Goal: Task Accomplishment & Management: Manage account settings

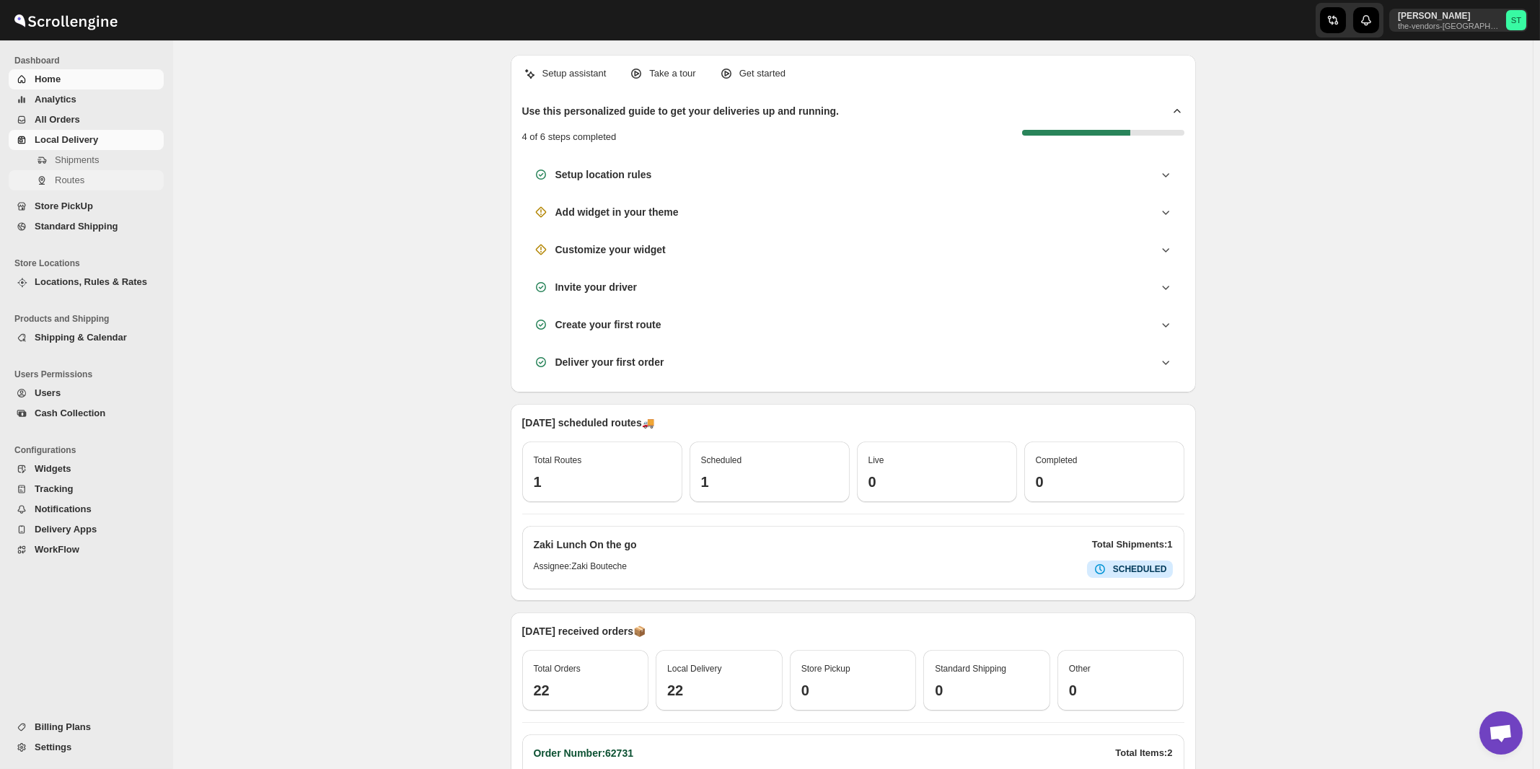
click at [74, 180] on span "Routes" at bounding box center [70, 180] width 30 height 11
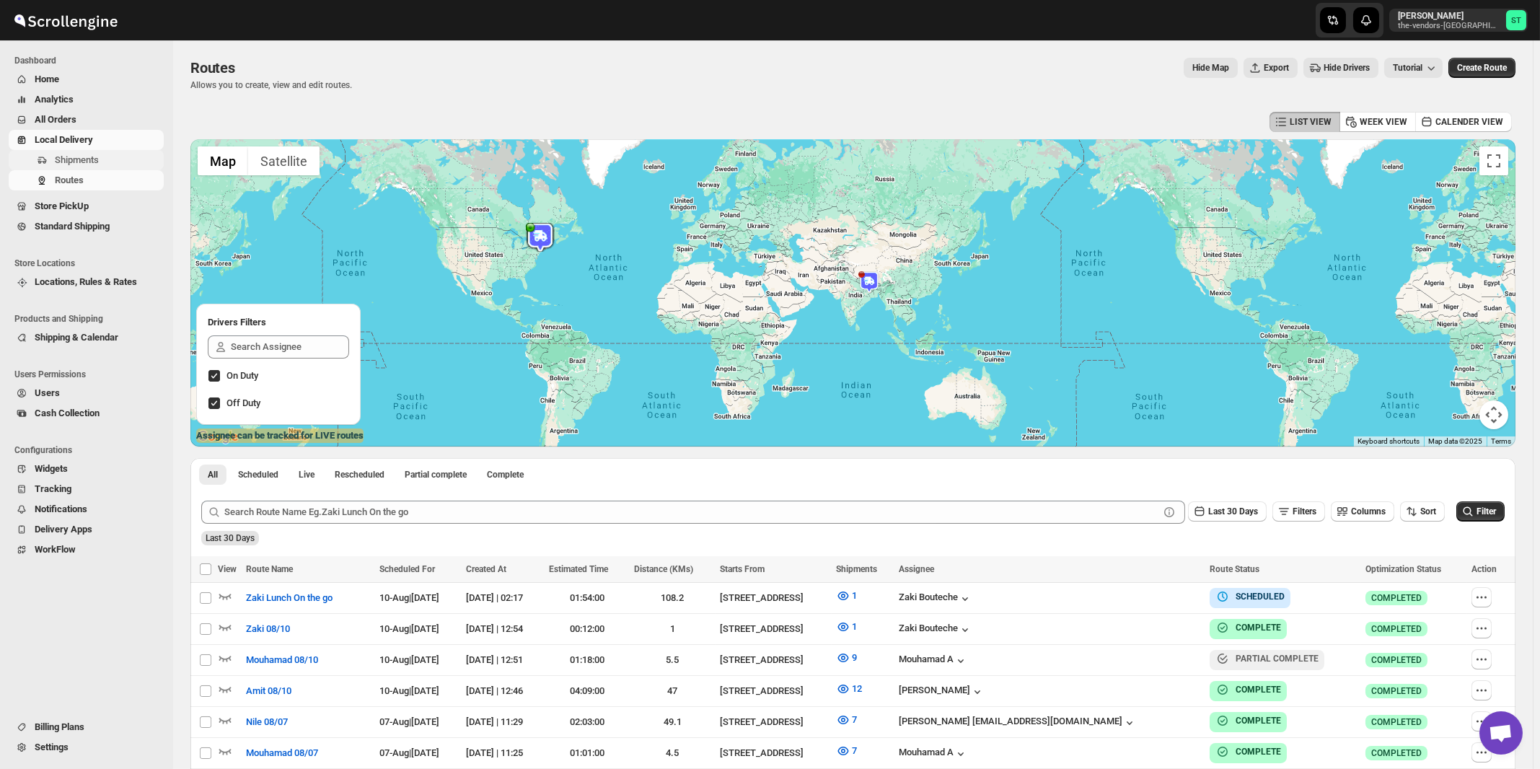
click at [84, 159] on span "Shipments" at bounding box center [77, 159] width 44 height 11
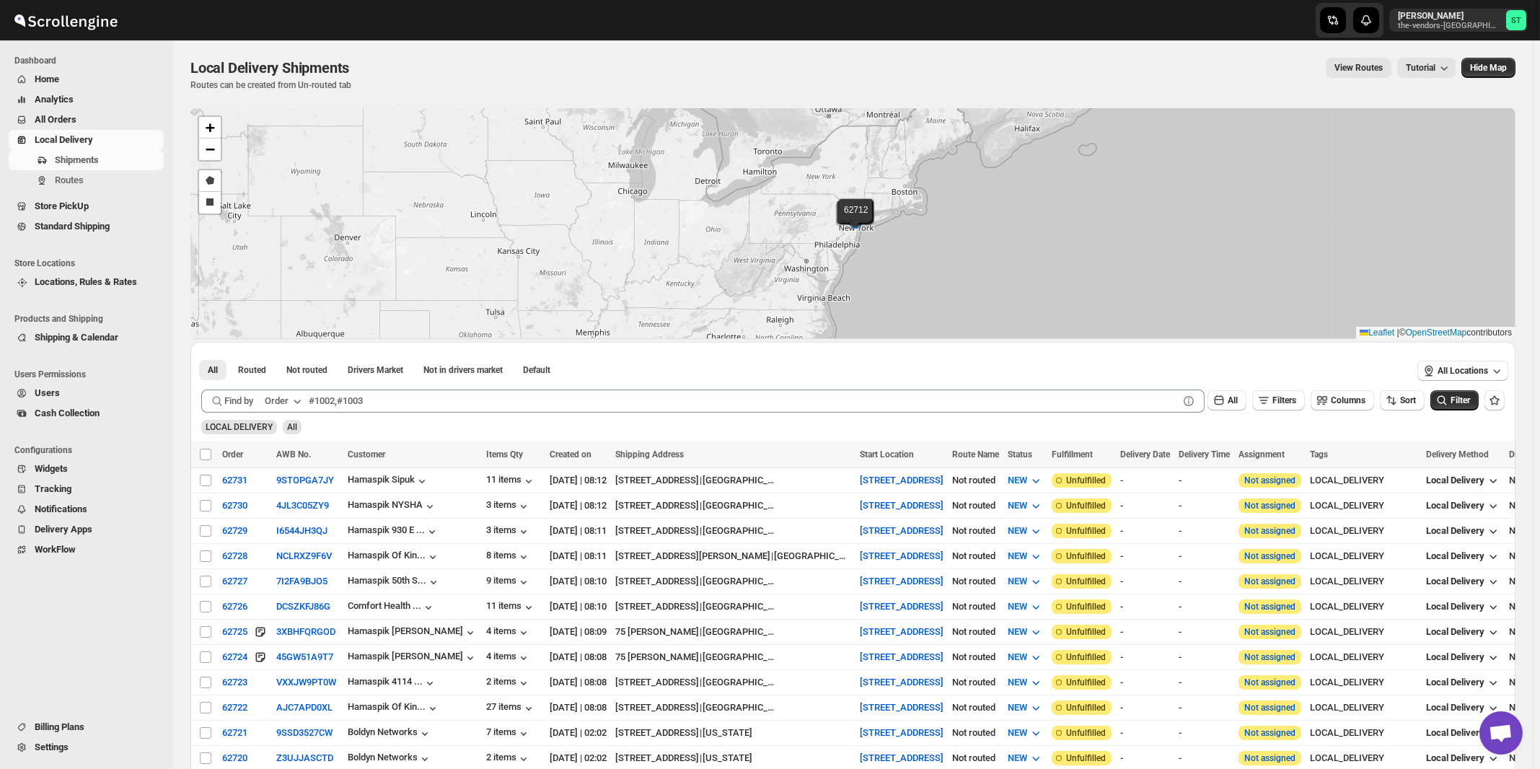
click at [294, 401] on icon "button" at bounding box center [297, 401] width 14 height 14
click at [298, 508] on div "Customer Name" at bounding box center [286, 508] width 66 height 14
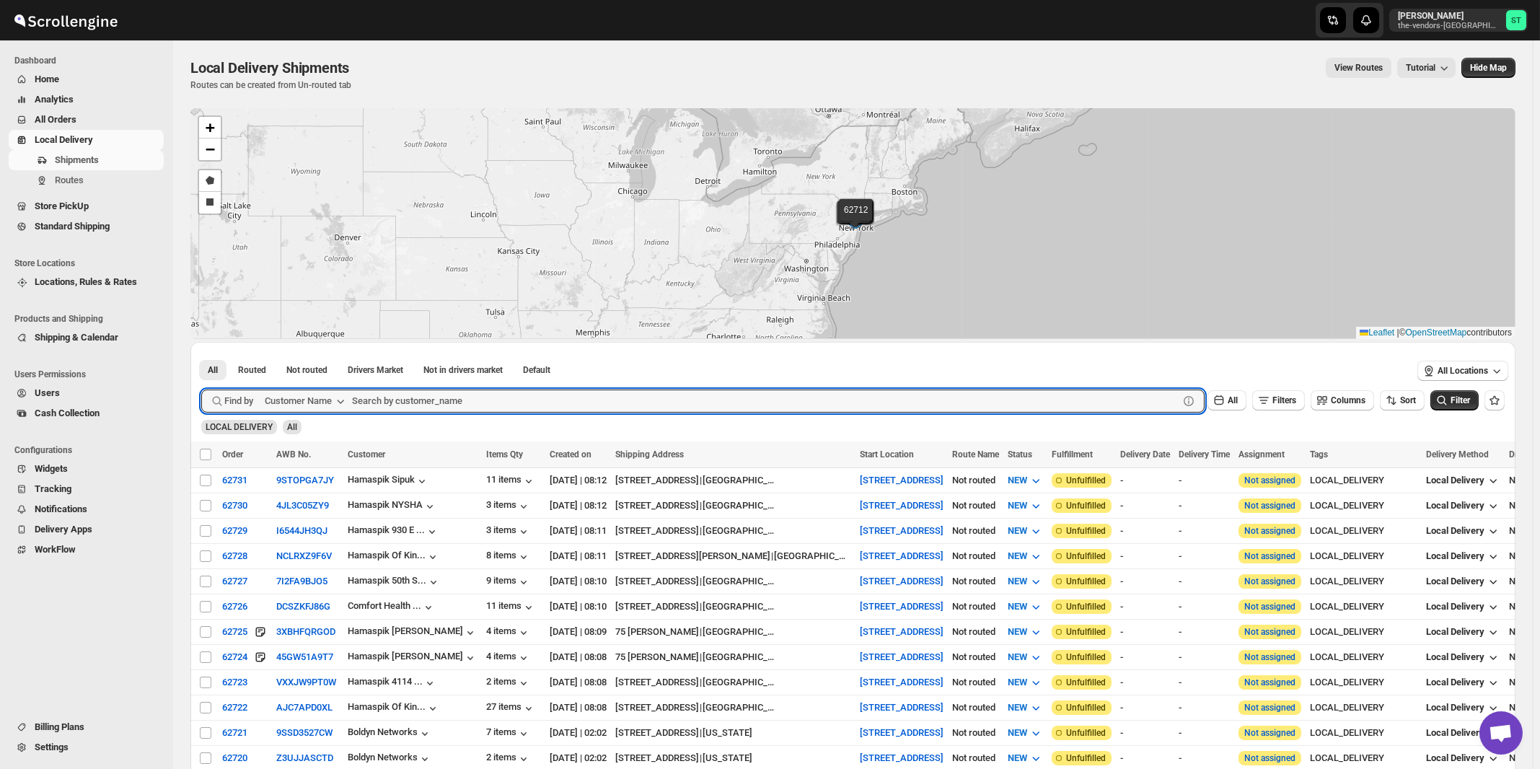
paste input "All ways Forwarding"
type input "All ways Forwarding"
click button "Submit" at bounding box center [221, 349] width 41 height 15
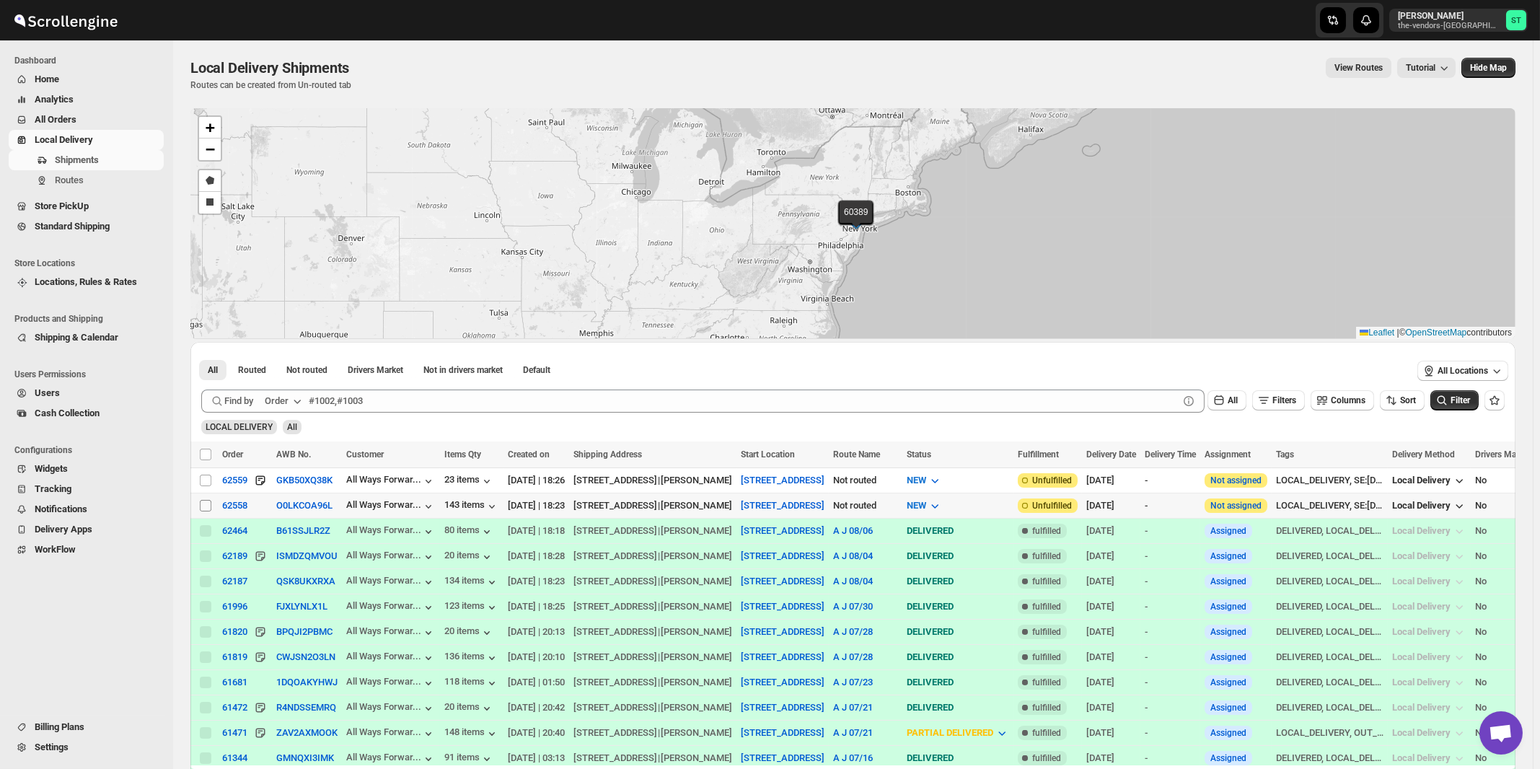
click at [206, 506] on input "Select shipment" at bounding box center [206, 506] width 12 height 12
checkbox input "true"
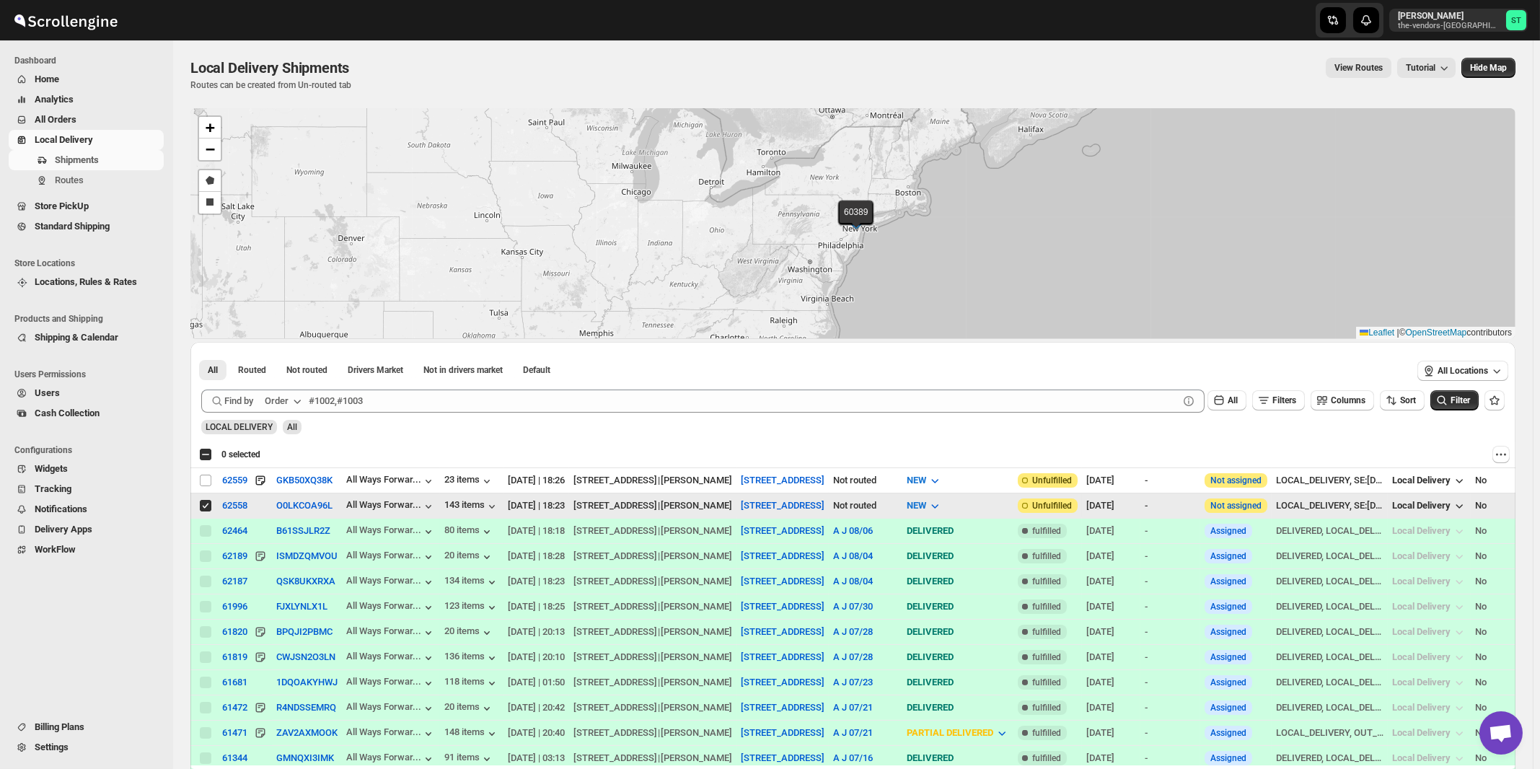
click at [206, 482] on input "Select shipment" at bounding box center [206, 481] width 12 height 12
checkbox input "true"
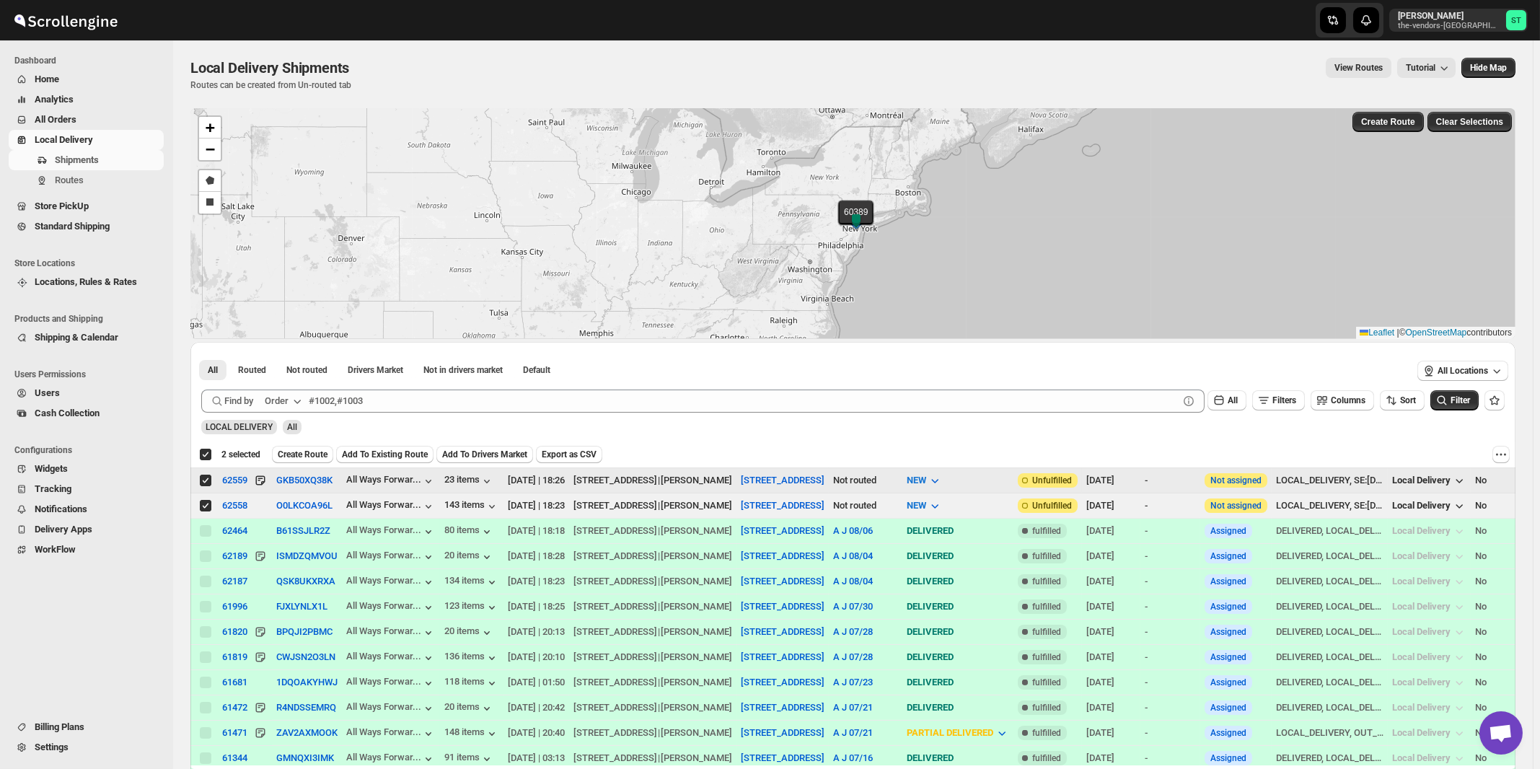
checkbox input "true"
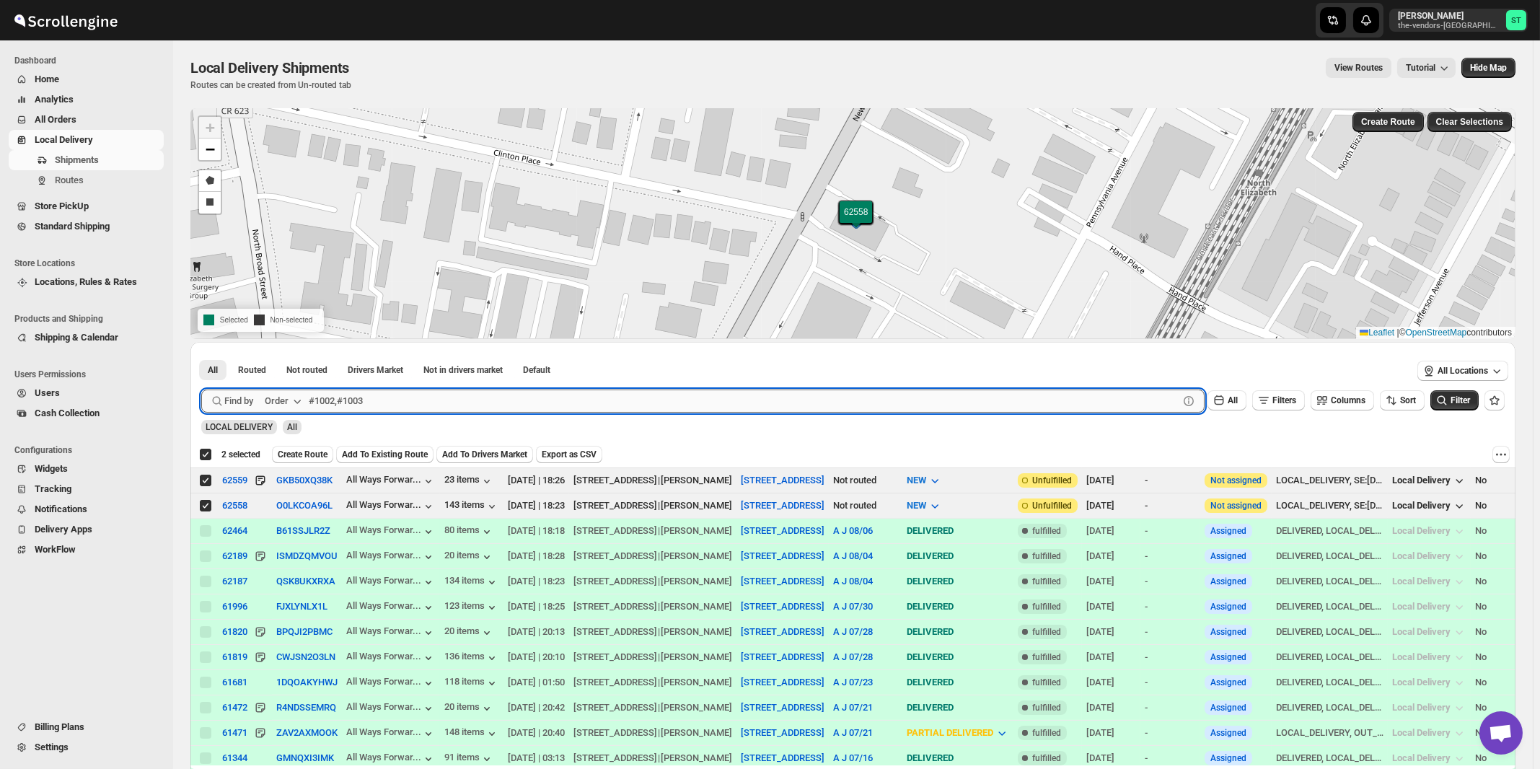
click at [515, 403] on input "text" at bounding box center [744, 401] width 870 height 23
paste input "Hamaspik Of Kings County 14th Ave"
type input "Hamaspik Of Kings County 14th Ave"
click button "Submit" at bounding box center [221, 349] width 41 height 15
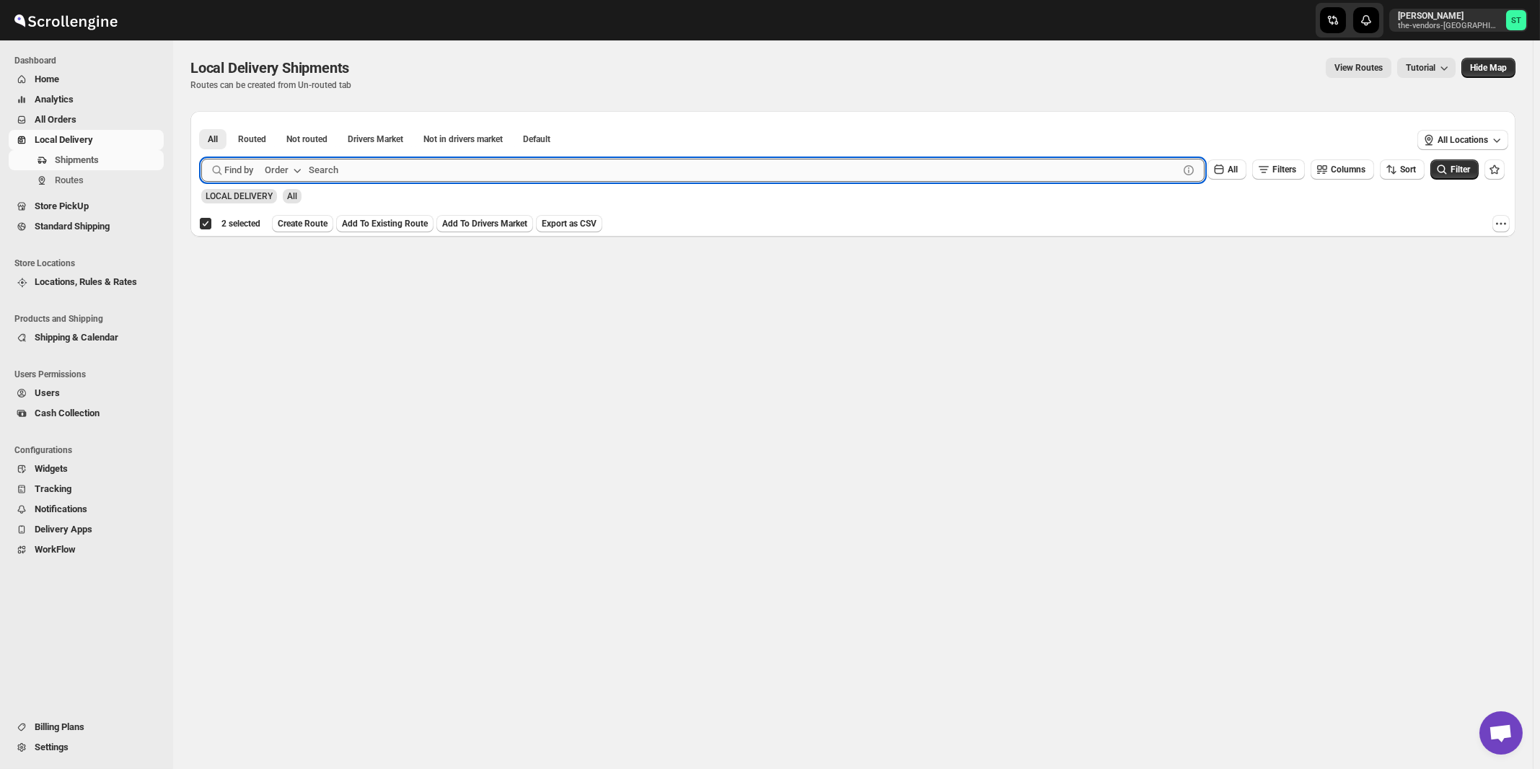
click at [347, 167] on input "text" at bounding box center [744, 170] width 870 height 23
paste input "Hamaspik Of Kings County 14th Ave"
type input "Hamaspik Of Kings"
click button "Submit" at bounding box center [221, 118] width 41 height 15
click at [432, 177] on input "text" at bounding box center [744, 170] width 870 height 23
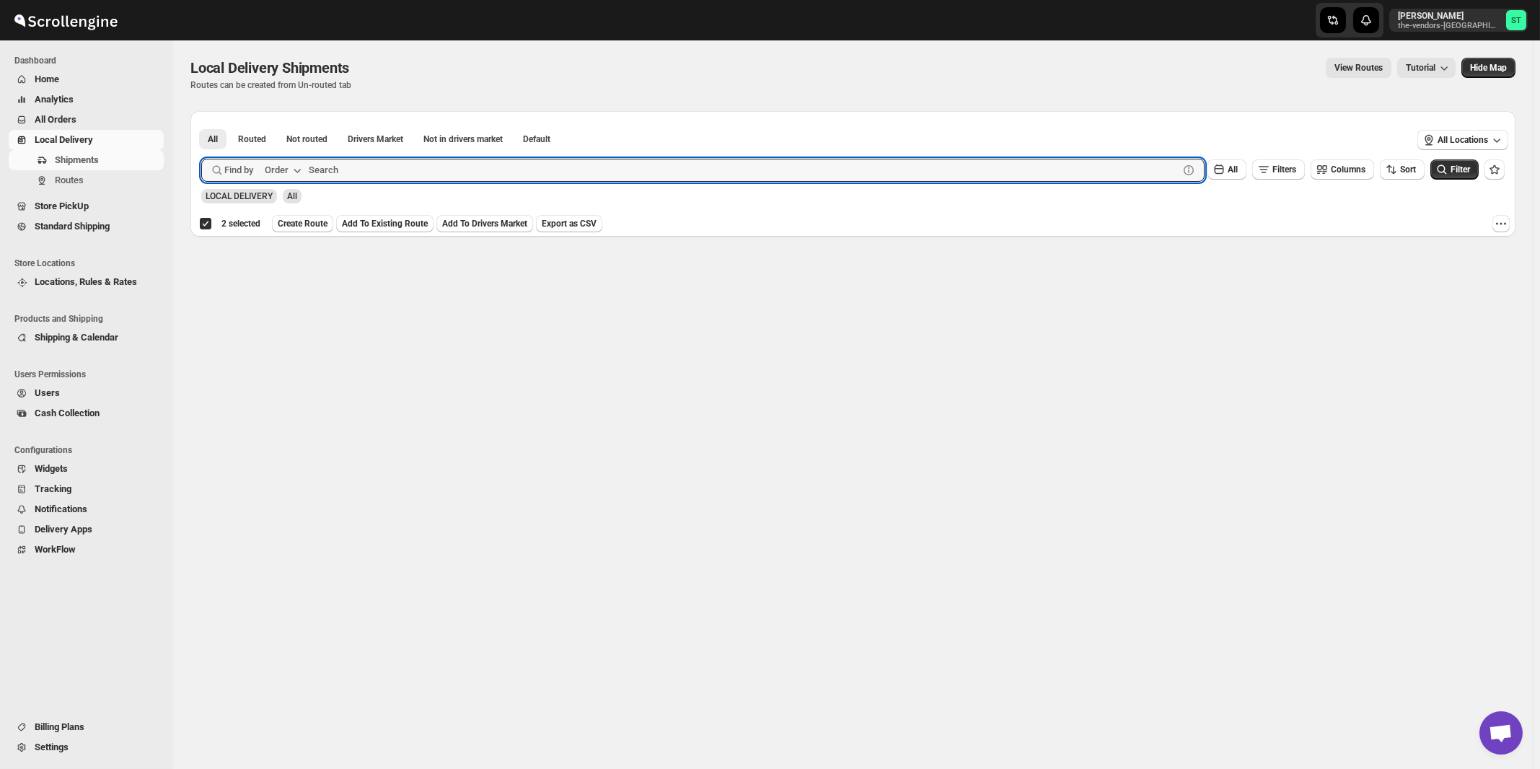
click at [291, 173] on button "Order" at bounding box center [284, 170] width 57 height 23
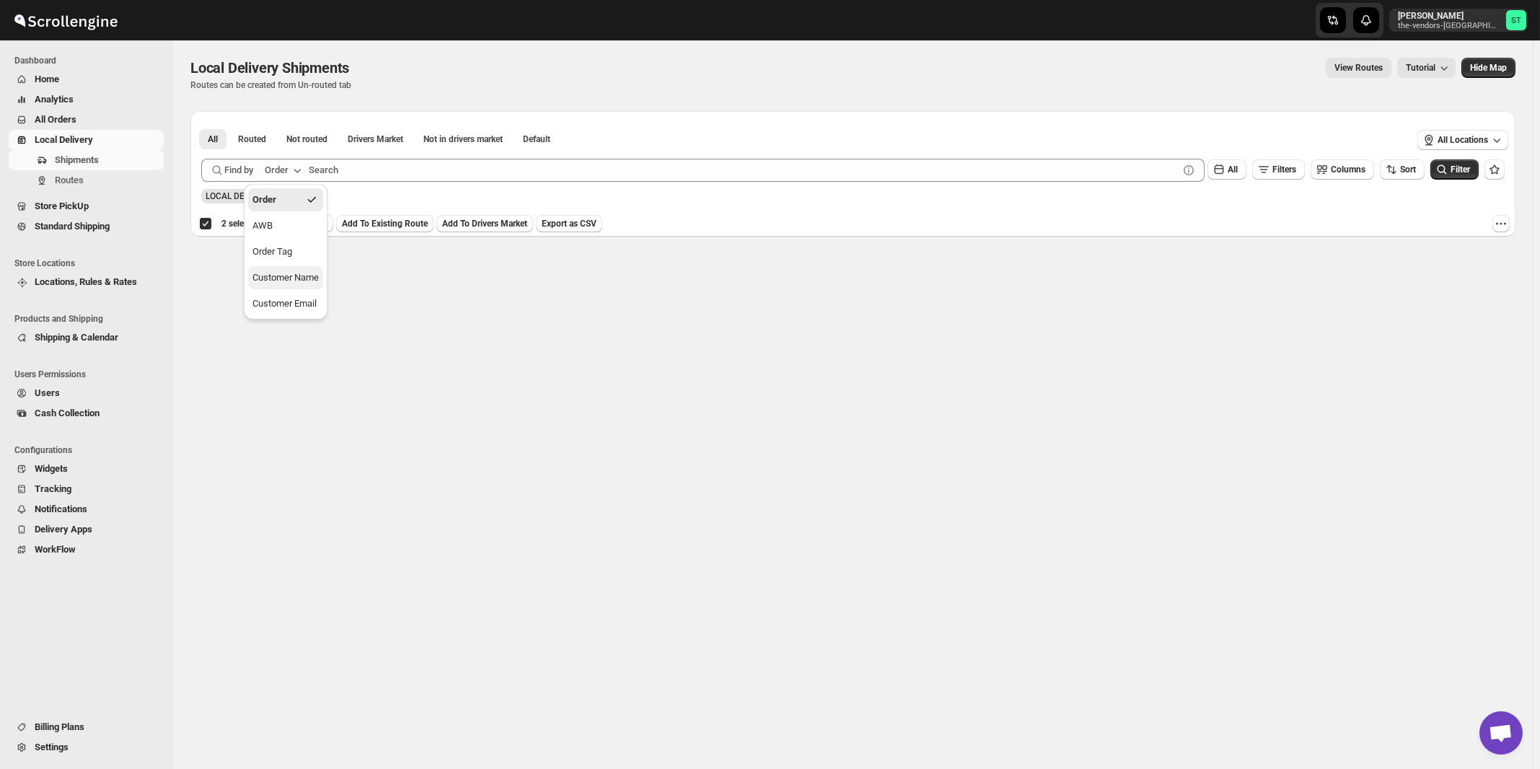
click at [291, 275] on div "Customer Name" at bounding box center [286, 278] width 66 height 14
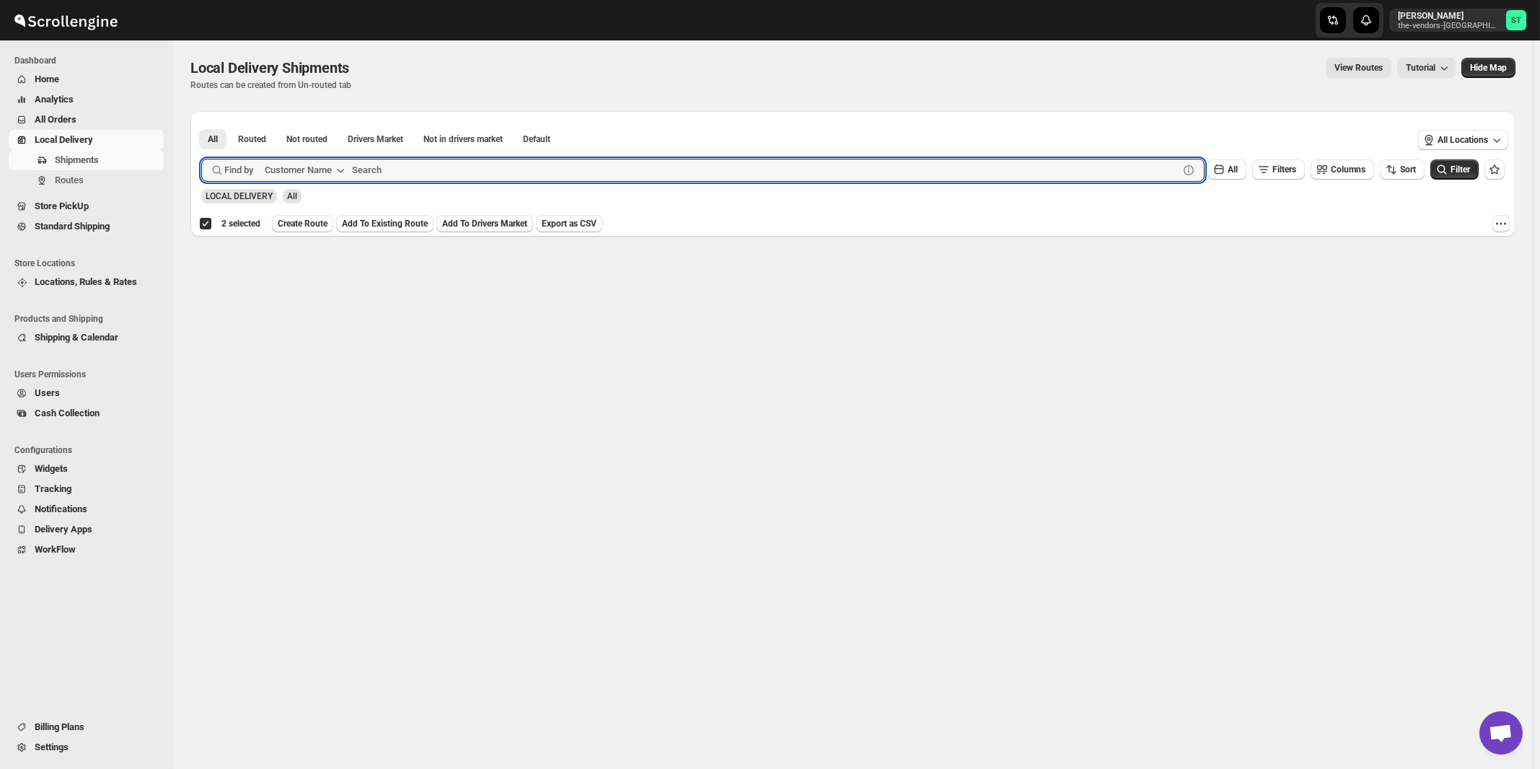
paste input "Hamaspik Of Kings County 14th Ave"
type input "Hamaspik Of Kings County 14th Ave"
click button "Submit" at bounding box center [221, 118] width 41 height 15
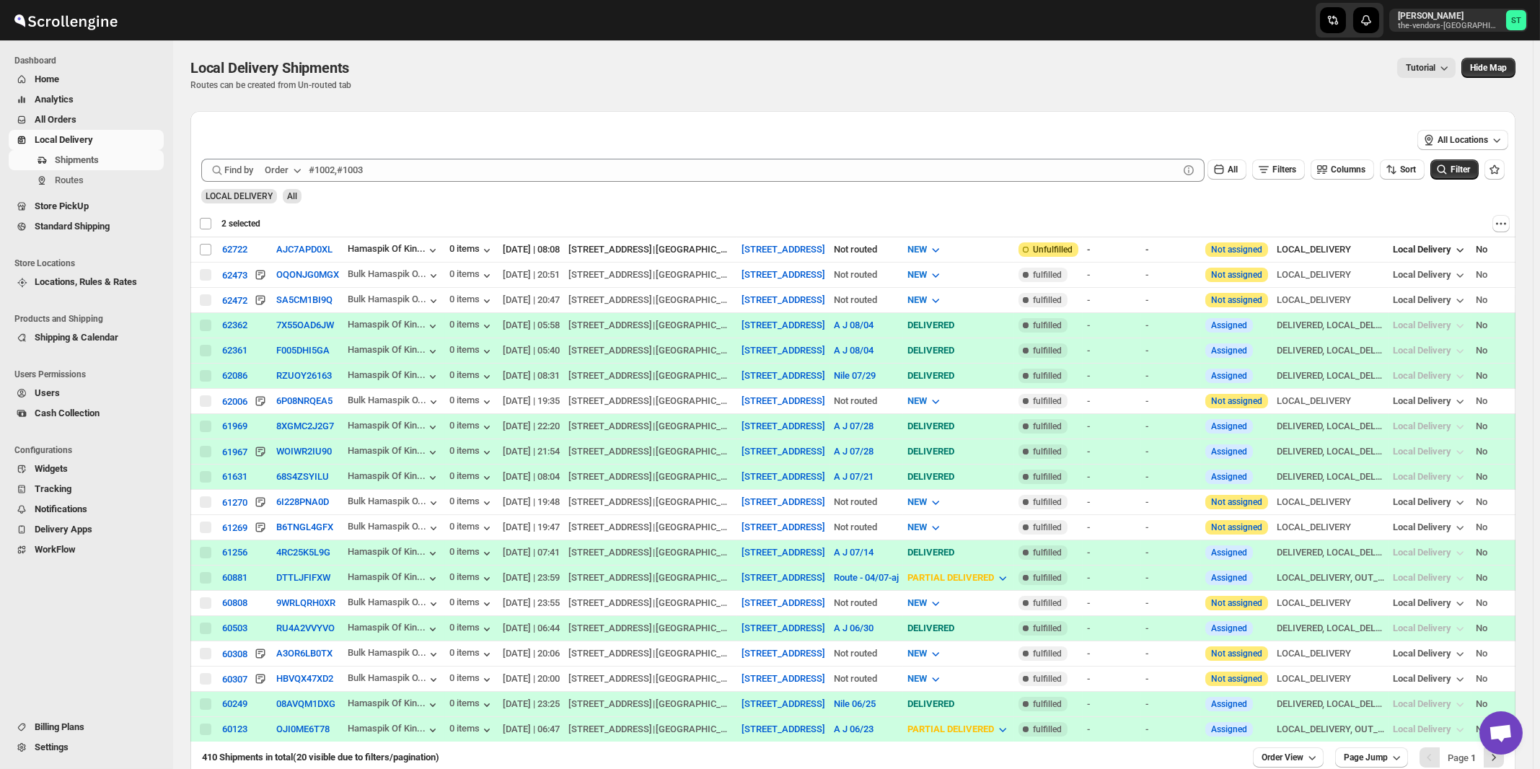
checkbox input "false"
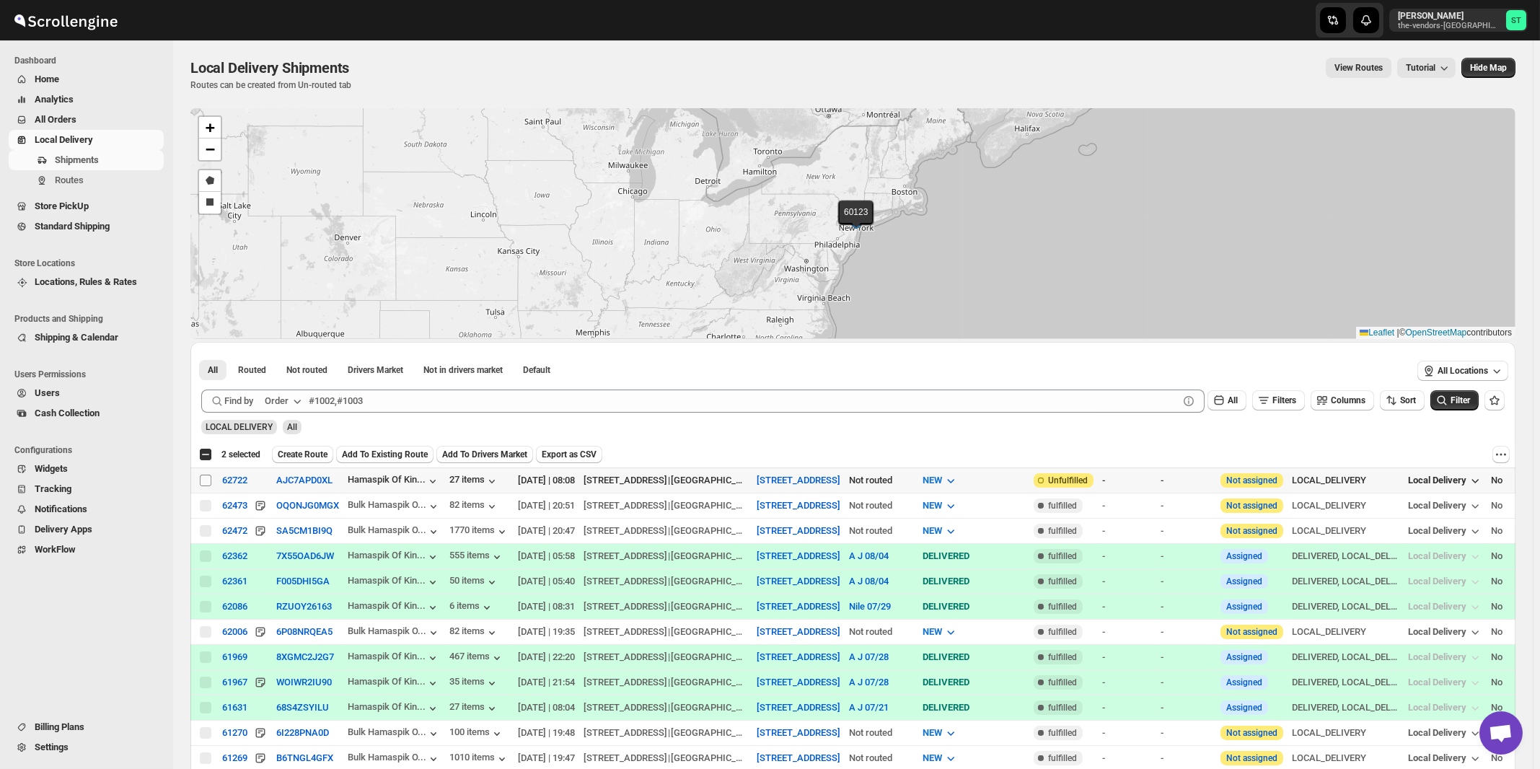
click at [203, 480] on input "Select shipment" at bounding box center [206, 481] width 12 height 12
checkbox input "true"
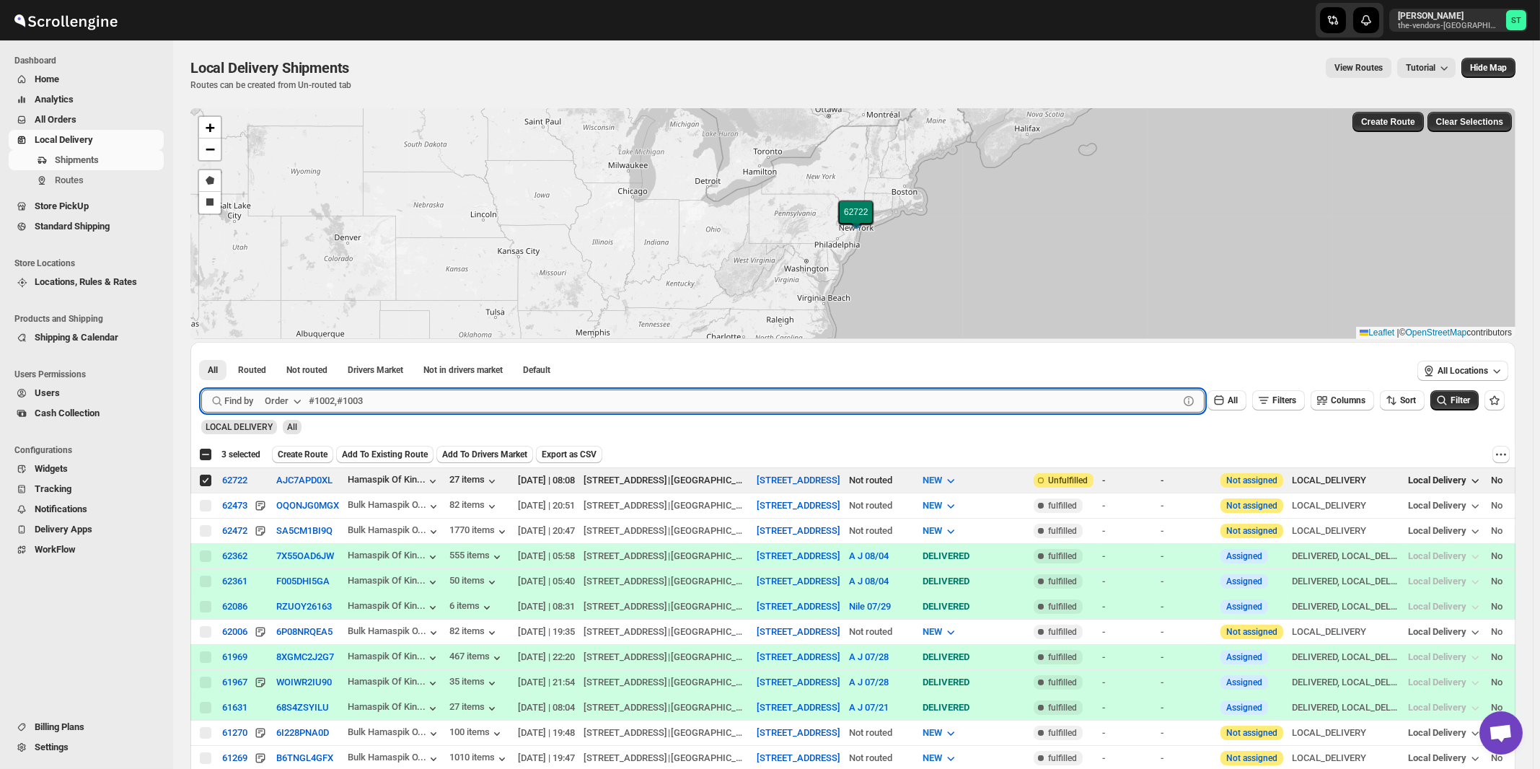
click at [584, 408] on input "text" at bounding box center [744, 401] width 870 height 23
paste input "Medacure"
type input "Medacure"
click button "Submit" at bounding box center [221, 349] width 41 height 15
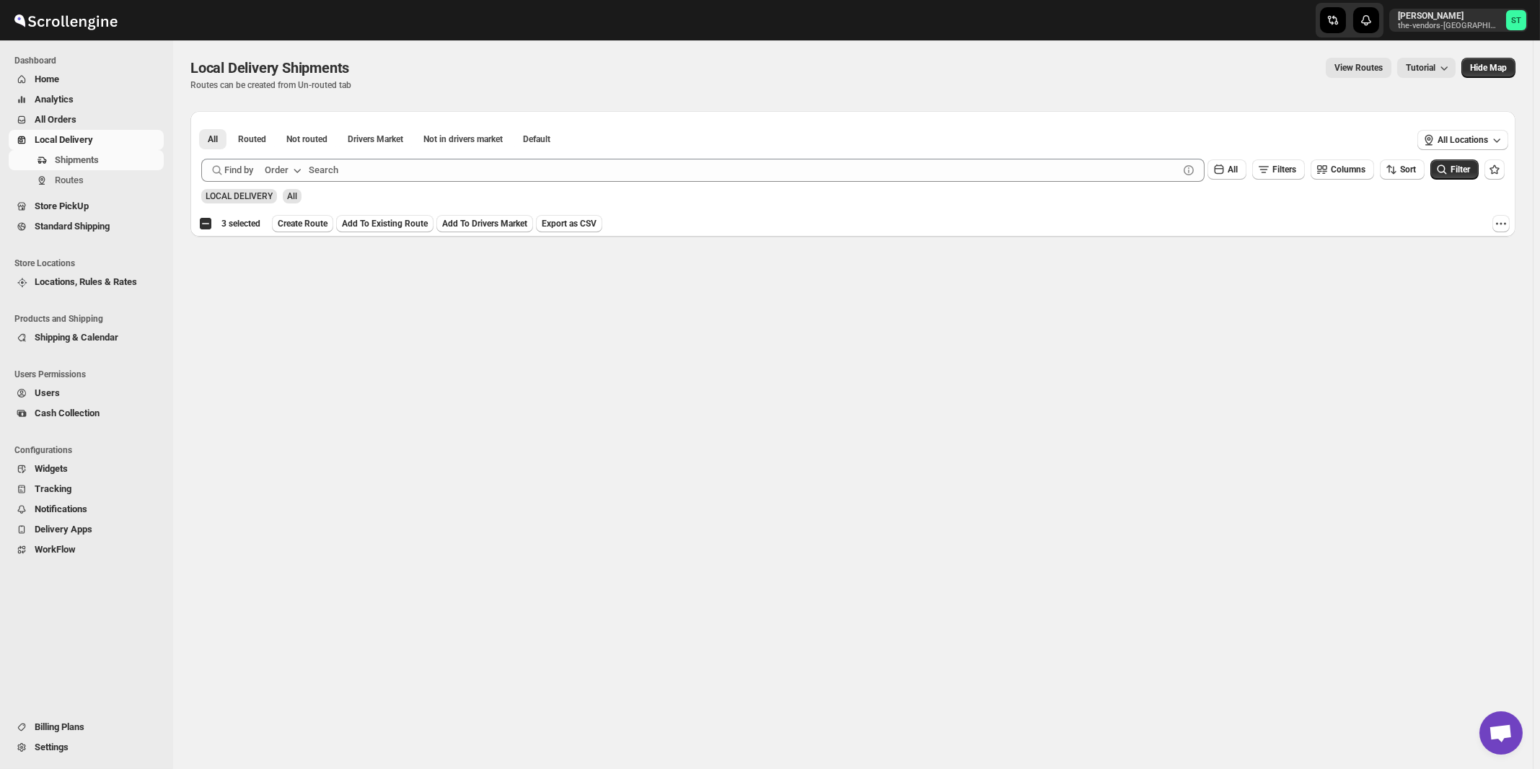
click at [289, 175] on div "Order" at bounding box center [277, 170] width 24 height 14
click at [288, 274] on div "Customer Name" at bounding box center [286, 278] width 66 height 14
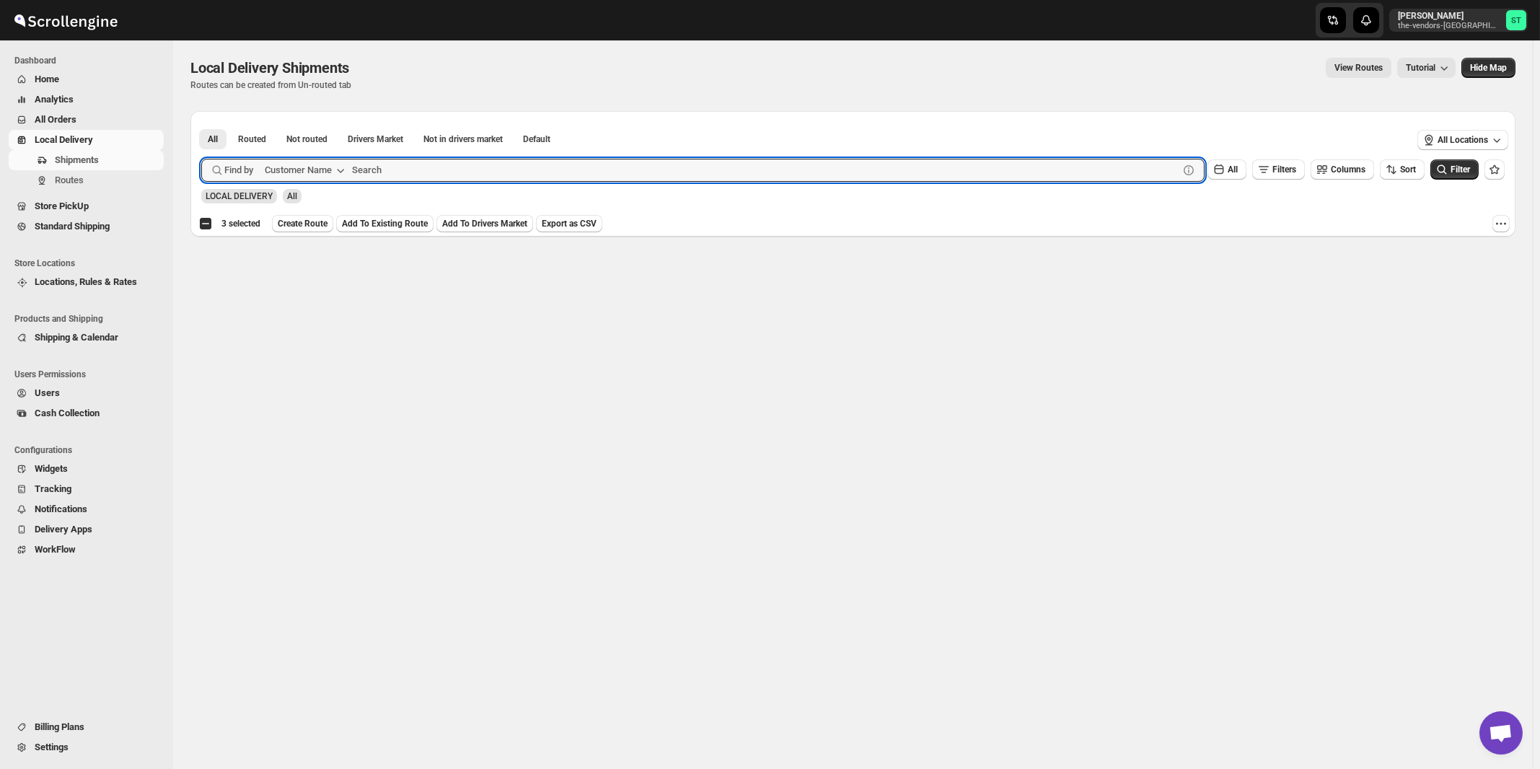
paste input "Medacure"
type input "Medacure"
click button "Submit" at bounding box center [221, 118] width 41 height 15
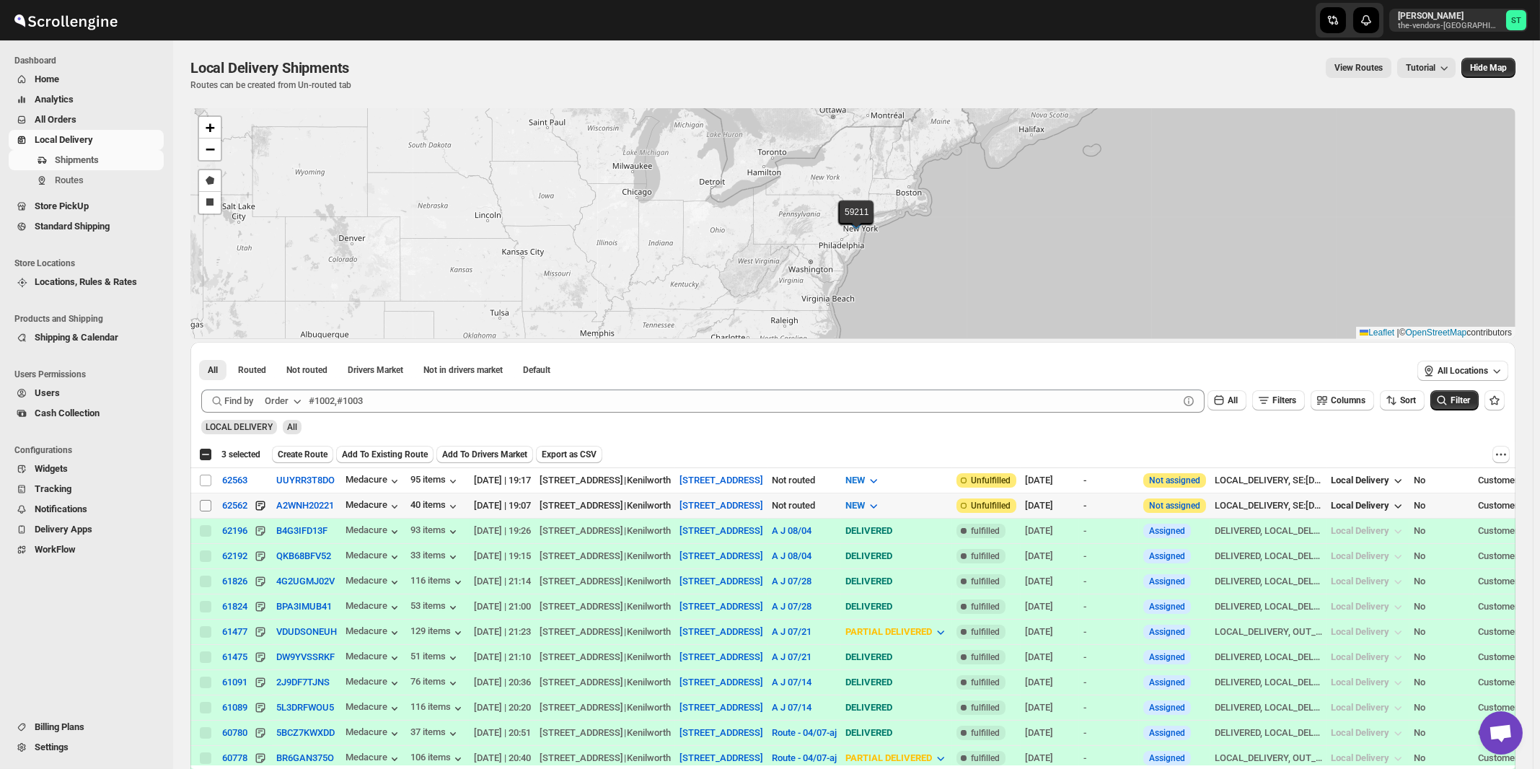
click at [203, 505] on input "Select shipment" at bounding box center [206, 506] width 12 height 12
checkbox input "true"
click at [208, 478] on input "Select shipment" at bounding box center [206, 481] width 12 height 12
checkbox input "true"
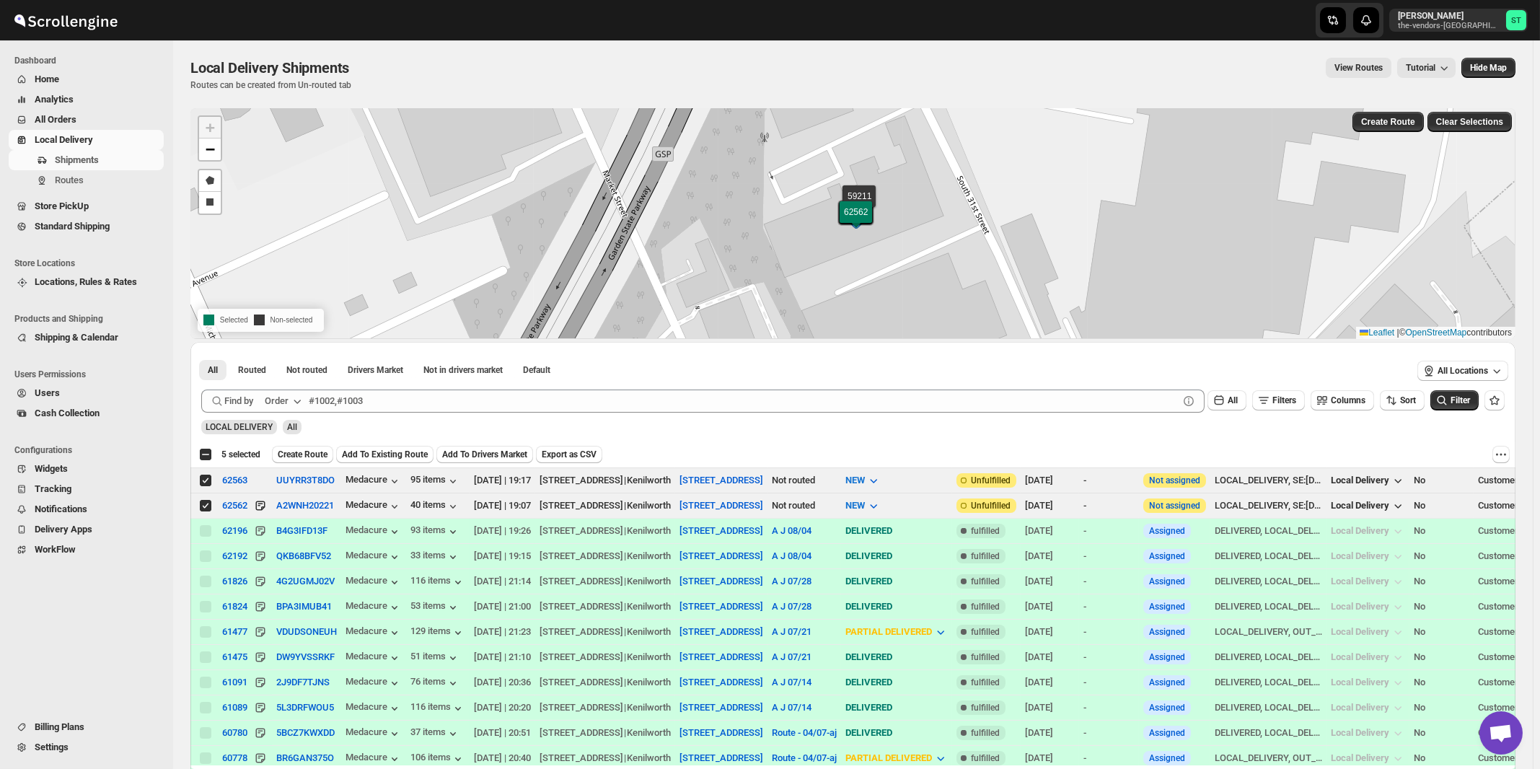
click at [287, 400] on div "Order" at bounding box center [277, 401] width 24 height 14
click at [294, 514] on div "Customer Name" at bounding box center [286, 508] width 66 height 14
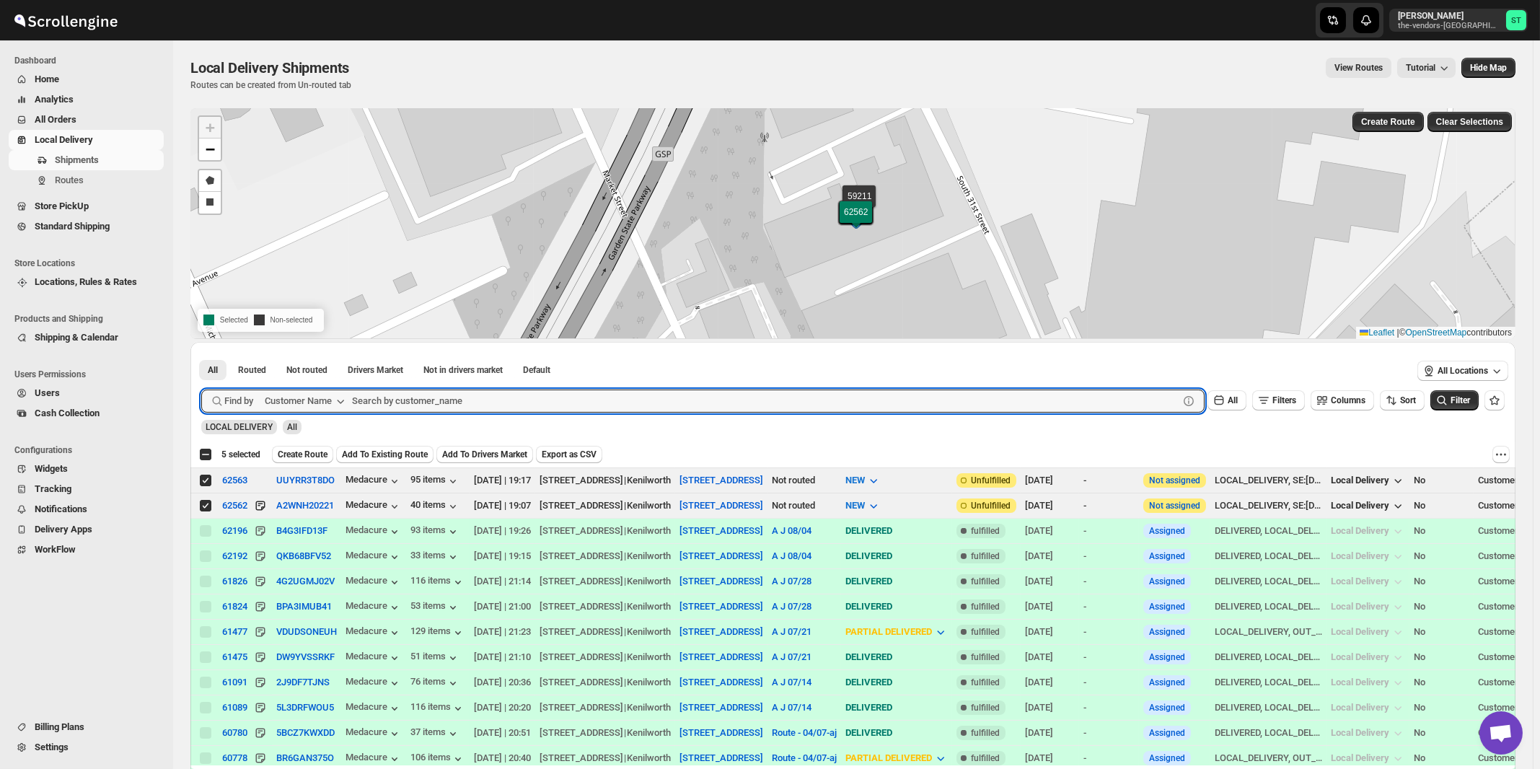
paste input "Oda Primary Health Care Events"
type input "Oda Primary Health"
click button "Submit" at bounding box center [221, 349] width 41 height 15
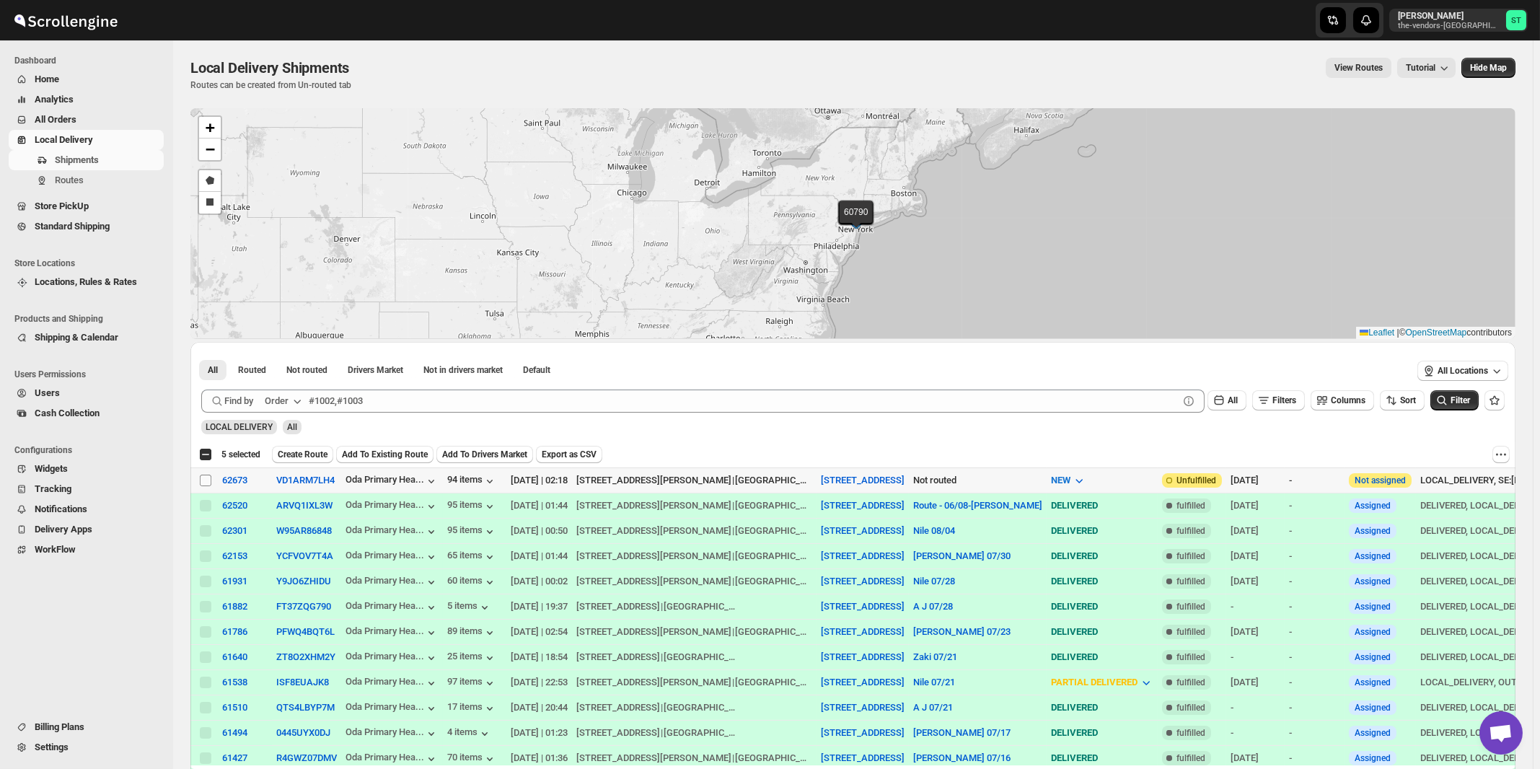
click at [206, 483] on input "Select shipment" at bounding box center [206, 481] width 12 height 12
checkbox input "true"
click at [296, 401] on icon "button" at bounding box center [297, 401] width 14 height 14
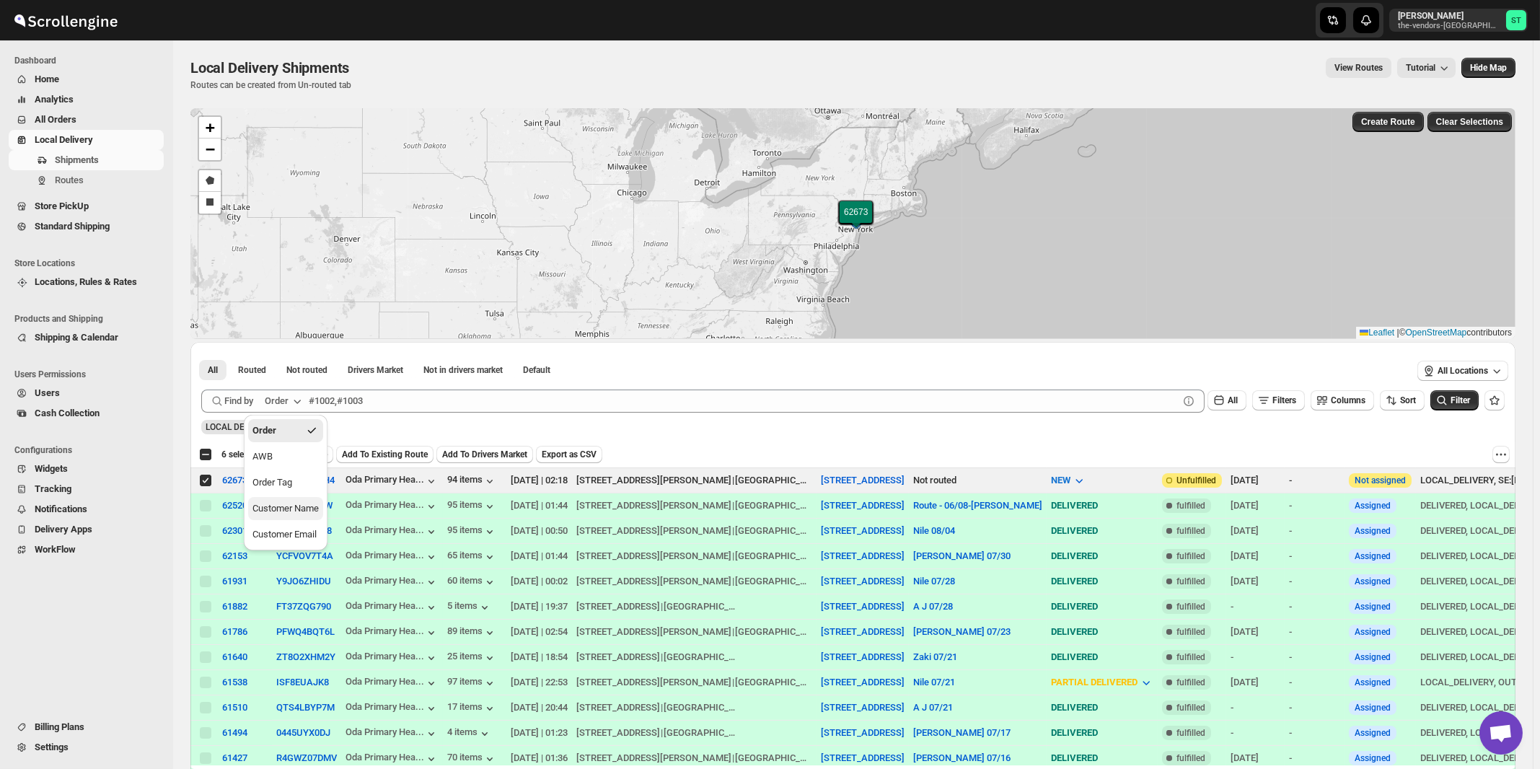
click at [277, 512] on div "Customer Name" at bounding box center [286, 508] width 66 height 14
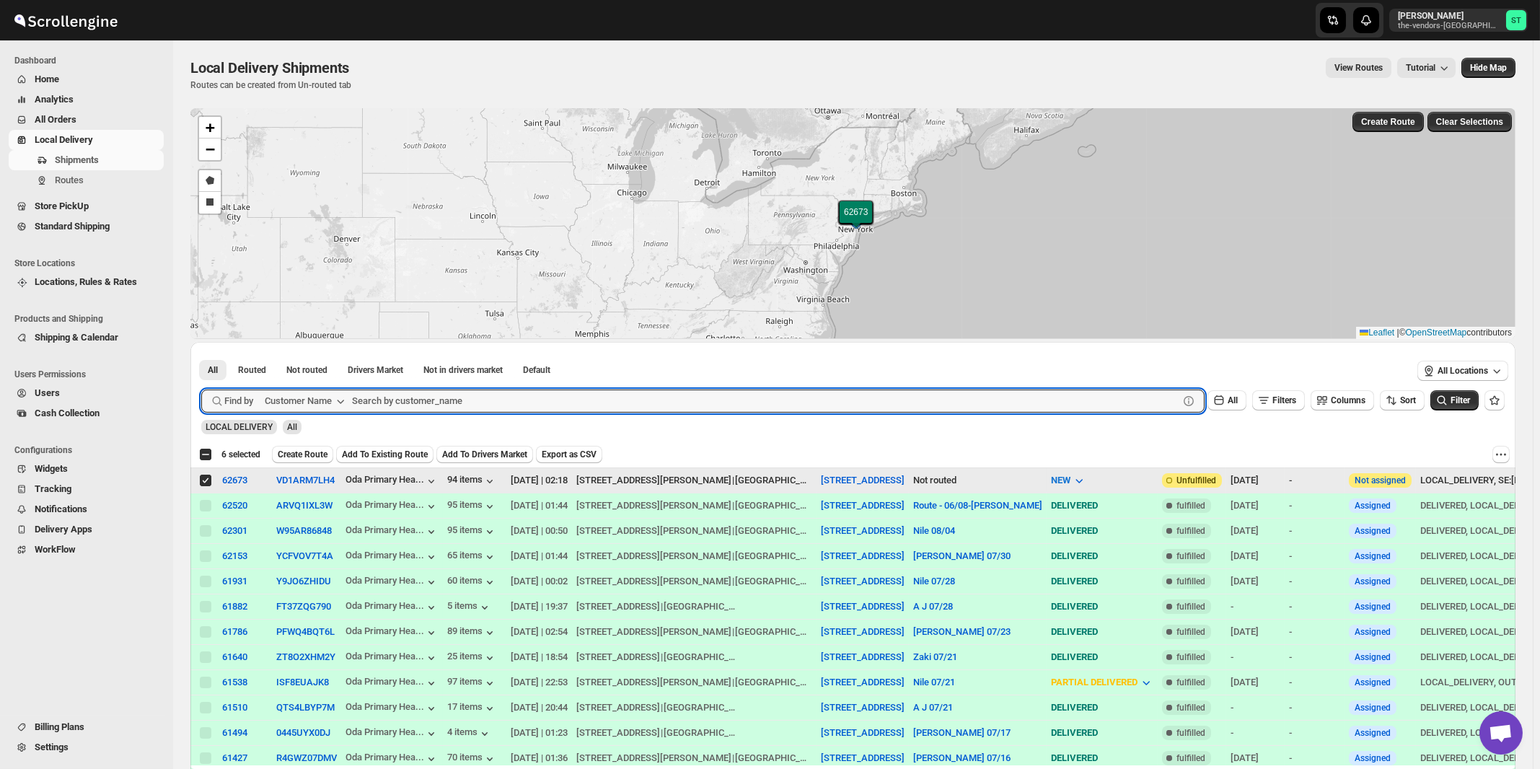
paste input "Revive Wound Care"
type input "Revive Wound Care"
click button "Submit" at bounding box center [221, 349] width 41 height 15
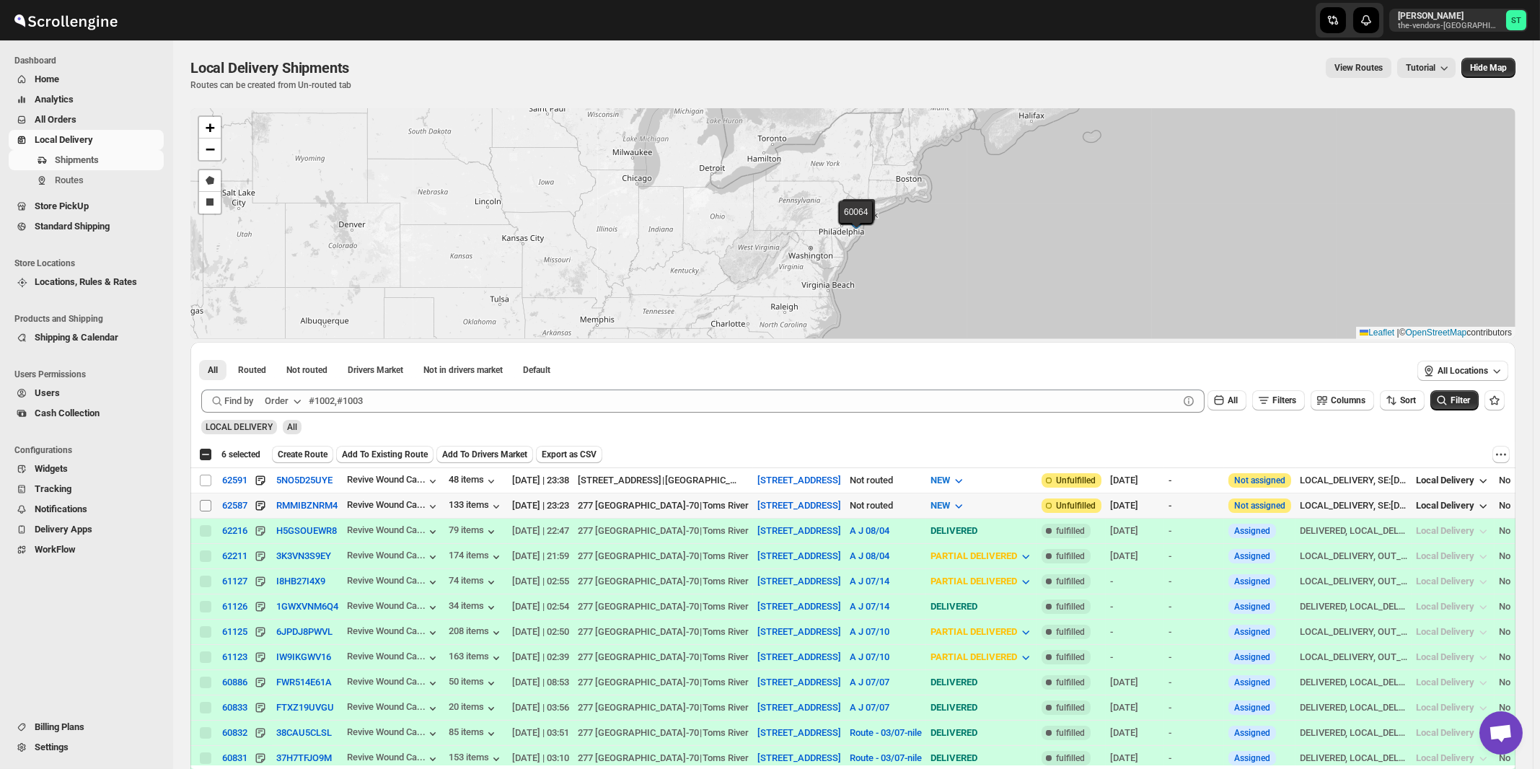
click at [204, 506] on input "Select shipment" at bounding box center [206, 506] width 12 height 12
checkbox input "true"
click at [204, 484] on input "Select shipment" at bounding box center [206, 481] width 12 height 12
checkbox input "true"
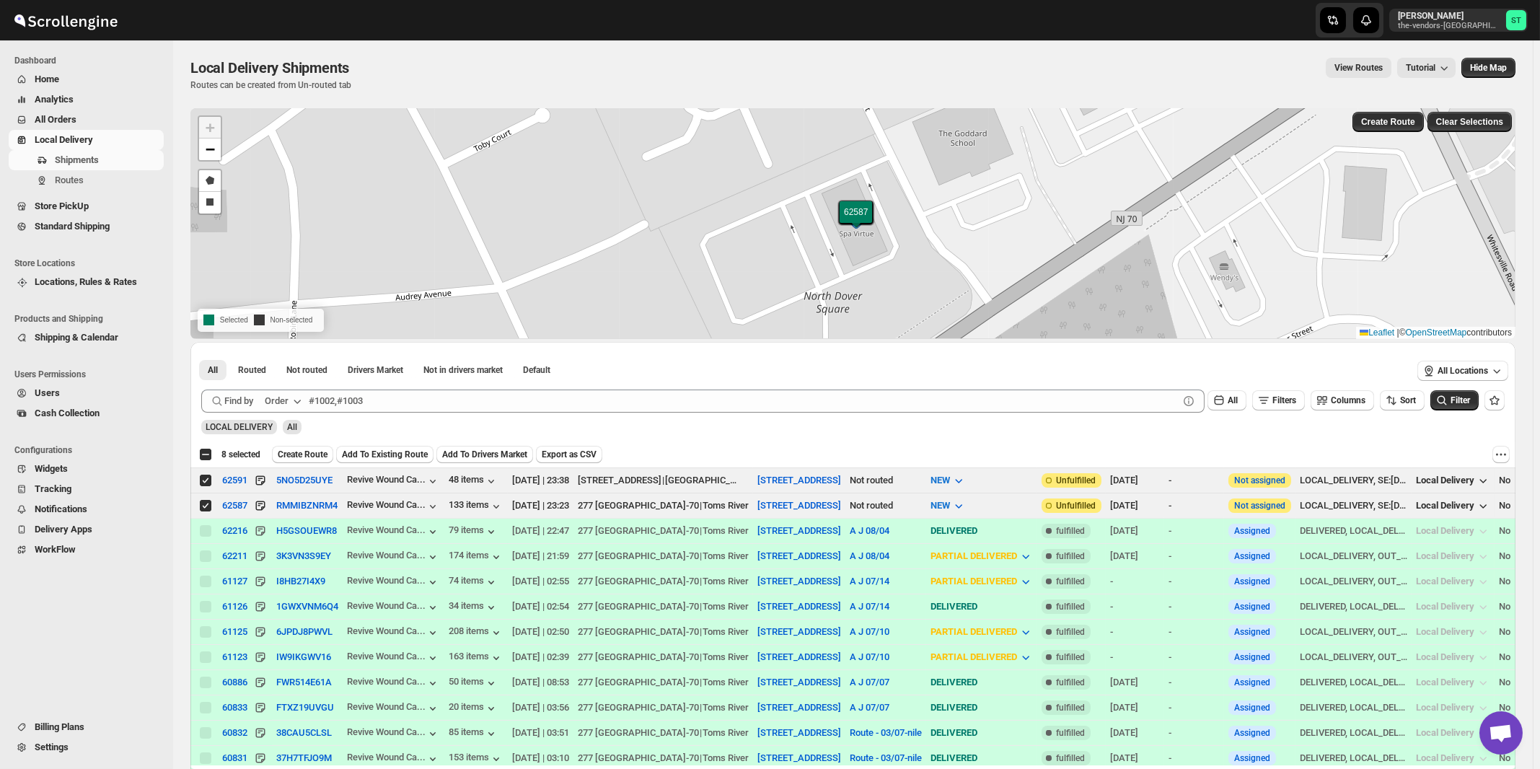
click at [296, 395] on icon "button" at bounding box center [297, 401] width 14 height 14
click at [305, 512] on div "Customer Name" at bounding box center [286, 508] width 66 height 14
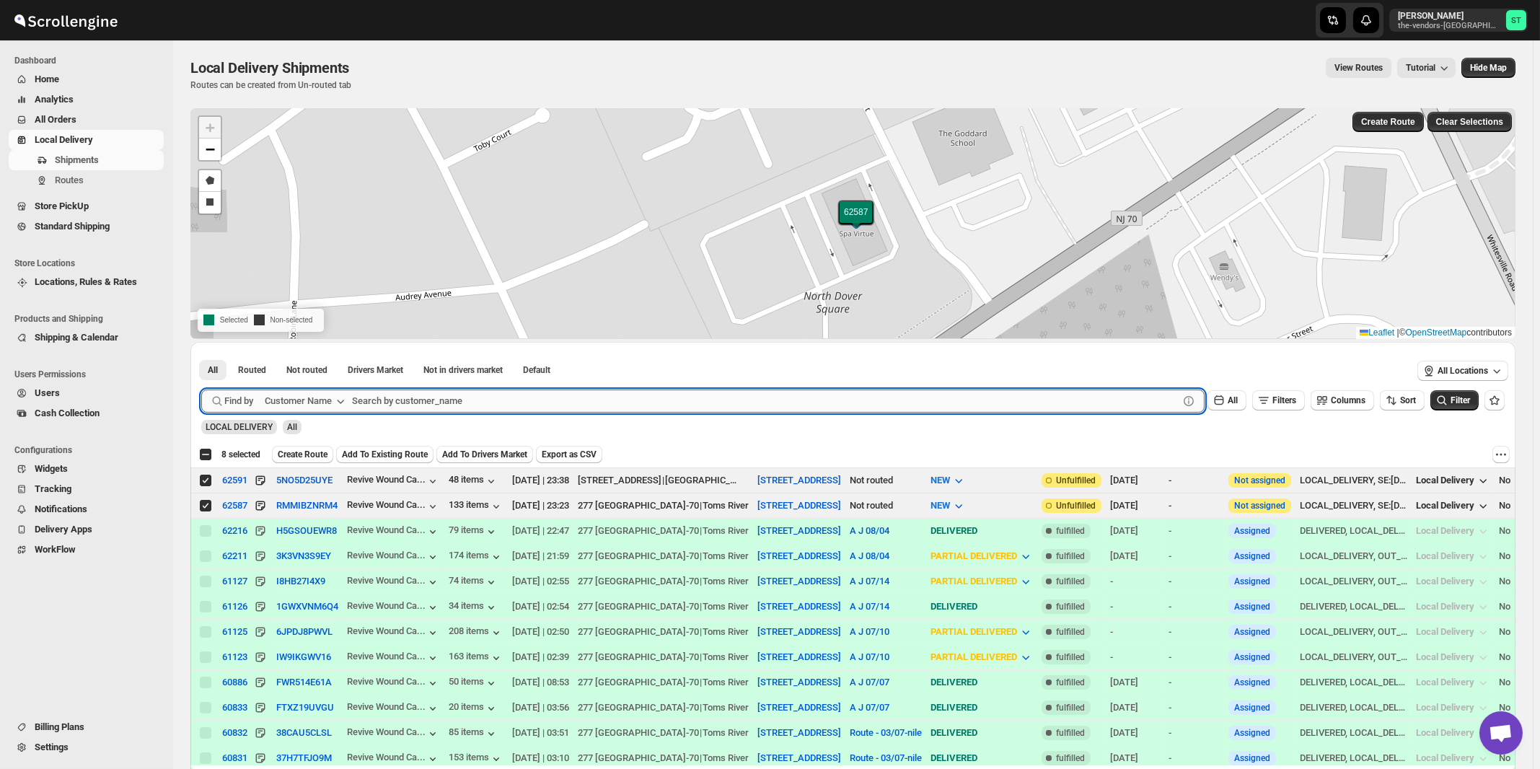
paste input "Agrisac"
type input "Agrisac"
click button "Submit" at bounding box center [221, 349] width 41 height 15
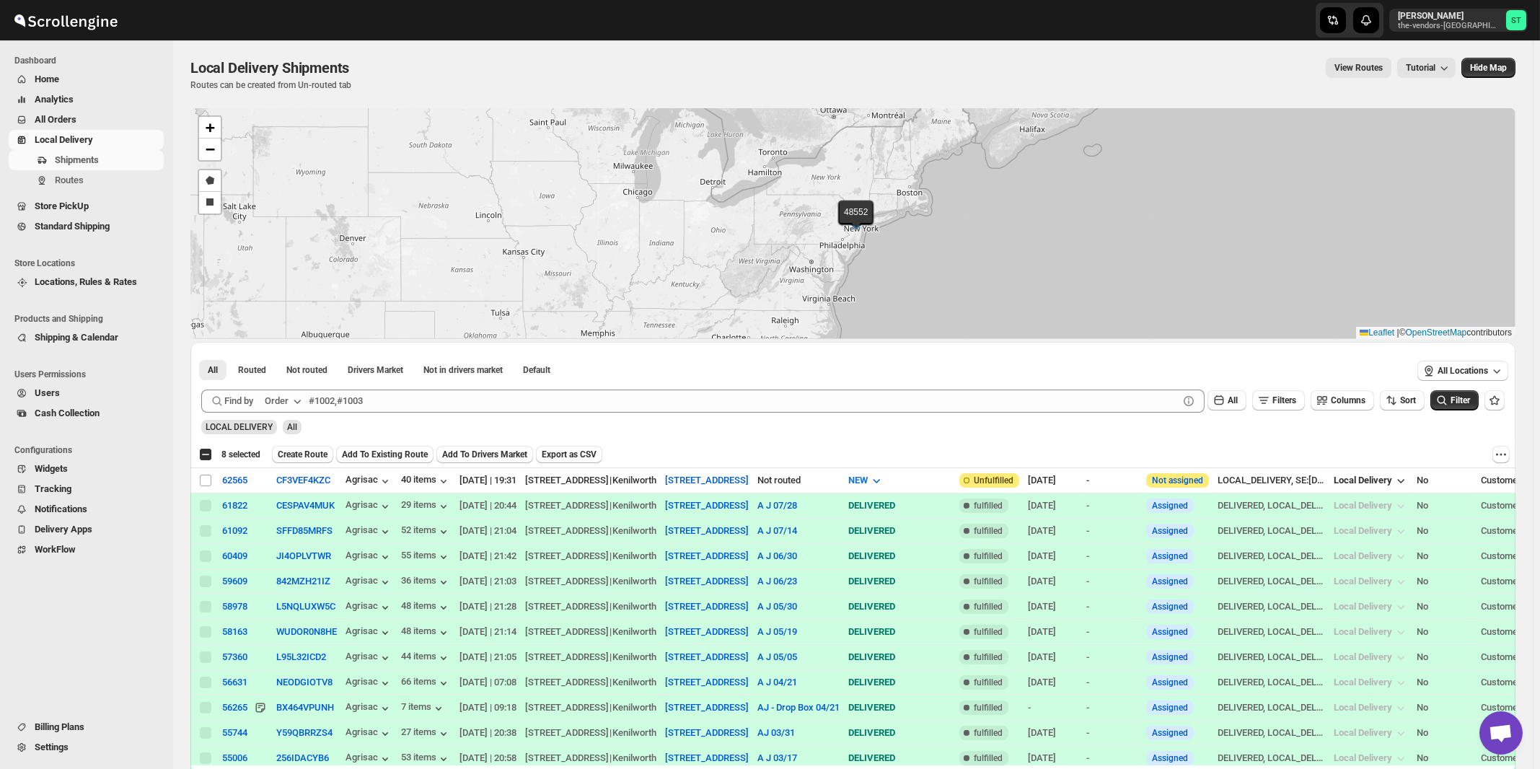
click at [304, 454] on span "Create Route" at bounding box center [303, 455] width 50 height 12
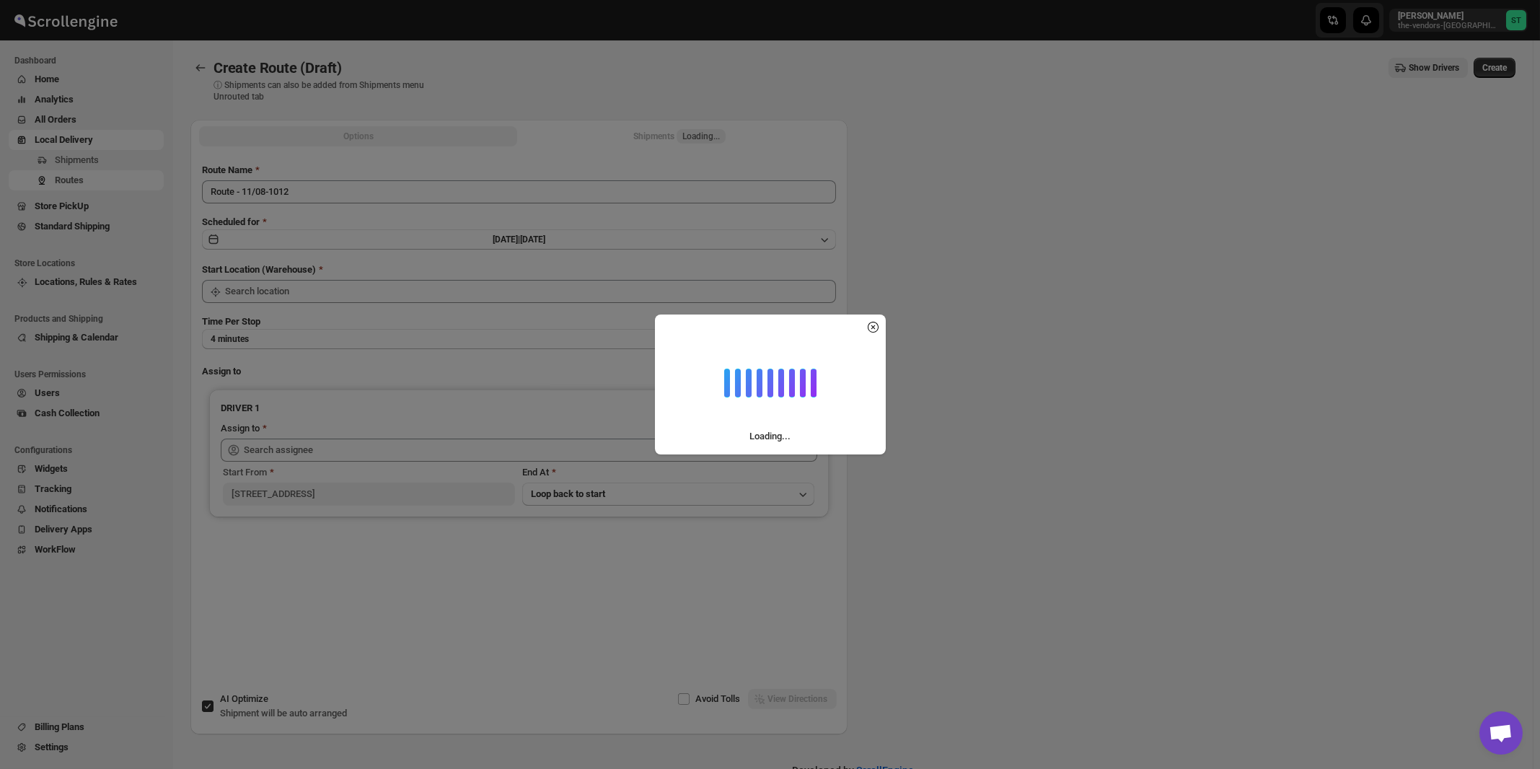
type input "[STREET_ADDRESS]"
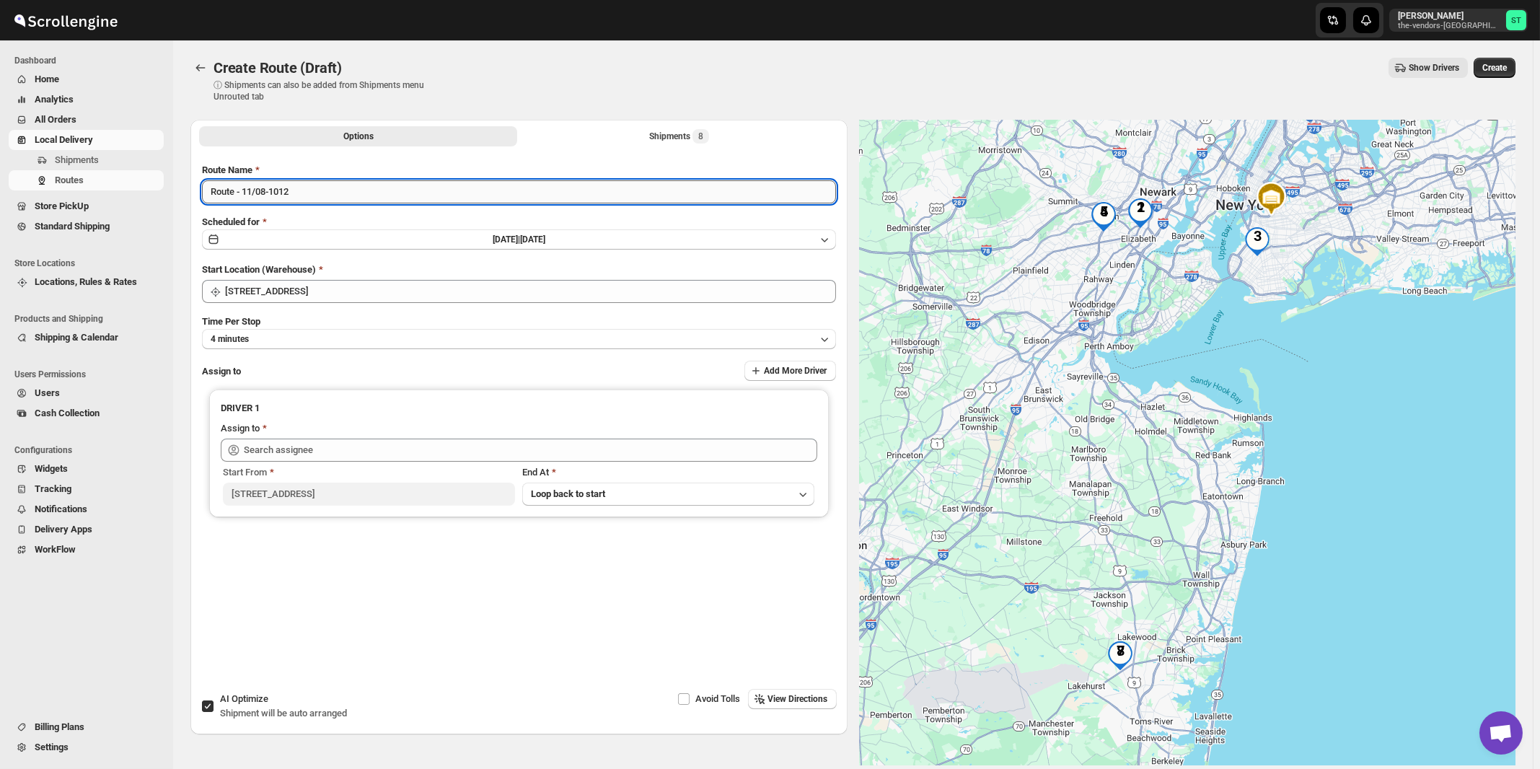
click at [449, 199] on input "Route - 11/08-1012" at bounding box center [519, 191] width 634 height 23
paste input "A J"
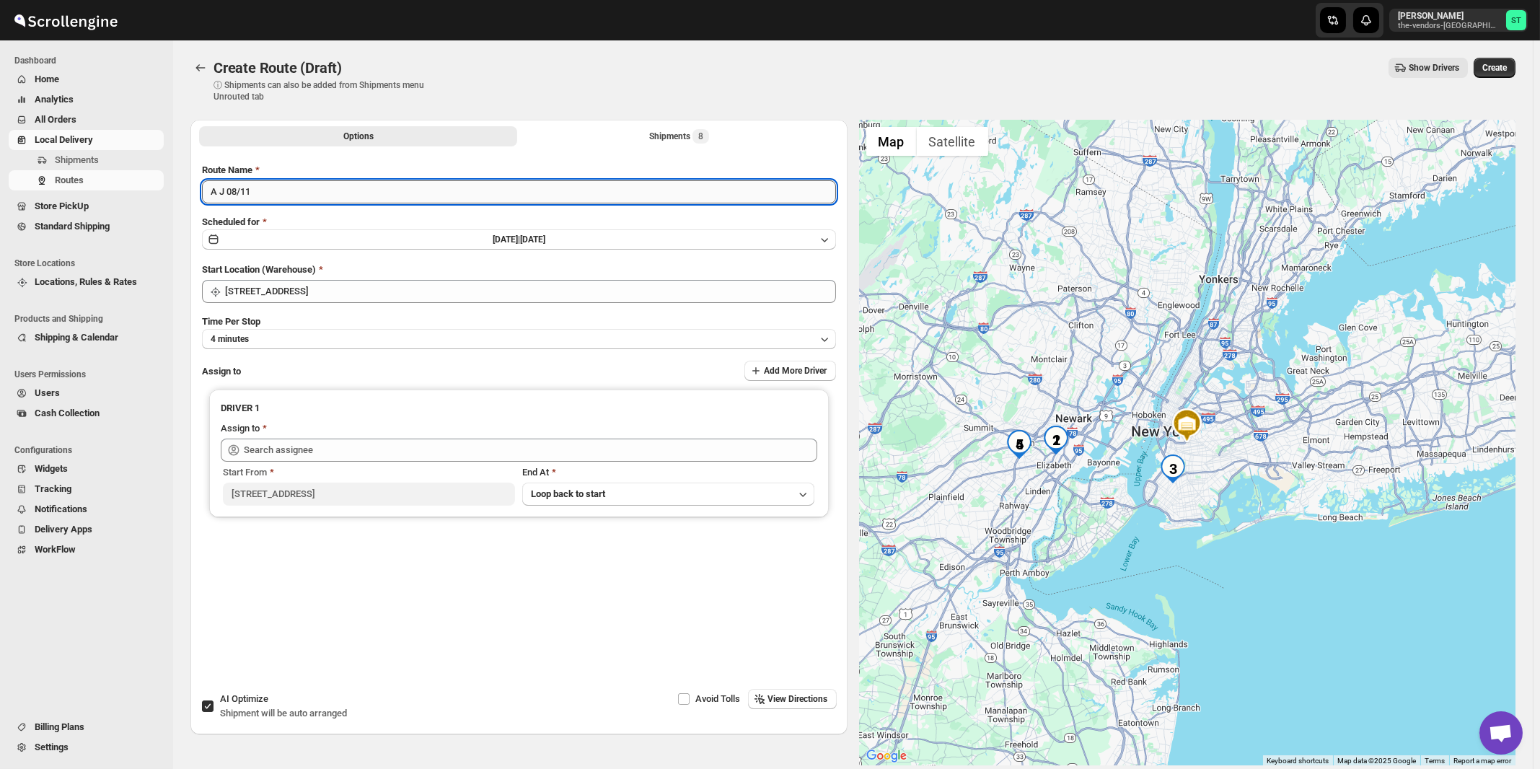
type input "A J 08/11"
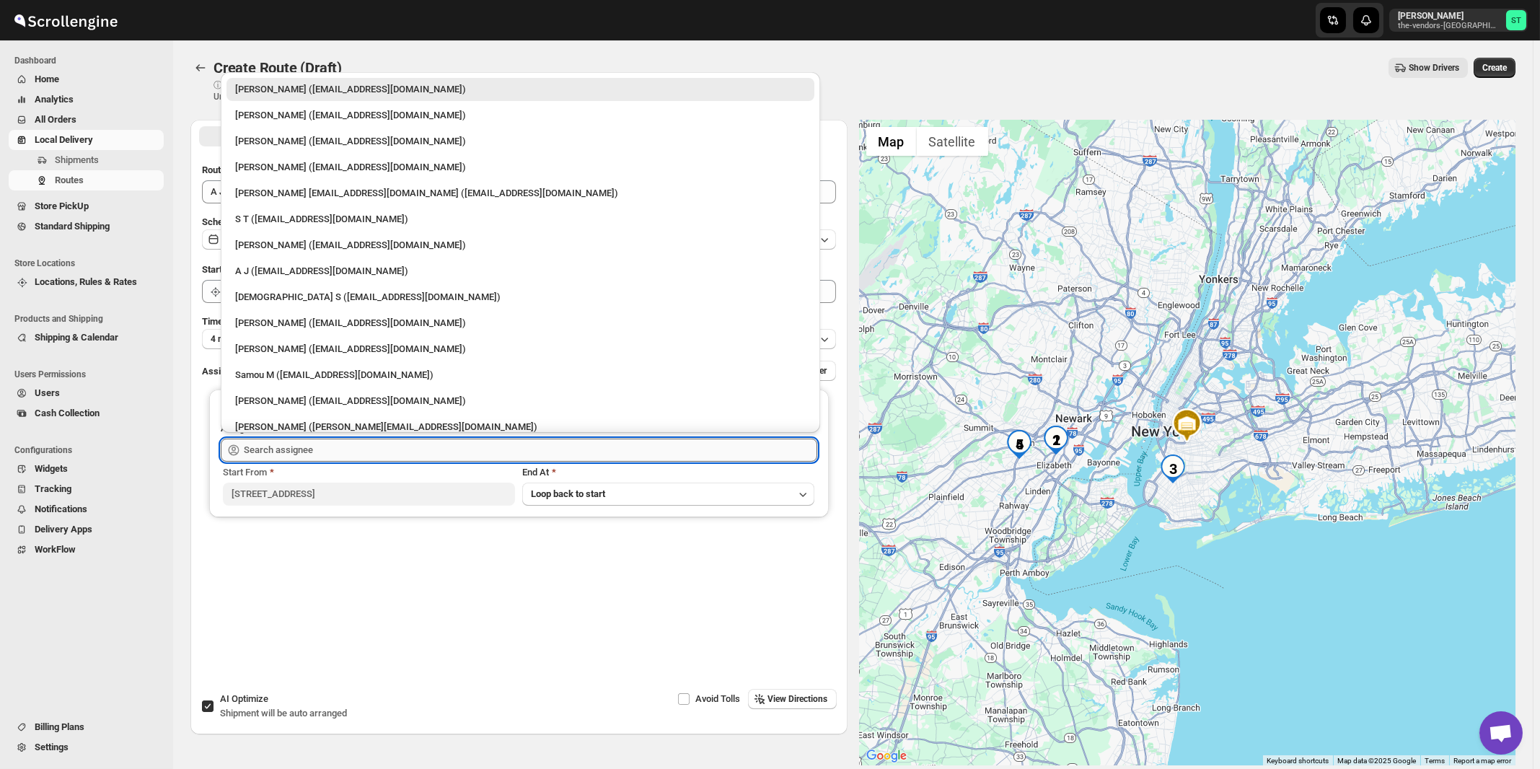
click at [318, 453] on input "text" at bounding box center [531, 450] width 574 height 23
click at [260, 271] on div "A J ([EMAIL_ADDRESS][DOMAIN_NAME])" at bounding box center [520, 271] width 571 height 14
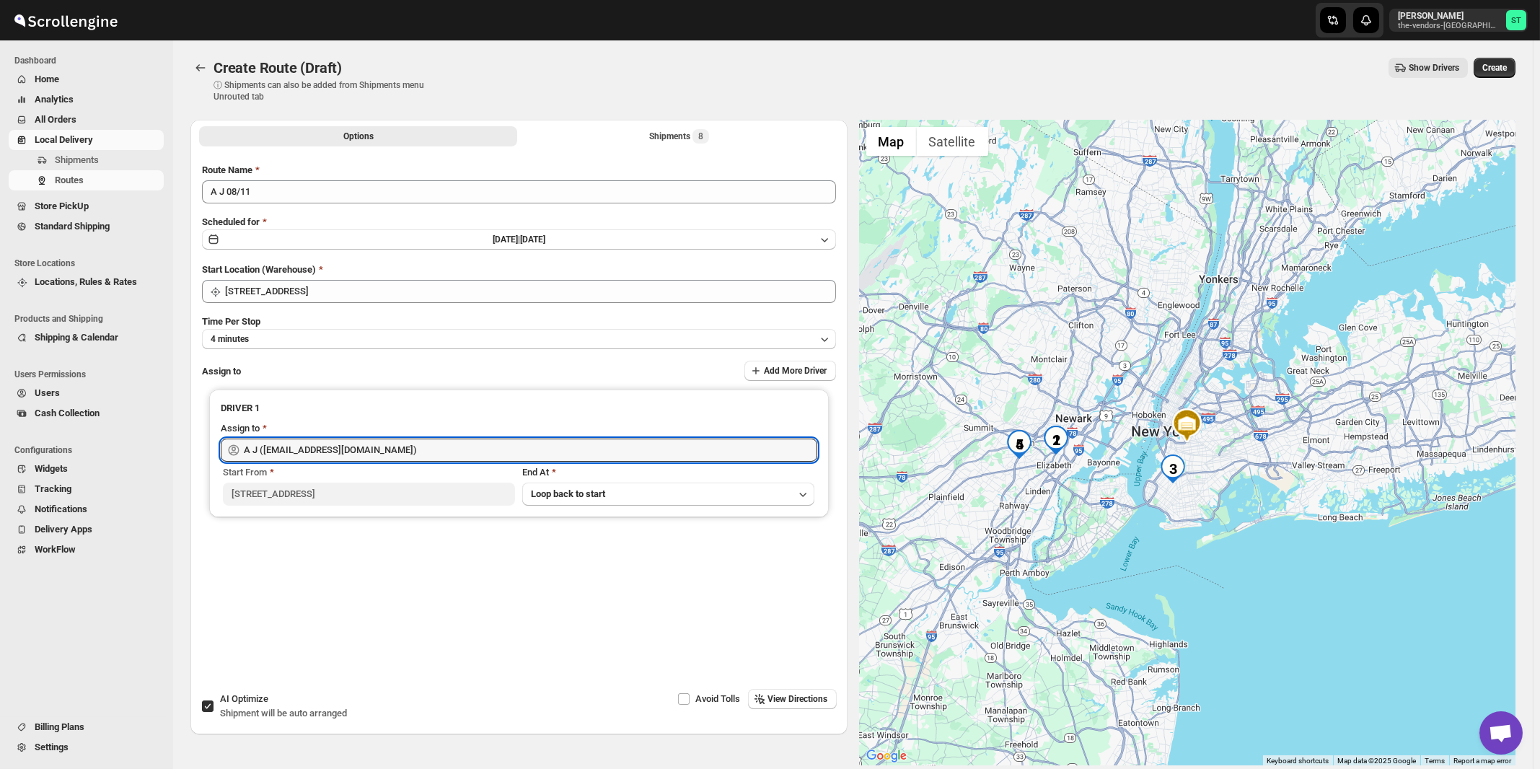
type input "A J ([EMAIL_ADDRESS][DOMAIN_NAME])"
click at [801, 703] on span "View Directions" at bounding box center [798, 699] width 60 height 12
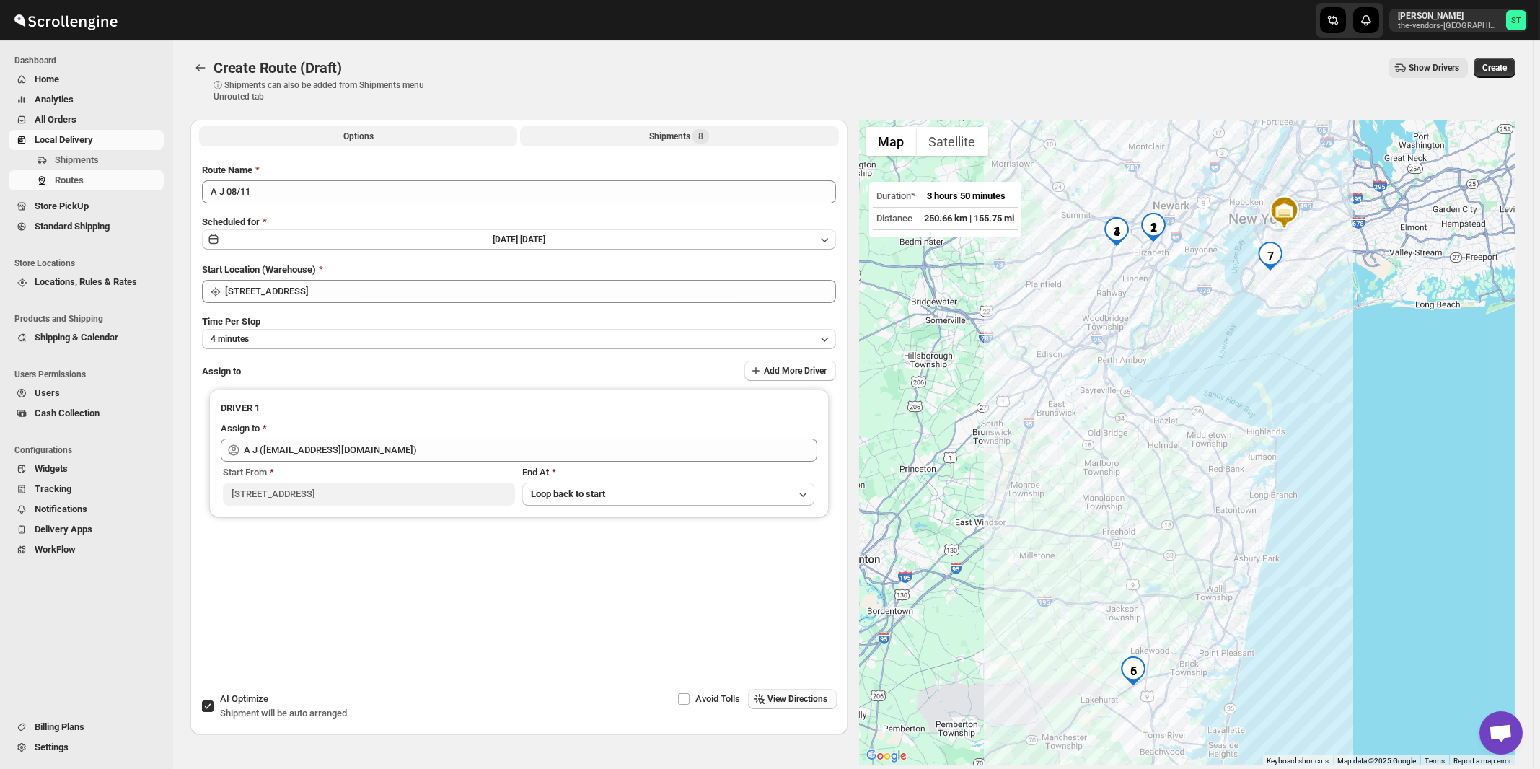
click at [682, 134] on div "Shipments 8" at bounding box center [679, 136] width 60 height 14
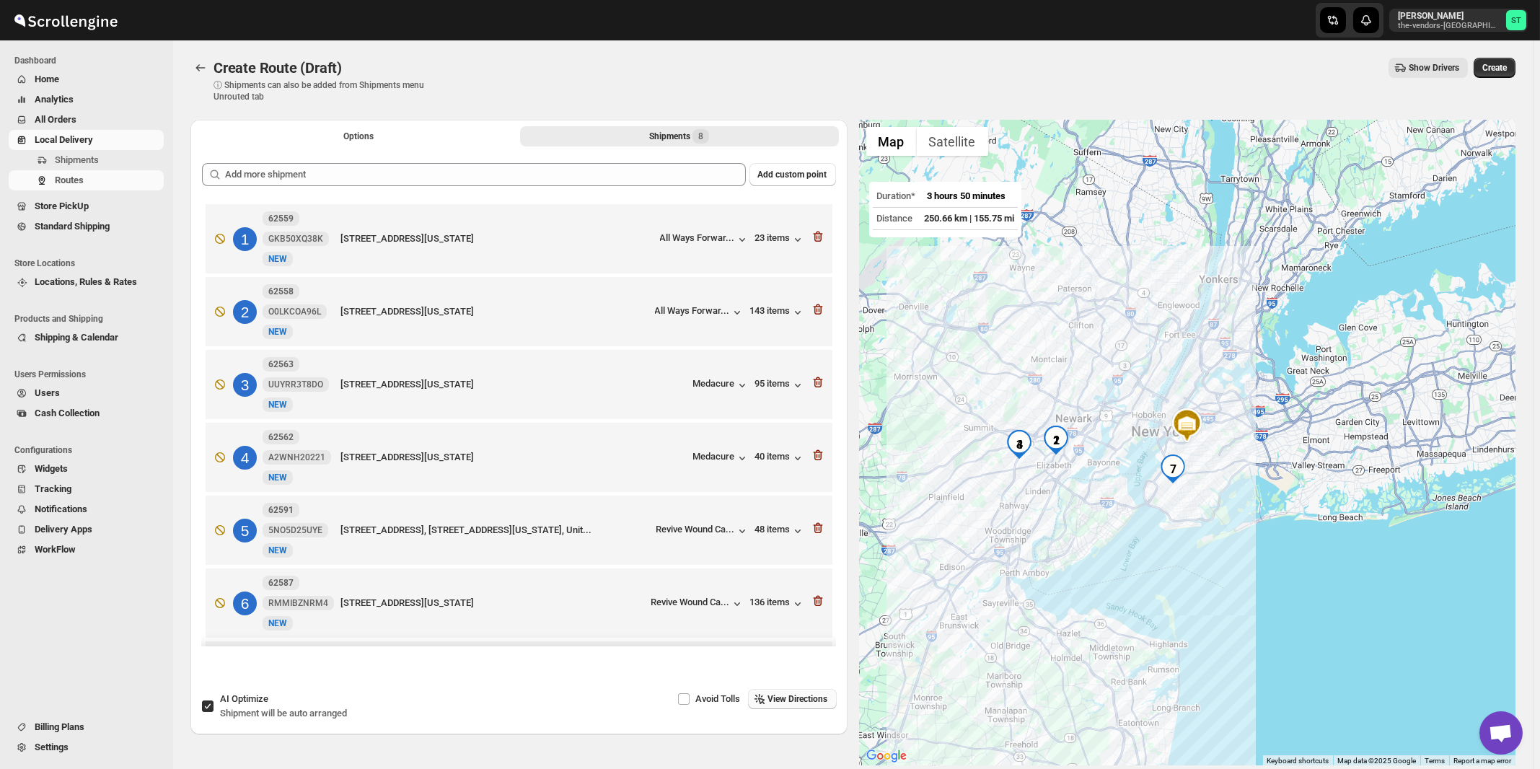
click at [250, 702] on span "AI Optimize" at bounding box center [244, 698] width 48 height 11
click at [214, 702] on input "AI Optimize Shipment will be auto arranged" at bounding box center [208, 707] width 12 height 12
checkbox input "false"
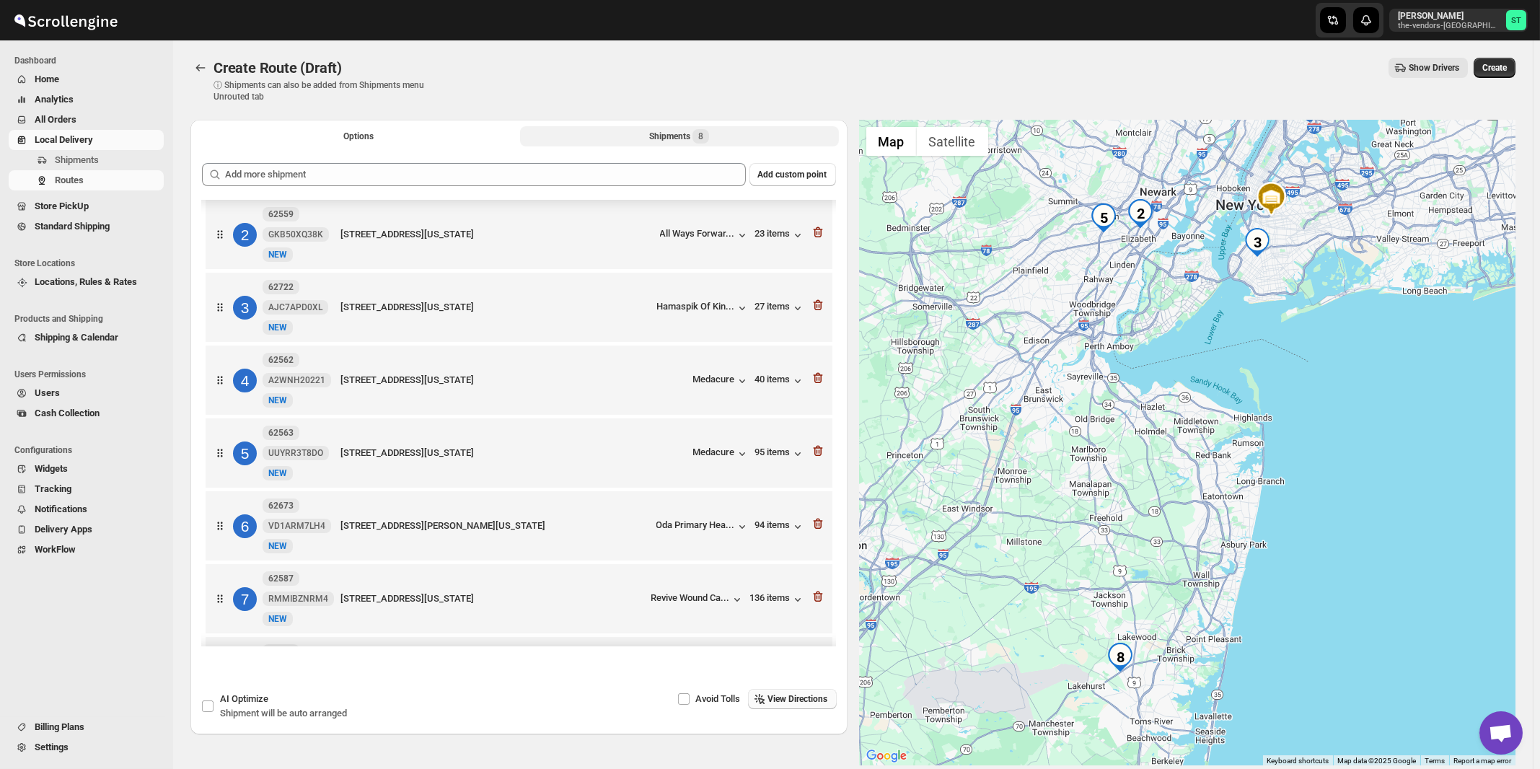
scroll to position [153, 0]
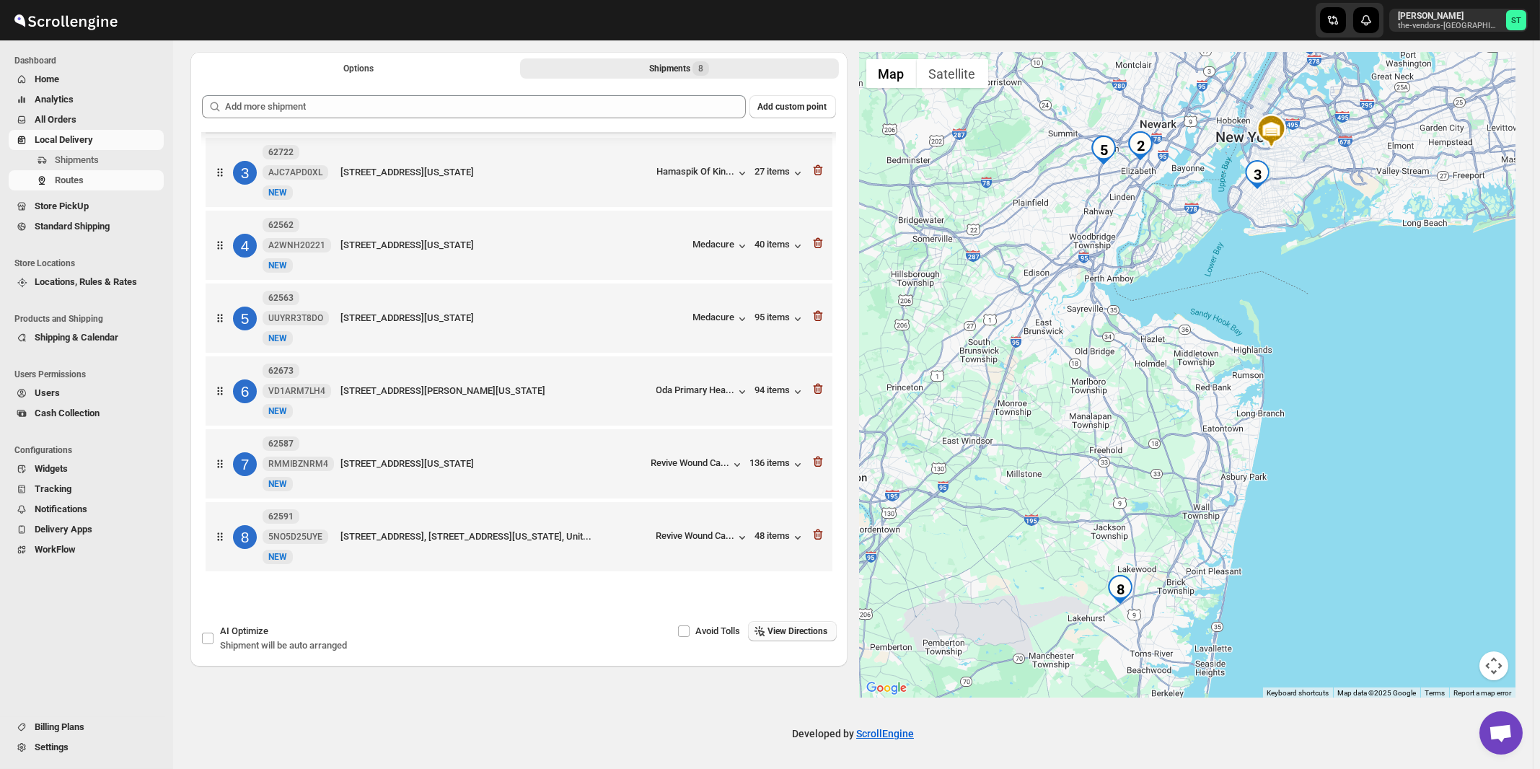
click at [787, 628] on span "View Directions" at bounding box center [798, 631] width 60 height 12
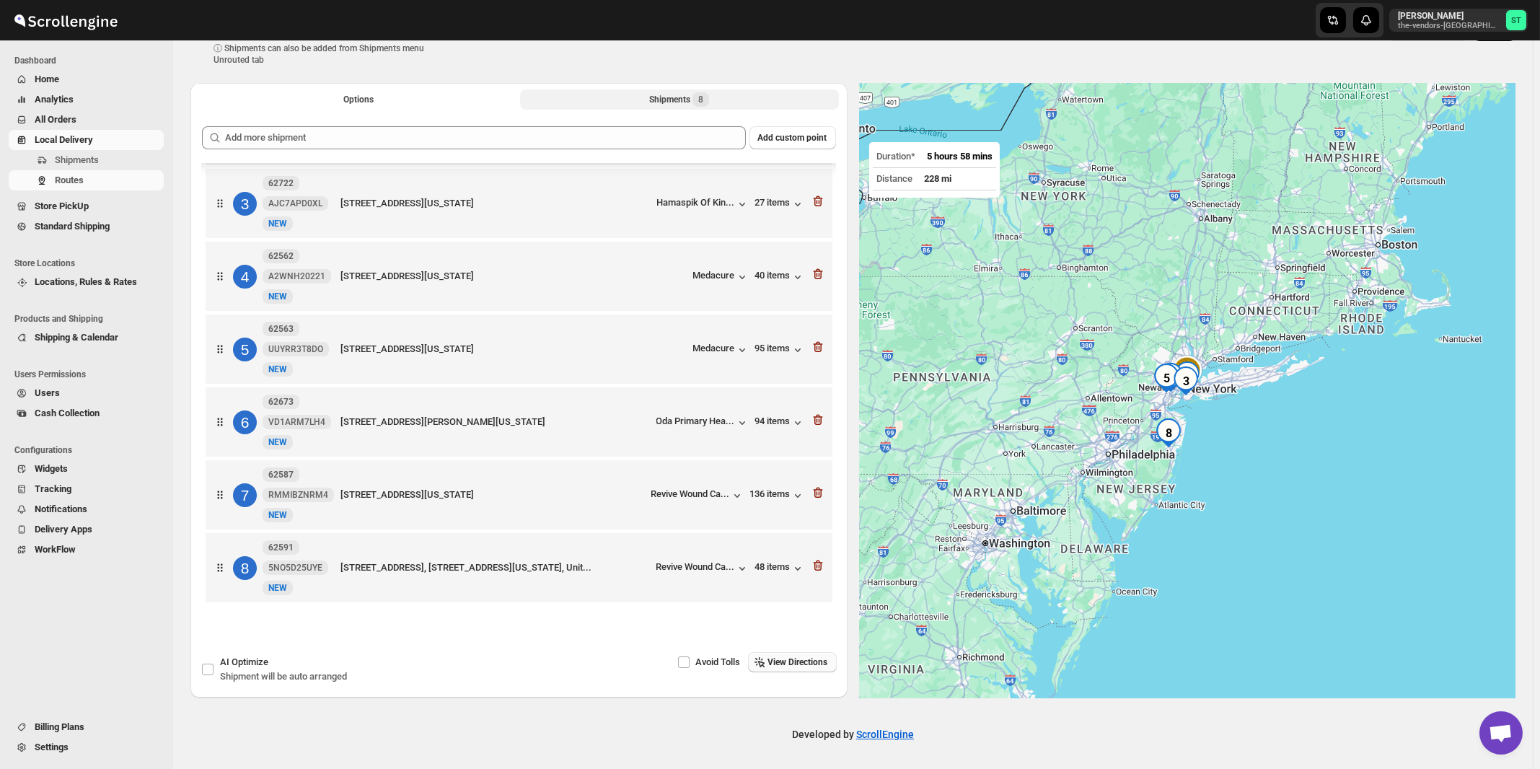
scroll to position [0, 0]
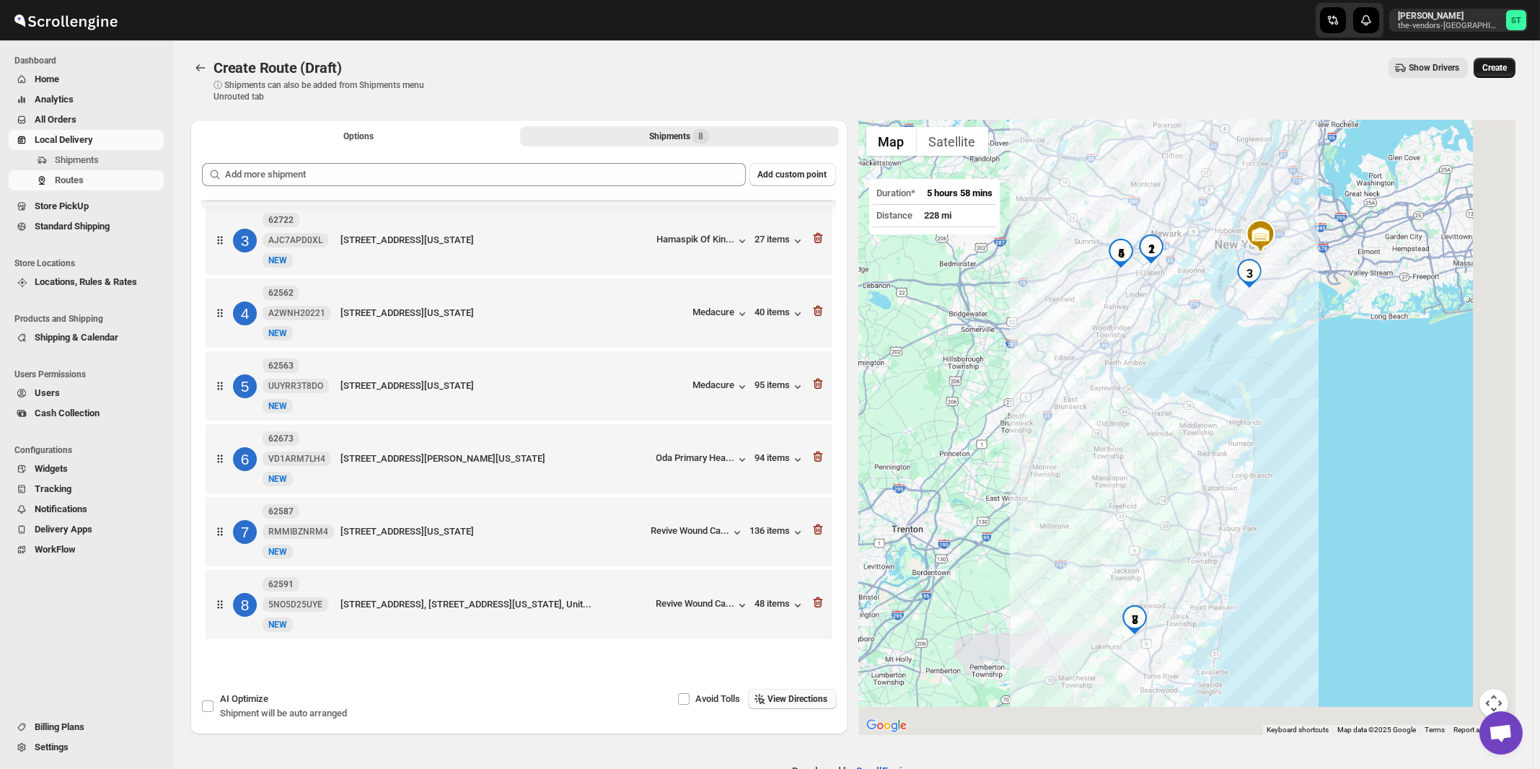
click at [1498, 70] on span "Create" at bounding box center [1495, 68] width 25 height 12
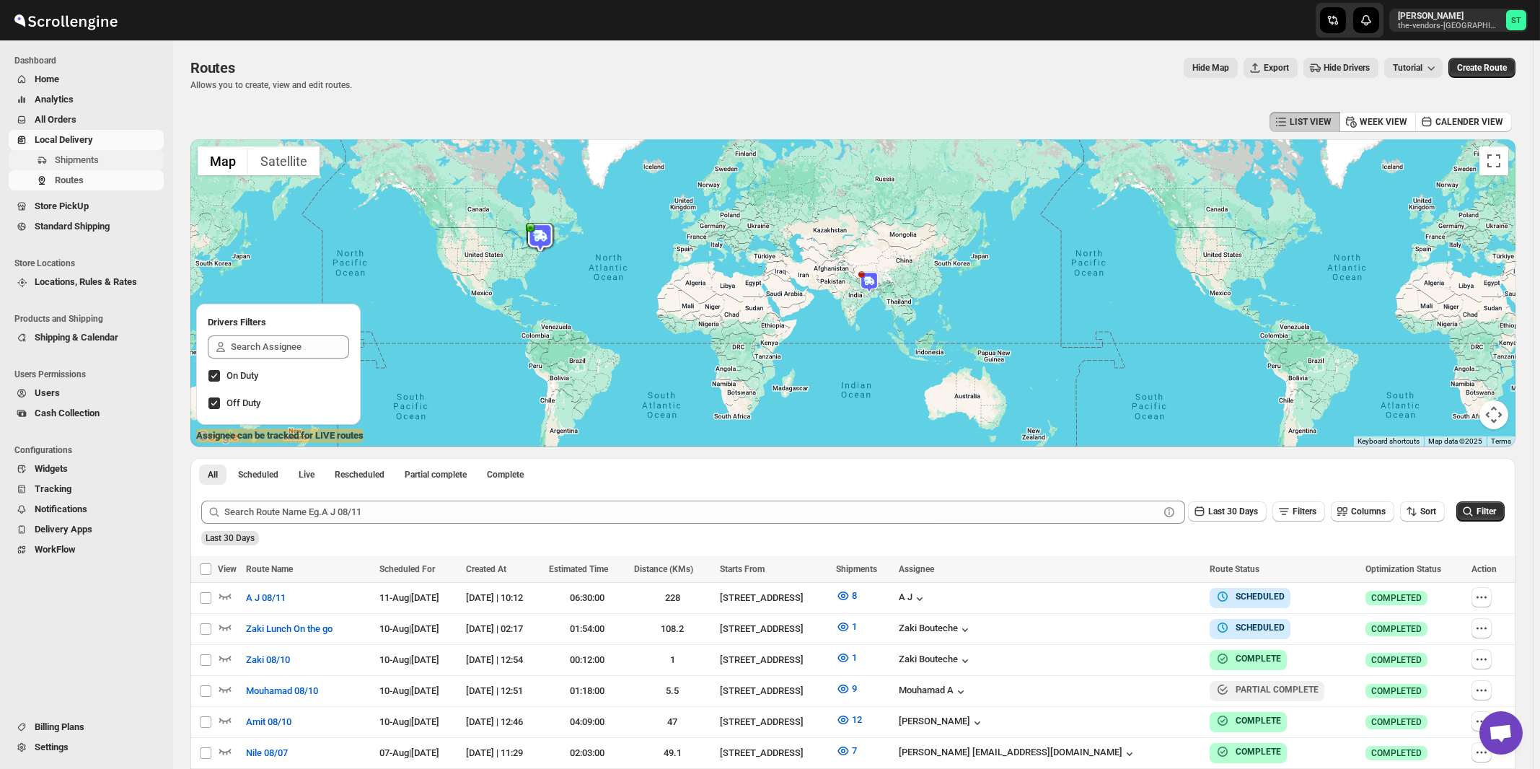
click at [92, 163] on span "Shipments" at bounding box center [77, 159] width 44 height 11
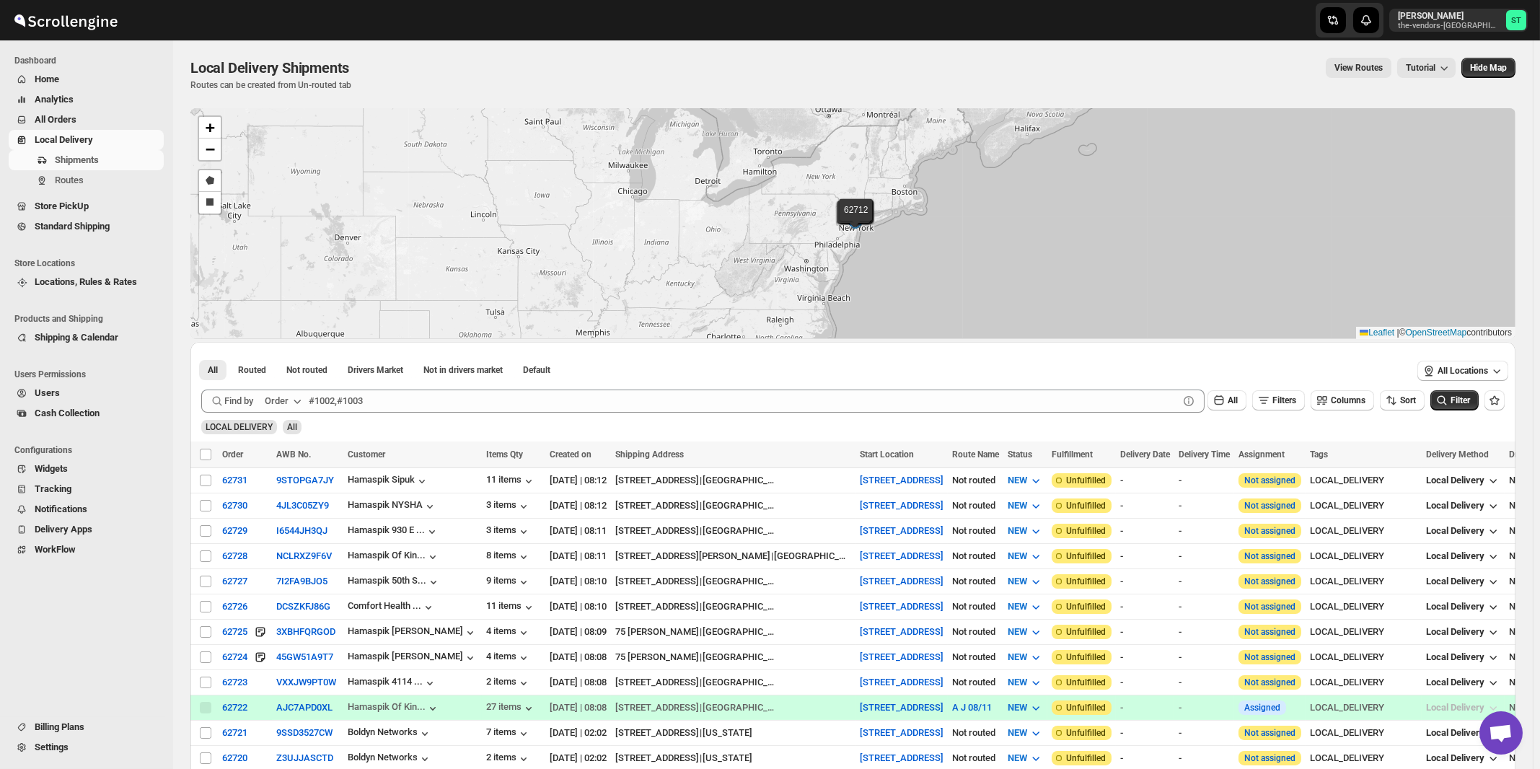
click at [283, 394] on div "Order" at bounding box center [277, 401] width 24 height 14
click at [292, 512] on div "Customer Name" at bounding box center [286, 508] width 66 height 14
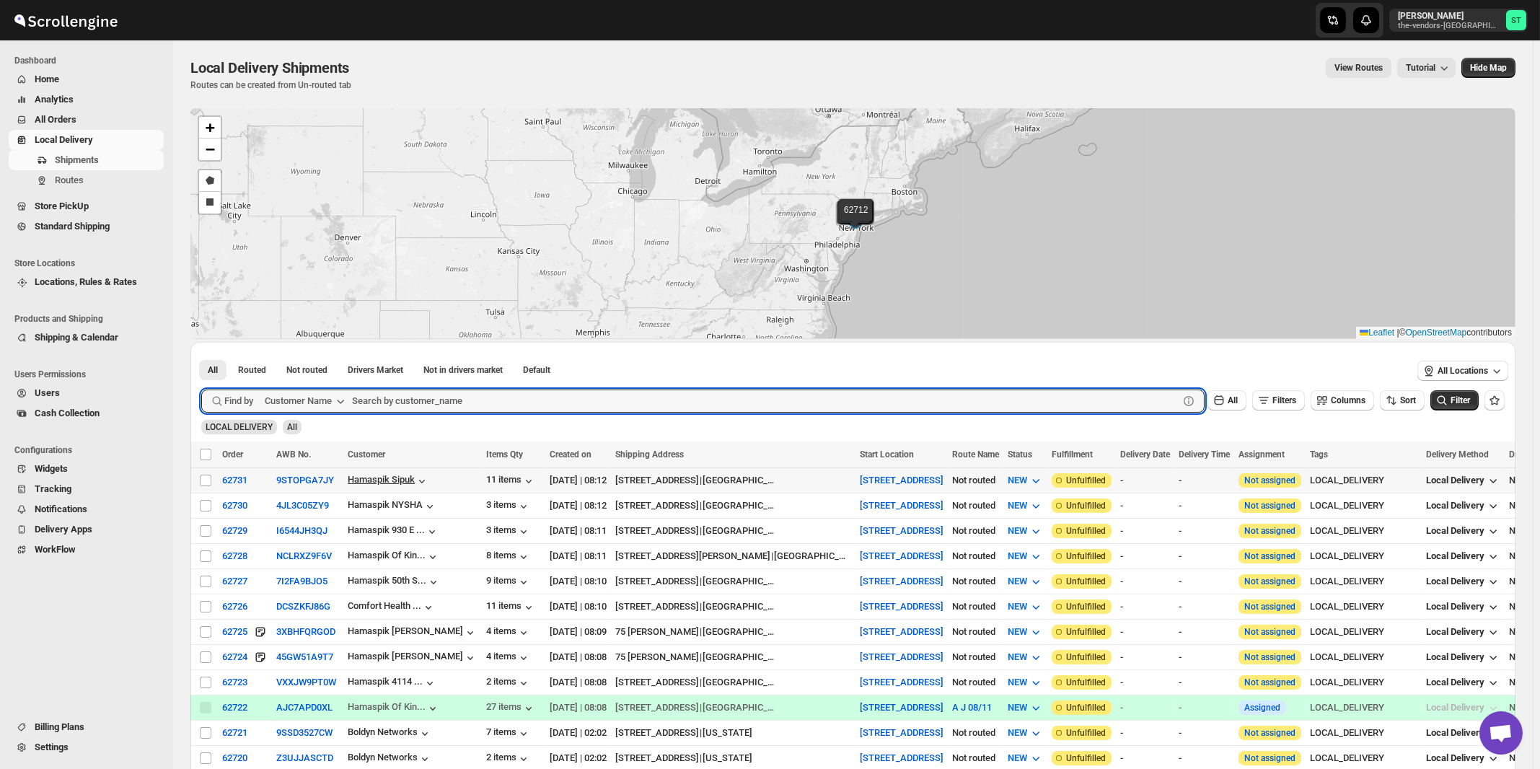
paste input "ODA Wallabout"
type input "ODA Wallabout"
click button "Submit" at bounding box center [221, 349] width 41 height 15
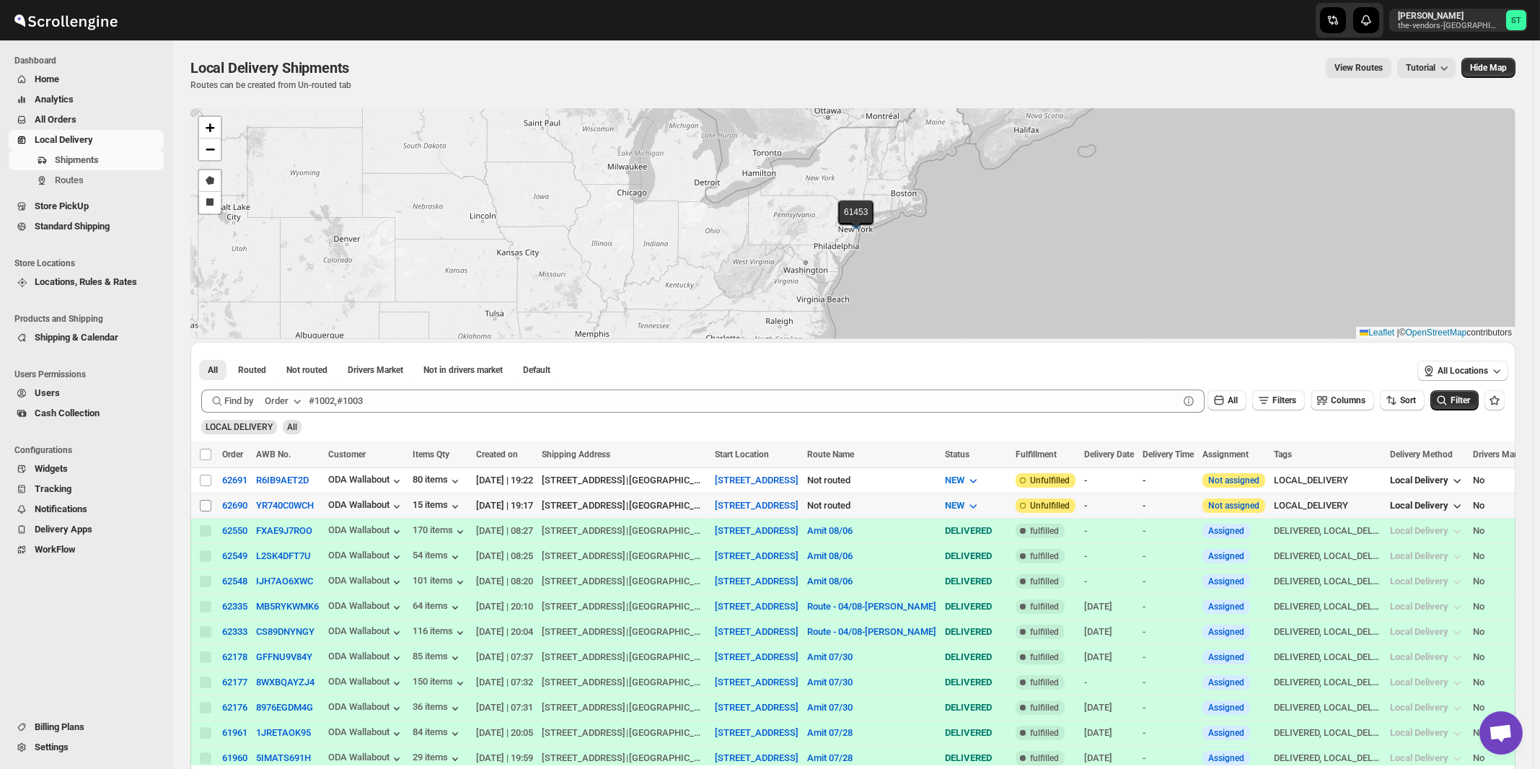
click at [203, 504] on input "Select shipment" at bounding box center [206, 506] width 12 height 12
checkbox input "true"
click at [204, 477] on input "Select shipment" at bounding box center [206, 481] width 12 height 12
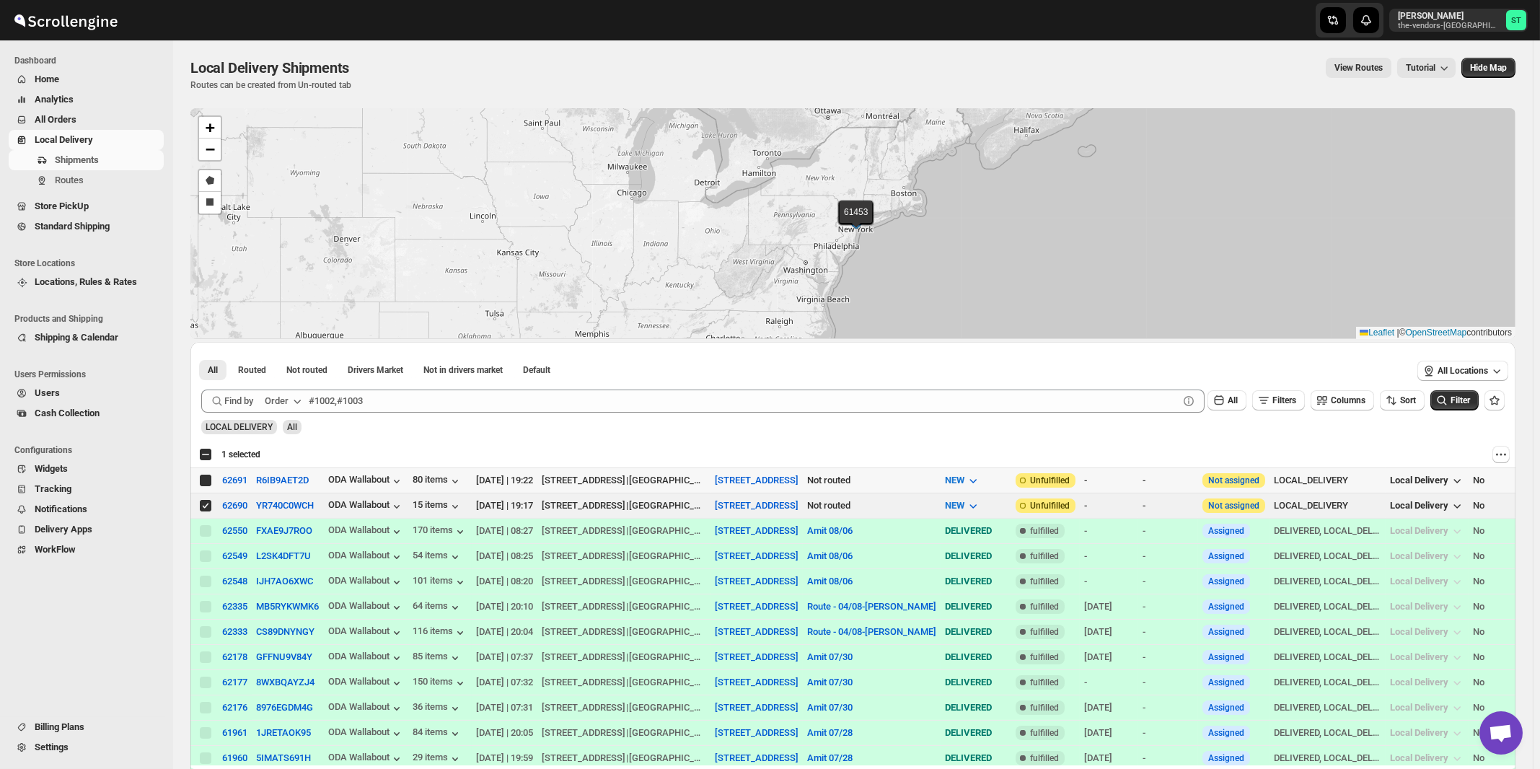
checkbox input "true"
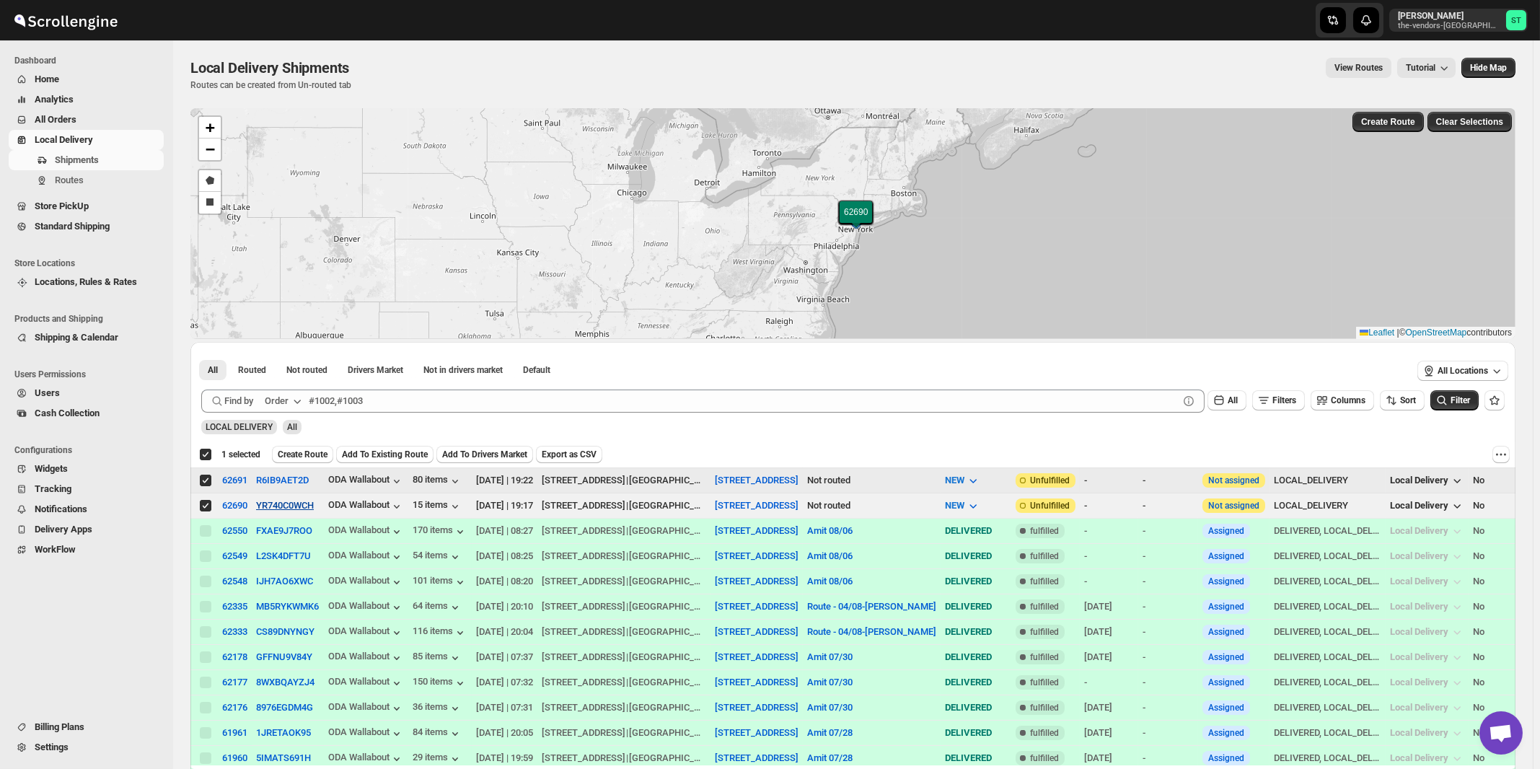
checkbox input "true"
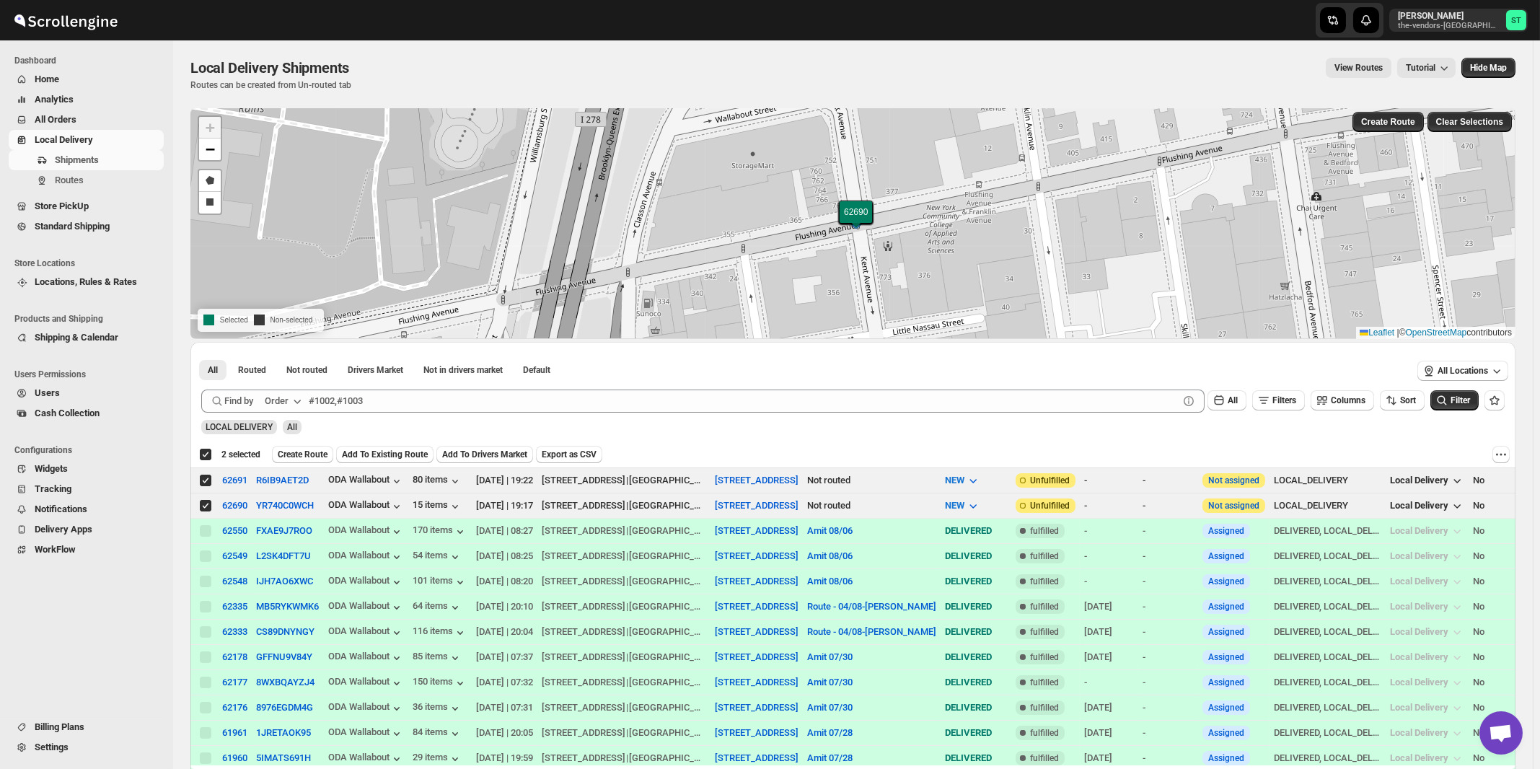
click at [294, 398] on icon "button" at bounding box center [297, 401] width 14 height 14
click at [305, 506] on div "Customer Name" at bounding box center [286, 508] width 66 height 14
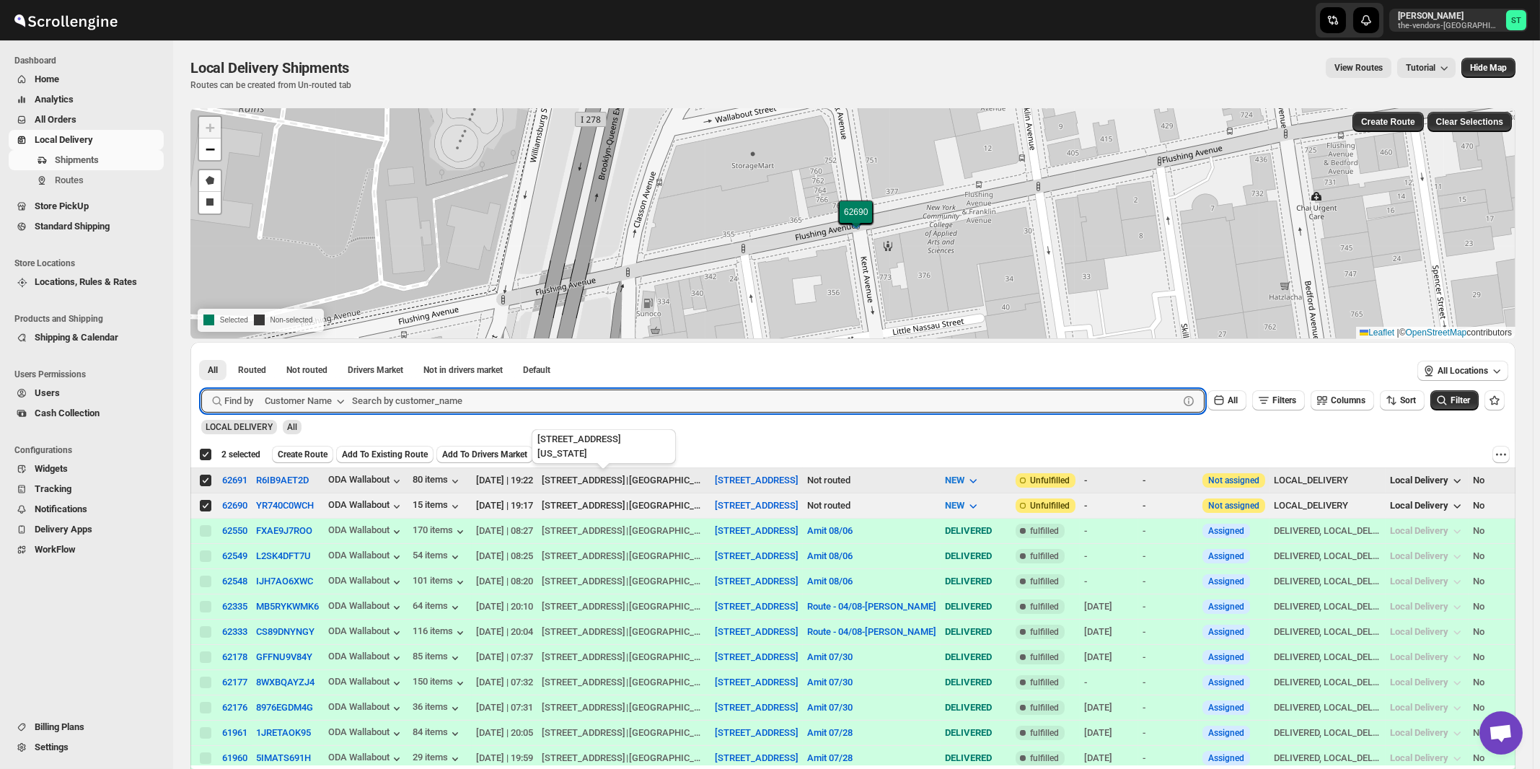
paste input "ODA Warehouse"
type input "ODA Warehouse"
click button "Submit" at bounding box center [221, 349] width 41 height 15
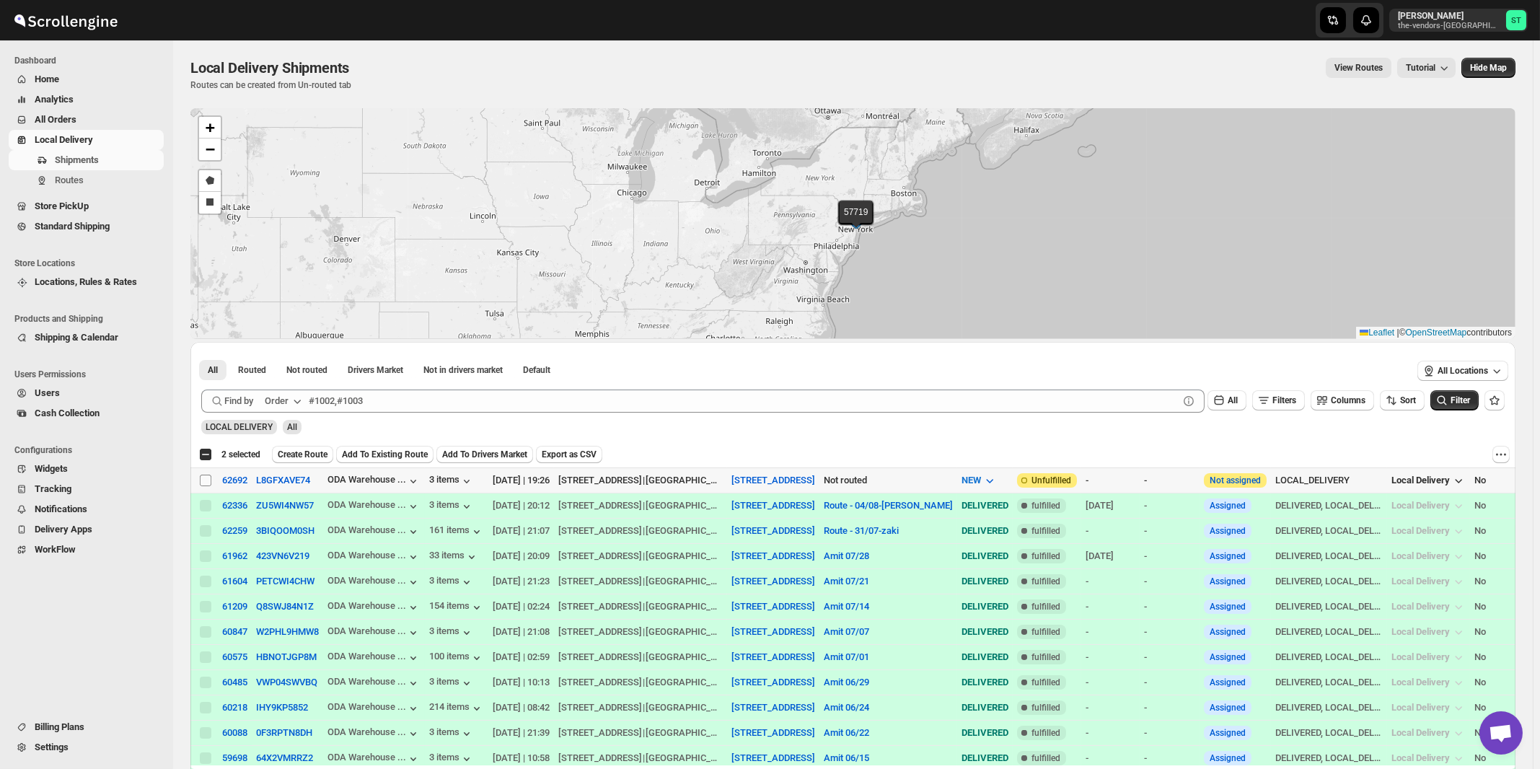
click at [208, 480] on input "Select shipment" at bounding box center [206, 481] width 12 height 12
checkbox input "true"
click at [283, 392] on button "Order" at bounding box center [284, 401] width 57 height 23
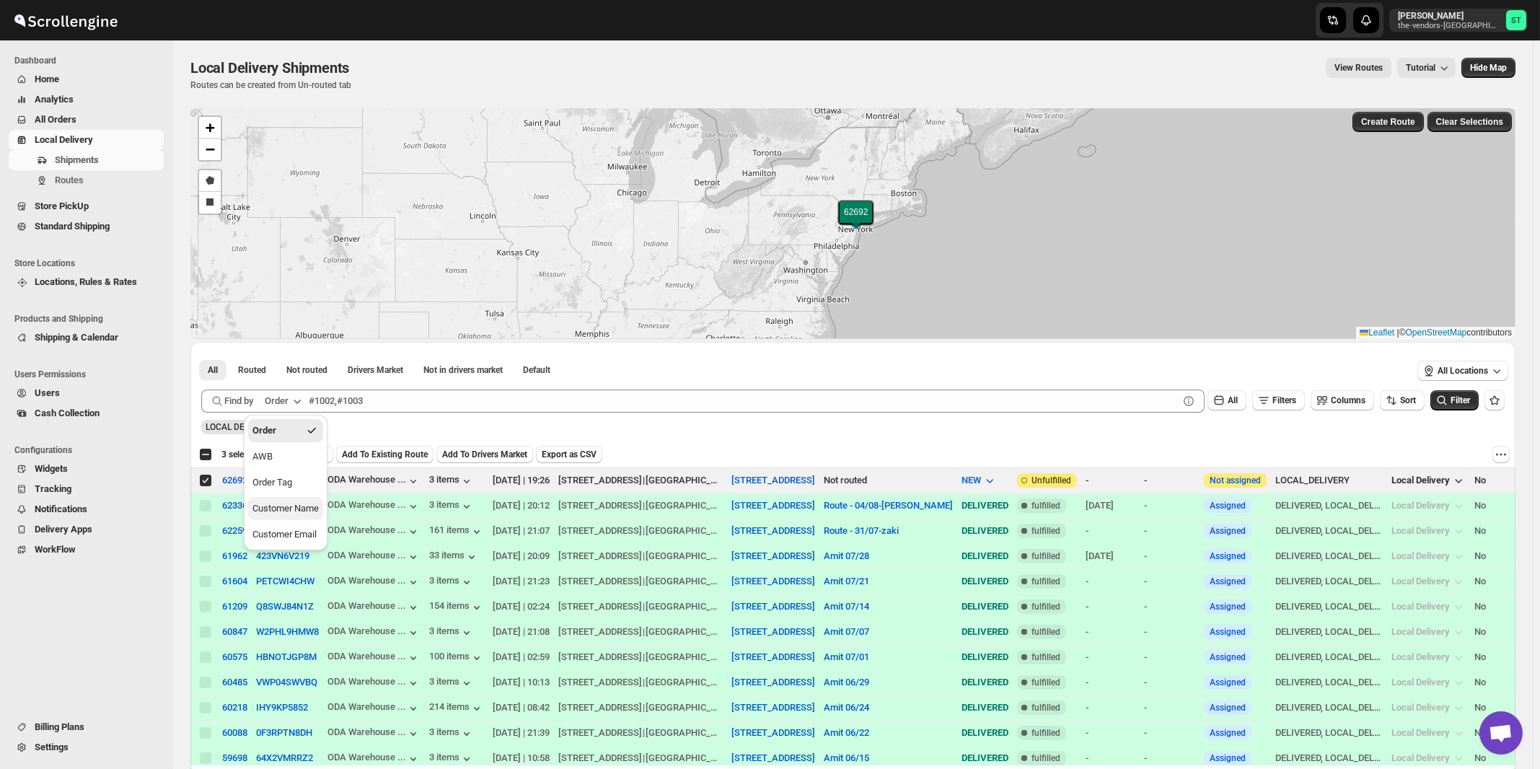
click at [302, 510] on div "Customer Name" at bounding box center [286, 508] width 66 height 14
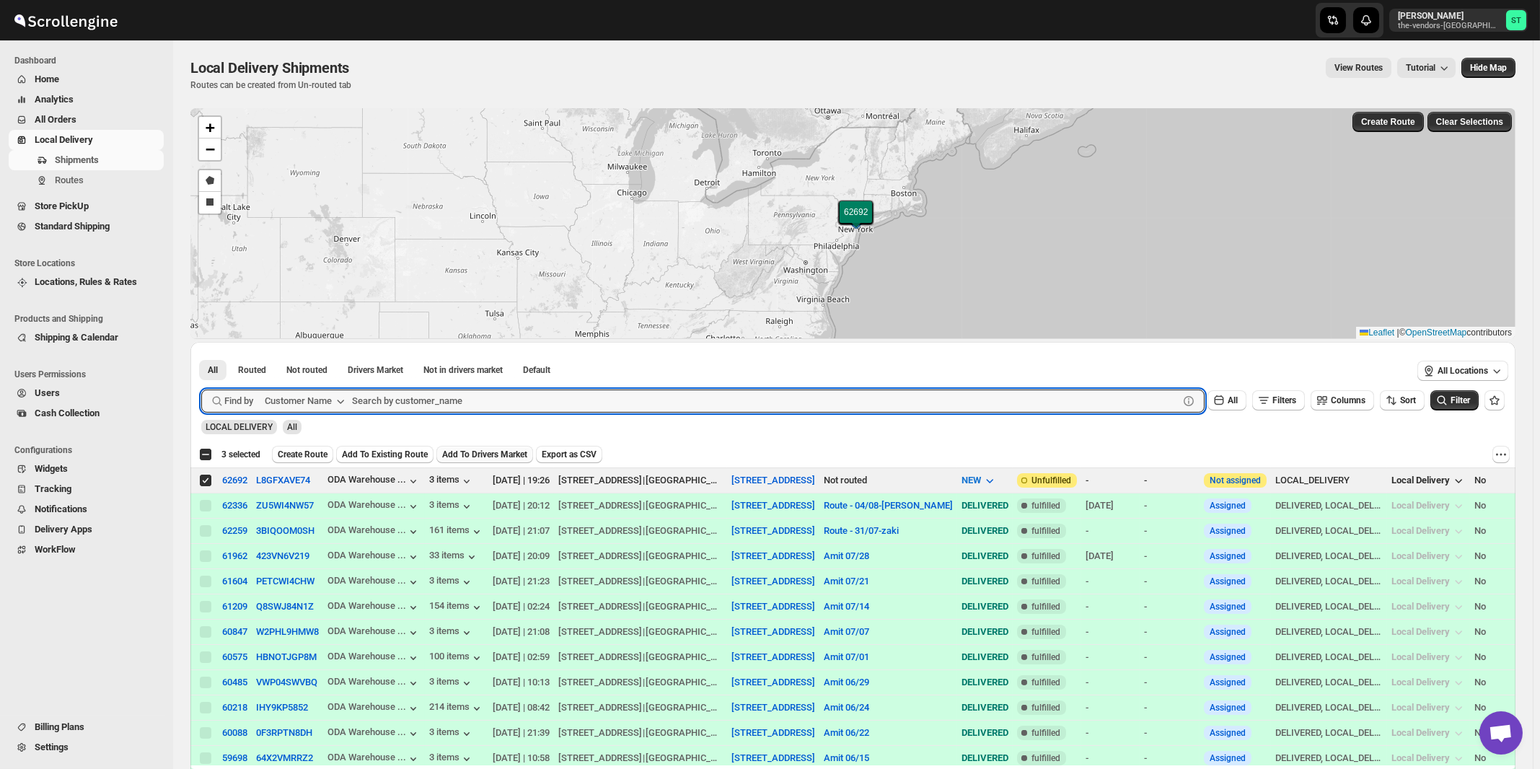
paste input "light it up"
type input "light it up"
click button "Submit" at bounding box center [221, 349] width 41 height 15
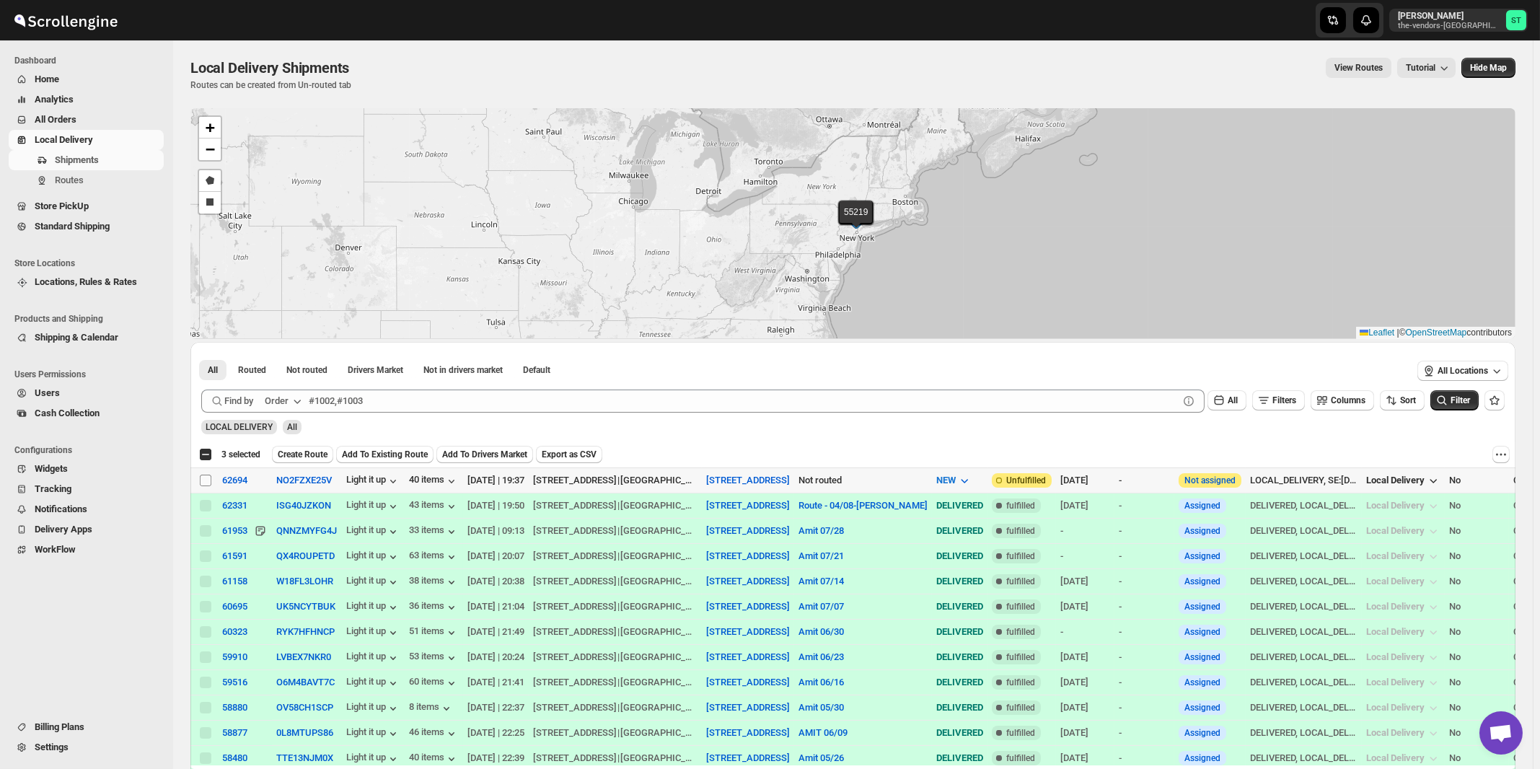
click at [206, 482] on input "Select shipment" at bounding box center [206, 481] width 12 height 12
checkbox input "true"
click at [294, 398] on icon "button" at bounding box center [297, 401] width 14 height 14
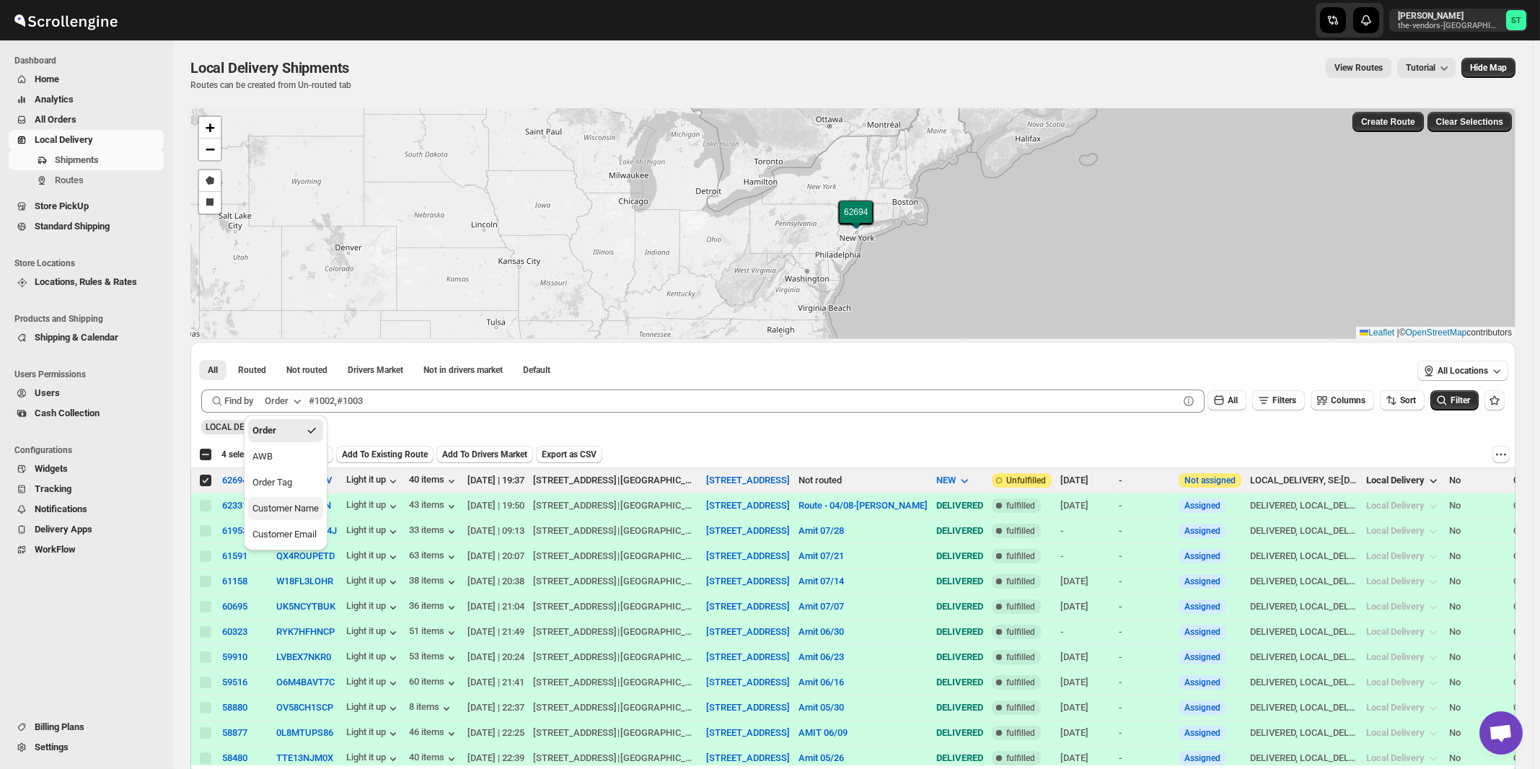
click at [281, 512] on div "Customer Name" at bounding box center [286, 508] width 66 height 14
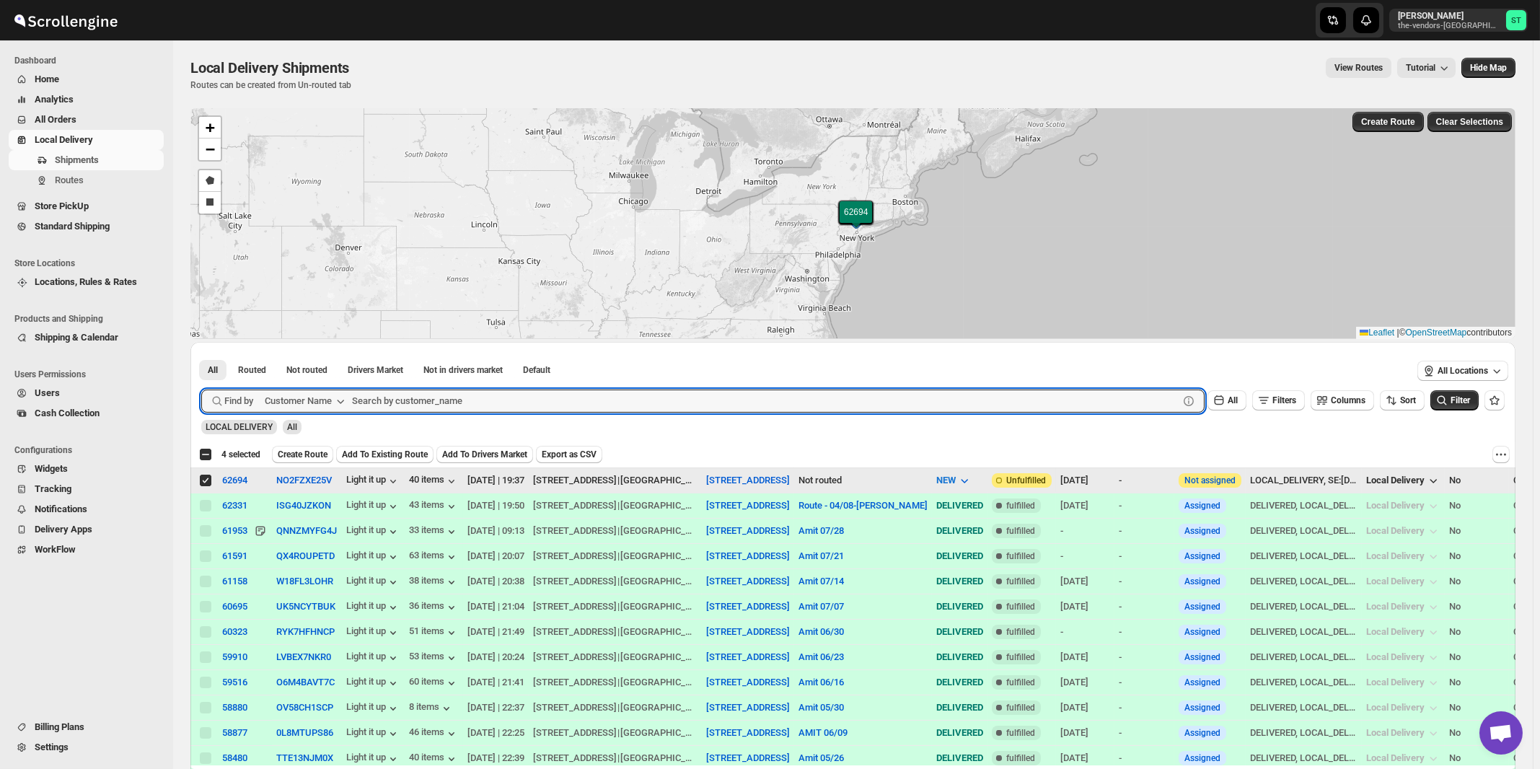
paste input "Advanced Management"
type input "Advanced Management"
click button "Submit" at bounding box center [221, 349] width 41 height 15
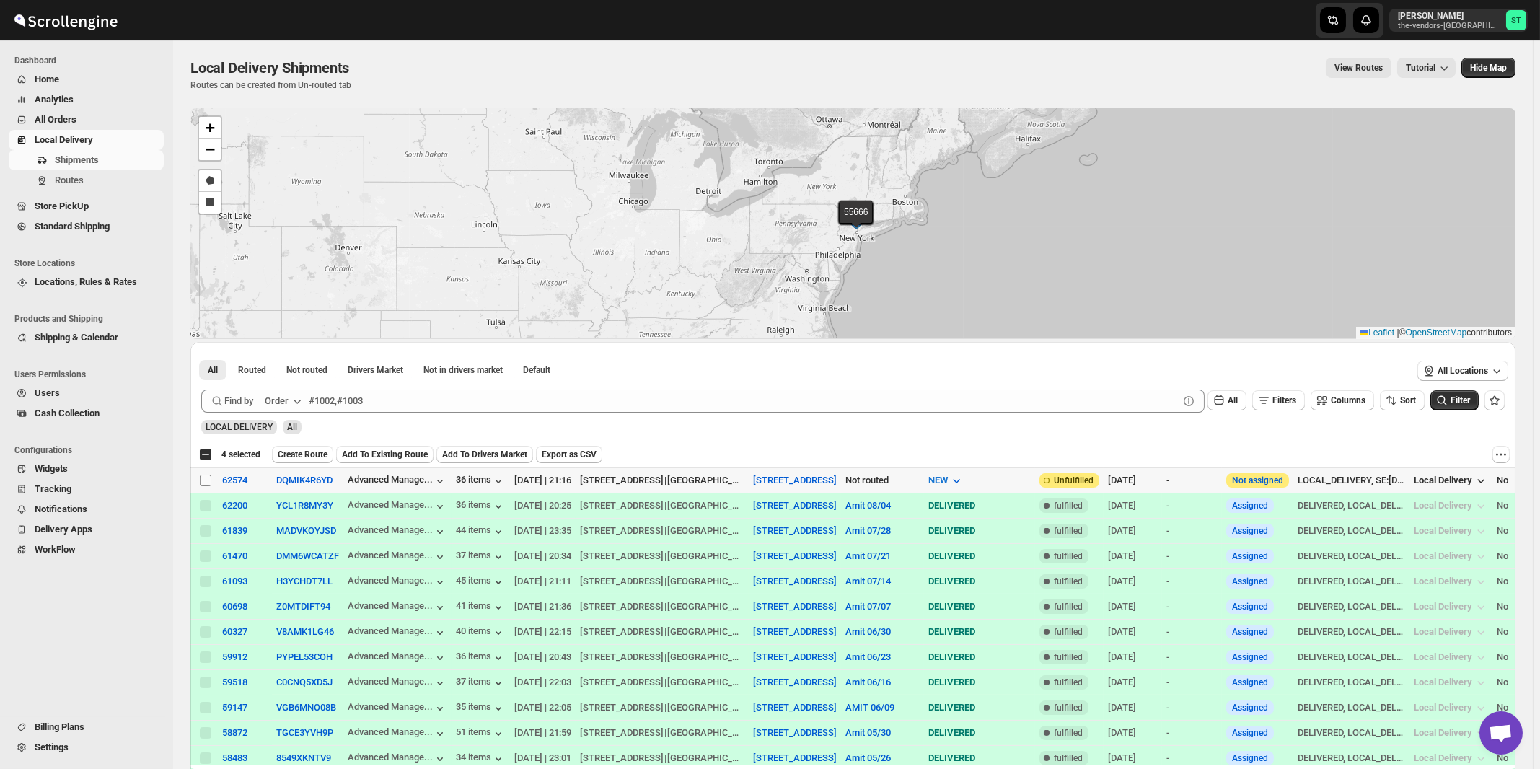
click at [208, 480] on input "Select shipment" at bounding box center [206, 481] width 12 height 12
checkbox input "true"
click at [302, 400] on icon "button" at bounding box center [297, 402] width 7 height 4
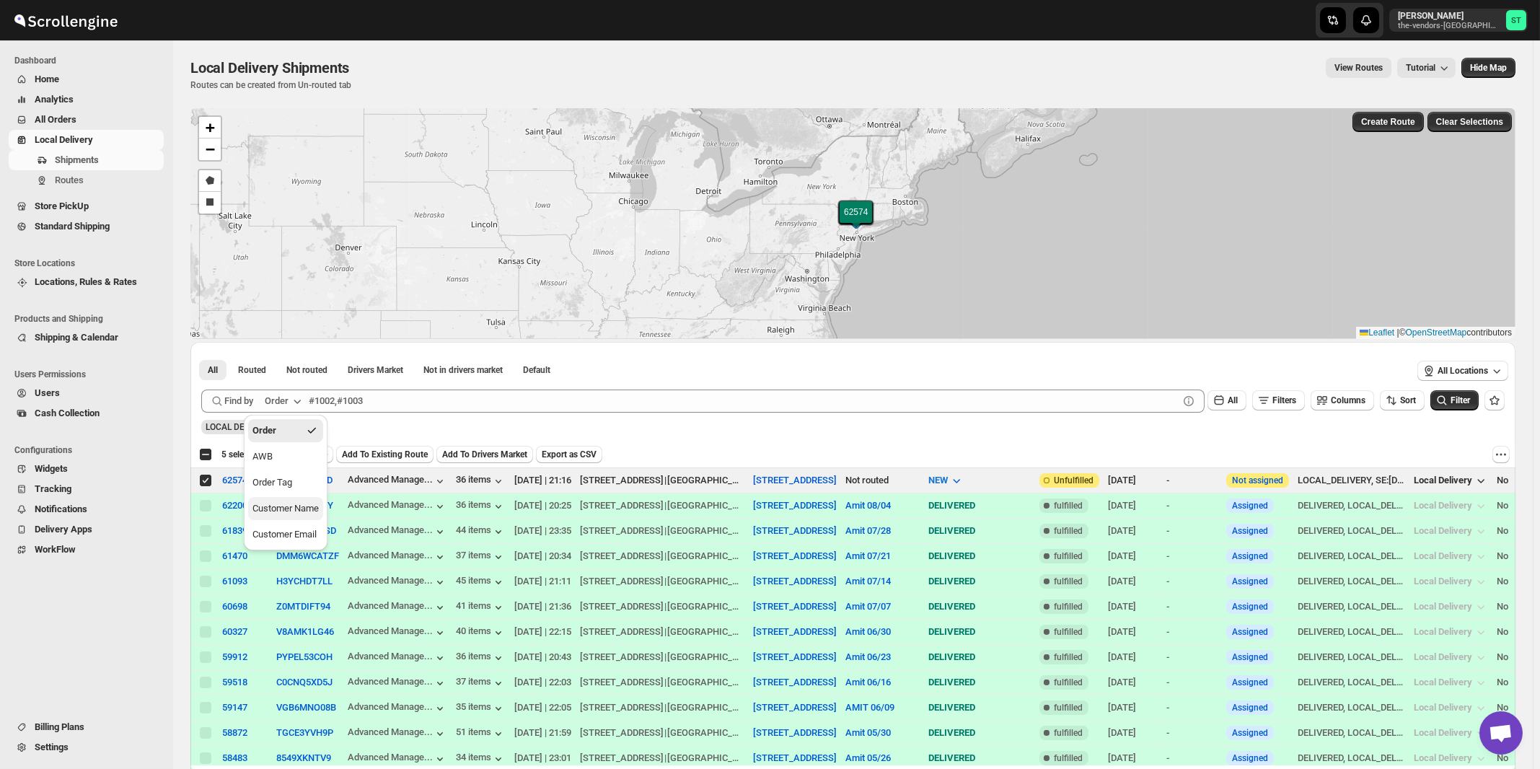
click at [287, 506] on div "Customer Name" at bounding box center [286, 508] width 66 height 14
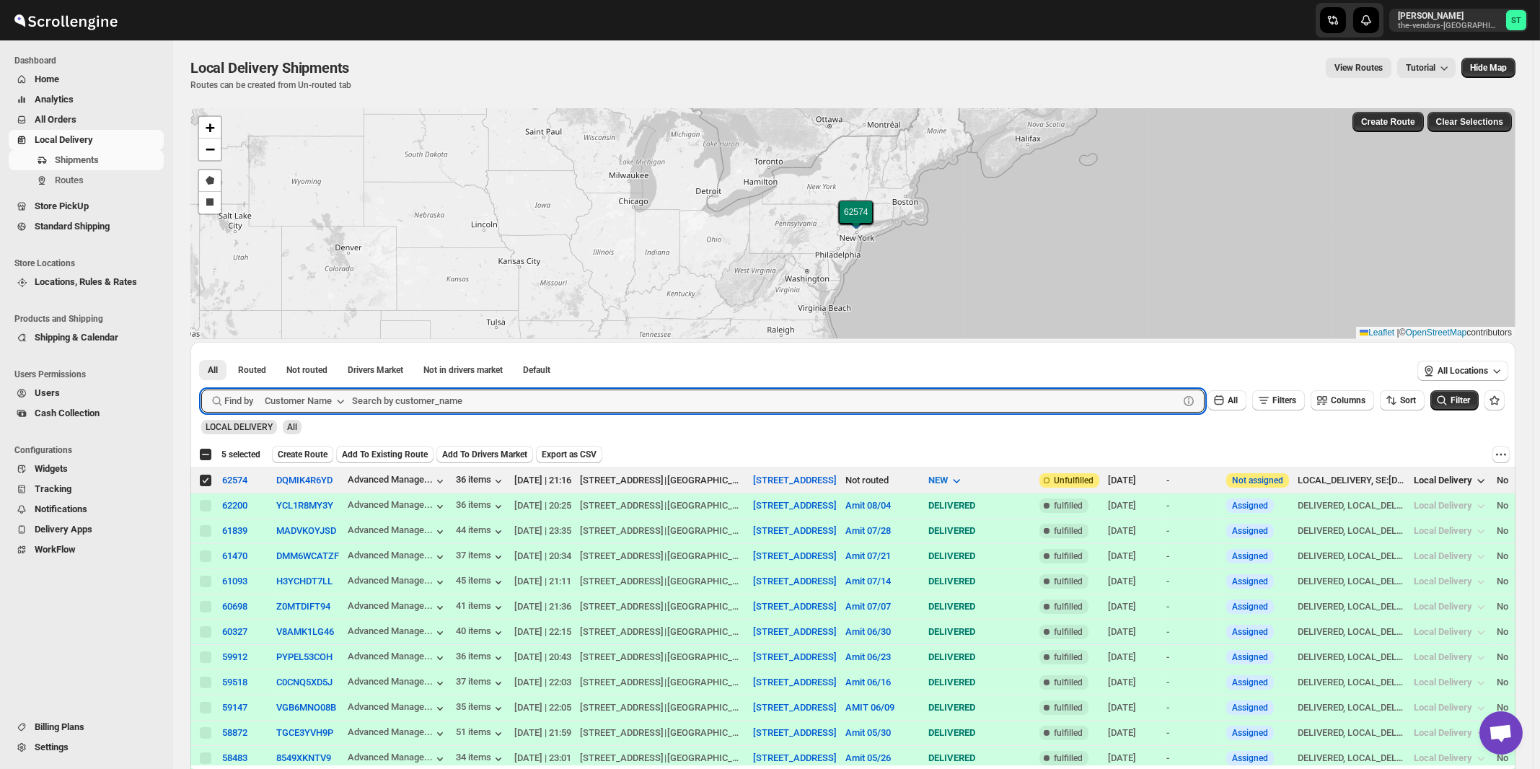
paste input "boro park insurance monsey"
type input "boro park insurance monsey"
click button "Submit" at bounding box center [221, 349] width 41 height 15
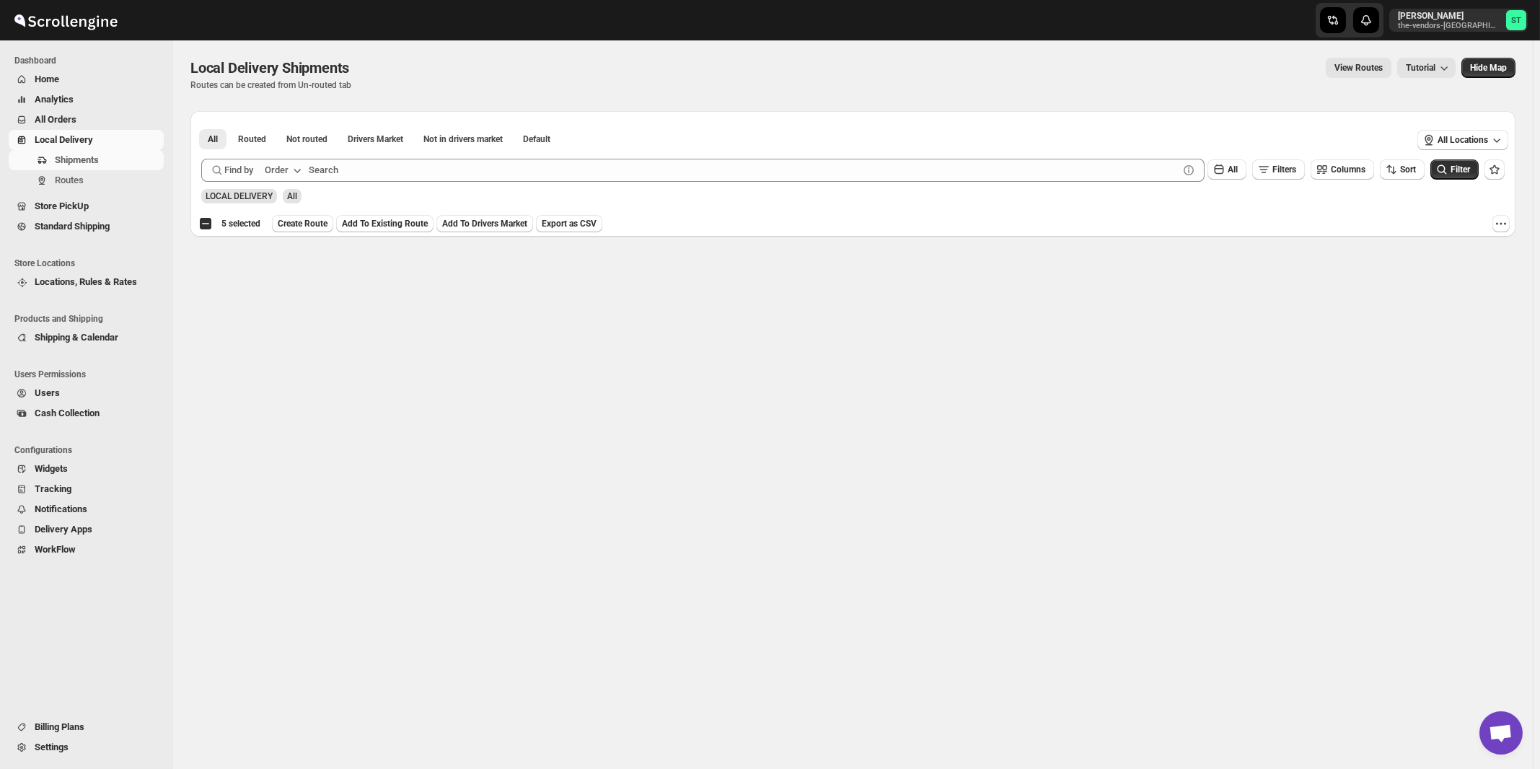
click at [278, 170] on div "Order" at bounding box center [277, 170] width 24 height 14
click at [286, 281] on div "Customer Name" at bounding box center [286, 278] width 66 height 14
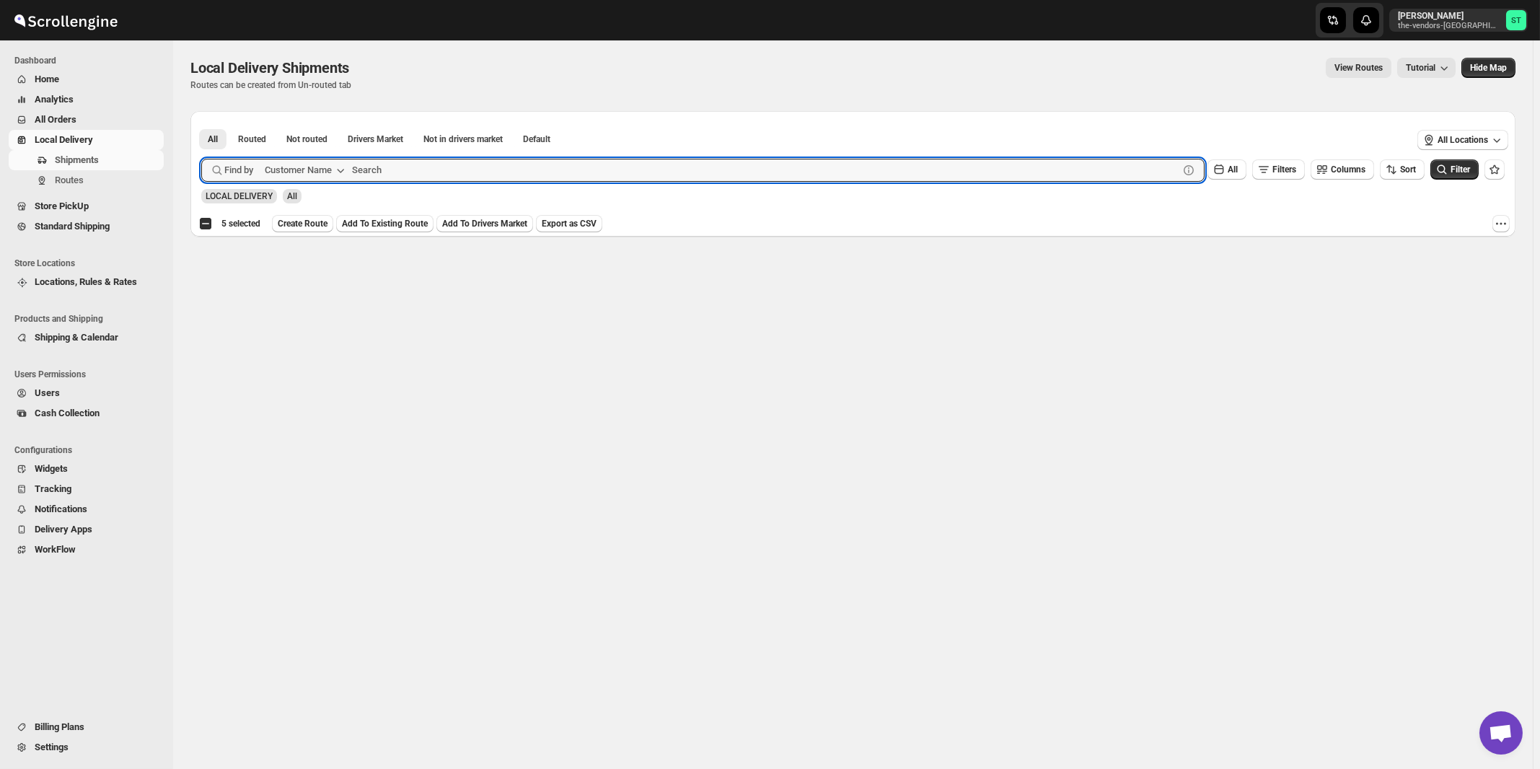
paste input "boro park insurance monsey"
type input "boro park insurance"
click button "Submit" at bounding box center [221, 118] width 41 height 15
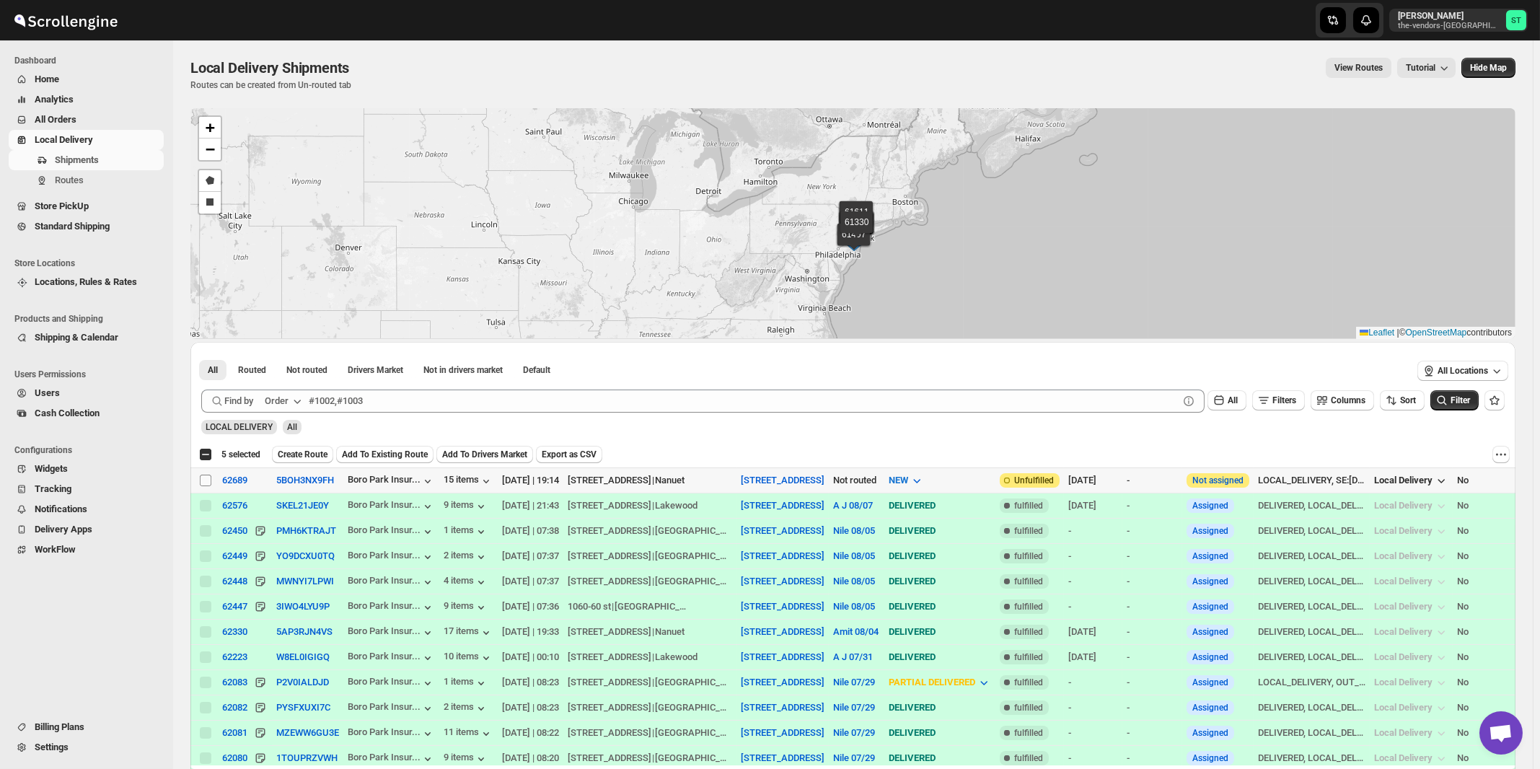
click at [206, 480] on input "Select shipment" at bounding box center [206, 481] width 12 height 12
checkbox input "true"
click at [294, 401] on icon "button" at bounding box center [297, 401] width 14 height 14
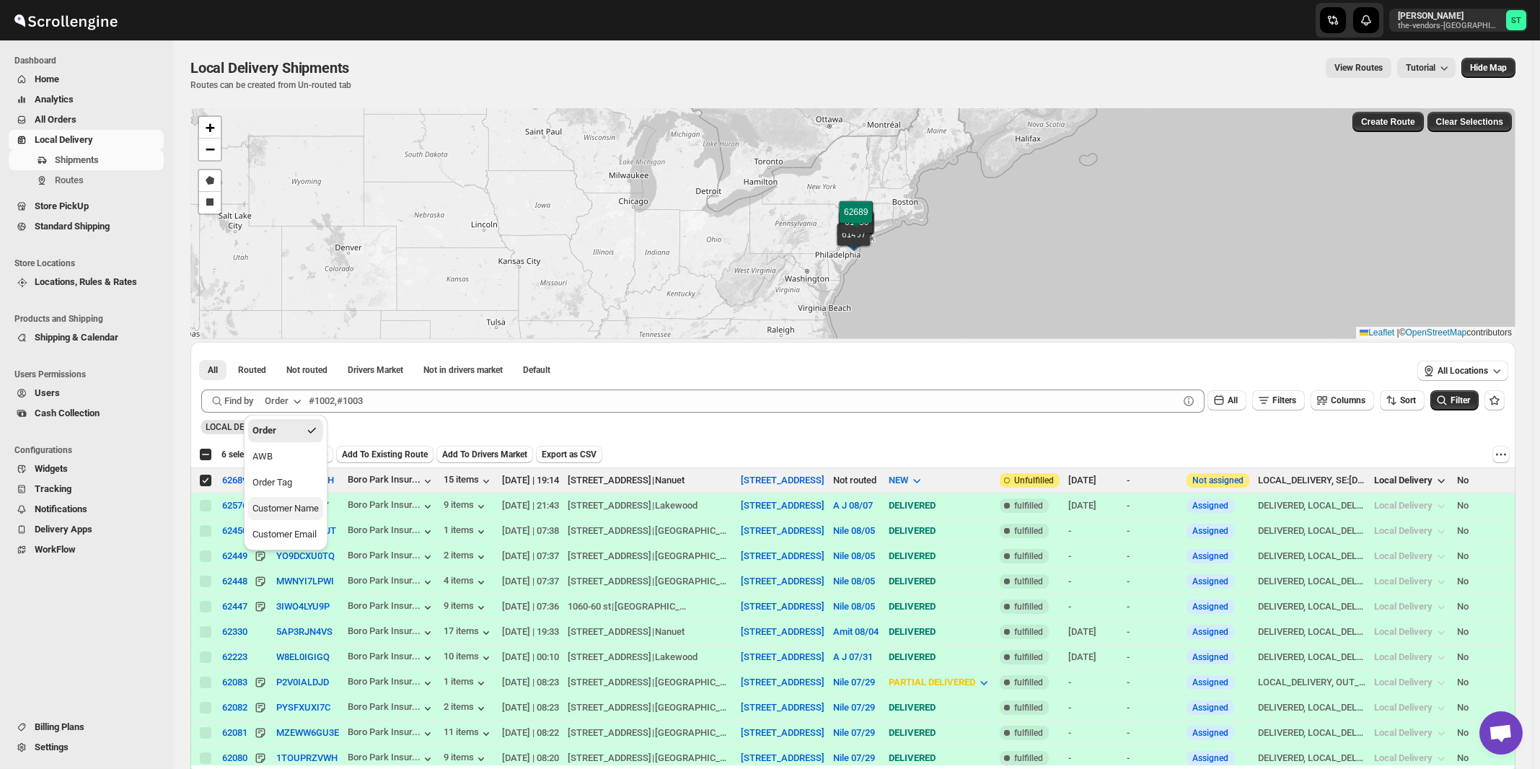
click at [290, 511] on div "Customer Name" at bounding box center [286, 508] width 66 height 14
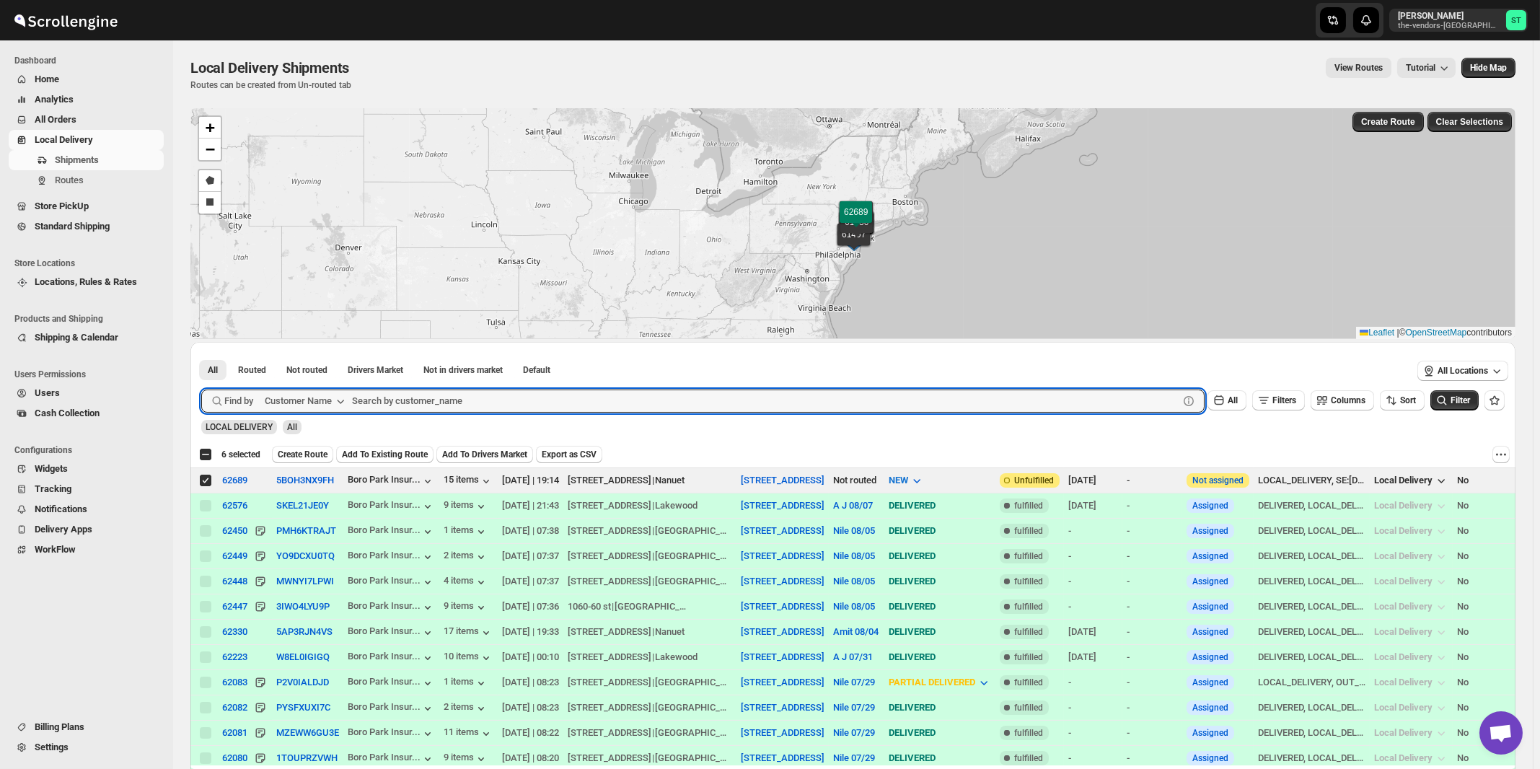
paste input "Certified Lumber monsey"
type input "Certified Lumber monsey"
click button "Submit" at bounding box center [221, 349] width 41 height 15
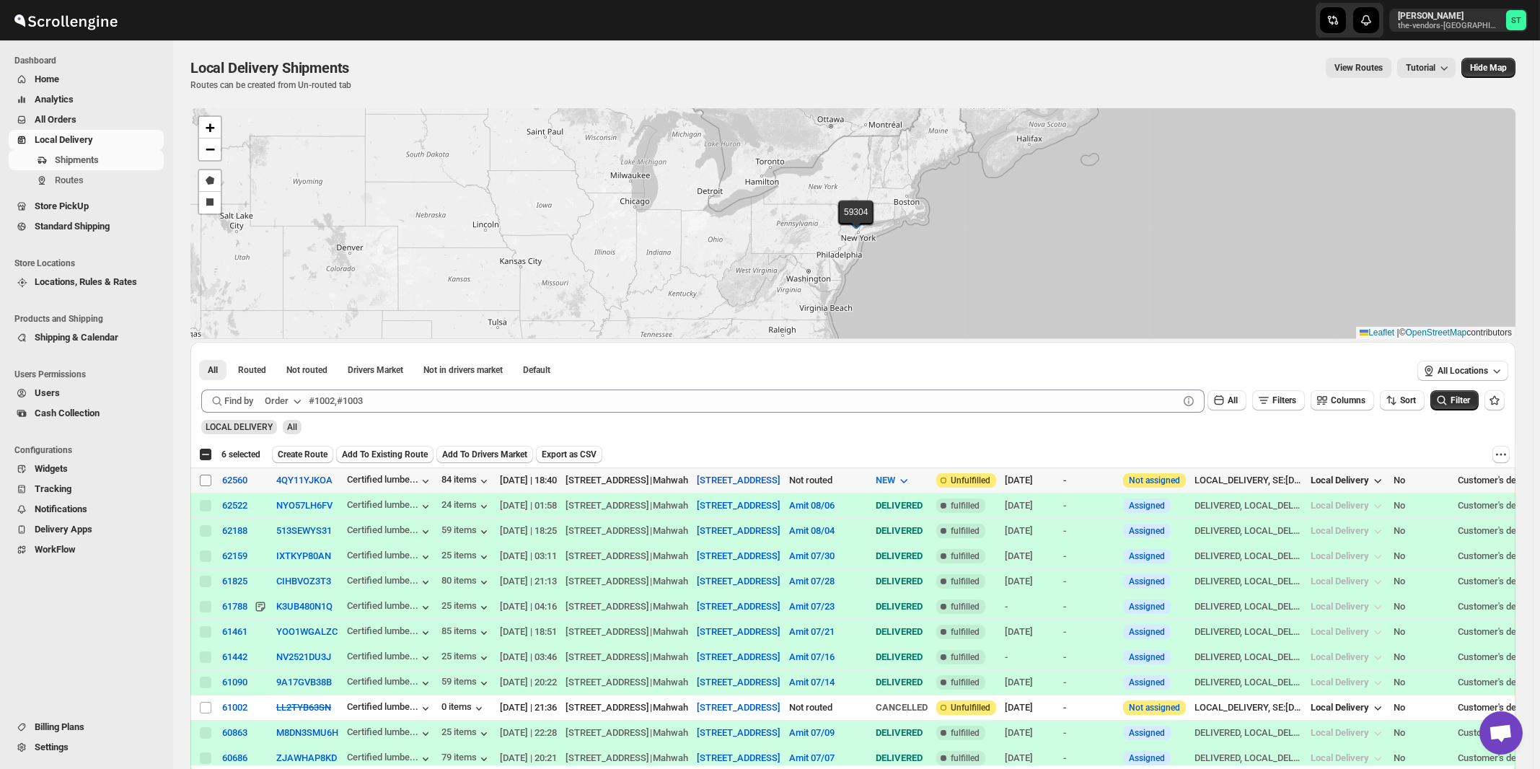
click at [203, 479] on input "Select shipment" at bounding box center [206, 481] width 12 height 12
checkbox input "true"
click at [302, 403] on icon "button" at bounding box center [297, 401] width 14 height 14
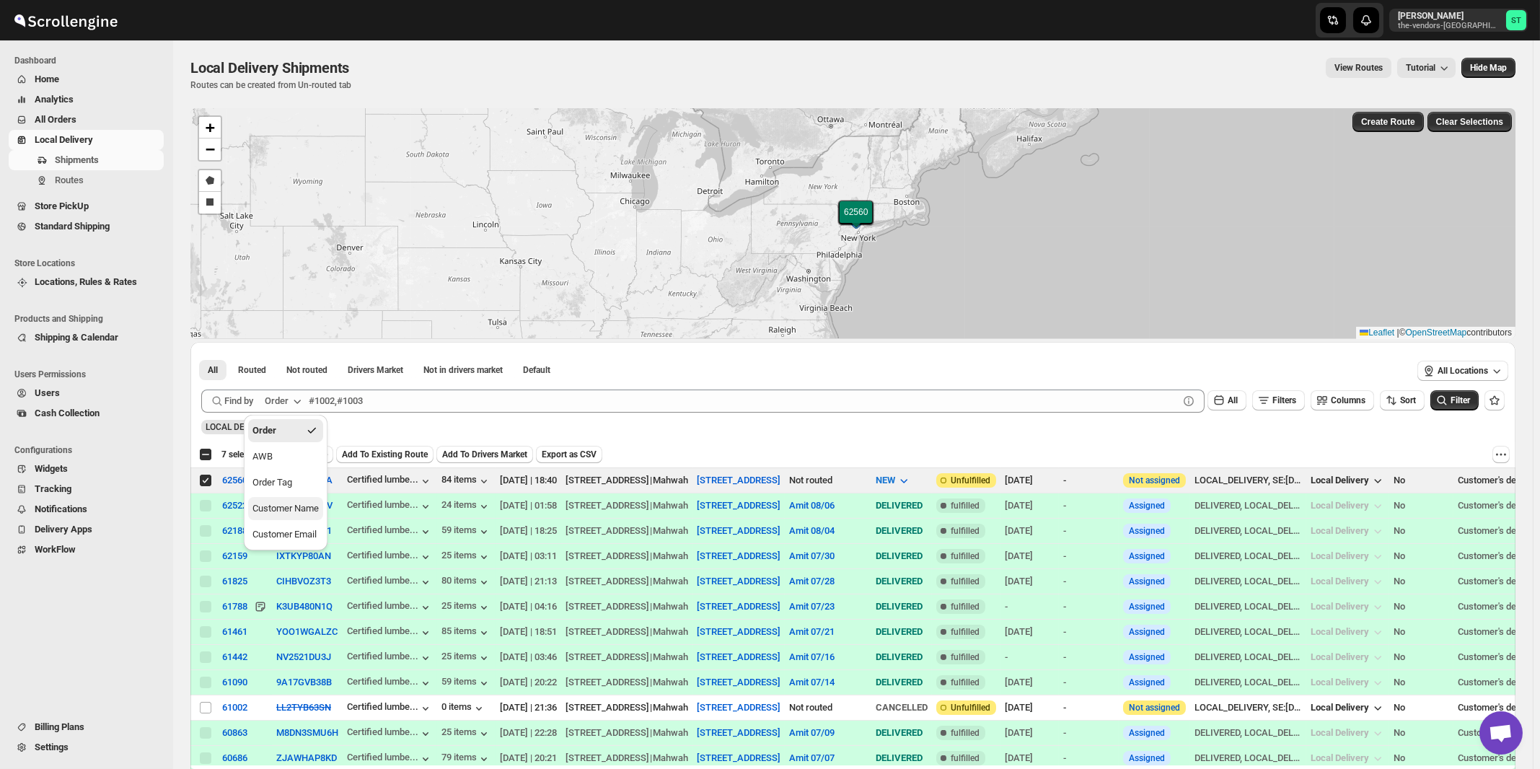
click at [291, 519] on button "Customer Name" at bounding box center [285, 508] width 75 height 23
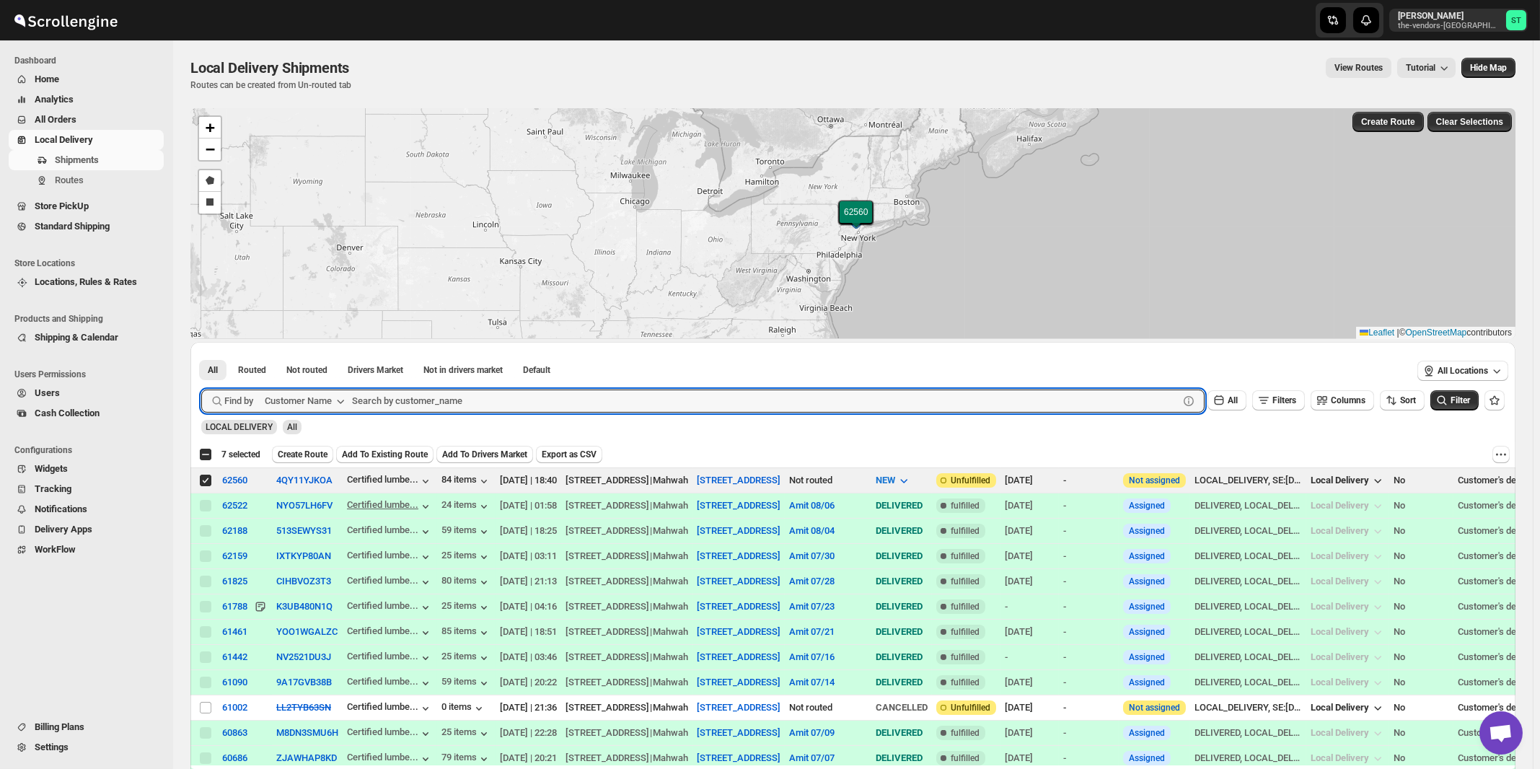
paste input "Hatzoloh Ems Inc"
type input "Hatzoloh Ems Inc"
click button "Submit" at bounding box center [221, 349] width 41 height 15
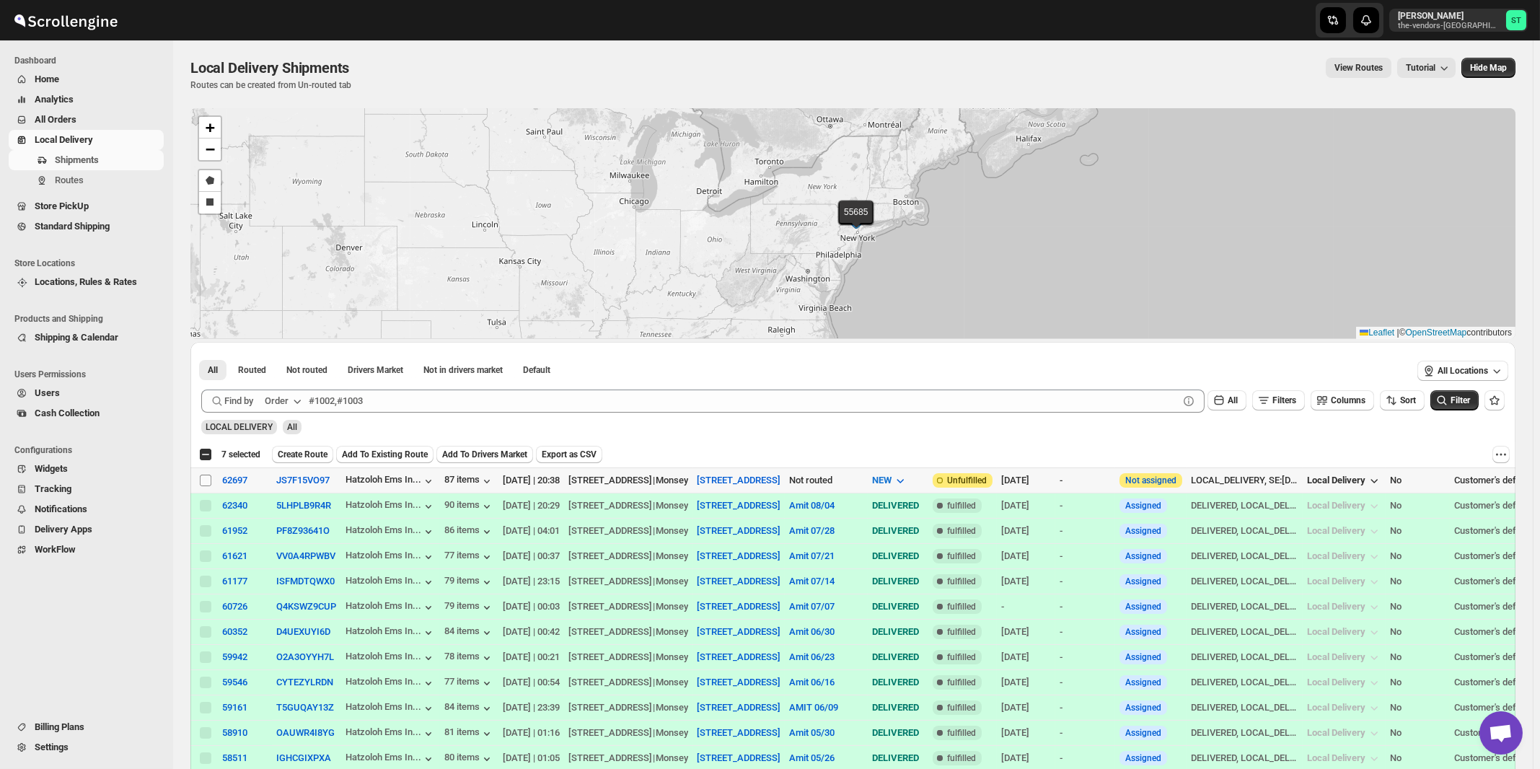
click at [208, 478] on input "Select shipment" at bounding box center [206, 481] width 12 height 12
checkbox input "true"
click at [286, 403] on div "Order" at bounding box center [277, 401] width 24 height 14
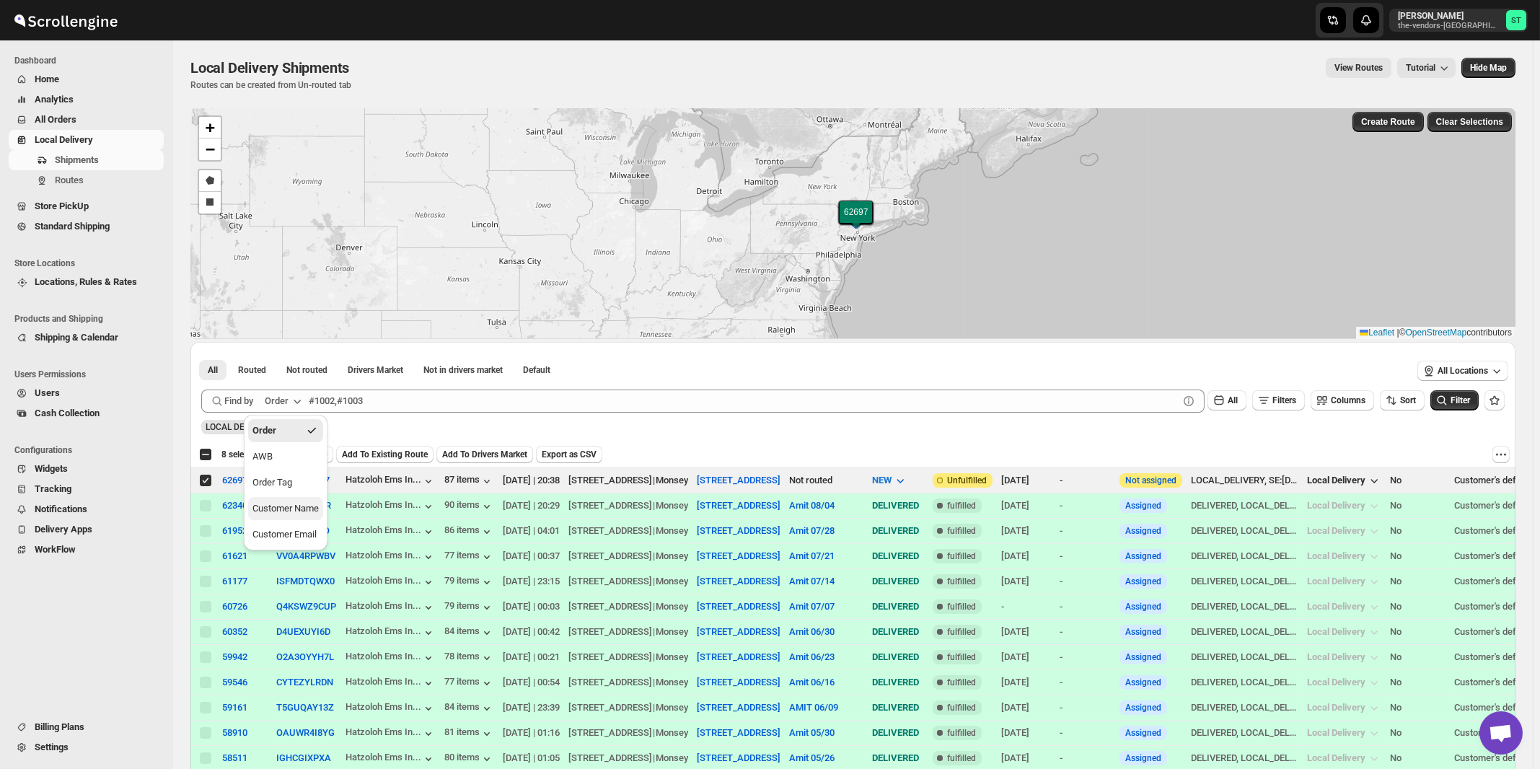
click at [310, 509] on div "Customer Name" at bounding box center [286, 508] width 66 height 14
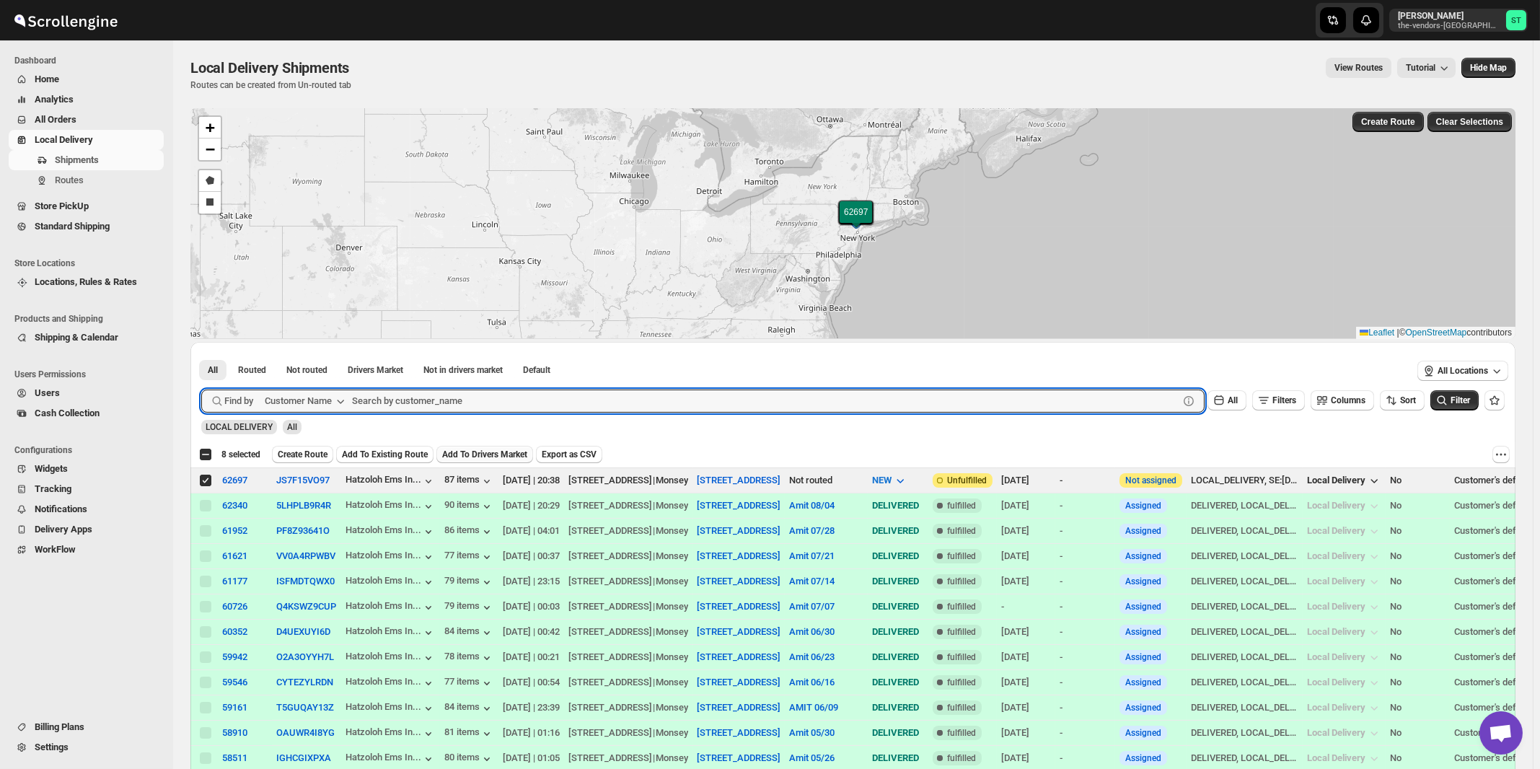
paste input "HCS 308"
type input "HCS 308"
click button "Submit" at bounding box center [221, 349] width 41 height 15
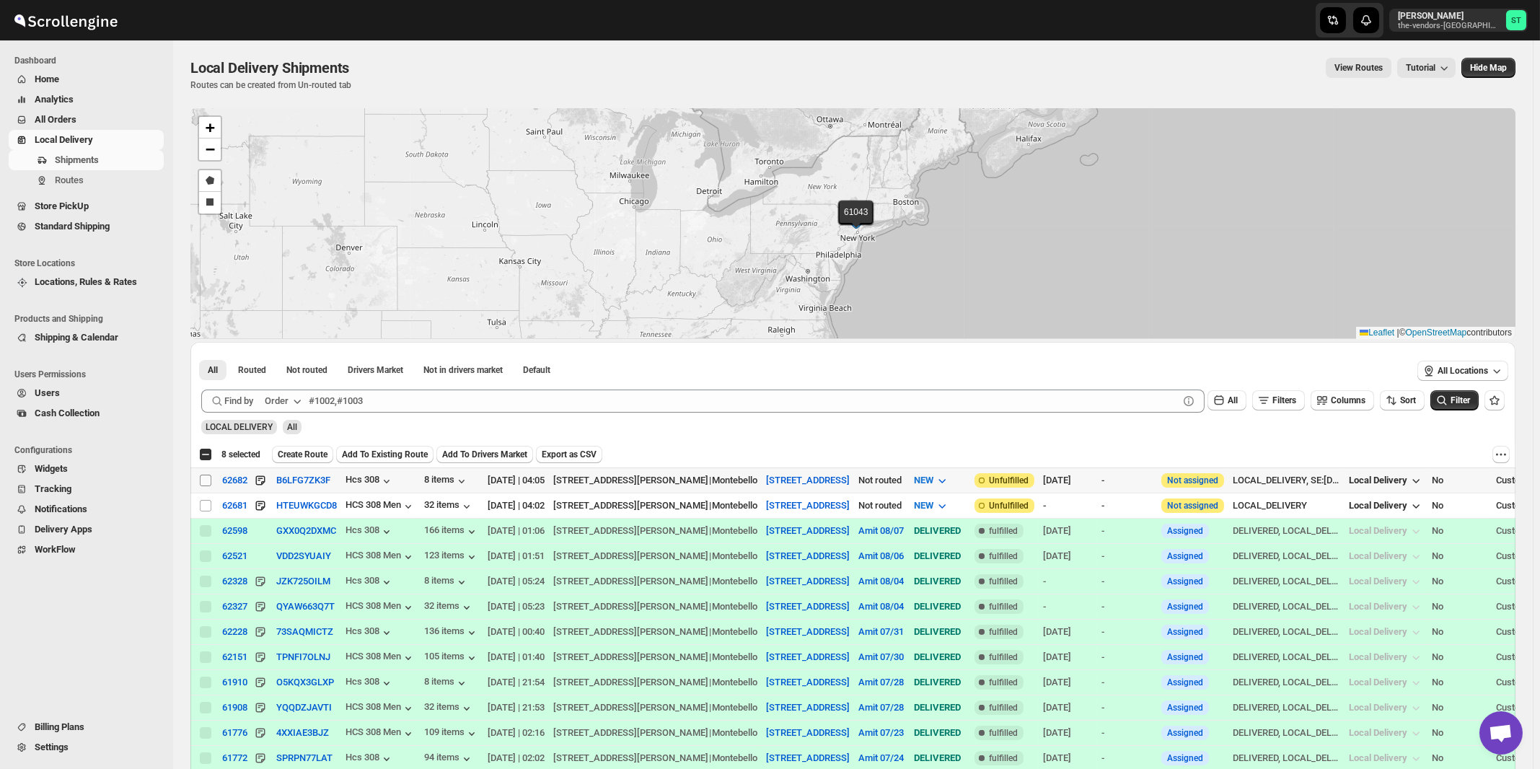
click at [207, 479] on input "Select shipment" at bounding box center [206, 481] width 12 height 12
checkbox input "true"
click at [202, 500] on input "Select shipment" at bounding box center [206, 506] width 12 height 12
checkbox input "true"
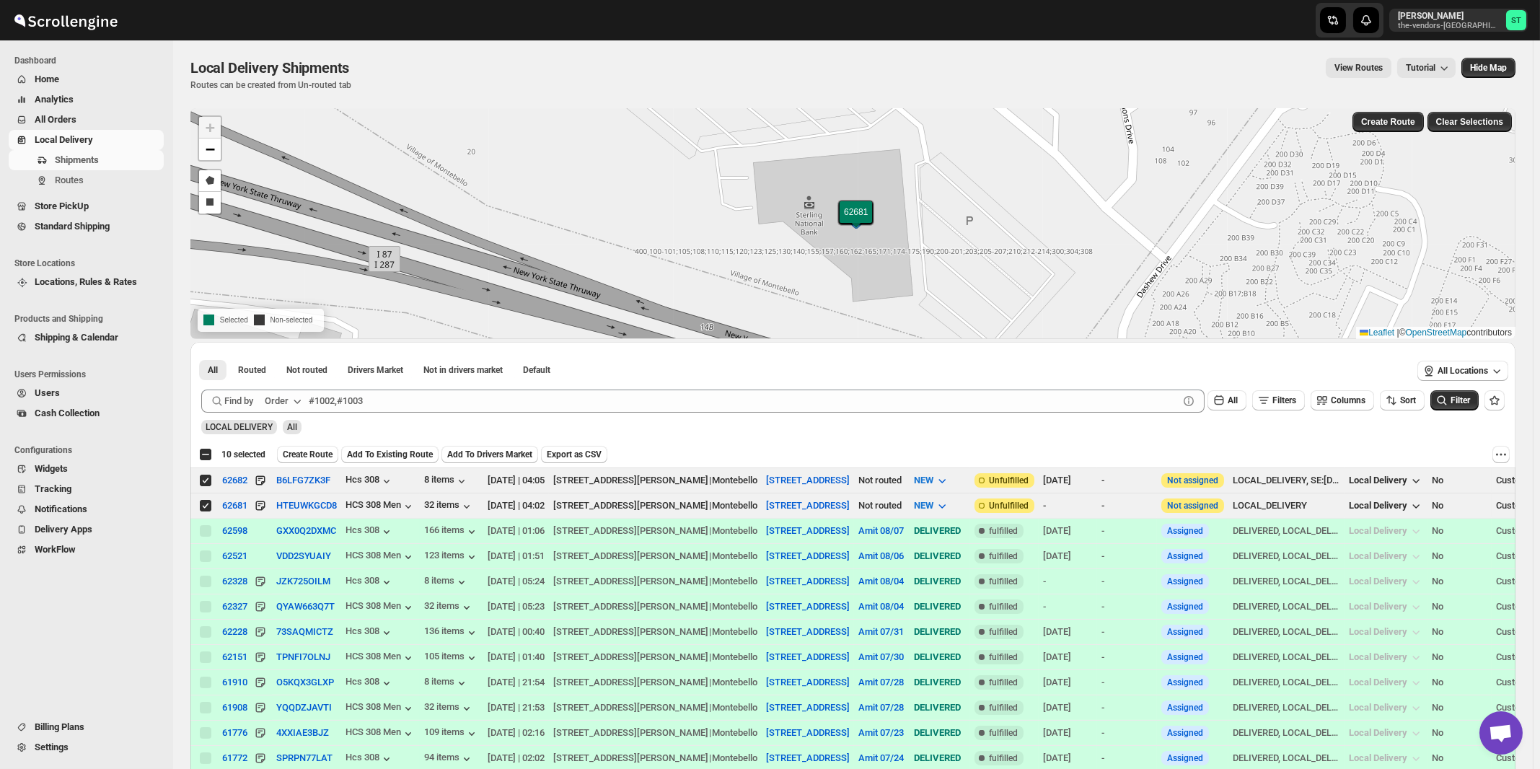
click at [299, 398] on icon "button" at bounding box center [297, 401] width 14 height 14
click at [283, 509] on div "Customer Name" at bounding box center [286, 508] width 66 height 14
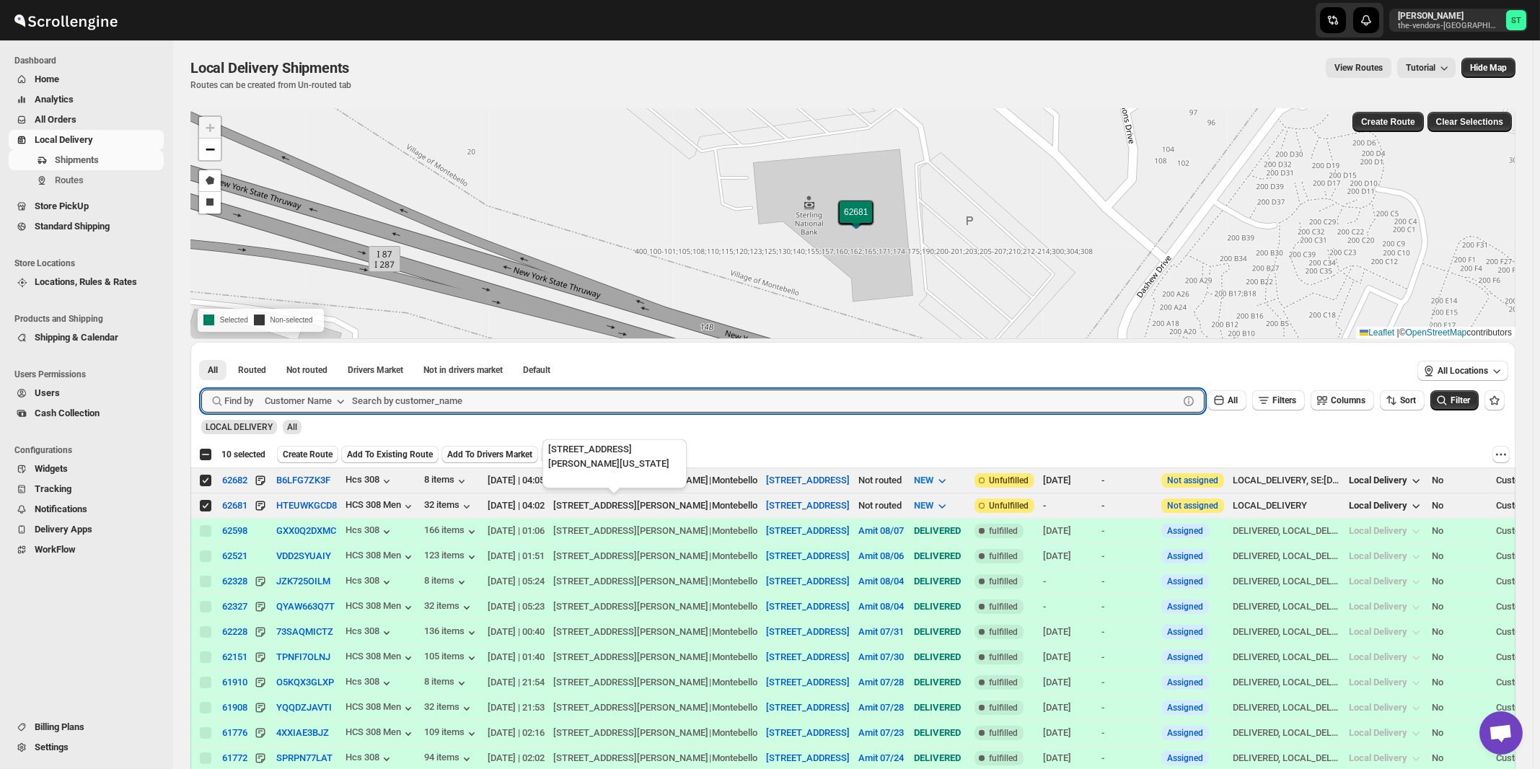
paste input "Hcs 160"
type input "Hcs 160"
click button "Submit" at bounding box center [221, 349] width 41 height 15
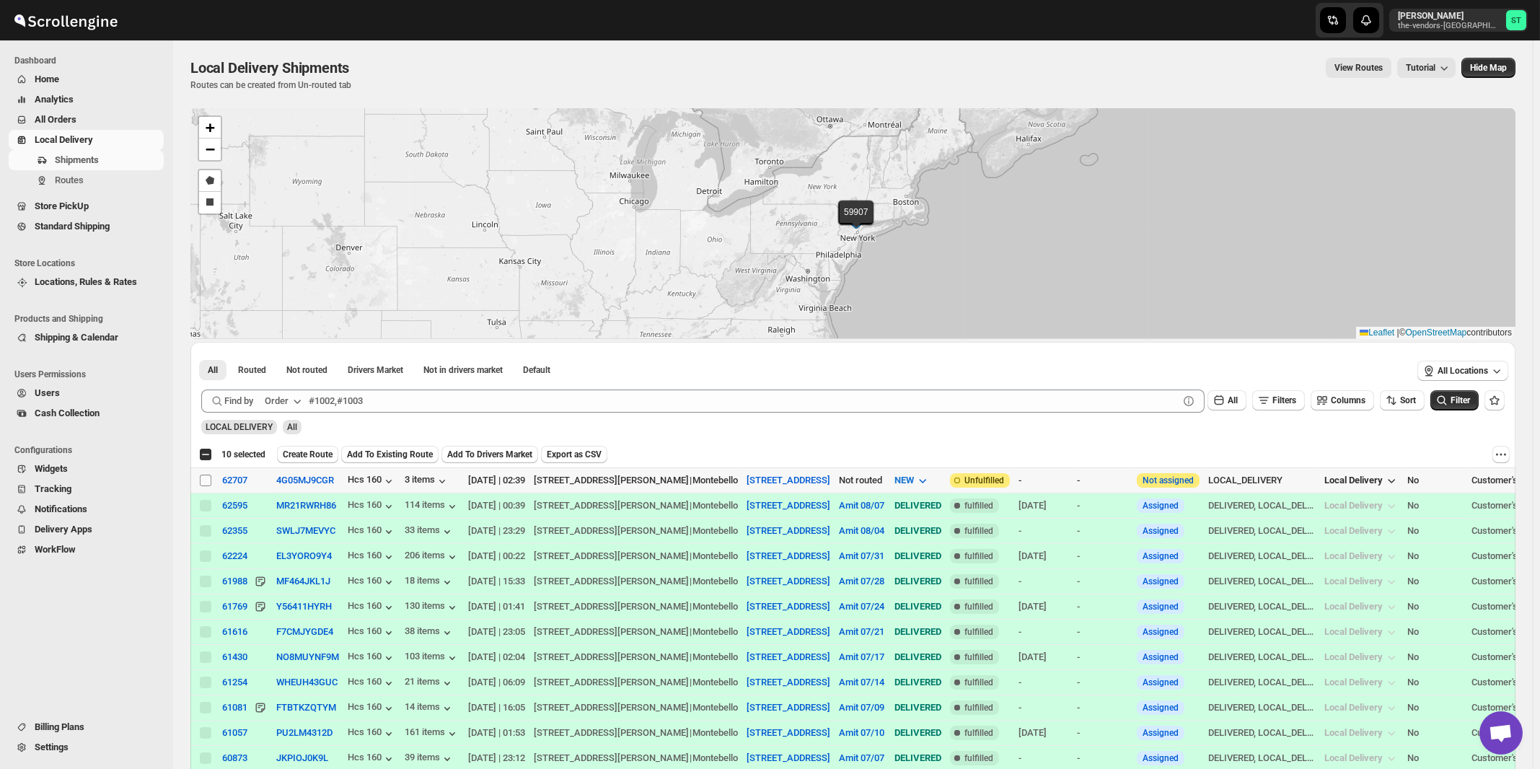
click at [204, 478] on input "Select shipment" at bounding box center [206, 481] width 12 height 12
checkbox input "true"
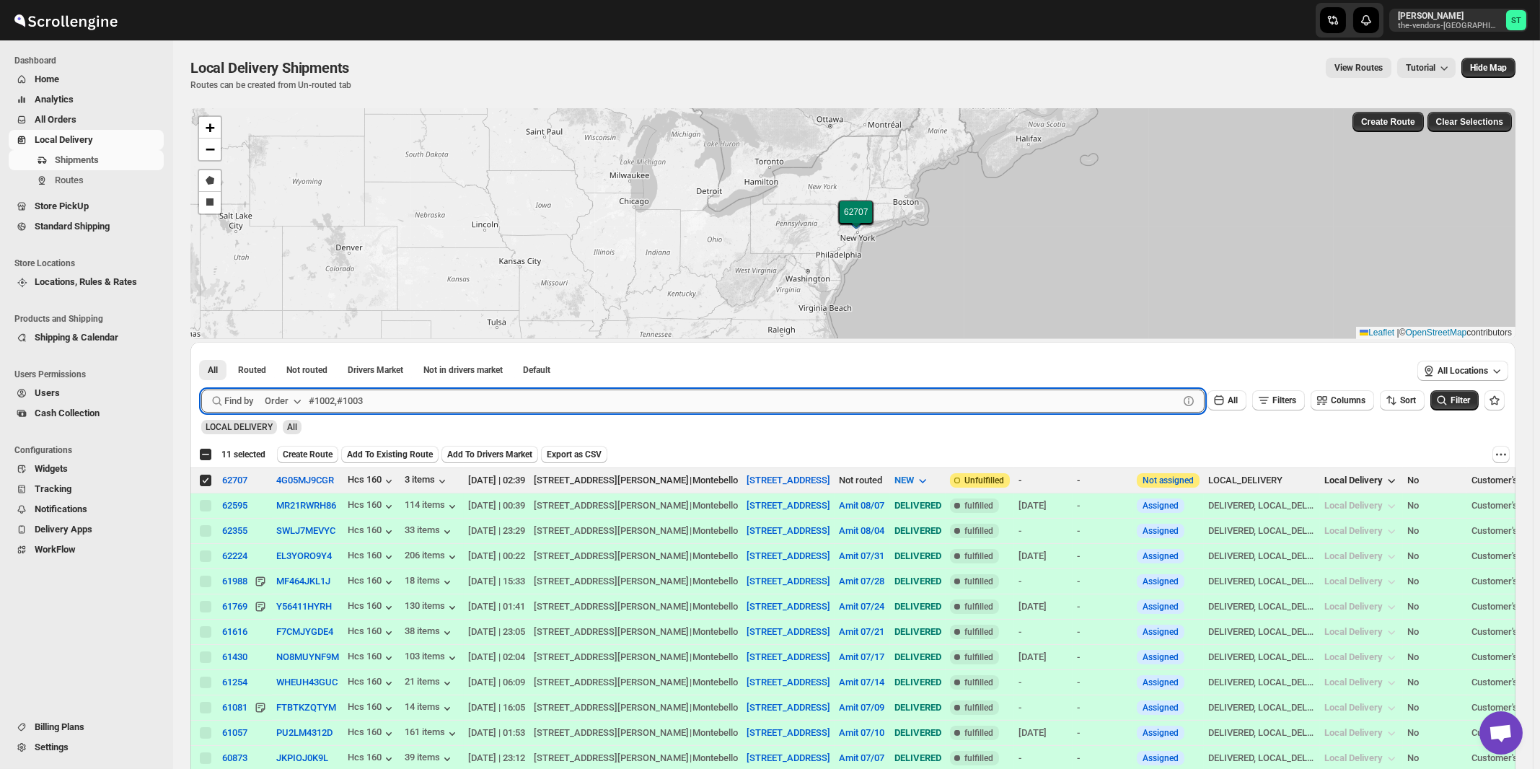
click at [434, 401] on input "text" at bounding box center [744, 401] width 870 height 23
paste input "SBV Workforce Management"
type input "SBV Workforce Management"
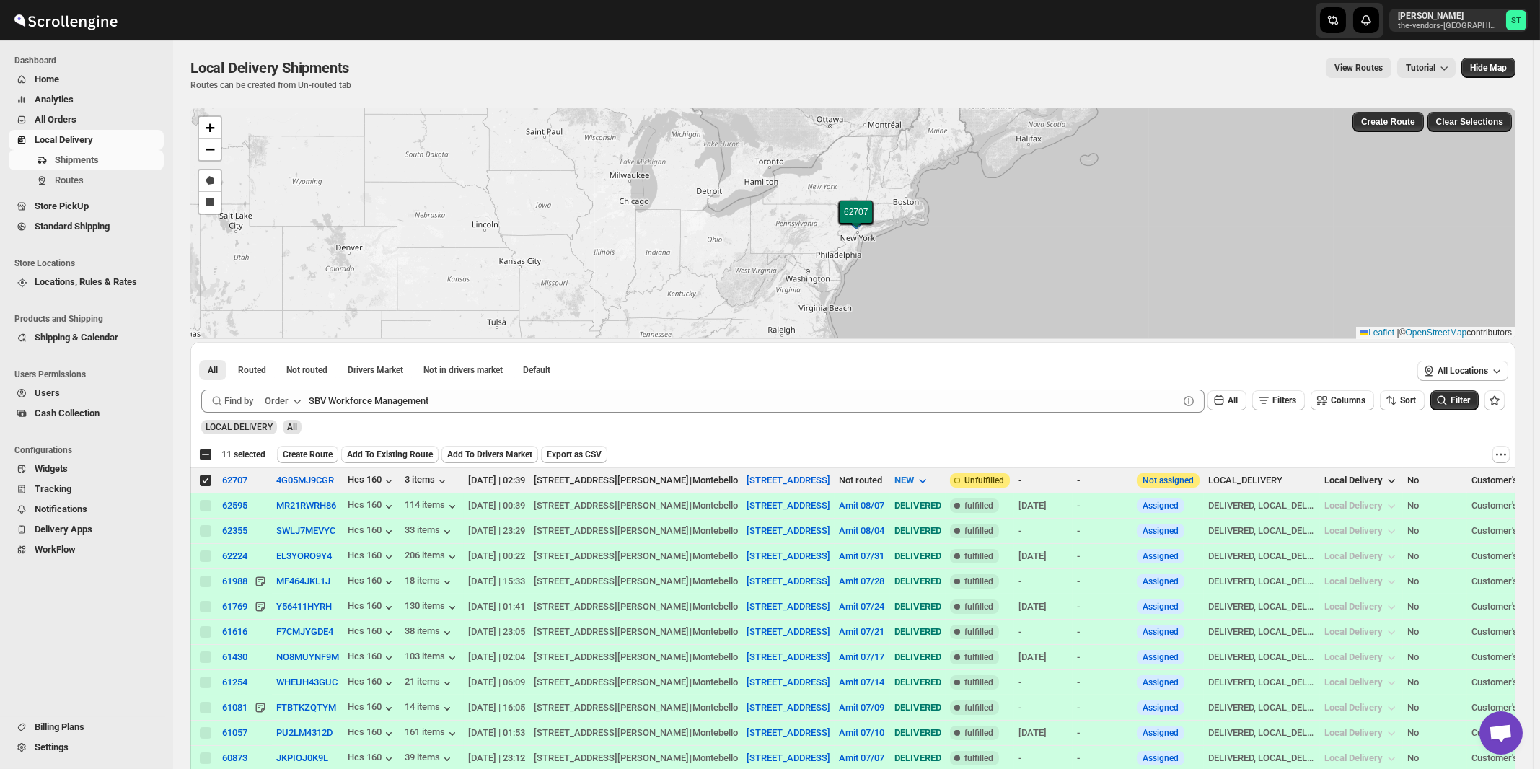
click at [297, 402] on icon "button" at bounding box center [297, 401] width 14 height 14
click at [286, 510] on div "Customer Name" at bounding box center [286, 508] width 66 height 14
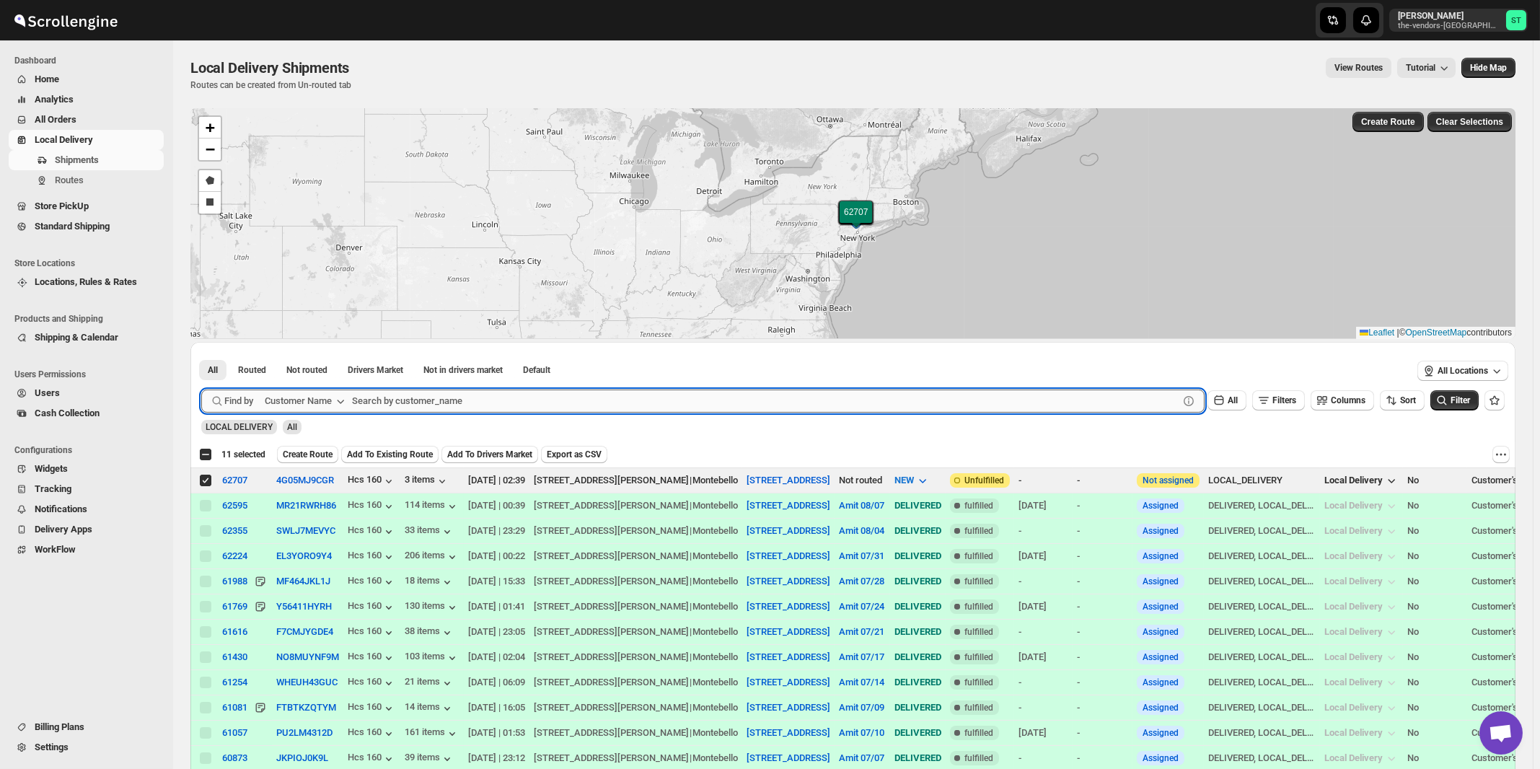
paste input "SBV Workforce Management"
type input "SBV Workforce Management"
click button "Submit" at bounding box center [221, 349] width 41 height 15
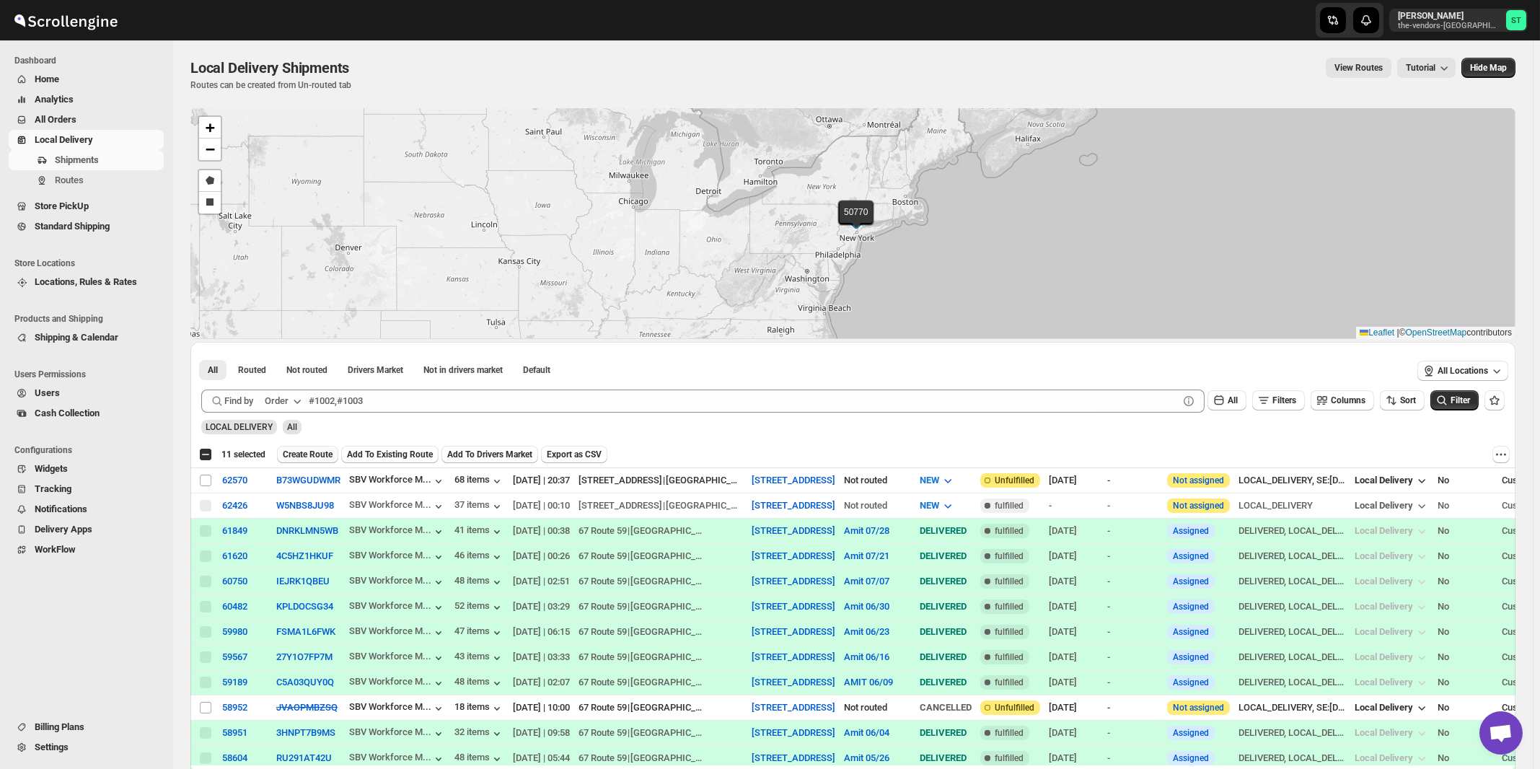
click at [299, 452] on span "Create Route" at bounding box center [308, 455] width 50 height 12
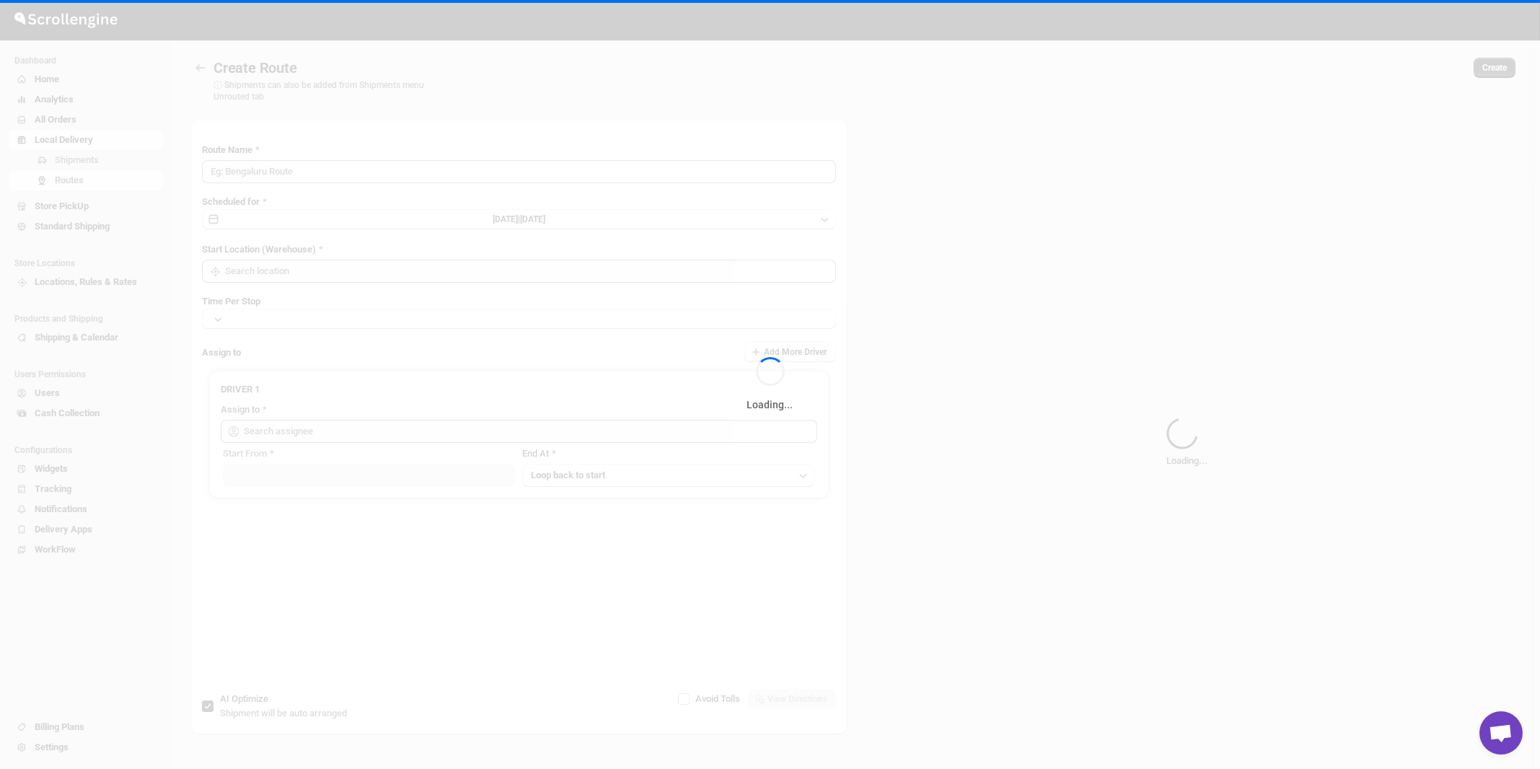
type input "Route - 11/08-1016"
type input "[STREET_ADDRESS]"
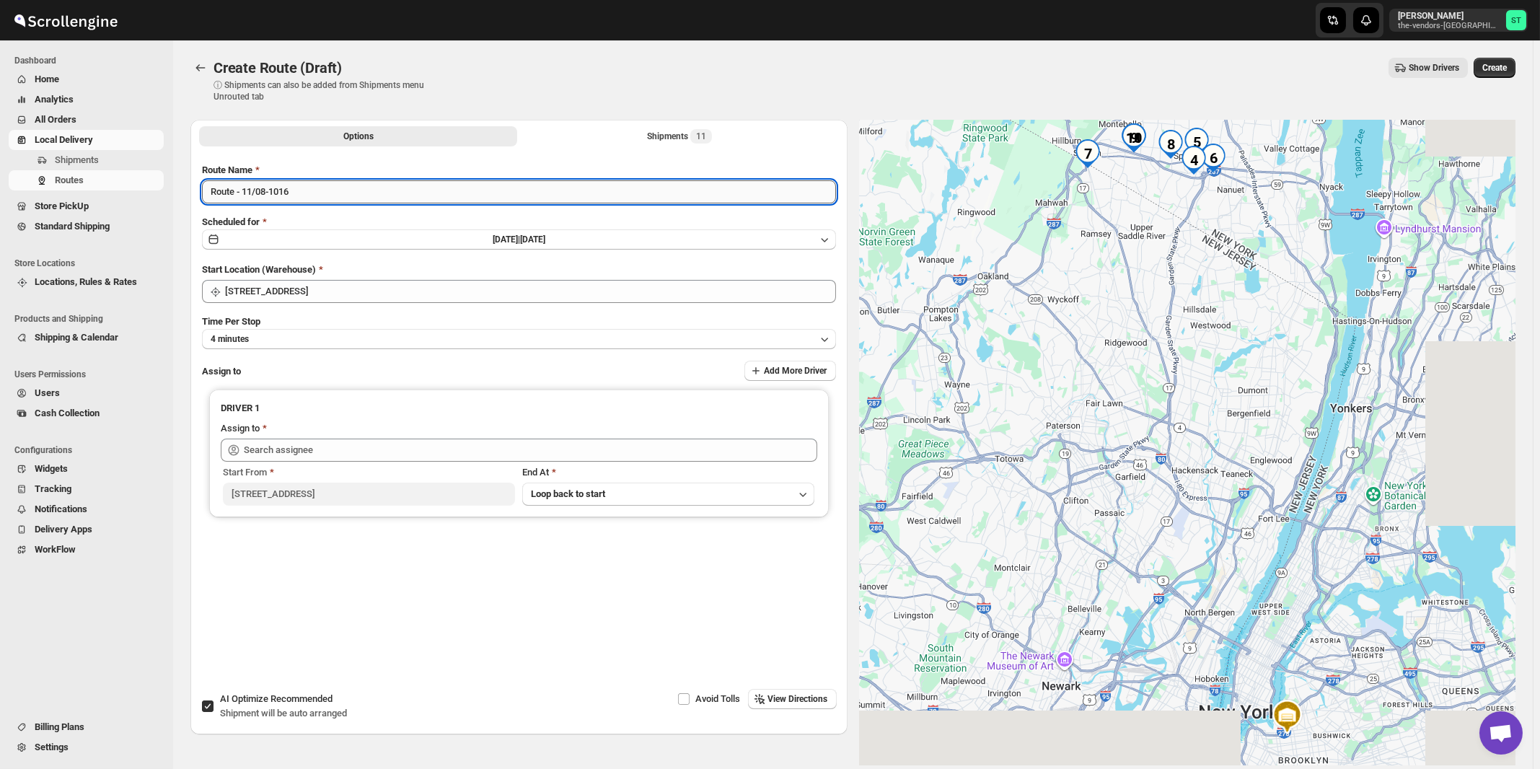
click at [436, 196] on input "Route - 11/08-1016" at bounding box center [519, 191] width 634 height 23
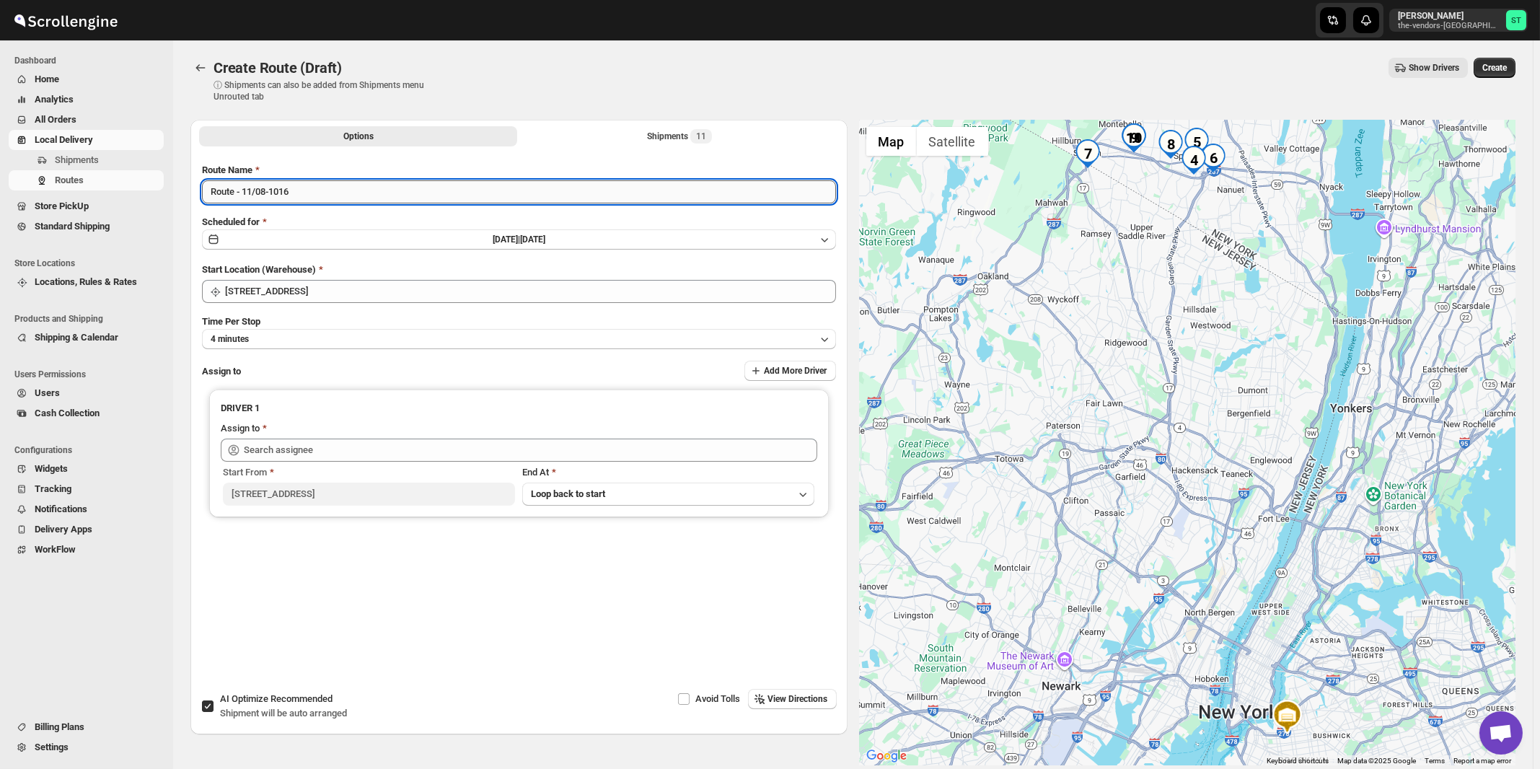
paste input "Amit"
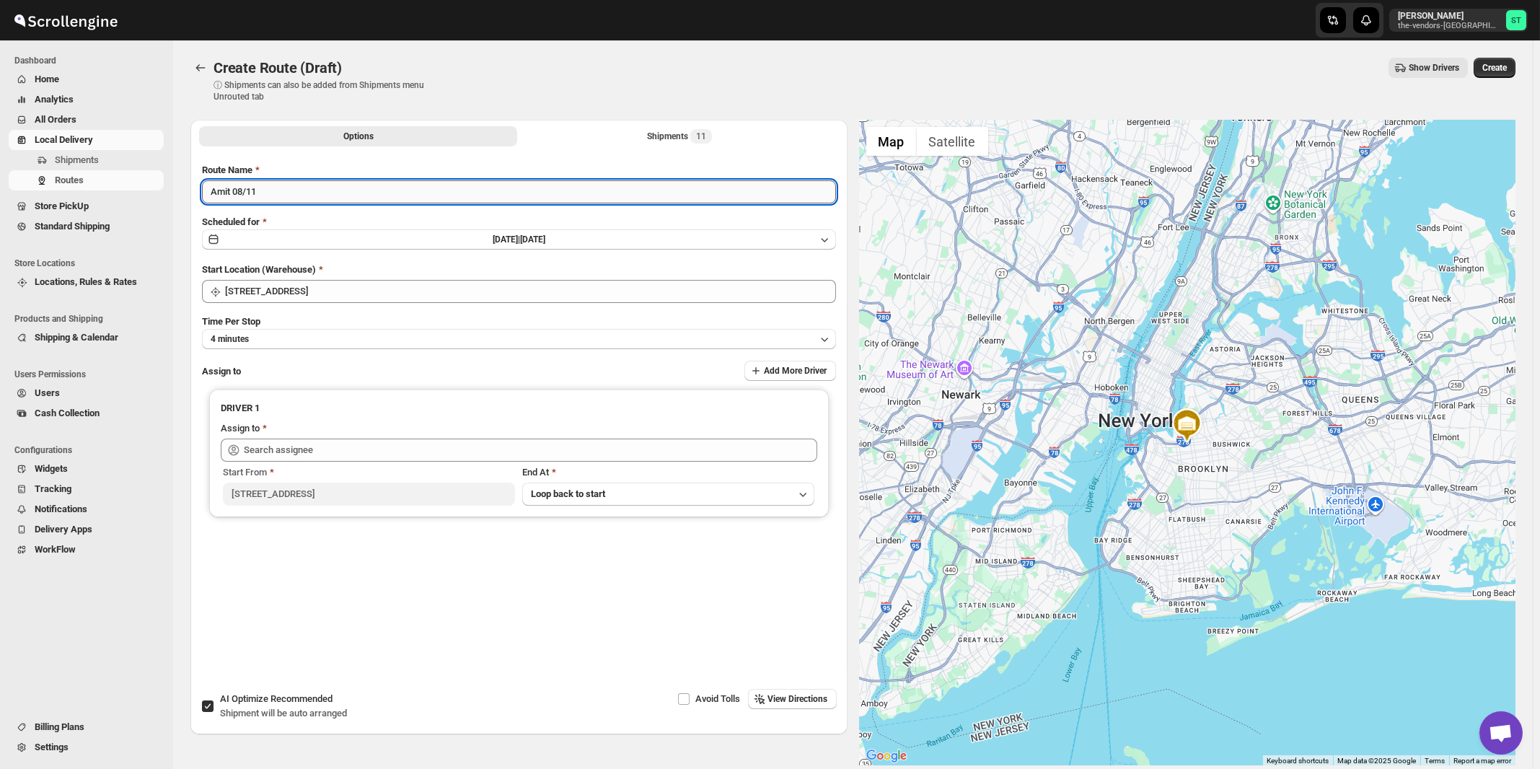
type input "Amit 08/11"
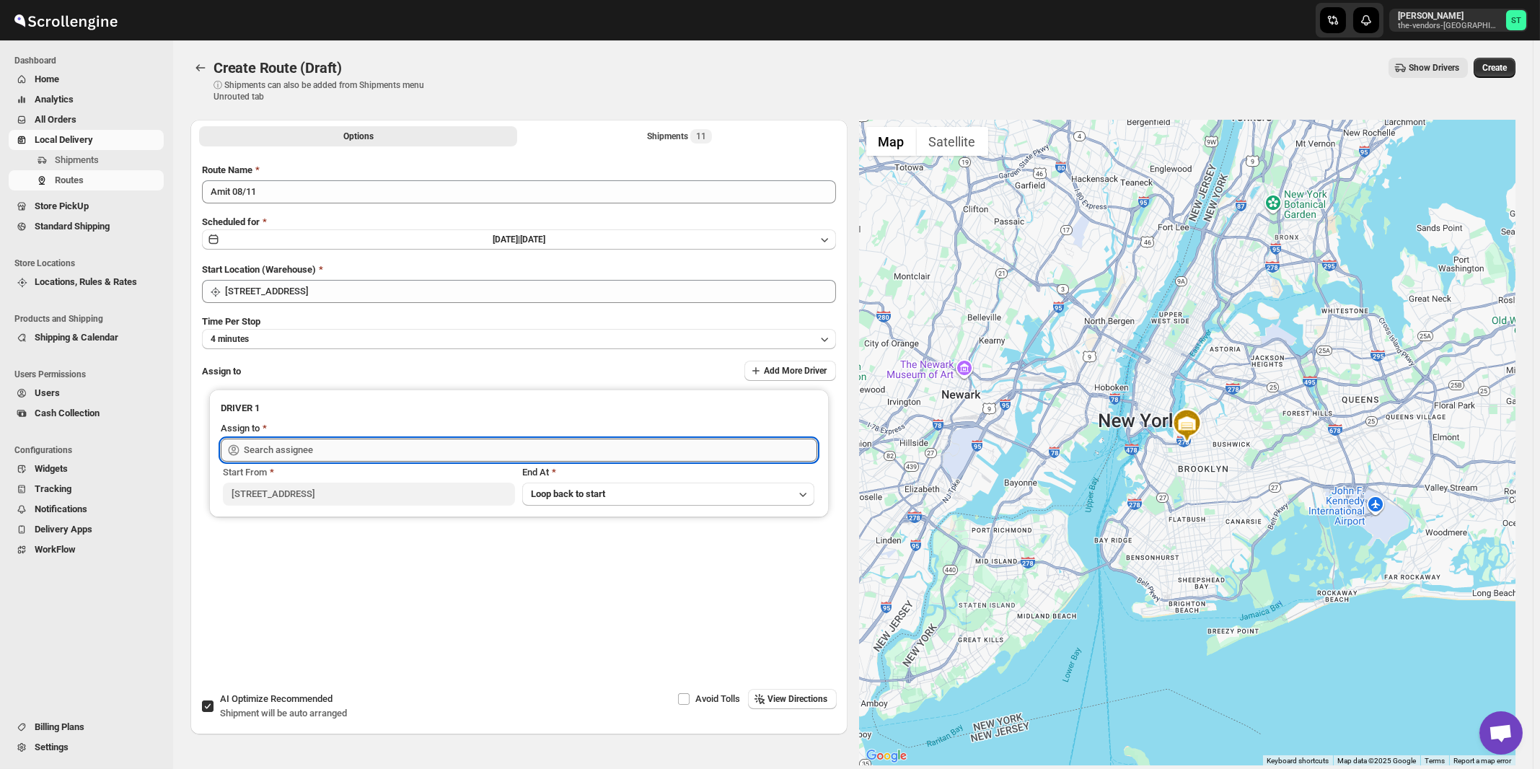
click at [354, 441] on input "text" at bounding box center [531, 450] width 574 height 23
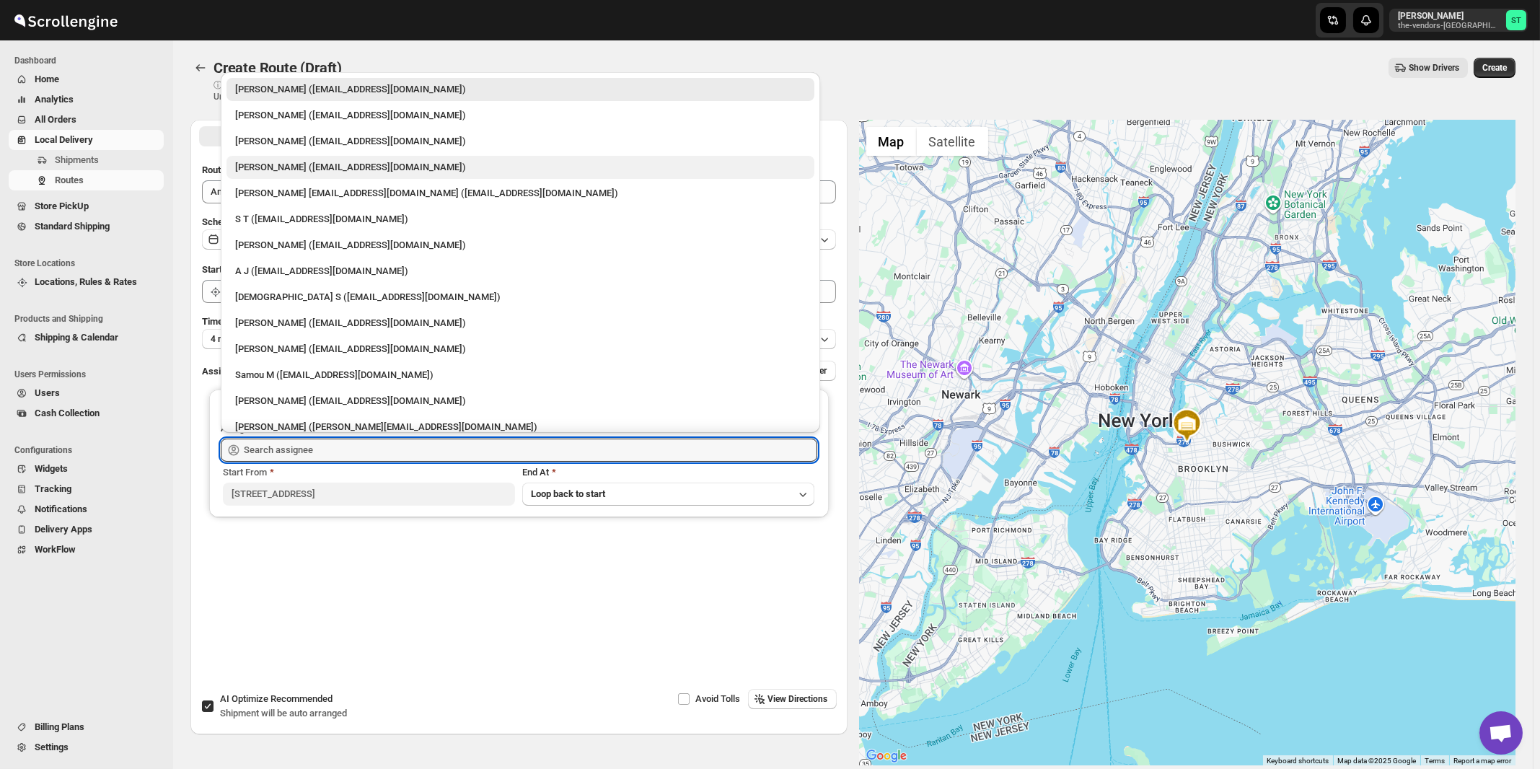
click at [266, 167] on div "[PERSON_NAME] ([EMAIL_ADDRESS][DOMAIN_NAME])" at bounding box center [520, 167] width 571 height 14
type input "[PERSON_NAME] ([EMAIL_ADDRESS][DOMAIN_NAME])"
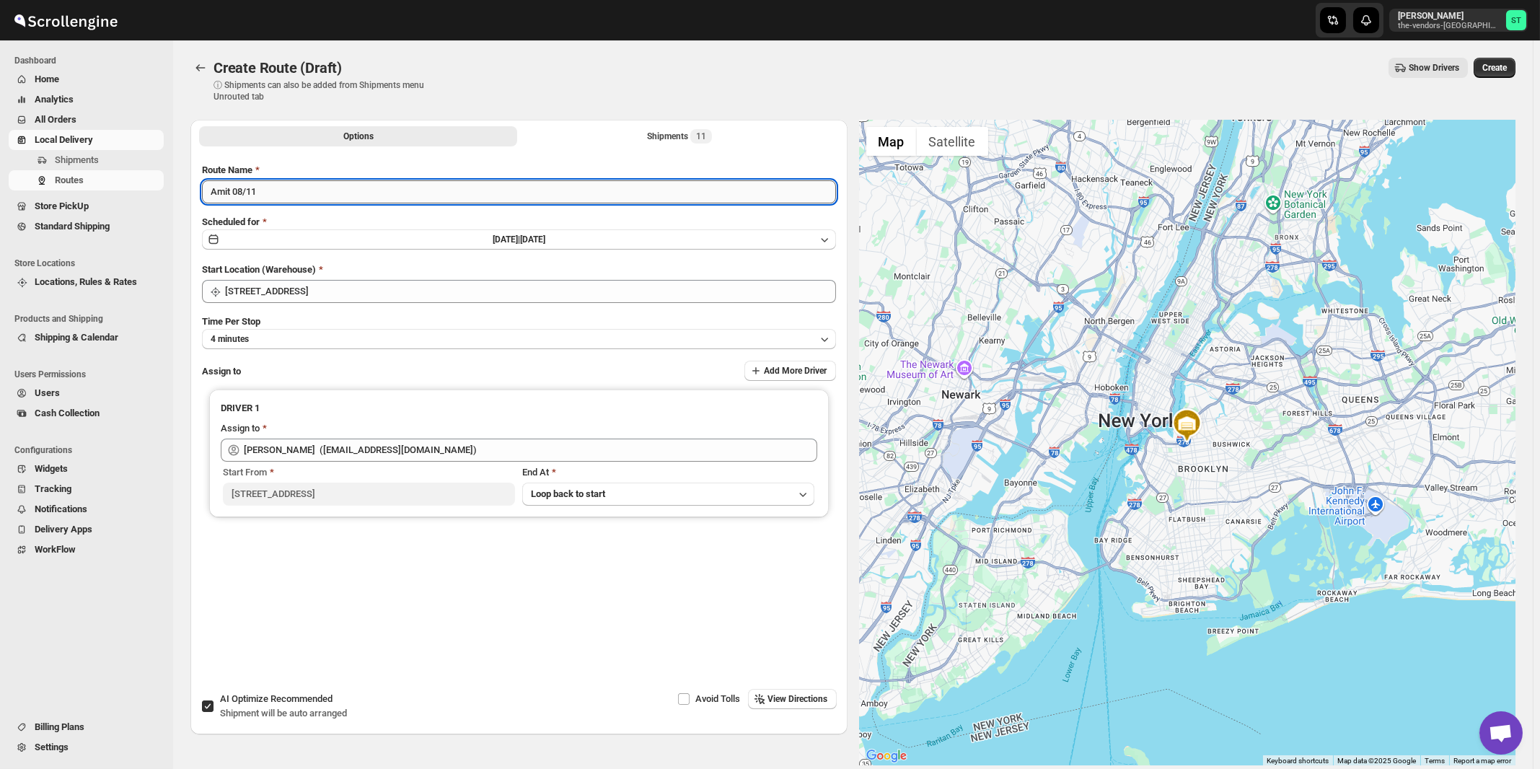
click at [310, 196] on input "Amit 08/11" at bounding box center [519, 191] width 634 height 23
type input "Amit 08/11 - 1"
click at [828, 705] on span "View Directions" at bounding box center [798, 699] width 60 height 12
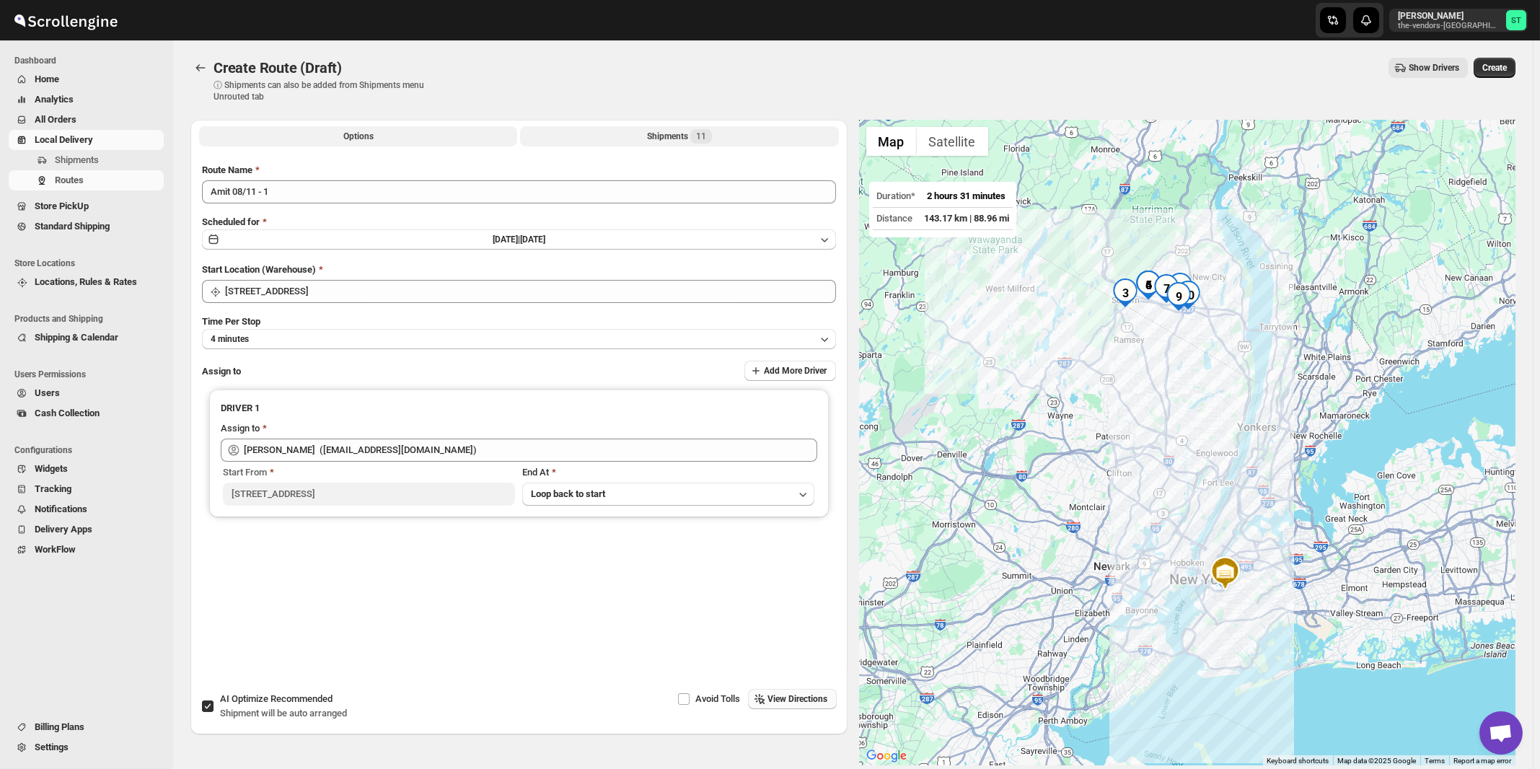
click at [672, 139] on div "Shipments 11" at bounding box center [679, 136] width 65 height 14
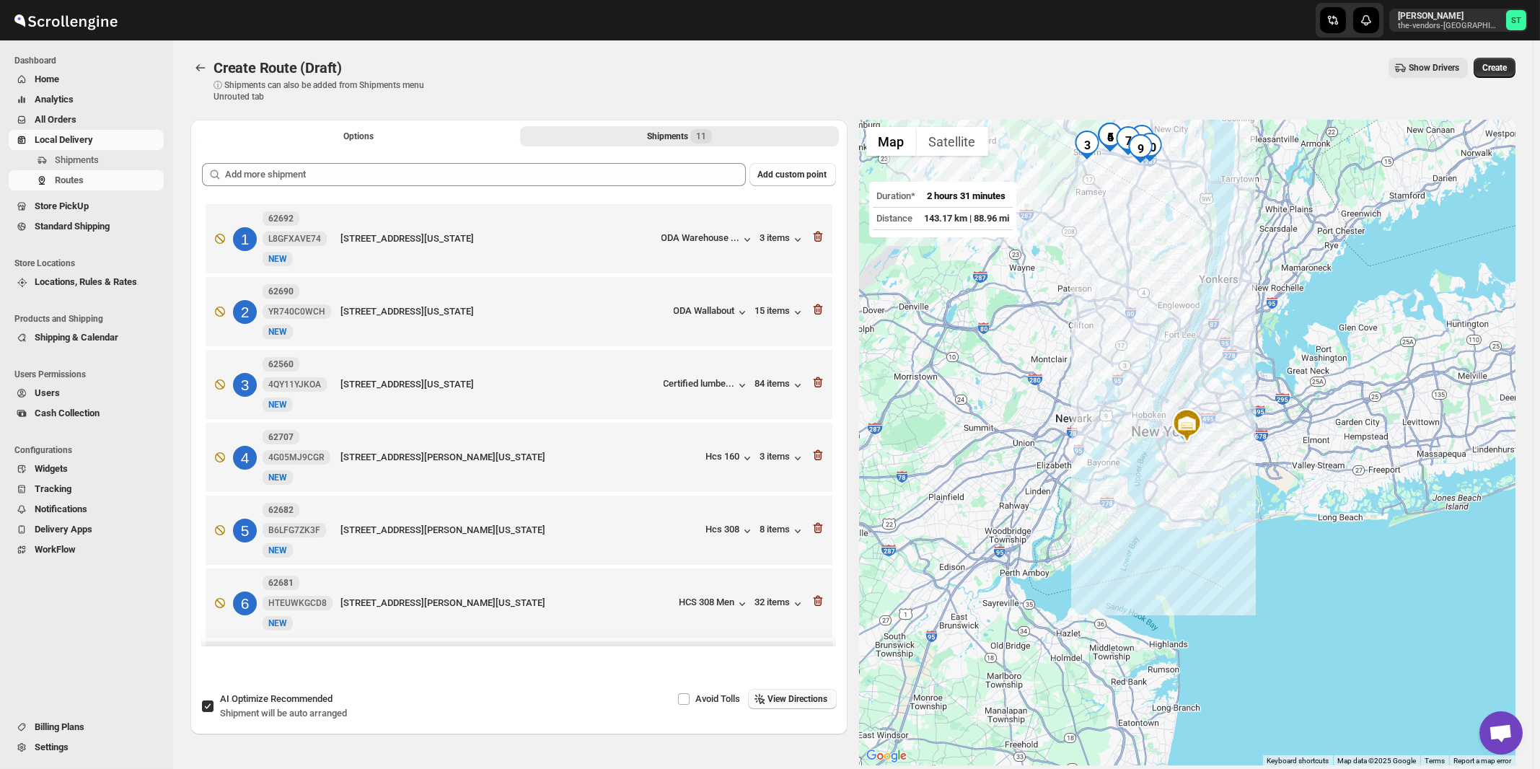
click at [281, 695] on span "Recommended" at bounding box center [302, 698] width 62 height 11
click at [214, 701] on input "AI Optimize Recommended Shipment will be auto arranged" at bounding box center [208, 707] width 12 height 12
checkbox input "false"
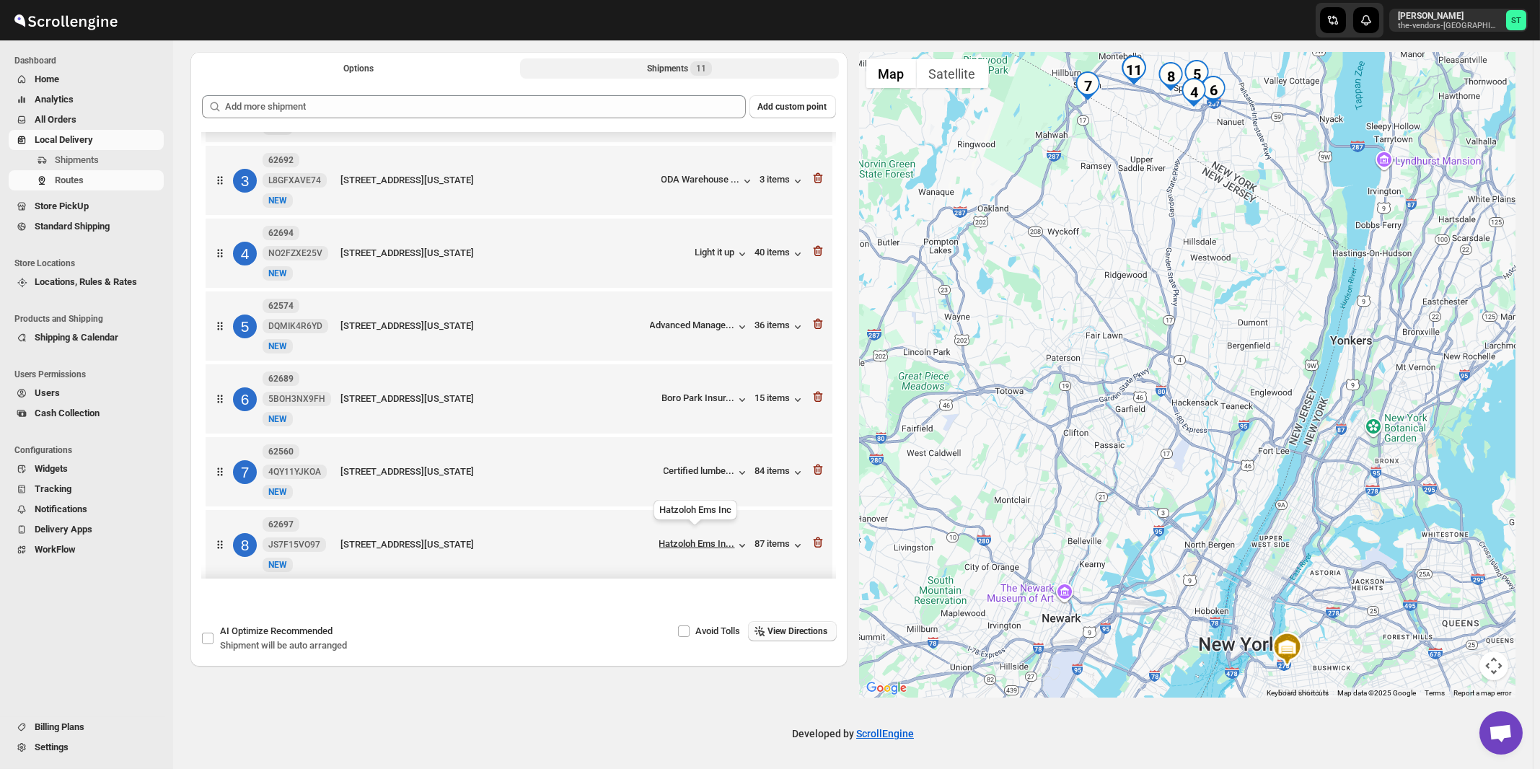
scroll to position [375, 0]
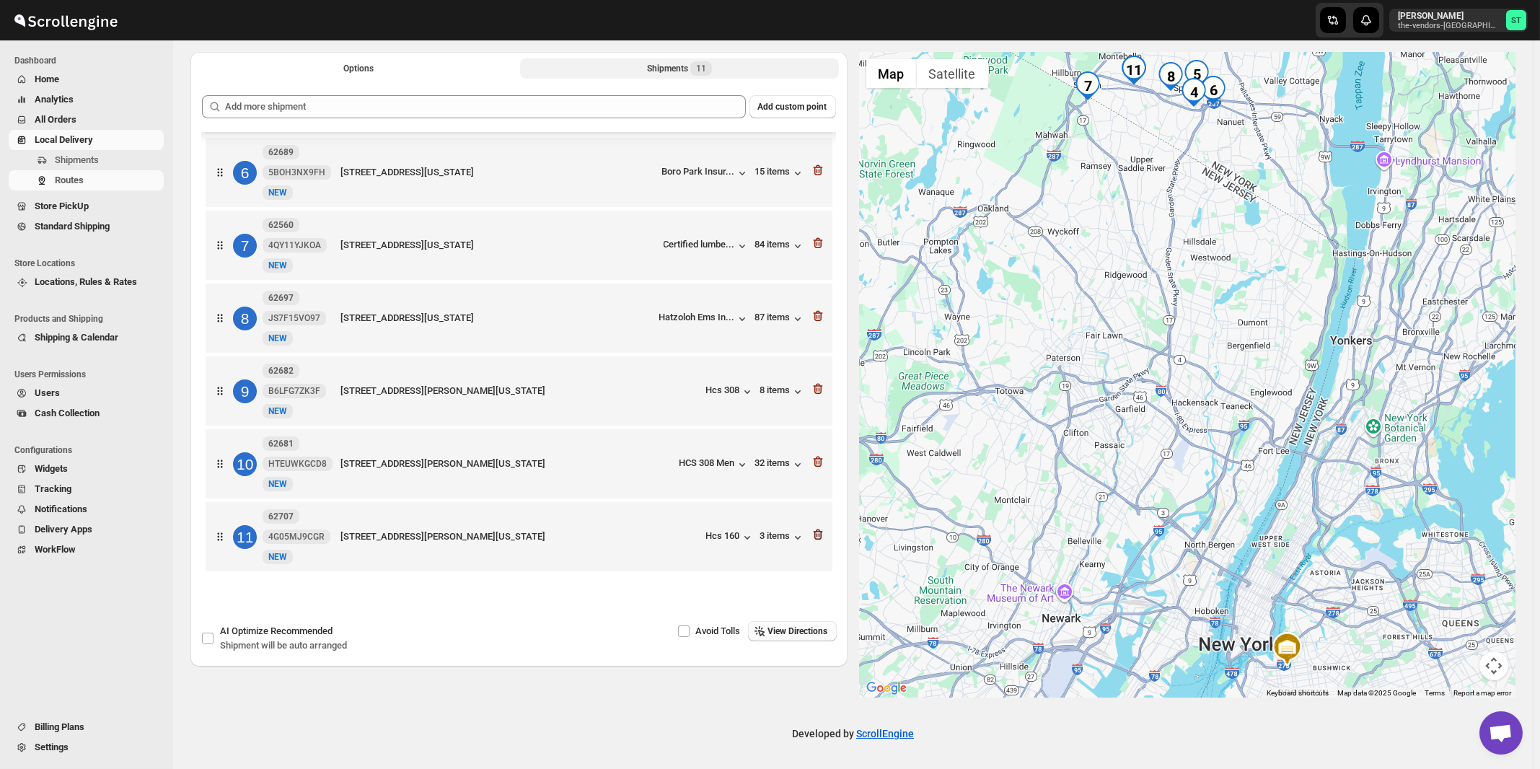
click at [817, 539] on icon "button" at bounding box center [818, 534] width 14 height 14
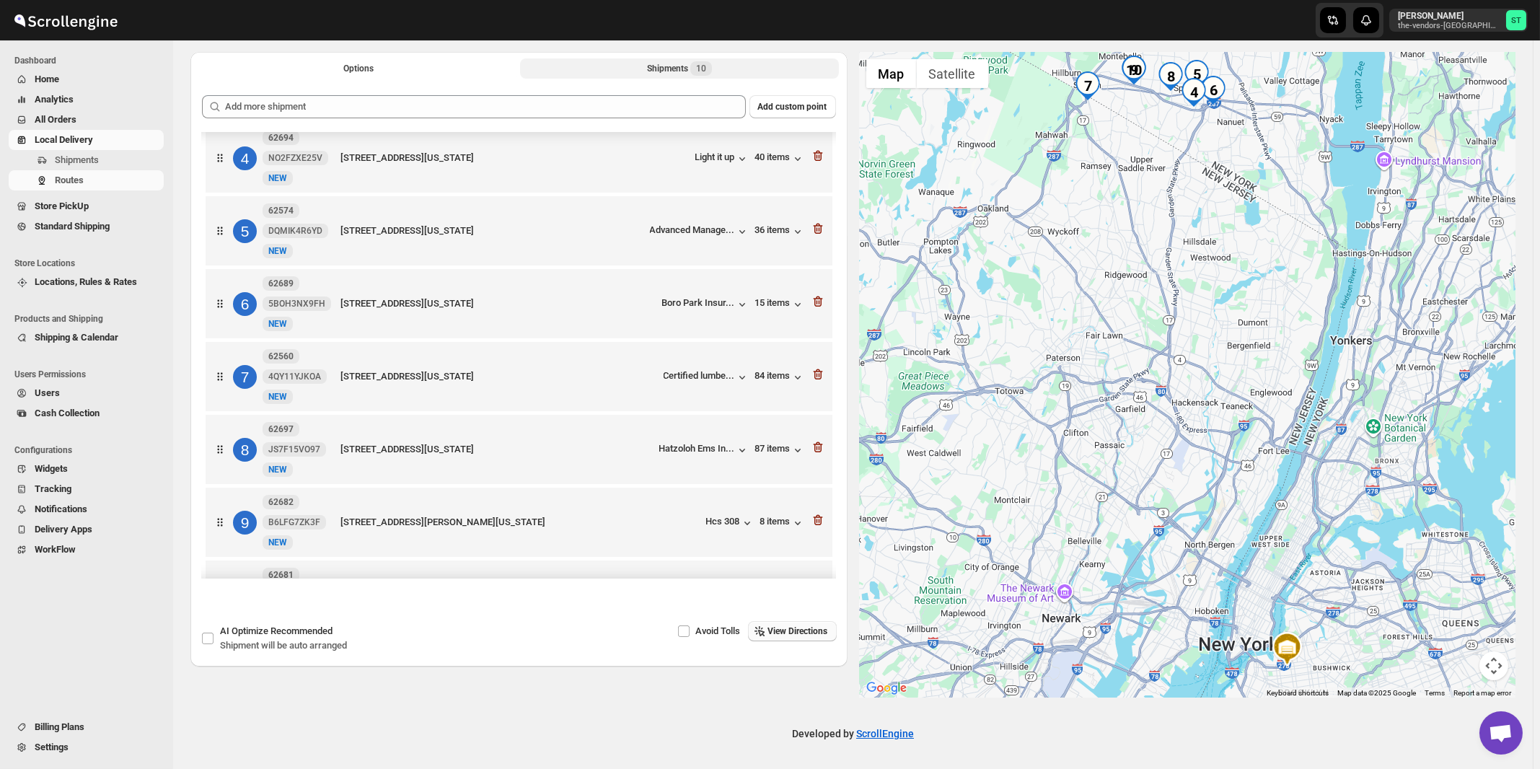
scroll to position [301, 0]
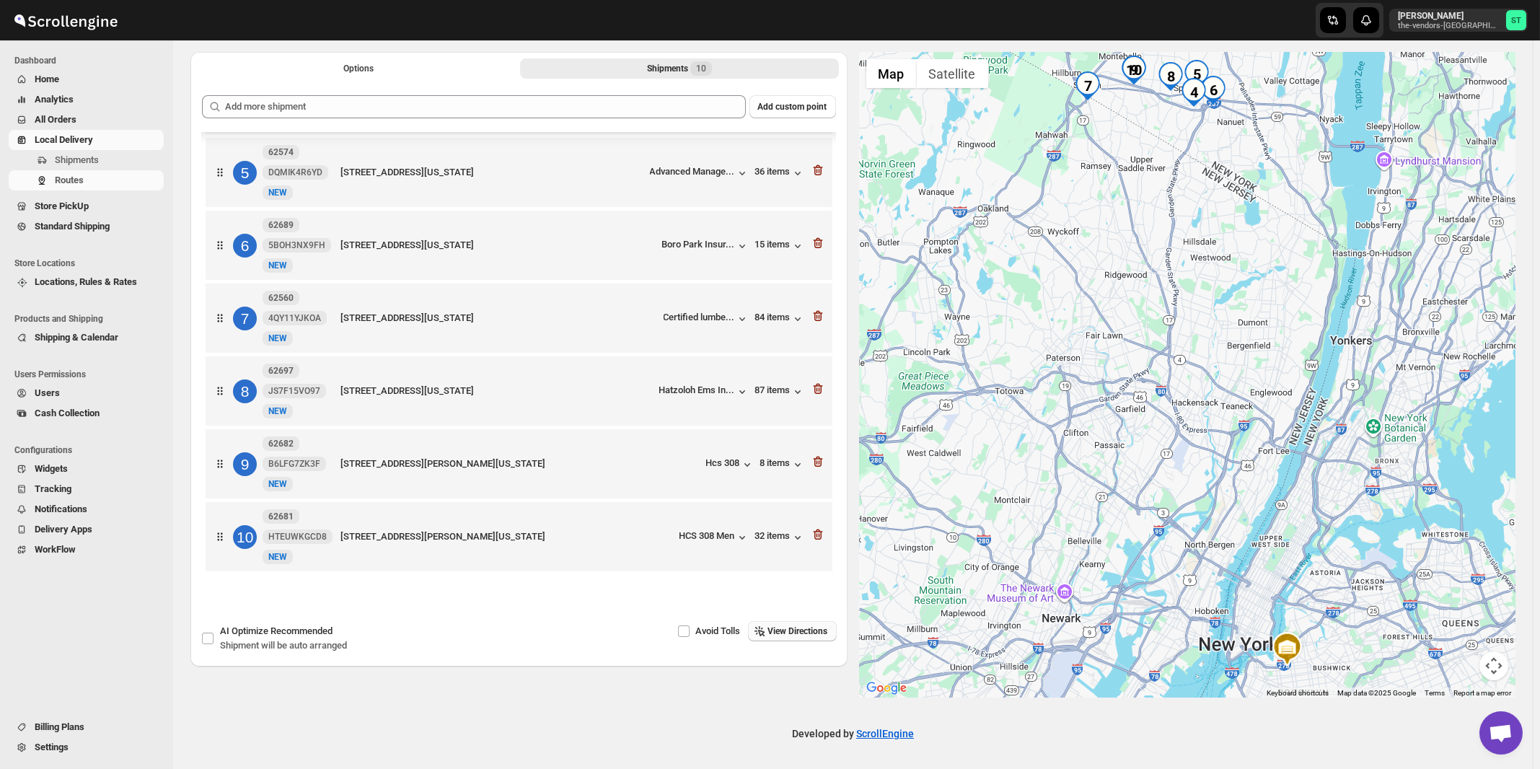
click at [802, 626] on span "View Directions" at bounding box center [798, 631] width 60 height 12
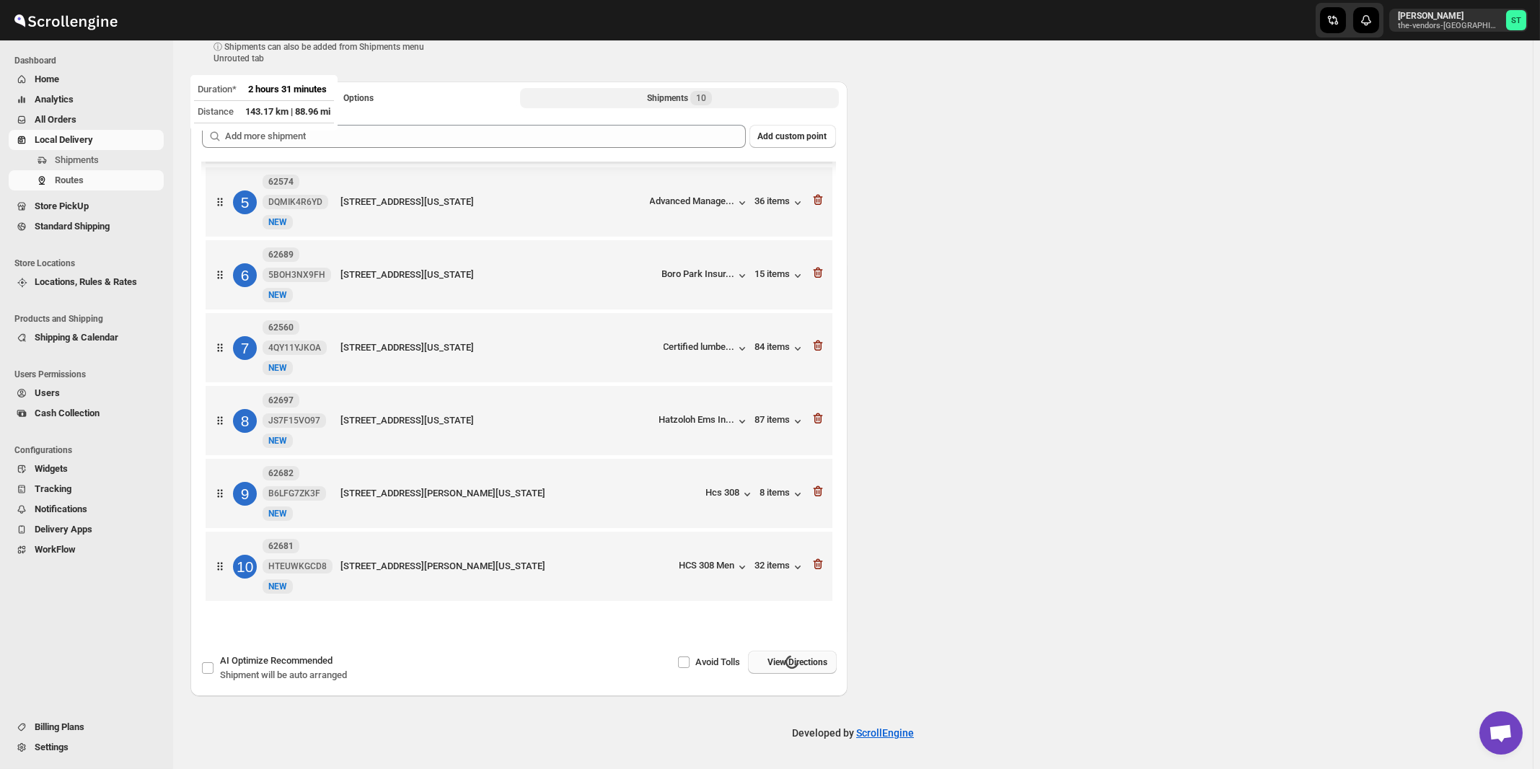
scroll to position [37, 0]
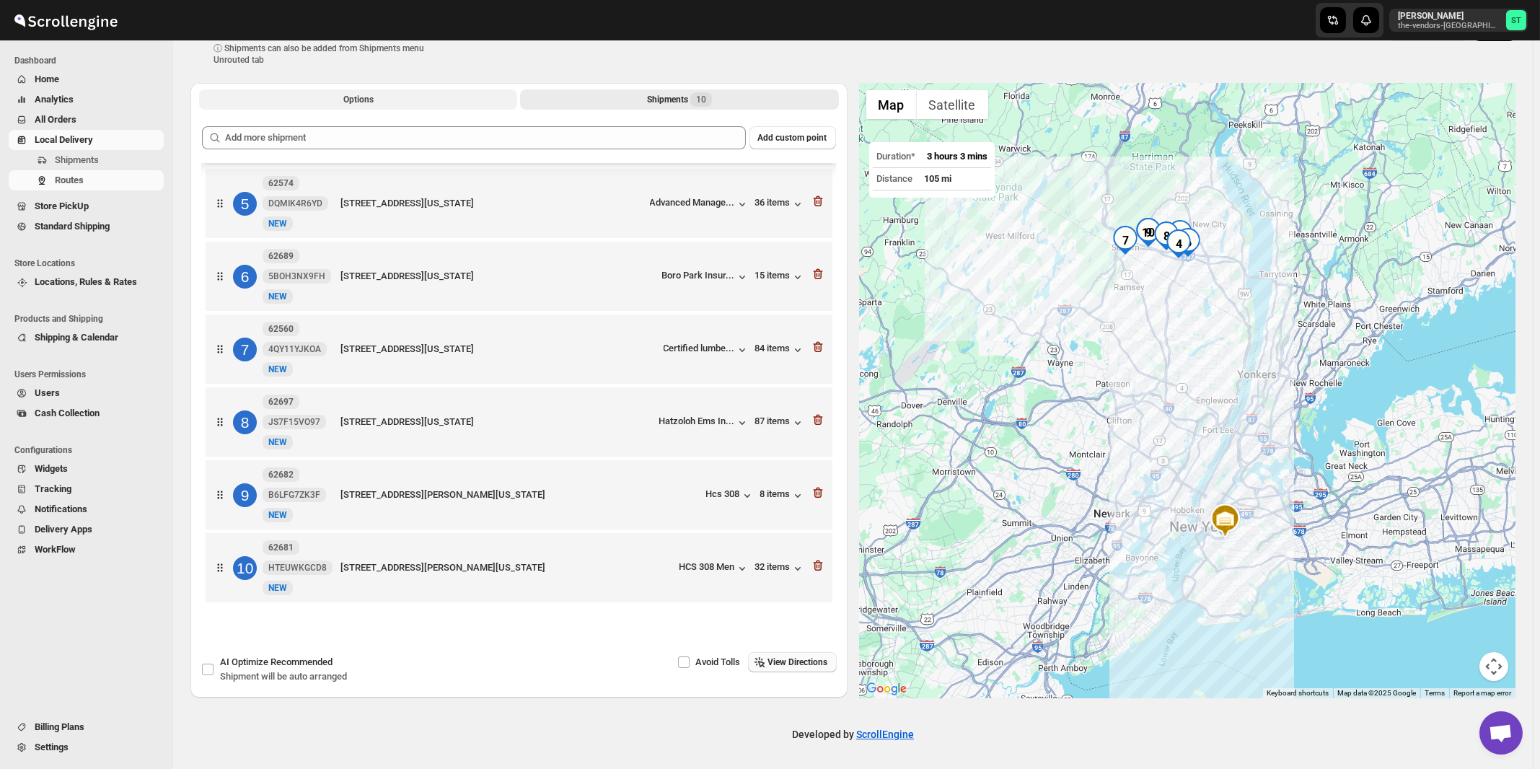
click at [359, 100] on span "Options" at bounding box center [358, 100] width 30 height 12
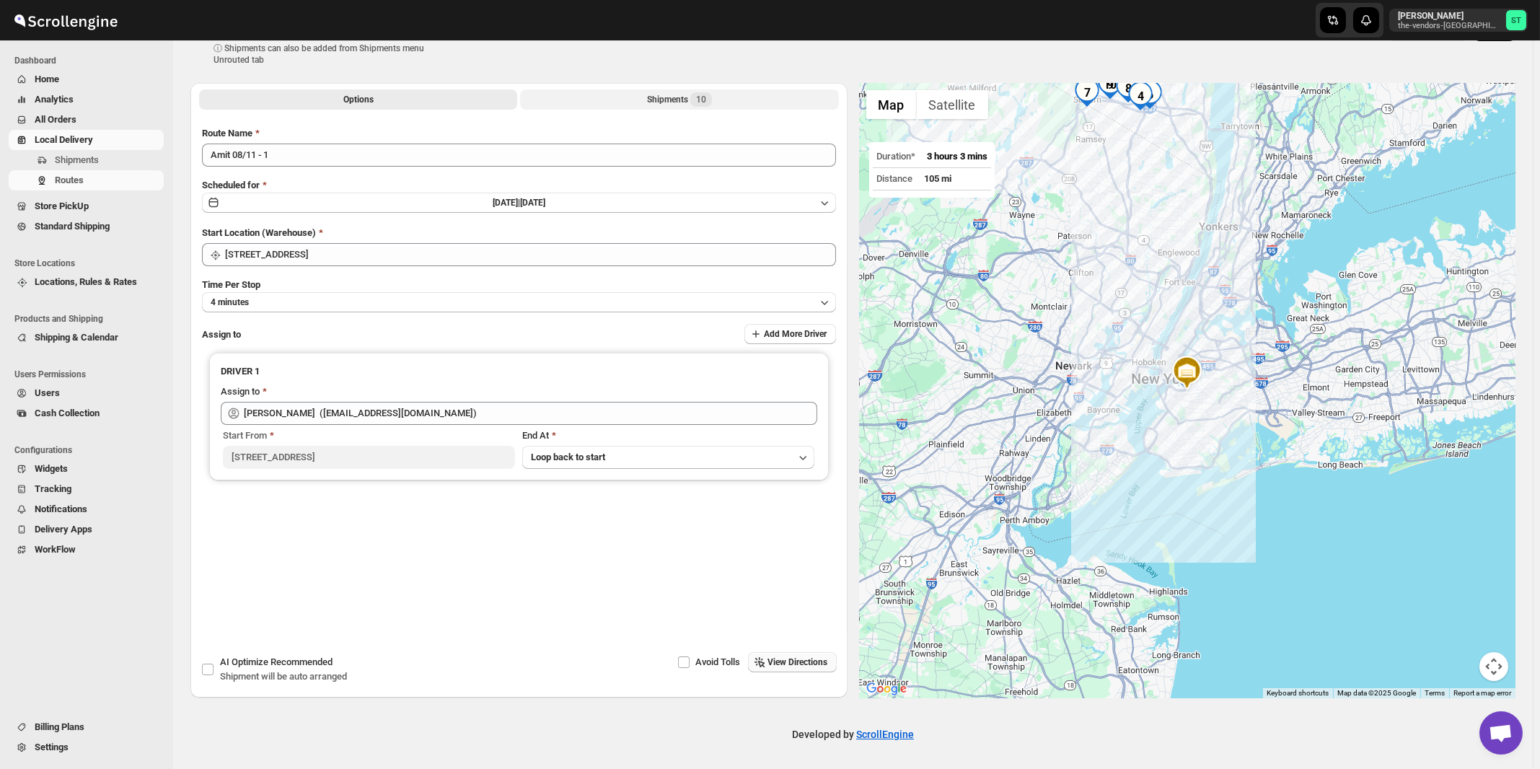
click at [675, 103] on div "Shipments 10" at bounding box center [679, 99] width 65 height 14
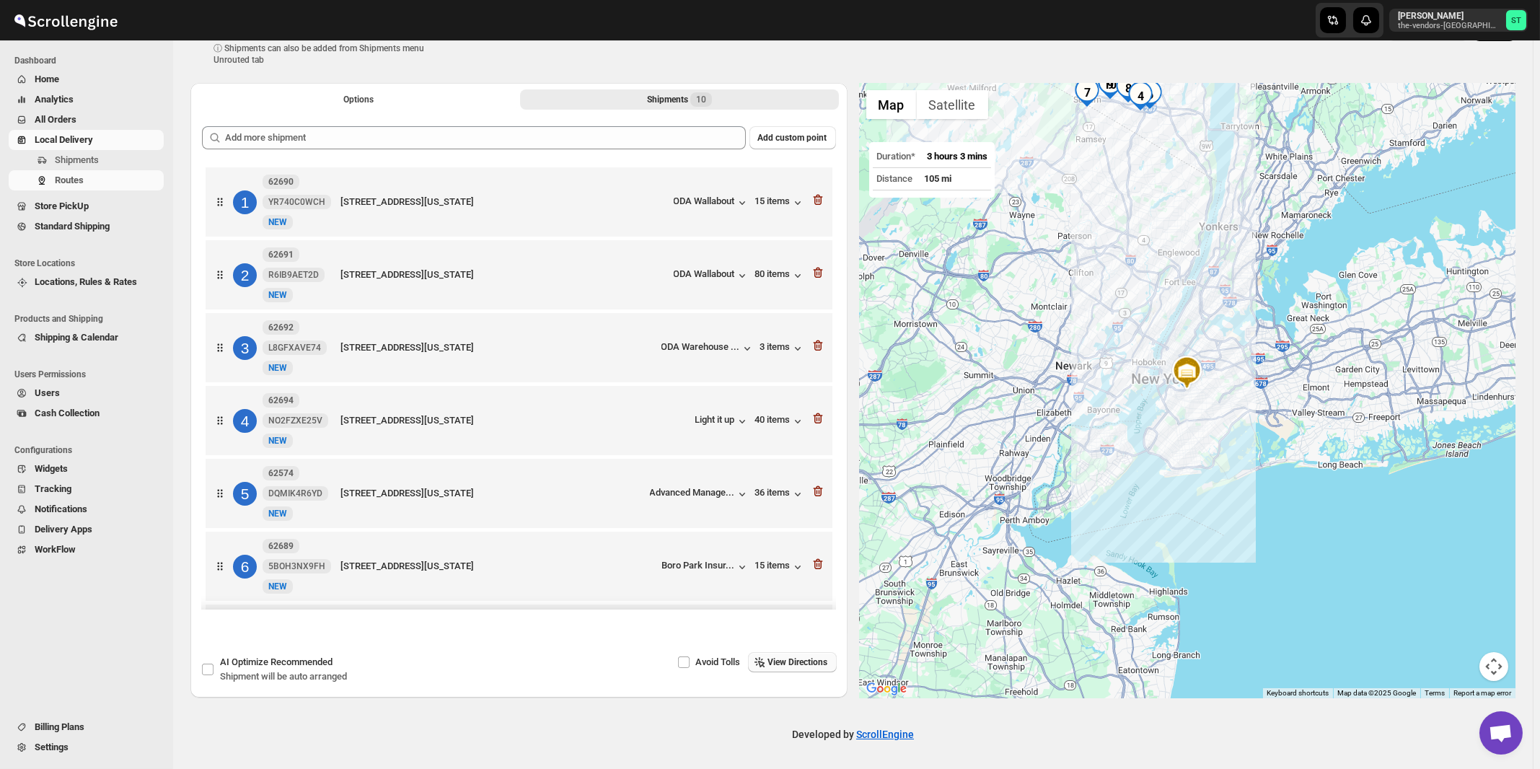
scroll to position [0, 0]
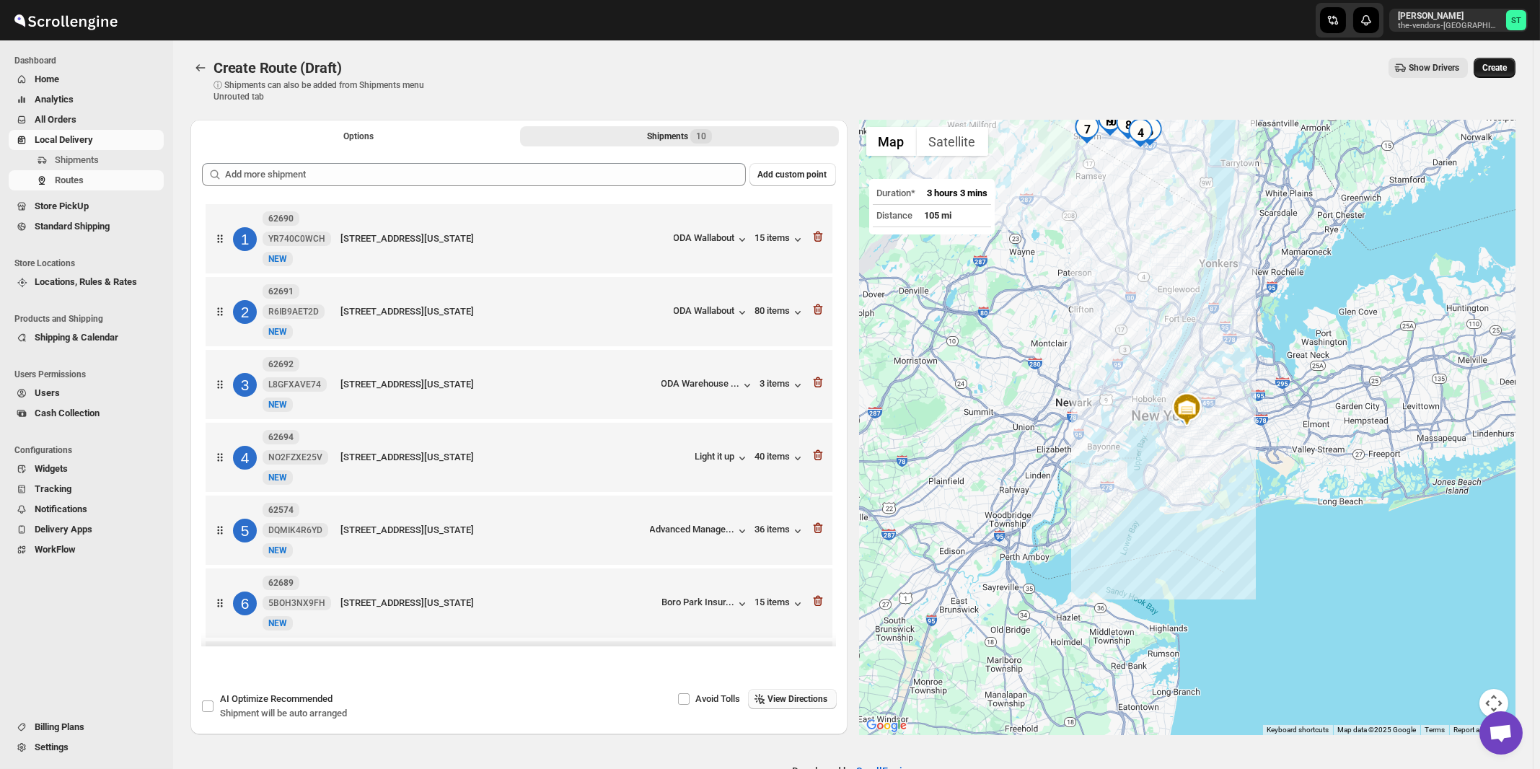
click at [1500, 69] on span "Create" at bounding box center [1495, 68] width 25 height 12
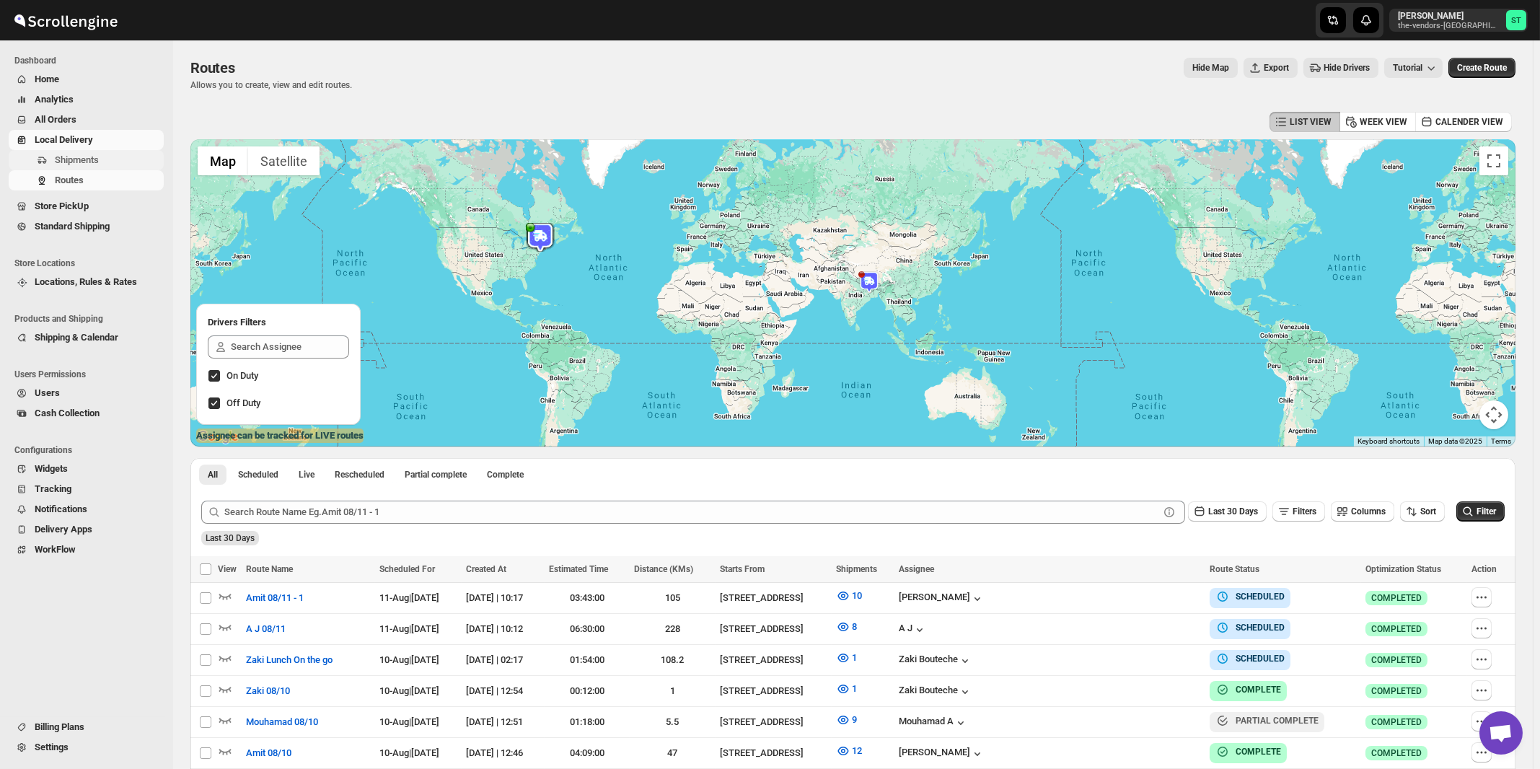
click at [71, 159] on span "Shipments" at bounding box center [77, 159] width 44 height 11
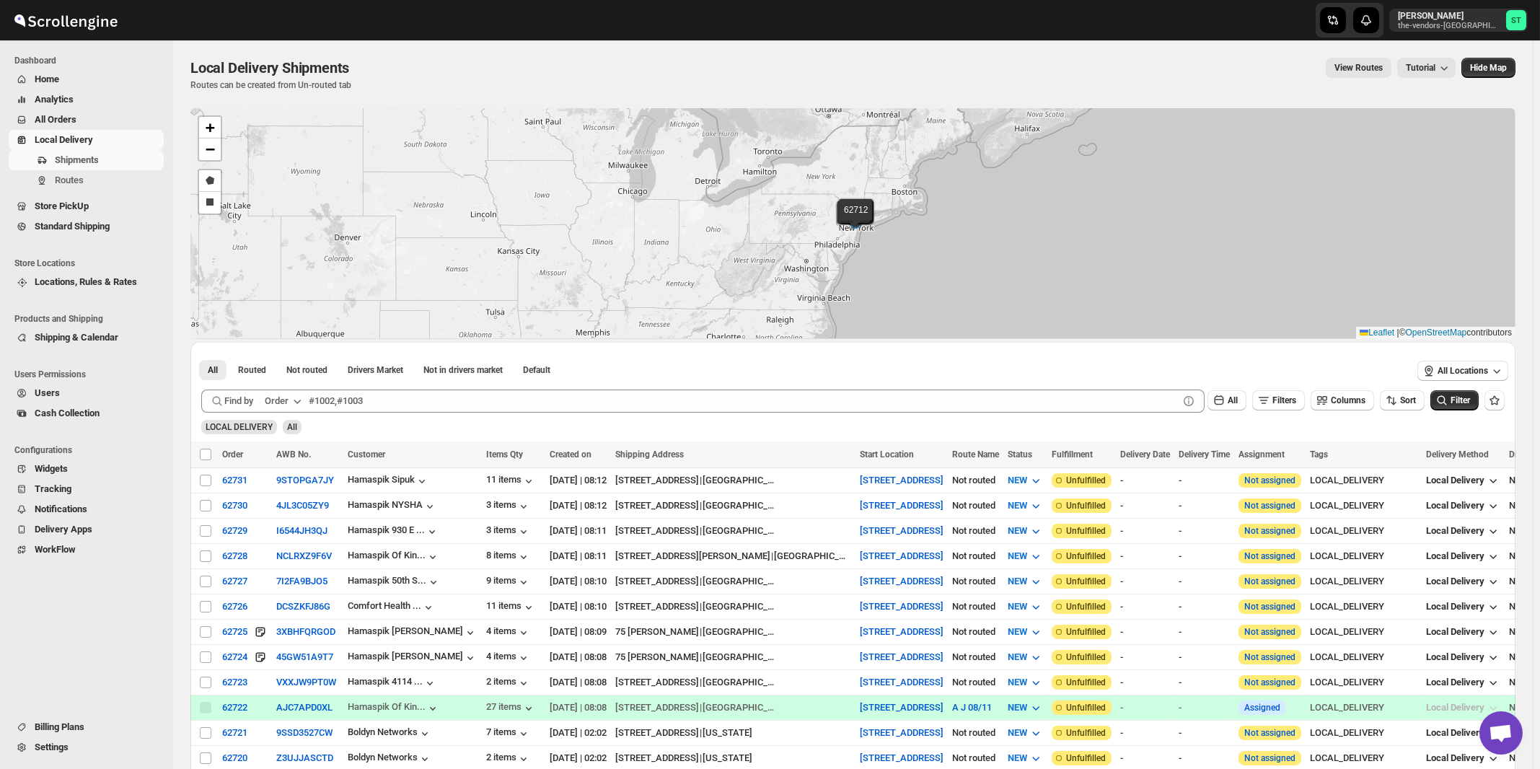
click at [281, 403] on div "Order" at bounding box center [277, 401] width 24 height 14
drag, startPoint x: 296, startPoint y: 514, endPoint x: 475, endPoint y: 486, distance: 181.7
click at [297, 513] on div "Customer Name" at bounding box center [286, 508] width 66 height 14
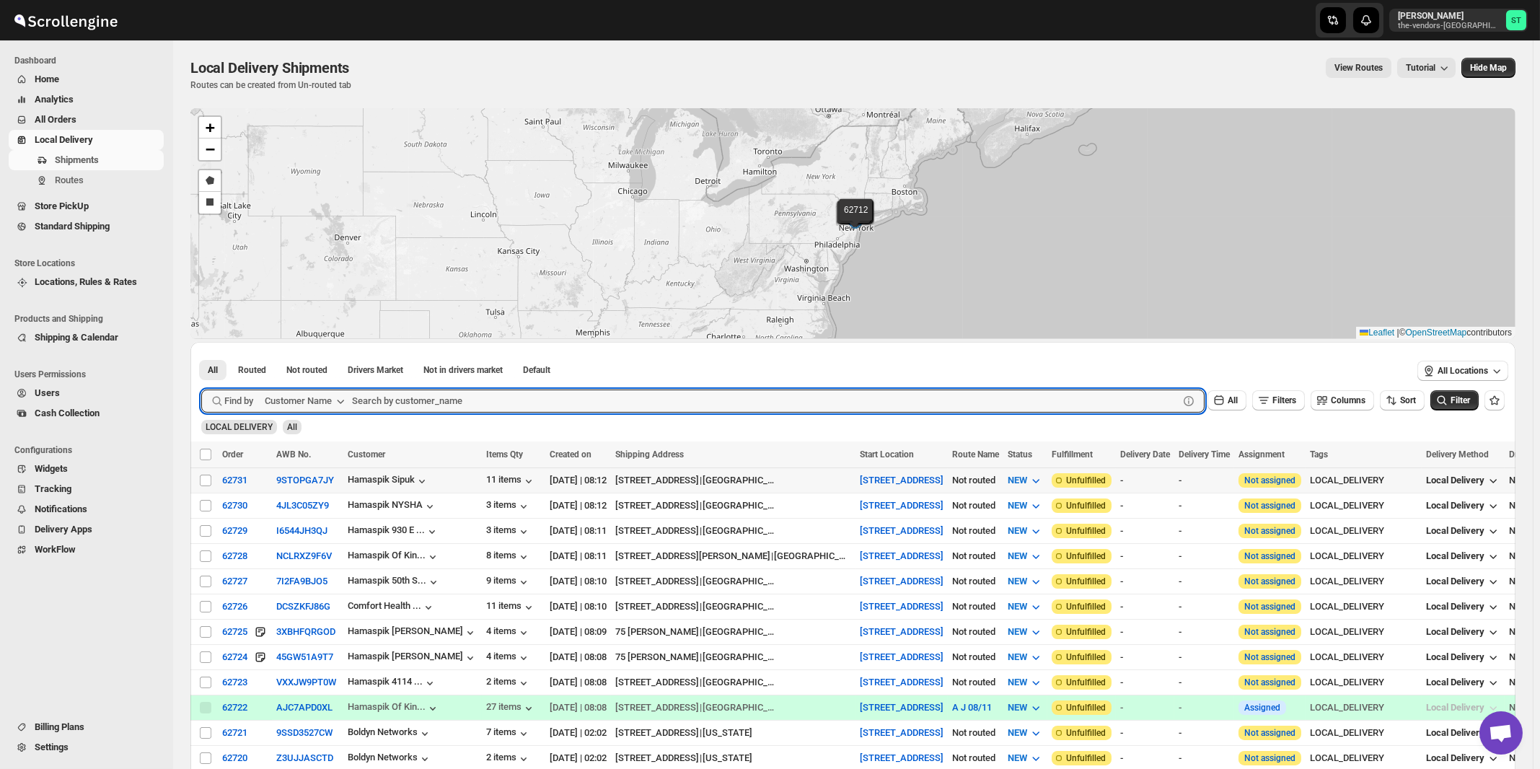
paste input "SBV Workforce Management"
type input "SBV Workforce Management"
click button "Submit" at bounding box center [221, 349] width 41 height 15
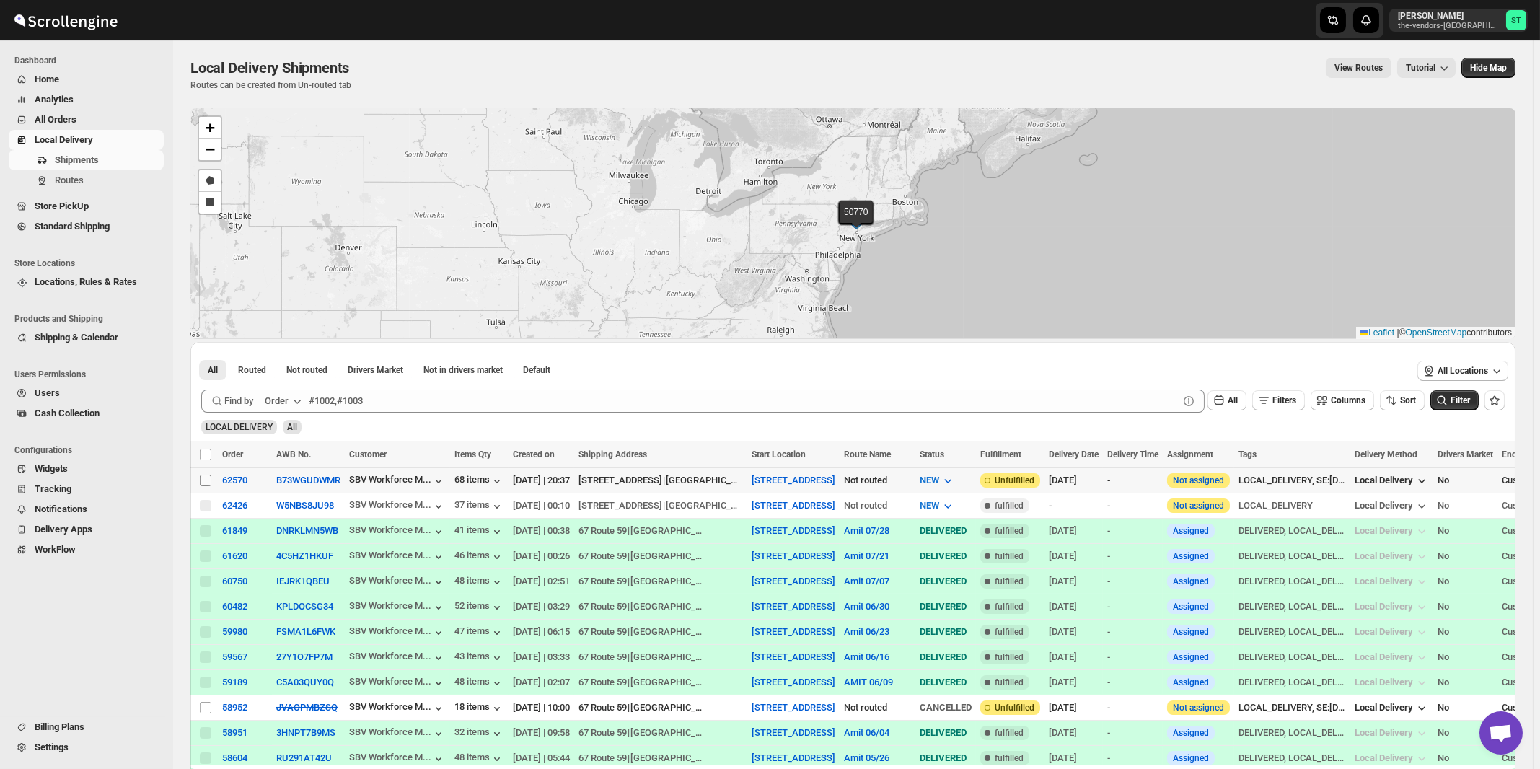
click at [207, 481] on input "Select shipment" at bounding box center [206, 481] width 12 height 12
checkbox input "true"
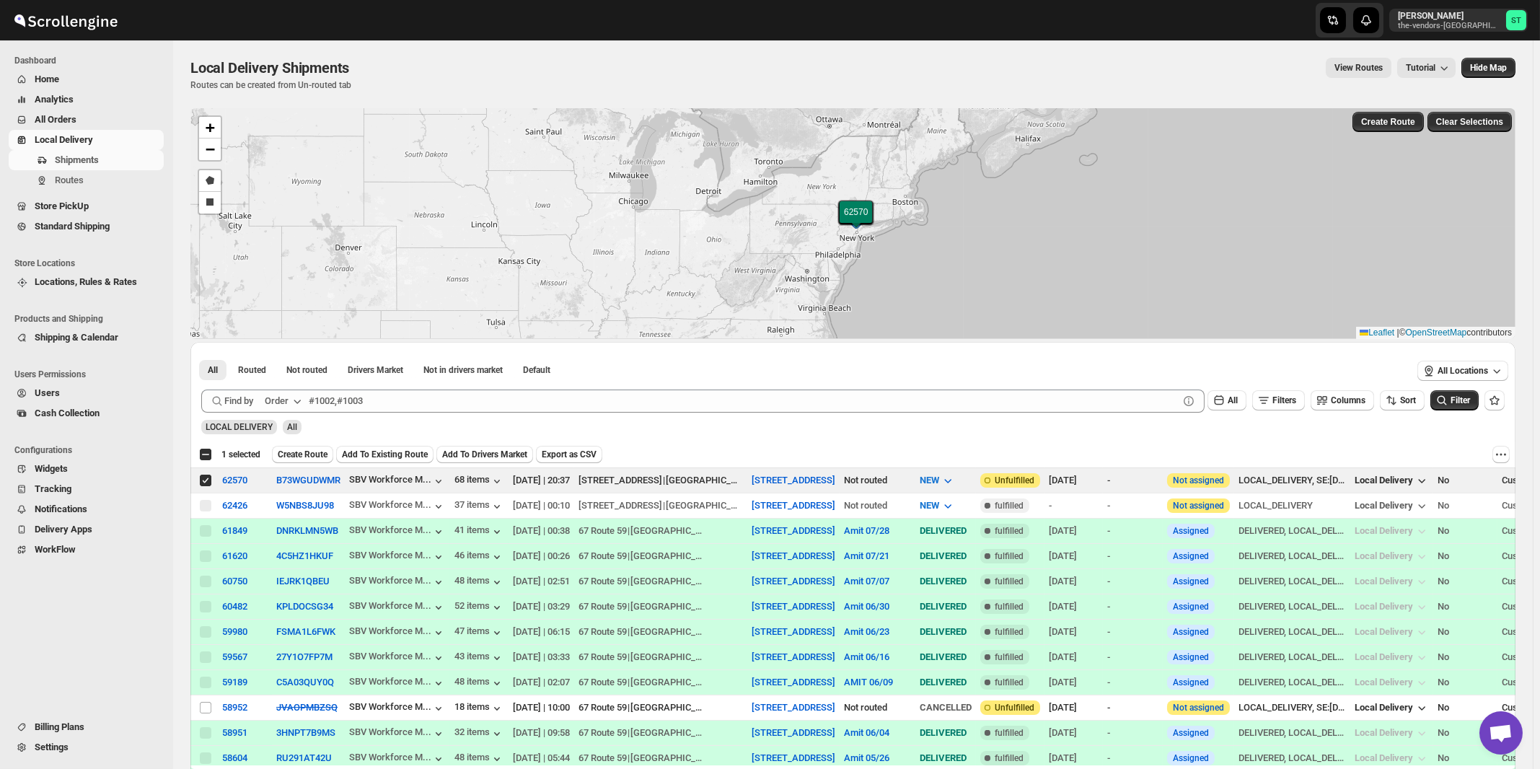
click at [284, 395] on div "Order" at bounding box center [277, 401] width 24 height 14
click at [304, 514] on div "Customer Name" at bounding box center [286, 508] width 66 height 14
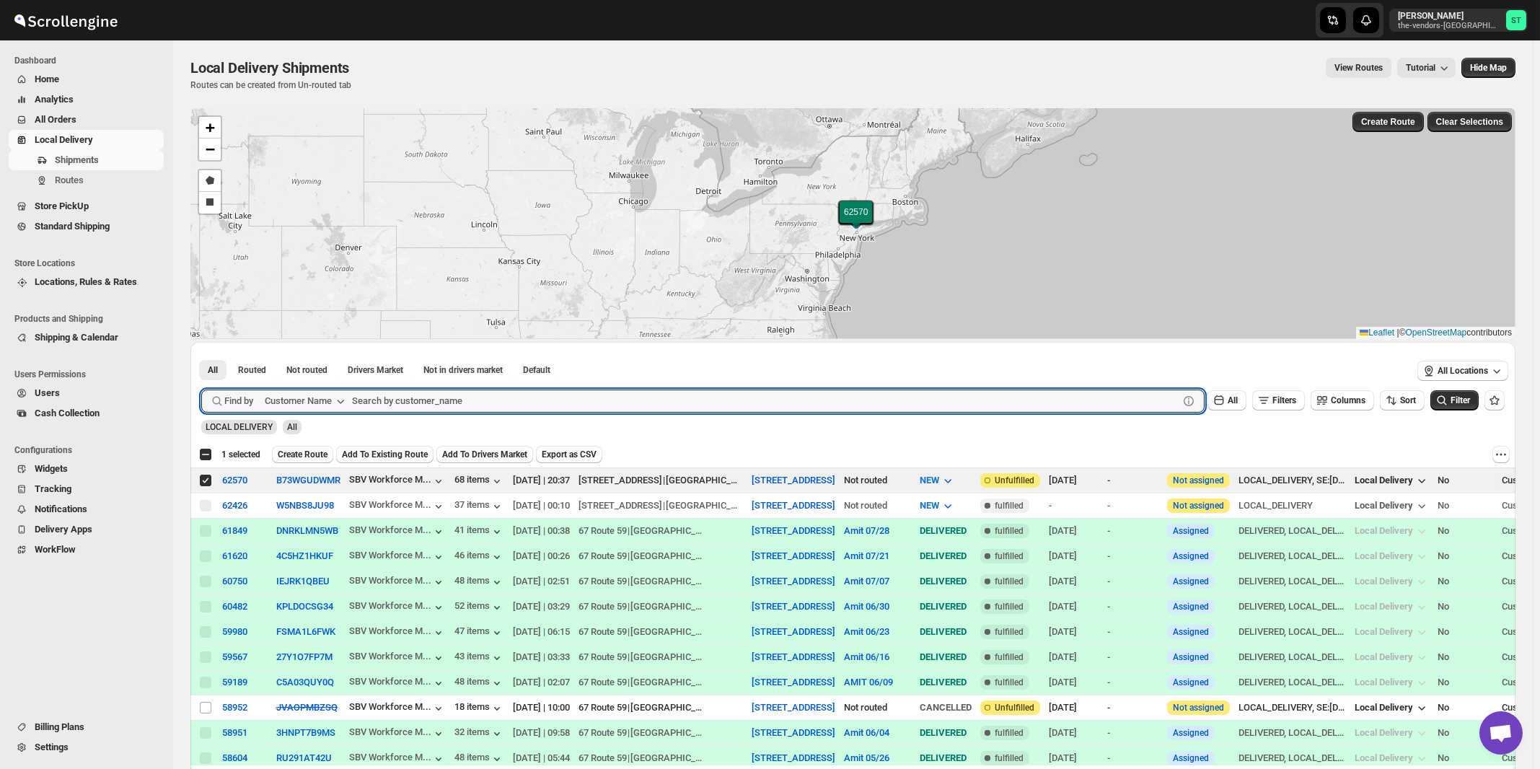
paste input "Style Edit"
type input "Style Edit"
click button "Submit" at bounding box center [221, 349] width 41 height 15
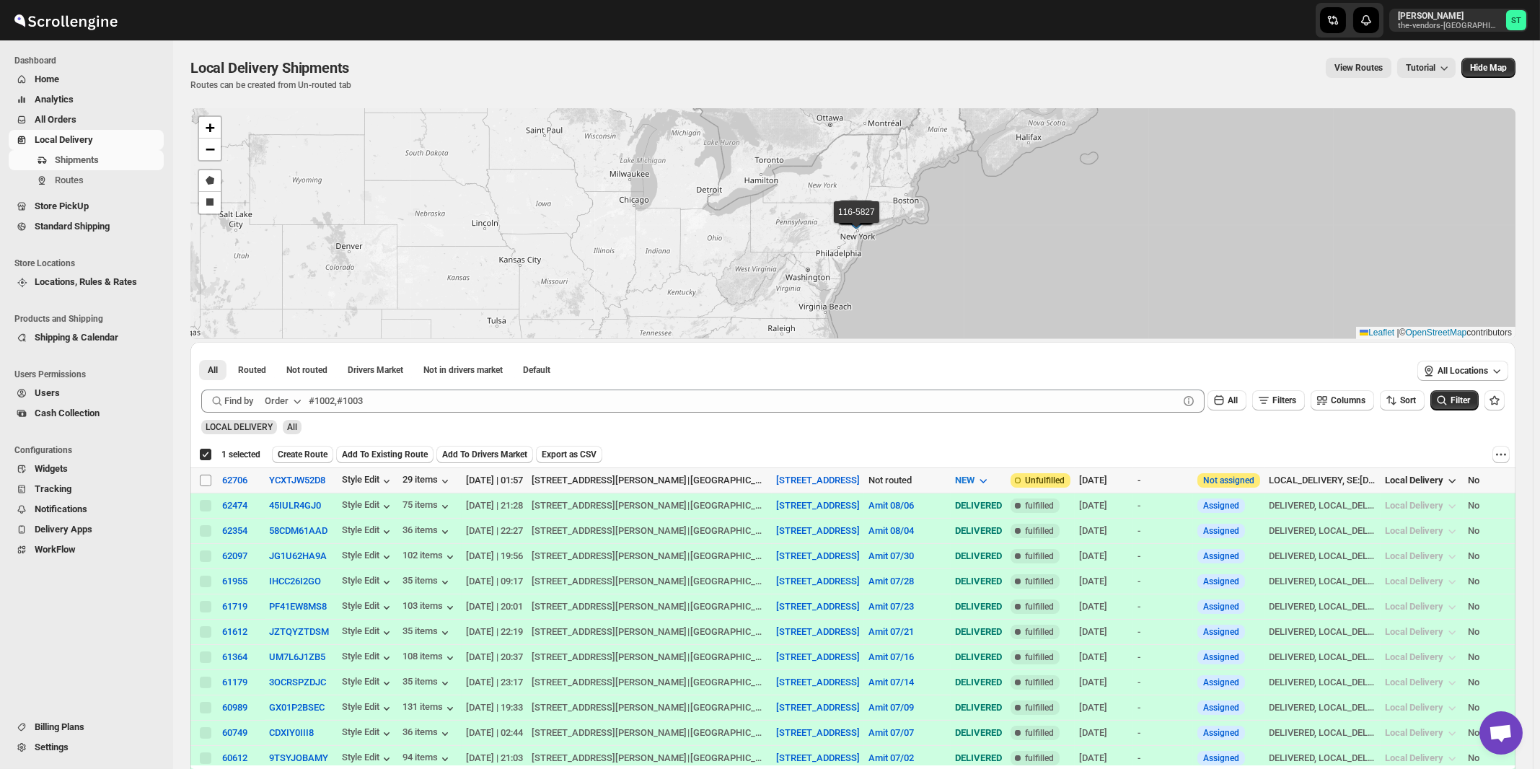
click at [206, 481] on input "Select shipment" at bounding box center [206, 481] width 12 height 12
checkbox input "true"
checkbox input "false"
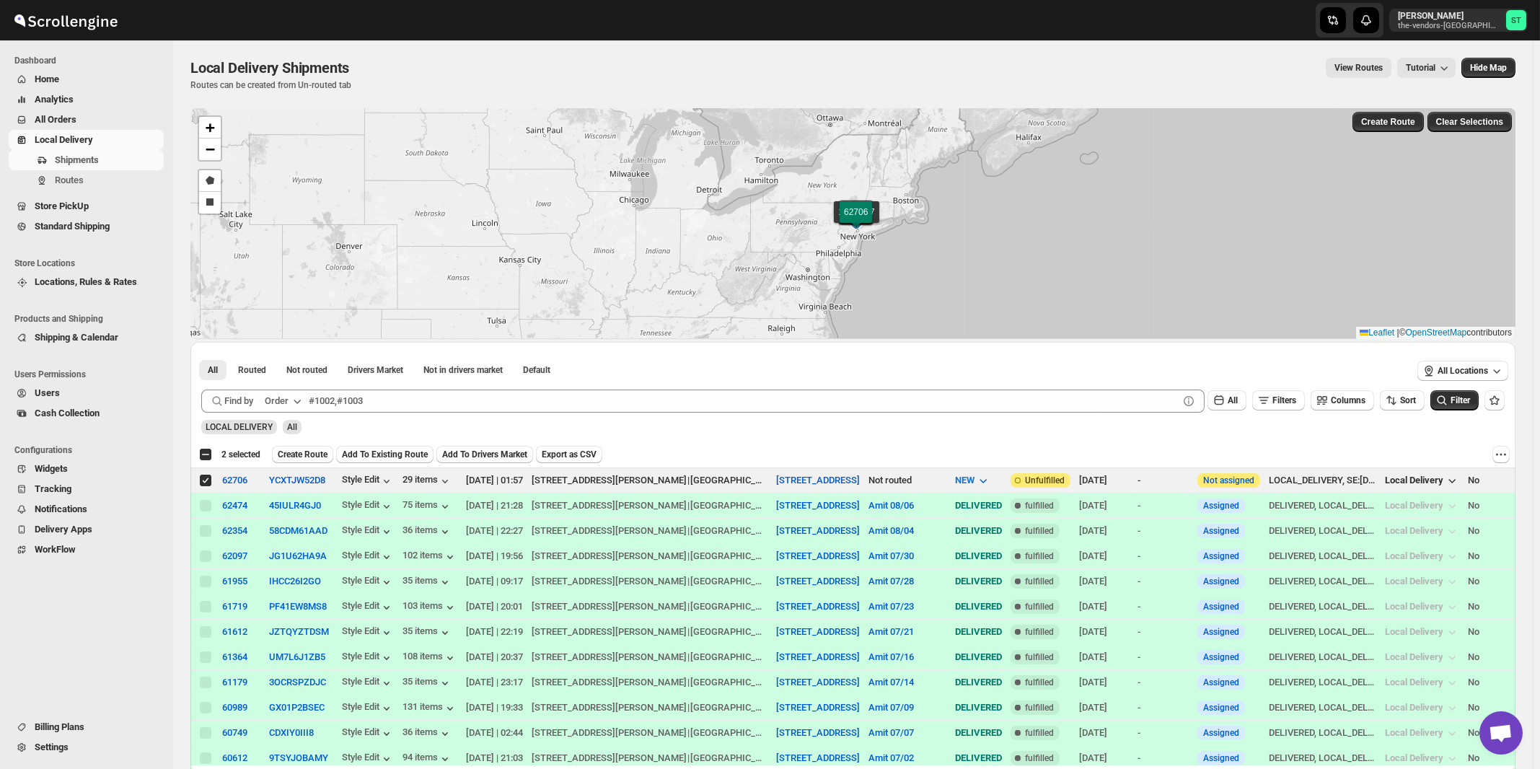
click at [279, 399] on div "Order" at bounding box center [277, 401] width 24 height 14
click at [290, 510] on div "Customer Name" at bounding box center [286, 508] width 66 height 14
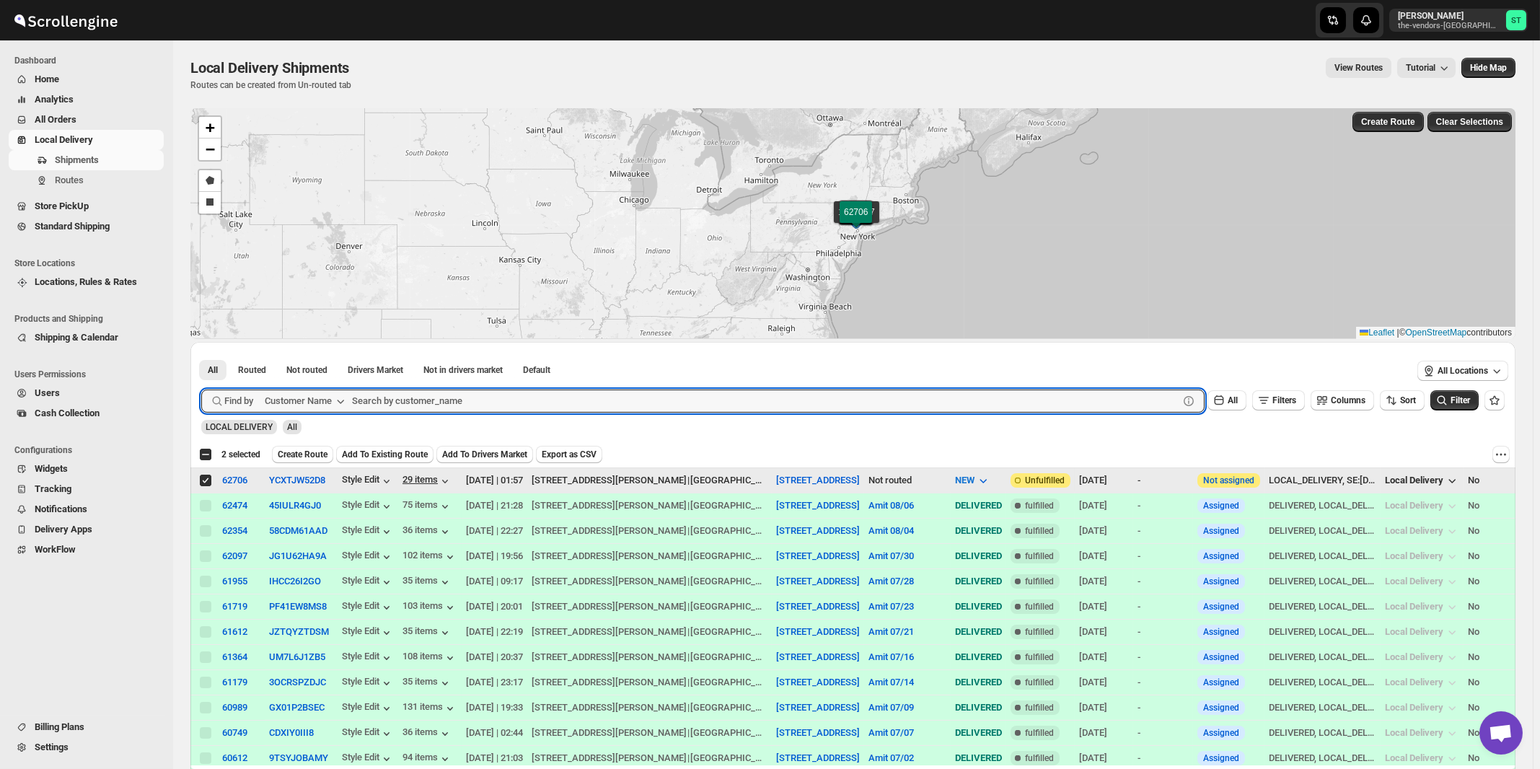
paste input "Tier II landscape design"
type input "Tier II landscape design"
click button "Submit" at bounding box center [221, 349] width 41 height 15
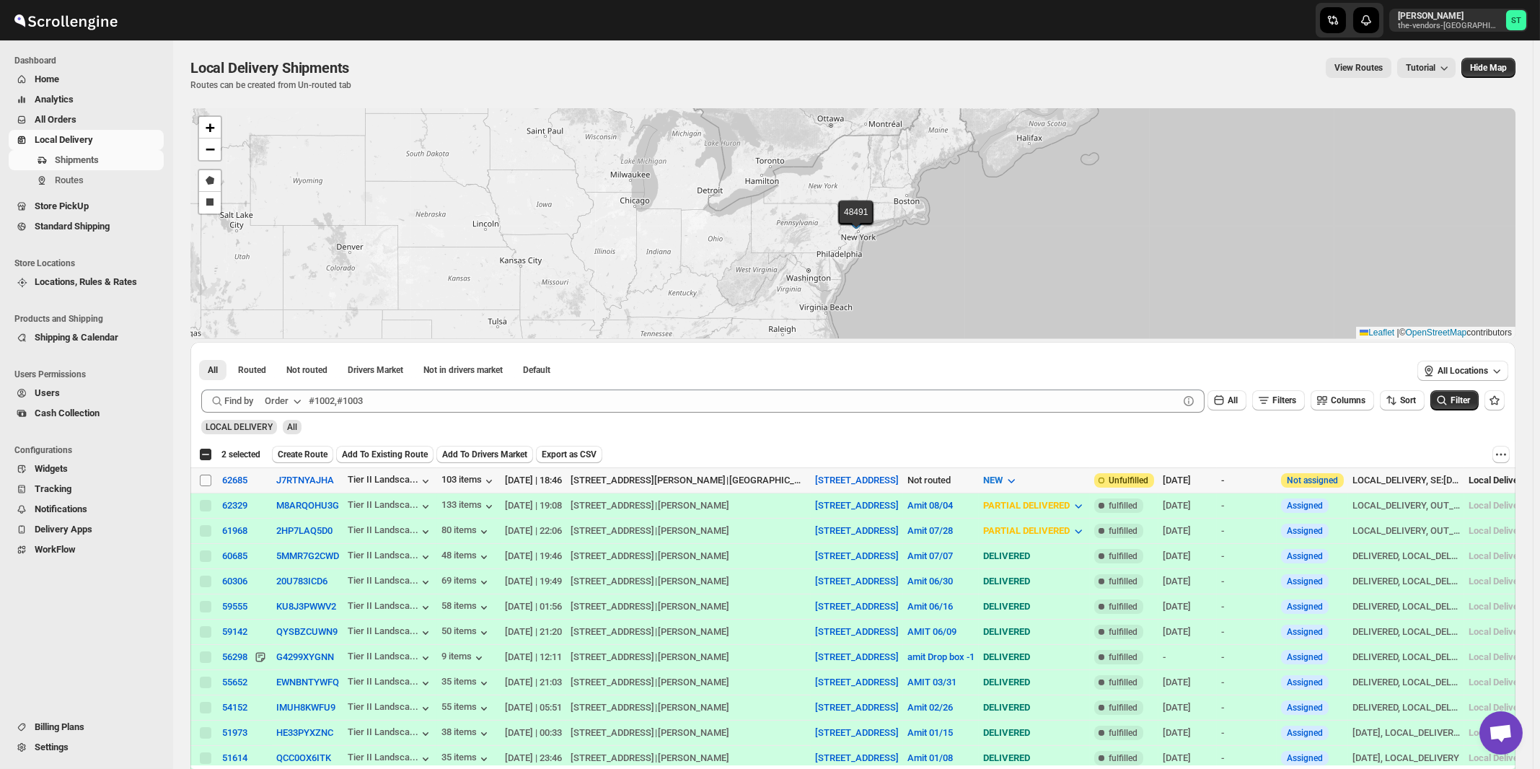
click at [207, 480] on input "Select shipment" at bounding box center [206, 481] width 12 height 12
checkbox input "true"
click at [284, 398] on div "Order" at bounding box center [277, 401] width 24 height 14
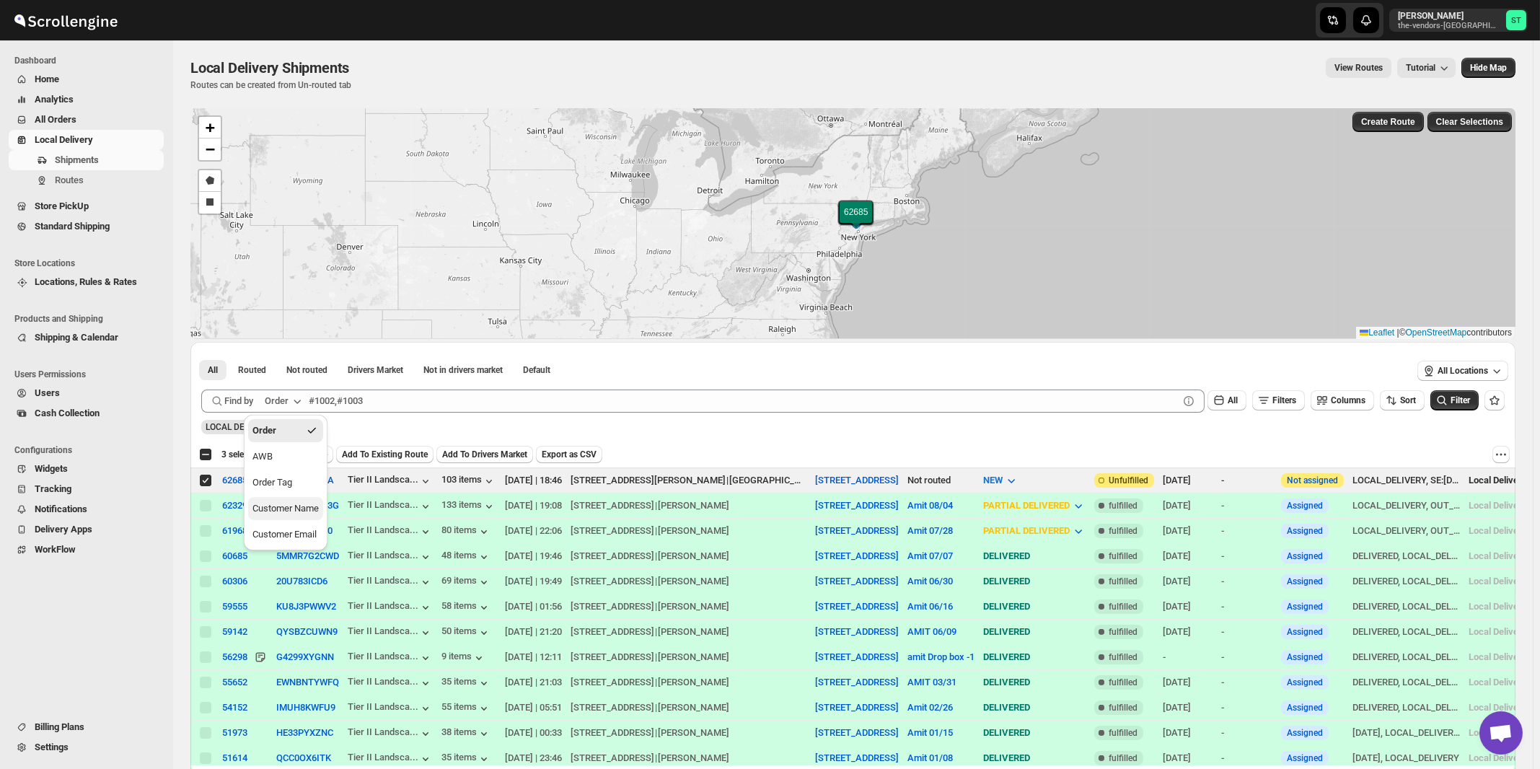
click at [309, 511] on div "Customer Name" at bounding box center [286, 508] width 66 height 14
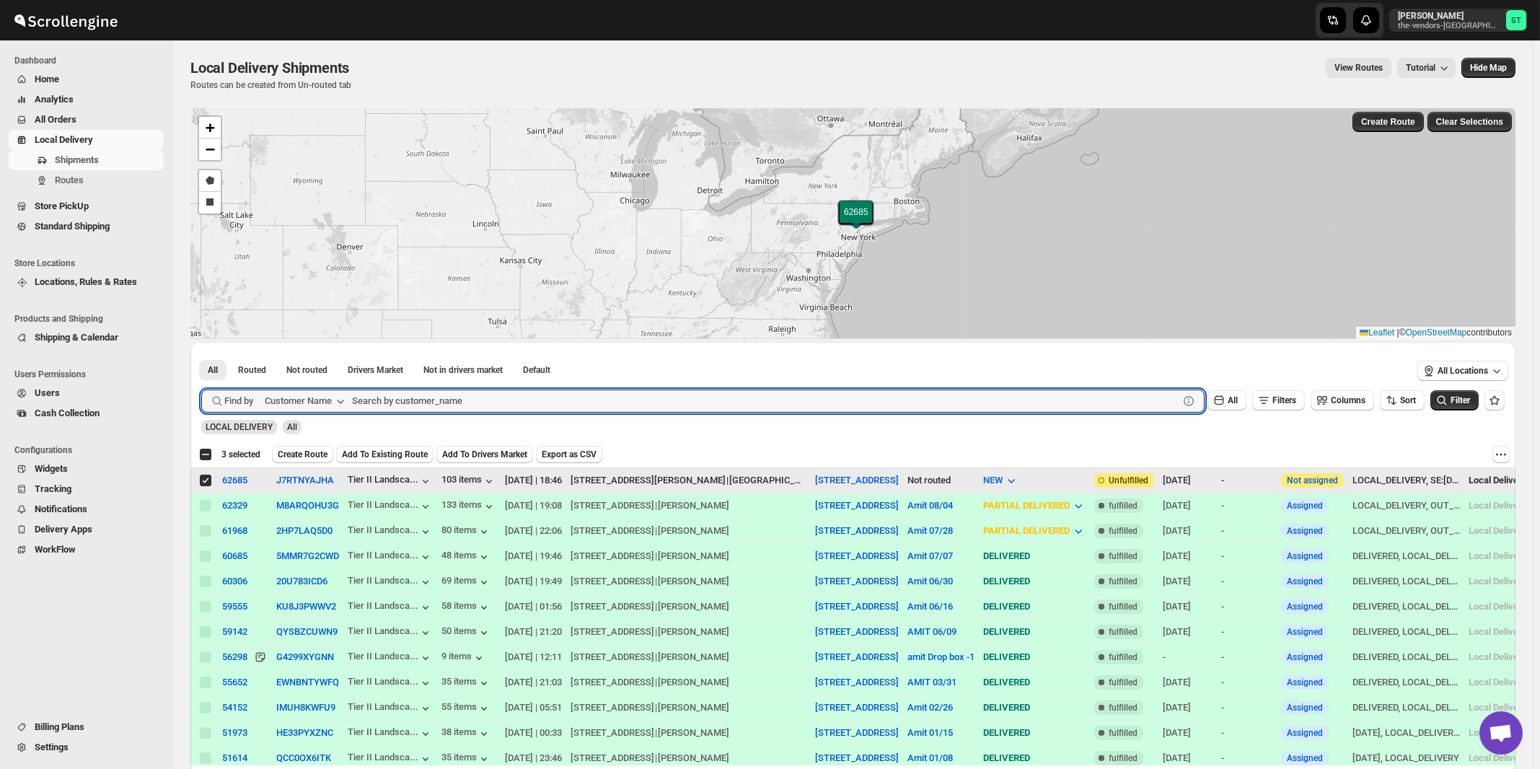
paste input "Artek Monsey"
type input "Artek Monsey"
click button "Submit" at bounding box center [221, 349] width 41 height 15
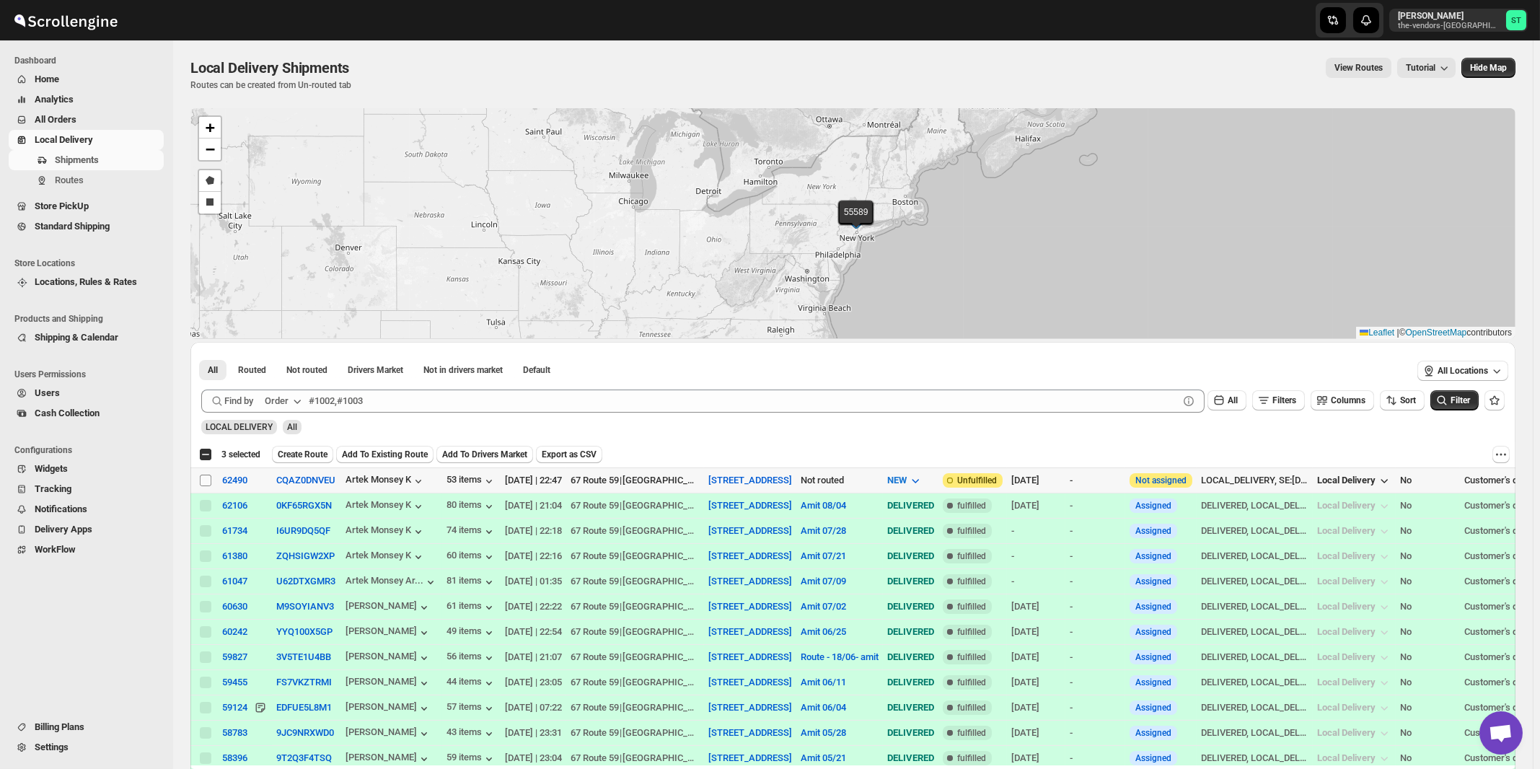
click at [205, 479] on input "Select shipment" at bounding box center [206, 481] width 12 height 12
checkbox input "true"
click at [278, 402] on div "Order" at bounding box center [277, 401] width 24 height 14
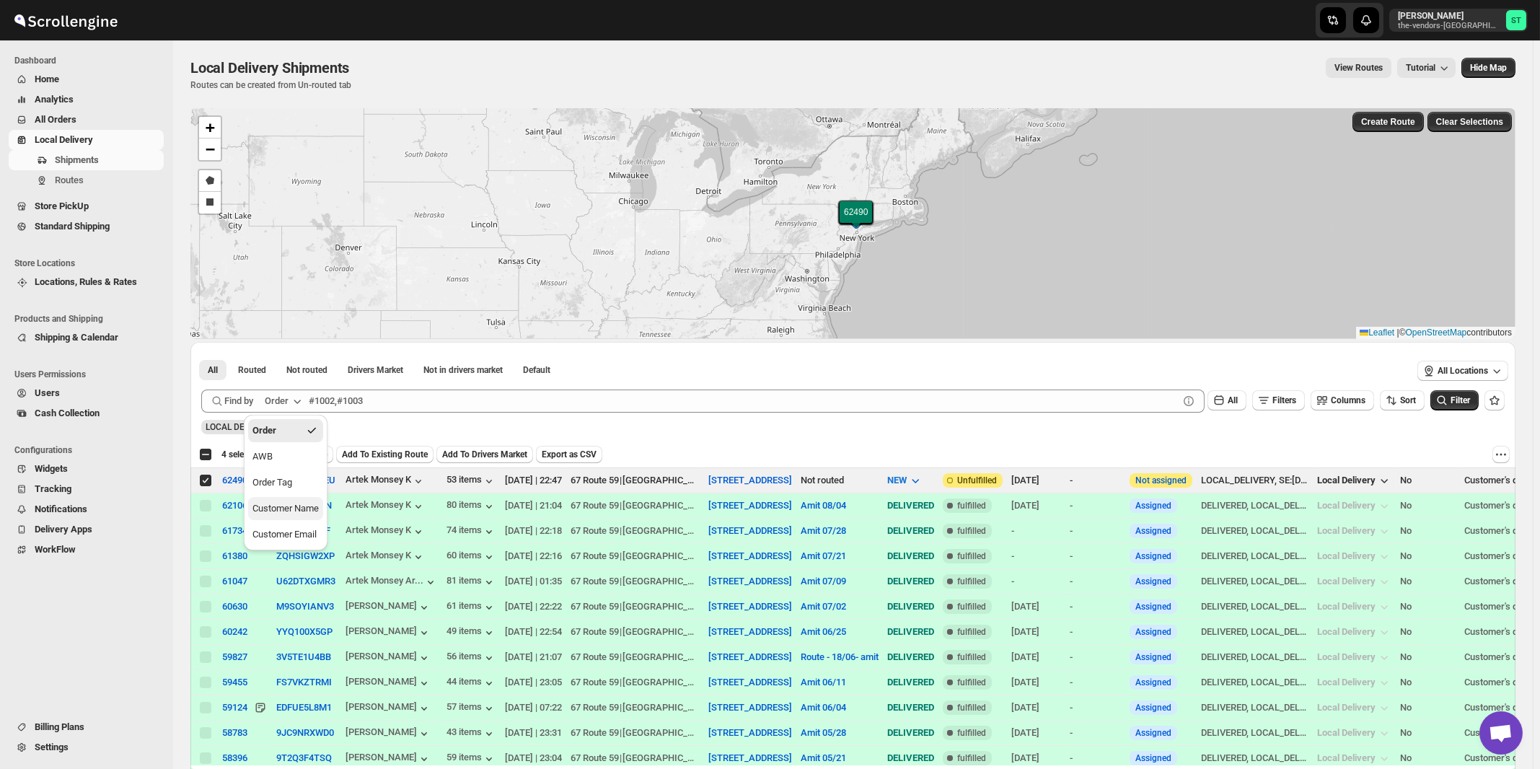
click at [299, 517] on button "Customer Name" at bounding box center [285, 508] width 75 height 23
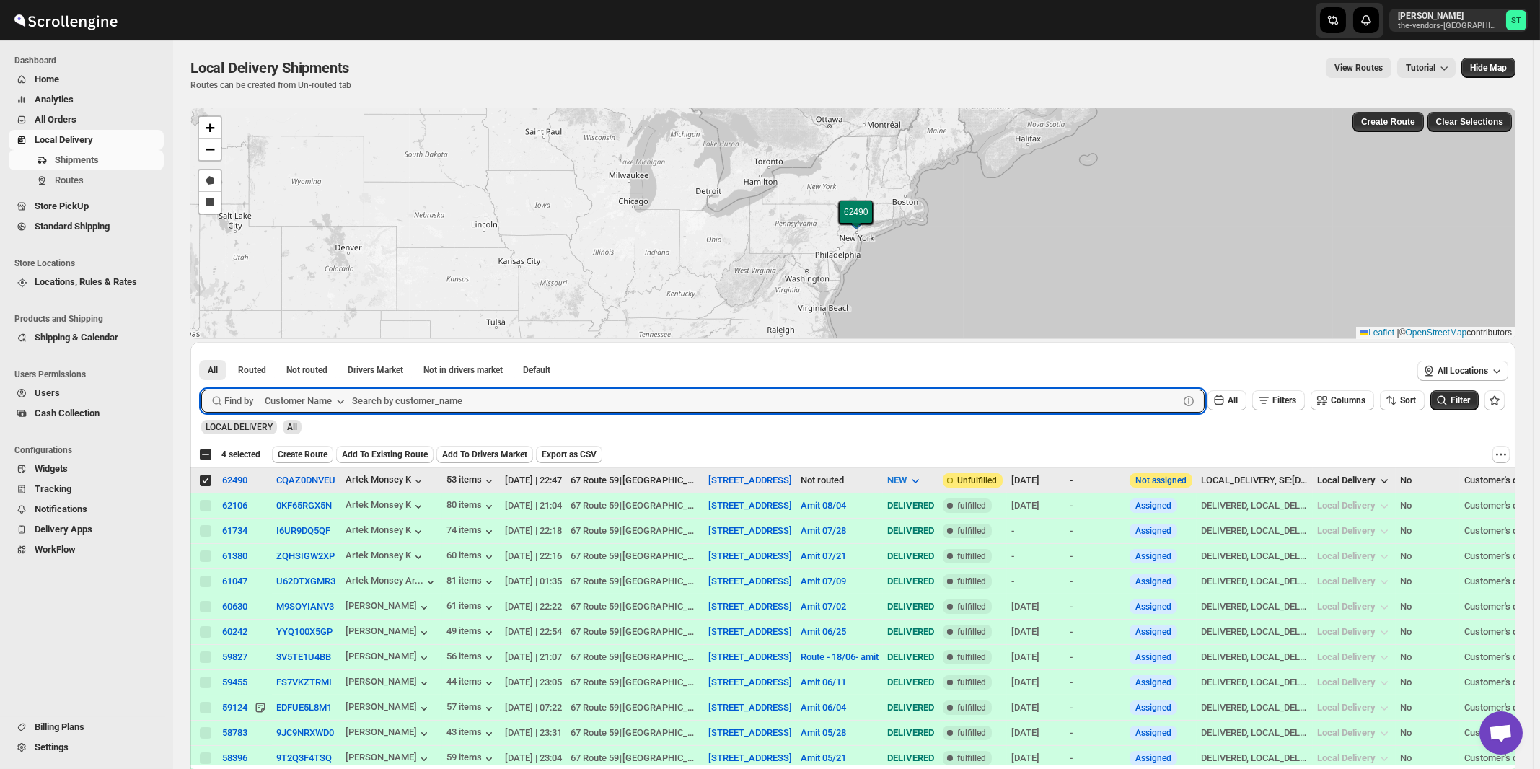
paste input "Nineyard"
type input "Nineyard"
click button "Submit" at bounding box center [221, 349] width 41 height 15
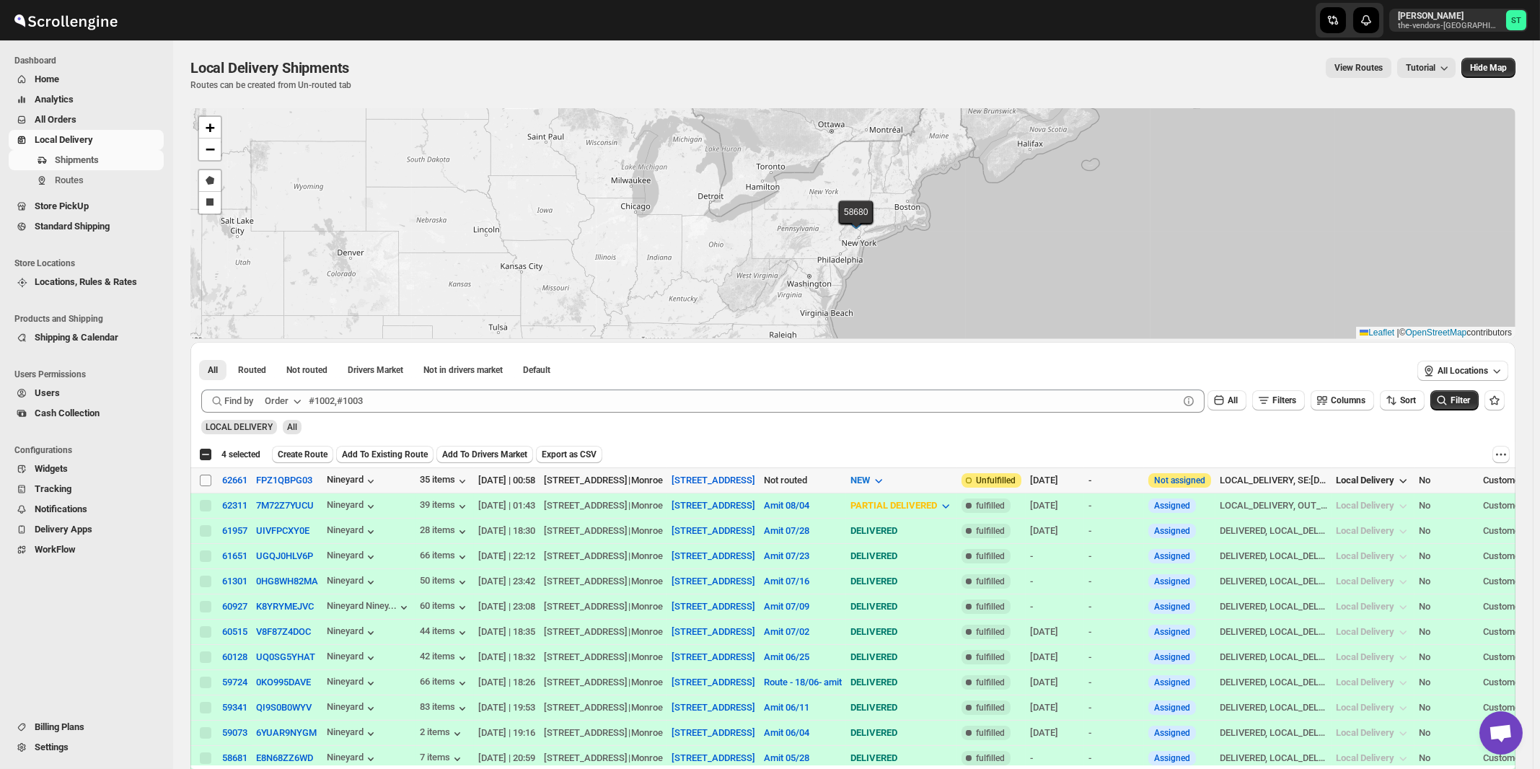
click at [206, 478] on input "Select shipment" at bounding box center [206, 481] width 12 height 12
checkbox input "true"
click at [291, 399] on button "Order" at bounding box center [284, 401] width 57 height 23
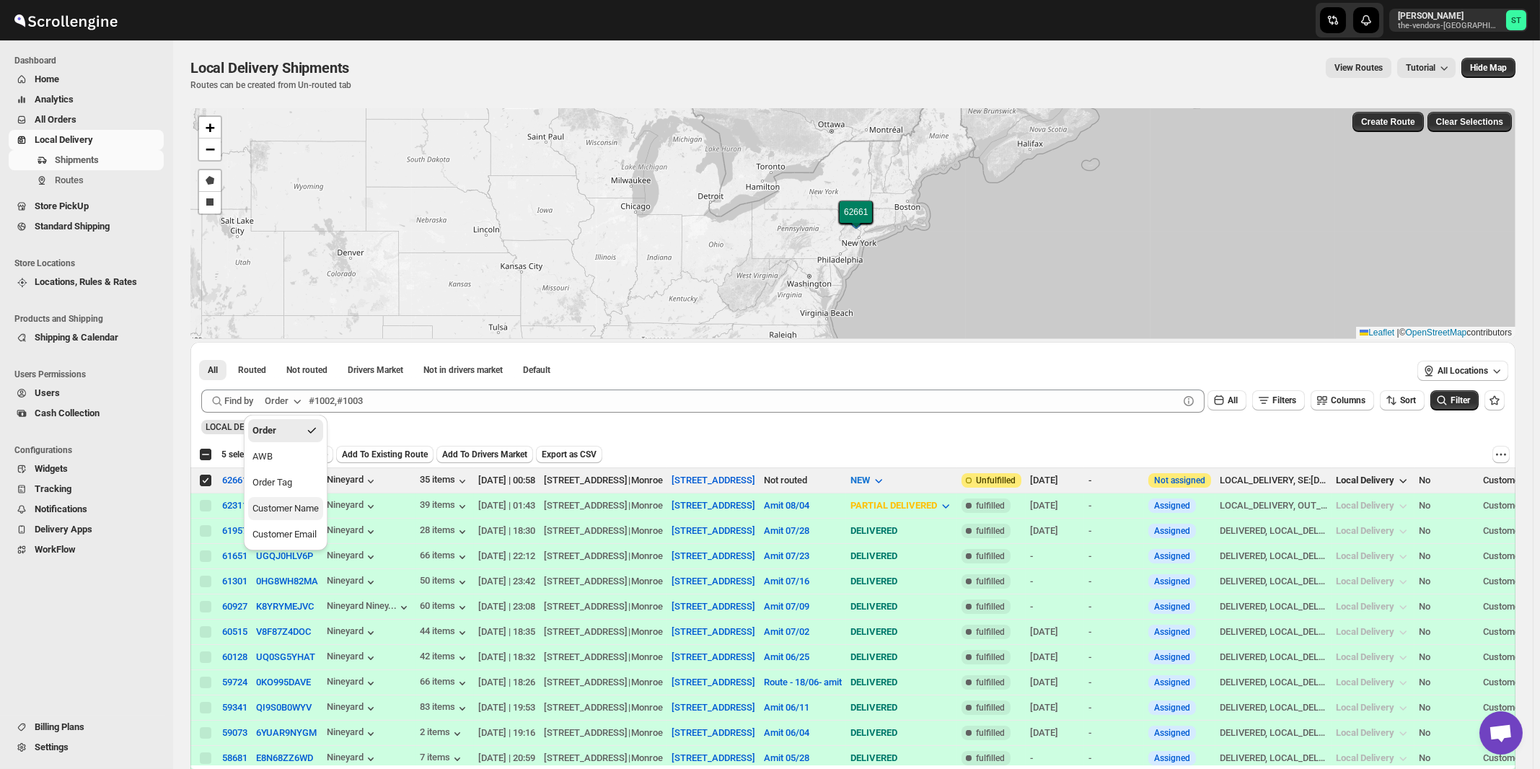
click at [298, 516] on div "Customer Name" at bounding box center [286, 508] width 66 height 14
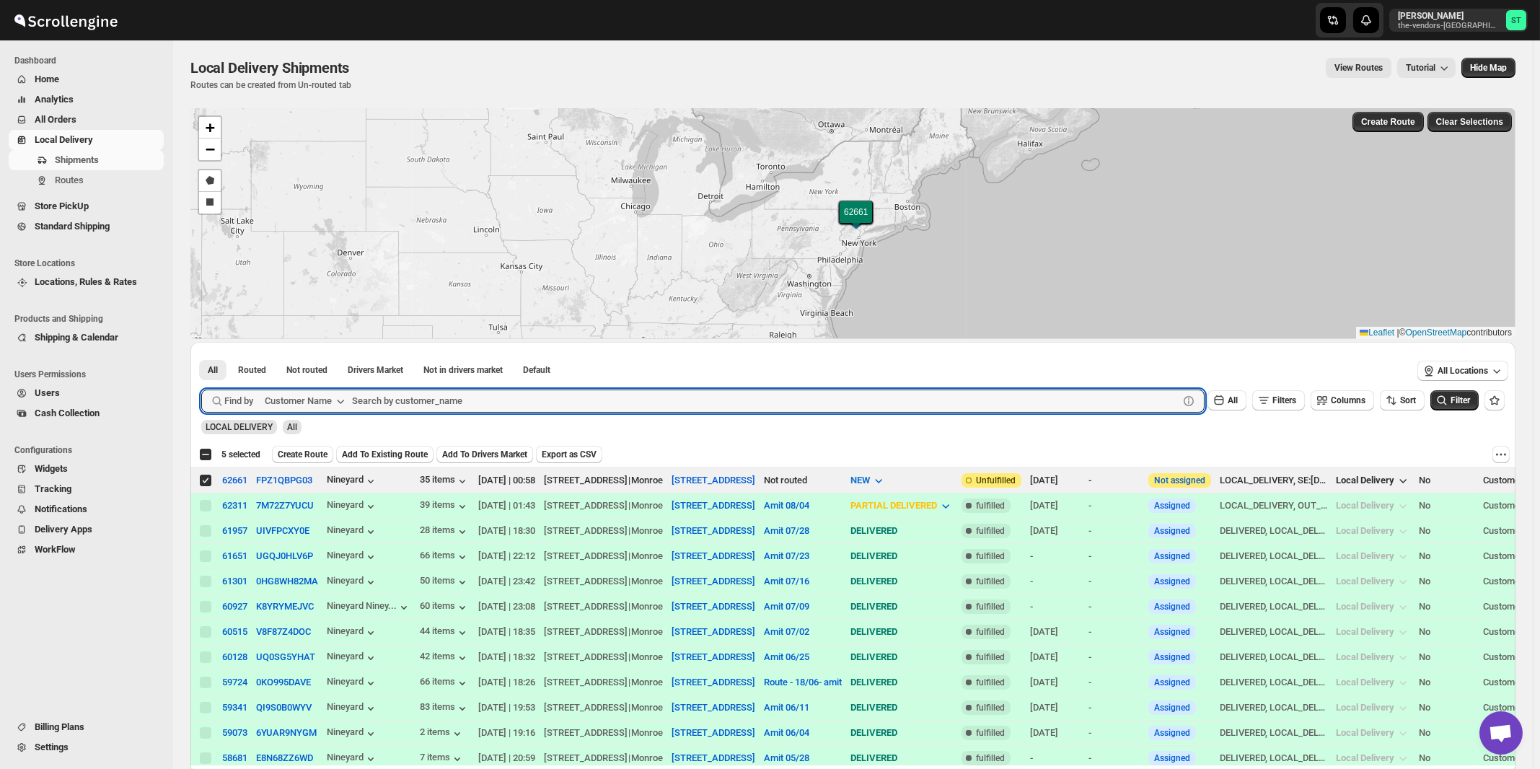
paste input "Quality Air Heating and Cooling"
type input "Quality Air Heating and Cooling"
click button "Submit" at bounding box center [221, 349] width 41 height 15
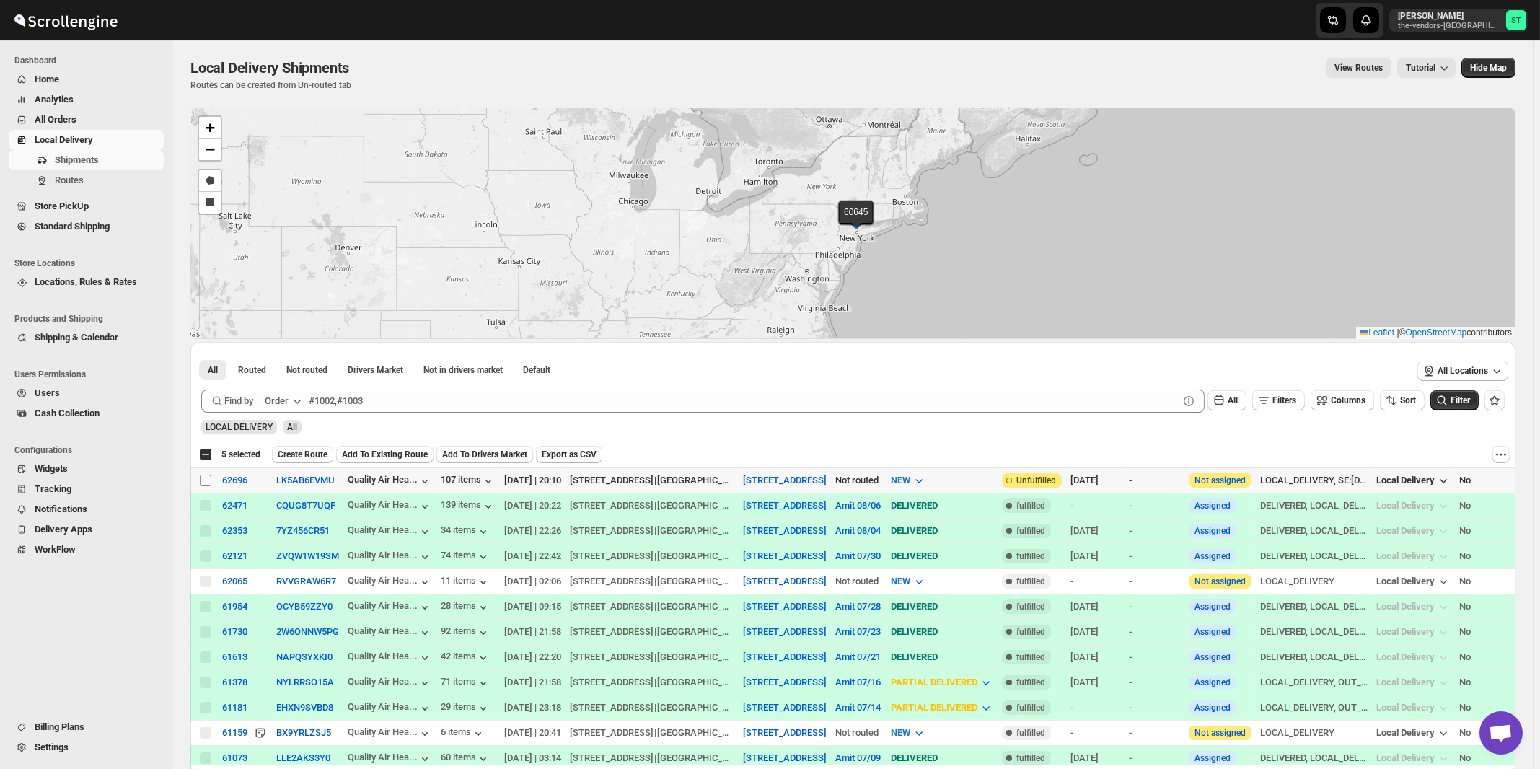
click at [206, 478] on input "Select shipment" at bounding box center [206, 481] width 12 height 12
checkbox input "true"
click at [294, 398] on icon "button" at bounding box center [297, 401] width 14 height 14
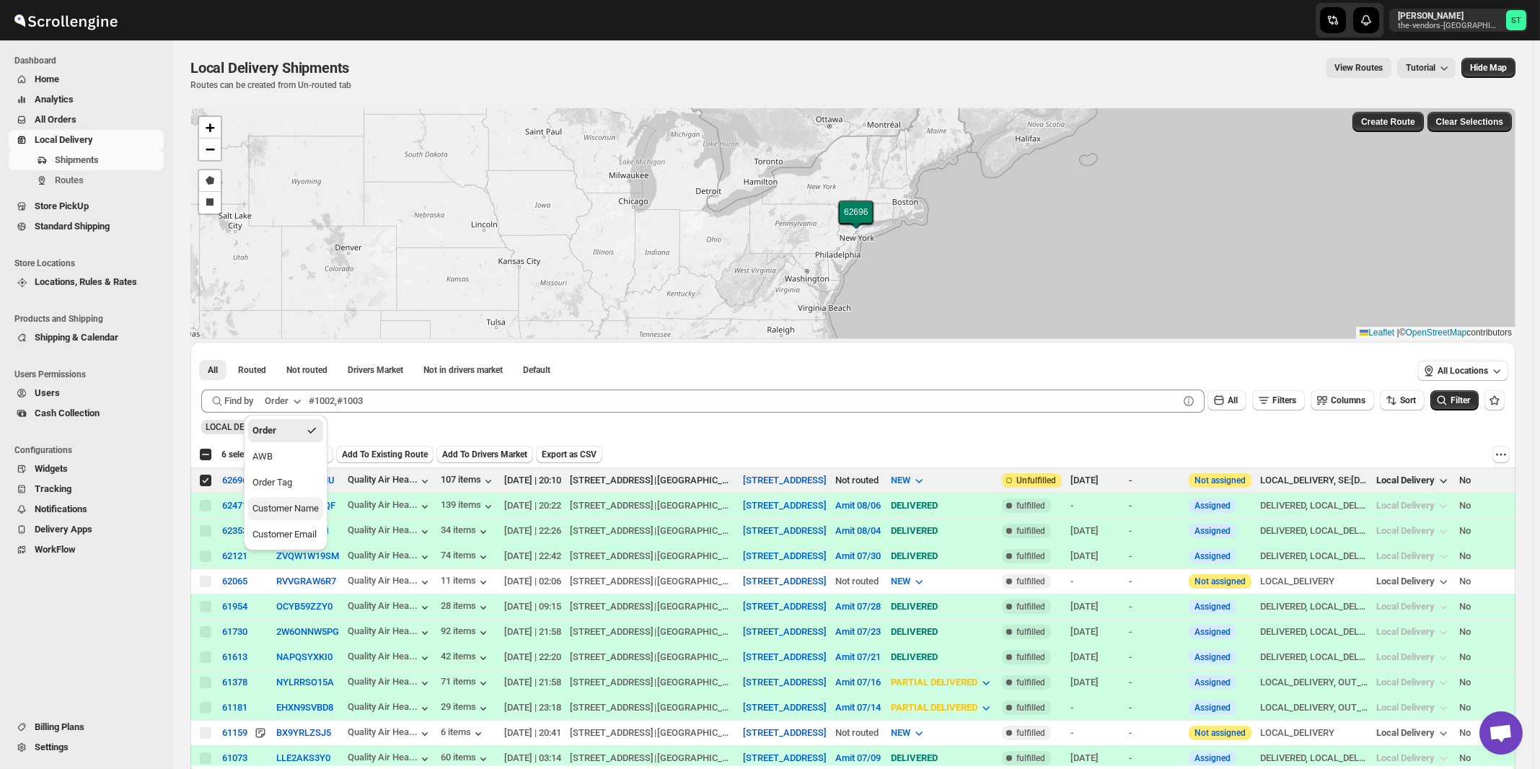
click at [291, 498] on button "Customer Name" at bounding box center [285, 508] width 75 height 23
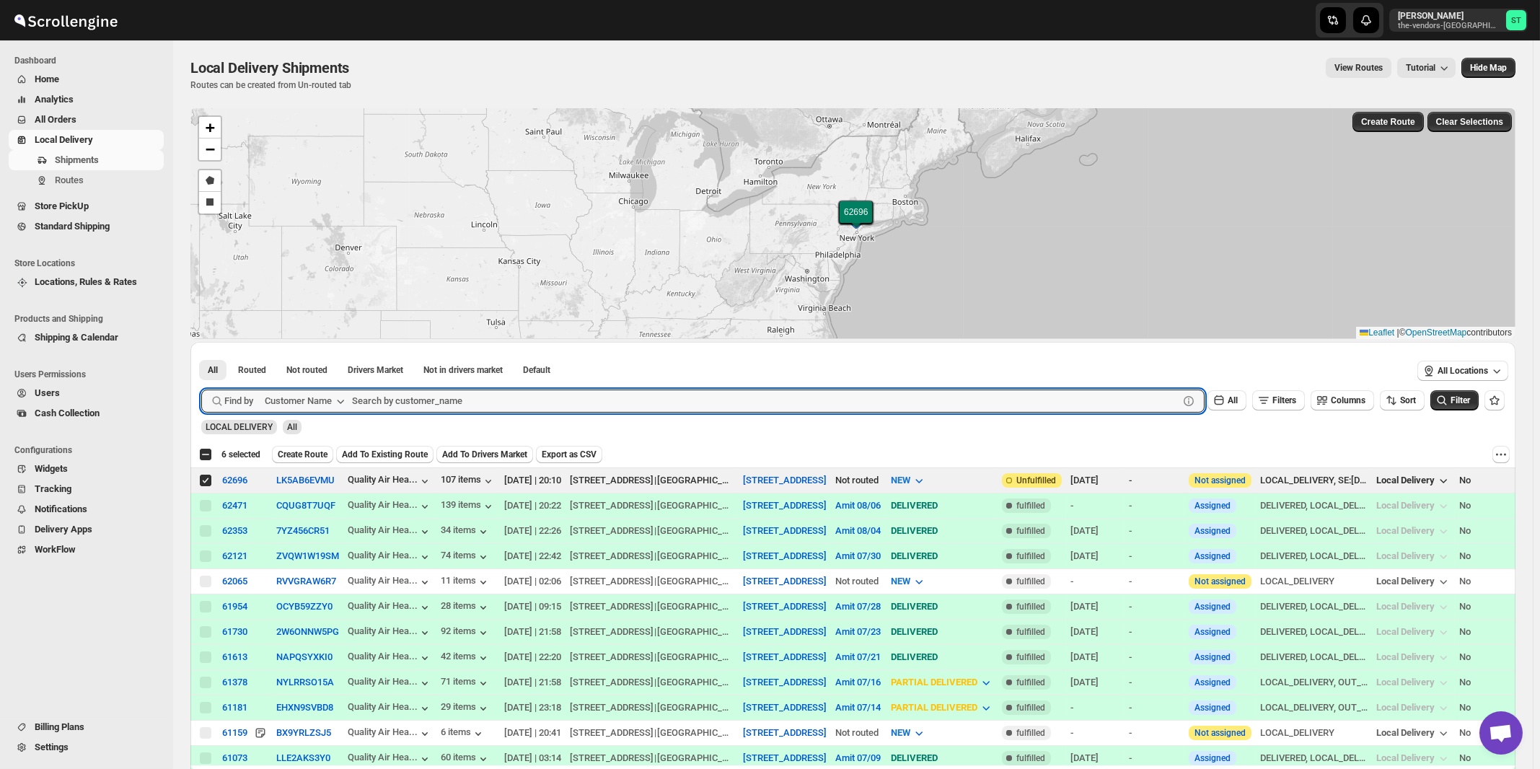
paste input "ELG Corp."
type input "ELG Corp."
click button "Submit" at bounding box center [221, 349] width 41 height 15
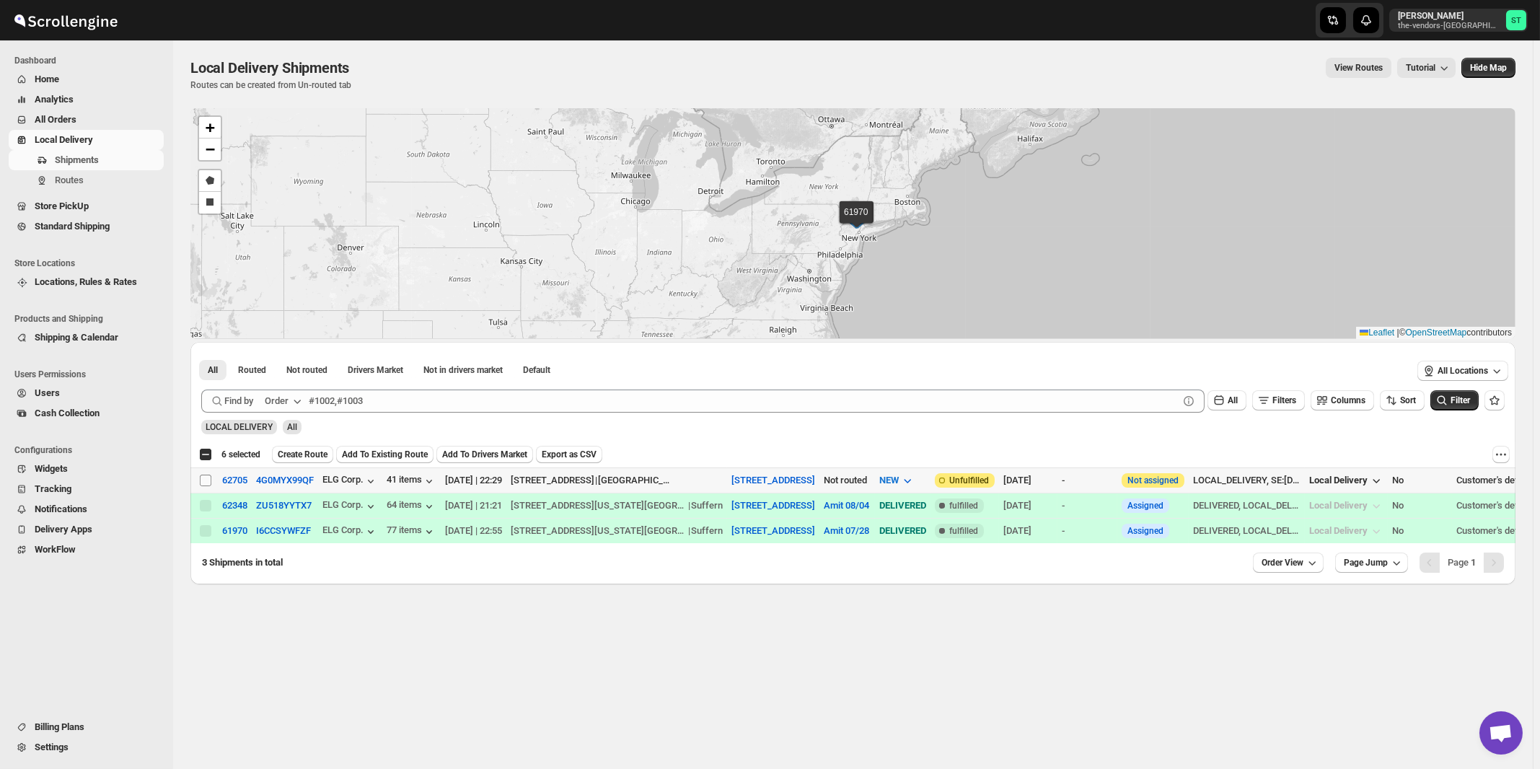
click at [206, 478] on input "Select shipment" at bounding box center [206, 481] width 12 height 12
checkbox input "true"
click at [298, 398] on icon "button" at bounding box center [297, 401] width 14 height 14
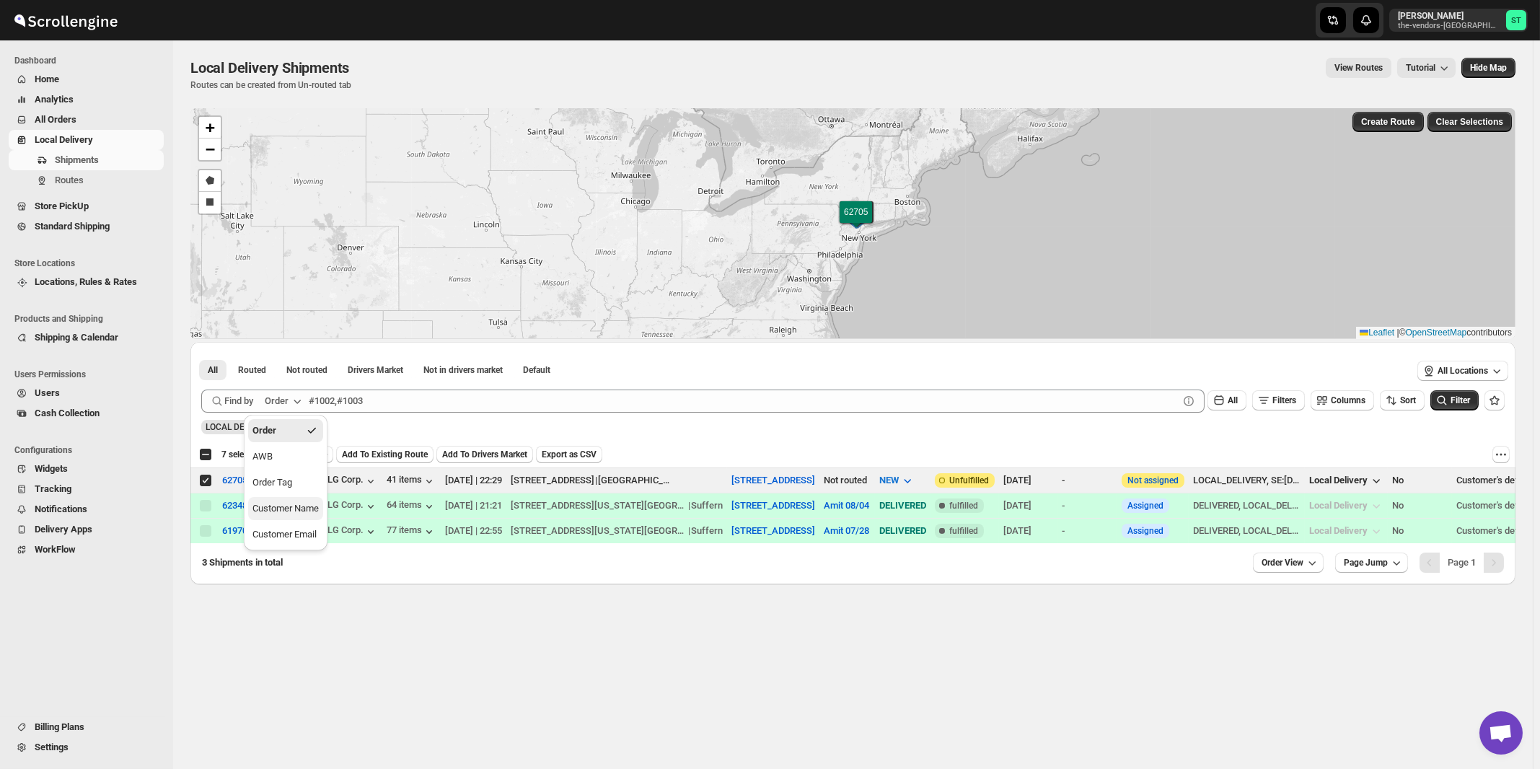
click at [305, 512] on div "Customer Name" at bounding box center [286, 508] width 66 height 14
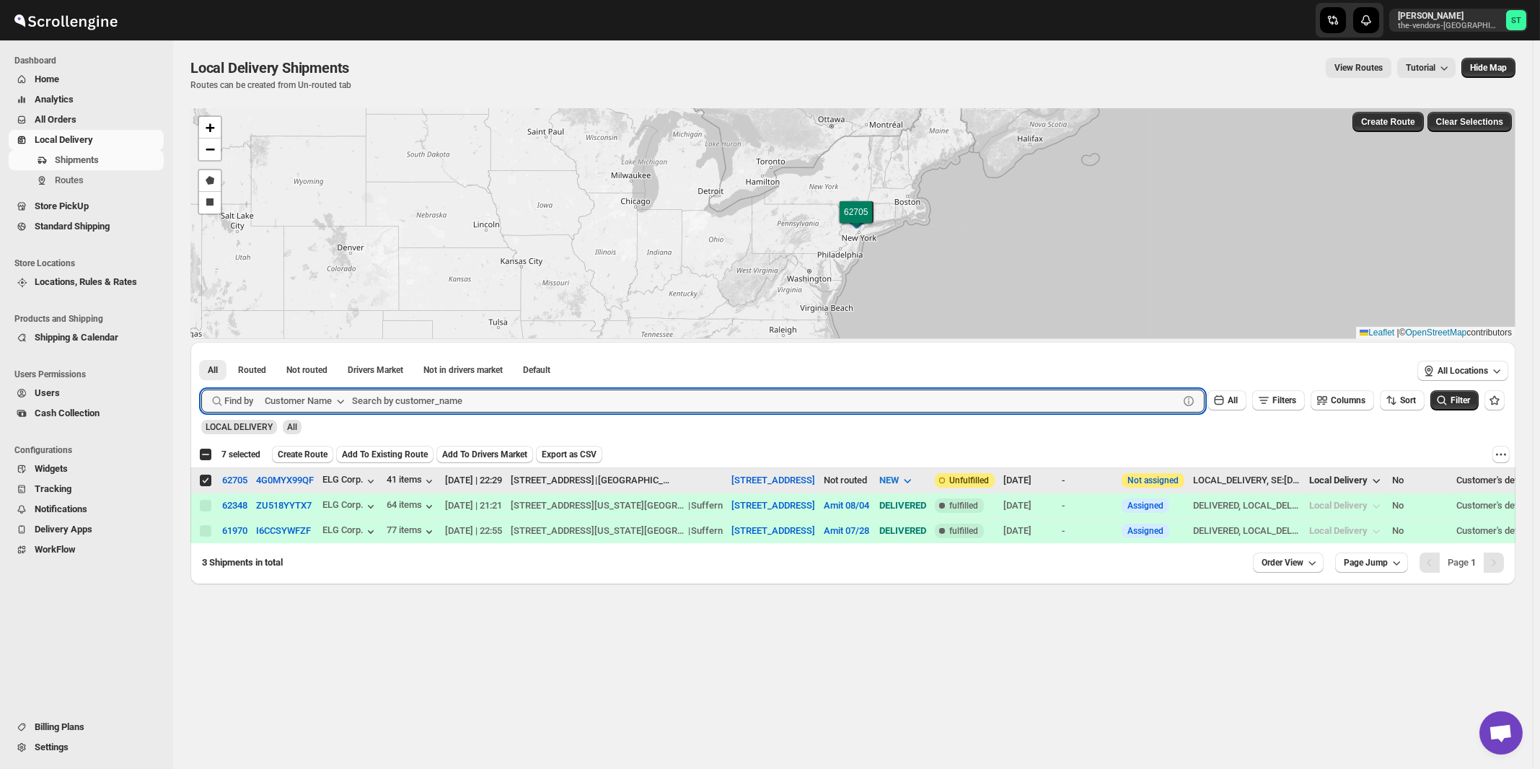
paste input "Tag it"
type input "Tag it"
click button "Submit" at bounding box center [221, 349] width 41 height 15
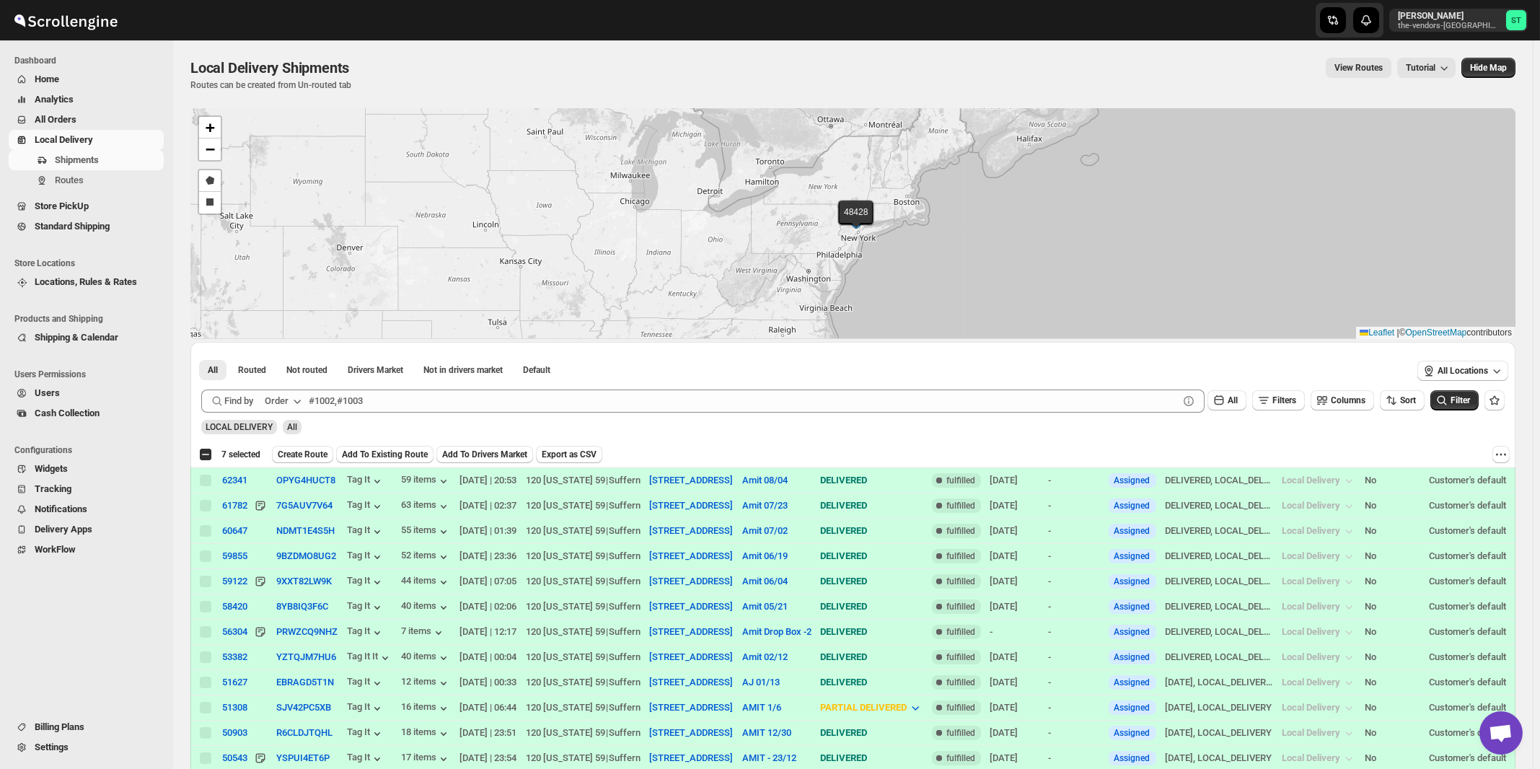
click at [307, 406] on button "Order" at bounding box center [284, 401] width 57 height 23
click at [297, 509] on div "Customer Name" at bounding box center [286, 508] width 66 height 14
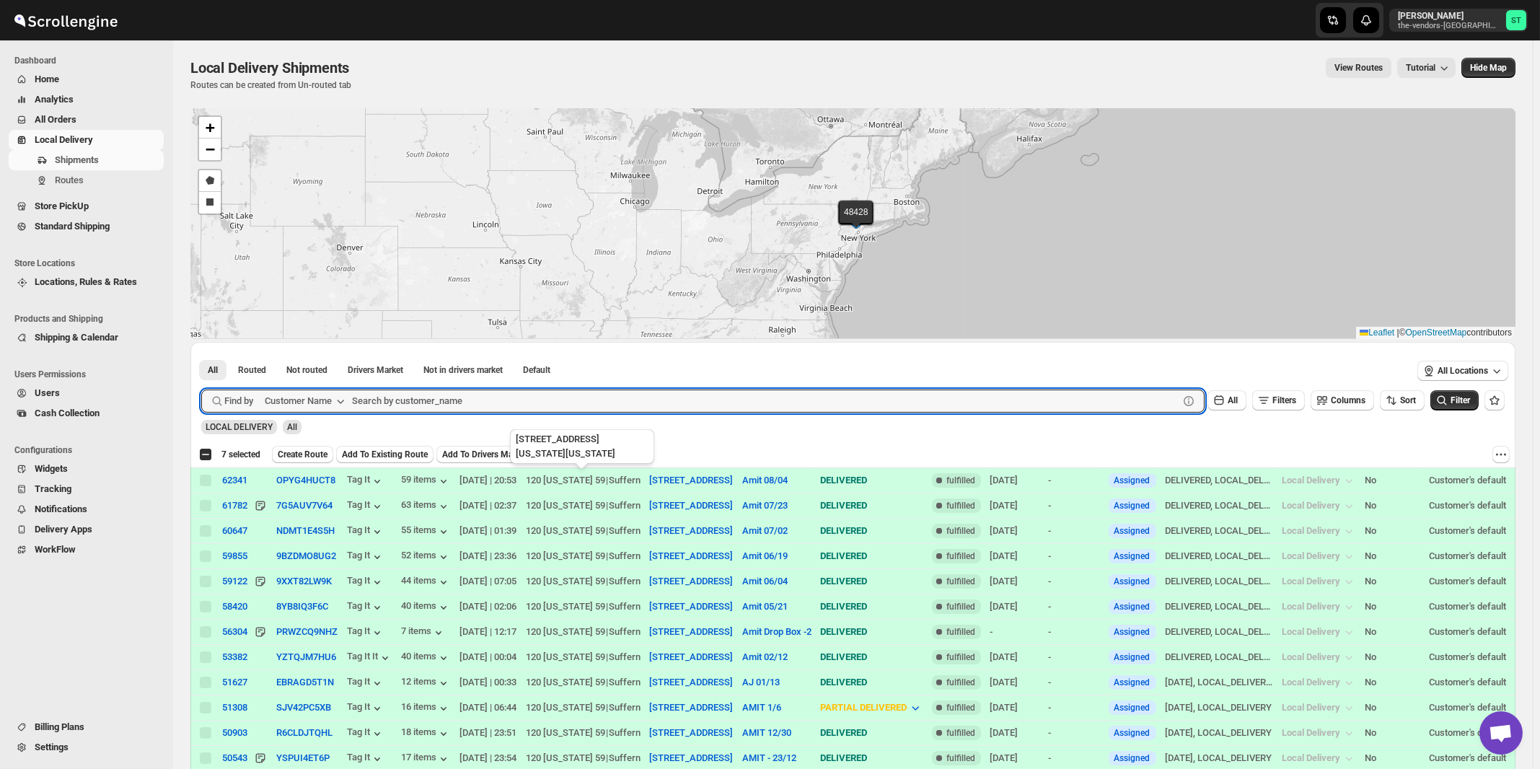
paste input "B Visible Signs & Printing"
type input "B Visible Signs & Printing"
click button "Submit" at bounding box center [221, 349] width 41 height 15
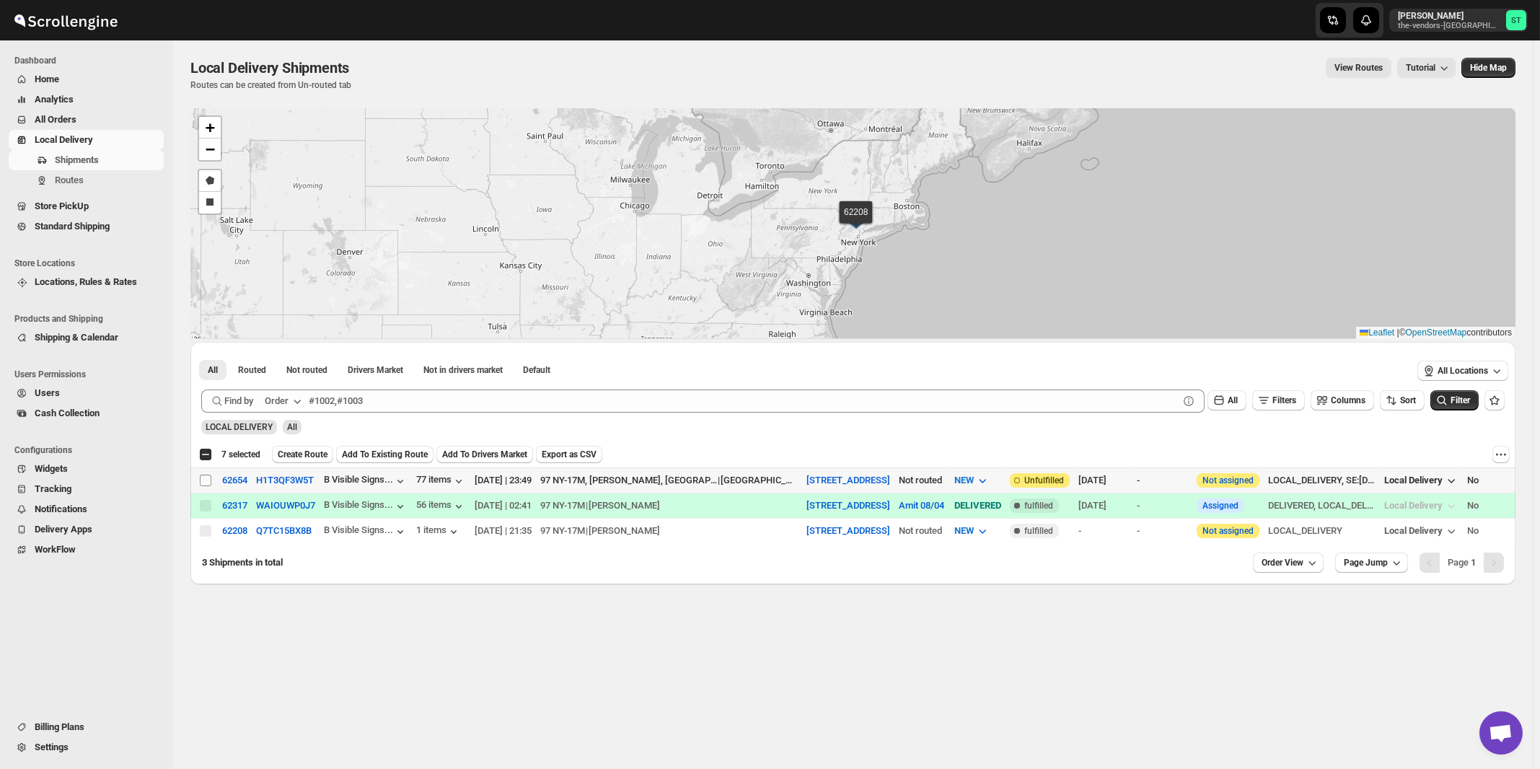
click at [207, 478] on input "Select shipment" at bounding box center [206, 481] width 12 height 12
checkbox input "true"
click at [294, 403] on icon "button" at bounding box center [297, 401] width 14 height 14
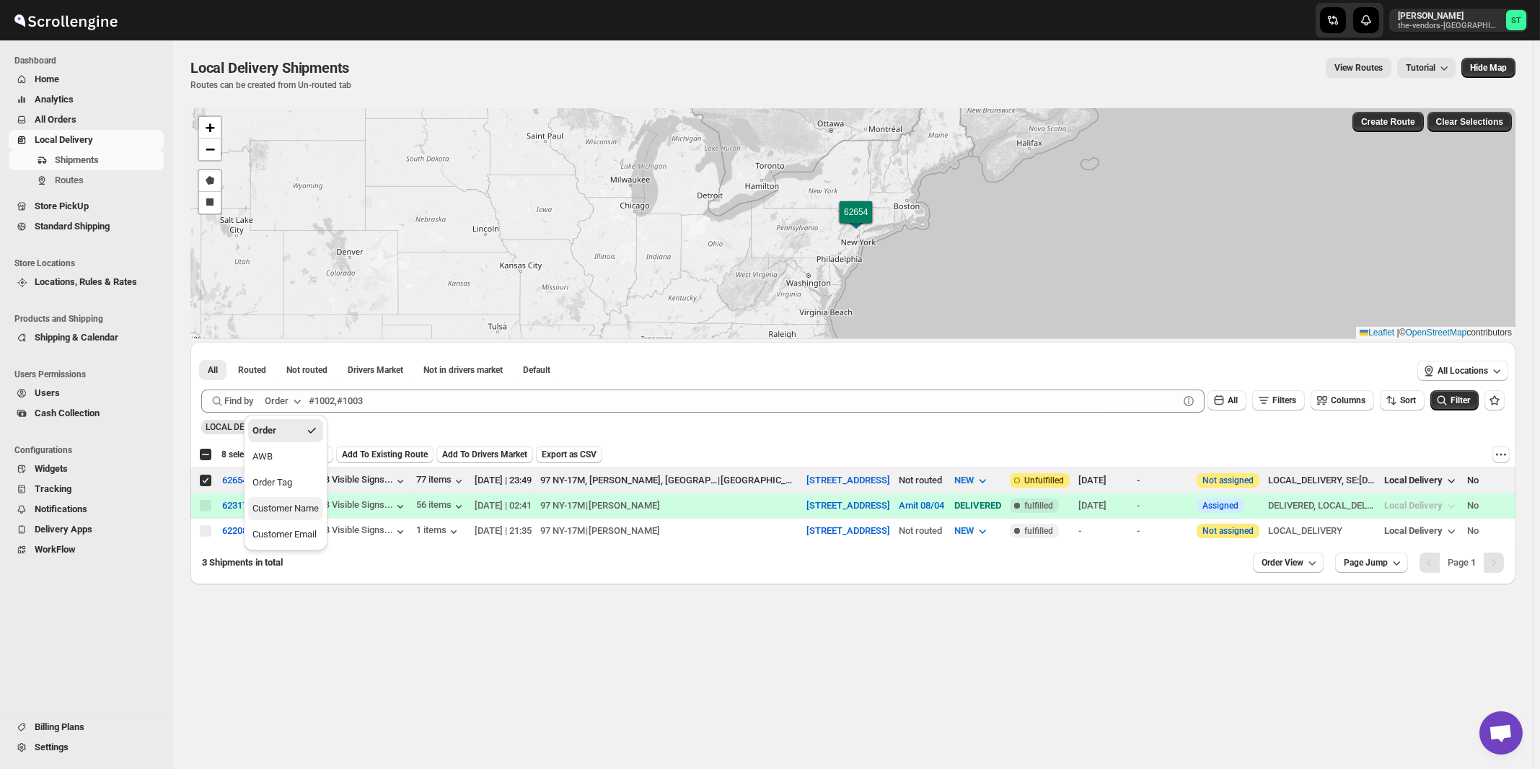
click at [298, 506] on div "Customer Name" at bounding box center [286, 508] width 66 height 14
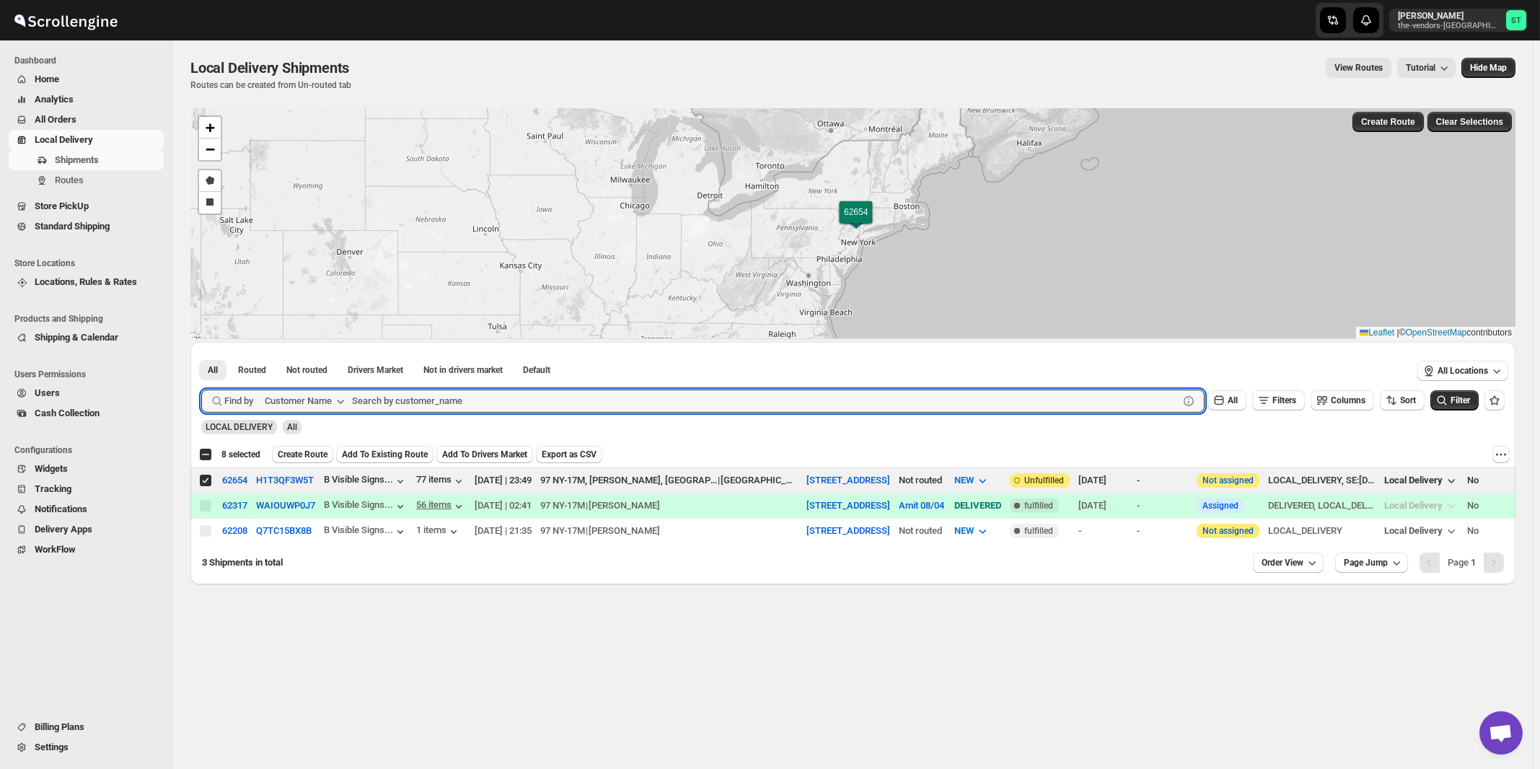
paste input "Positive Tech Solutions"
type input "Positive Tech Solutions"
click button "Submit" at bounding box center [221, 349] width 41 height 15
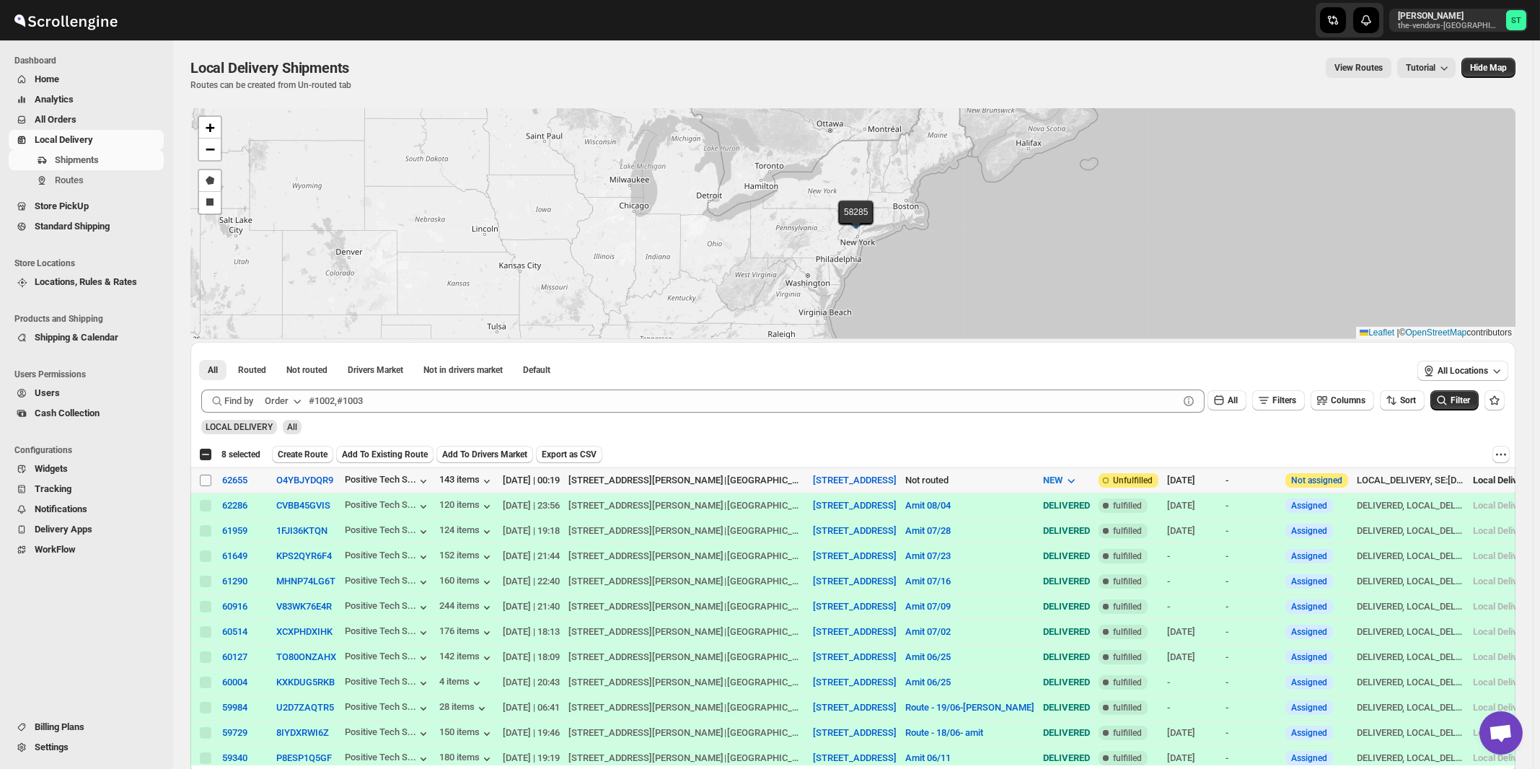
click at [206, 481] on input "Select shipment" at bounding box center [206, 481] width 12 height 12
checkbox input "true"
click at [291, 403] on button "Order" at bounding box center [284, 401] width 57 height 23
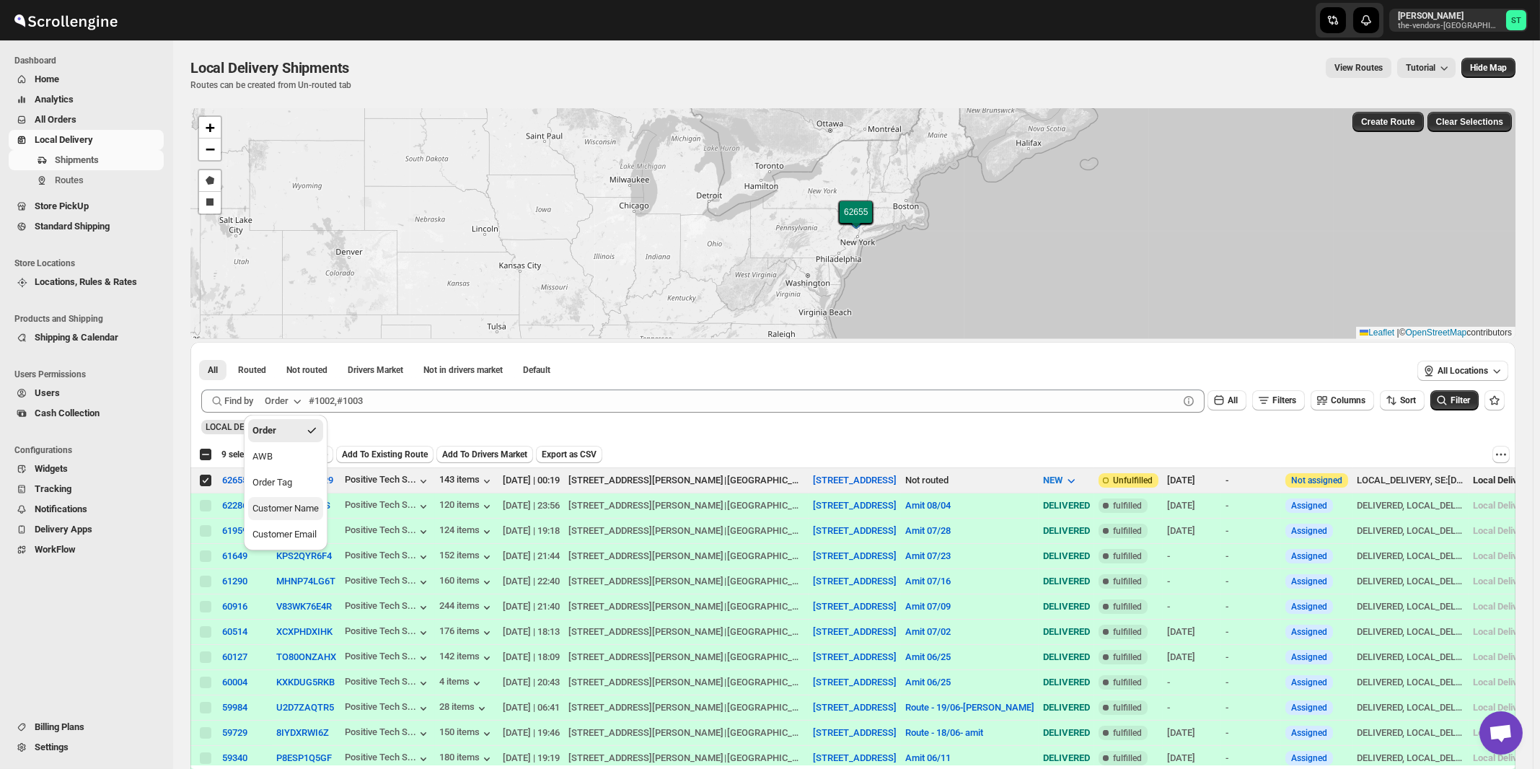
click at [297, 514] on div "Customer Name" at bounding box center [286, 508] width 66 height 14
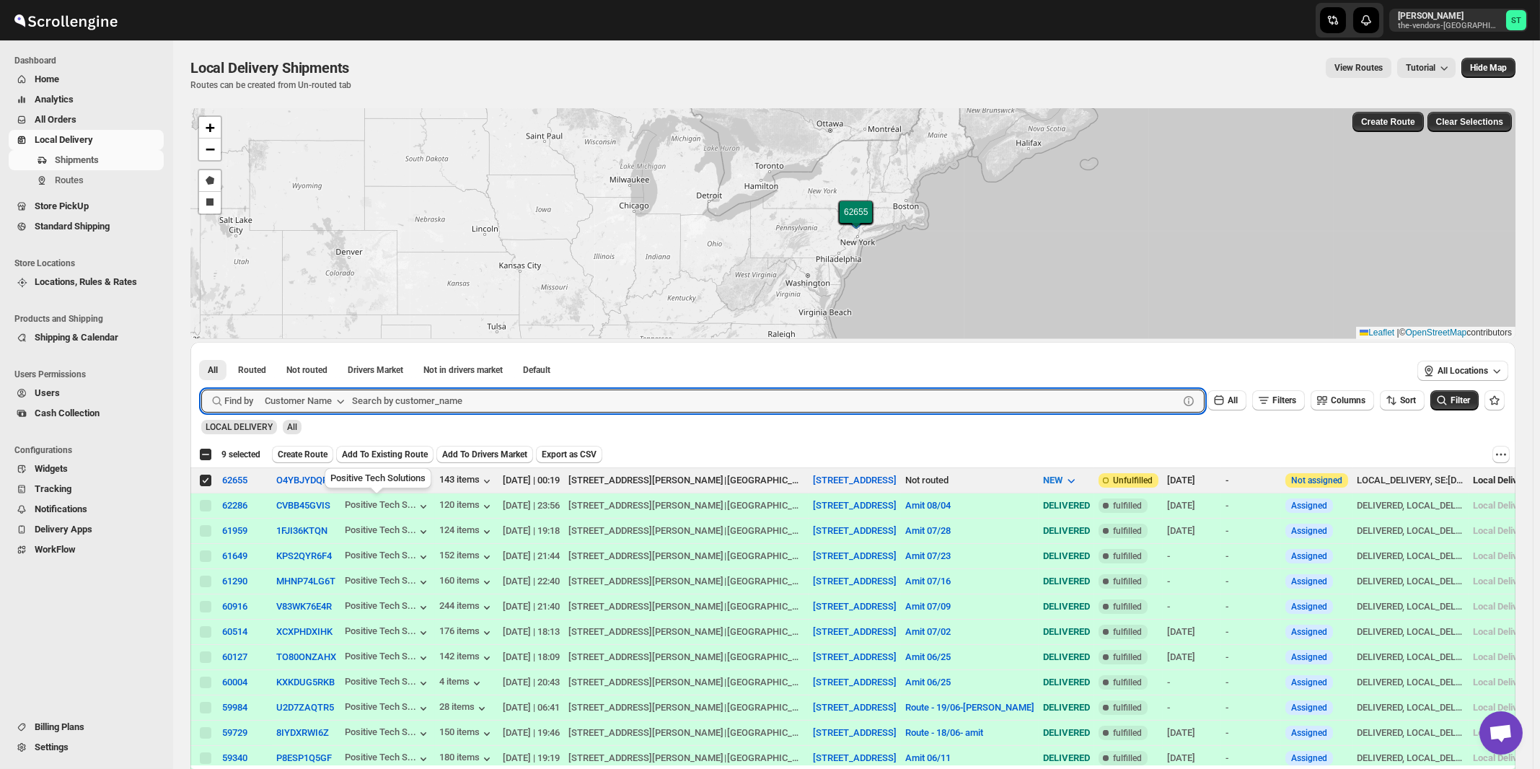
paste input "BNL Appraisal"
type input "BNL Appraisal"
click button "Submit" at bounding box center [221, 349] width 41 height 15
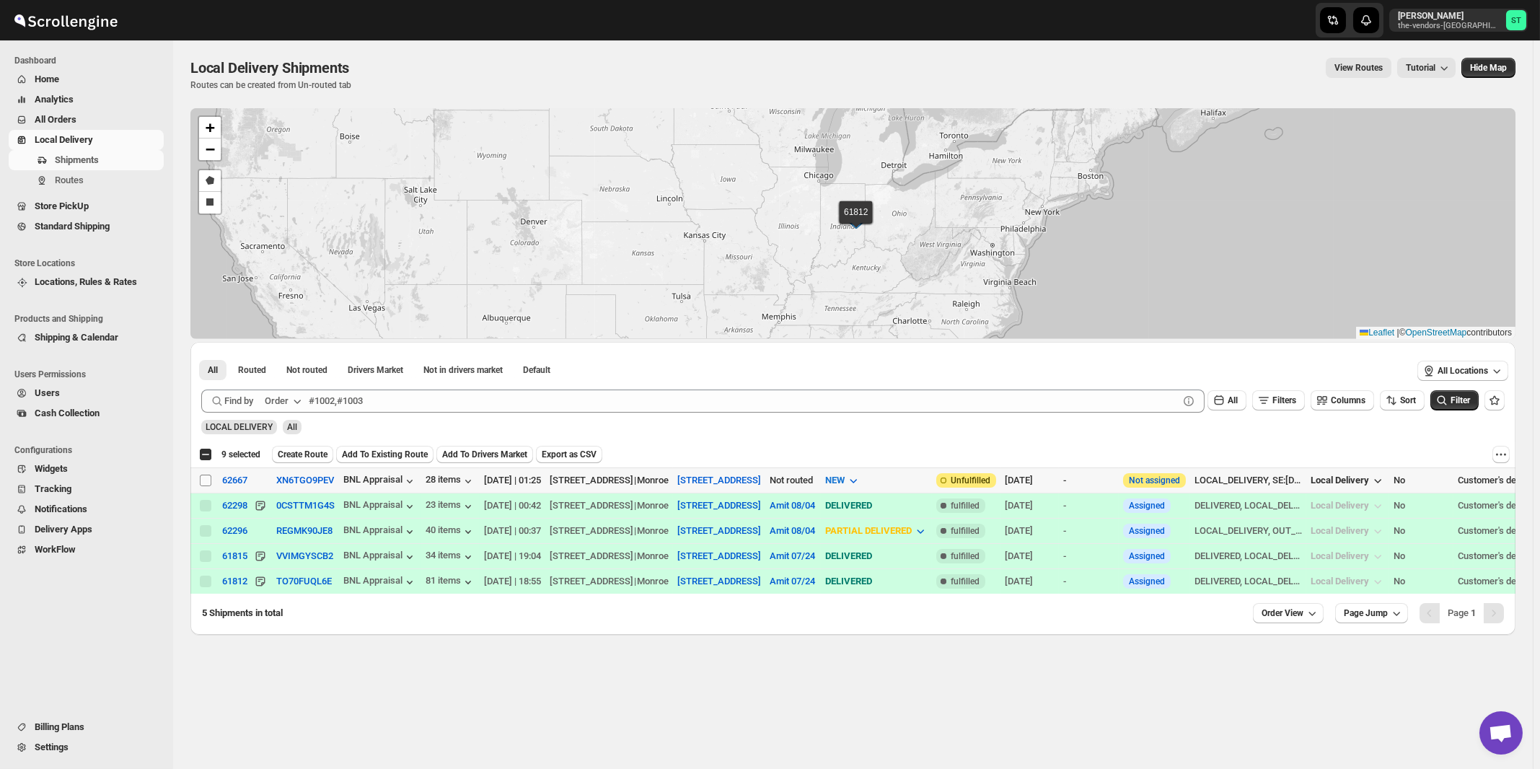
click at [203, 480] on input "Select shipment" at bounding box center [206, 481] width 12 height 12
checkbox input "true"
click at [283, 398] on div "Order" at bounding box center [277, 401] width 24 height 14
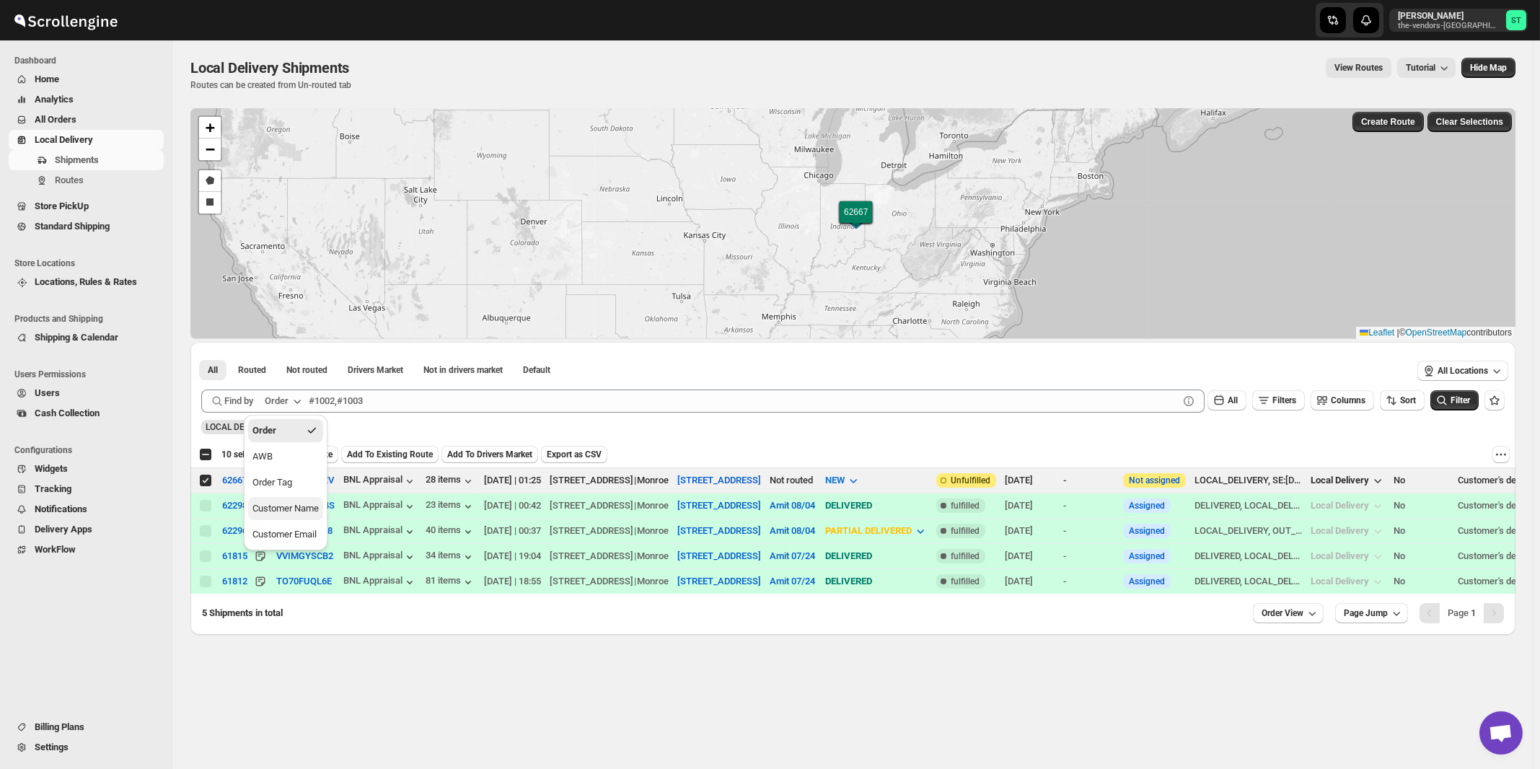
click at [283, 510] on div "Customer Name" at bounding box center [286, 508] width 66 height 14
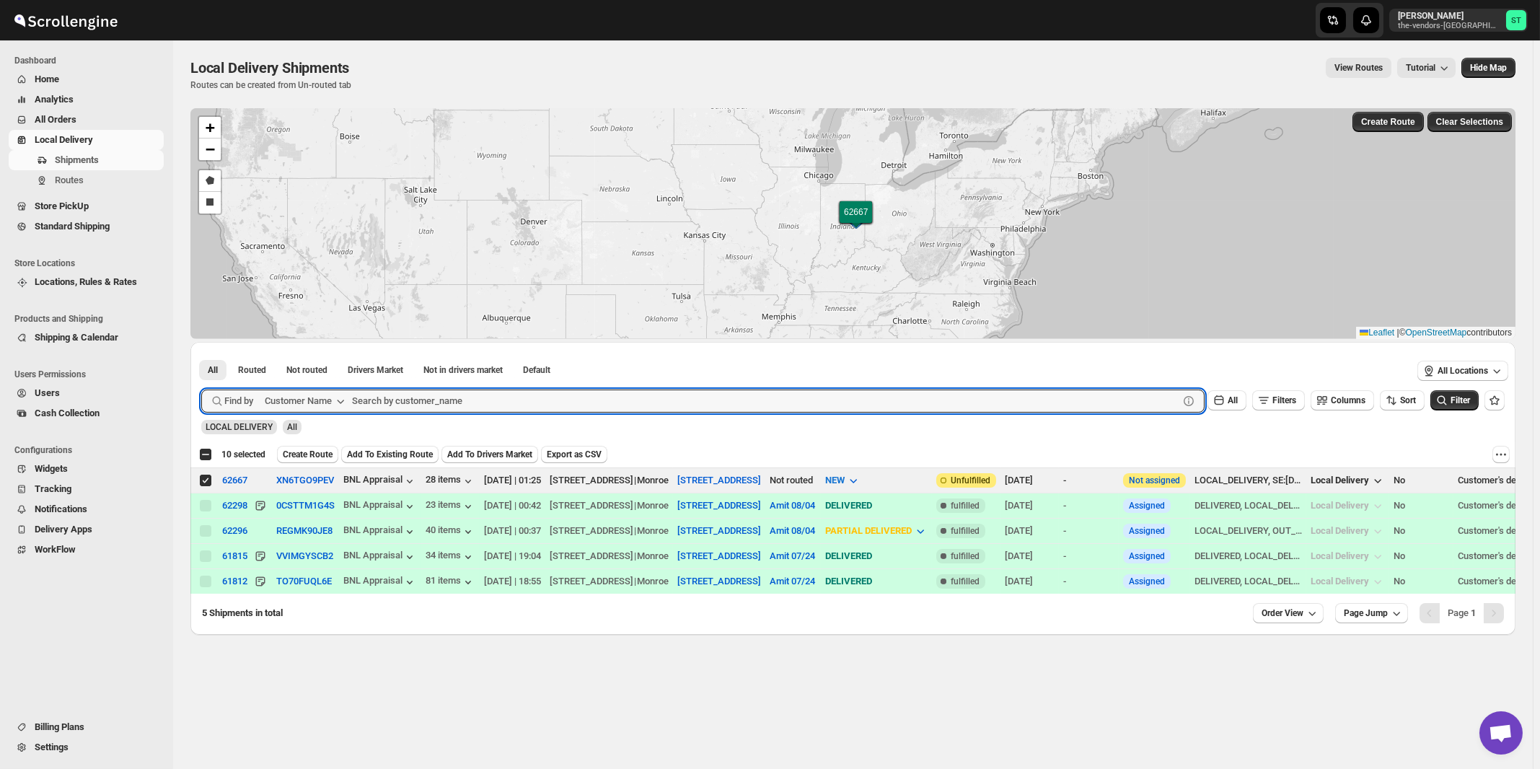
paste input "Reliable Air"
type input "Reliable Air"
click button "Submit" at bounding box center [221, 349] width 41 height 15
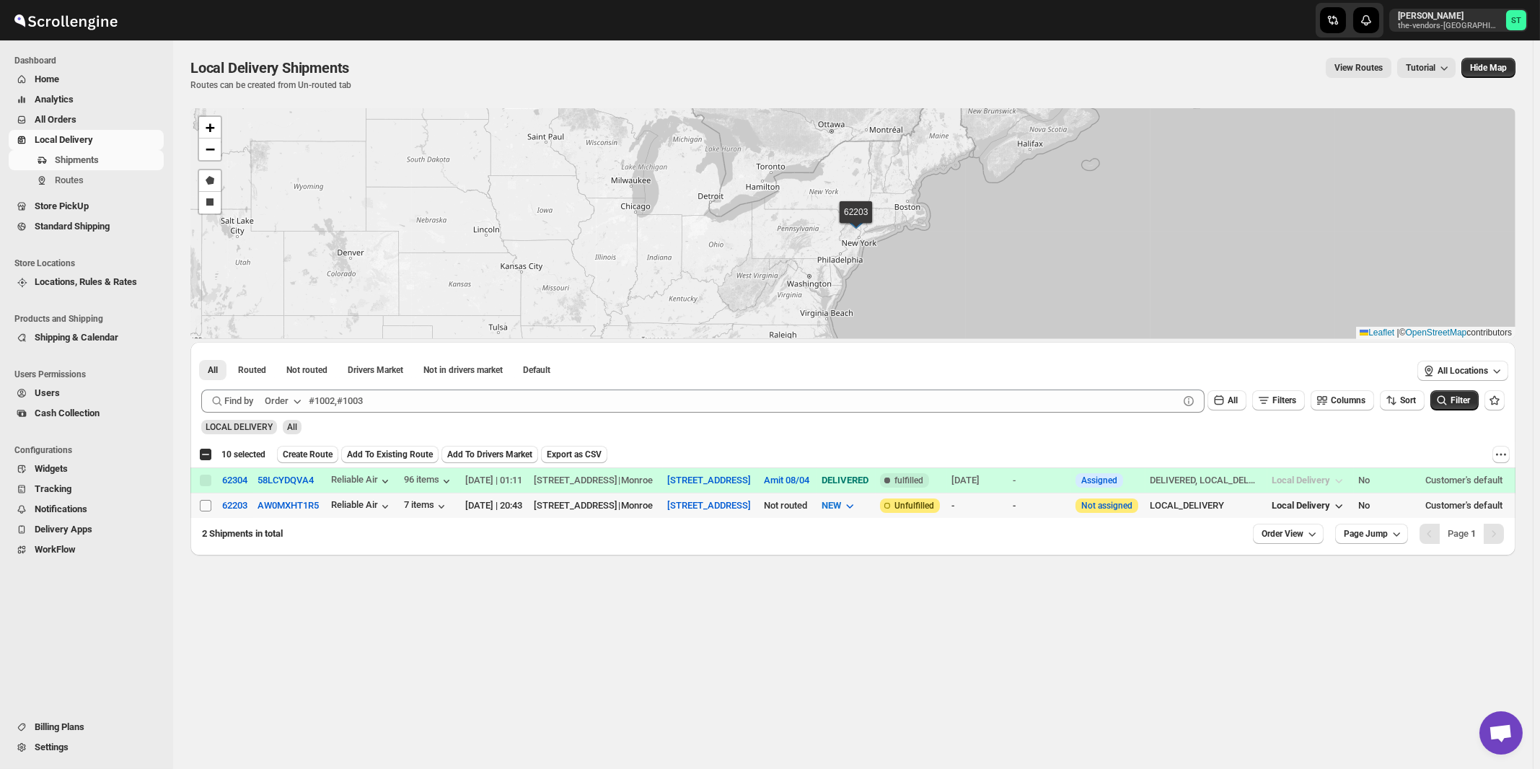
click at [206, 506] on input "Select shipment" at bounding box center [206, 506] width 12 height 12
checkbox input "true"
click at [288, 401] on div "Order" at bounding box center [277, 401] width 24 height 14
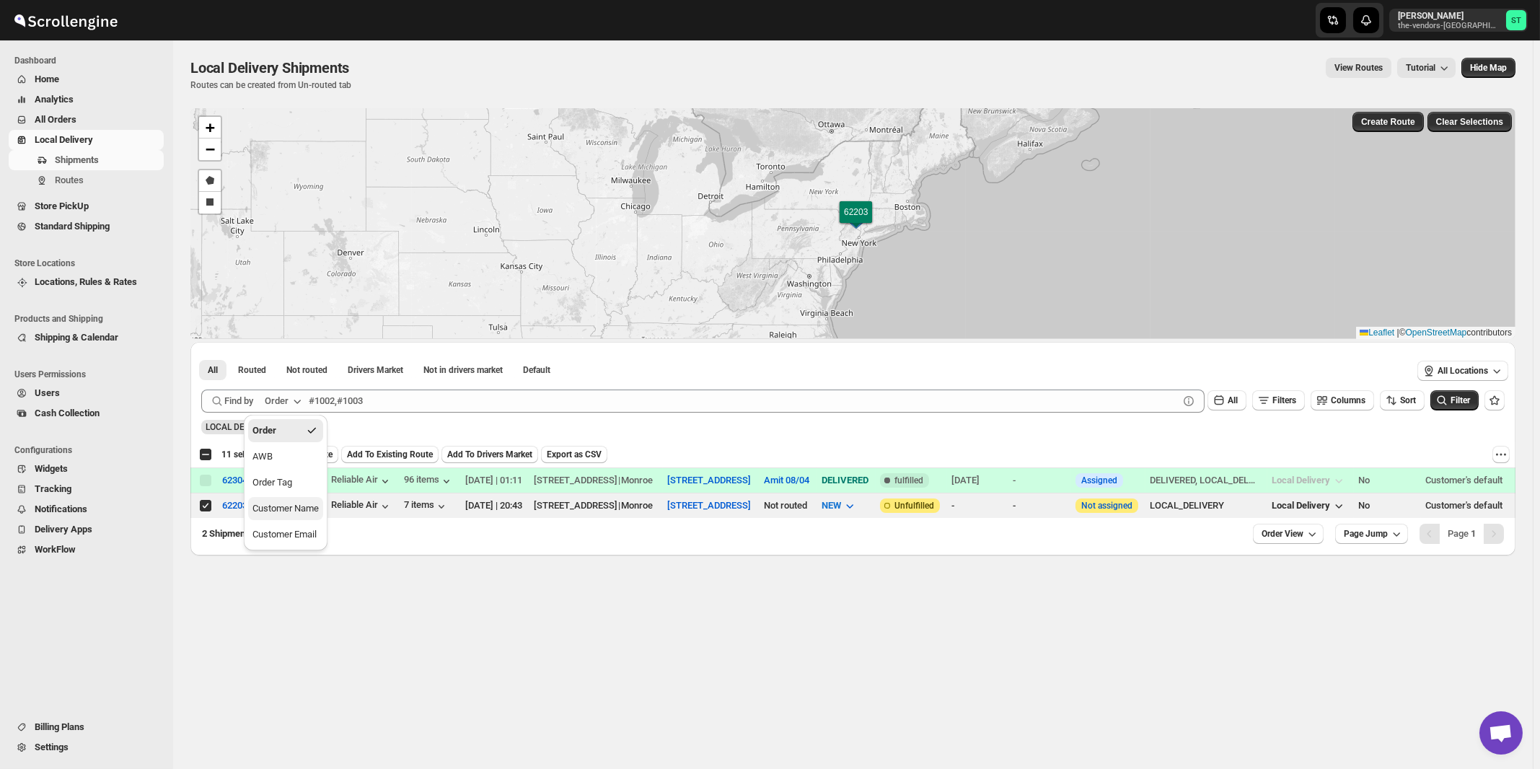
click at [291, 501] on button "Customer Name" at bounding box center [285, 508] width 75 height 23
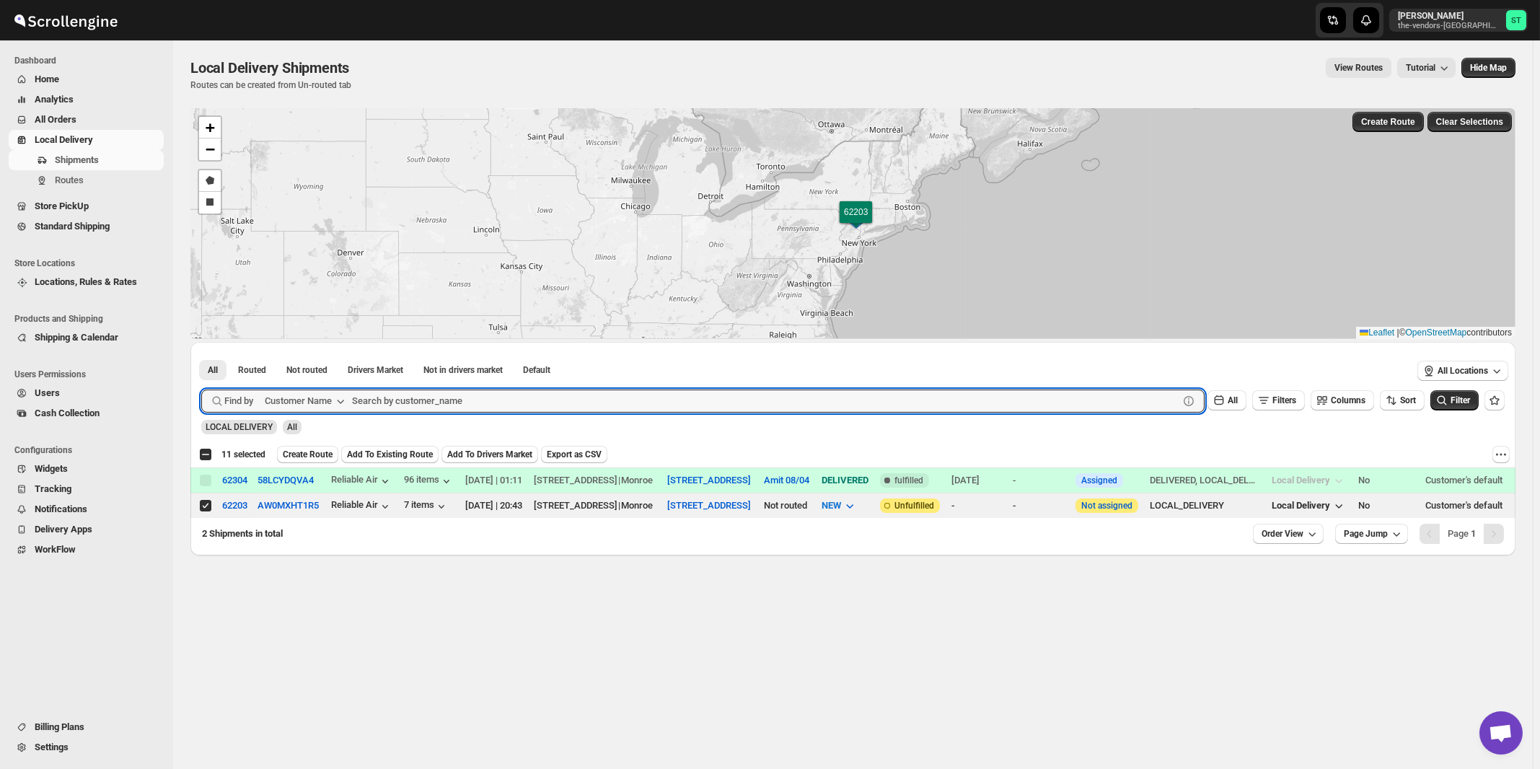
paste input "Balebusta"
type input "Balebusta"
click button "Submit" at bounding box center [221, 349] width 41 height 15
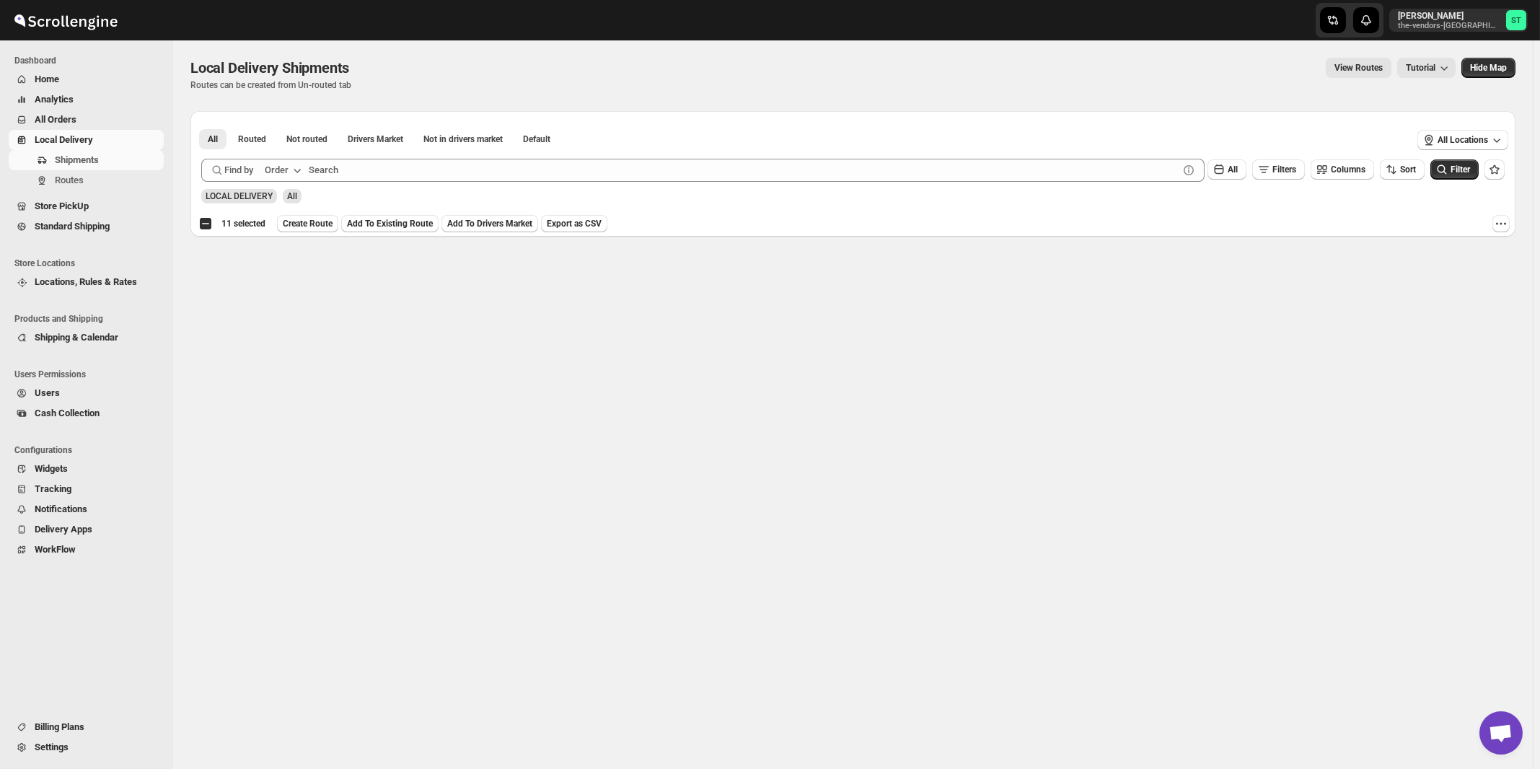
click at [289, 170] on div "Order" at bounding box center [277, 170] width 24 height 14
drag, startPoint x: 274, startPoint y: 274, endPoint x: 323, endPoint y: 224, distance: 70.4
click at [275, 274] on div "Customer Name" at bounding box center [286, 278] width 66 height 14
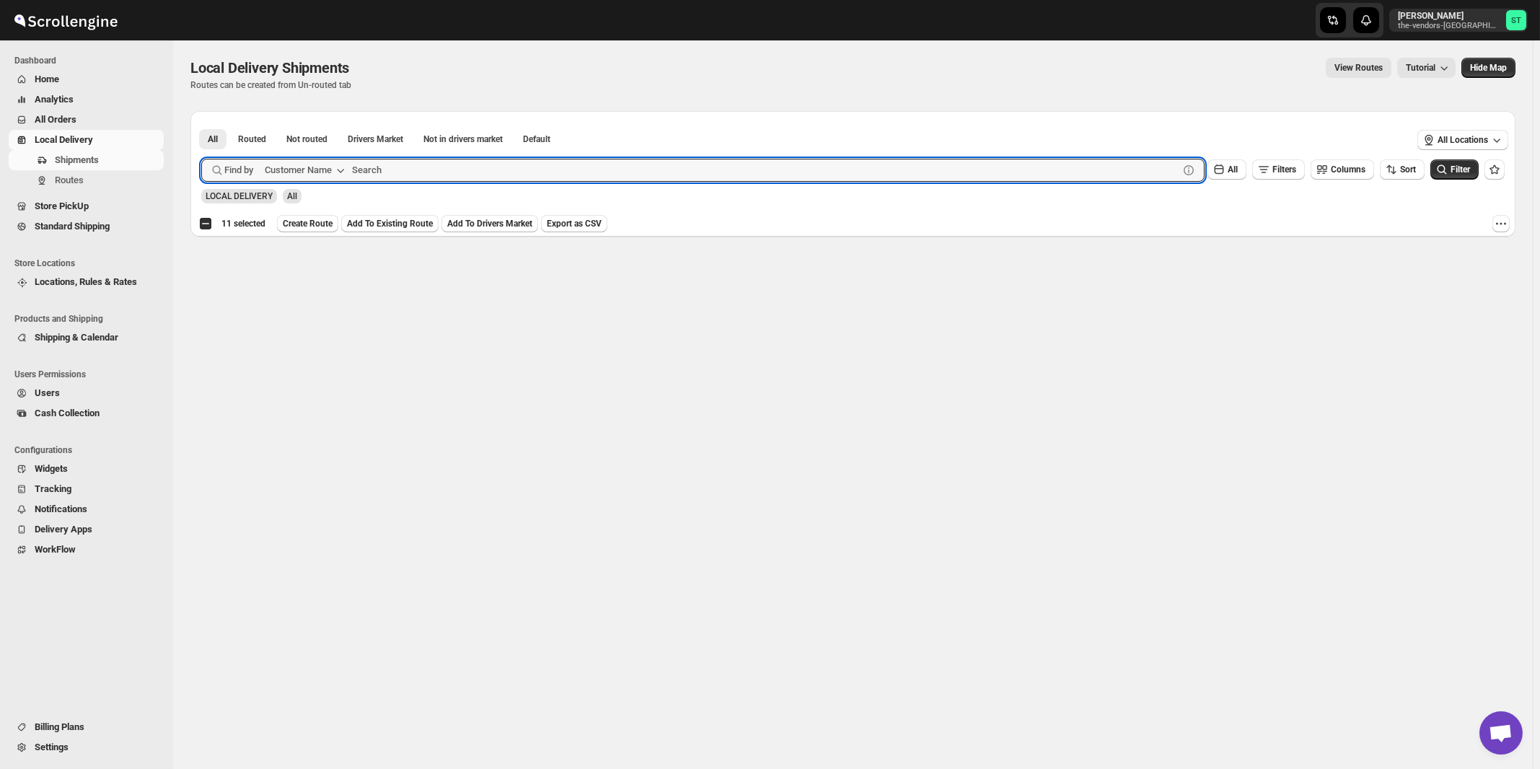
paste input "Balebusta"
type input "Balebusta"
click button "Submit" at bounding box center [221, 118] width 41 height 15
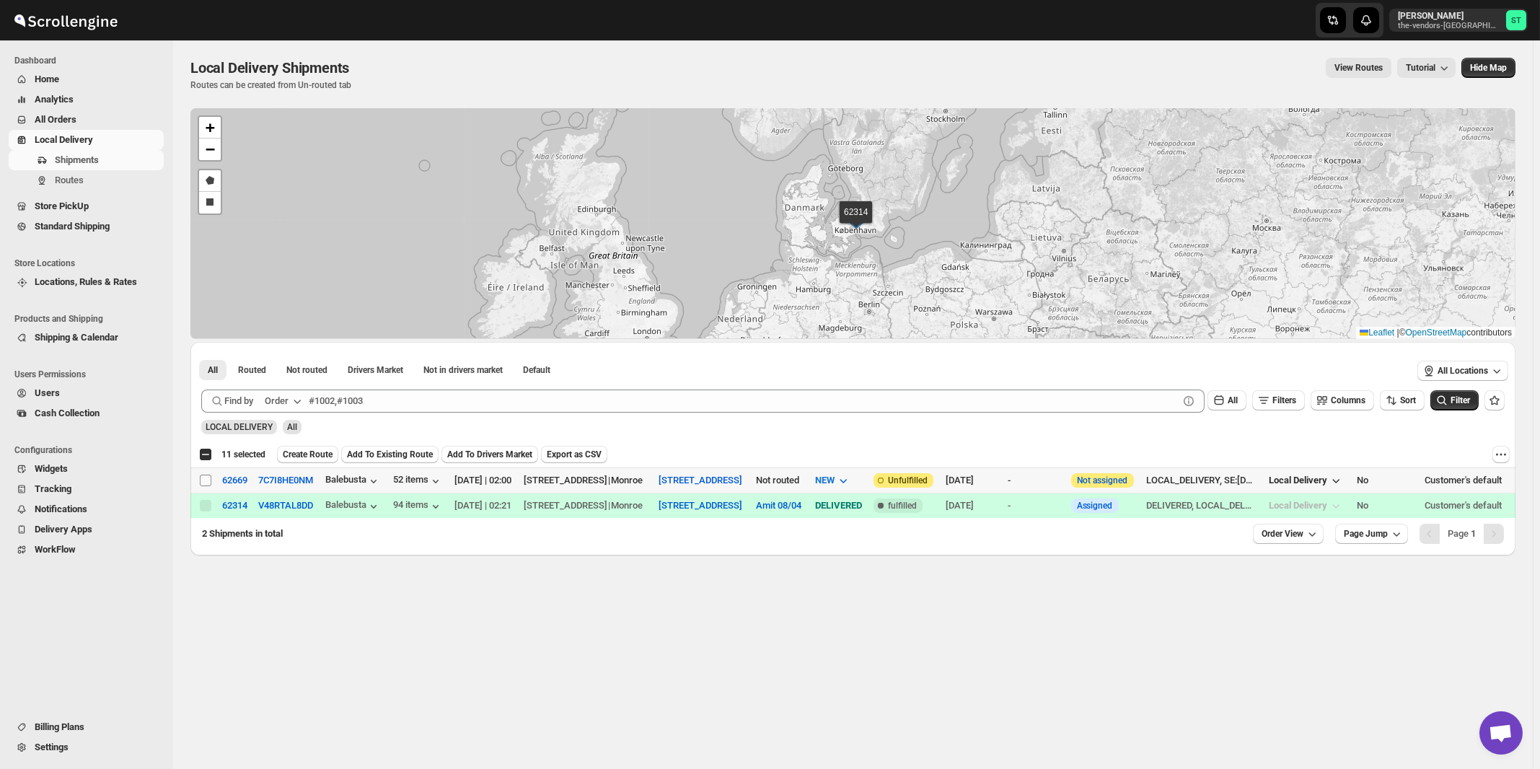
click at [203, 479] on input "Select shipment" at bounding box center [206, 481] width 12 height 12
checkbox input "true"
click at [289, 400] on div "Order" at bounding box center [277, 401] width 24 height 14
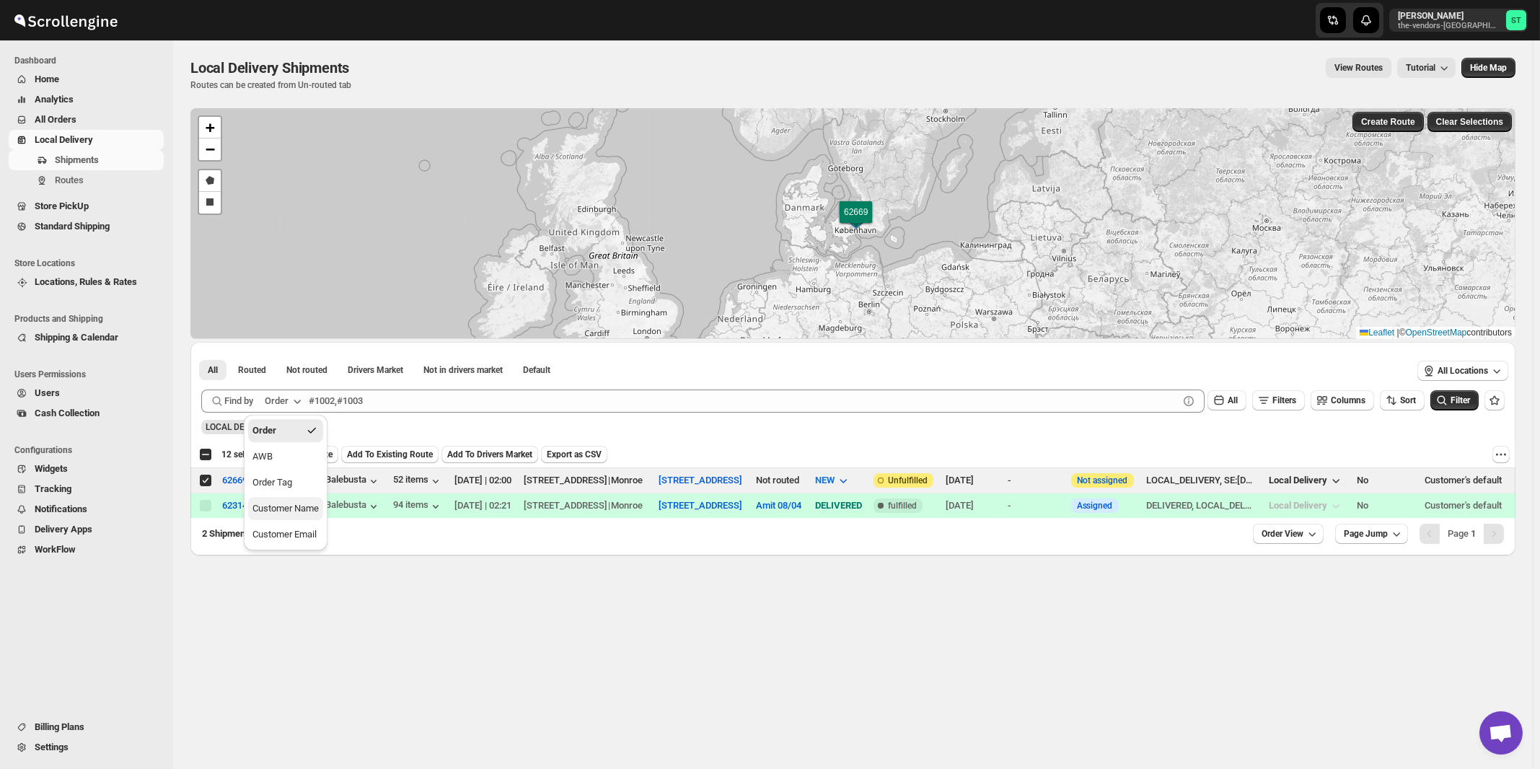
click at [299, 512] on div "Customer Name" at bounding box center [286, 508] width 66 height 14
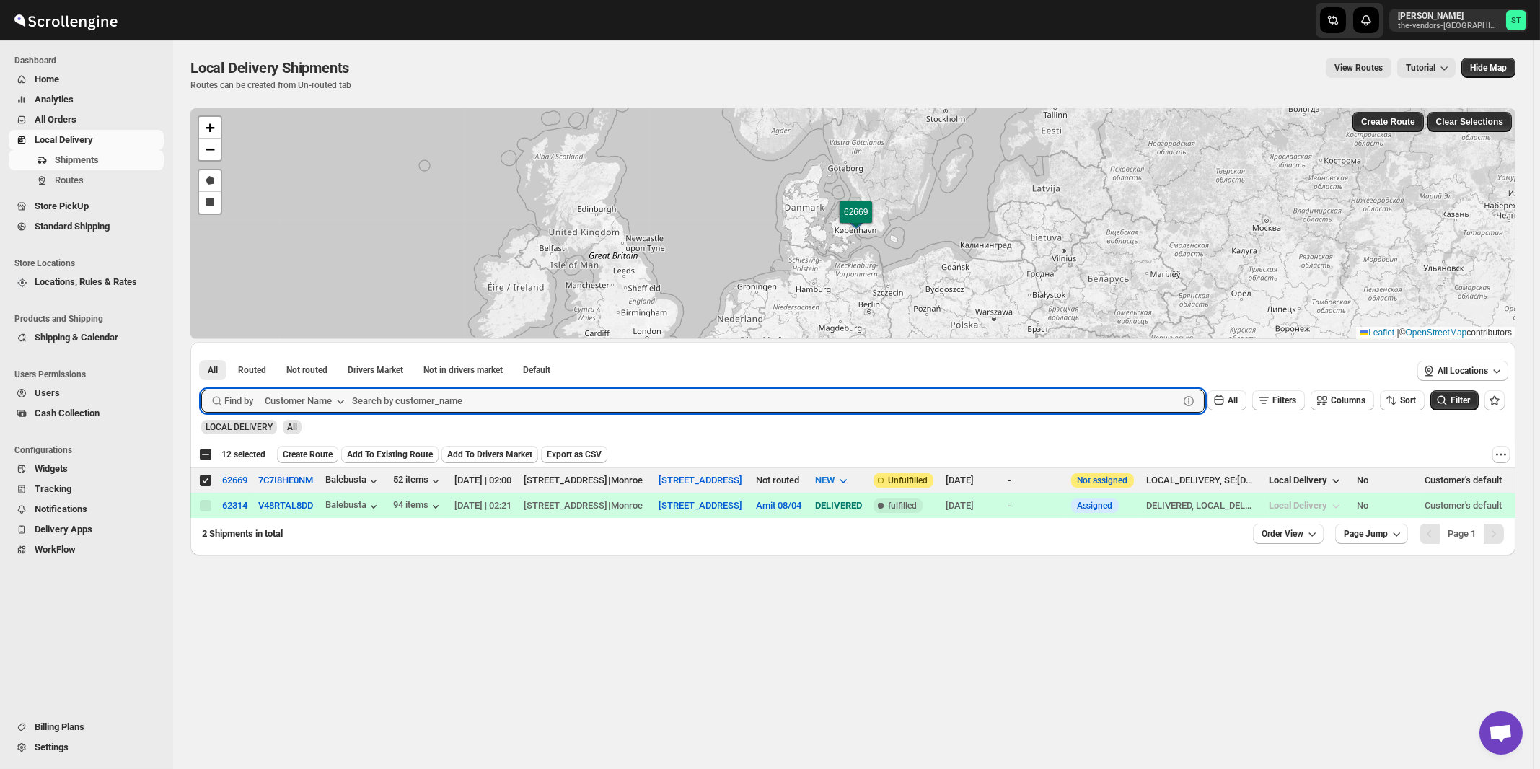
paste input "Green & Co"
type input "Green & Co"
click button "Submit" at bounding box center [221, 349] width 41 height 15
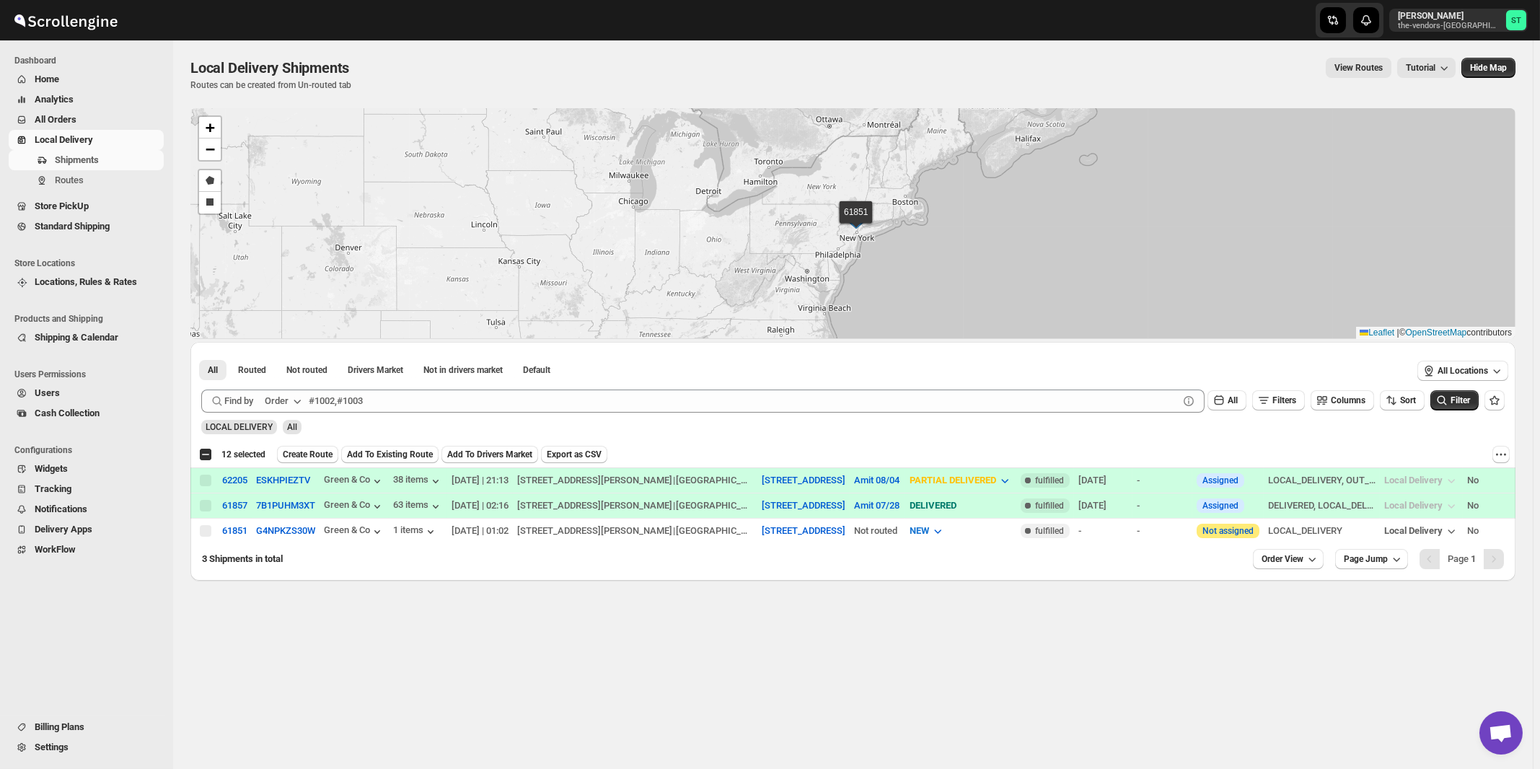
click at [284, 402] on div "Order" at bounding box center [277, 401] width 24 height 14
click at [281, 505] on div "Customer Name" at bounding box center [286, 508] width 66 height 14
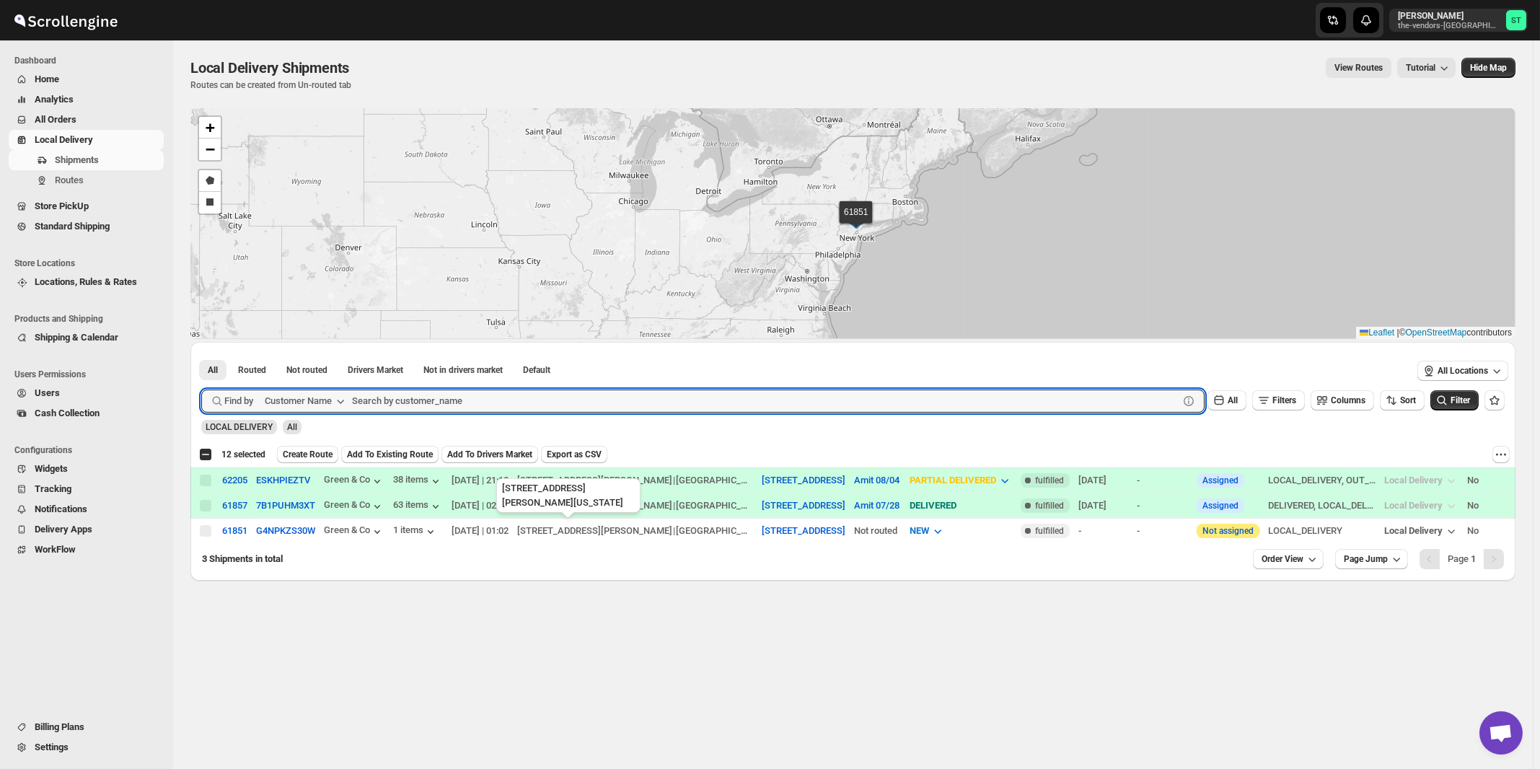
paste input "Artistic Tiles"
type input "Artistic Tiles"
click button "Submit" at bounding box center [221, 349] width 41 height 15
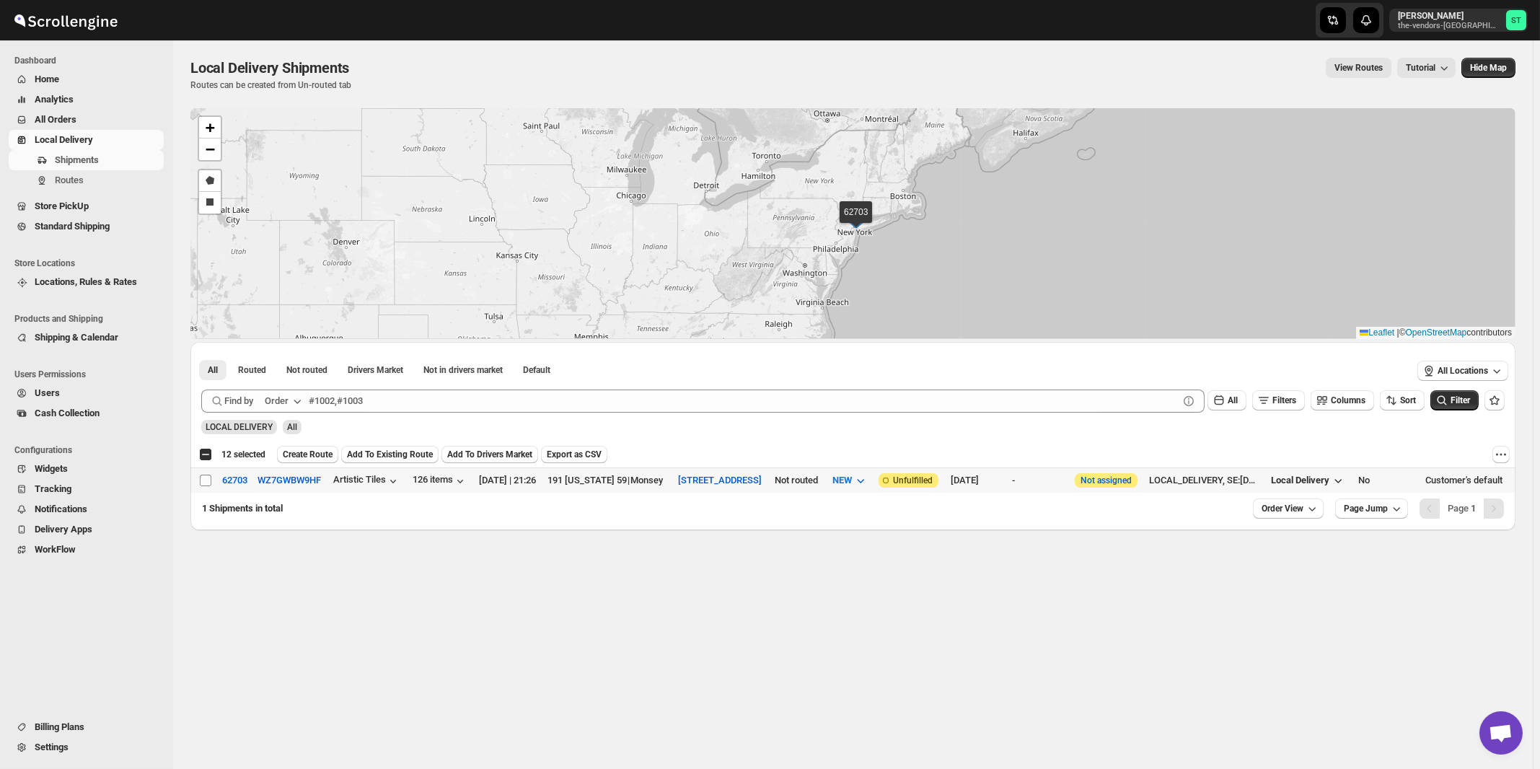
click at [204, 478] on input "Select shipment" at bounding box center [206, 481] width 12 height 12
checkbox input "true"
click at [289, 399] on div "Order" at bounding box center [277, 401] width 24 height 14
click at [283, 508] on div "Customer Name" at bounding box center [286, 508] width 66 height 14
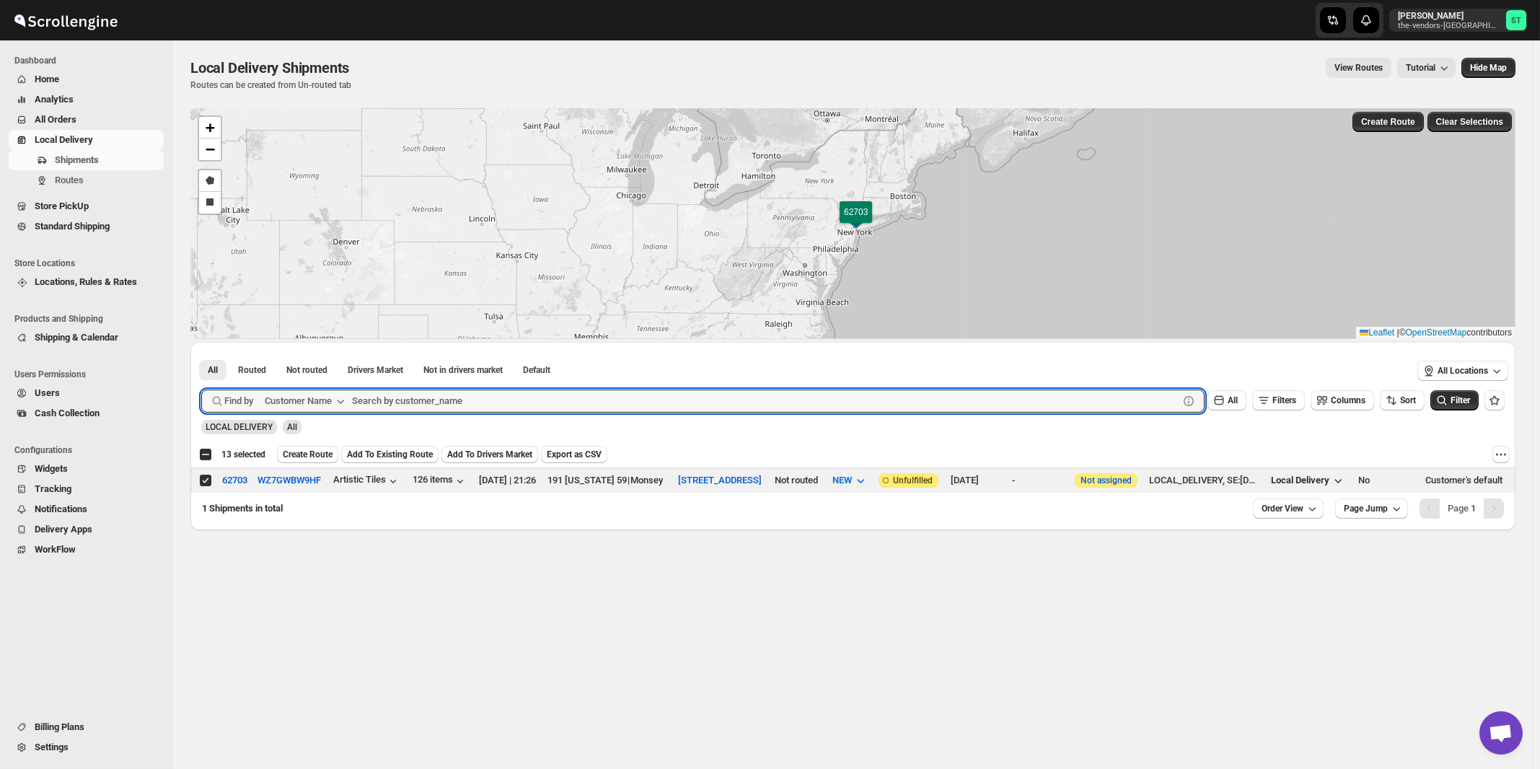
paste input "Sunrise Developers Corp."
type input "Sunrise Developers Corp."
click button "Submit" at bounding box center [221, 349] width 41 height 15
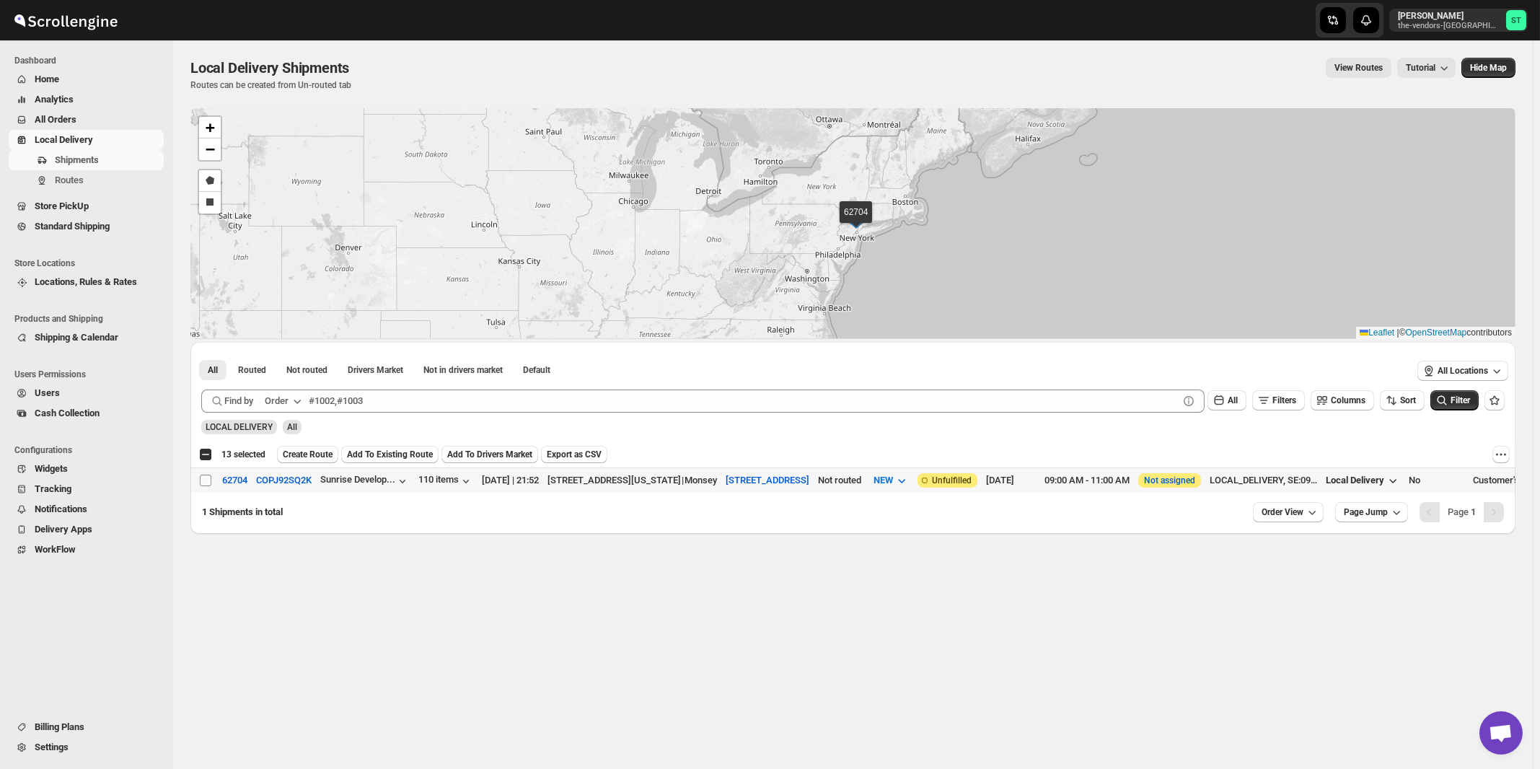
click at [206, 482] on input "Select shipment" at bounding box center [206, 481] width 12 height 12
checkbox input "true"
click at [317, 454] on span "Create Route" at bounding box center [308, 455] width 50 height 12
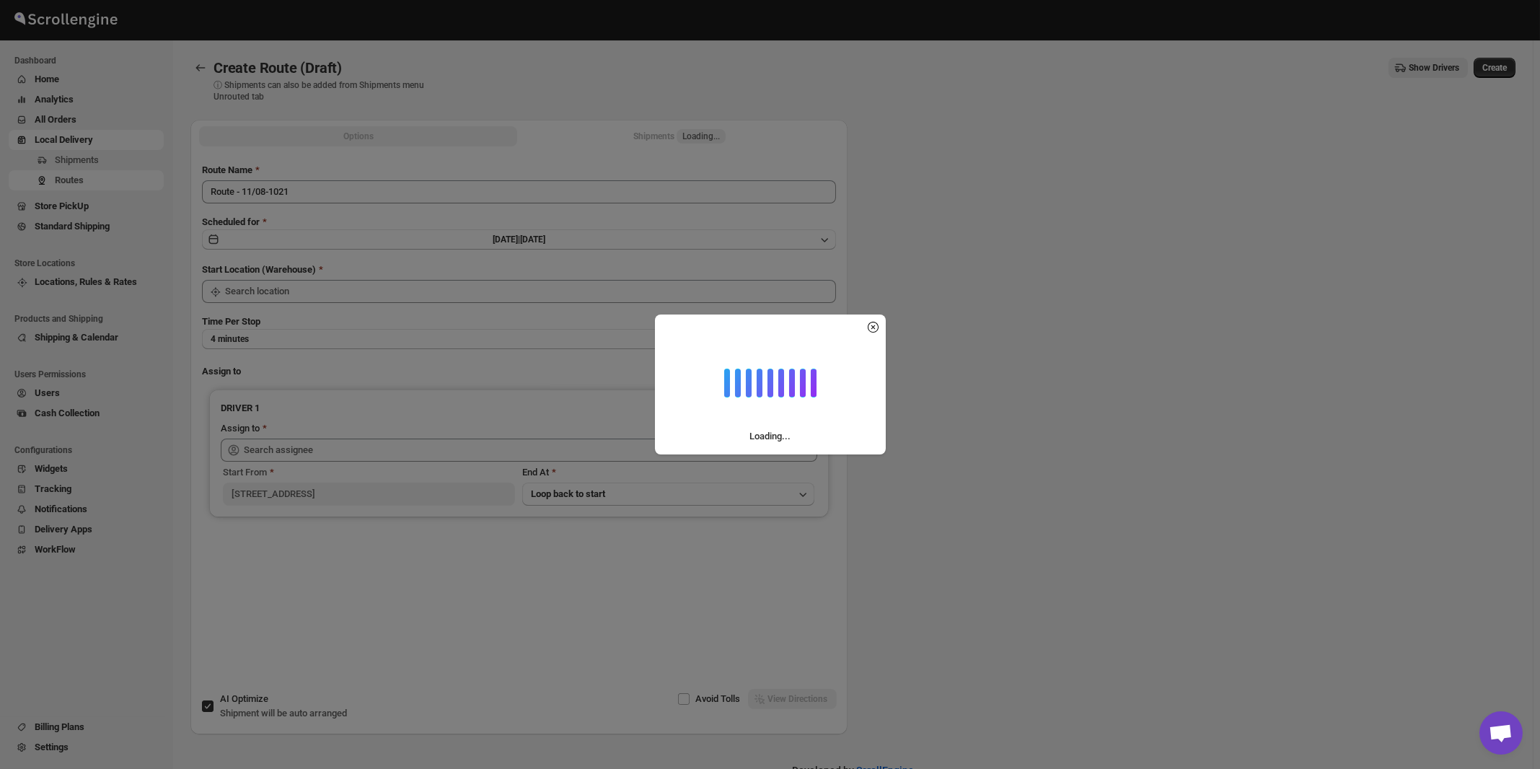
type input "[STREET_ADDRESS]"
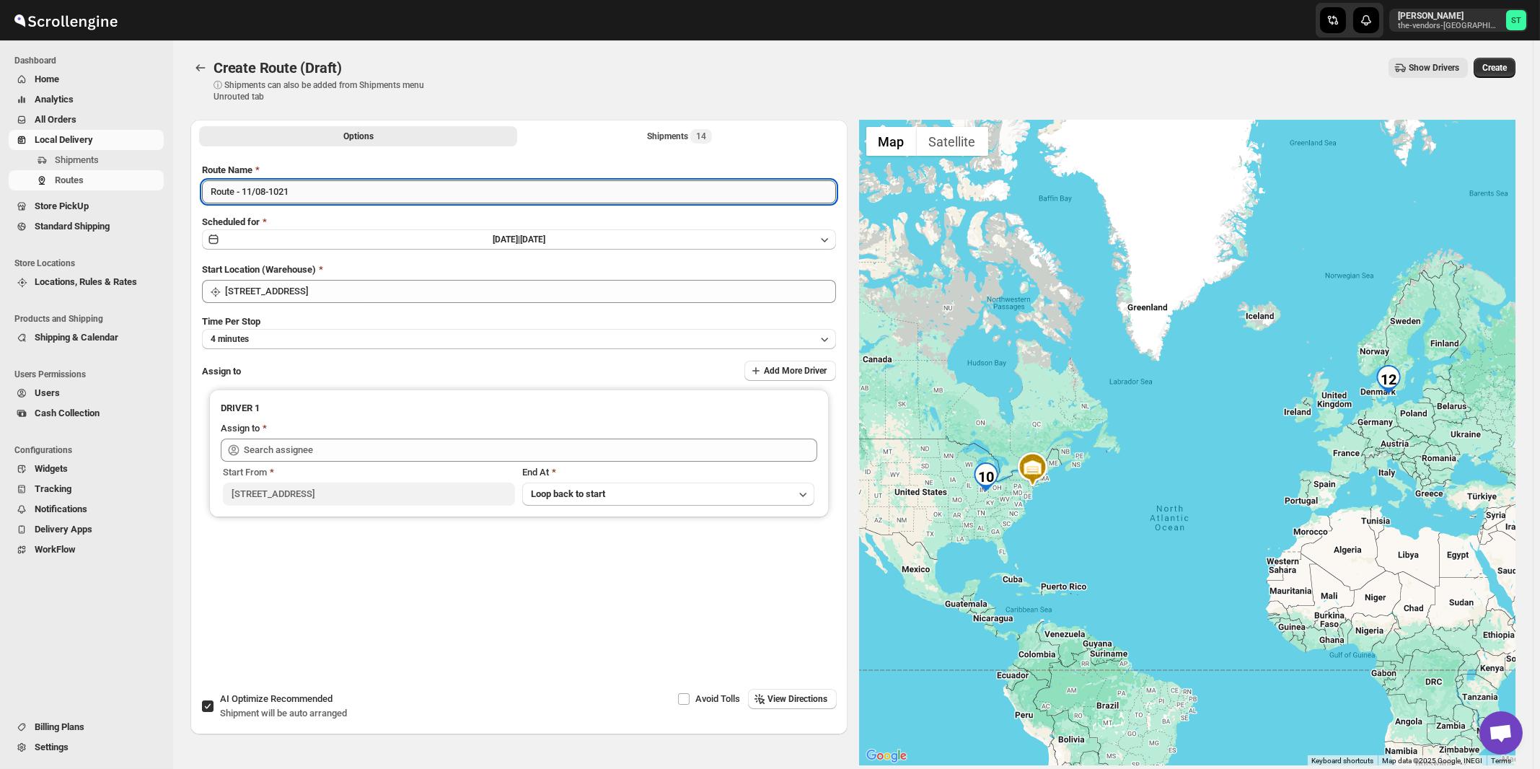
click at [428, 199] on input "Route - 11/08-1021" at bounding box center [519, 191] width 634 height 23
paste input "Amit"
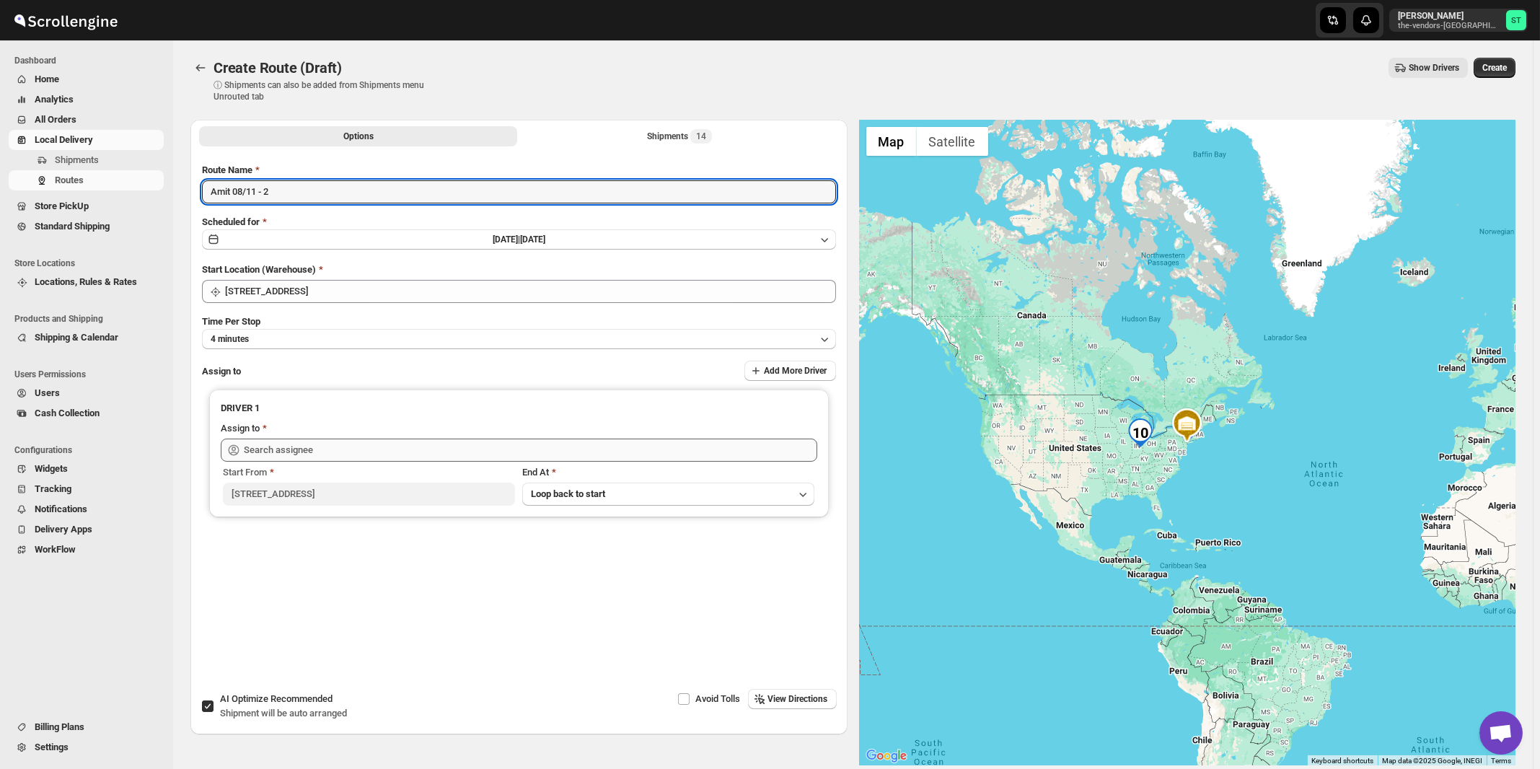
type input "Amit 08/11 - 2"
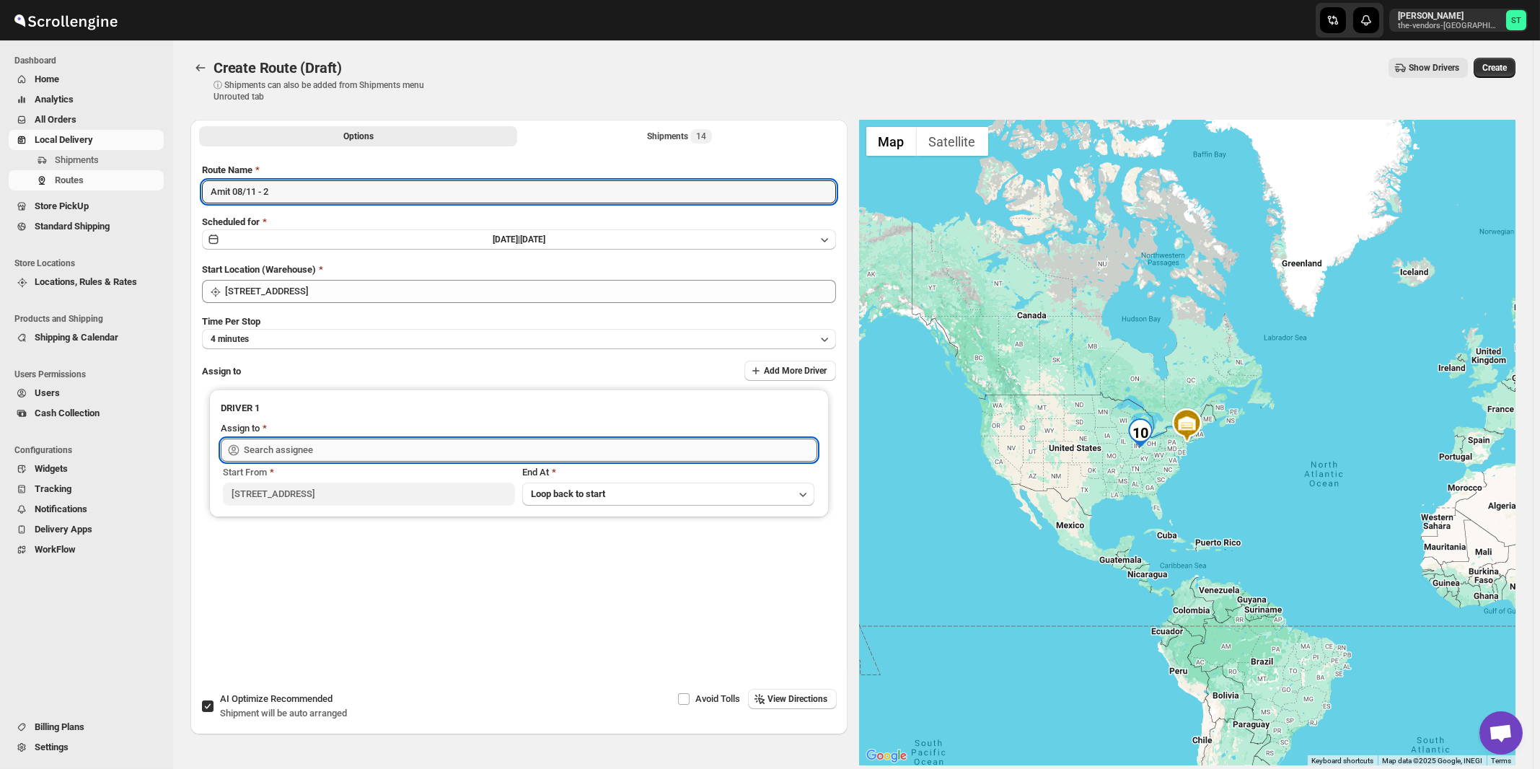
click at [299, 443] on input "text" at bounding box center [531, 450] width 574 height 23
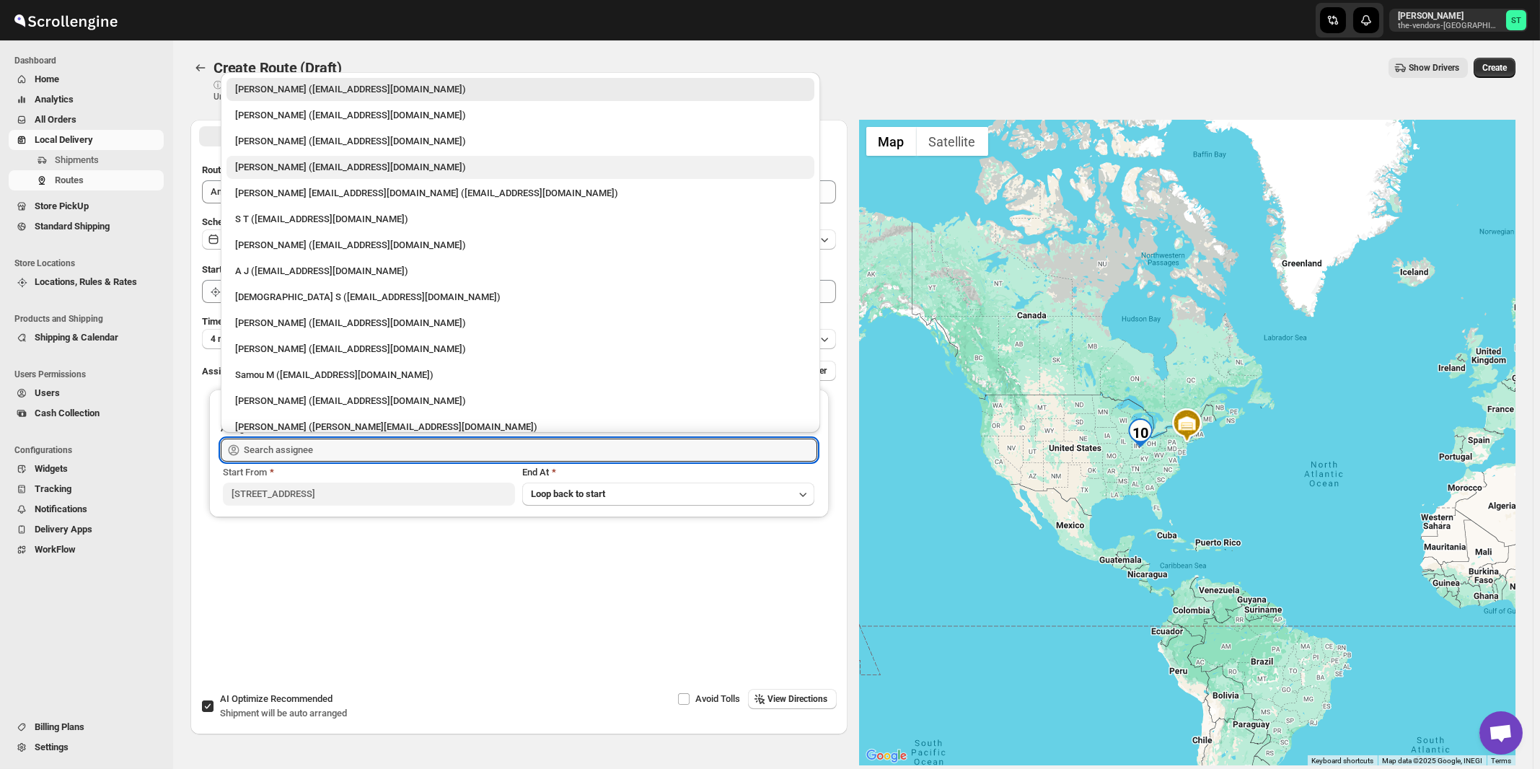
click at [276, 167] on div "[PERSON_NAME] ([EMAIL_ADDRESS][DOMAIN_NAME])" at bounding box center [520, 167] width 571 height 14
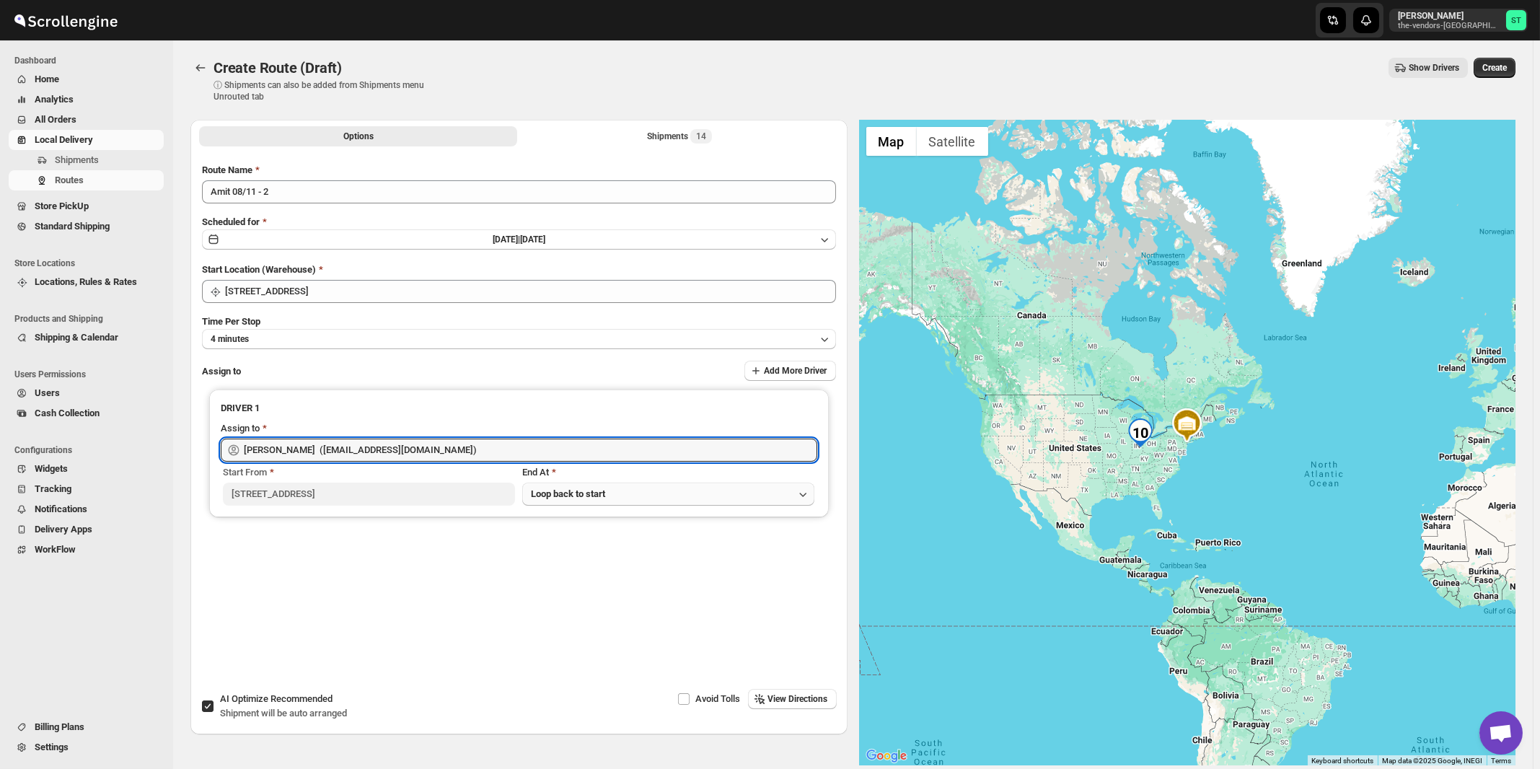
type input "[PERSON_NAME] ([EMAIL_ADDRESS][DOMAIN_NAME])"
drag, startPoint x: 782, startPoint y: 698, endPoint x: 769, endPoint y: 695, distance: 13.5
click at [783, 698] on span "View Directions" at bounding box center [798, 699] width 60 height 12
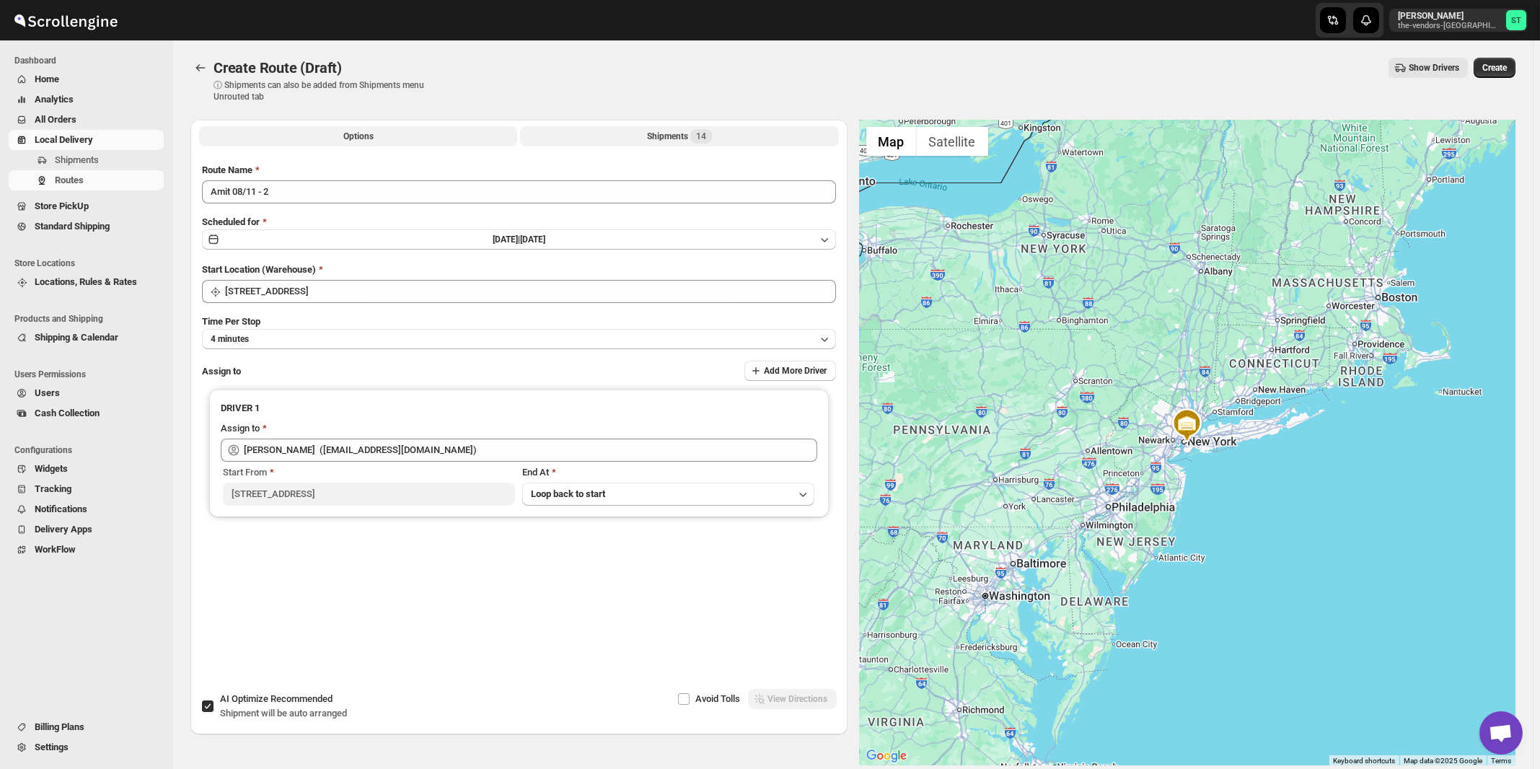
click at [682, 144] on div "Shipments 14" at bounding box center [679, 136] width 65 height 14
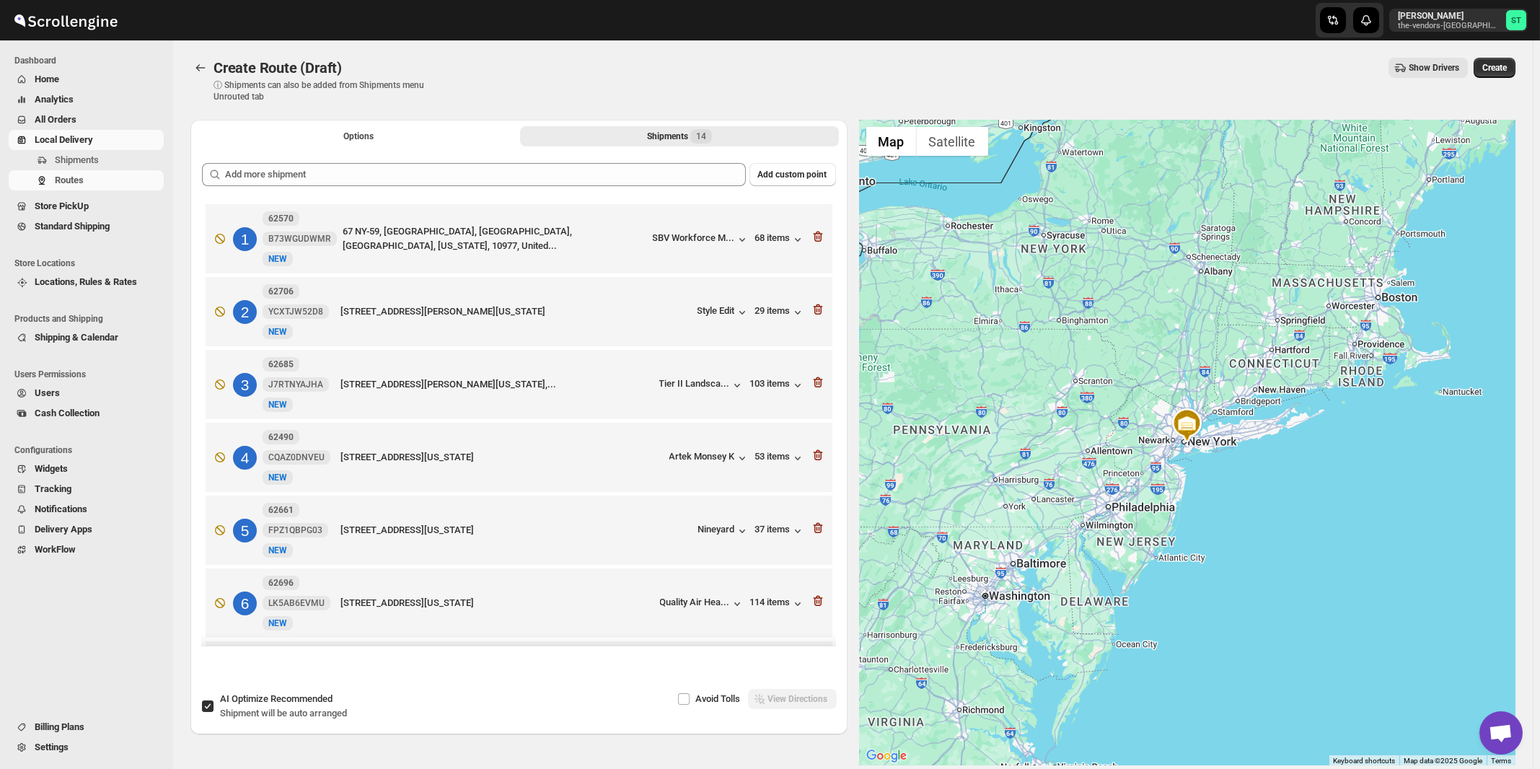
click at [292, 701] on span "Recommended" at bounding box center [302, 698] width 62 height 11
click at [214, 701] on input "AI Optimize Recommended Shipment will be auto arranged" at bounding box center [208, 707] width 12 height 12
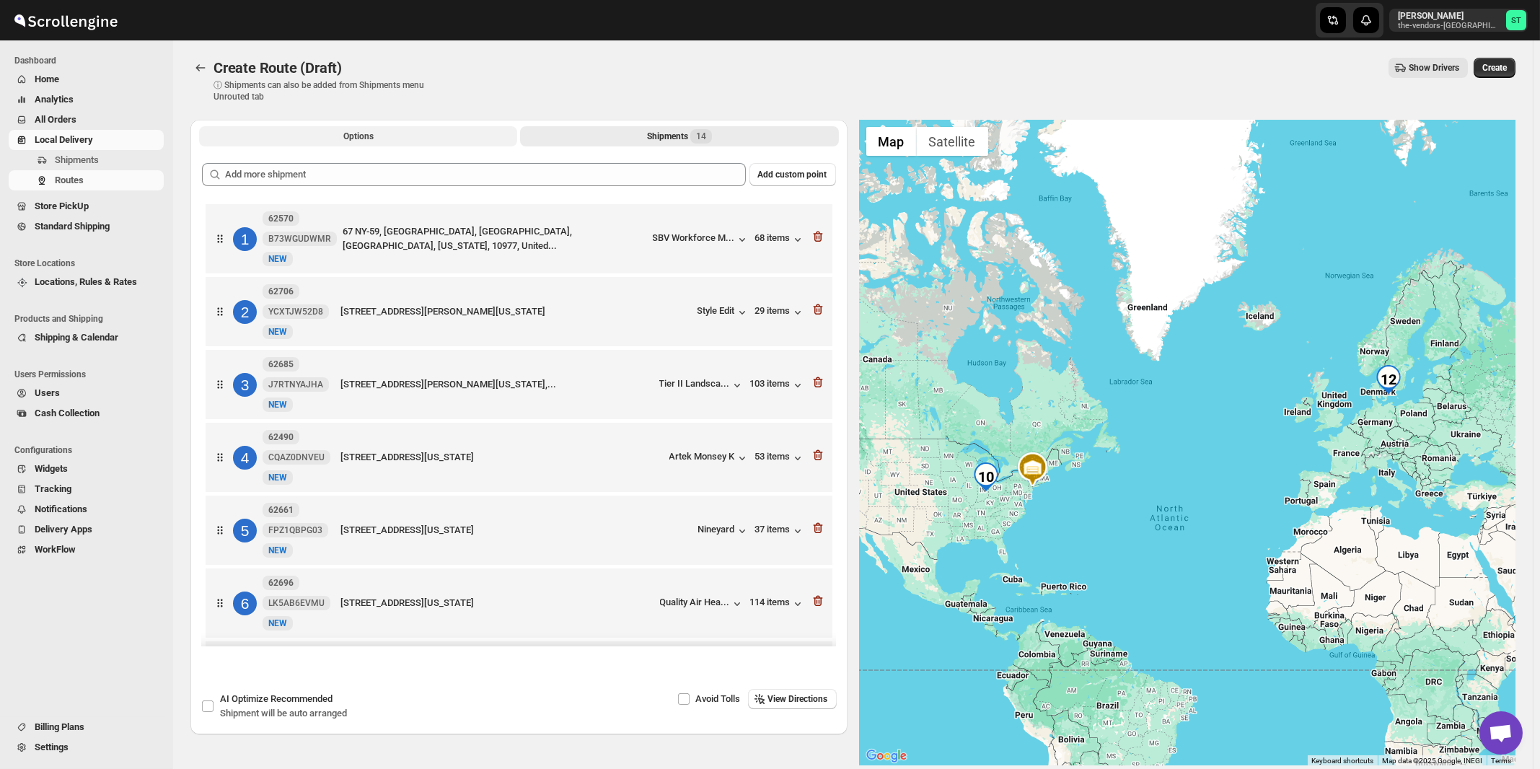
click at [340, 129] on button "Options" at bounding box center [358, 136] width 318 height 20
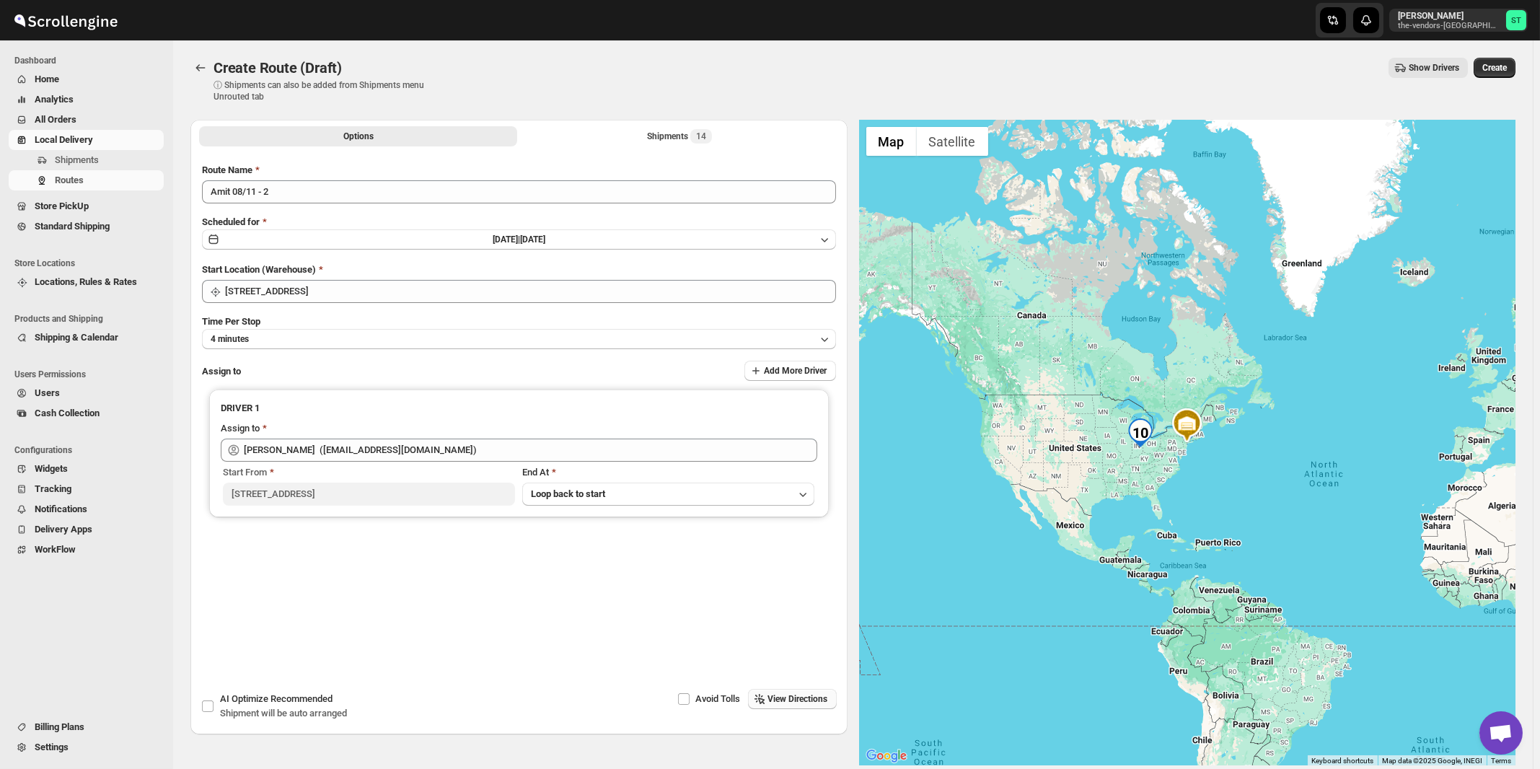
click at [802, 703] on span "View Directions" at bounding box center [798, 699] width 60 height 12
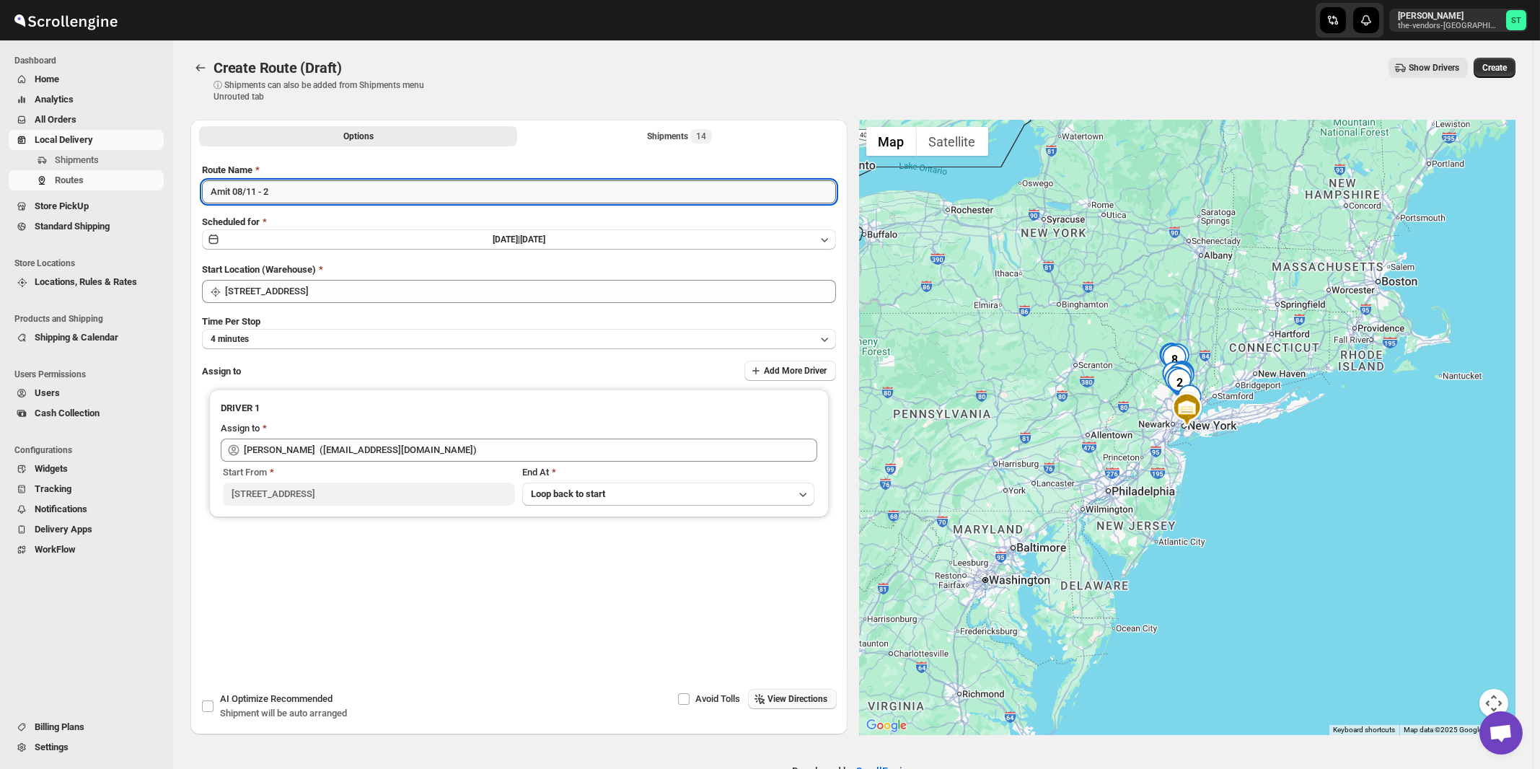
click at [257, 188] on input "Amit 08/11 - 2" at bounding box center [519, 191] width 634 height 23
click at [278, 704] on span "Recommended" at bounding box center [302, 698] width 62 height 11
click at [214, 705] on input "AI Optimize Recommended Shipment will be auto arranged" at bounding box center [208, 707] width 12 height 12
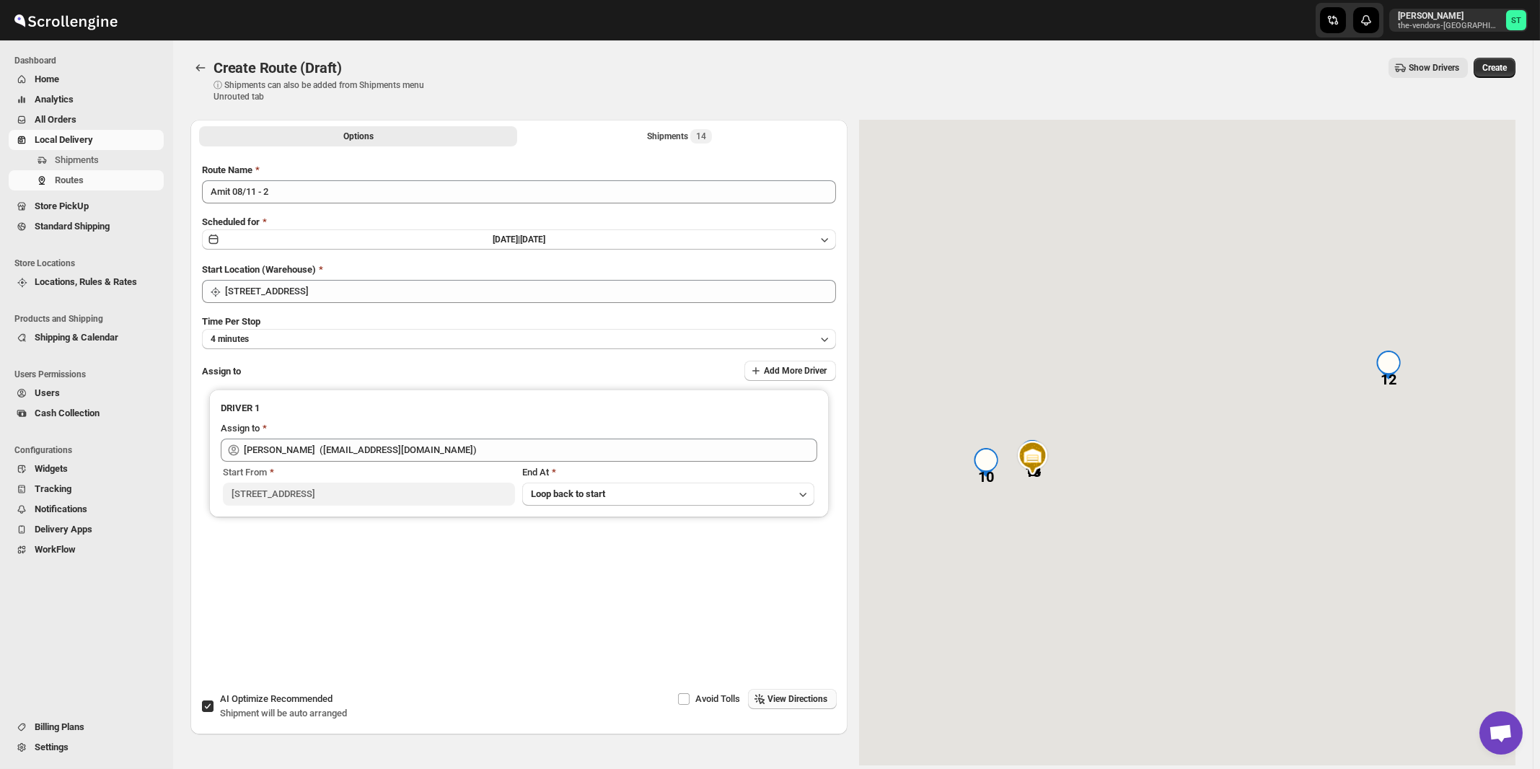
click at [281, 704] on span "Recommended" at bounding box center [302, 698] width 62 height 11
click at [214, 705] on input "AI Optimize Recommended Shipment will be auto arranged" at bounding box center [208, 707] width 12 height 12
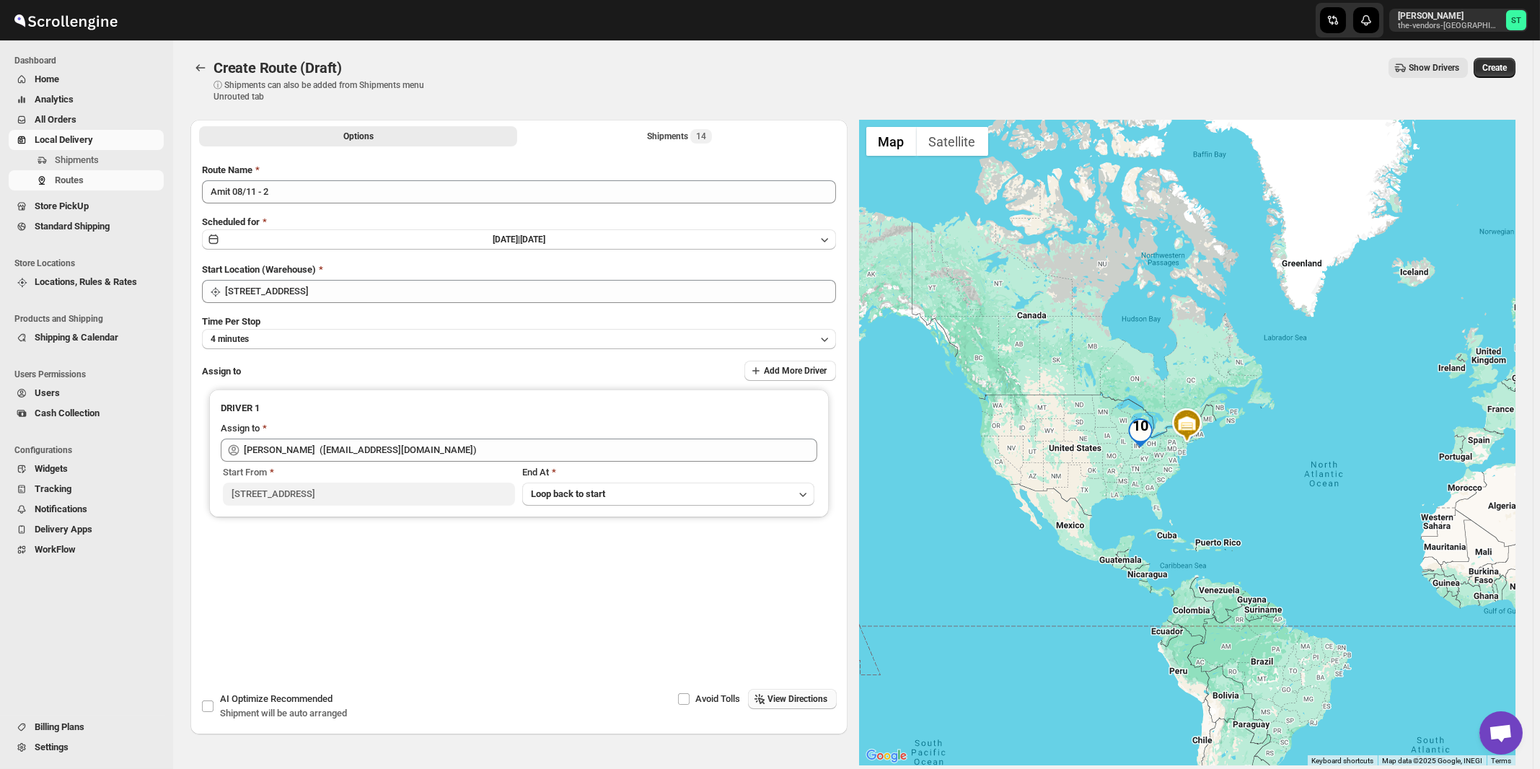
click at [790, 698] on span "View Directions" at bounding box center [798, 699] width 60 height 12
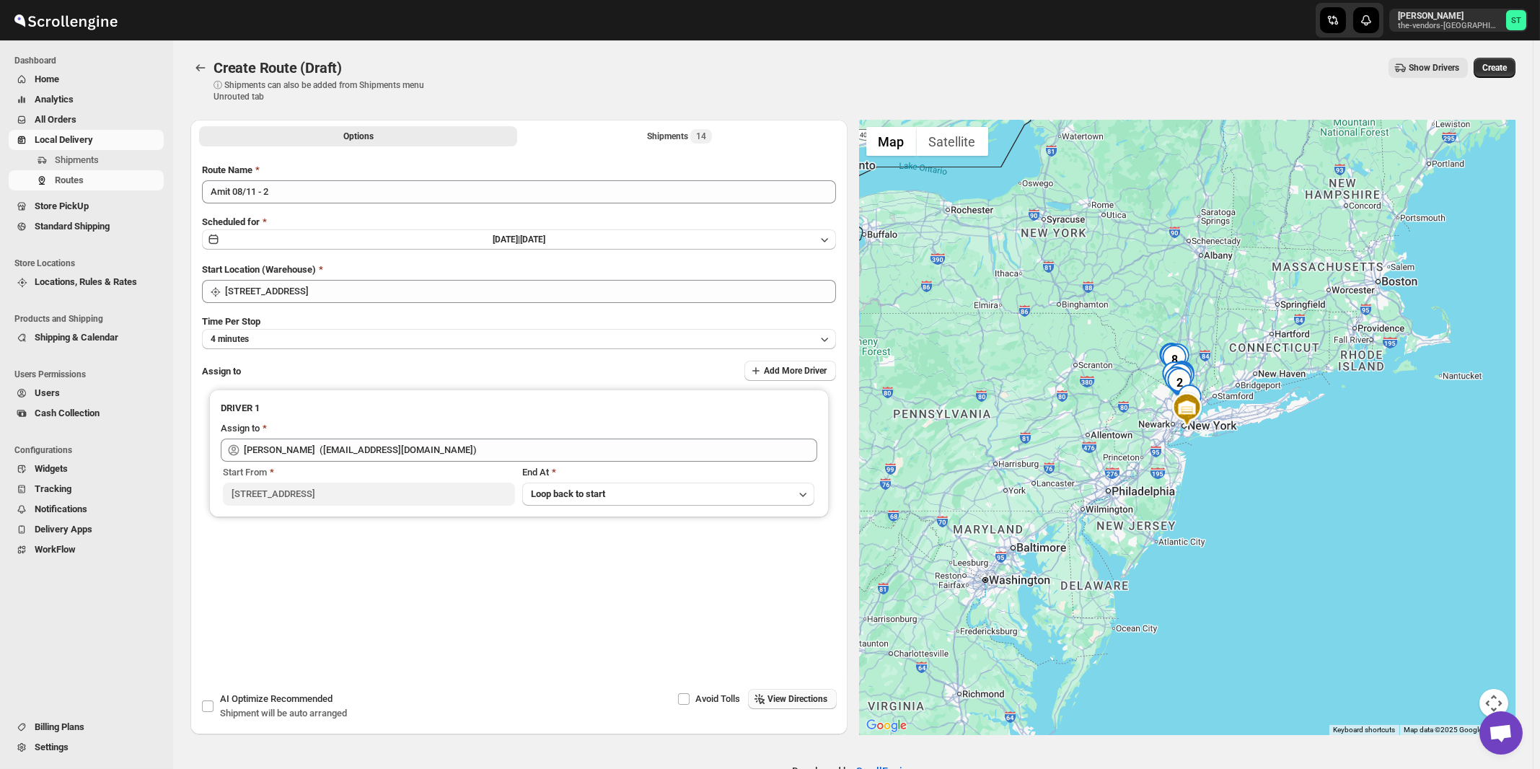
click at [540, 641] on div "Options Shipments 14 More views Options Shipments 14 More views Route Name Amit…" at bounding box center [518, 404] width 657 height 569
click at [248, 709] on span "Shipment will be auto arranged" at bounding box center [283, 713] width 127 height 11
click at [214, 709] on input "AI Optimize Recommended Shipment will be auto arranged" at bounding box center [208, 707] width 12 height 12
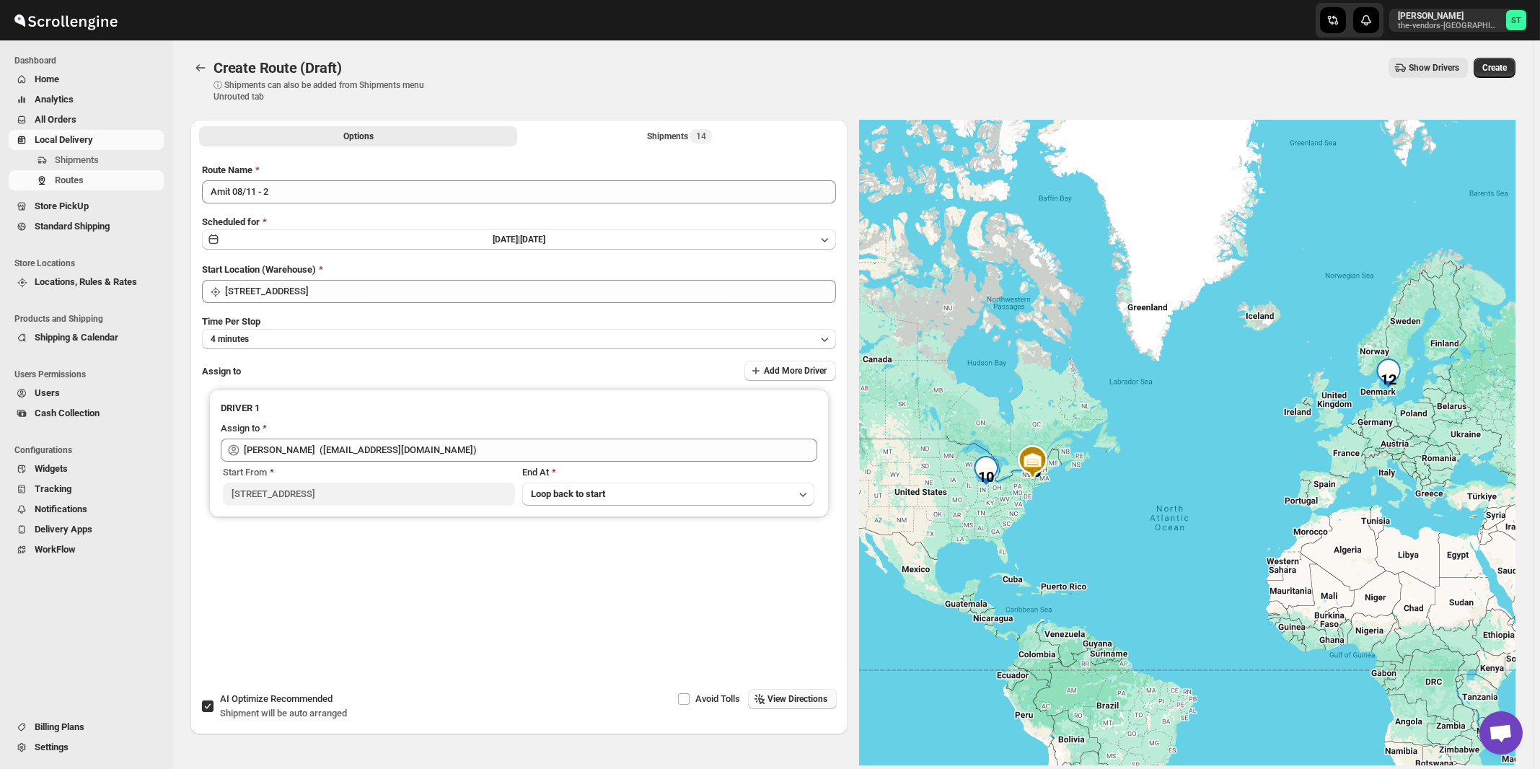
click at [264, 708] on span "Shipment will be auto arranged" at bounding box center [283, 713] width 127 height 11
click at [214, 708] on input "AI Optimize Recommended Shipment will be auto arranged" at bounding box center [208, 707] width 12 height 12
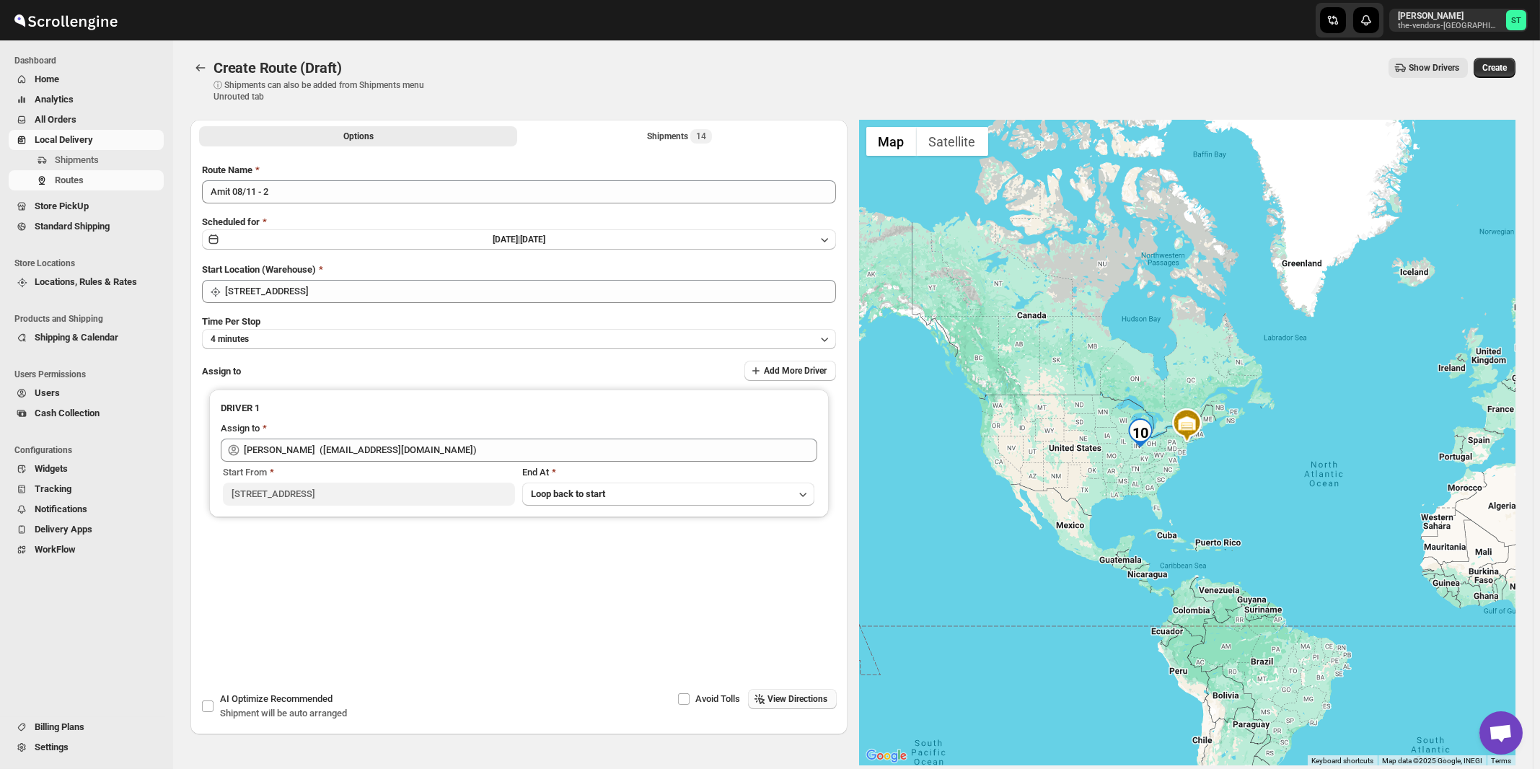
click at [803, 701] on span "View Directions" at bounding box center [798, 699] width 60 height 12
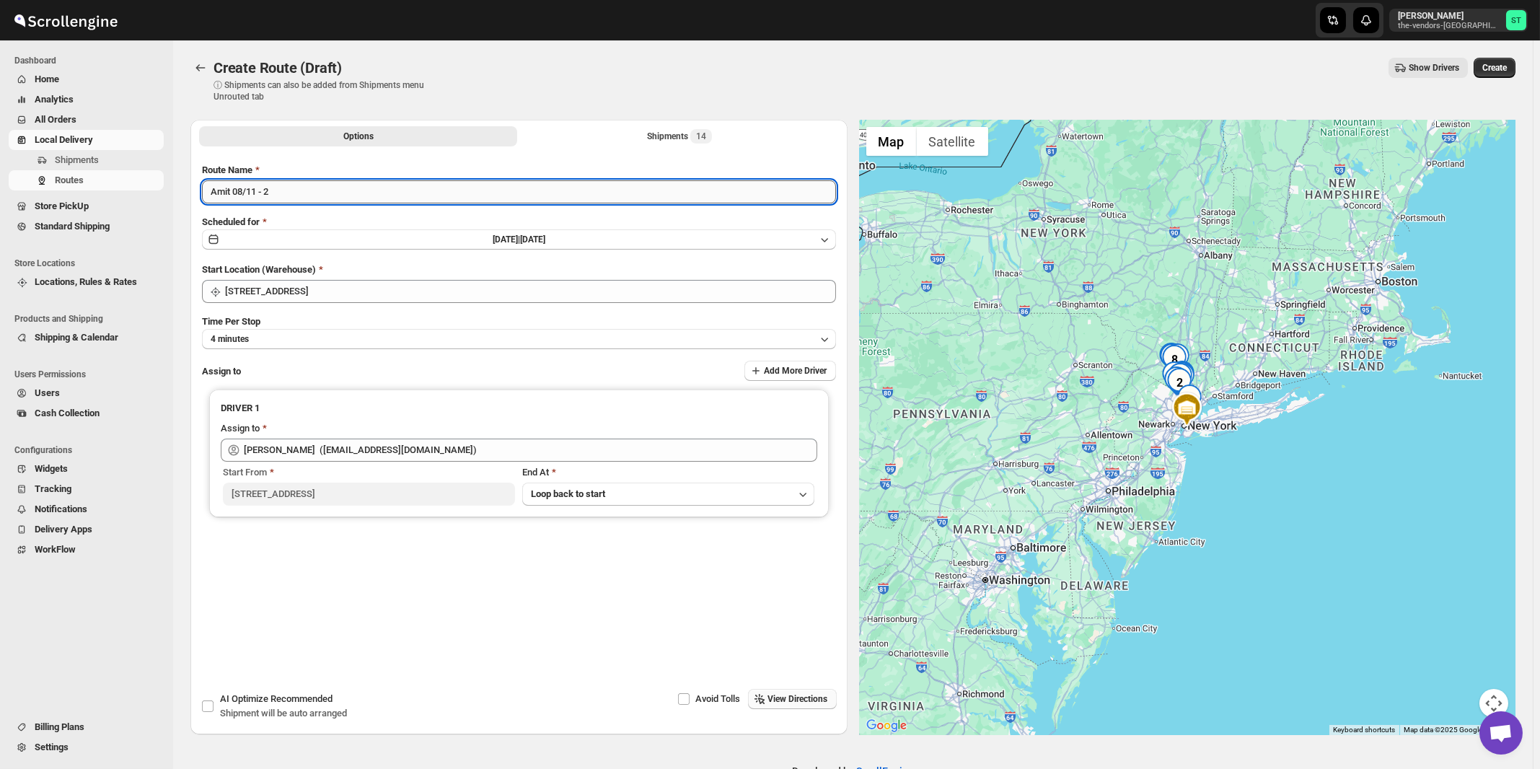
click at [308, 191] on input "Amit 08/11 - 2" at bounding box center [519, 191] width 634 height 23
click at [269, 708] on span "Shipment will be auto arranged" at bounding box center [283, 713] width 127 height 11
click at [214, 708] on input "AI Optimize Recommended Shipment will be auto arranged" at bounding box center [208, 707] width 12 height 12
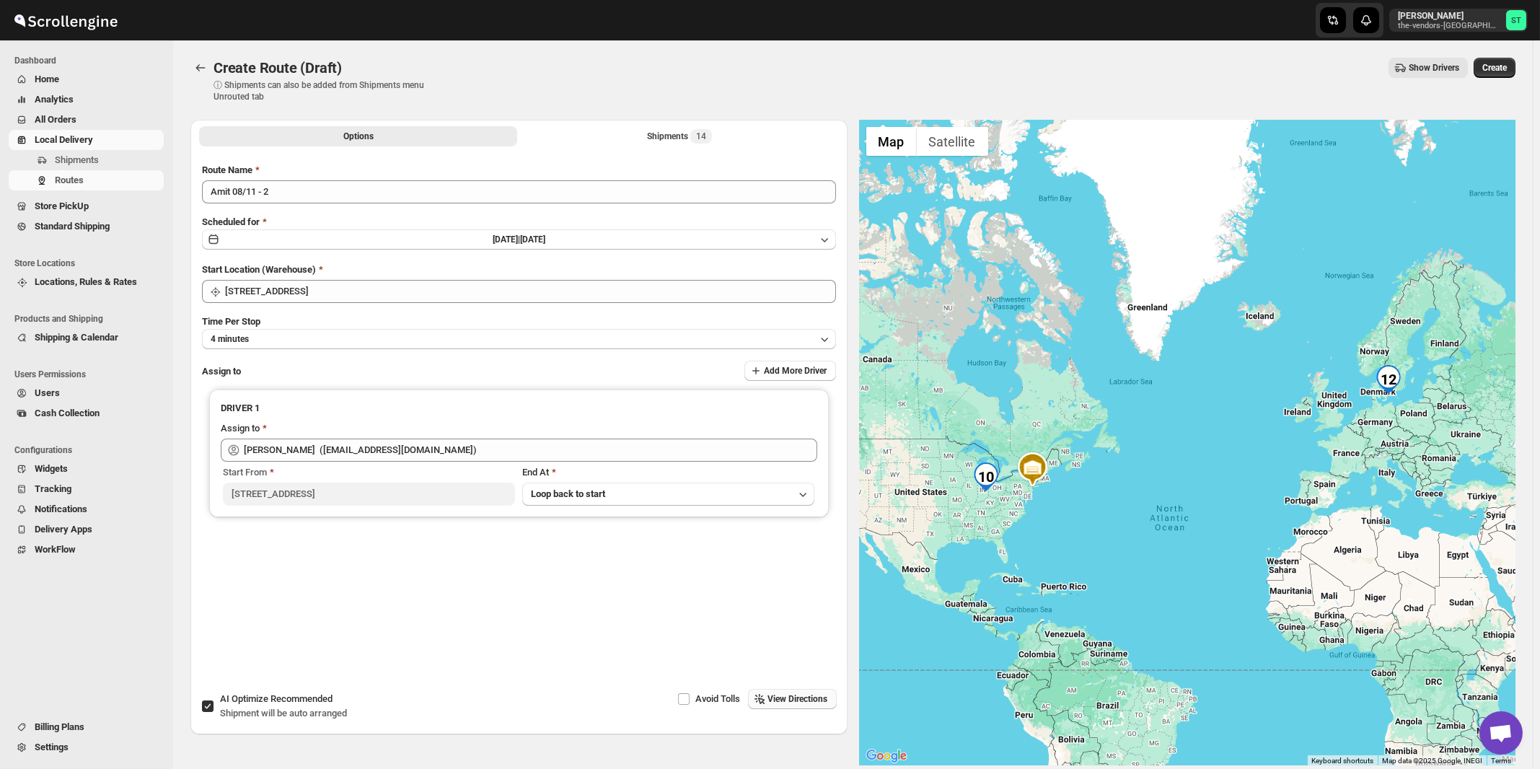
click at [269, 708] on span "Shipment will be auto arranged" at bounding box center [283, 713] width 127 height 11
click at [214, 708] on input "AI Optimize Recommended Shipment will be auto arranged" at bounding box center [208, 707] width 12 height 12
checkbox input "false"
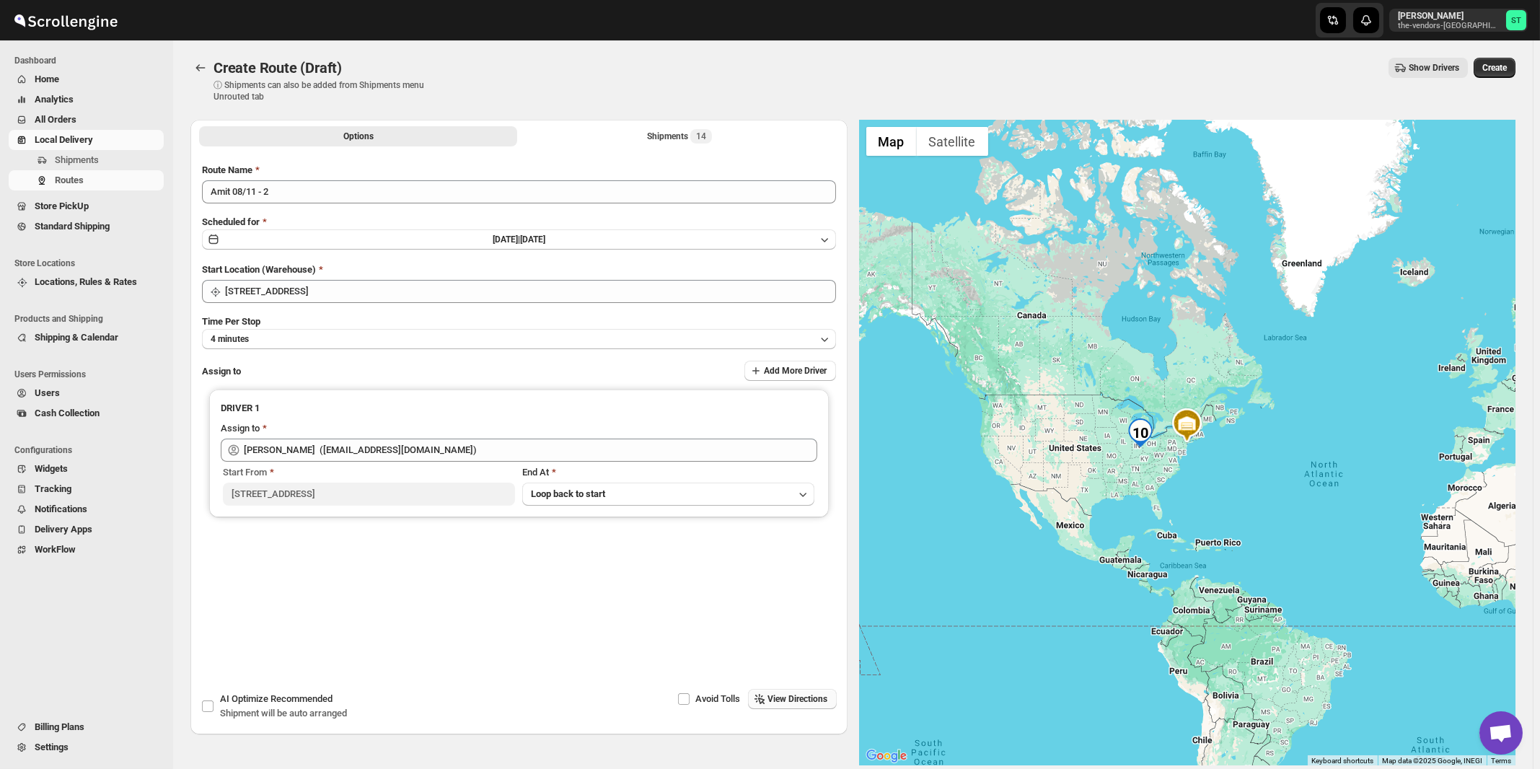
click at [804, 700] on span "View Directions" at bounding box center [798, 699] width 60 height 12
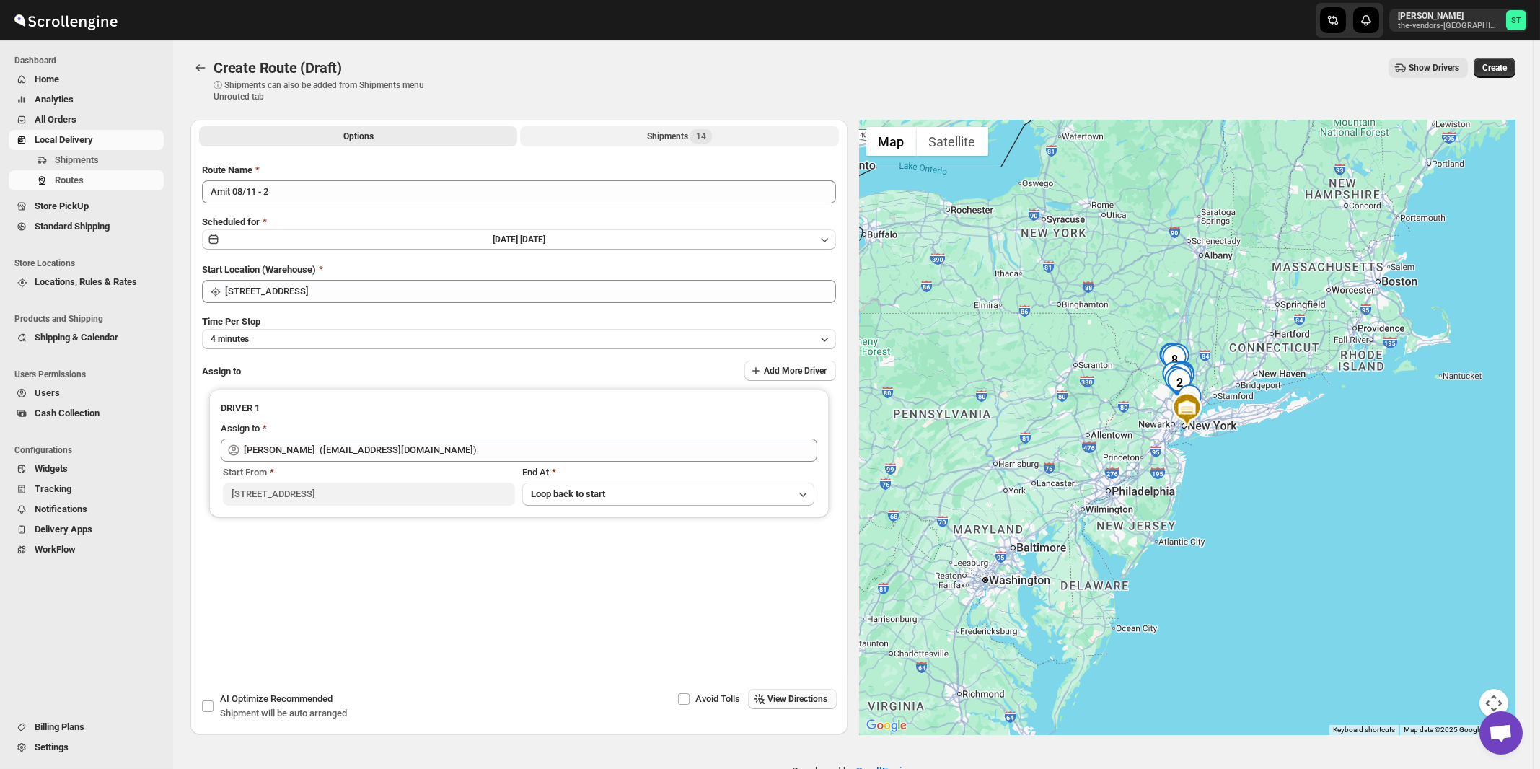
click at [677, 136] on div "Shipments 14" at bounding box center [679, 136] width 65 height 14
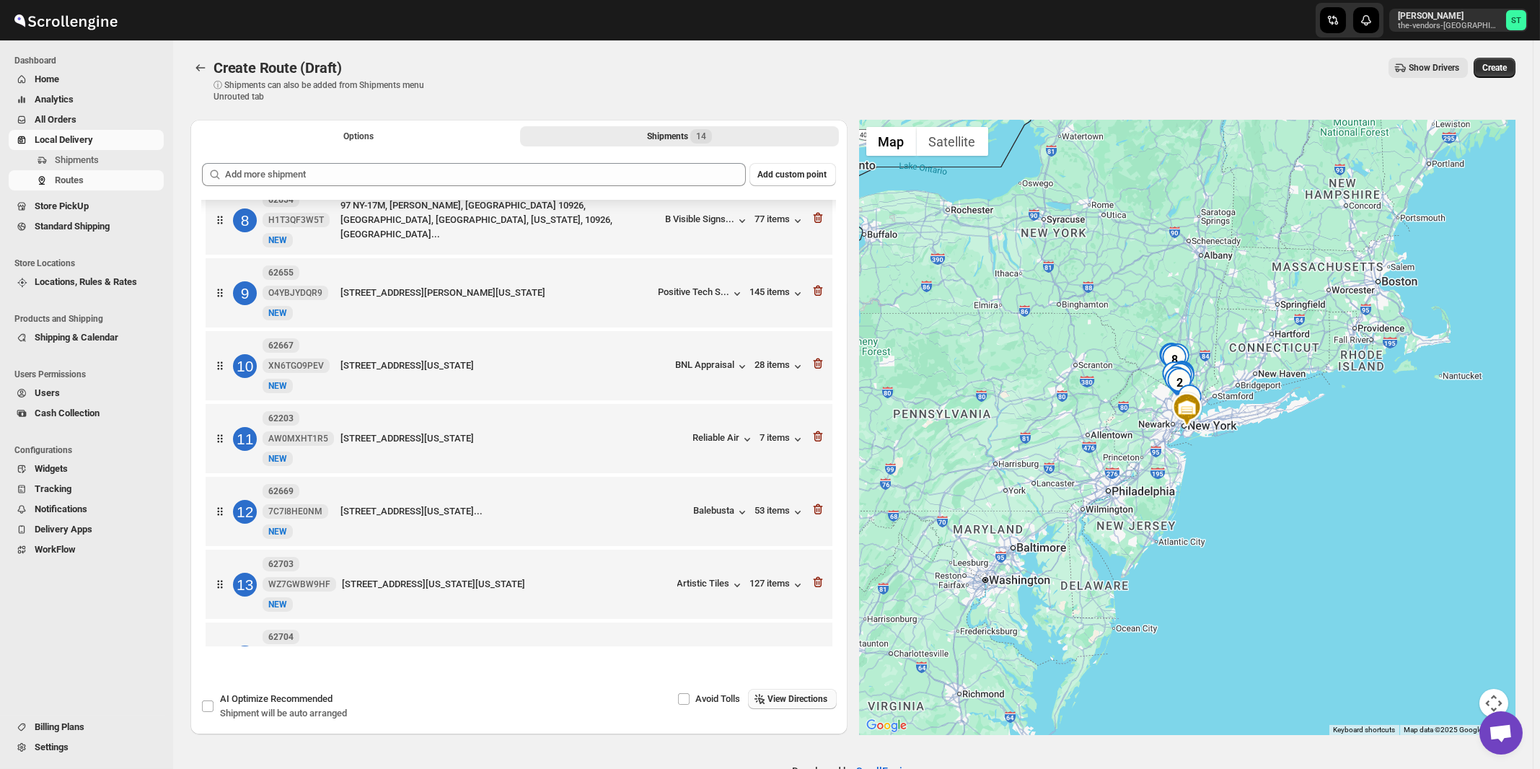
scroll to position [597, 0]
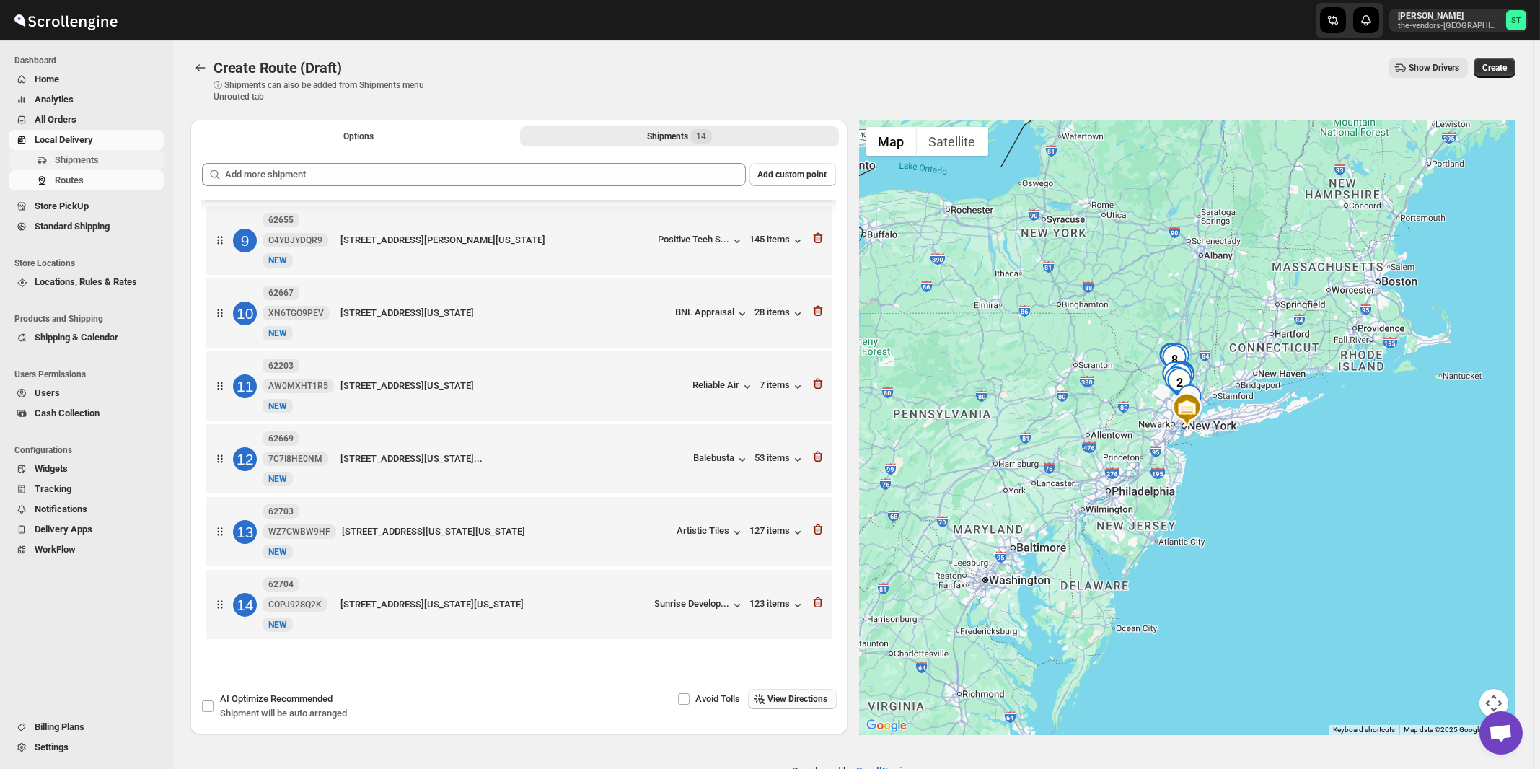
click at [82, 164] on span "Shipments" at bounding box center [77, 159] width 44 height 11
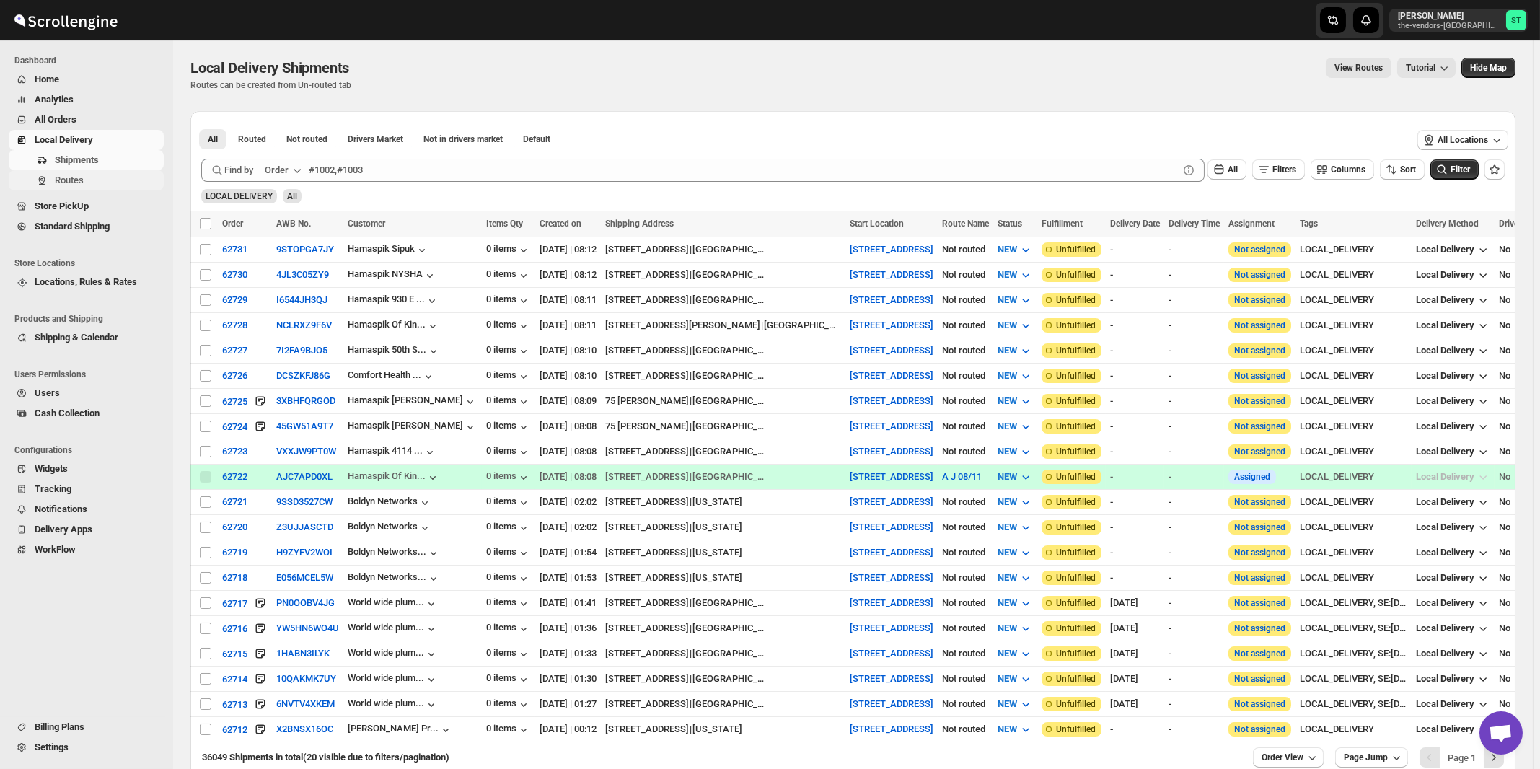
click at [63, 184] on span "Routes" at bounding box center [69, 180] width 29 height 11
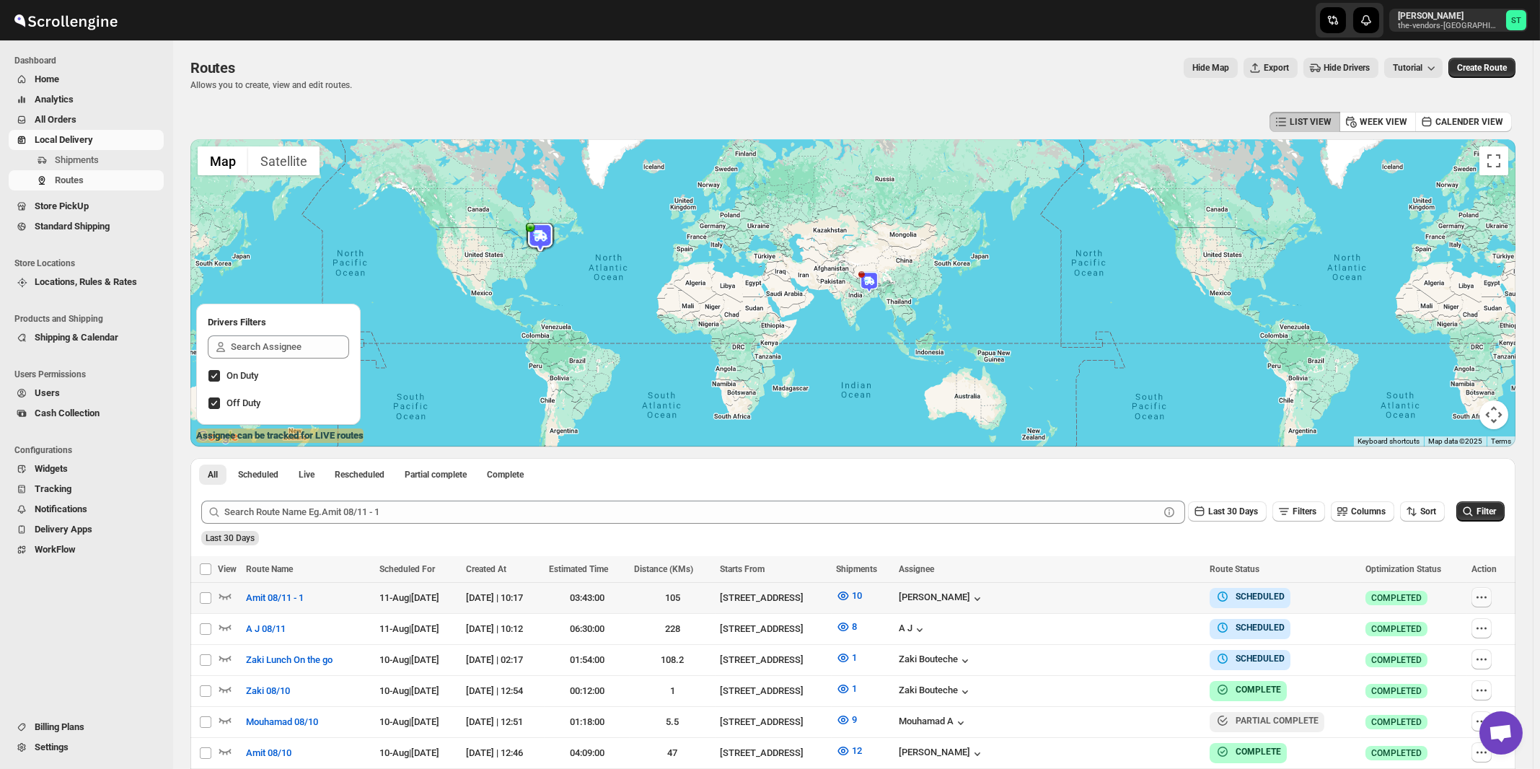
click at [1485, 598] on icon "button" at bounding box center [1482, 597] width 14 height 14
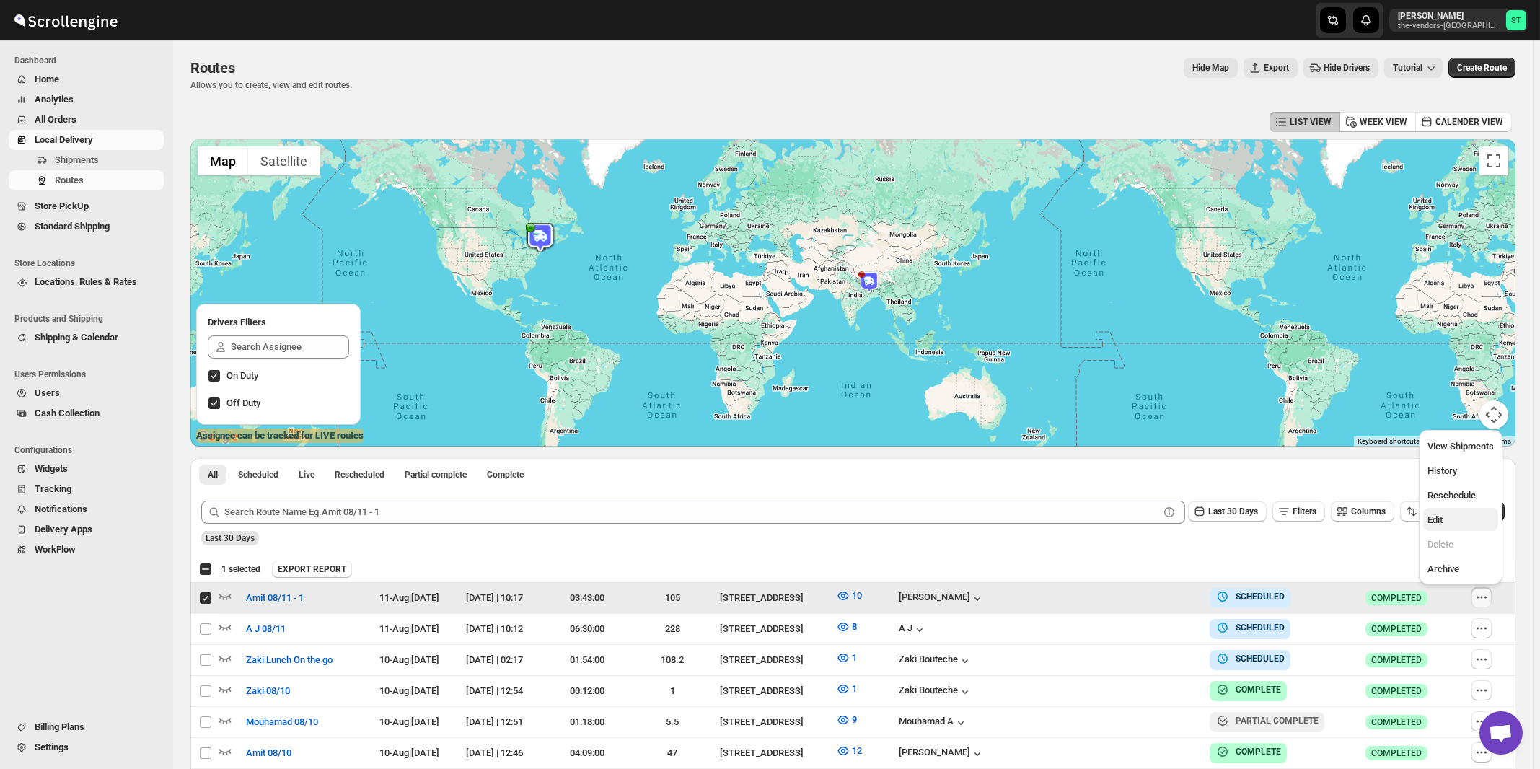
click at [1443, 521] on span "Edit" at bounding box center [1435, 519] width 15 height 11
checkbox input "false"
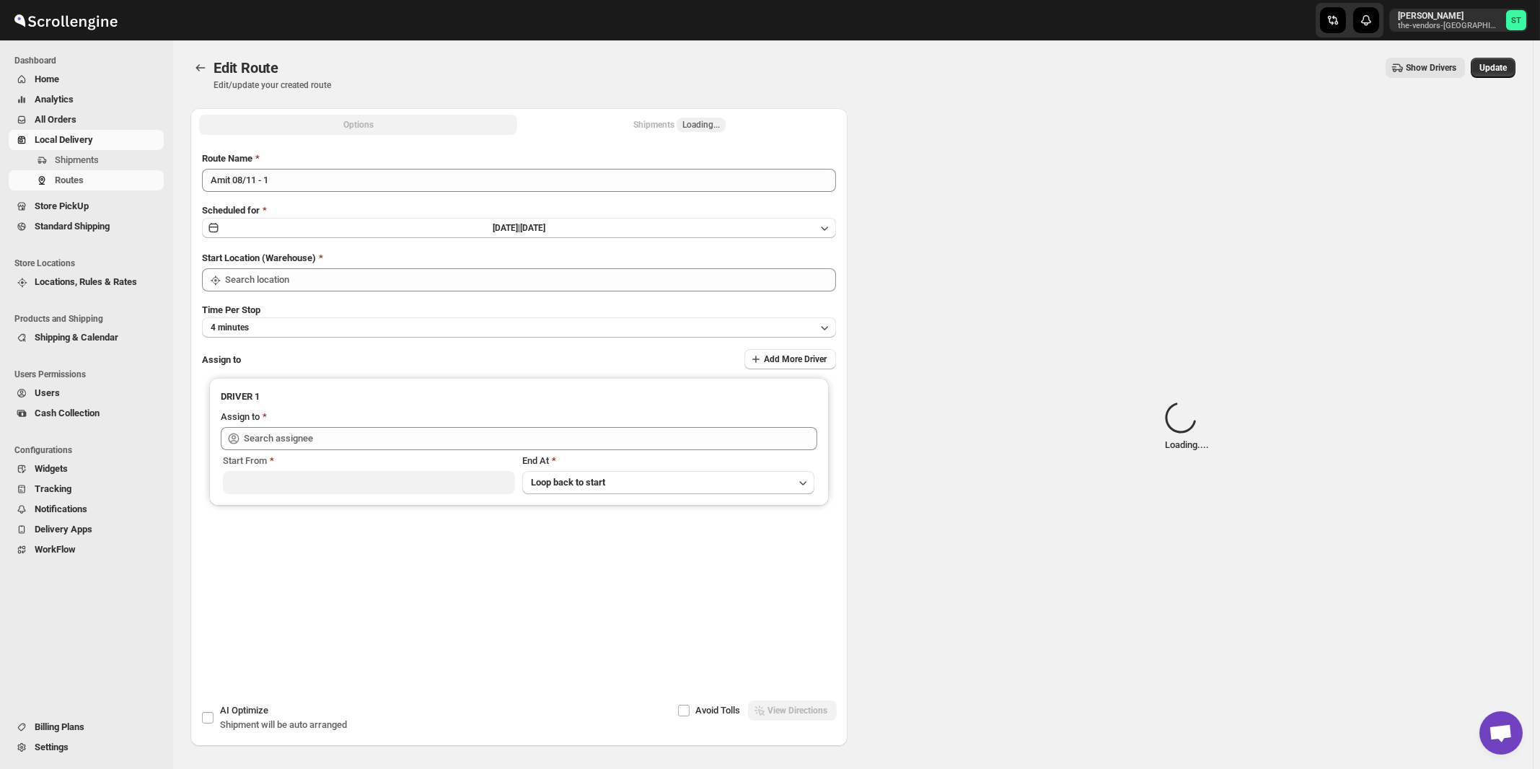
type input "Amit 08/11 - 1"
type input "[STREET_ADDRESS]"
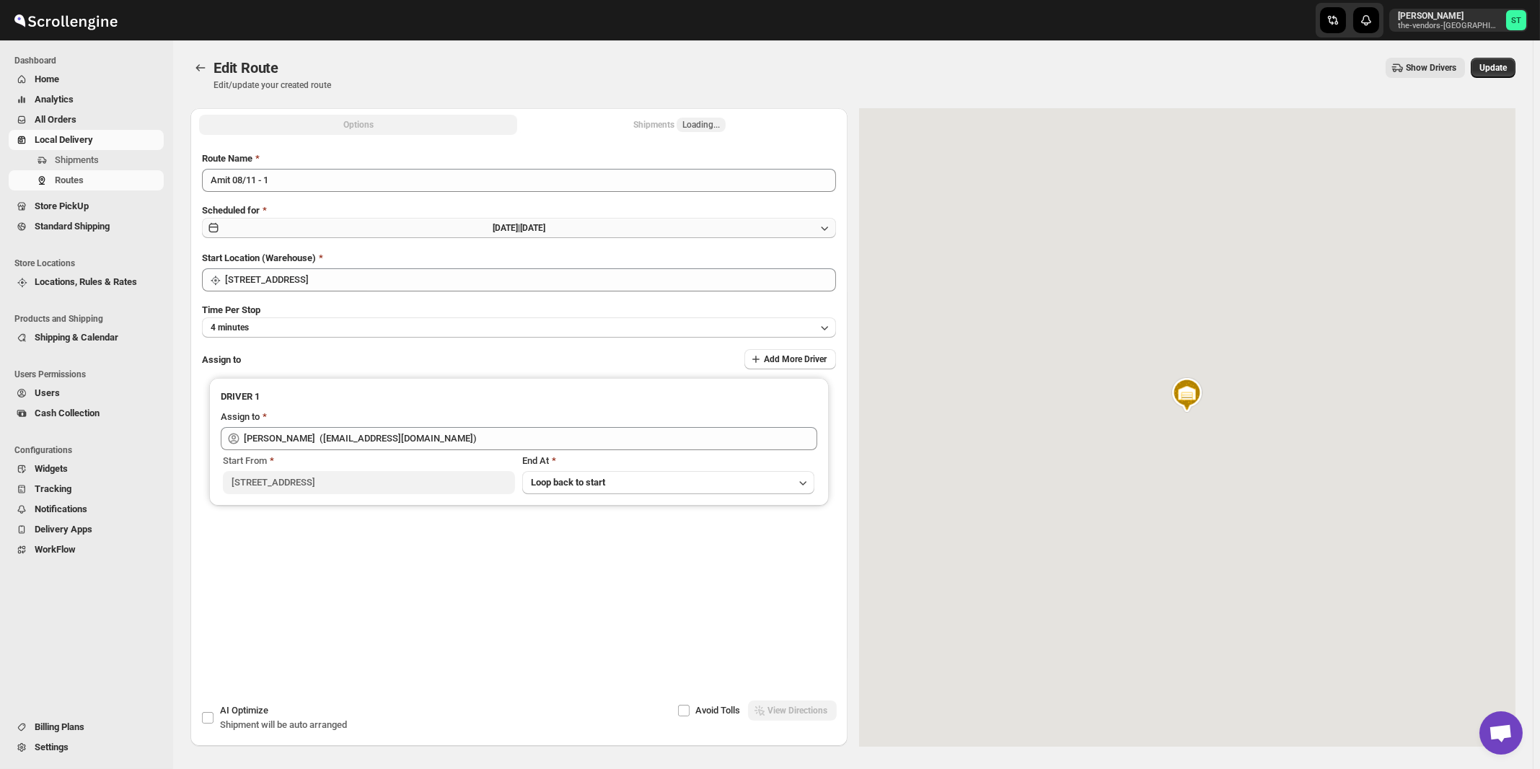
type input "[PERSON_NAME] ([EMAIL_ADDRESS][DOMAIN_NAME])"
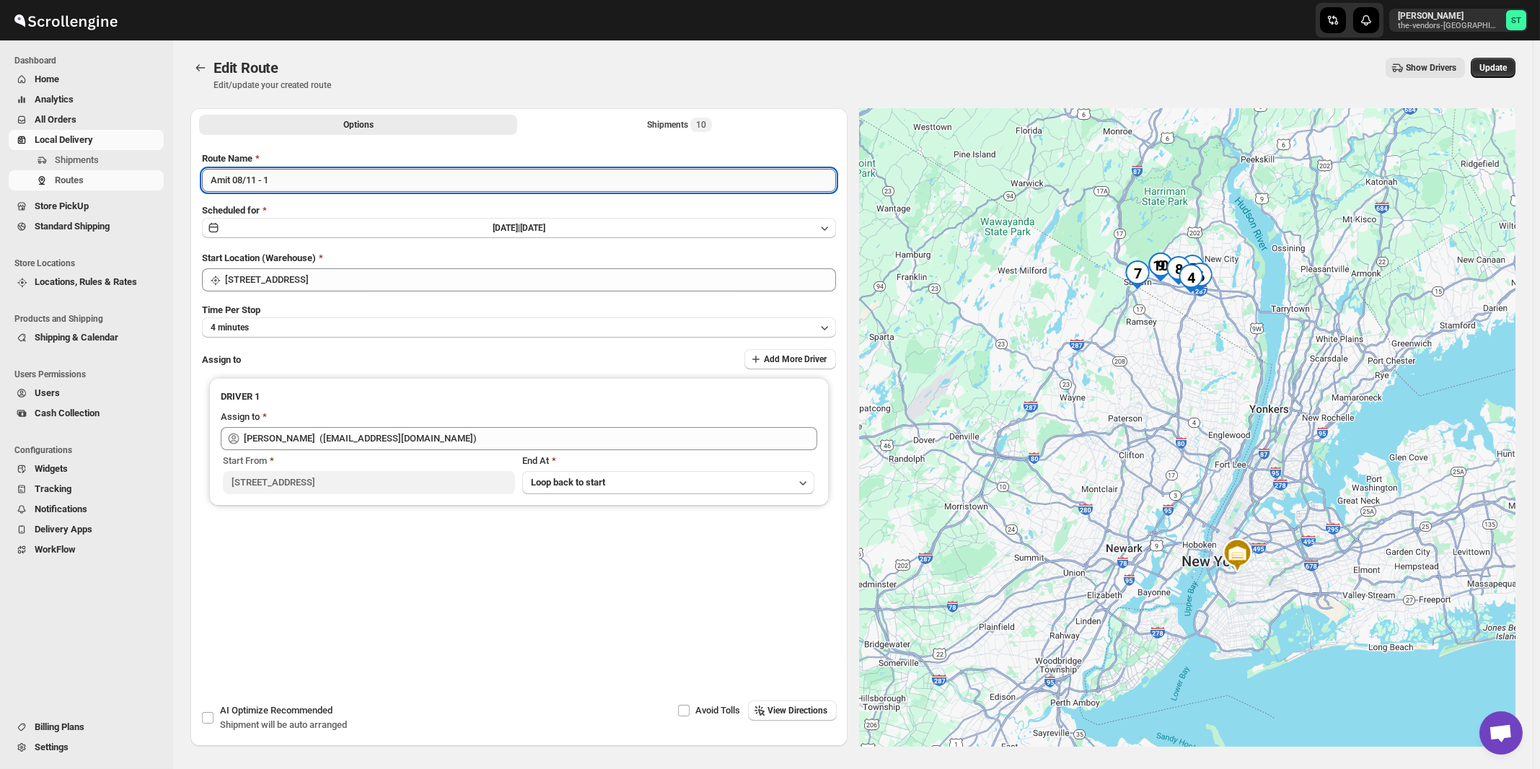
click at [423, 185] on input "Amit 08/11 - 1" at bounding box center [519, 180] width 634 height 23
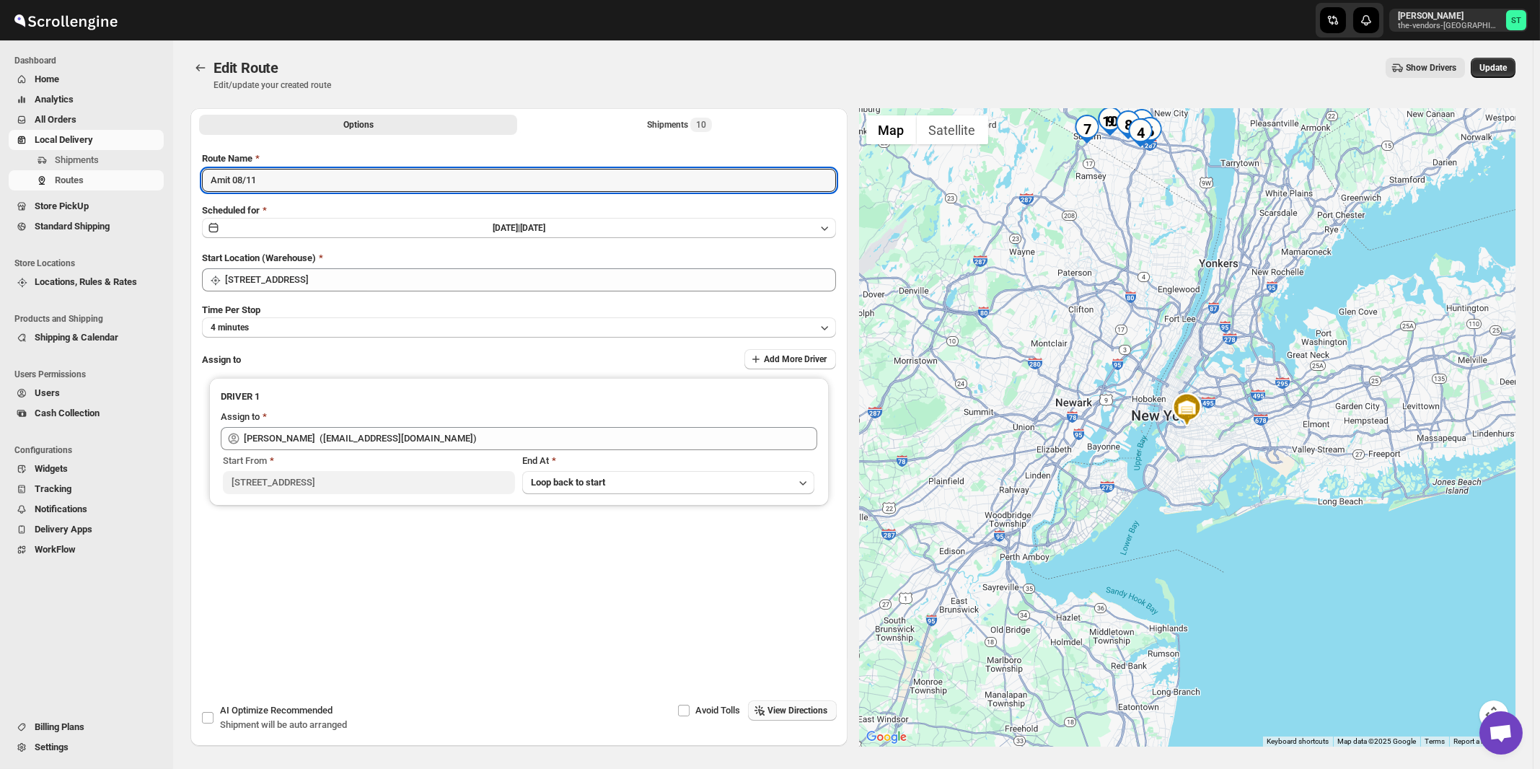
type input "Amit 08/11"
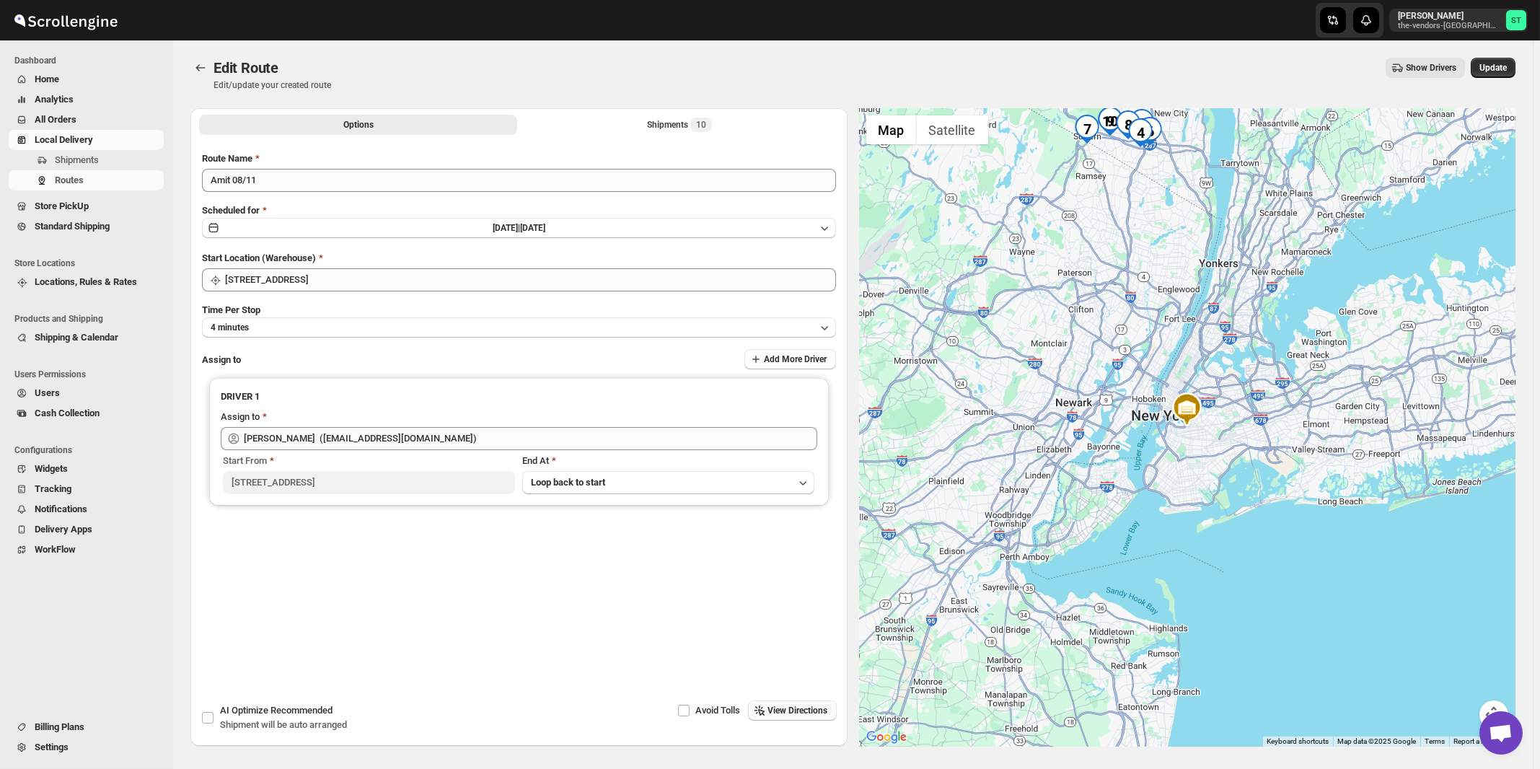
click at [809, 714] on span "View Directions" at bounding box center [798, 711] width 60 height 12
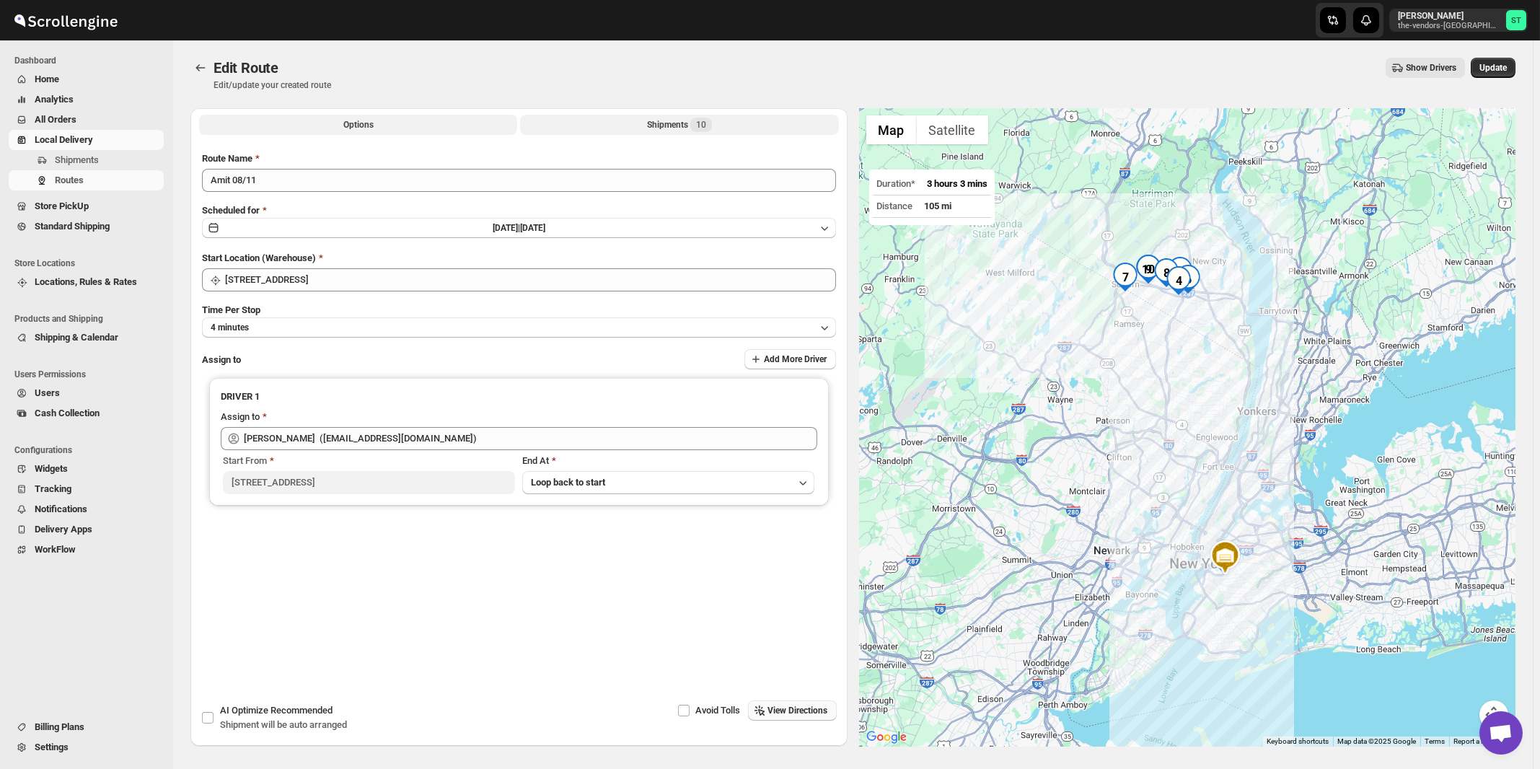
click at [695, 131] on span "10" at bounding box center [701, 125] width 22 height 14
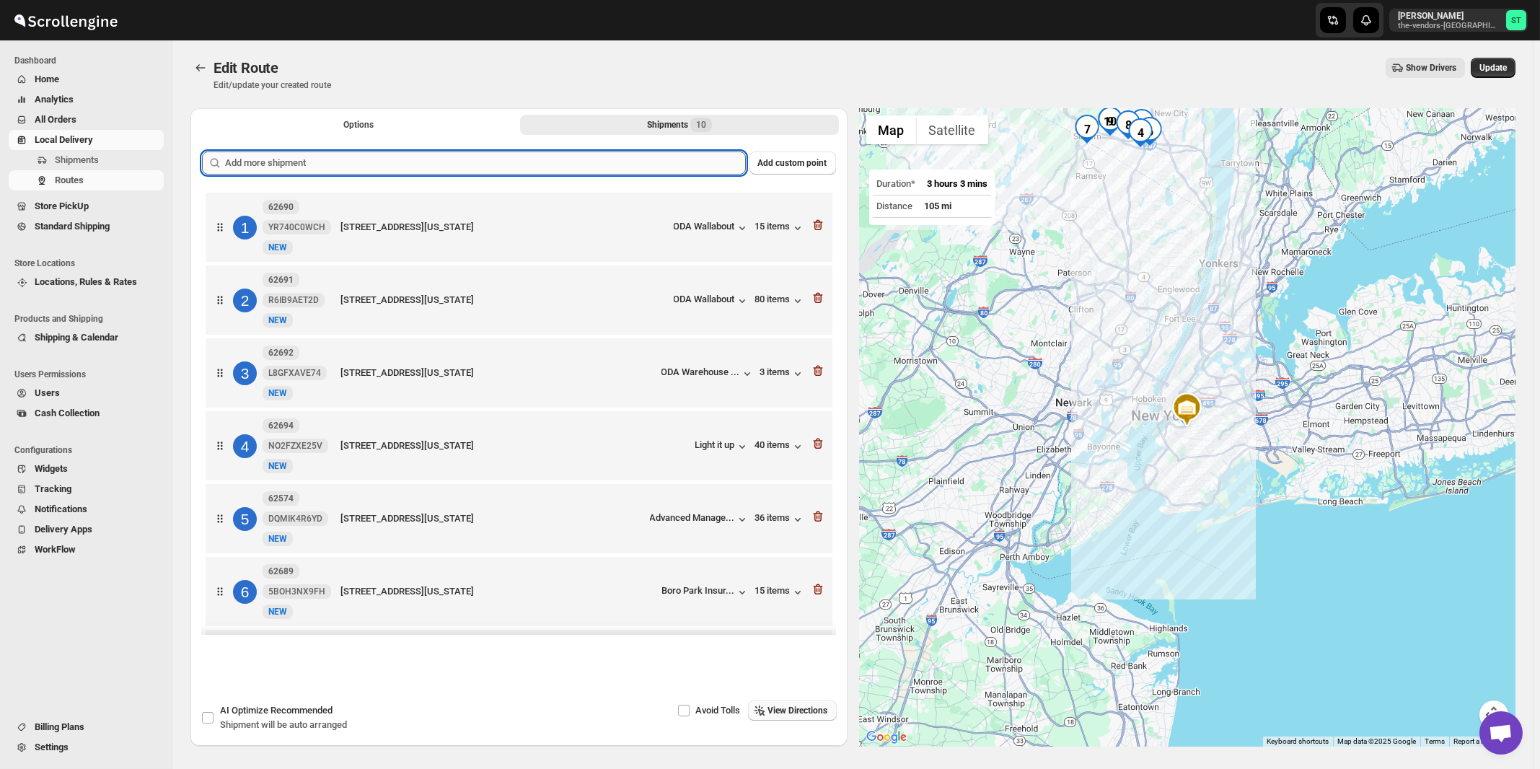
click at [524, 164] on input "text" at bounding box center [485, 163] width 521 height 23
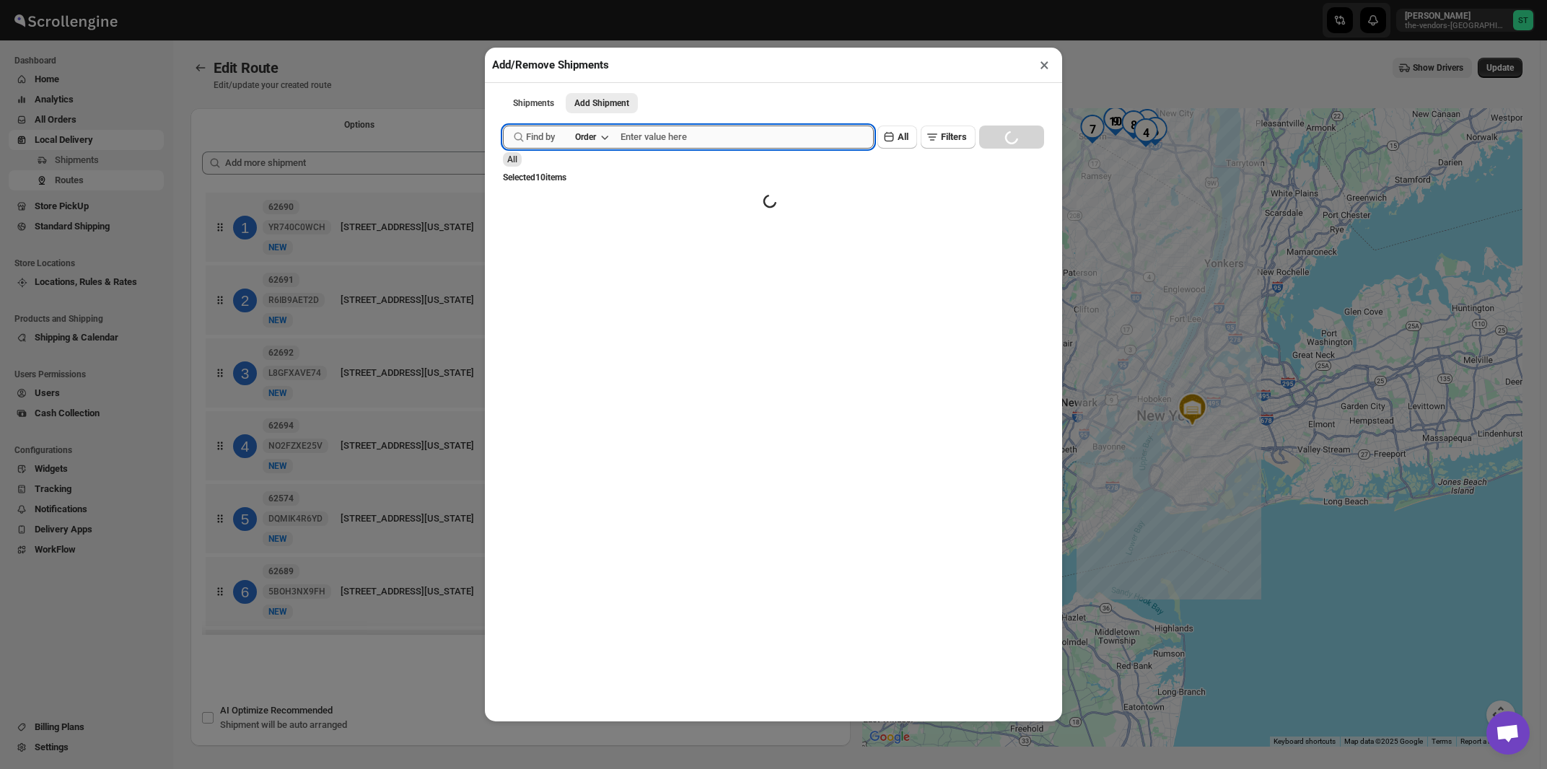
click at [666, 144] on input "text" at bounding box center [746, 137] width 253 height 23
paste input "62570"
type input "62570"
click at [503, 0] on button "Submit" at bounding box center [523, 7] width 41 height 15
click at [603, 139] on icon "button" at bounding box center [604, 137] width 14 height 14
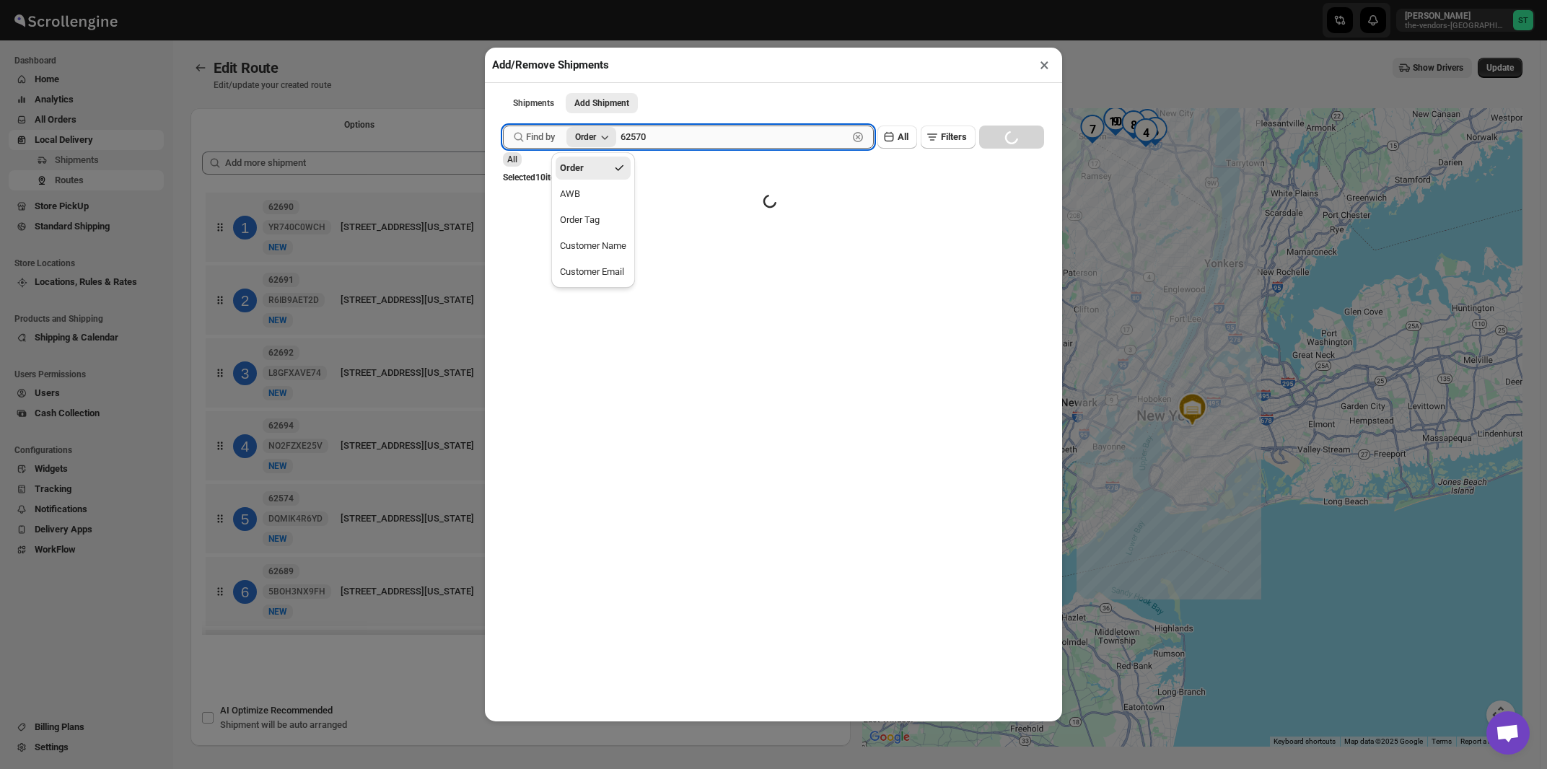
click at [723, 141] on input "62570" at bounding box center [733, 137] width 227 height 23
click at [734, 108] on ul "Shipments Add Shipment More views" at bounding box center [773, 102] width 544 height 20
click at [695, 139] on input "62570" at bounding box center [733, 137] width 227 height 23
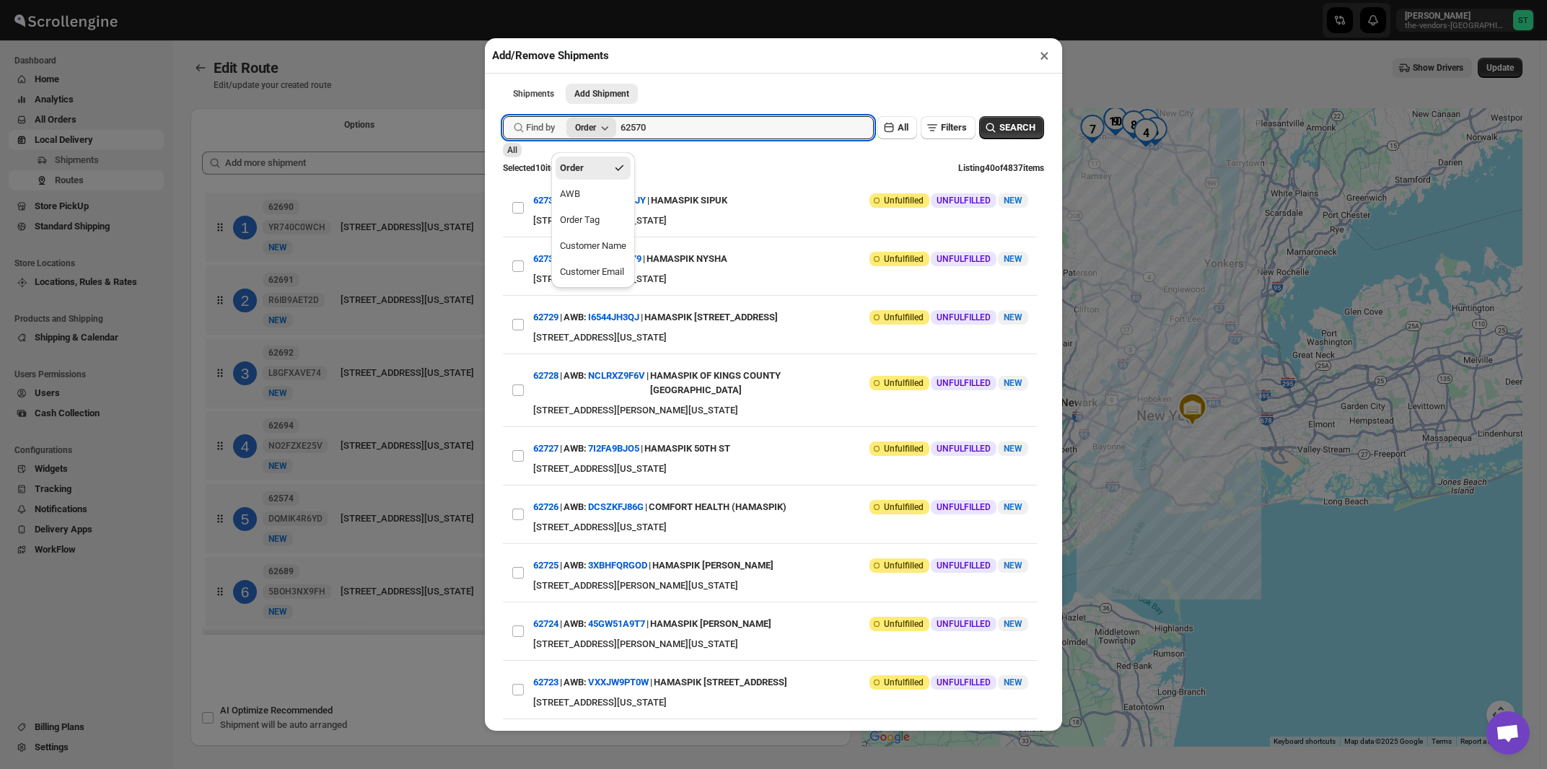
click at [612, 134] on icon "button" at bounding box center [604, 127] width 14 height 14
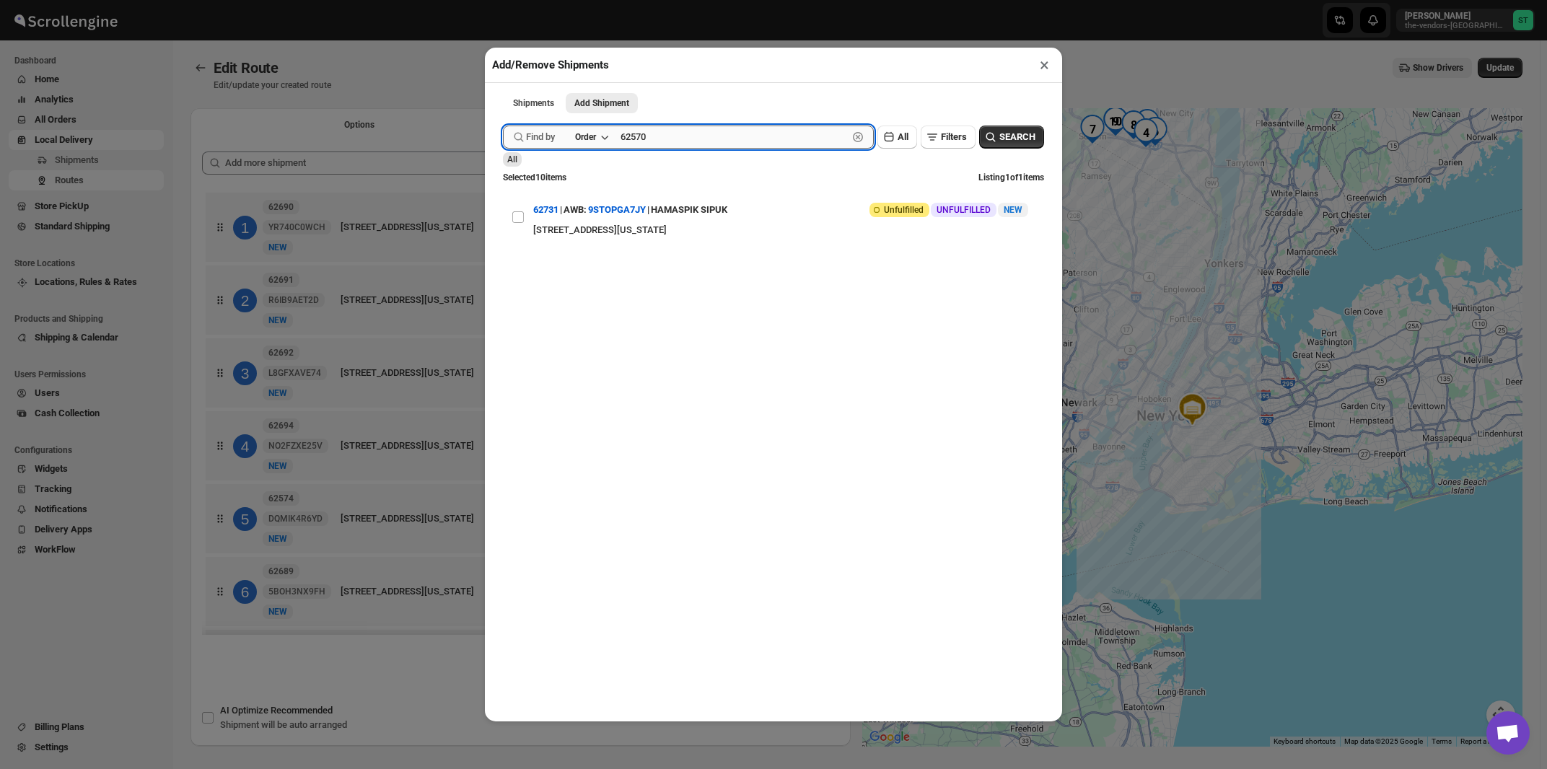
click at [726, 145] on input "62570" at bounding box center [733, 137] width 227 height 23
click at [503, 0] on button "Submit" at bounding box center [523, 7] width 41 height 15
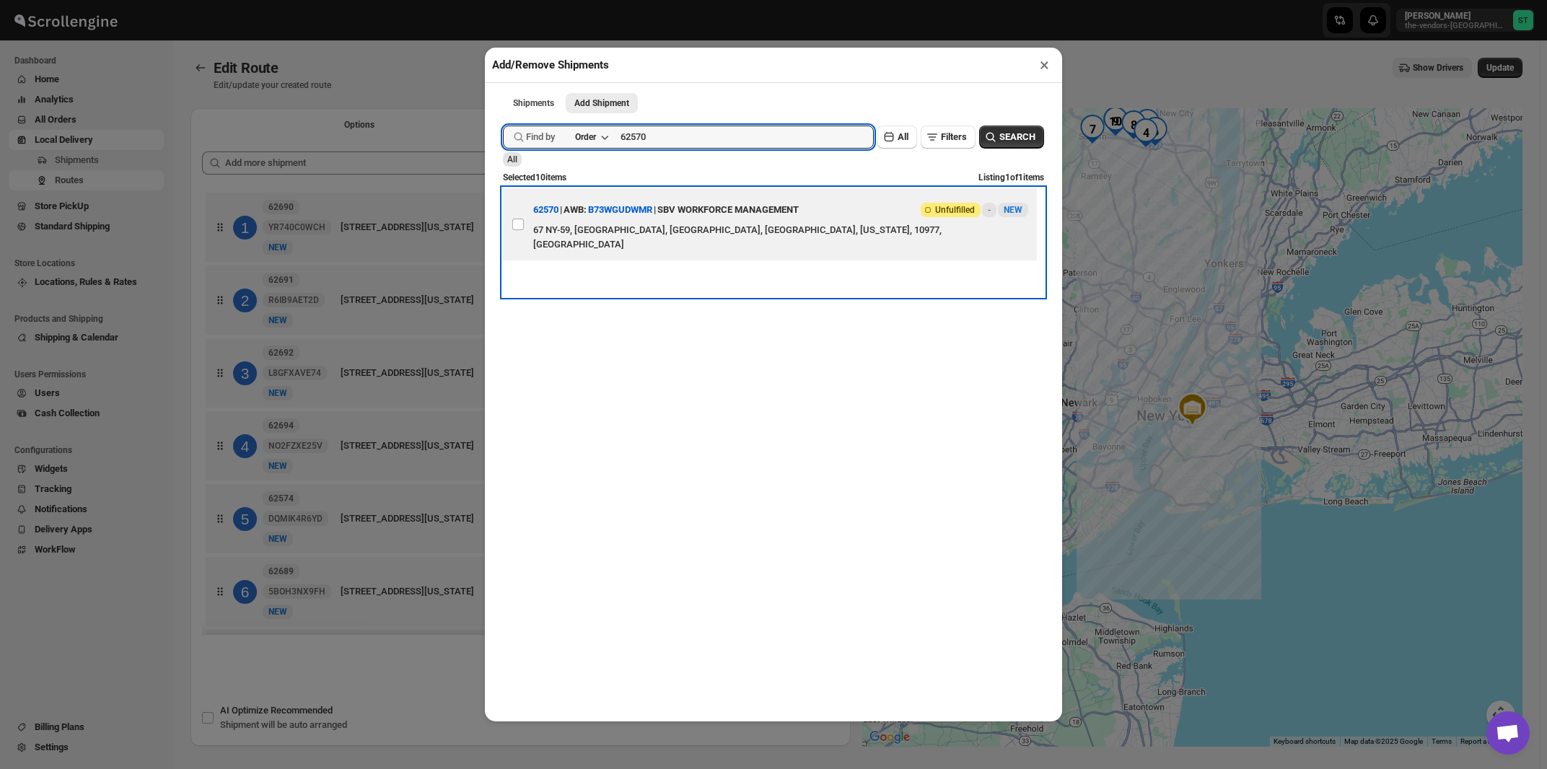
click at [739, 219] on div "SBV WORKFORCE MANAGEMENT" at bounding box center [727, 210] width 141 height 26
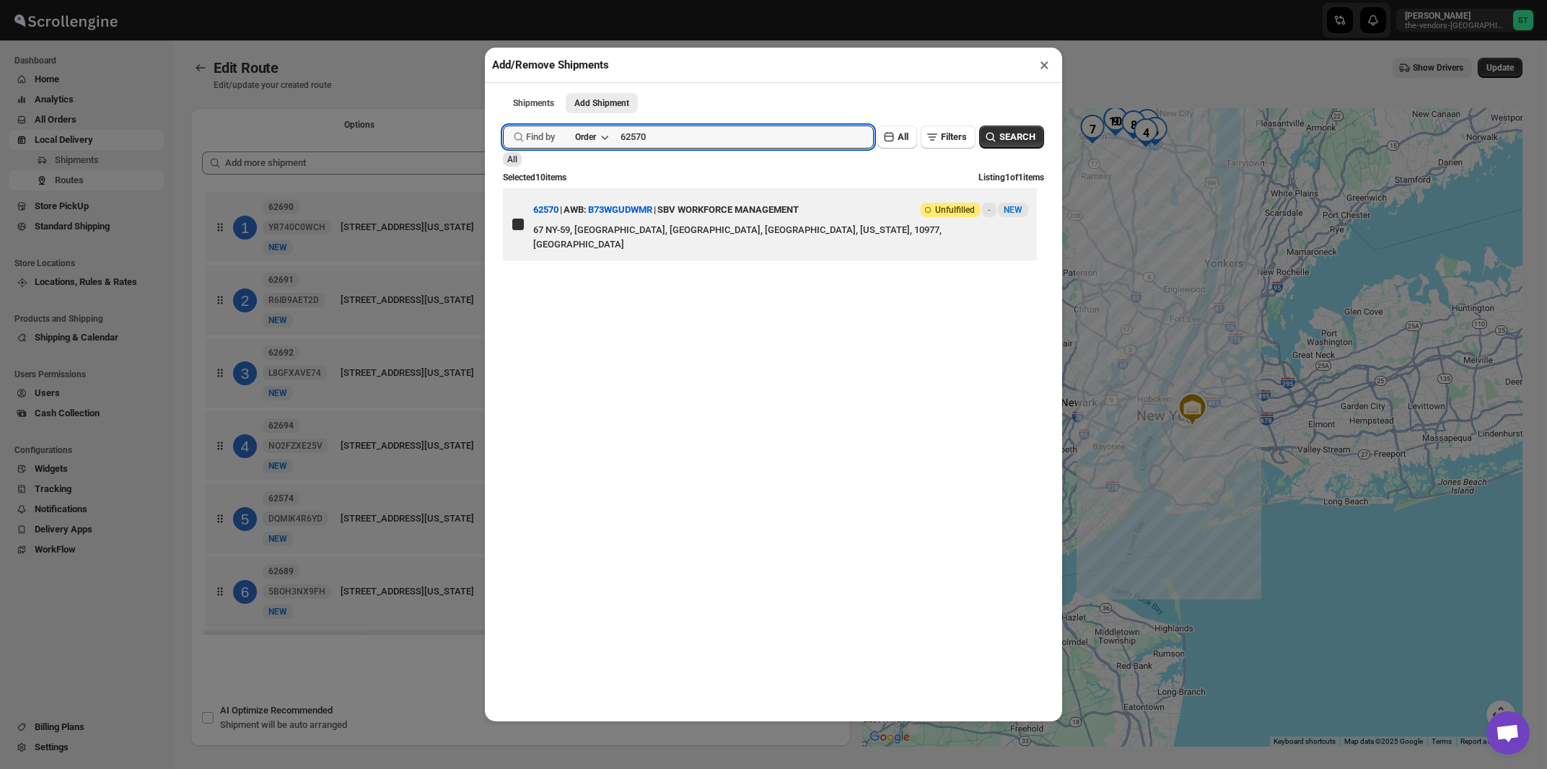
checkbox input "true"
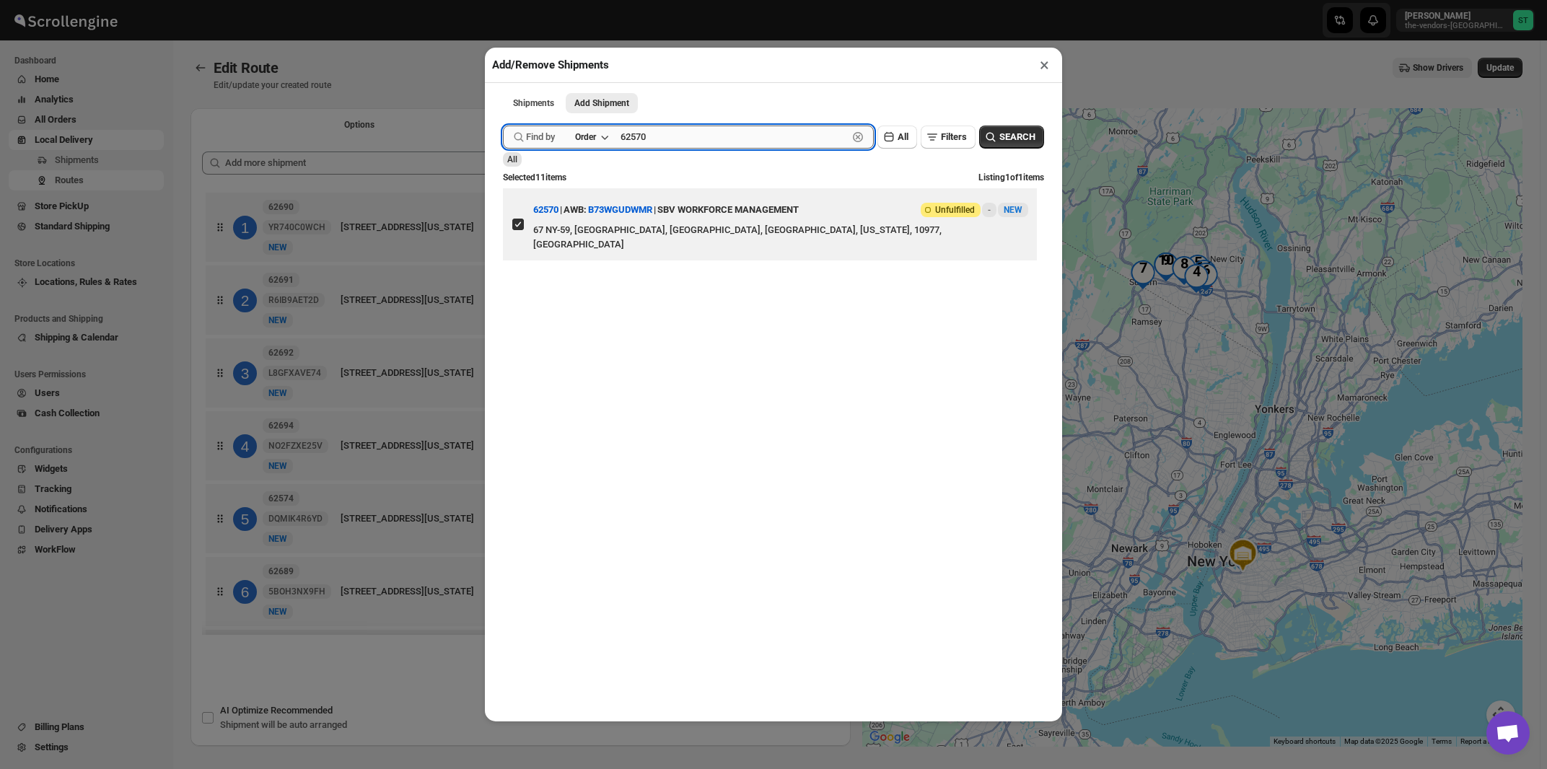
click at [716, 146] on input "62570" at bounding box center [733, 137] width 227 height 23
paste input "706"
type input "62706"
click at [503, 0] on button "Submit" at bounding box center [523, 7] width 41 height 15
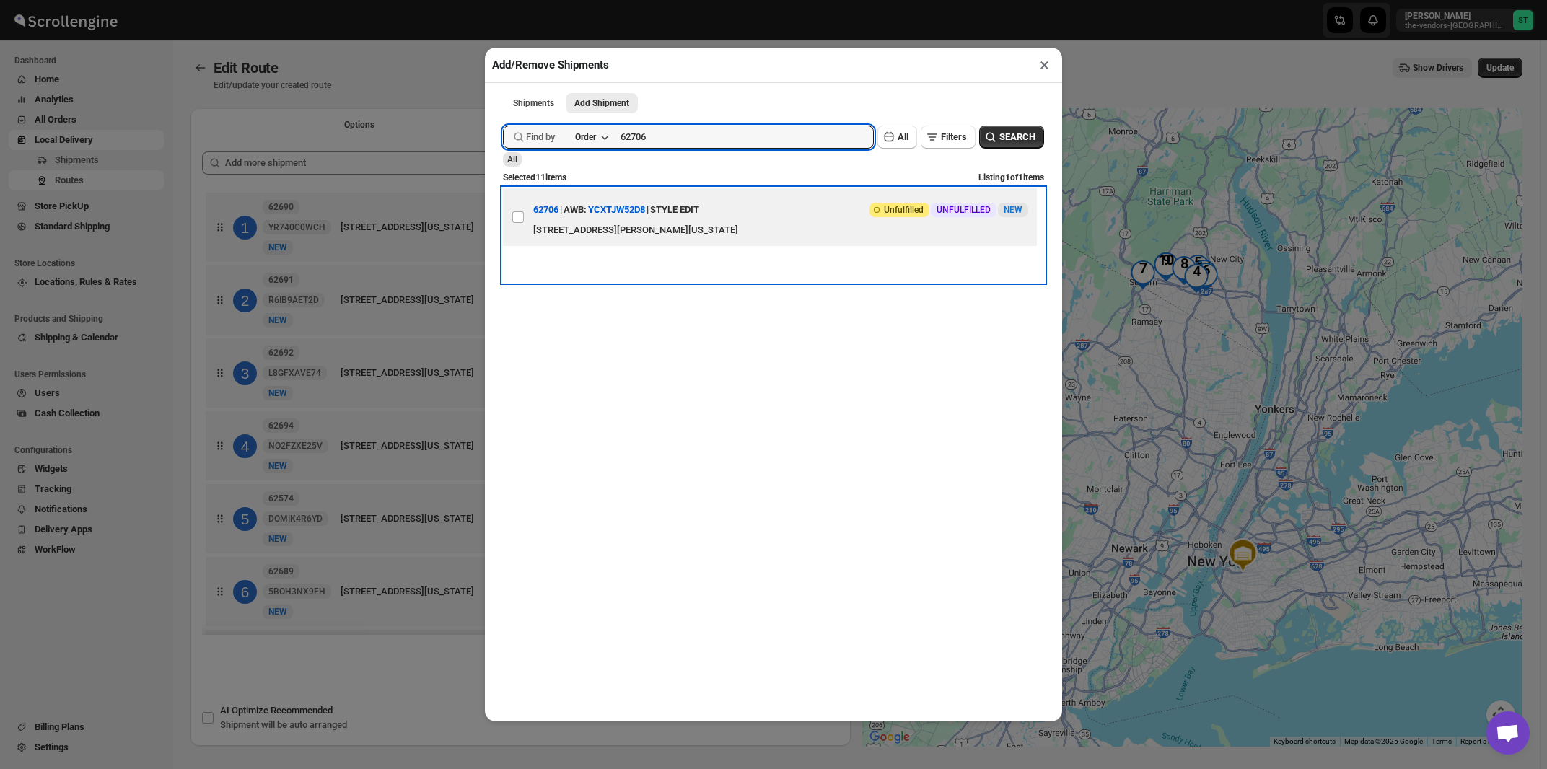
click at [703, 229] on div "123 Tice Boulevard, 3rd floor, Woodcliff Lake, New Jersey, 07677, United States" at bounding box center [780, 230] width 495 height 14
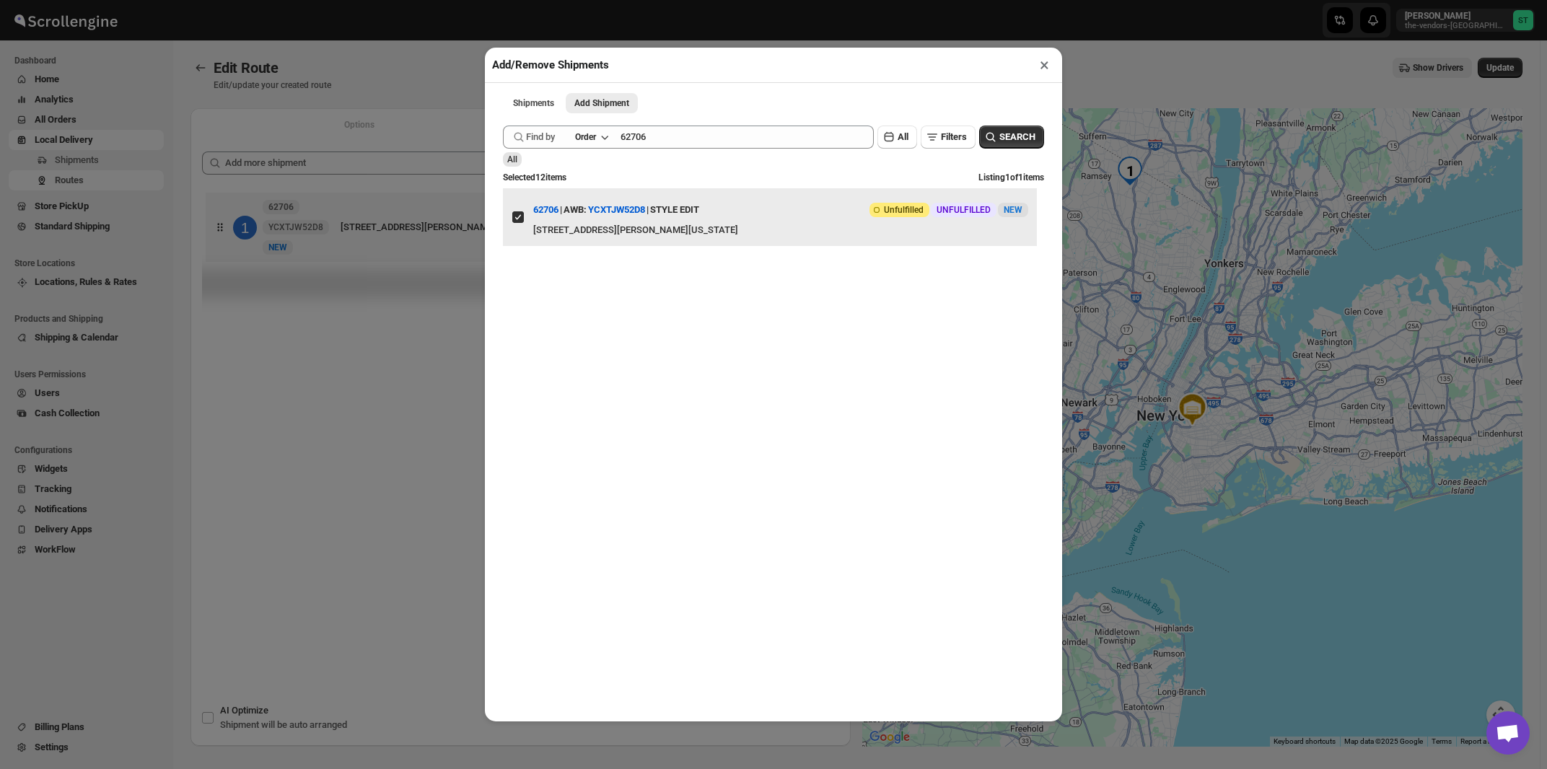
checkbox input "true"
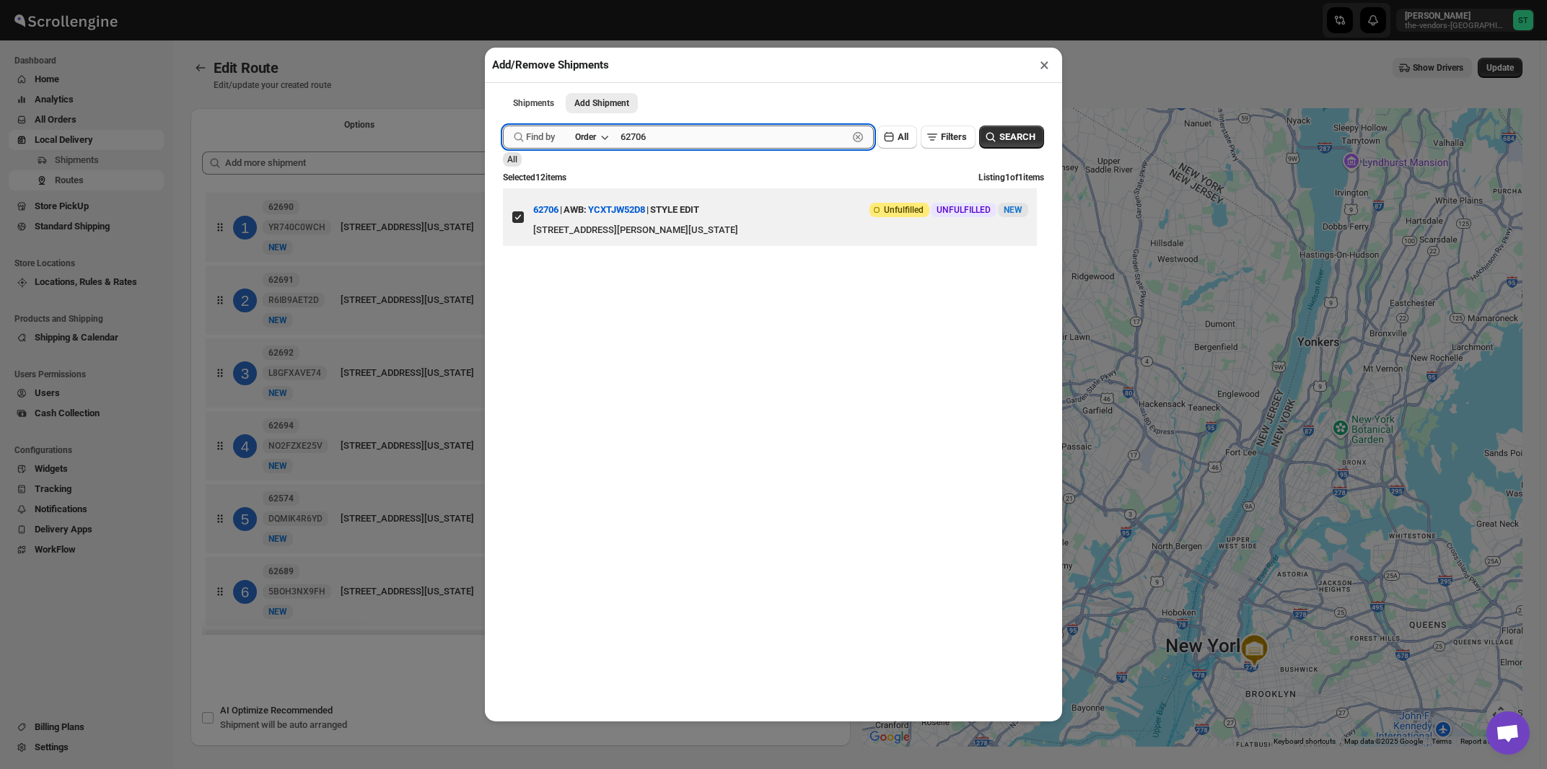
click at [675, 140] on input "62706" at bounding box center [733, 137] width 227 height 23
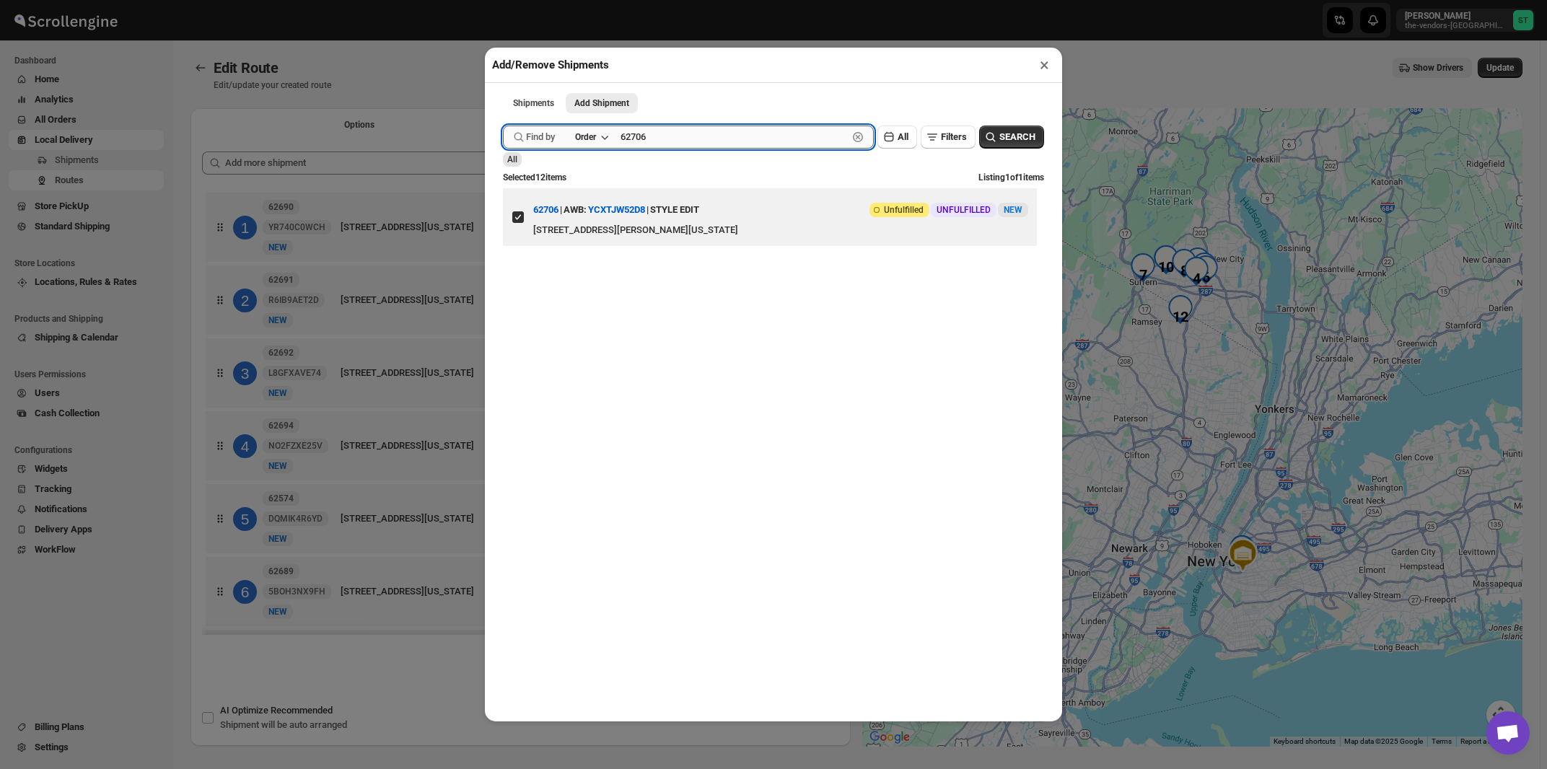
paste input "685"
type input "62685"
click at [503, 0] on button "Submit" at bounding box center [523, 7] width 41 height 15
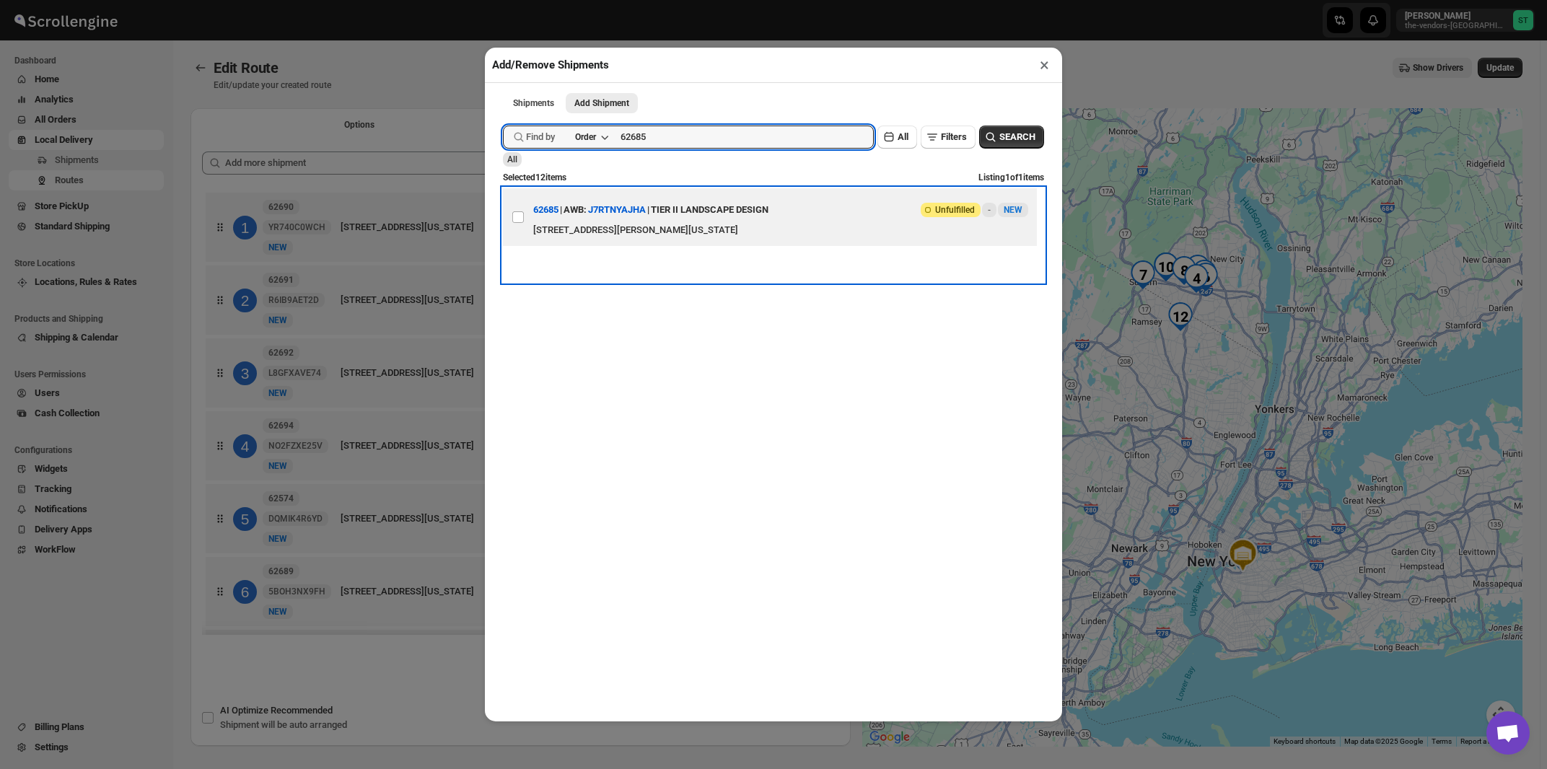
click at [751, 219] on div "TIER II LANDSCAPE DESIGN" at bounding box center [710, 210] width 118 height 26
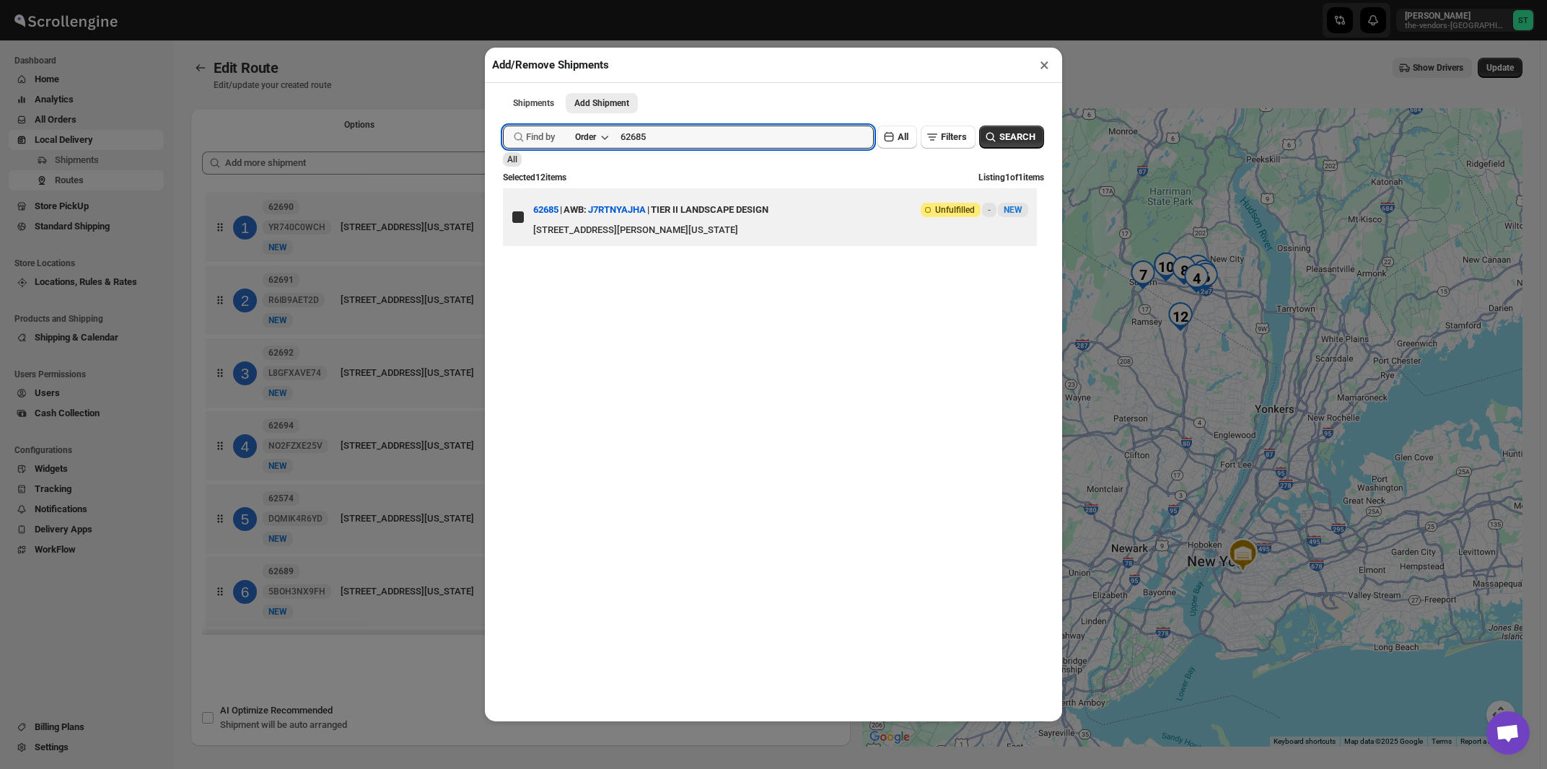
checkbox input "true"
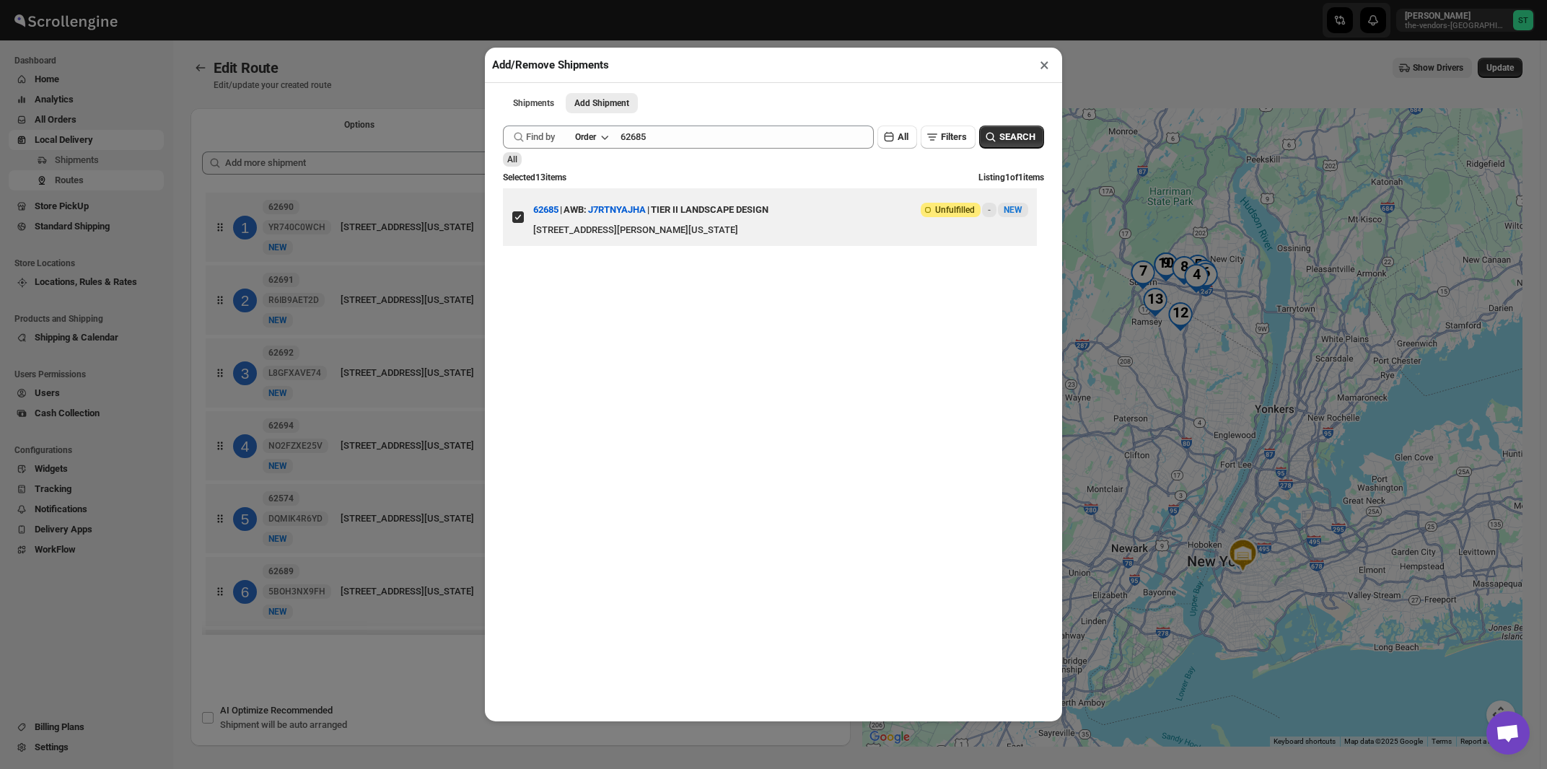
click at [767, 151] on div "Submit Find by Order 62685 Clear All Filters SEARCH All Selected 13 items Listi…" at bounding box center [773, 200] width 541 height 164
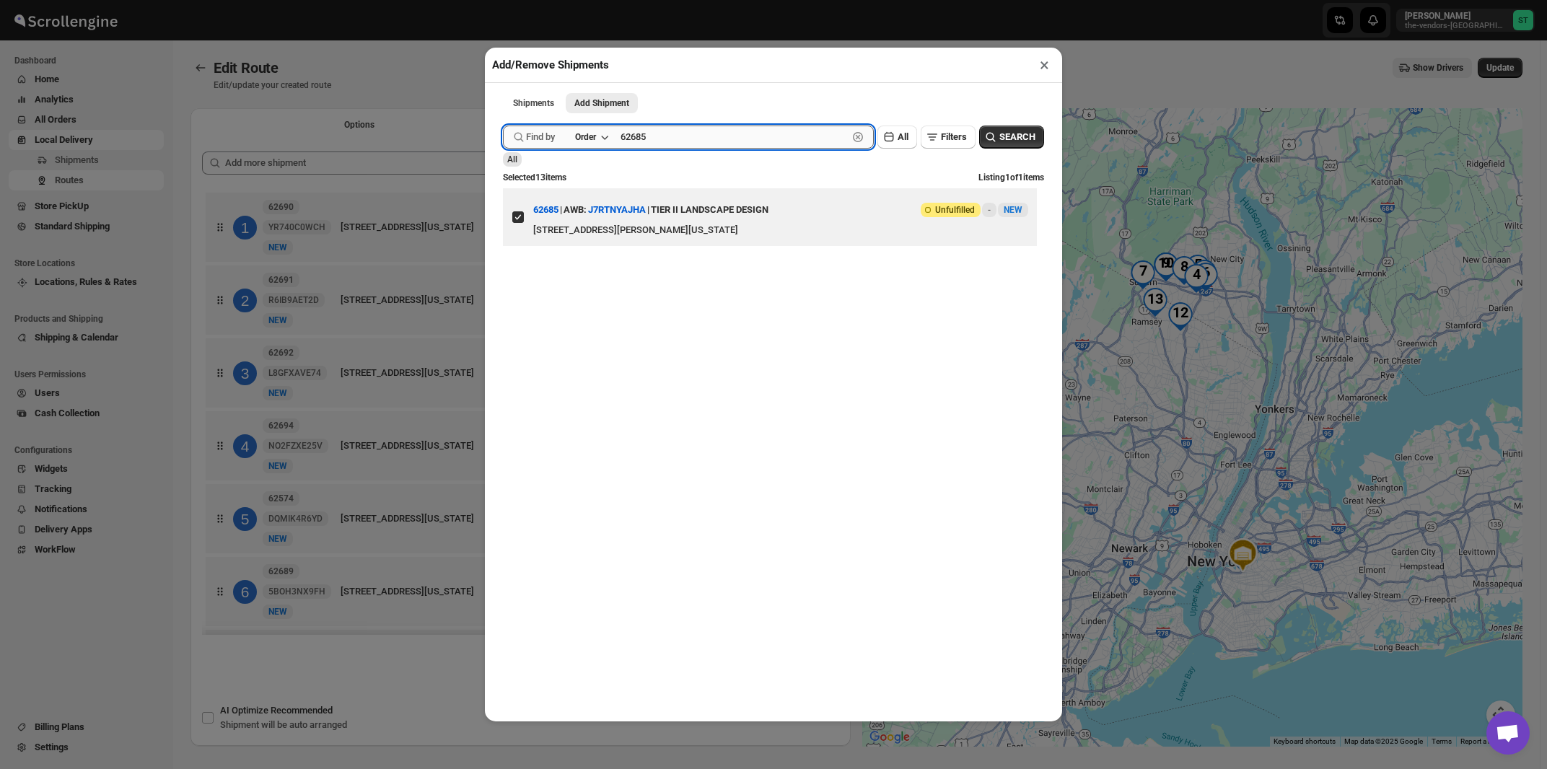
click at [767, 144] on input "62685" at bounding box center [733, 137] width 227 height 23
paste input "490"
type input "62490"
click at [503, 0] on button "Submit" at bounding box center [523, 7] width 41 height 15
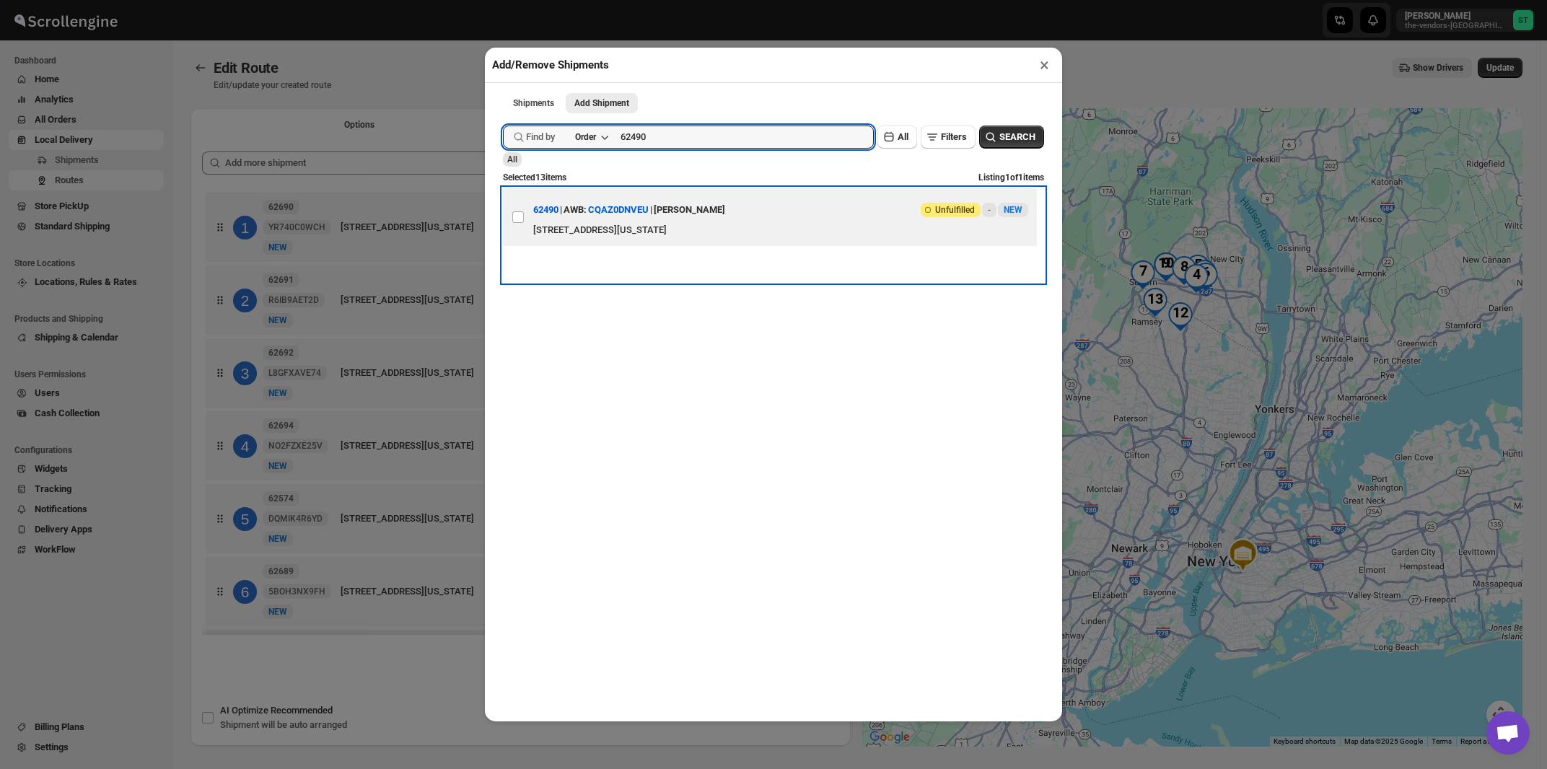
click at [745, 233] on div "67 Route 59 , Suite 311, Spring valley, New York, 10977, United States" at bounding box center [780, 230] width 495 height 14
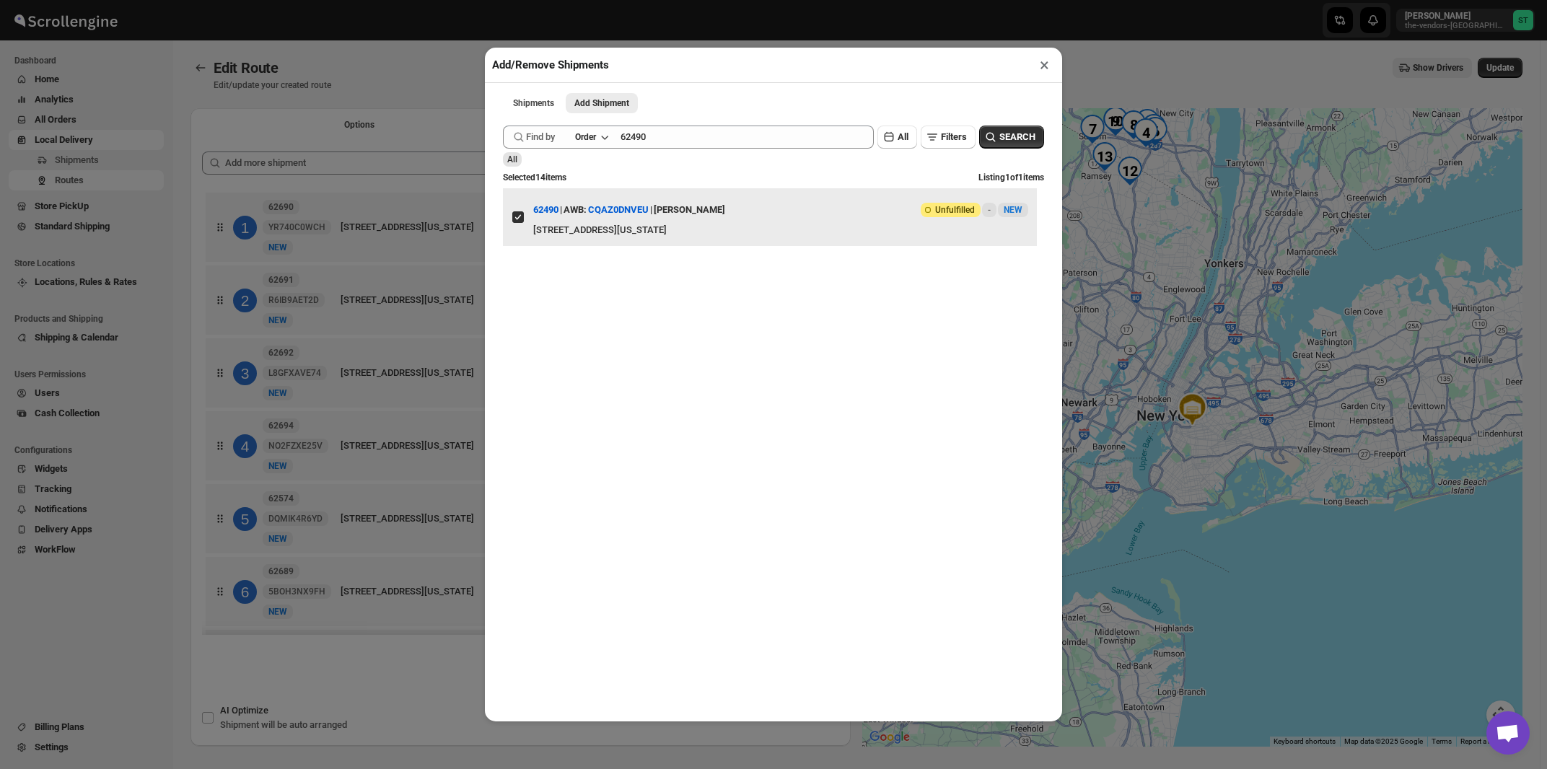
checkbox input "true"
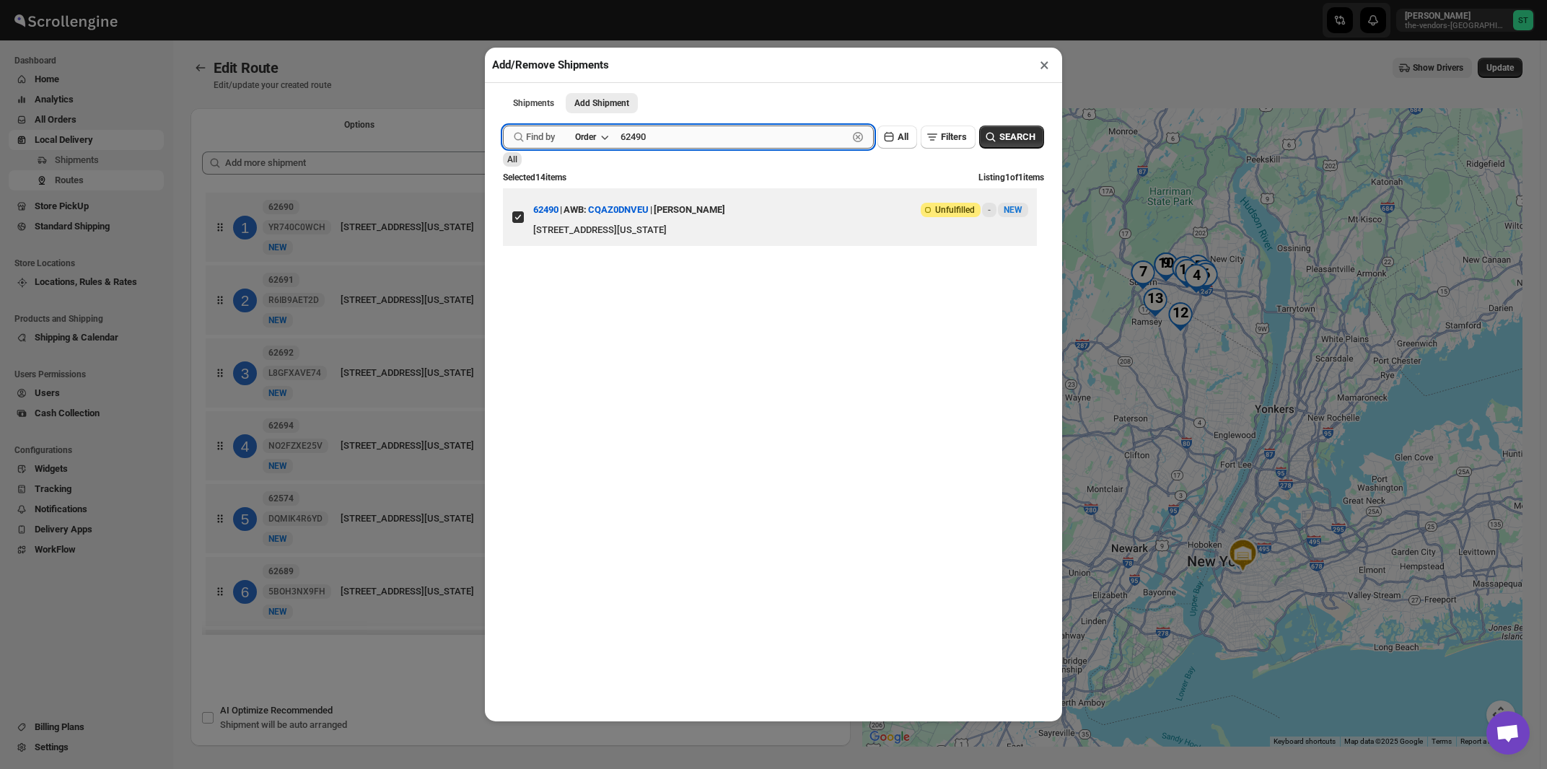
click at [723, 144] on input "62490" at bounding box center [733, 137] width 227 height 23
paste input "661"
type input "62661"
click at [503, 0] on button "Submit" at bounding box center [523, 7] width 41 height 15
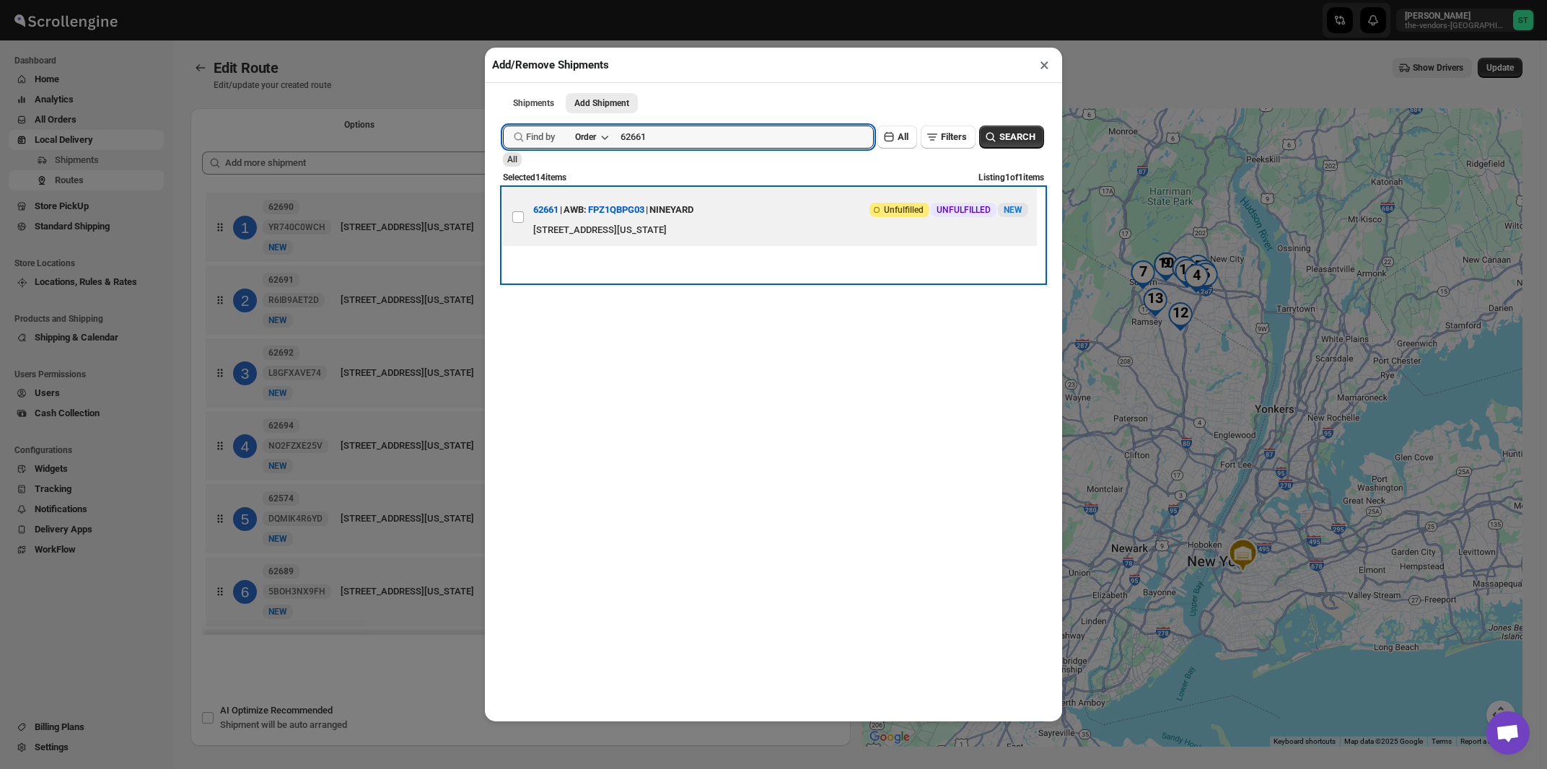
click at [693, 220] on div "NINEYARD" at bounding box center [671, 210] width 44 height 26
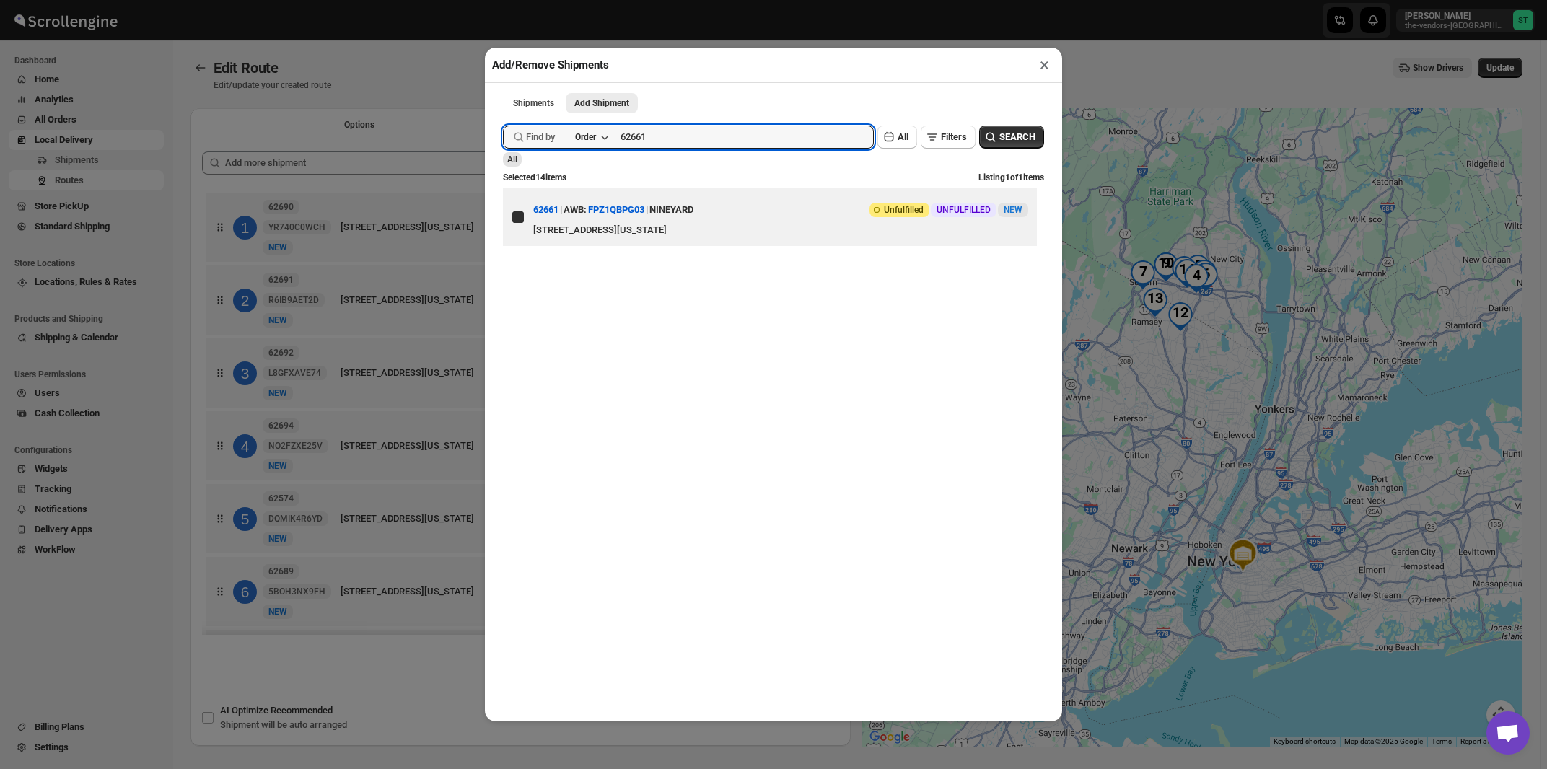
checkbox input "true"
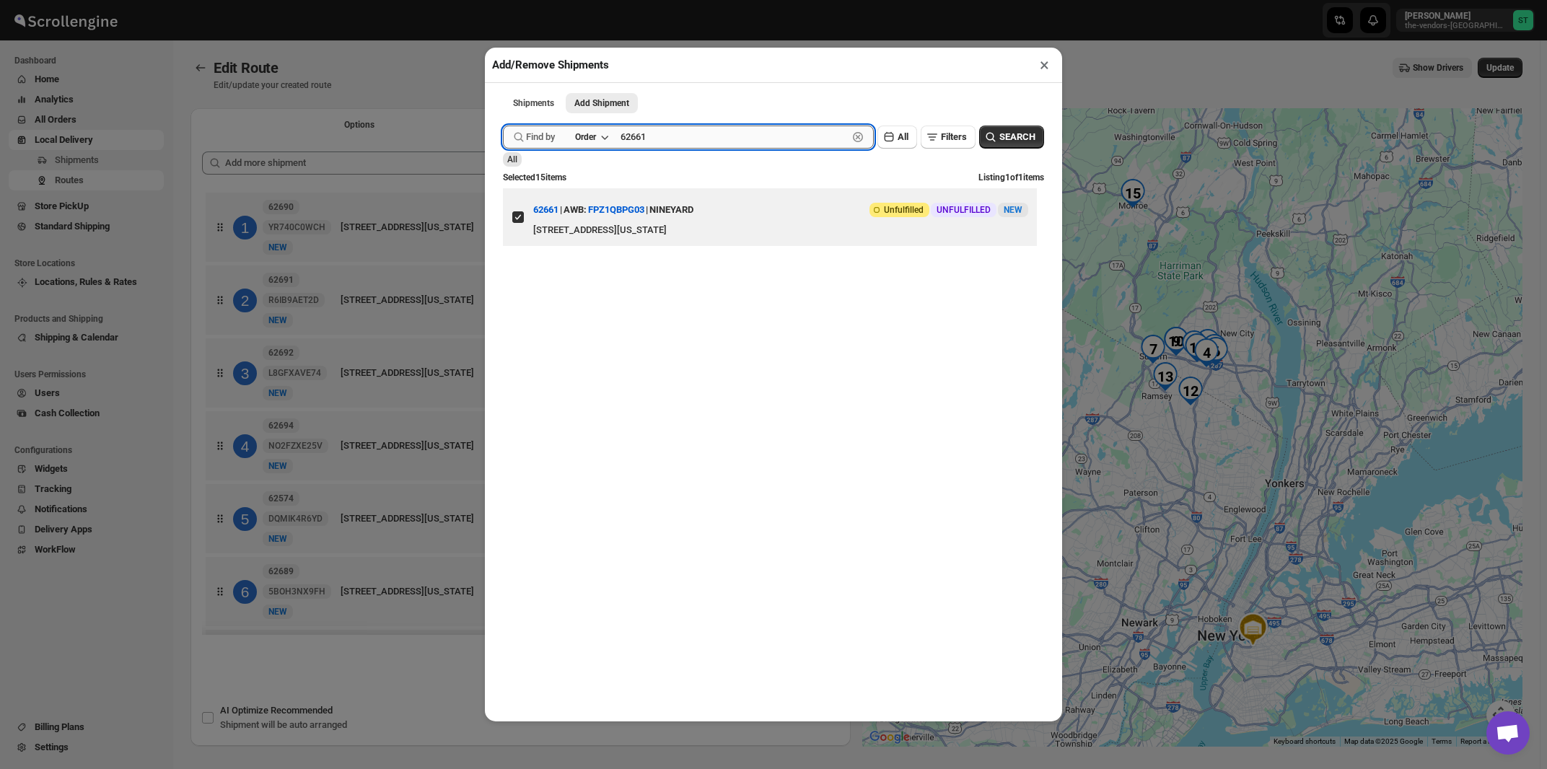
click at [683, 140] on input "62661" at bounding box center [733, 137] width 227 height 23
paste input "96"
type input "62696"
click at [503, 0] on button "Submit" at bounding box center [523, 7] width 41 height 15
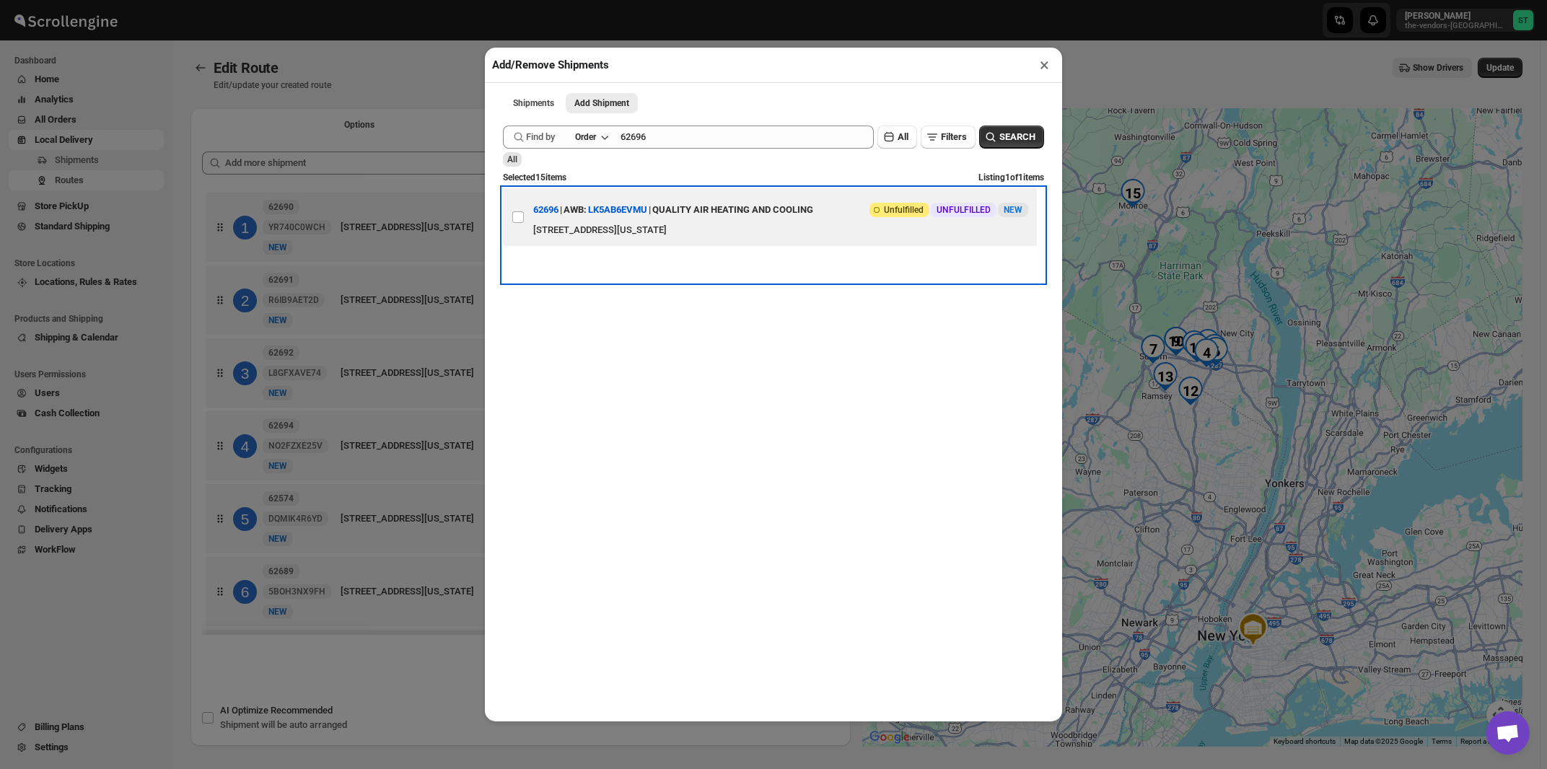
click at [714, 229] on div "39 Columbus Ave, Spring Valley, New York, 10977, United States" at bounding box center [780, 230] width 495 height 14
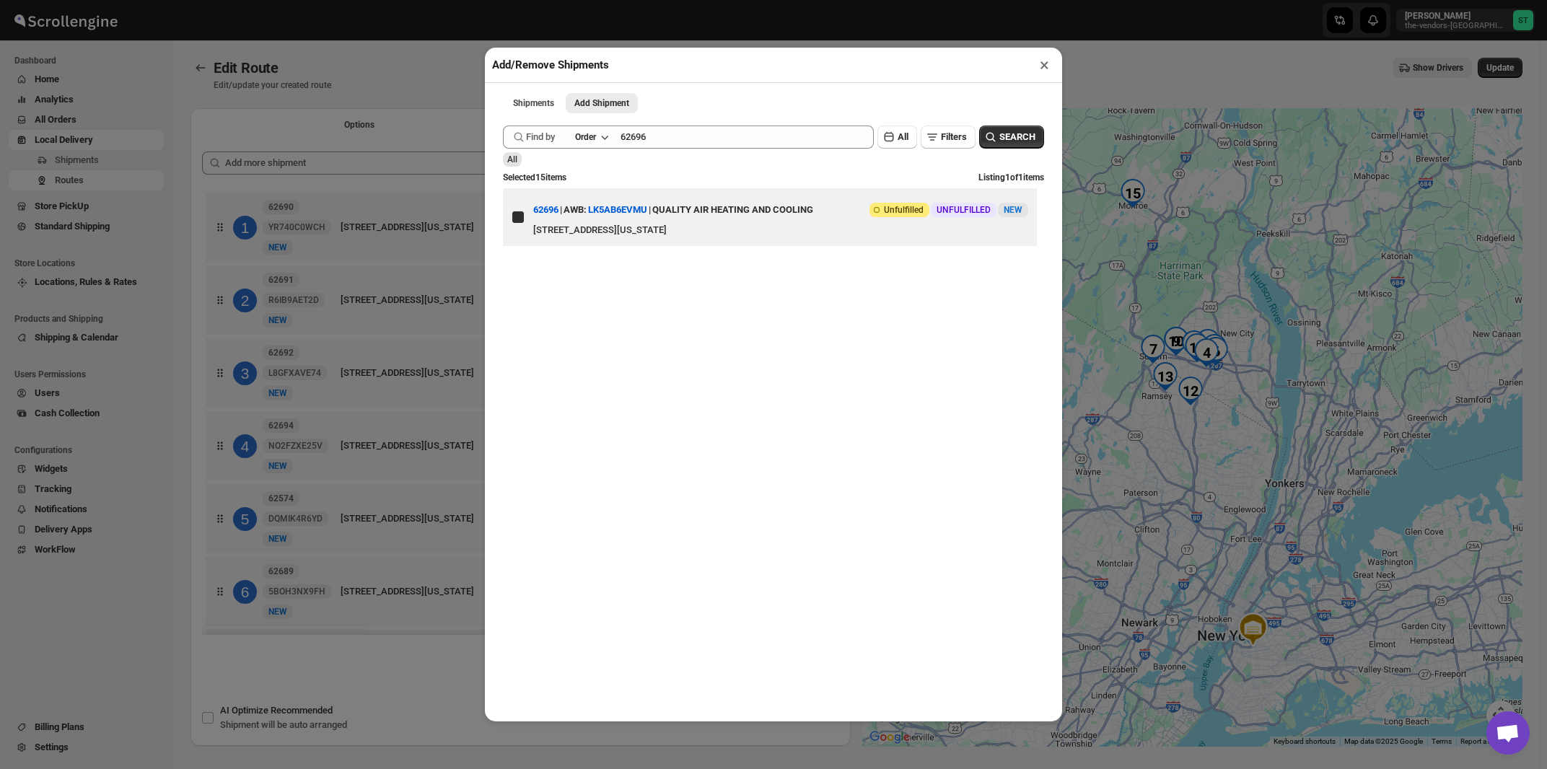
checkbox input "true"
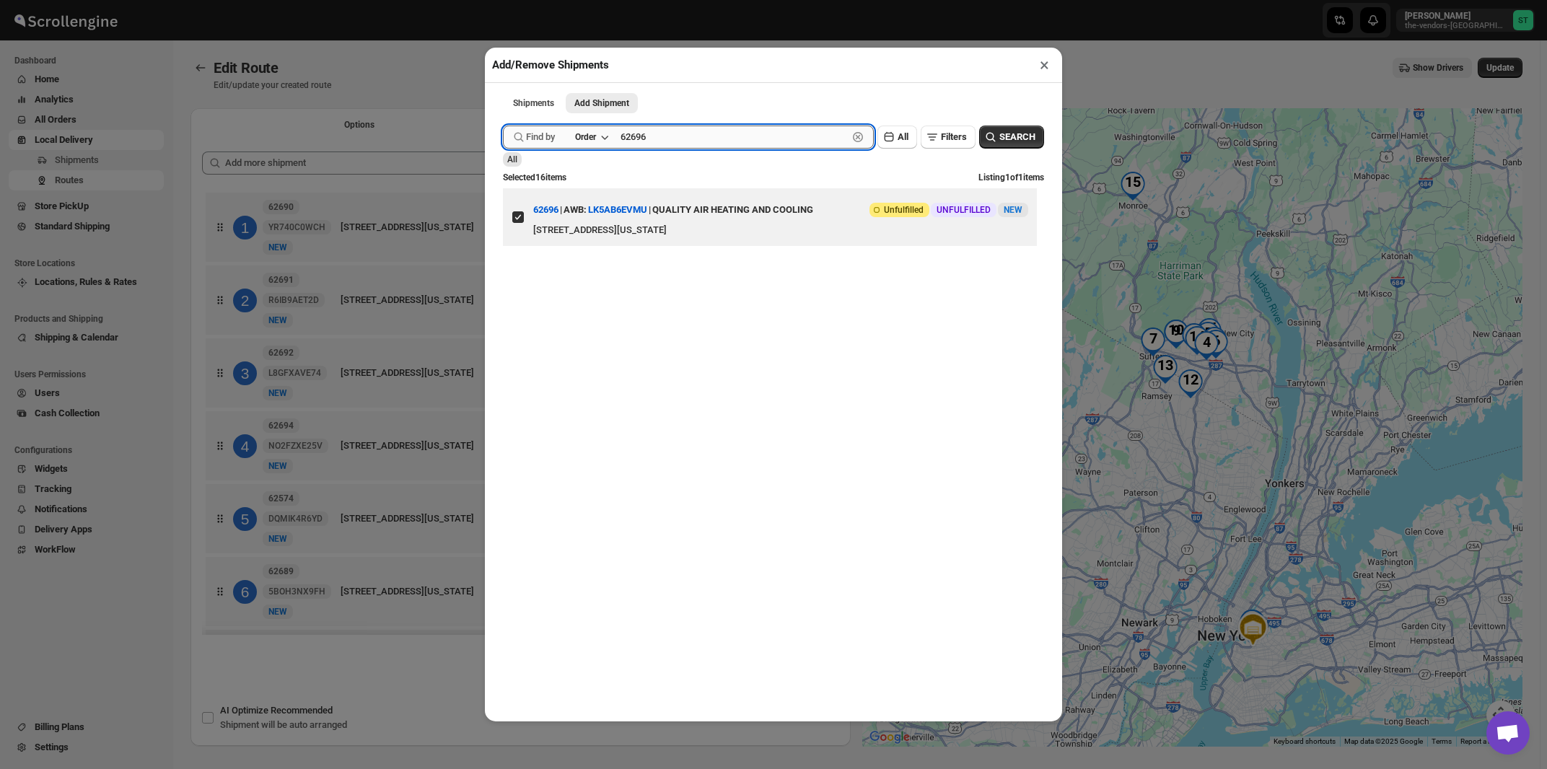
click at [693, 142] on input "62696" at bounding box center [733, 137] width 227 height 23
paste input "705"
type input "62705"
click at [503, 0] on button "Submit" at bounding box center [523, 7] width 41 height 15
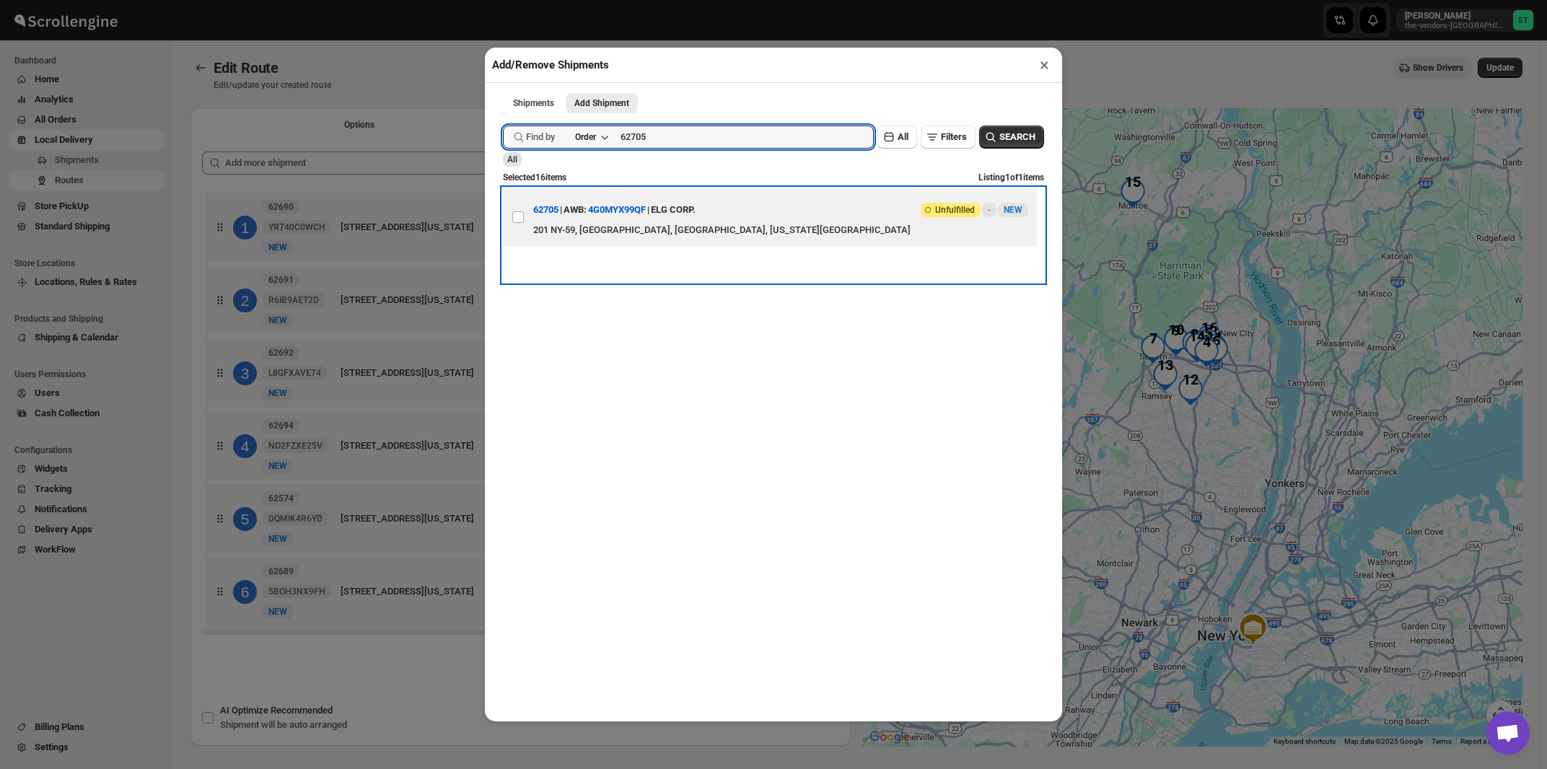
click at [695, 221] on div "ELG CORP." at bounding box center [673, 210] width 45 height 26
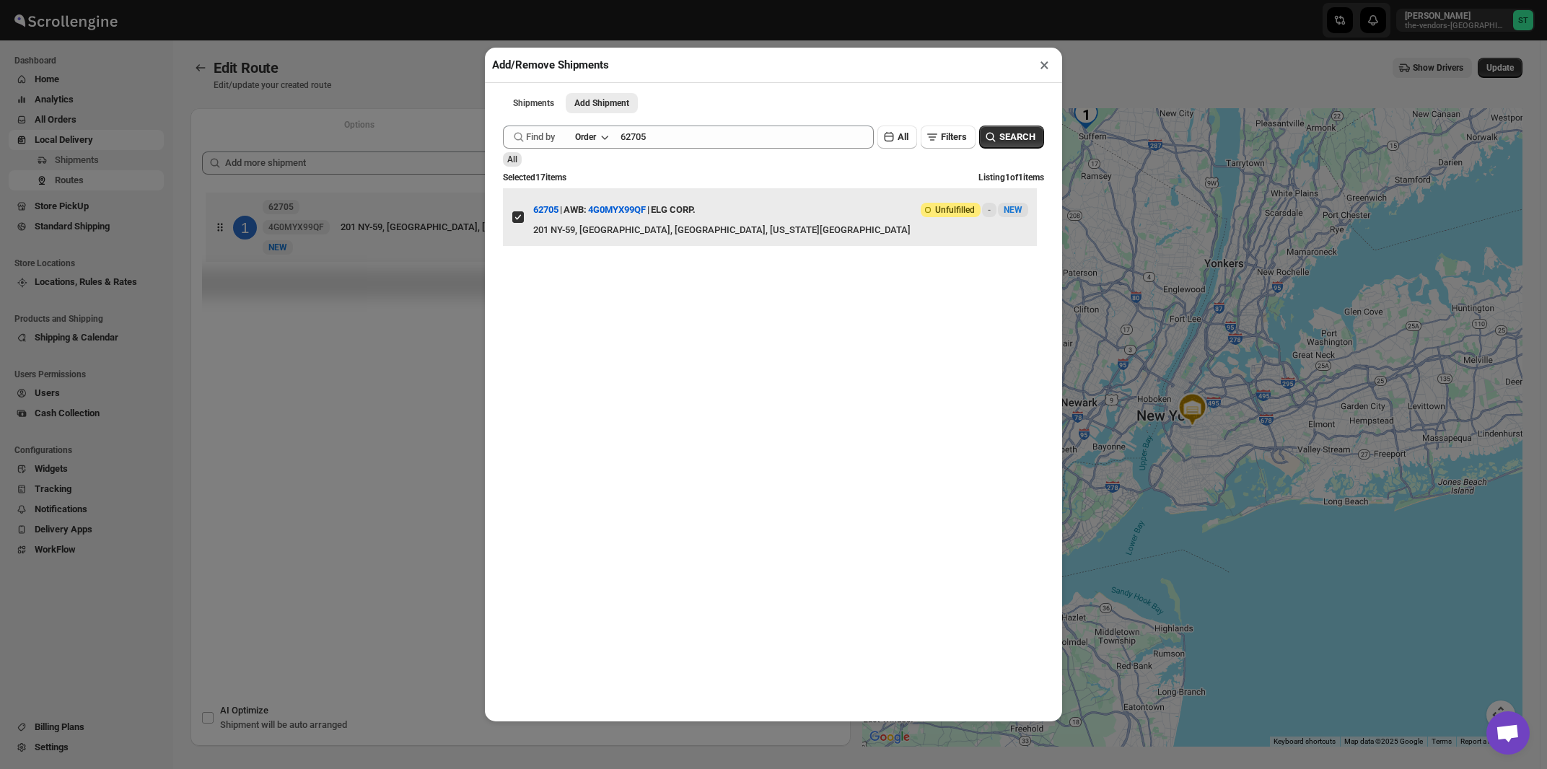
checkbox input "true"
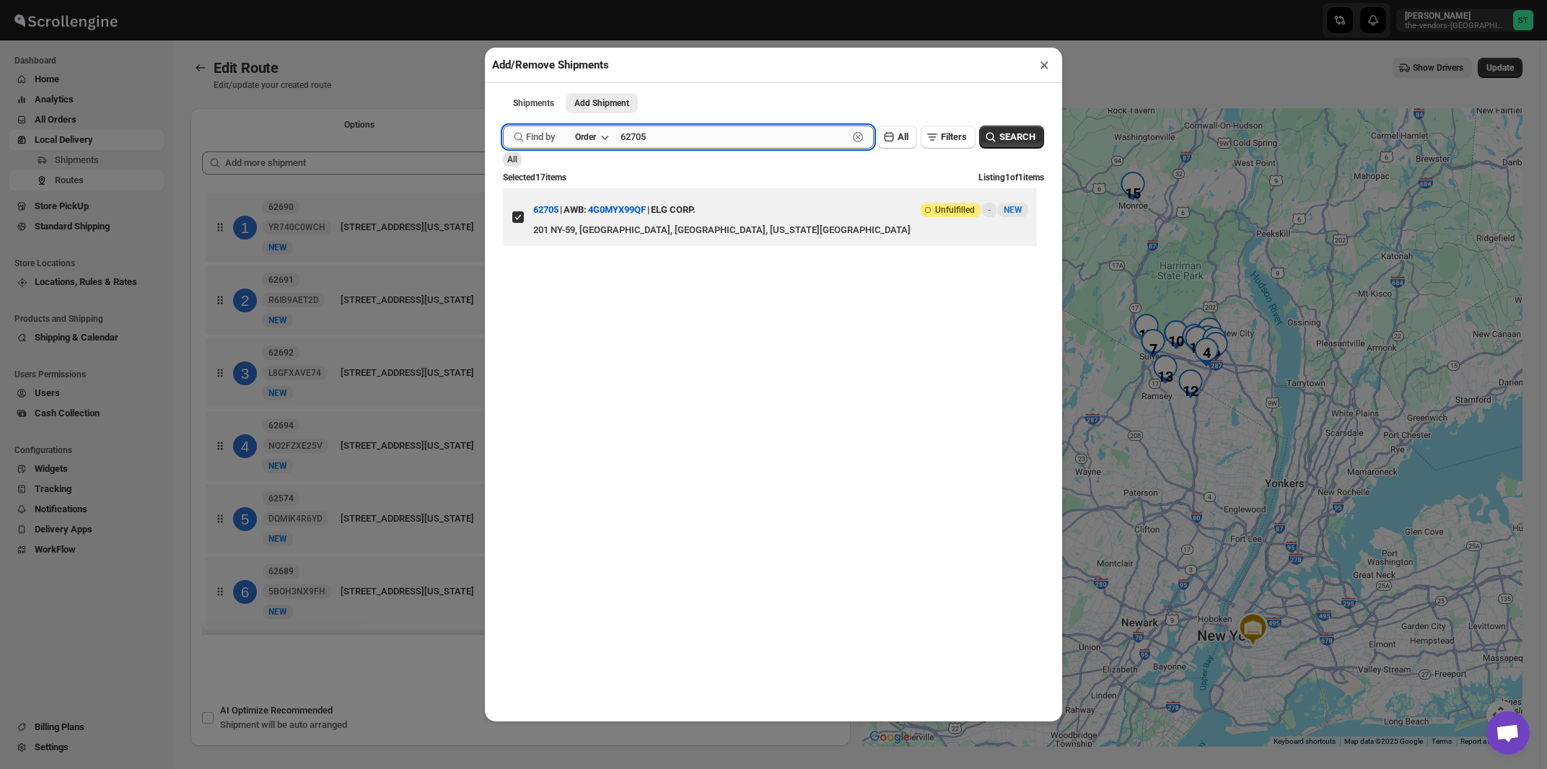
click at [707, 142] on input "62705" at bounding box center [733, 137] width 227 height 23
paste input "654"
type input "62654"
click at [503, 0] on button "Submit" at bounding box center [523, 7] width 41 height 15
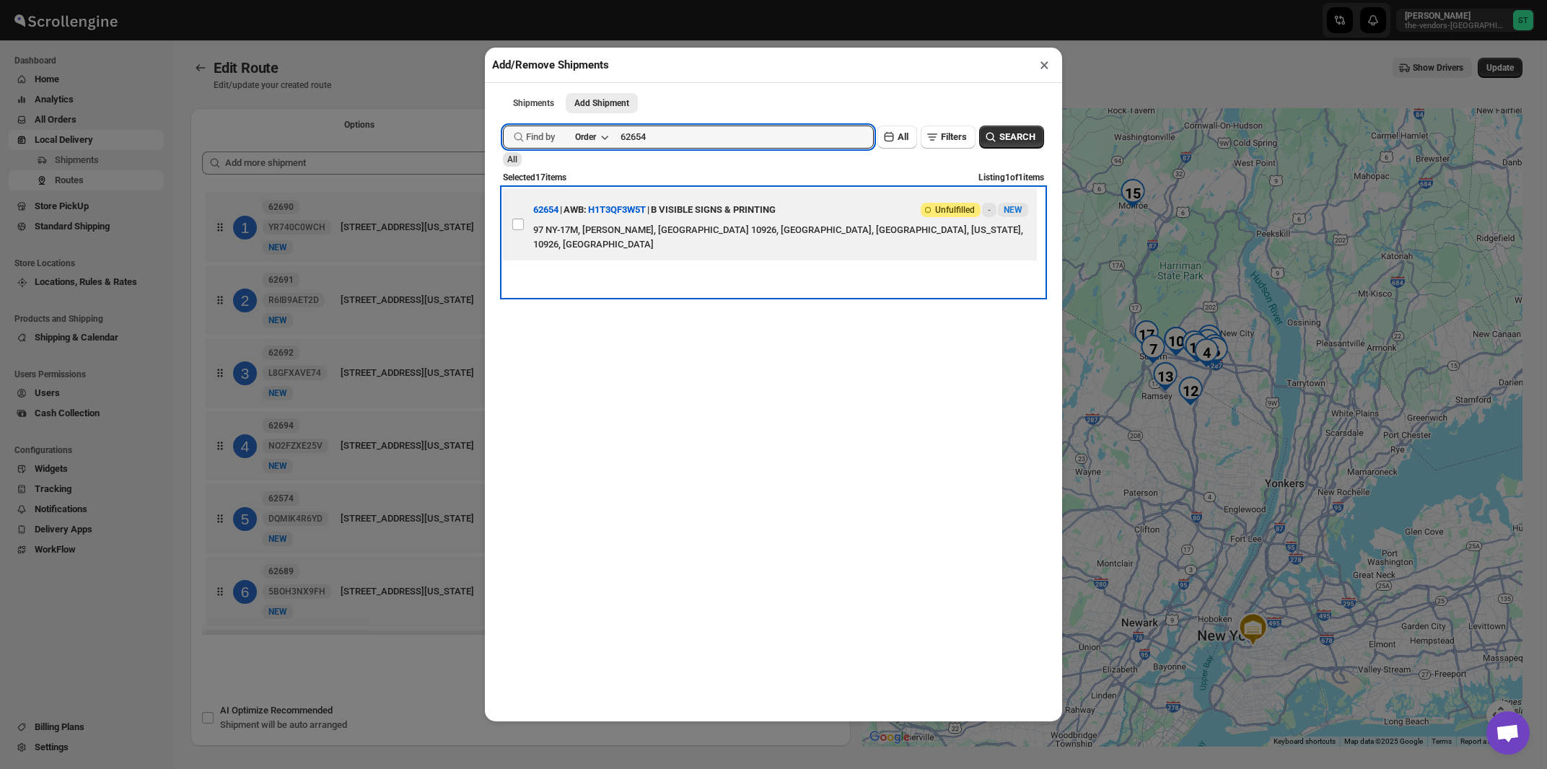
click at [714, 230] on div "97 NY-17M, Harriman, NY 10926, USA, Orange County, New York, 10926, United Stat…" at bounding box center [780, 237] width 495 height 29
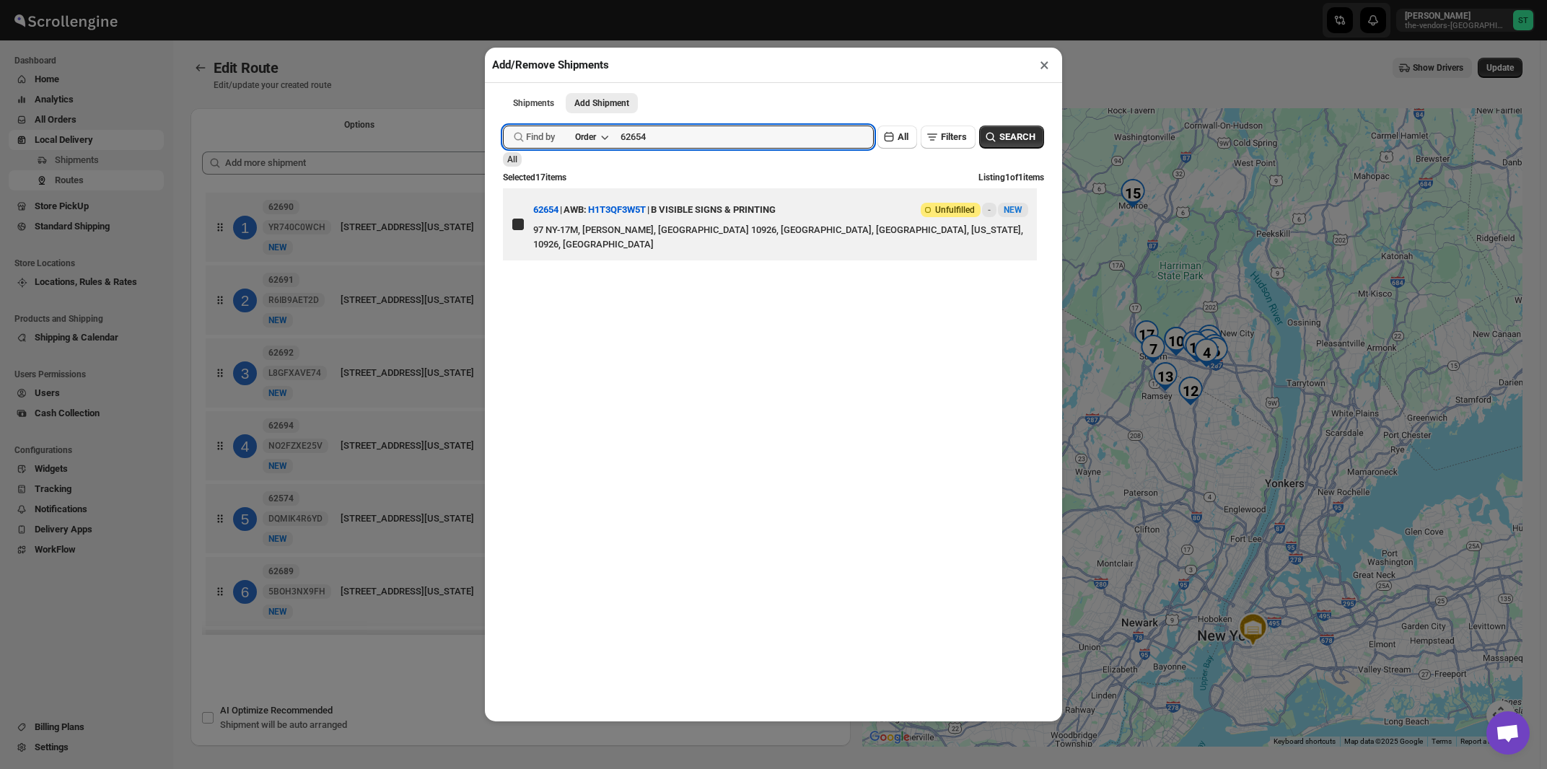
checkbox input "true"
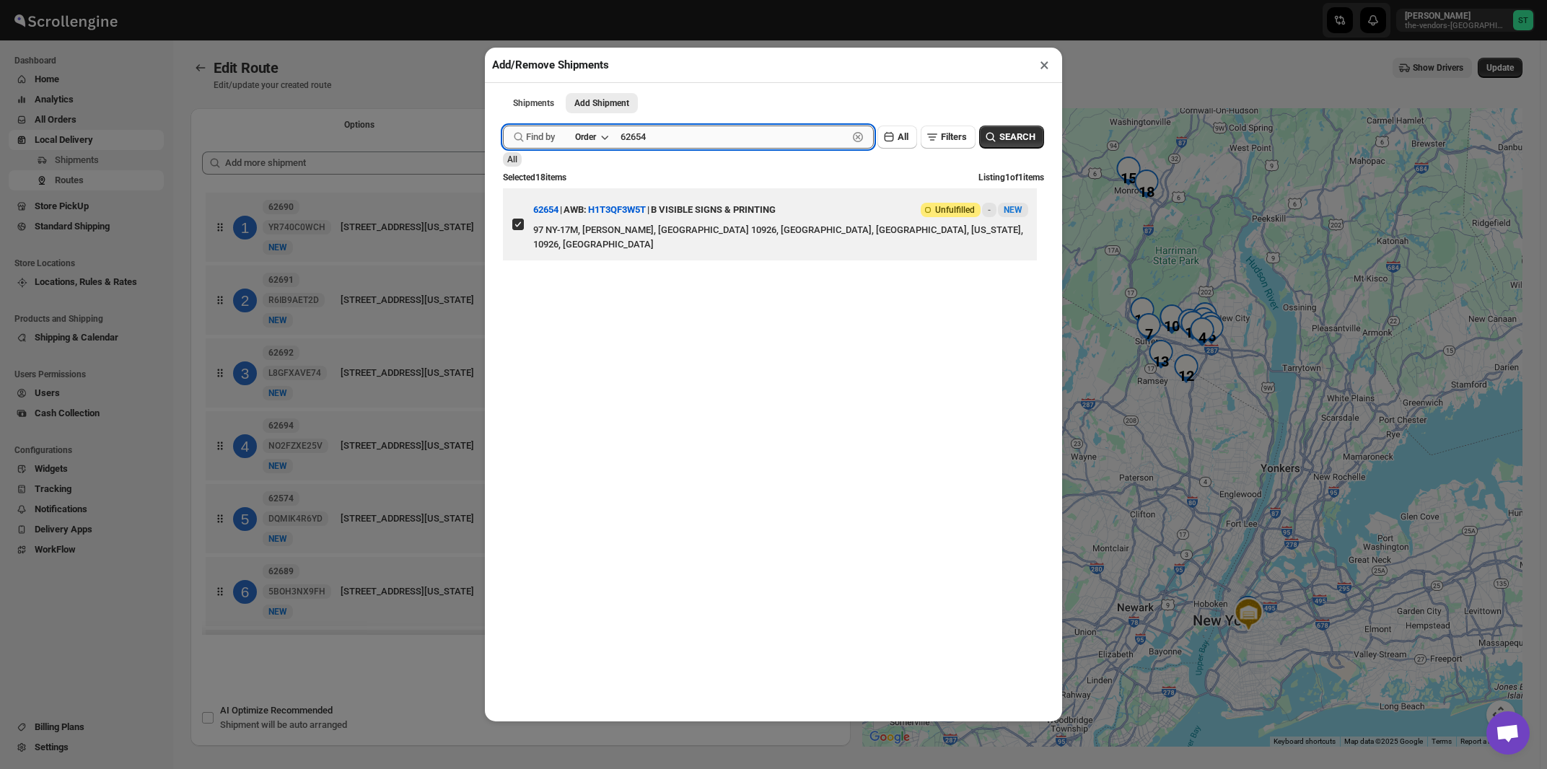
click at [710, 142] on input "62654" at bounding box center [733, 137] width 227 height 23
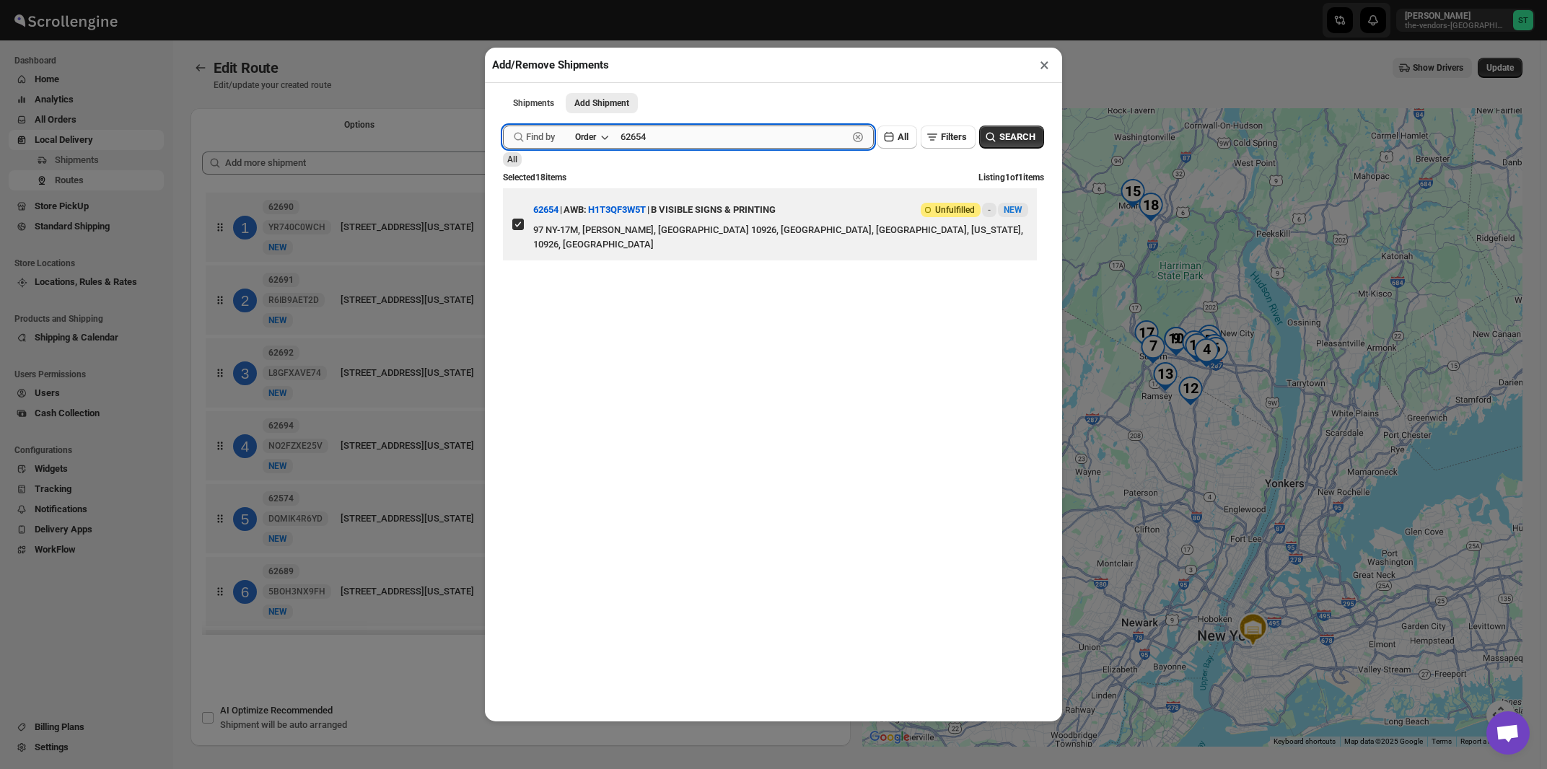
paste input "5"
type input "62655"
click at [503, 0] on button "Submit" at bounding box center [523, 7] width 41 height 15
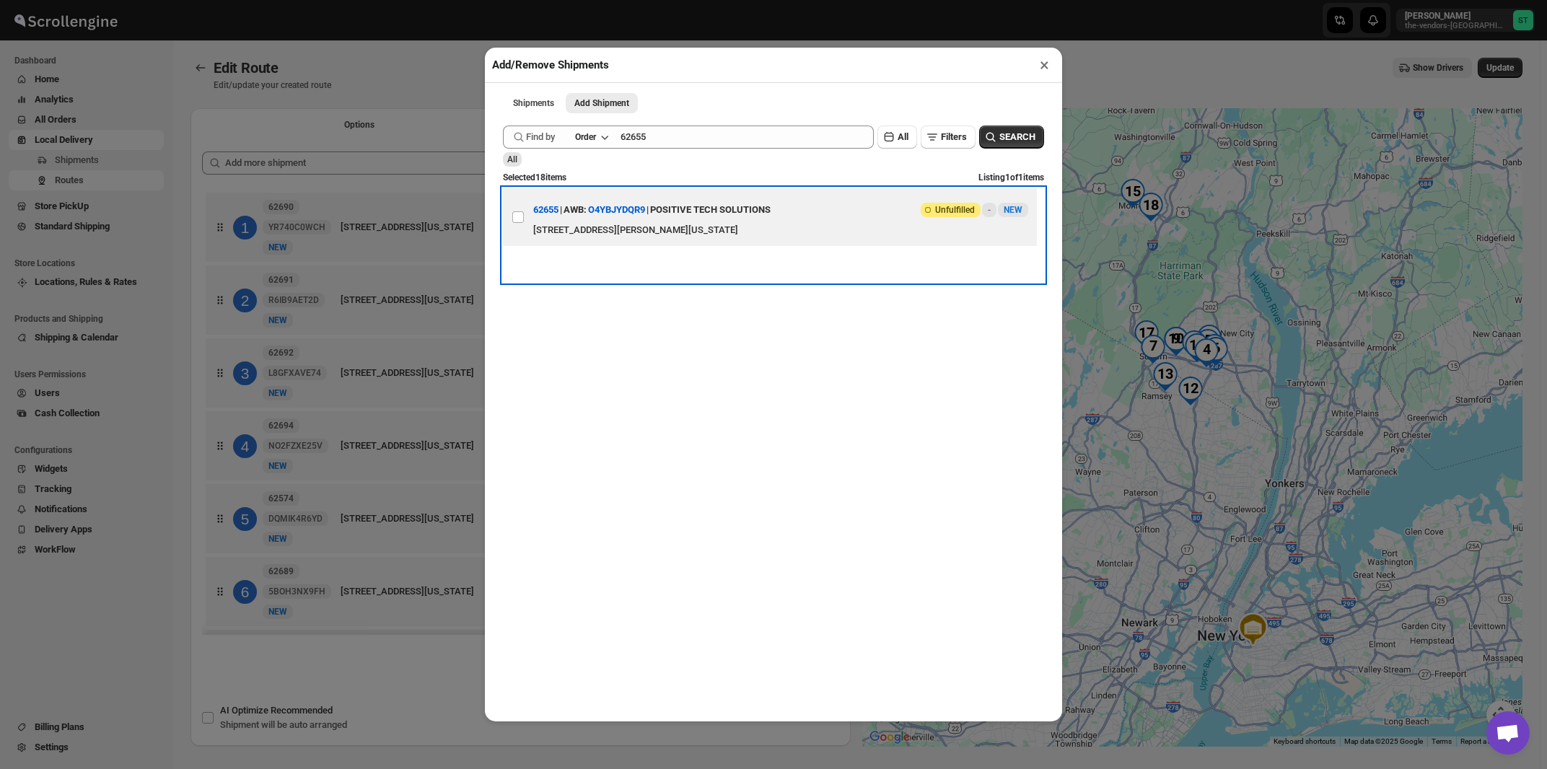
click at [703, 223] on div "POSITIVE TECH SOLUTIONS" at bounding box center [710, 210] width 120 height 26
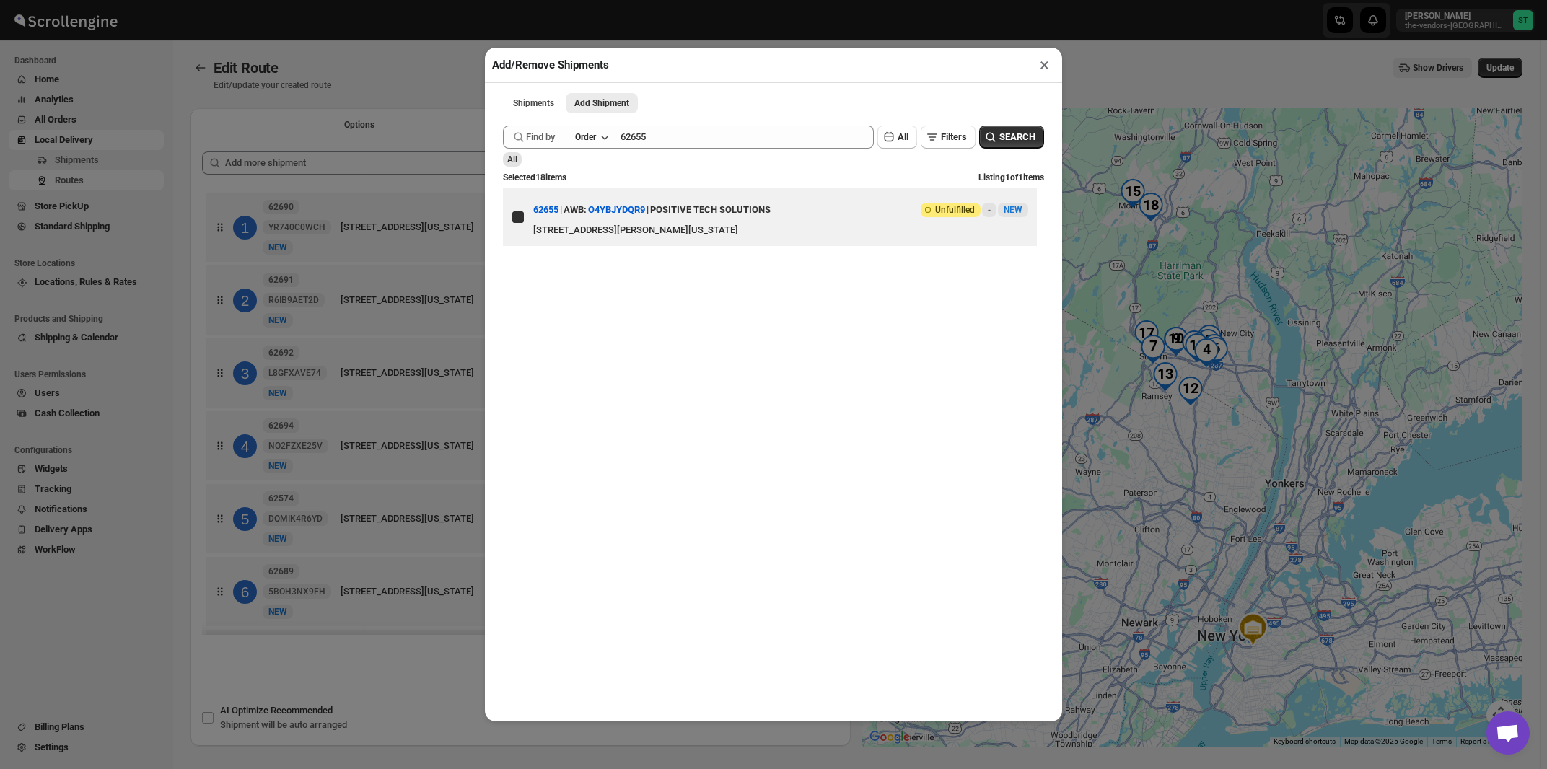
checkbox input "true"
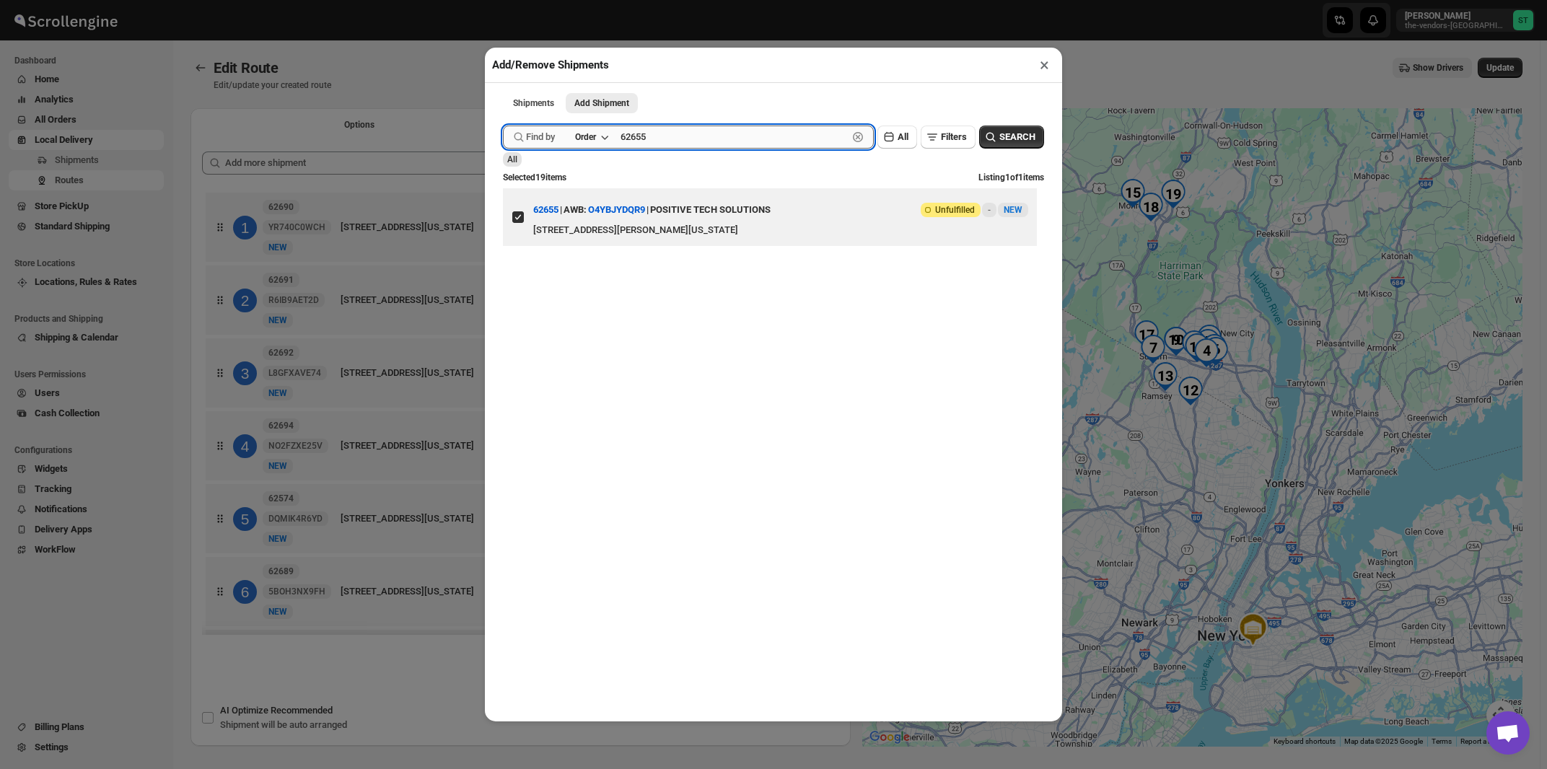
click at [662, 139] on input "62655" at bounding box center [733, 137] width 227 height 23
paste input "67"
type input "62667"
click at [503, 0] on button "Submit" at bounding box center [523, 7] width 41 height 15
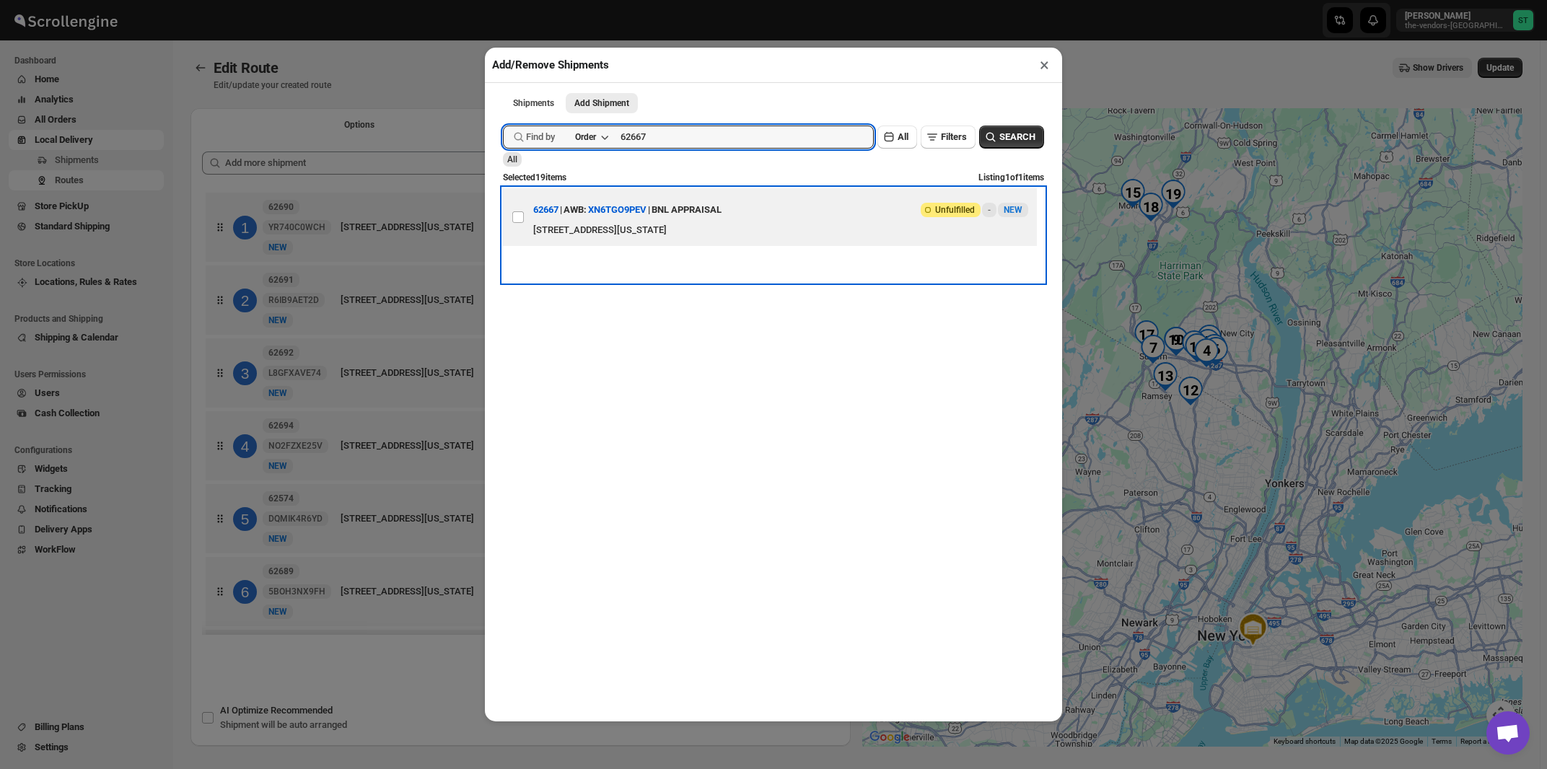
click at [709, 216] on div "BNL APPRAISAL" at bounding box center [686, 210] width 70 height 26
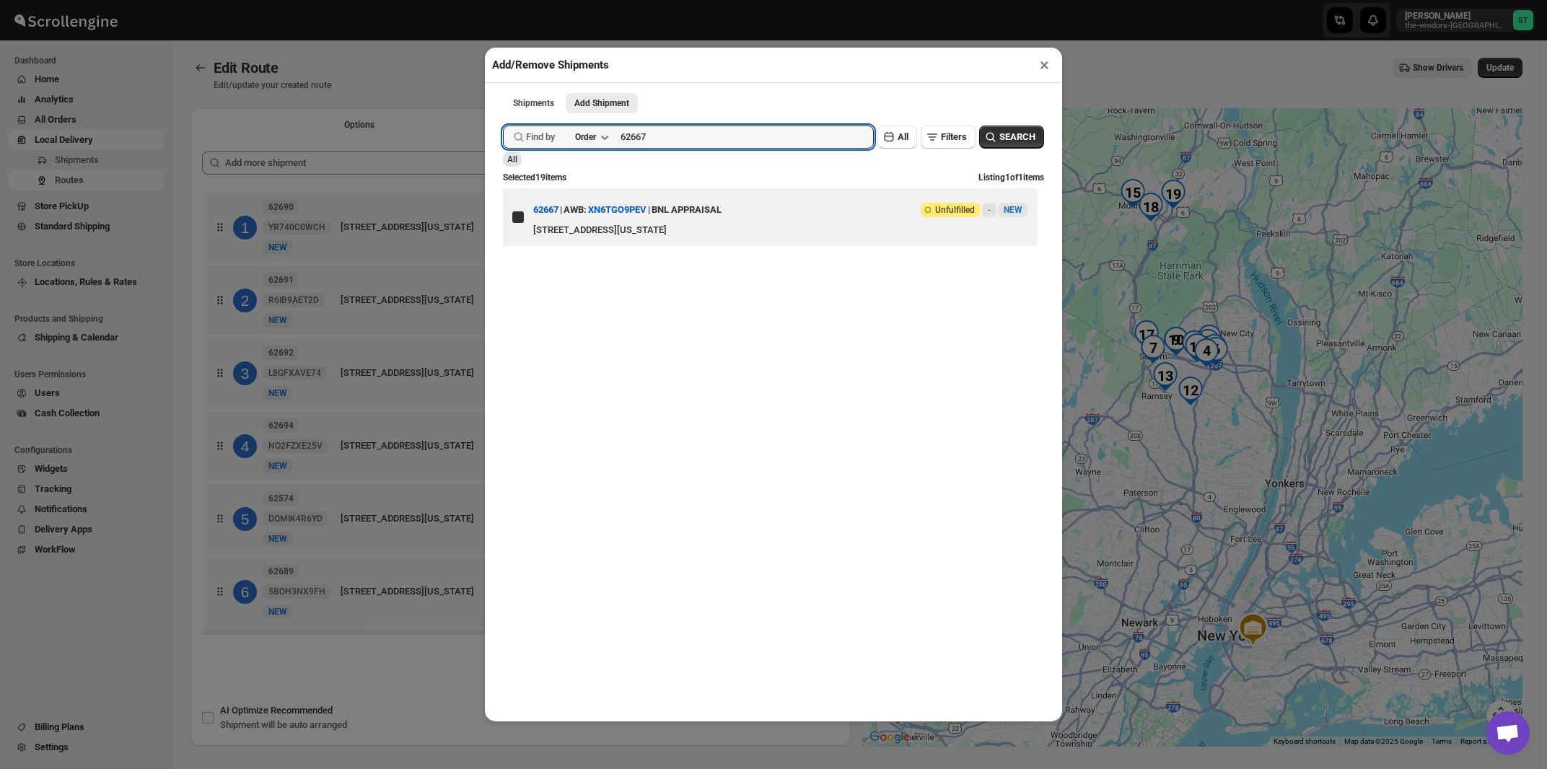
checkbox input "true"
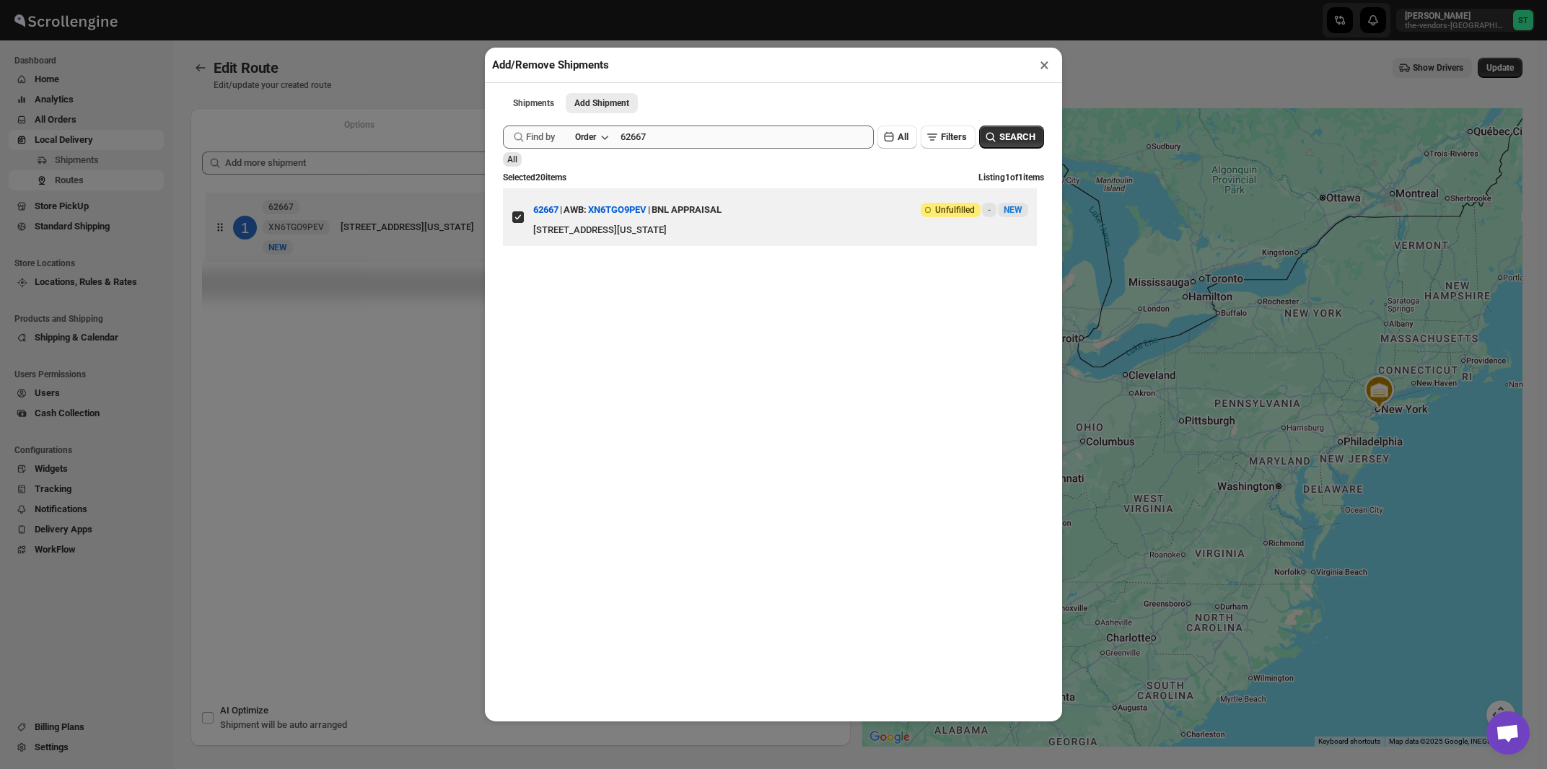
click at [680, 144] on input "62667" at bounding box center [746, 137] width 253 height 23
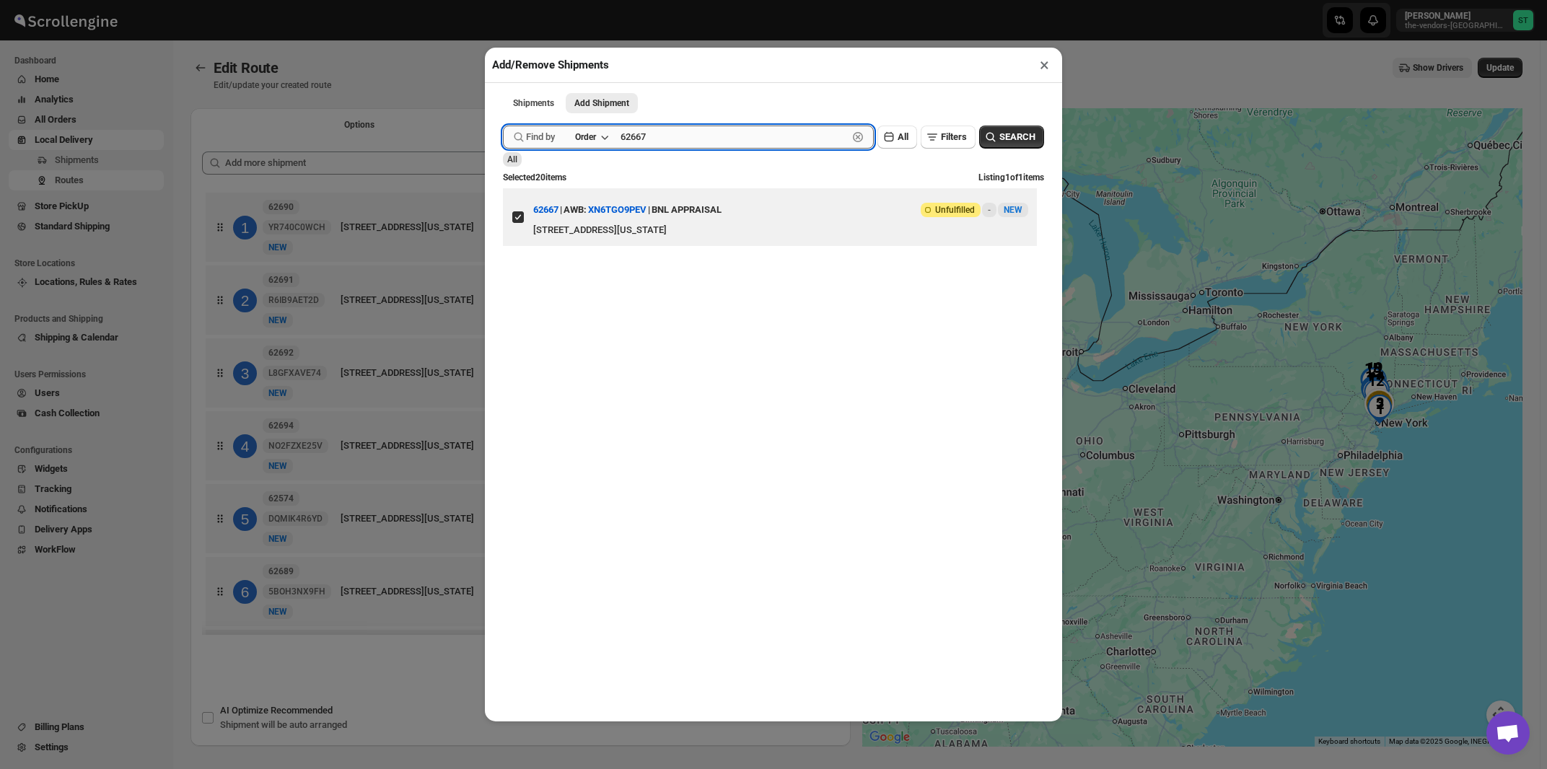
click at [661, 148] on input "62667" at bounding box center [733, 137] width 227 height 23
paste input "203"
type input "62203"
click at [503, 0] on button "Submit" at bounding box center [523, 7] width 41 height 15
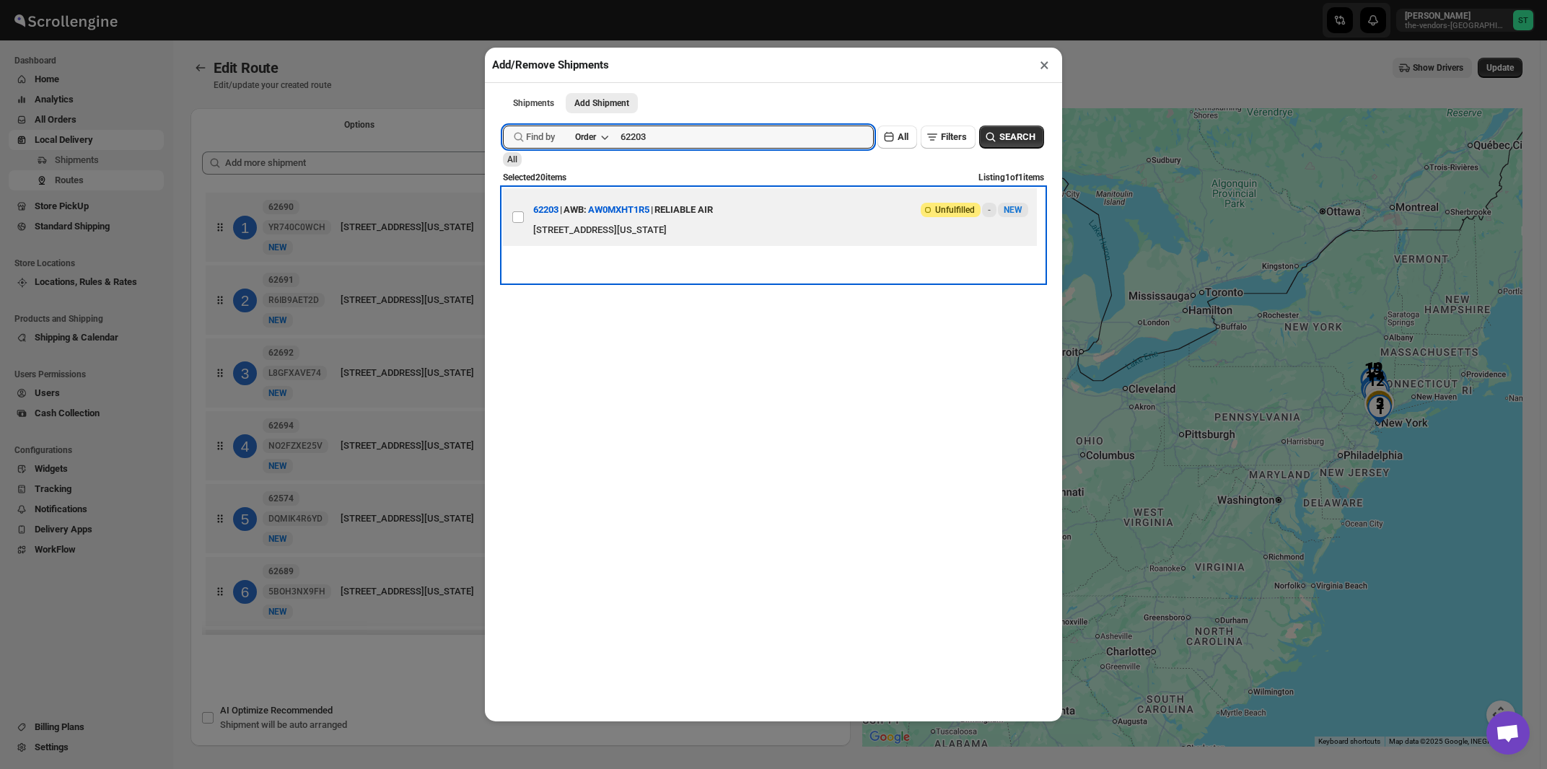
click at [713, 216] on div "RELIABLE AIR" at bounding box center [683, 210] width 58 height 26
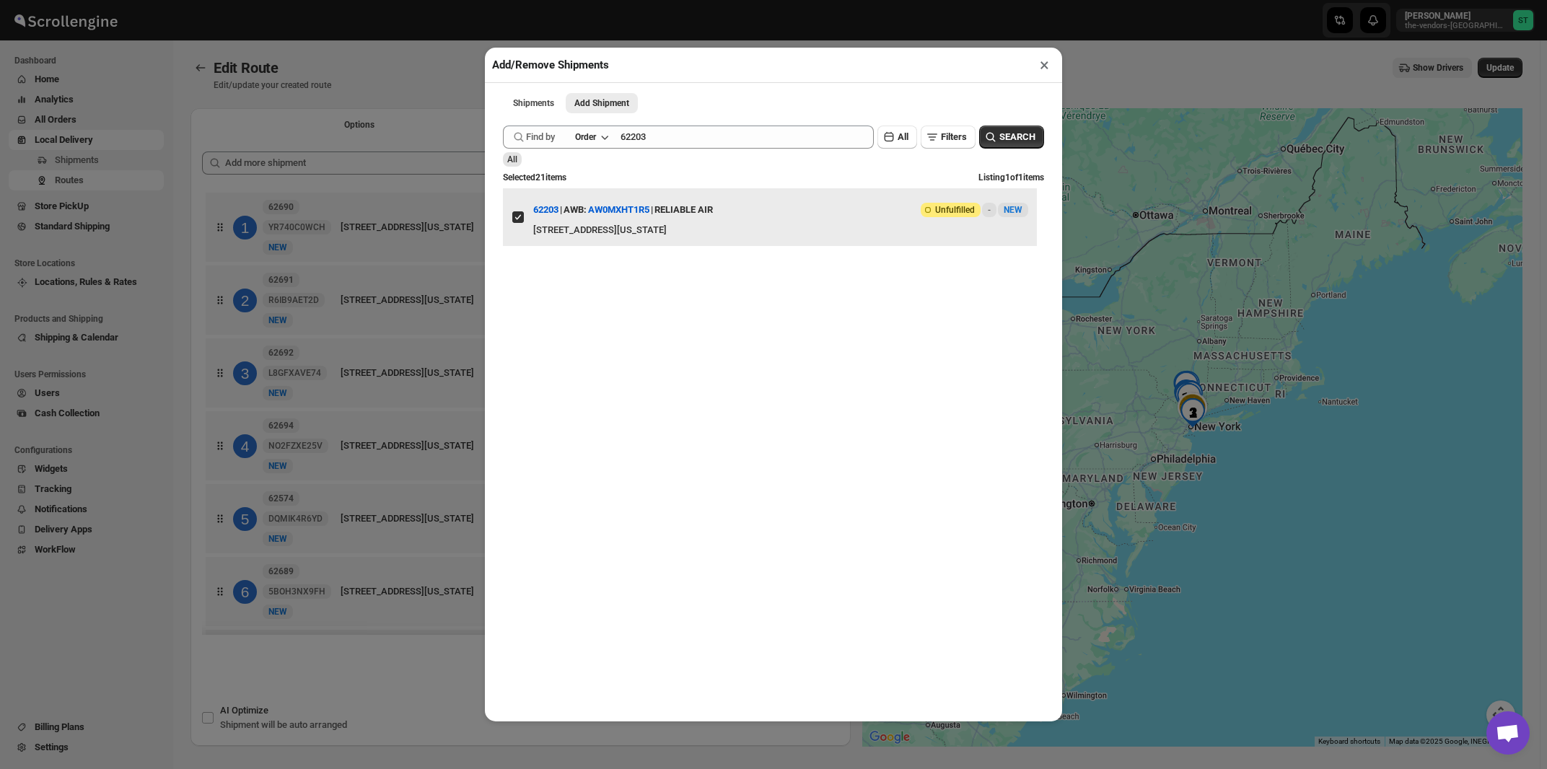
checkbox input "true"
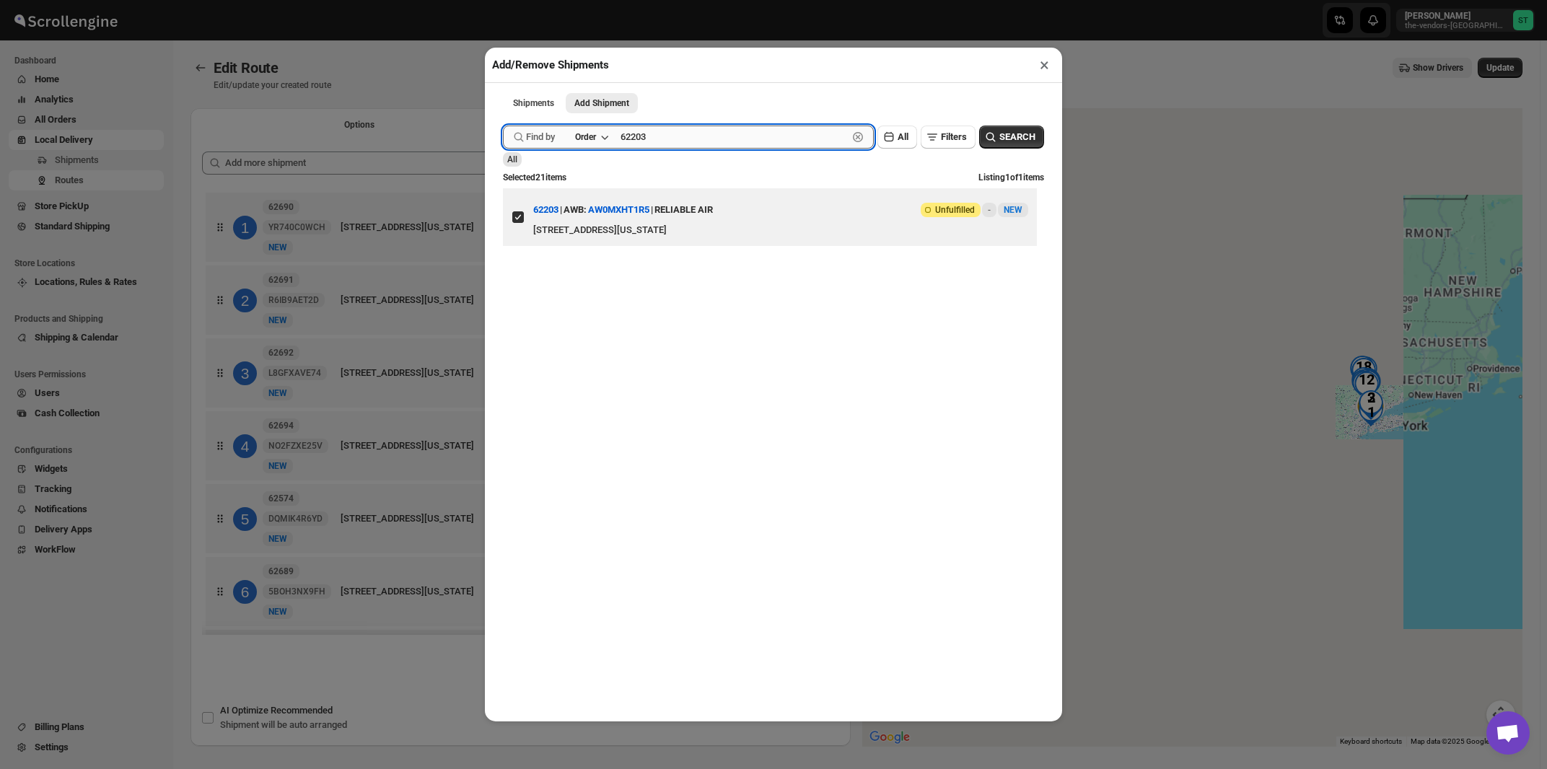
click at [703, 138] on input "62203" at bounding box center [733, 137] width 227 height 23
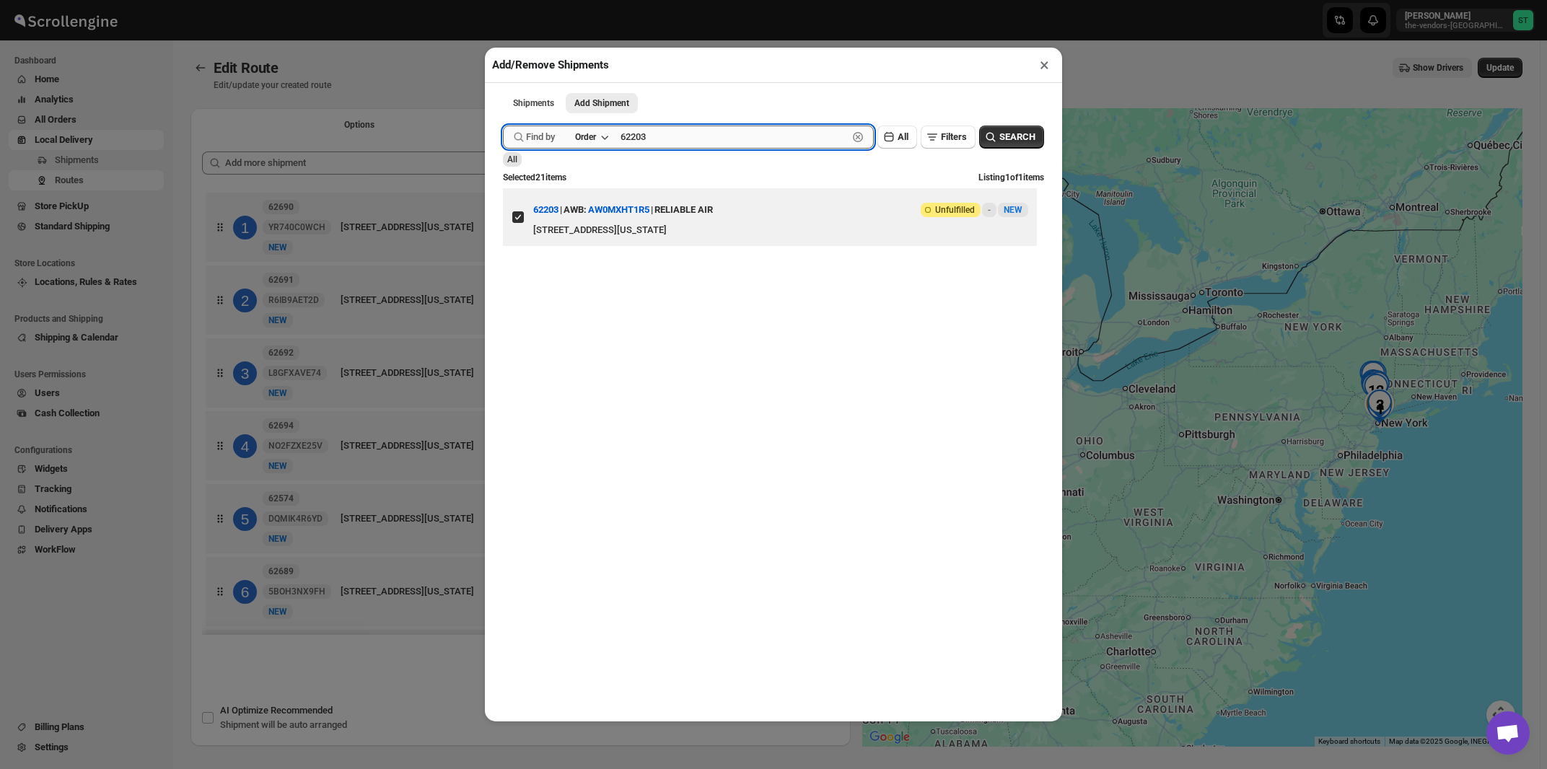
paste input "669"
type input "62669"
click at [503, 0] on button "Submit" at bounding box center [523, 7] width 41 height 15
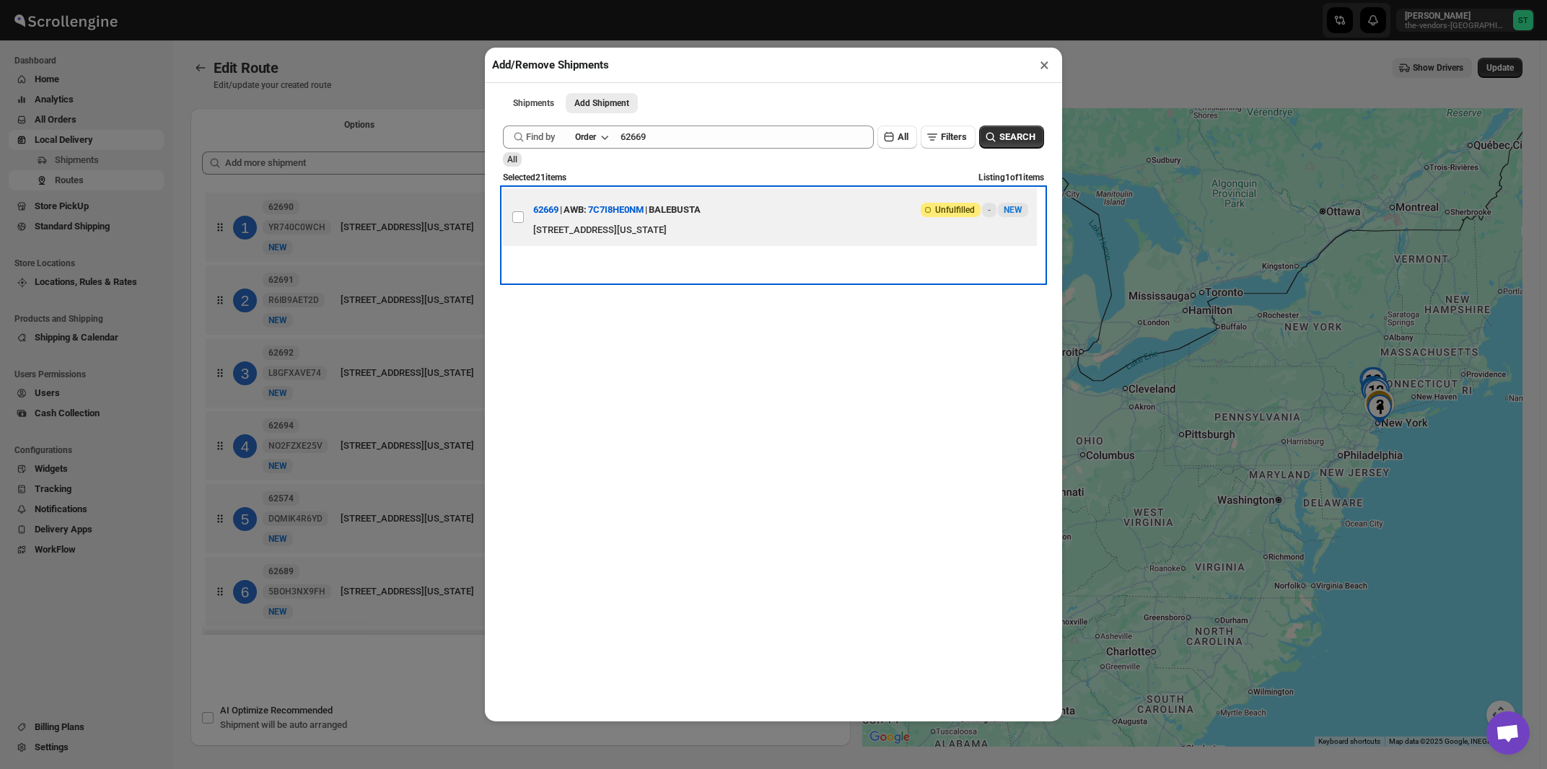
click at [725, 228] on div "4 Prag Boulevard #003, in the back basement , Monroe, New York, 10950, United S…" at bounding box center [780, 230] width 495 height 14
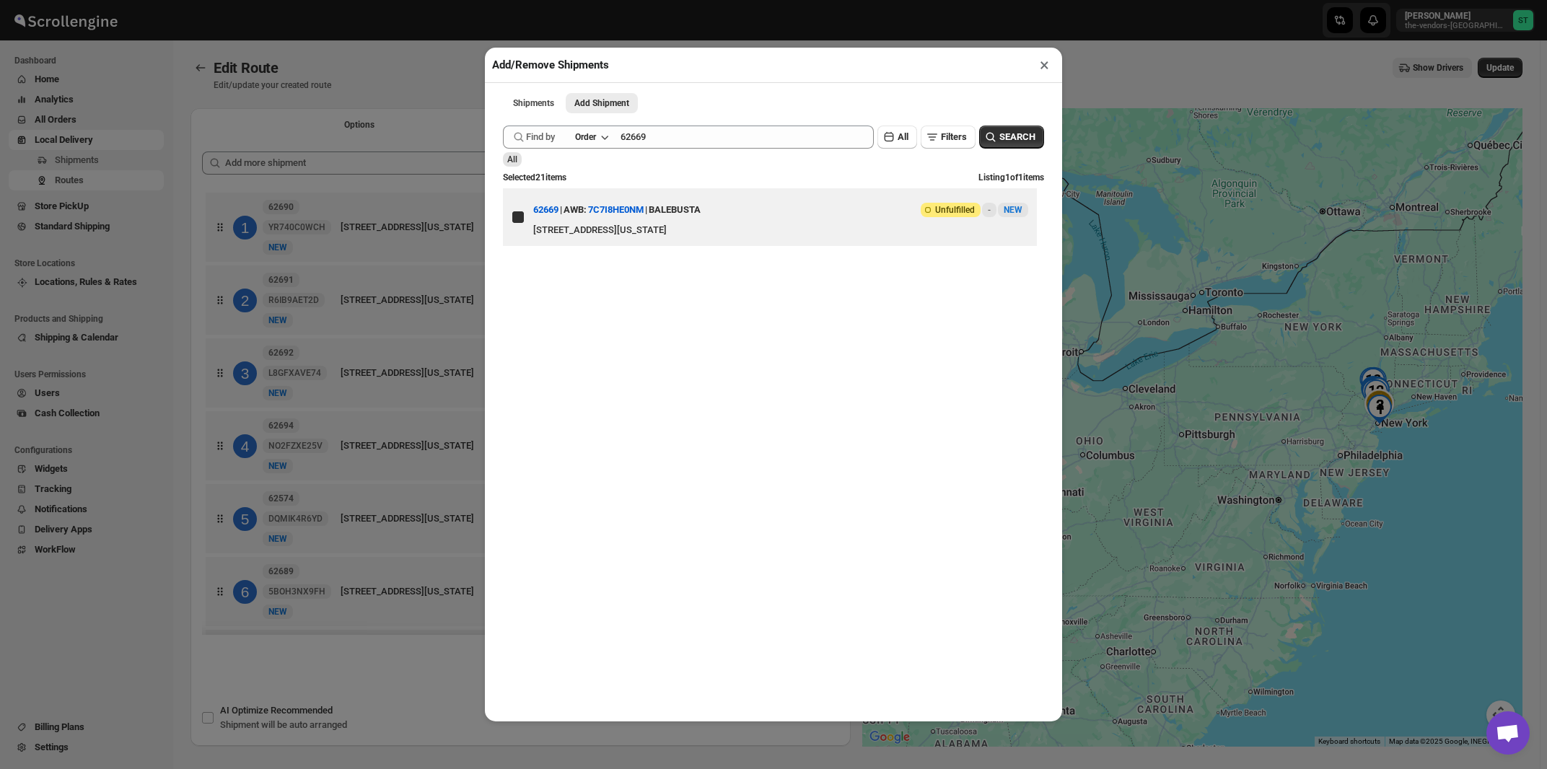
checkbox input "true"
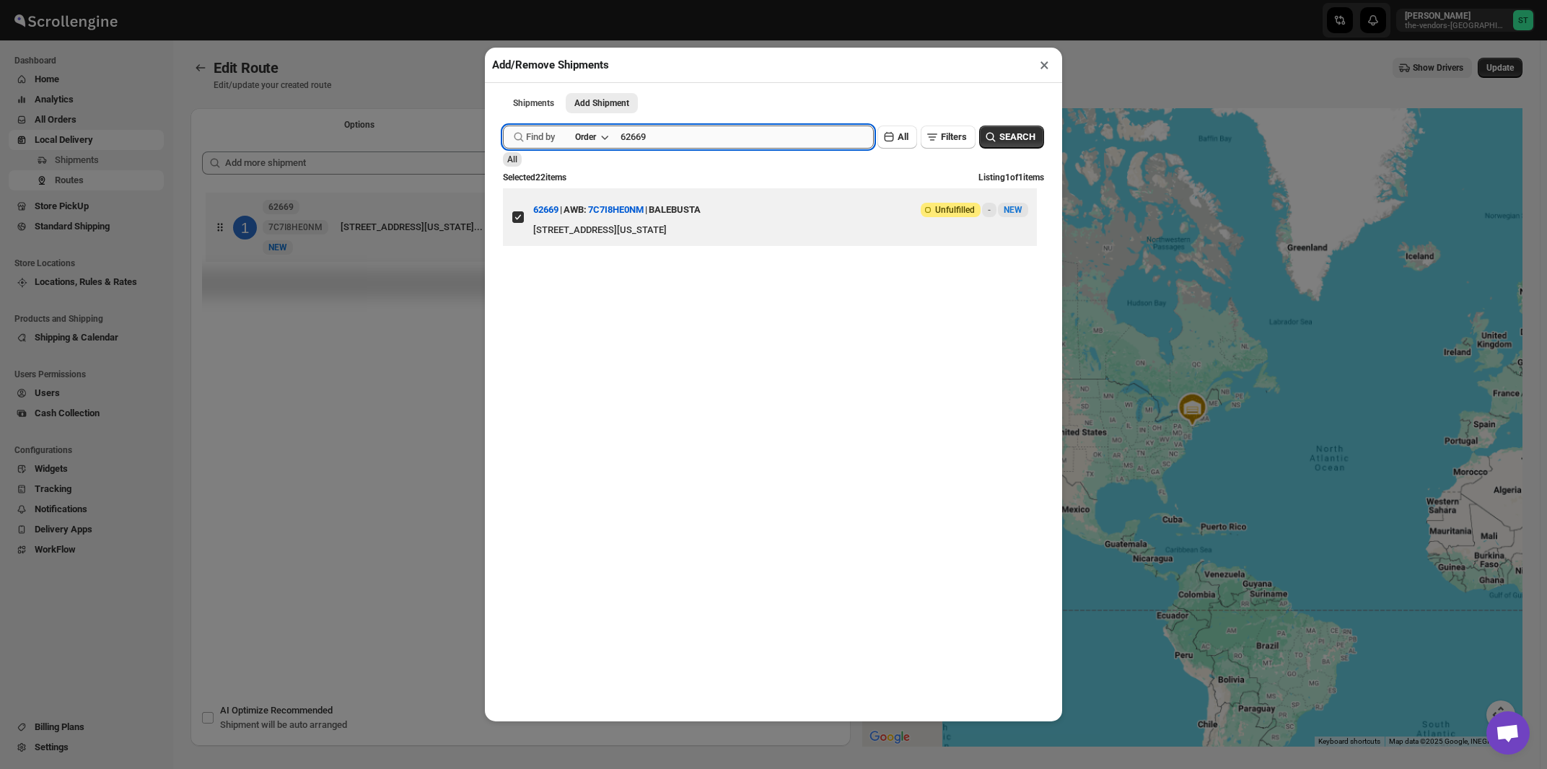
click at [712, 146] on input "62669" at bounding box center [746, 137] width 253 height 23
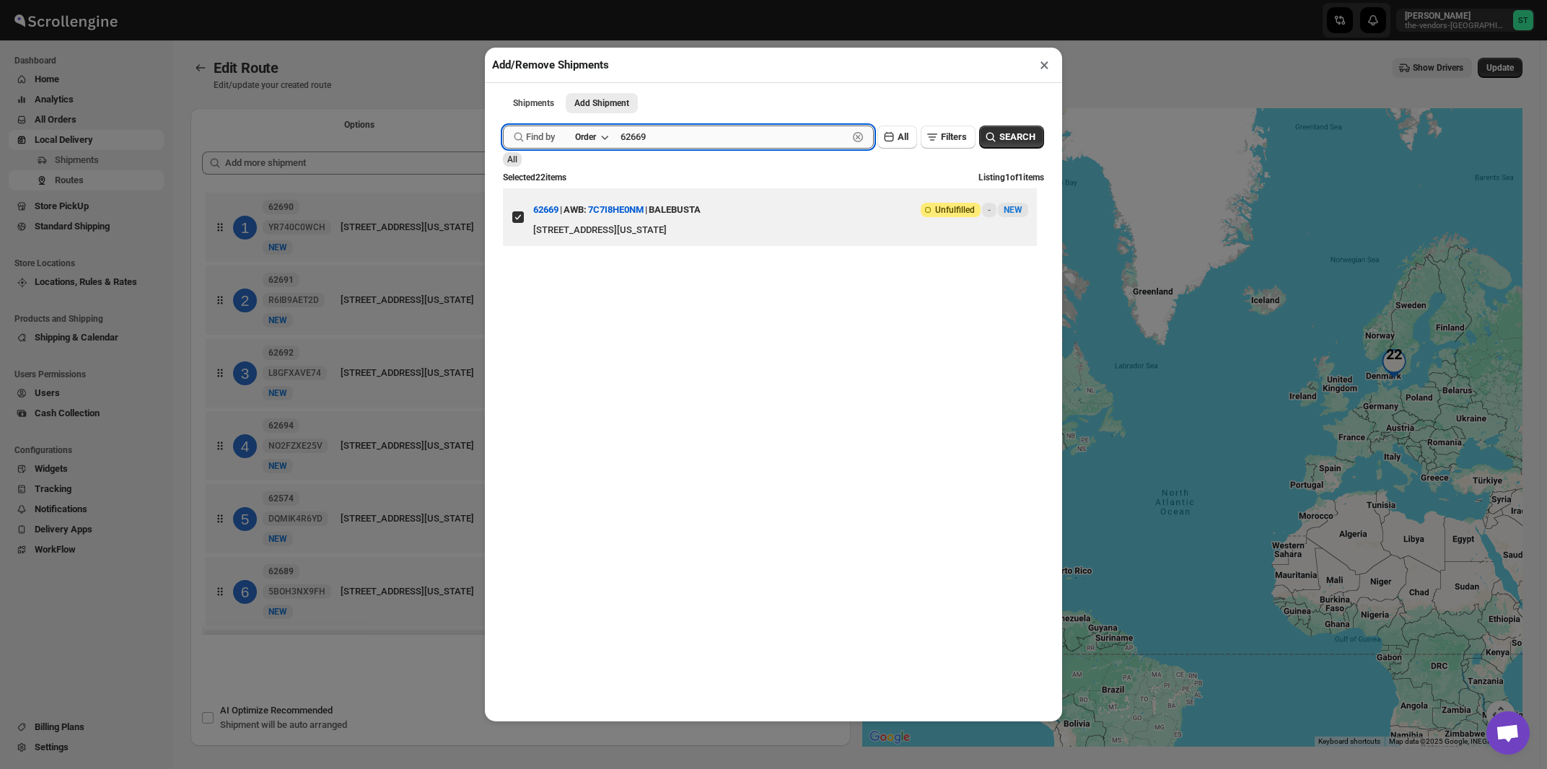
click at [697, 144] on input "62669" at bounding box center [733, 137] width 227 height 23
paste input "703"
type input "62703"
click at [503, 0] on button "Submit" at bounding box center [523, 7] width 41 height 15
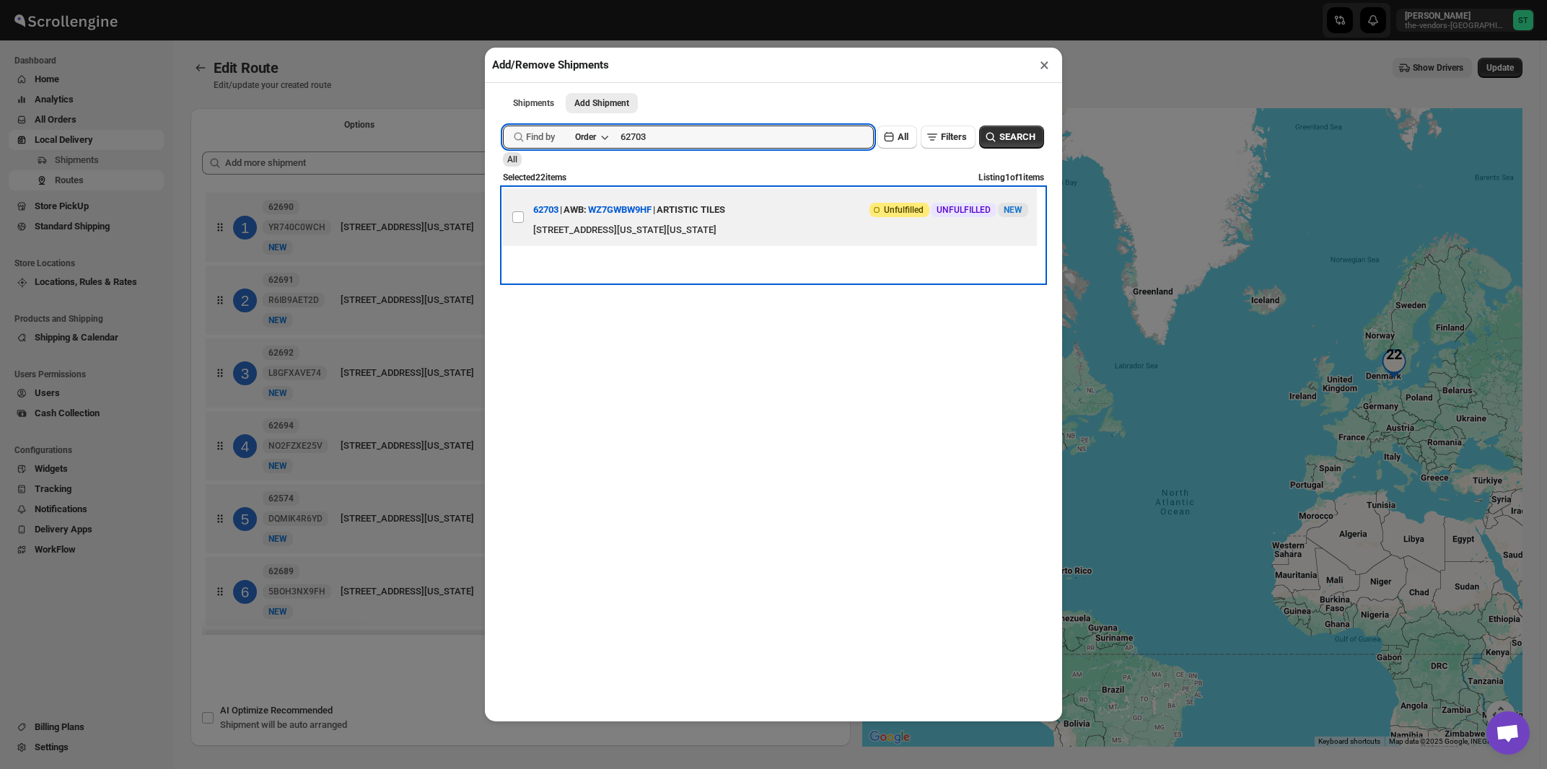
click at [725, 220] on div "ARTISTIC TILES" at bounding box center [691, 210] width 69 height 26
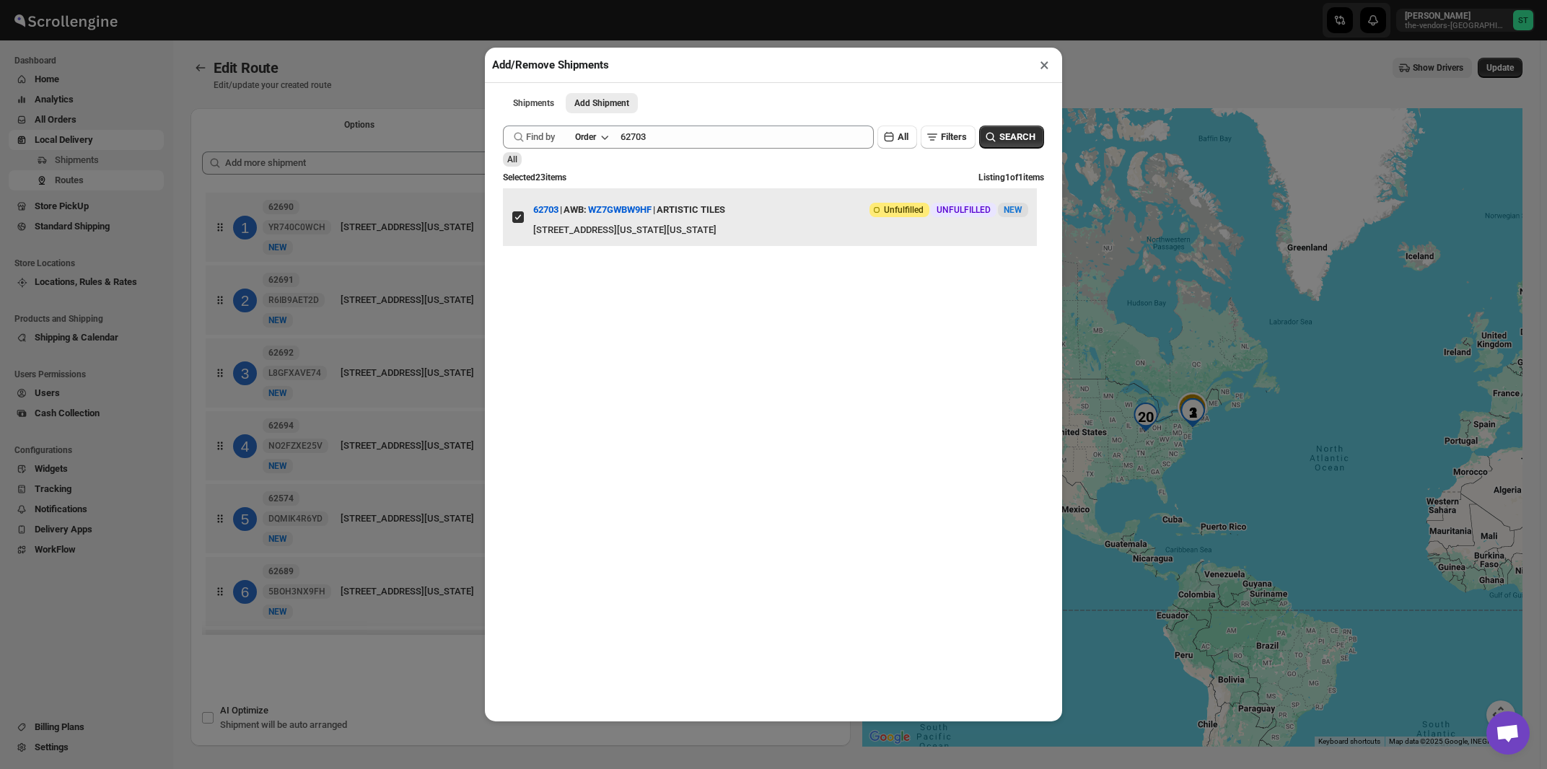
checkbox input "true"
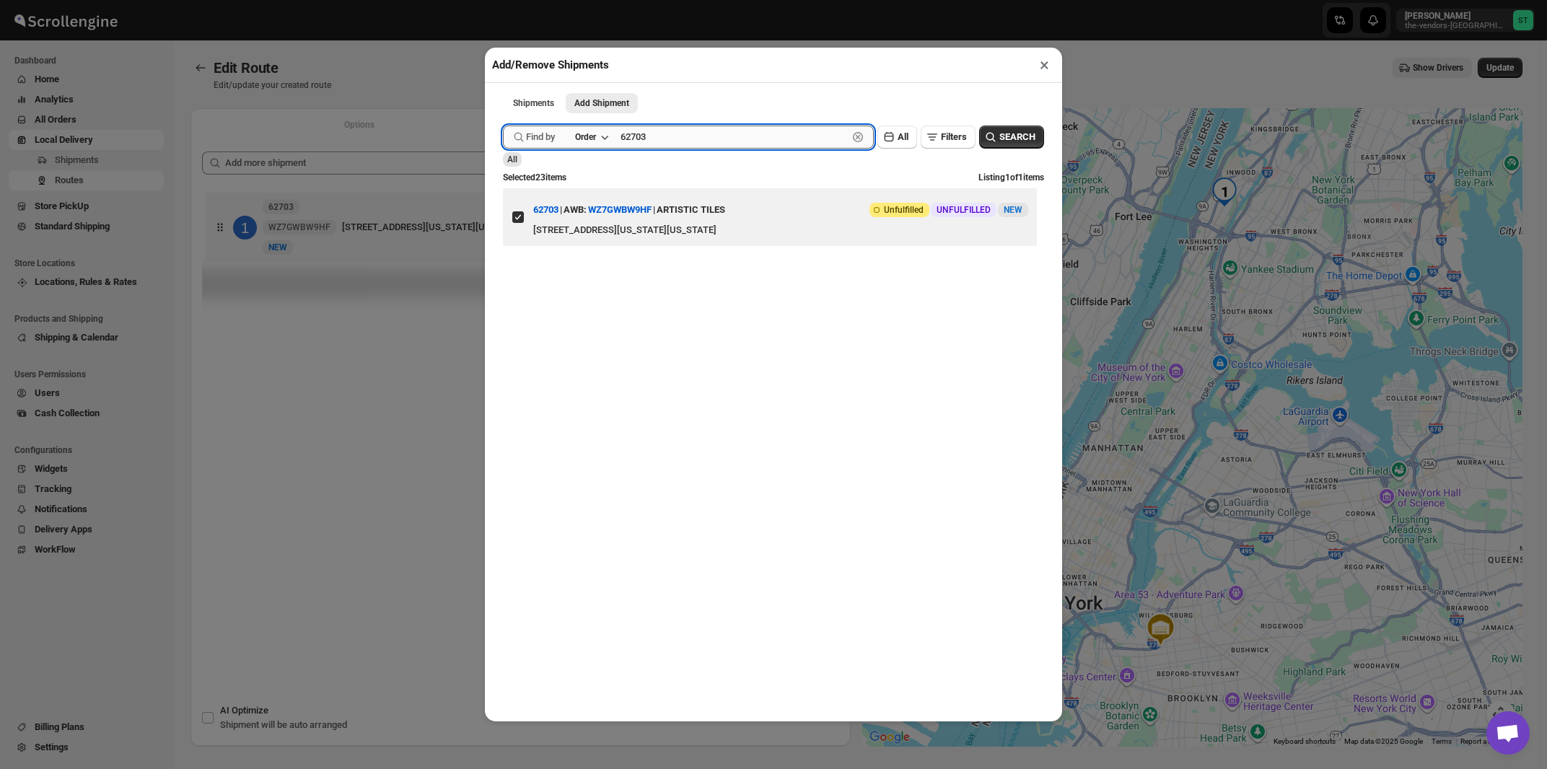
click at [698, 139] on input "62703" at bounding box center [733, 137] width 227 height 23
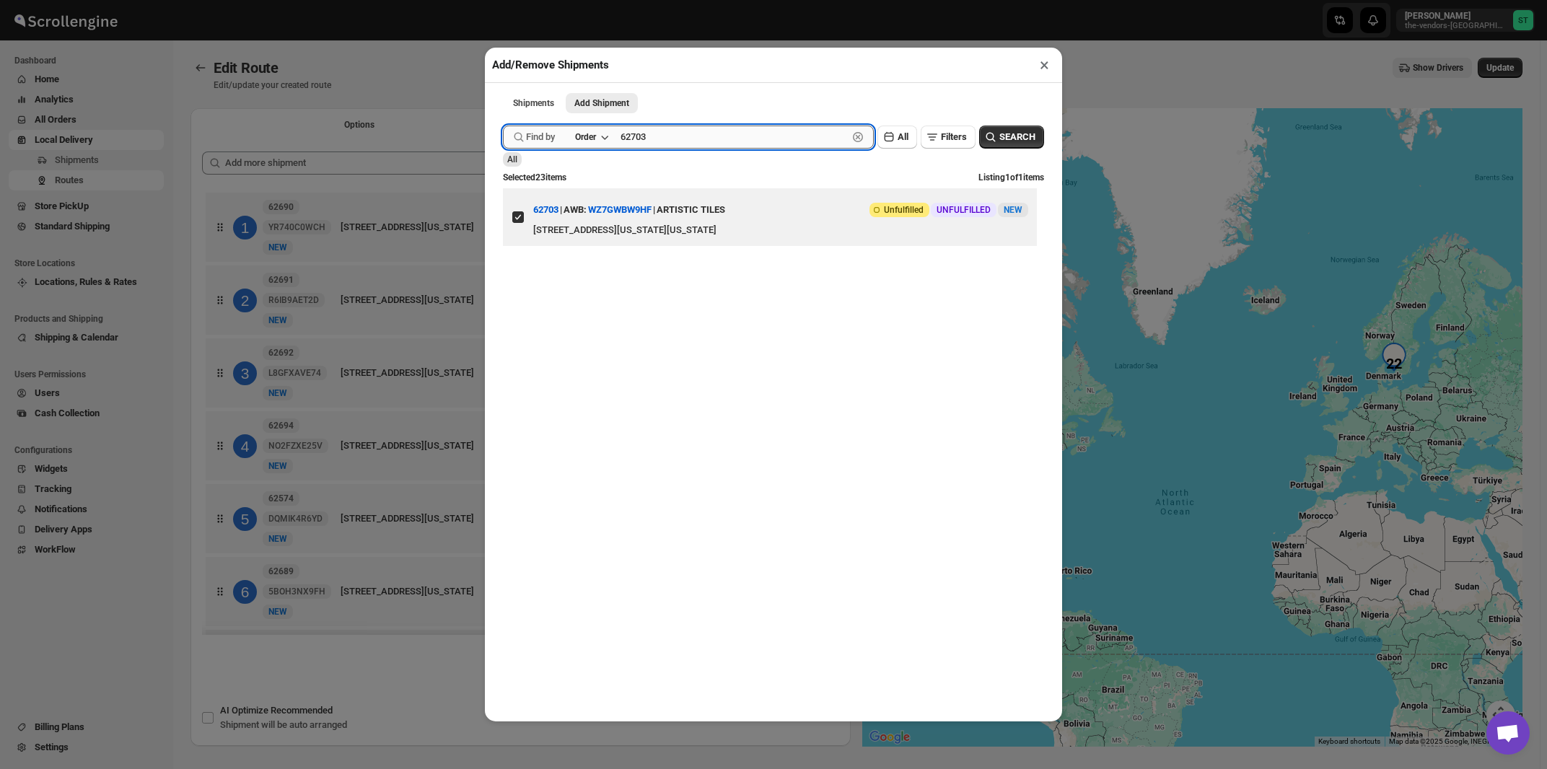
paste input "4"
type input "62704"
click at [503, 0] on button "Submit" at bounding box center [523, 7] width 41 height 15
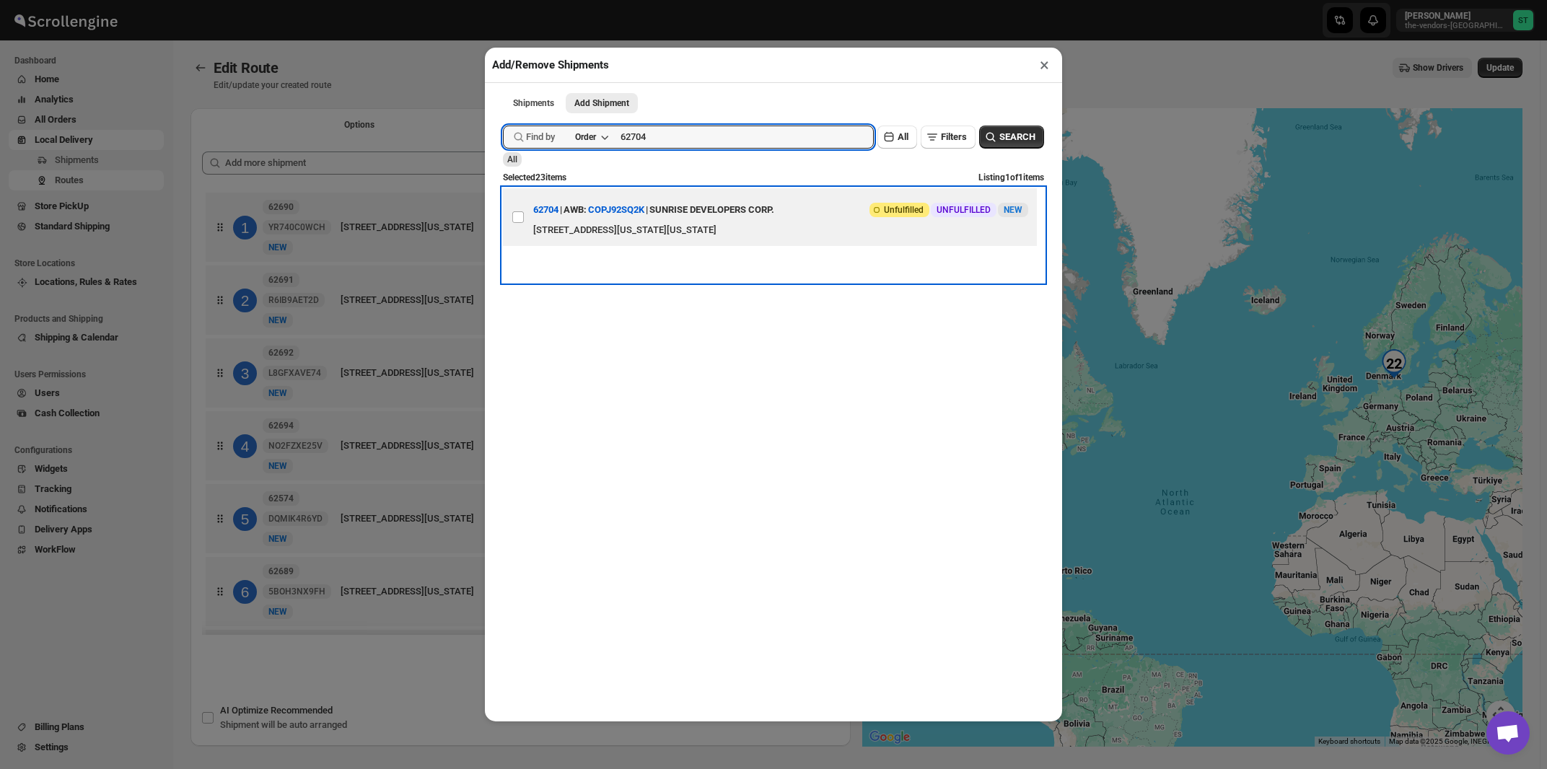
click at [737, 221] on div "SUNRISE DEVELOPERS CORP." at bounding box center [711, 210] width 125 height 26
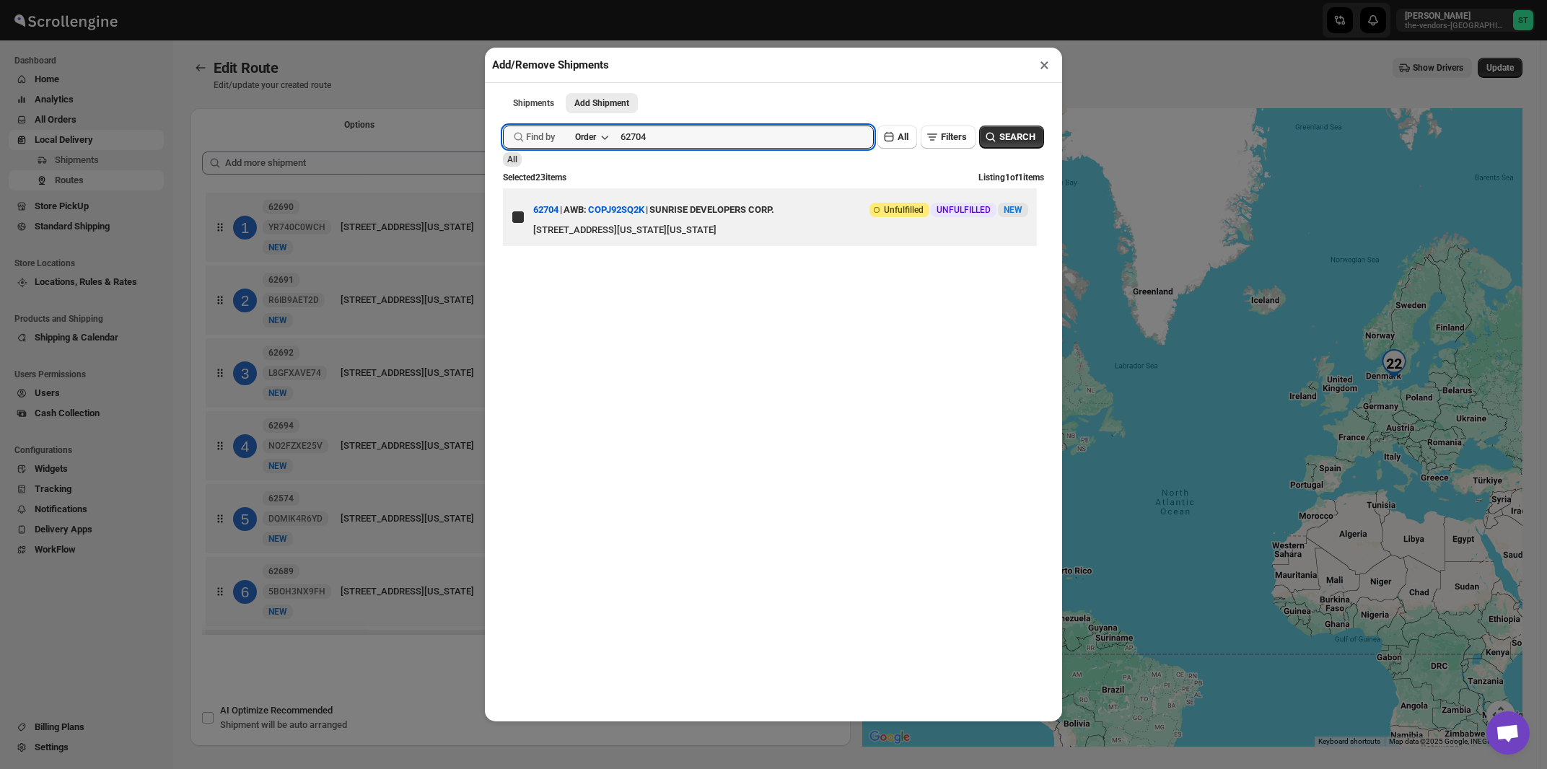
checkbox input "true"
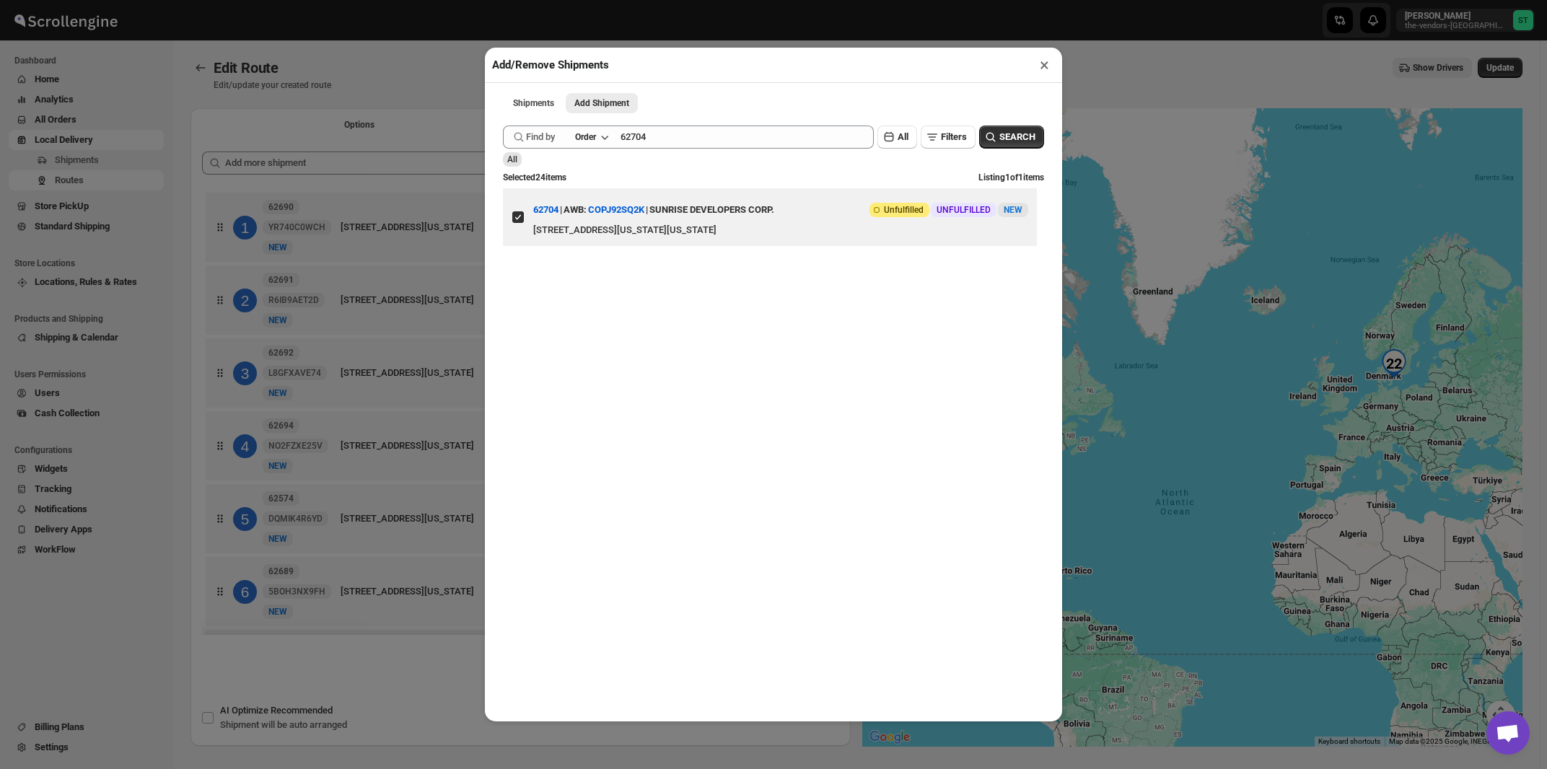
click at [1044, 69] on button "×" at bounding box center [1044, 65] width 21 height 20
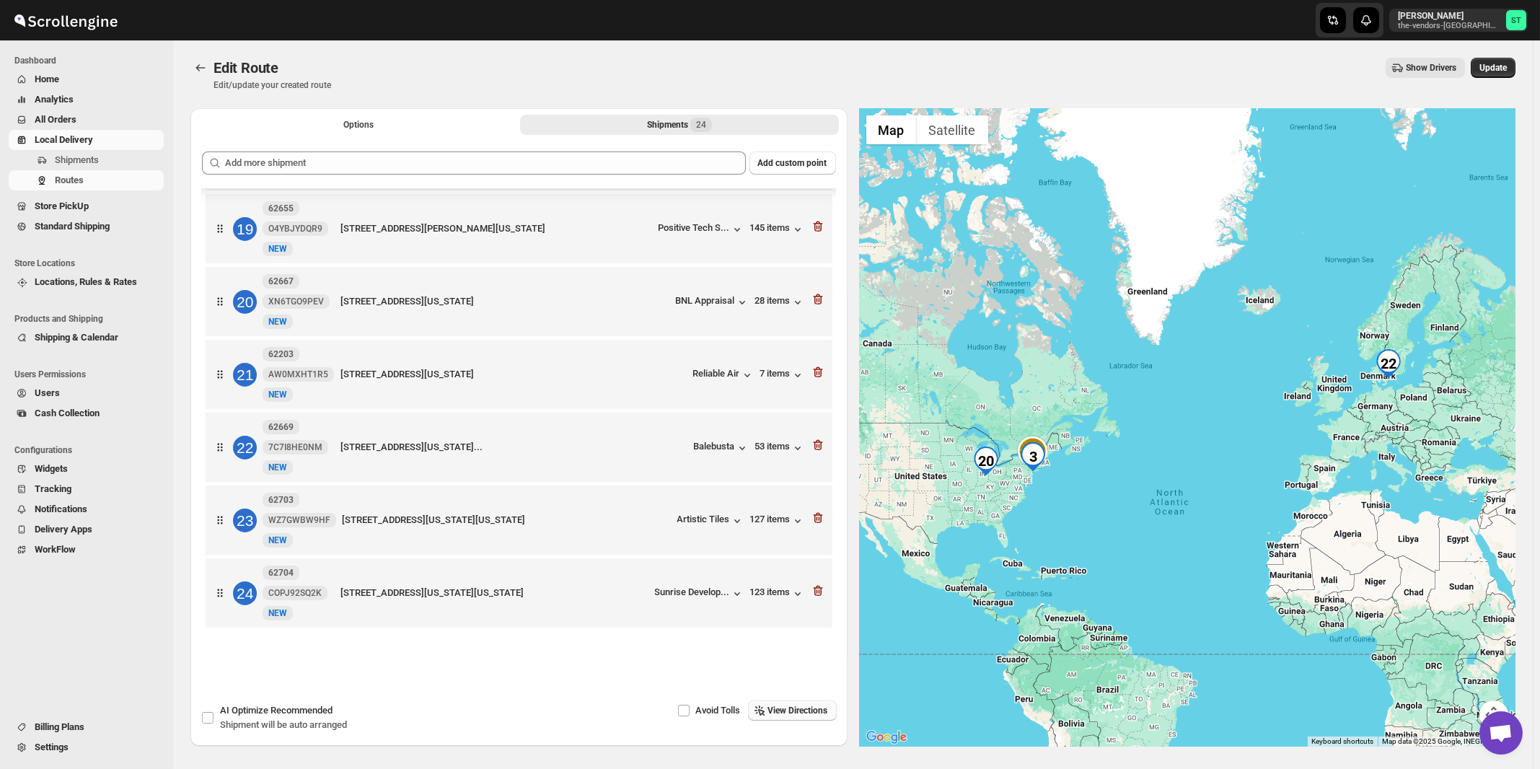
scroll to position [1338, 0]
click at [276, 718] on div "AI Optimize Recommended Shipment will be auto arranged" at bounding box center [283, 717] width 127 height 29
click at [214, 718] on input "AI Optimize Recommended Shipment will be auto arranged" at bounding box center [208, 718] width 12 height 12
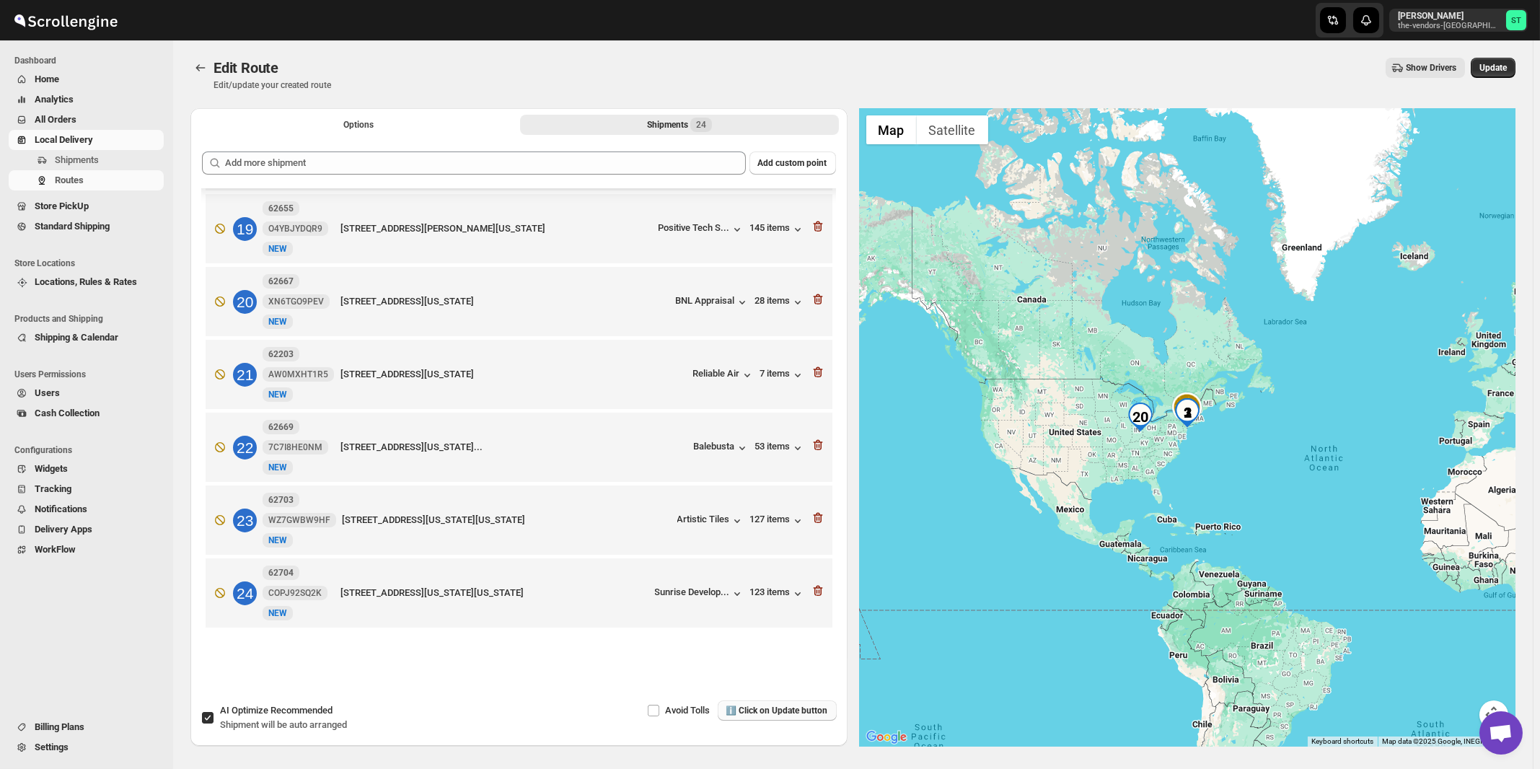
click at [276, 718] on div "AI Optimize Recommended Shipment will be auto arranged" at bounding box center [283, 717] width 127 height 29
click at [214, 718] on input "AI Optimize Recommended Shipment will be auto arranged" at bounding box center [208, 718] width 12 height 12
checkbox input "false"
click at [670, 122] on div "Shipments 24" at bounding box center [679, 125] width 65 height 14
click at [400, 124] on button "Options" at bounding box center [358, 125] width 318 height 20
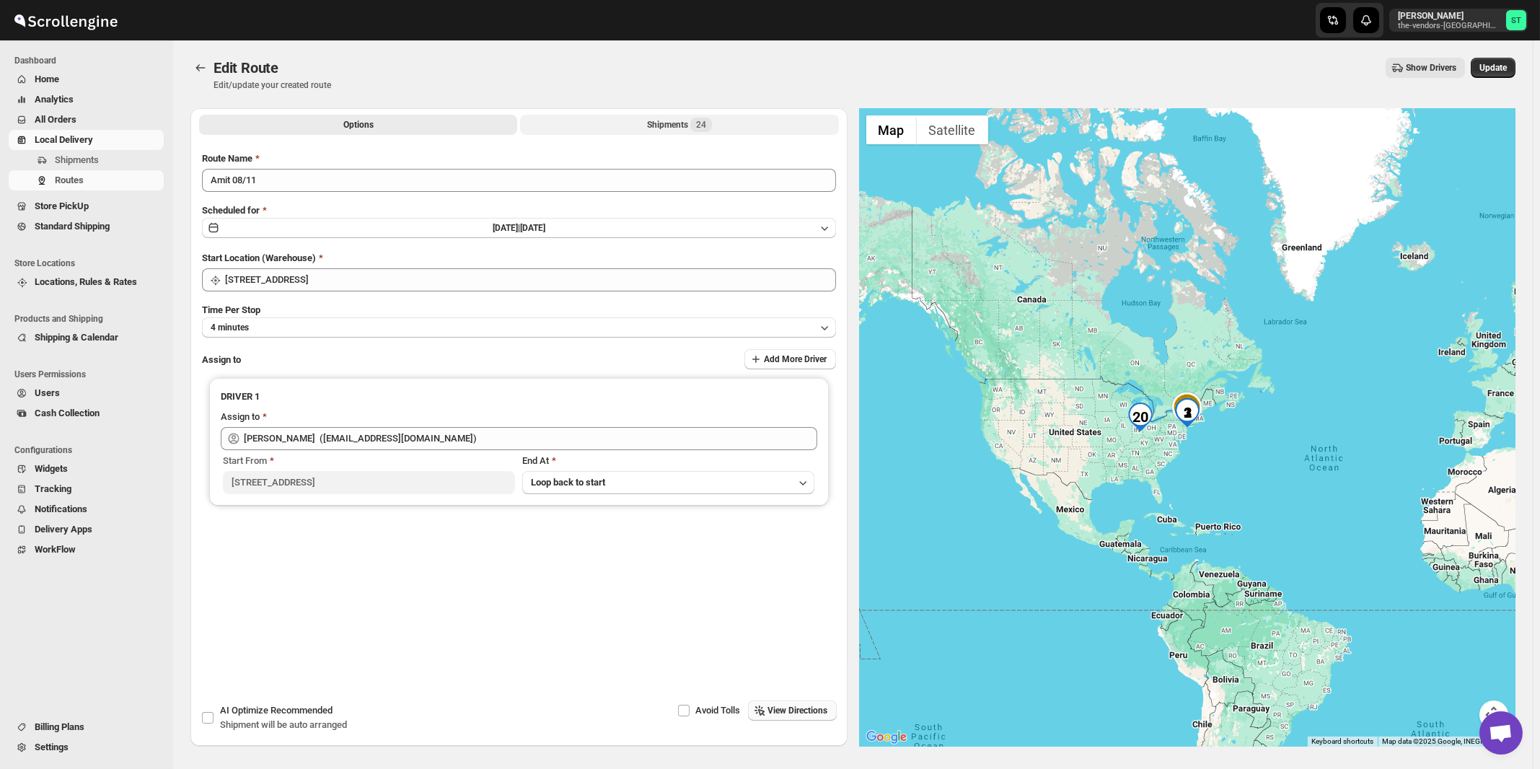
click at [703, 121] on span "24" at bounding box center [701, 125] width 10 height 12
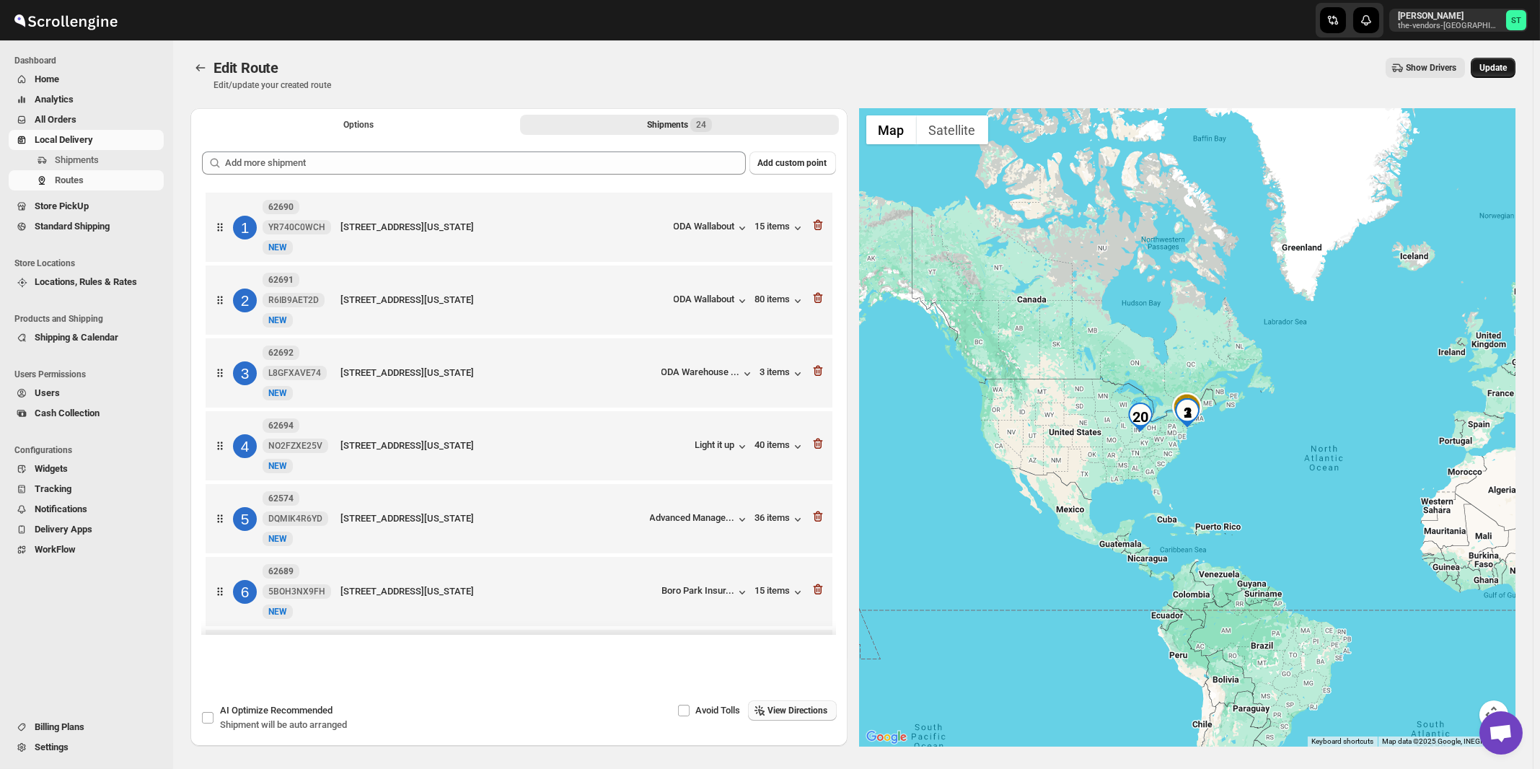
click at [1504, 66] on span "Update" at bounding box center [1493, 68] width 27 height 12
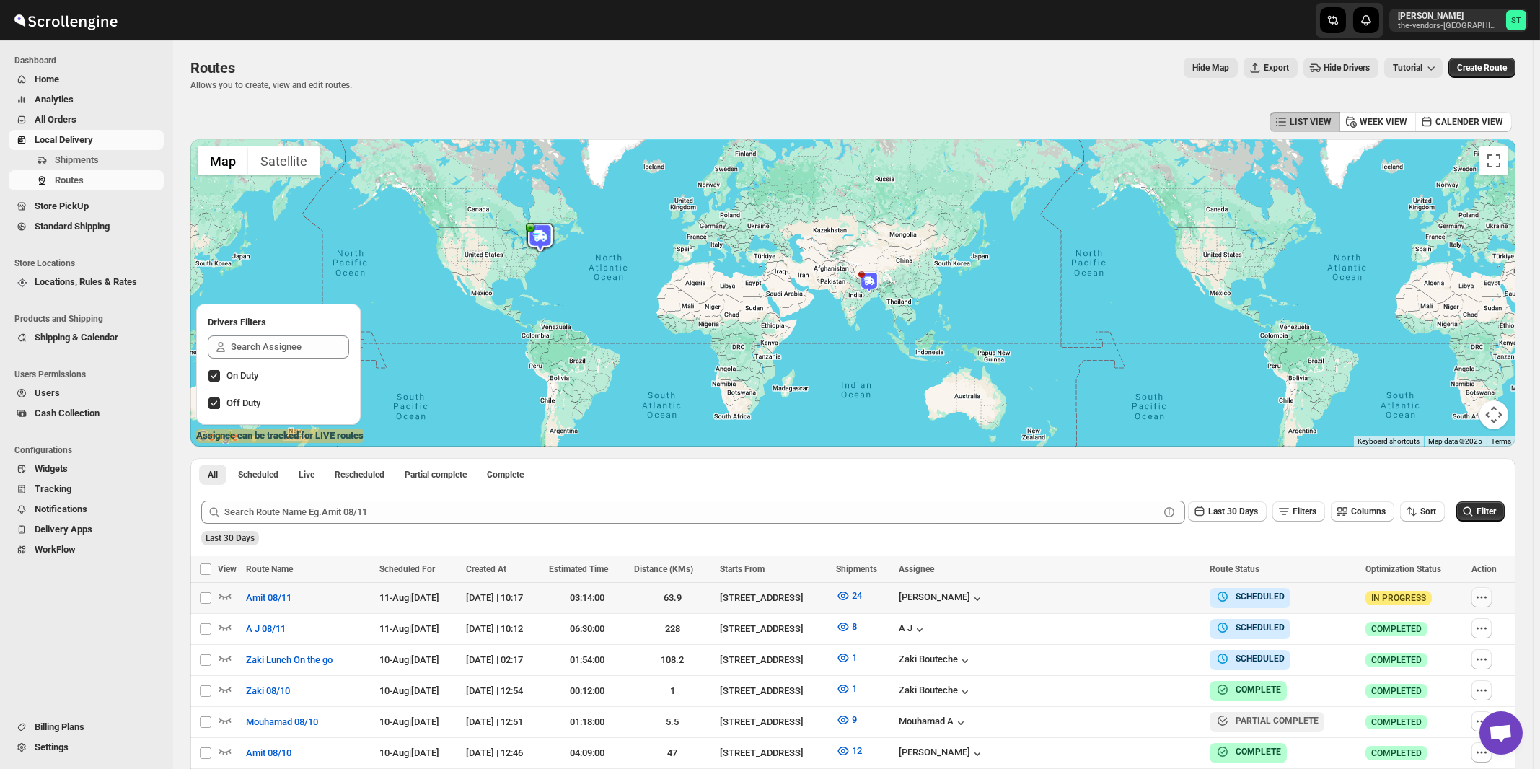
click at [1483, 595] on icon "button" at bounding box center [1482, 597] width 14 height 14
checkbox input "true"
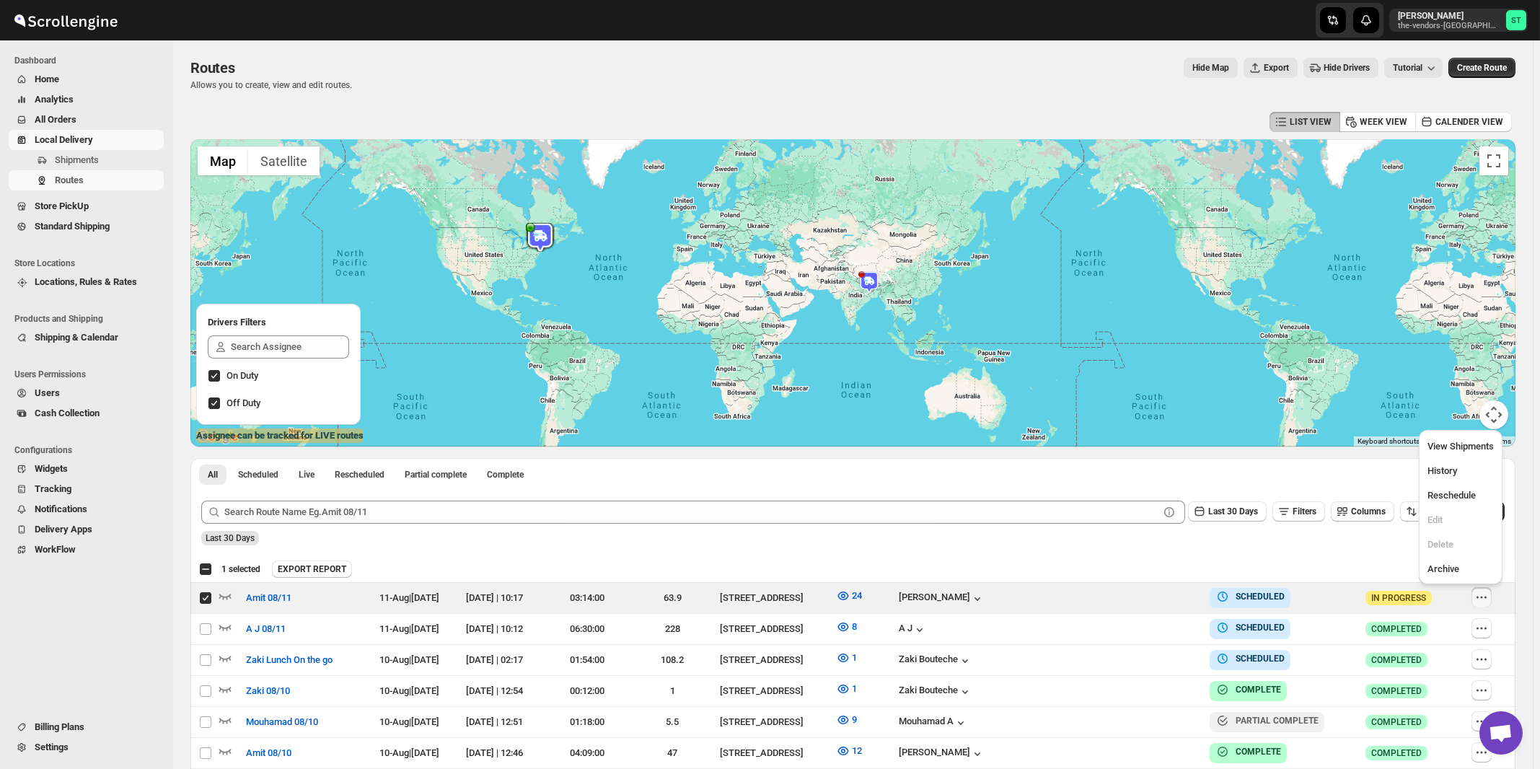
click at [1353, 567] on div "EXPORT REPORT" at bounding box center [891, 569] width 1238 height 17
click at [83, 157] on span "Shipments" at bounding box center [77, 159] width 44 height 11
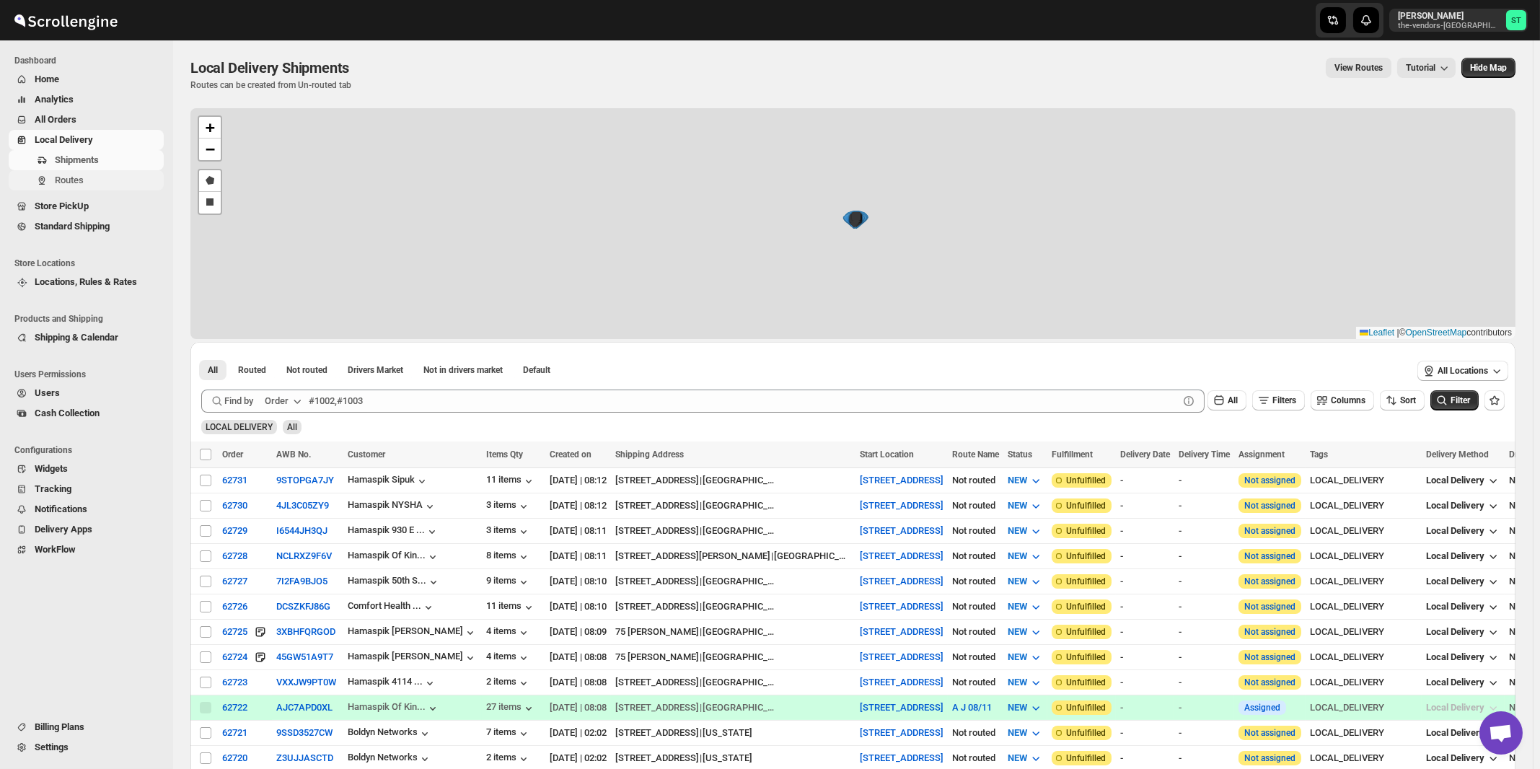
click at [70, 183] on span "Routes" at bounding box center [69, 180] width 29 height 11
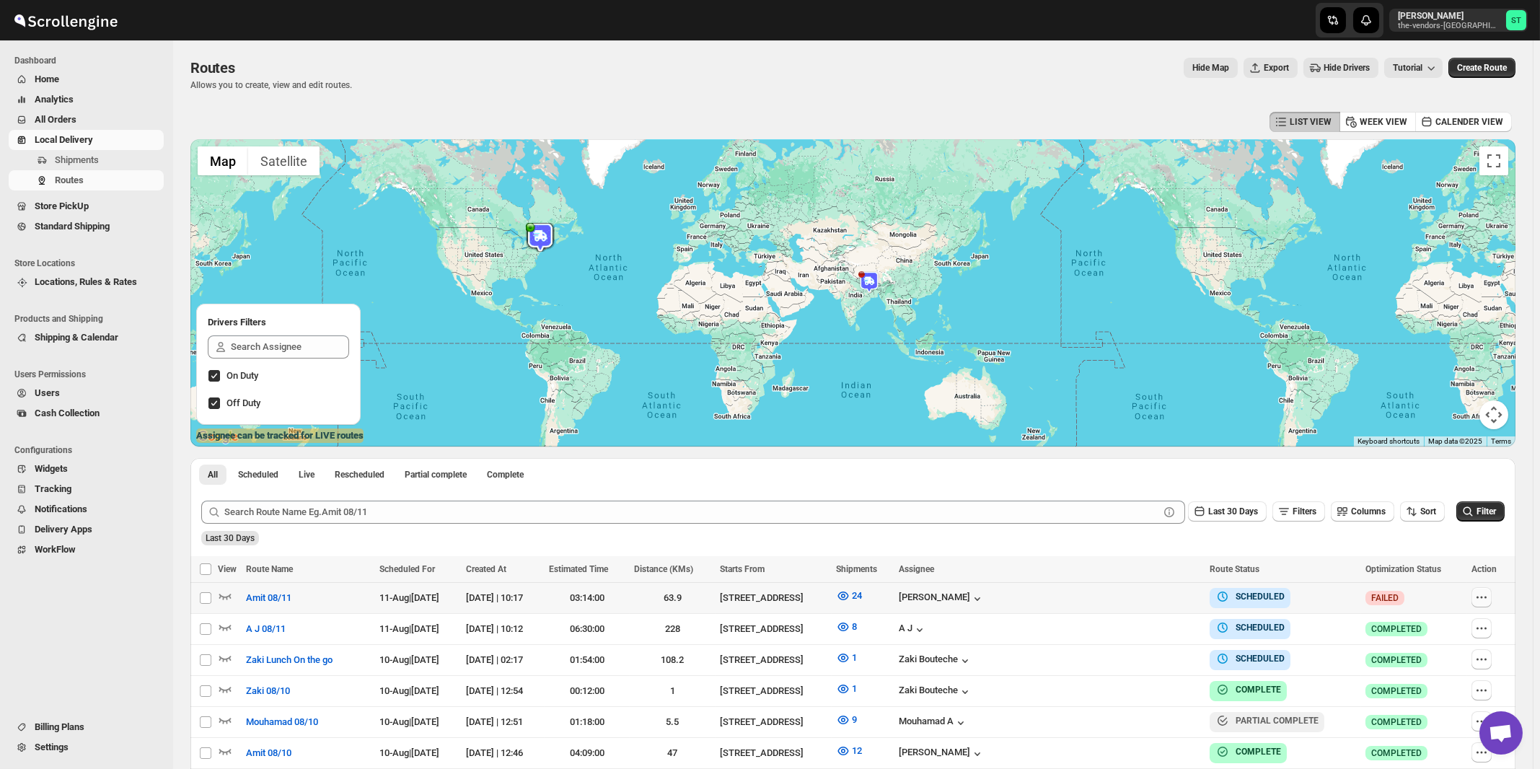
click at [1486, 600] on icon "button" at bounding box center [1482, 597] width 14 height 14
checkbox input "true"
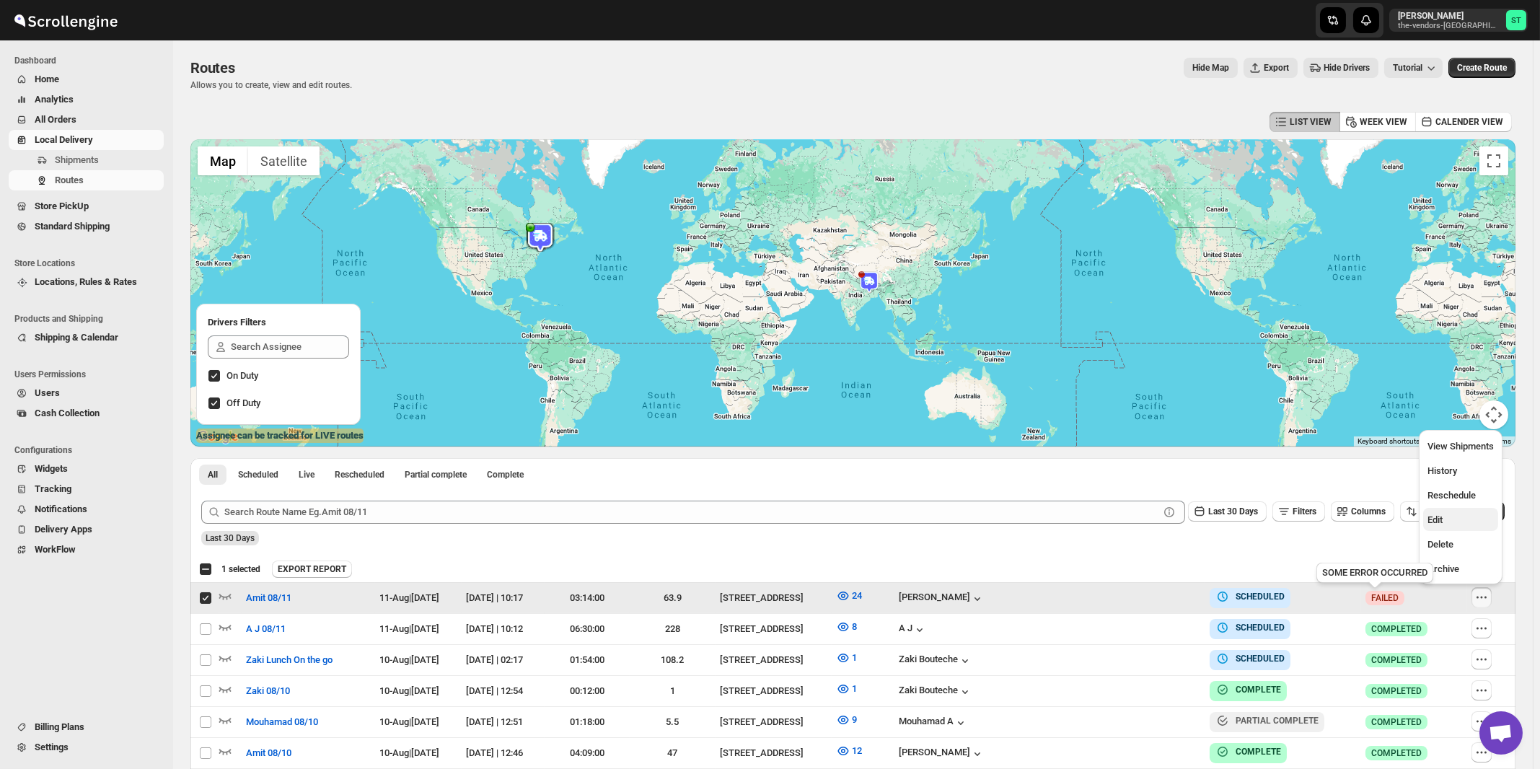
click at [1443, 521] on span "Edit" at bounding box center [1435, 519] width 15 height 11
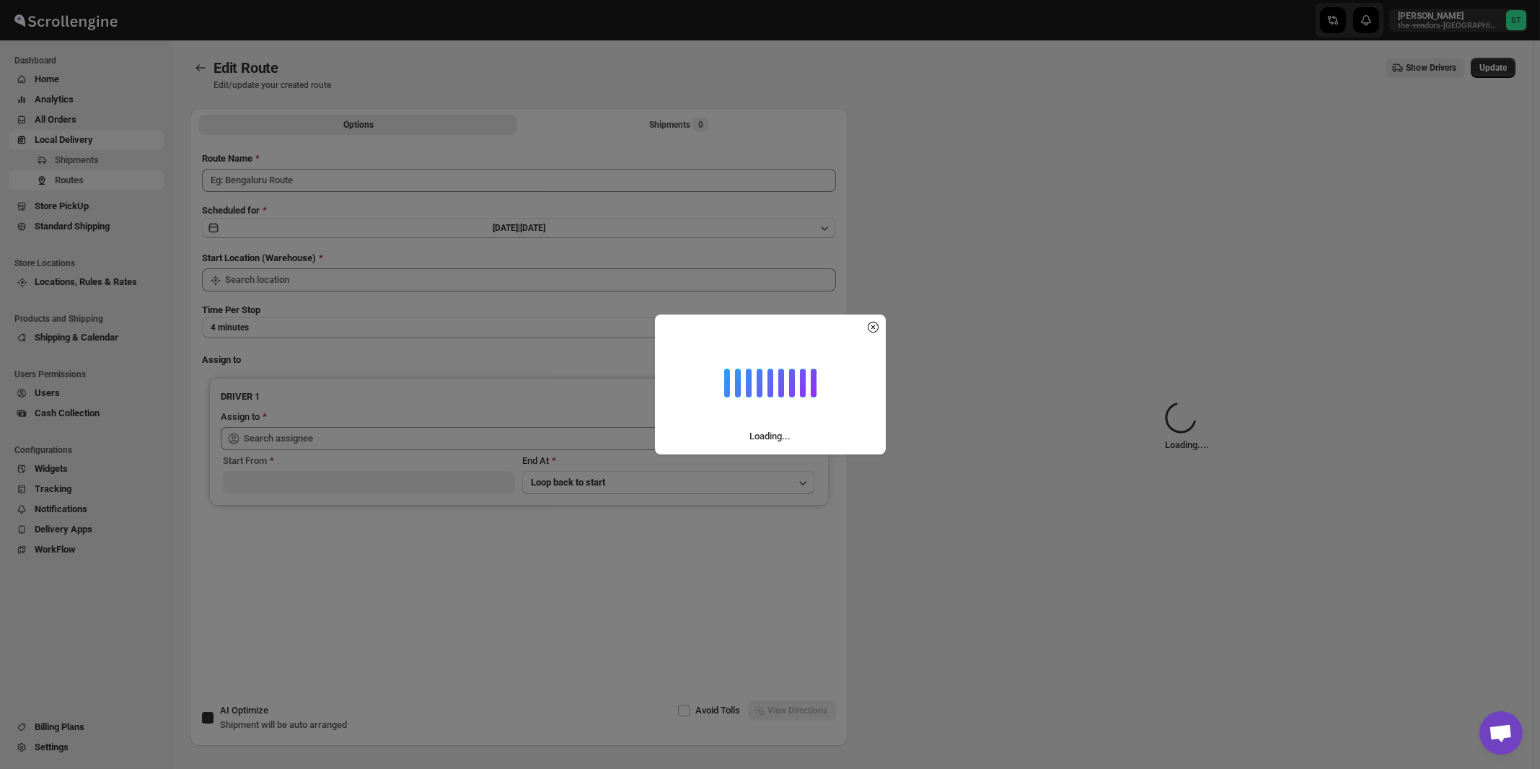
type input "Amit 08/11"
checkbox input "true"
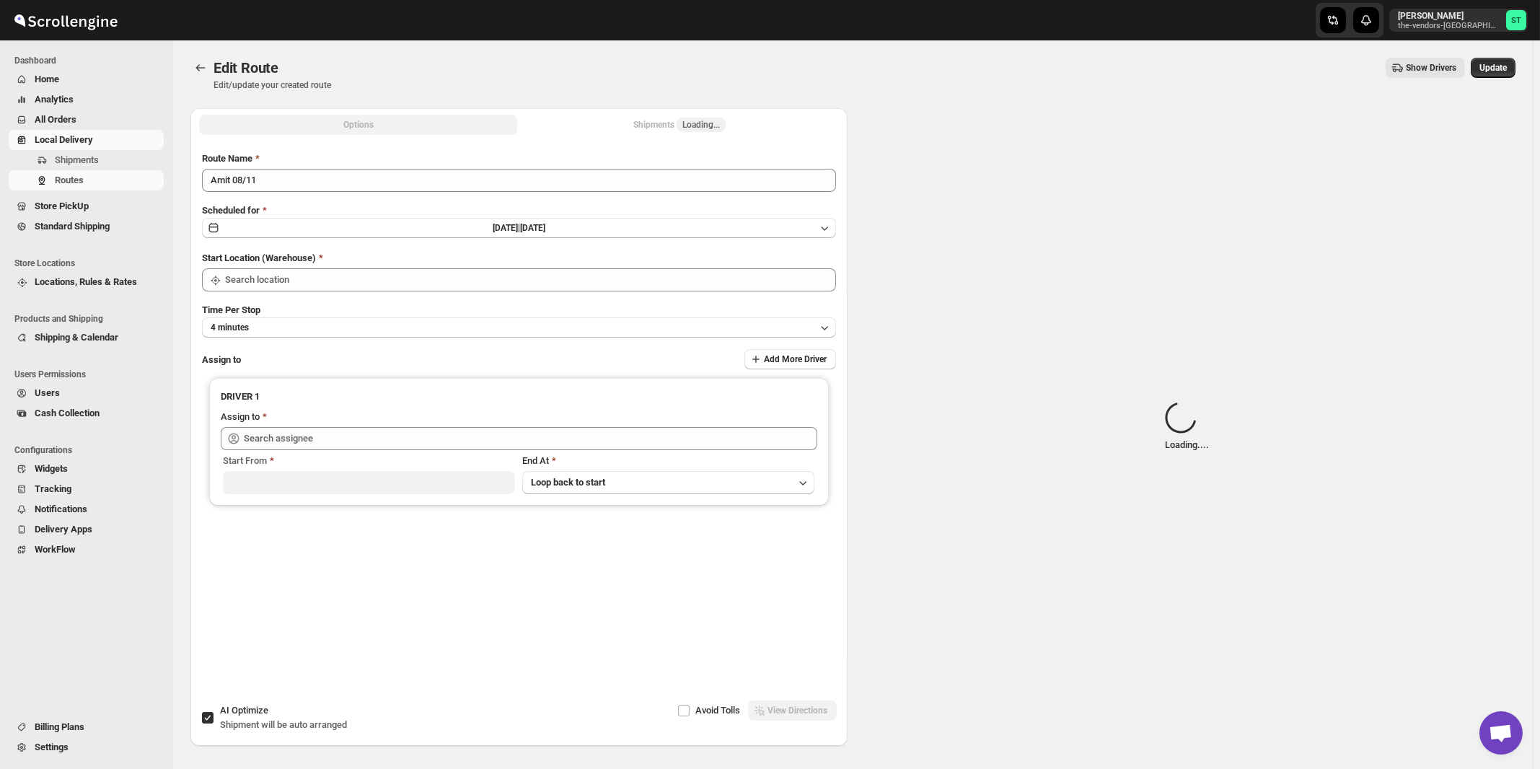
type input "[STREET_ADDRESS]"
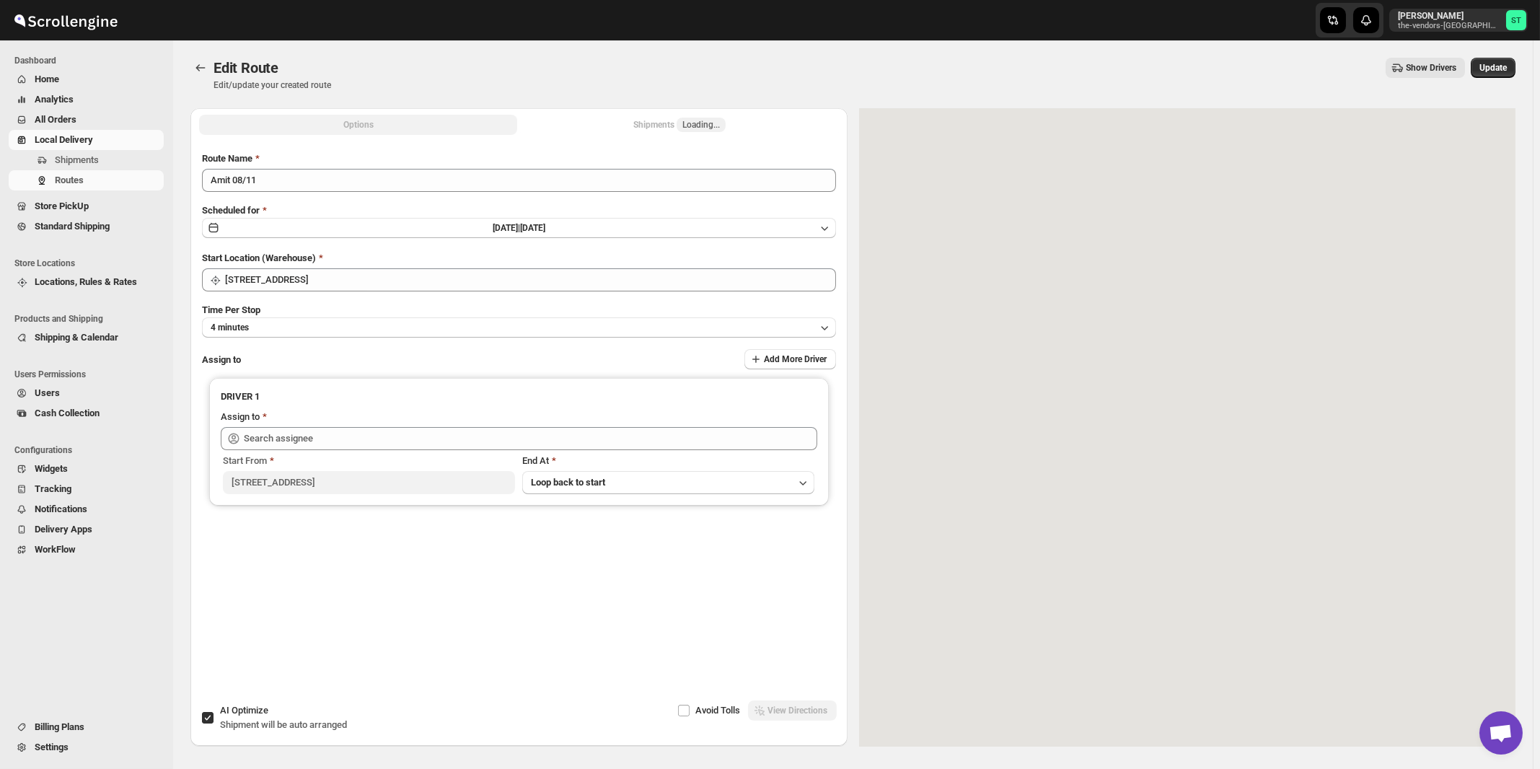
type input "[PERSON_NAME] ([EMAIL_ADDRESS][DOMAIN_NAME])"
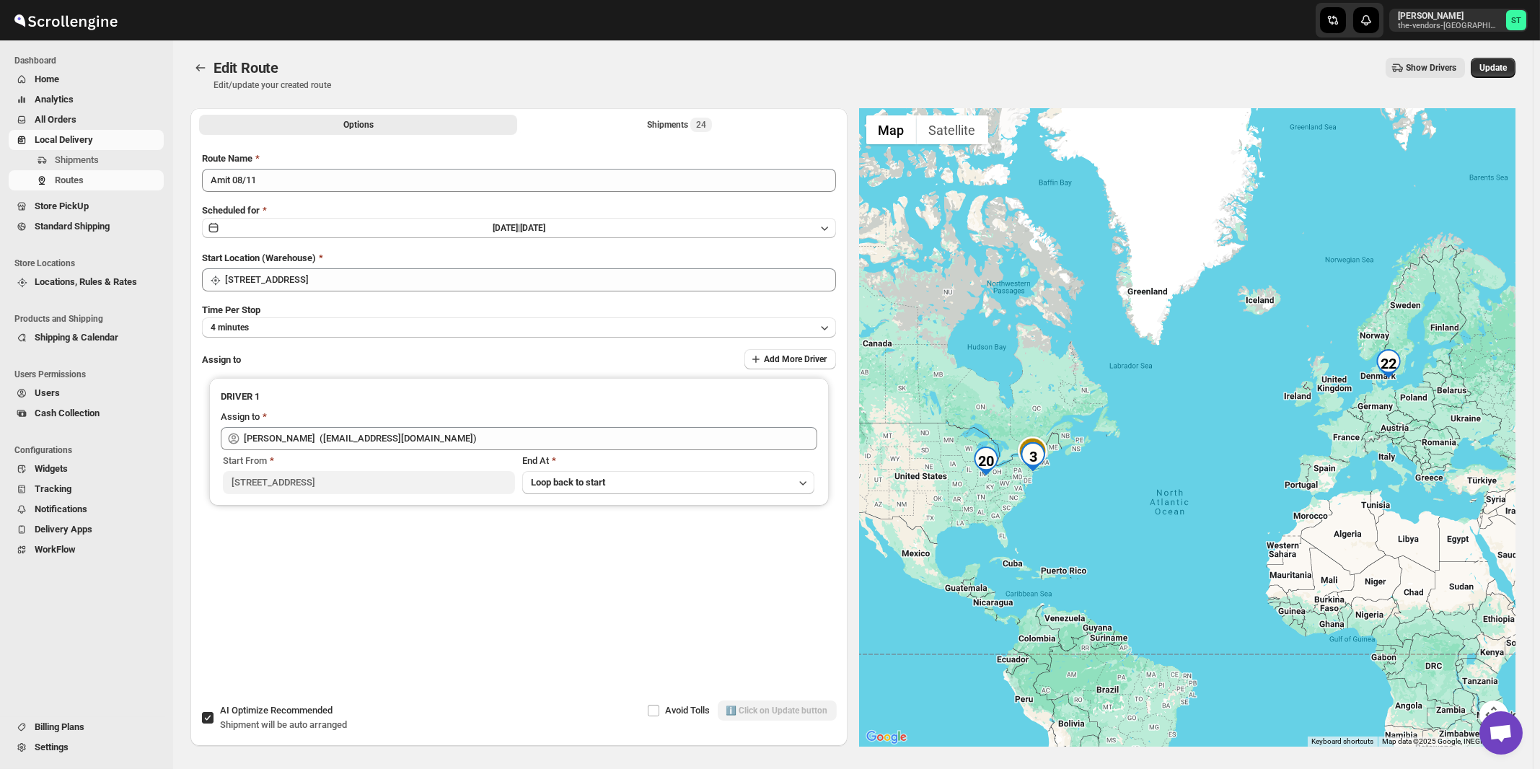
click at [654, 89] on div "Edit Route Edit/update your created route Show Drivers More actions Show Driver…" at bounding box center [852, 74] width 1325 height 33
click at [677, 122] on div "Shipments 24" at bounding box center [679, 125] width 65 height 14
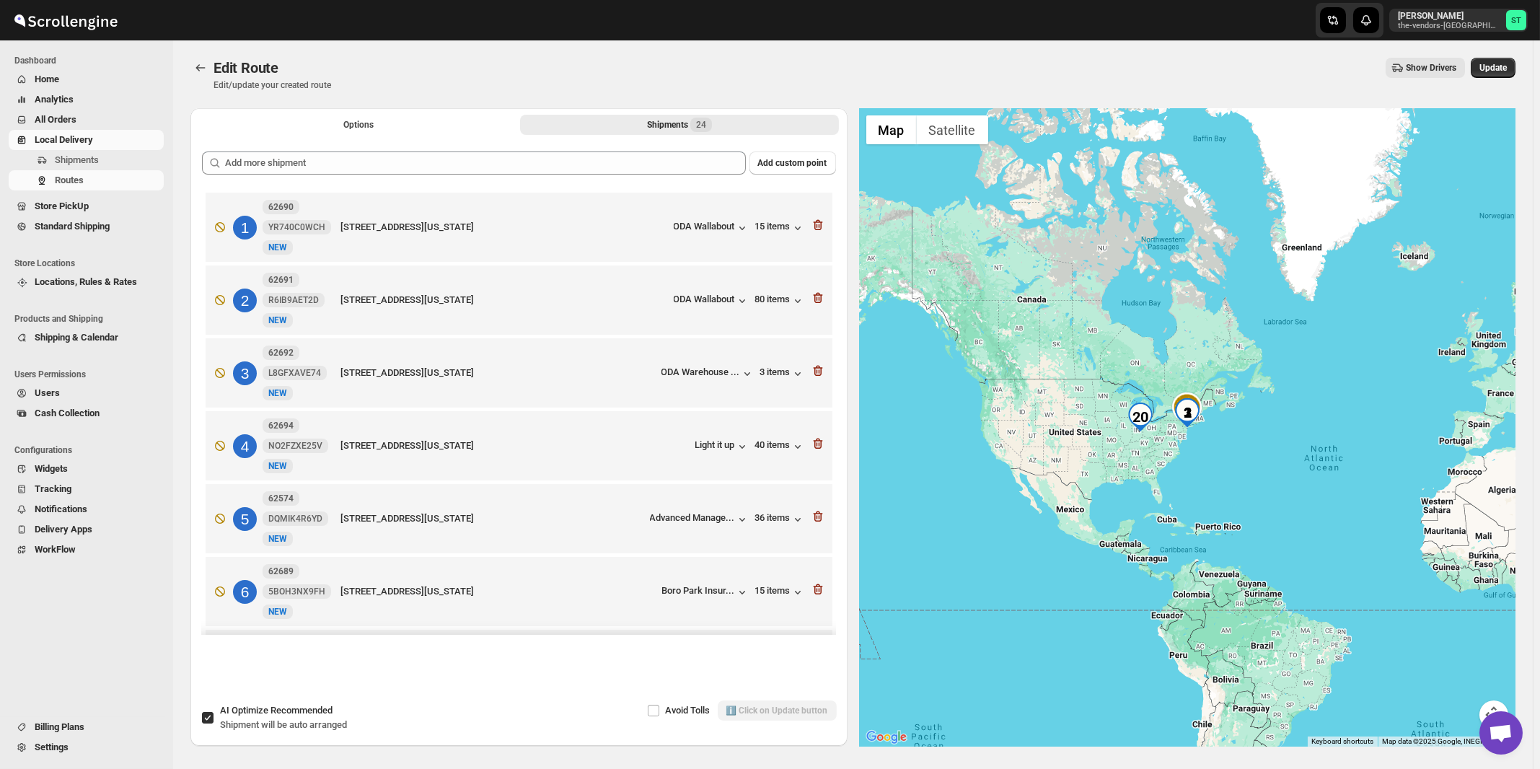
click at [208, 716] on input "AI Optimize Recommended Shipment will be auto arranged" at bounding box center [208, 718] width 12 height 12
checkbox input "false"
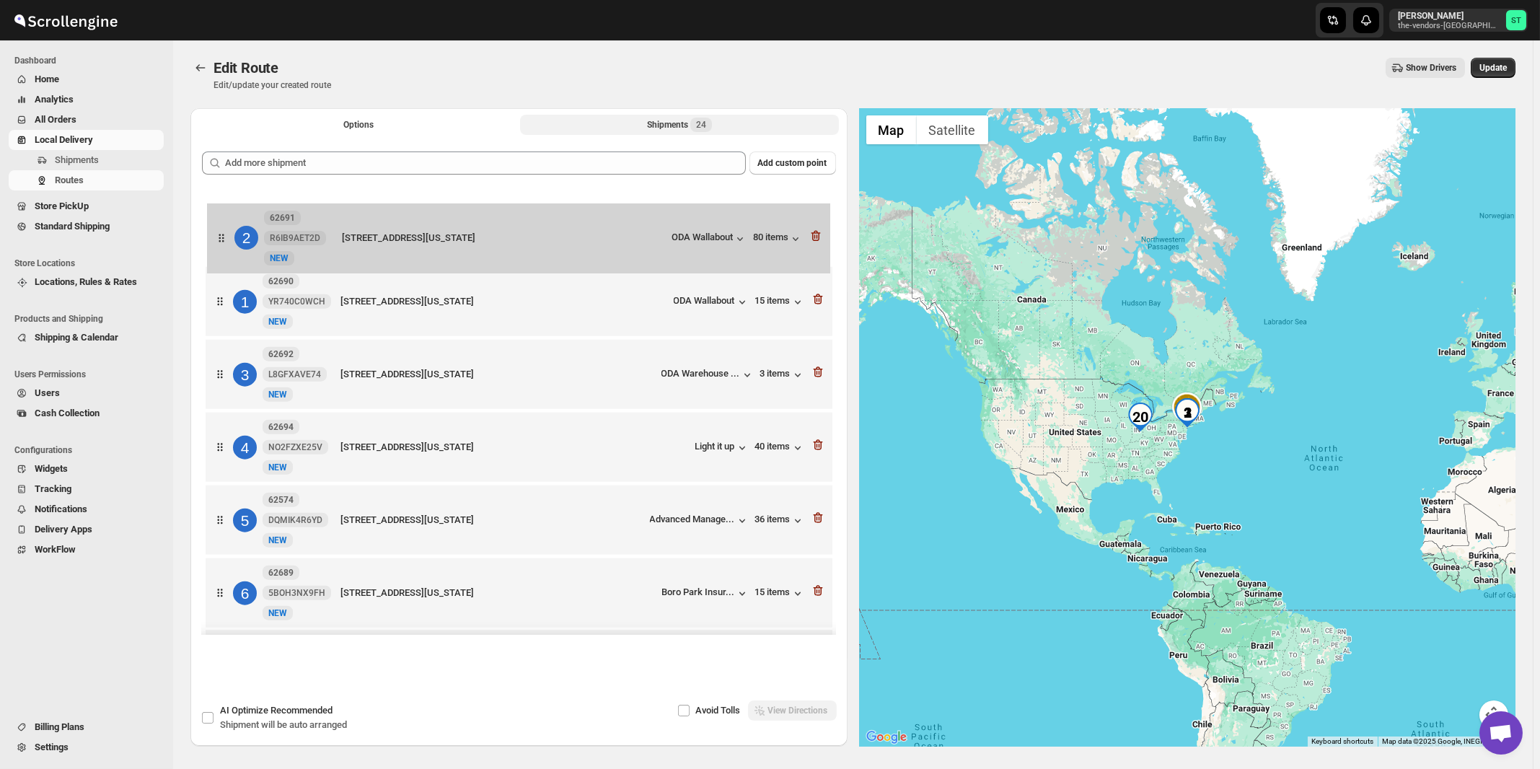
drag, startPoint x: 222, startPoint y: 306, endPoint x: 227, endPoint y: 236, distance: 70.1
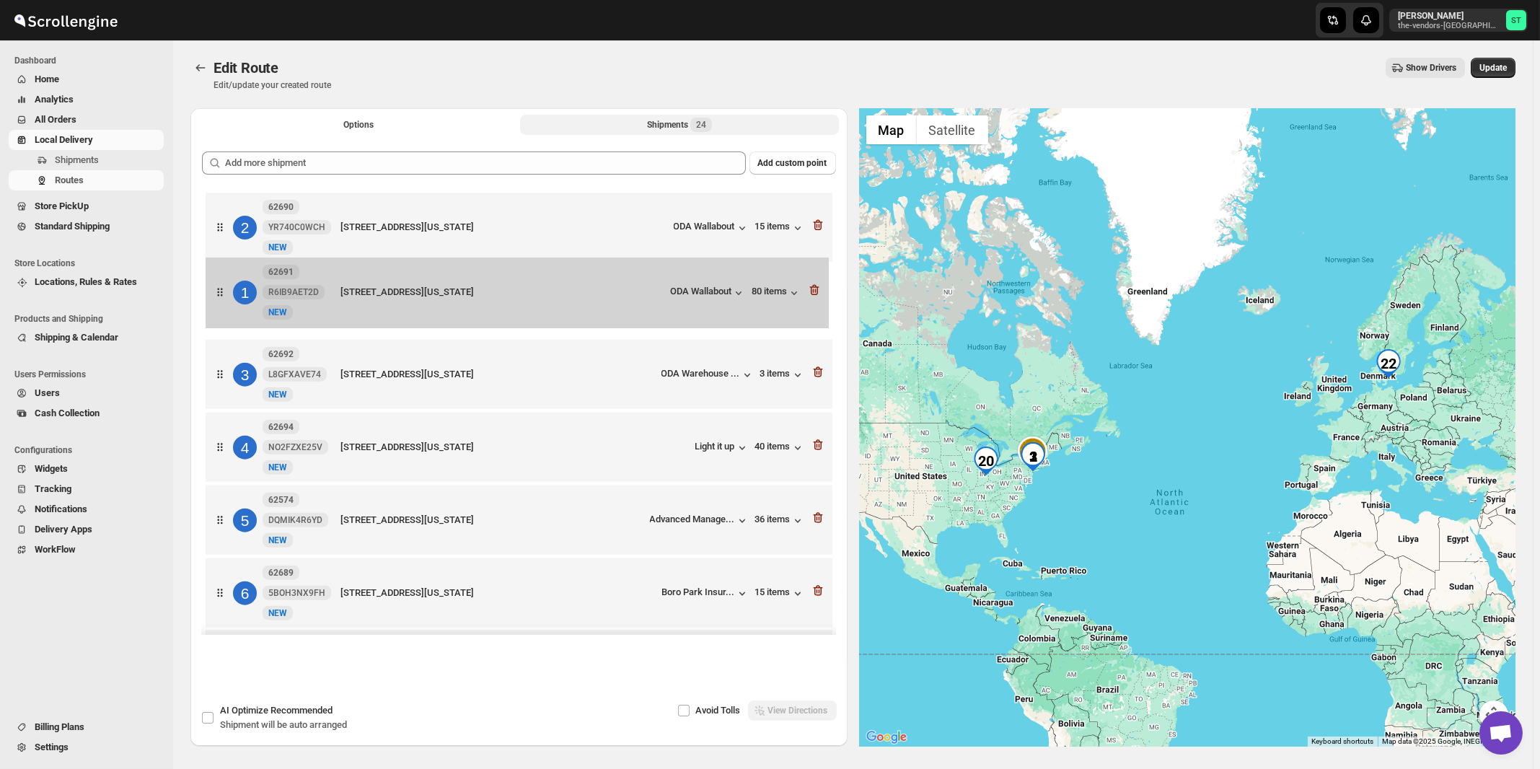
drag, startPoint x: 223, startPoint y: 232, endPoint x: 223, endPoint y: 305, distance: 72.9
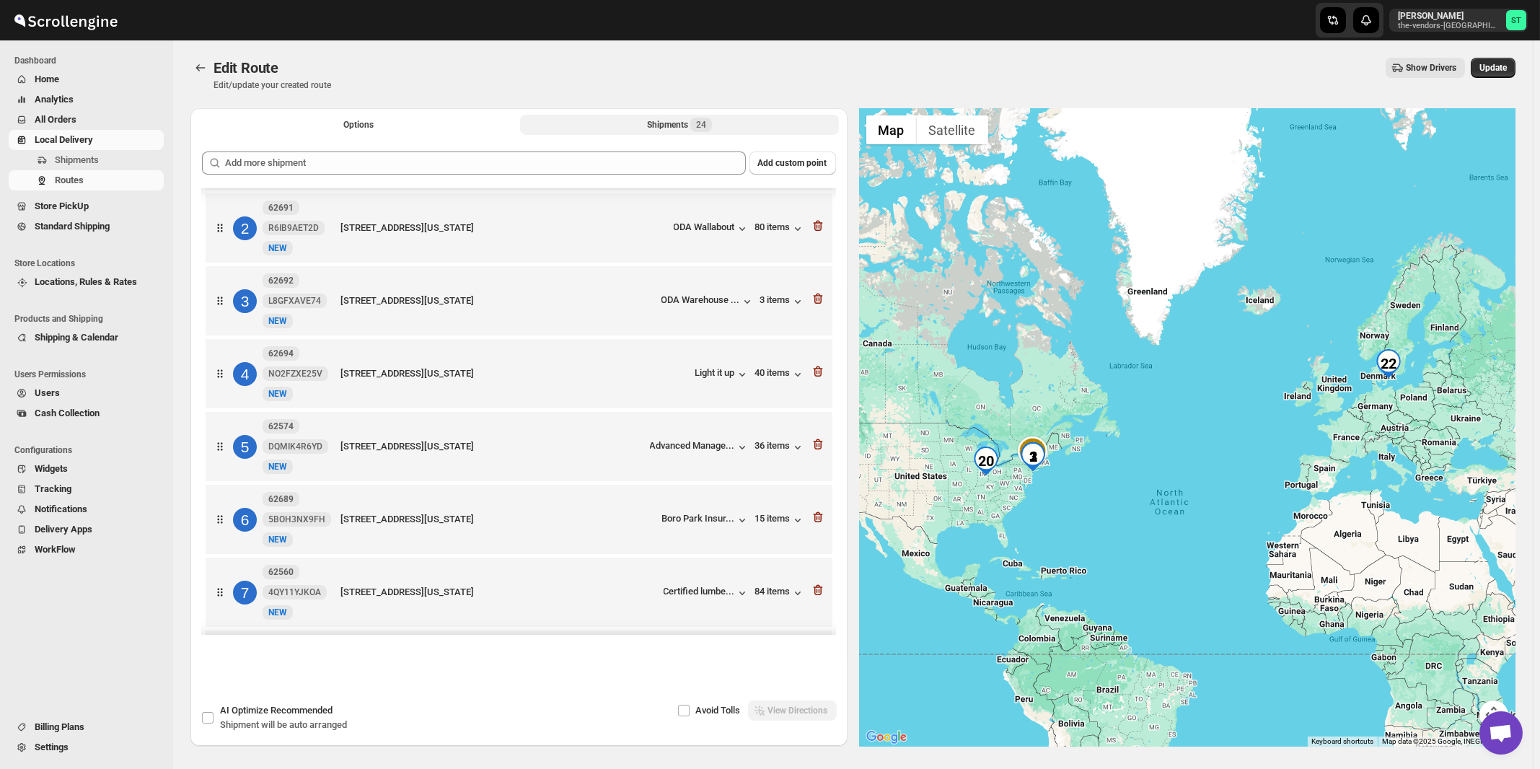
scroll to position [77, 0]
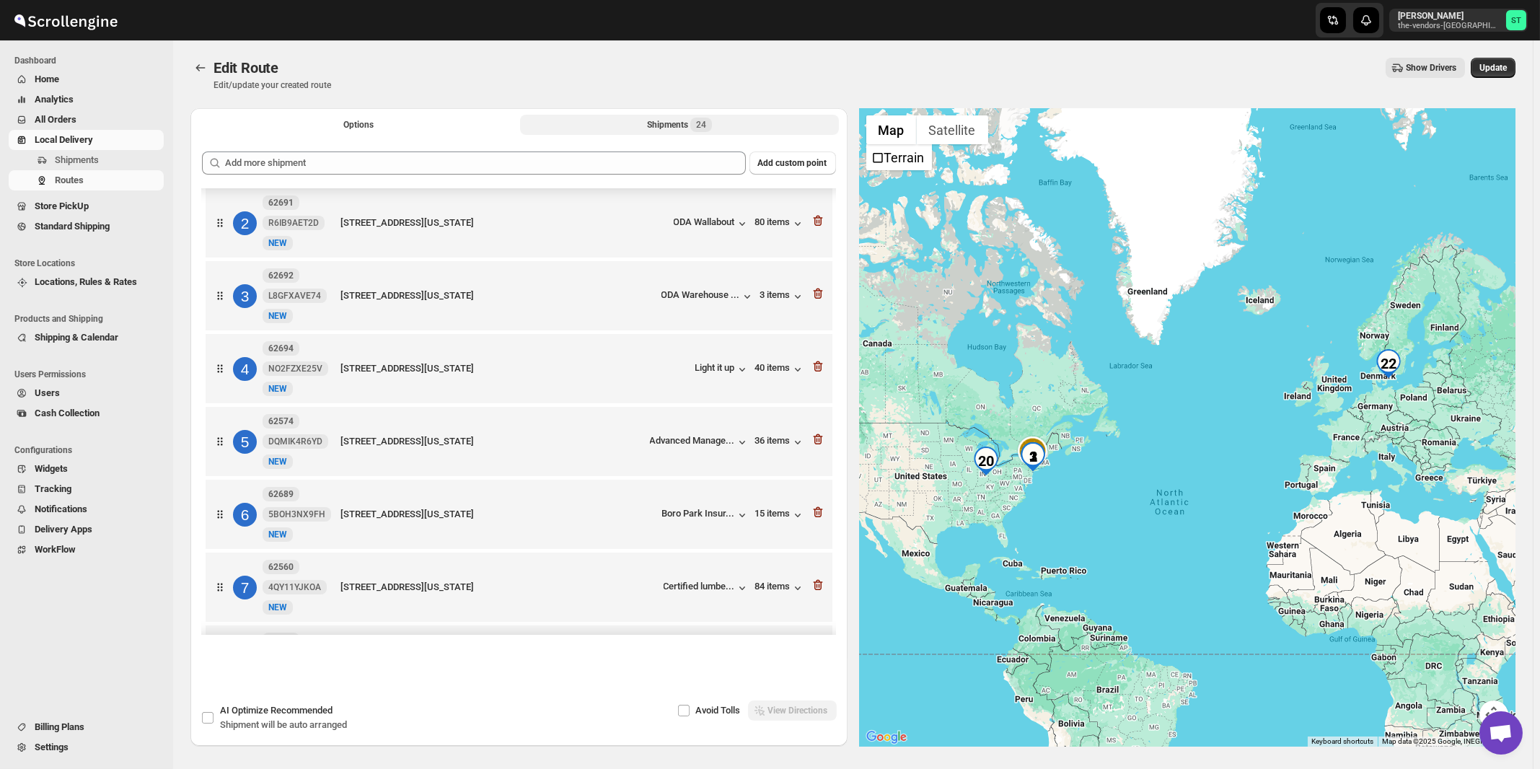
click at [682, 117] on button "Shipments 24" at bounding box center [679, 125] width 318 height 20
click at [375, 118] on button "Options" at bounding box center [358, 125] width 318 height 20
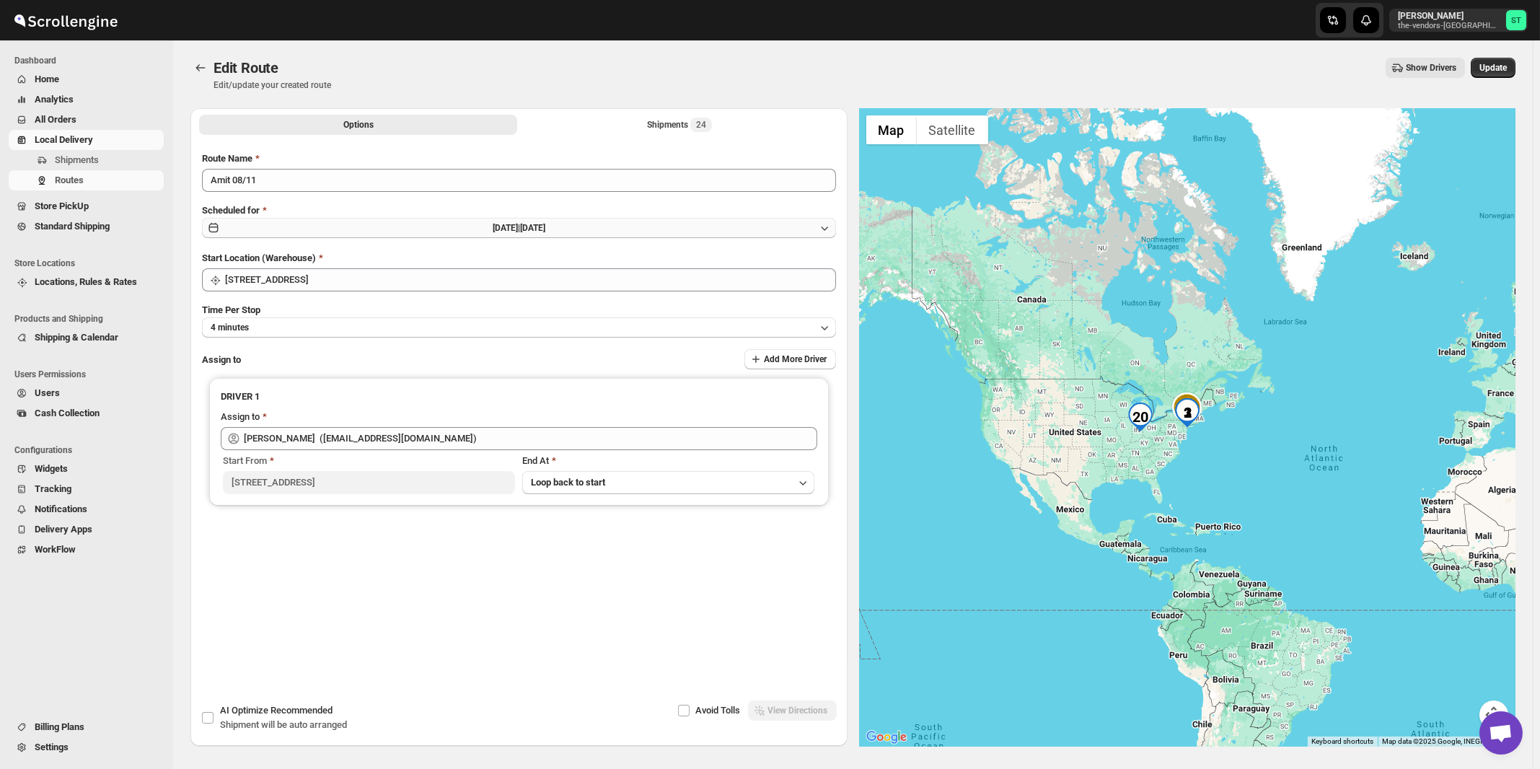
click at [494, 228] on span "Mon Aug 11 2025 |" at bounding box center [506, 228] width 27 height 10
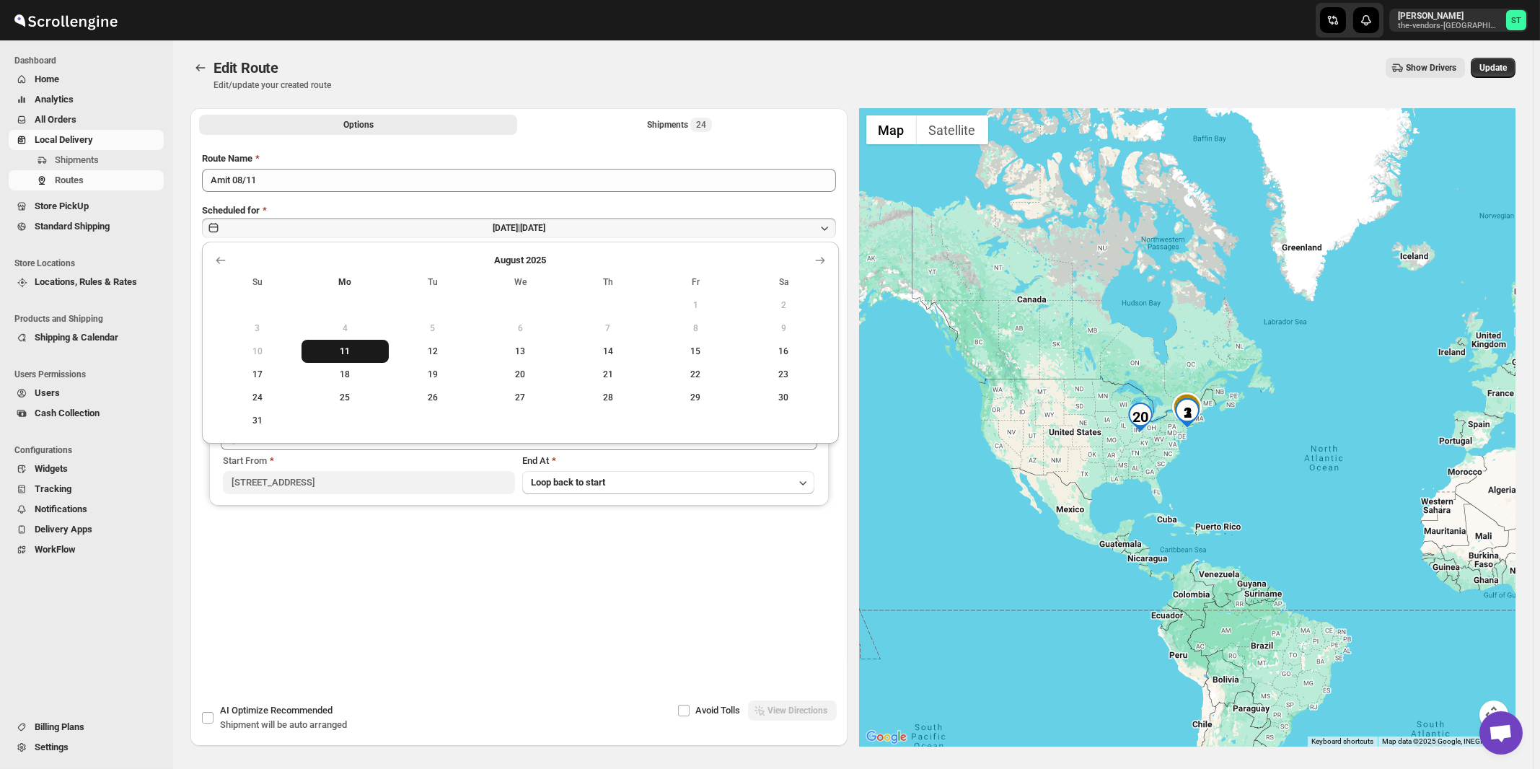
click at [351, 346] on span "11" at bounding box center [345, 352] width 76 height 12
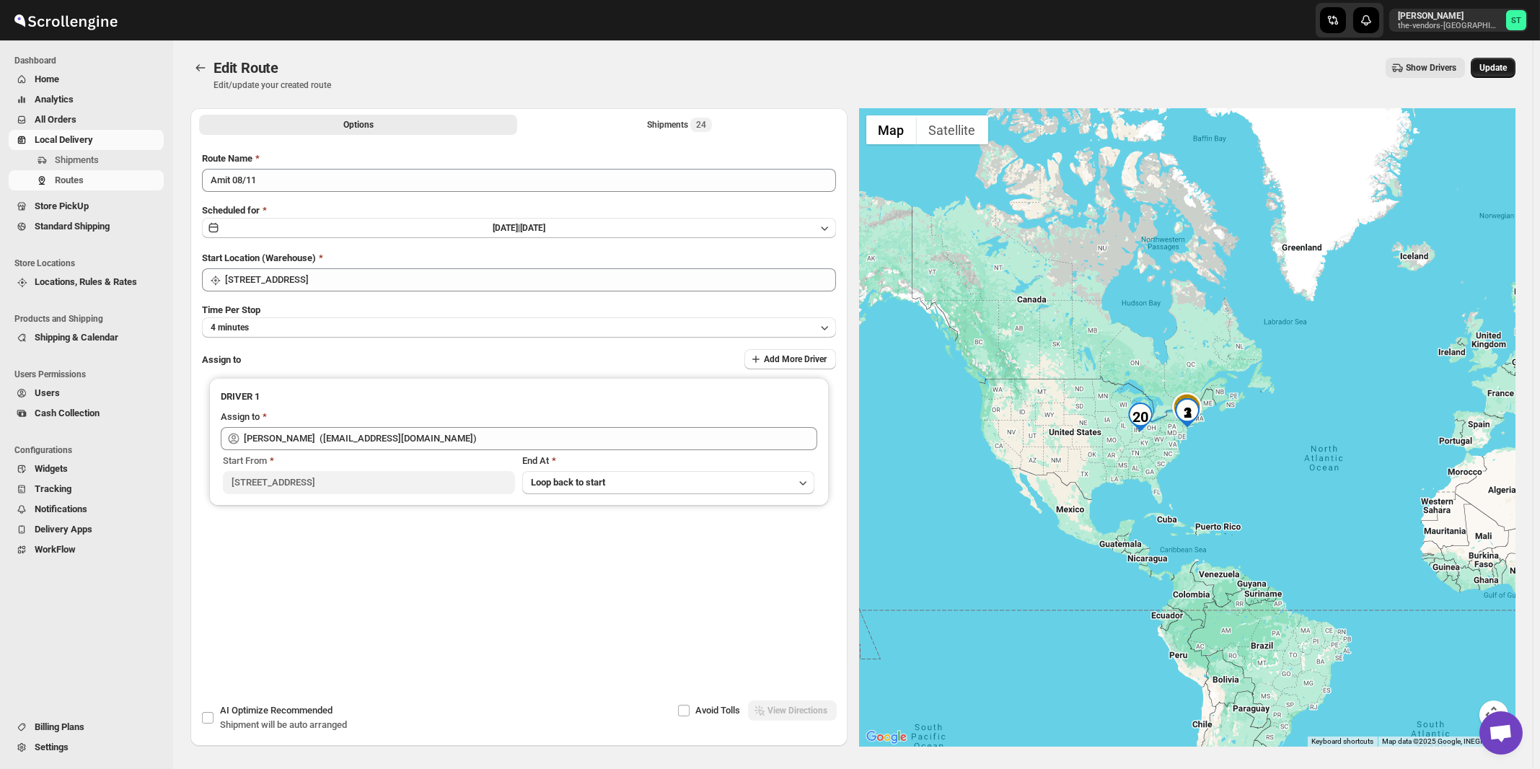
click at [1503, 68] on span "Update" at bounding box center [1493, 68] width 27 height 12
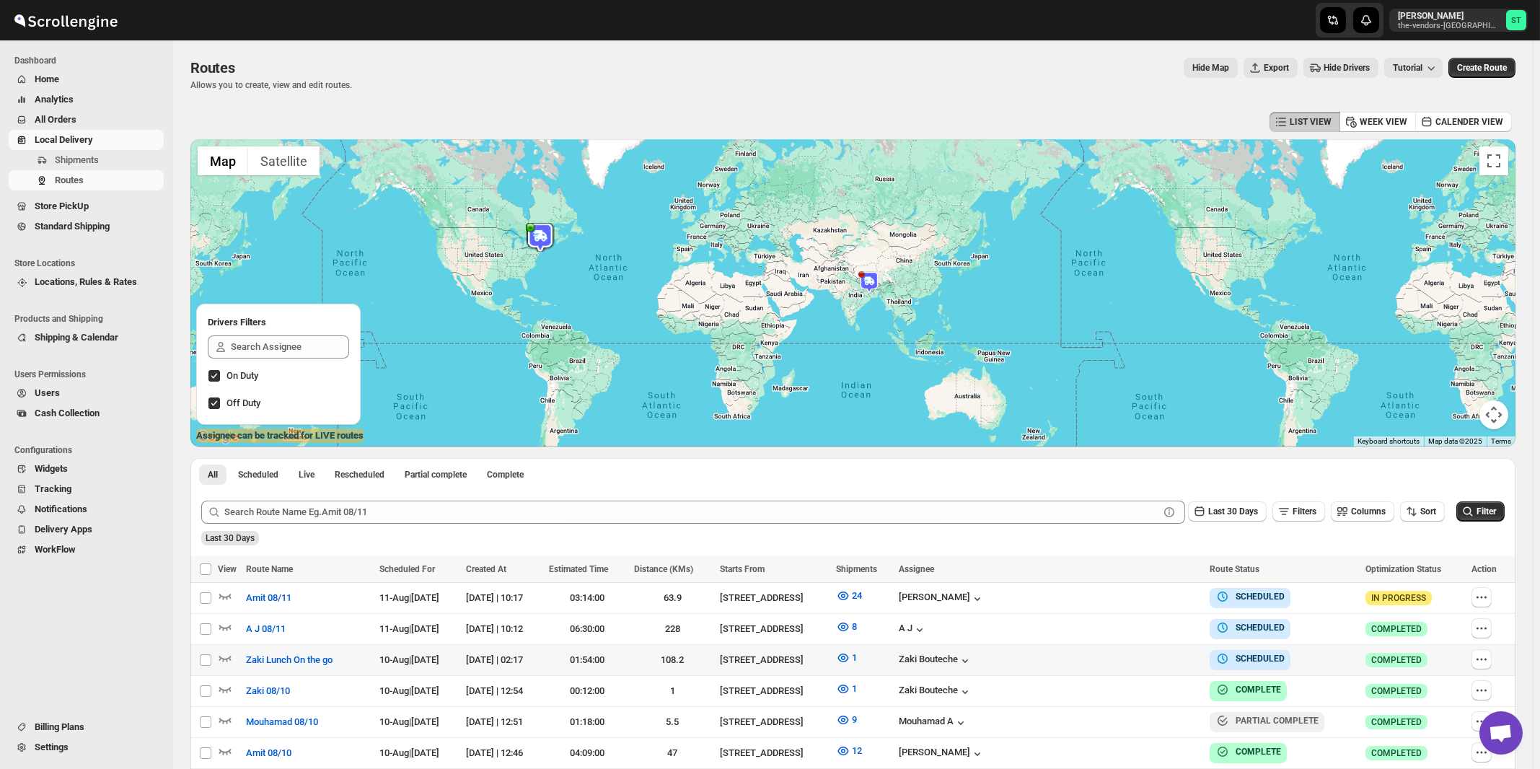
scroll to position [77, 0]
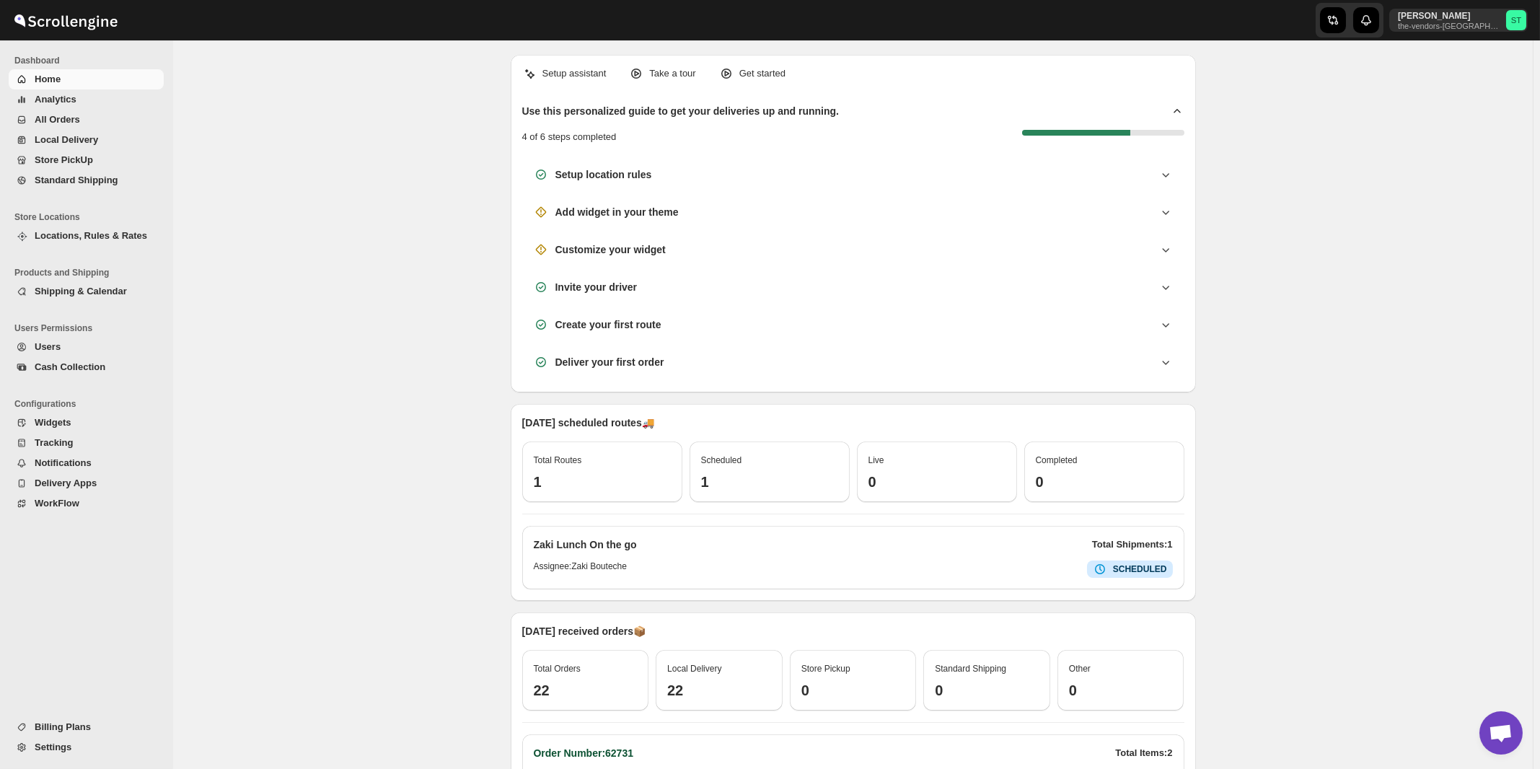
click at [65, 119] on span "All Orders" at bounding box center [57, 119] width 45 height 11
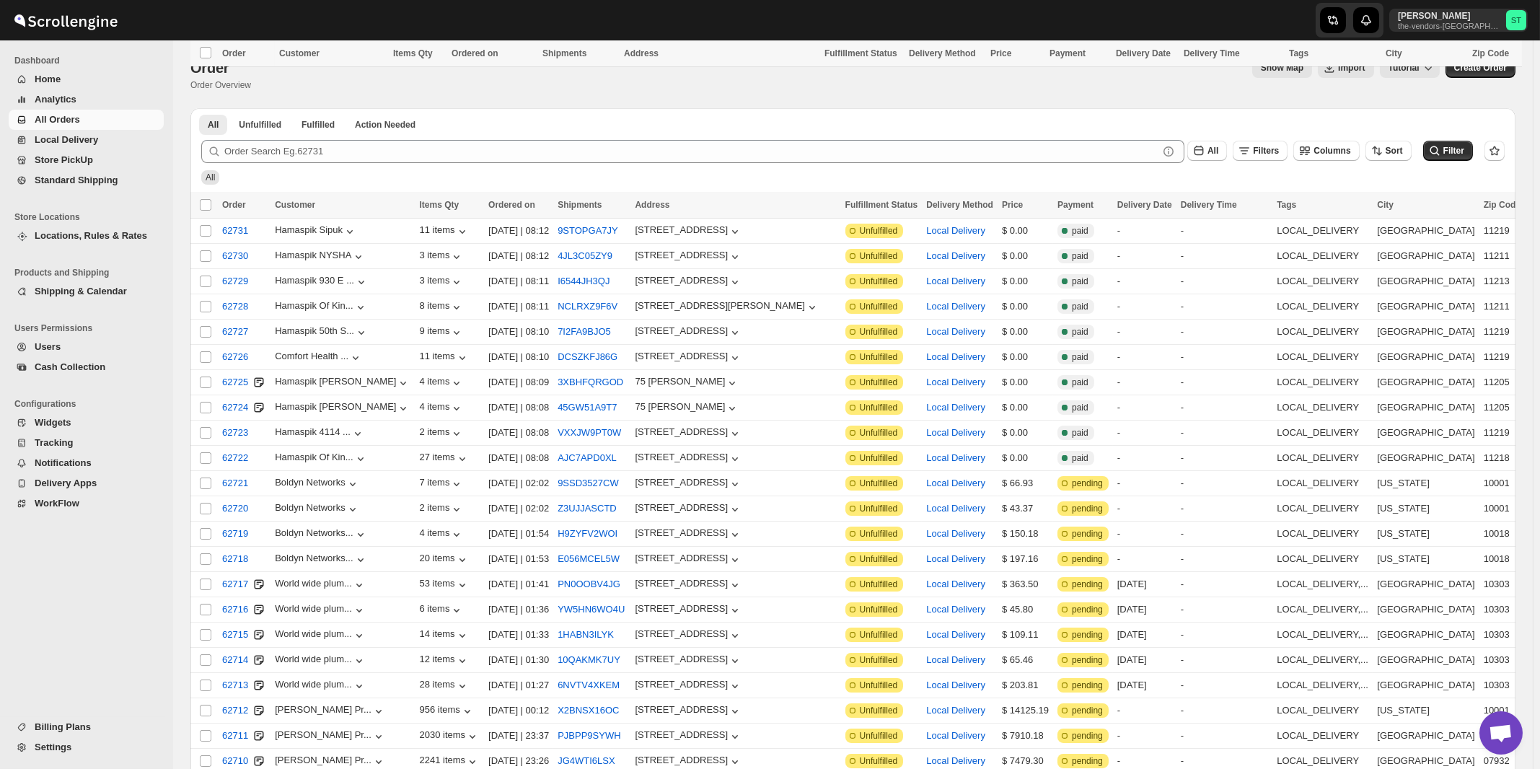
scroll to position [1415, 0]
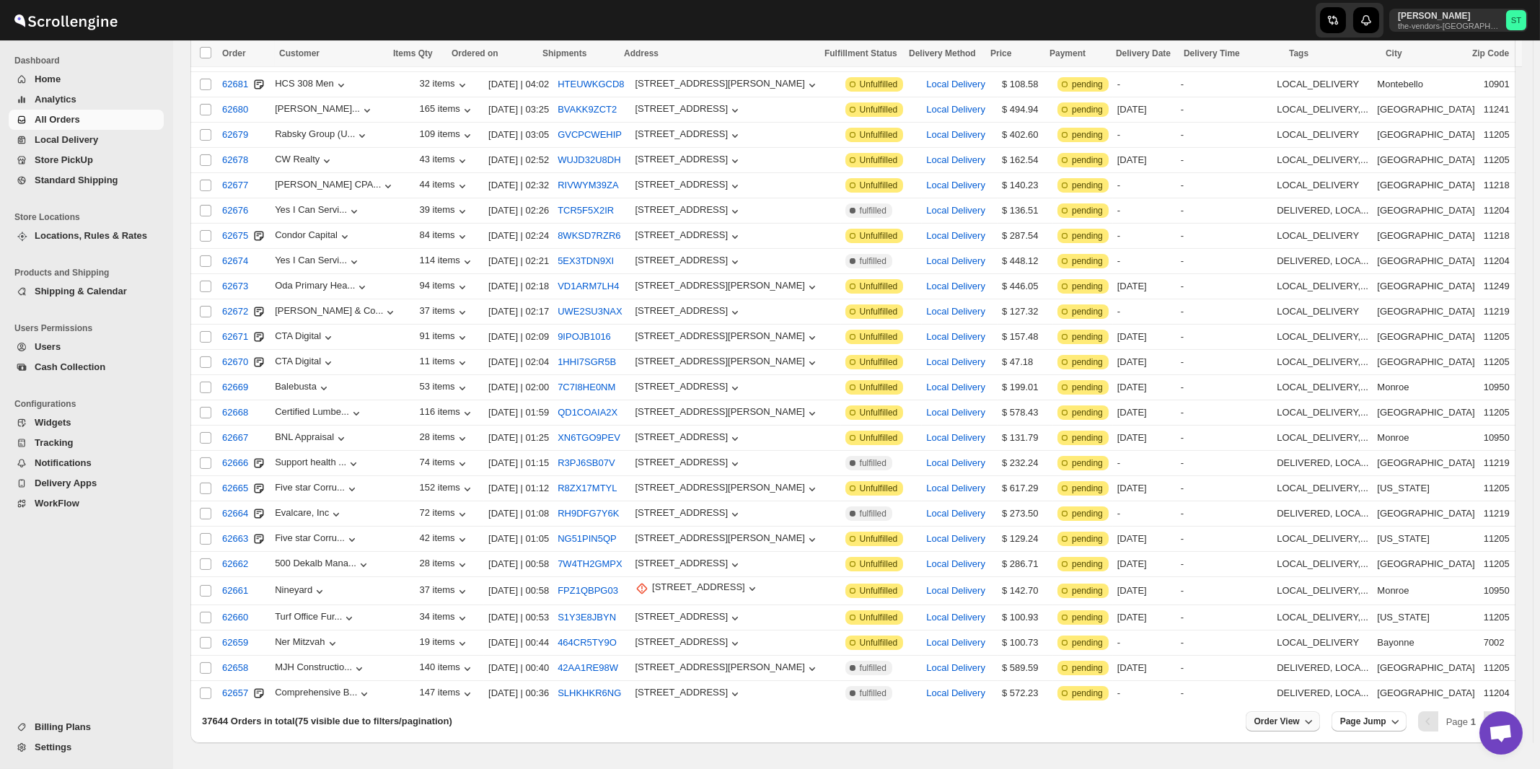
click at [1297, 716] on span "Order View" at bounding box center [1277, 722] width 45 height 12
click at [1286, 623] on input "75" at bounding box center [1284, 623] width 51 height 23
click at [1289, 649] on div "Set" at bounding box center [1295, 646] width 72 height 16
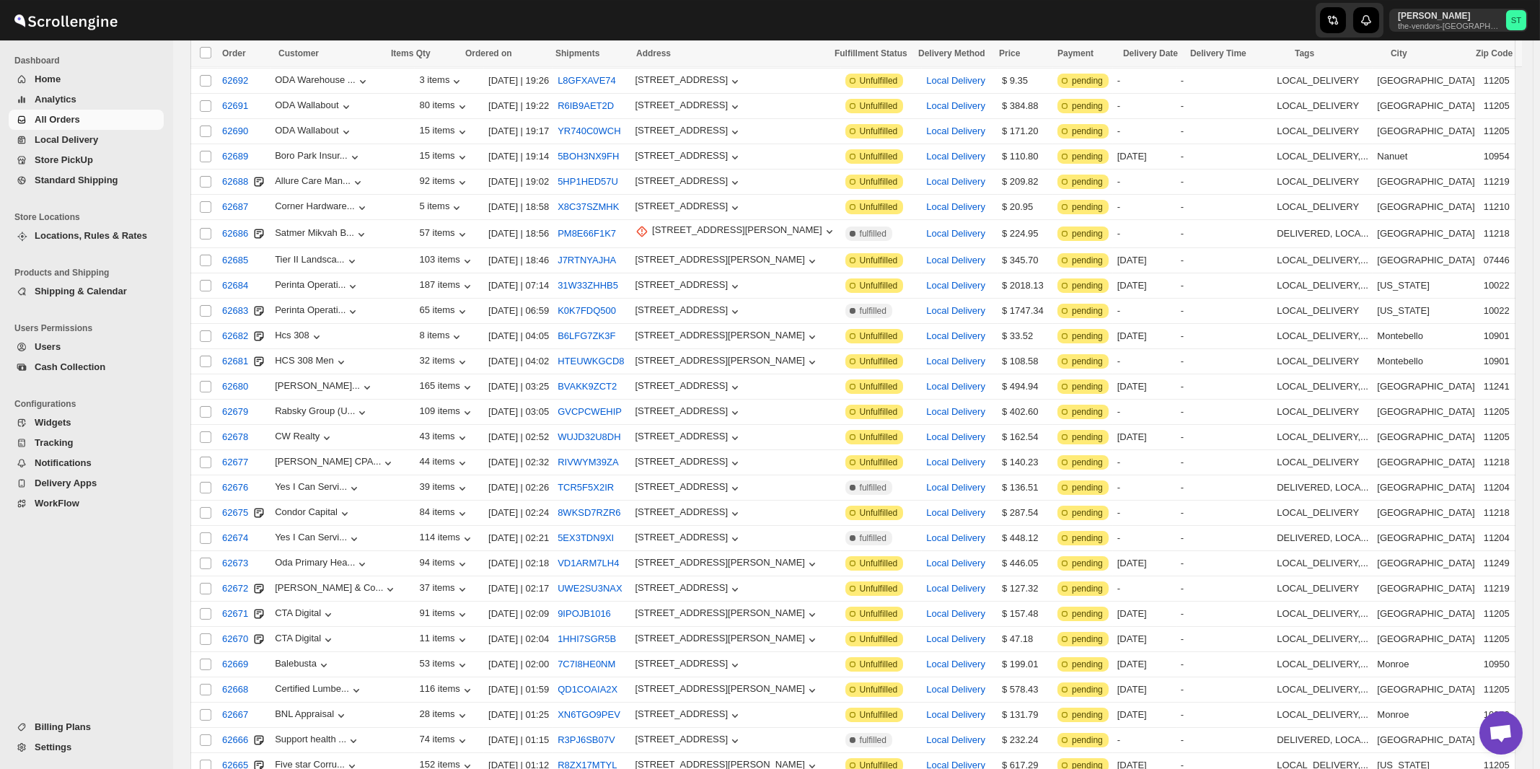
scroll to position [0, 0]
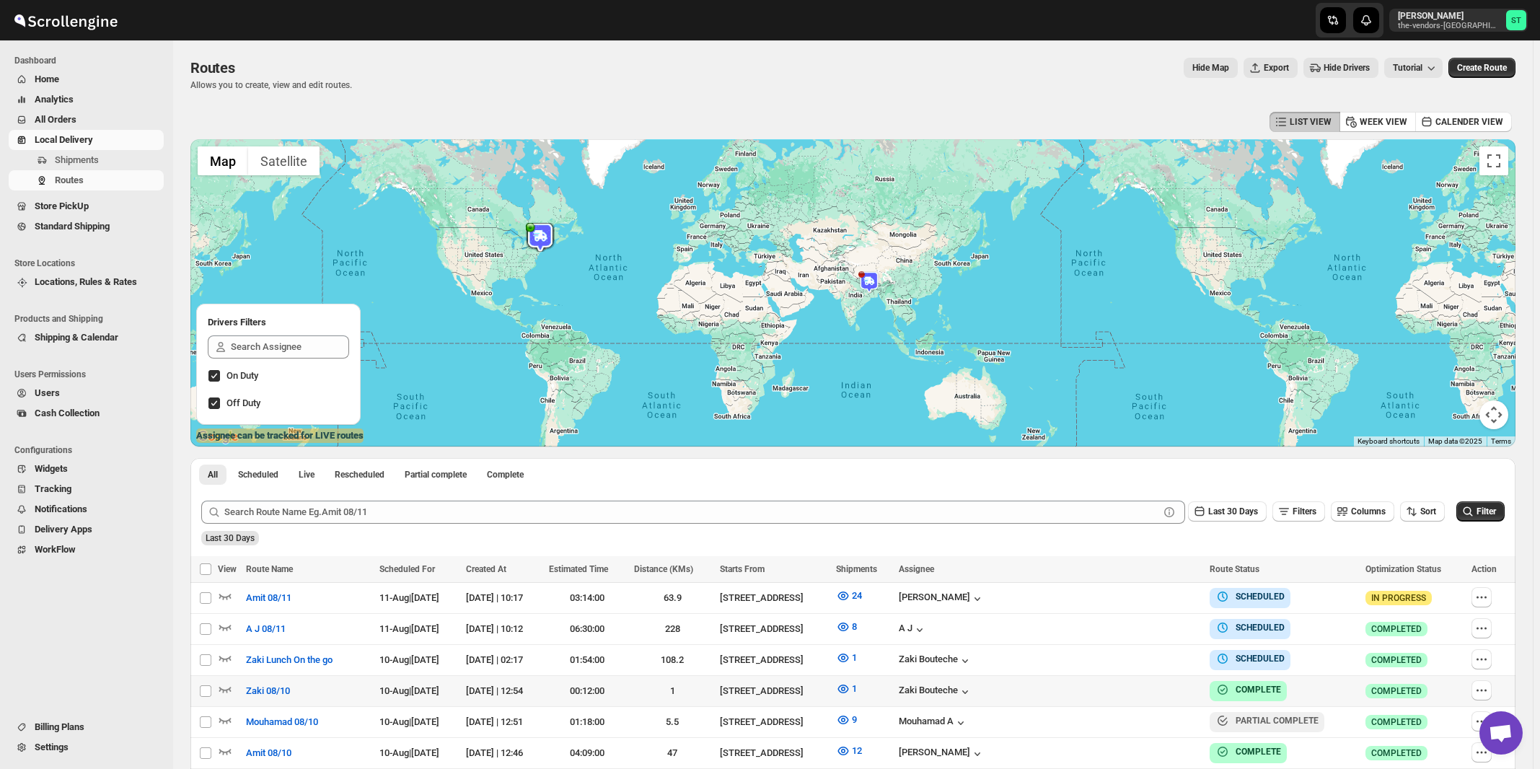
scroll to position [77, 0]
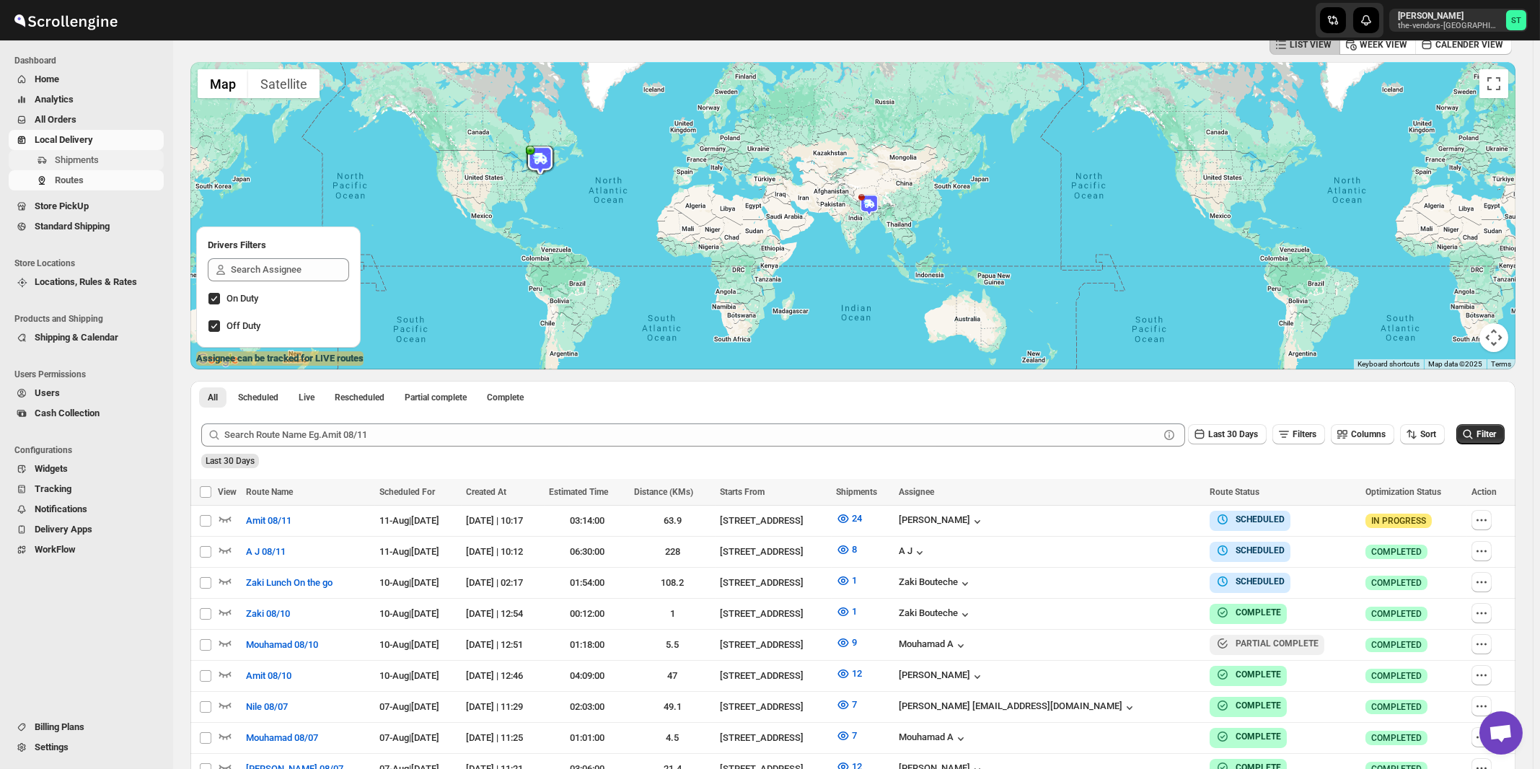
click at [77, 161] on span "Shipments" at bounding box center [77, 159] width 44 height 11
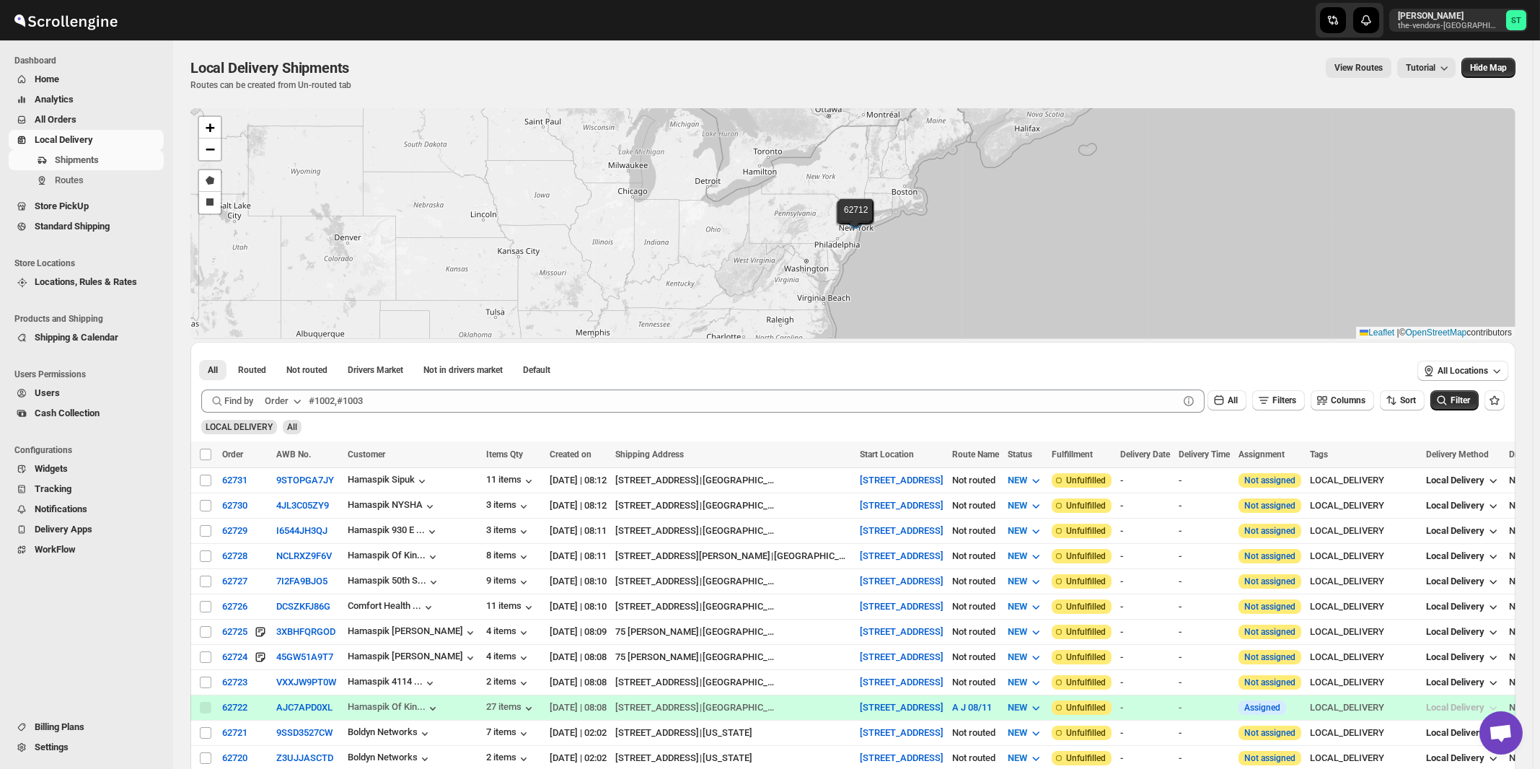
click at [295, 400] on icon "button" at bounding box center [297, 401] width 14 height 14
click at [297, 514] on div "Customer Name" at bounding box center [286, 508] width 66 height 14
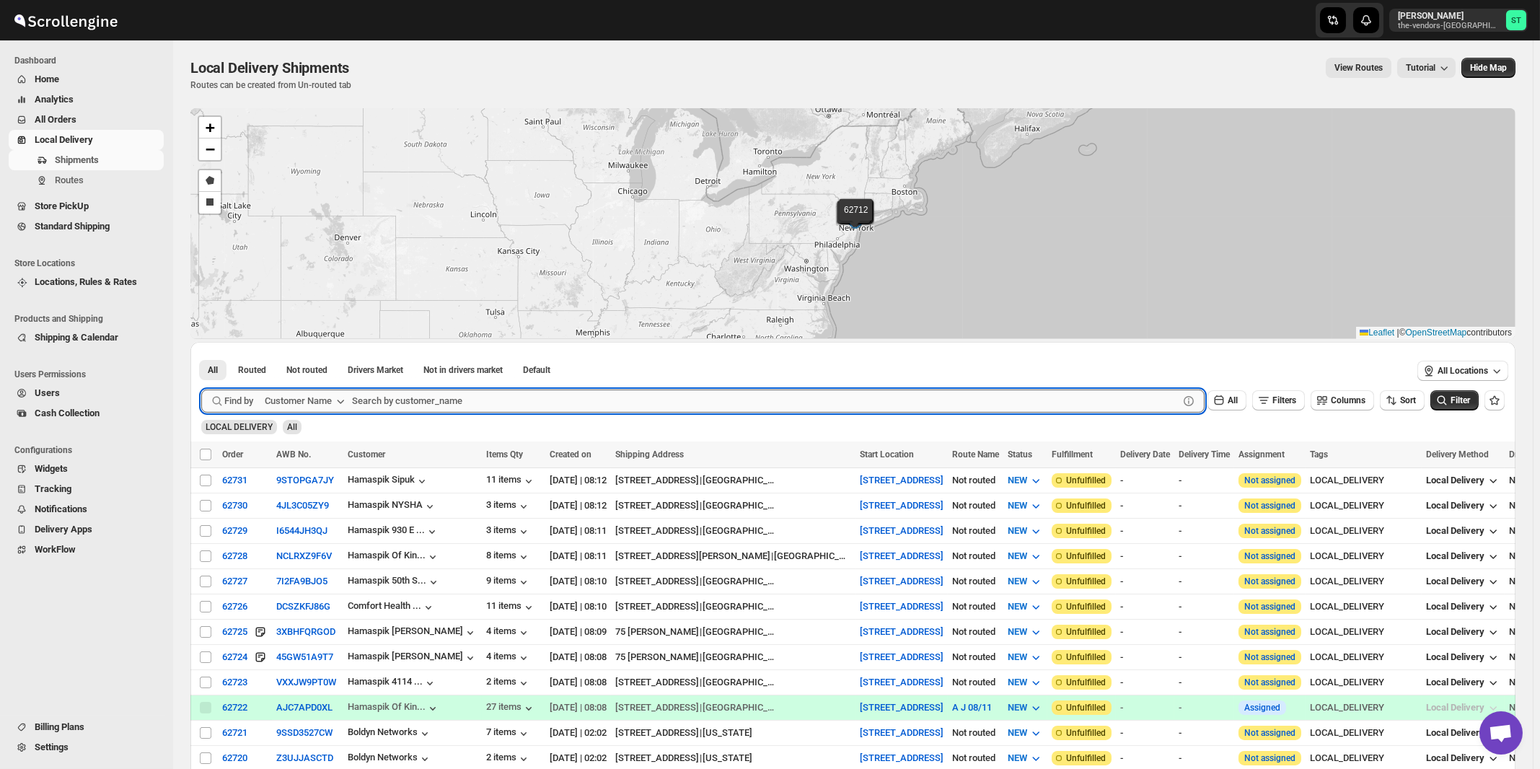
paste input "Bunker & Co"
type input "Bunker & Co"
click button "Submit" at bounding box center [221, 349] width 41 height 15
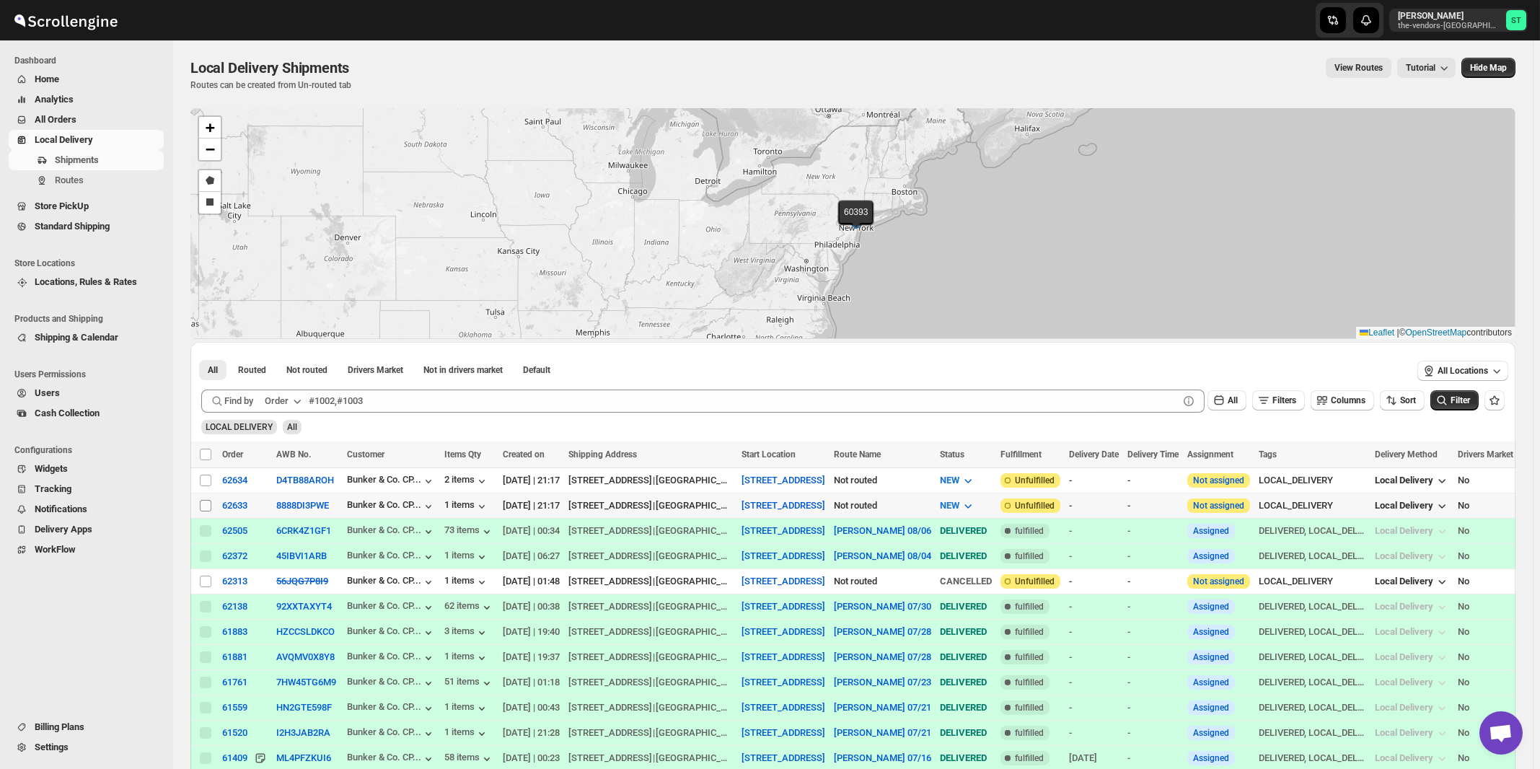
click at [206, 504] on input "Select shipment" at bounding box center [206, 506] width 12 height 12
checkbox input "true"
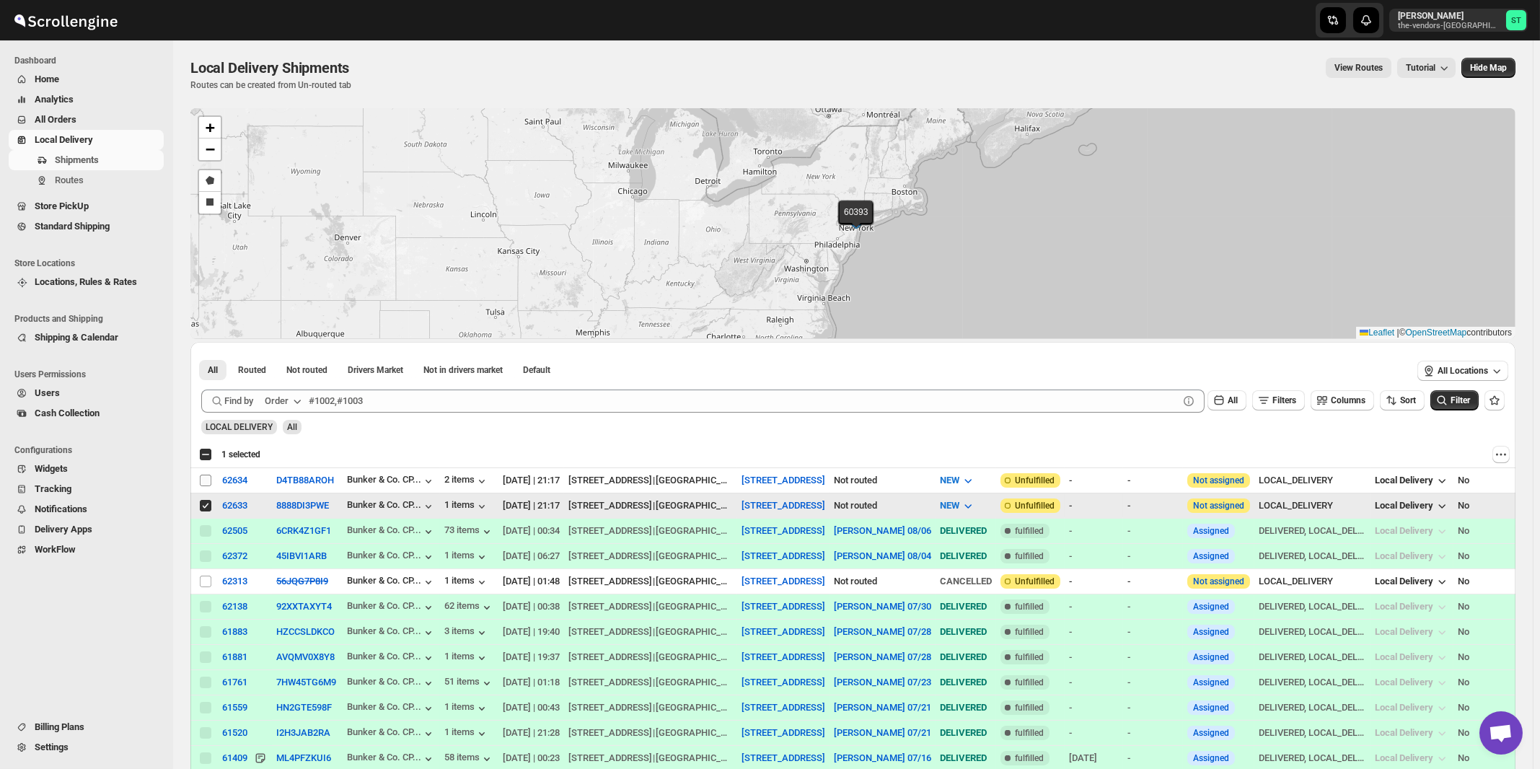
click at [203, 480] on input "Select shipment" at bounding box center [206, 481] width 12 height 12
checkbox input "true"
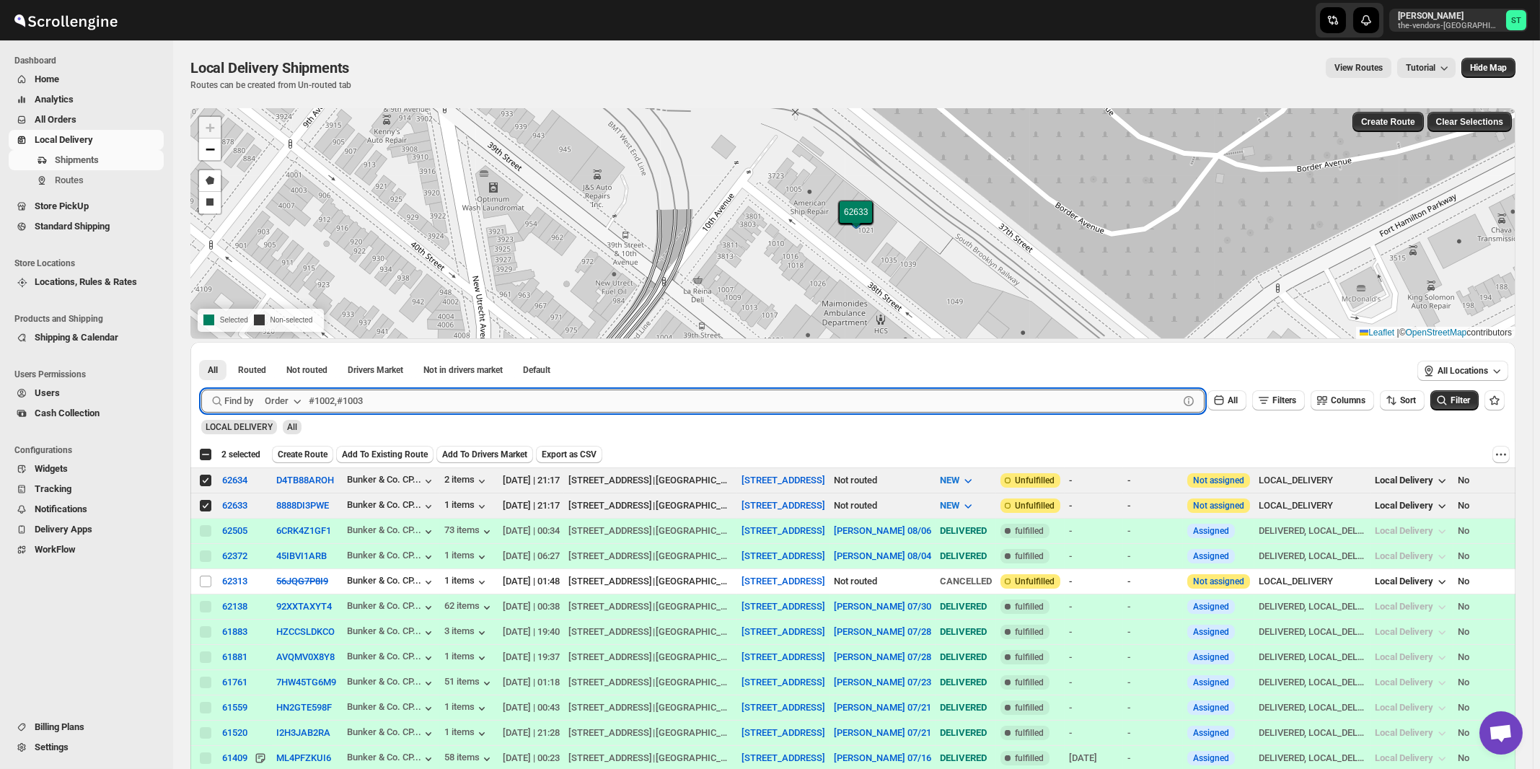
click at [540, 405] on input "text" at bounding box center [744, 401] width 870 height 23
click at [289, 405] on div "Order" at bounding box center [277, 401] width 24 height 14
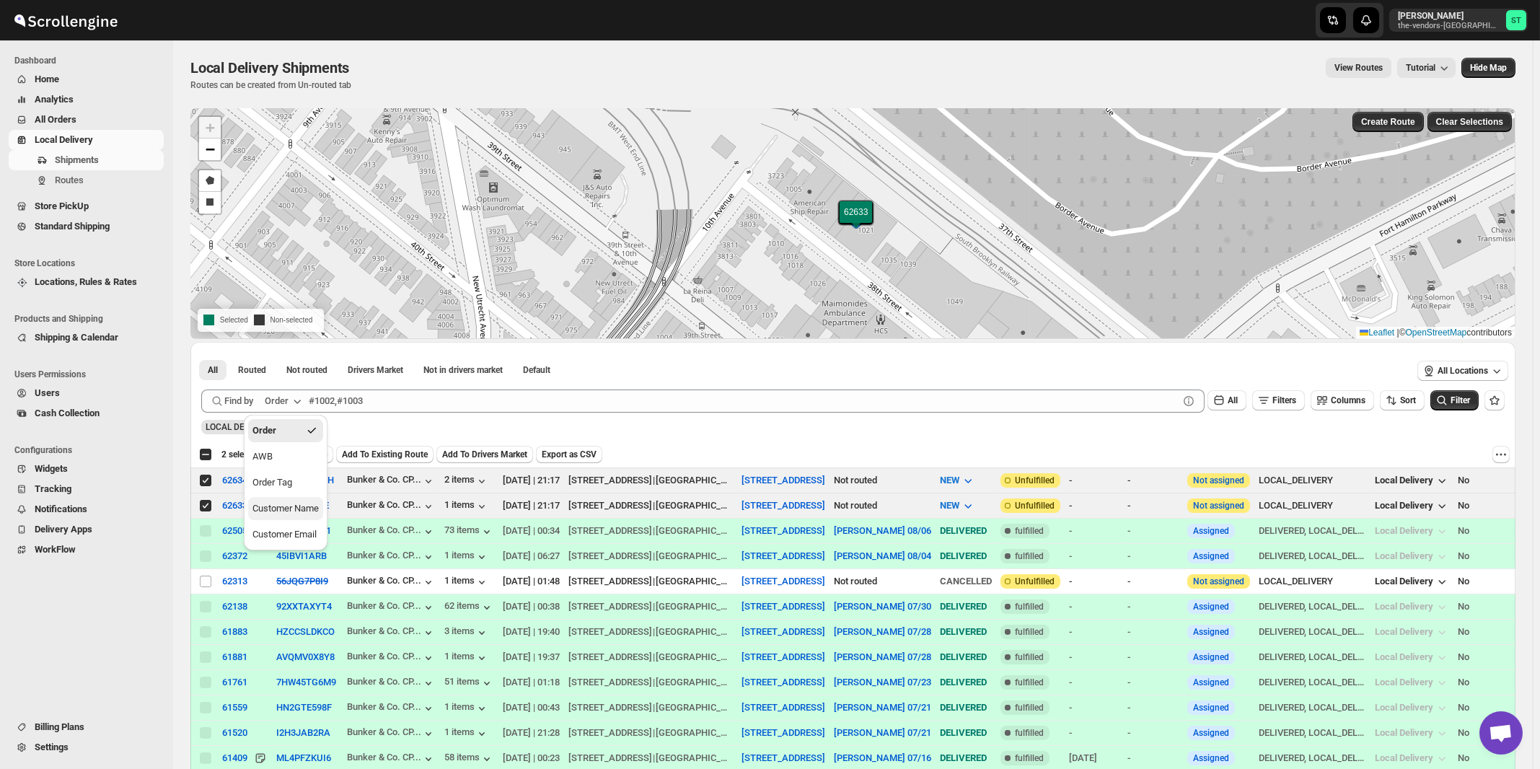
click at [278, 504] on div "Customer Name" at bounding box center [286, 508] width 66 height 14
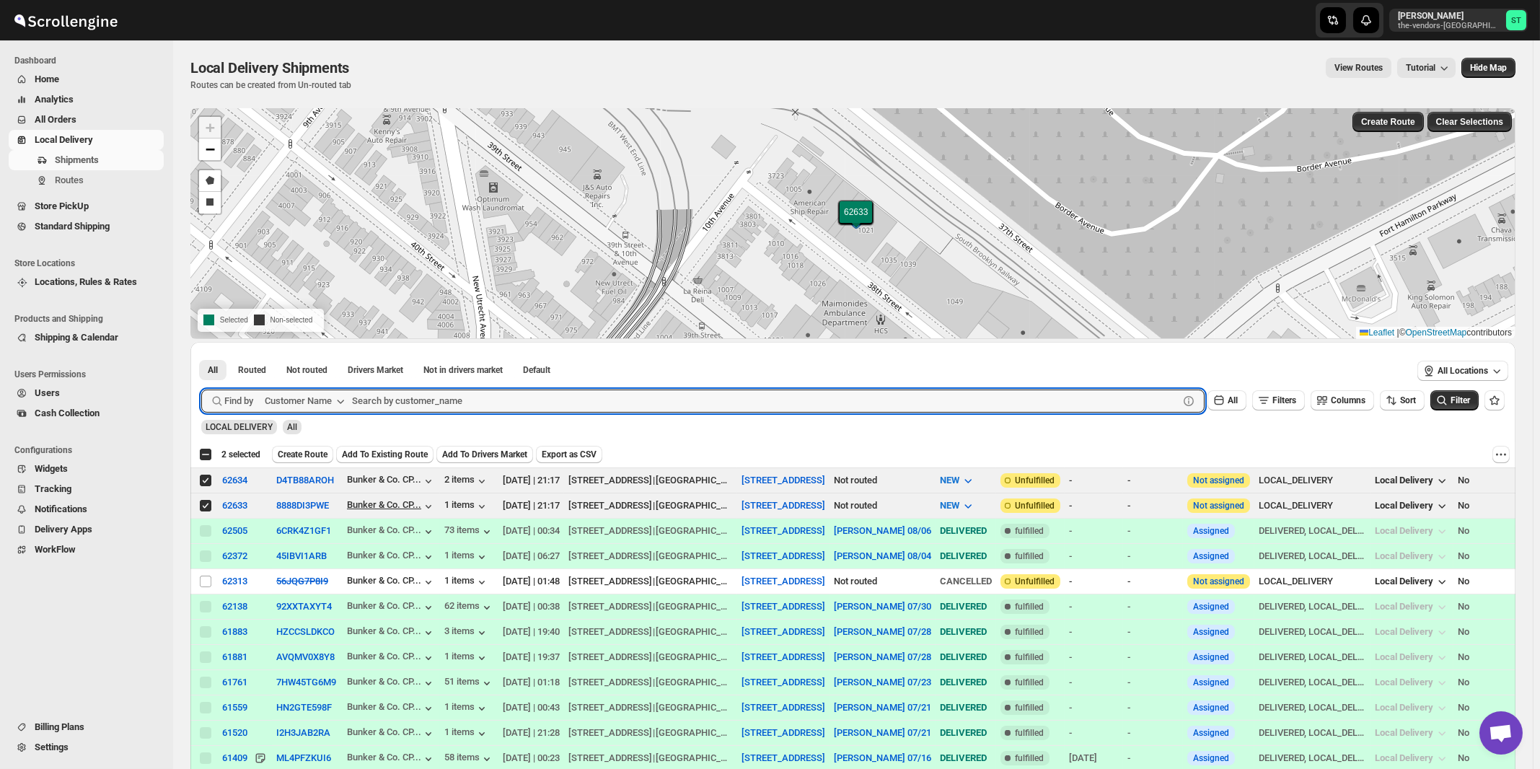
paste input "HCS [GEOGRAPHIC_DATA]"
type input "HCS [GEOGRAPHIC_DATA]"
click button "Submit" at bounding box center [221, 349] width 41 height 15
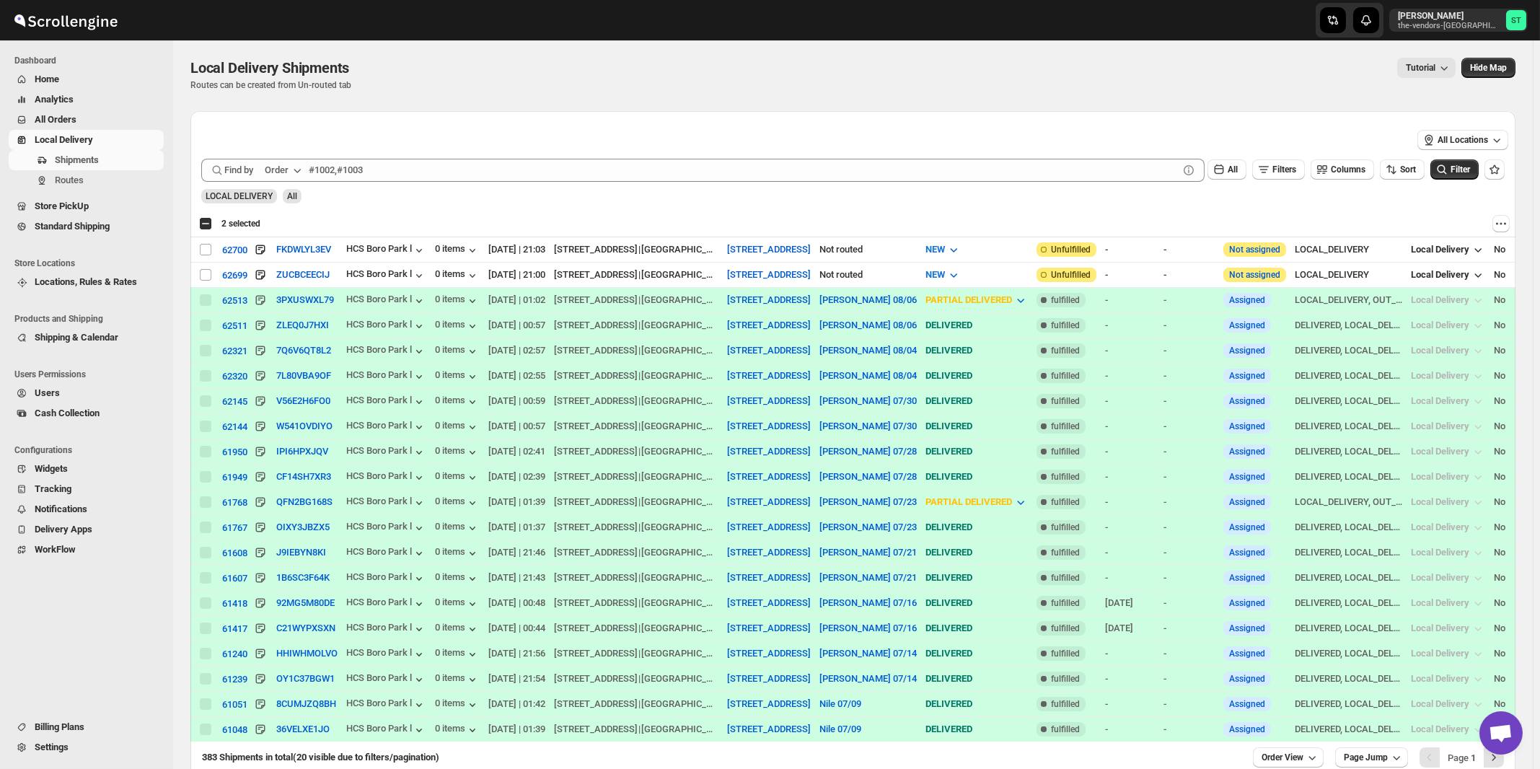
checkbox input "true"
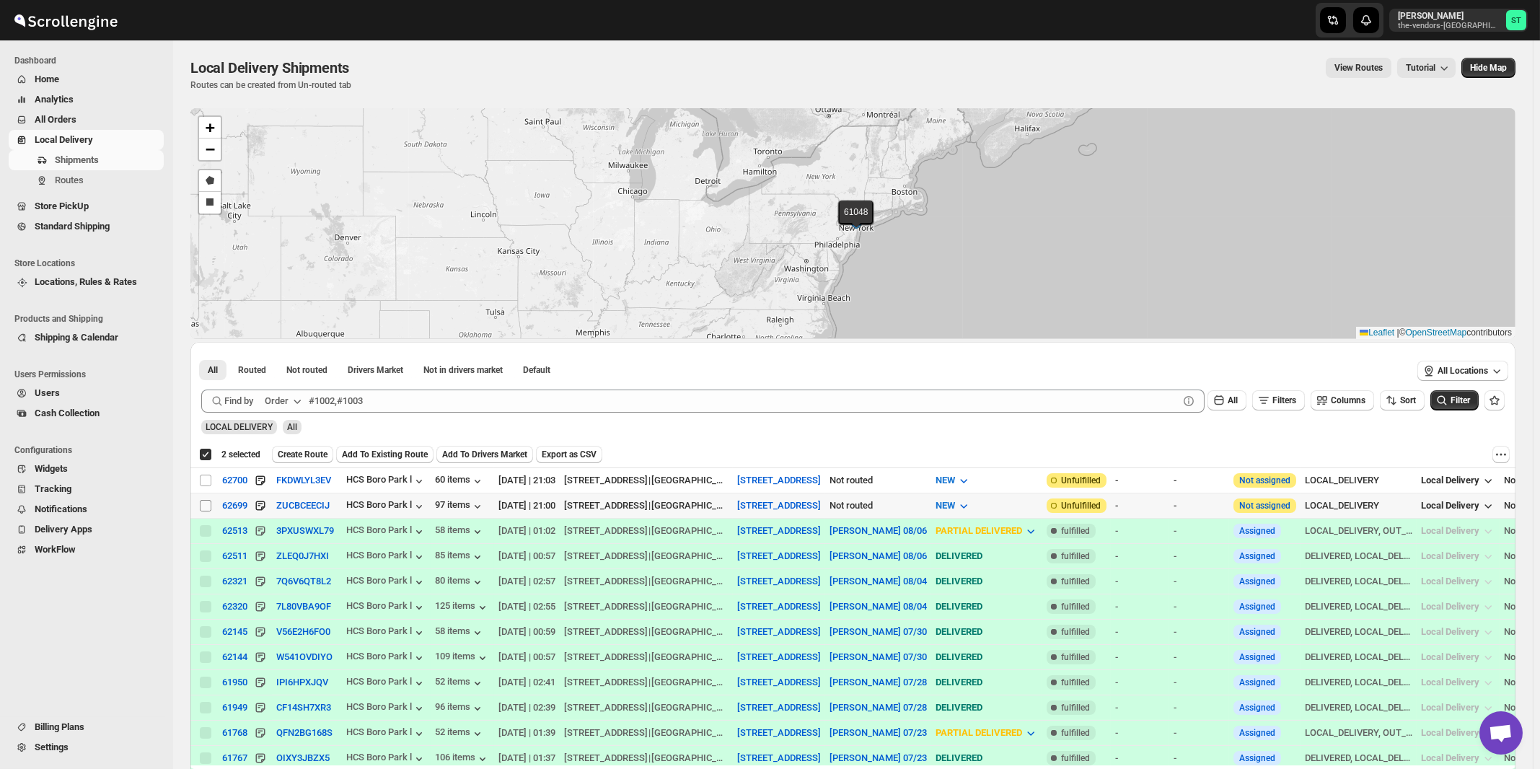
click at [206, 505] on input "Select shipment" at bounding box center [206, 506] width 12 height 12
checkbox input "true"
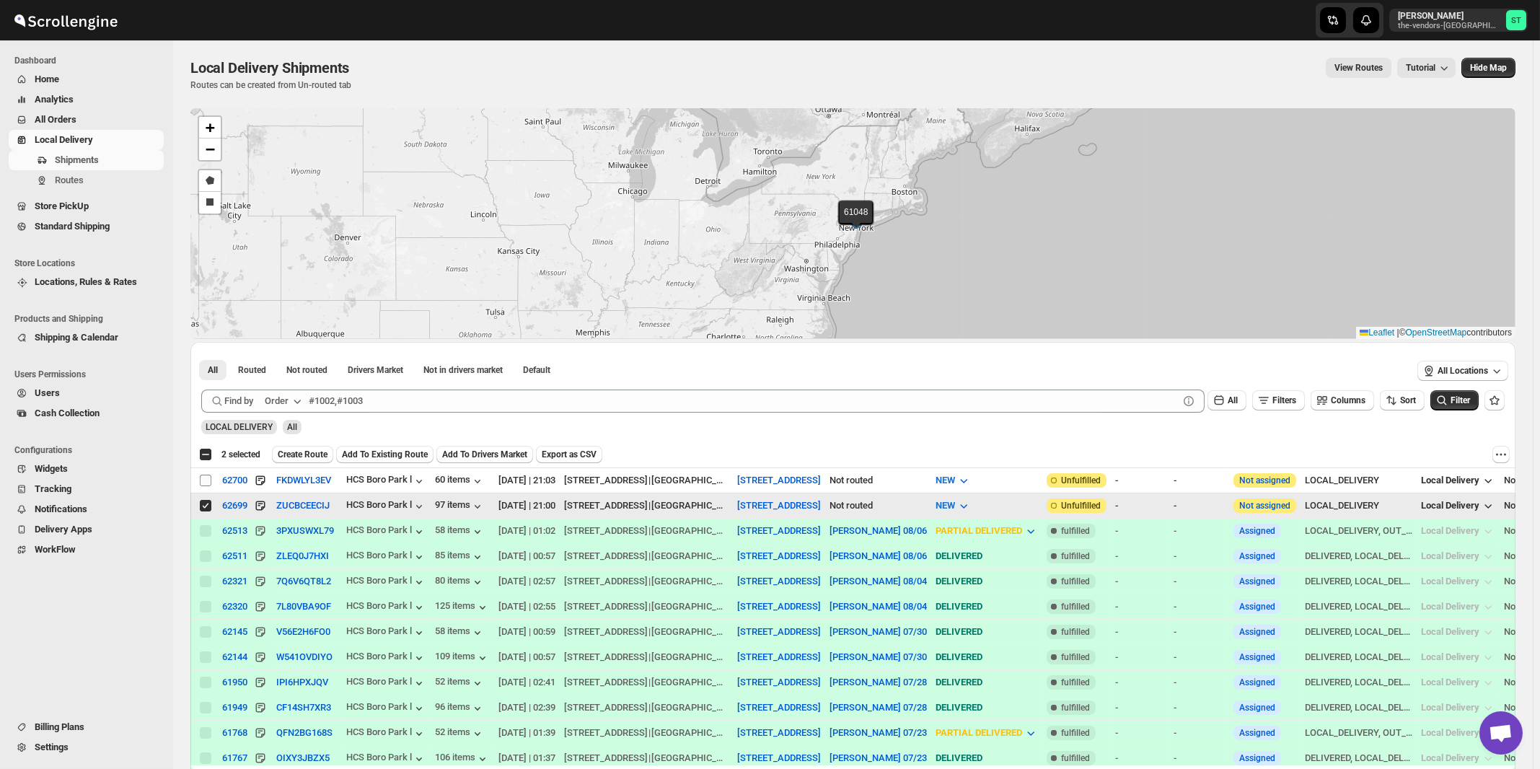
checkbox input "false"
click at [206, 477] on input "Select shipment" at bounding box center [206, 481] width 12 height 12
checkbox input "true"
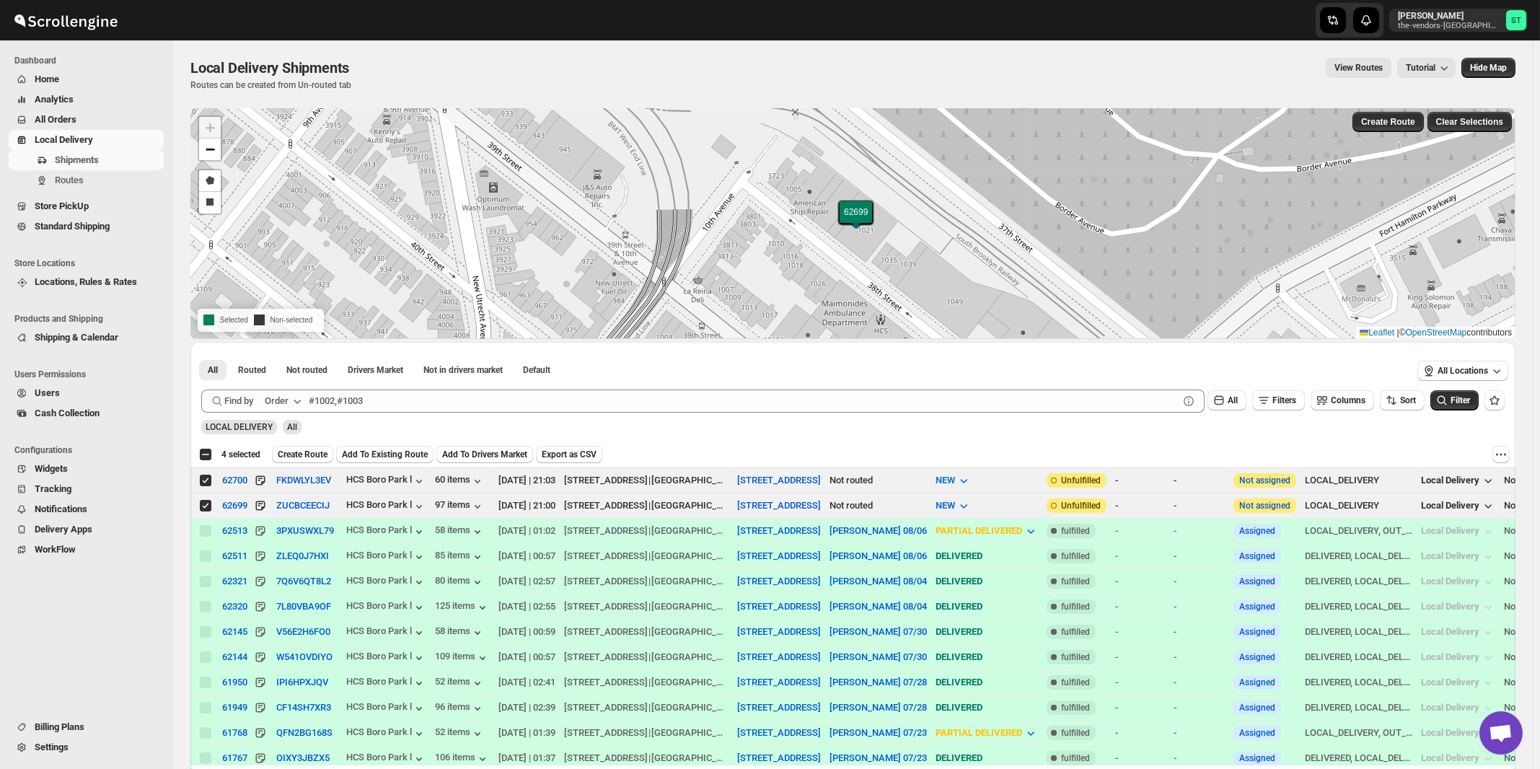
click at [289, 398] on div "Order" at bounding box center [277, 401] width 24 height 14
click at [273, 508] on div "Customer Name" at bounding box center [286, 508] width 66 height 14
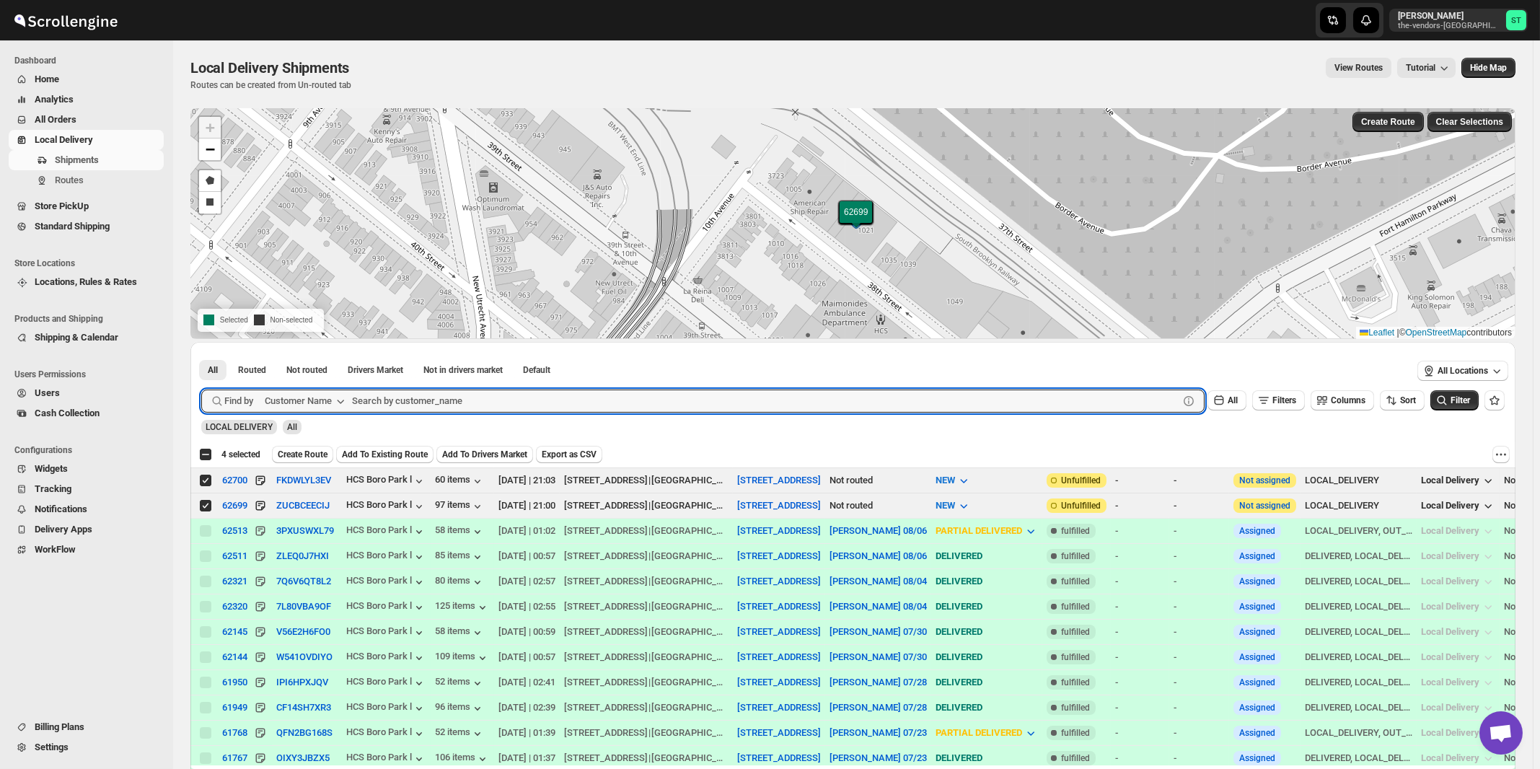
paste input "Allure Care Management LLC"
type input "Allure Care Management LLC"
click button "Submit" at bounding box center [221, 349] width 41 height 15
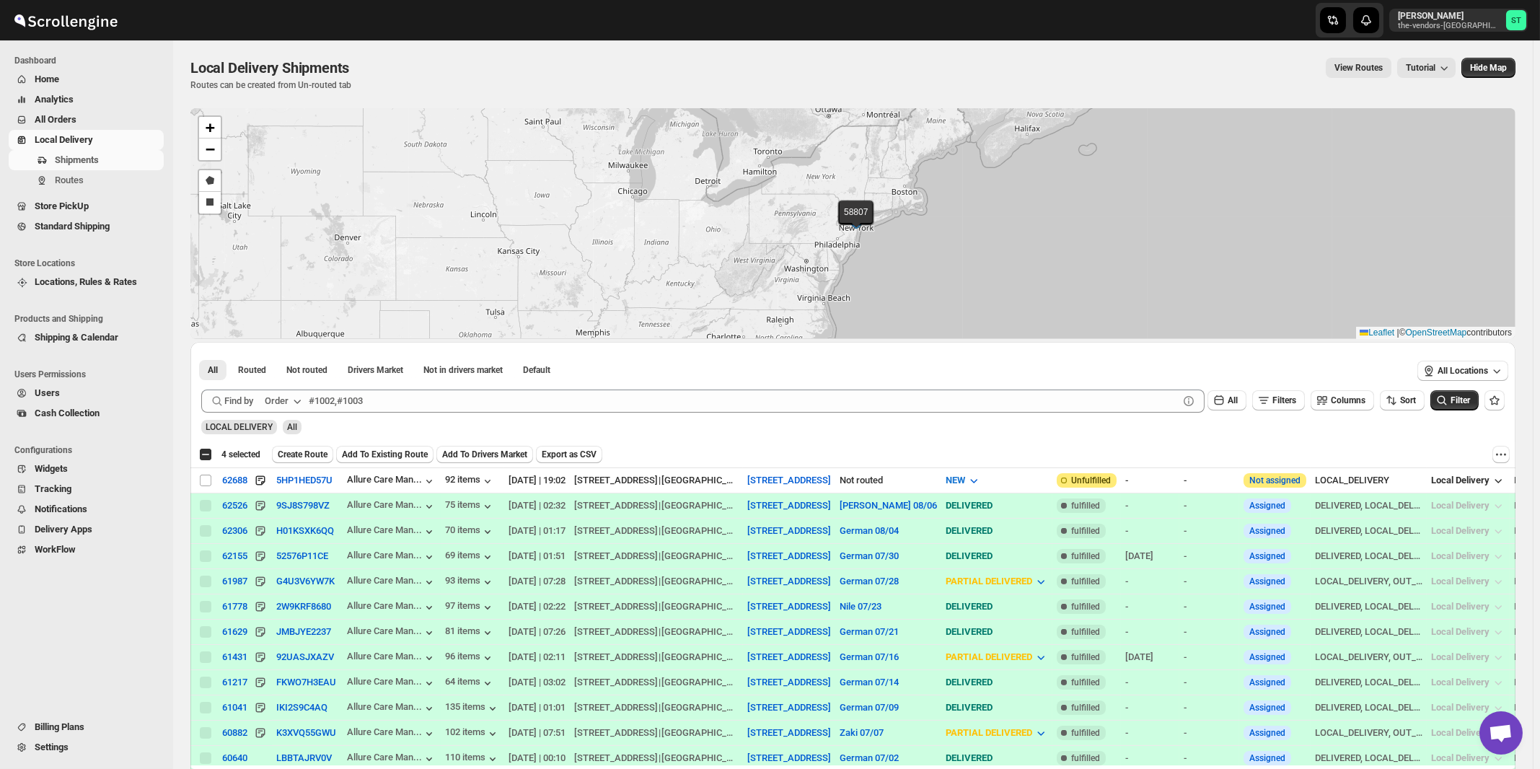
click at [287, 400] on div "Order" at bounding box center [277, 401] width 24 height 14
click at [283, 512] on div "Customer Name" at bounding box center [286, 508] width 66 height 14
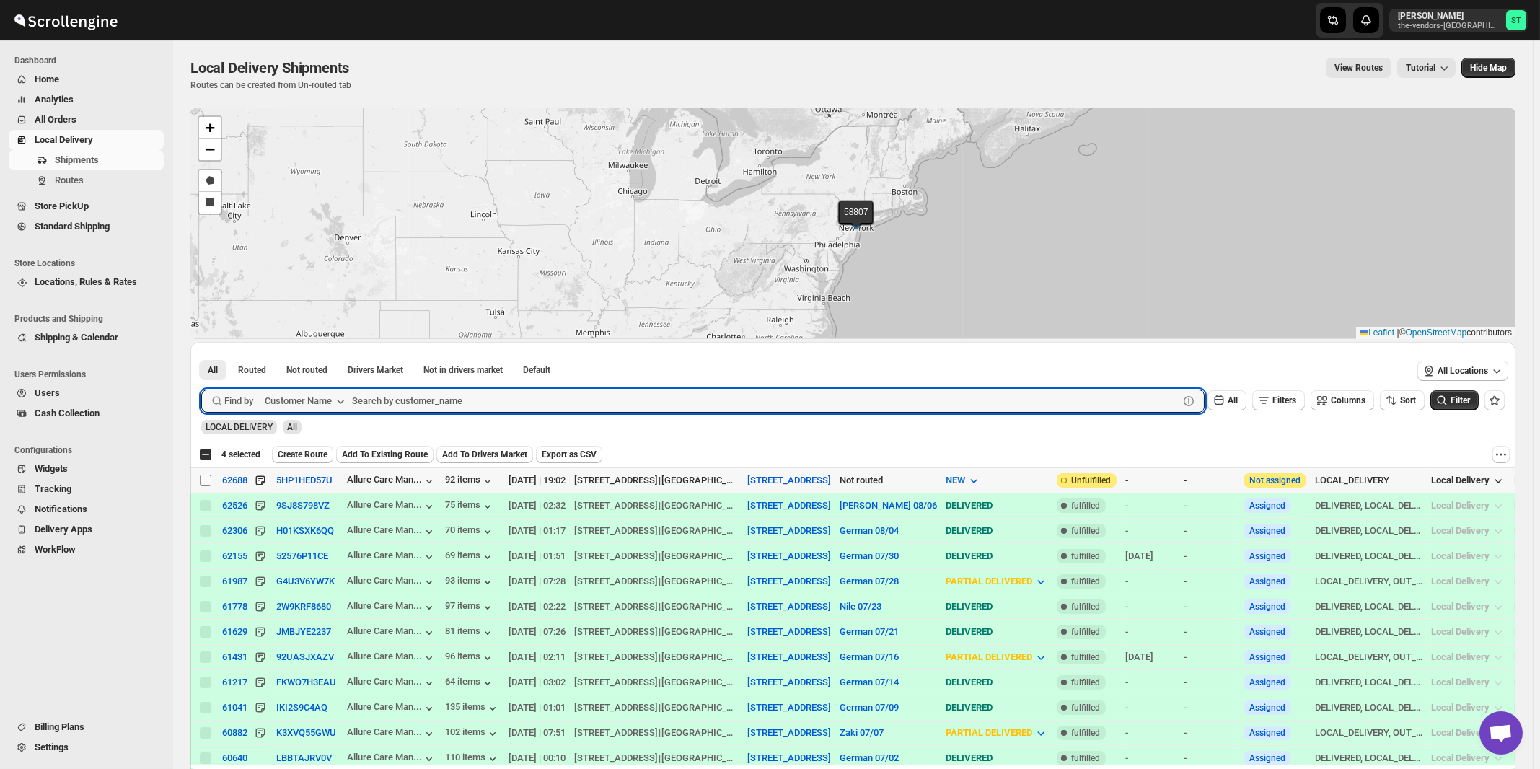
click at [204, 479] on input "Select shipment" at bounding box center [206, 481] width 12 height 12
checkbox input "true"
click at [449, 403] on input "text" at bounding box center [765, 401] width 827 height 23
paste input "LPBS Corp"
type input "LPBS Corp"
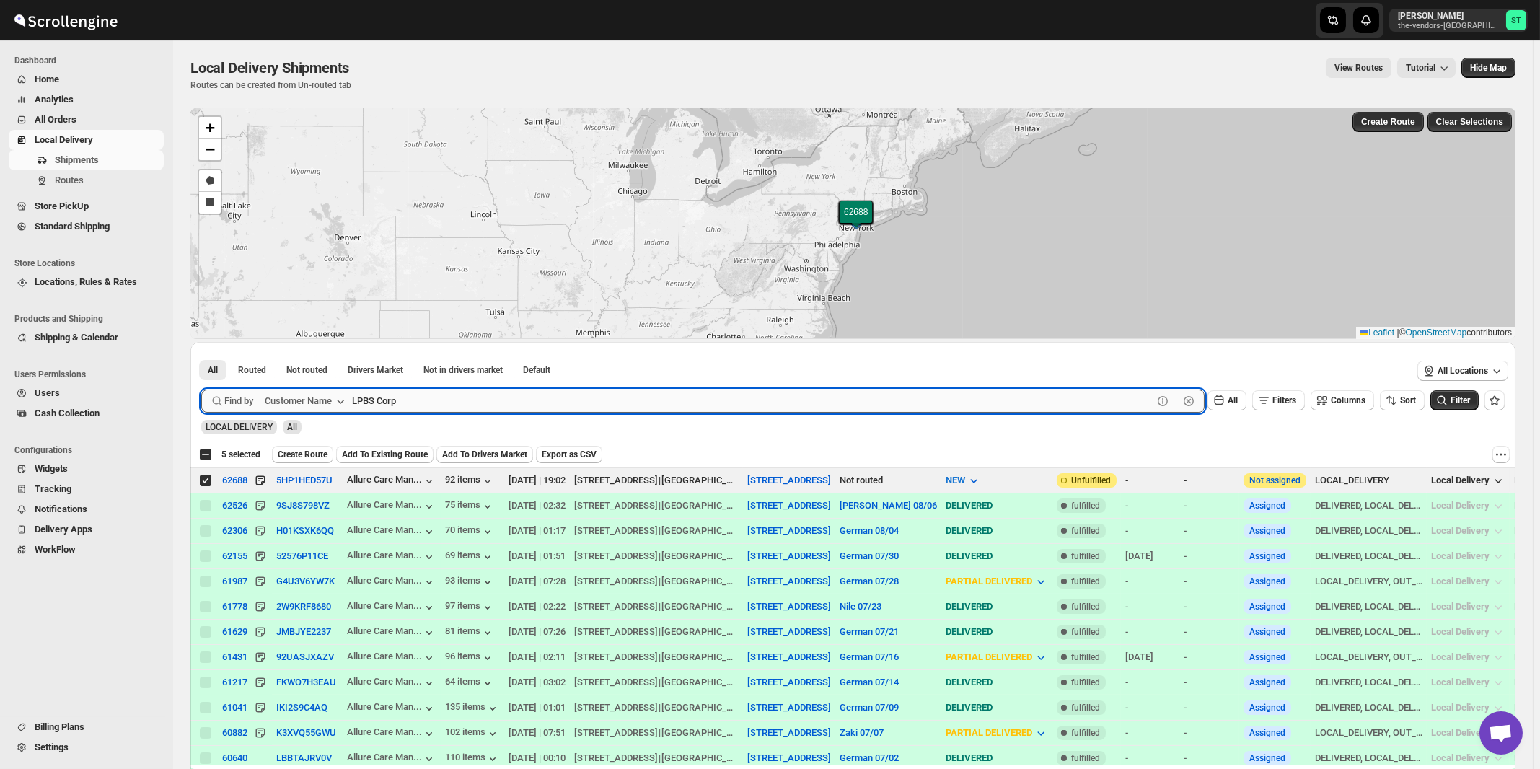
click button "Submit" at bounding box center [221, 349] width 41 height 15
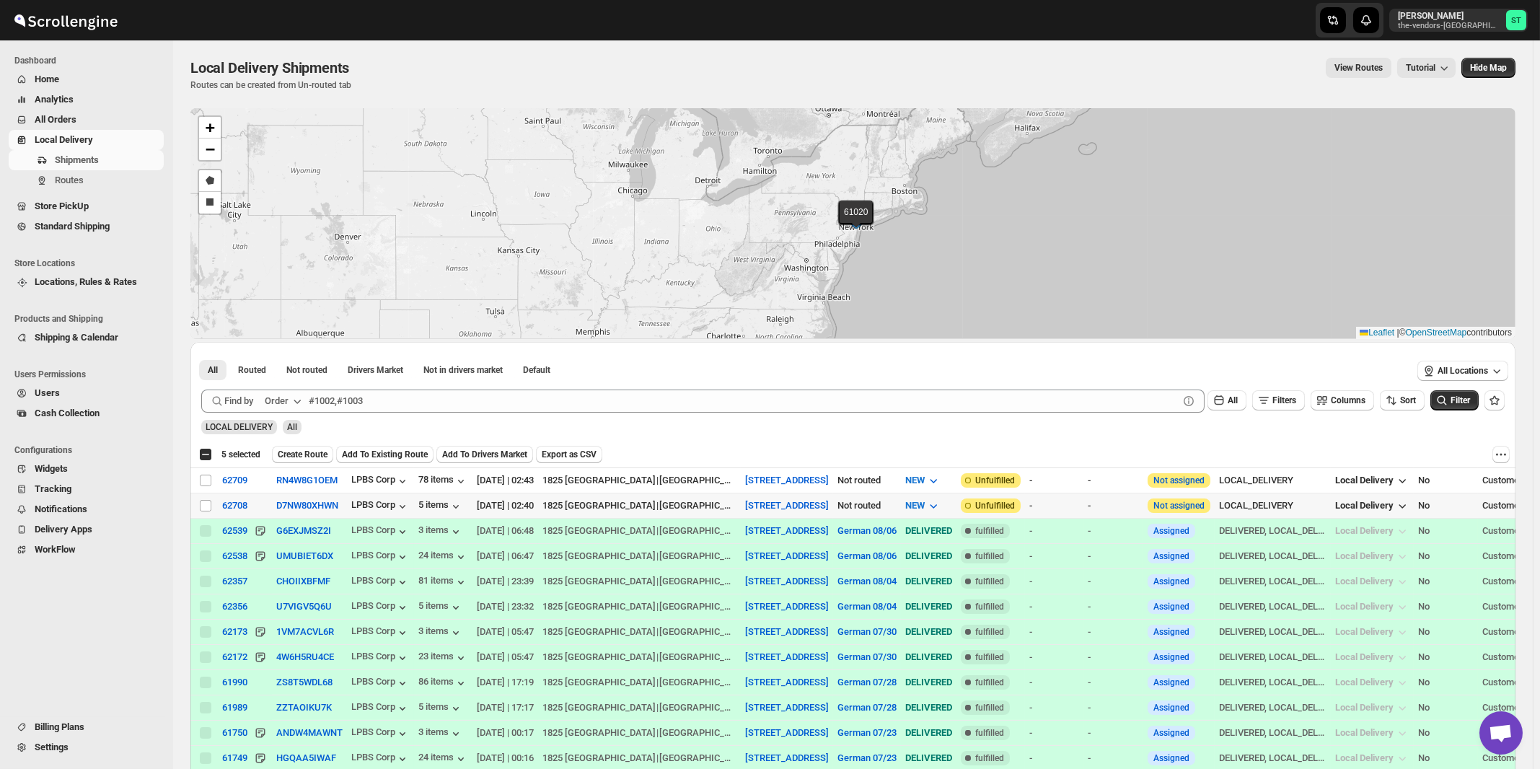
click at [206, 505] on input "Select shipment" at bounding box center [206, 506] width 12 height 12
checkbox input "true"
click at [203, 483] on input "Select shipment" at bounding box center [206, 481] width 12 height 12
checkbox input "true"
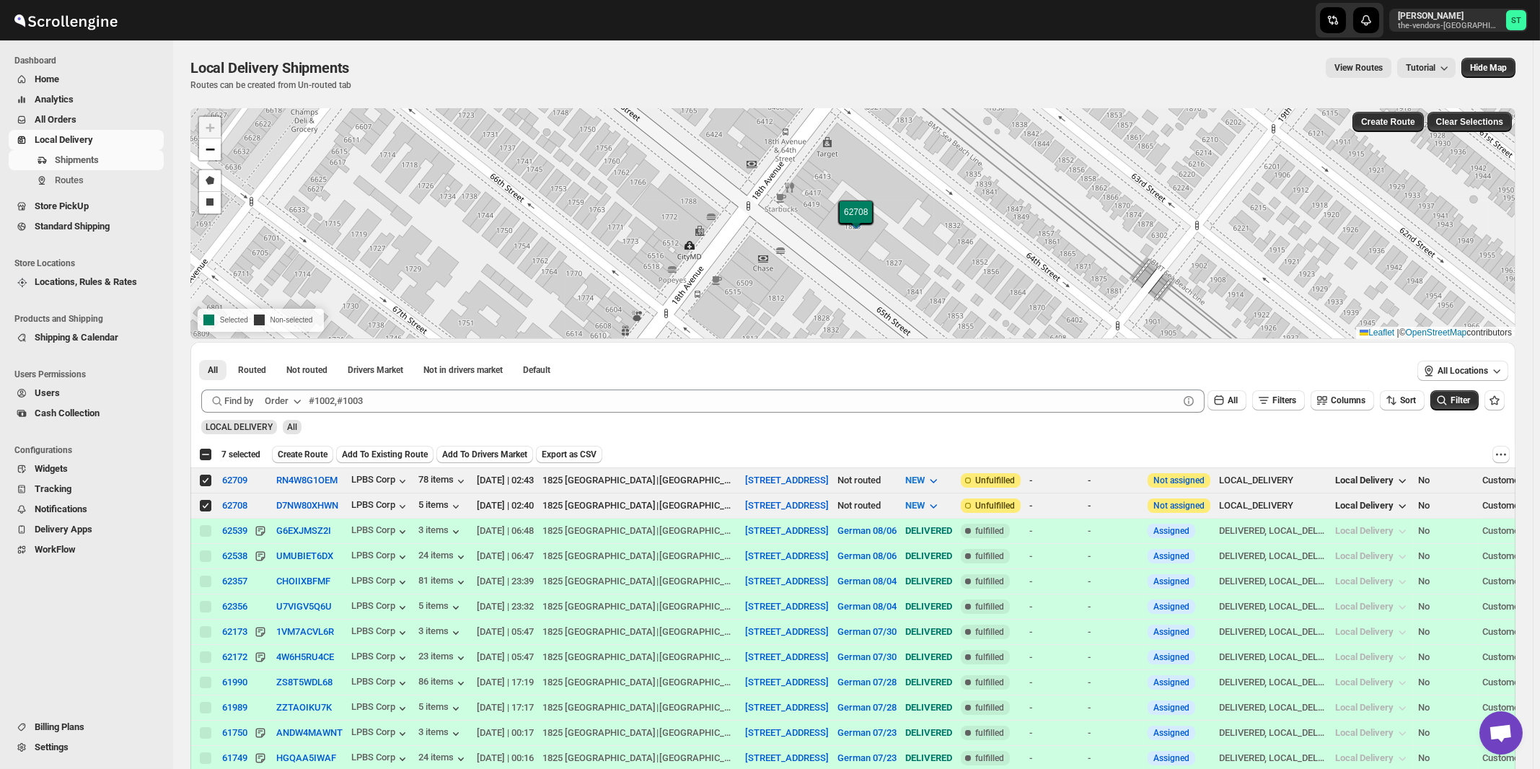
click at [301, 400] on icon "button" at bounding box center [297, 402] width 7 height 4
click at [294, 504] on div "Customer Name" at bounding box center [286, 508] width 66 height 14
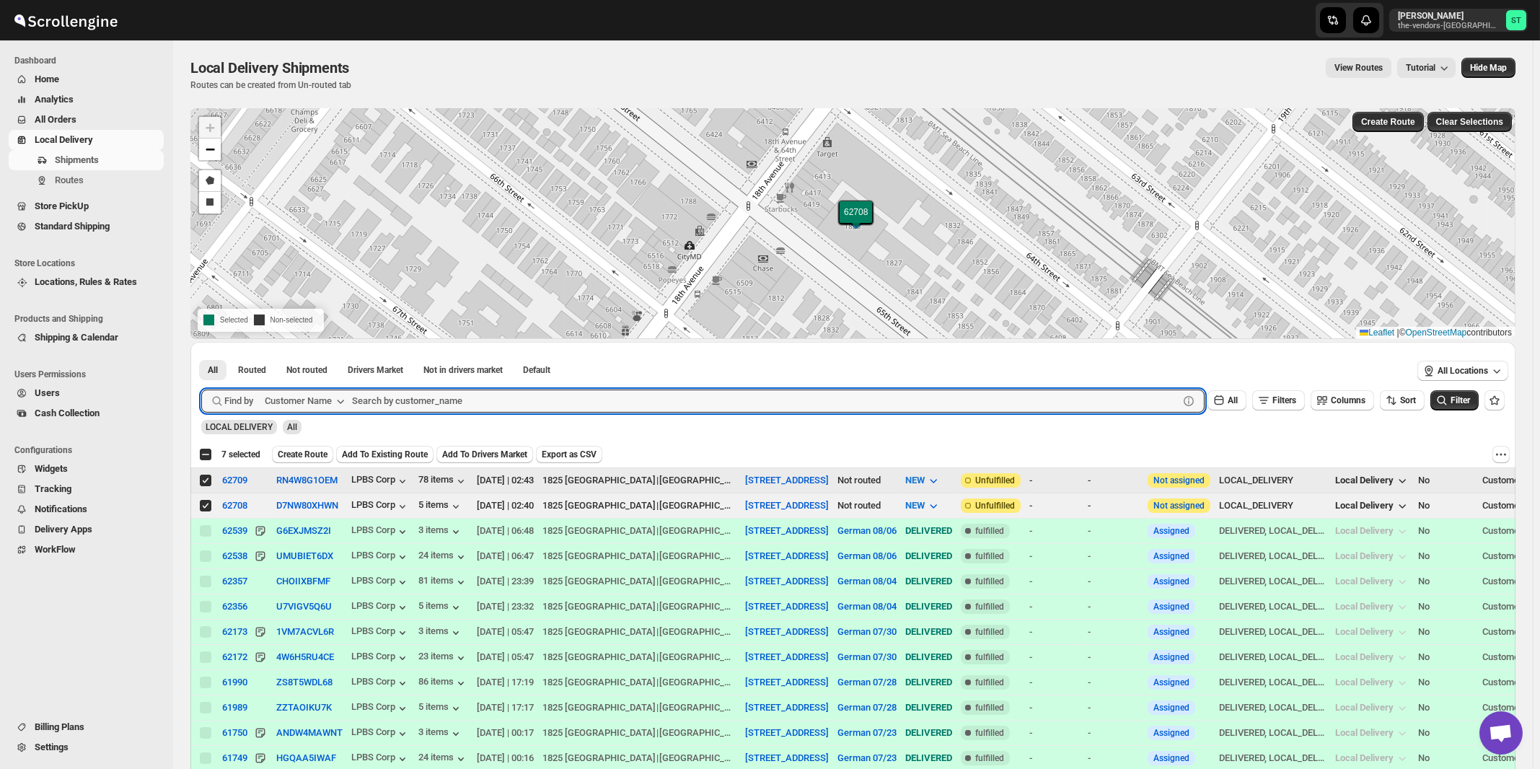
paste input "Beitel"
type input "Beitel"
click button "Submit" at bounding box center [221, 349] width 41 height 15
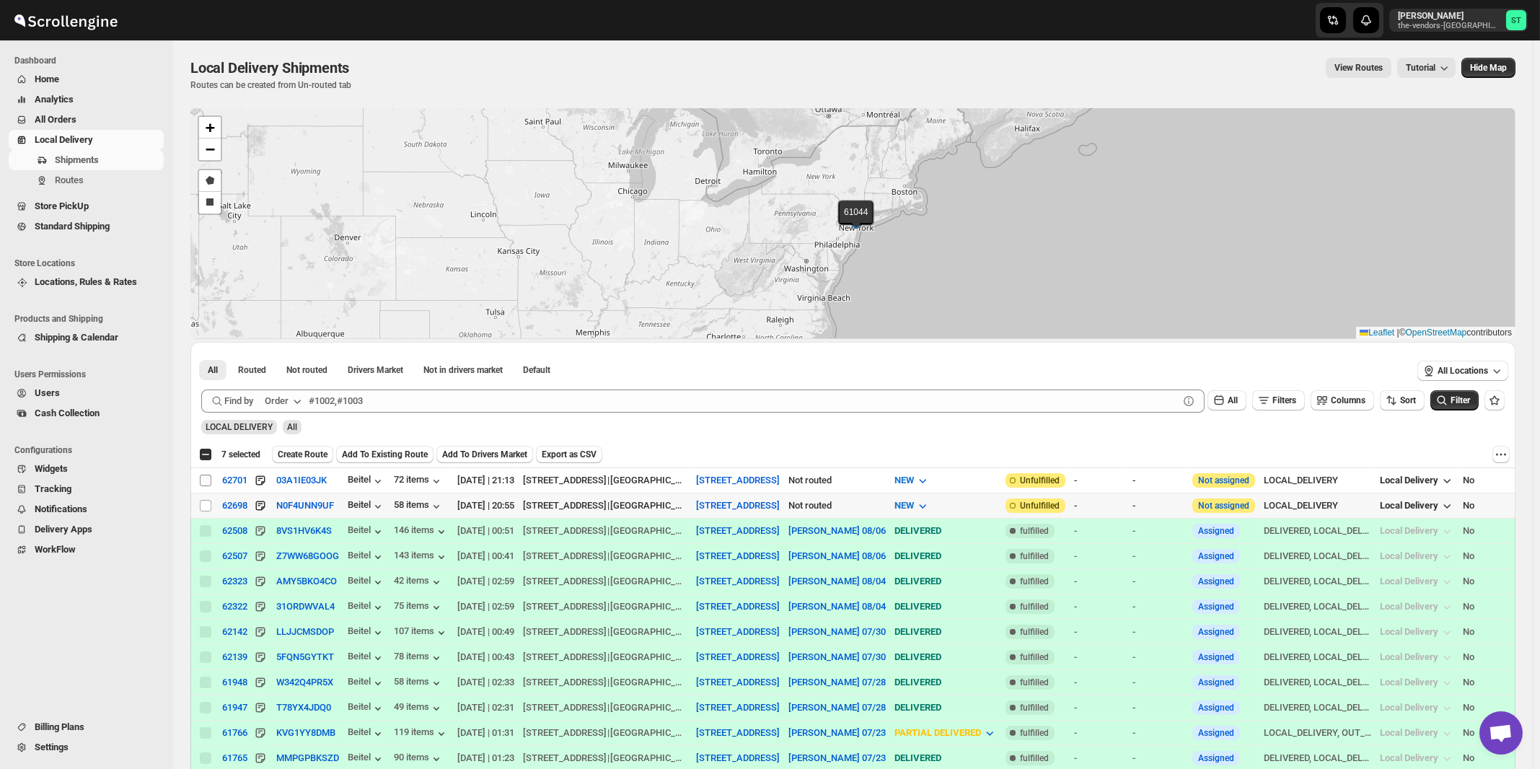
click at [202, 504] on input "Select shipment" at bounding box center [206, 506] width 12 height 12
checkbox input "true"
click at [206, 478] on input "Select shipment" at bounding box center [206, 481] width 12 height 12
checkbox input "true"
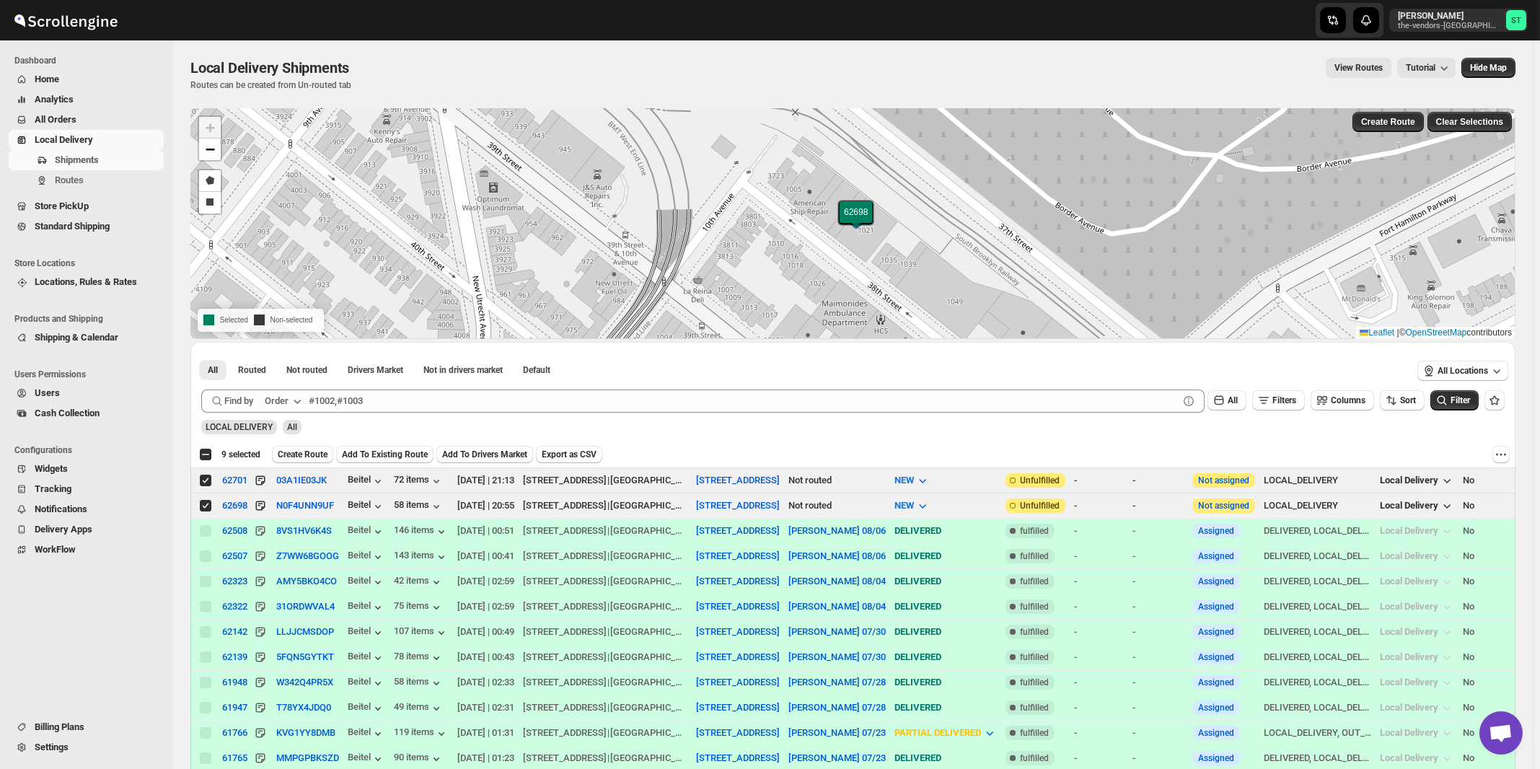
click at [296, 400] on icon "button" at bounding box center [297, 401] width 14 height 14
click at [294, 509] on div "Customer Name" at bounding box center [286, 508] width 66 height 14
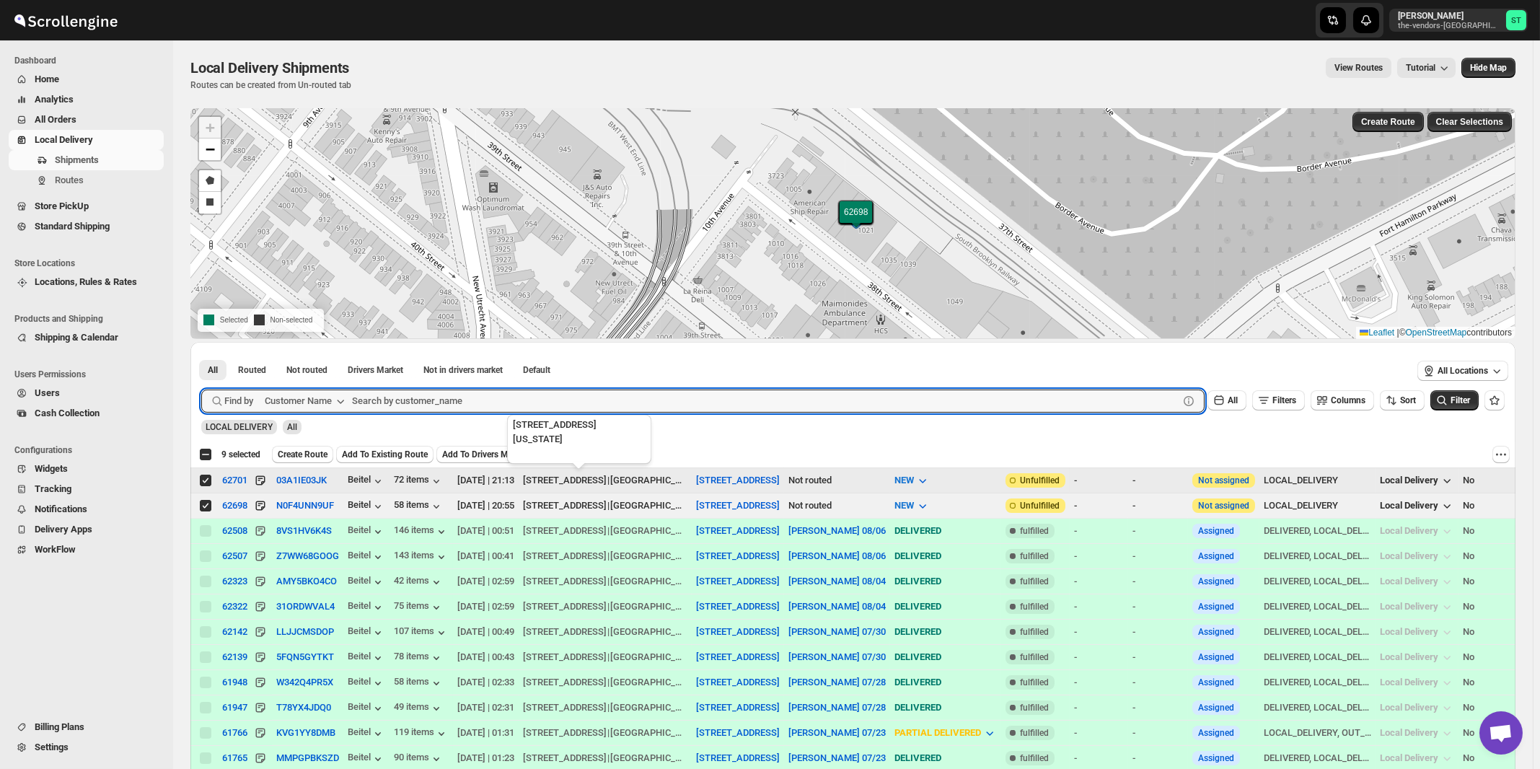
paste input "Condor Capital"
type input "Condor Capital"
click button "Submit" at bounding box center [221, 349] width 41 height 15
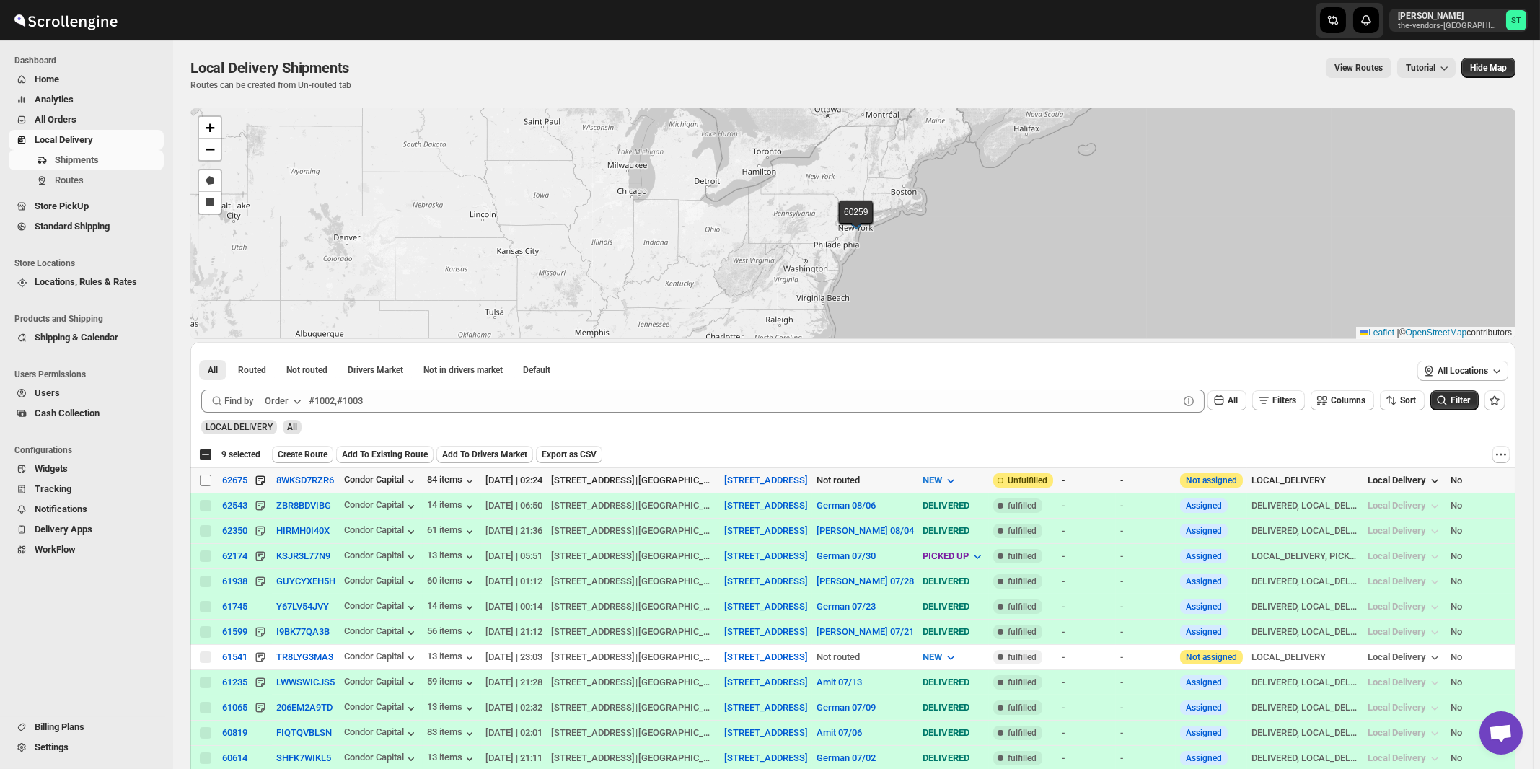
click at [206, 480] on input "Select shipment" at bounding box center [206, 481] width 12 height 12
checkbox input "true"
click at [288, 398] on div "Order" at bounding box center [277, 401] width 24 height 14
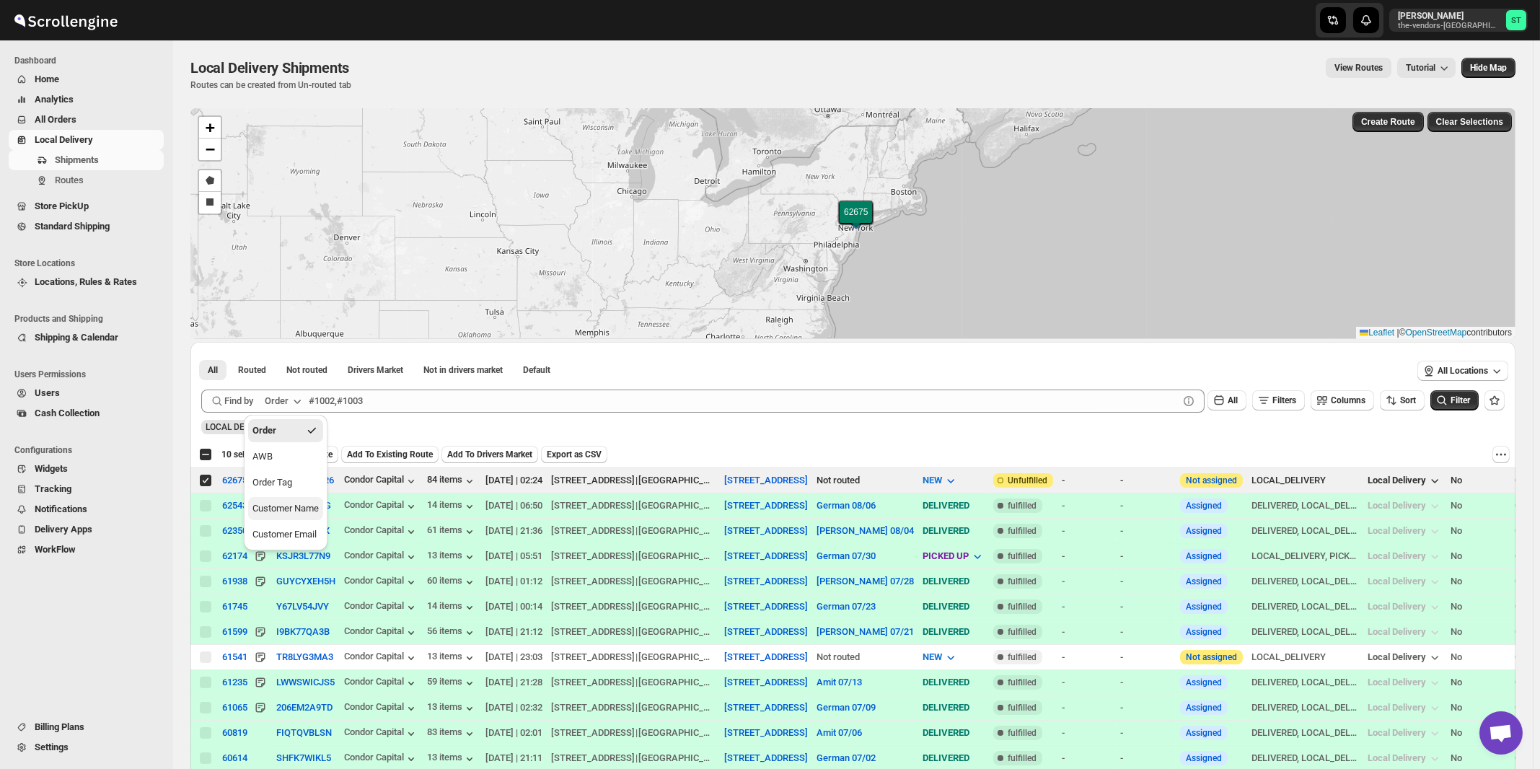
click at [290, 509] on div "Customer Name" at bounding box center [286, 508] width 66 height 14
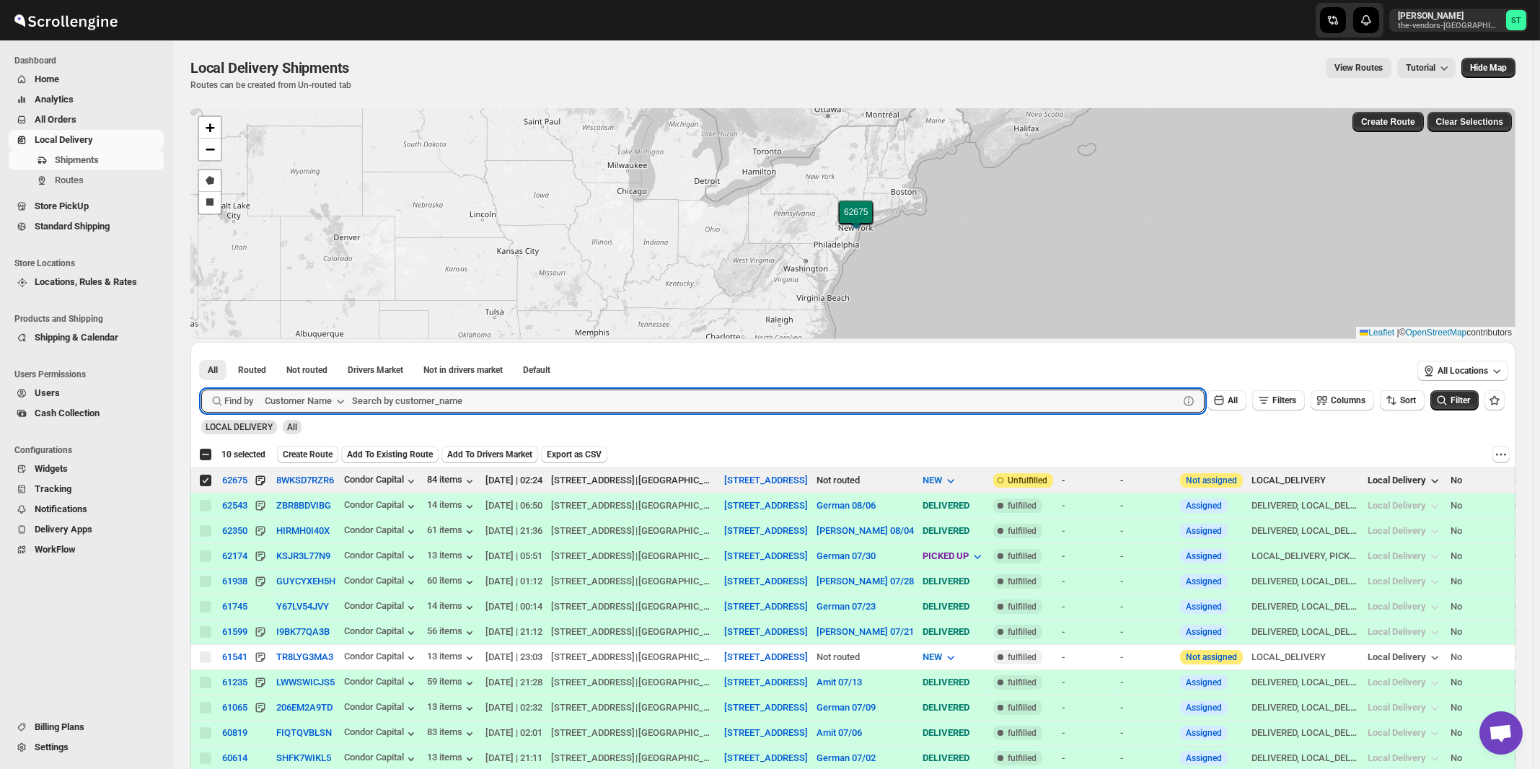
paste input "Comfort Health (Hamaspik)"
type input "Comfort Health (Hamaspik)"
click button "Submit" at bounding box center [221, 349] width 41 height 15
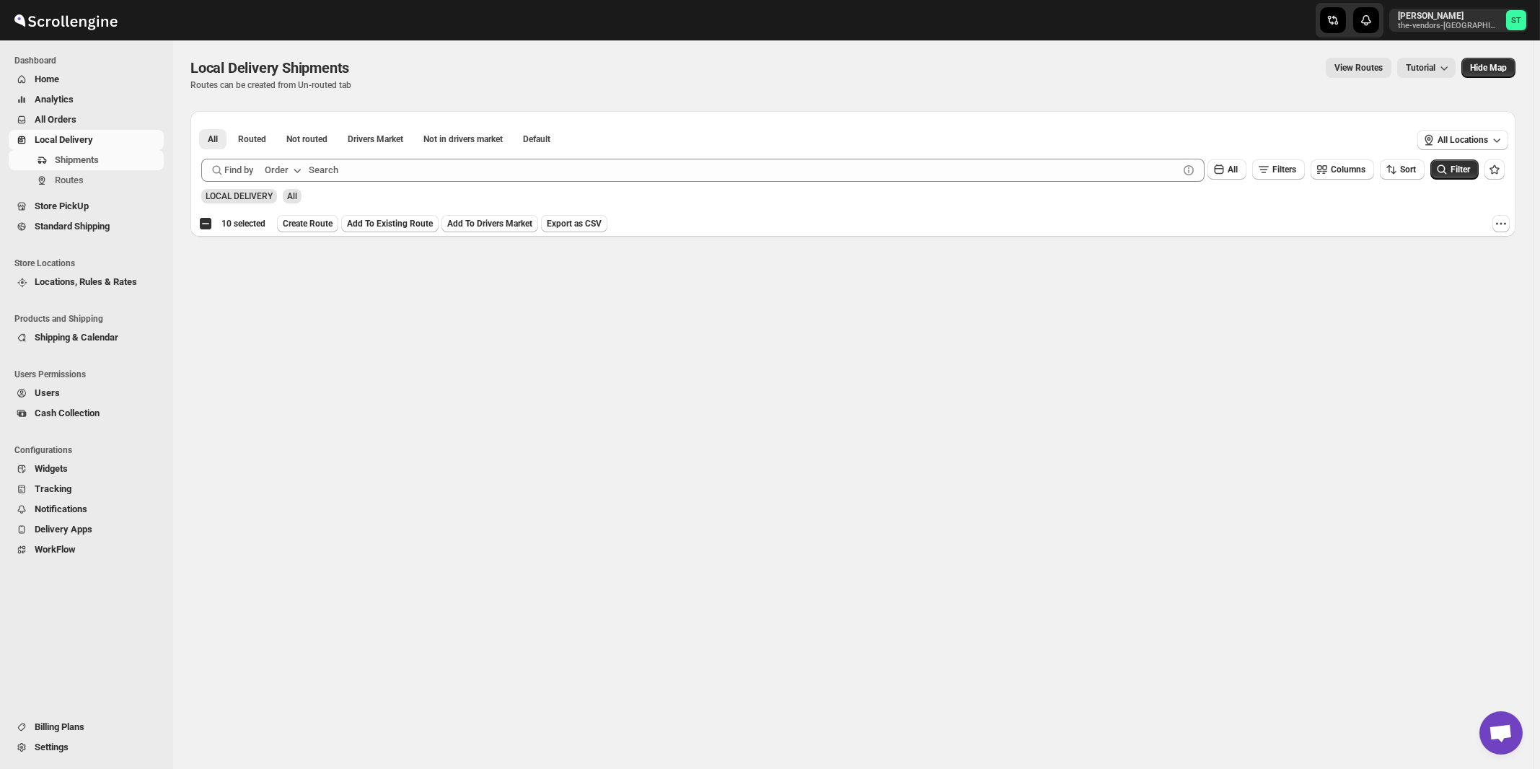
click at [304, 174] on icon "button" at bounding box center [297, 170] width 14 height 14
click at [299, 274] on div "Customer Name" at bounding box center [286, 278] width 66 height 14
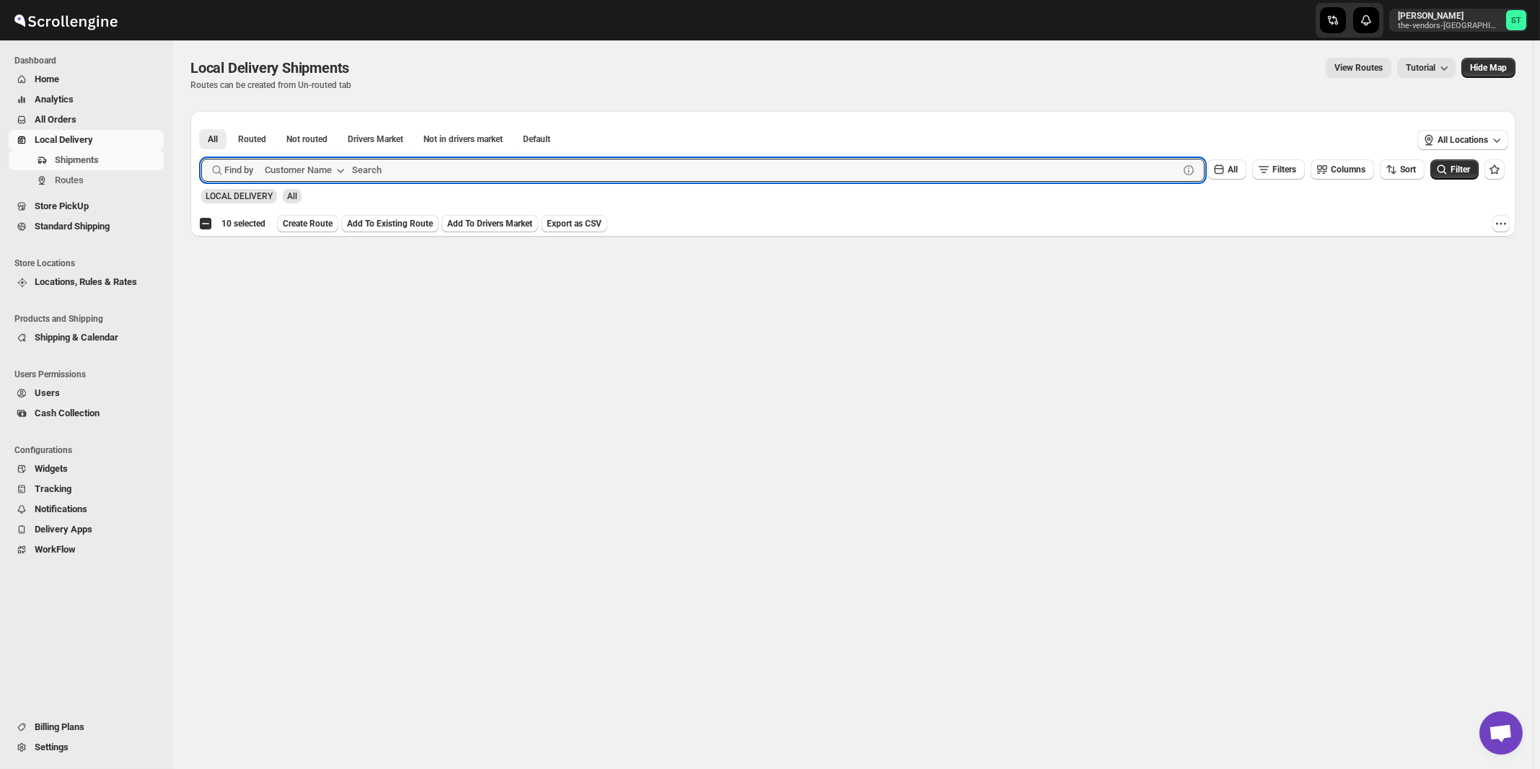
paste input "Comfort Health (Hamaspik)"
type input "Comfort Health"
click button "Submit" at bounding box center [221, 118] width 41 height 15
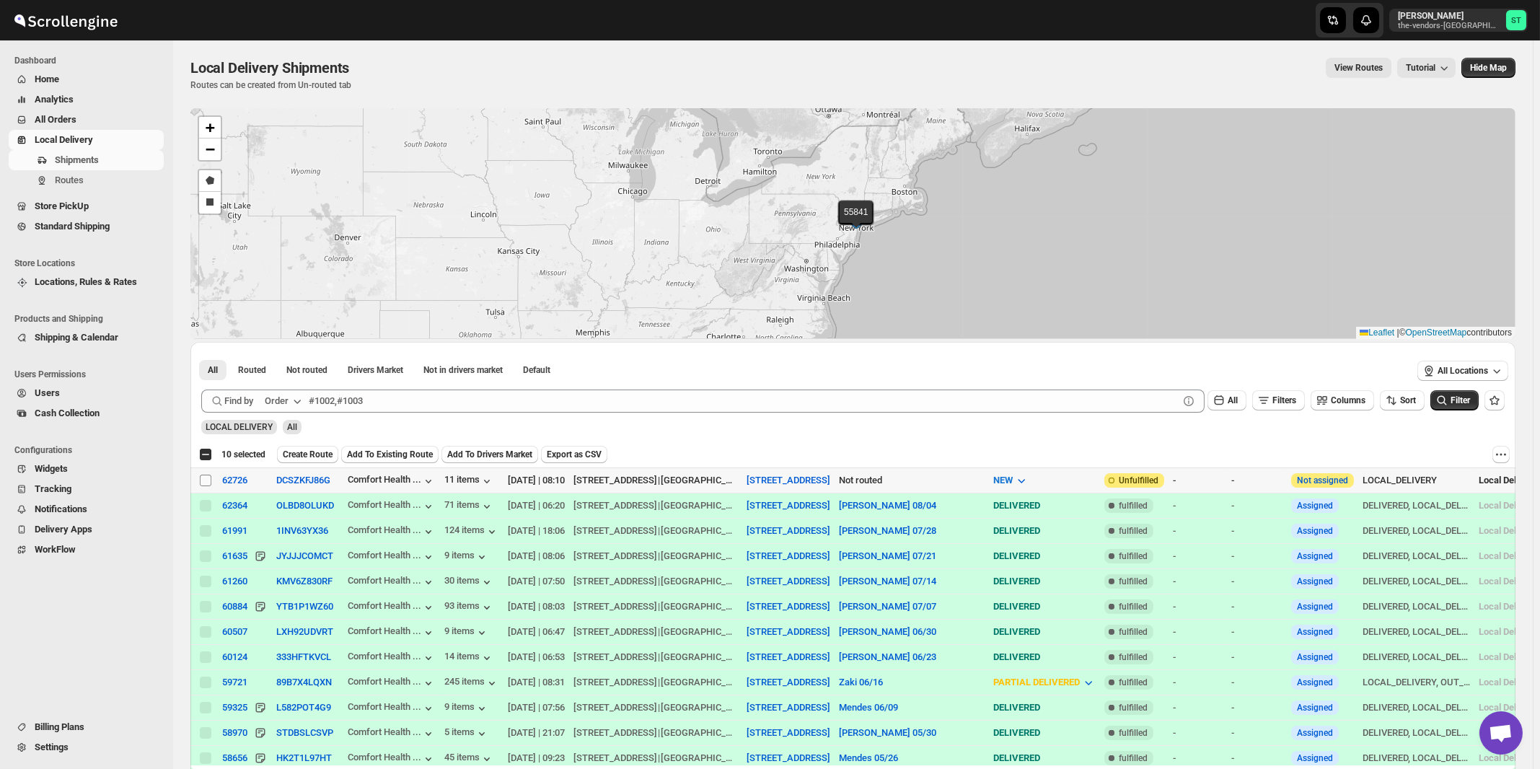
click at [204, 480] on input "Select shipment" at bounding box center [206, 481] width 12 height 12
checkbox input "true"
click at [288, 392] on button "Order" at bounding box center [284, 401] width 57 height 23
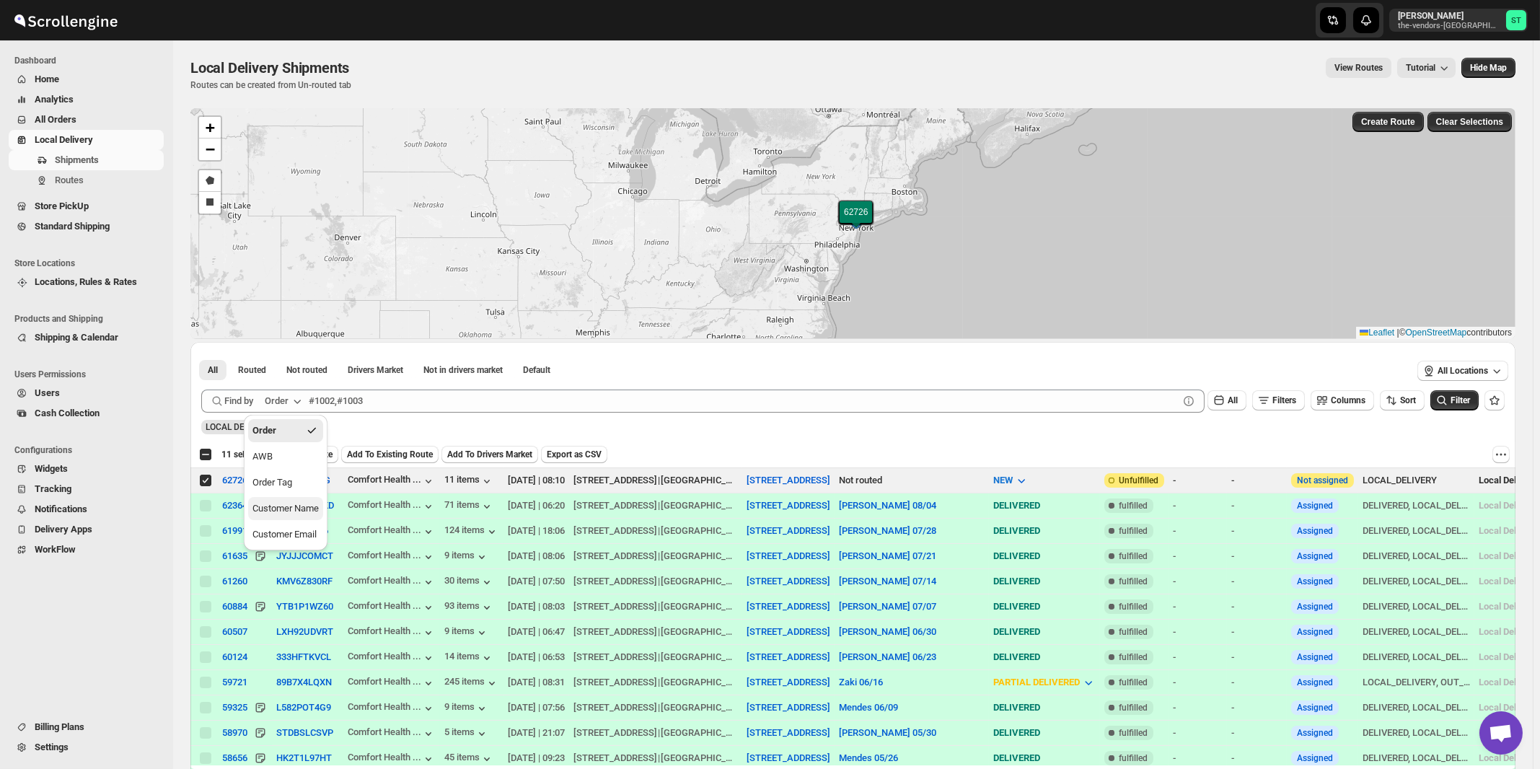
click at [292, 510] on div "Customer Name" at bounding box center [286, 508] width 66 height 14
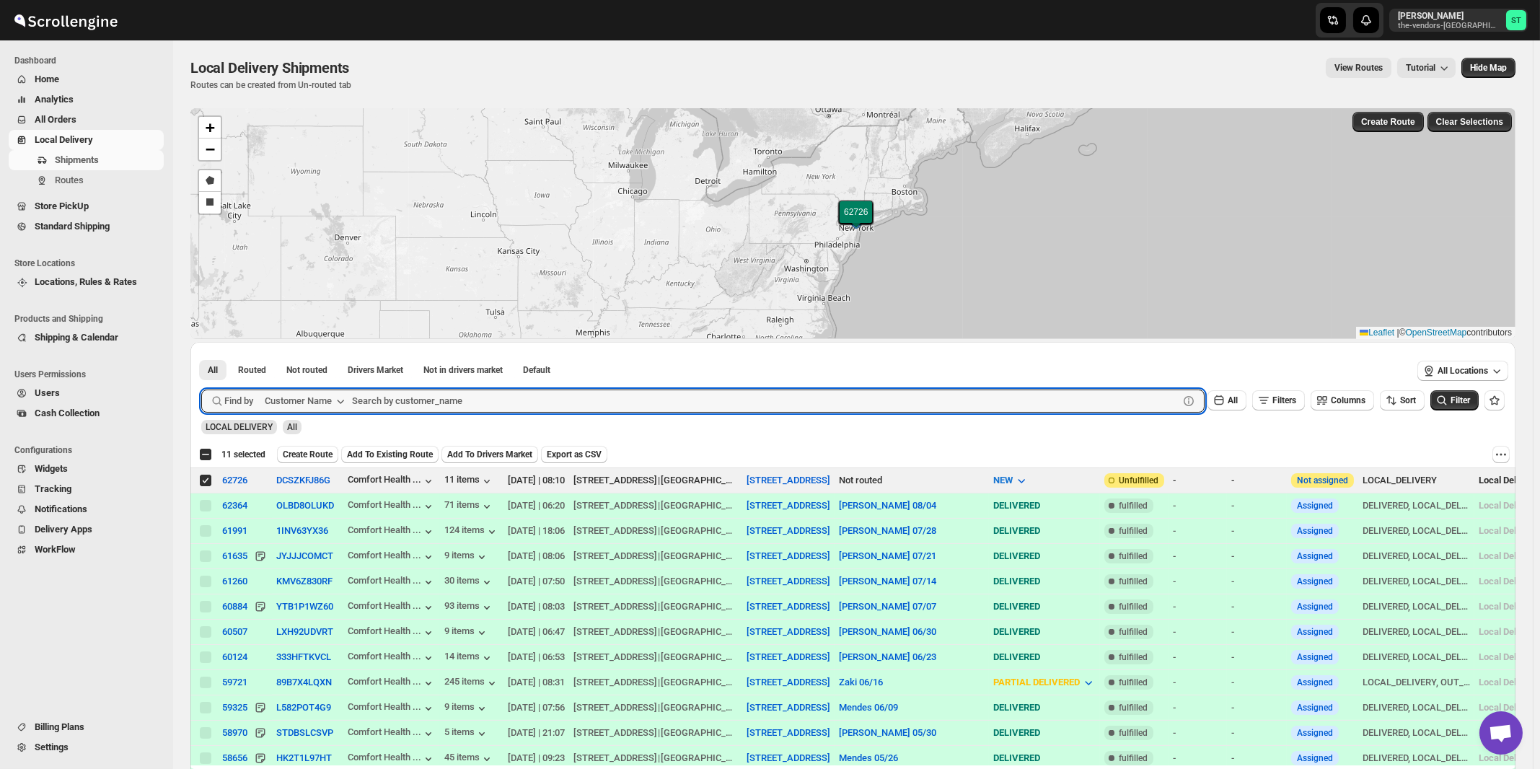
paste input "Hamaspik 50th St"
type input "Hamaspik 50th St"
click button "Submit" at bounding box center [221, 349] width 41 height 15
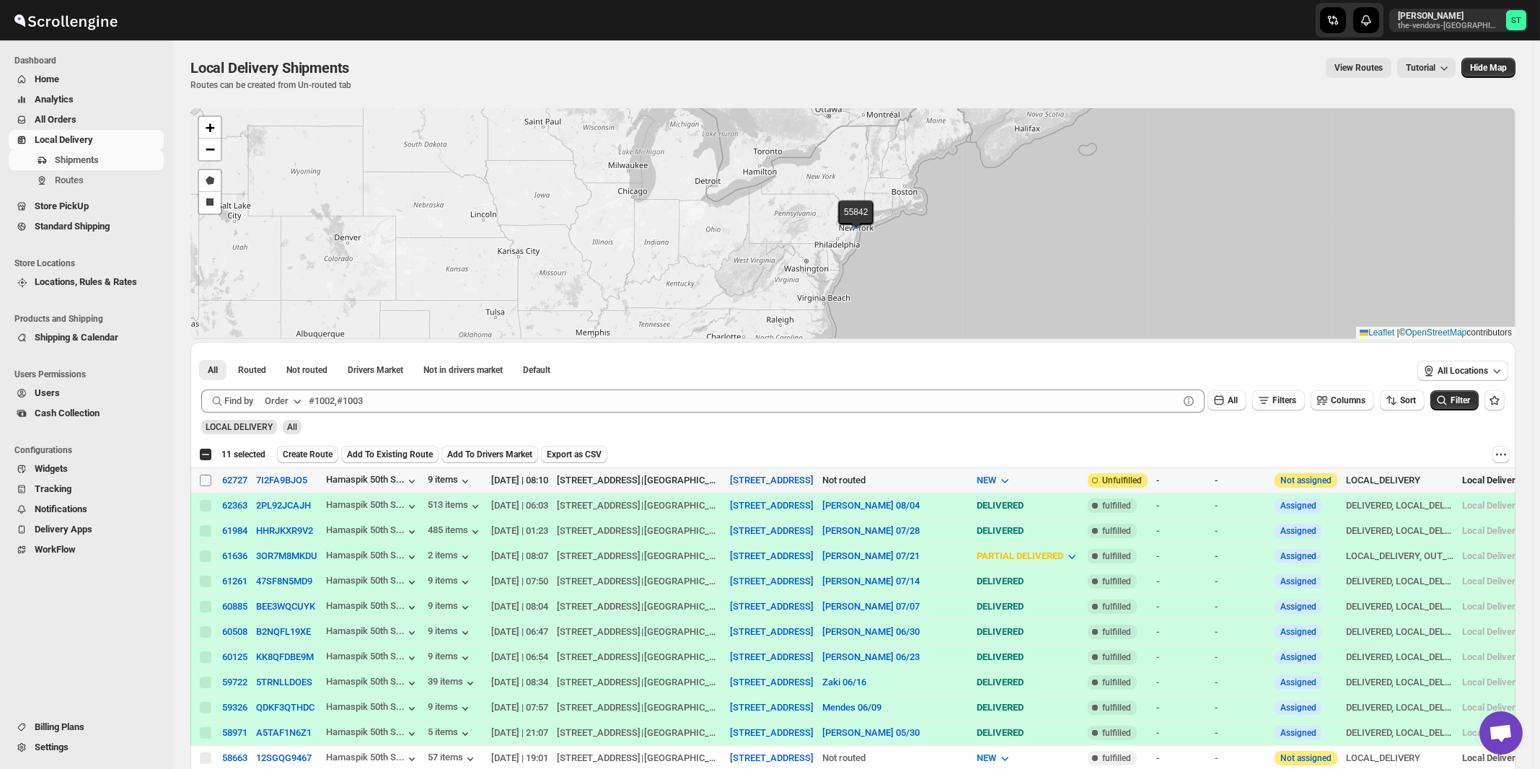
click at [205, 480] on input "Select shipment" at bounding box center [206, 481] width 12 height 12
checkbox input "true"
click at [304, 455] on span "Create Route" at bounding box center [308, 455] width 50 height 12
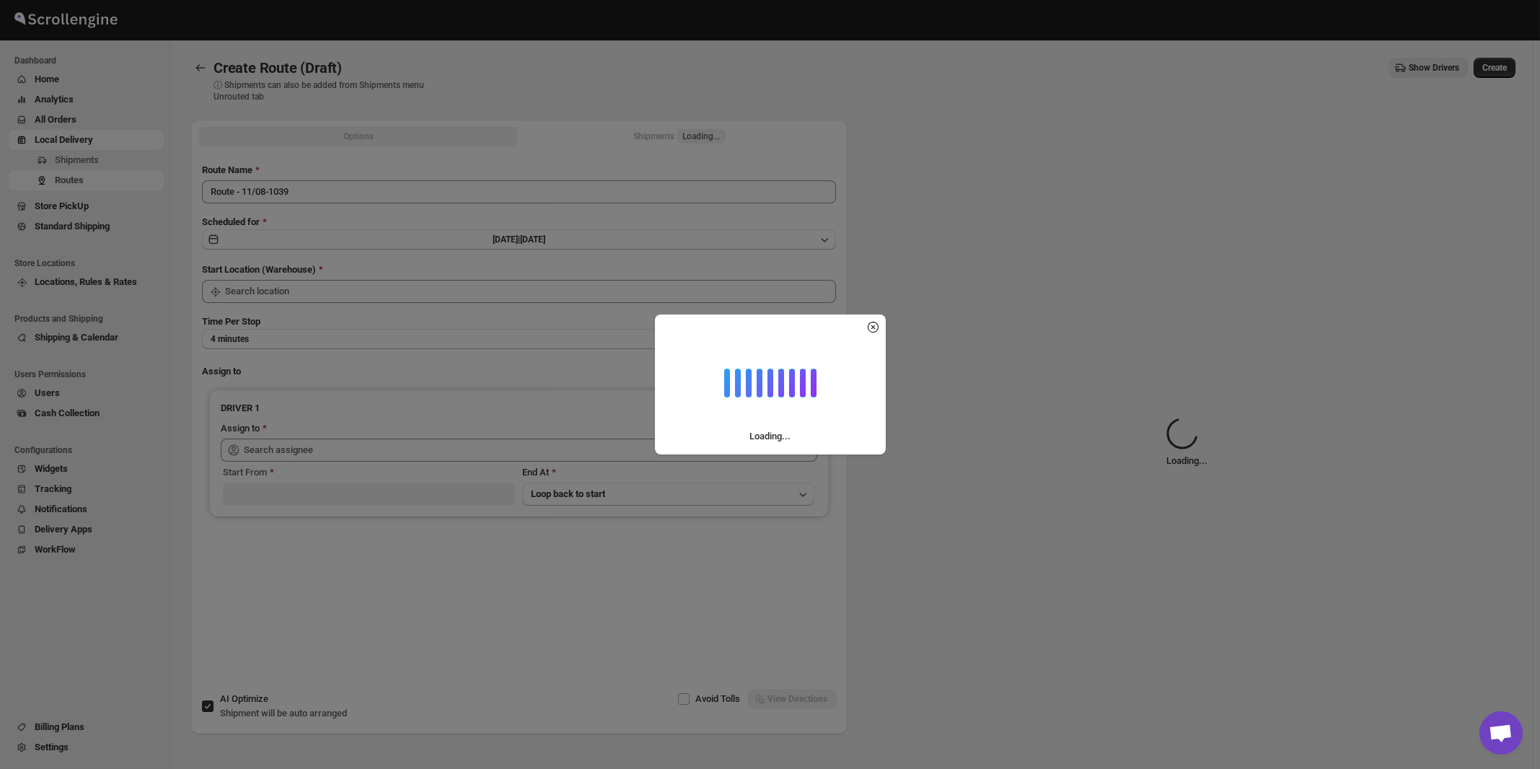
type input "[STREET_ADDRESS]"
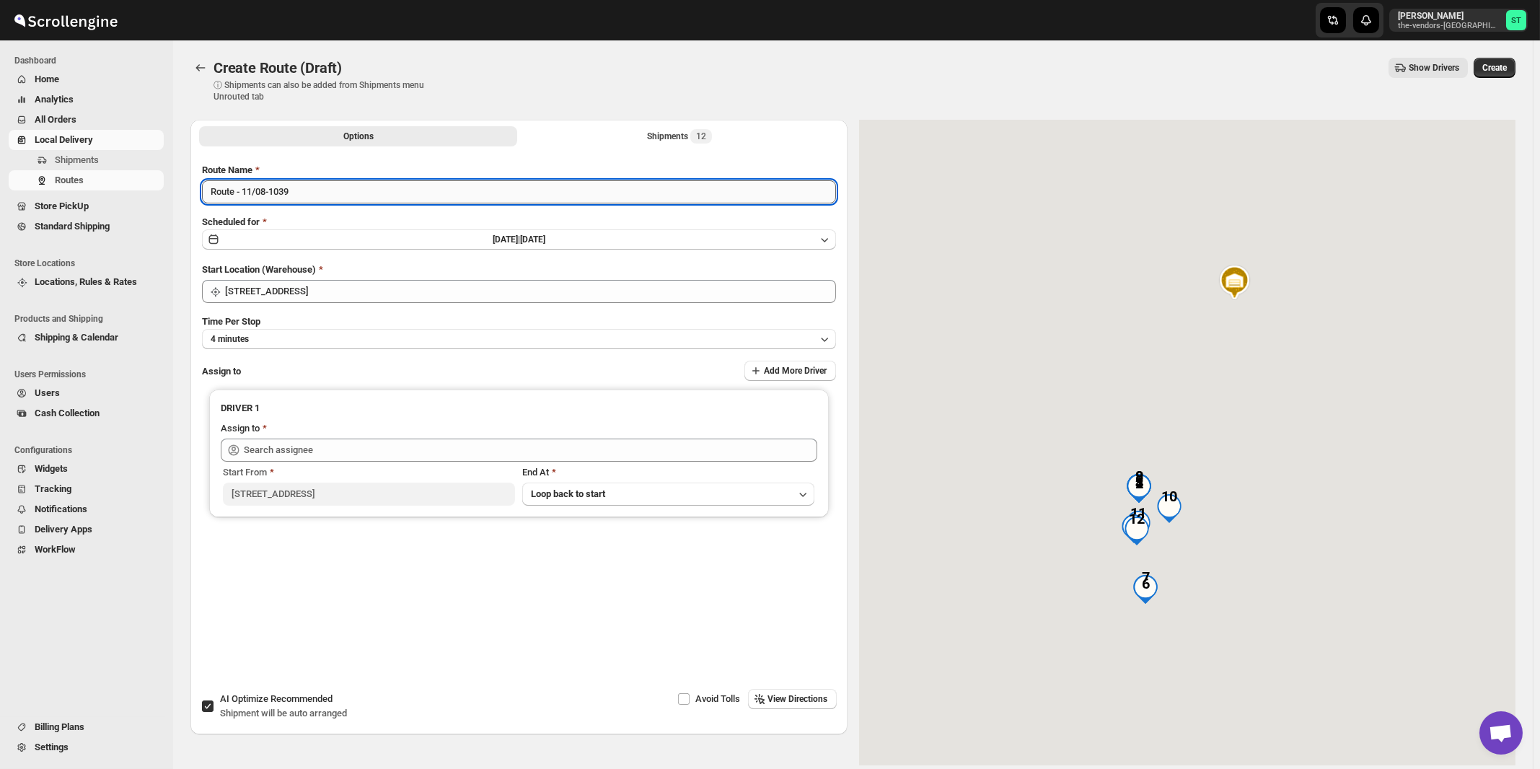
click at [337, 188] on input "Route - 11/08-1039" at bounding box center [519, 191] width 634 height 23
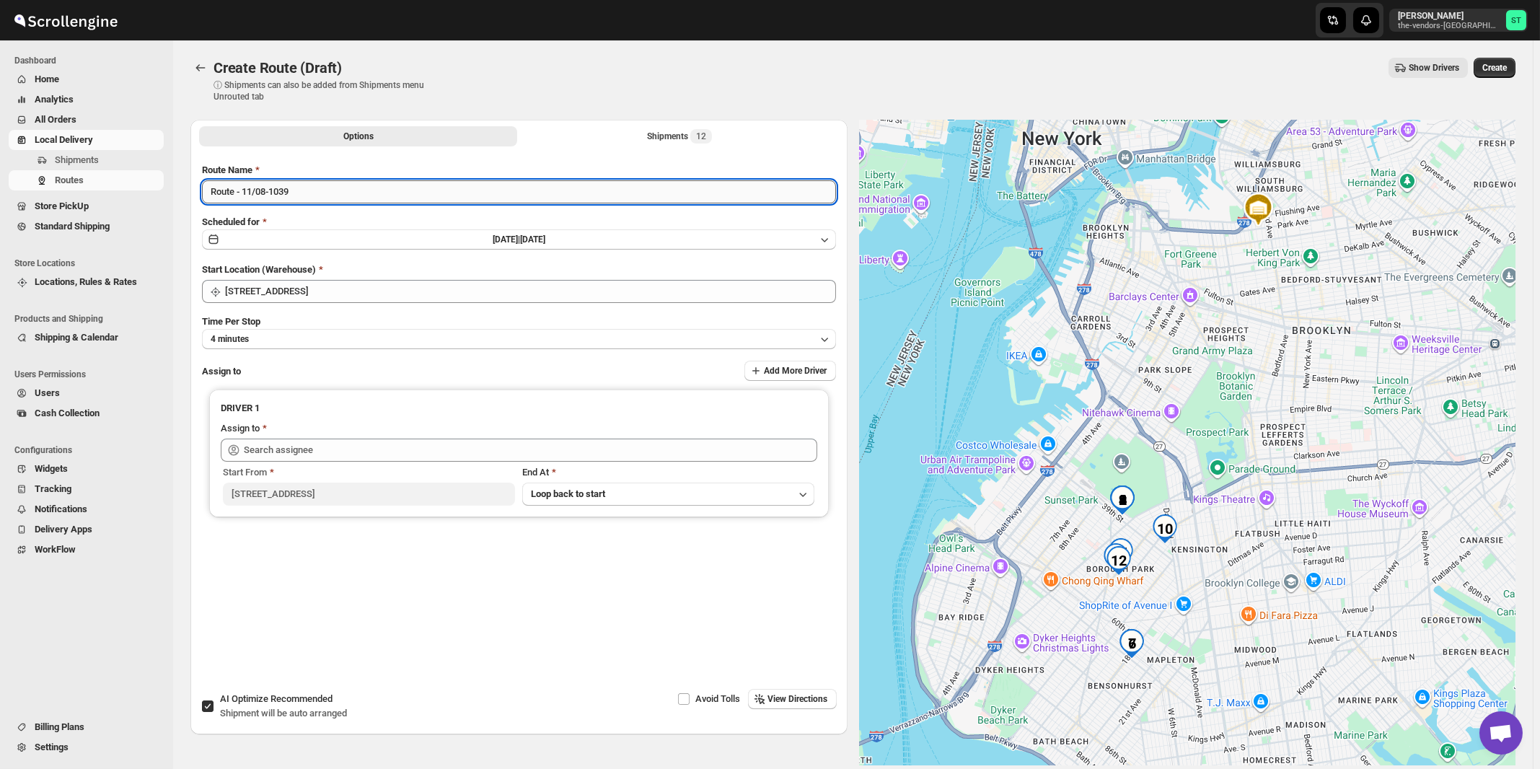
paste input "[PERSON_NAME]"
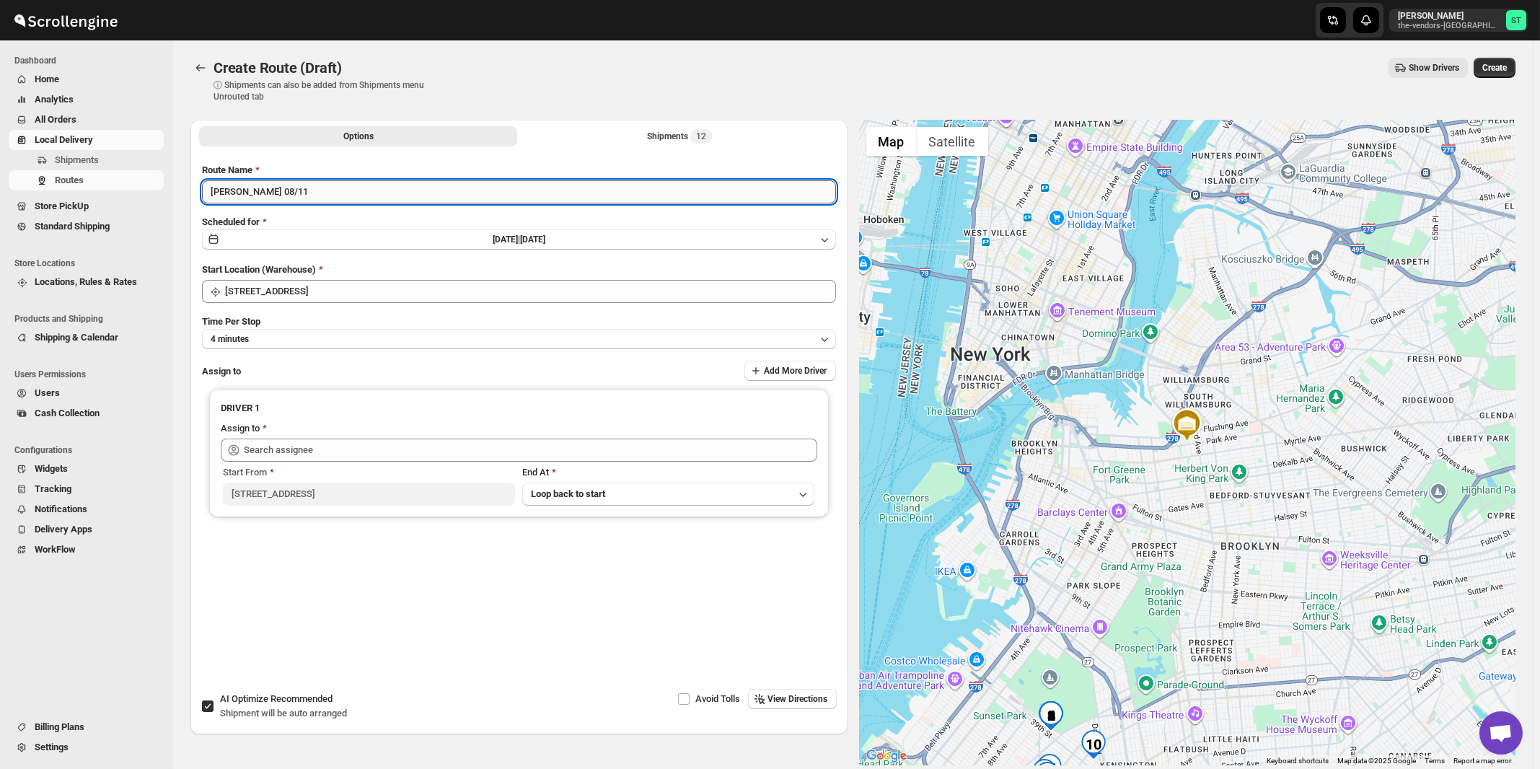
type input "[PERSON_NAME] 08/11"
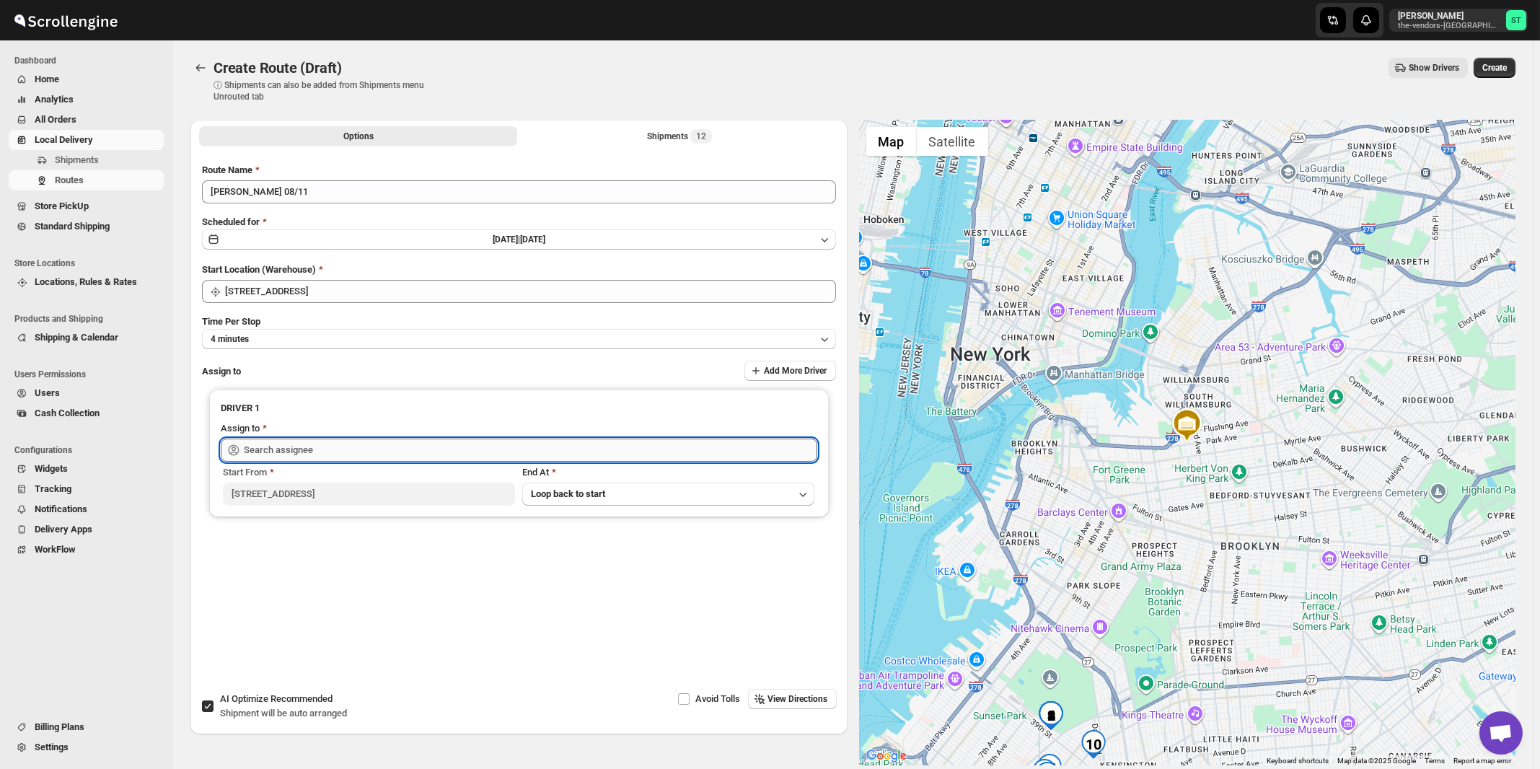
click at [276, 448] on input "text" at bounding box center [531, 450] width 574 height 23
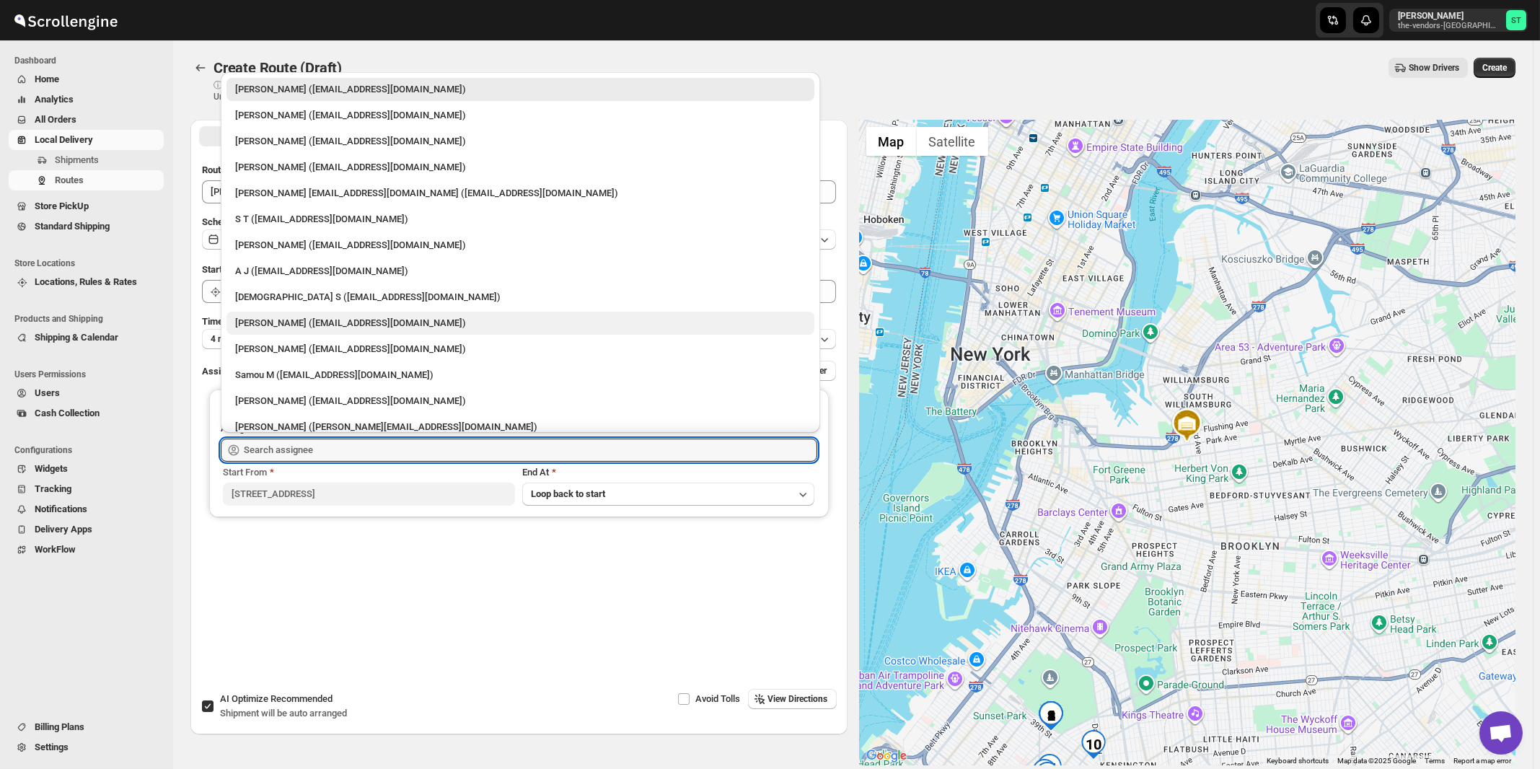
click at [299, 320] on div "[PERSON_NAME] ([EMAIL_ADDRESS][DOMAIN_NAME])" at bounding box center [520, 323] width 571 height 14
type input "[PERSON_NAME] ([EMAIL_ADDRESS][DOMAIN_NAME])"
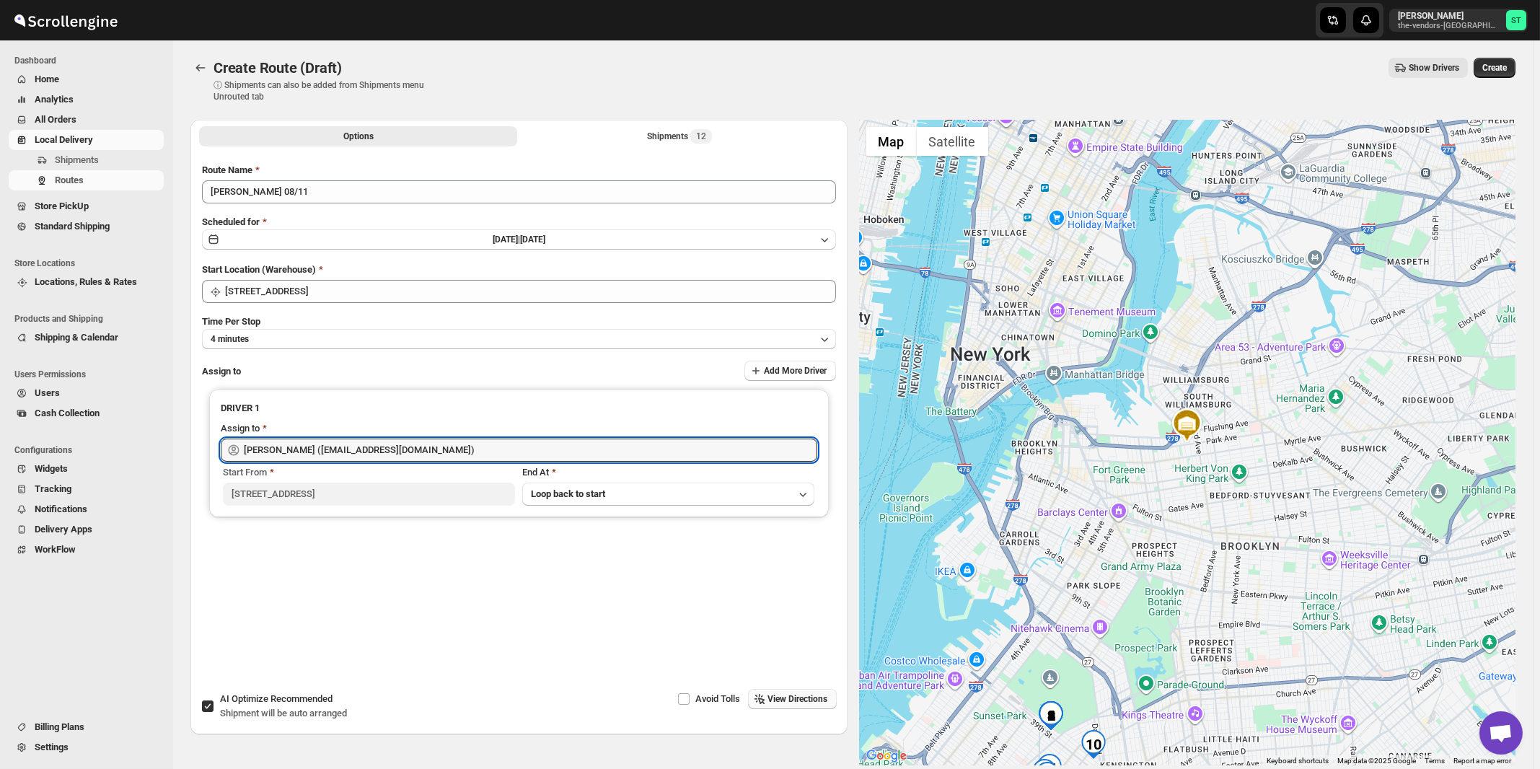
click at [791, 699] on span "View Directions" at bounding box center [798, 699] width 60 height 12
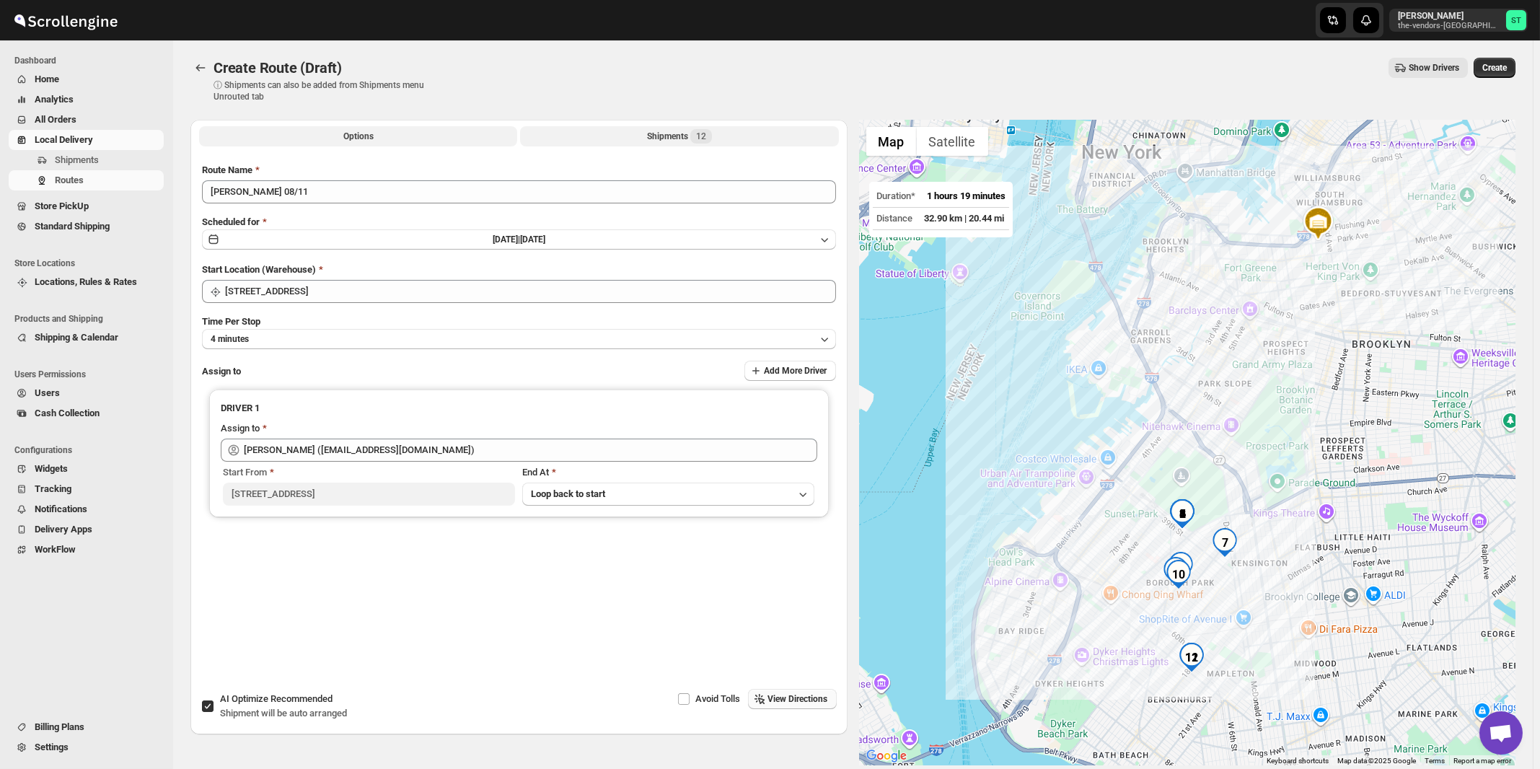
click at [686, 136] on div "Shipments 12" at bounding box center [679, 136] width 65 height 14
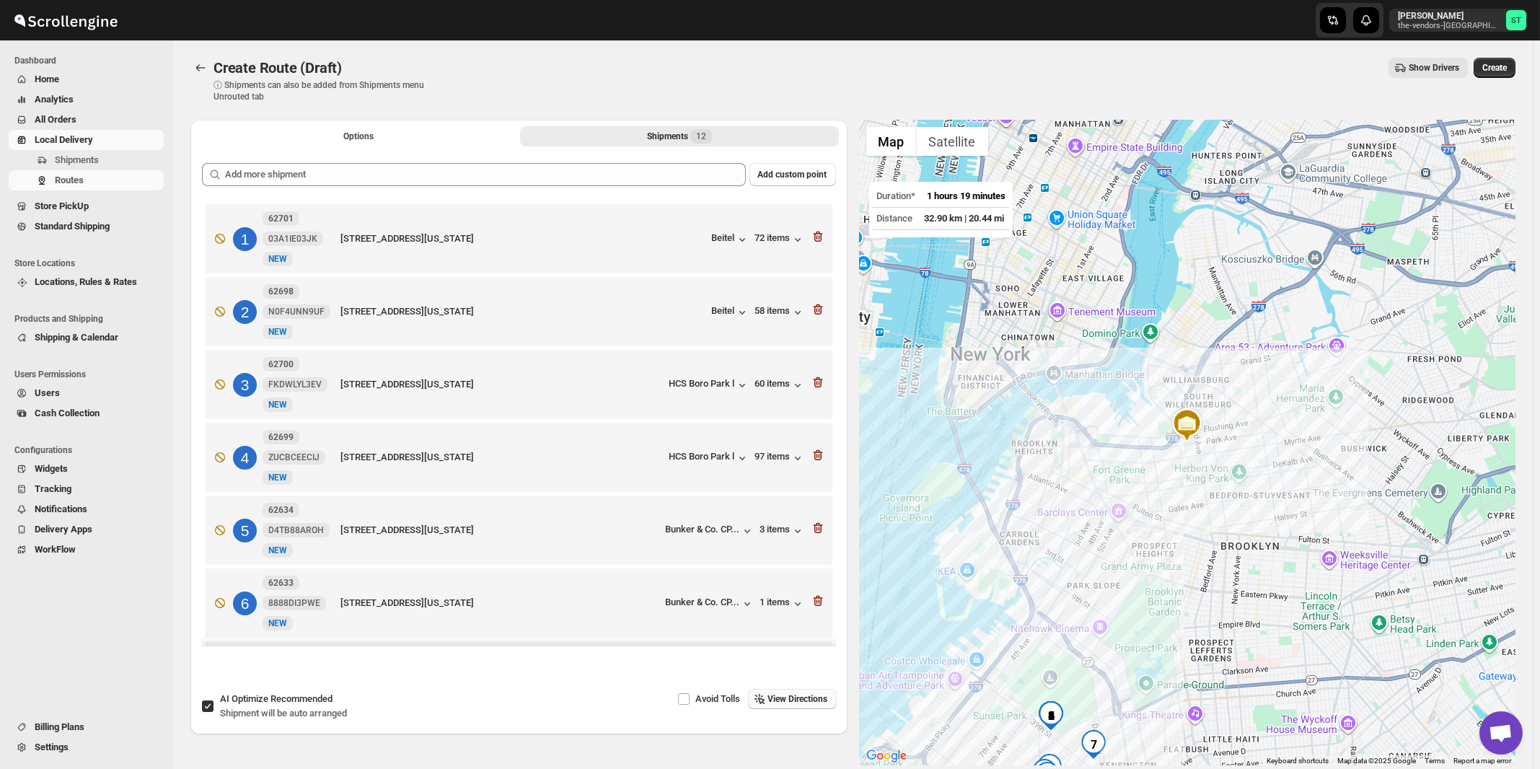
click at [284, 703] on span "Recommended" at bounding box center [302, 698] width 62 height 11
click at [214, 703] on input "AI Optimize Recommended Shipment will be auto arranged" at bounding box center [208, 707] width 12 height 12
checkbox input "false"
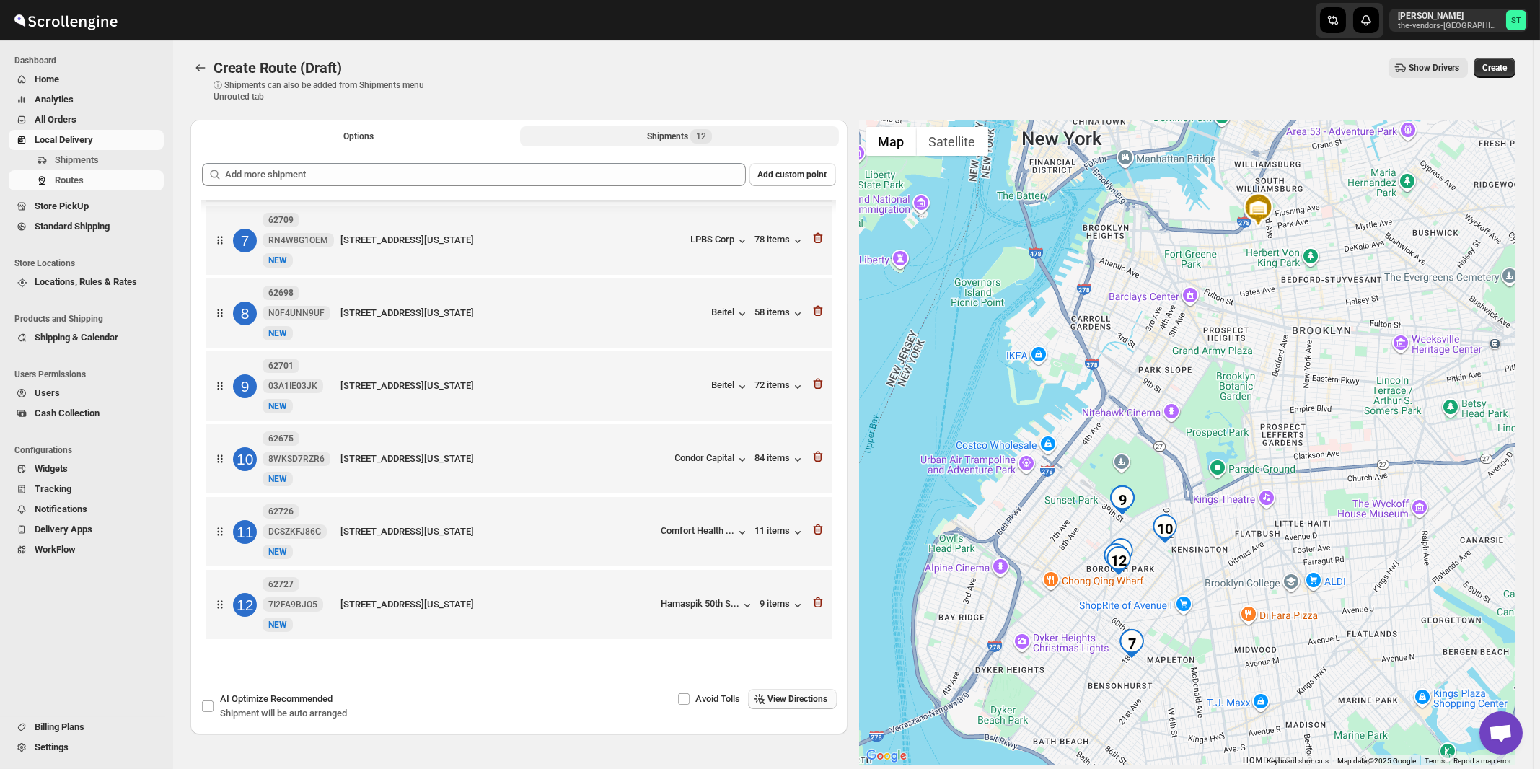
scroll to position [449, 0]
click at [803, 696] on span "View Directions" at bounding box center [798, 699] width 60 height 12
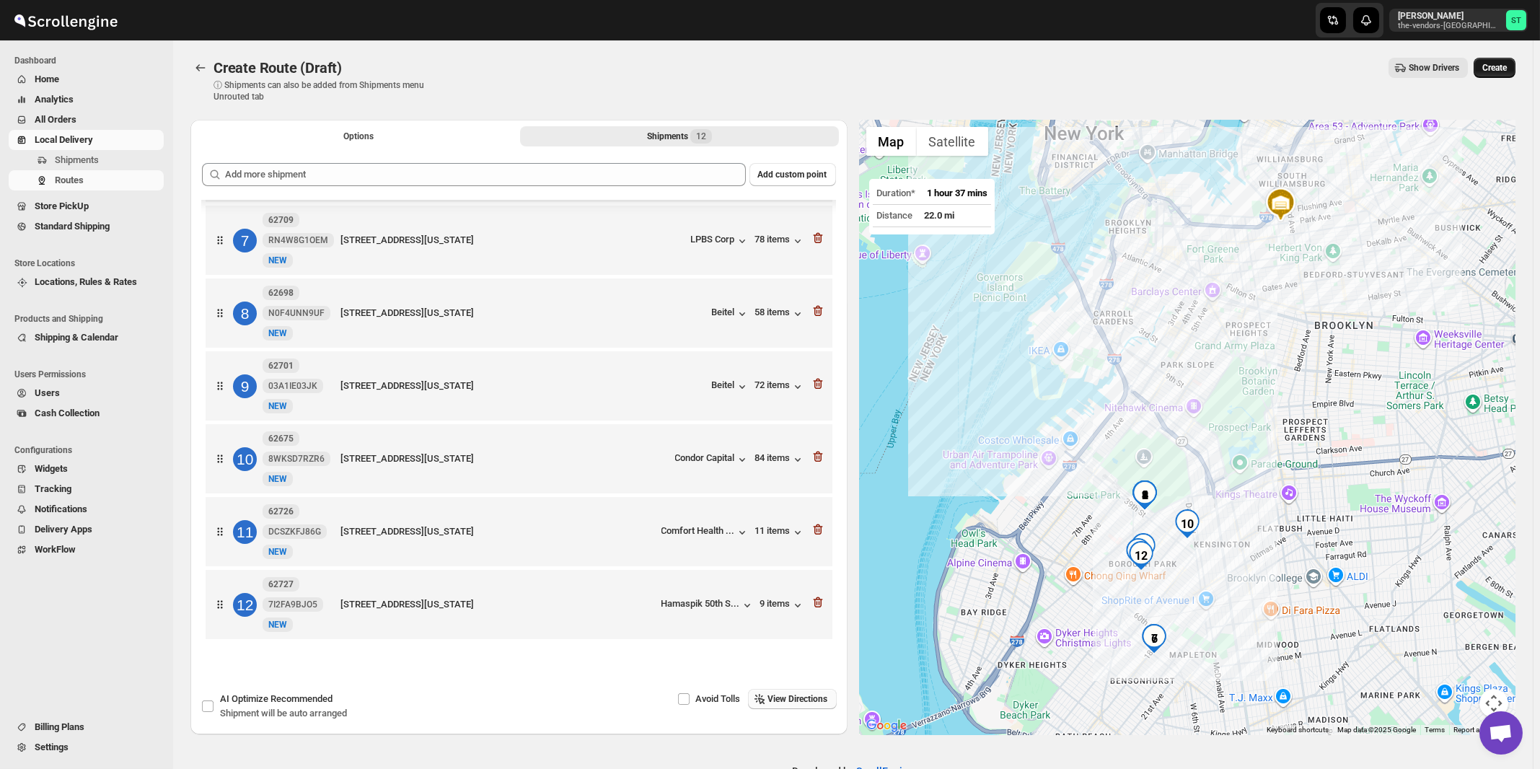
click at [1506, 71] on span "Create" at bounding box center [1495, 68] width 25 height 12
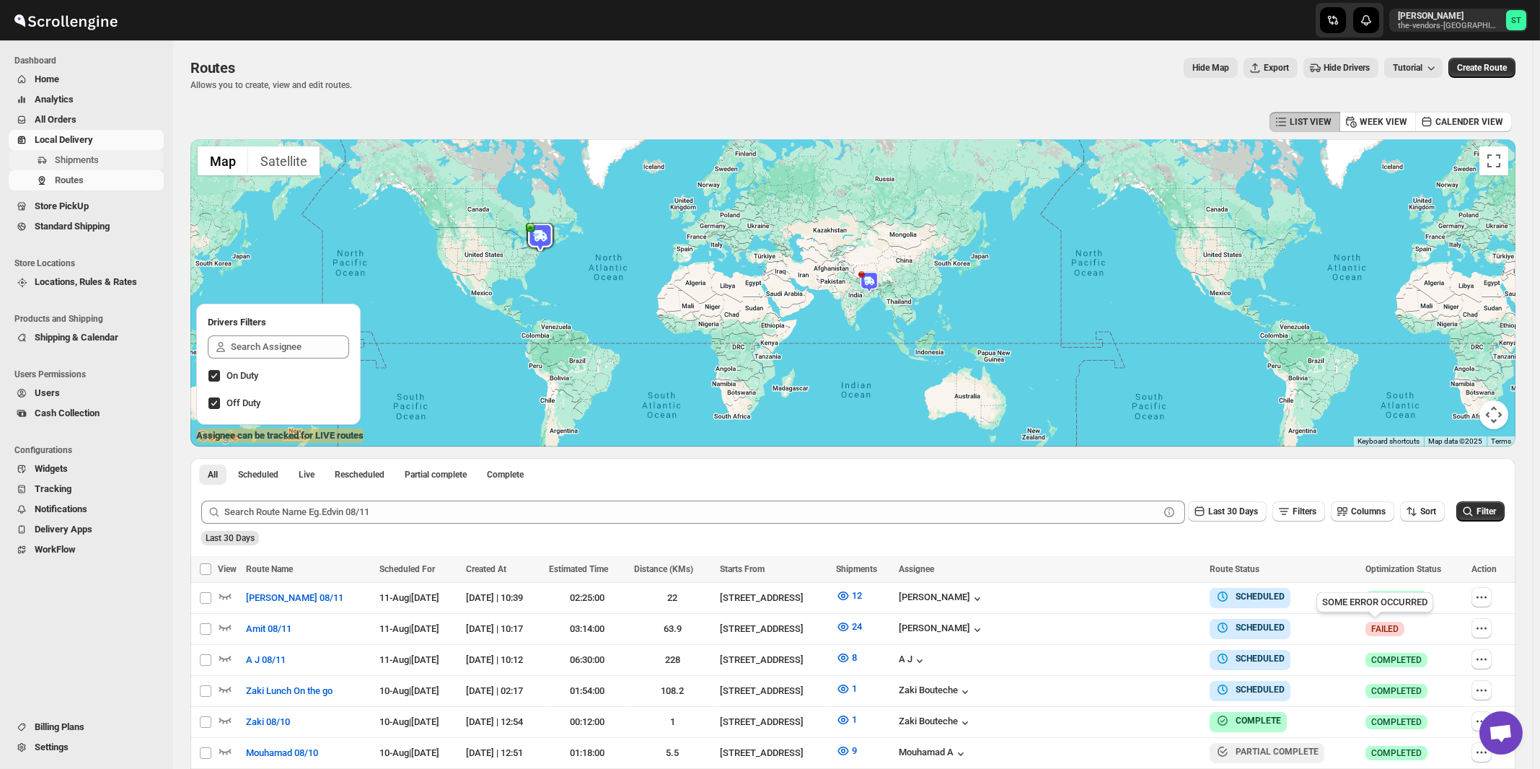
click at [69, 163] on span "Shipments" at bounding box center [77, 159] width 44 height 11
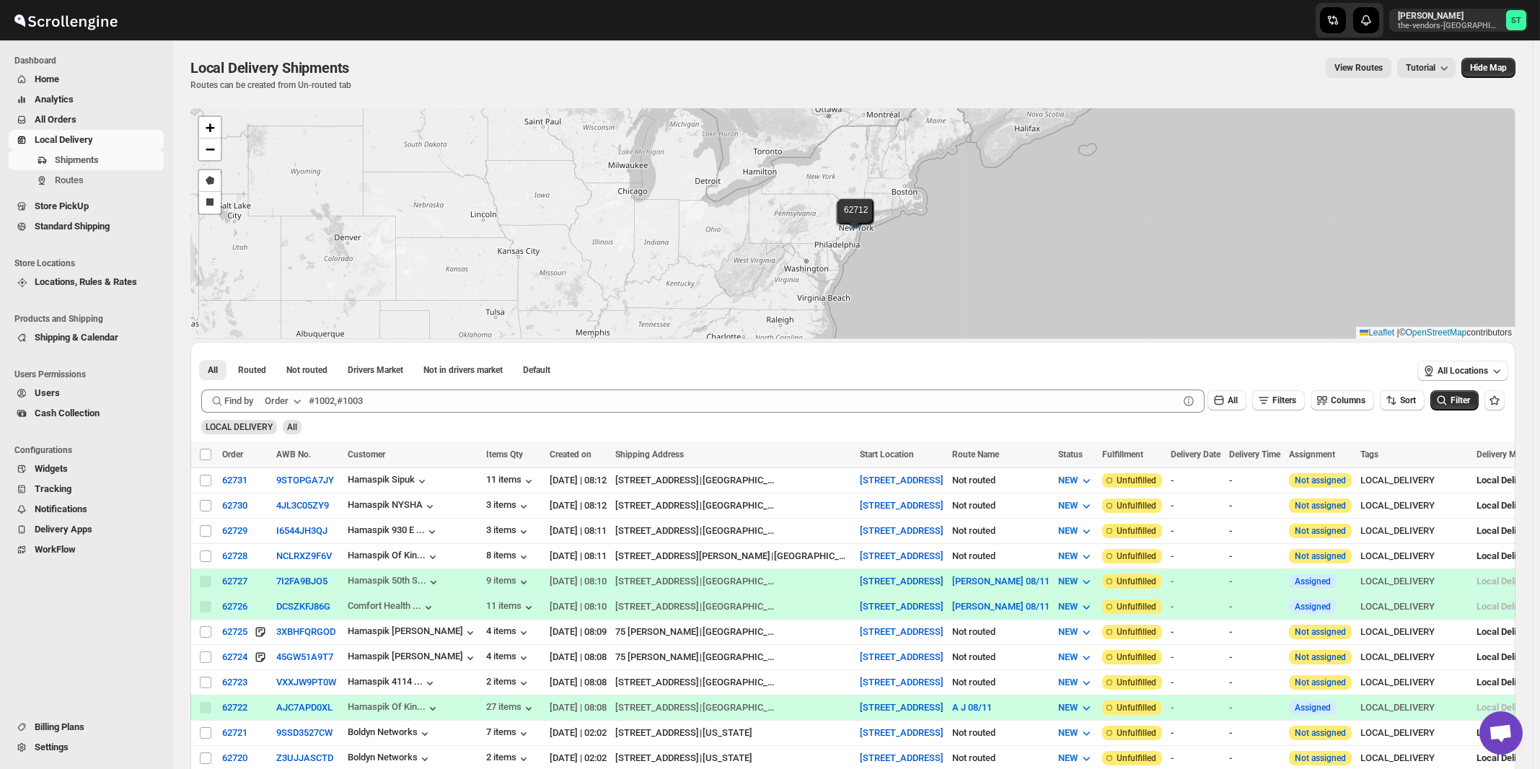
click at [276, 400] on div "Order" at bounding box center [277, 401] width 24 height 14
click at [277, 510] on div "Customer Name" at bounding box center [286, 508] width 66 height 14
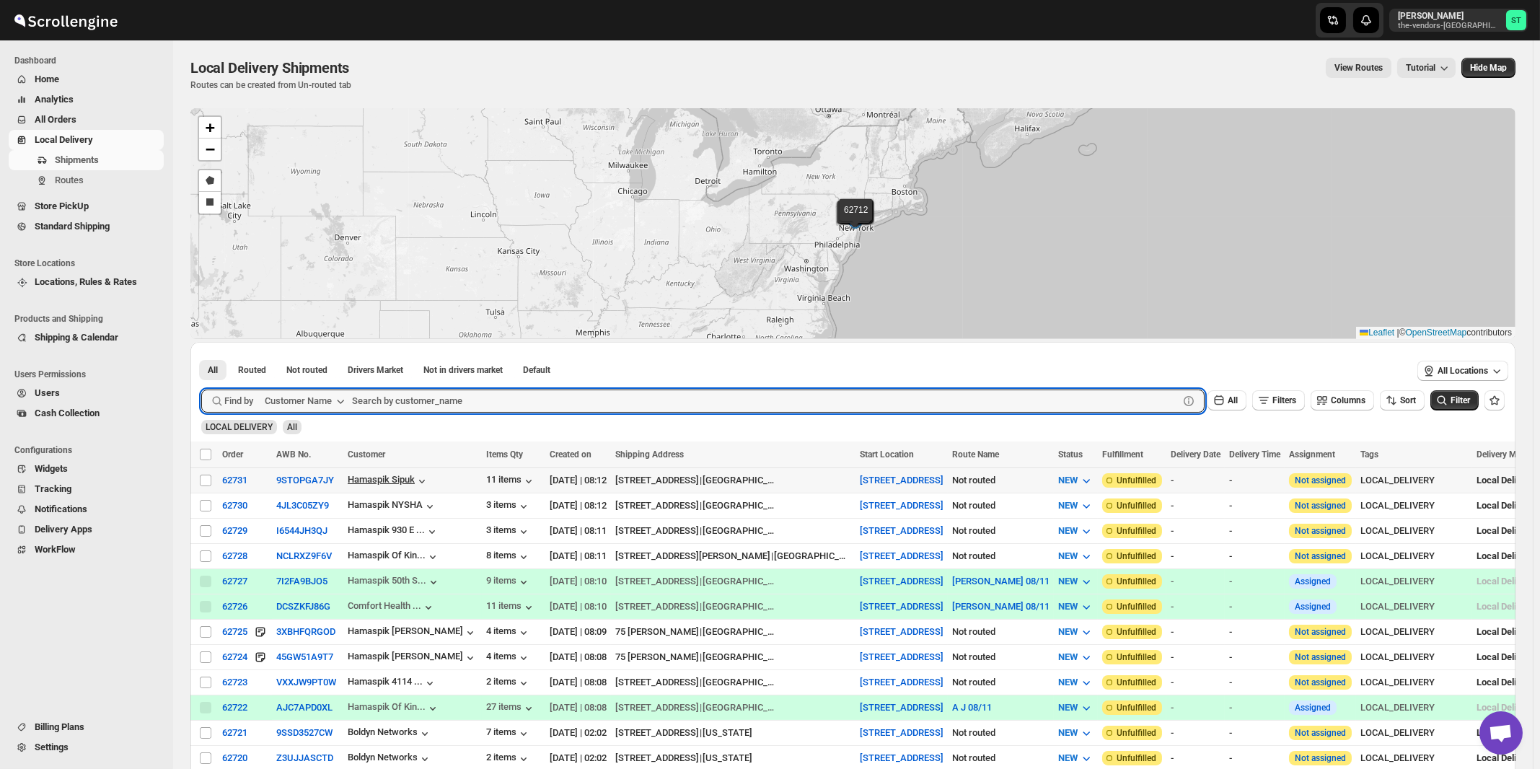
paste input "Certified Lumber"
type input "Certified Lumber"
click button "Submit" at bounding box center [221, 349] width 41 height 15
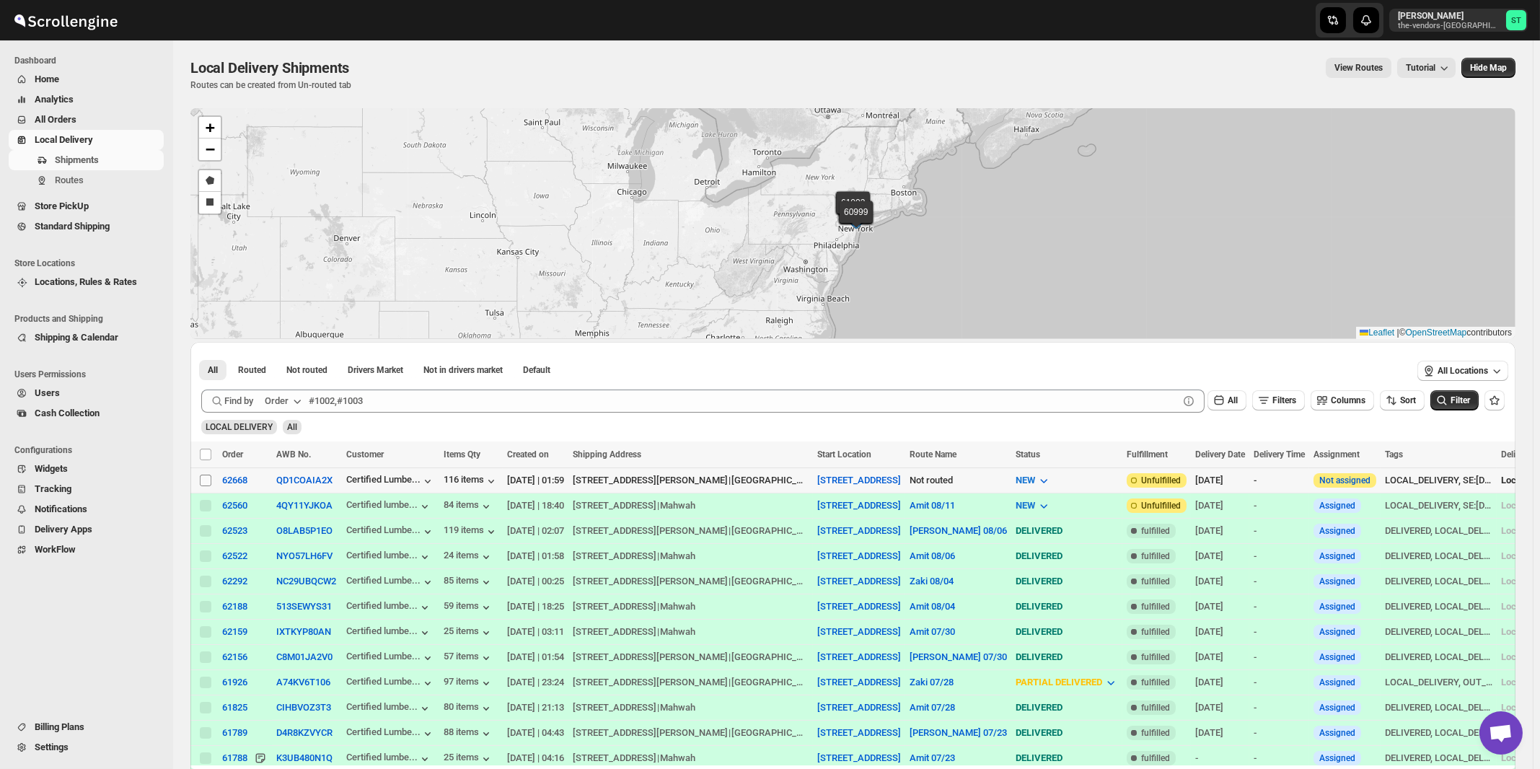
click at [202, 480] on input "Select shipment" at bounding box center [206, 481] width 12 height 12
checkbox input "true"
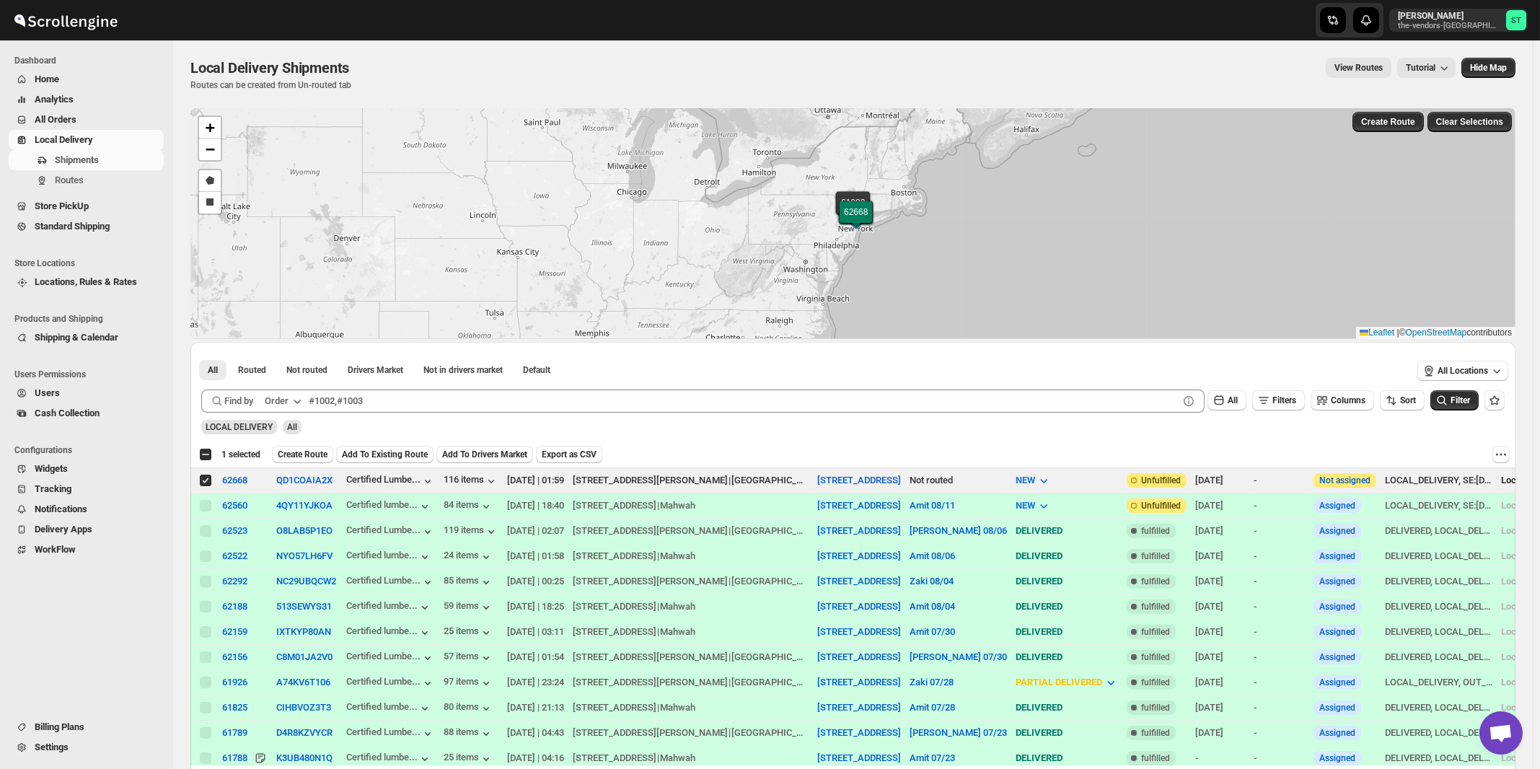
click at [299, 402] on icon "button" at bounding box center [297, 402] width 7 height 4
click at [284, 512] on div "Customer Name" at bounding box center [286, 508] width 66 height 14
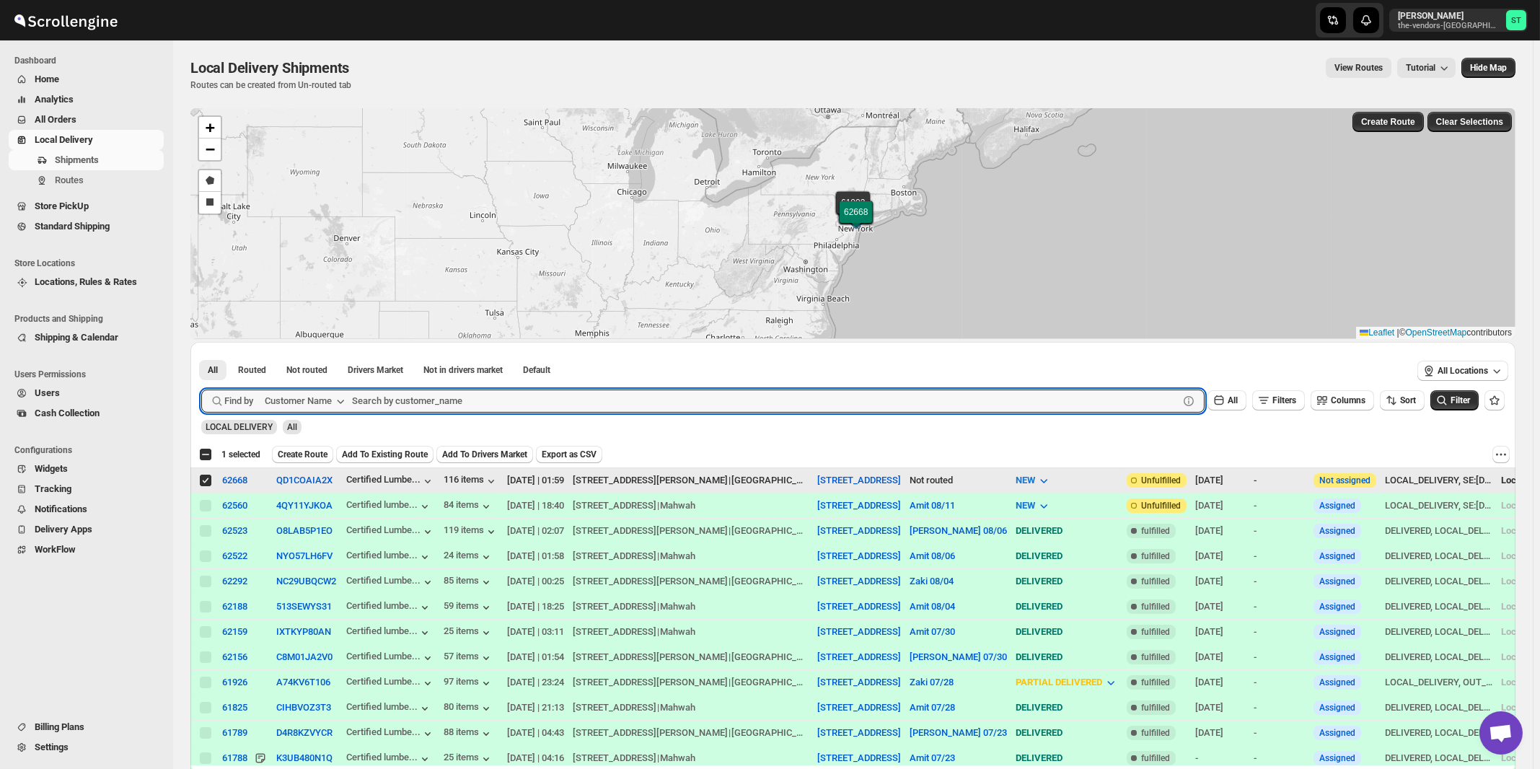
paste input "Rock Brokerage"
type input "Rock Brokerage"
click button "Submit" at bounding box center [221, 349] width 41 height 15
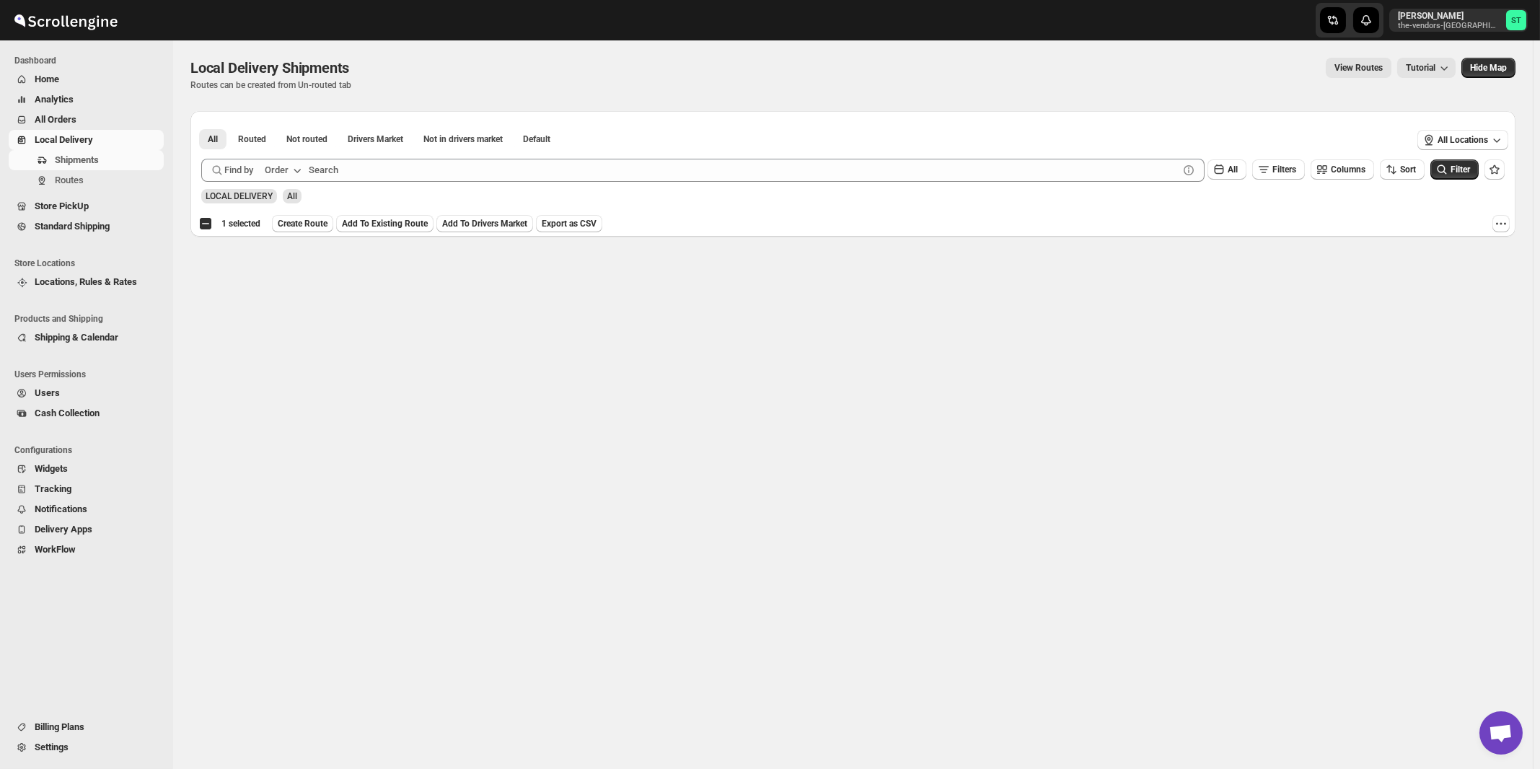
click at [284, 168] on div "Order" at bounding box center [277, 170] width 24 height 14
click at [273, 277] on div "Customer Name" at bounding box center [286, 278] width 66 height 14
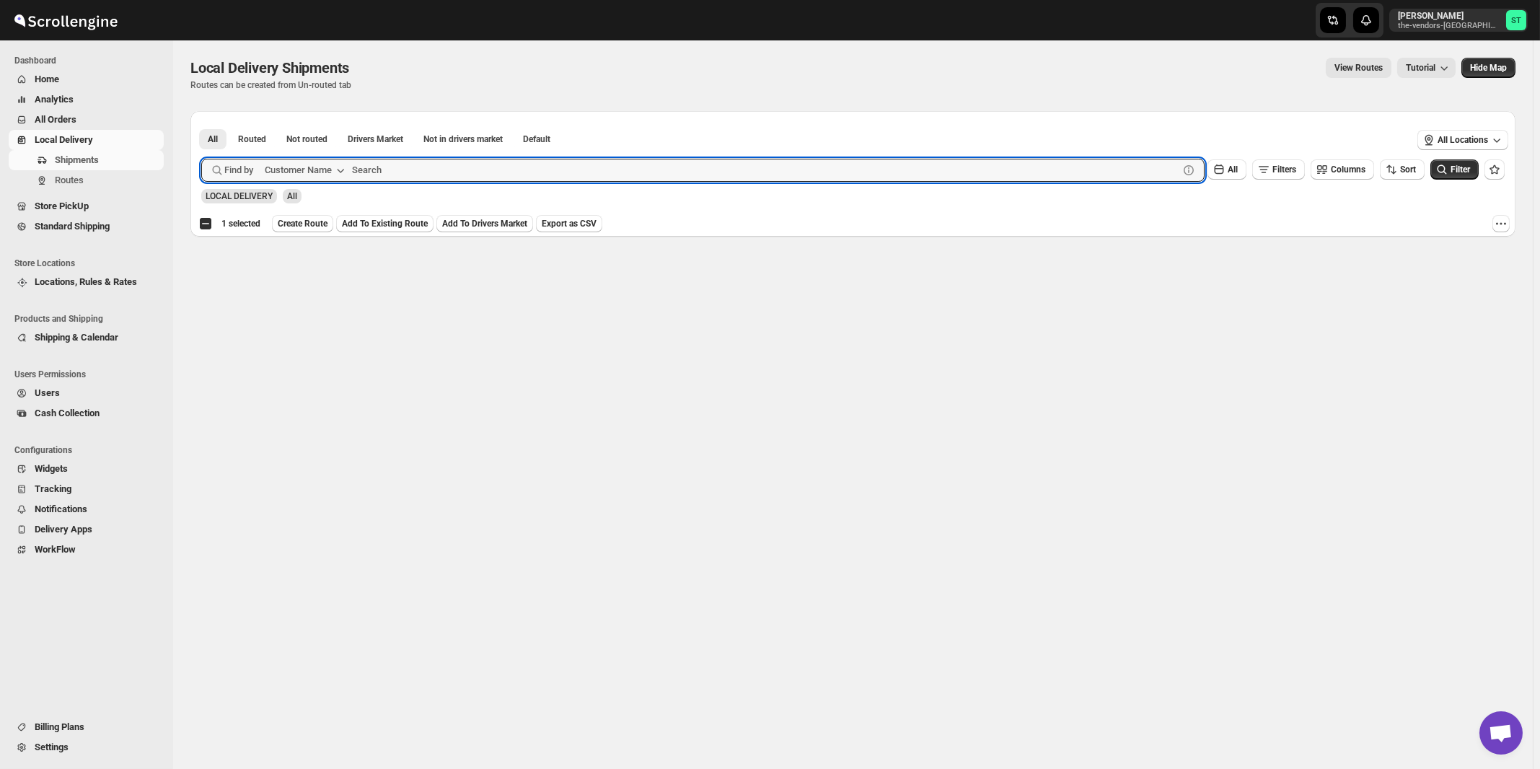
paste input "Rock Brokerage"
type input "Rock Brokerage"
click button "Submit" at bounding box center [221, 118] width 41 height 15
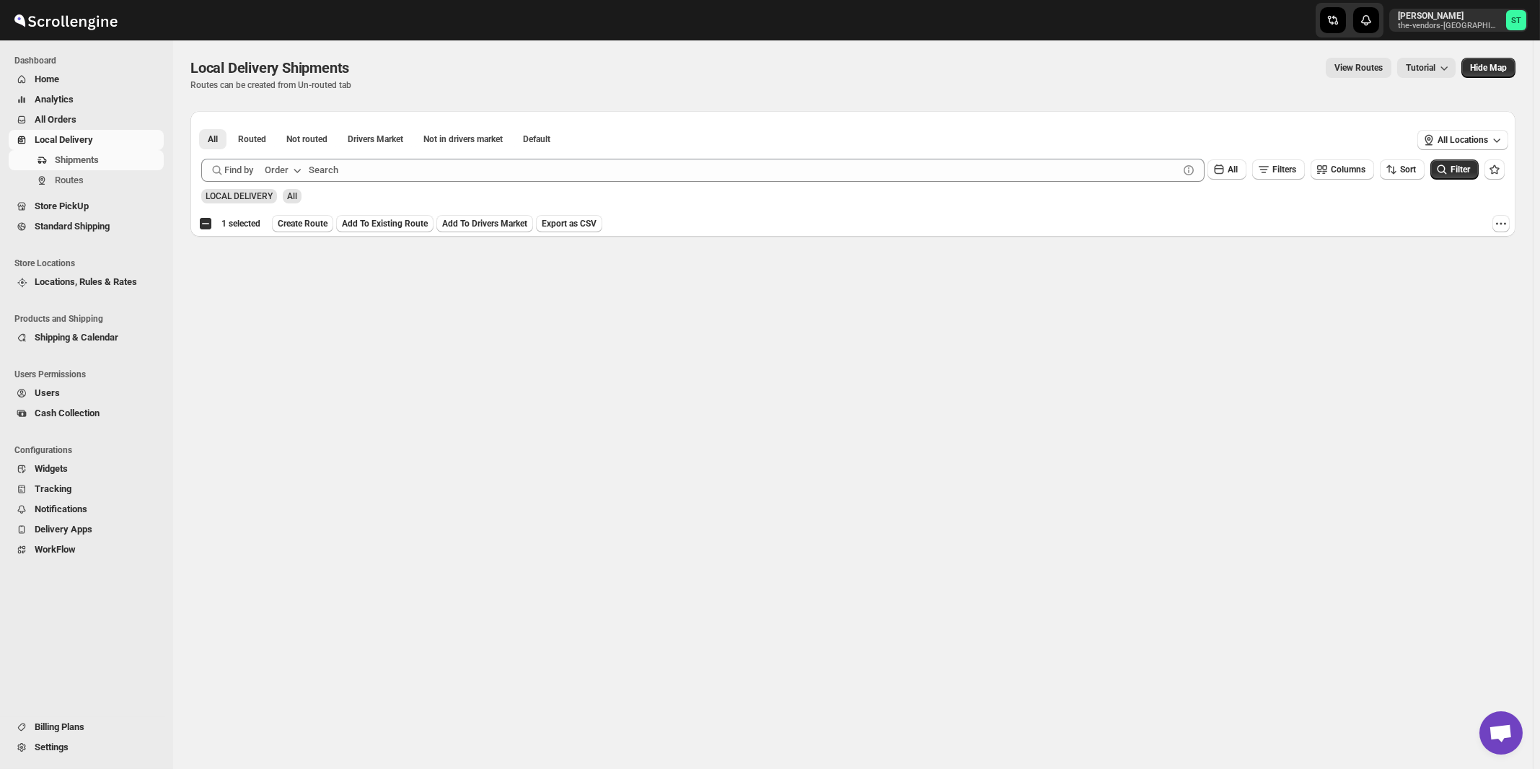
click at [284, 177] on button "Order" at bounding box center [284, 170] width 57 height 23
click at [278, 275] on div "Customer Name" at bounding box center [286, 278] width 66 height 14
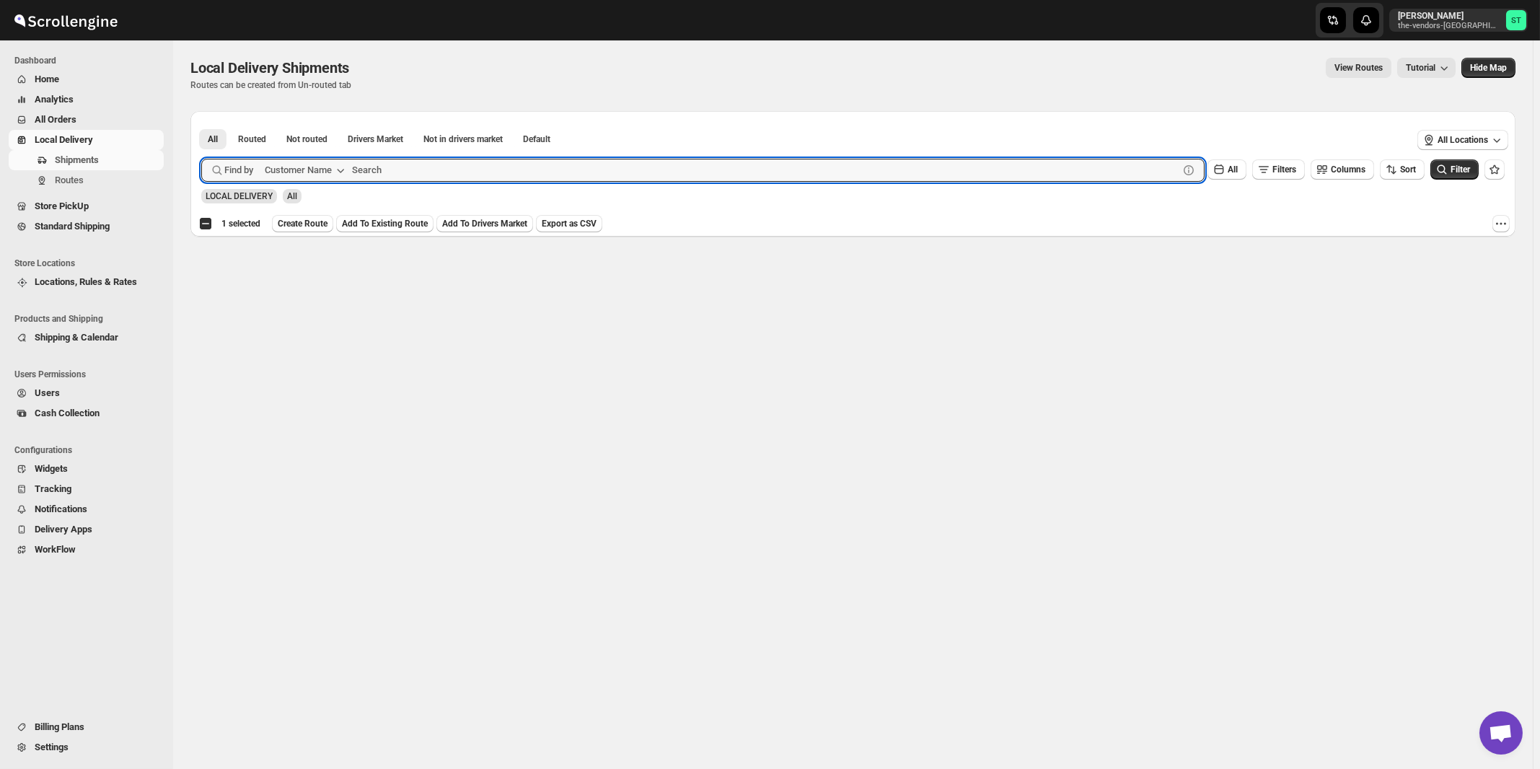
paste input "Rock Brokerage"
type input "Brokerage"
click button "Submit" at bounding box center [221, 118] width 41 height 15
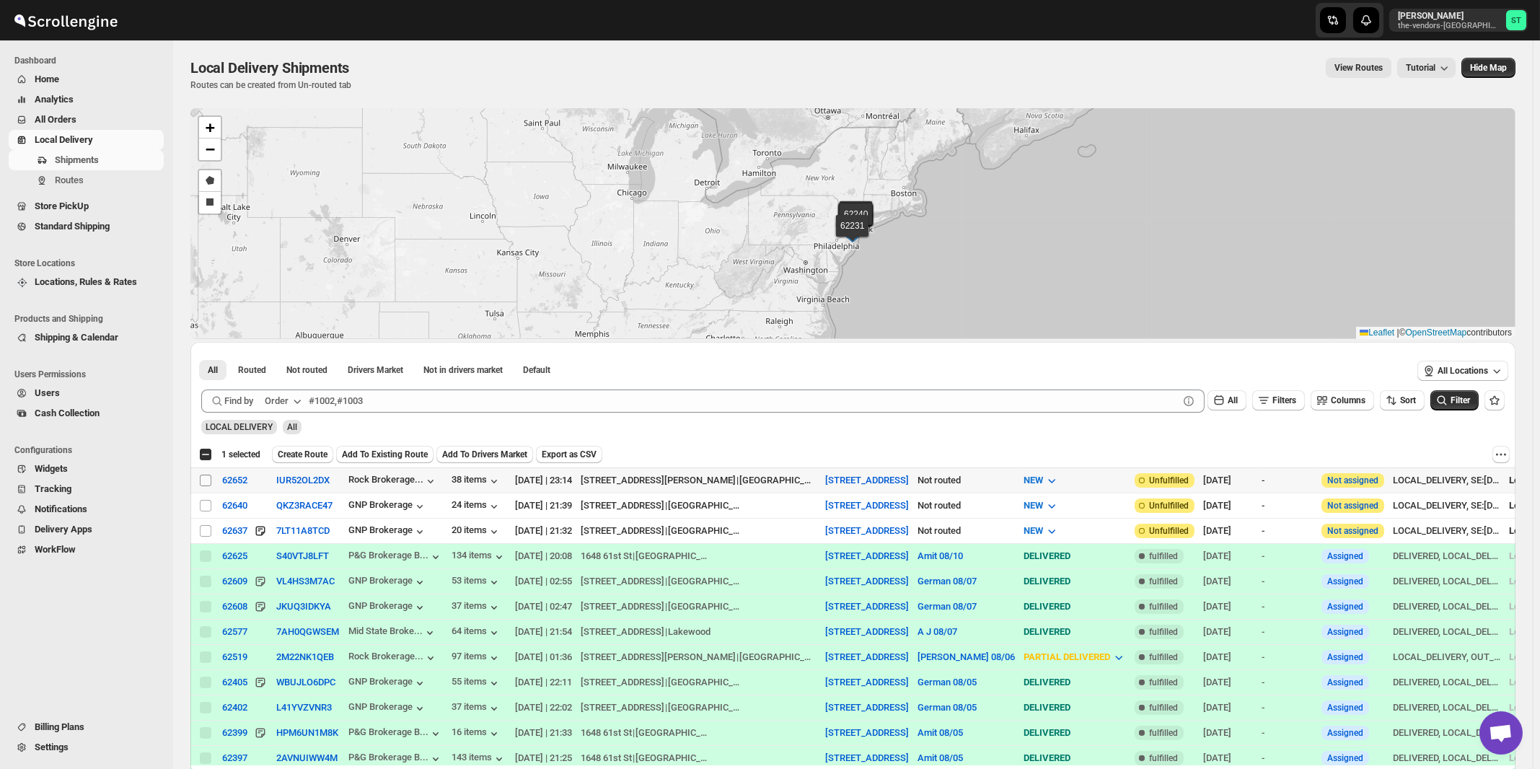
click at [201, 480] on input "Select shipment" at bounding box center [206, 481] width 12 height 12
checkbox input "true"
click at [287, 399] on div "Order" at bounding box center [277, 401] width 24 height 14
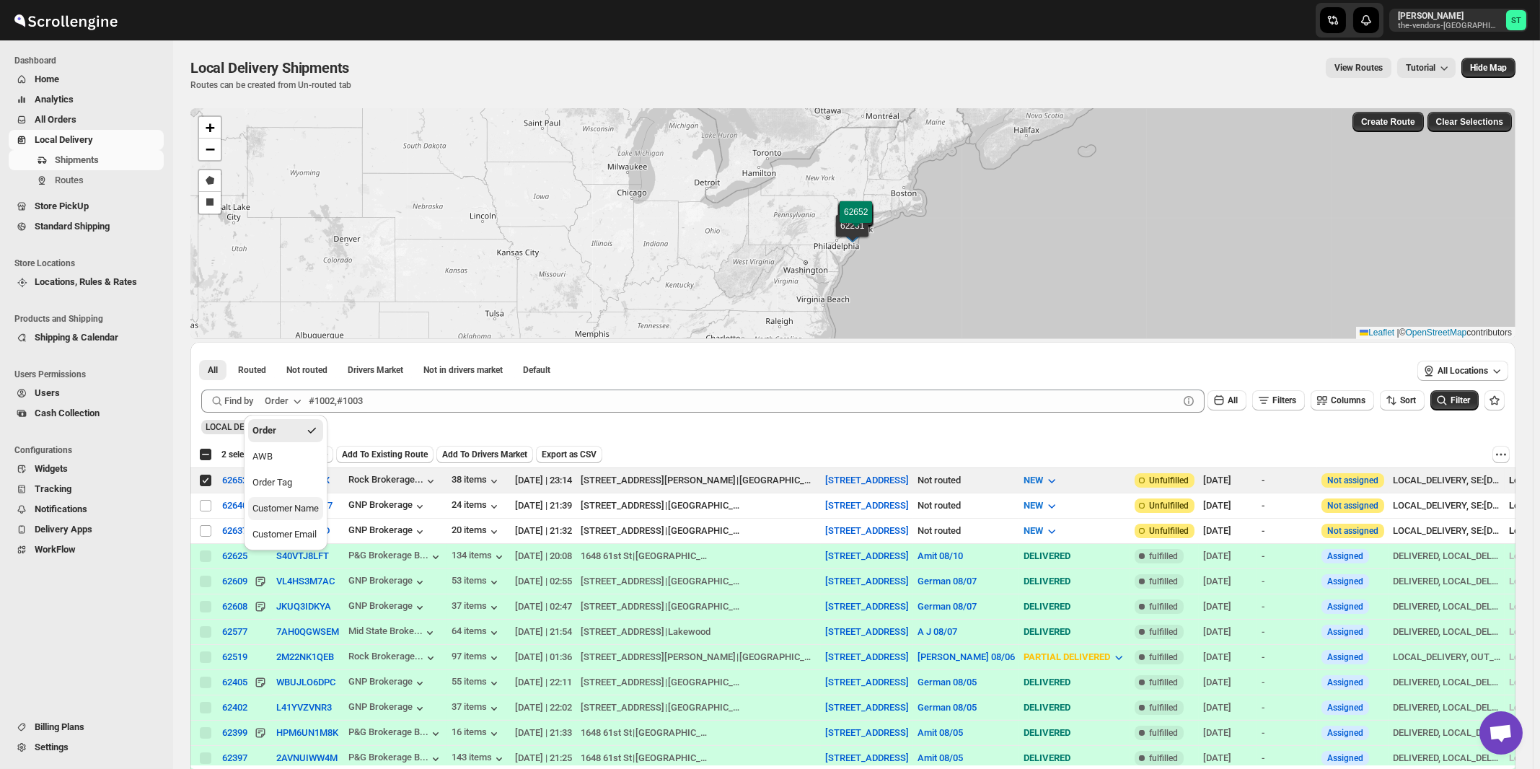
click at [290, 504] on div "Customer Name" at bounding box center [286, 508] width 66 height 14
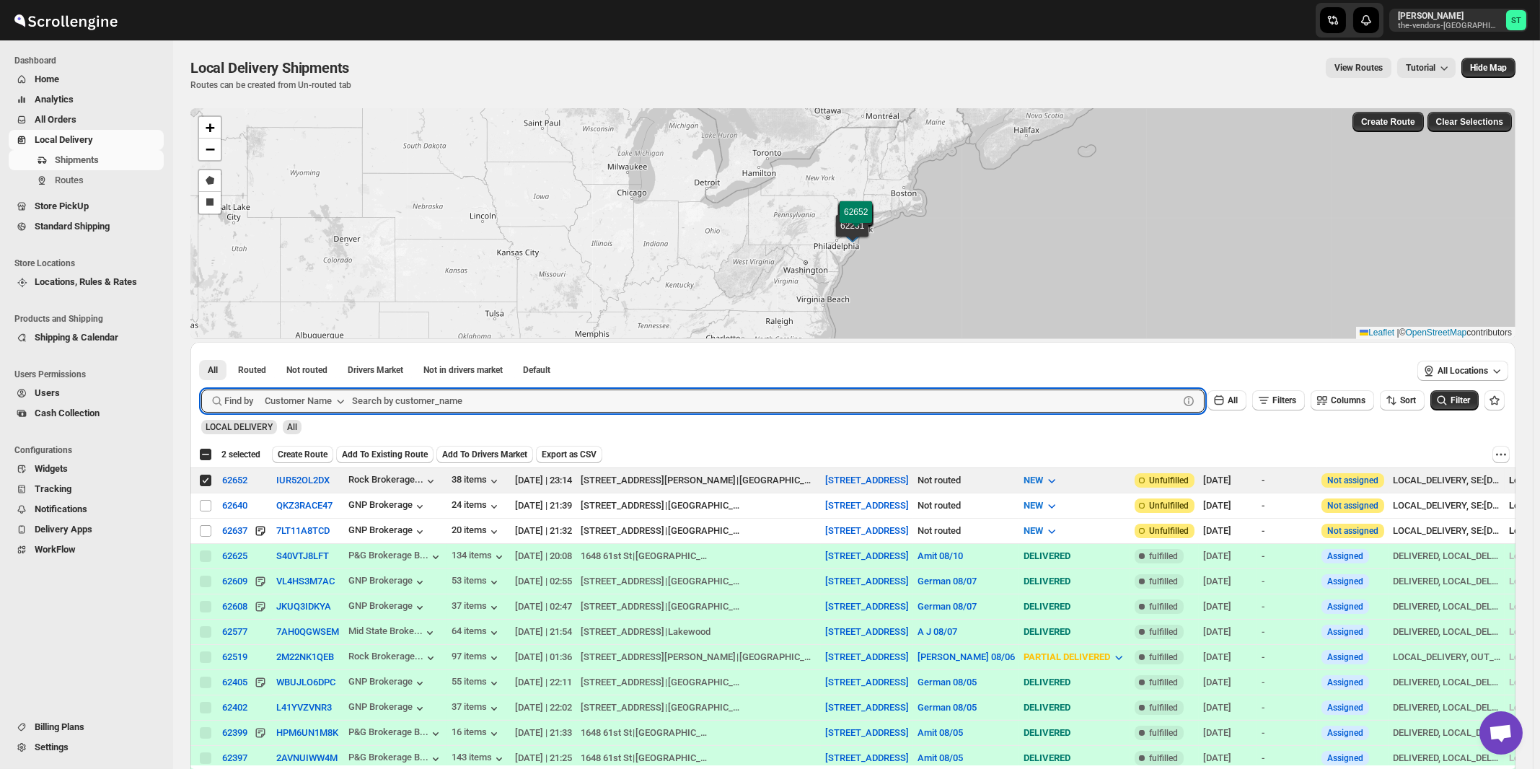
paste input "World Wide Plumbing"
type input "World Wide Plumbing"
click button "Submit" at bounding box center [221, 349] width 41 height 15
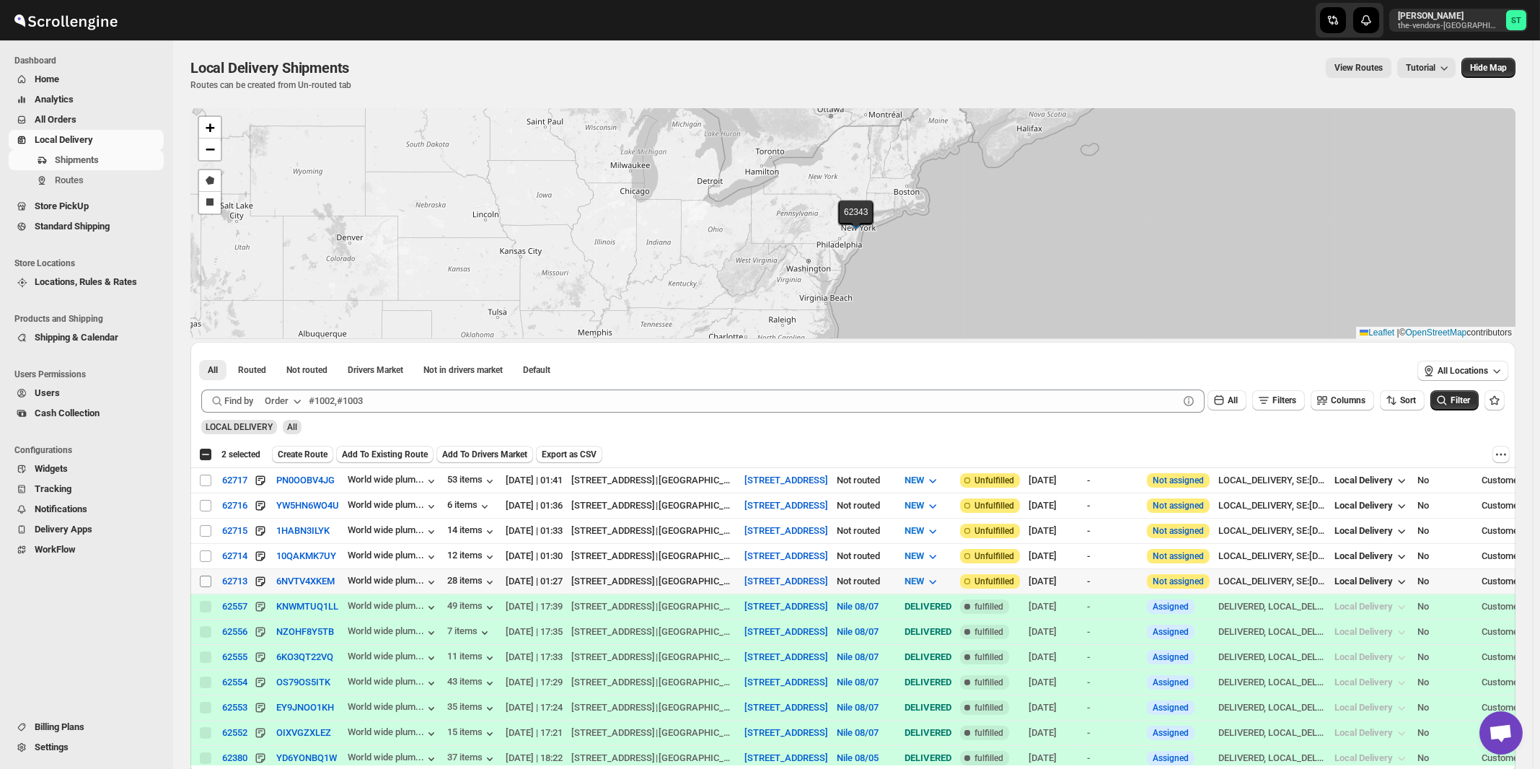
click at [206, 579] on input "Select shipment" at bounding box center [206, 582] width 12 height 12
checkbox input "true"
click at [206, 558] on input "Select shipment" at bounding box center [206, 556] width 12 height 12
checkbox input "true"
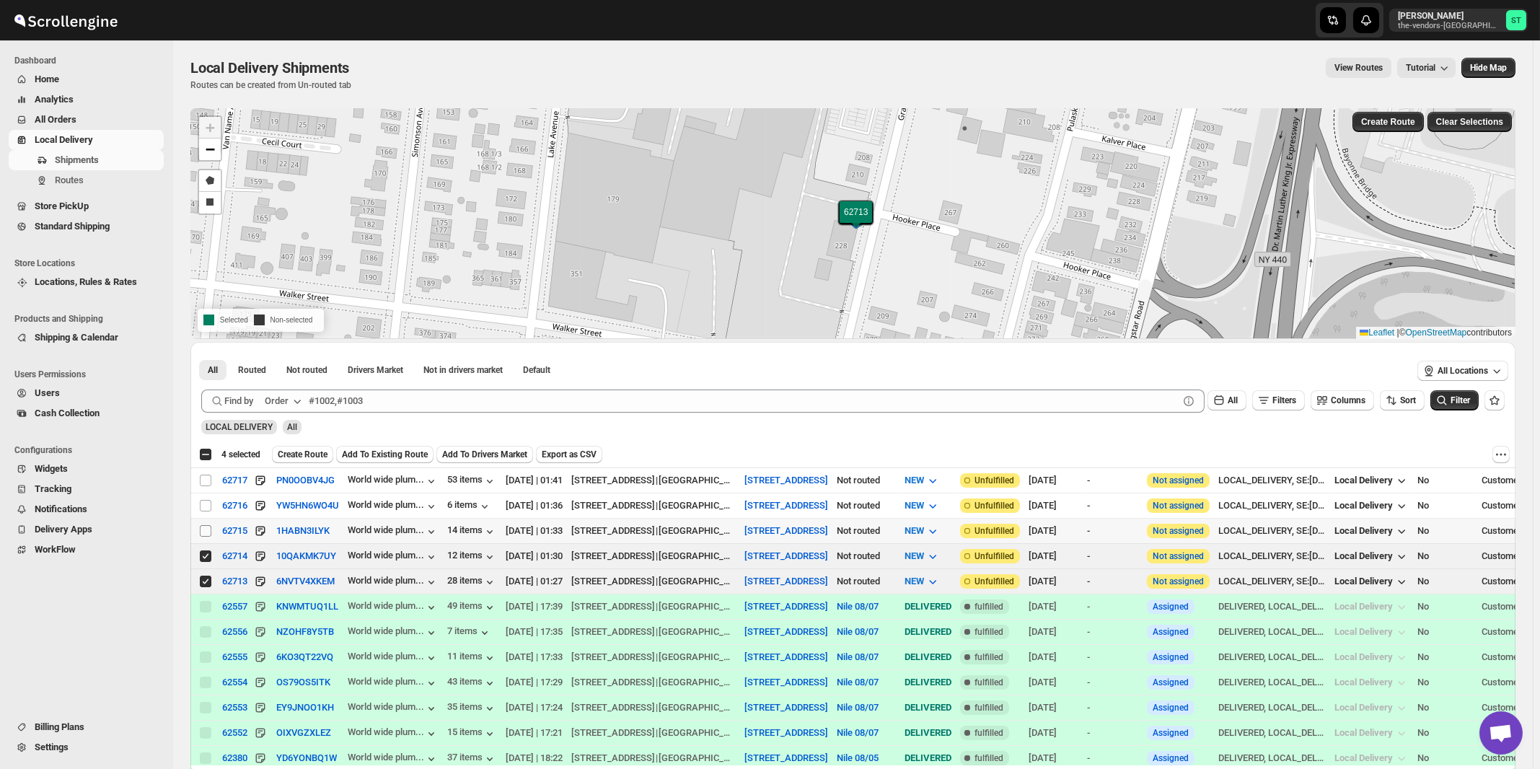
click at [207, 530] on input "Select shipment" at bounding box center [206, 531] width 12 height 12
checkbox input "true"
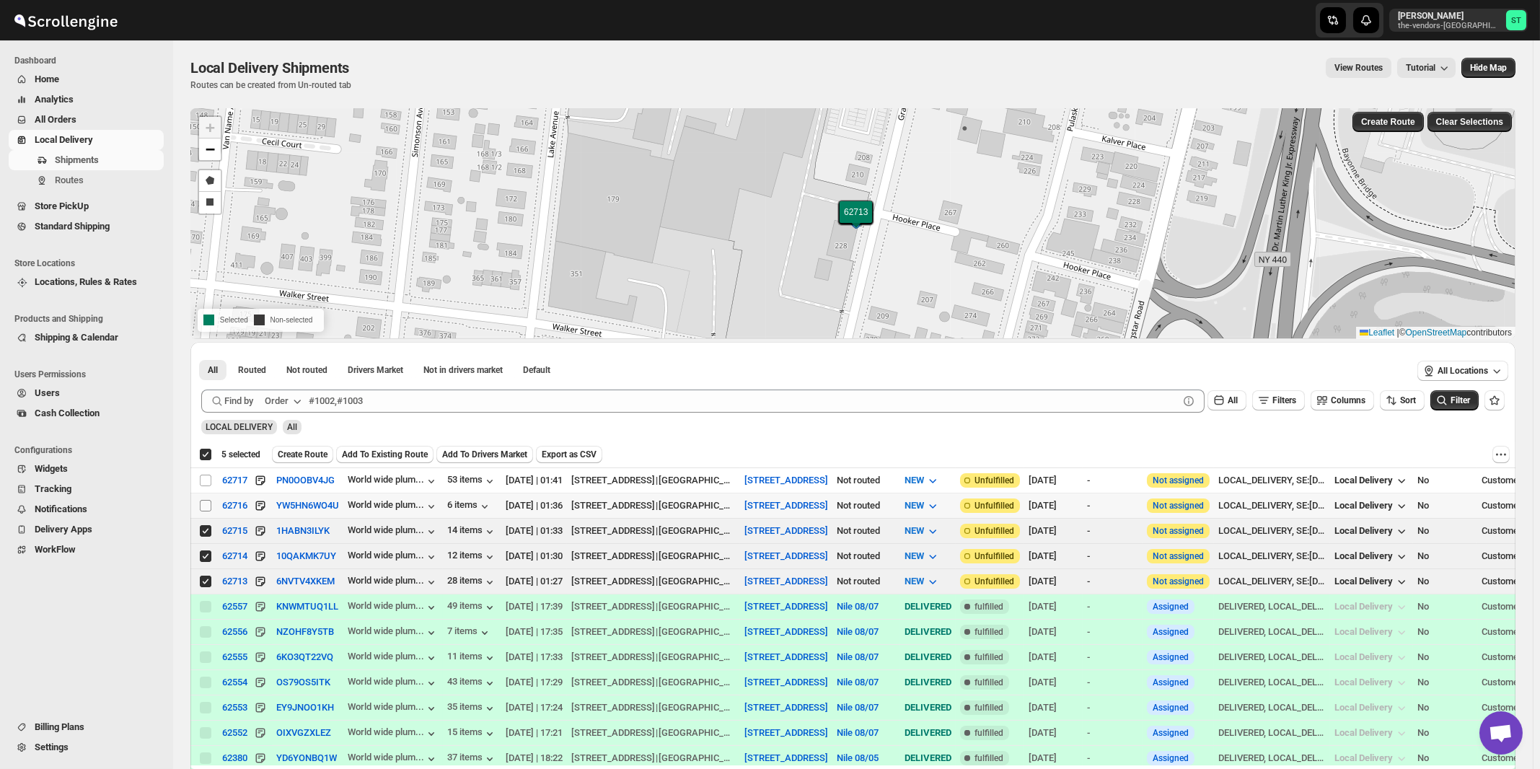
click at [206, 506] on input "Select shipment" at bounding box center [206, 506] width 12 height 12
checkbox input "true"
checkbox input "false"
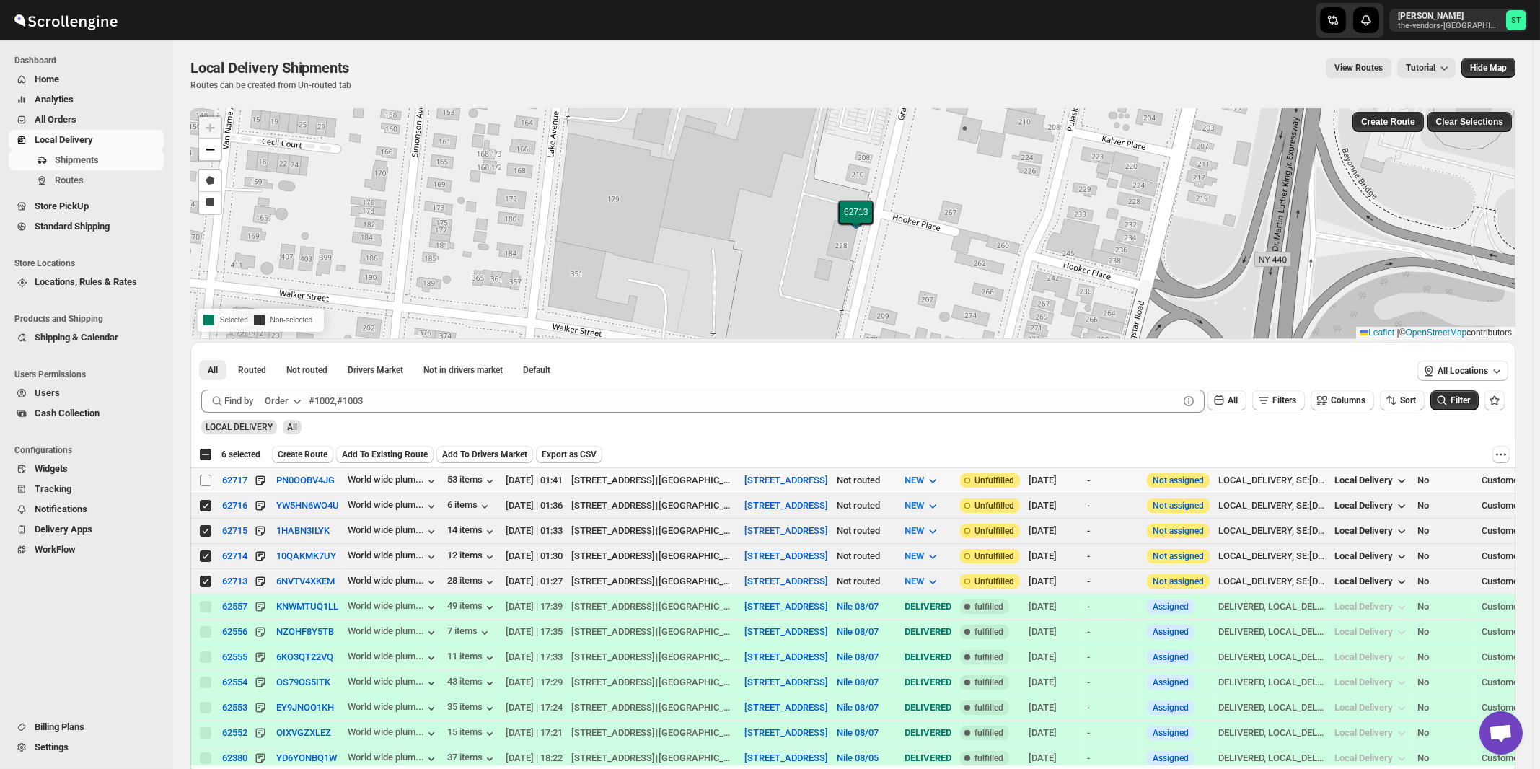
click at [206, 478] on input "Select shipment" at bounding box center [206, 481] width 12 height 12
checkbox input "true"
click at [307, 452] on span "Create Route" at bounding box center [303, 455] width 50 height 12
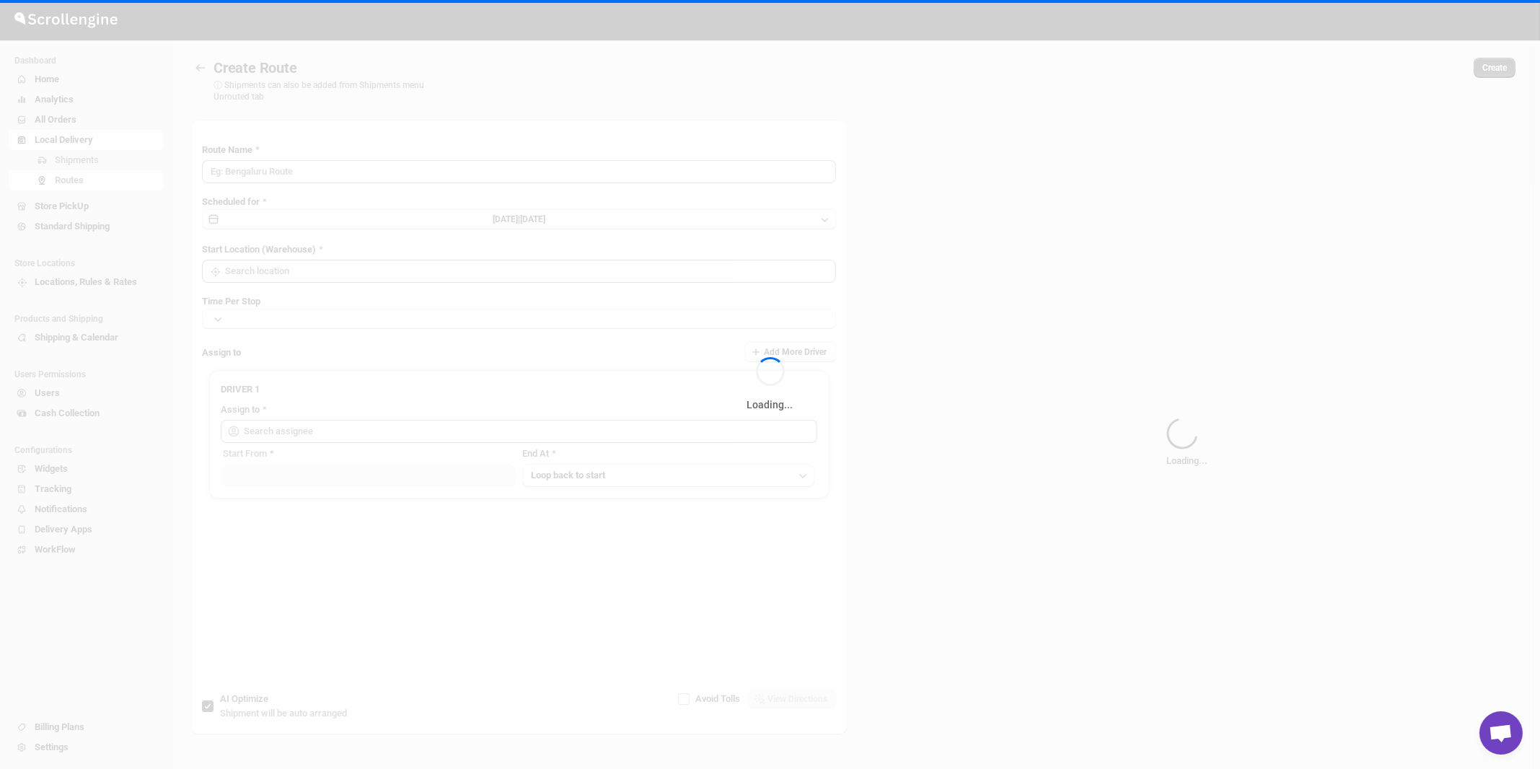
type input "Route - 11/08-1041"
type input "[STREET_ADDRESS]"
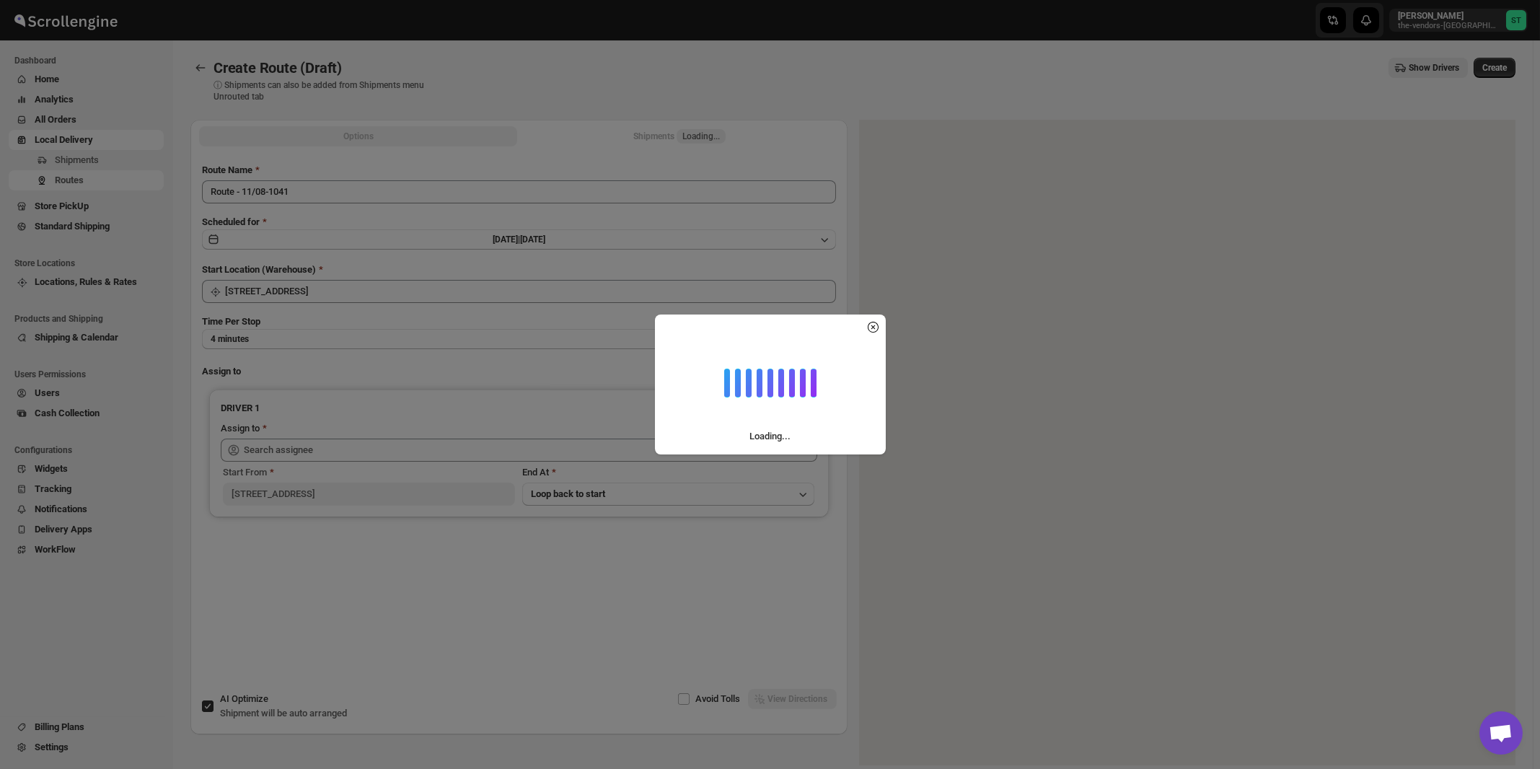
type input "[STREET_ADDRESS]"
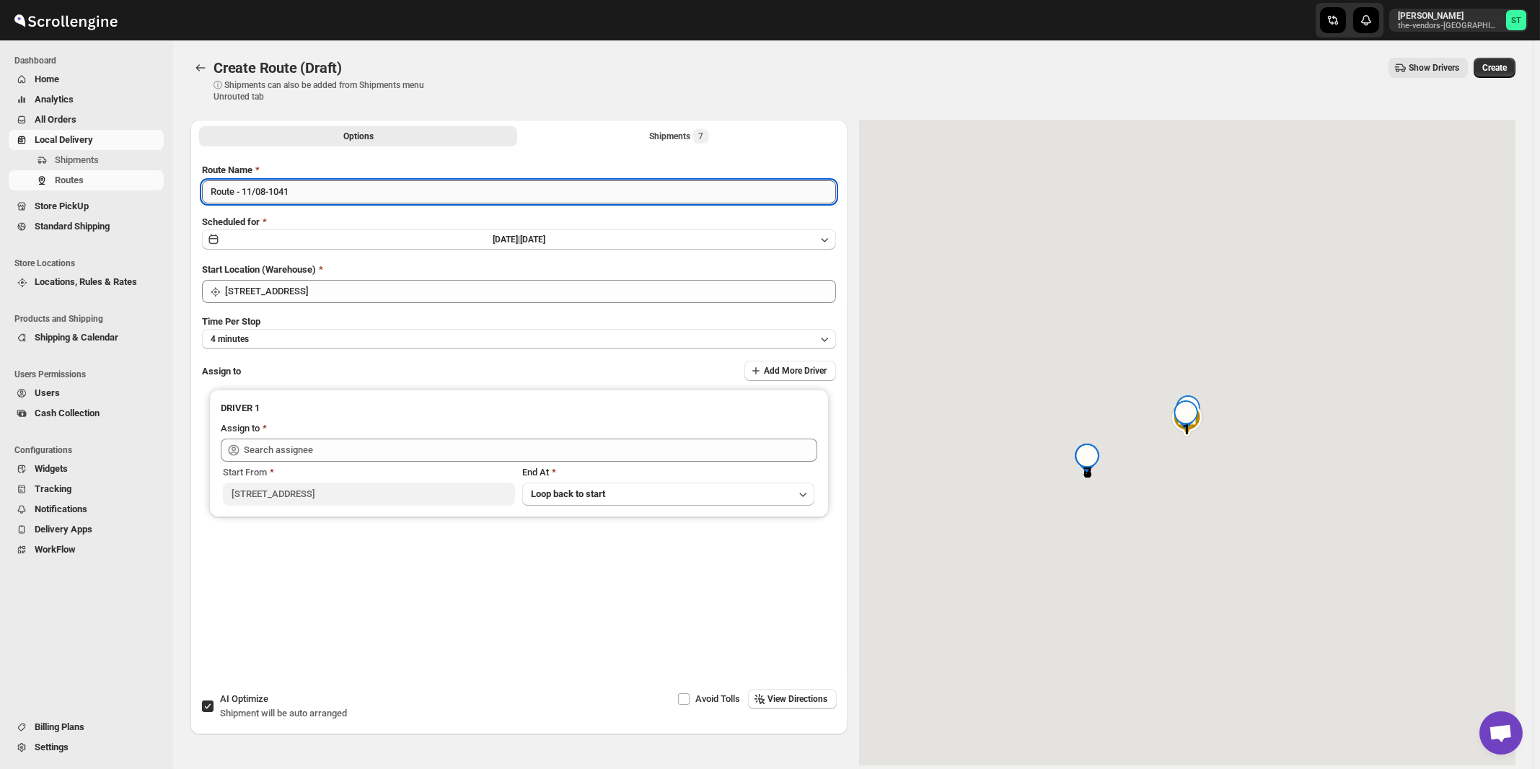
click at [449, 189] on input "Route - 11/08-1041" at bounding box center [519, 191] width 634 height 23
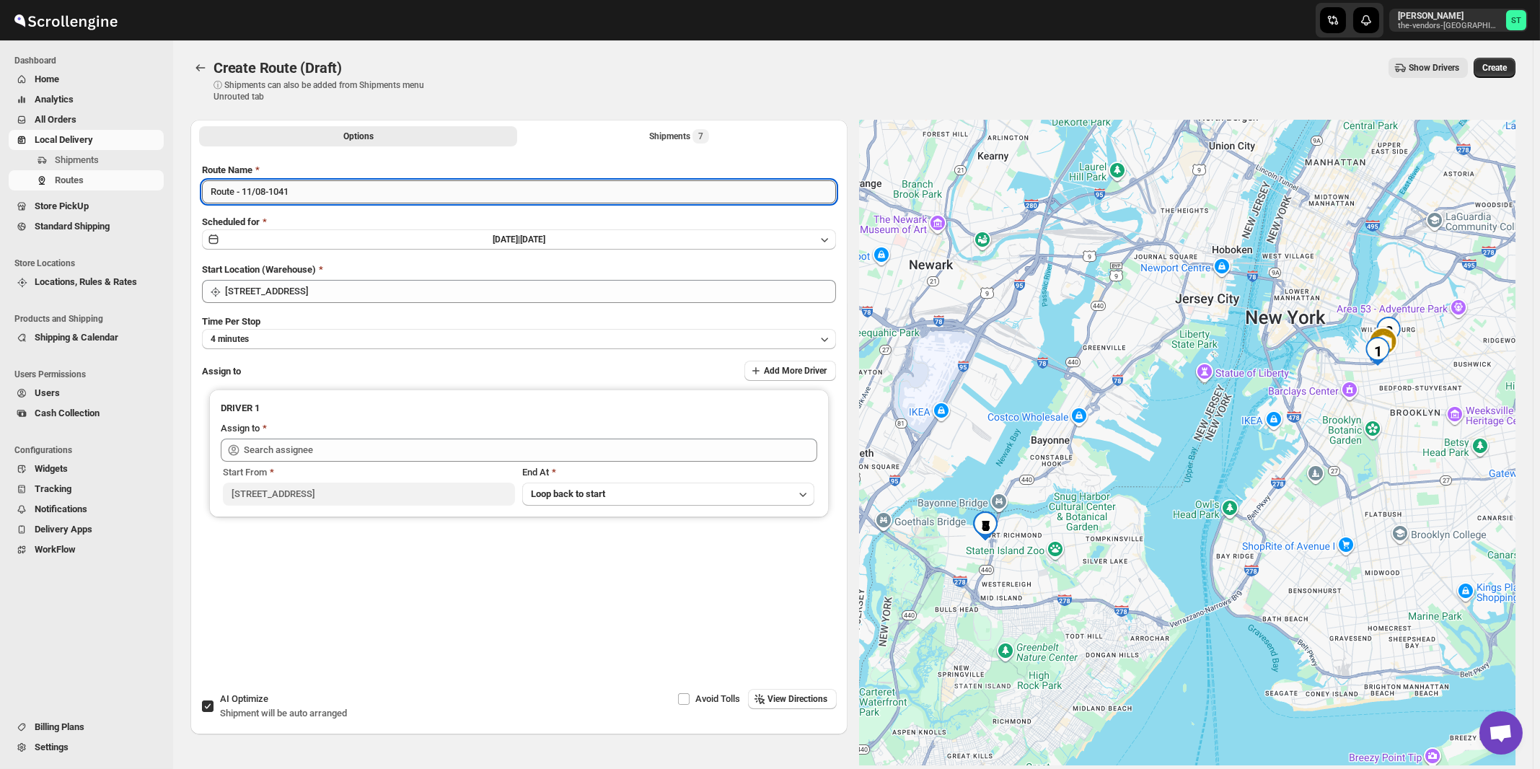
paste input "German"
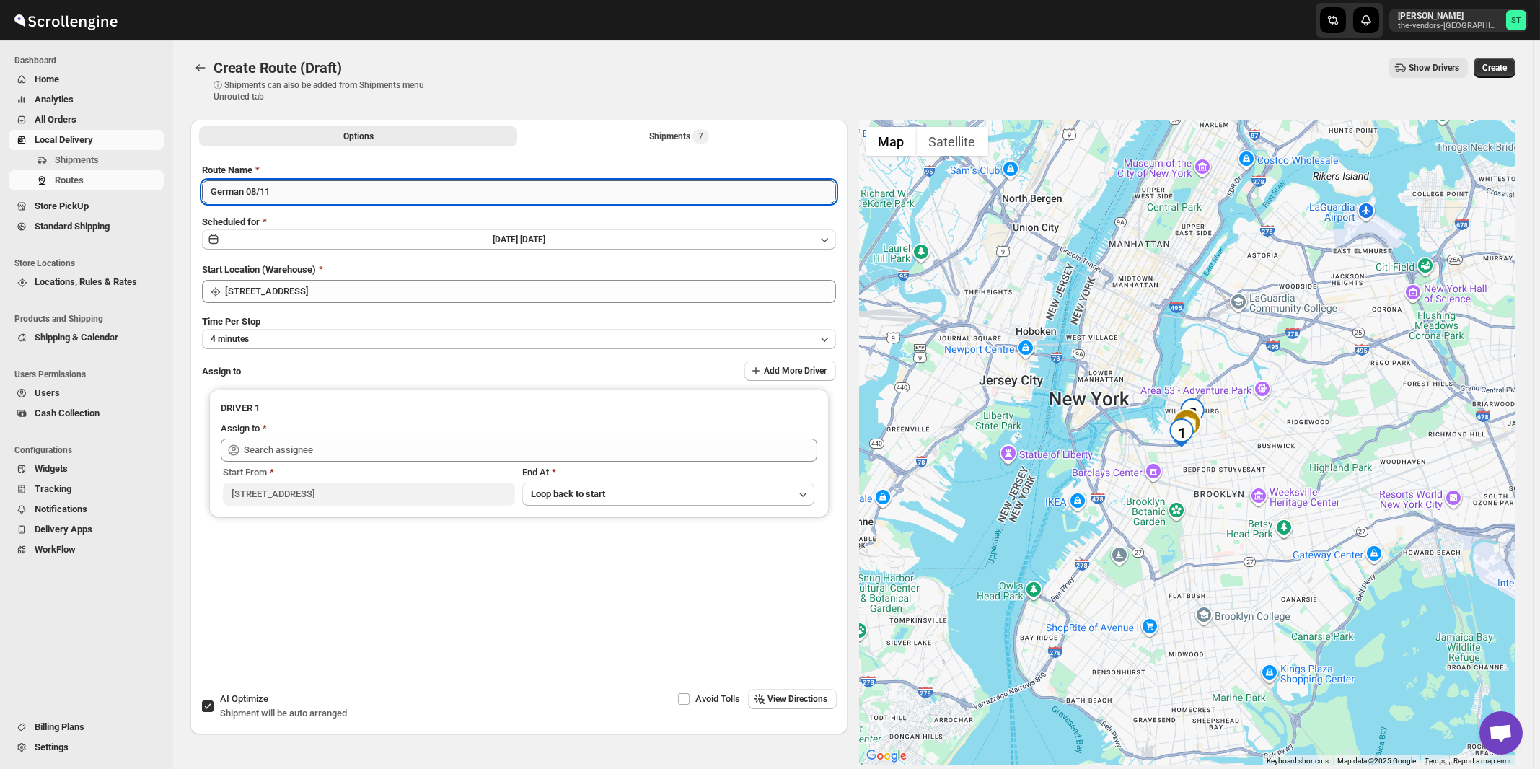
type input "German 08/11"
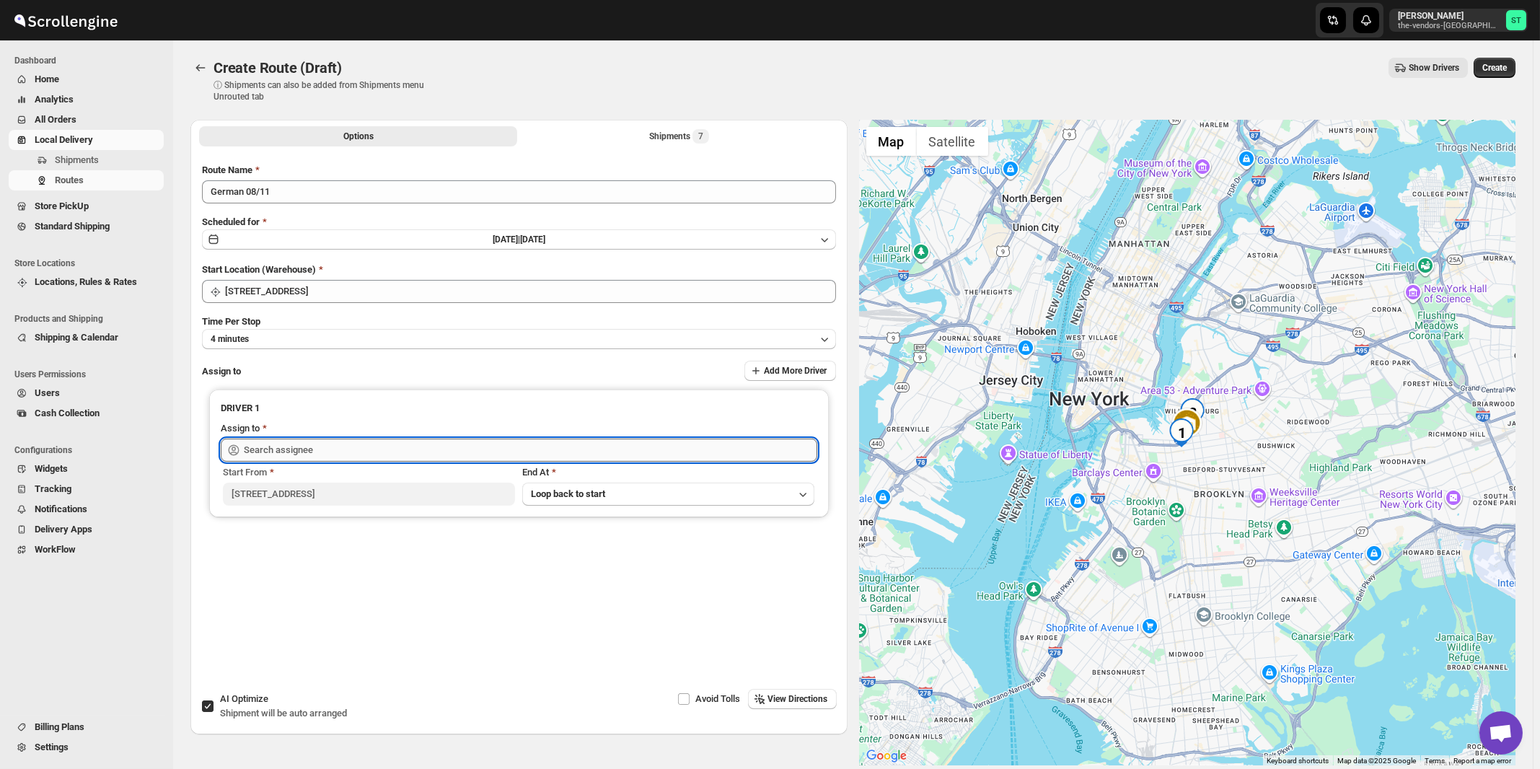
click at [451, 442] on input "text" at bounding box center [531, 450] width 574 height 23
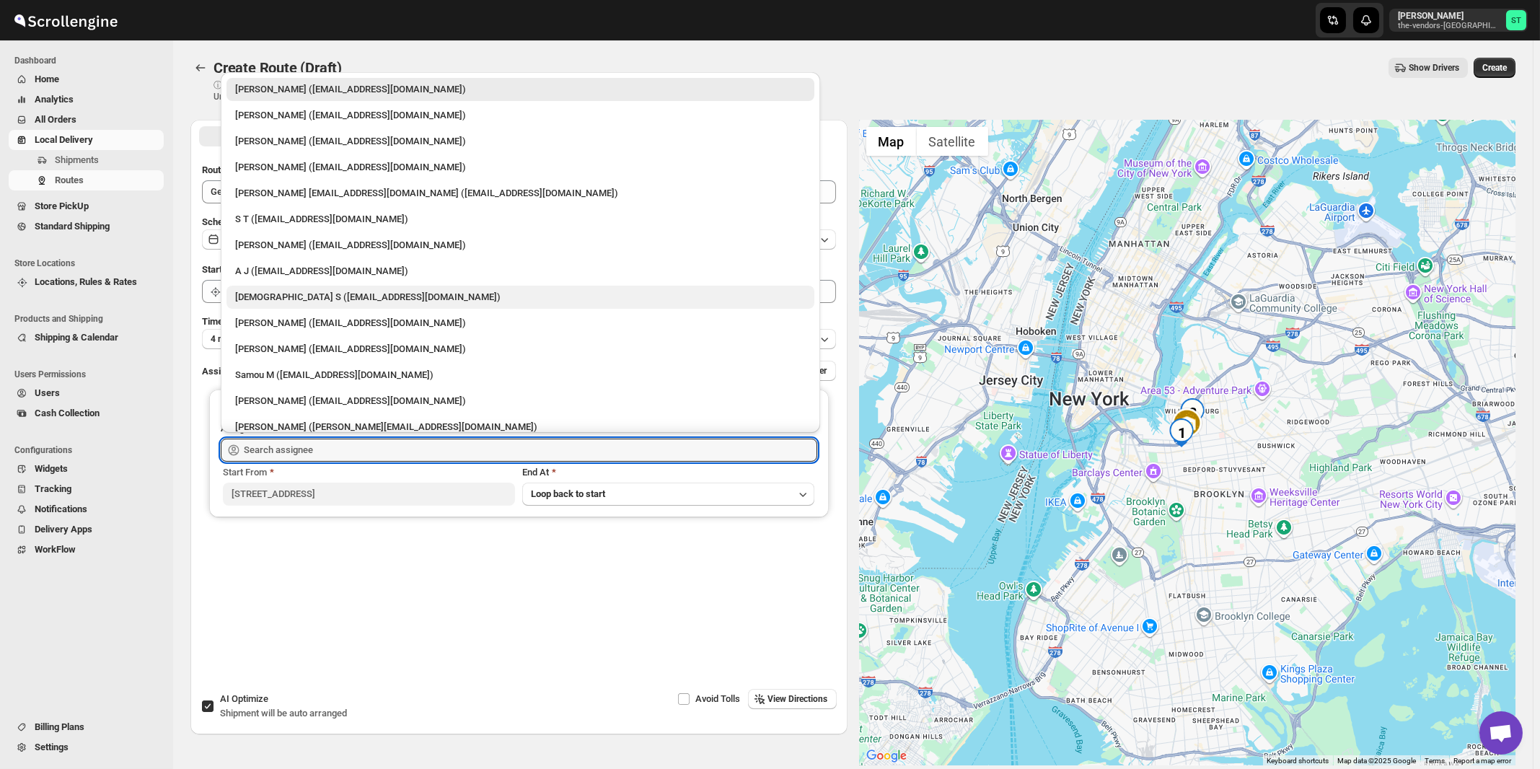
click at [276, 305] on div "[DEMOGRAPHIC_DATA] S ([EMAIL_ADDRESS][DOMAIN_NAME])" at bounding box center [521, 297] width 588 height 23
type input "[DEMOGRAPHIC_DATA] S ([EMAIL_ADDRESS][DOMAIN_NAME])"
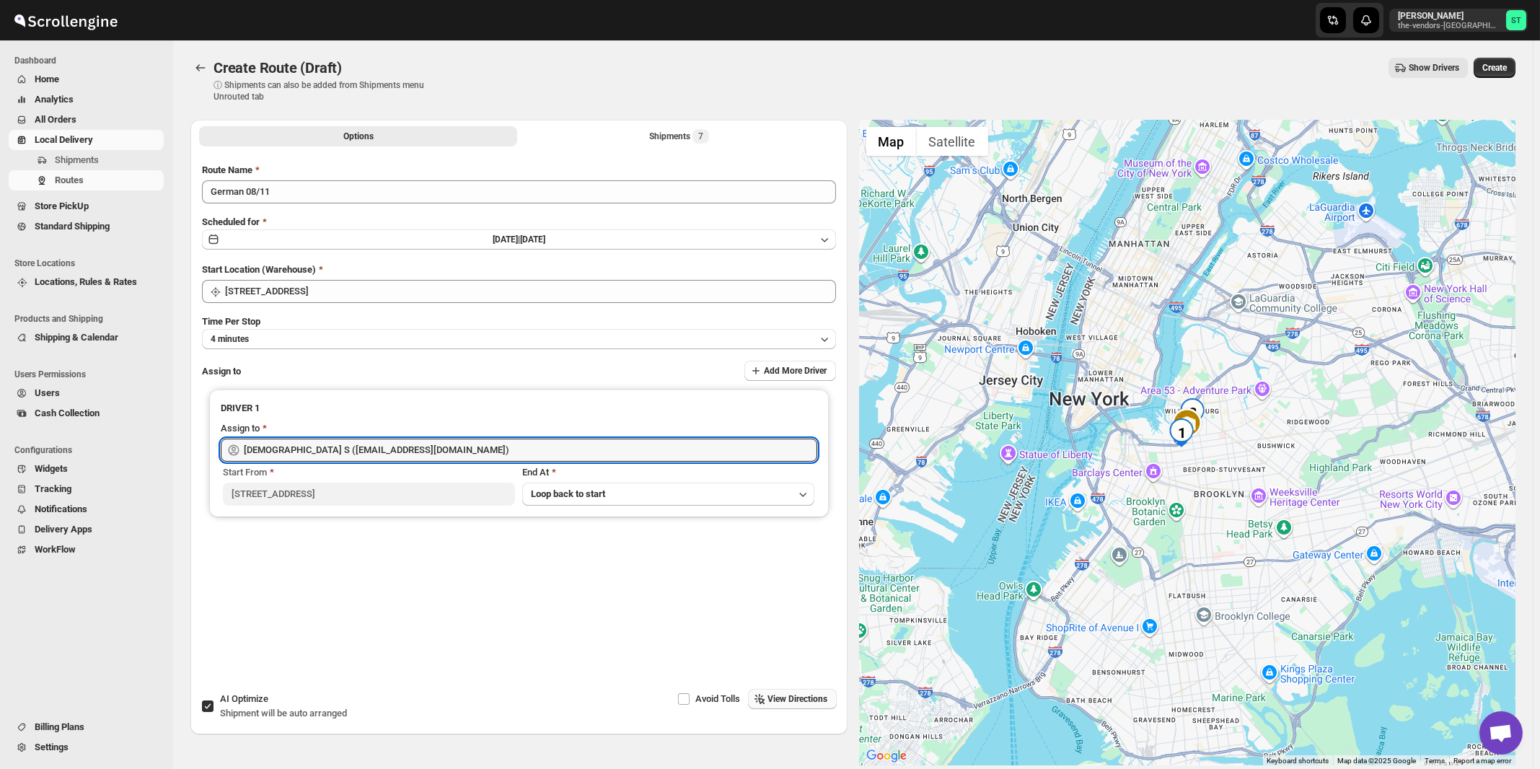
click at [812, 698] on span "View Directions" at bounding box center [798, 699] width 60 height 12
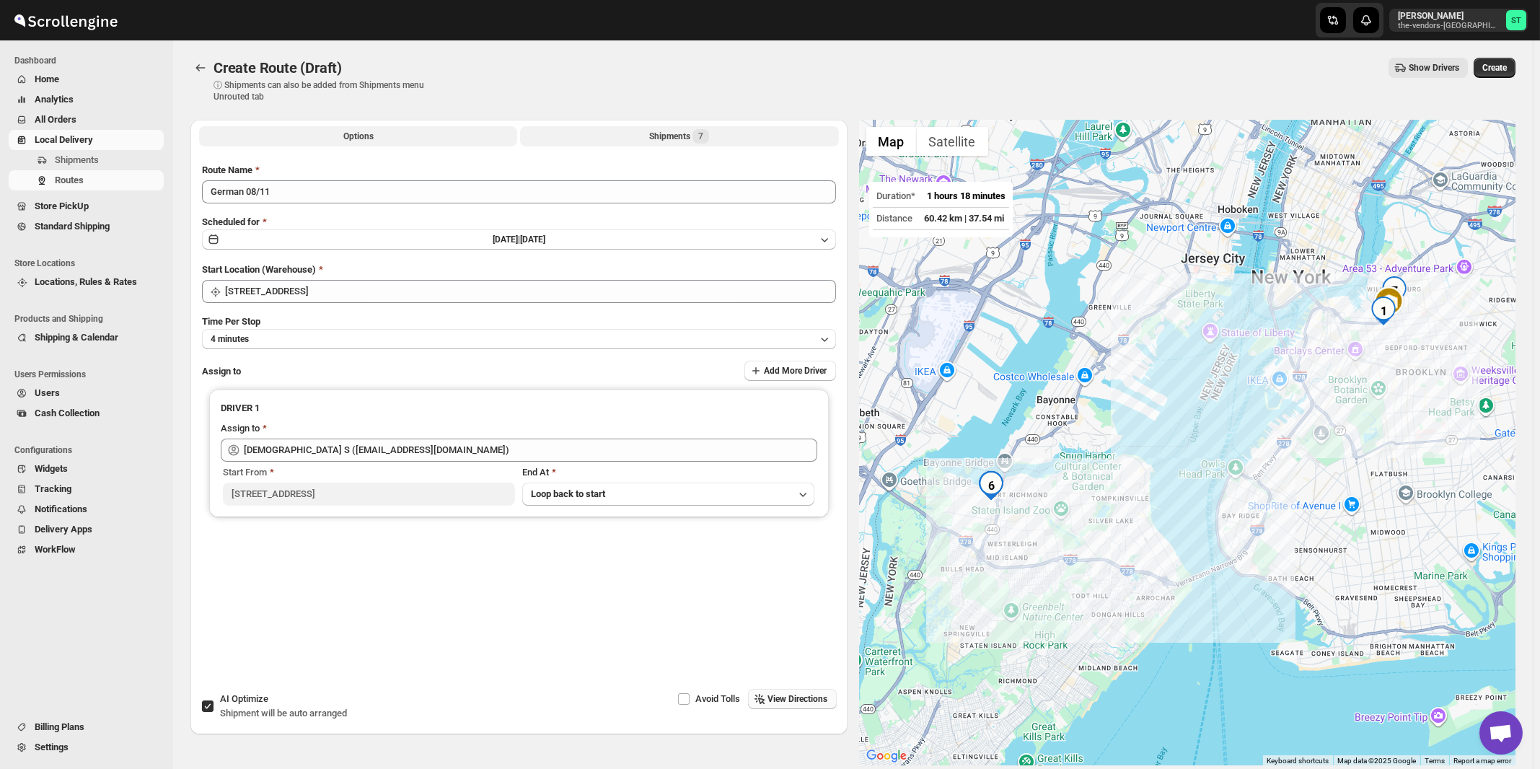
click at [657, 141] on div "Shipments 7" at bounding box center [679, 136] width 60 height 14
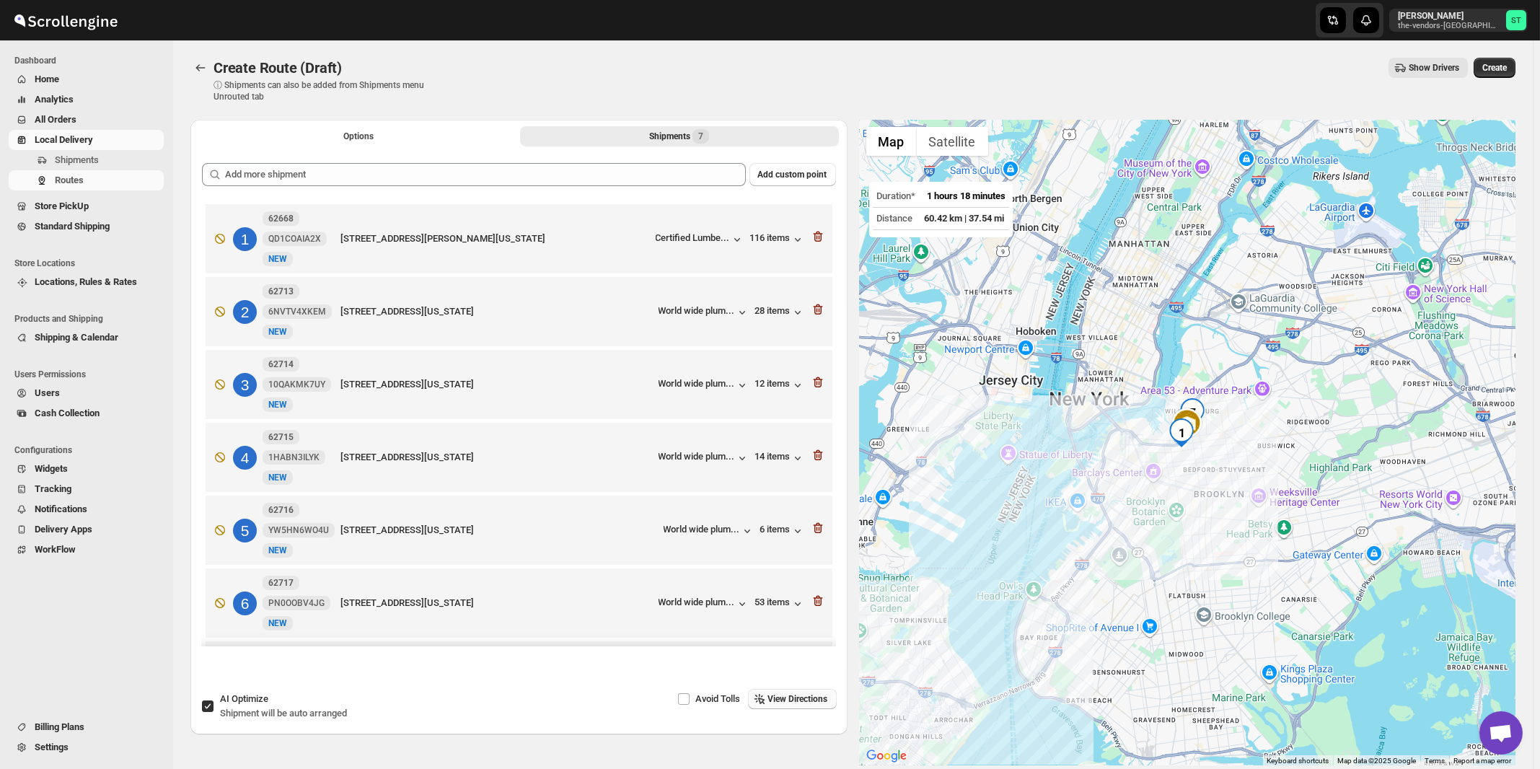
click at [254, 704] on span "AI Optimize" at bounding box center [244, 698] width 48 height 11
click at [214, 705] on input "AI Optimize Shipment will be auto arranged" at bounding box center [208, 707] width 12 height 12
checkbox input "false"
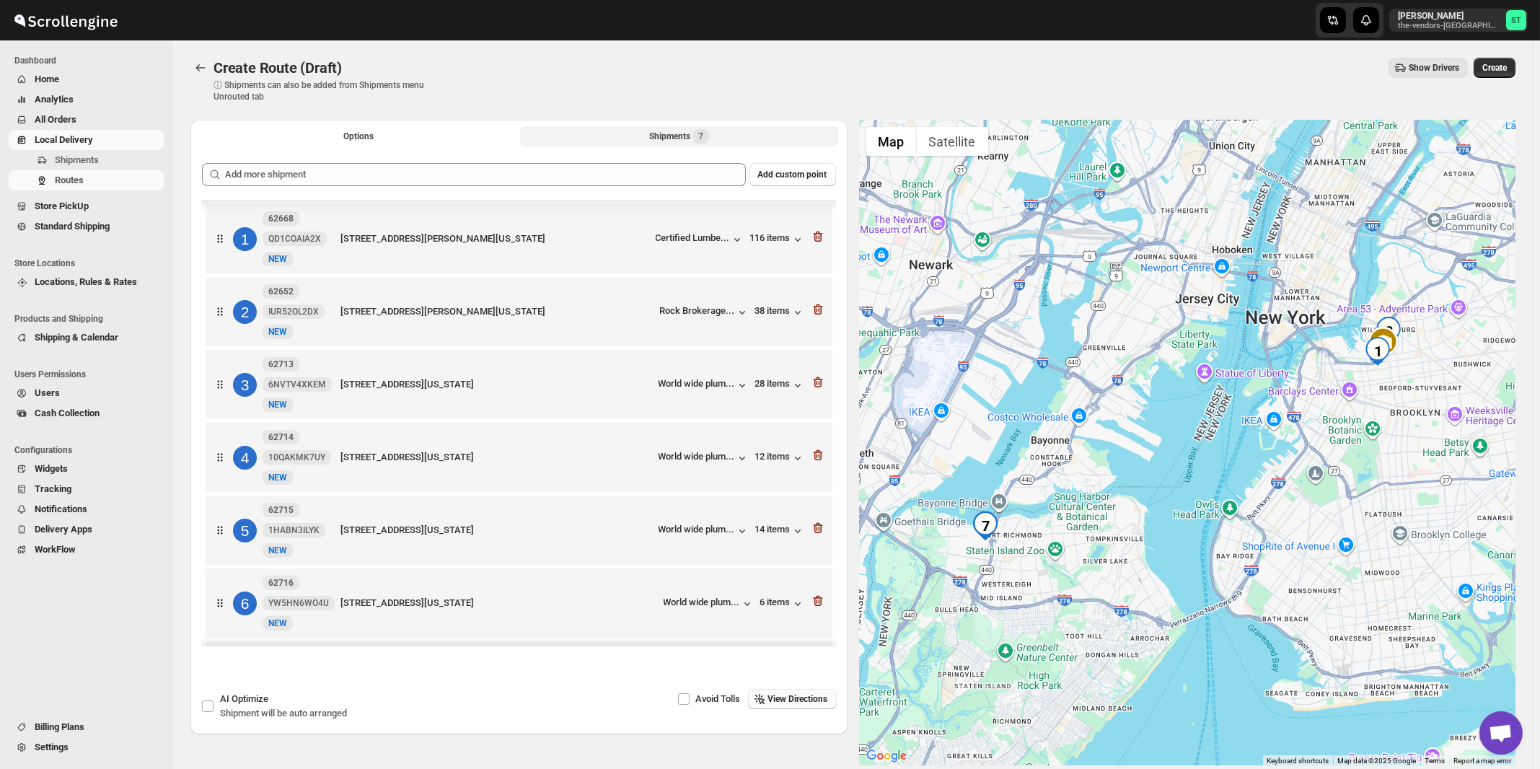
scroll to position [79, 0]
click at [804, 696] on span "View Directions" at bounding box center [798, 699] width 60 height 12
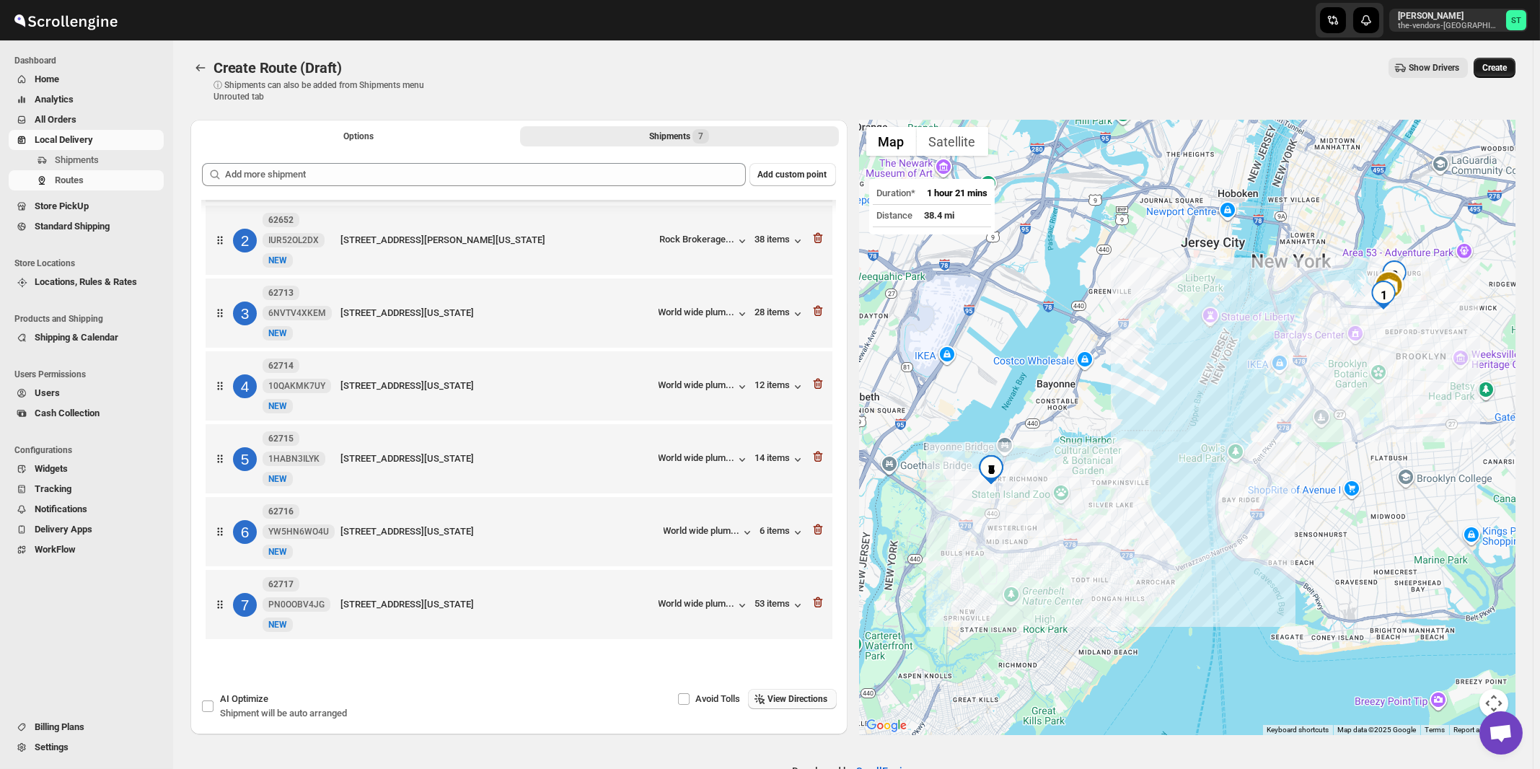
click at [1503, 69] on span "Create" at bounding box center [1495, 68] width 25 height 12
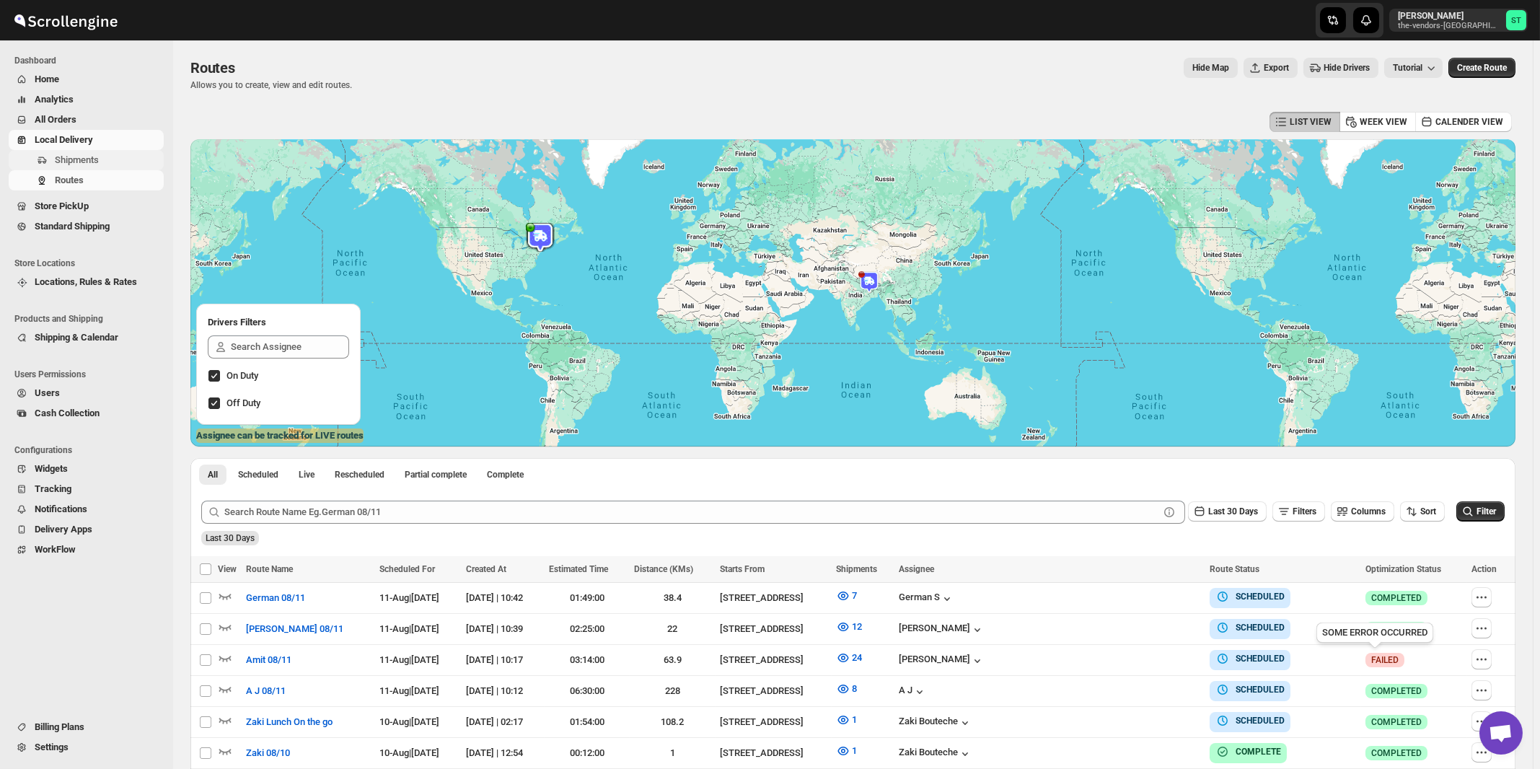
click at [92, 157] on span "Shipments" at bounding box center [77, 159] width 44 height 11
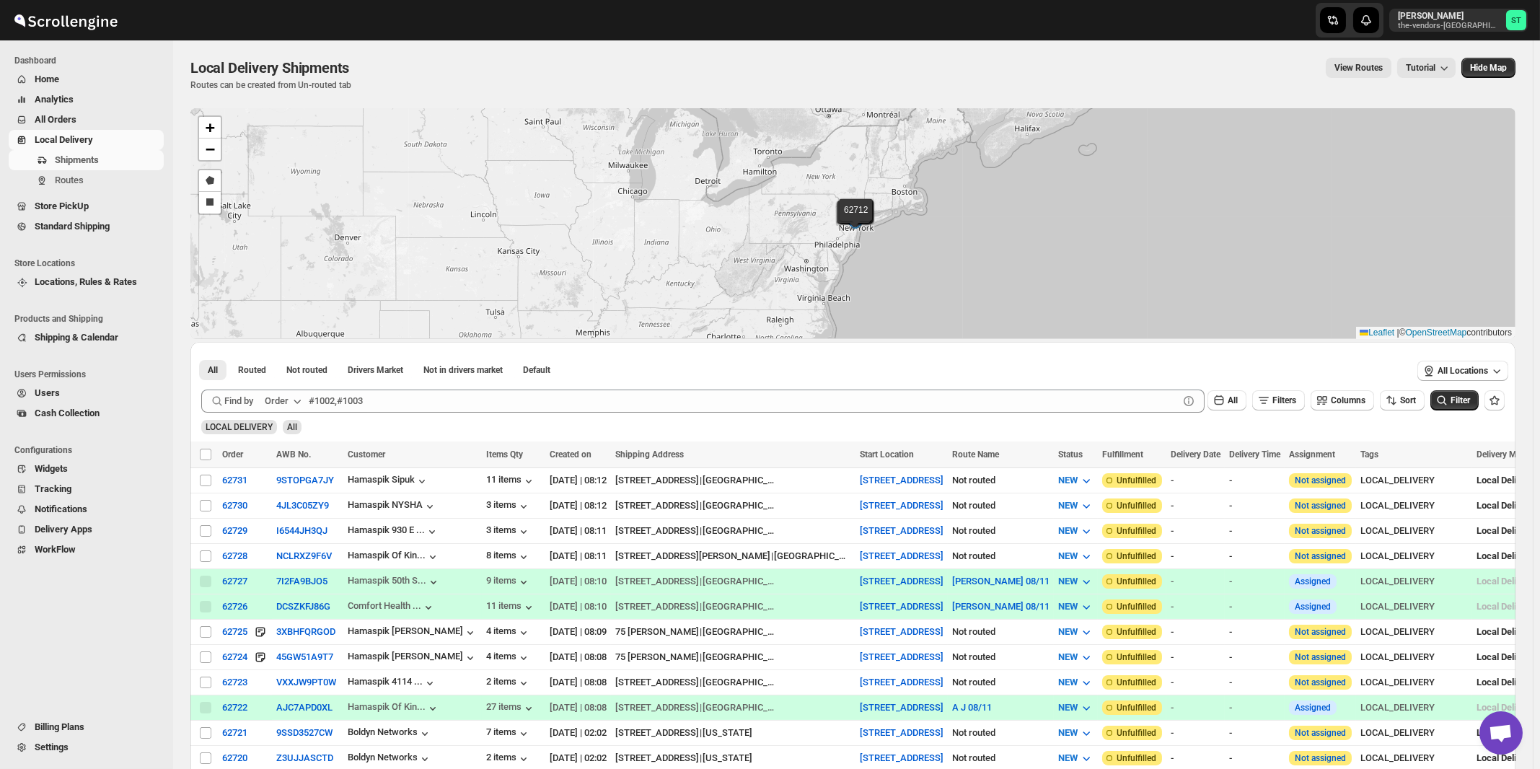
click at [283, 403] on div "Order" at bounding box center [277, 401] width 24 height 14
click at [285, 519] on button "Customer Name" at bounding box center [285, 508] width 75 height 23
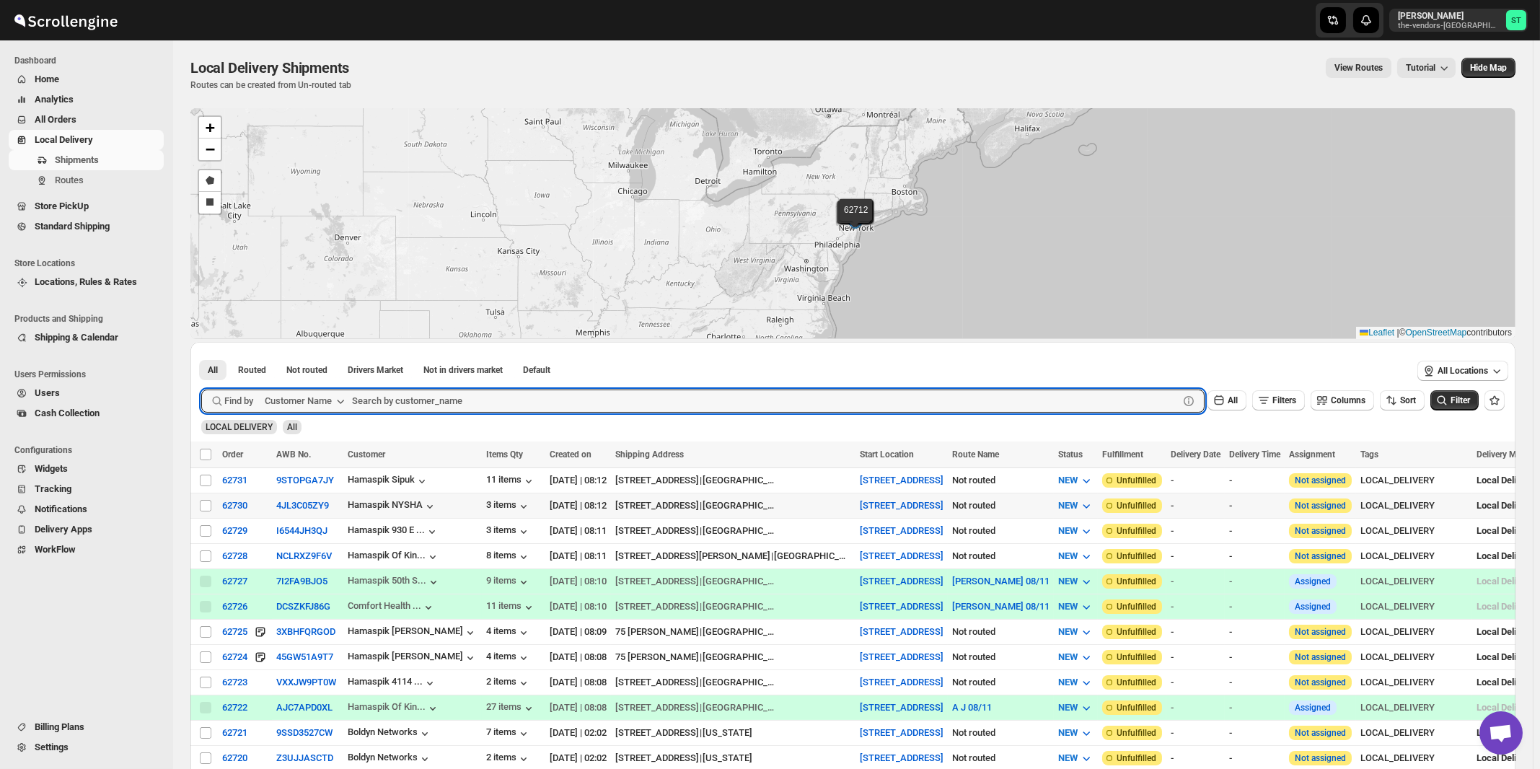
paste input "Corner Hardware & Print Ctr."
type input "Corner Hardware & Print Ctr."
click button "Submit" at bounding box center [221, 349] width 41 height 15
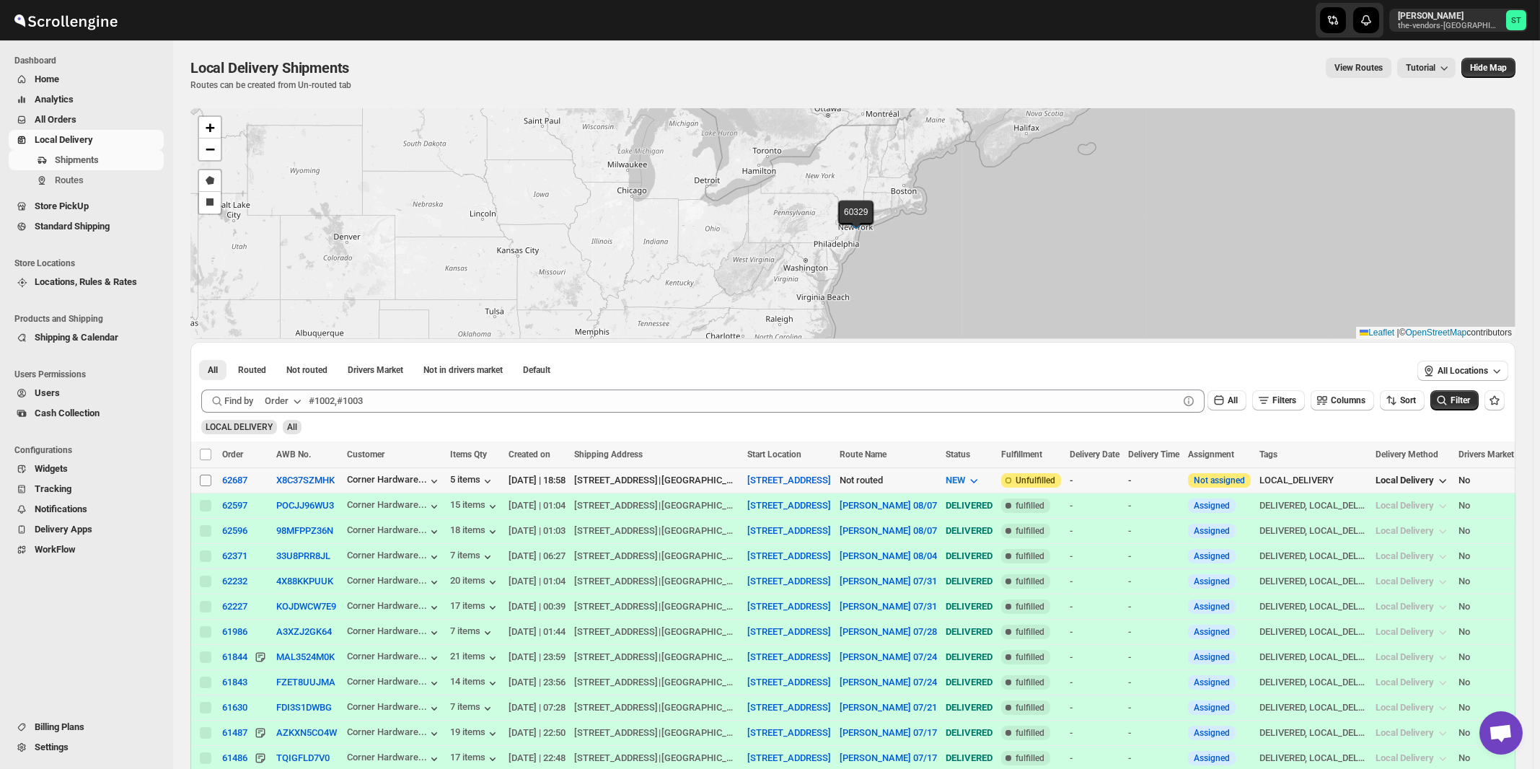
click at [206, 480] on input "Select shipment" at bounding box center [206, 481] width 12 height 12
checkbox input "true"
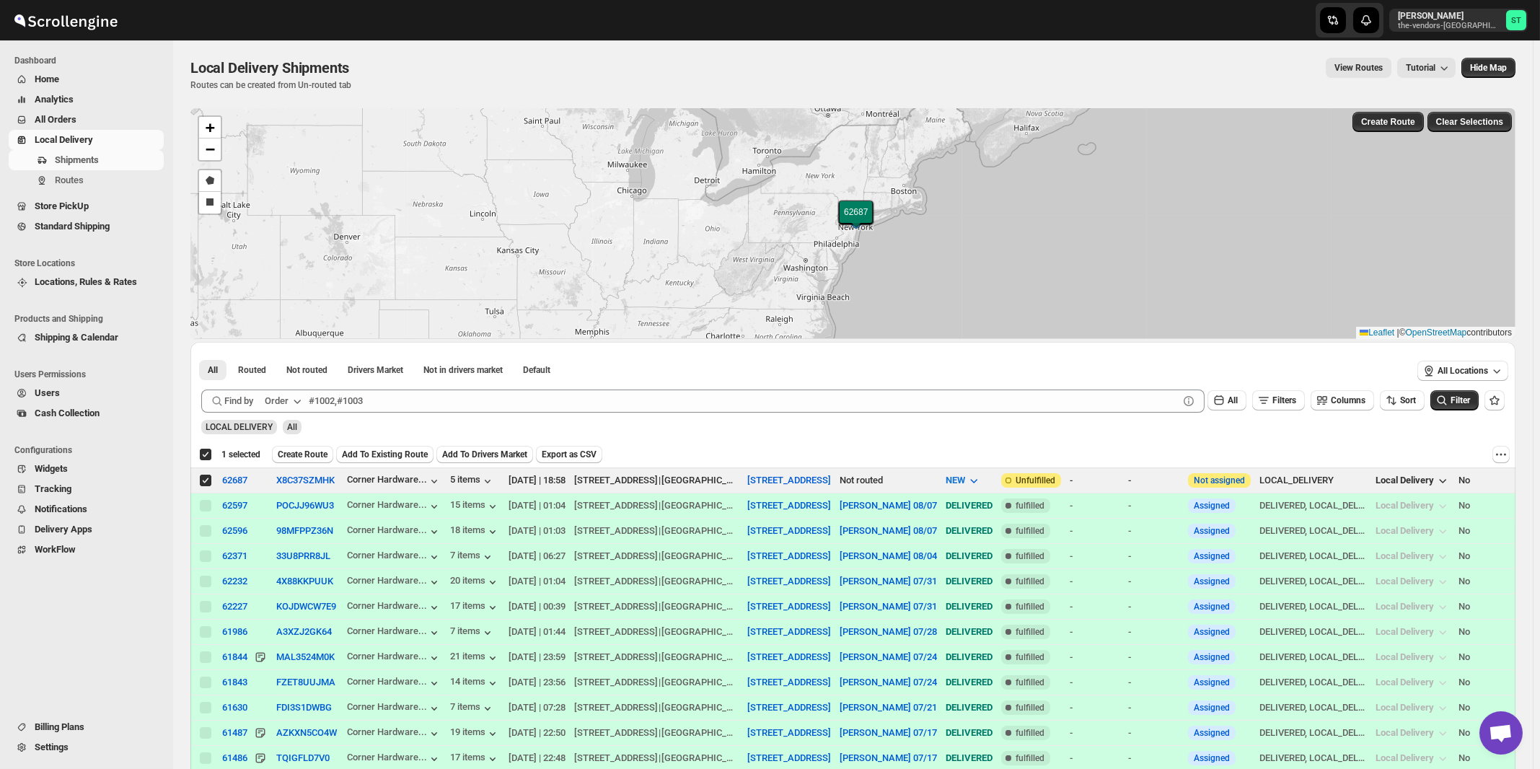
click at [292, 401] on icon "button" at bounding box center [297, 401] width 14 height 14
click at [284, 515] on div "Customer Name" at bounding box center [286, 508] width 66 height 14
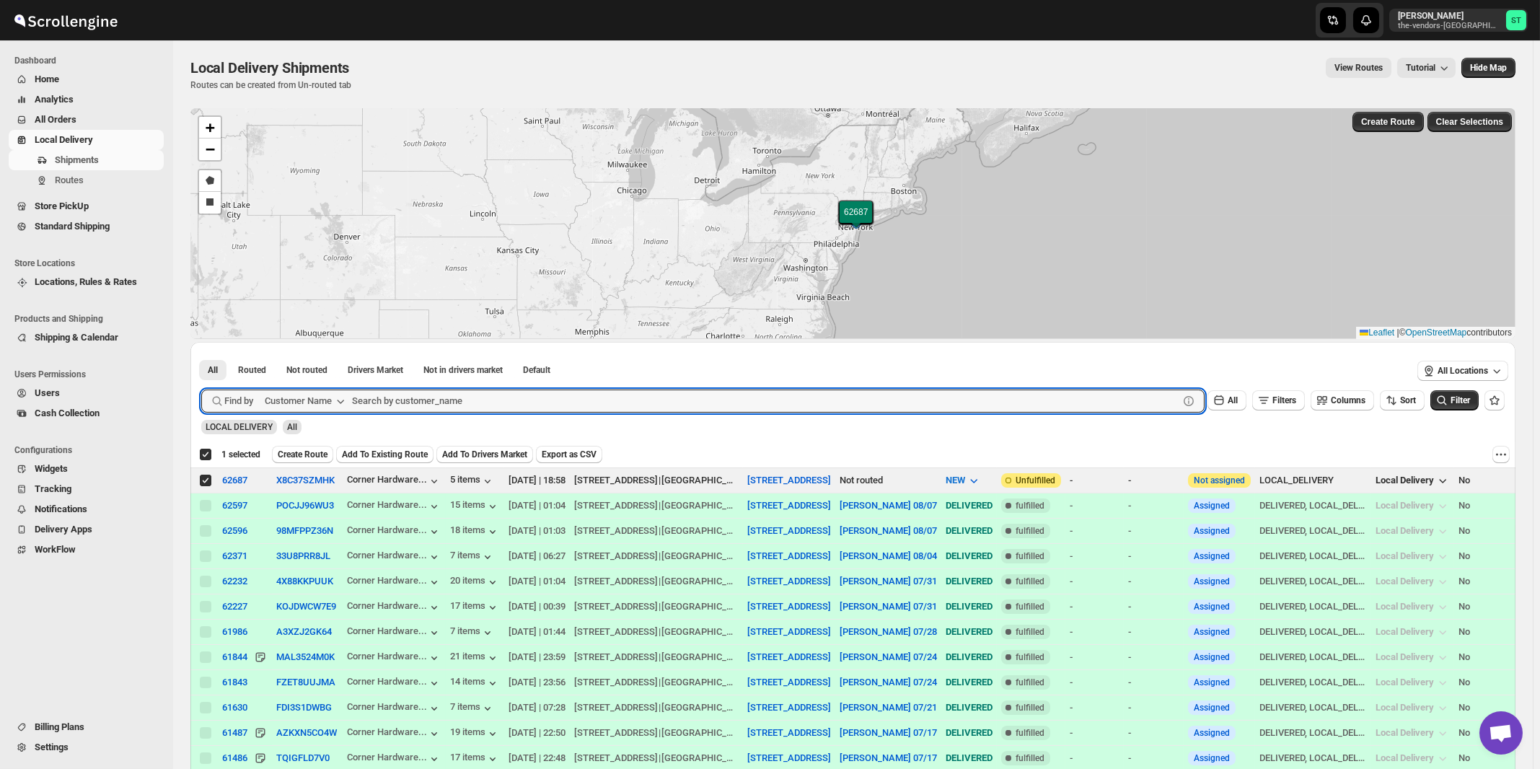
paste input "[PERSON_NAME] And Associates"
type input "[PERSON_NAME] And Associates"
click button "Submit" at bounding box center [221, 349] width 41 height 15
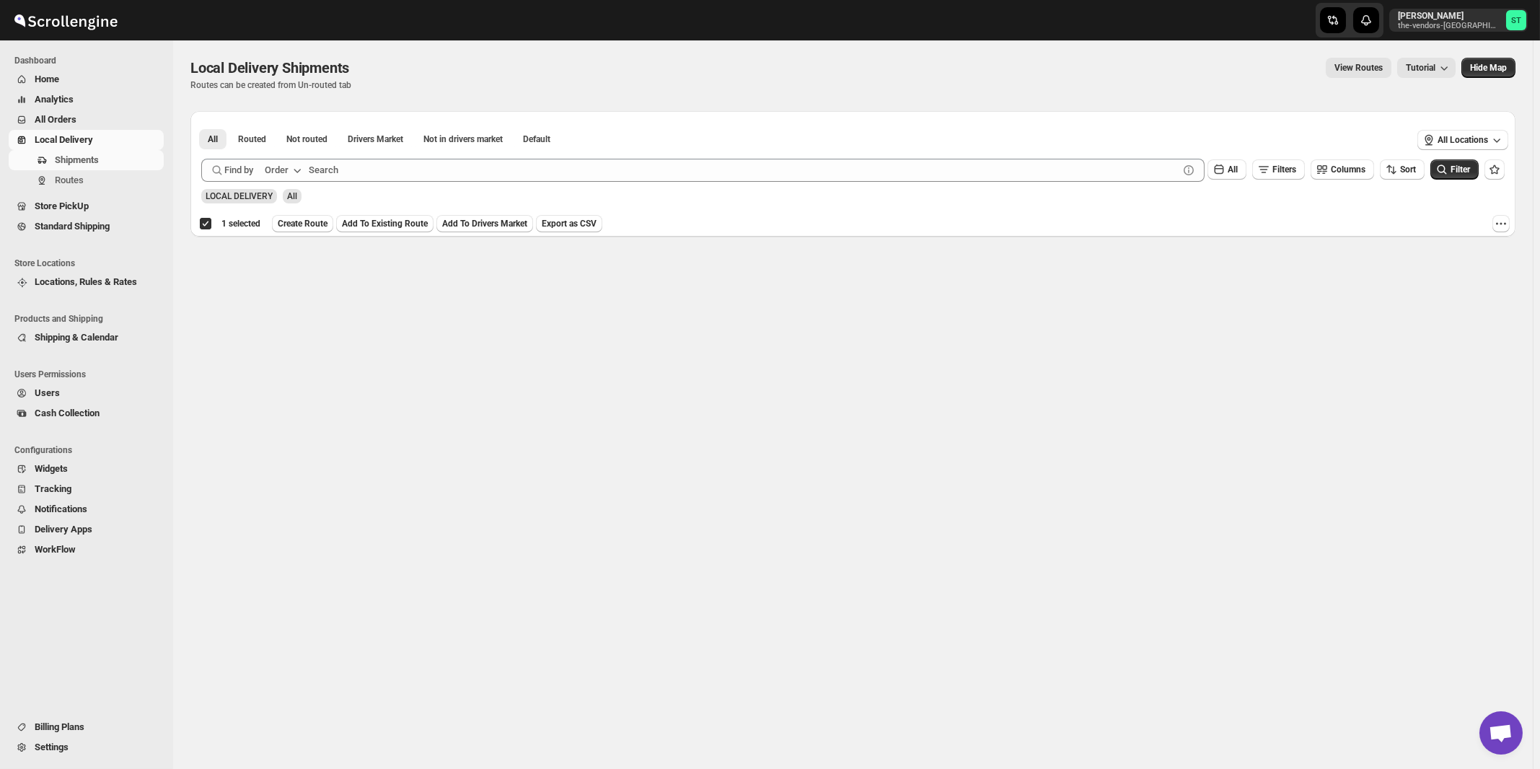
click at [281, 163] on div "Order" at bounding box center [277, 170] width 24 height 14
click at [278, 289] on button "Customer Name" at bounding box center [285, 277] width 75 height 23
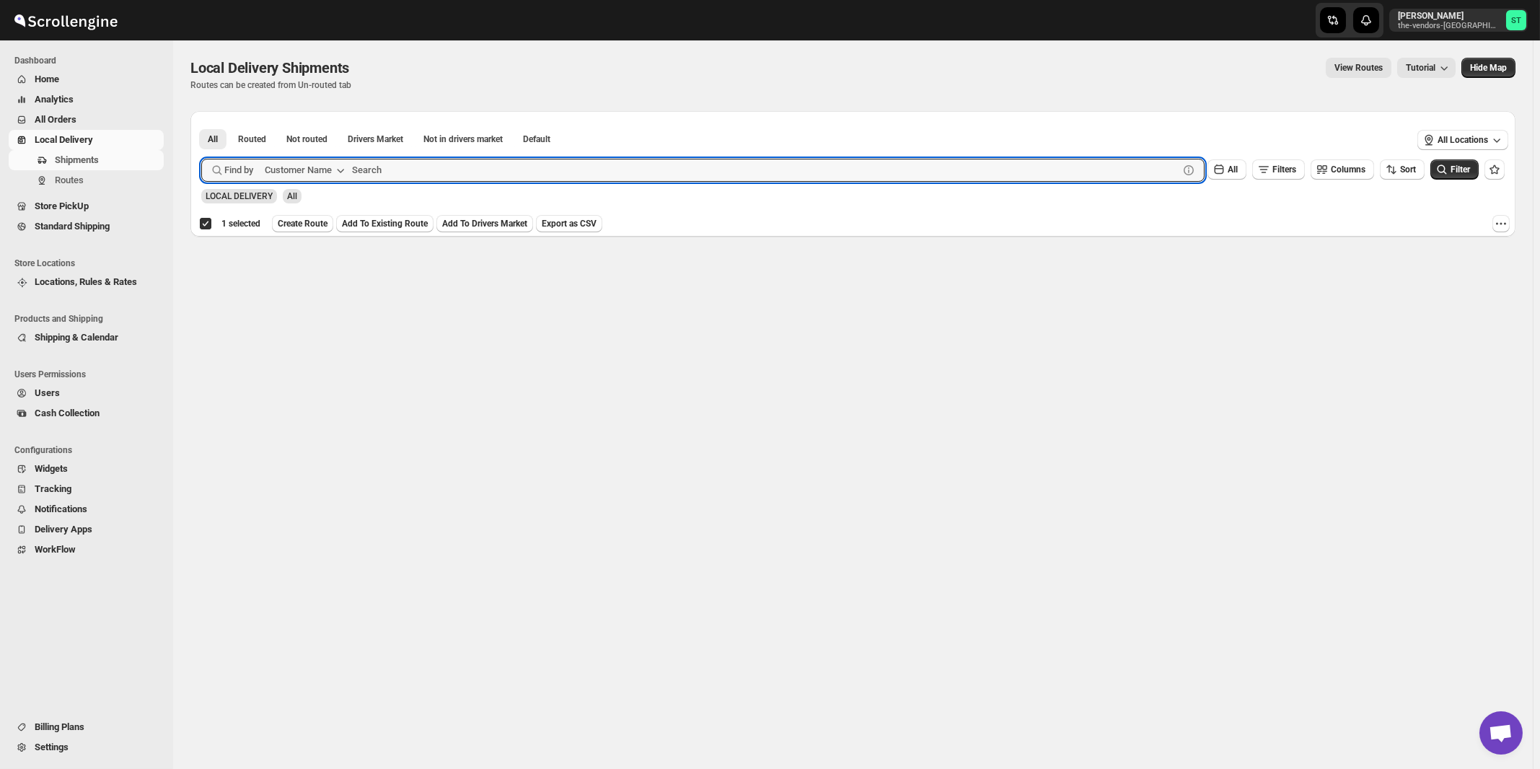
paste input "[PERSON_NAME] And Associates"
type input "[PERSON_NAME]"
click button "Submit" at bounding box center [221, 118] width 41 height 15
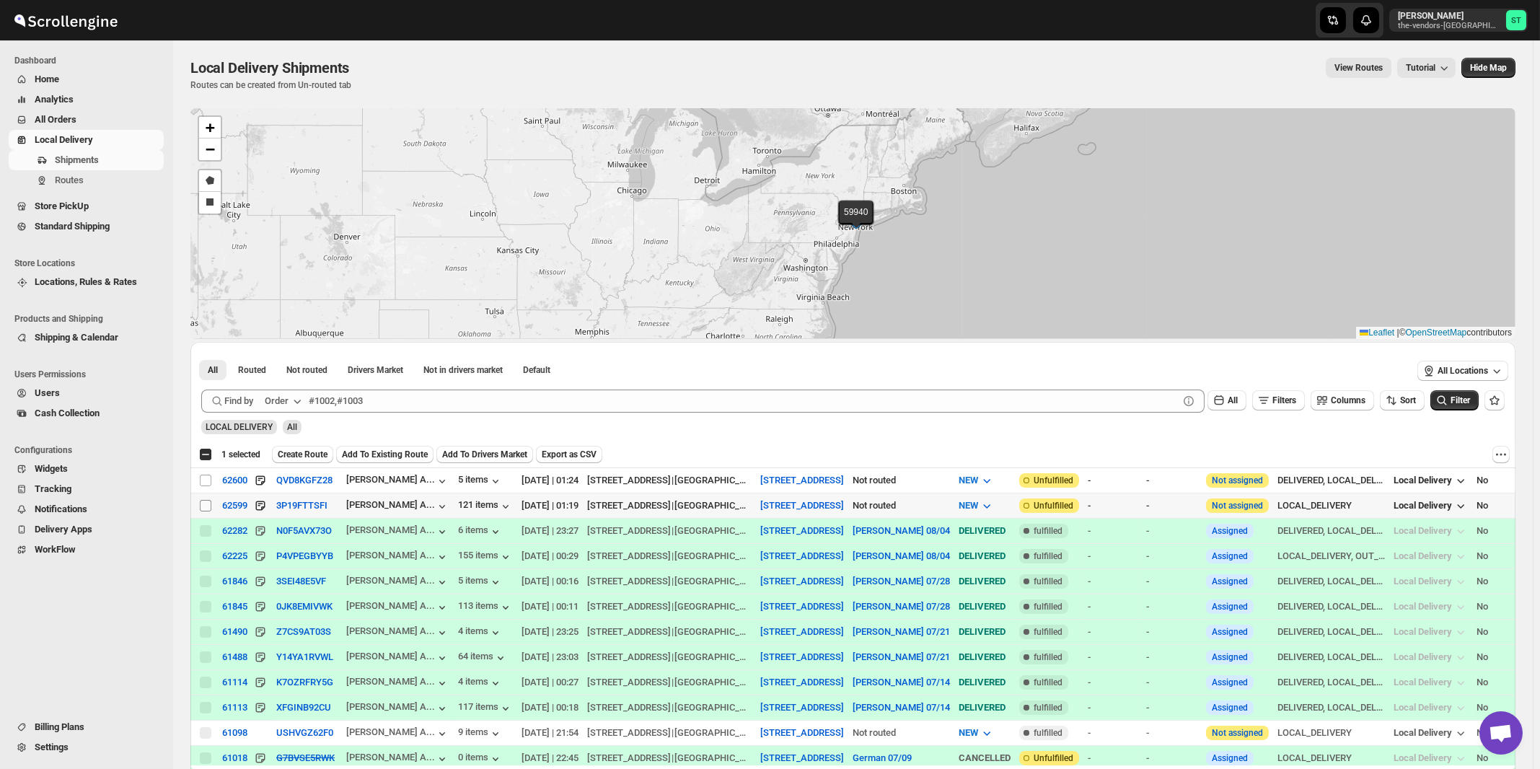
click at [203, 505] on input "Select shipment" at bounding box center [206, 506] width 12 height 12
checkbox input "true"
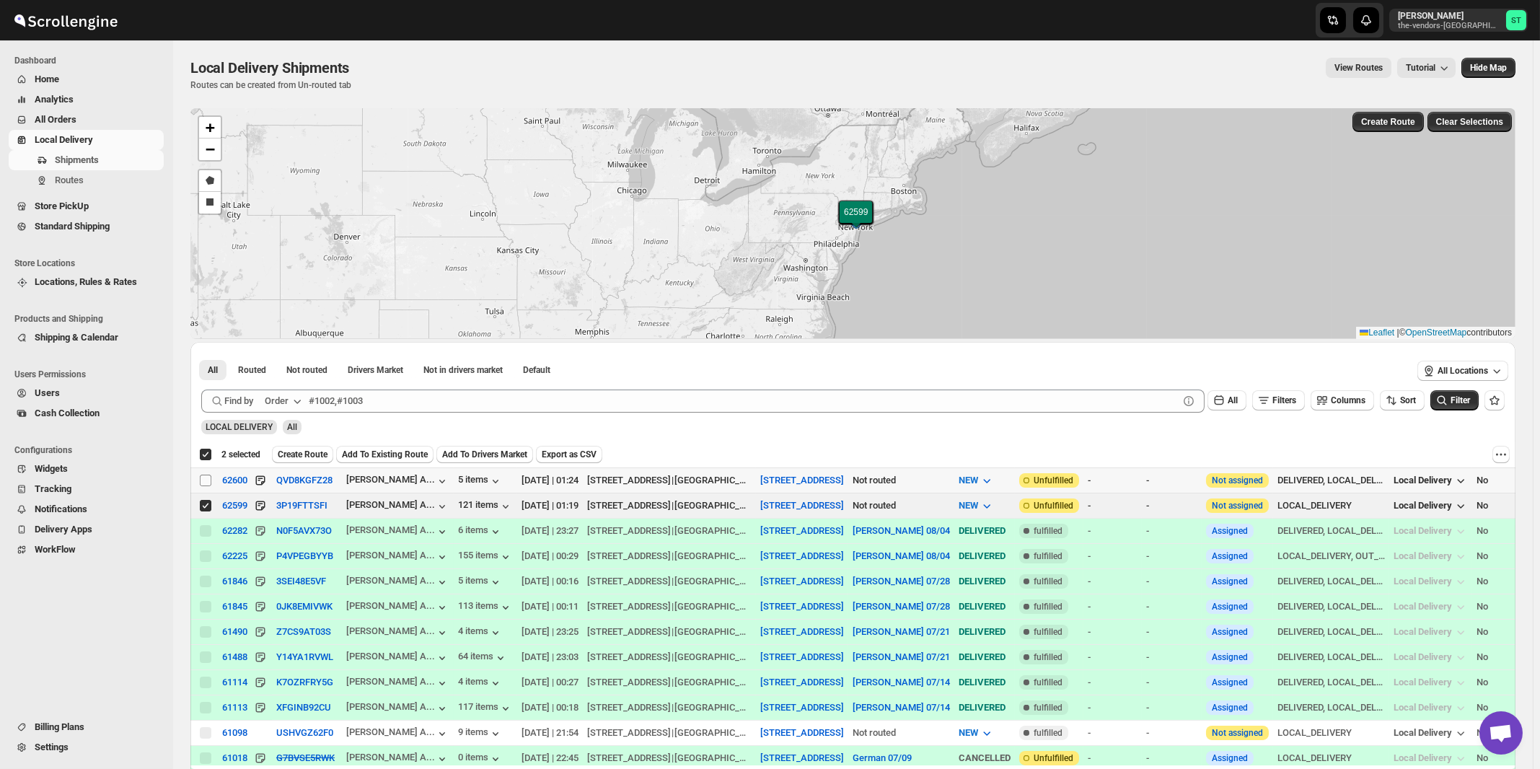
click at [206, 479] on input "Select shipment" at bounding box center [206, 481] width 12 height 12
checkbox input "true"
checkbox input "false"
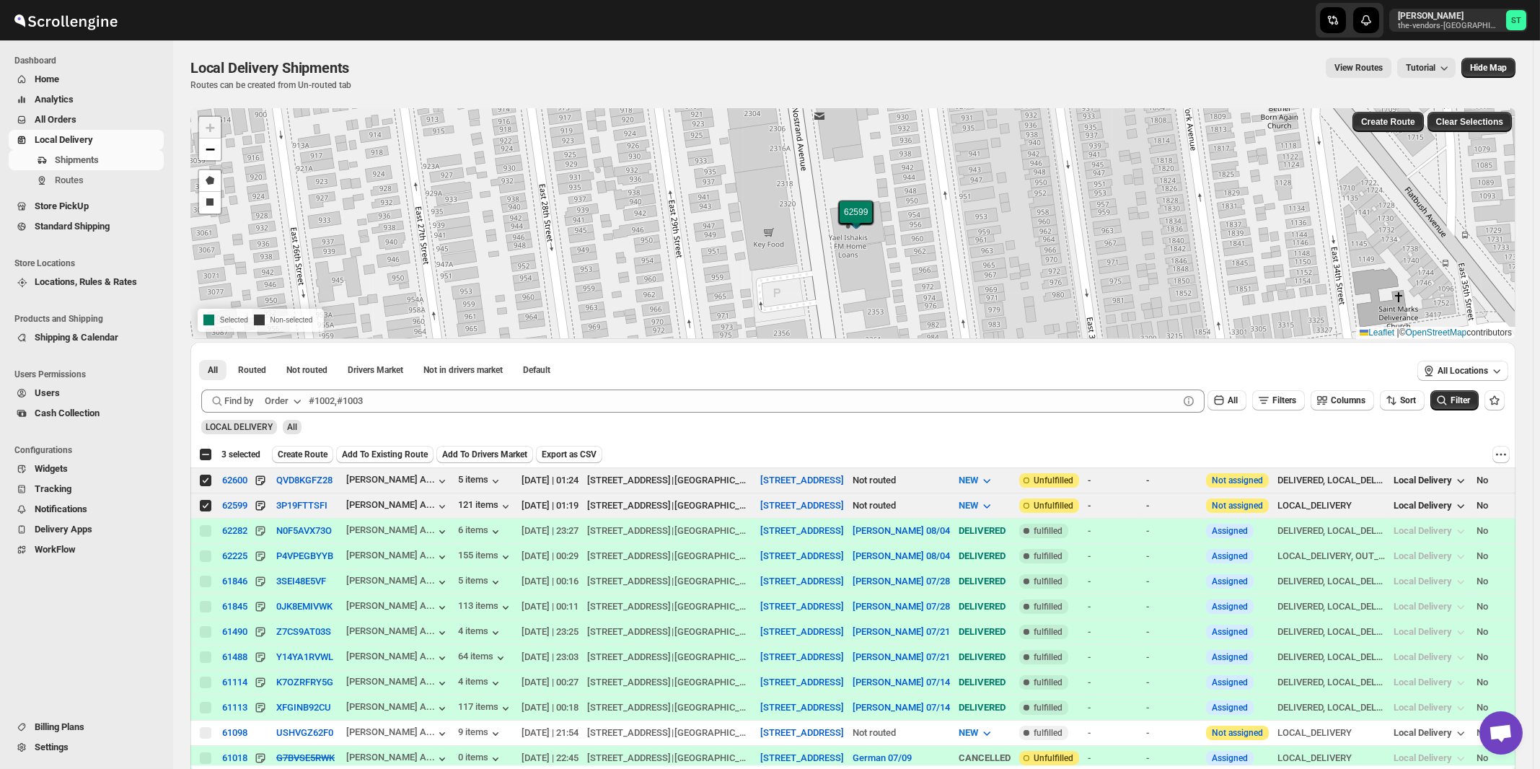
click at [296, 407] on icon "button" at bounding box center [297, 401] width 14 height 14
click at [297, 517] on button "Customer Name" at bounding box center [285, 508] width 75 height 23
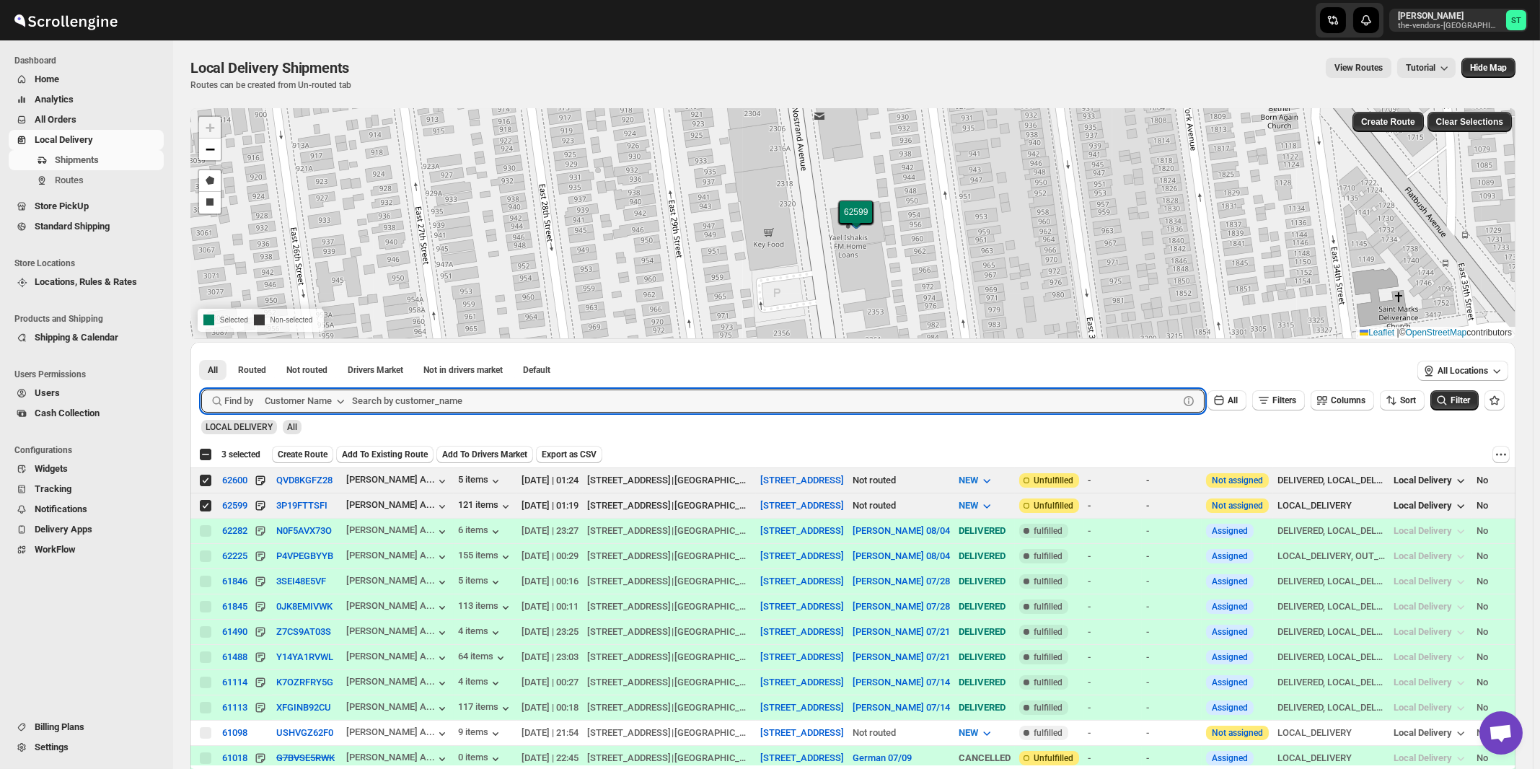
paste input "Preffered Builders"
type input "Preffered Builders"
click button "Submit" at bounding box center [221, 349] width 41 height 15
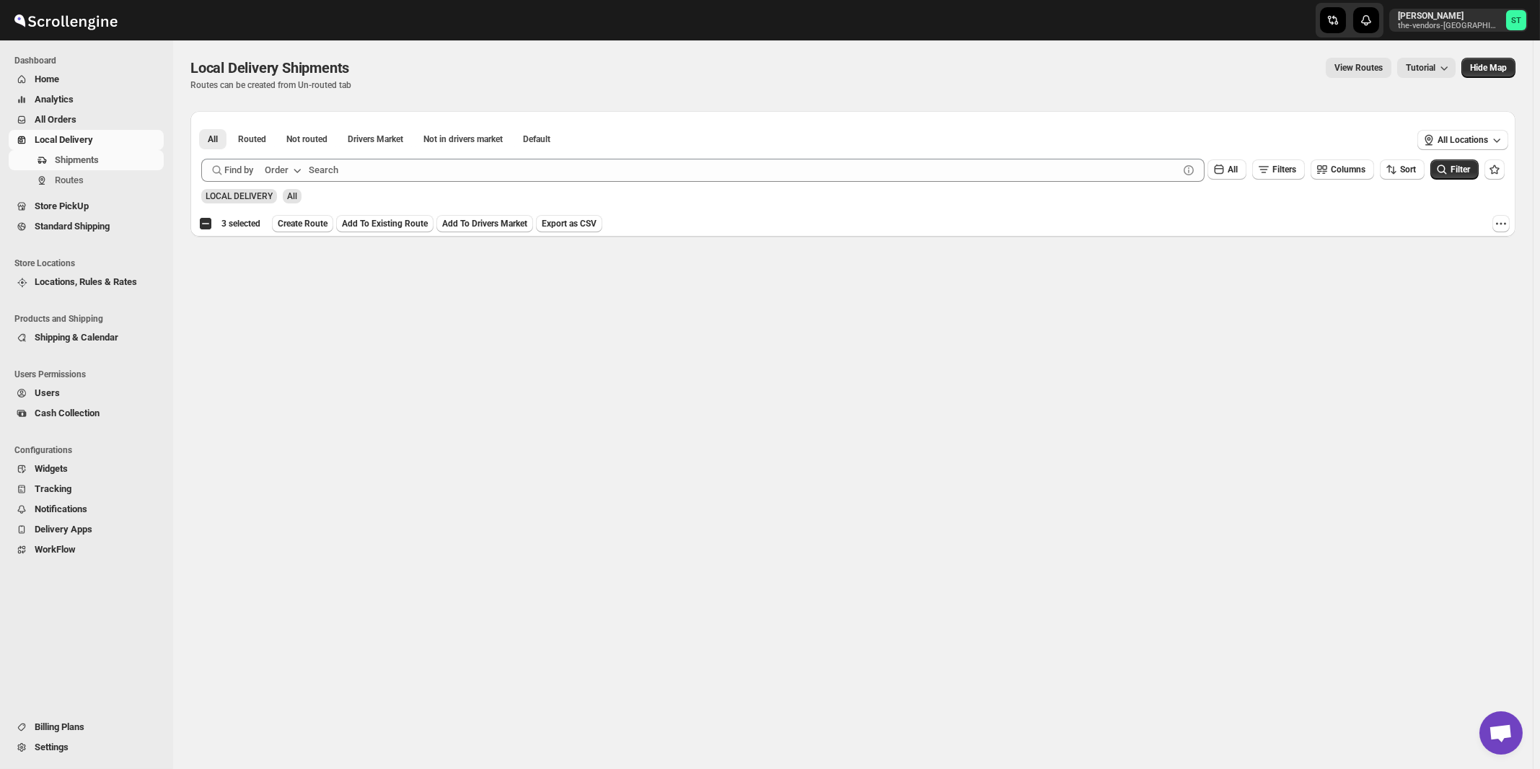
click at [279, 175] on div "Order" at bounding box center [277, 170] width 24 height 14
click at [264, 278] on div "Customer Name" at bounding box center [286, 278] width 66 height 14
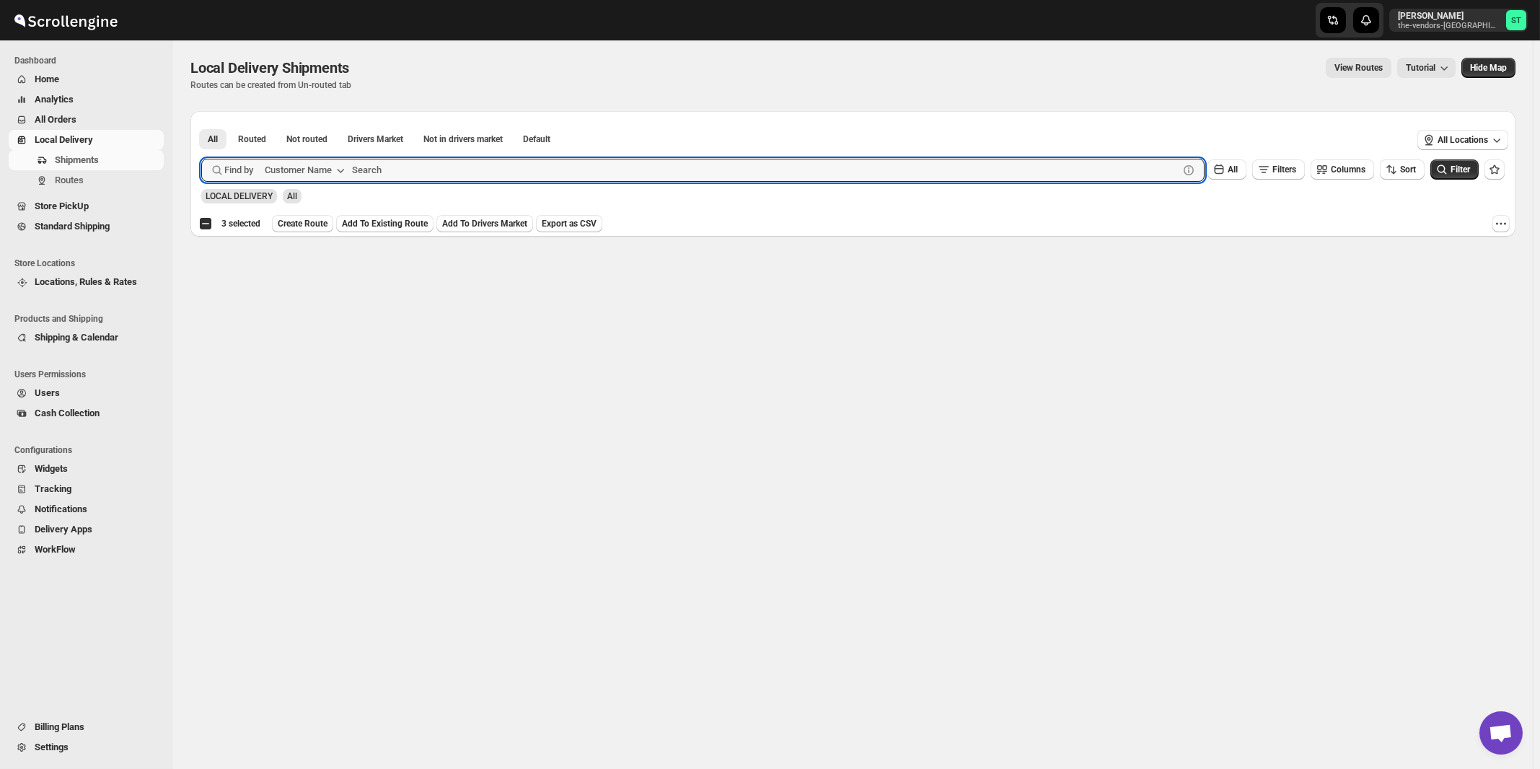
paste input "Preffered Builders"
type input "Pref"
click button "Submit" at bounding box center [221, 118] width 41 height 15
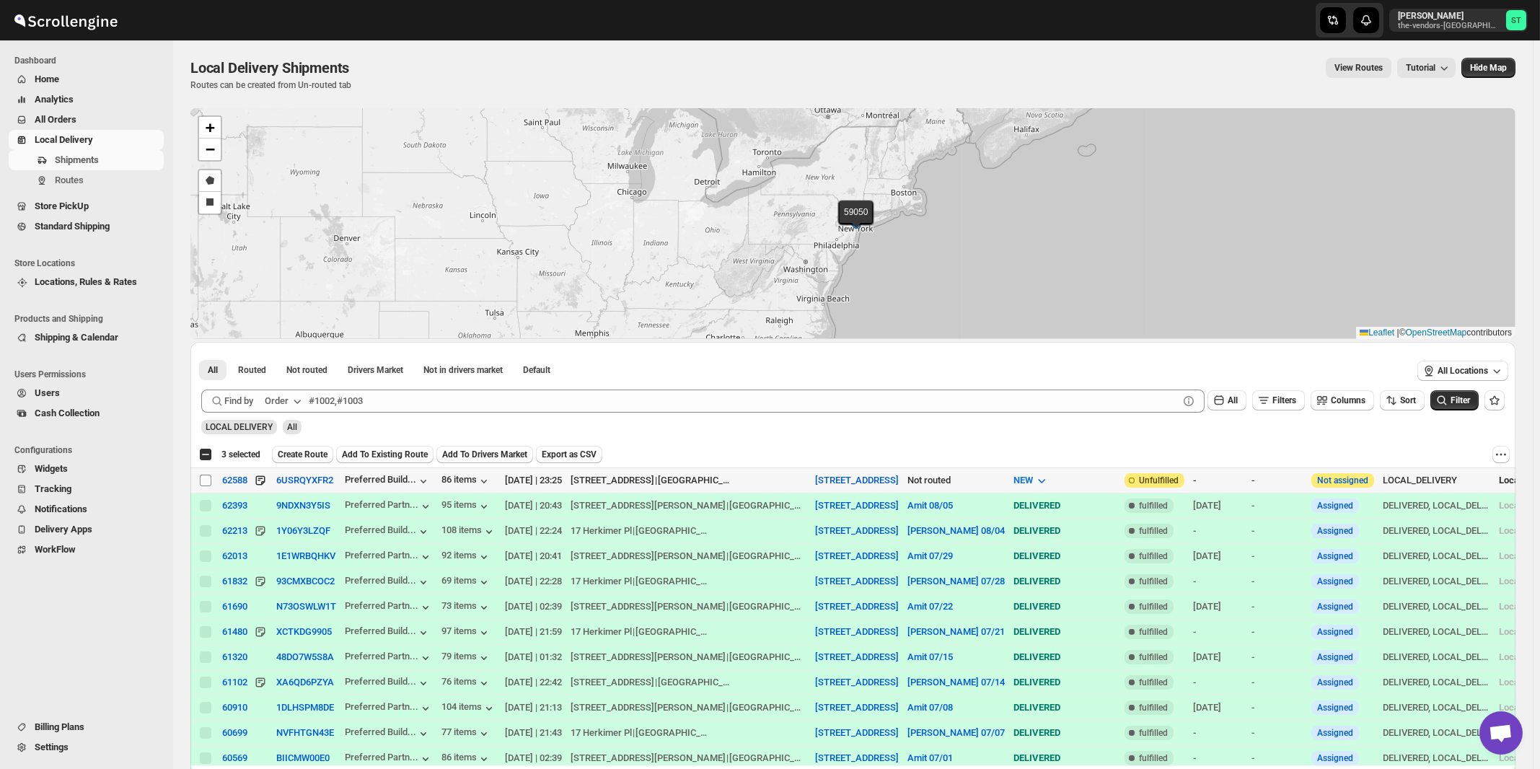
click at [201, 481] on input "Select shipment" at bounding box center [206, 481] width 12 height 12
checkbox input "true"
click at [289, 400] on div "Order" at bounding box center [277, 401] width 24 height 14
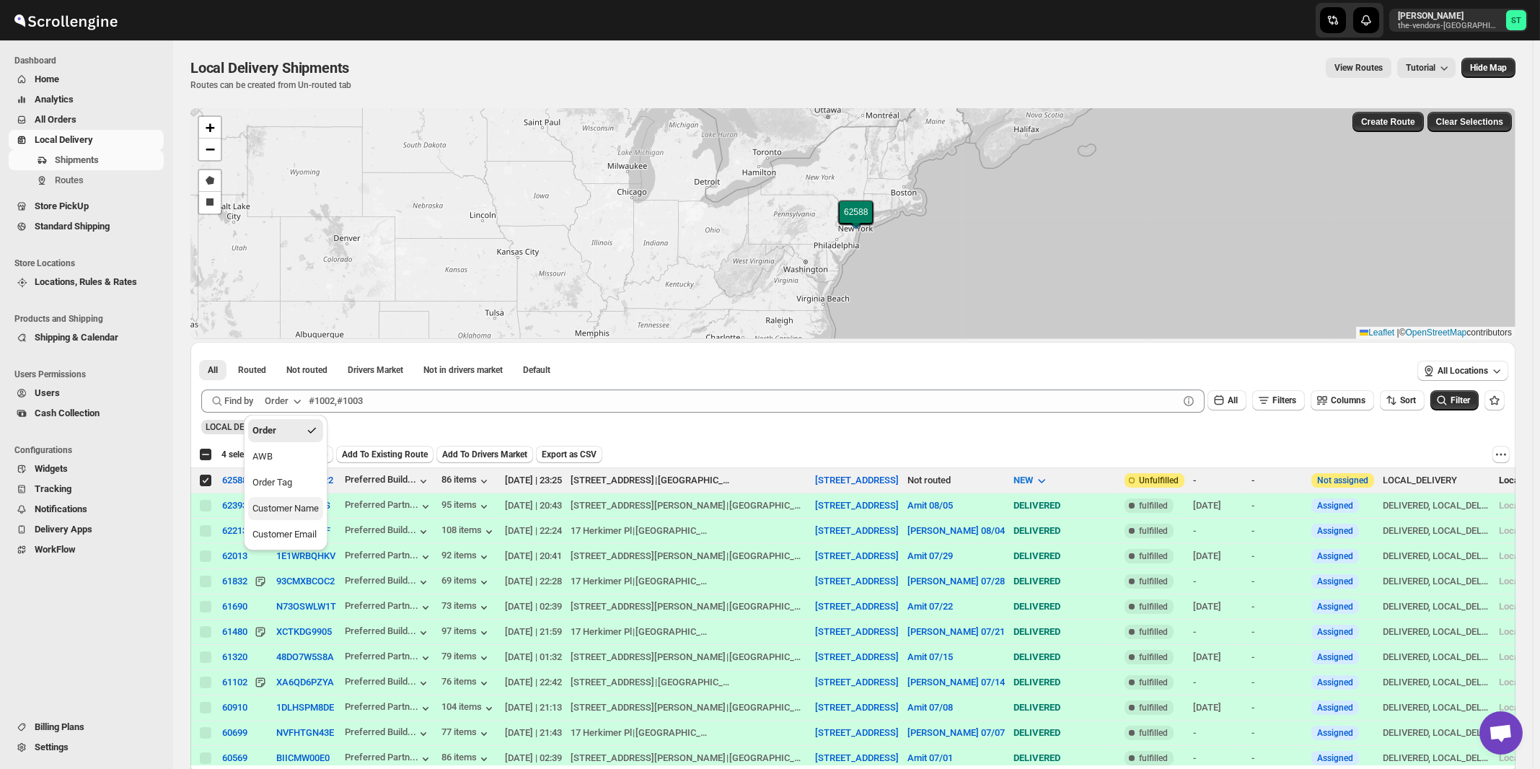
click at [283, 500] on button "Customer Name" at bounding box center [285, 508] width 75 height 23
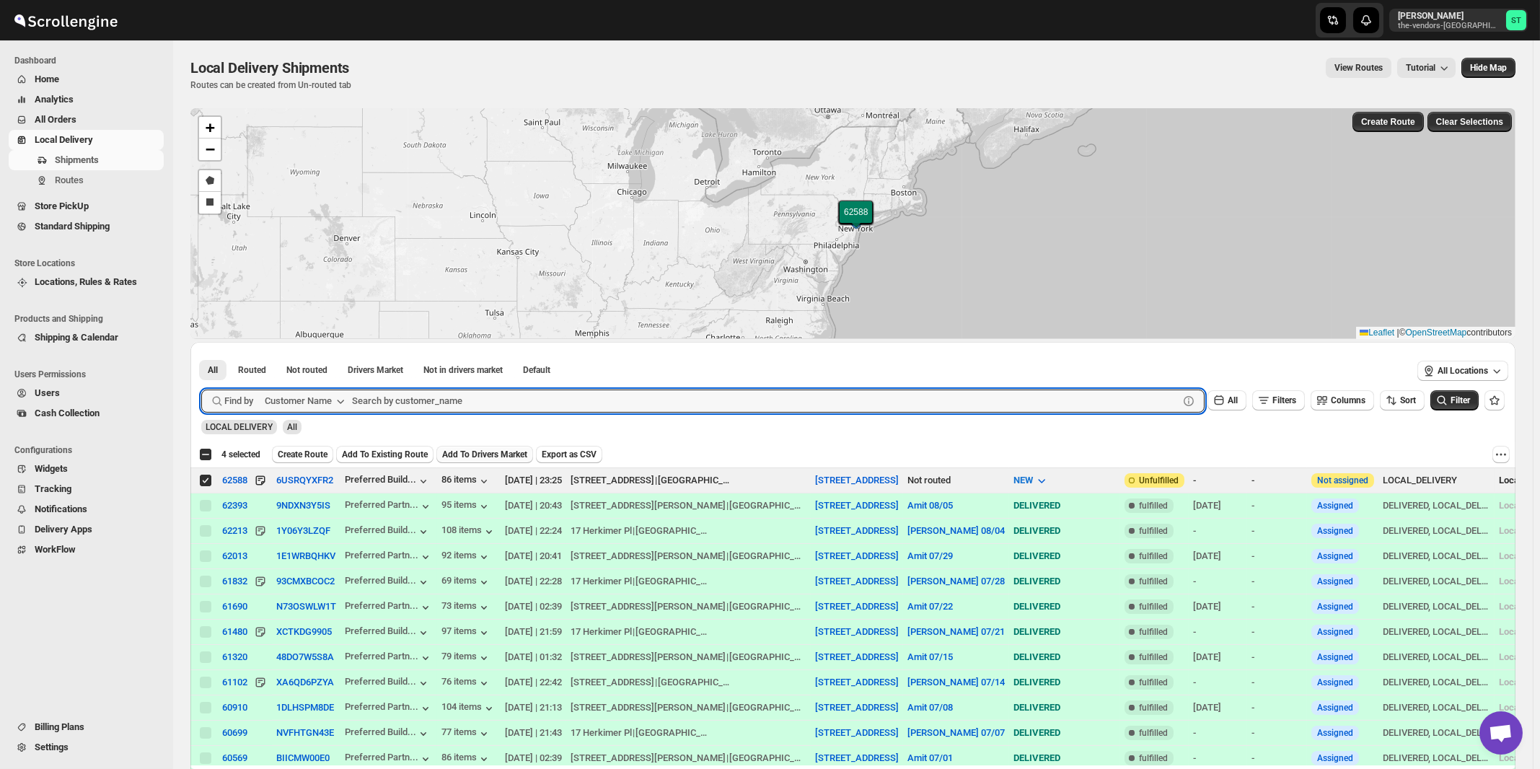
paste input "Royal Imports"
type input "Royal Imports"
click button "Submit" at bounding box center [221, 349] width 41 height 15
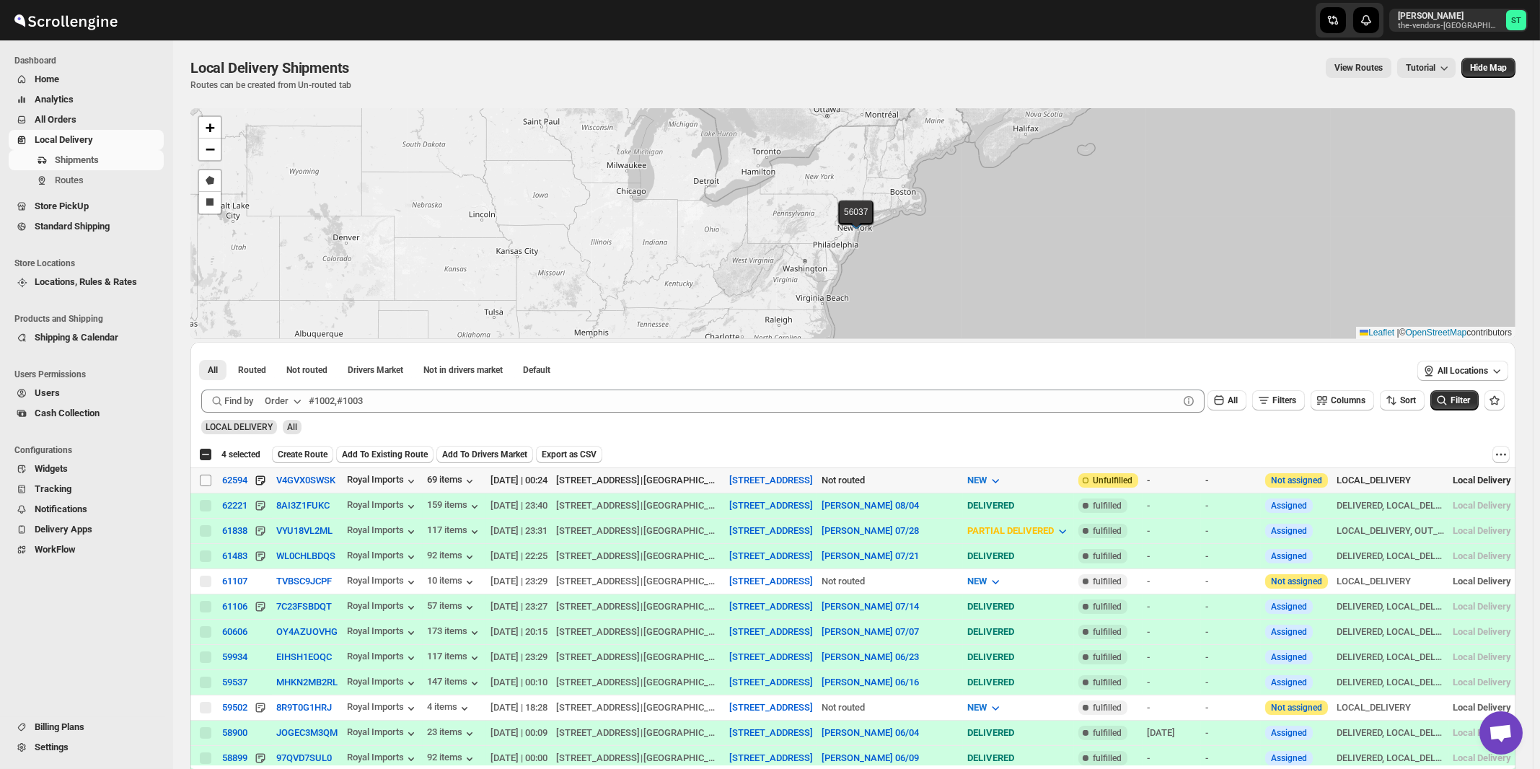
click at [206, 481] on input "Select shipment" at bounding box center [206, 481] width 12 height 12
checkbox input "true"
click at [301, 400] on icon "button" at bounding box center [297, 402] width 7 height 4
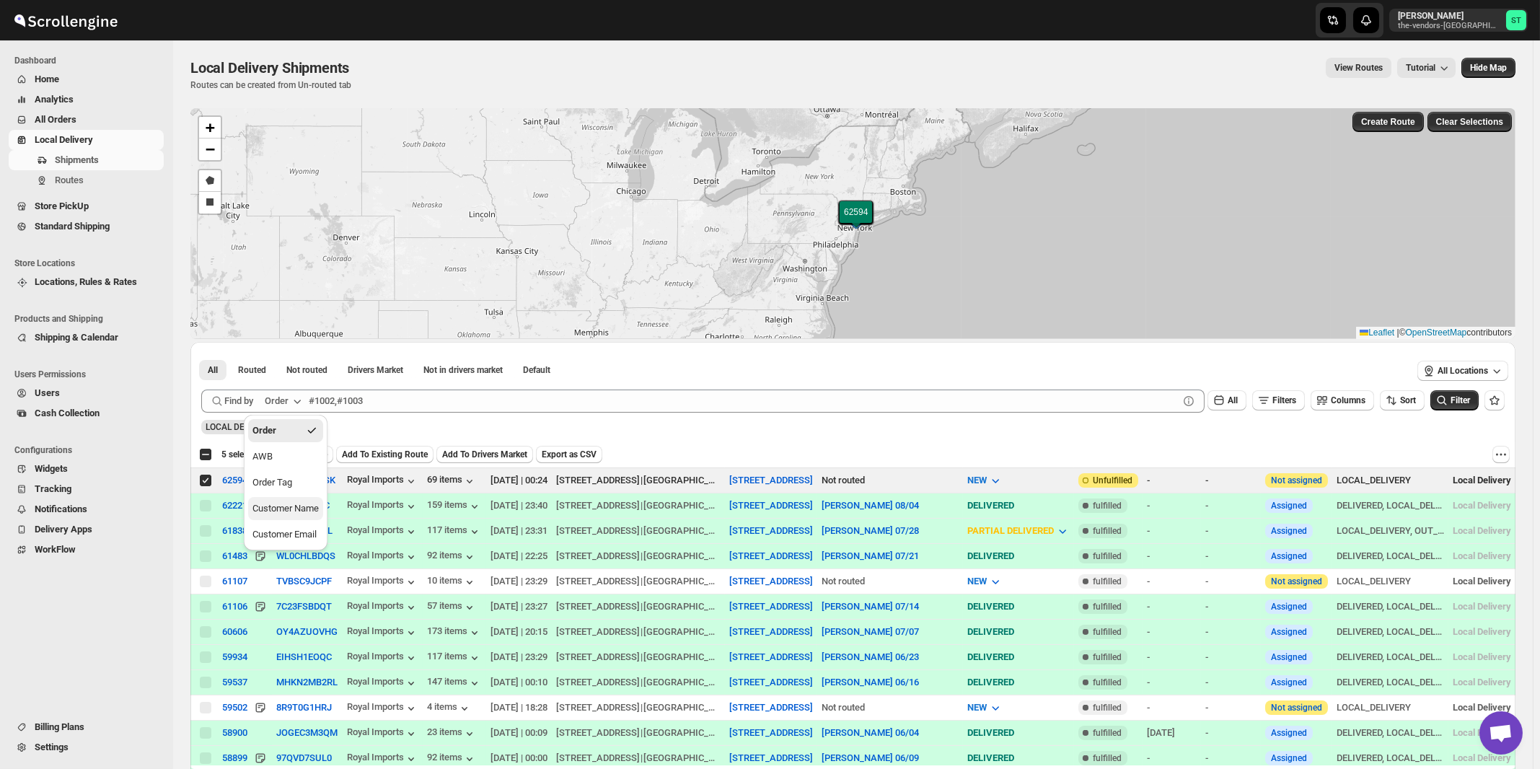
click at [304, 510] on div "Customer Name" at bounding box center [286, 508] width 66 height 14
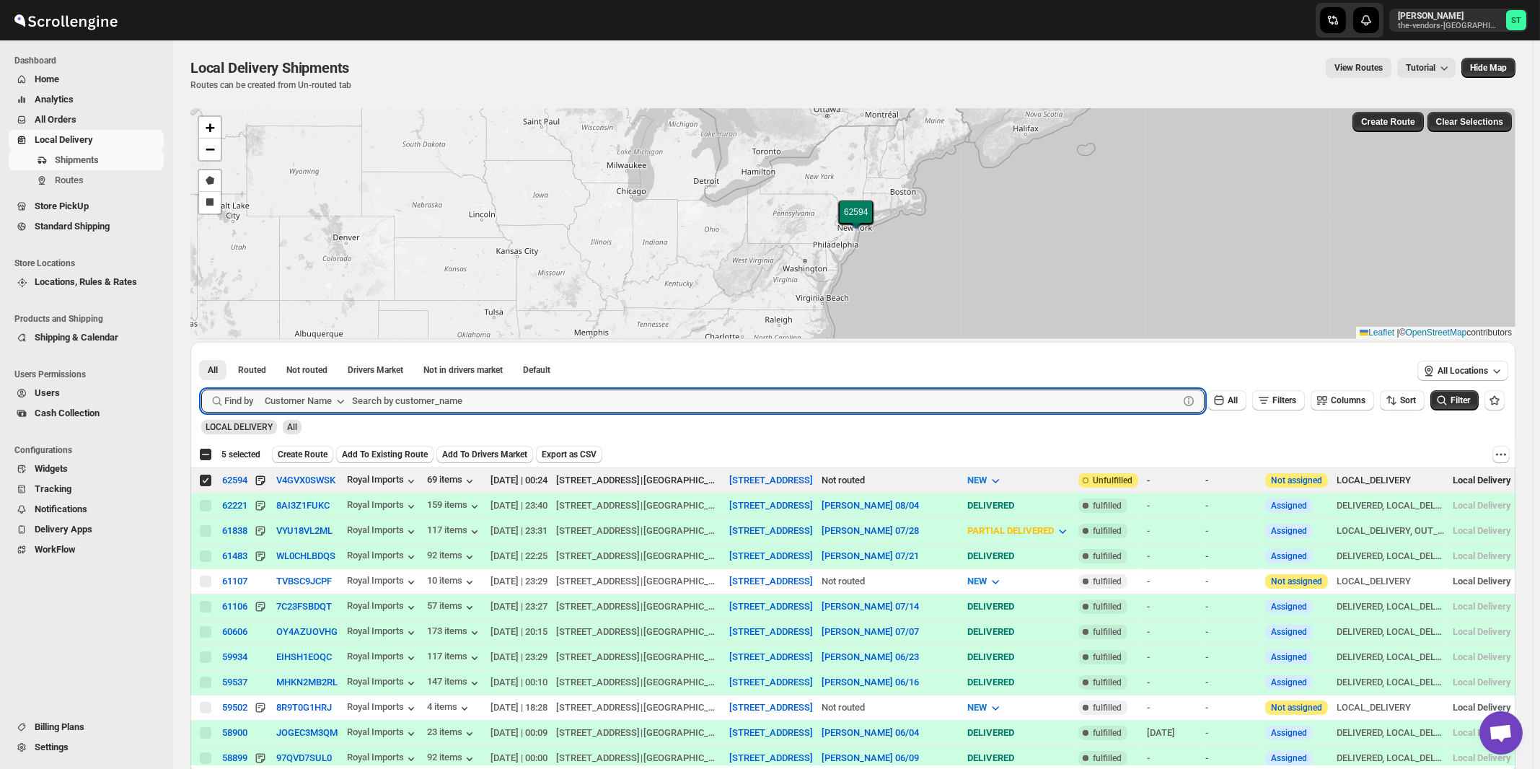
paste input "Target Piping"
type input "Target Piping"
click button "Submit" at bounding box center [221, 349] width 41 height 15
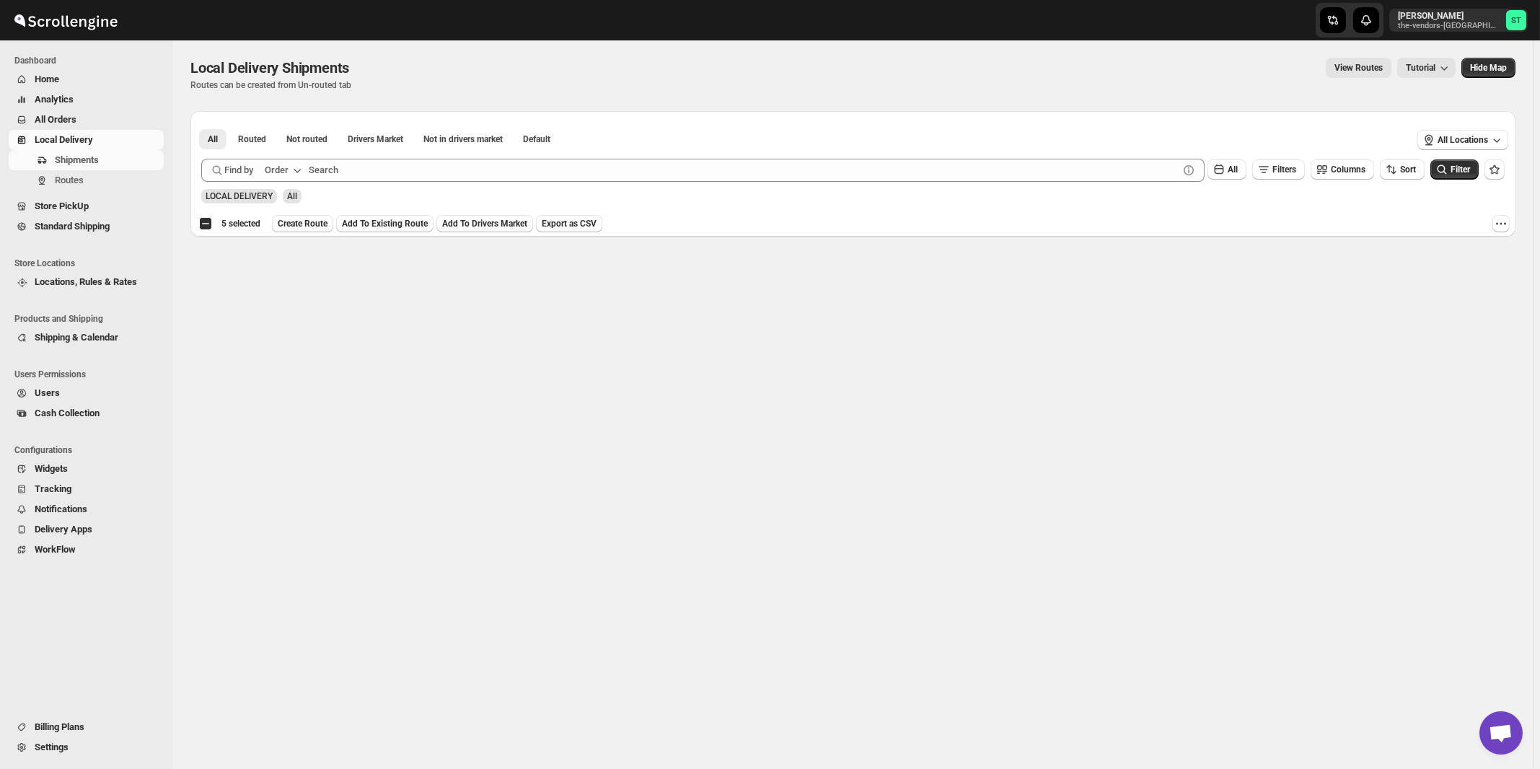
click at [286, 165] on div "Order" at bounding box center [277, 170] width 24 height 14
click at [289, 276] on div "Customer Name" at bounding box center [286, 278] width 66 height 14
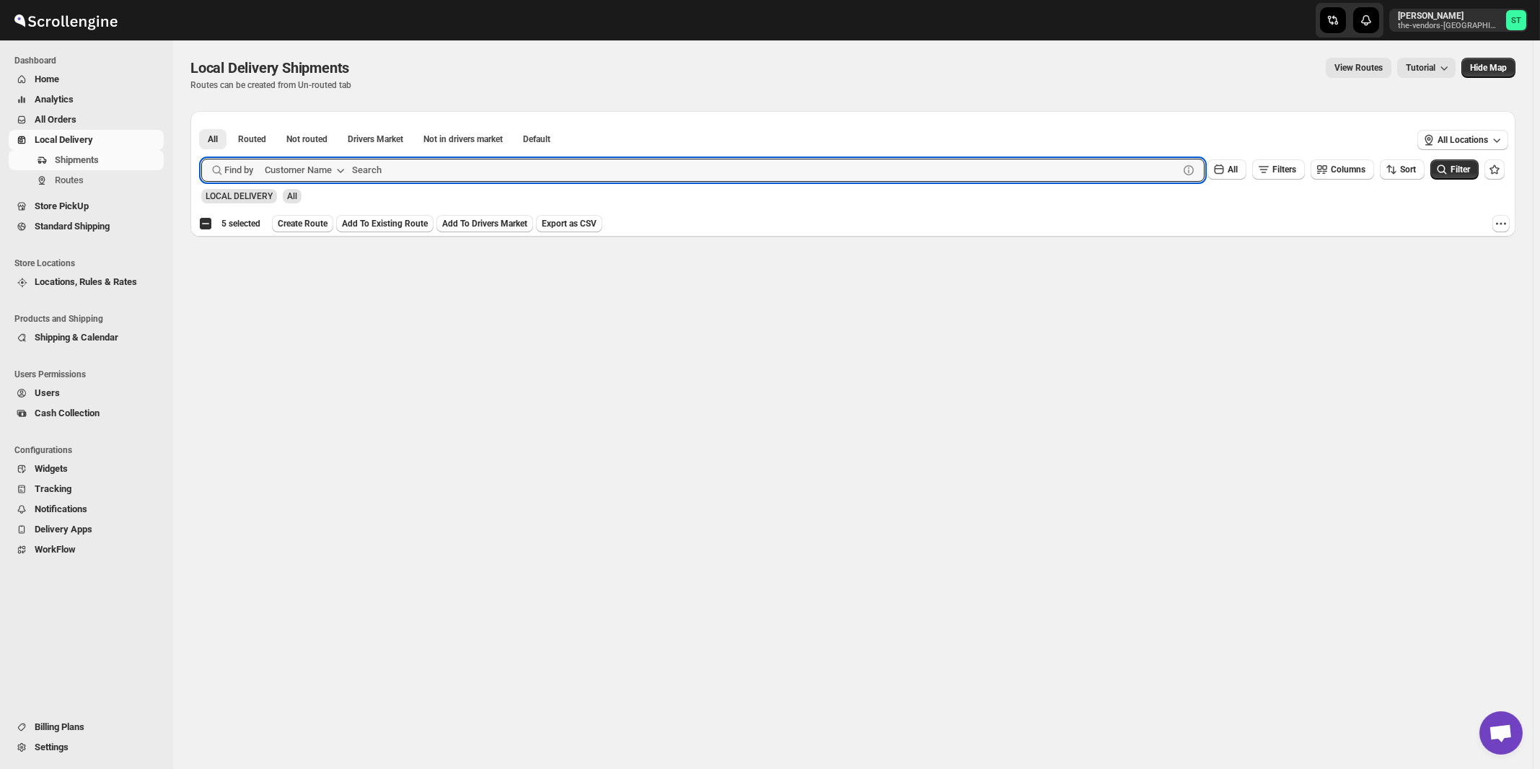
paste input "Target Piping"
type input "Target"
click button "Submit" at bounding box center [221, 118] width 41 height 15
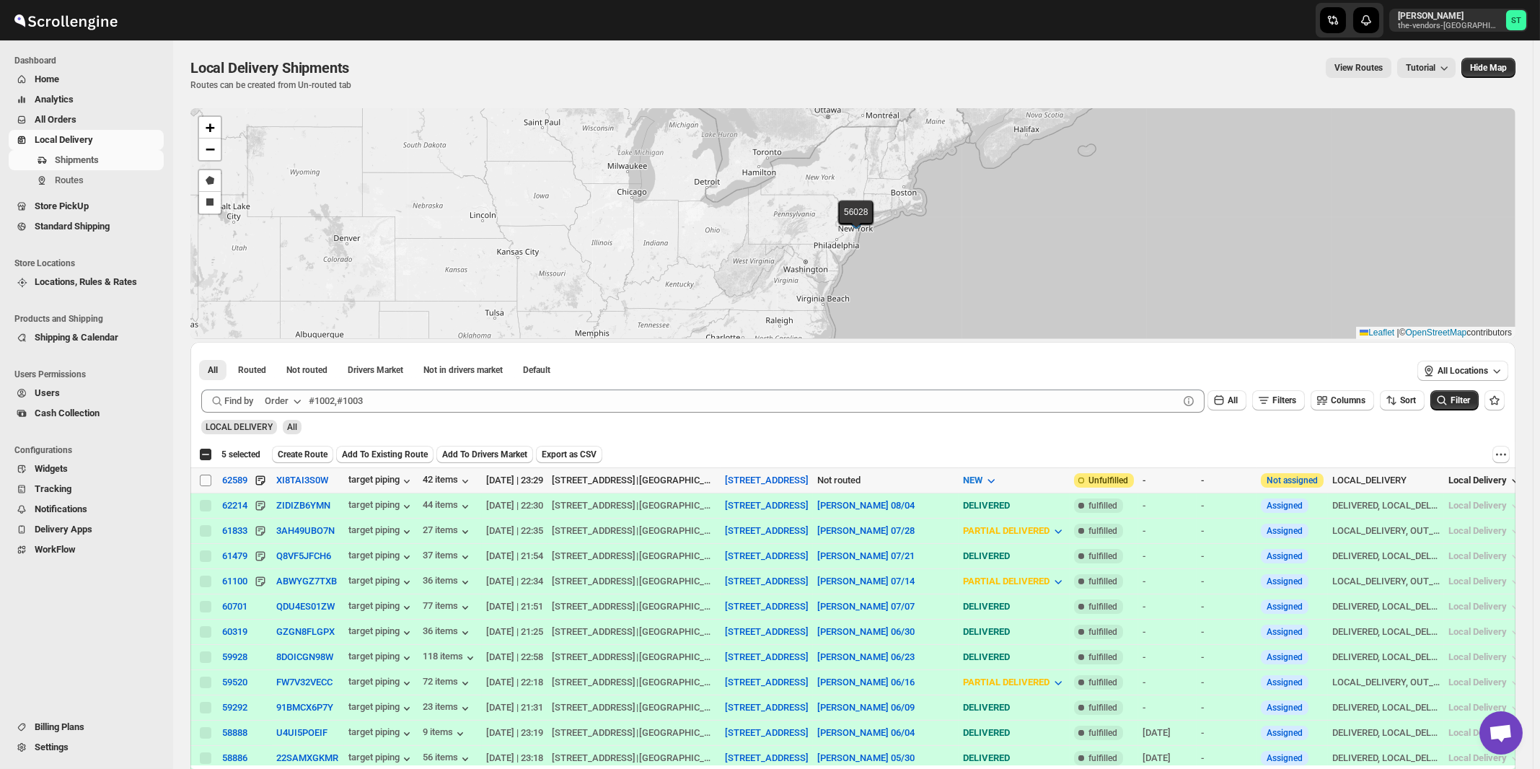
click at [204, 481] on input "Select shipment" at bounding box center [206, 481] width 12 height 12
checkbox input "true"
click at [295, 401] on icon "button" at bounding box center [297, 401] width 14 height 14
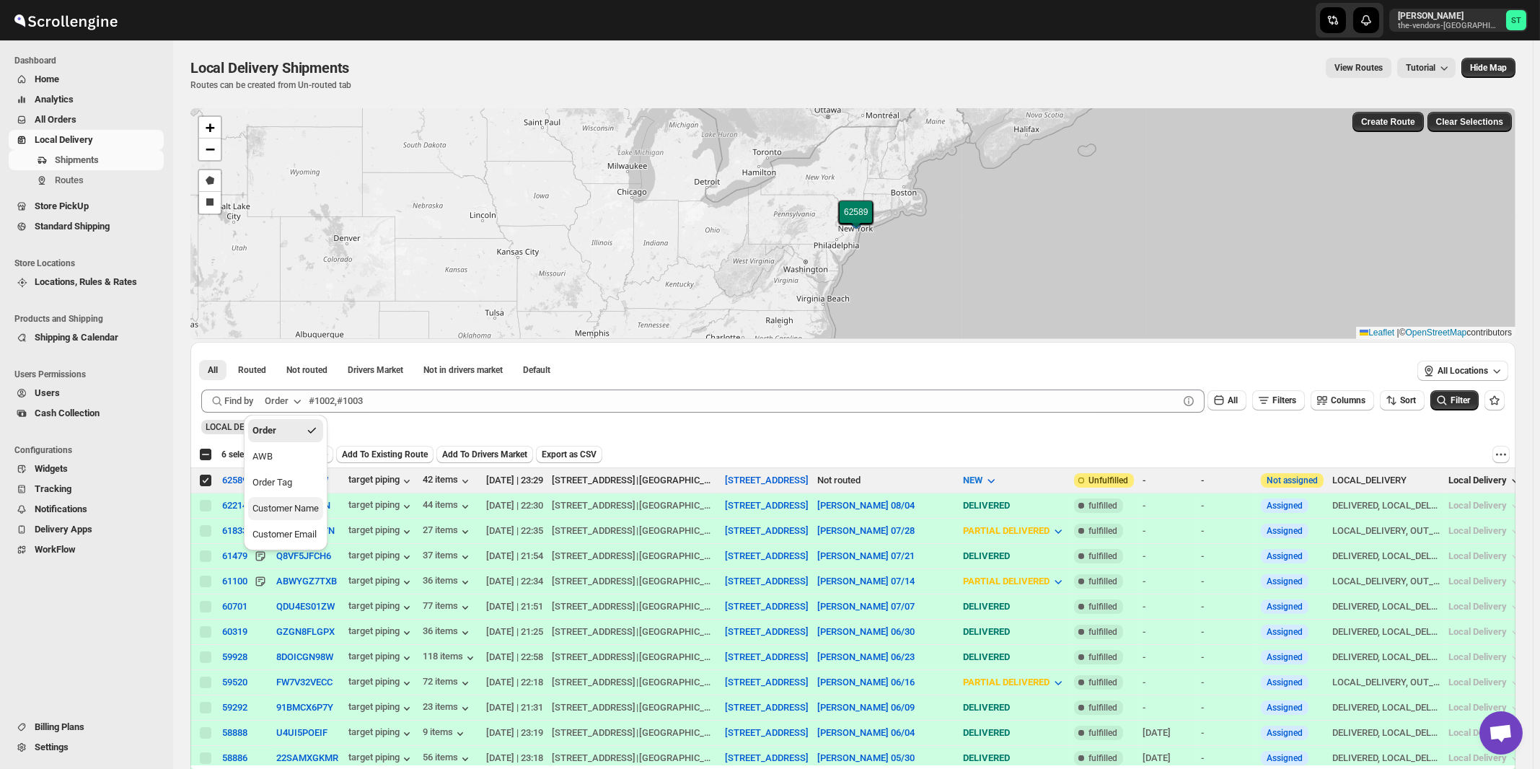
click at [297, 509] on div "Customer Name" at bounding box center [286, 508] width 66 height 14
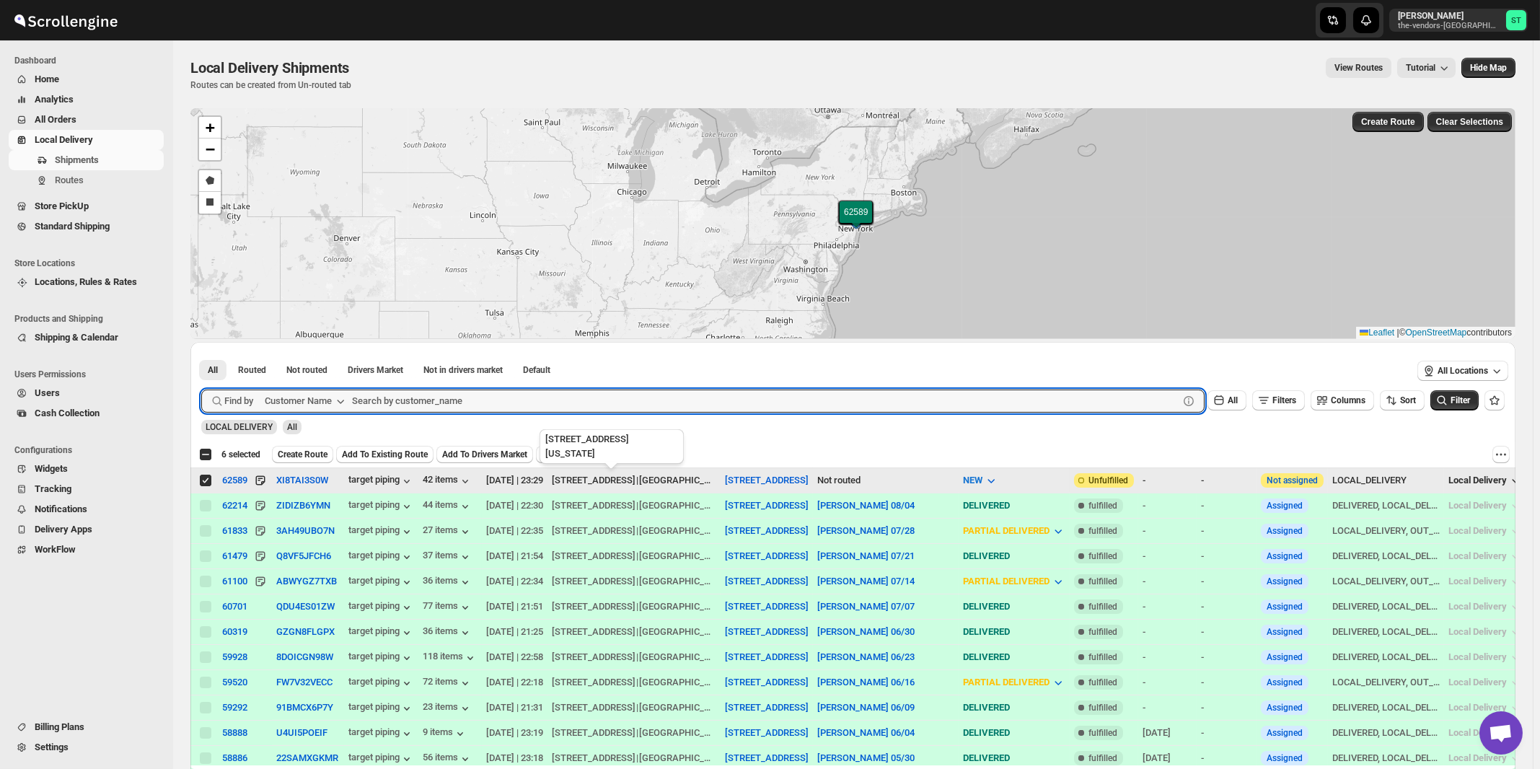
paste input "Wasa Properties"
type input "Wasa Properties"
click button "Submit" at bounding box center [221, 349] width 41 height 15
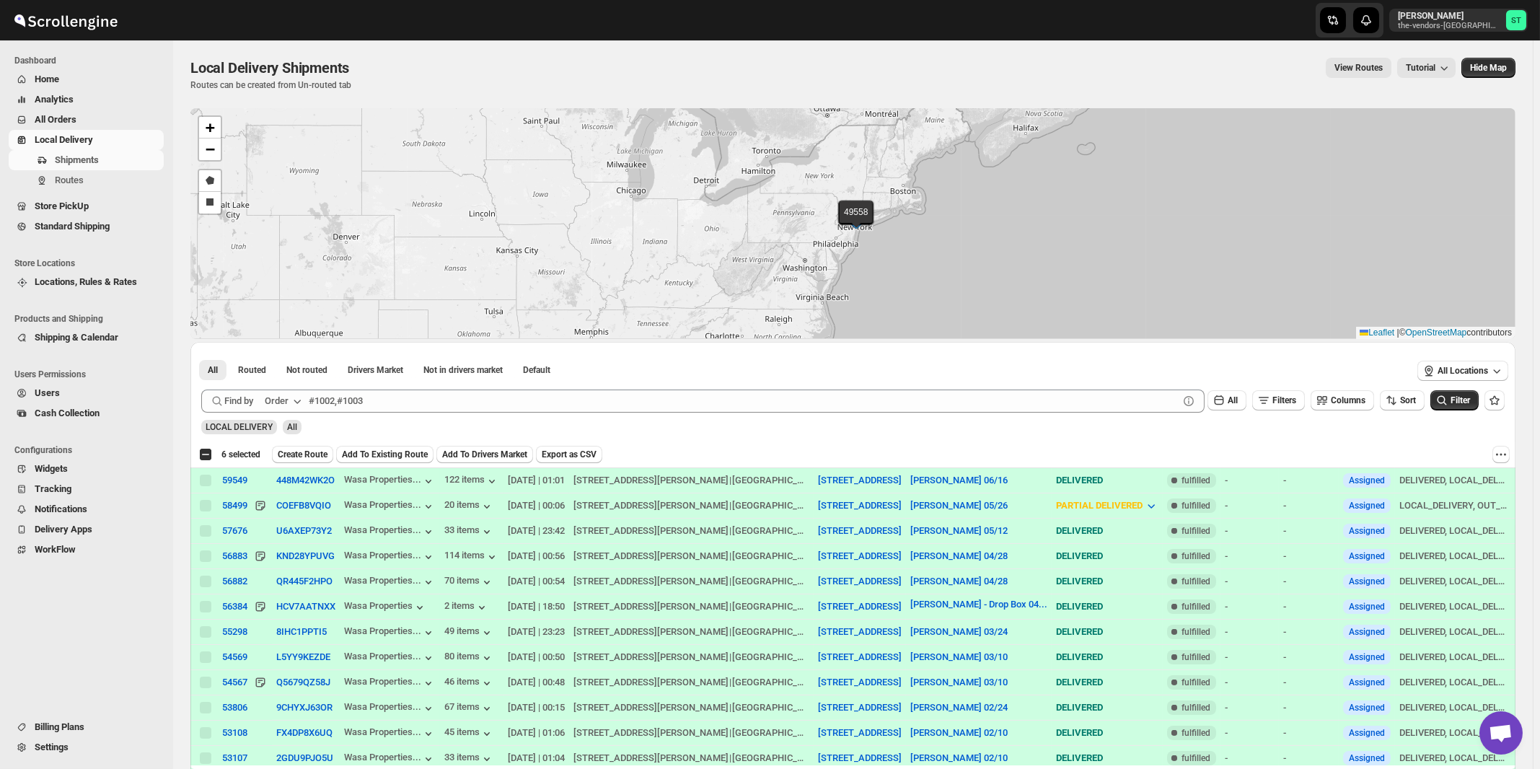
click at [293, 400] on icon "button" at bounding box center [297, 401] width 14 height 14
click at [286, 517] on button "Customer Name" at bounding box center [285, 508] width 75 height 23
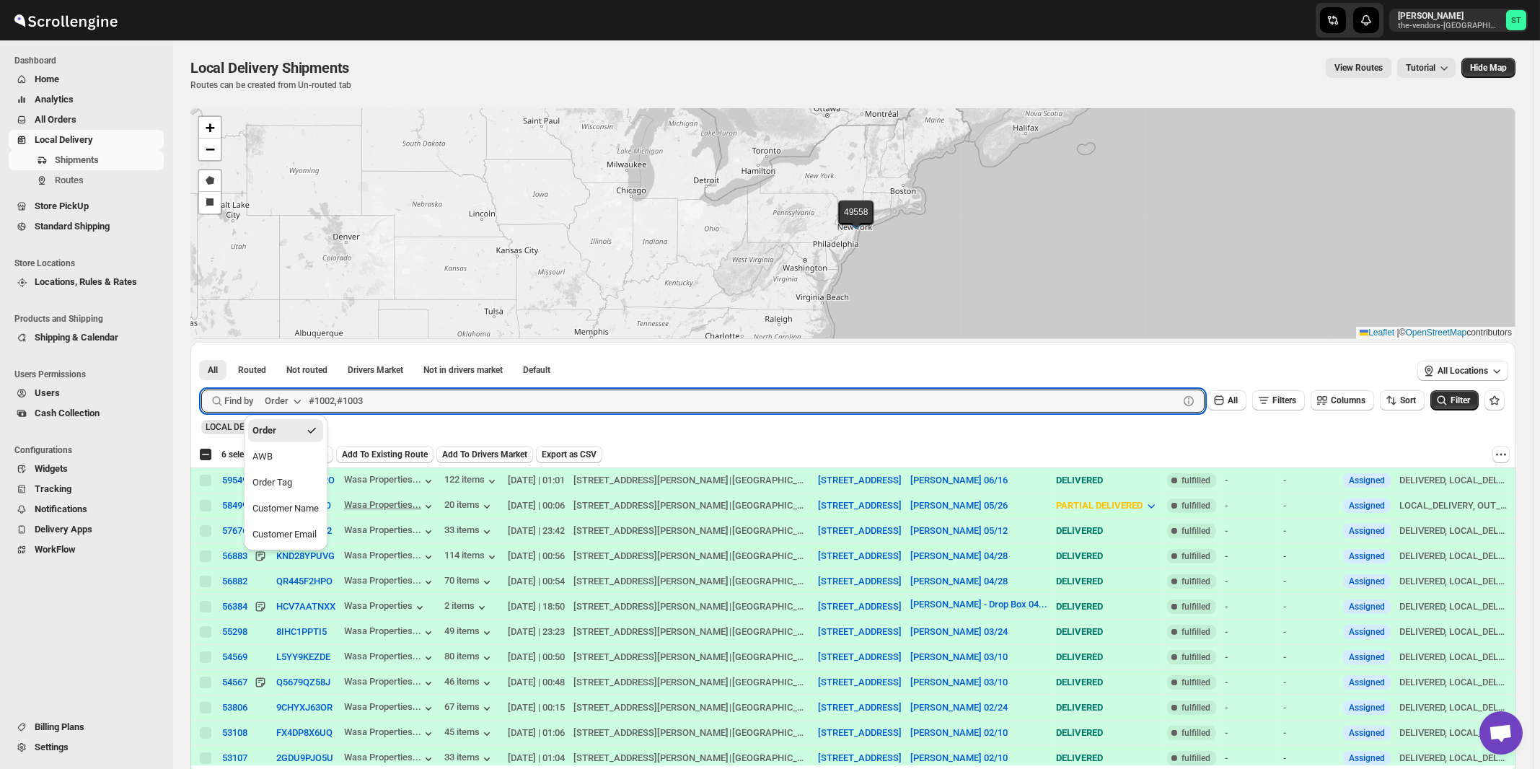
paste input "Anchor Health Homecare Services Inc."
type input "Anchor Health Homecare Services Inc."
click button "Submit" at bounding box center [221, 349] width 41 height 15
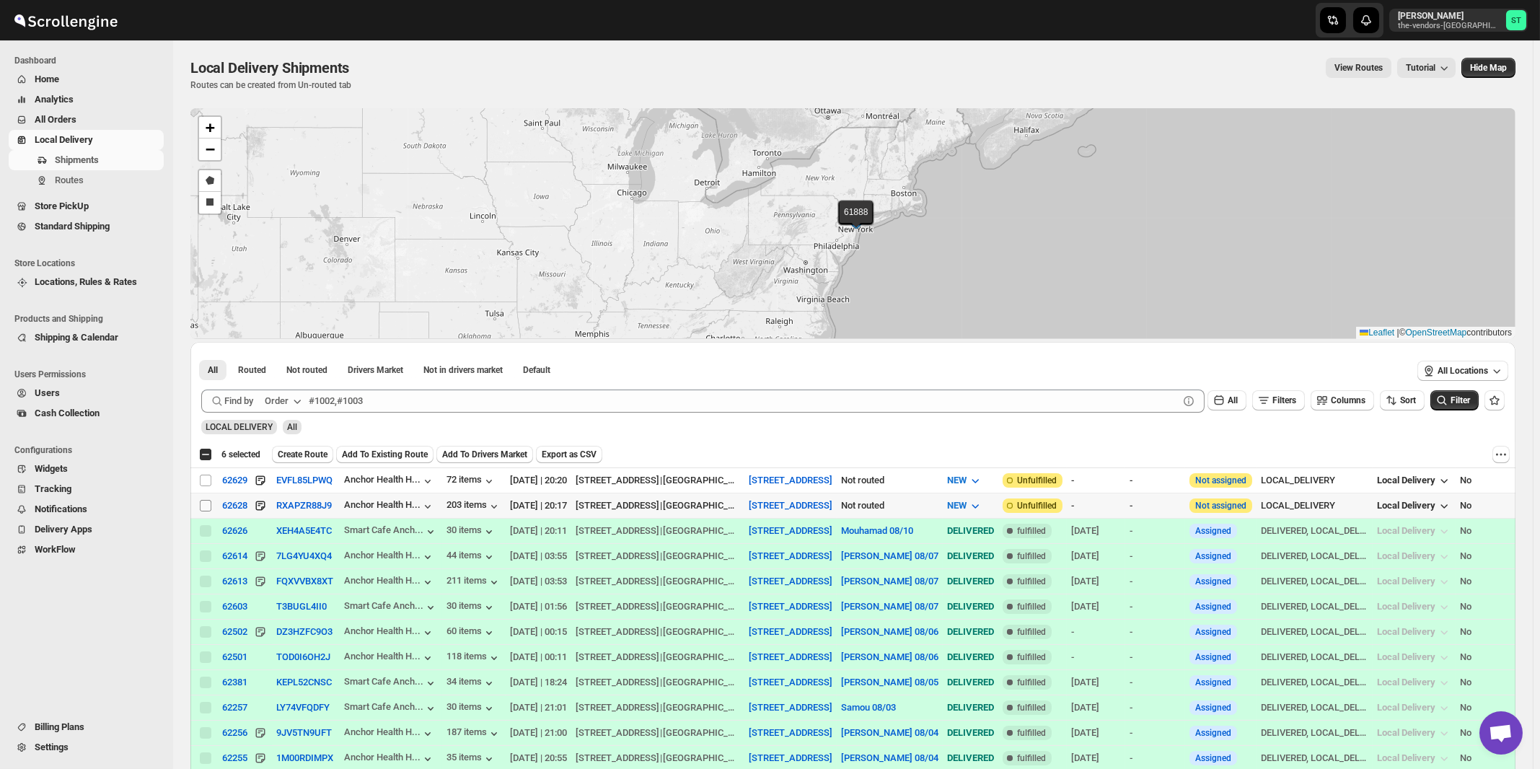
click at [208, 506] on input "Select shipment" at bounding box center [206, 506] width 12 height 12
checkbox input "true"
click at [205, 483] on input "Select shipment" at bounding box center [206, 481] width 12 height 12
checkbox input "true"
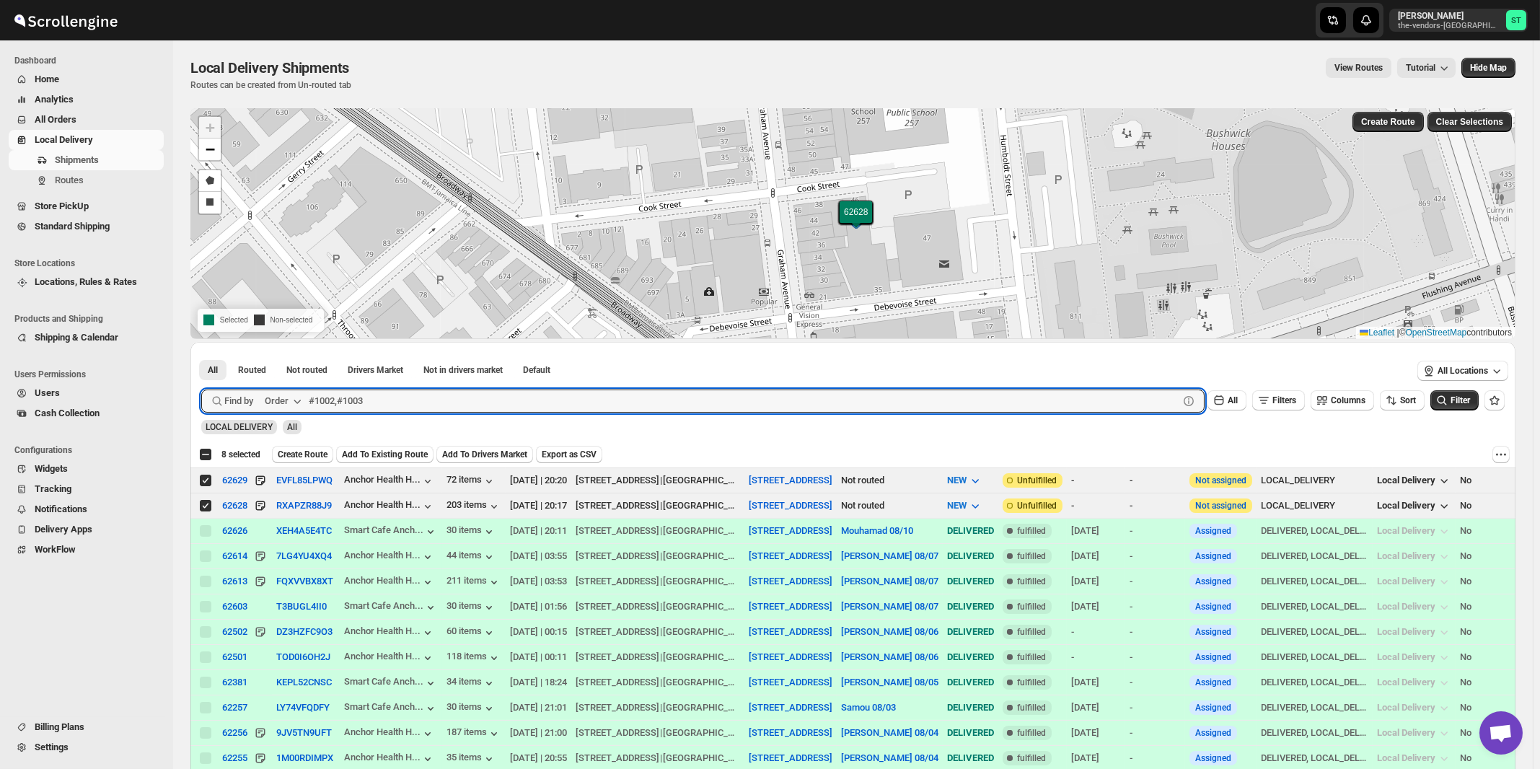
drag, startPoint x: 283, startPoint y: 401, endPoint x: 283, endPoint y: 411, distance: 10.1
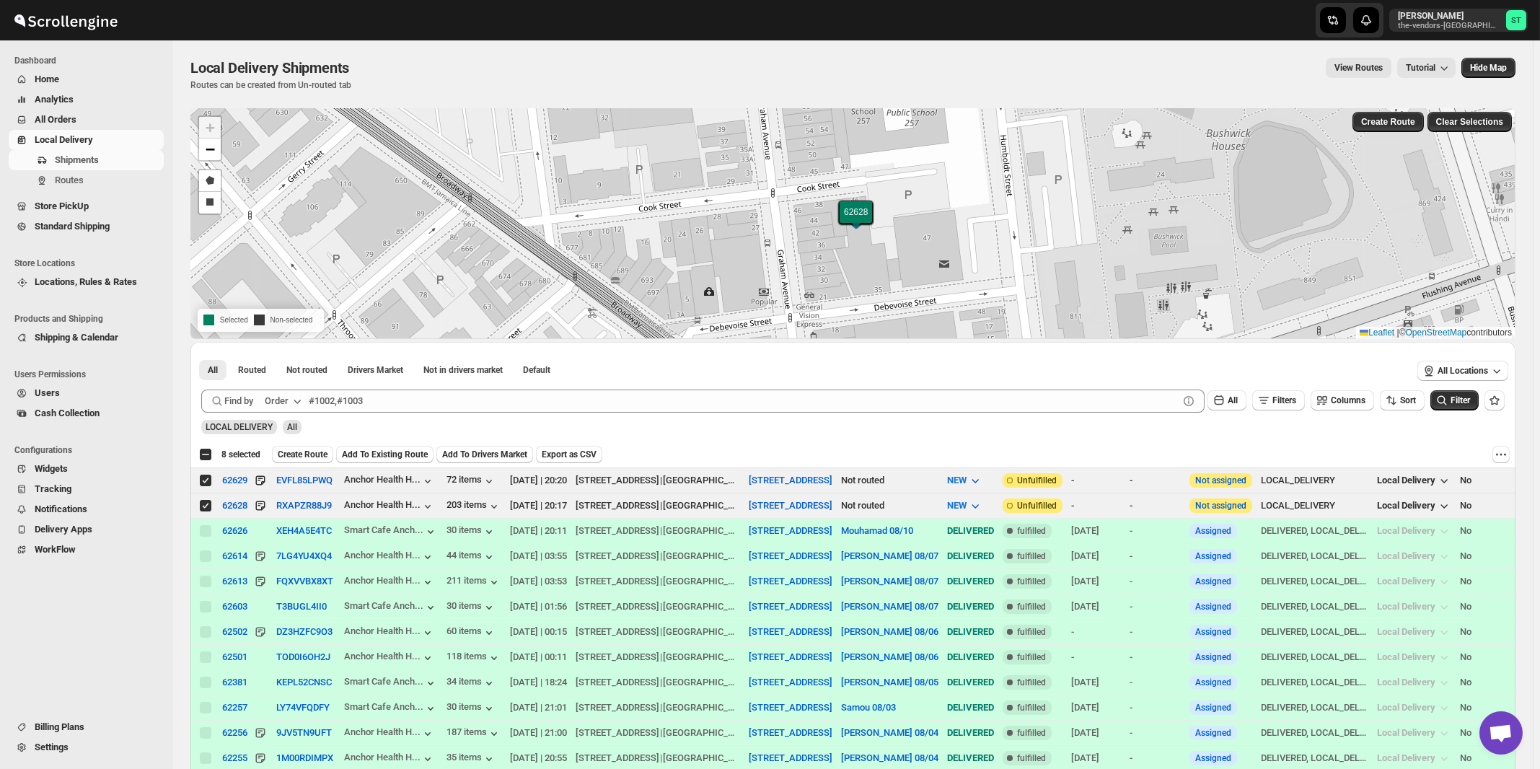
click at [282, 401] on div "Order" at bounding box center [277, 401] width 24 height 14
click at [303, 509] on div "Customer Name" at bounding box center [286, 508] width 66 height 14
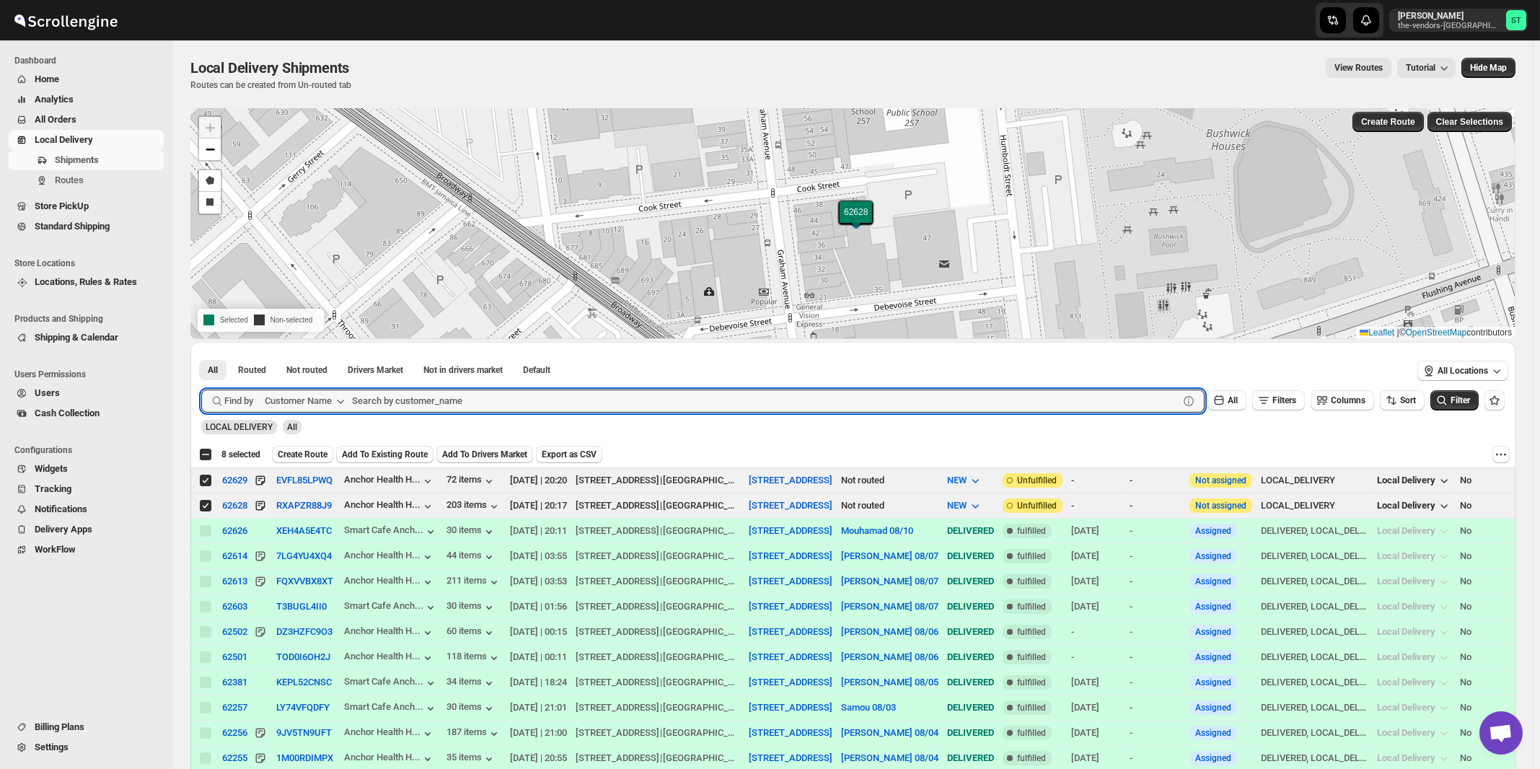
paste input "Hamaspik [STREET_ADDRESS]"
type input "Hamaspik 93"
click button "Submit" at bounding box center [221, 349] width 41 height 15
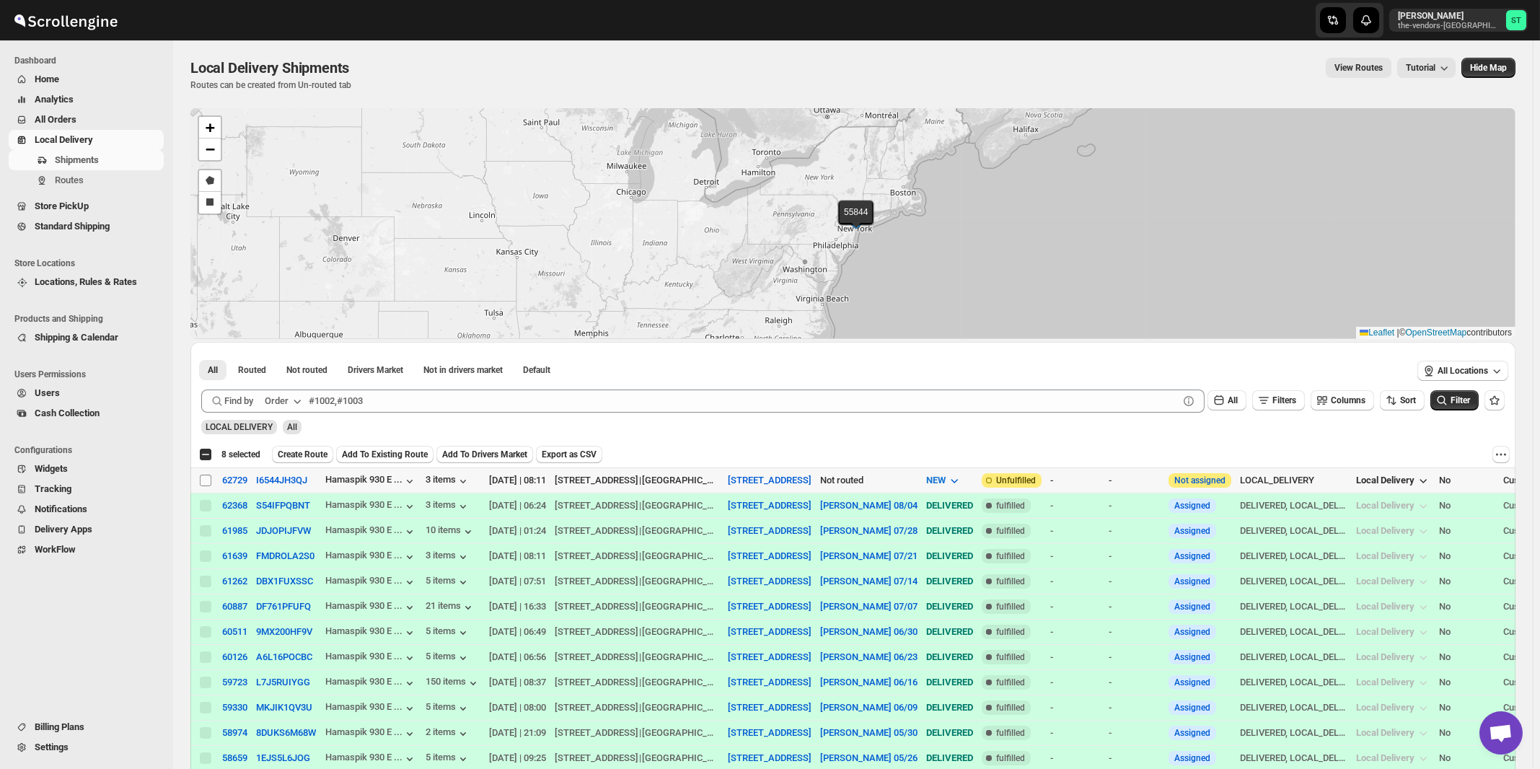
click at [202, 478] on input "Select shipment" at bounding box center [206, 481] width 12 height 12
checkbox input "true"
click at [297, 401] on icon "button" at bounding box center [297, 401] width 14 height 14
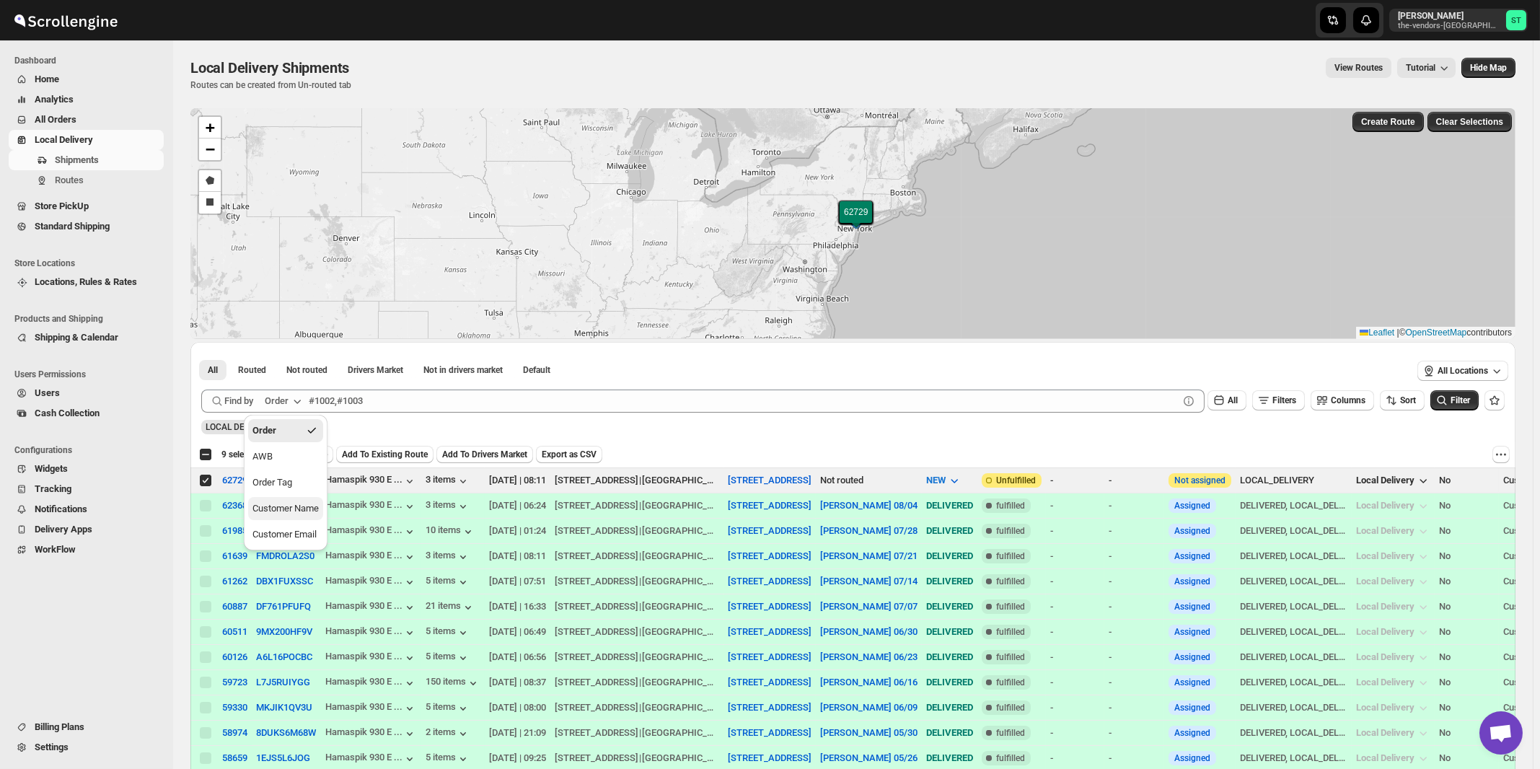
click at [289, 516] on div "Customer Name" at bounding box center [286, 508] width 66 height 14
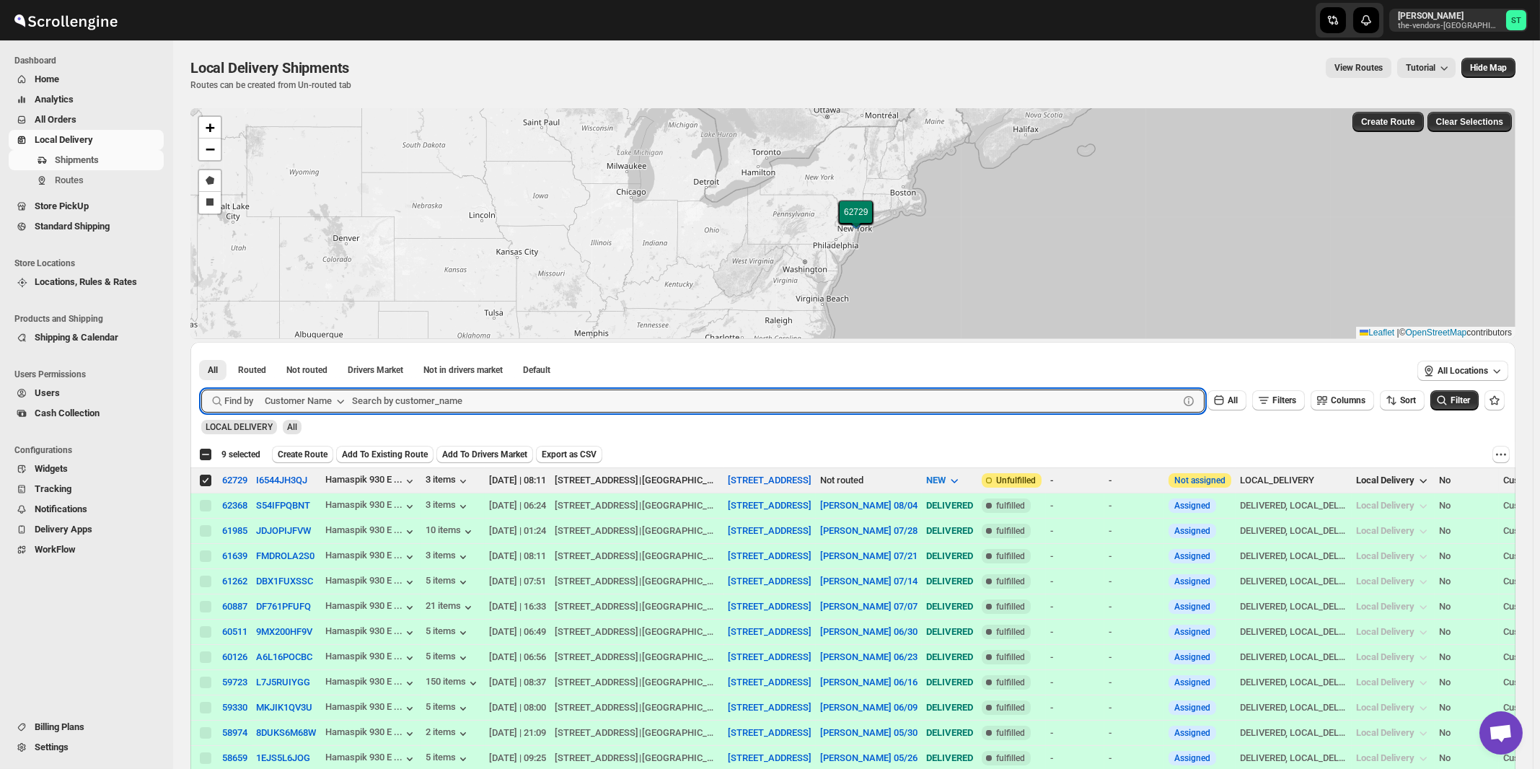
paste input "United Academy"
type input "United Academy"
click button "Submit" at bounding box center [221, 349] width 41 height 15
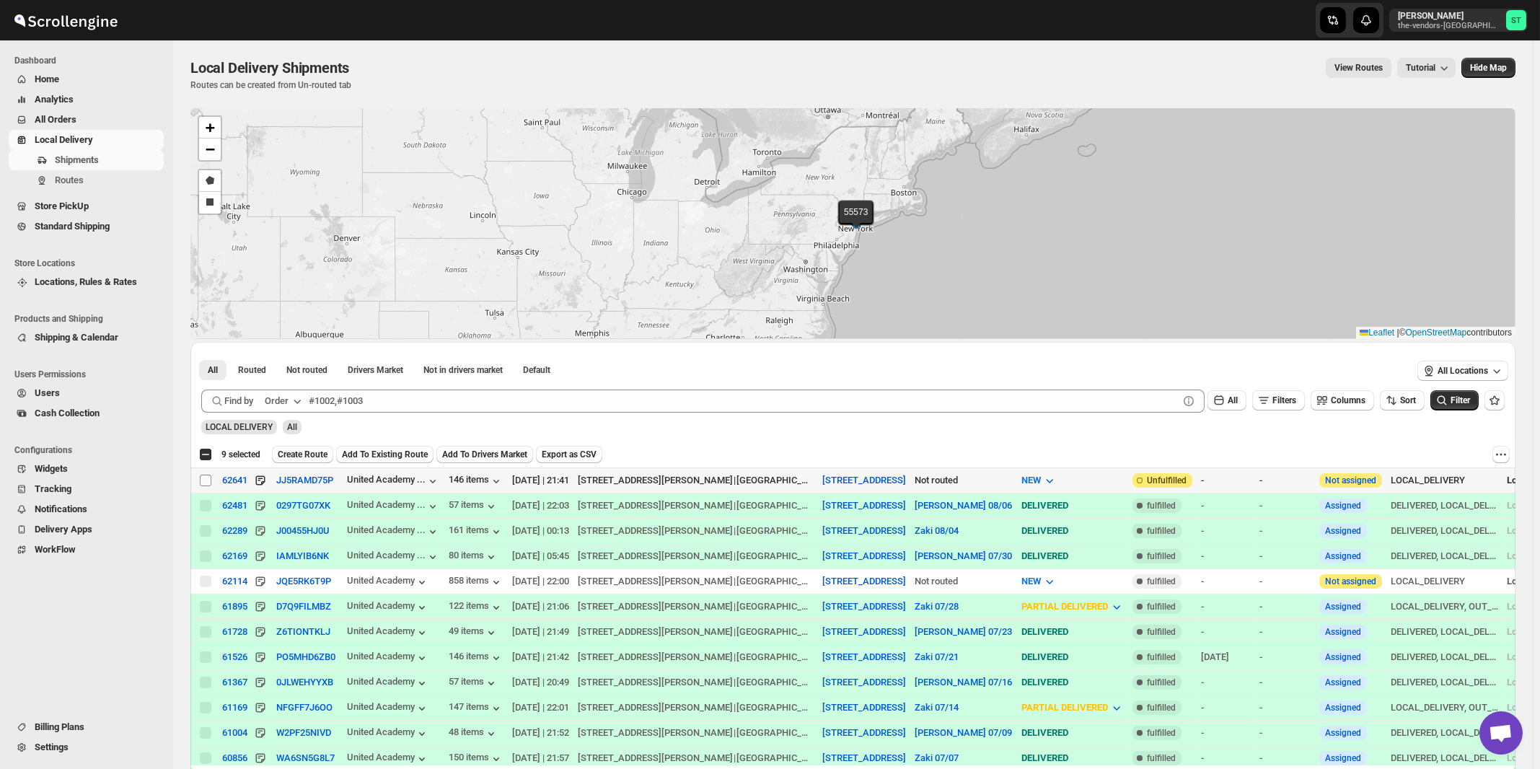
click at [206, 479] on input "Select shipment" at bounding box center [206, 481] width 12 height 12
checkbox input "true"
click at [308, 451] on span "Create Route" at bounding box center [308, 455] width 50 height 12
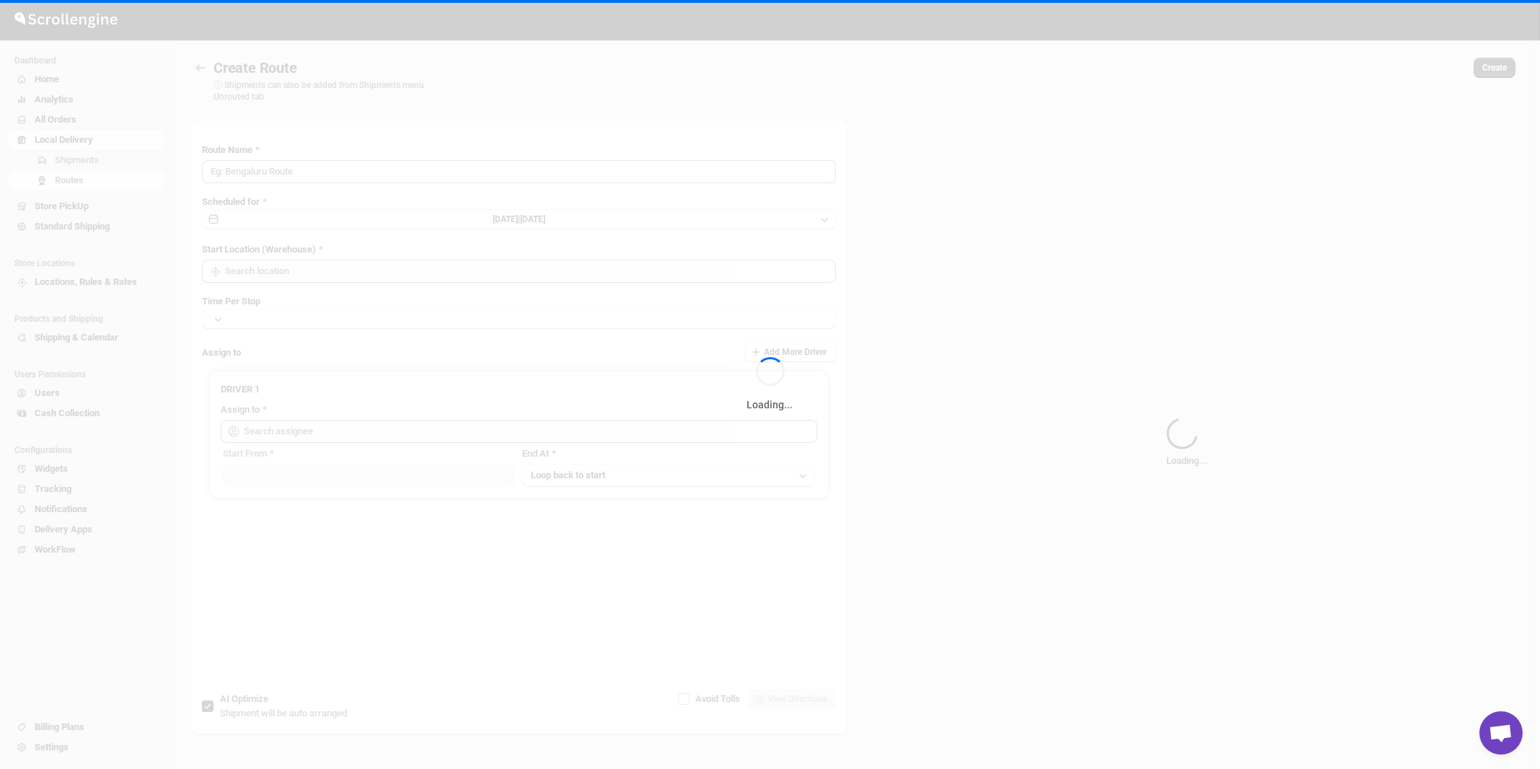
type input "Route - 11/08-1045"
type input "[STREET_ADDRESS]"
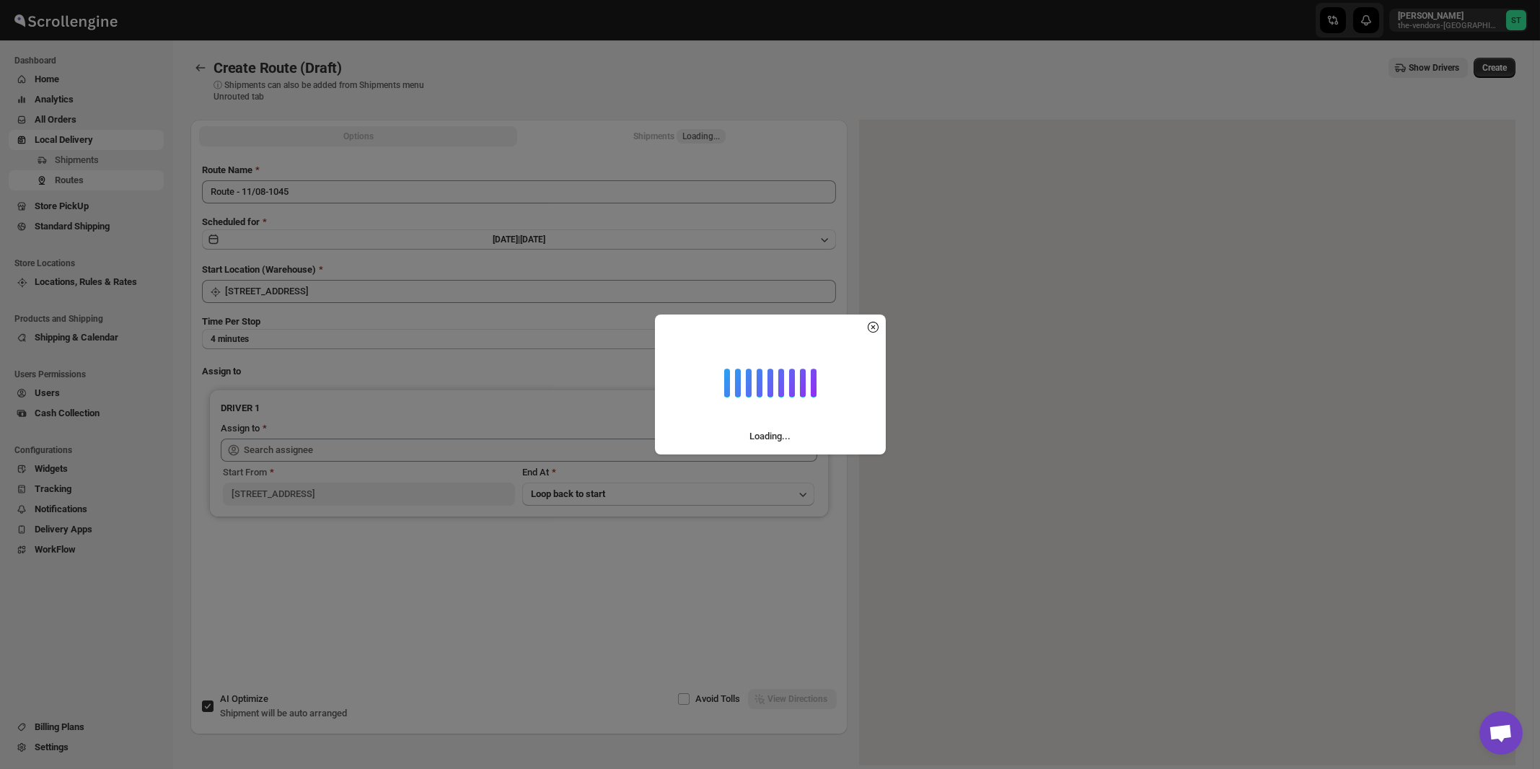
type input "[STREET_ADDRESS]"
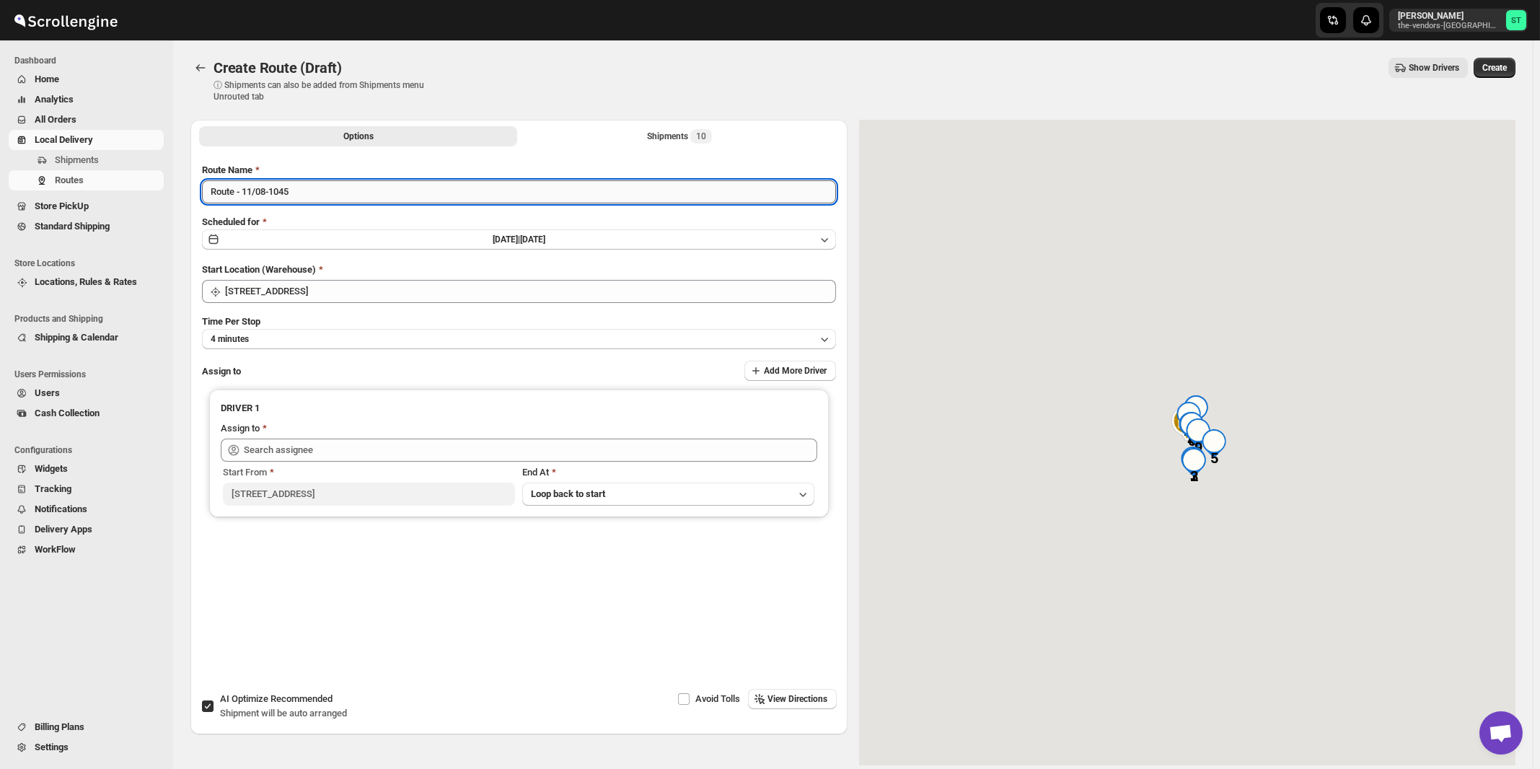
click at [442, 193] on input "Route - 11/08-1045" at bounding box center [519, 191] width 634 height 23
paste input "[PERSON_NAME]"
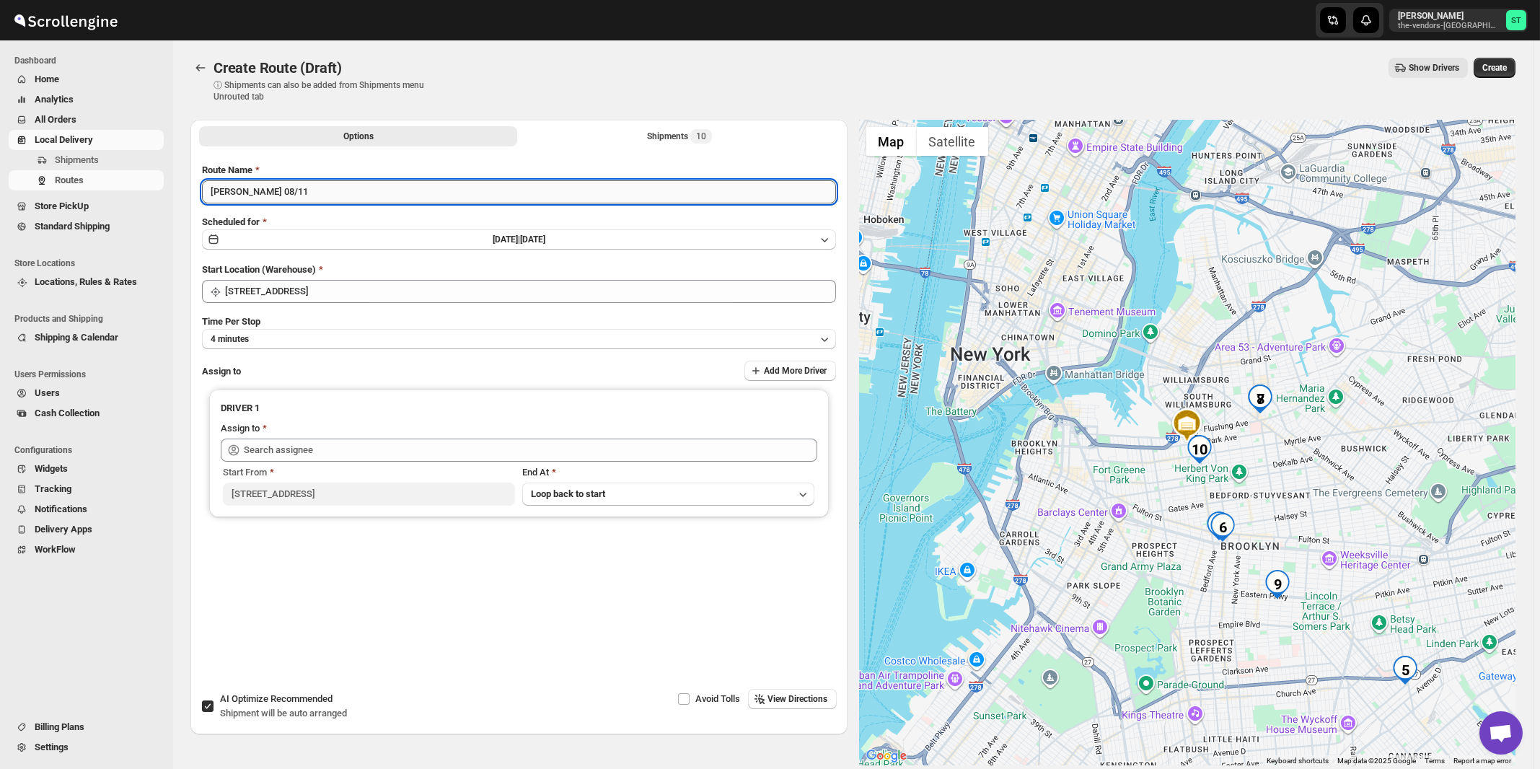
type input "[PERSON_NAME] 08/11"
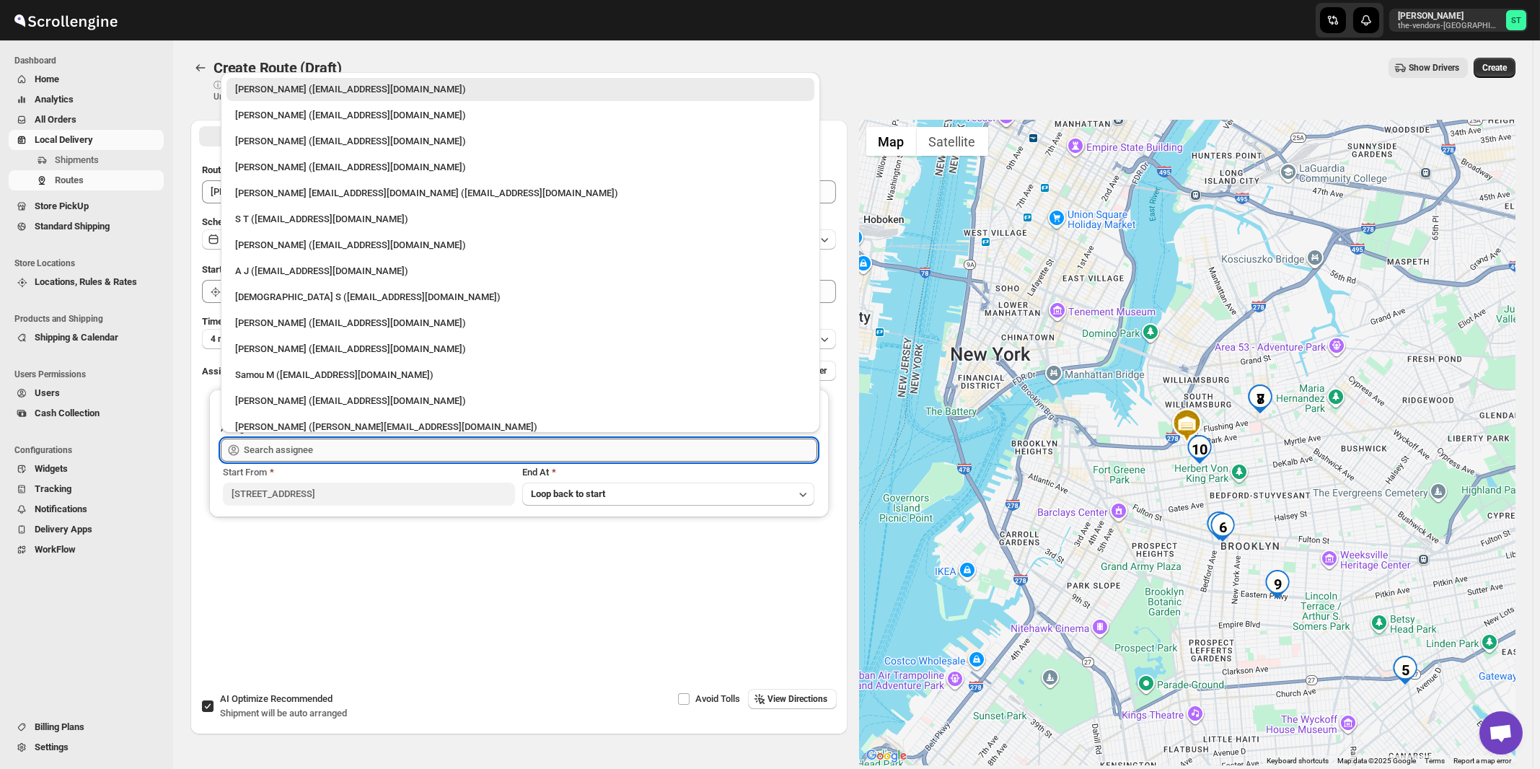
click at [402, 452] on input "text" at bounding box center [531, 450] width 574 height 23
click at [277, 110] on div "[PERSON_NAME] ([EMAIL_ADDRESS][DOMAIN_NAME])" at bounding box center [520, 115] width 571 height 14
type input "[PERSON_NAME] ([EMAIL_ADDRESS][DOMAIN_NAME])"
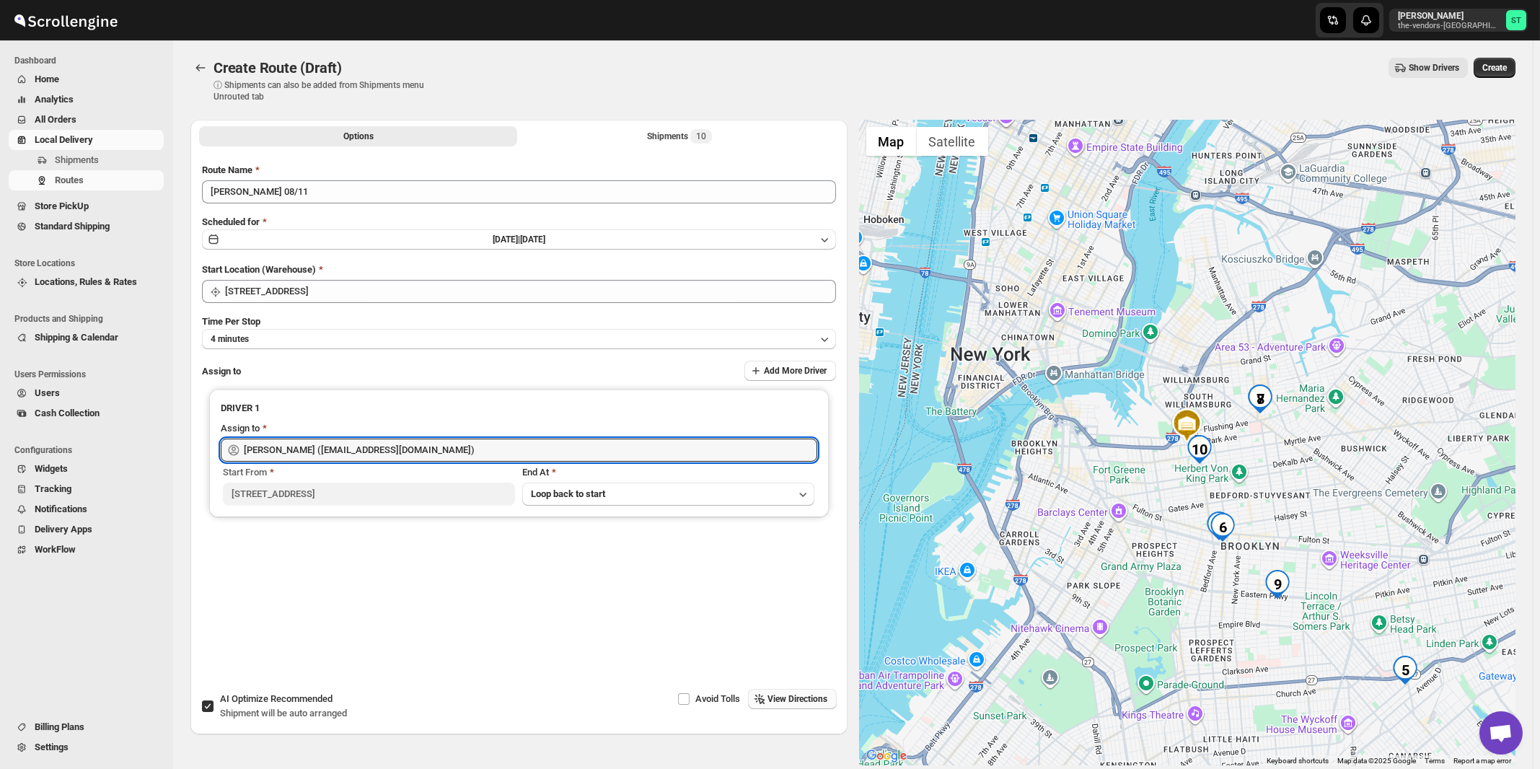
click at [794, 700] on span "View Directions" at bounding box center [798, 699] width 60 height 12
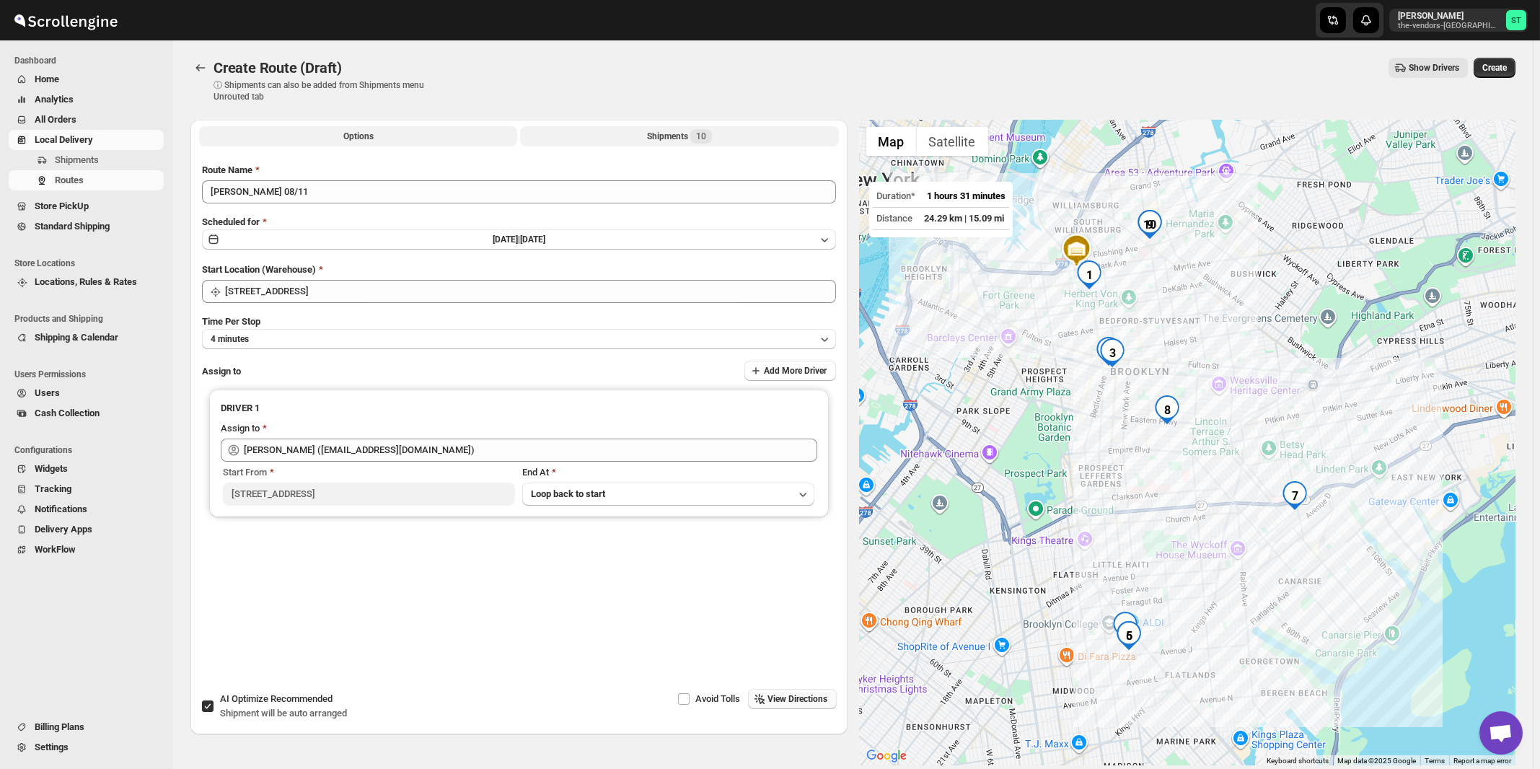
click at [691, 143] on div "Shipments 10" at bounding box center [679, 136] width 65 height 14
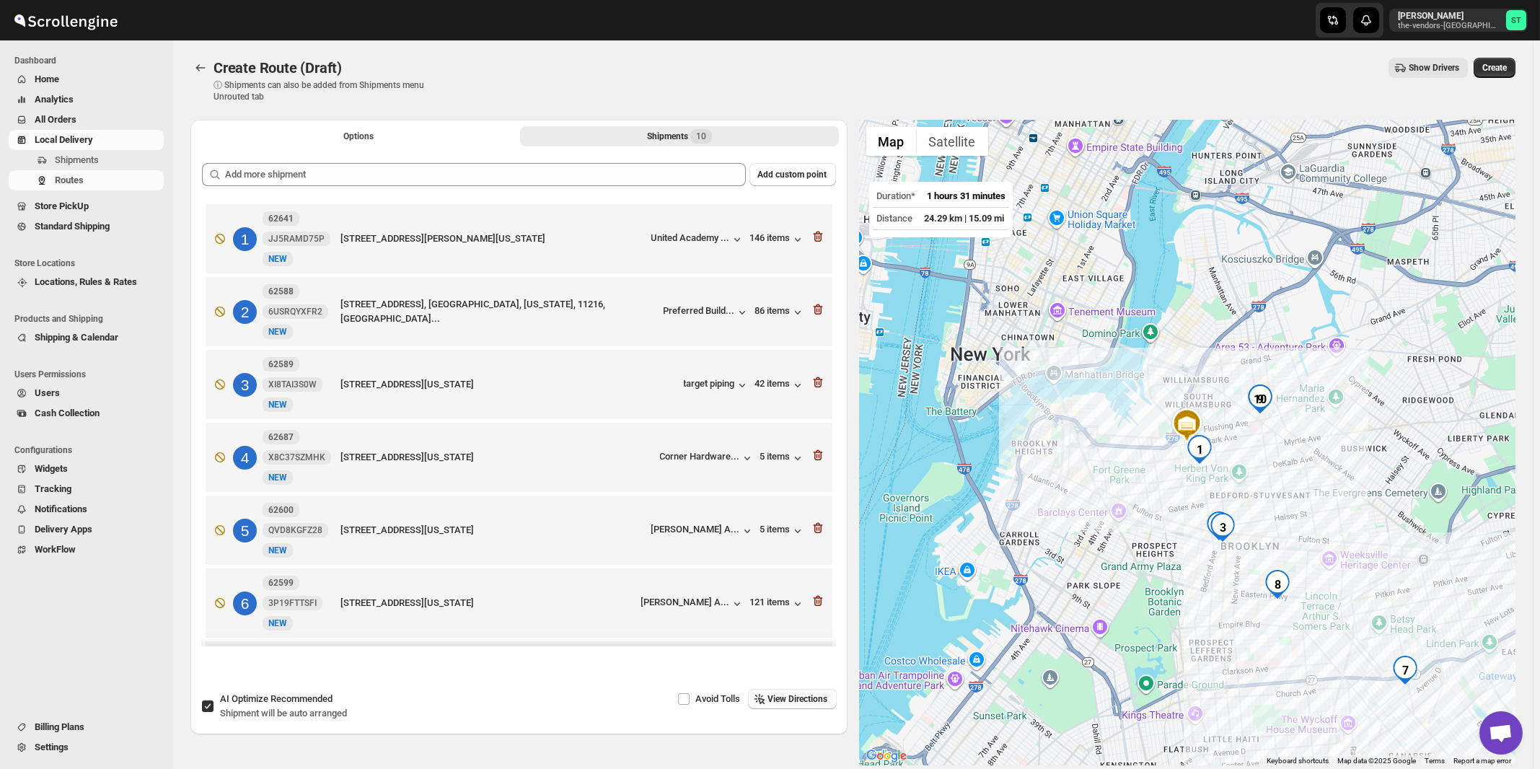
click at [308, 699] on span "Recommended" at bounding box center [302, 698] width 62 height 11
click at [214, 701] on input "AI Optimize Recommended Shipment will be auto arranged" at bounding box center [208, 707] width 12 height 12
checkbox input "false"
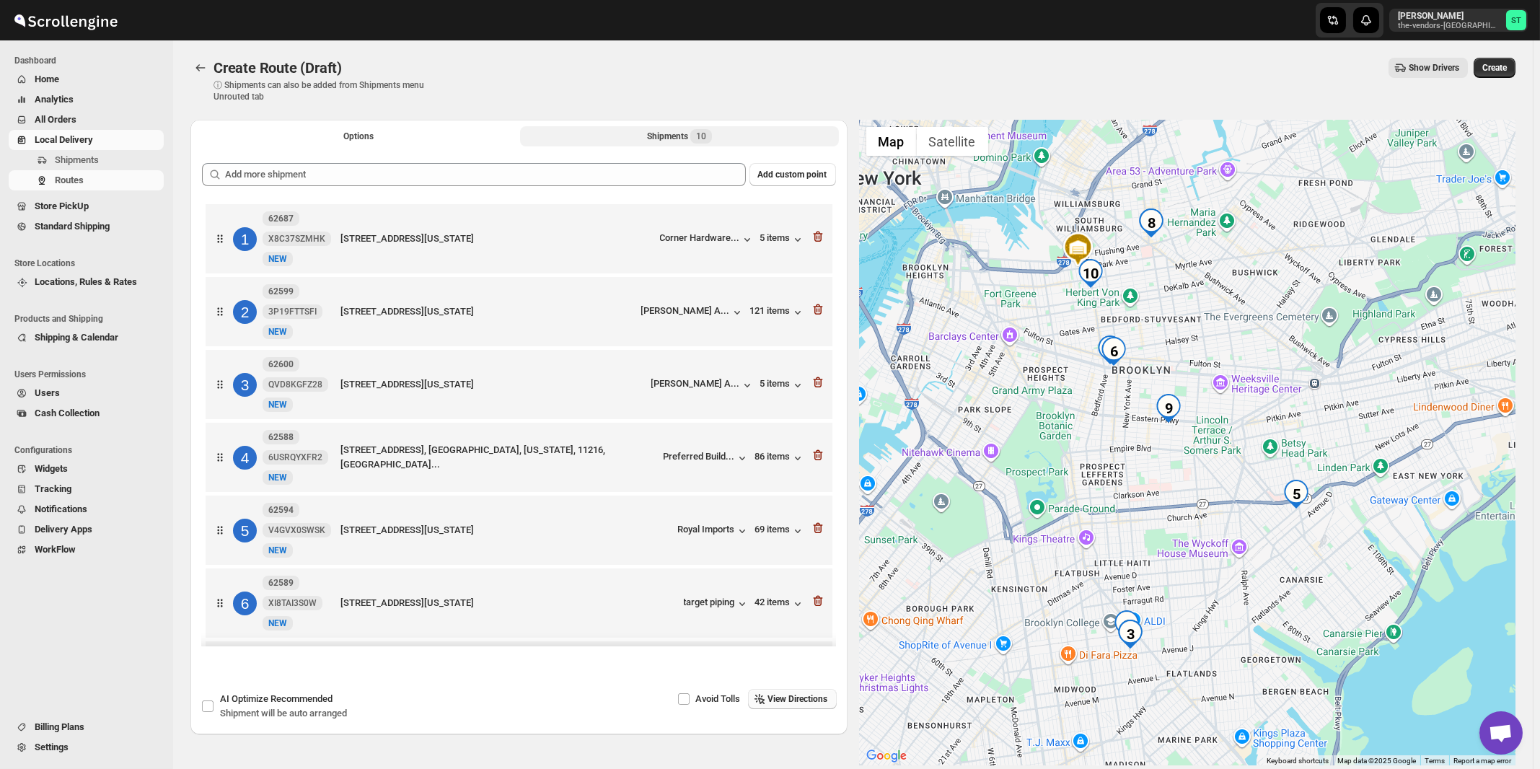
scroll to position [232, 0]
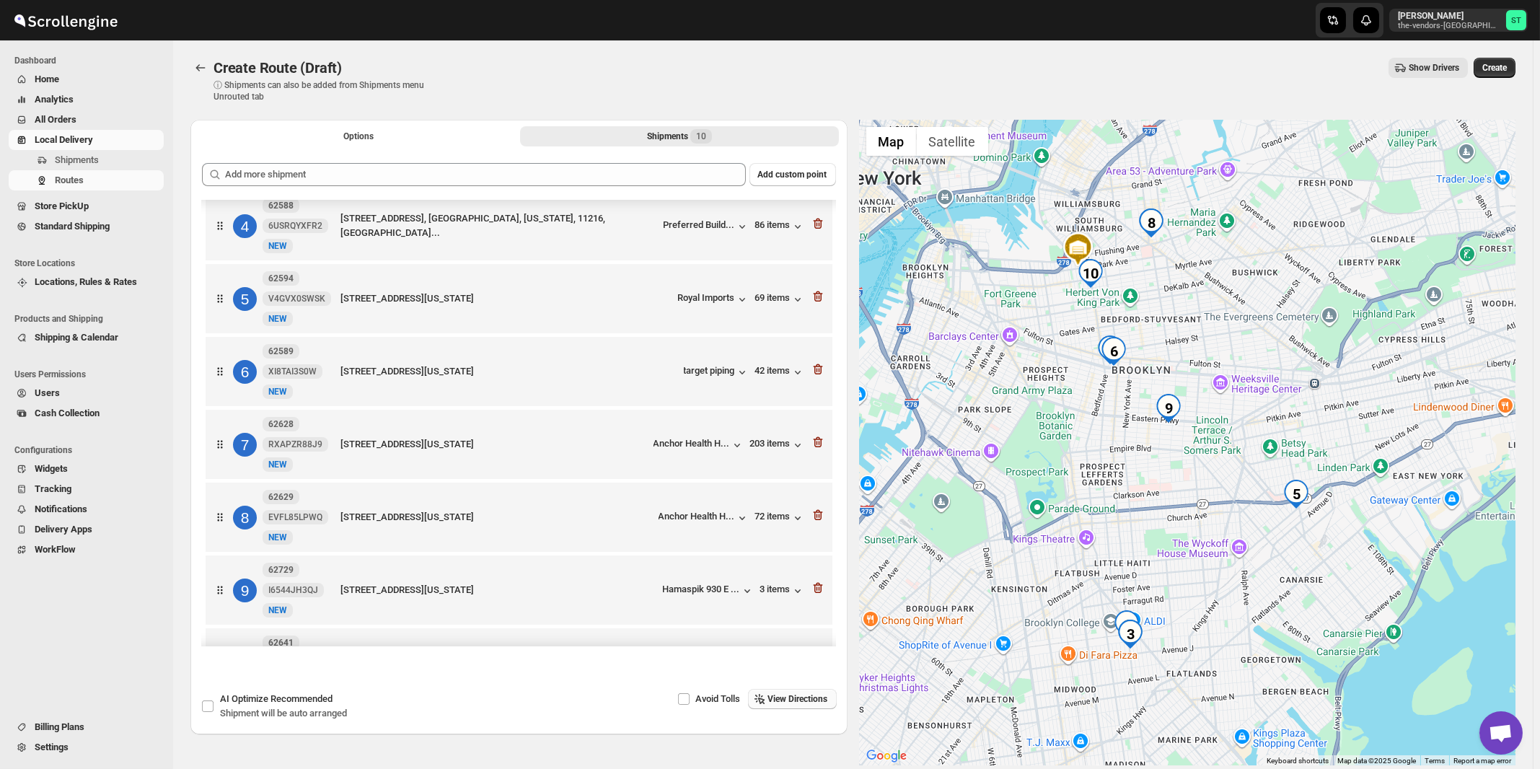
click at [792, 703] on span "View Directions" at bounding box center [798, 699] width 60 height 12
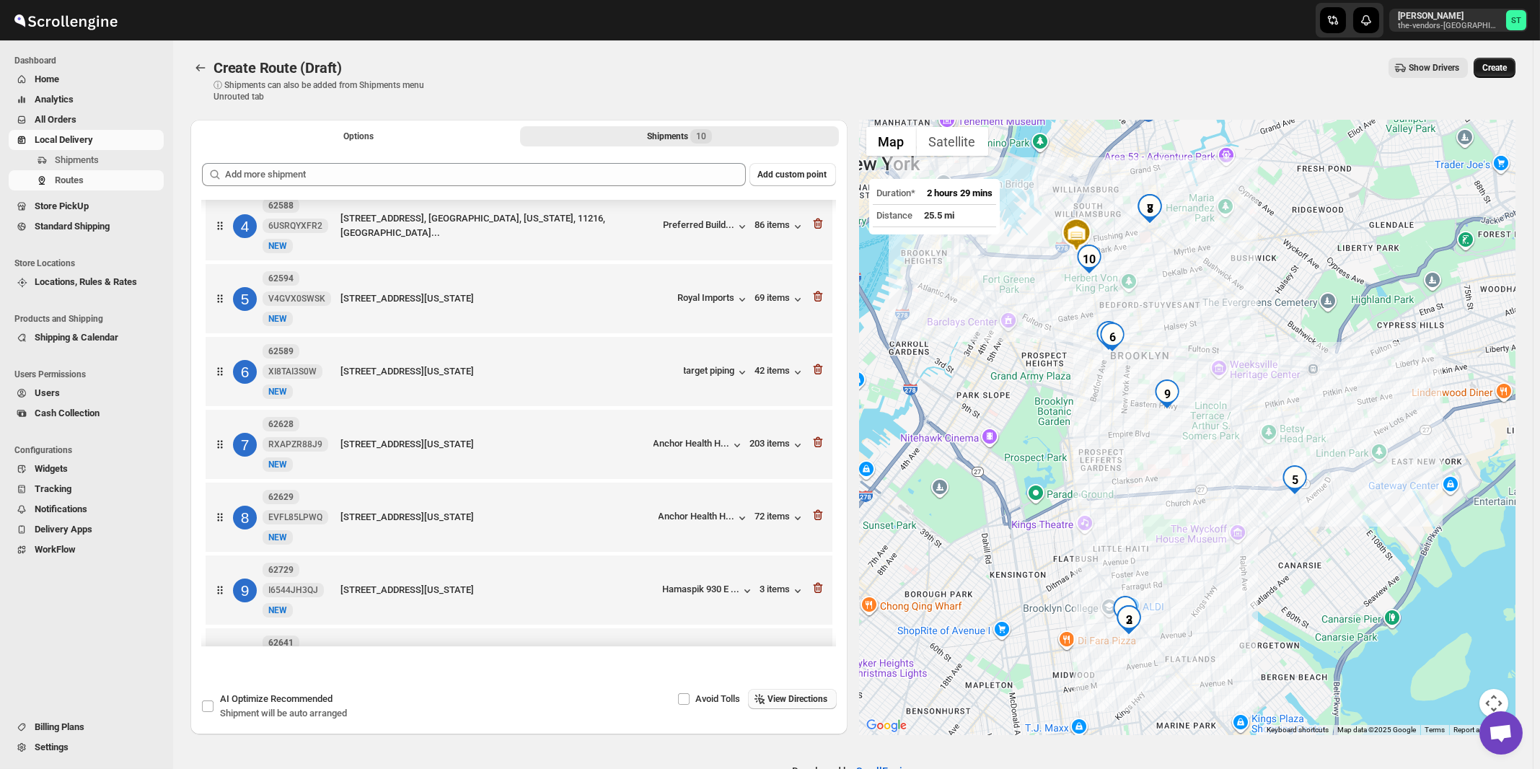
click at [1501, 66] on span "Create" at bounding box center [1495, 68] width 25 height 12
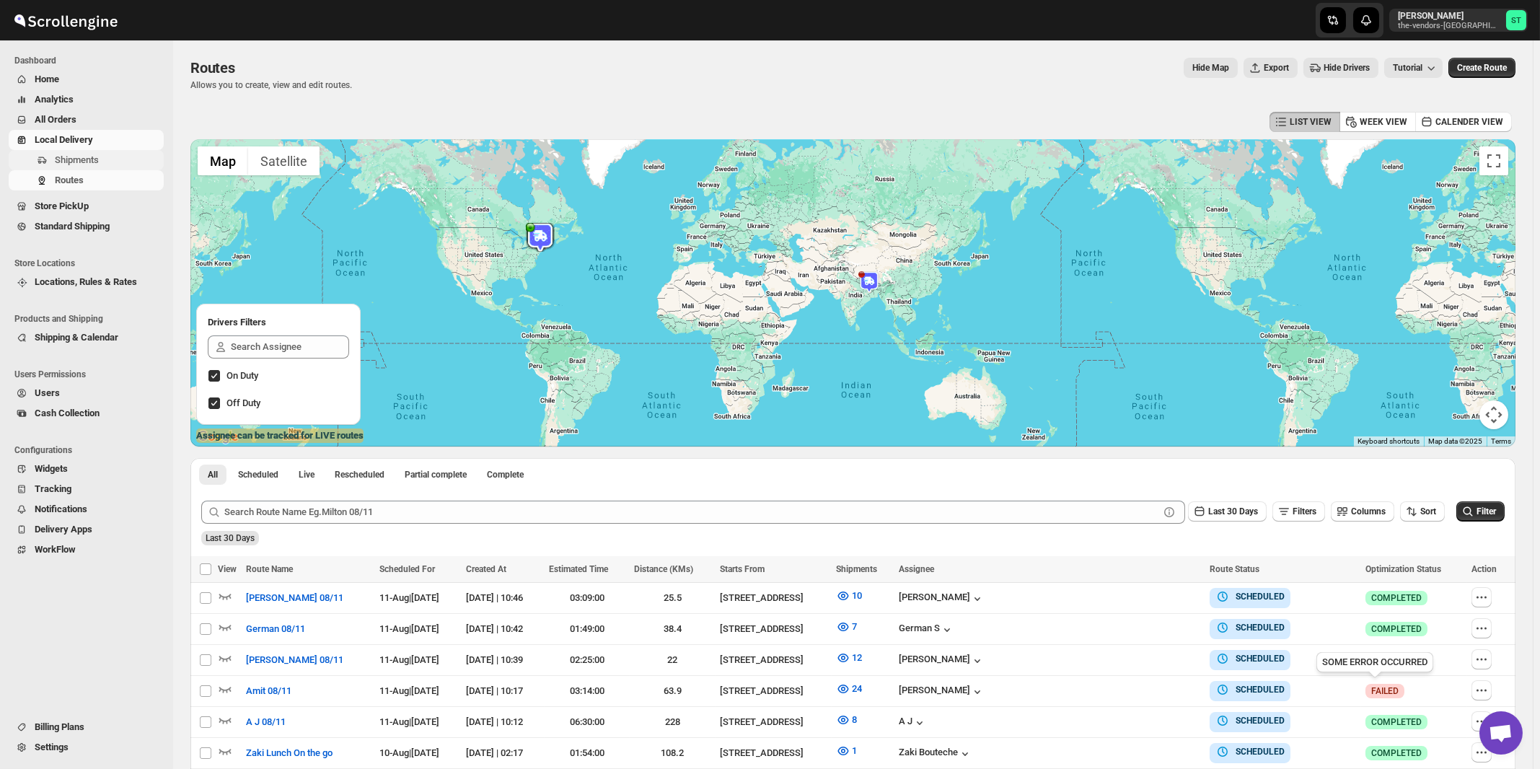
click at [78, 165] on span "Shipments" at bounding box center [77, 159] width 44 height 11
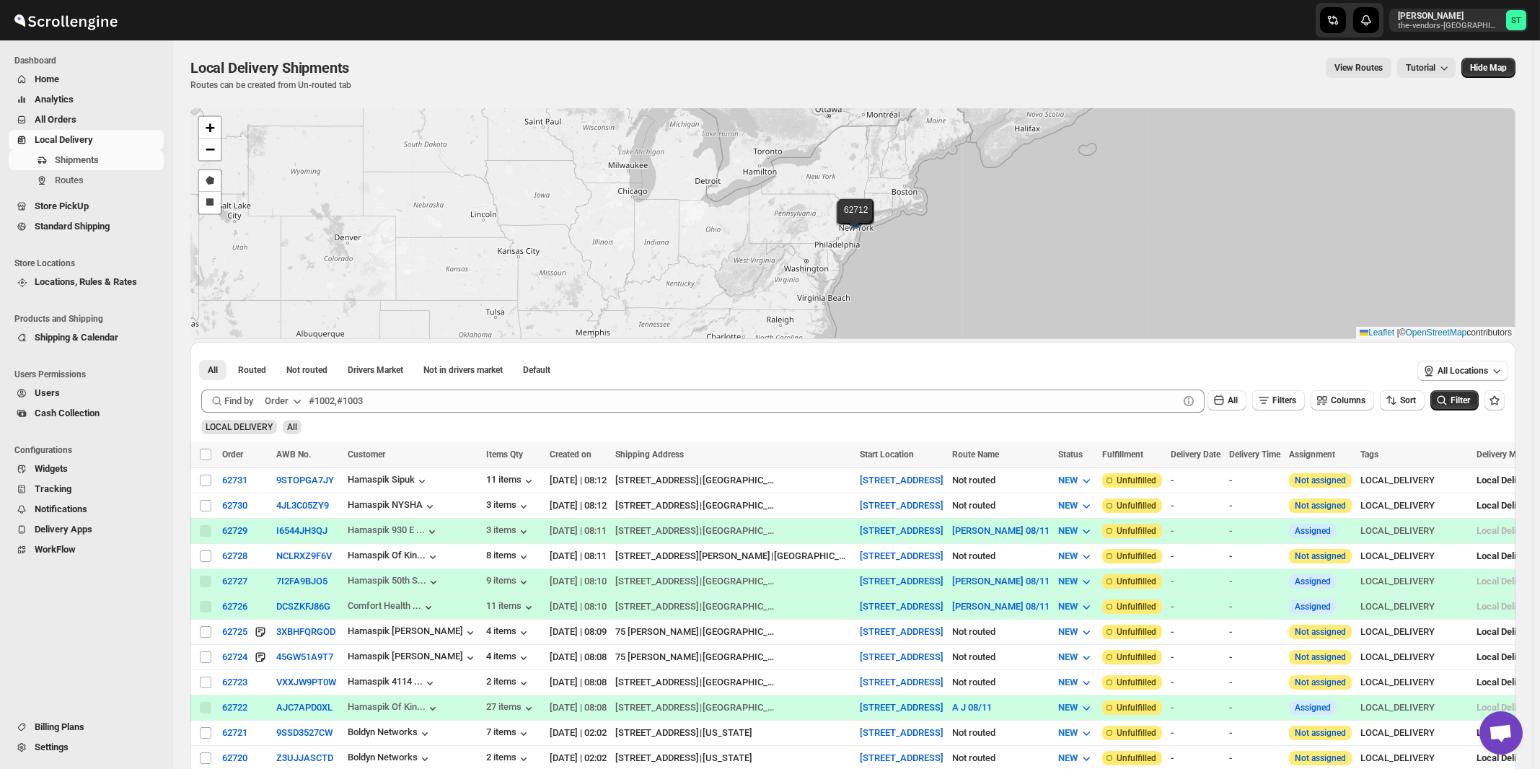
click at [291, 405] on button "Order" at bounding box center [284, 401] width 57 height 23
click at [284, 516] on div "Customer Name" at bounding box center [286, 508] width 66 height 14
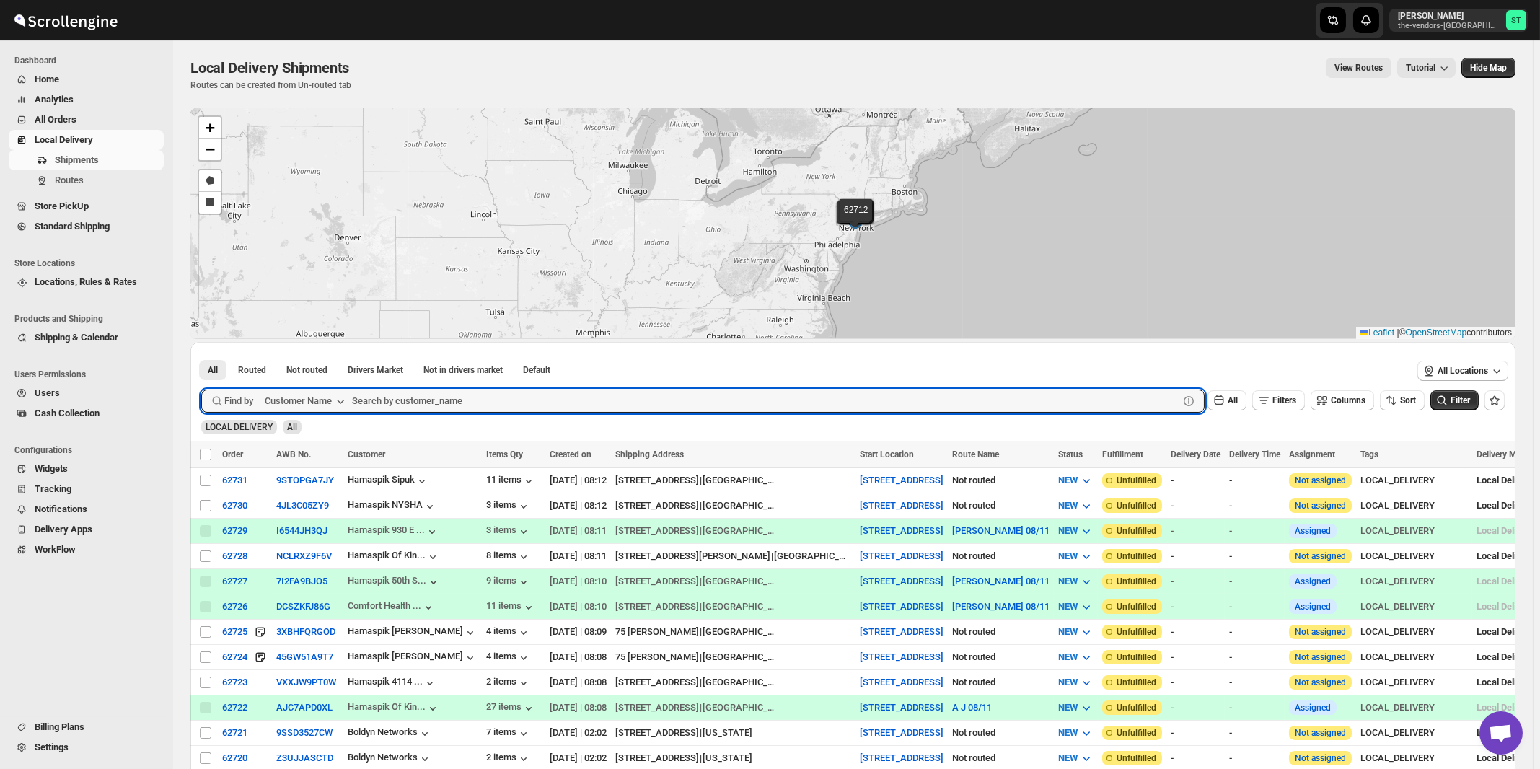
paste input "Artek Insurance"
type input "Artek Insurance"
click button "Submit" at bounding box center [221, 349] width 41 height 15
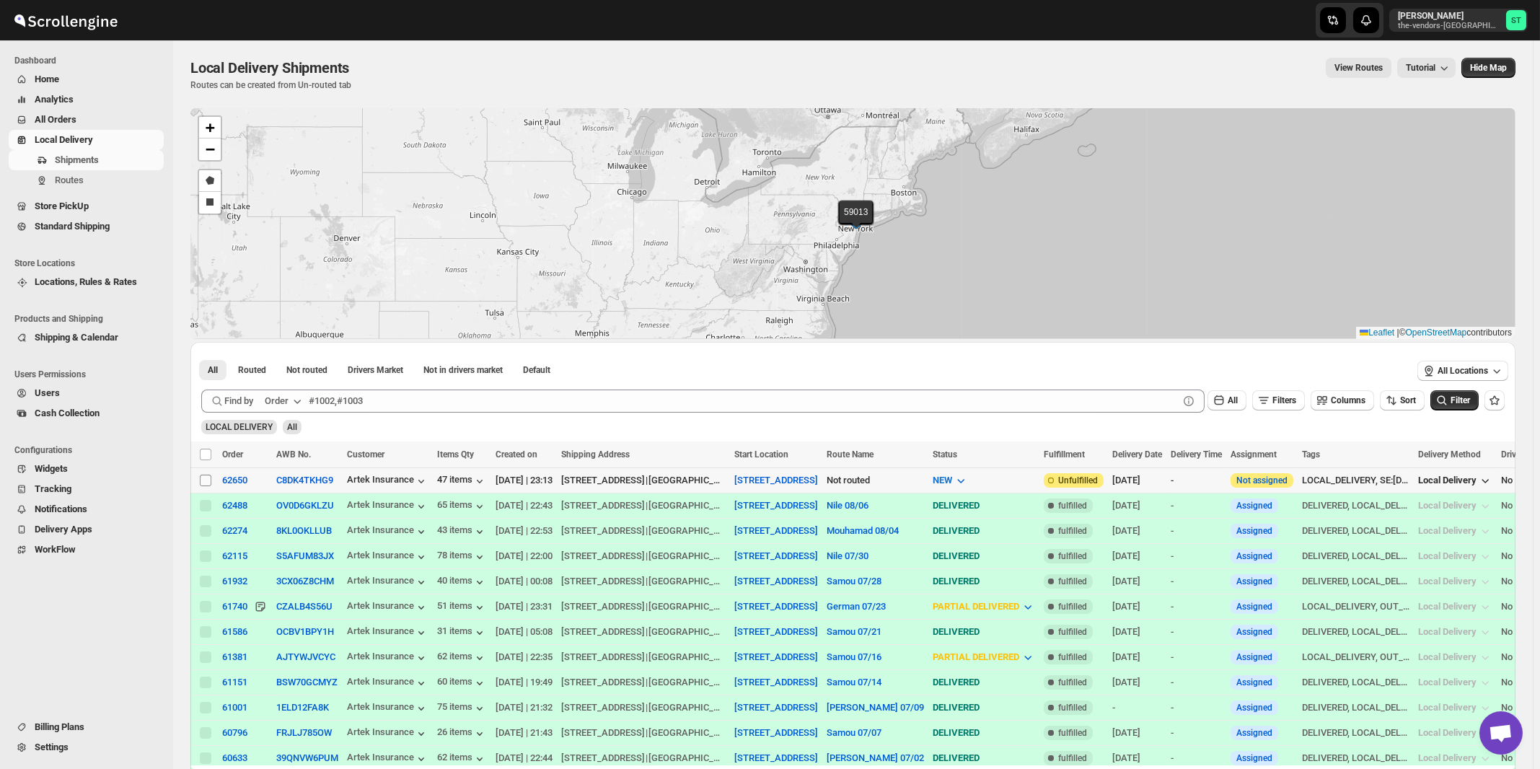
click at [205, 481] on input "Select shipment" at bounding box center [206, 481] width 12 height 12
checkbox input "true"
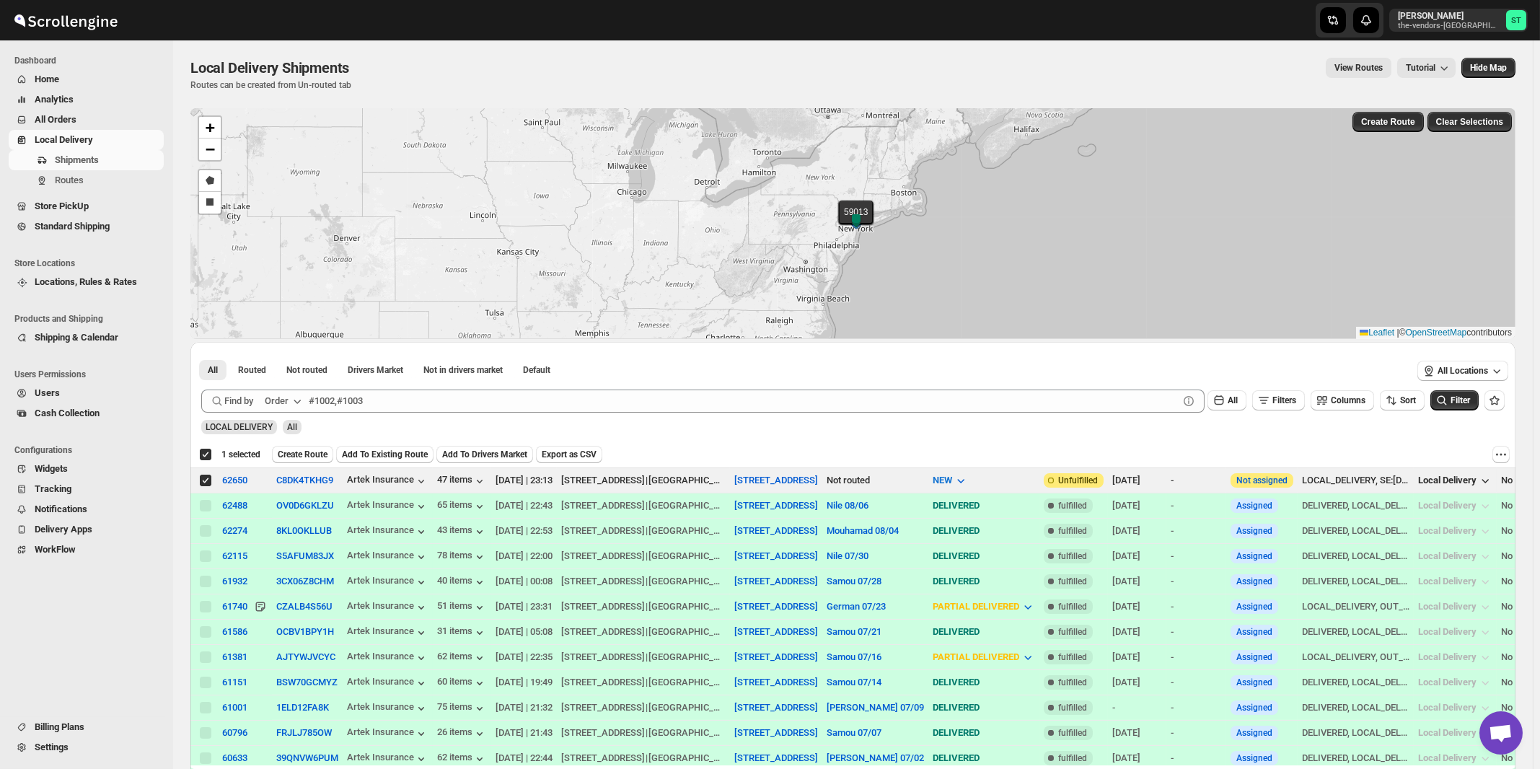
checkbox input "true"
click at [291, 401] on button "Order" at bounding box center [284, 401] width 57 height 23
click at [293, 510] on div "Customer Name" at bounding box center [286, 508] width 66 height 14
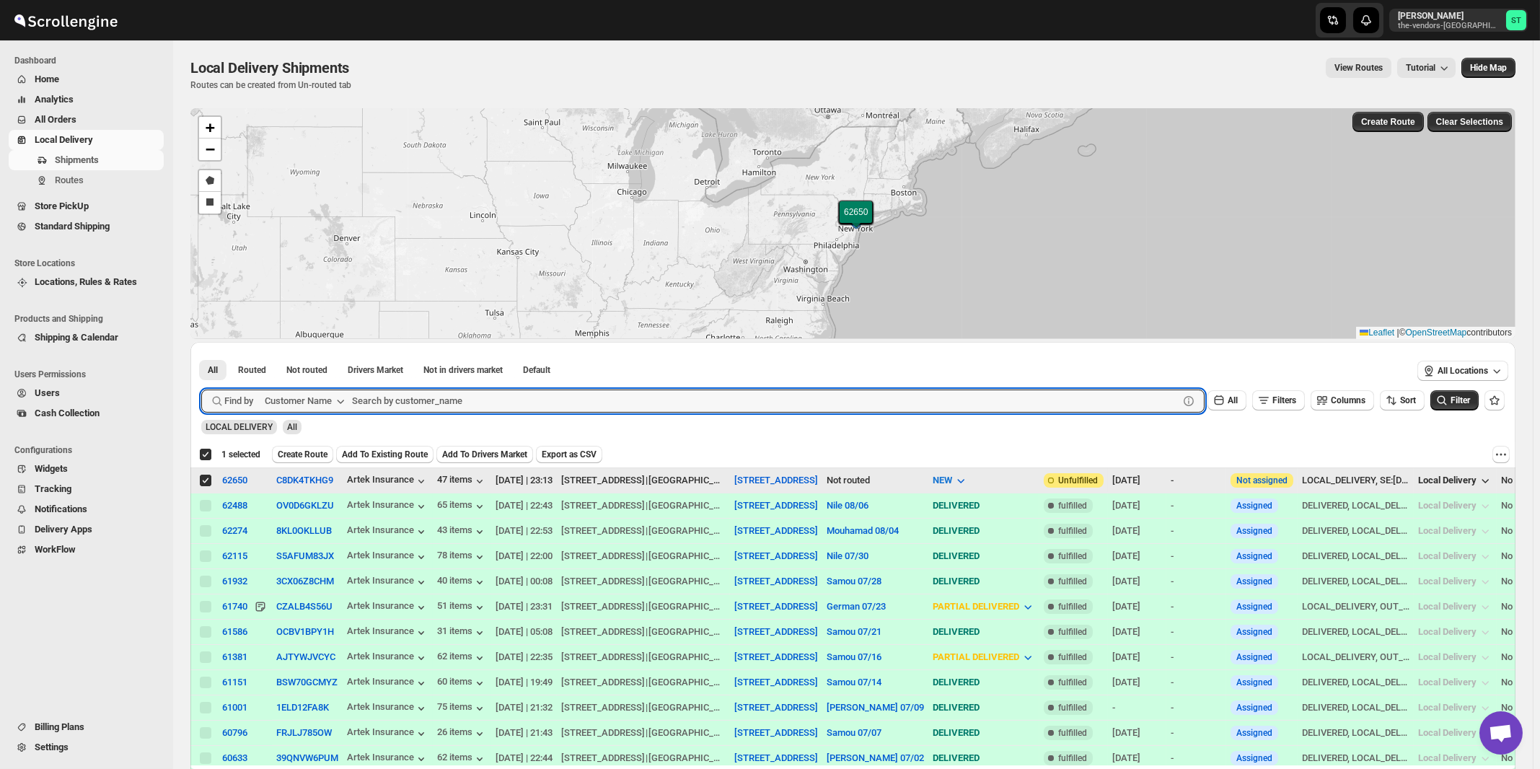
paste input "BMW Plumbing Supplies"
type input "BMW Plumbing Supplies"
click button "Submit" at bounding box center [221, 349] width 41 height 15
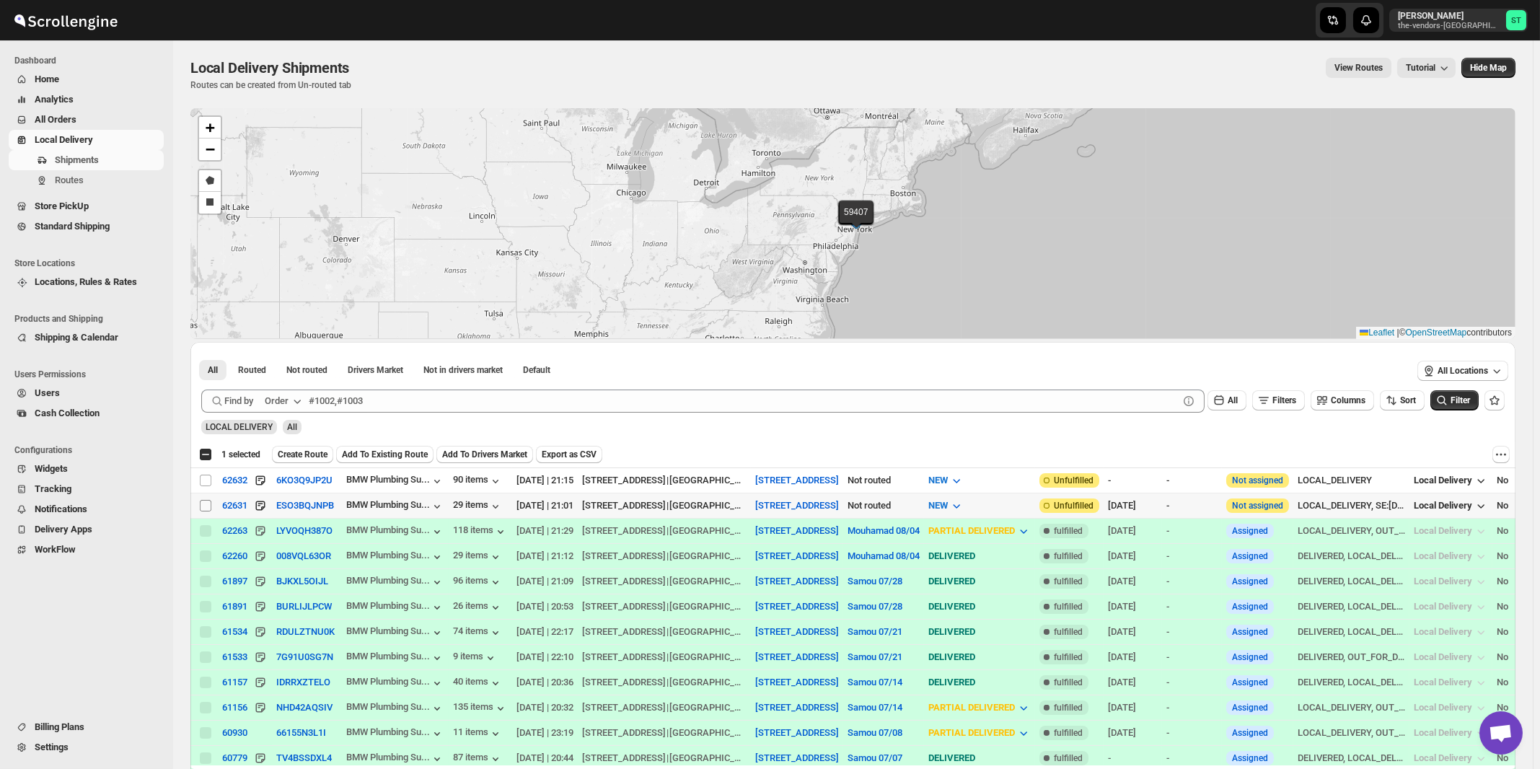
click at [206, 504] on input "Select shipment" at bounding box center [206, 506] width 12 height 12
checkbox input "true"
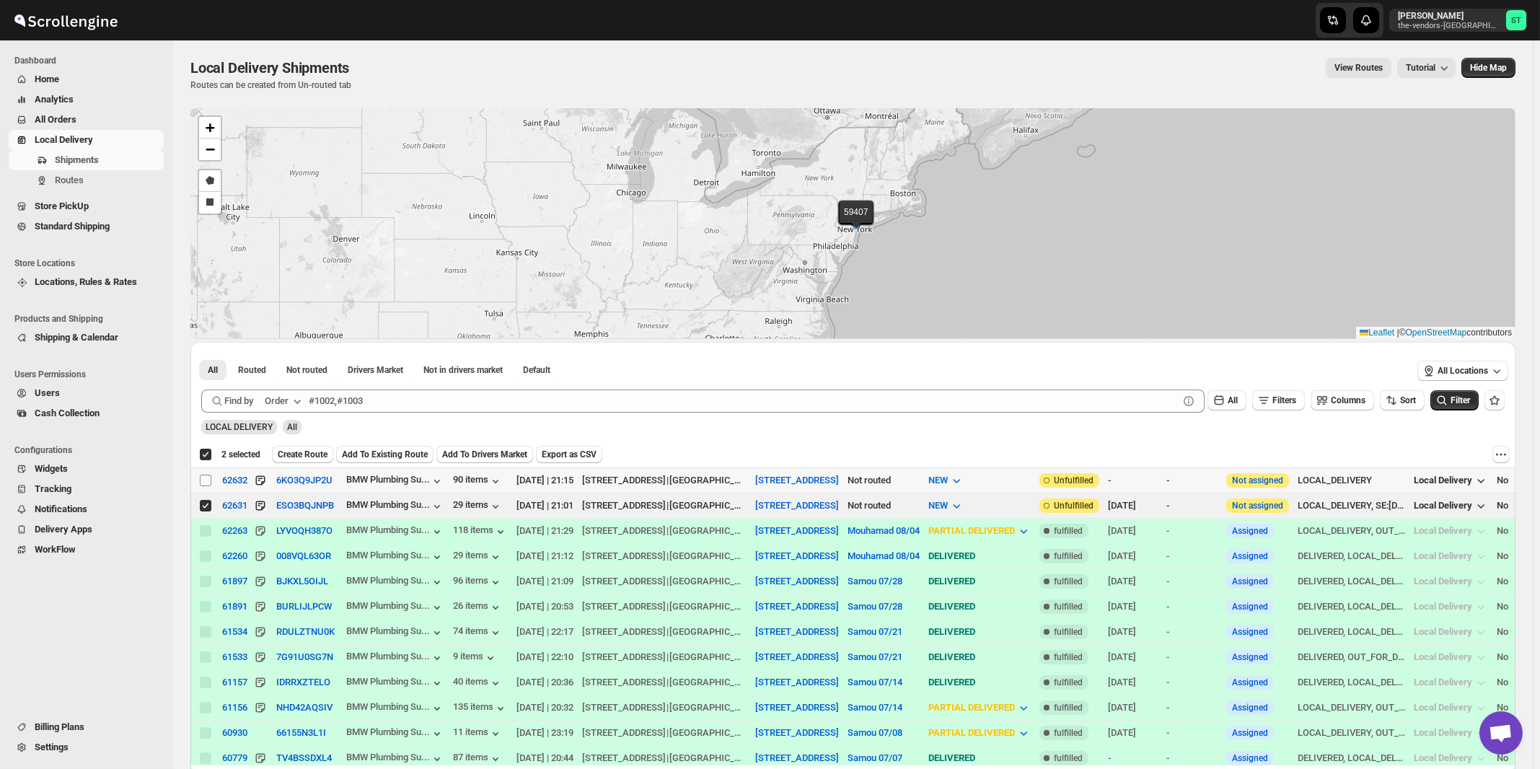
click at [201, 478] on input "Select shipment" at bounding box center [206, 481] width 12 height 12
checkbox input "true"
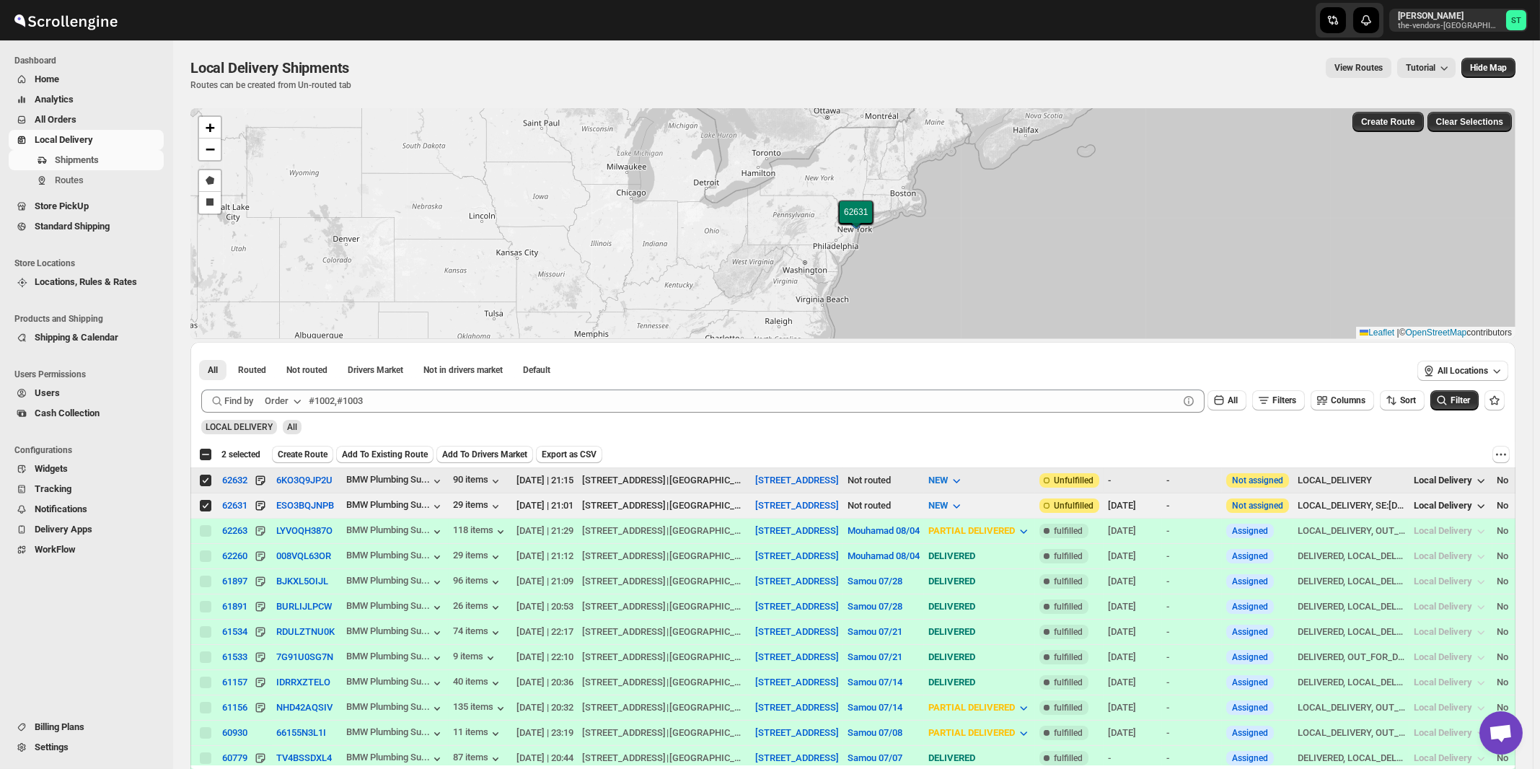
checkbox input "false"
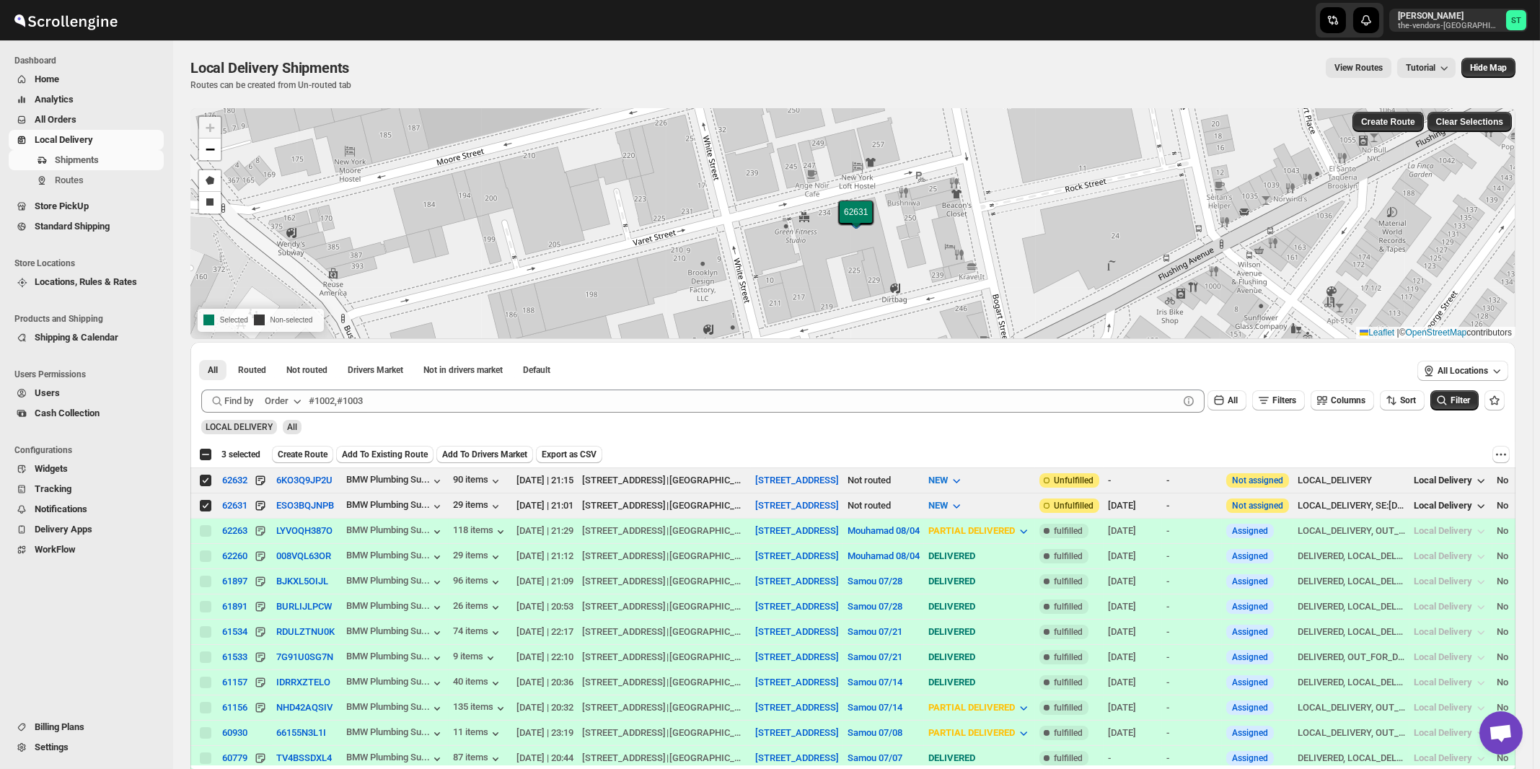
click at [295, 398] on icon "button" at bounding box center [297, 401] width 14 height 14
click at [289, 508] on div "Customer Name" at bounding box center [286, 508] width 66 height 14
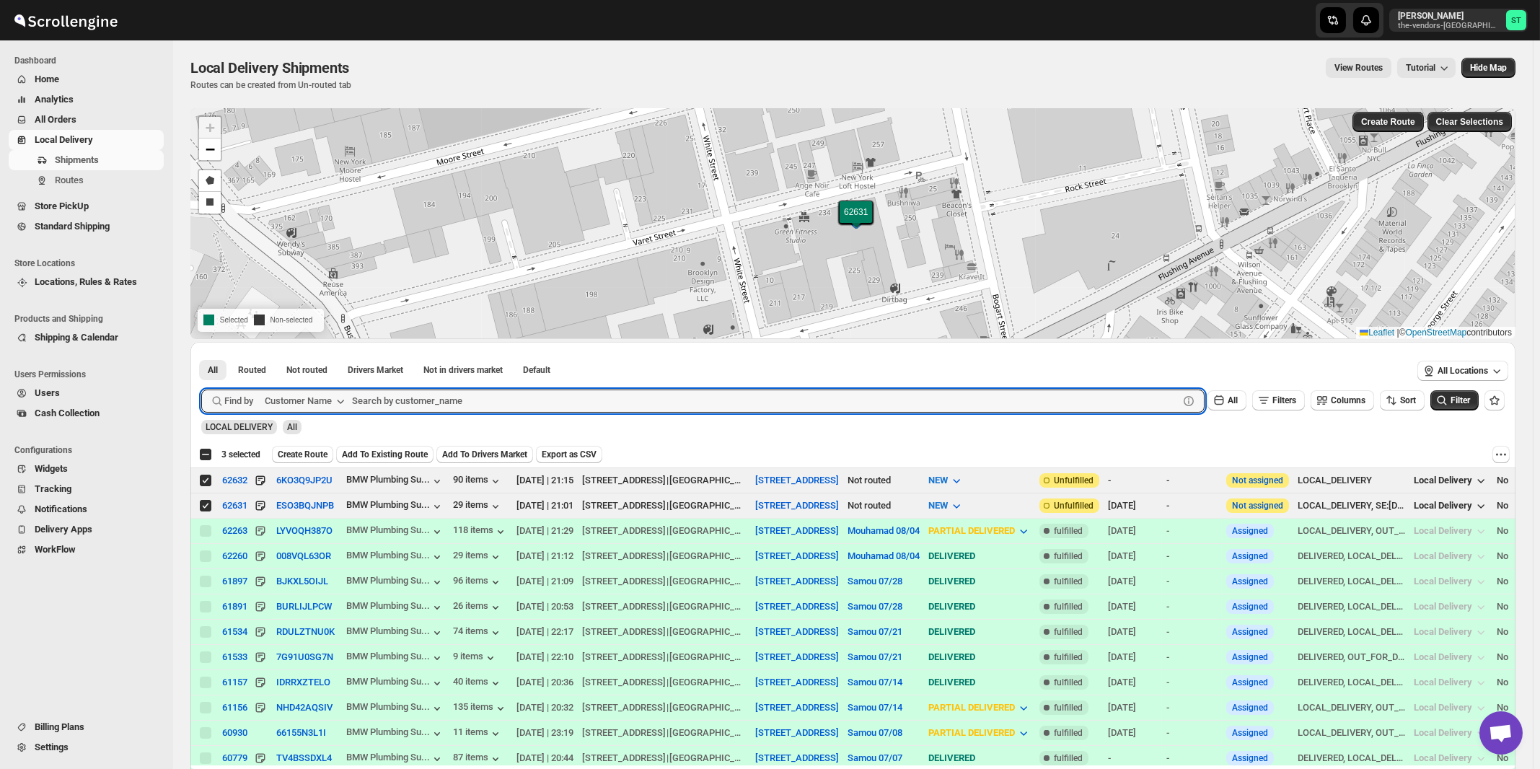
paste input "Broadview Funding"
type input "Broadview Funding"
click button "Submit" at bounding box center [221, 349] width 41 height 15
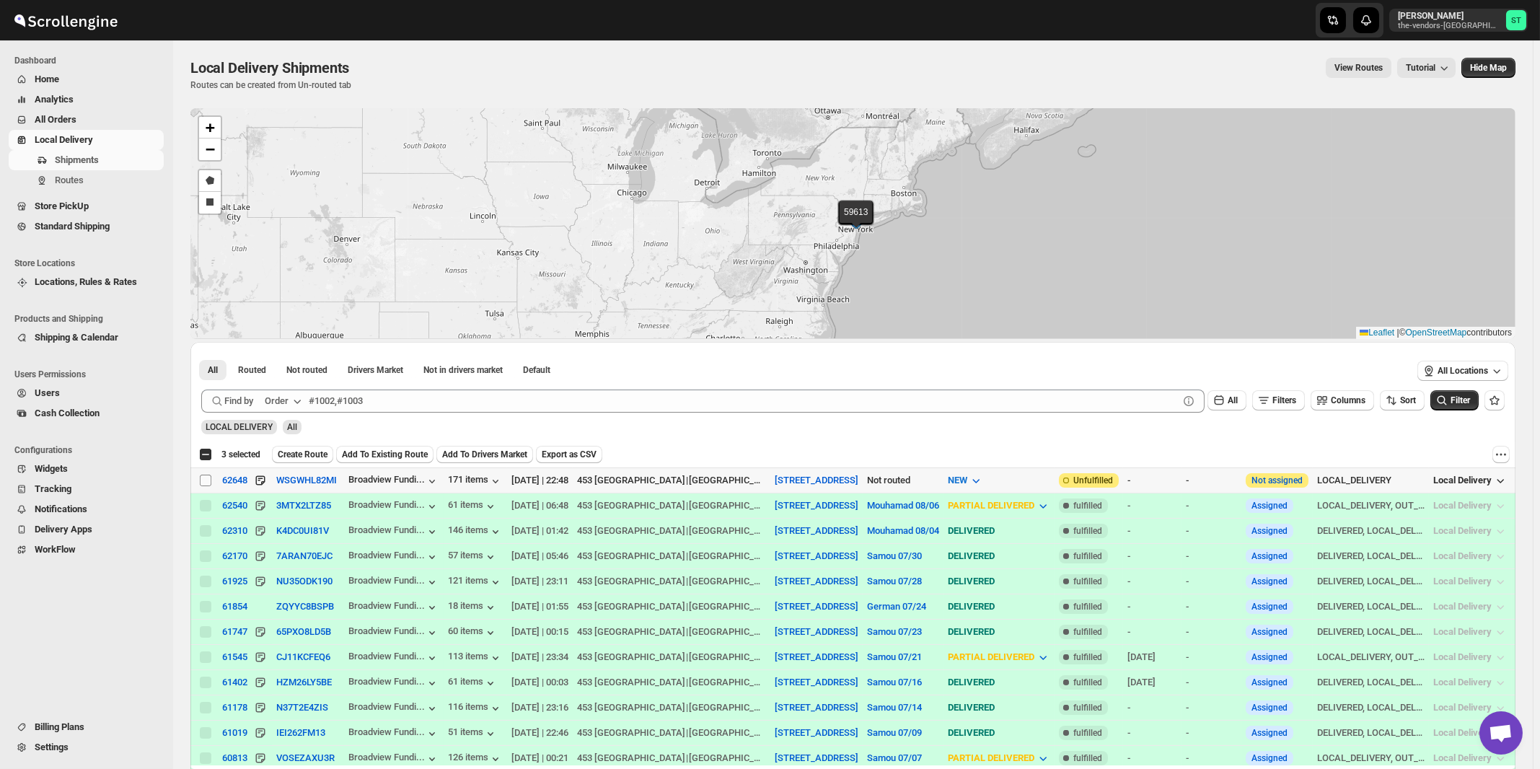
click at [206, 482] on input "Select shipment" at bounding box center [206, 481] width 12 height 12
checkbox input "true"
click at [288, 403] on div "Order" at bounding box center [277, 401] width 24 height 14
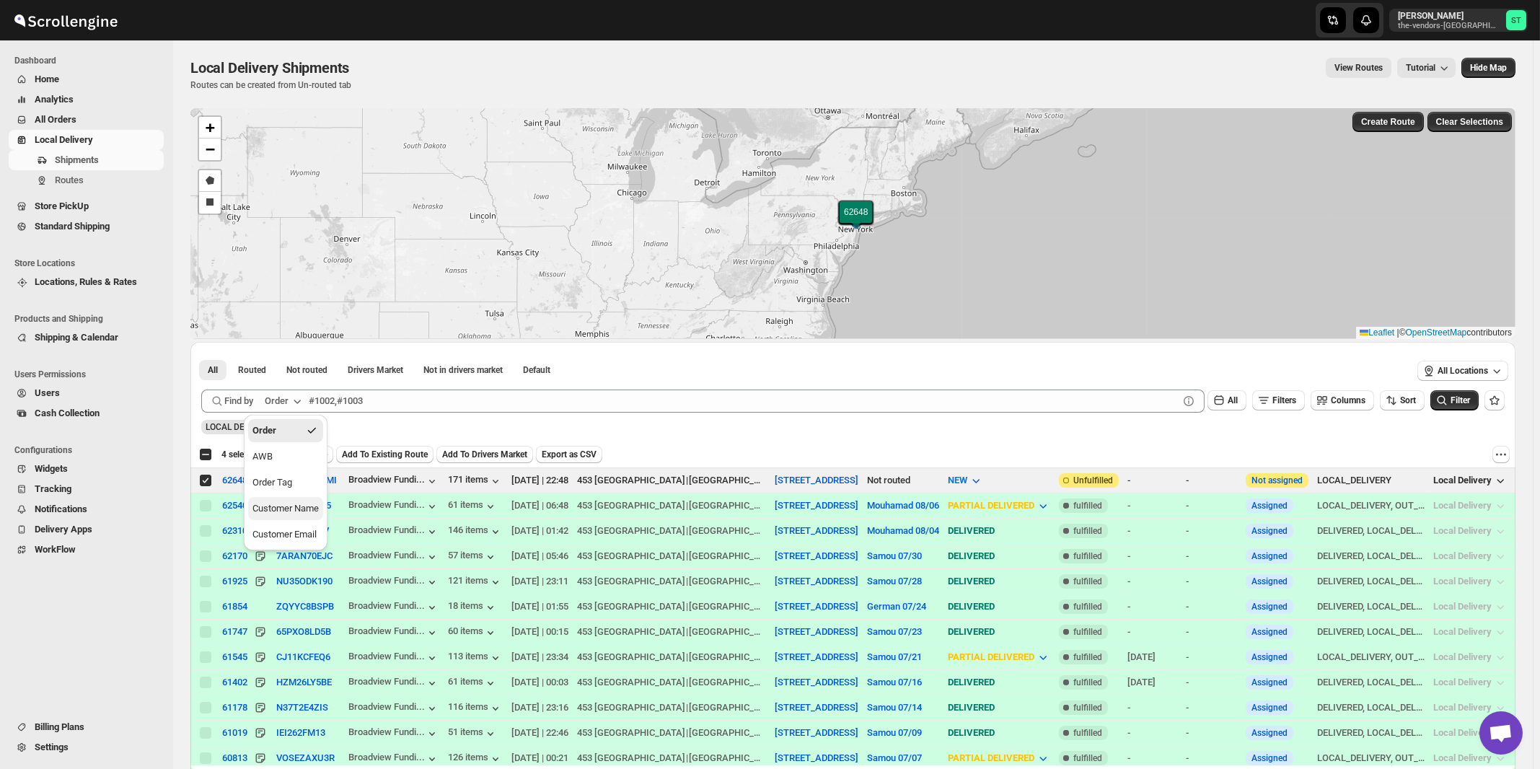
click at [292, 509] on div "Customer Name" at bounding box center [286, 508] width 66 height 14
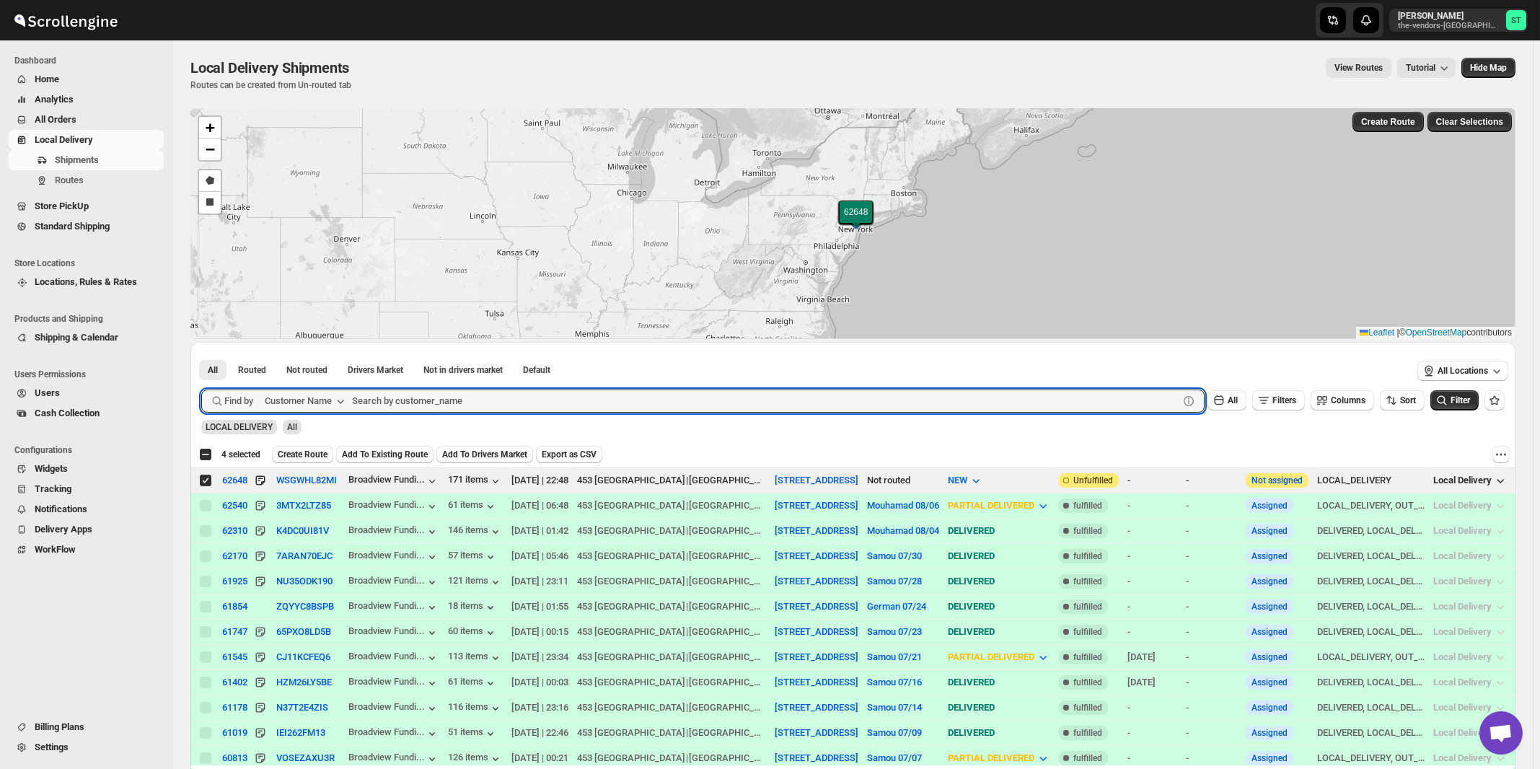
paste input "CW Realty"
type input "CW Realty"
click button "Submit" at bounding box center [221, 349] width 41 height 15
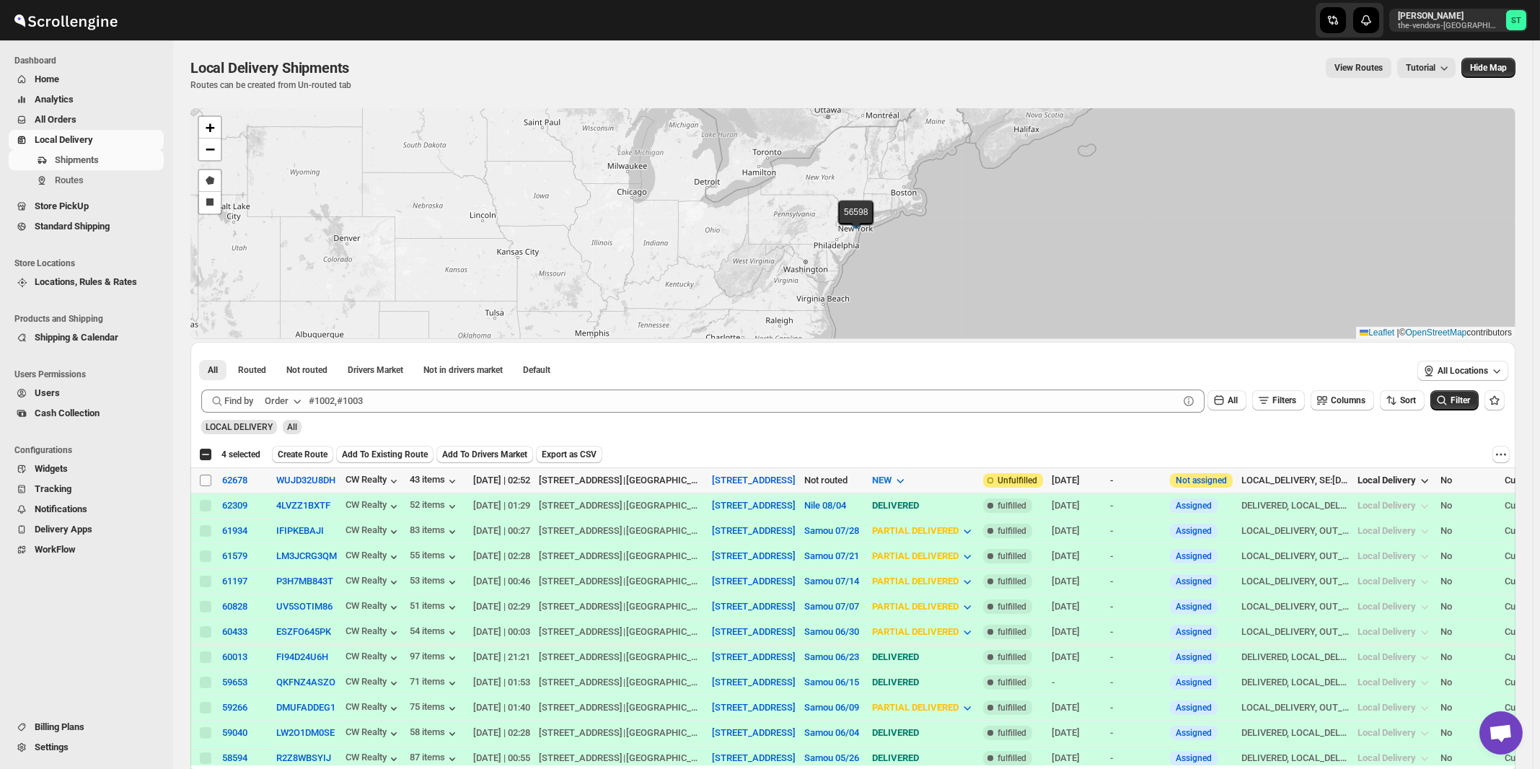
click at [204, 480] on input "Select shipment" at bounding box center [206, 481] width 12 height 12
checkbox input "true"
click at [299, 402] on icon "button" at bounding box center [297, 402] width 7 height 4
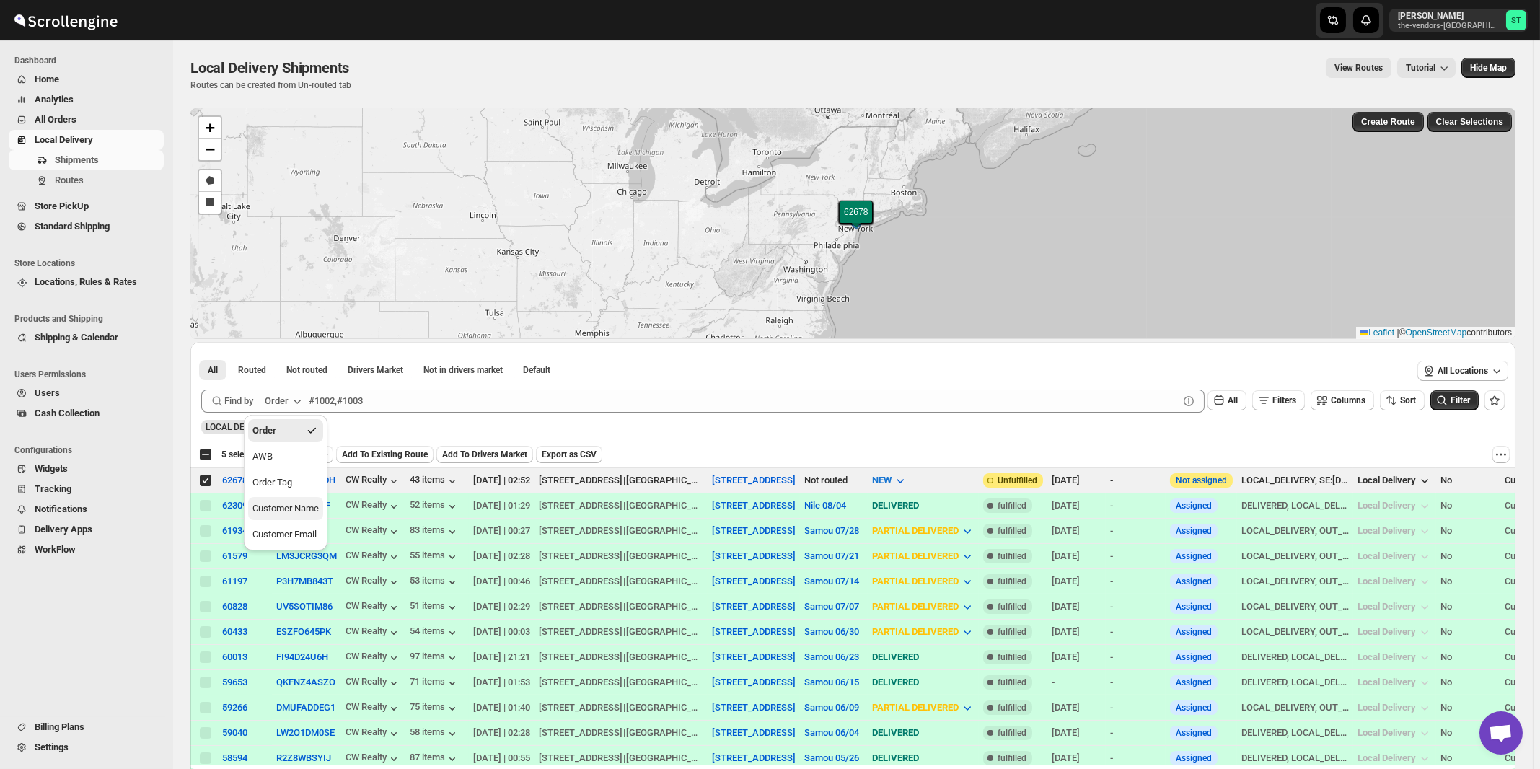
click at [290, 506] on div "Customer Name" at bounding box center [286, 508] width 66 height 14
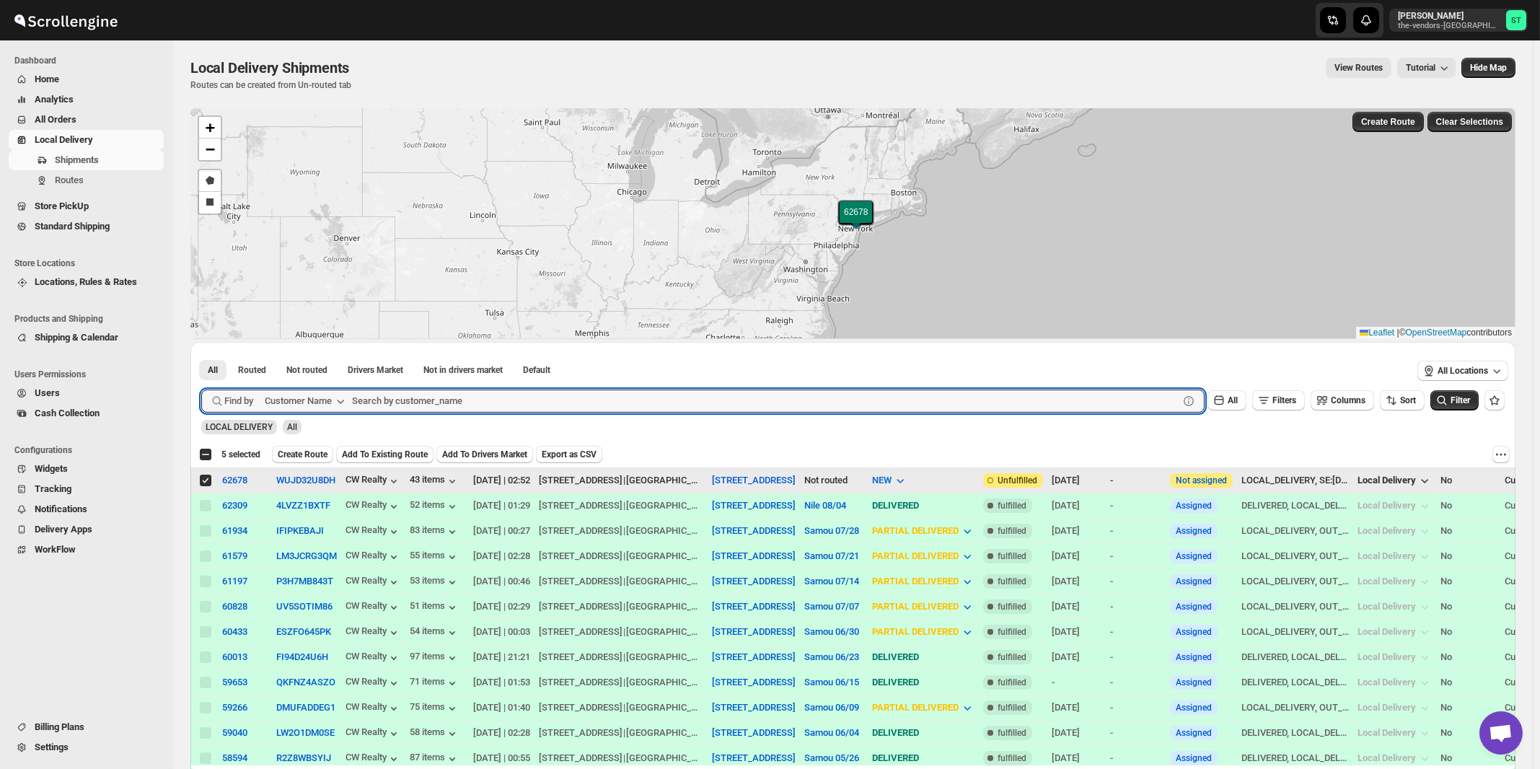
paste input "Five star Corrugated & Display"
type input "Five star Corrugated & Display"
click button "Submit" at bounding box center [221, 349] width 41 height 15
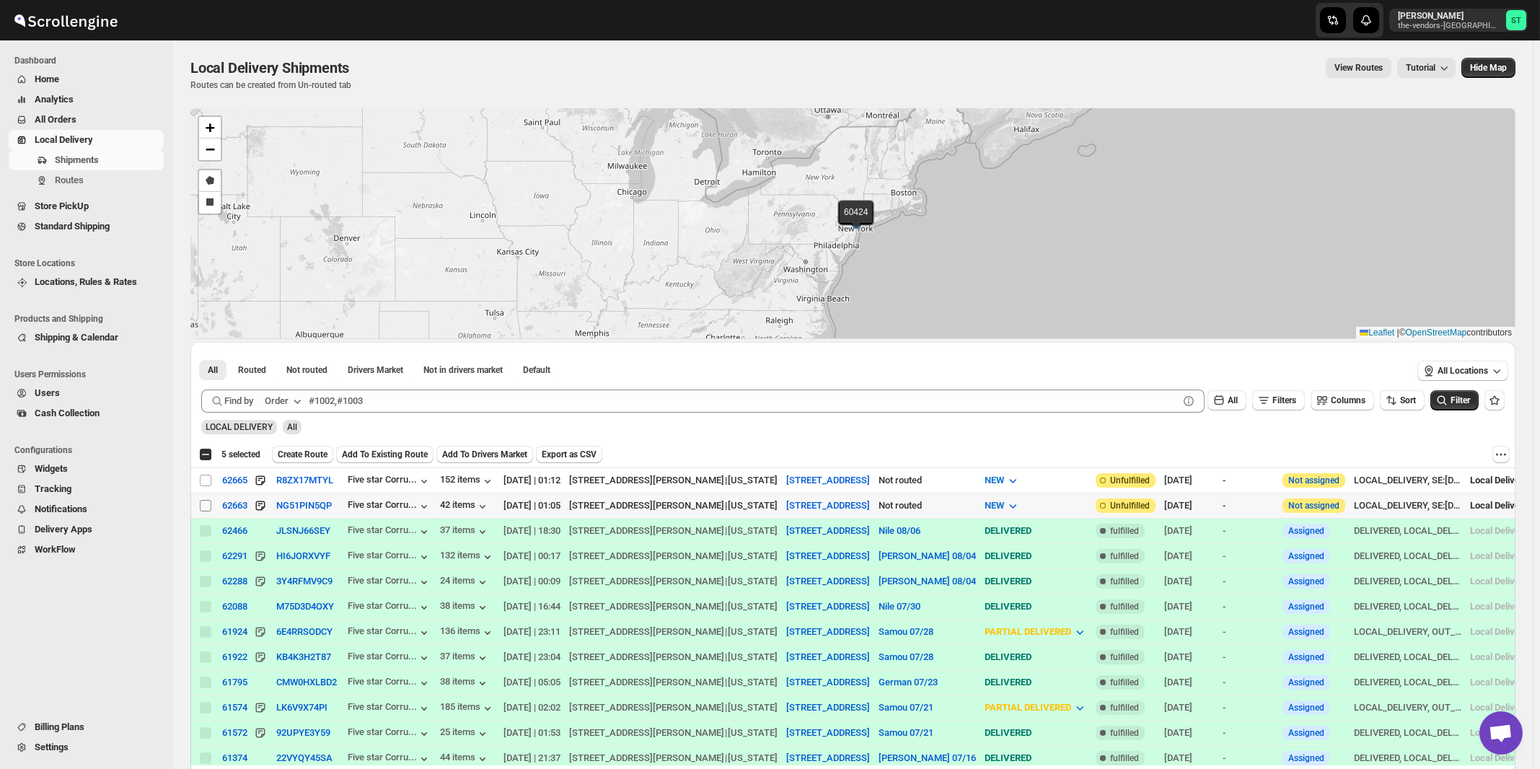
click at [203, 504] on input "Select shipment" at bounding box center [206, 506] width 12 height 12
checkbox input "true"
click at [206, 482] on input "Select shipment" at bounding box center [206, 481] width 12 height 12
checkbox input "true"
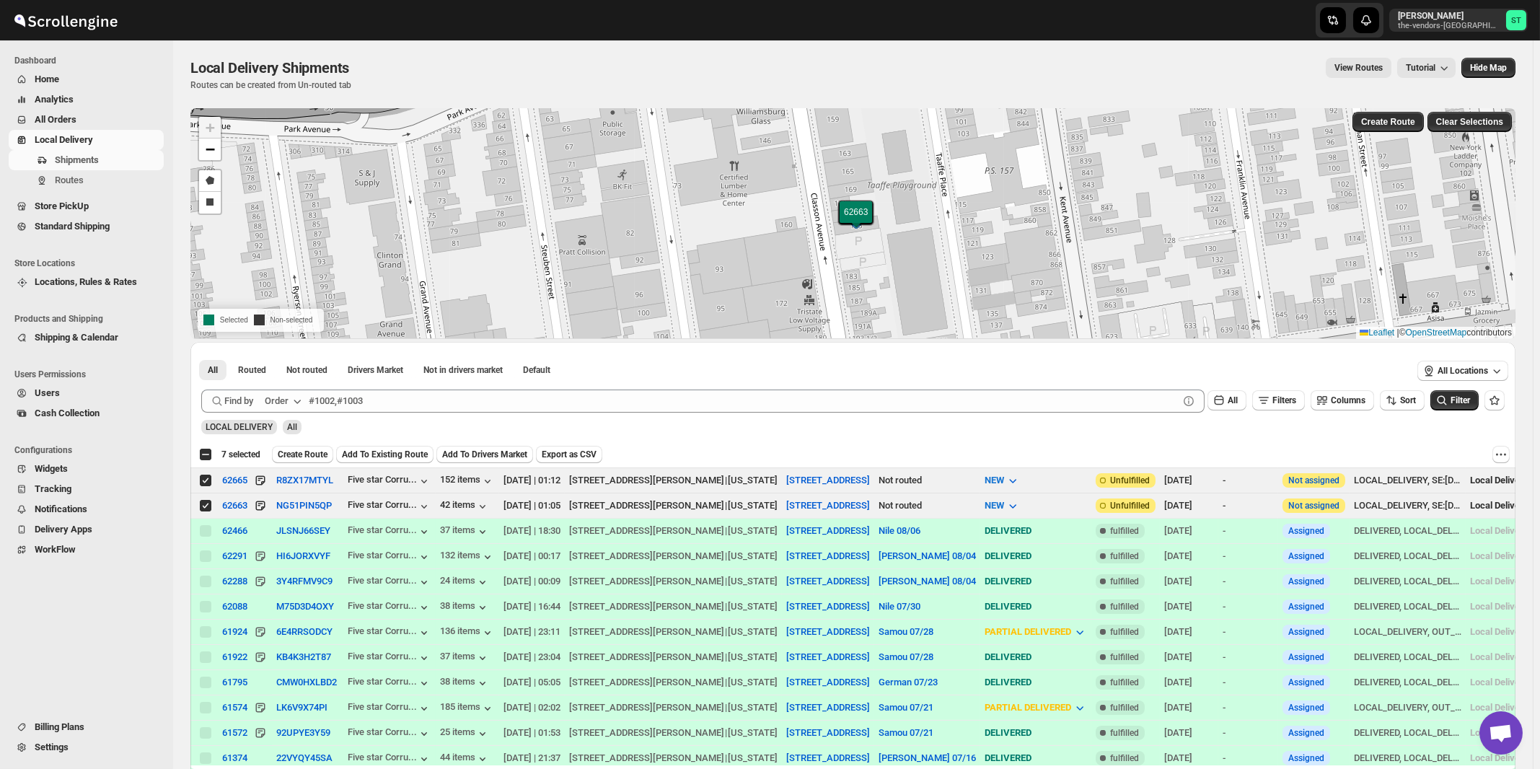
click at [293, 401] on icon "button" at bounding box center [297, 401] width 14 height 14
click at [281, 504] on div "Customer Name" at bounding box center [286, 508] width 66 height 14
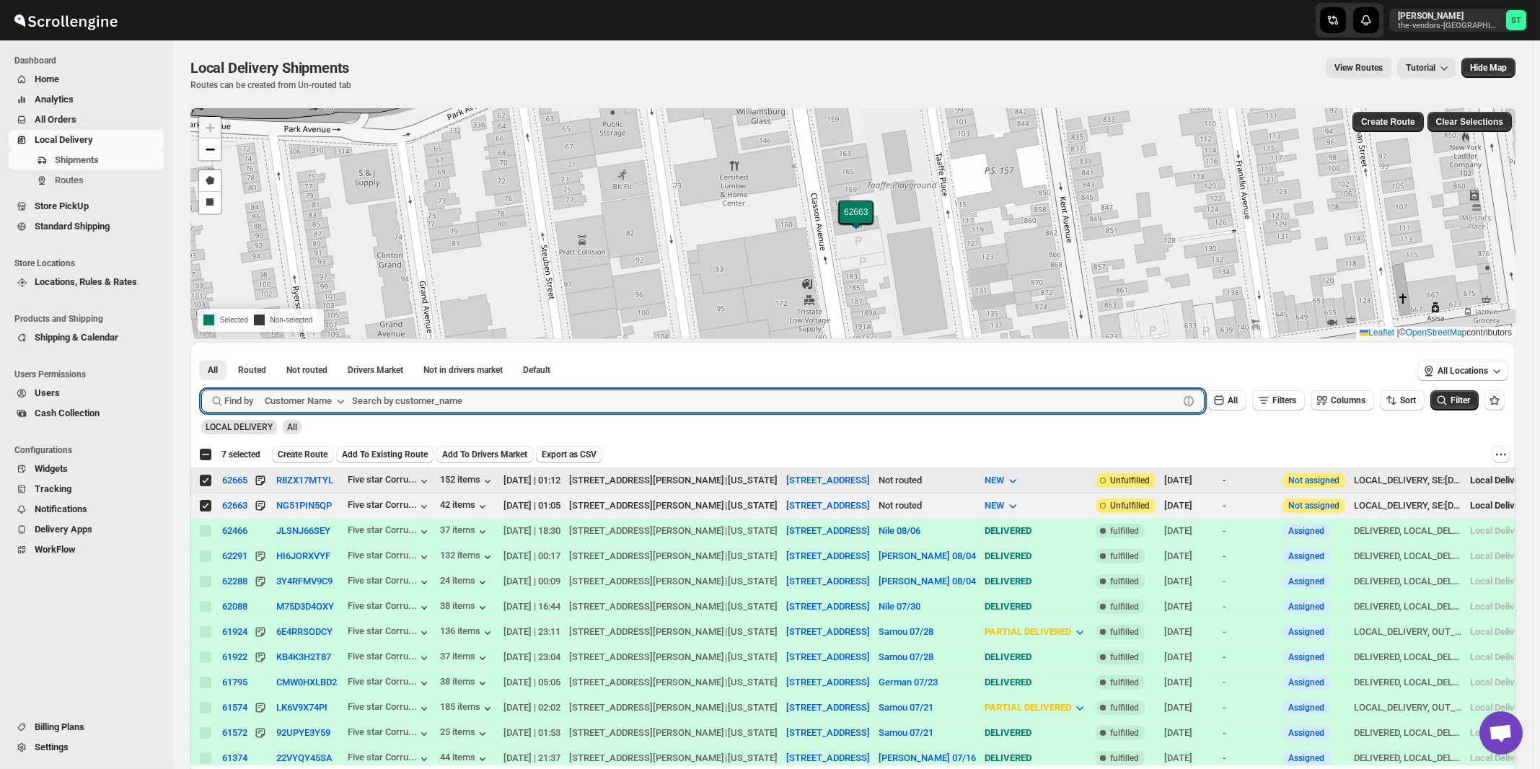
paste input "P&G Williamsburg"
type input "P&G Williamsburg"
click button "Submit" at bounding box center [221, 349] width 41 height 15
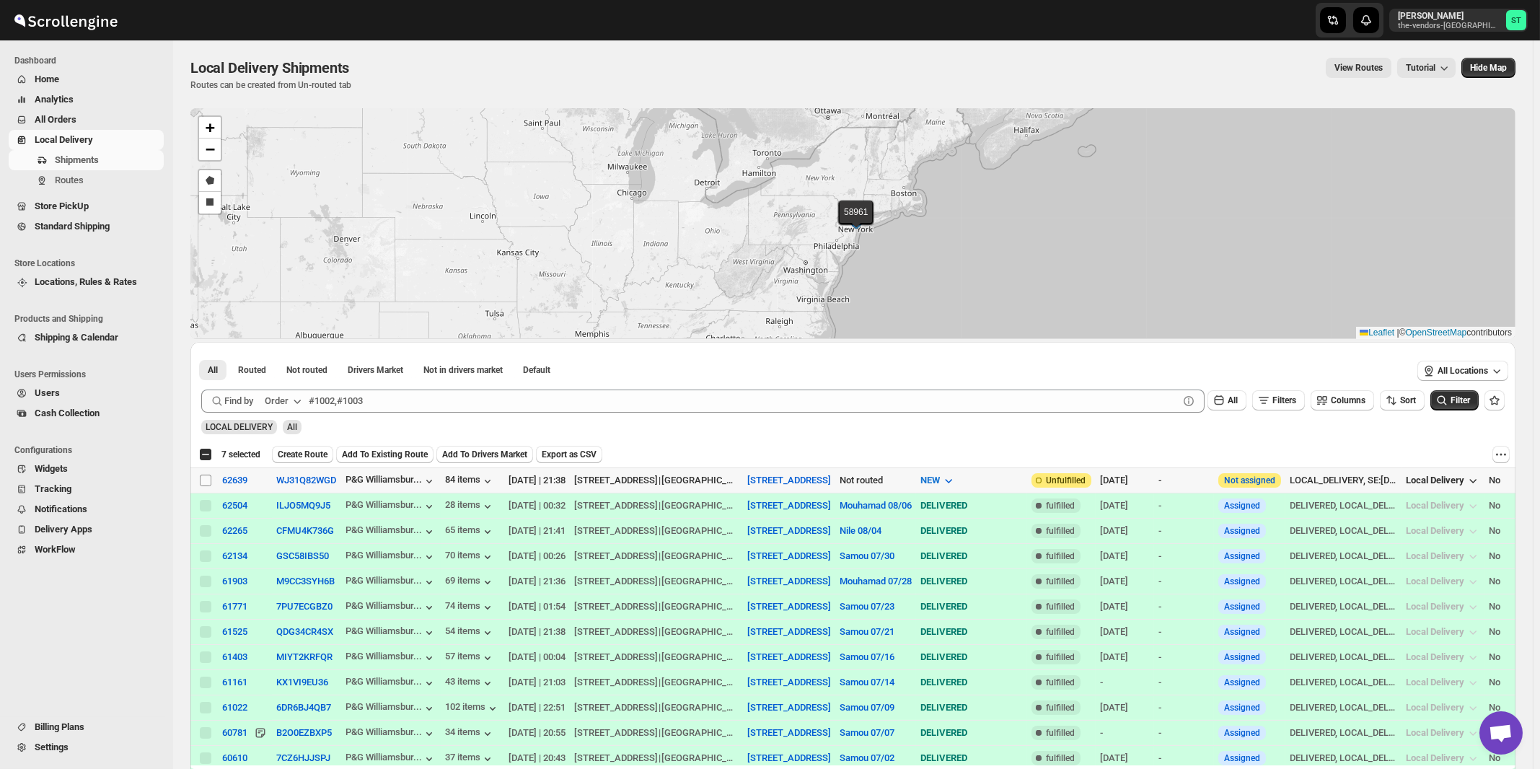
click at [207, 479] on input "Select shipment" at bounding box center [206, 481] width 12 height 12
checkbox input "true"
click at [294, 406] on icon "button" at bounding box center [297, 401] width 14 height 14
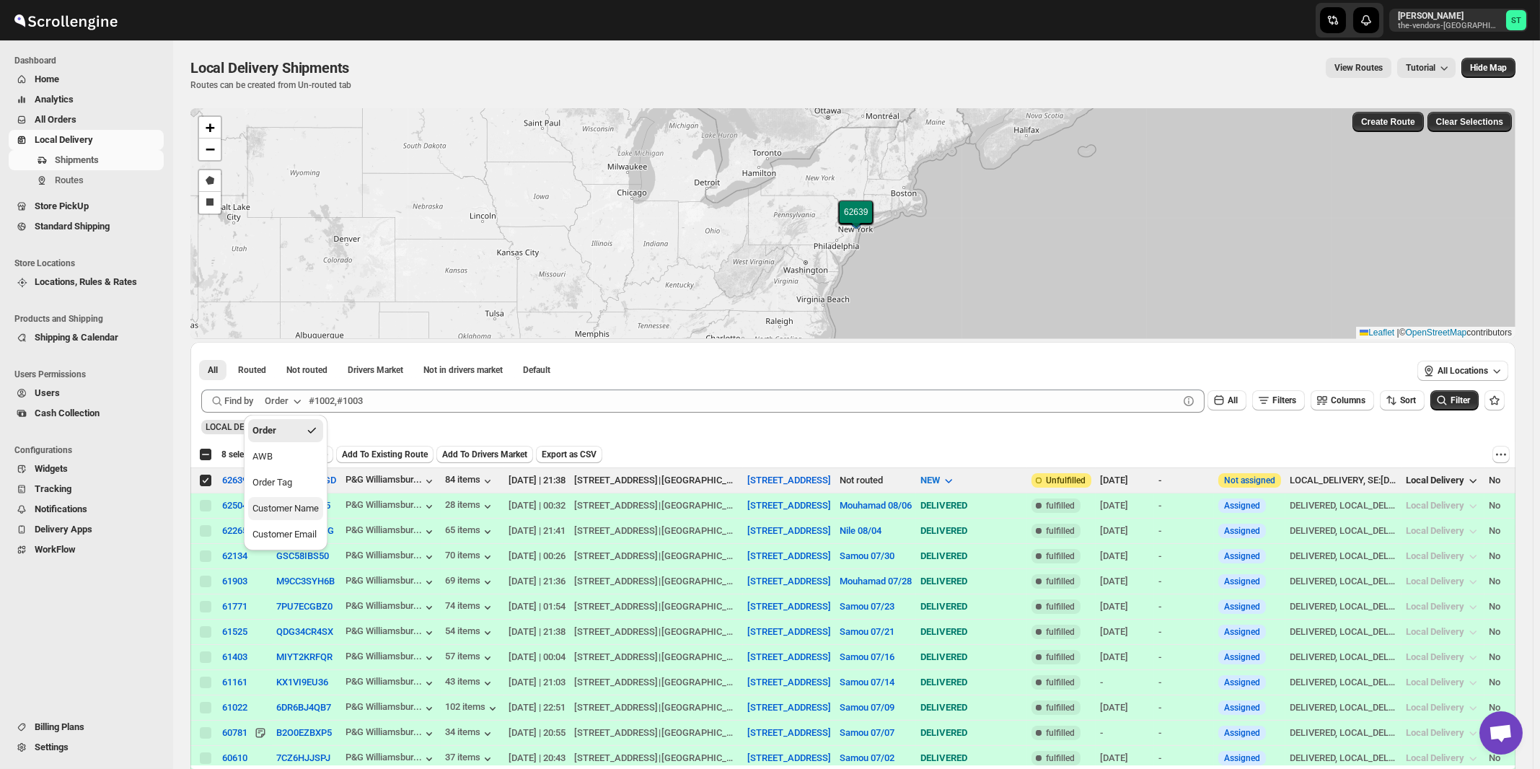
click at [292, 509] on div "Customer Name" at bounding box center [286, 508] width 66 height 14
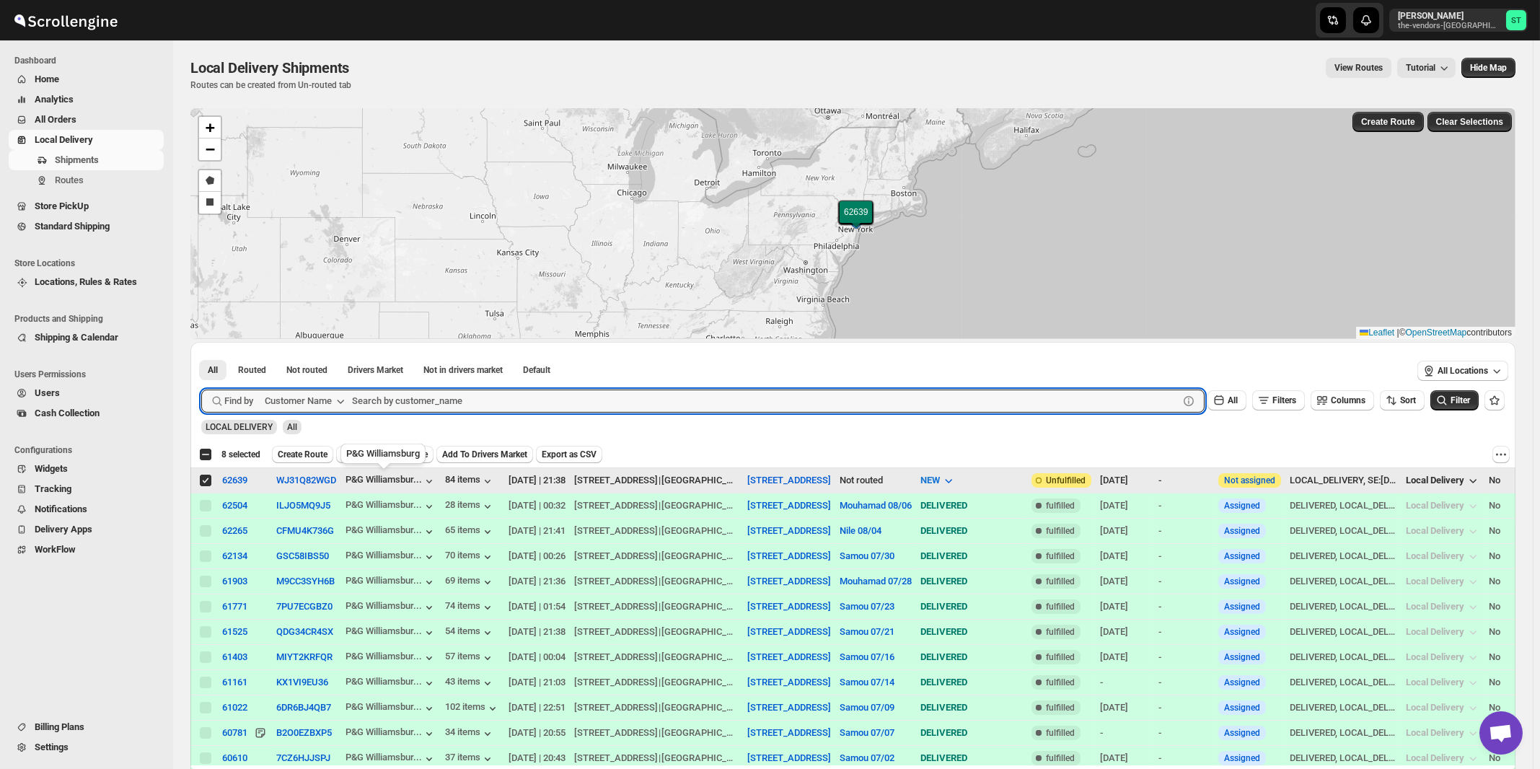
paste input "Republic Valuations"
type input "Republic Valuations"
click button "Submit" at bounding box center [221, 349] width 41 height 15
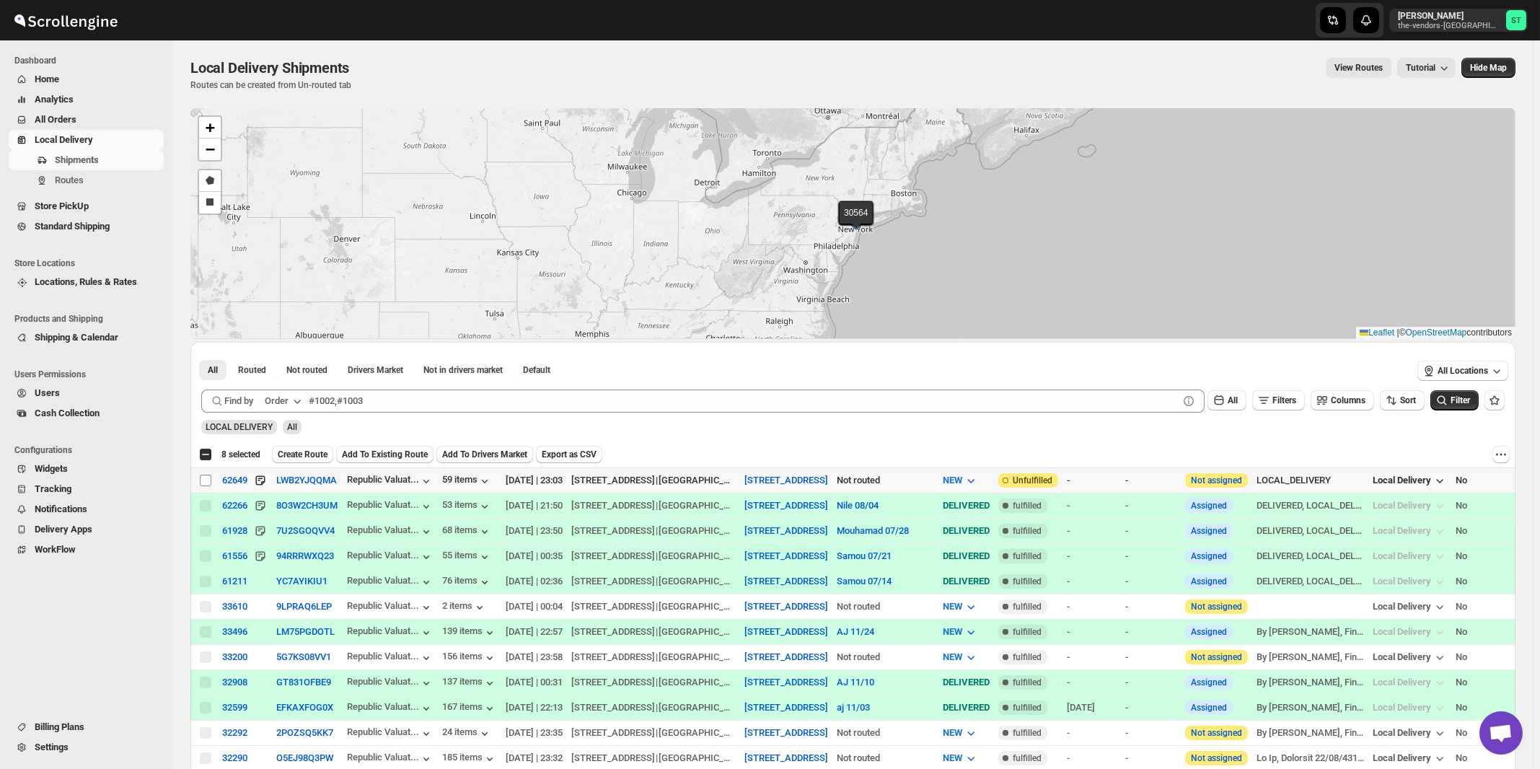
click at [204, 481] on input "Select shipment" at bounding box center [206, 481] width 12 height 12
checkbox input "true"
click at [302, 450] on span "Create Route" at bounding box center [303, 455] width 50 height 12
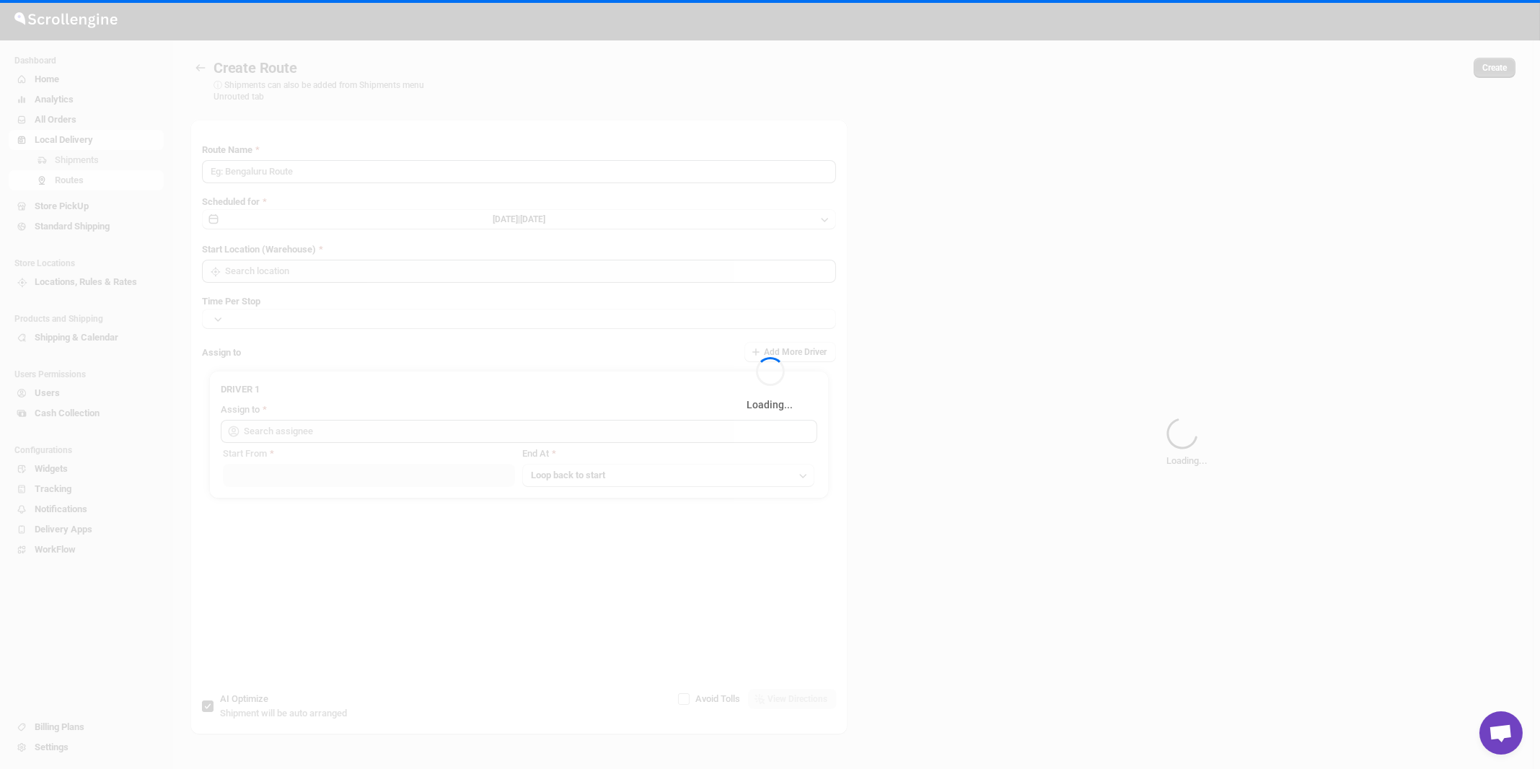
type input "Route - 11/08-1049"
type input "[STREET_ADDRESS]"
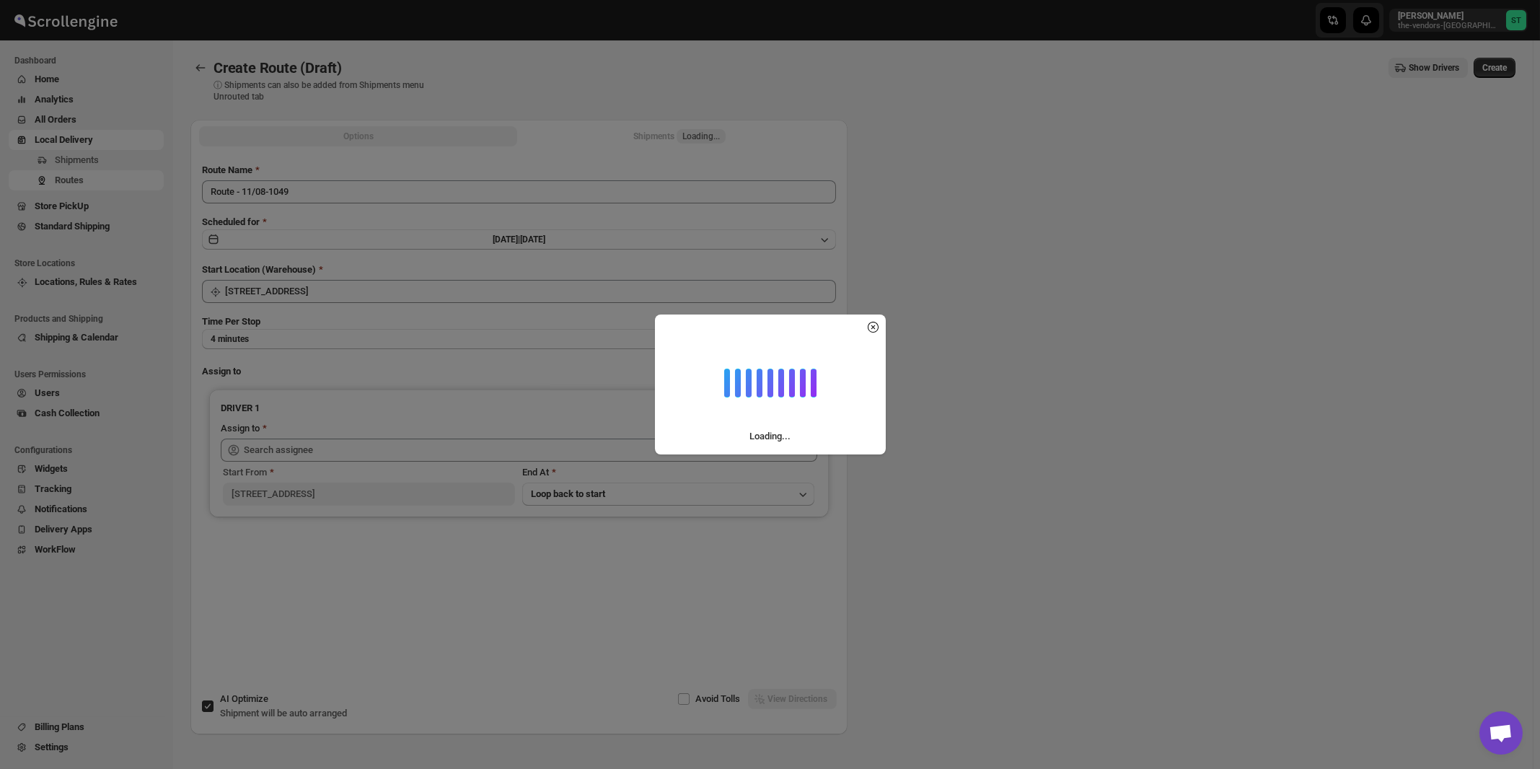
type input "[STREET_ADDRESS]"
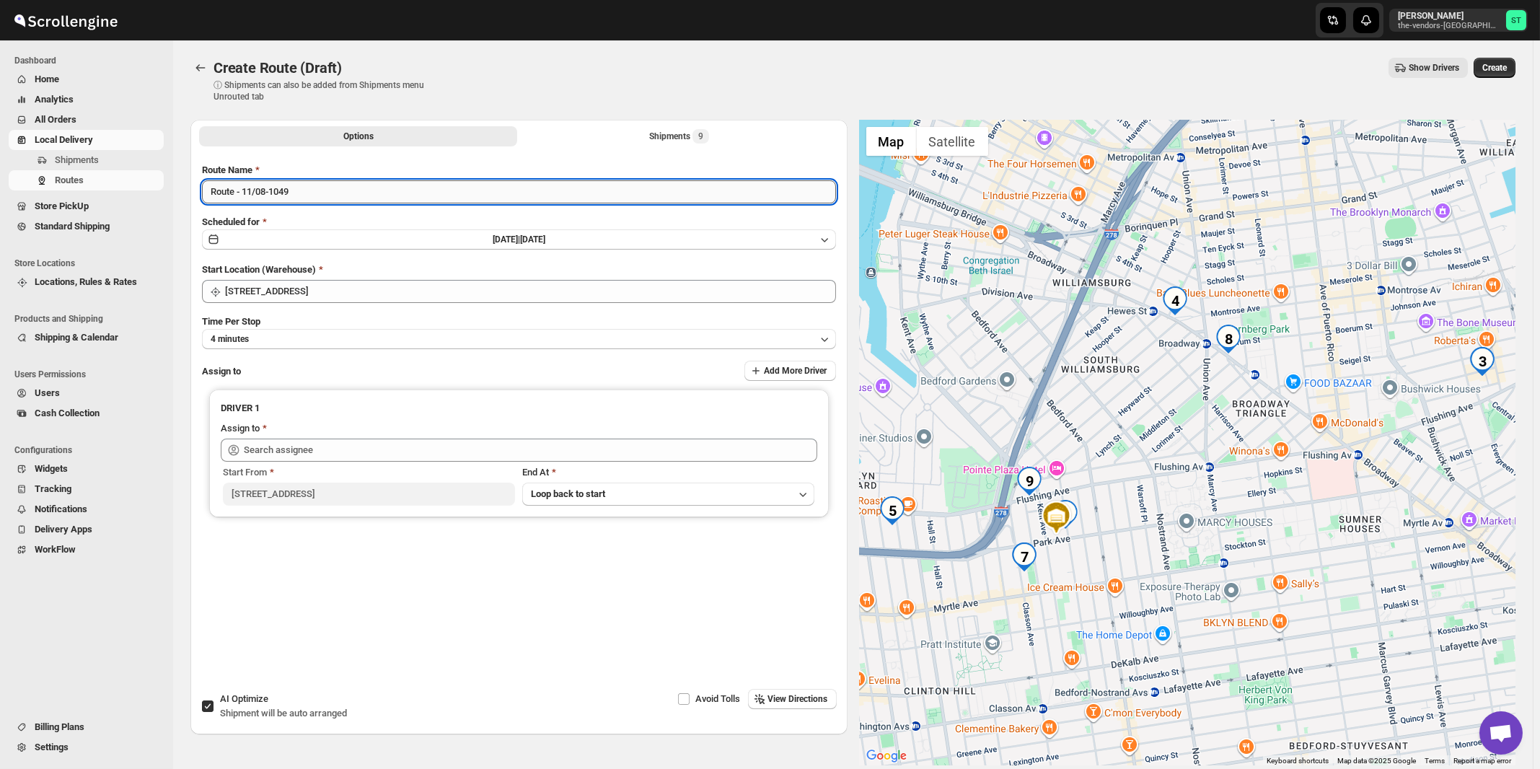
click at [290, 192] on input "Route - 11/08-1049" at bounding box center [519, 191] width 634 height 23
paste input "Mouhamad"
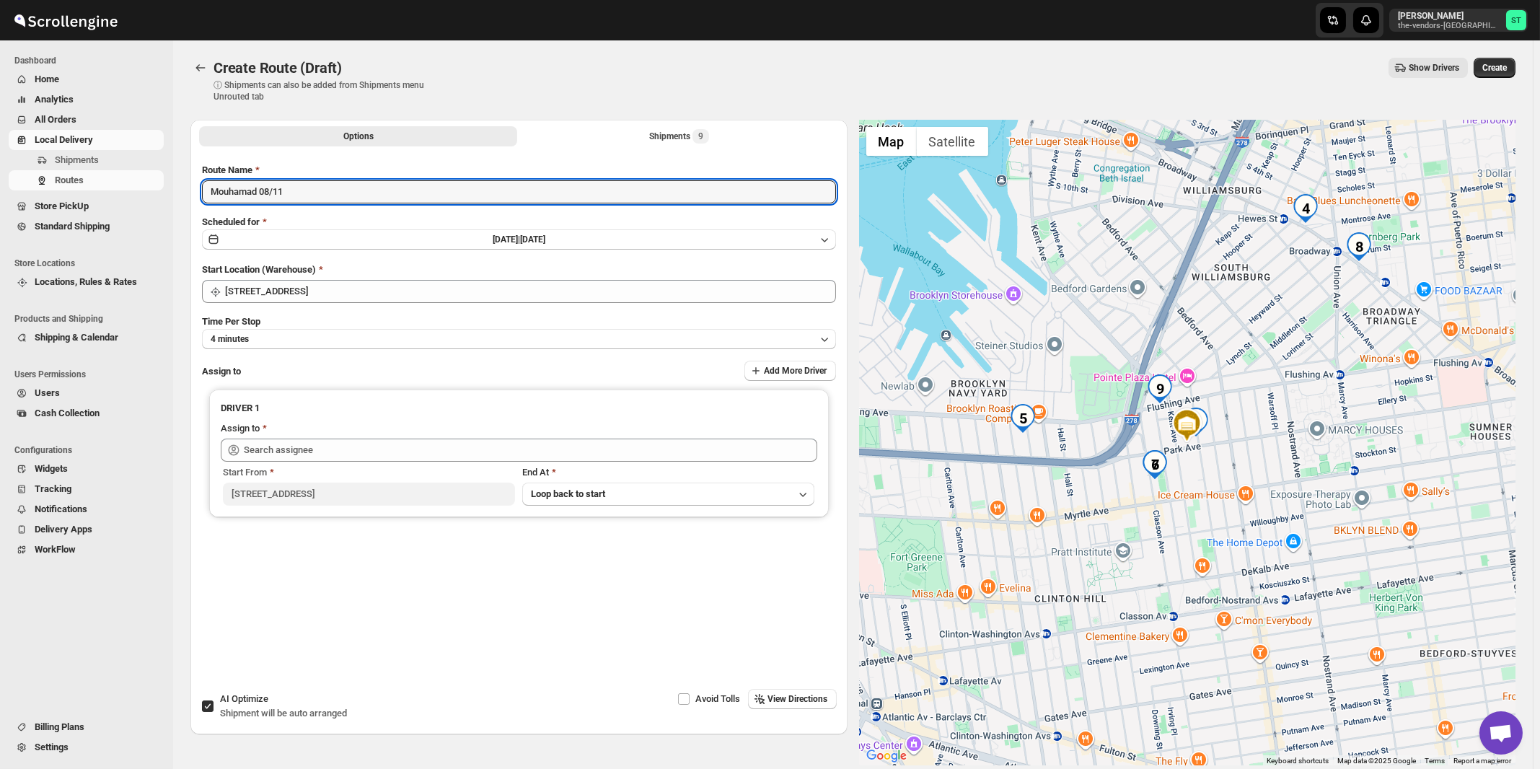
type input "Mouhamad 08/11"
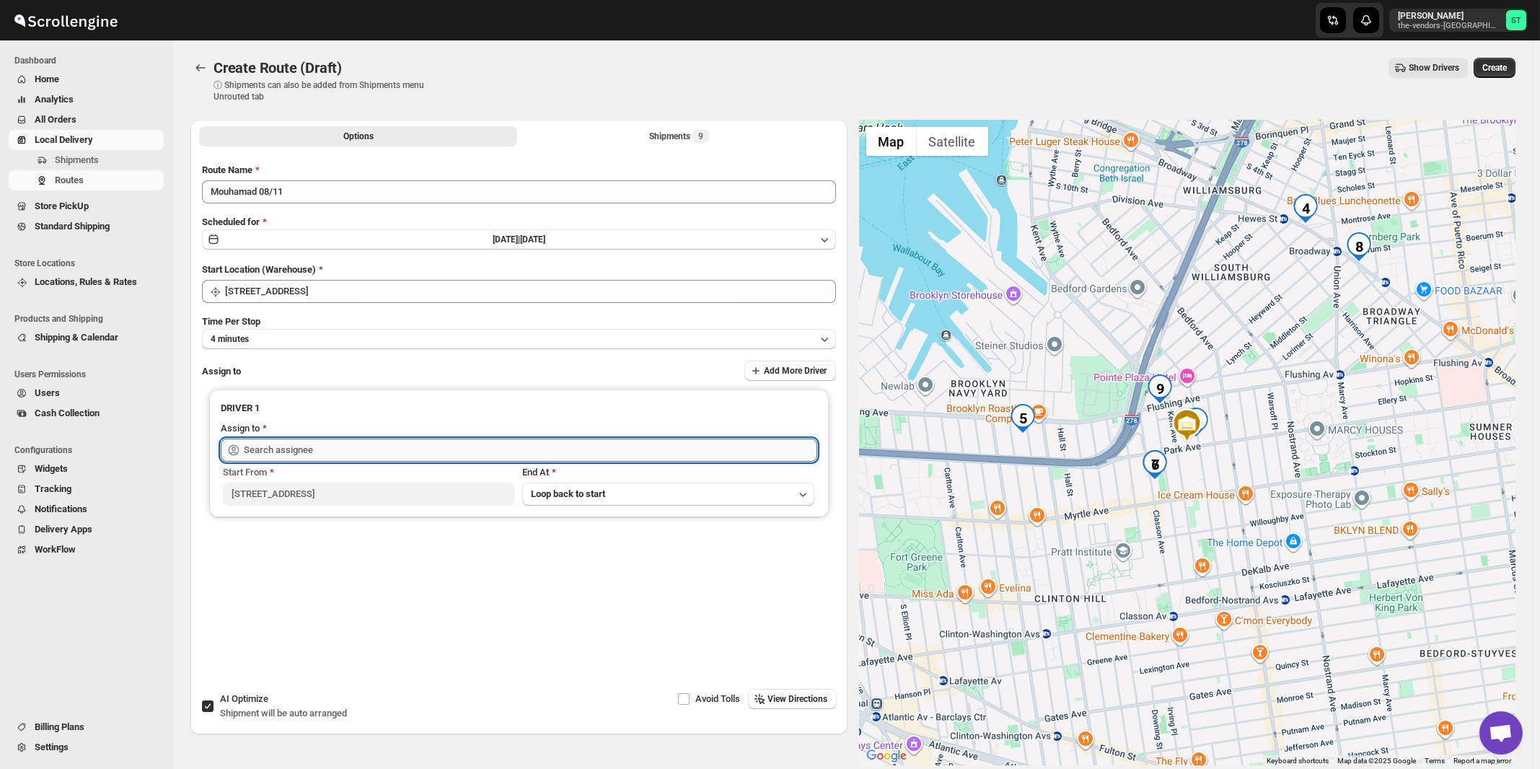
click at [271, 450] on input "text" at bounding box center [531, 450] width 574 height 23
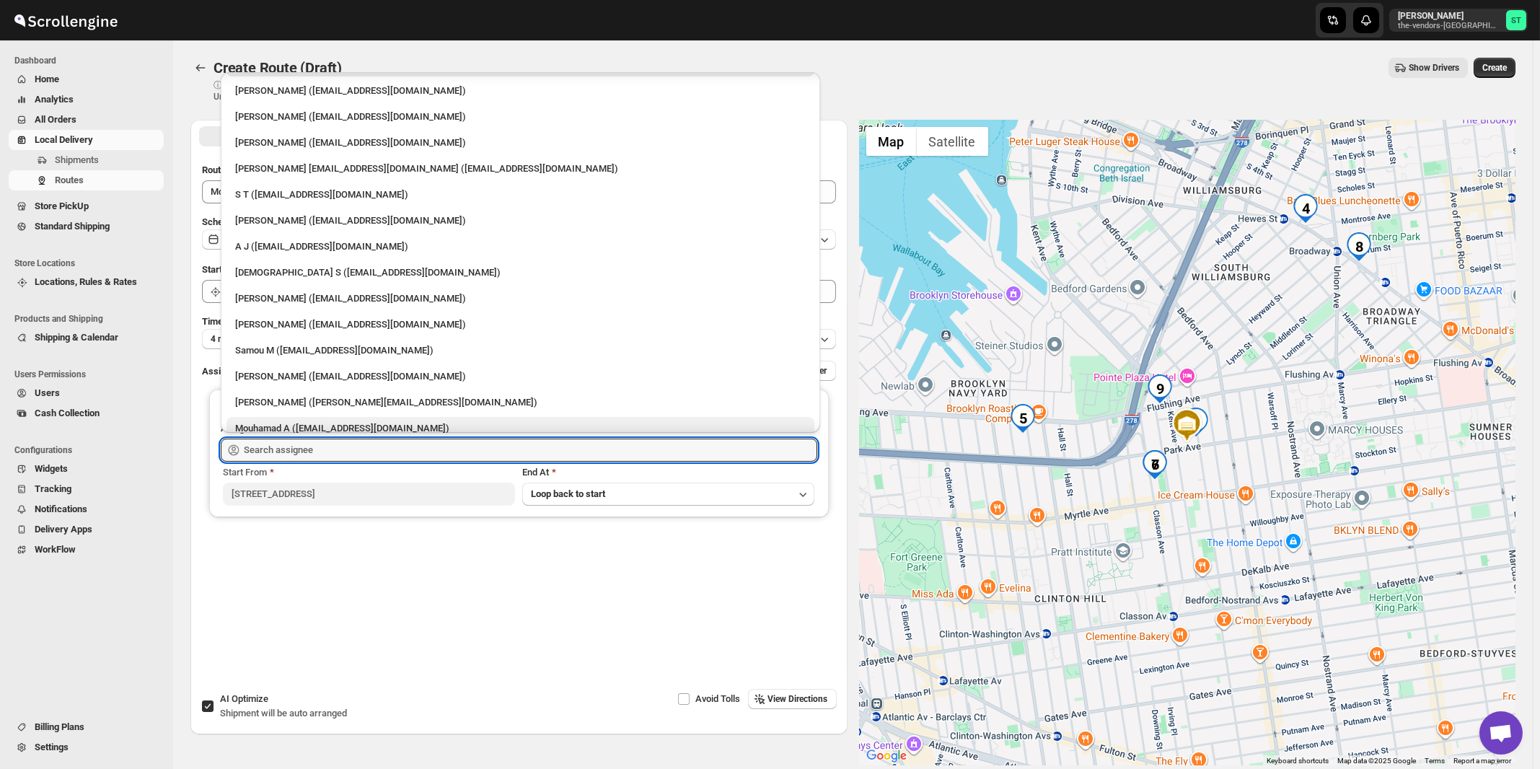
scroll to position [38, 0]
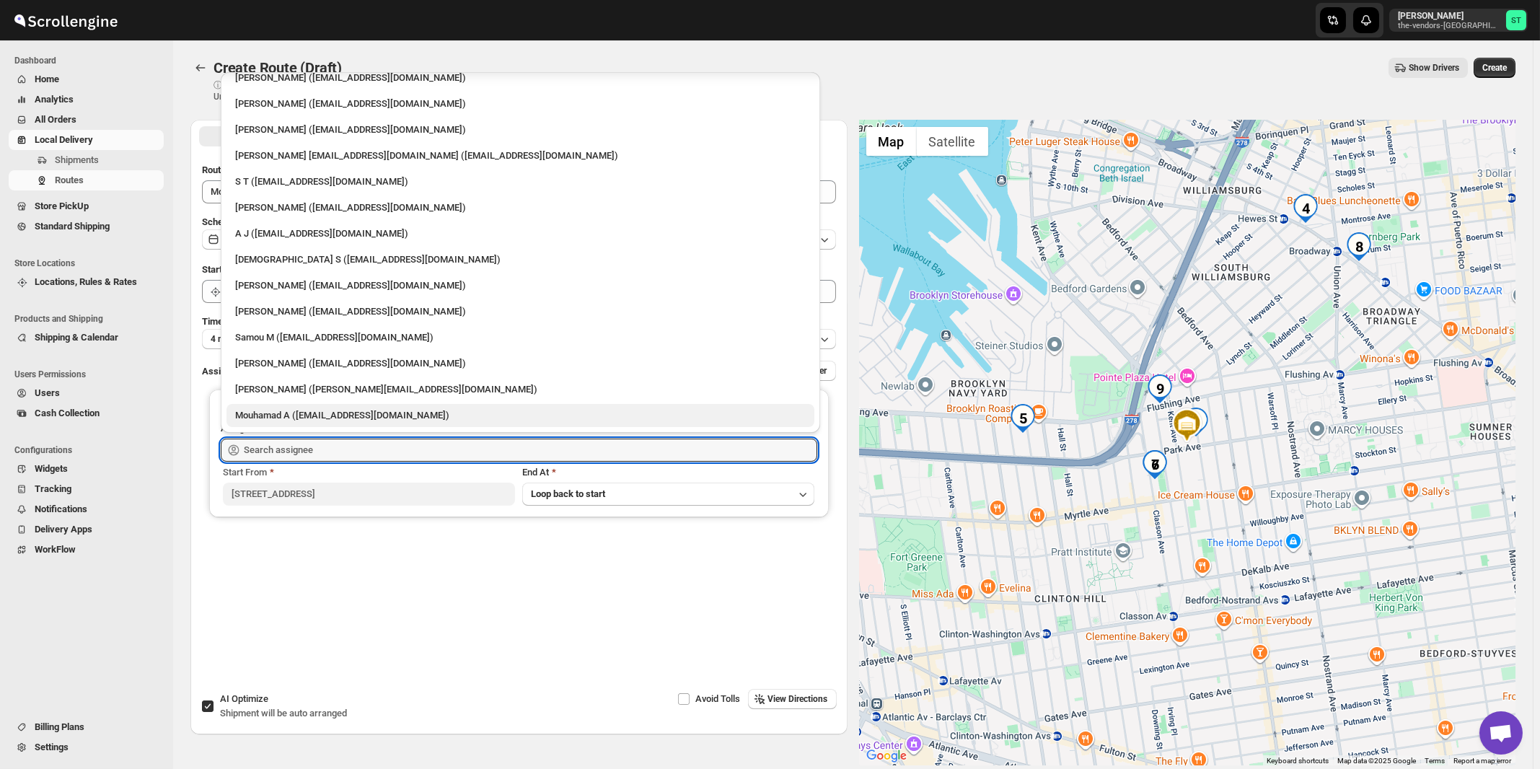
click at [287, 411] on div "Mouhamad A ([EMAIL_ADDRESS][DOMAIN_NAME])" at bounding box center [520, 415] width 571 height 14
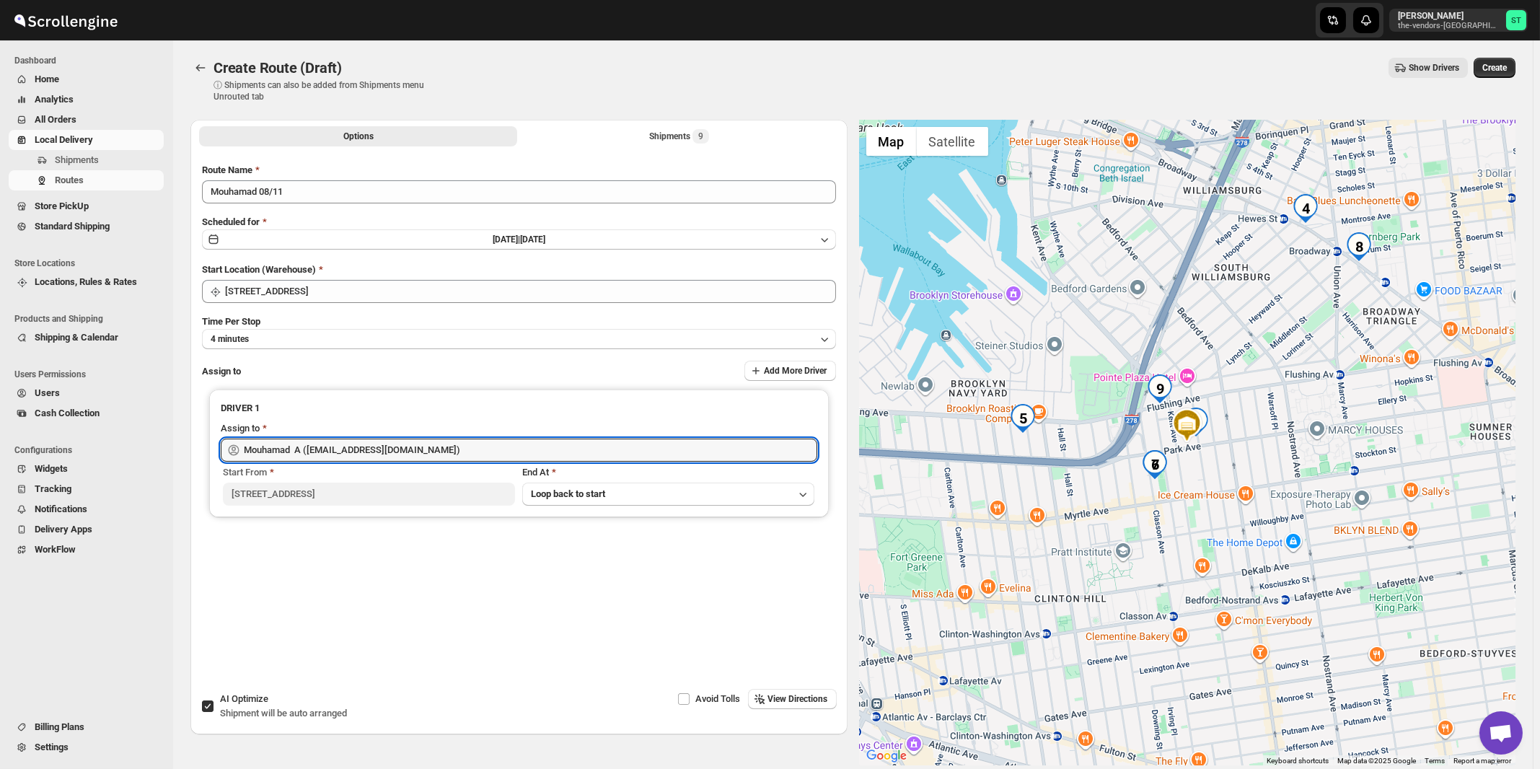
type input "Mouhamad A ([EMAIL_ADDRESS][DOMAIN_NAME])"
click at [816, 701] on span "View Directions" at bounding box center [798, 699] width 60 height 12
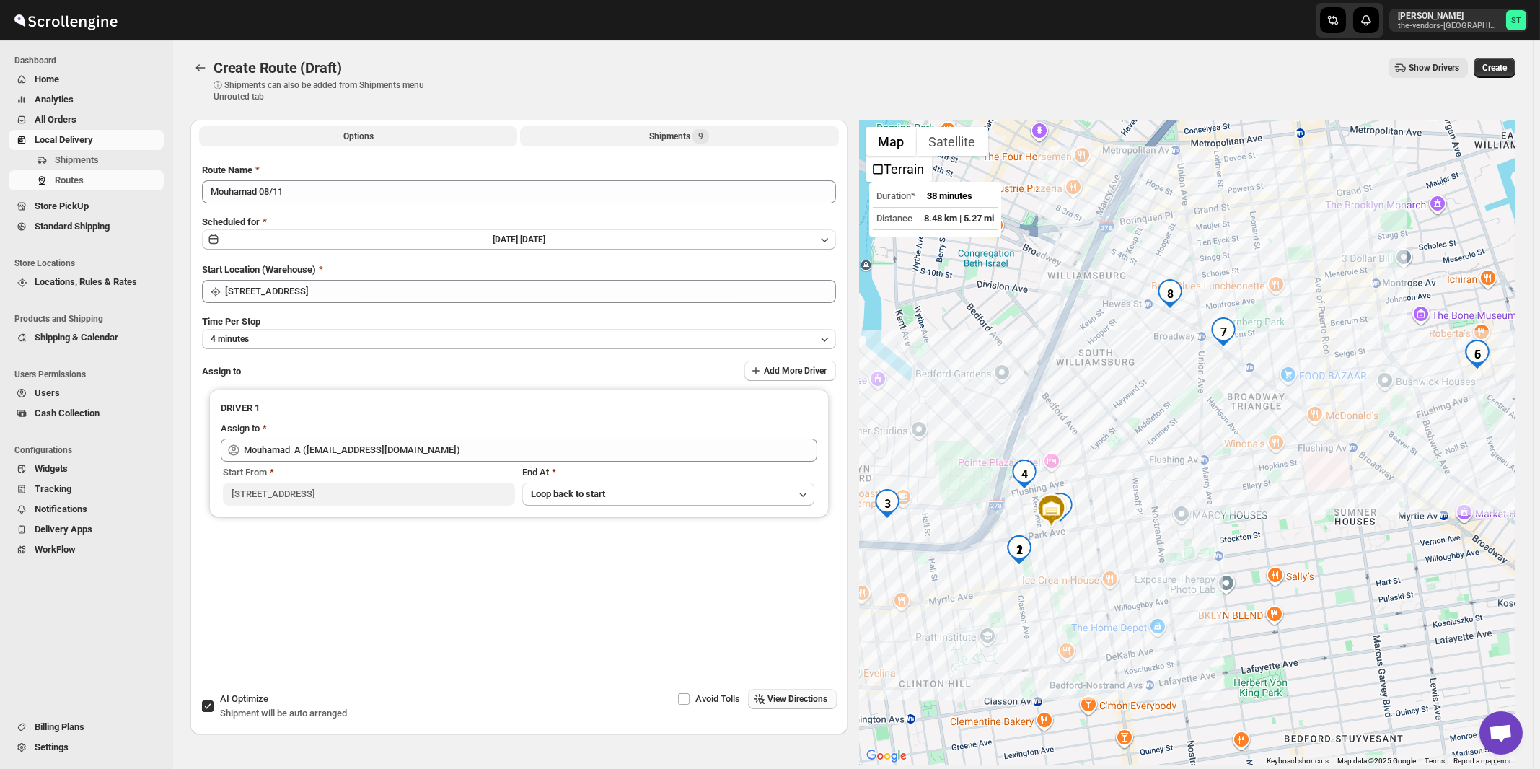
click at [662, 144] on button "Shipments 9" at bounding box center [679, 136] width 318 height 20
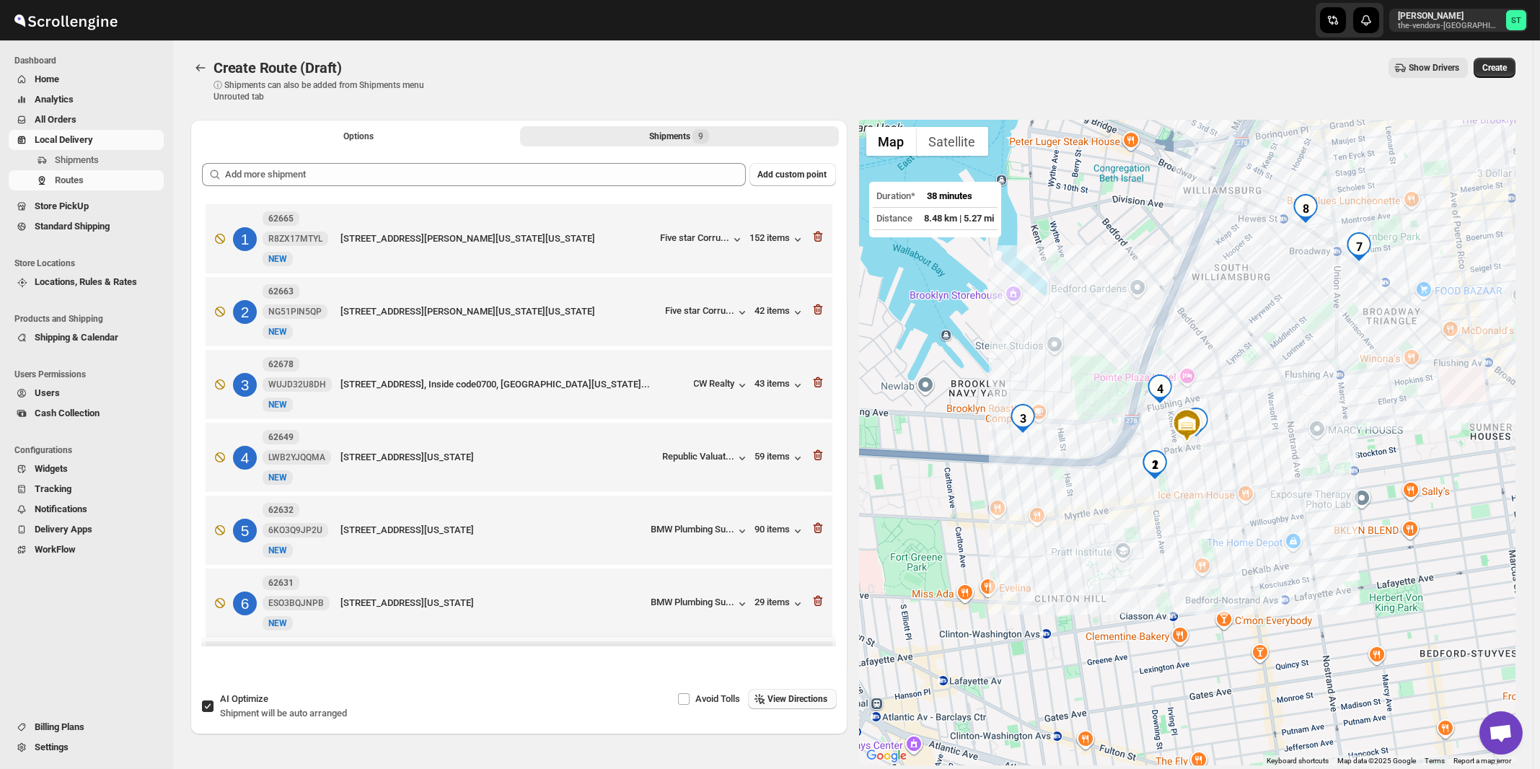
click at [249, 704] on span "AI Optimize" at bounding box center [244, 698] width 48 height 11
click at [214, 704] on input "AI Optimize Shipment will be auto arranged" at bounding box center [208, 707] width 12 height 12
checkbox input "false"
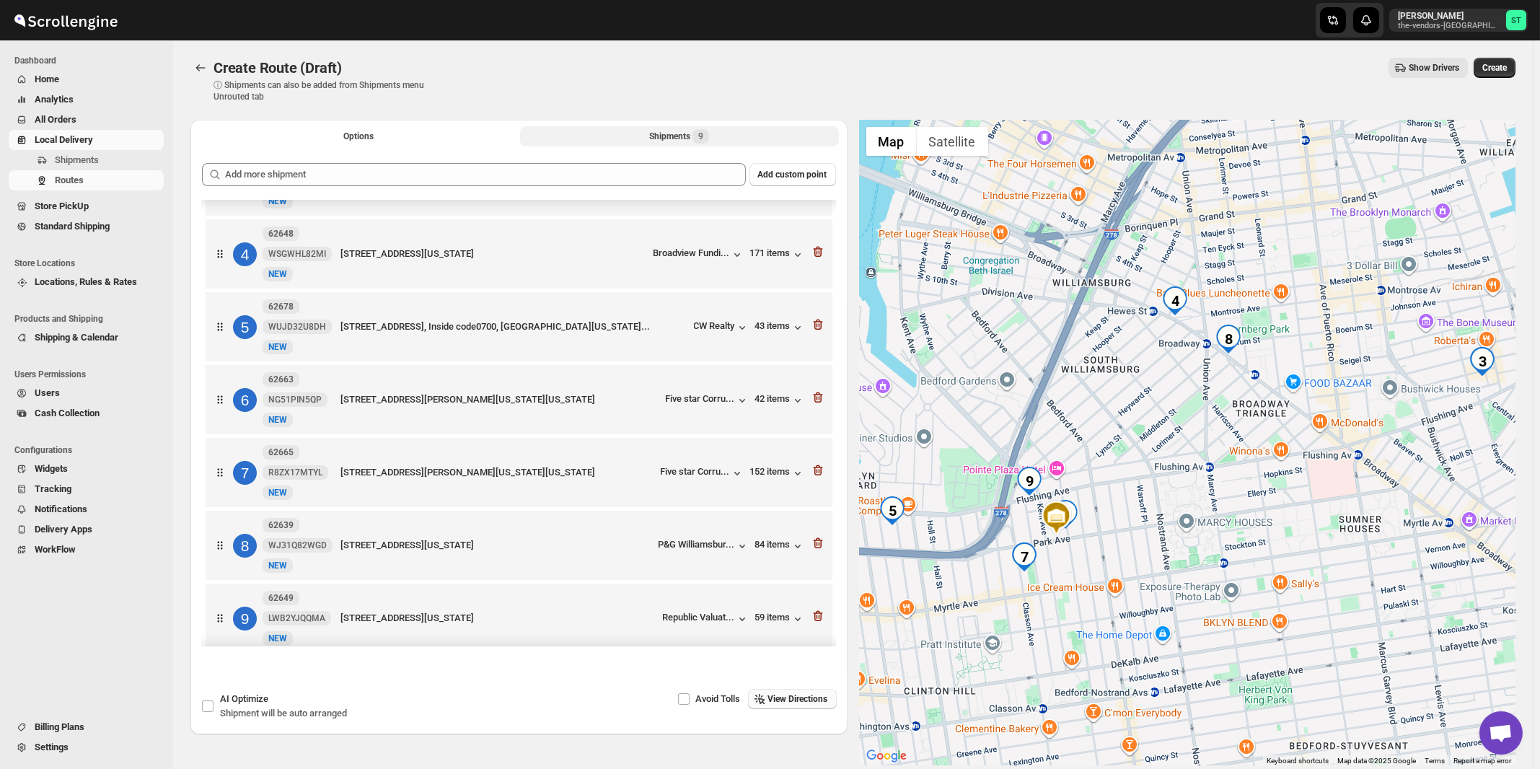
scroll to position [227, 0]
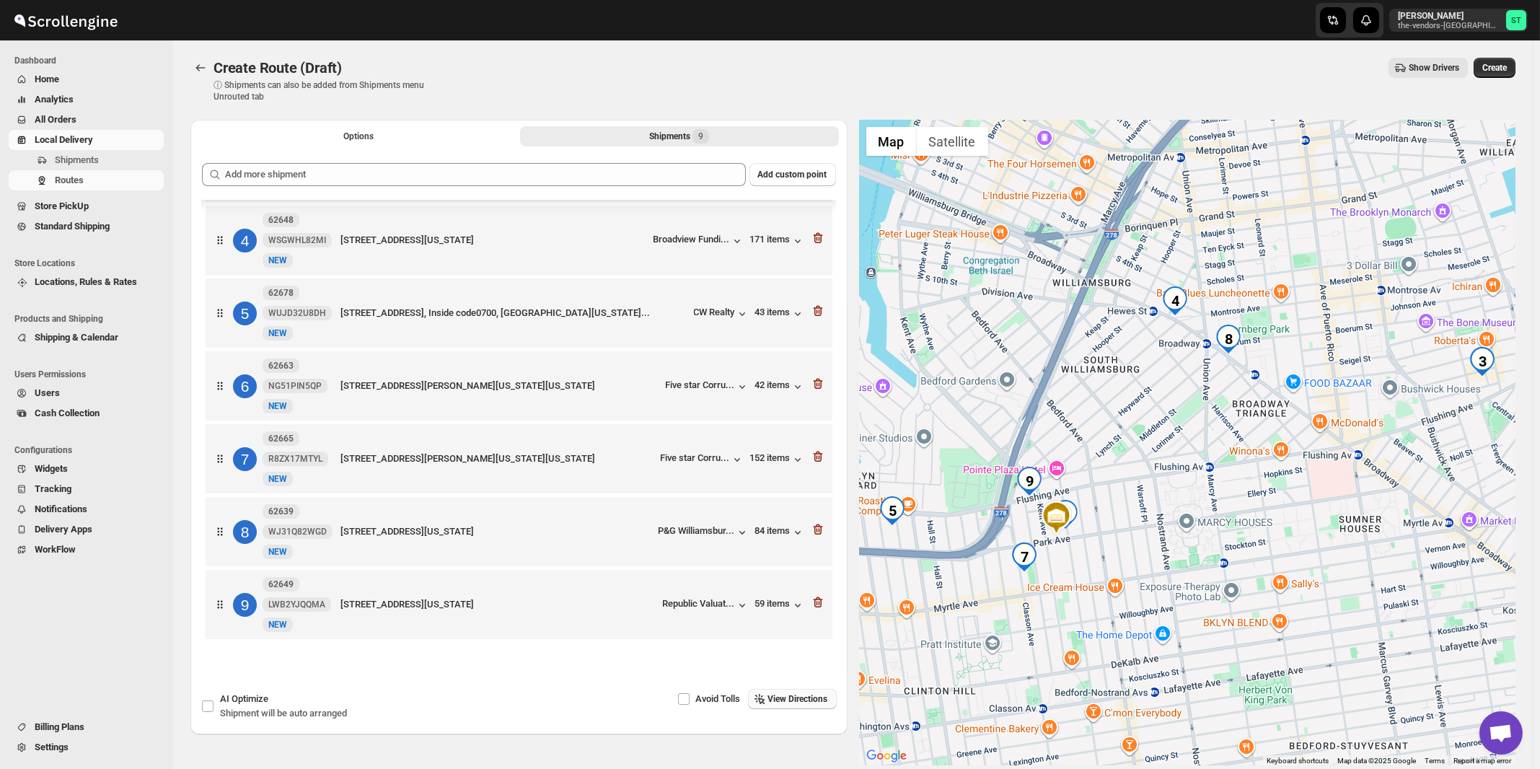
click at [809, 693] on button "View Directions" at bounding box center [792, 699] width 89 height 20
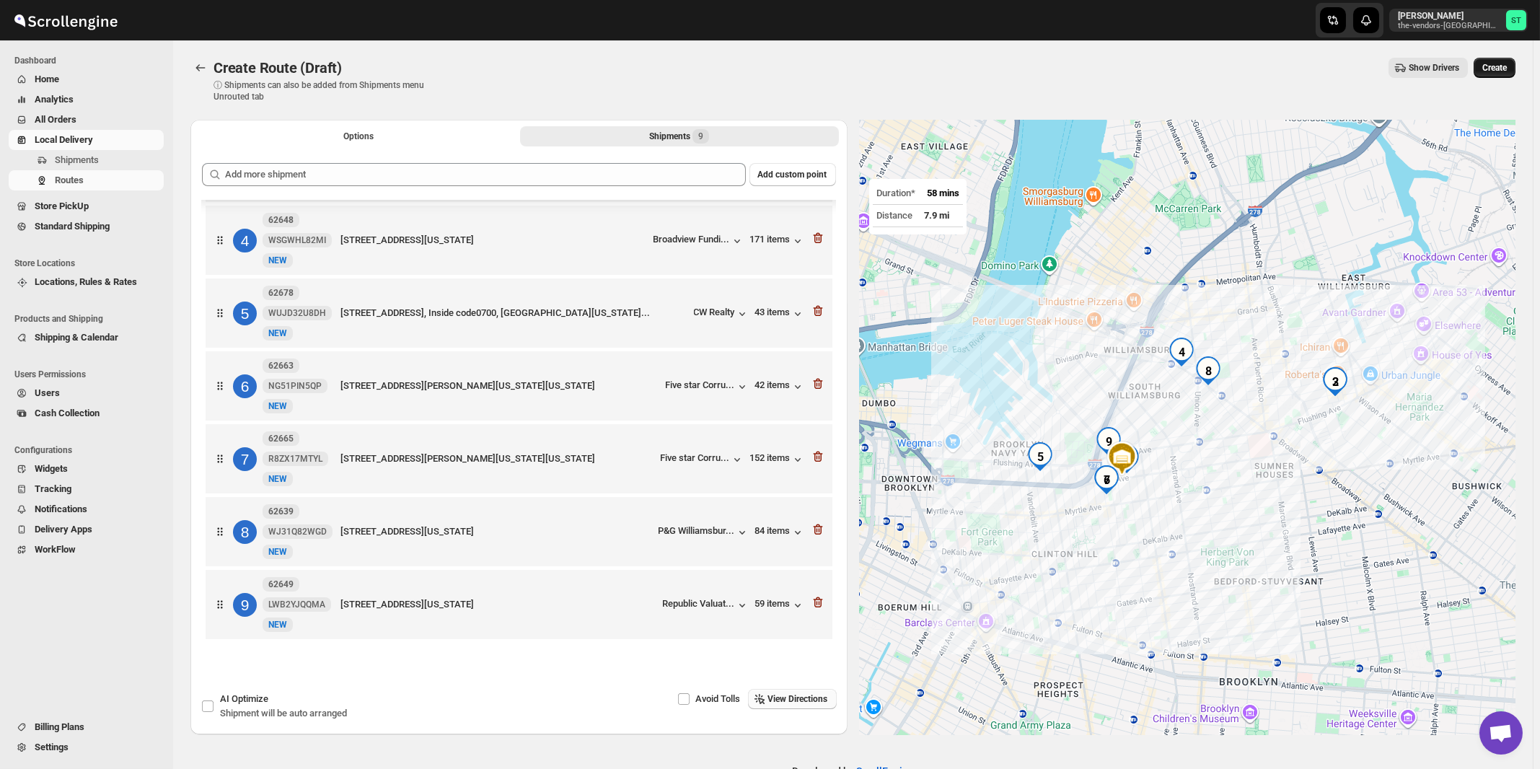
click at [1496, 71] on span "Create" at bounding box center [1495, 68] width 25 height 12
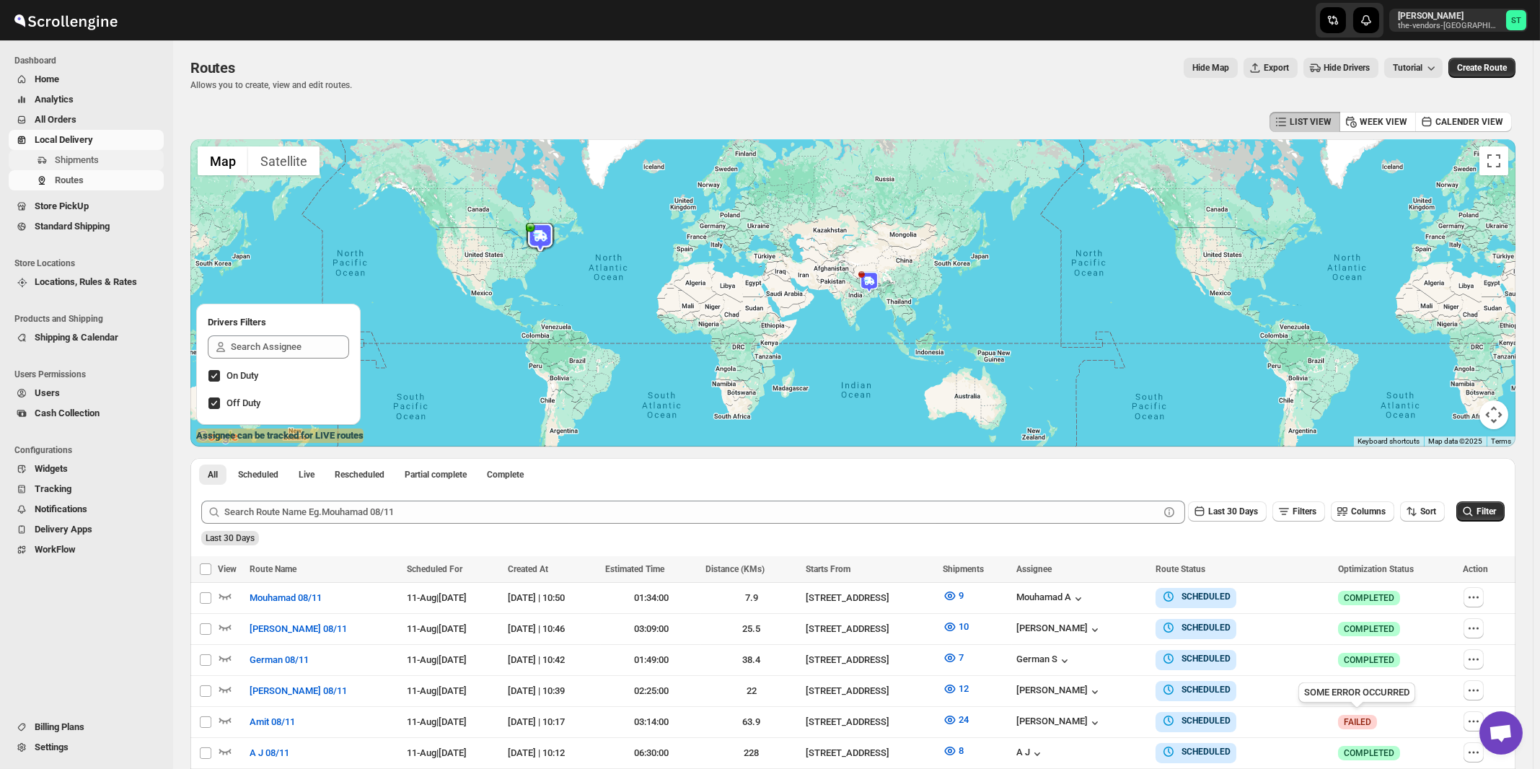
click at [62, 162] on span "Shipments" at bounding box center [77, 159] width 44 height 11
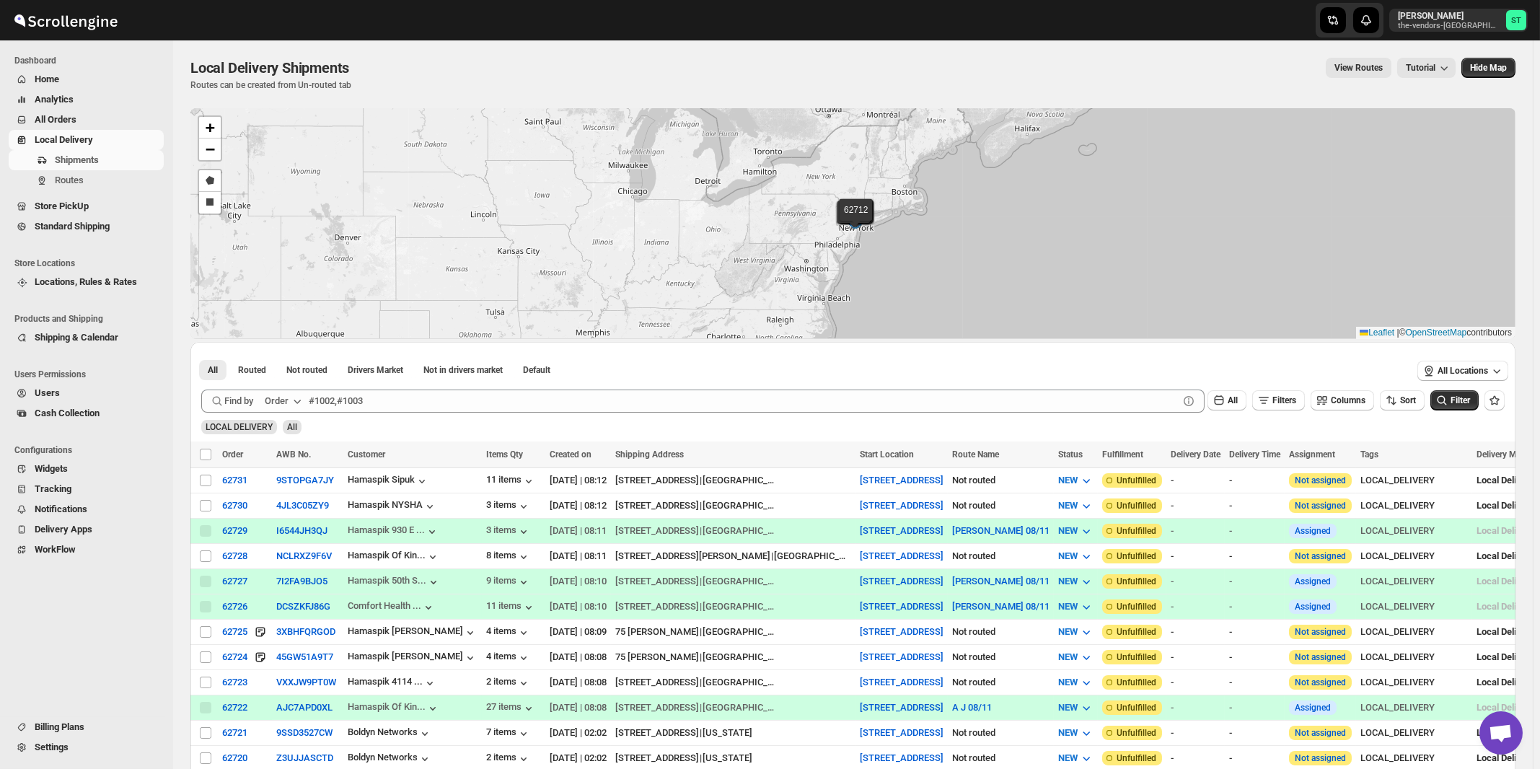
click at [289, 405] on div "Order" at bounding box center [277, 401] width 24 height 14
click at [299, 508] on div "Customer Name" at bounding box center [286, 508] width 66 height 14
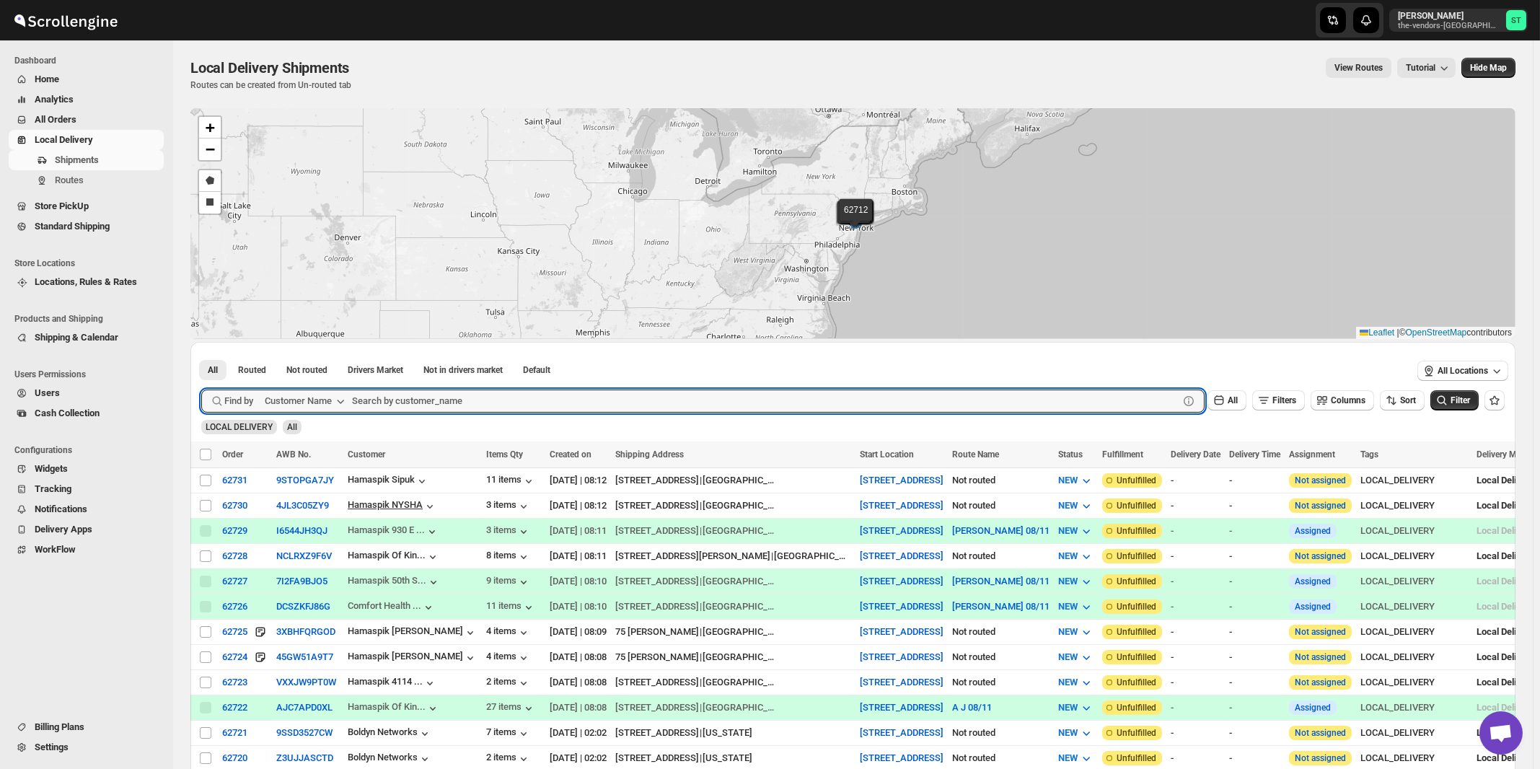
paste input "[PERSON_NAME] CPA and Associates"
type input "[PERSON_NAME] CPA and Associates"
click button "Submit" at bounding box center [221, 349] width 41 height 15
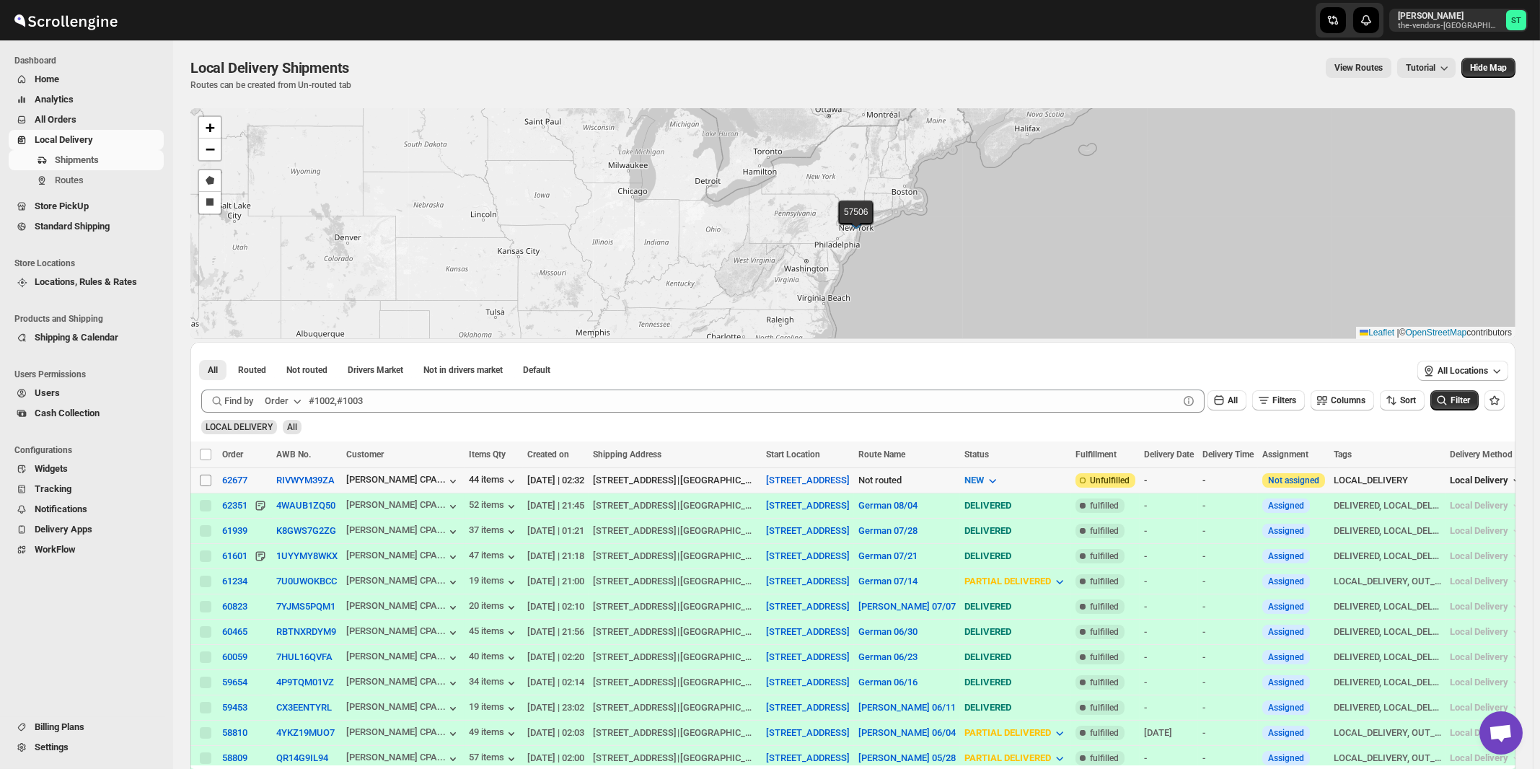
click at [205, 481] on input "Select shipment" at bounding box center [206, 481] width 12 height 12
checkbox input "true"
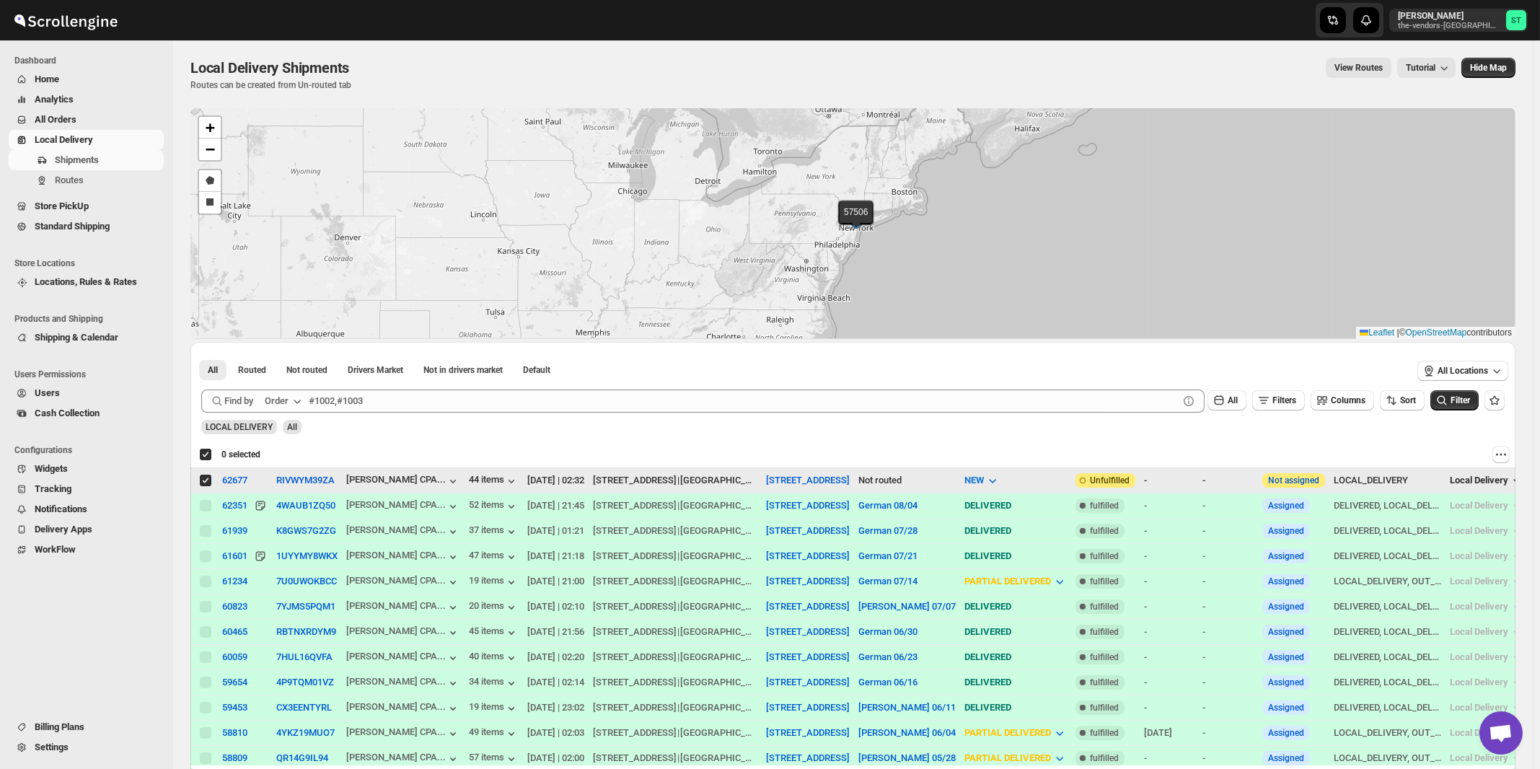
checkbox input "true"
click at [304, 403] on icon "button" at bounding box center [297, 401] width 14 height 14
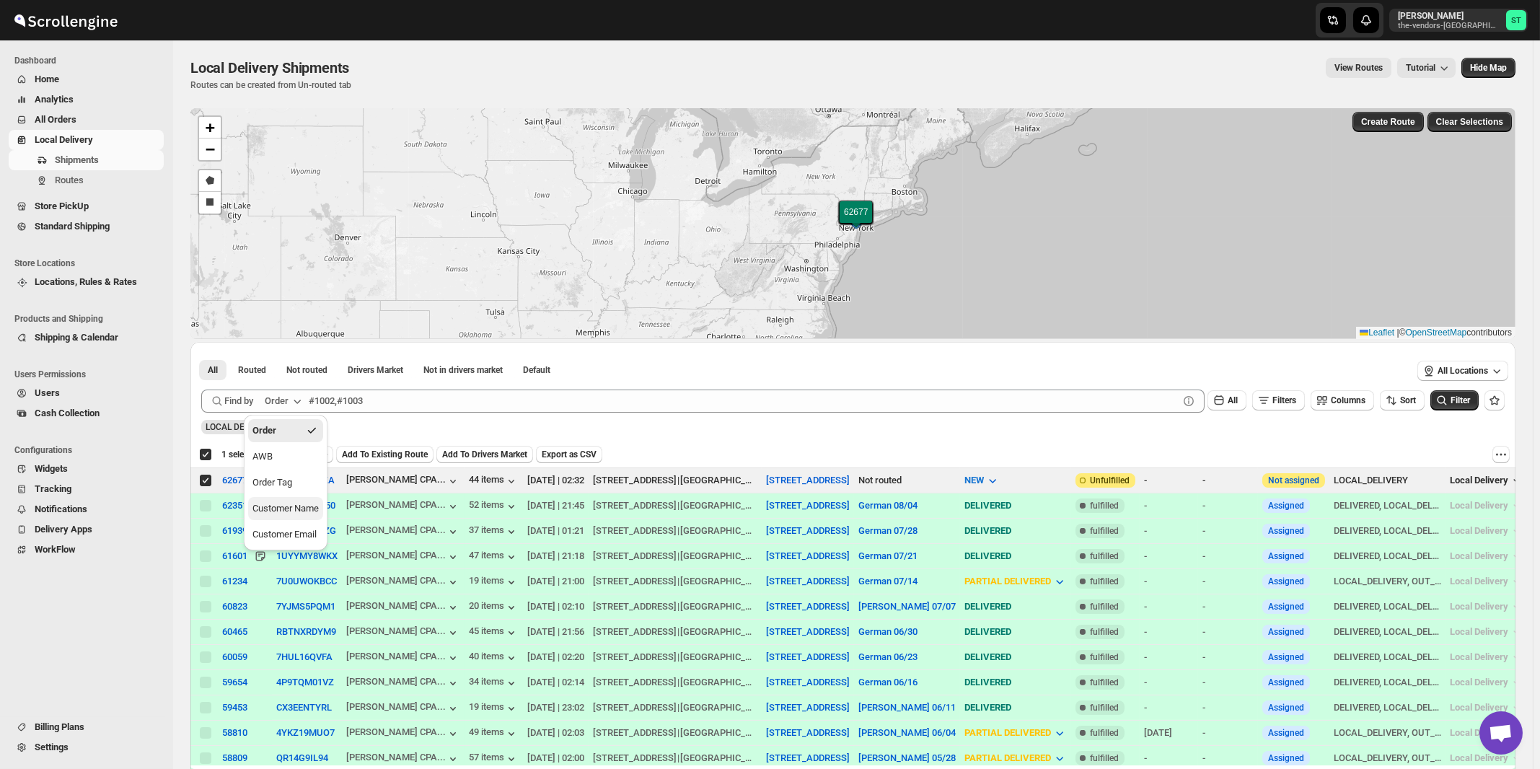
click at [299, 519] on button "Customer Name" at bounding box center [285, 508] width 75 height 23
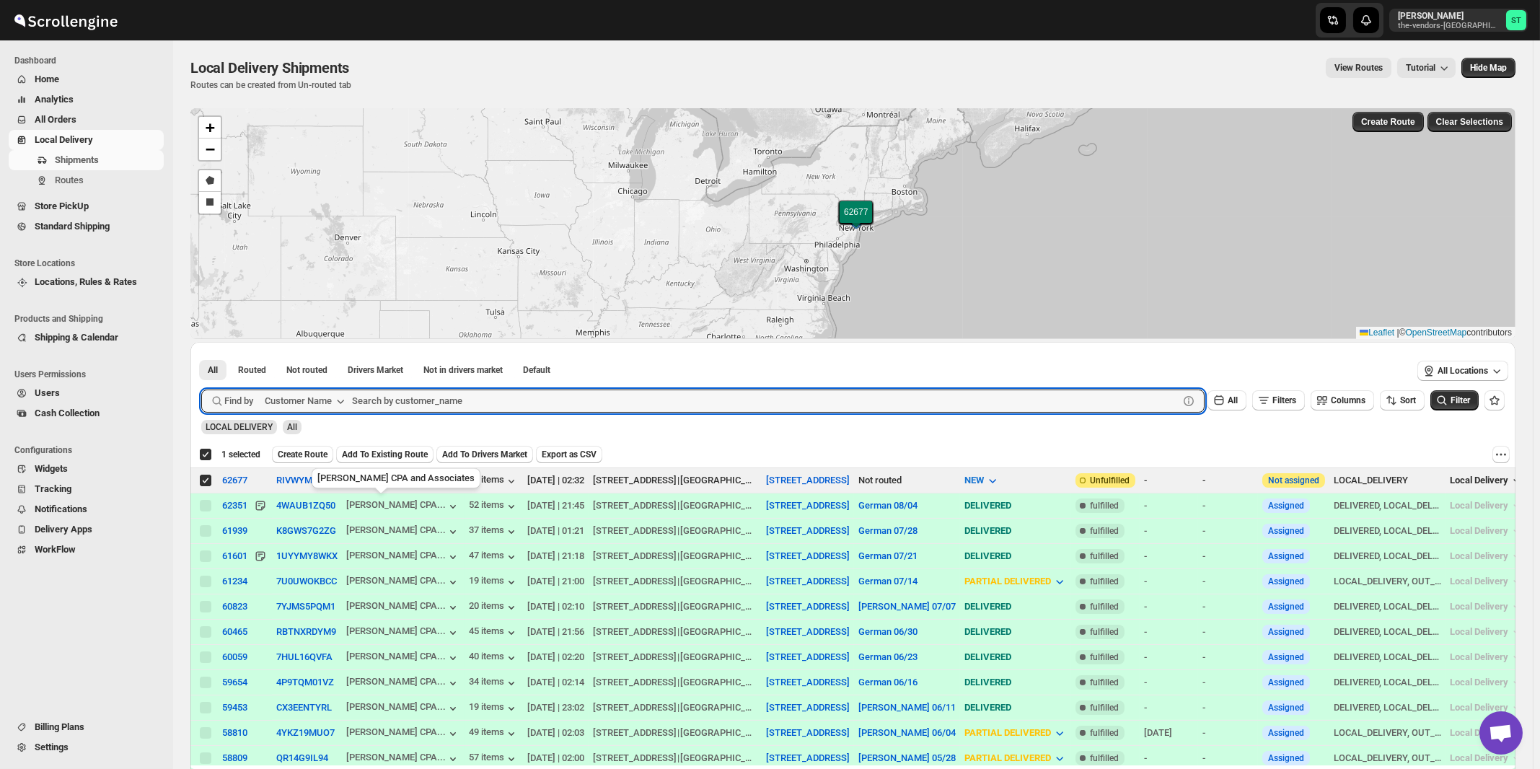
paste input "Spectrum Medical Management Ground Floor"
type input "Spectrum Medical Management Ground Floor"
click button "Submit" at bounding box center [221, 349] width 41 height 15
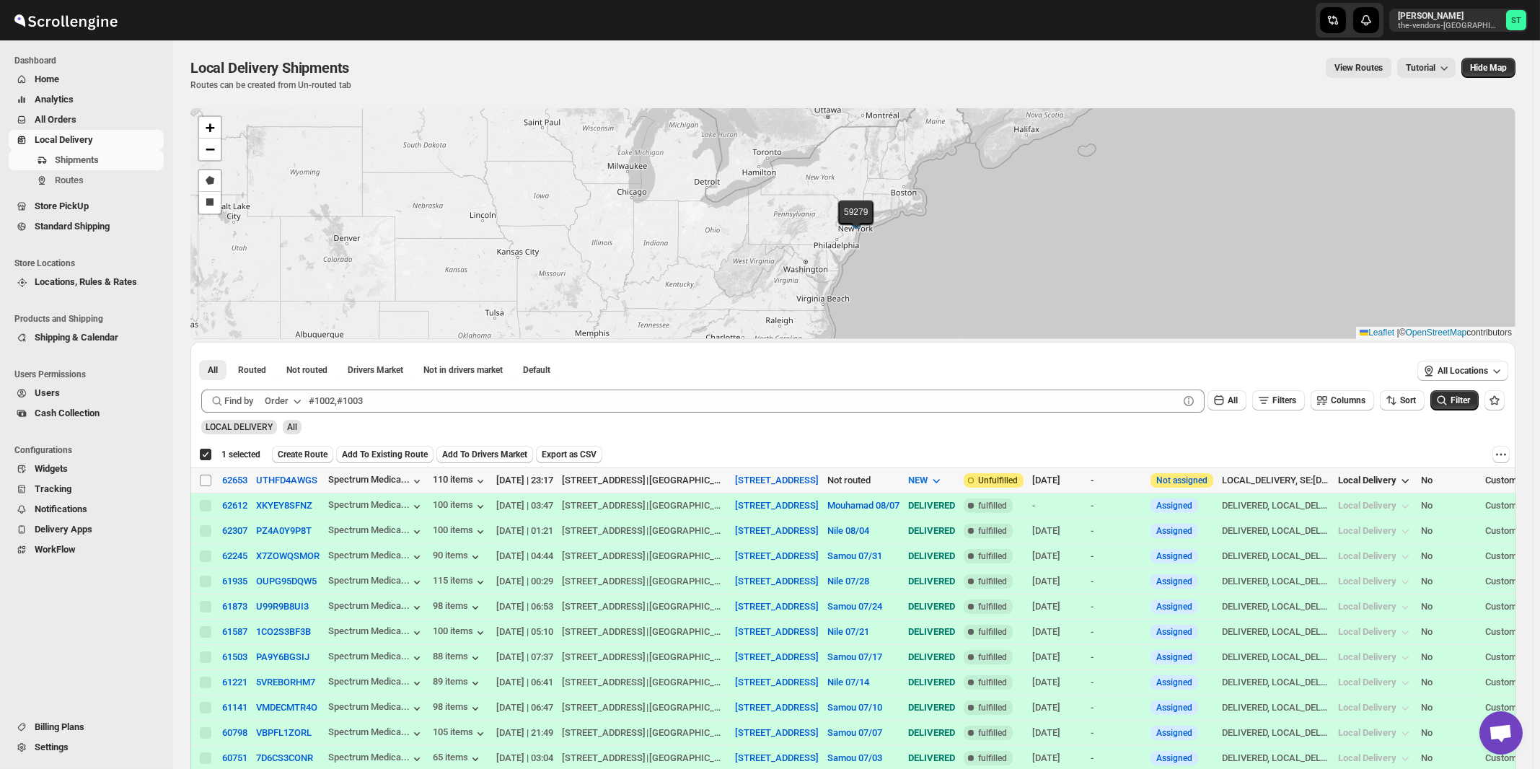
click at [206, 481] on input "Select shipment" at bounding box center [206, 481] width 12 height 12
checkbox input "true"
checkbox input "false"
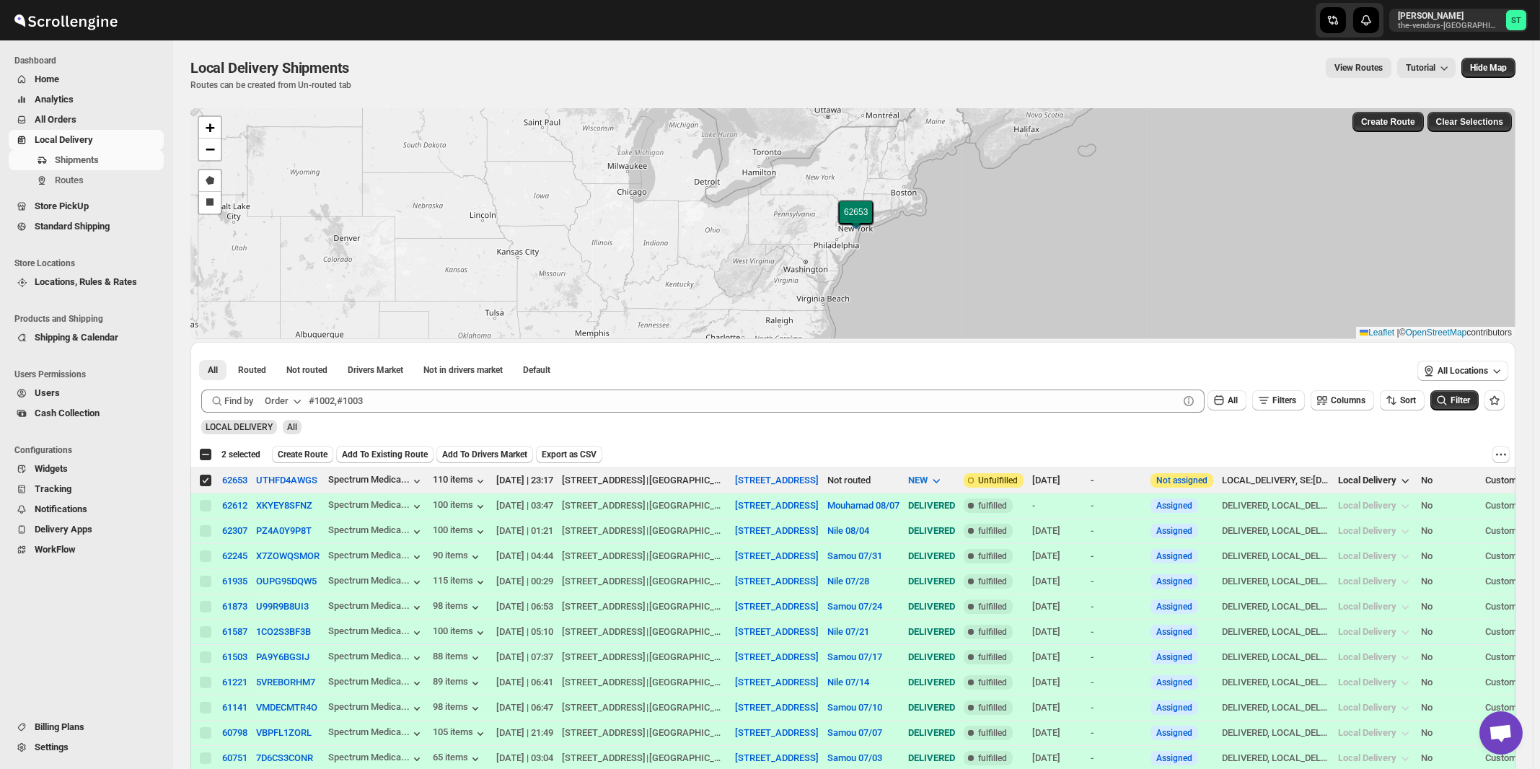
click at [302, 400] on icon "button" at bounding box center [297, 401] width 14 height 14
click at [308, 516] on div "Customer Name" at bounding box center [286, 508] width 66 height 14
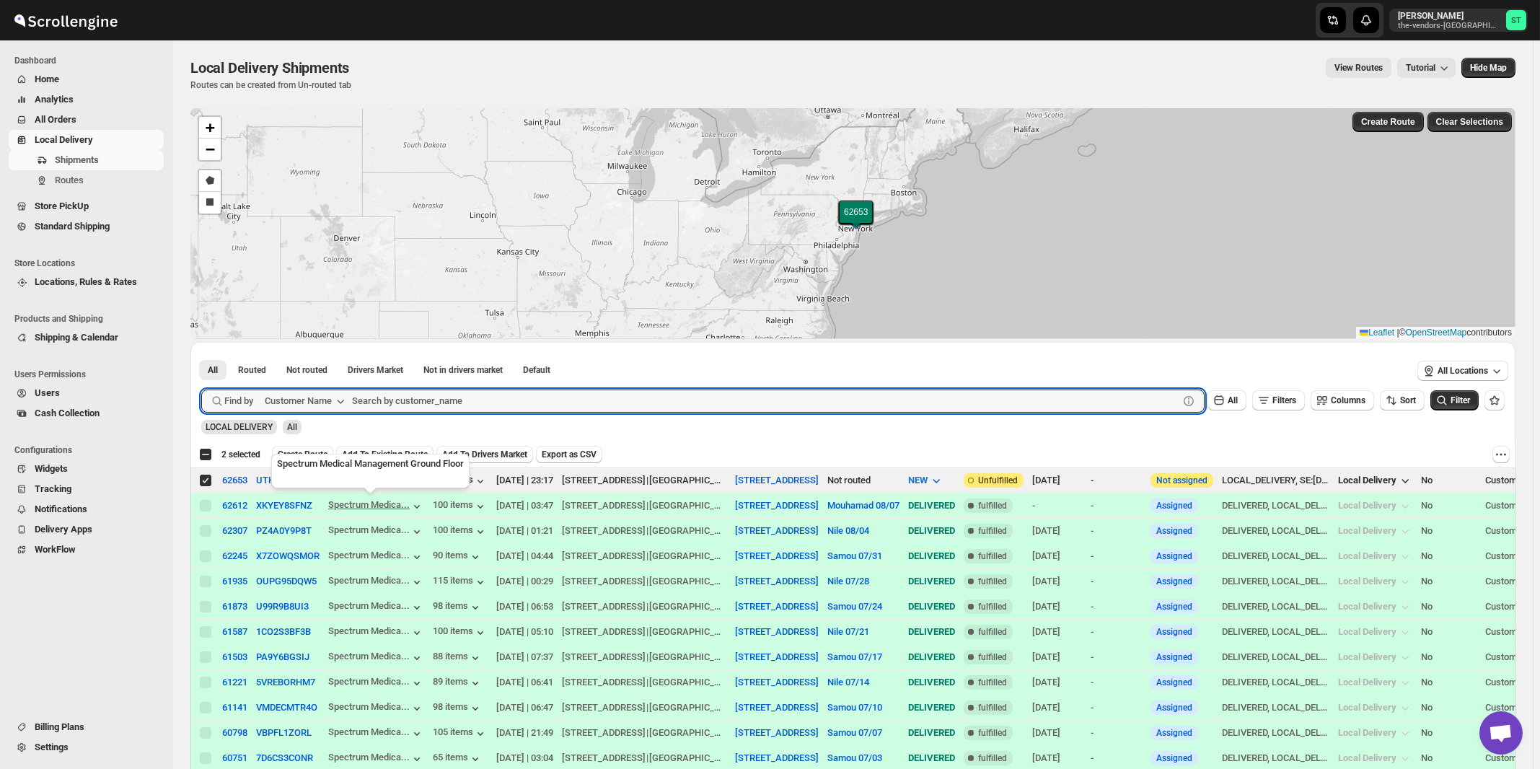
paste input "[PERSON_NAME] & Company"
type input "[PERSON_NAME] & Company"
click button "Submit" at bounding box center [221, 349] width 41 height 15
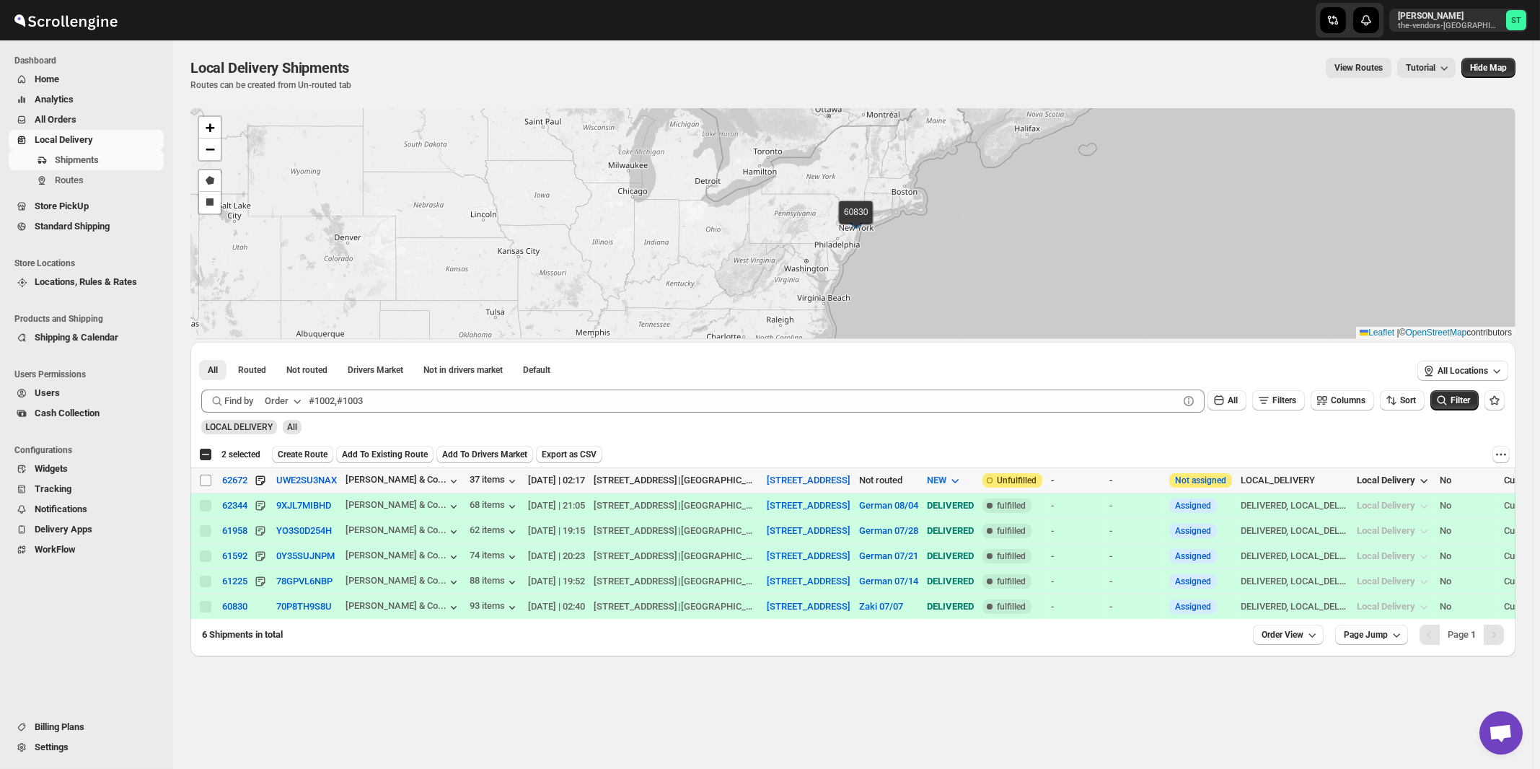
click at [205, 482] on input "Select shipment" at bounding box center [206, 481] width 12 height 12
checkbox input "true"
click at [278, 402] on div "Order" at bounding box center [277, 401] width 24 height 14
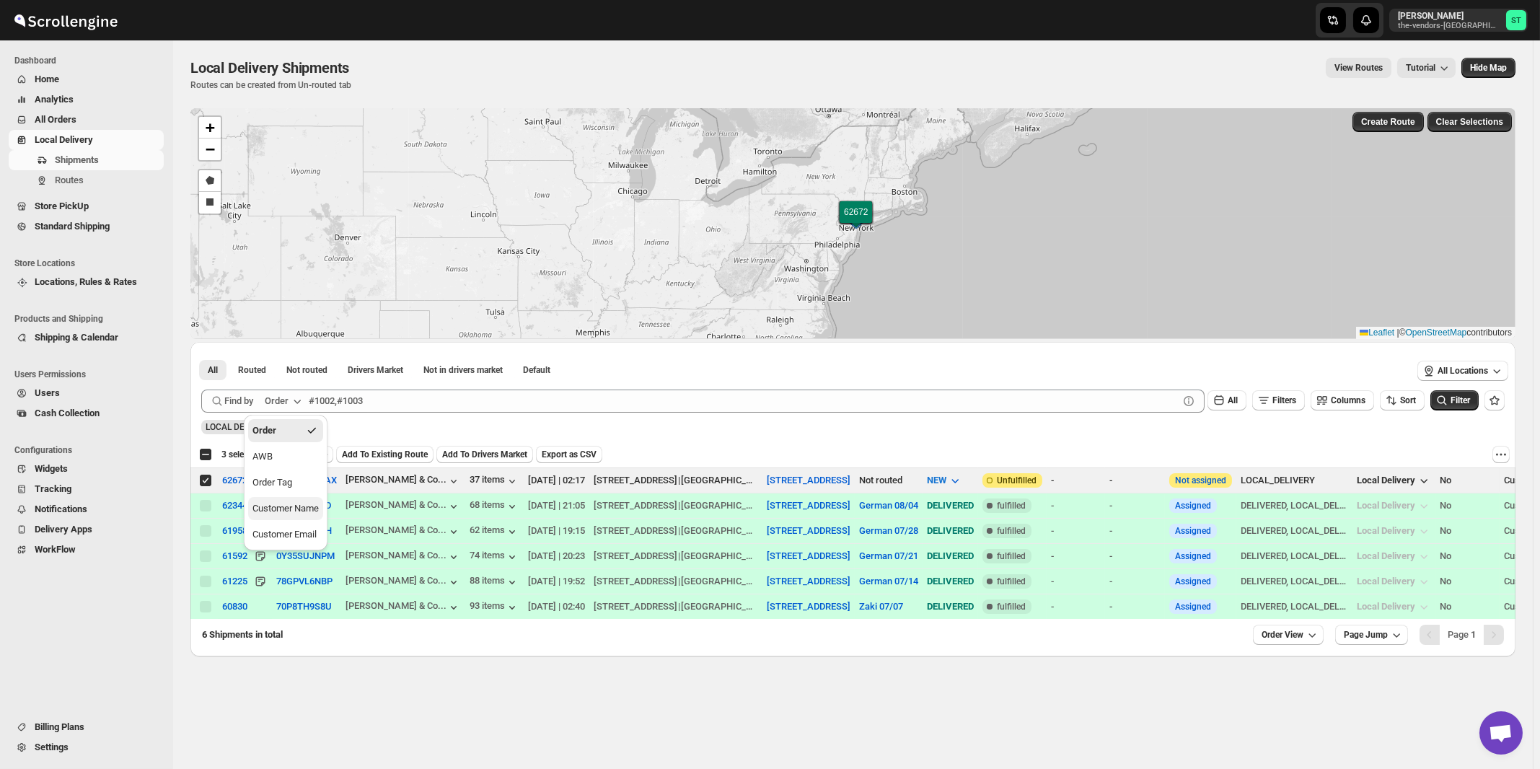
click at [289, 502] on div "Customer Name" at bounding box center [286, 508] width 66 height 14
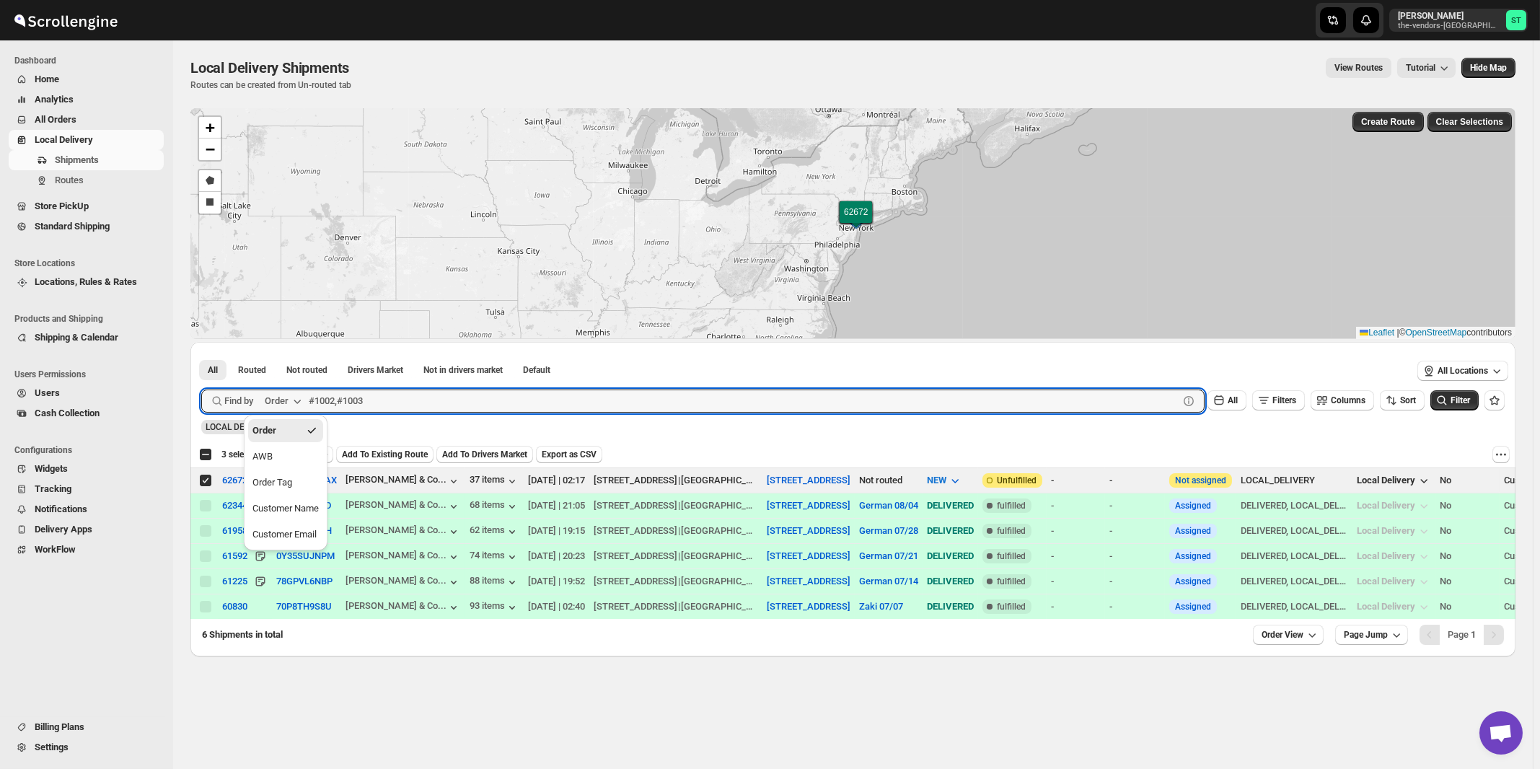
paste input "GNP brokerage"
type input "GNP brokerage"
click button "Submit" at bounding box center [221, 349] width 41 height 15
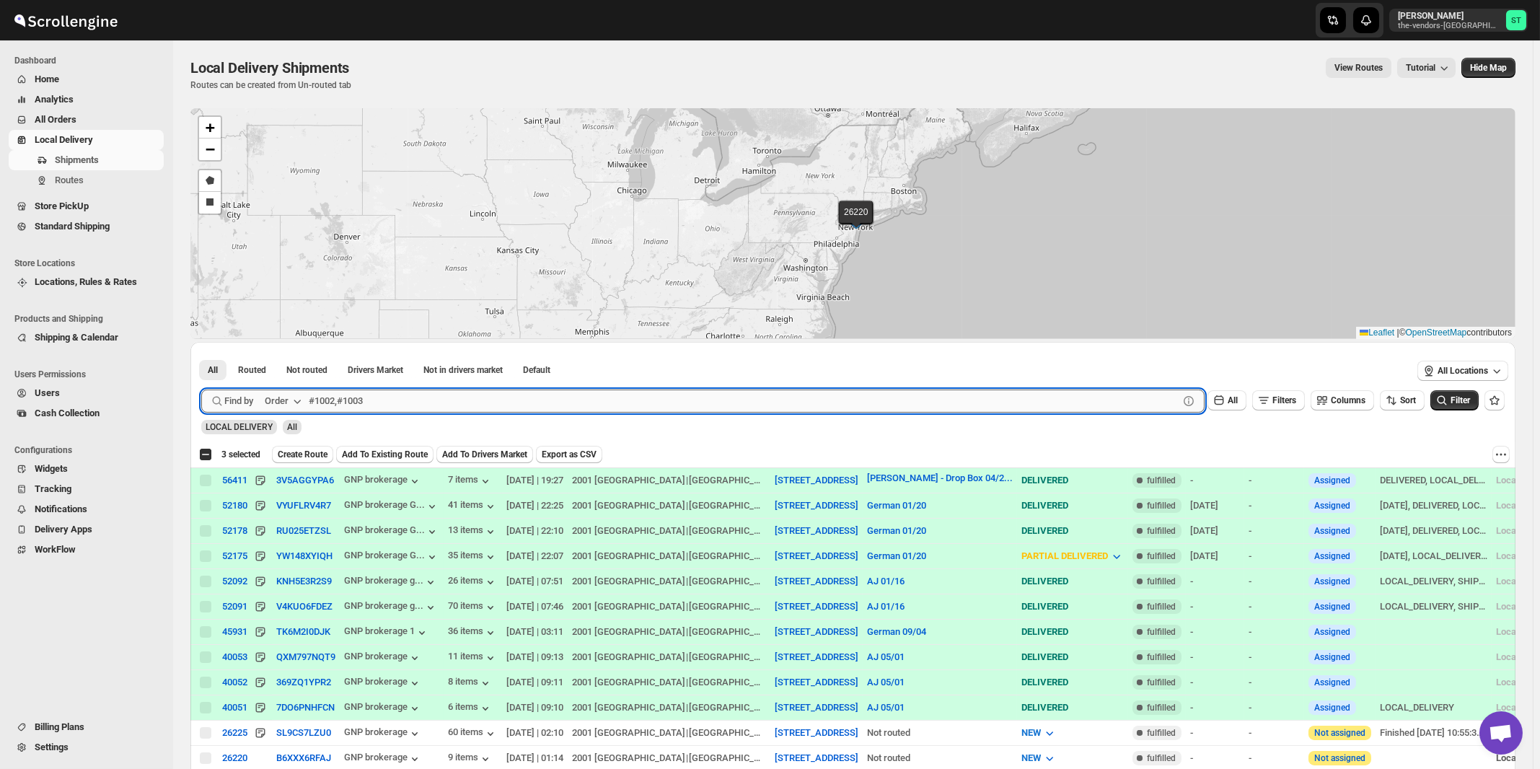
click at [387, 401] on input "text" at bounding box center [744, 401] width 870 height 23
click at [294, 400] on icon "button" at bounding box center [297, 401] width 14 height 14
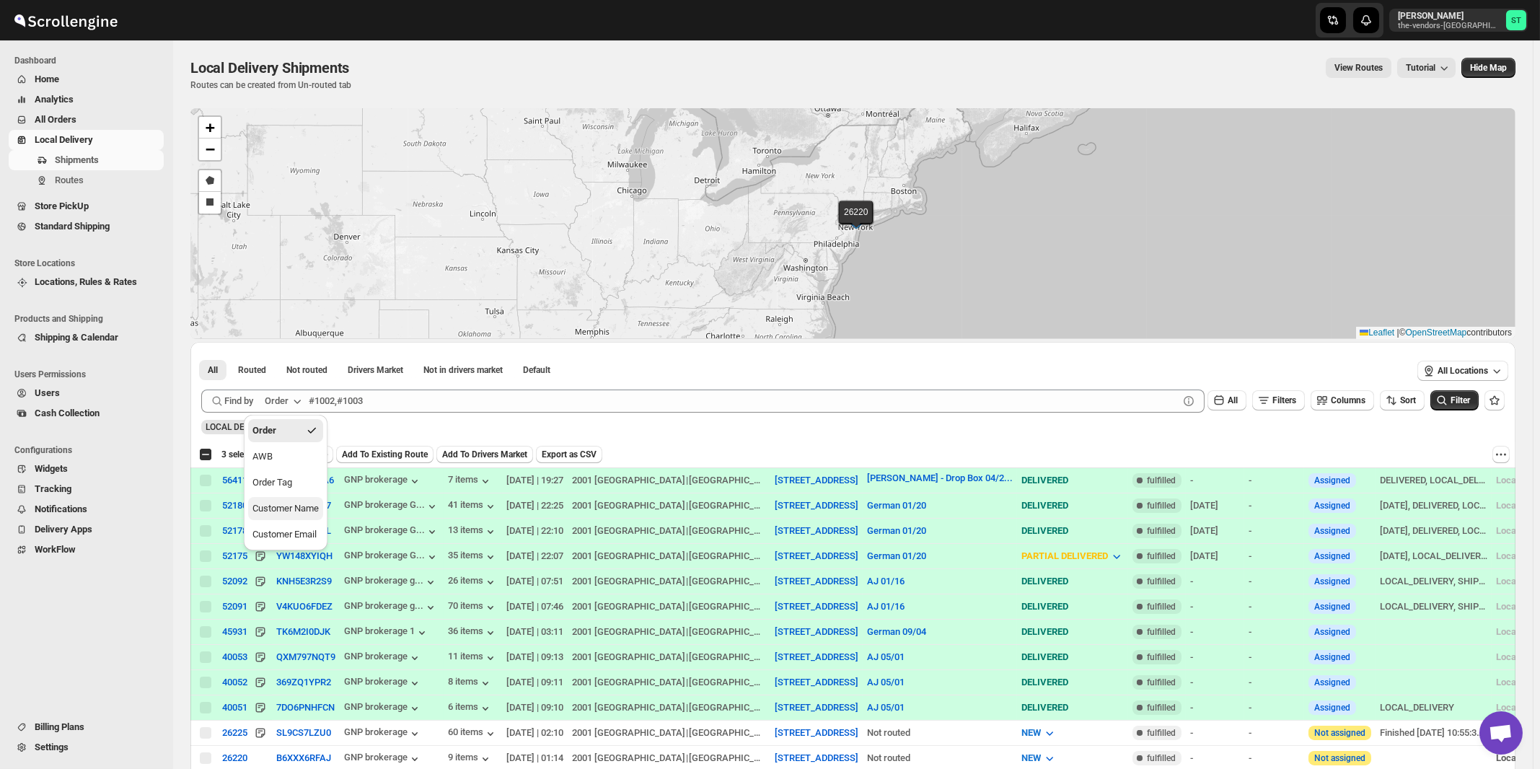
click at [302, 504] on div "Customer Name" at bounding box center [286, 508] width 66 height 14
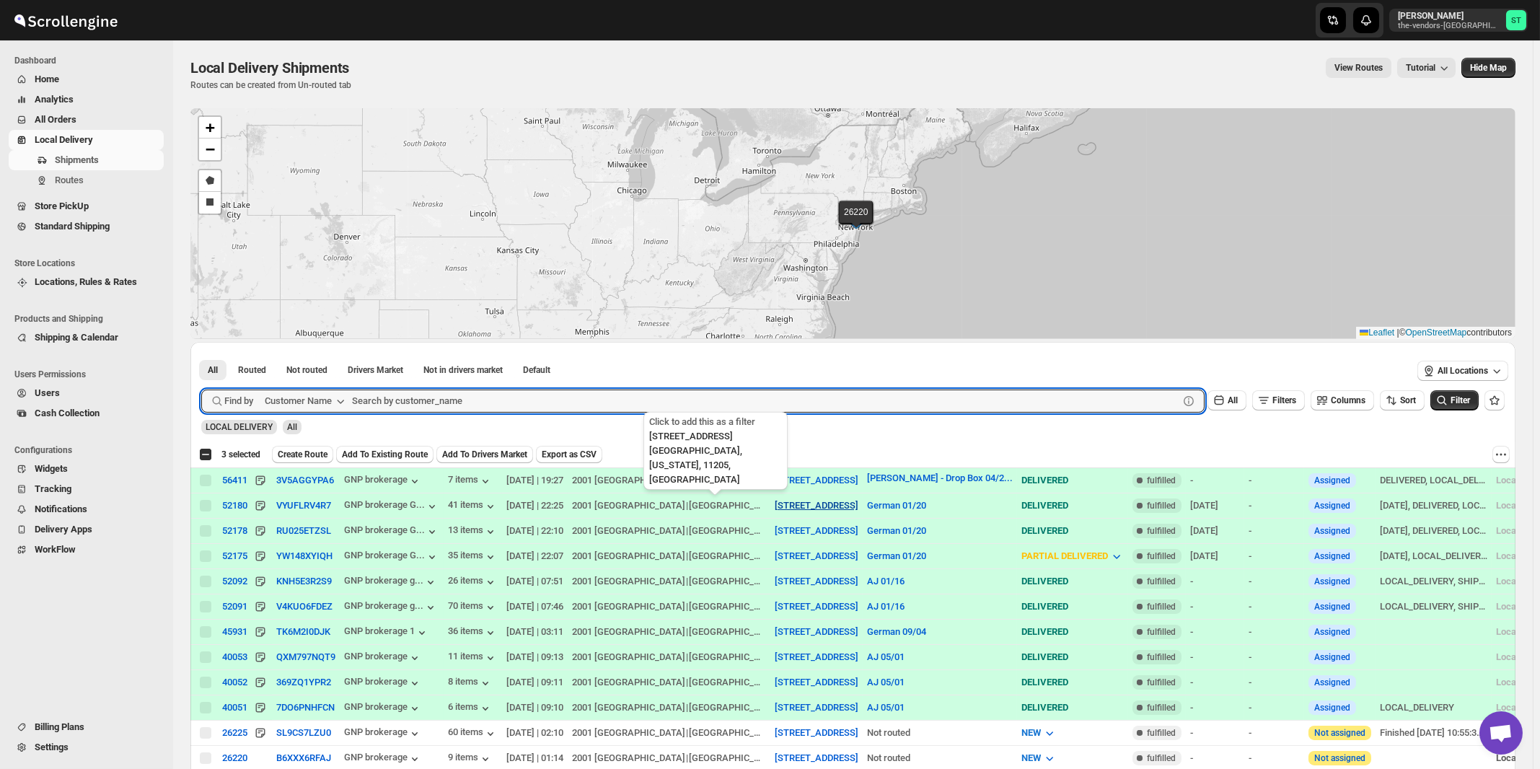
paste input "GNP brokerage"
type input "GNP"
click button "Submit" at bounding box center [221, 349] width 41 height 15
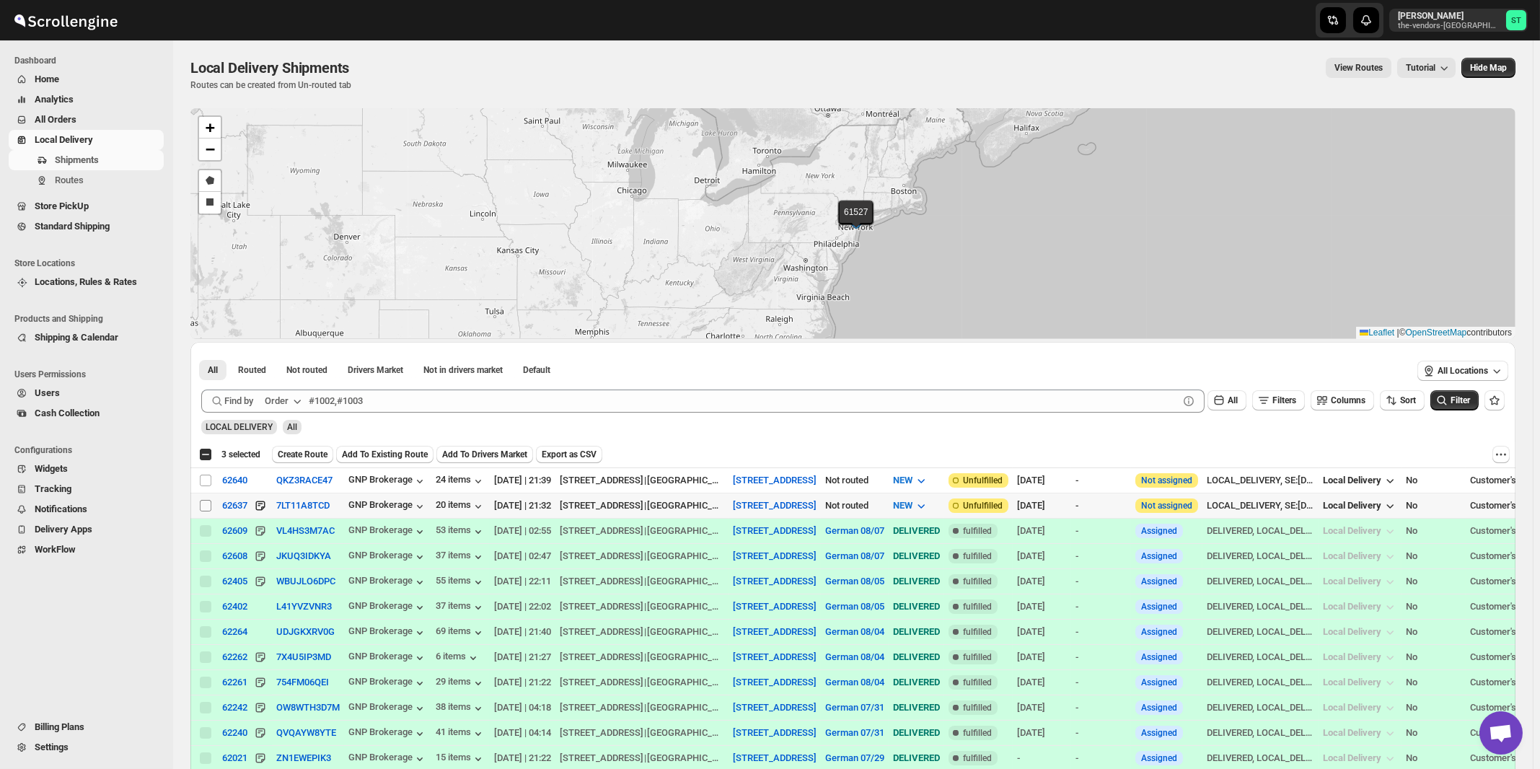
click at [203, 502] on input "Select shipment" at bounding box center [206, 506] width 12 height 12
checkbox input "true"
click at [206, 481] on input "Select shipment" at bounding box center [206, 481] width 12 height 12
checkbox input "true"
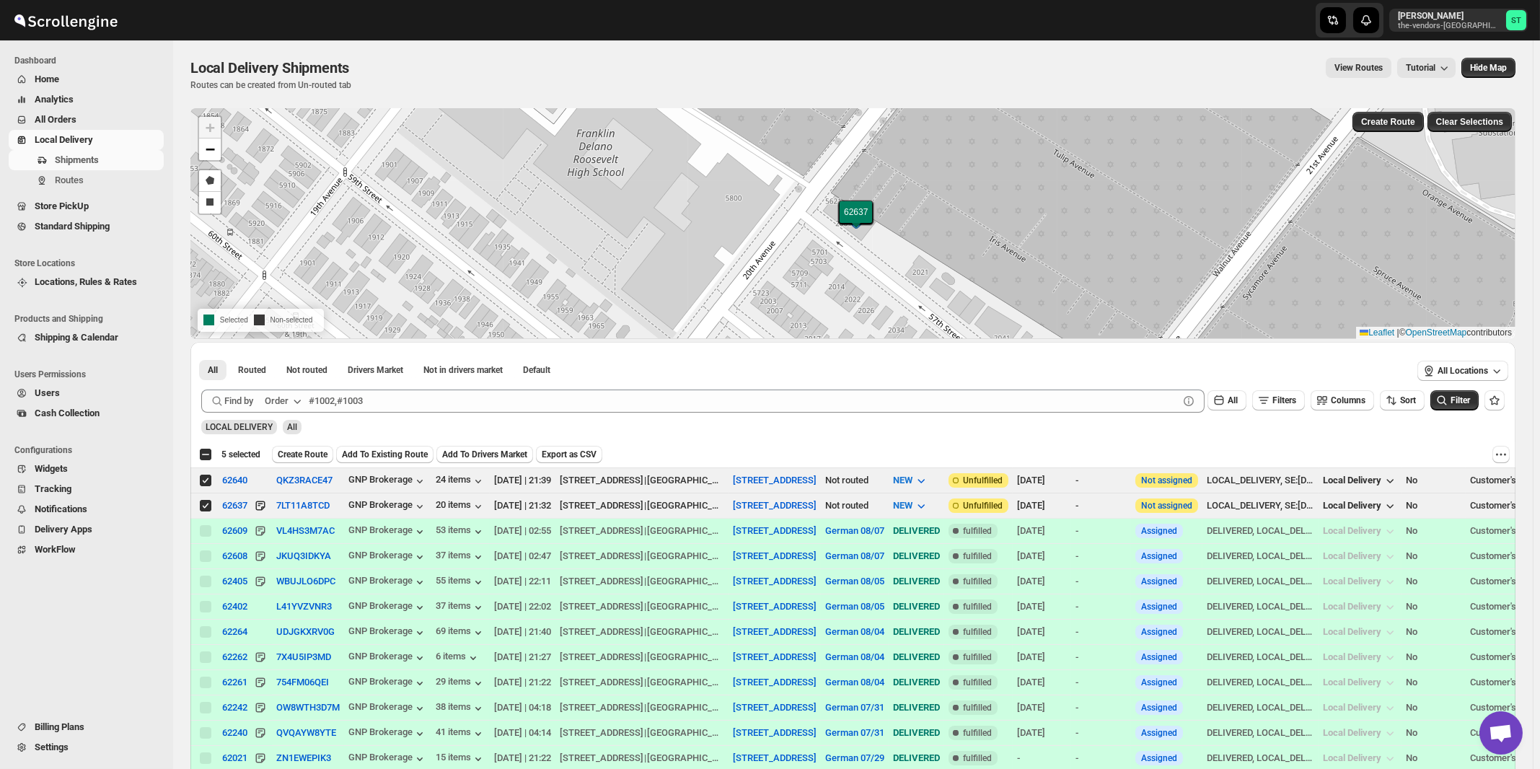
click at [284, 399] on div "Order" at bounding box center [277, 401] width 24 height 14
click at [288, 509] on div "Customer Name" at bounding box center [286, 508] width 66 height 14
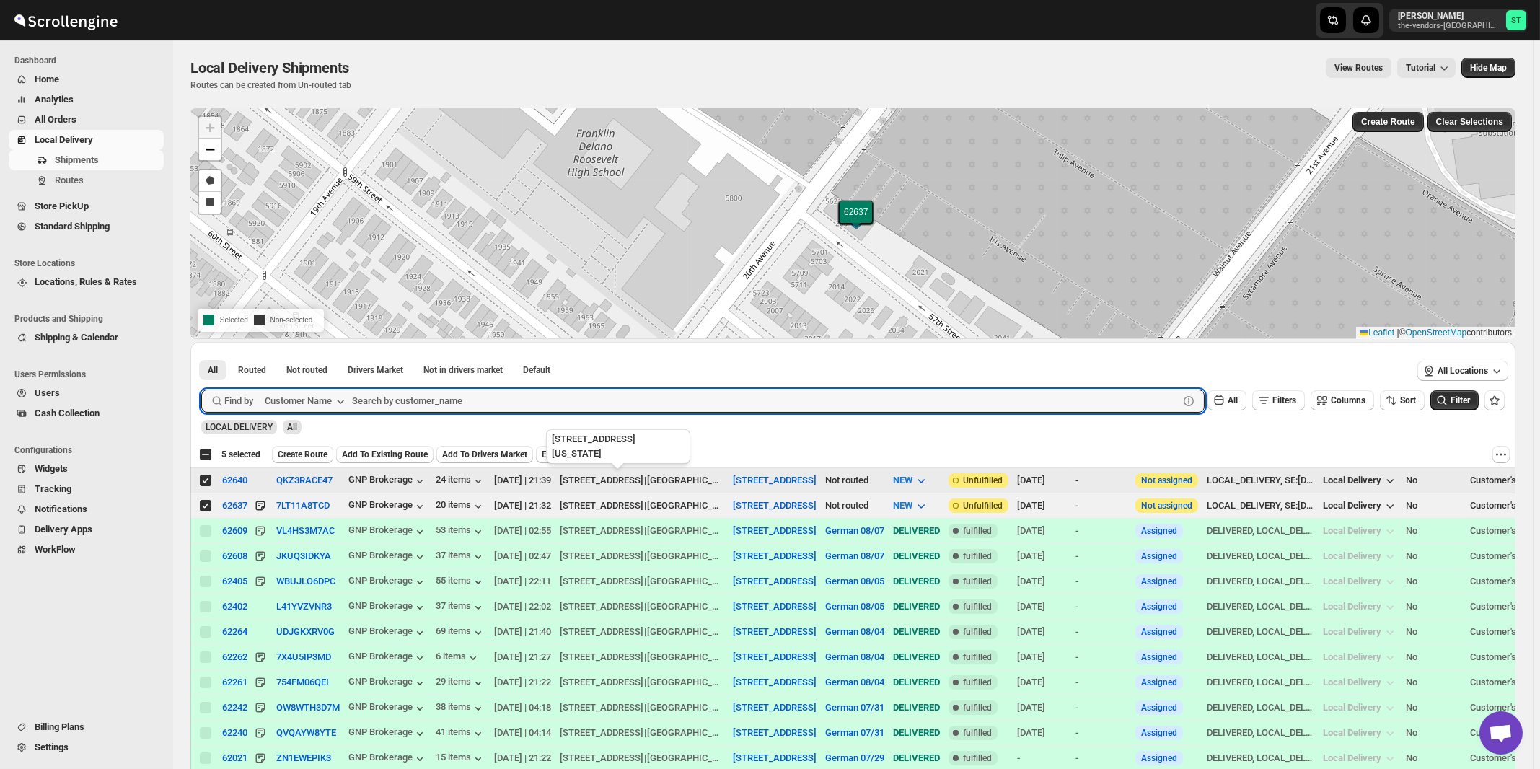
paste input "Boldyn Networks Broadway"
type input "Boldyn Networks Broadway"
click button "Submit" at bounding box center [221, 349] width 41 height 15
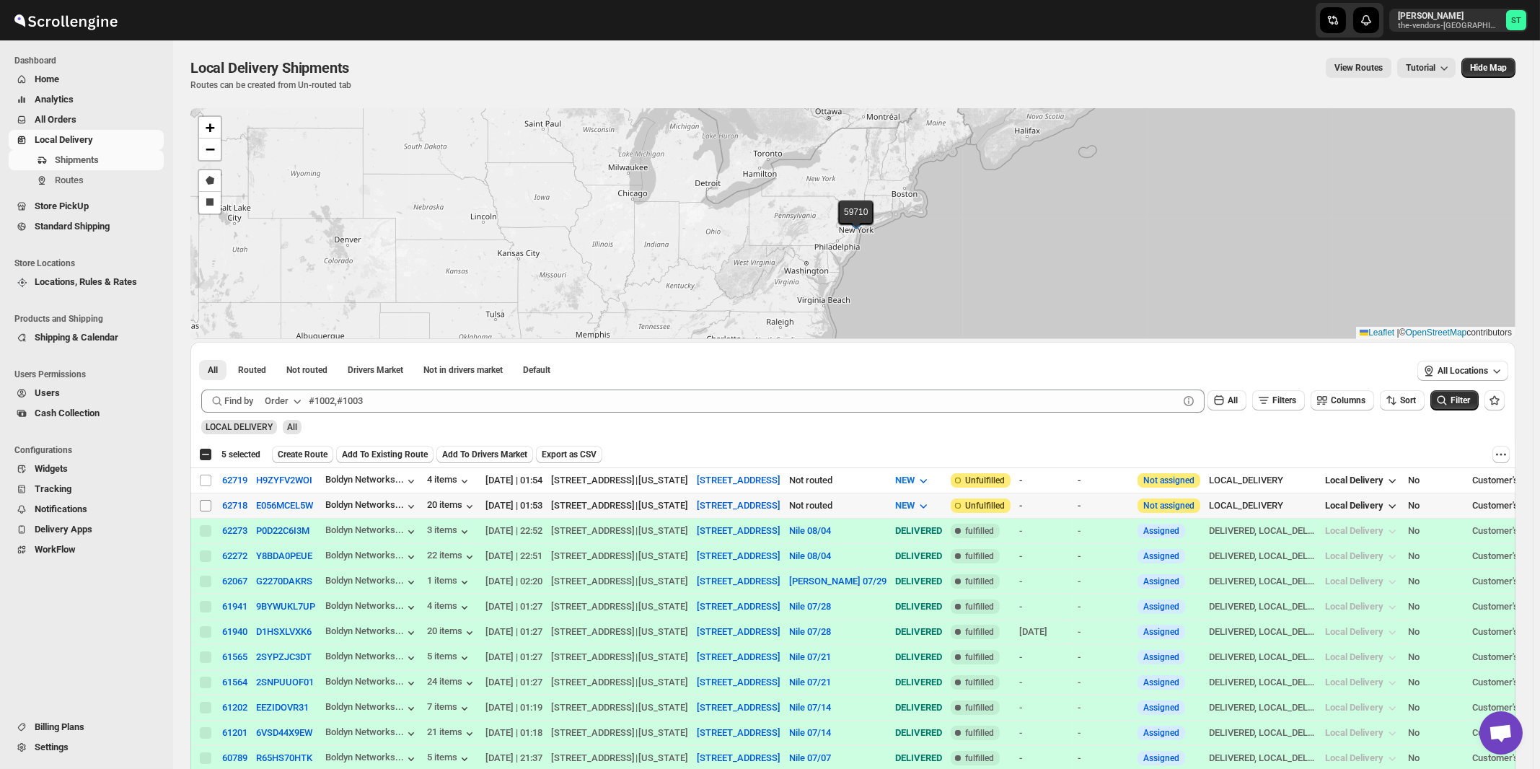
click at [209, 506] on input "Select shipment" at bounding box center [206, 506] width 12 height 12
checkbox input "true"
click at [205, 481] on input "Select shipment" at bounding box center [206, 481] width 12 height 12
checkbox input "true"
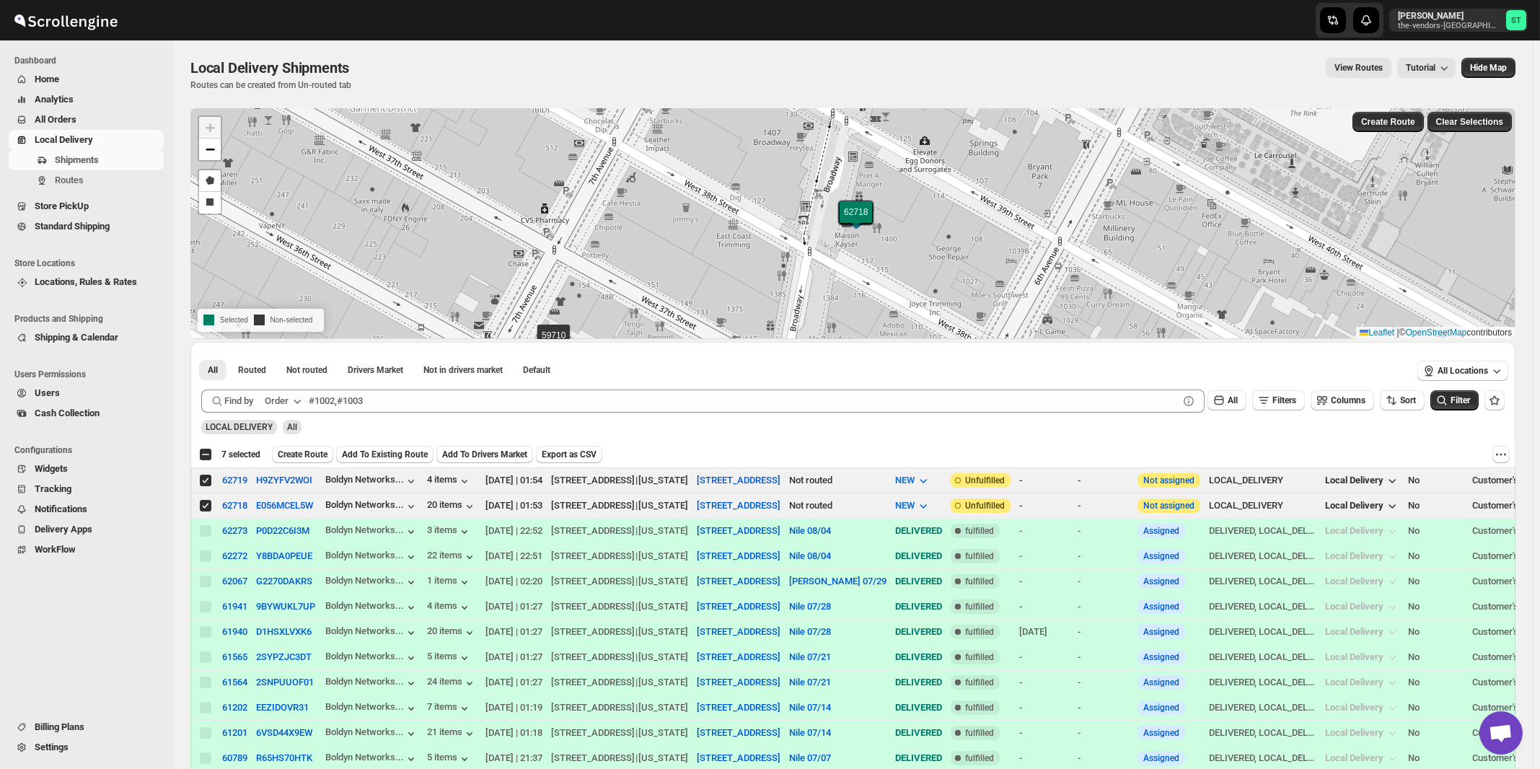
click at [281, 400] on div "Order" at bounding box center [277, 401] width 24 height 14
click at [292, 506] on div "Customer Name" at bounding box center [286, 508] width 66 height 14
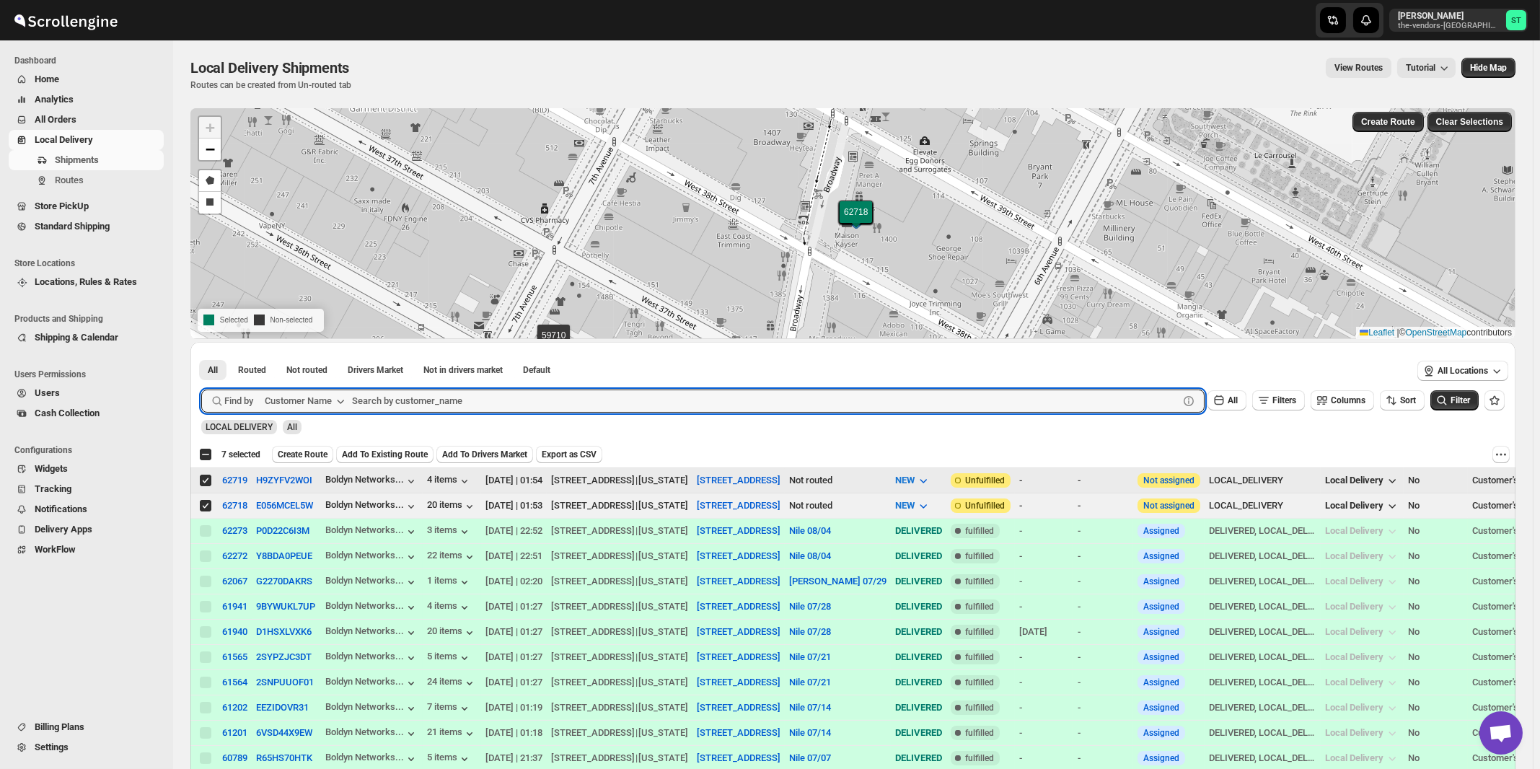
paste input "CTA Digital"
type input "CTA Digital"
click button "Submit" at bounding box center [221, 349] width 41 height 15
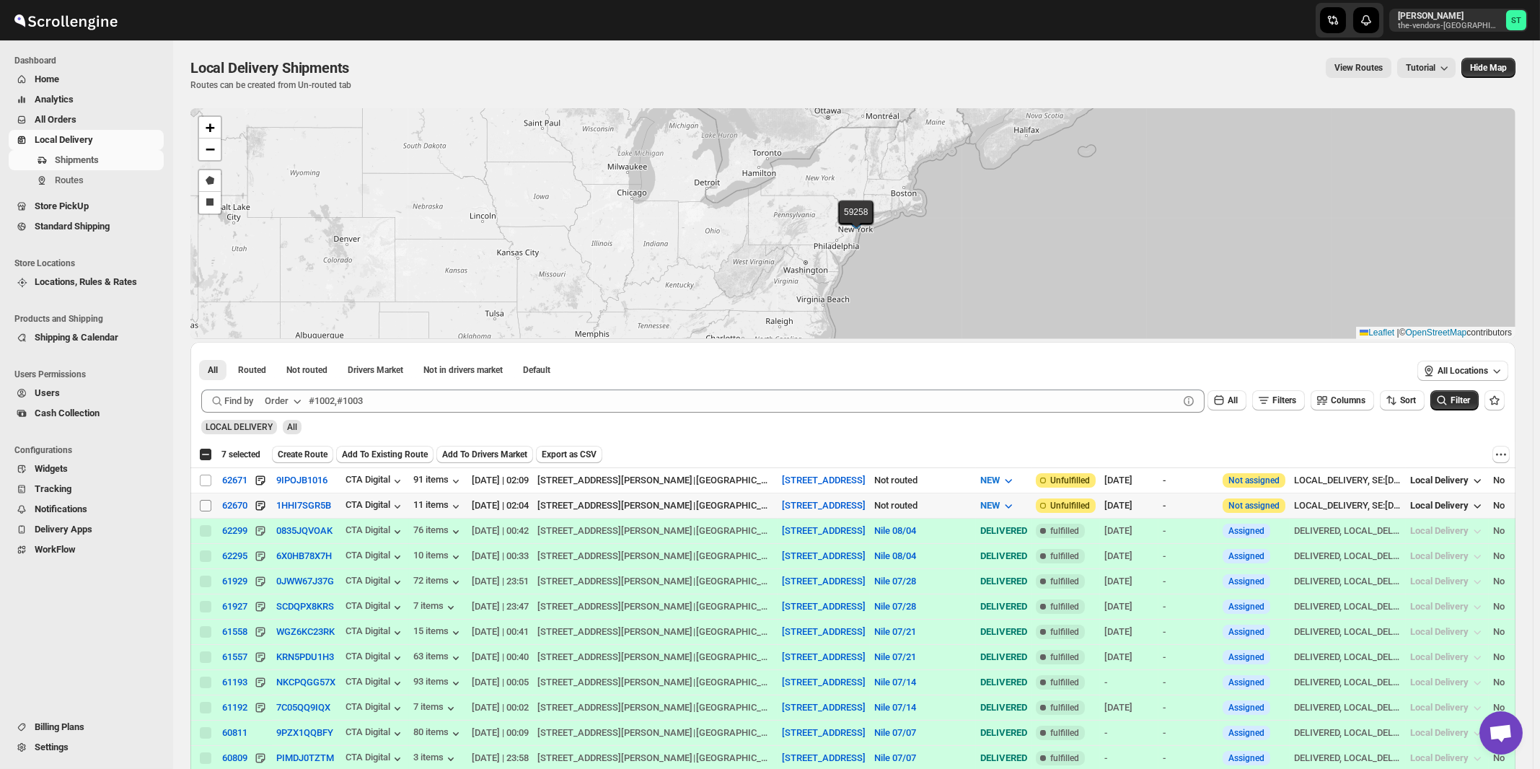
click at [206, 504] on input "Select shipment" at bounding box center [206, 506] width 12 height 12
checkbox input "true"
click at [203, 481] on input "Select shipment" at bounding box center [206, 481] width 12 height 12
checkbox input "true"
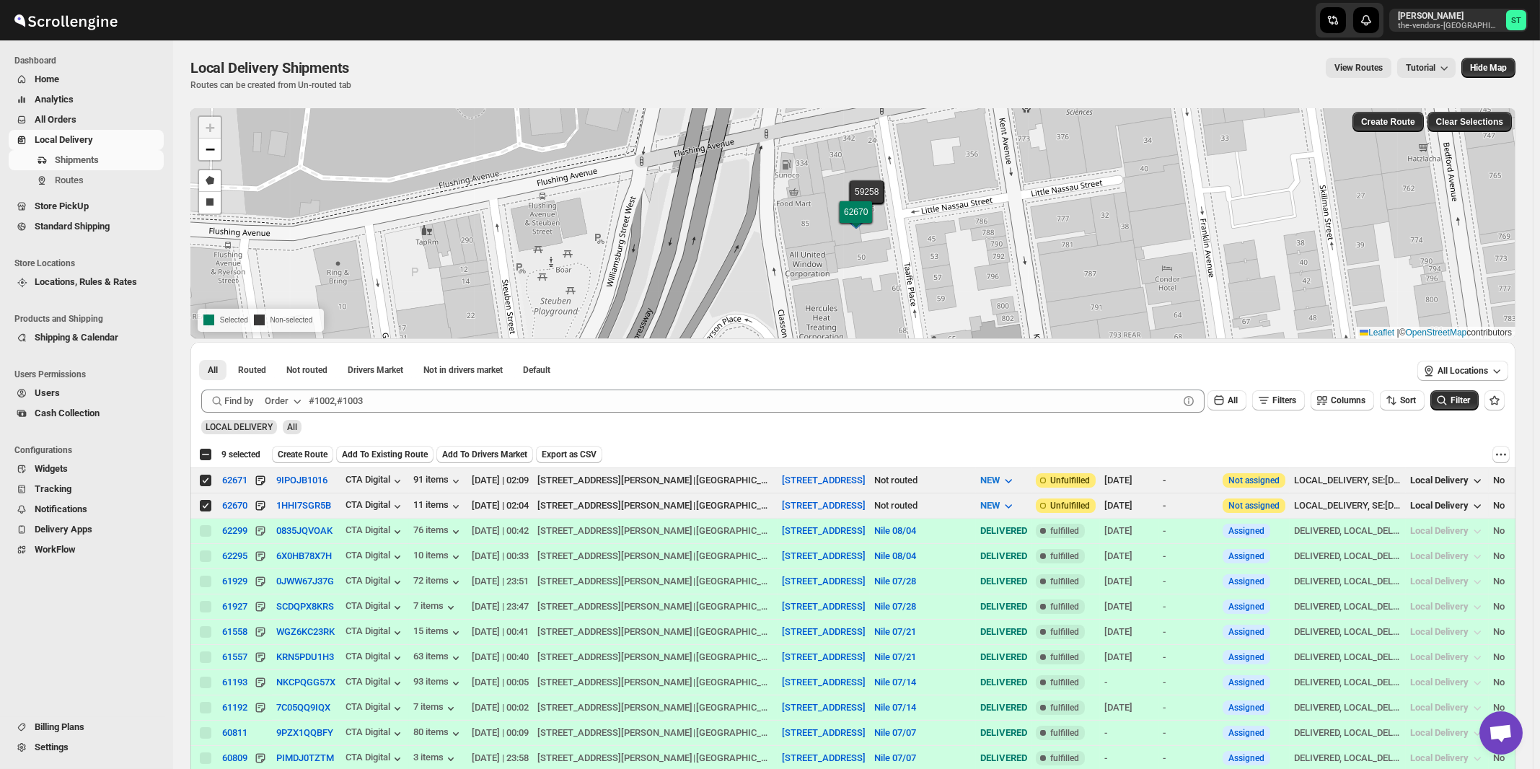
click at [296, 395] on icon "button" at bounding box center [297, 401] width 14 height 14
click at [304, 506] on div "Customer Name" at bounding box center [286, 508] width 66 height 14
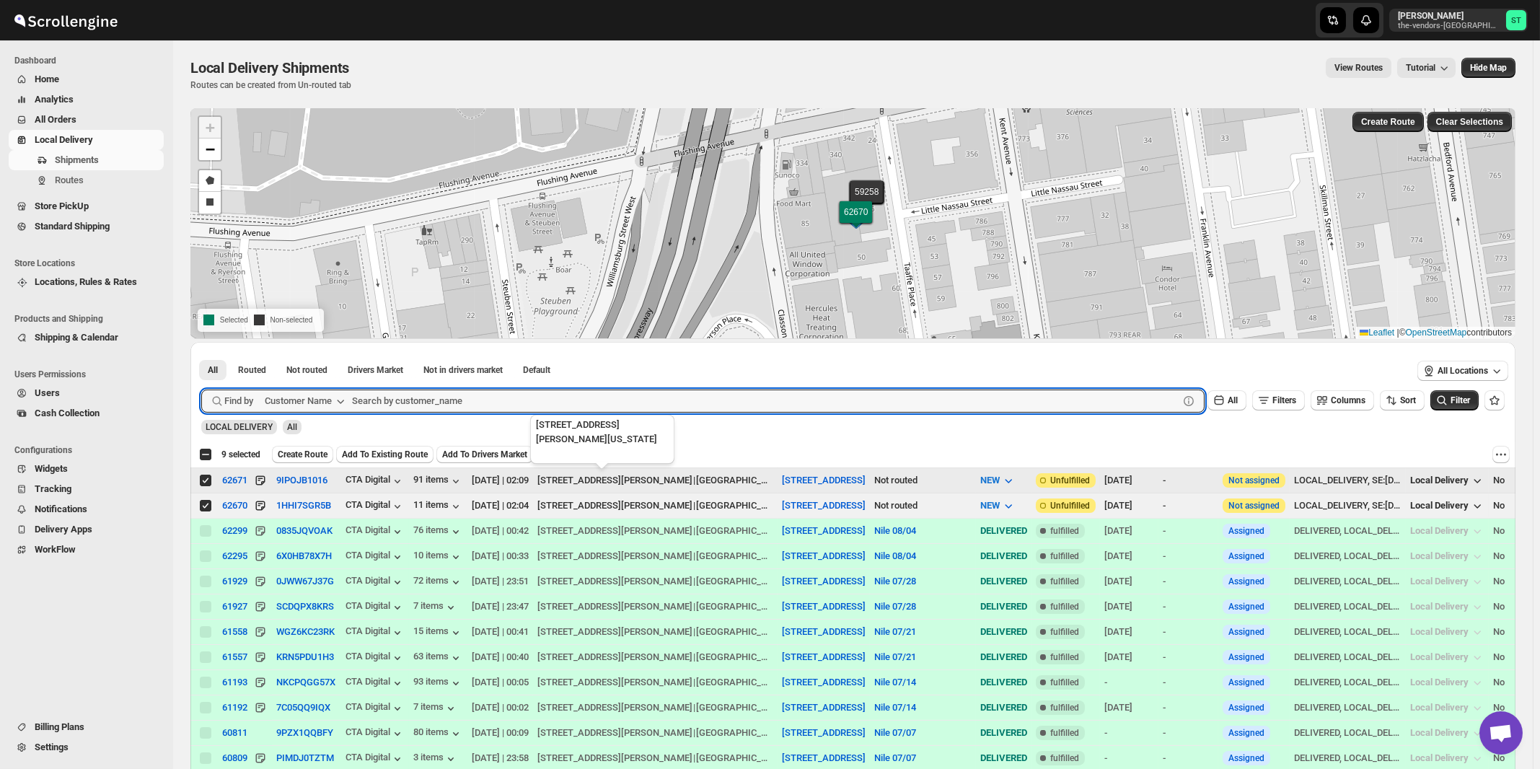
paste input "Oda Primary Health Care"
type input "Oda Primary Health Care"
click button "Submit" at bounding box center [221, 349] width 41 height 15
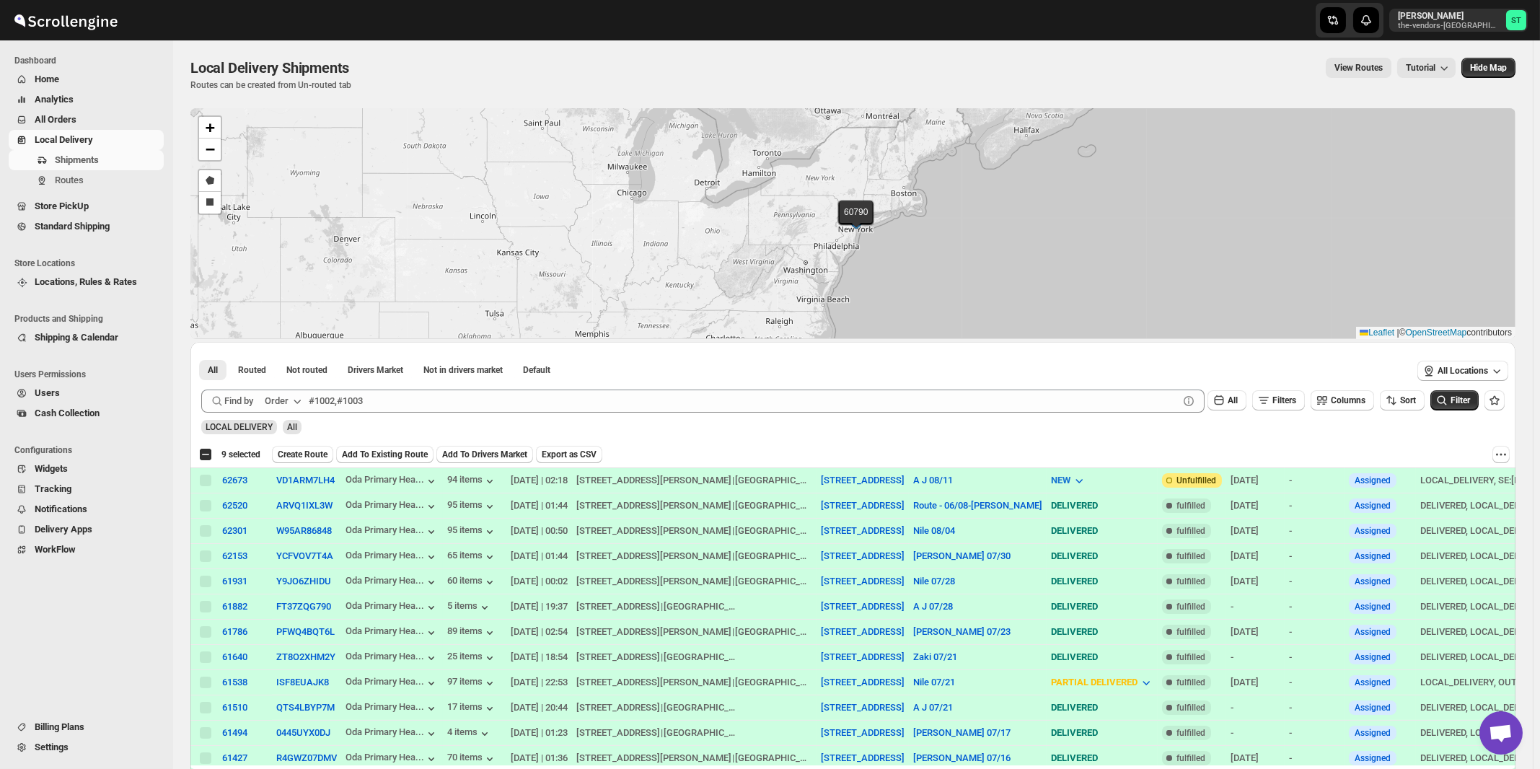
click at [276, 408] on button "Order" at bounding box center [284, 401] width 57 height 23
click at [278, 502] on div "Customer Name" at bounding box center [286, 508] width 66 height 14
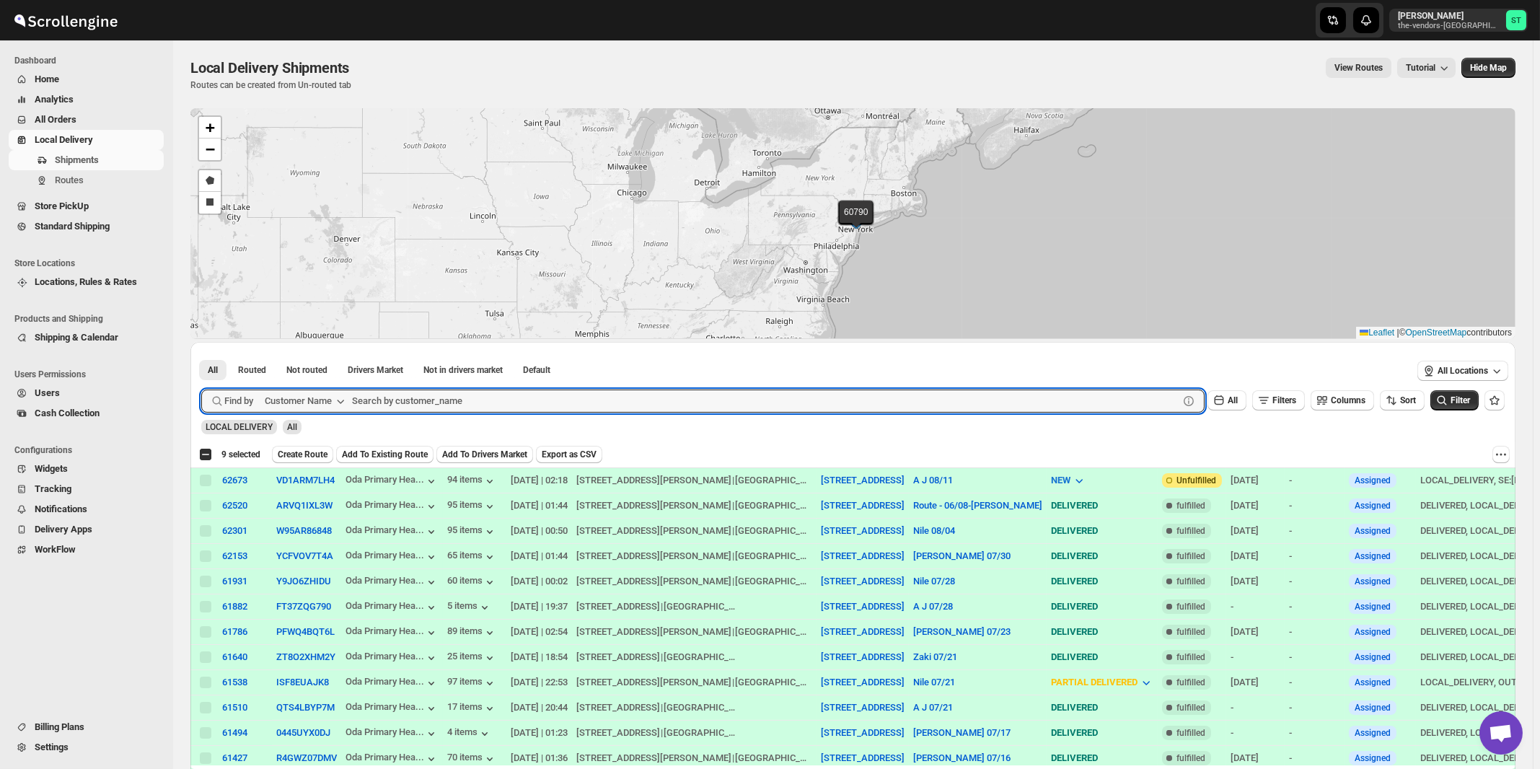
paste input "Perinta Operations"
type input "Perinta Operations"
click button "Submit" at bounding box center [221, 349] width 41 height 15
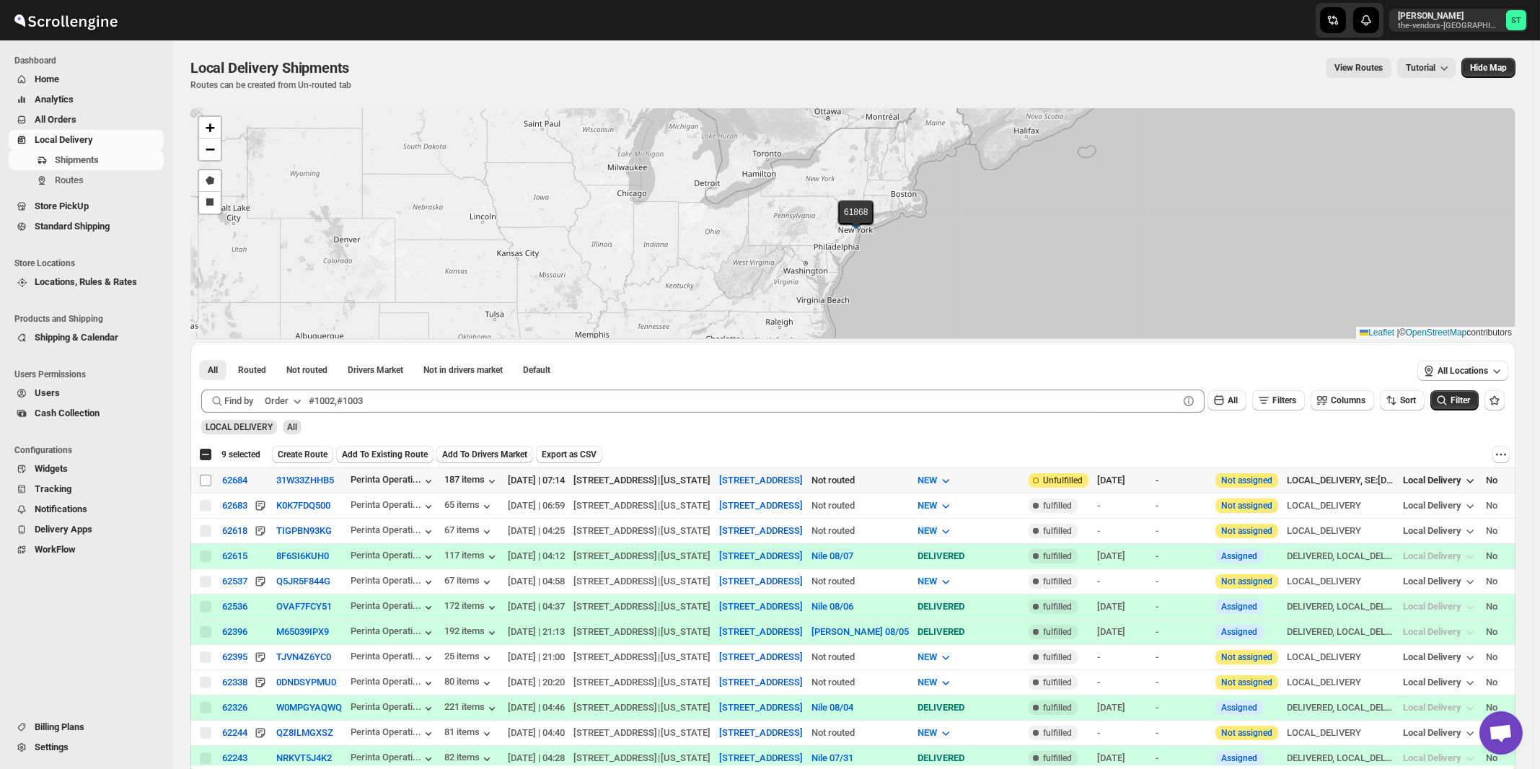
click at [206, 480] on input "Select shipment" at bounding box center [206, 481] width 12 height 12
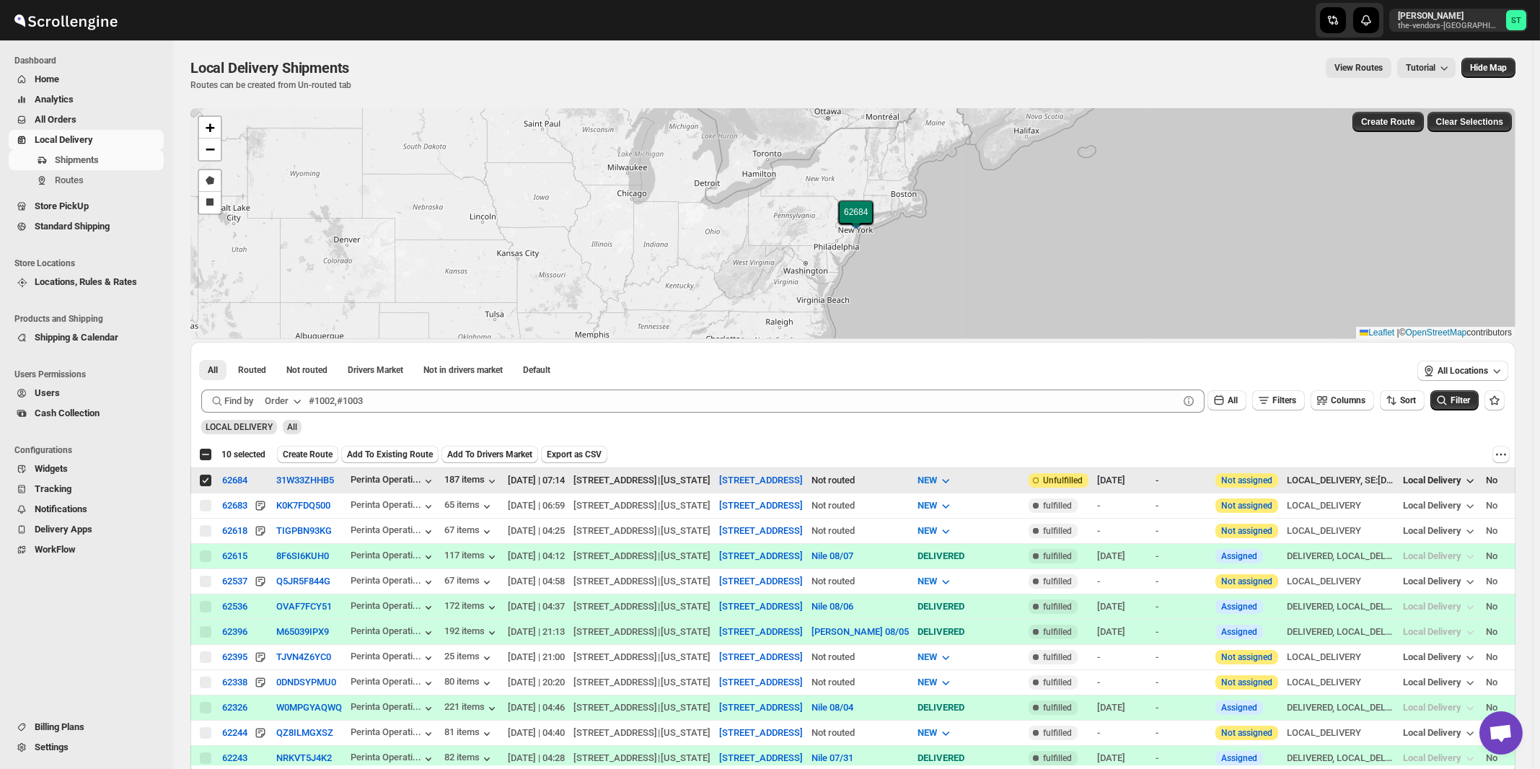
click at [206, 478] on input "Select shipment" at bounding box center [206, 481] width 12 height 12
checkbox input "false"
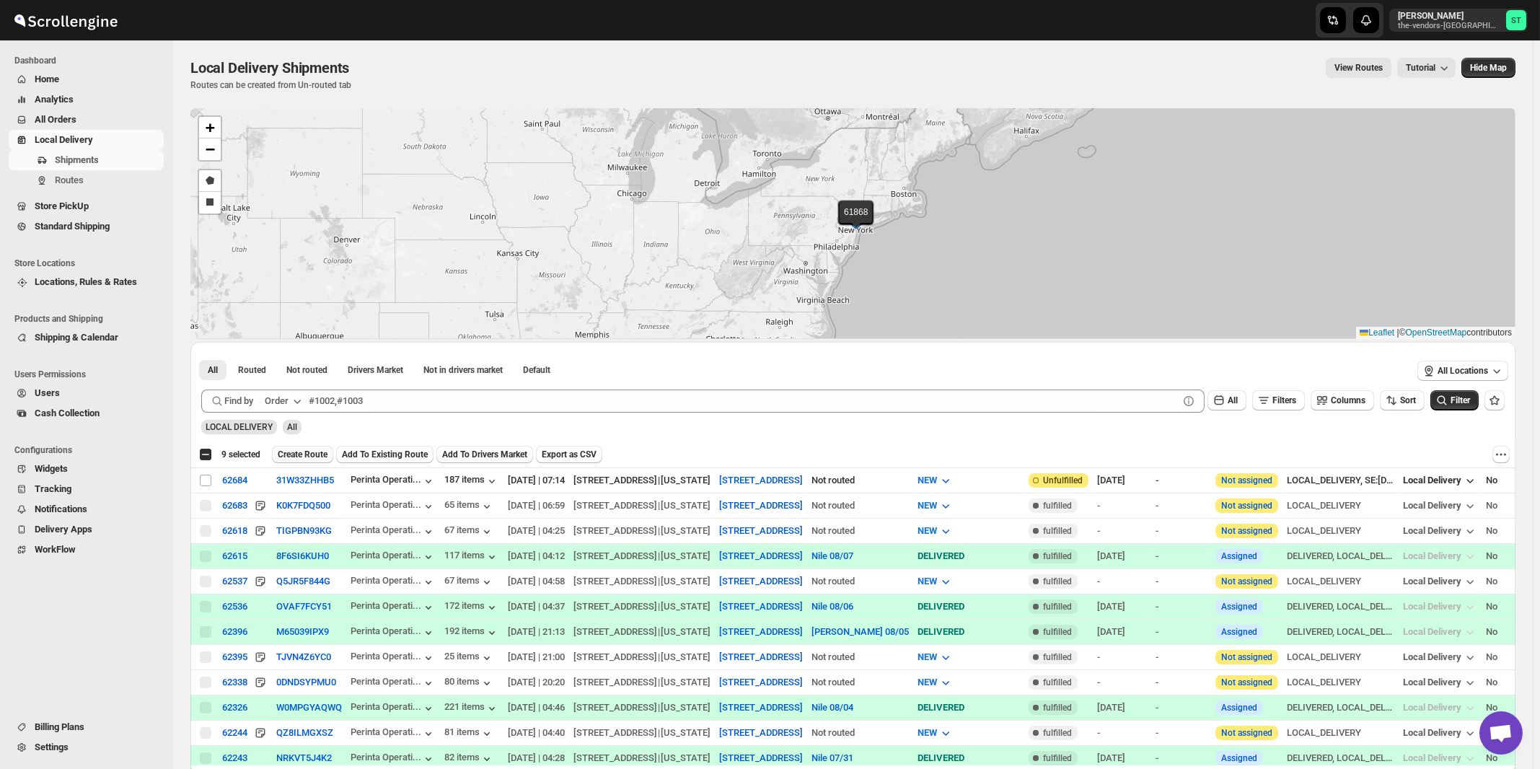
click at [304, 453] on span "Create Route" at bounding box center [303, 455] width 50 height 12
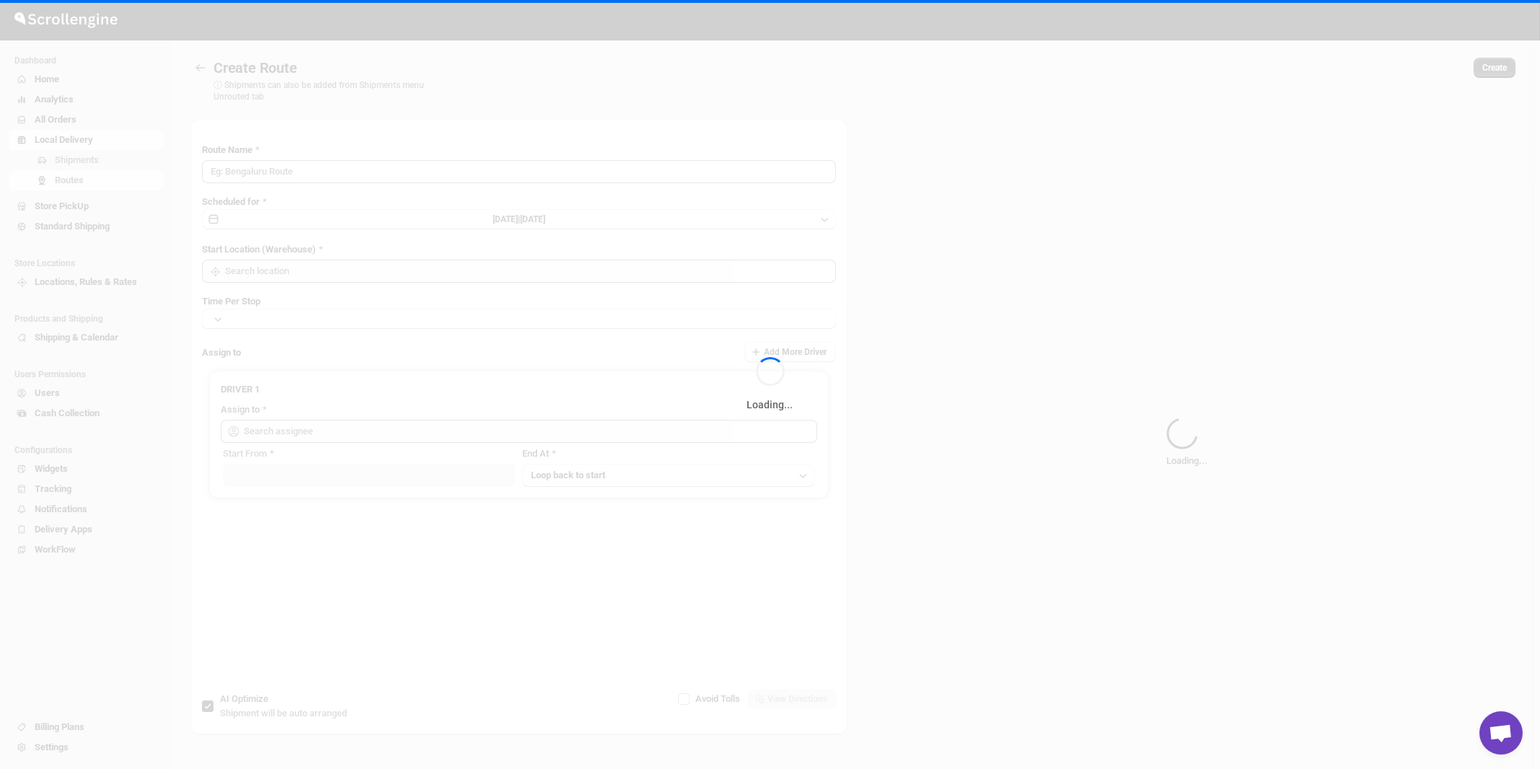
type input "Route - 11/08-1054"
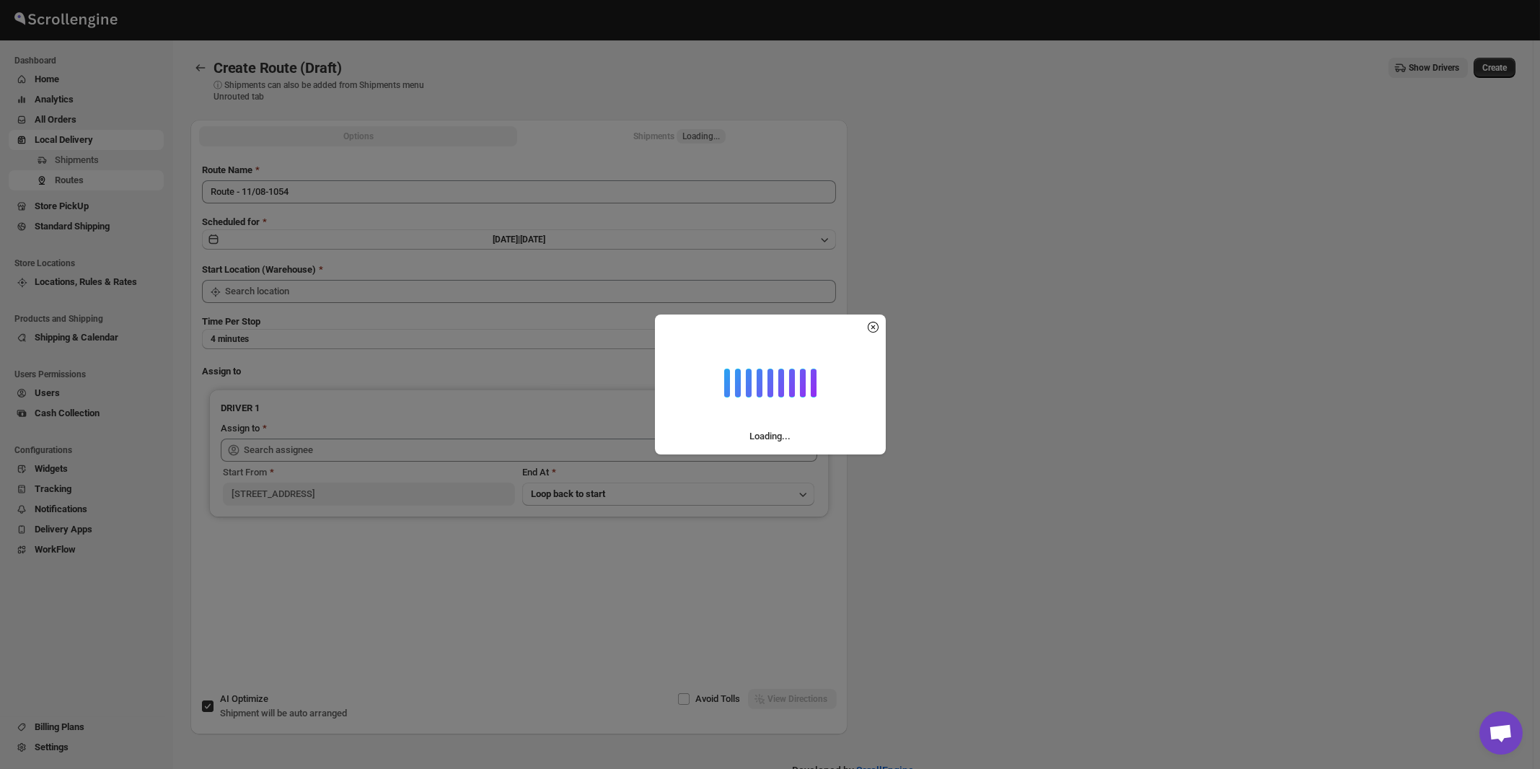
type input "[STREET_ADDRESS]"
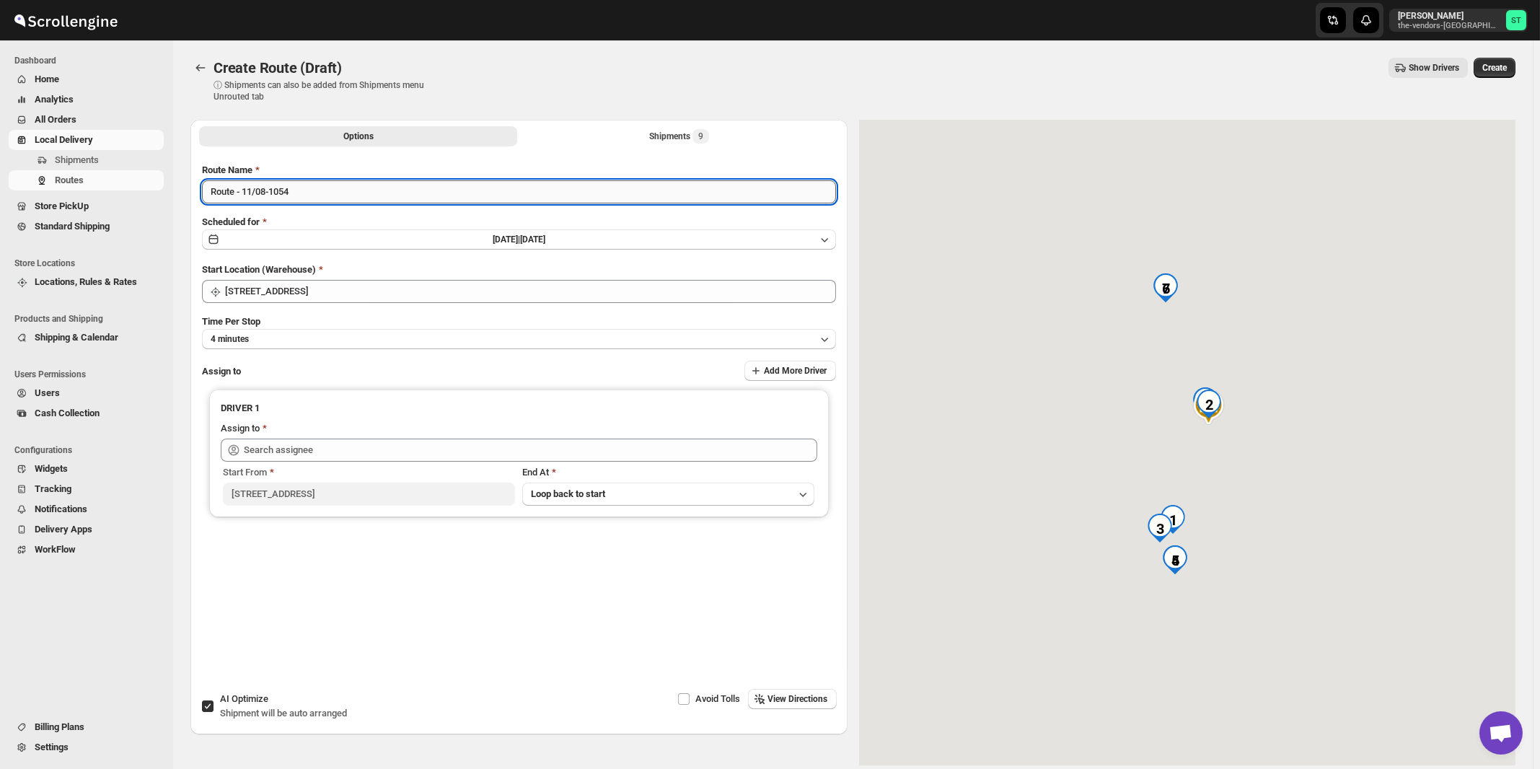
click at [309, 198] on input "Route - 11/08-1054" at bounding box center [519, 191] width 634 height 23
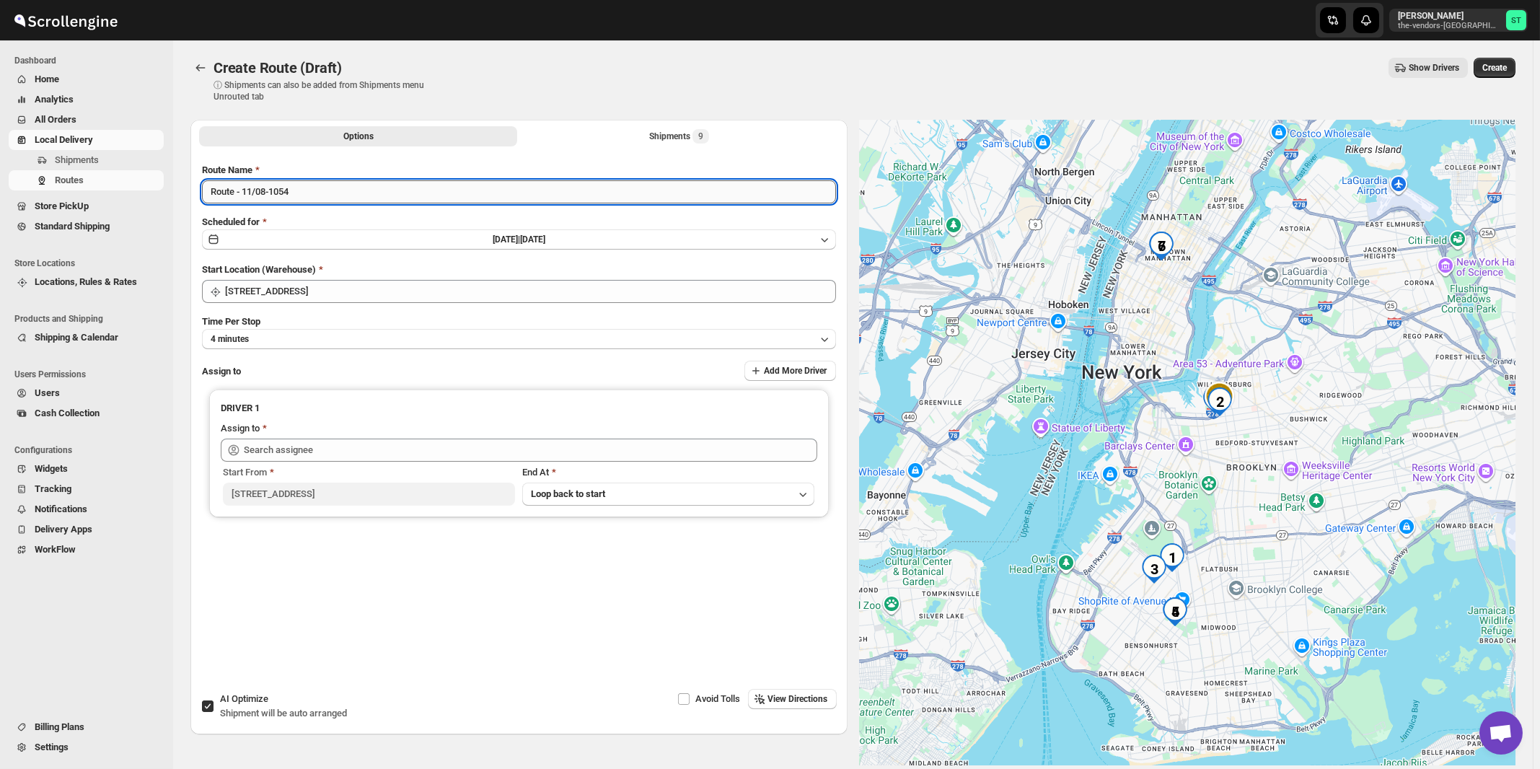
paste input "Nile"
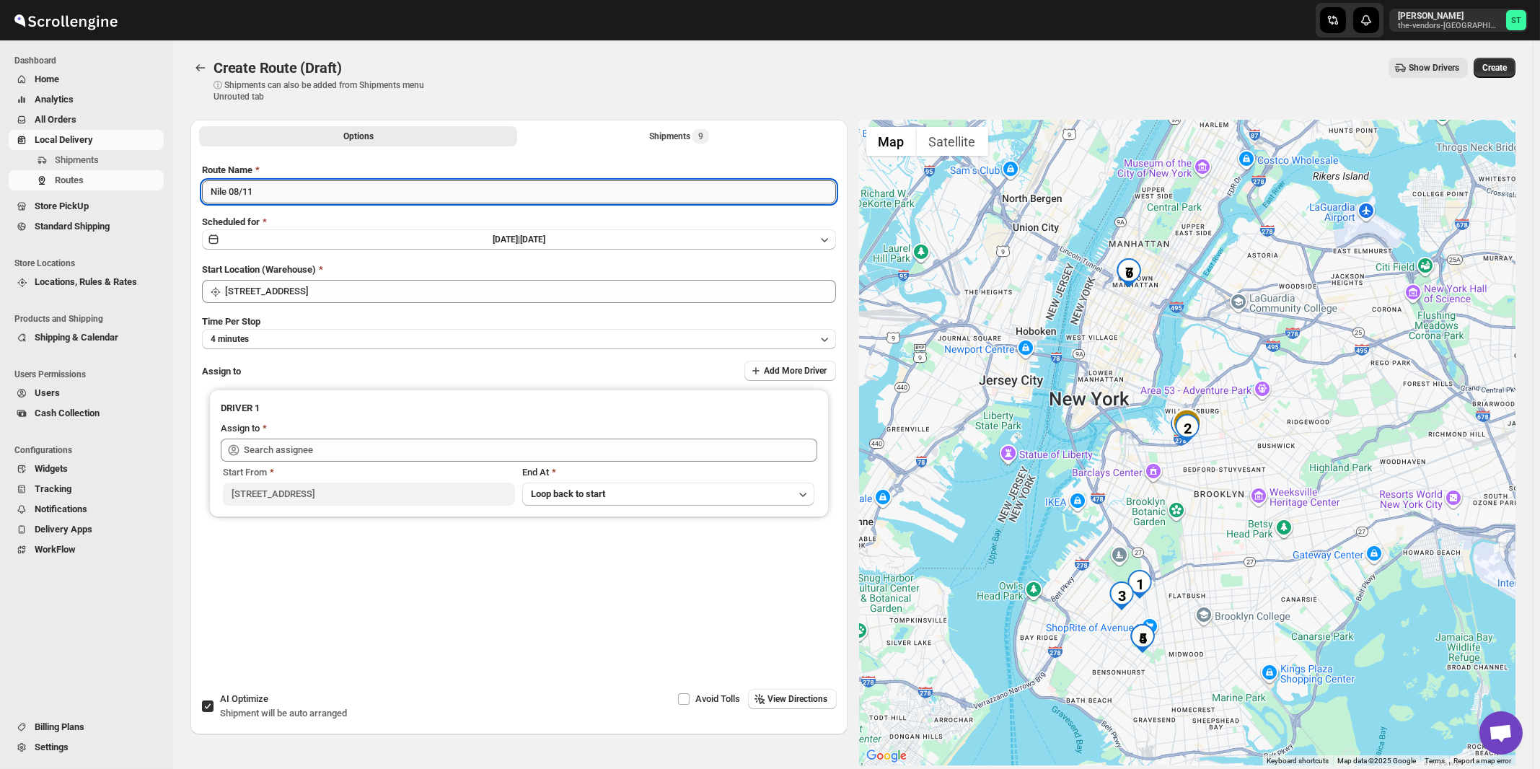
type input "Nile 08/11"
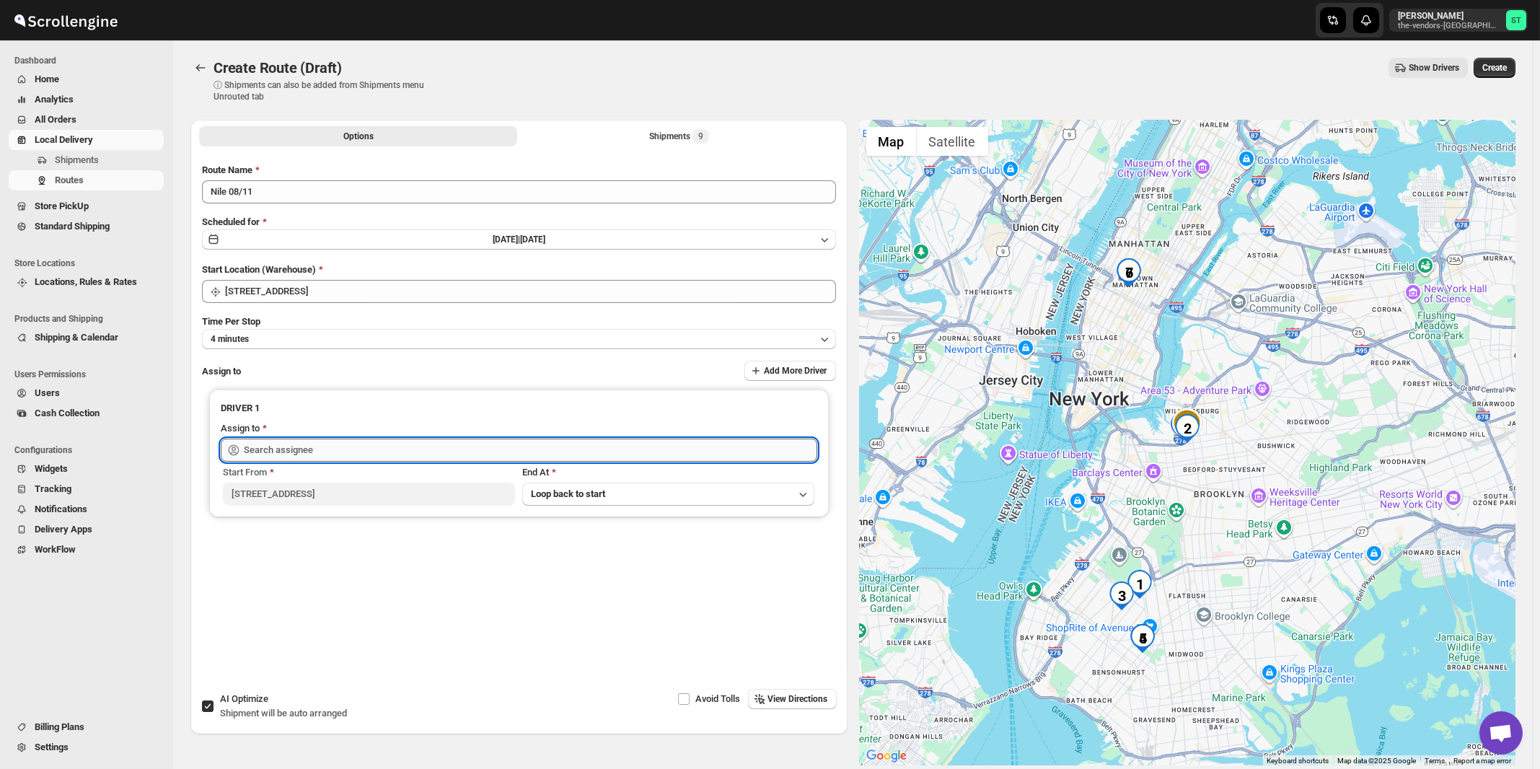
click at [289, 448] on input "text" at bounding box center [531, 450] width 574 height 23
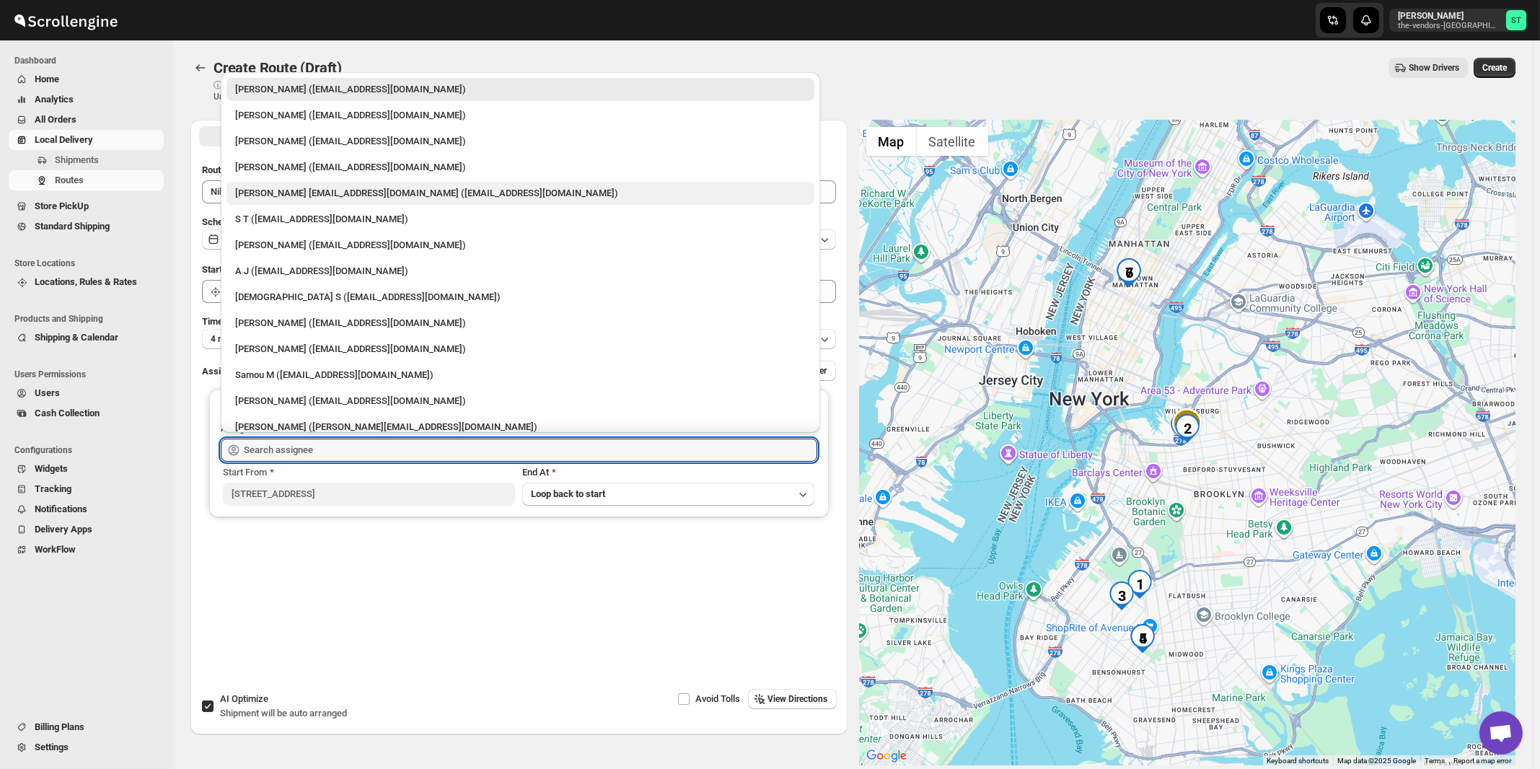
click at [281, 198] on div "[PERSON_NAME] [EMAIL_ADDRESS][DOMAIN_NAME] ([EMAIL_ADDRESS][DOMAIN_NAME])" at bounding box center [520, 193] width 571 height 14
type input "[PERSON_NAME] [EMAIL_ADDRESS][DOMAIN_NAME] ([EMAIL_ADDRESS][DOMAIN_NAME])"
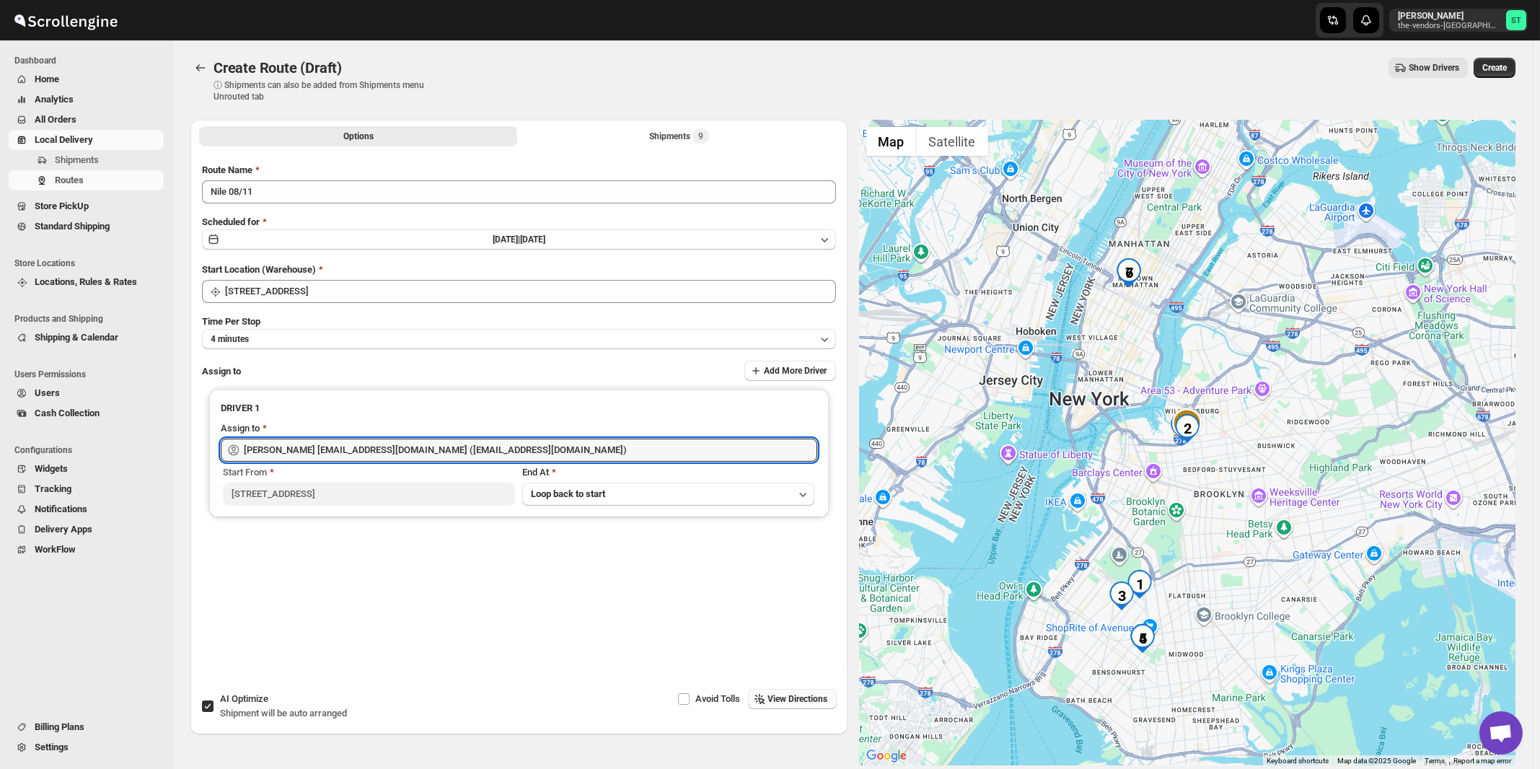
click at [803, 699] on span "View Directions" at bounding box center [798, 699] width 60 height 12
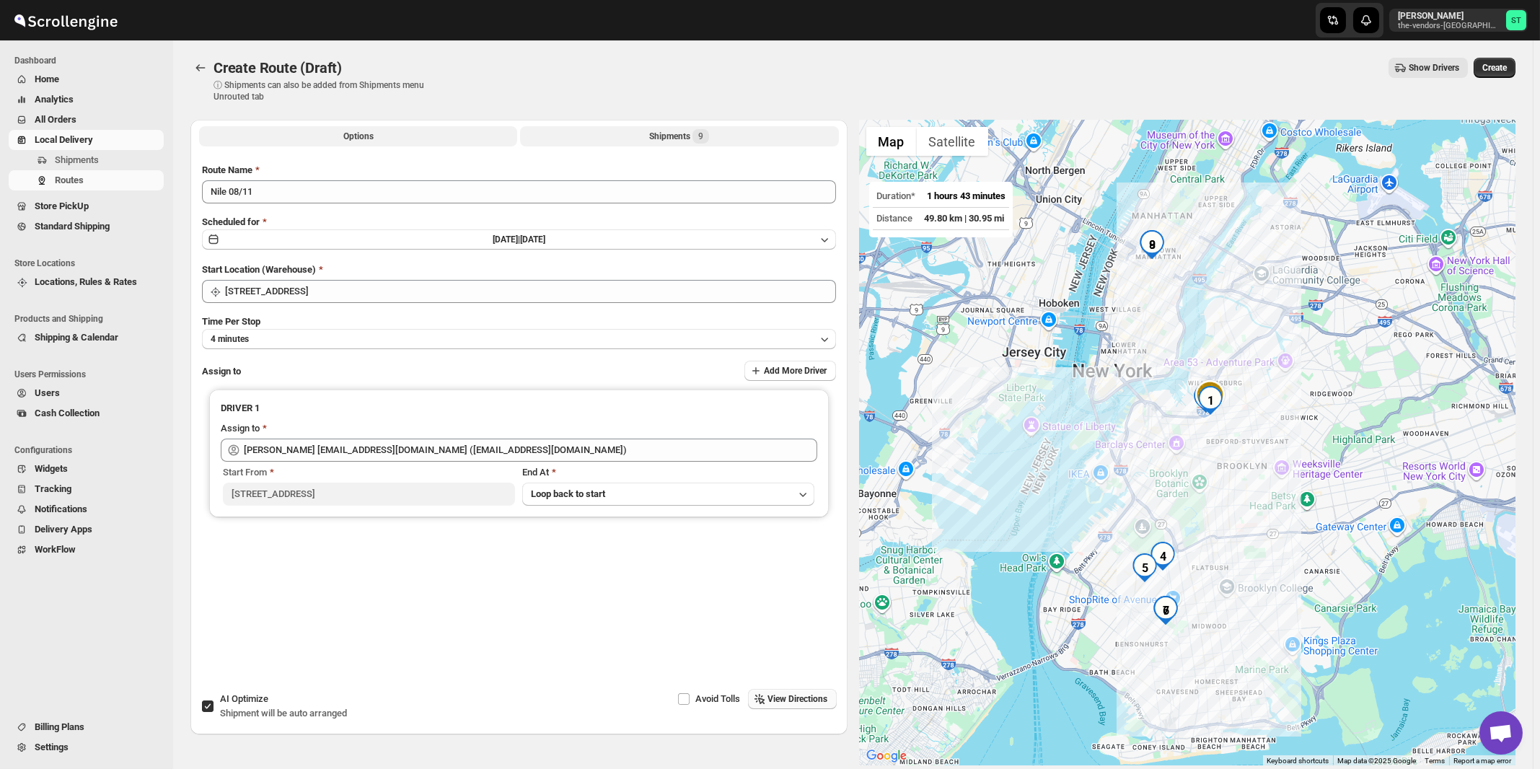
click at [662, 136] on div "Shipments 9" at bounding box center [679, 136] width 60 height 14
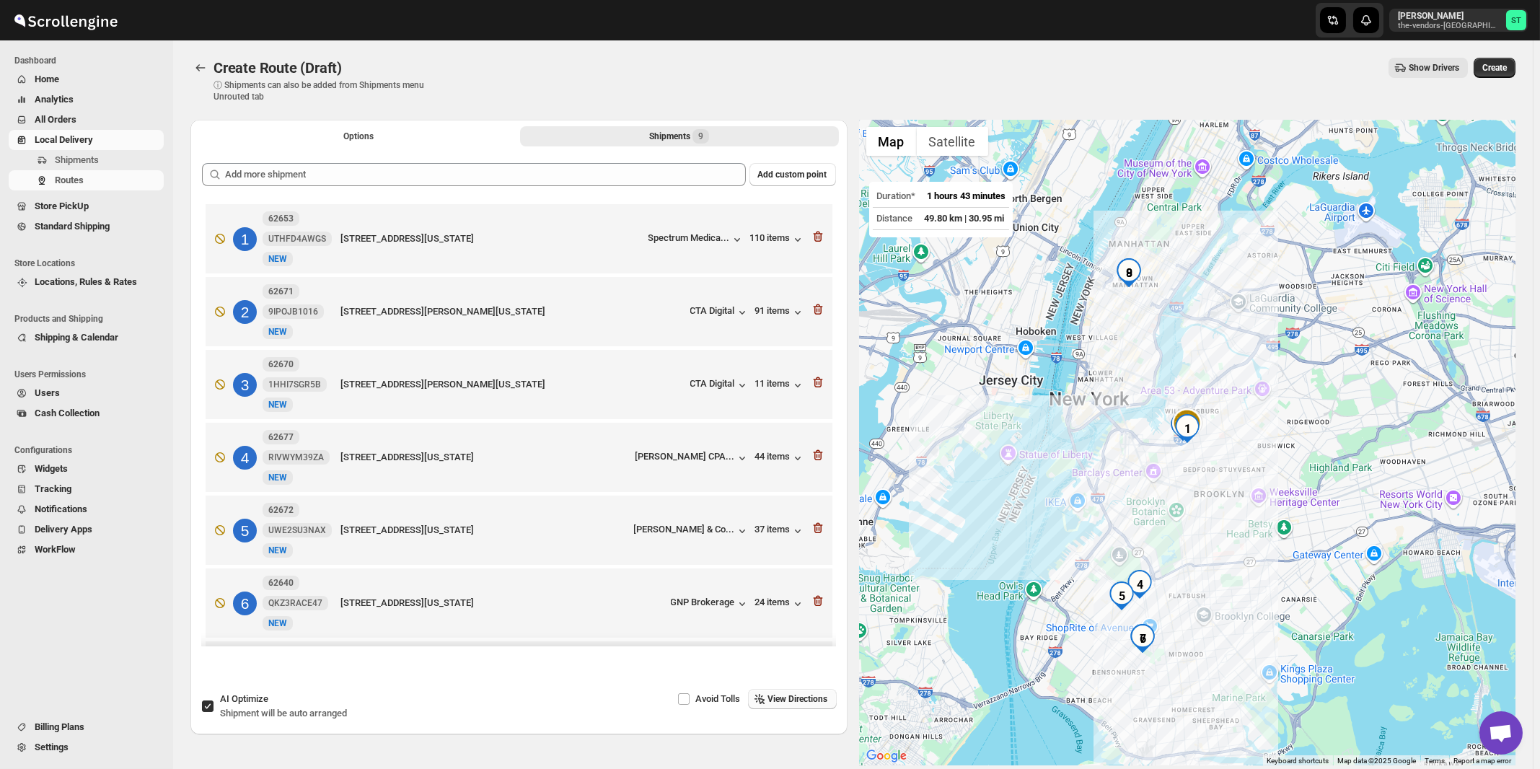
click at [261, 712] on span "Shipment will be auto arranged" at bounding box center [283, 713] width 127 height 11
click at [214, 712] on input "AI Optimize Shipment will be auto arranged" at bounding box center [208, 707] width 12 height 12
checkbox input "false"
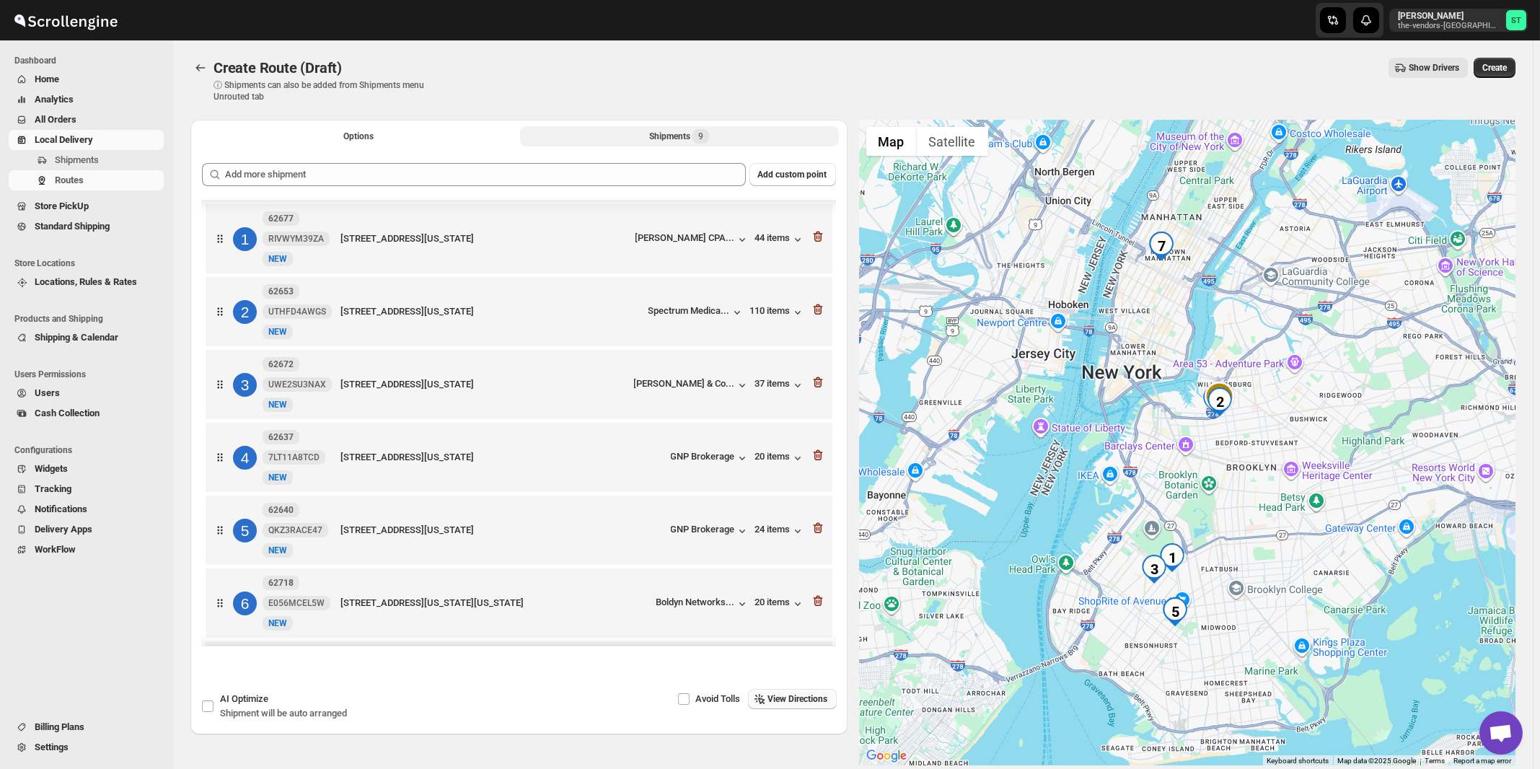
scroll to position [227, 0]
click at [828, 702] on span "View Directions" at bounding box center [798, 699] width 60 height 12
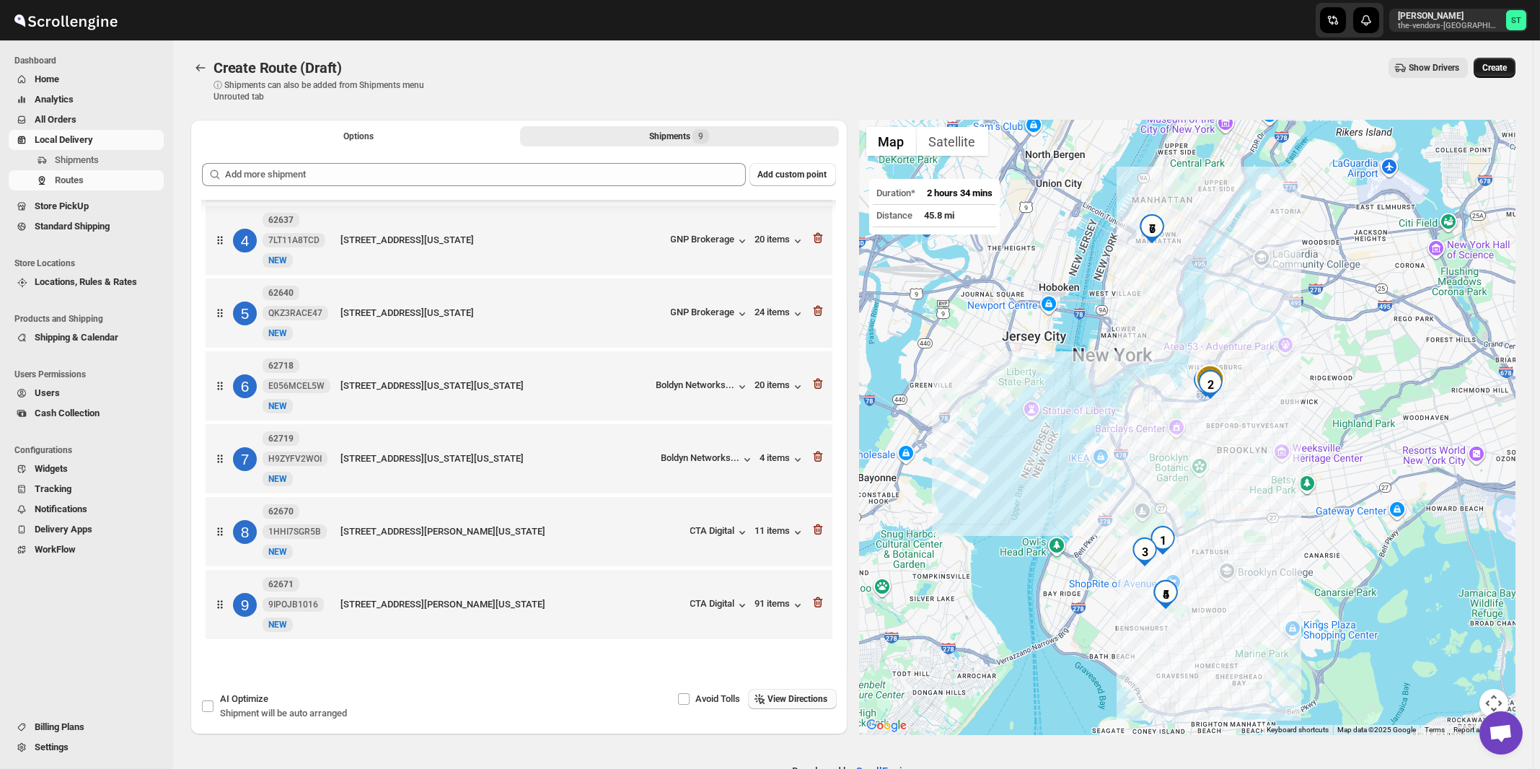
click at [1514, 65] on button "Create" at bounding box center [1495, 68] width 42 height 20
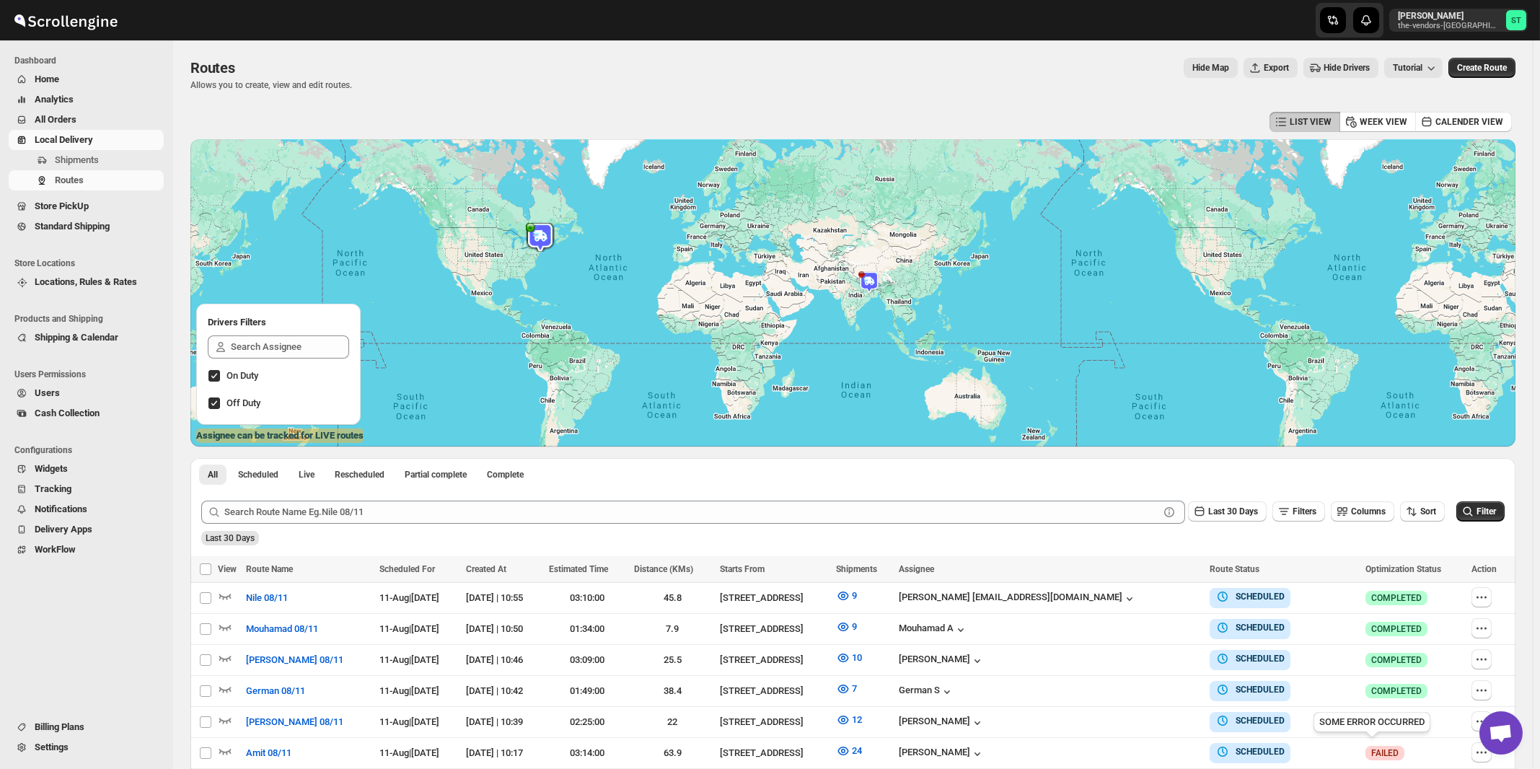
scroll to position [77, 0]
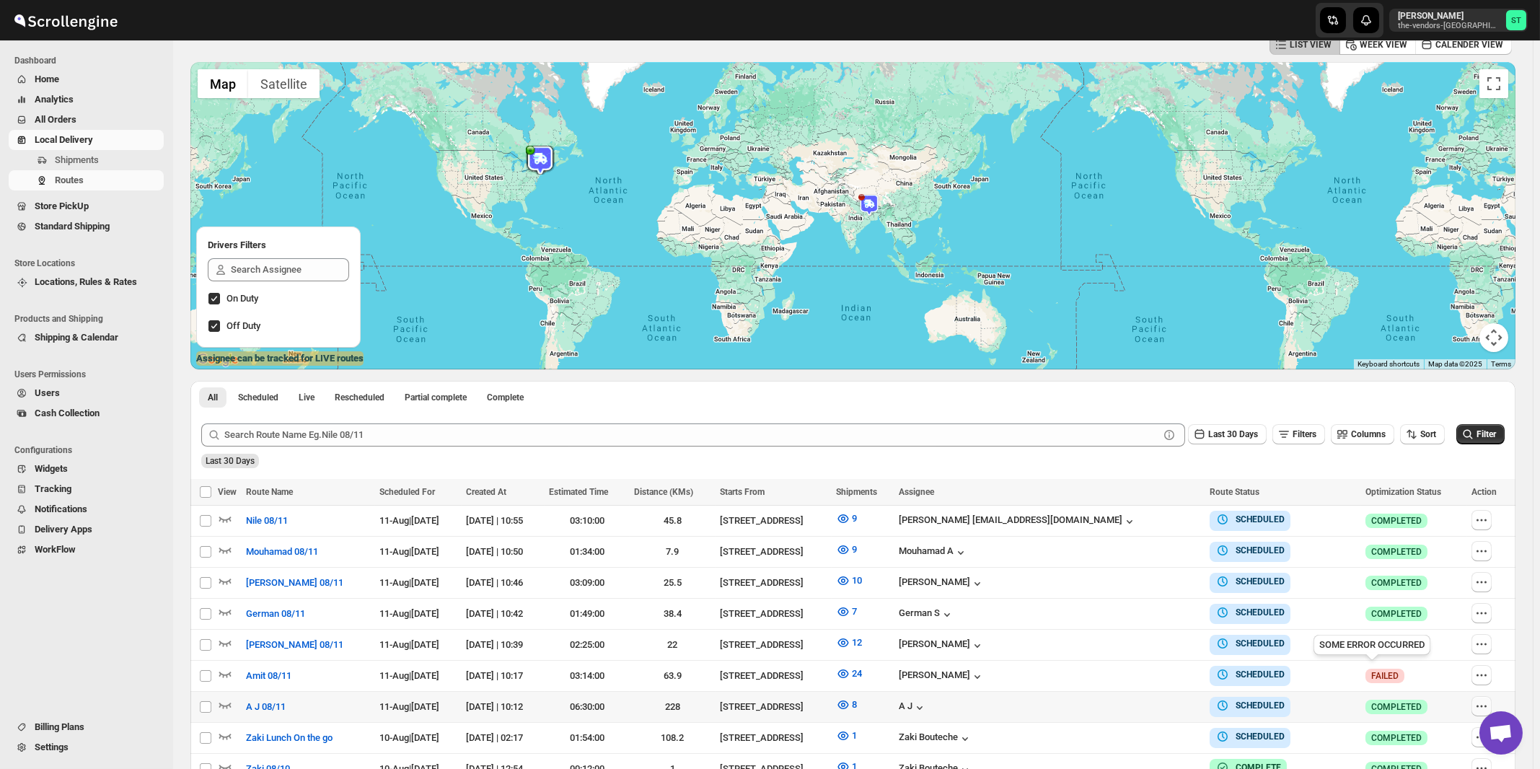
click at [1486, 706] on icon "button" at bounding box center [1486, 707] width 2 height 2
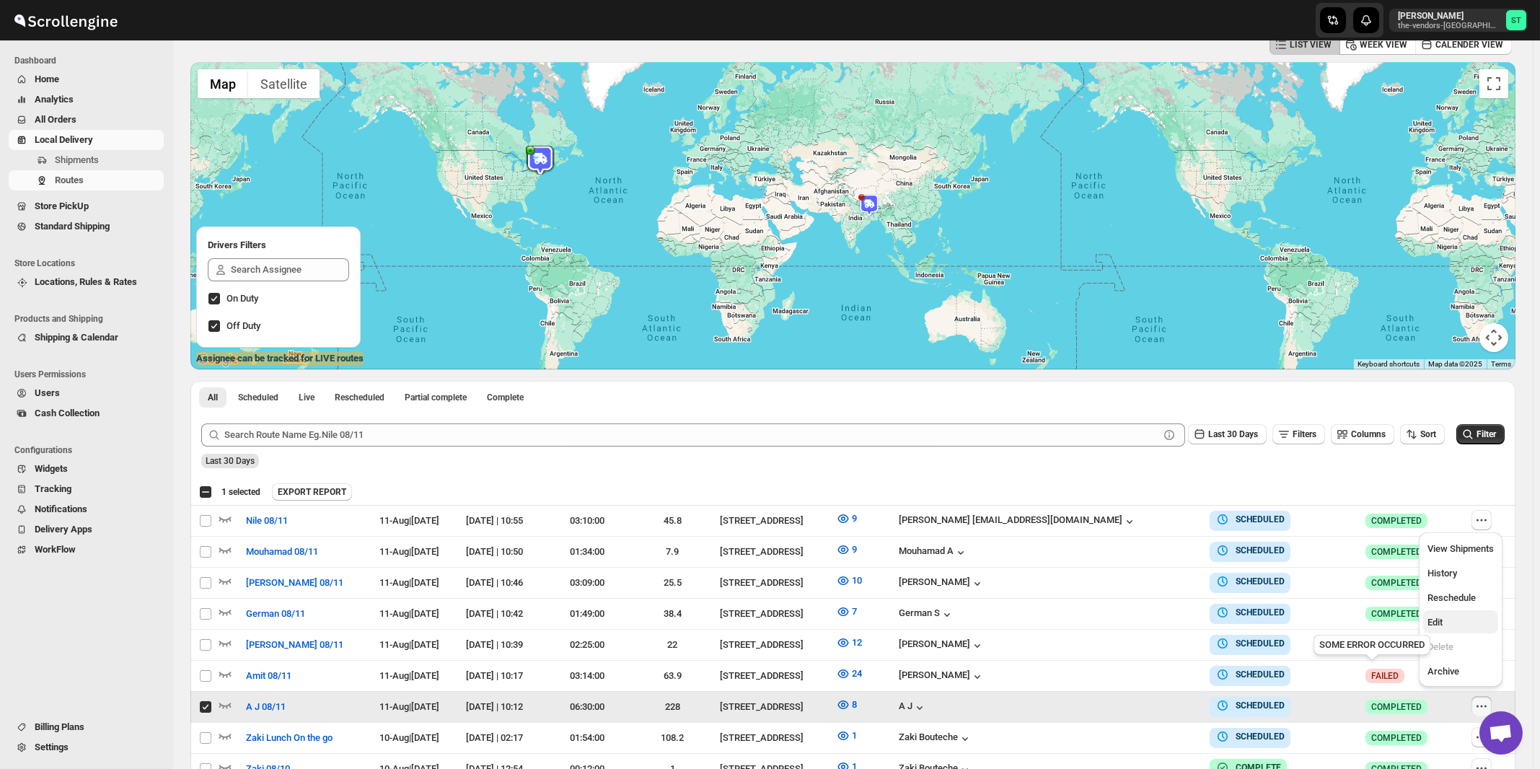
click at [1441, 623] on span "Edit" at bounding box center [1435, 622] width 15 height 11
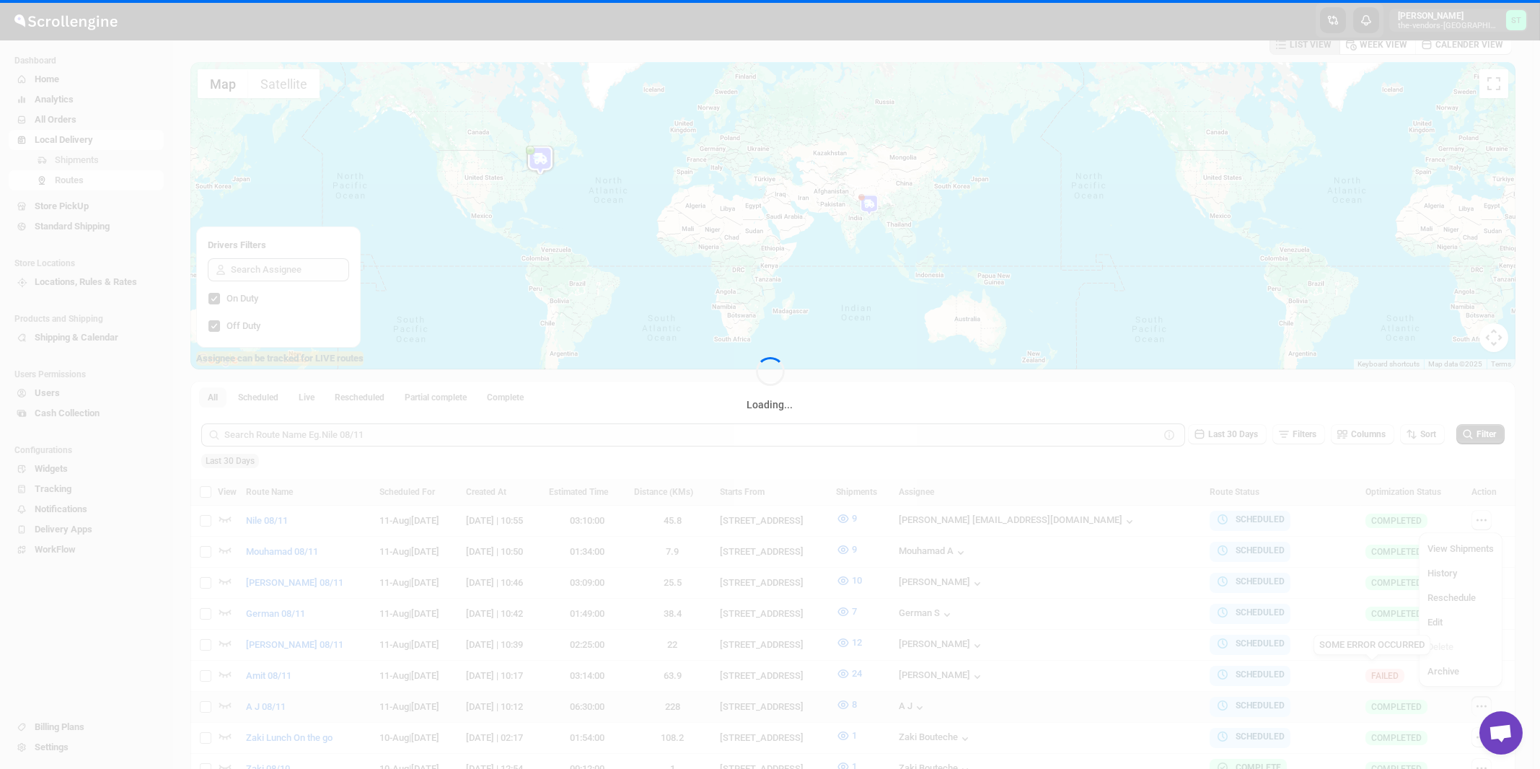
checkbox input "false"
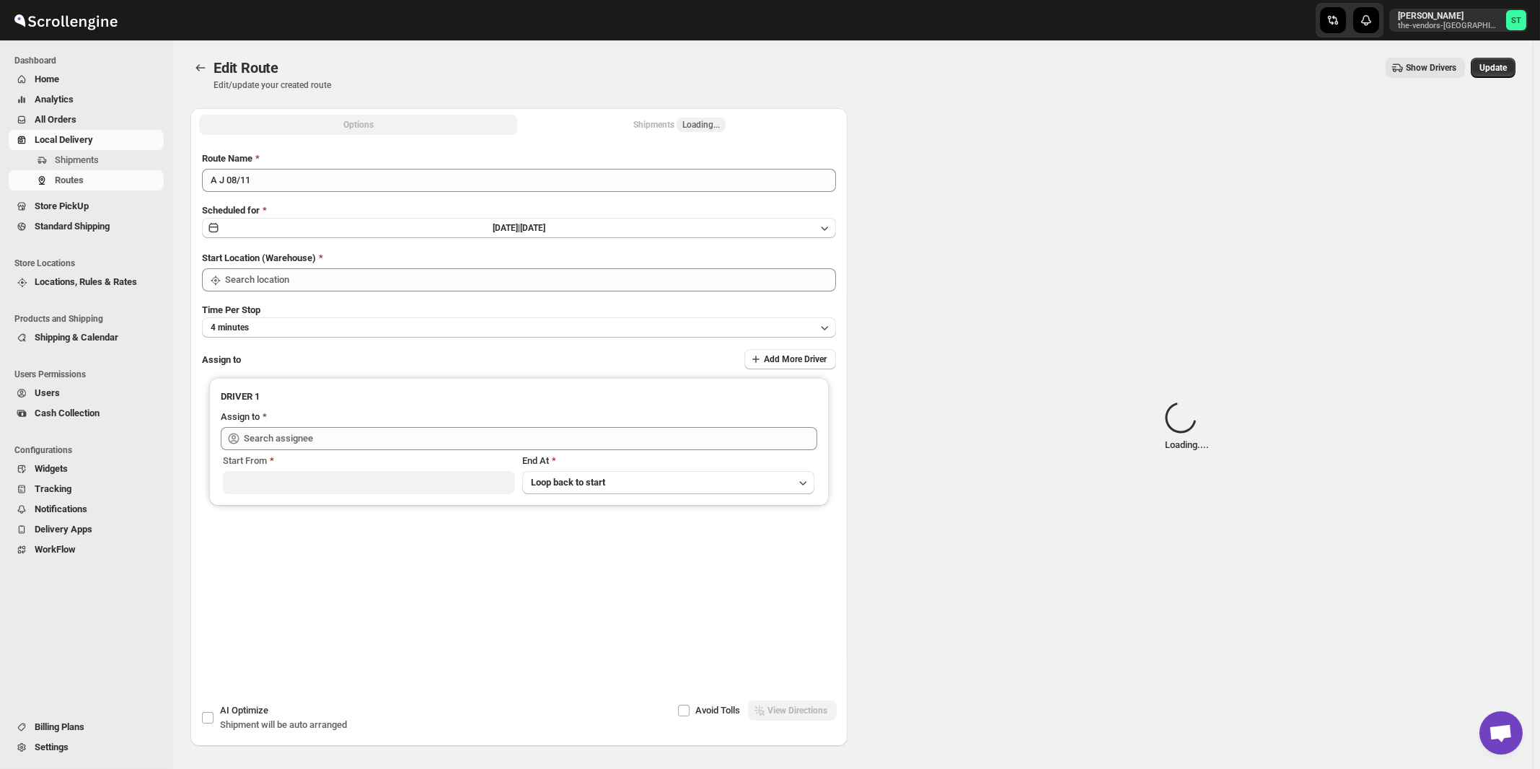
type input "A J 08/11"
type input "[STREET_ADDRESS]"
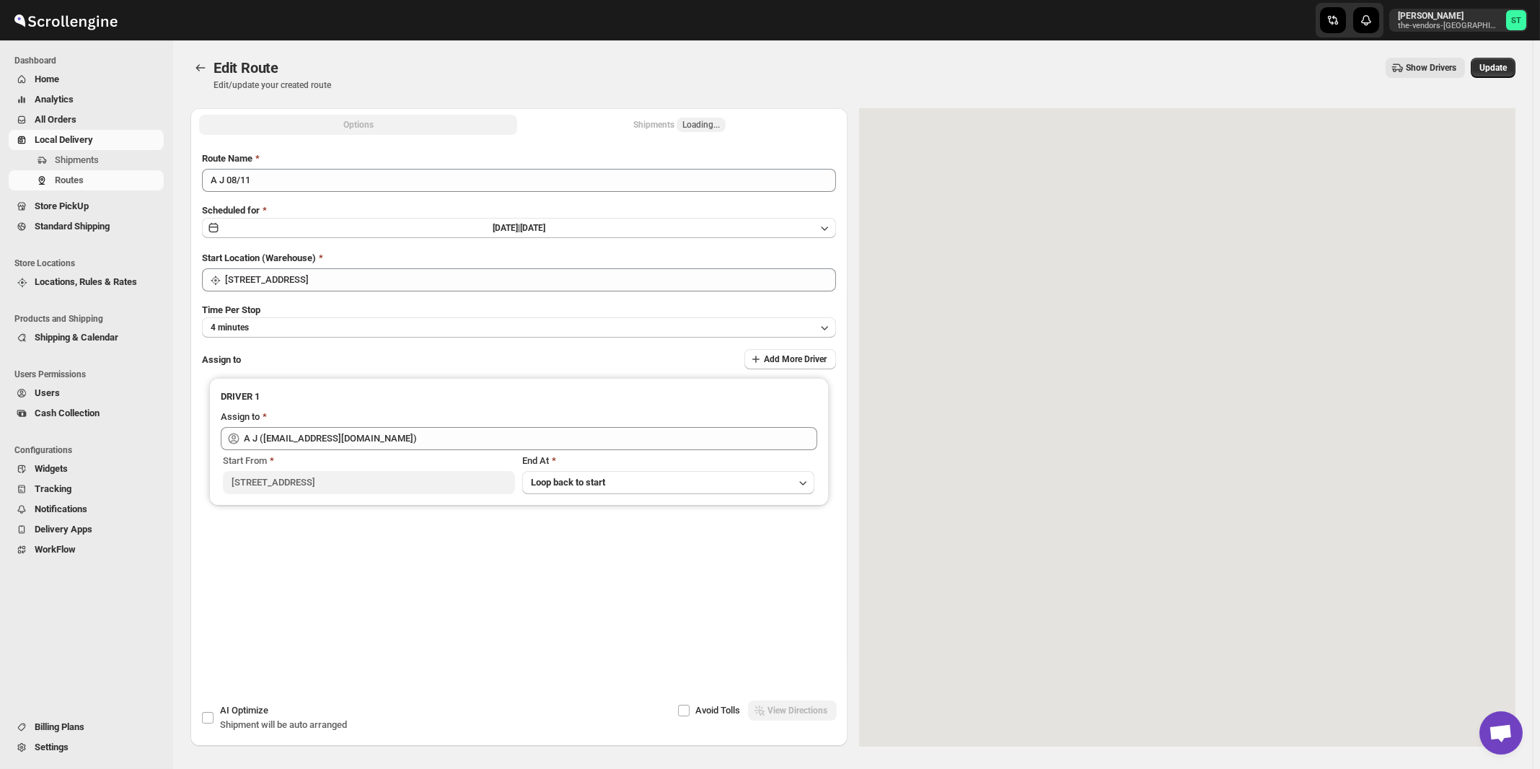
type input "A J ([EMAIL_ADDRESS][DOMAIN_NAME])"
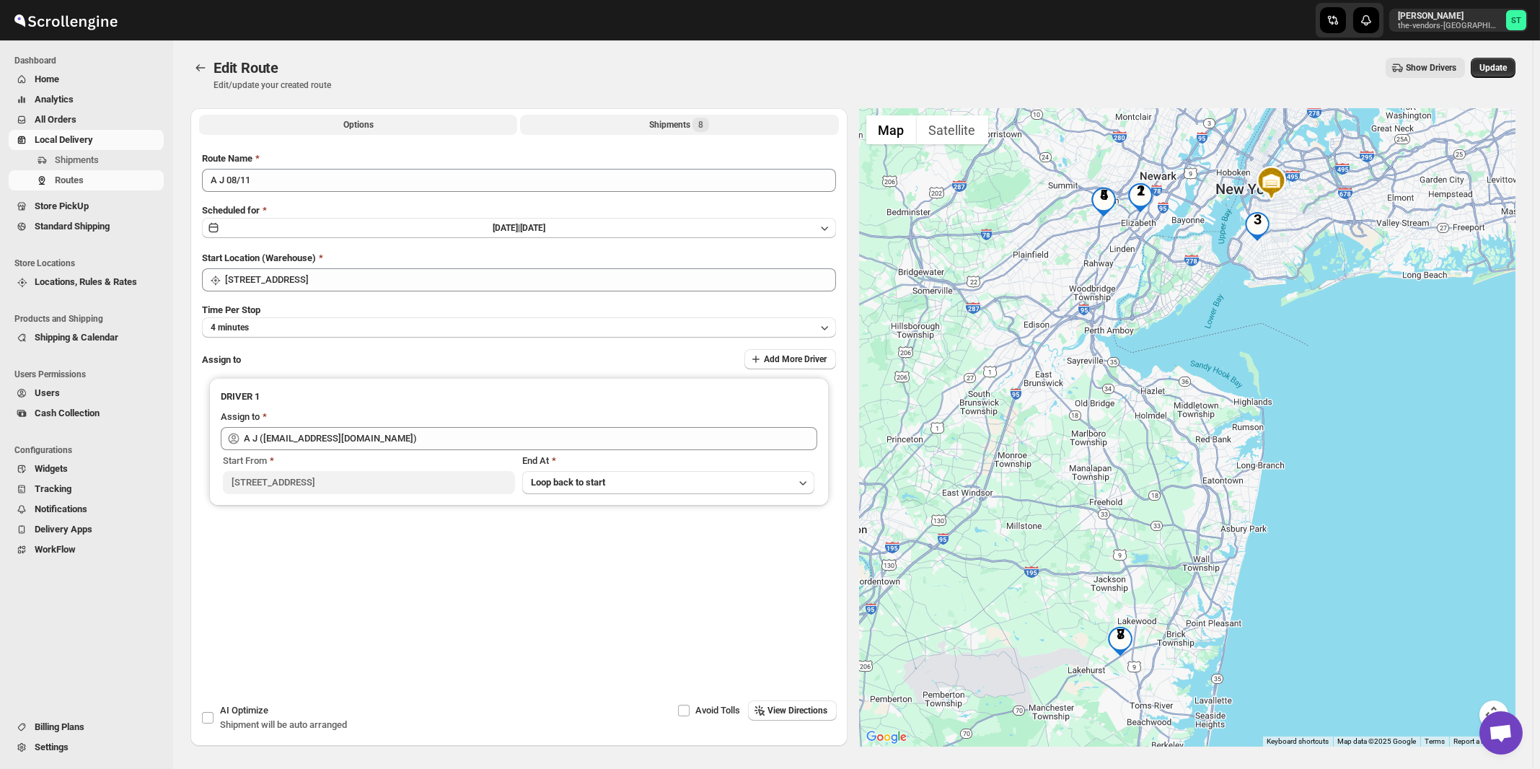
click at [696, 123] on span "8" at bounding box center [701, 125] width 17 height 14
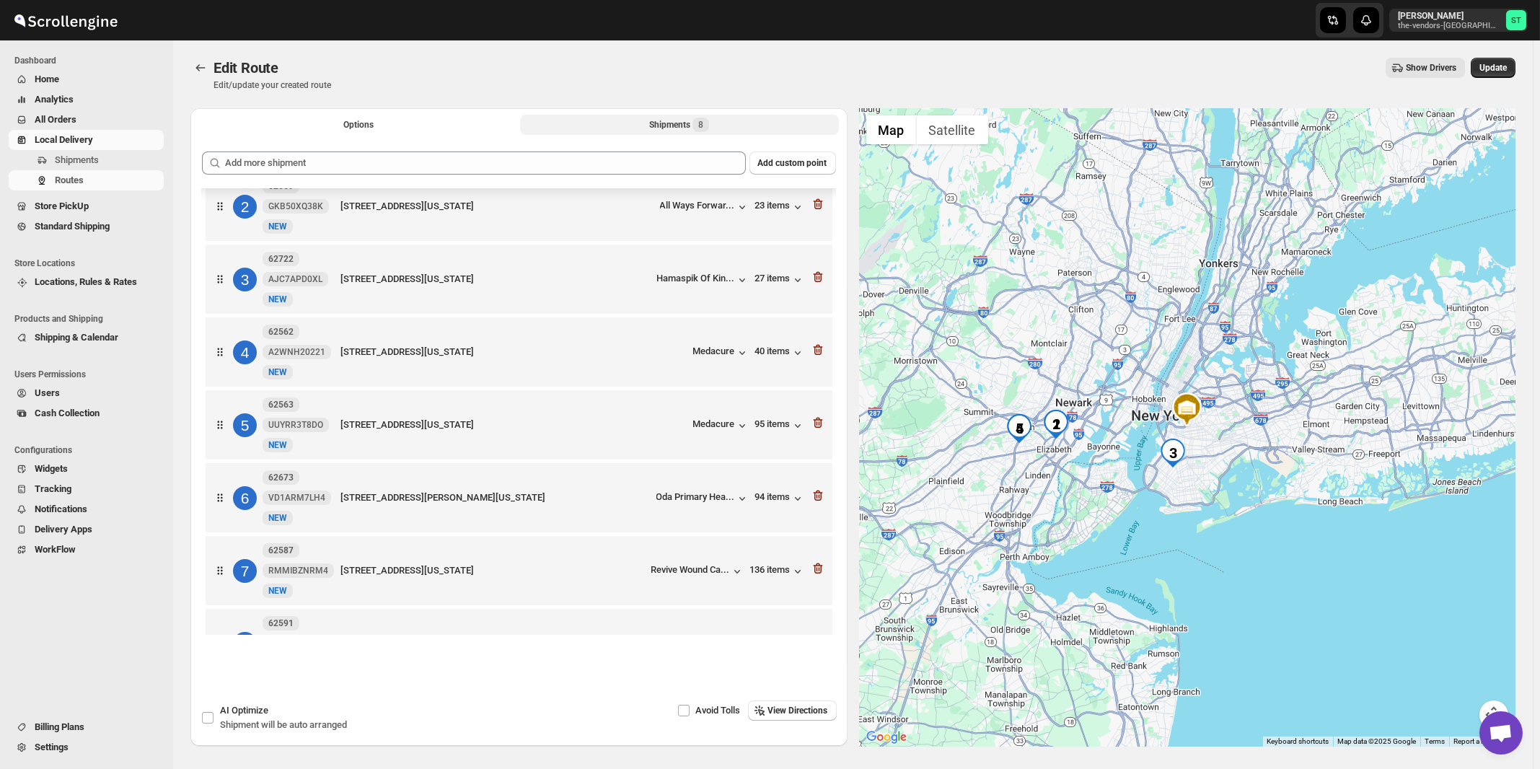
scroll to position [153, 0]
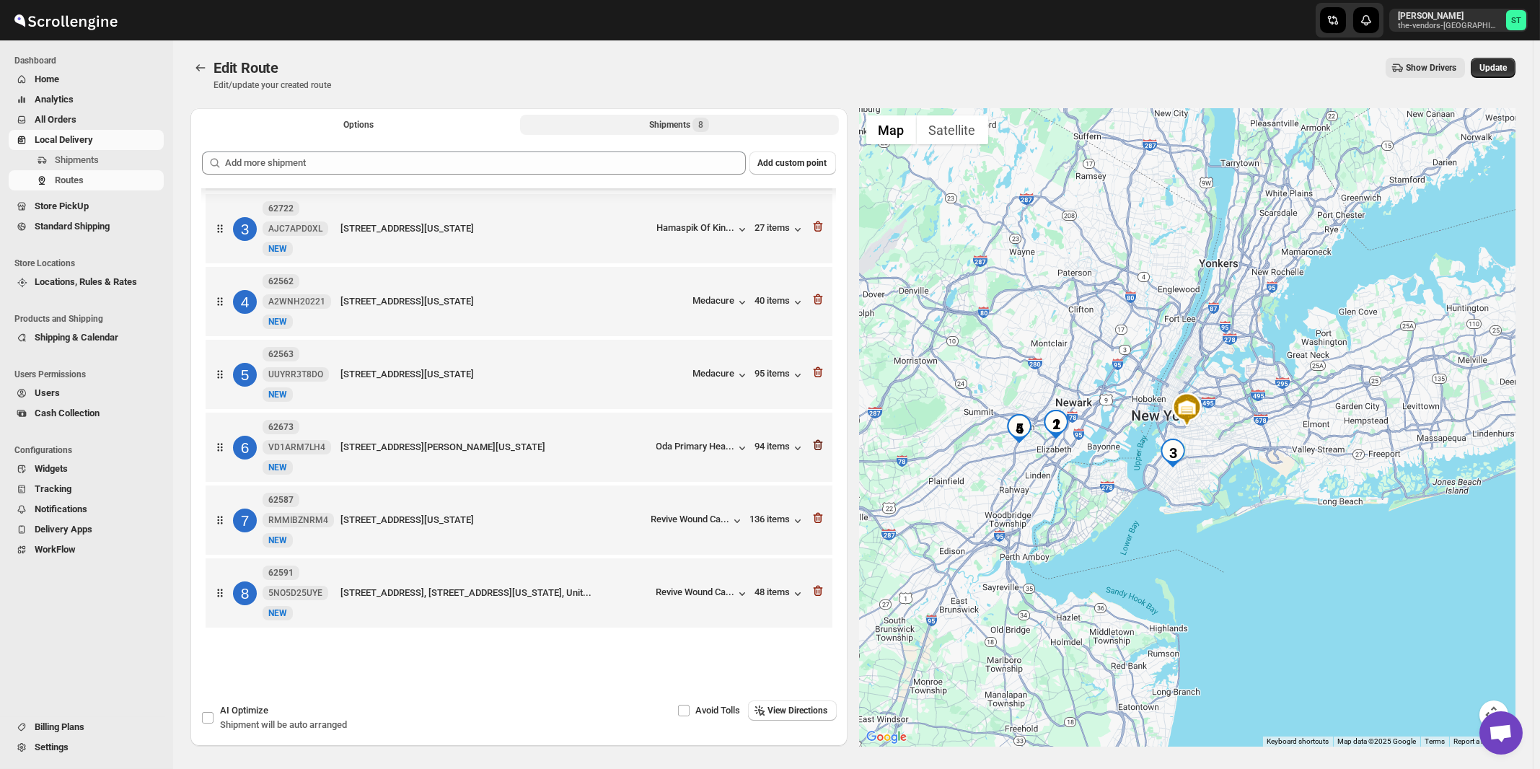
click at [813, 443] on icon "button" at bounding box center [818, 445] width 14 height 14
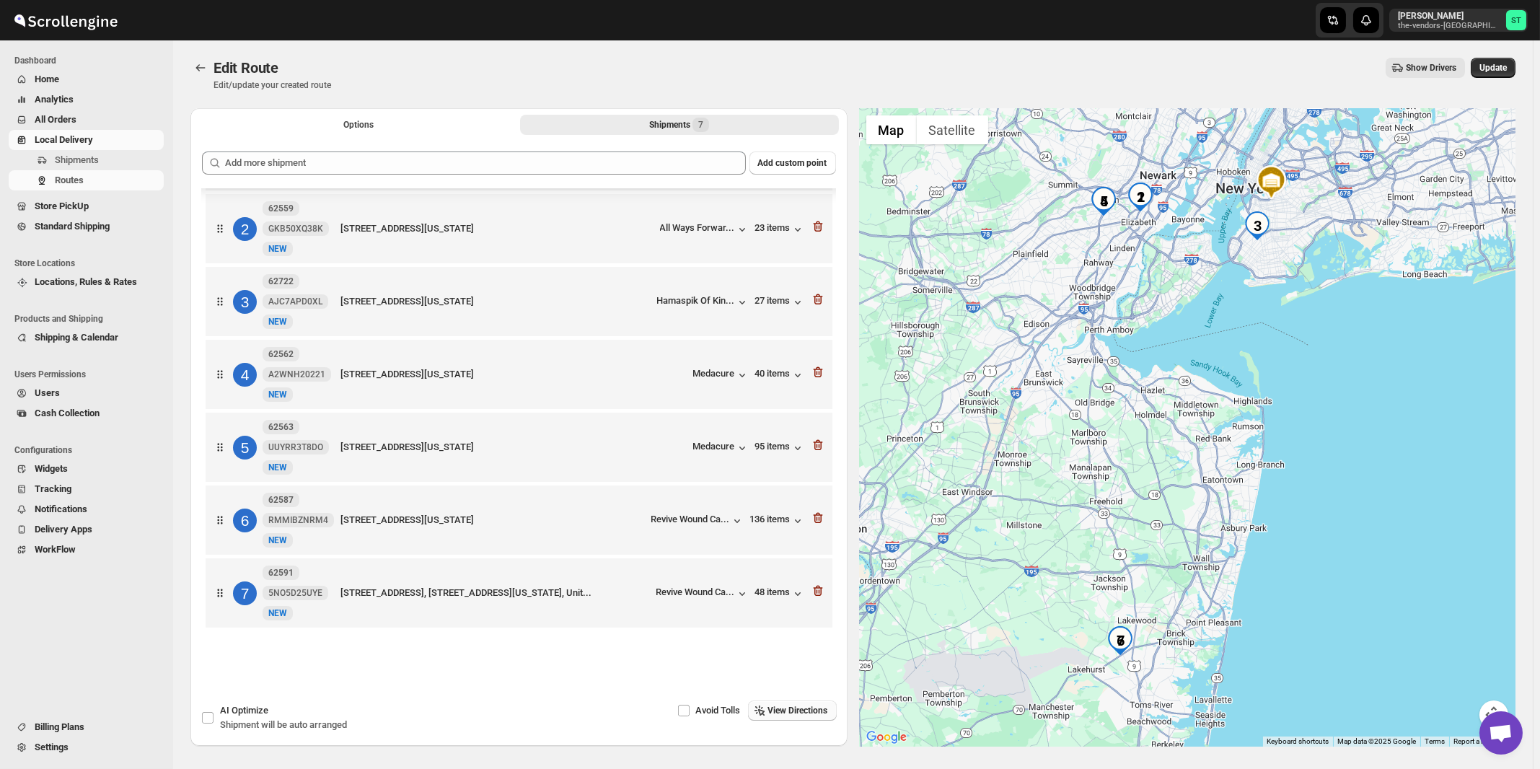
click at [796, 712] on span "View Directions" at bounding box center [798, 711] width 60 height 12
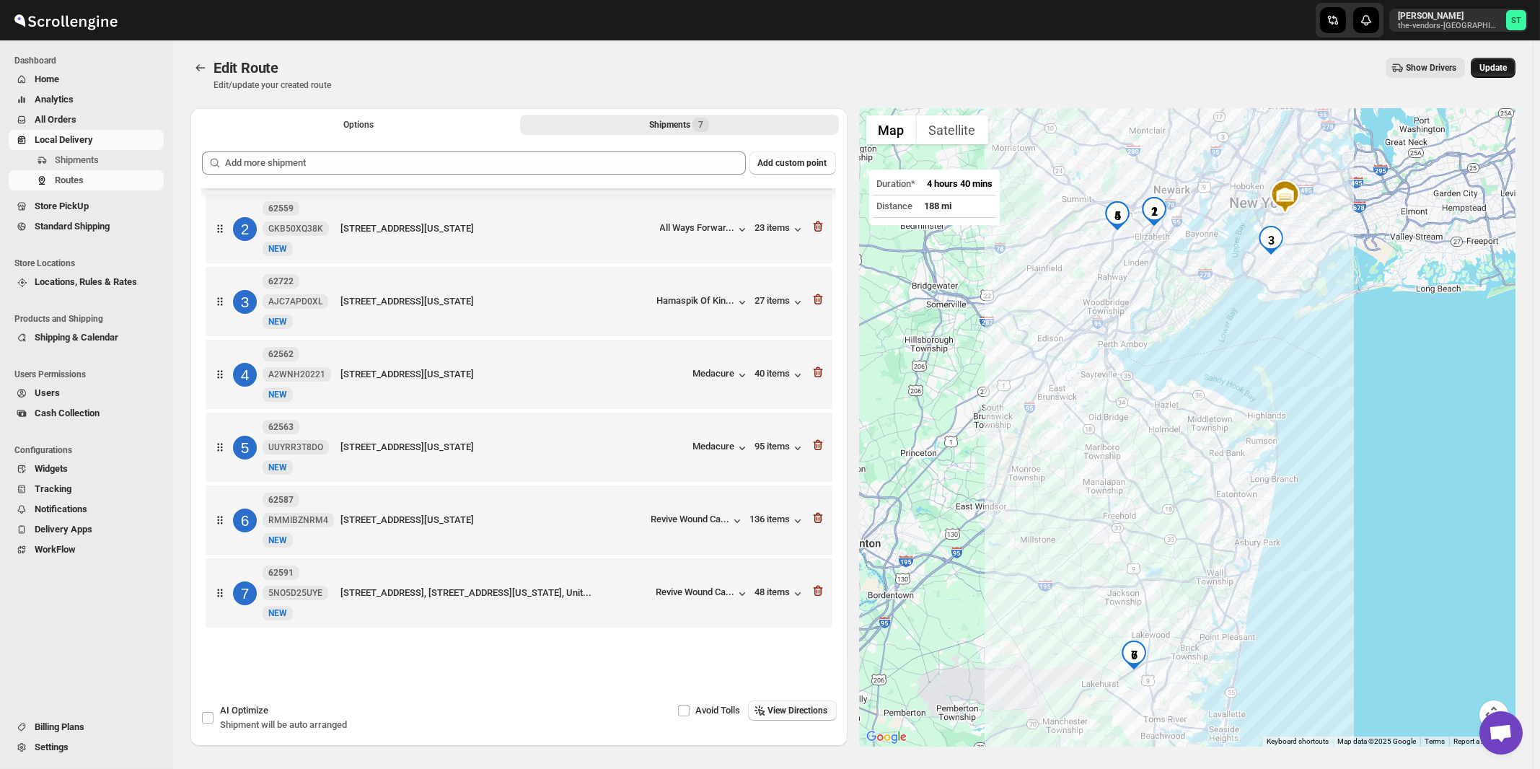
click at [1498, 66] on span "Update" at bounding box center [1493, 68] width 27 height 12
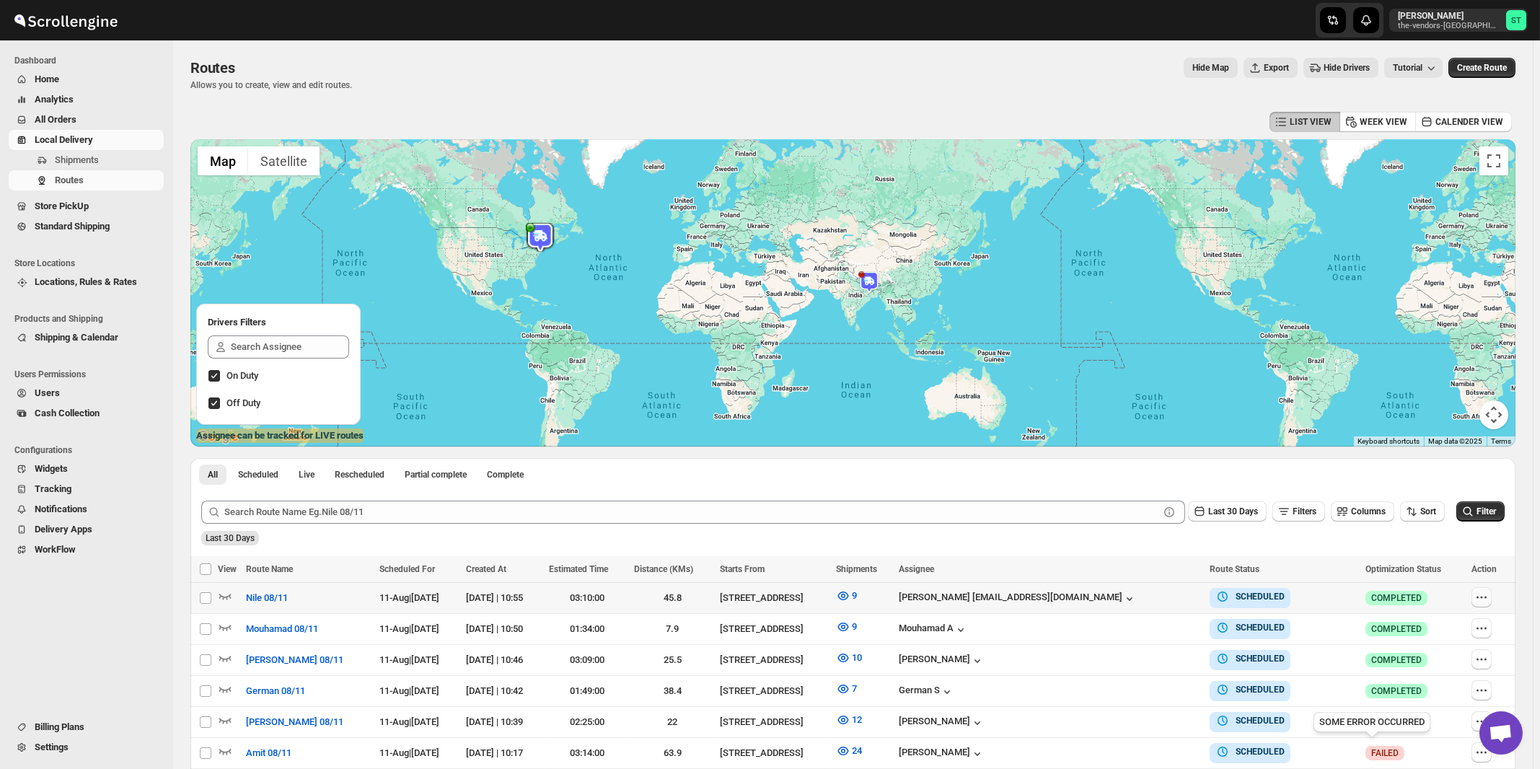
click at [1486, 600] on icon "button" at bounding box center [1482, 597] width 14 height 14
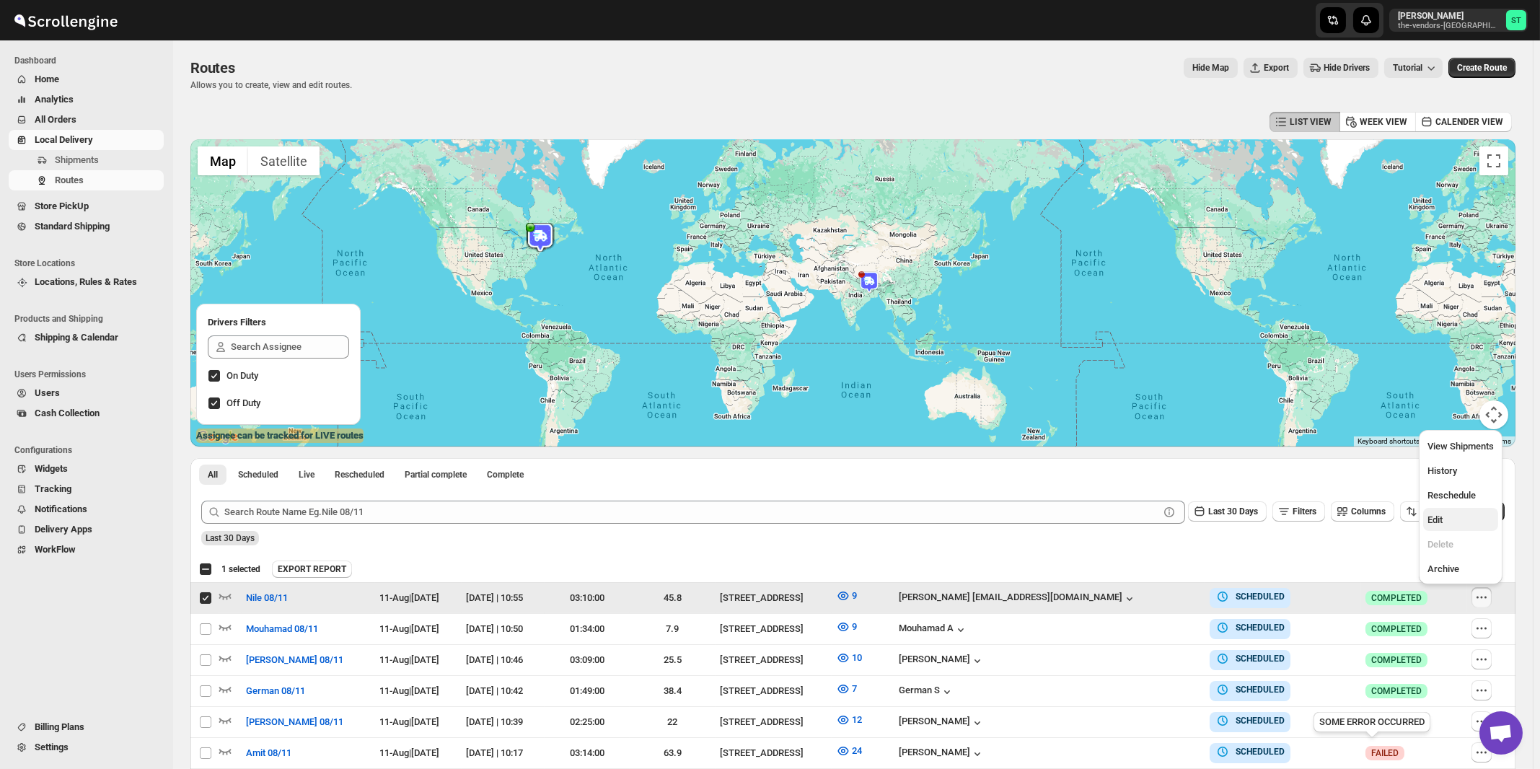
click at [1438, 519] on span "Edit" at bounding box center [1435, 519] width 15 height 11
checkbox input "false"
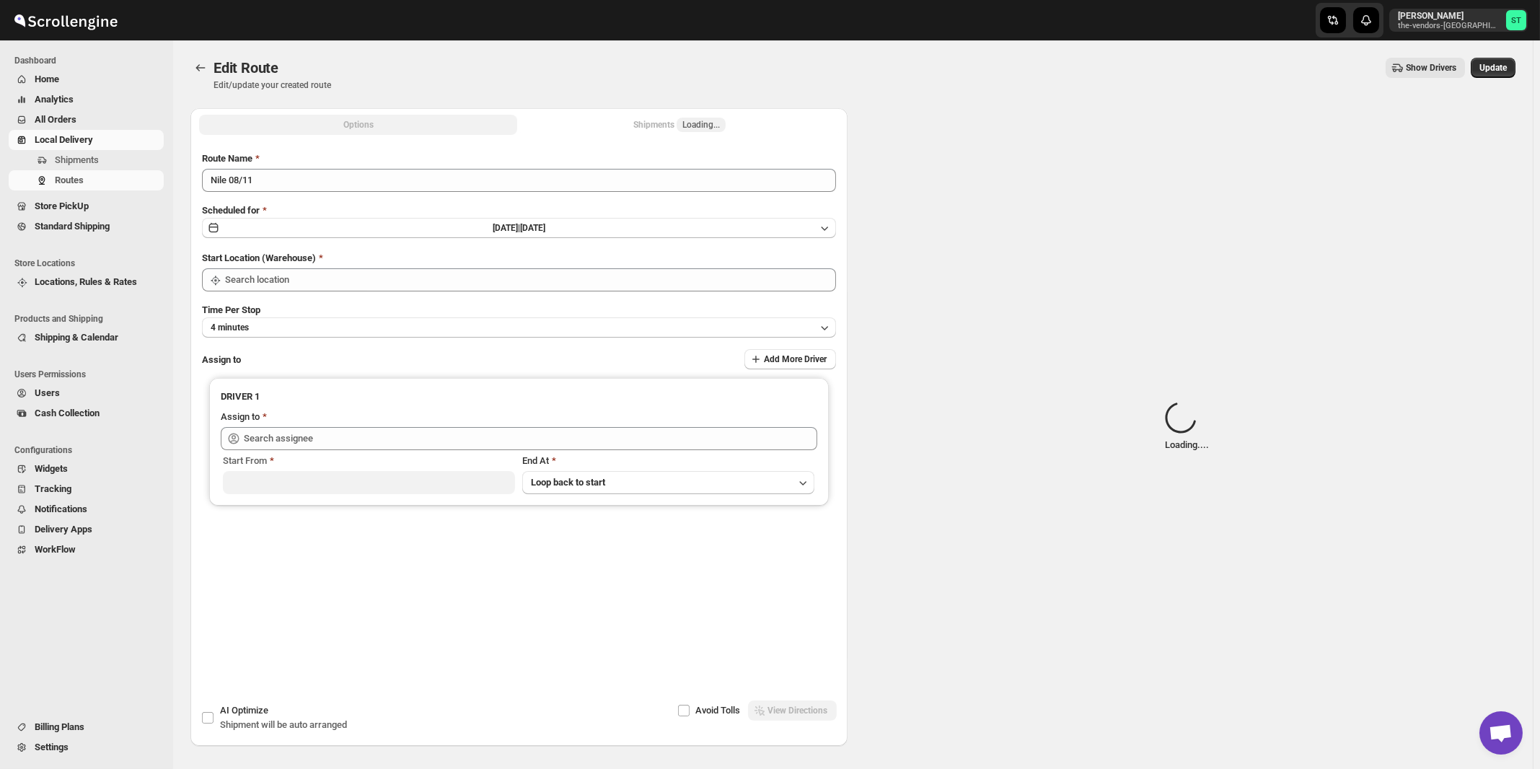
type input "Nile 08/11"
type input "[STREET_ADDRESS]"
type input "[PERSON_NAME] [EMAIL_ADDRESS][DOMAIN_NAME] ([EMAIL_ADDRESS][DOMAIN_NAME])"
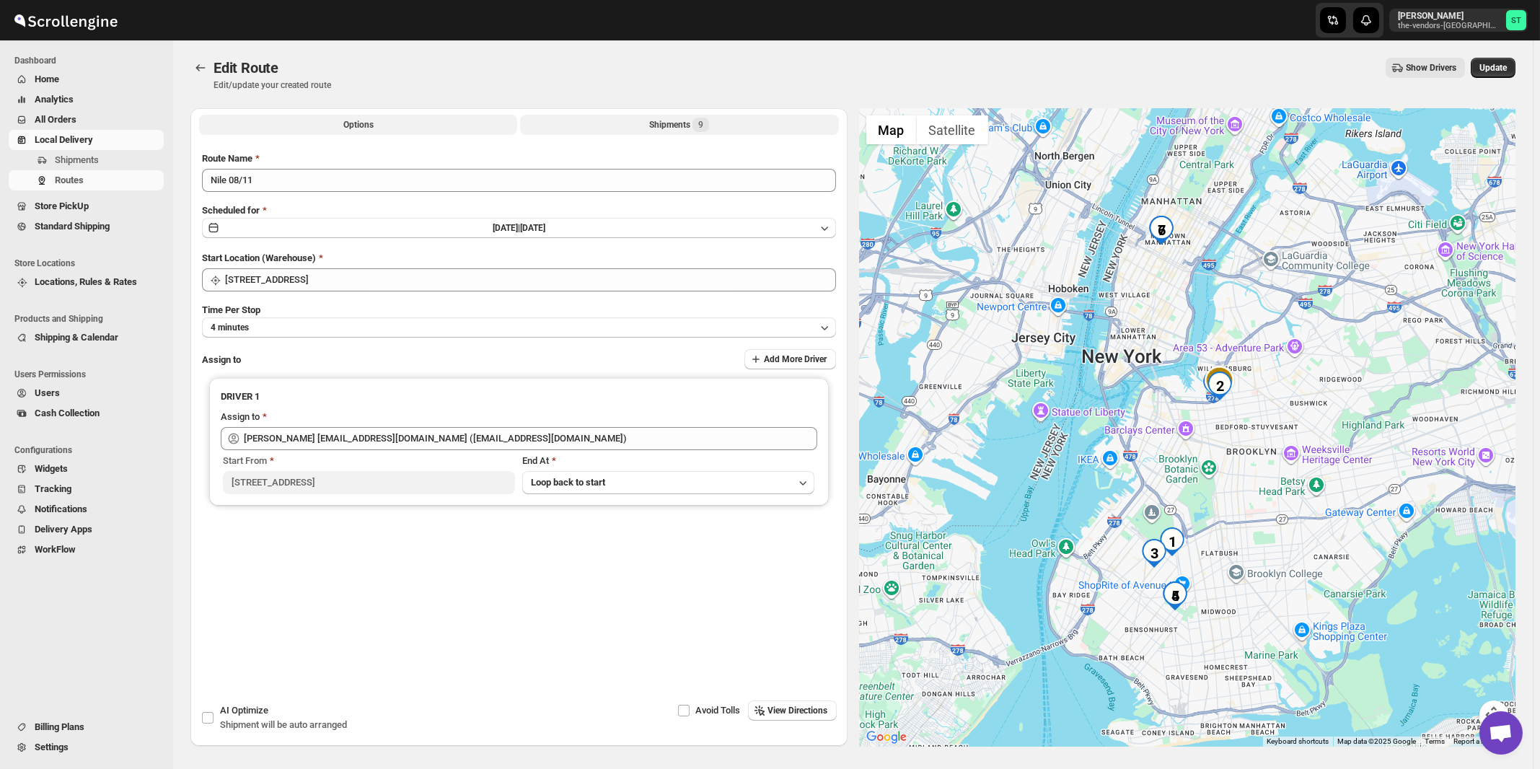
click at [668, 124] on div "Shipments 9" at bounding box center [679, 125] width 60 height 14
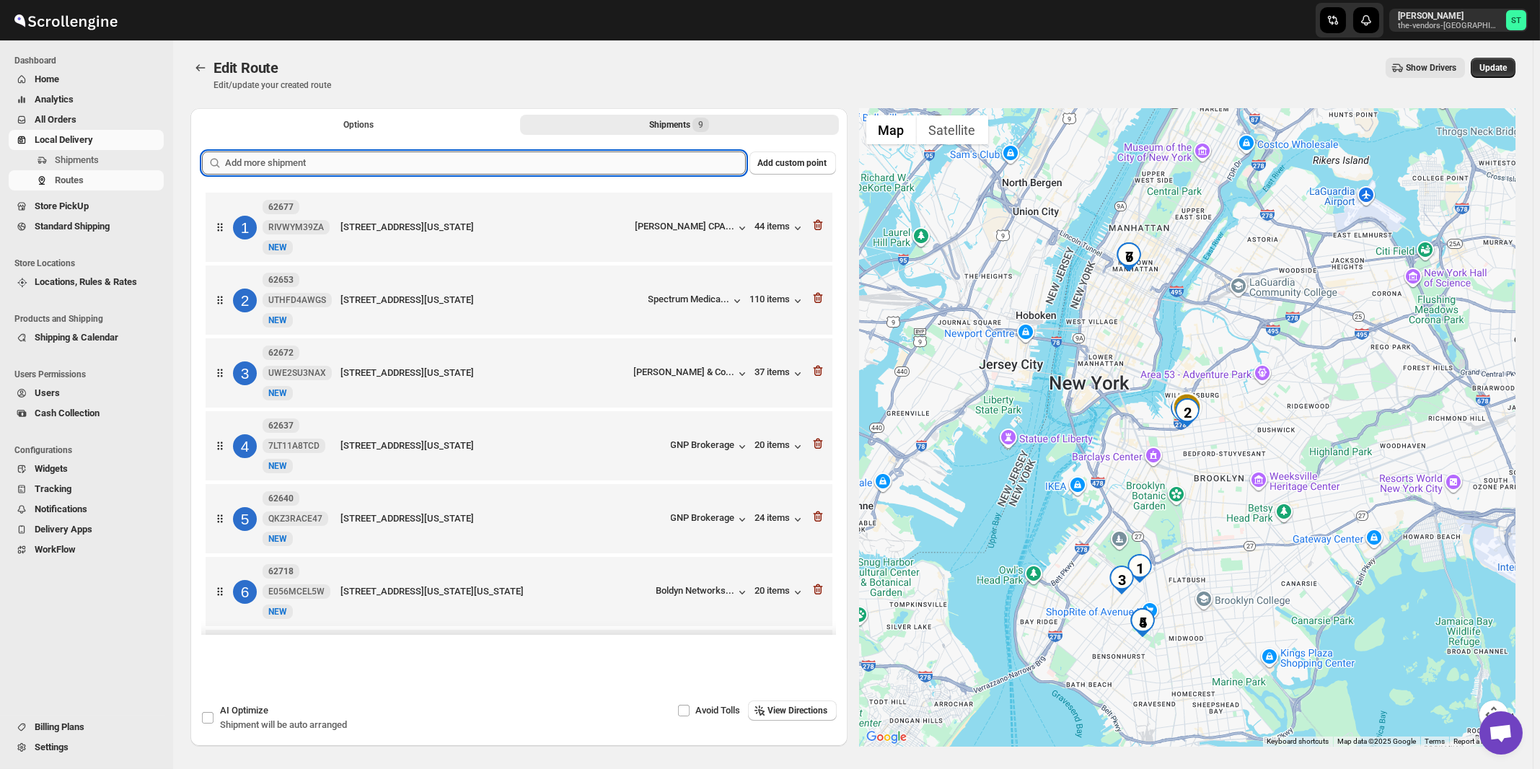
click at [505, 161] on input "text" at bounding box center [485, 163] width 521 height 23
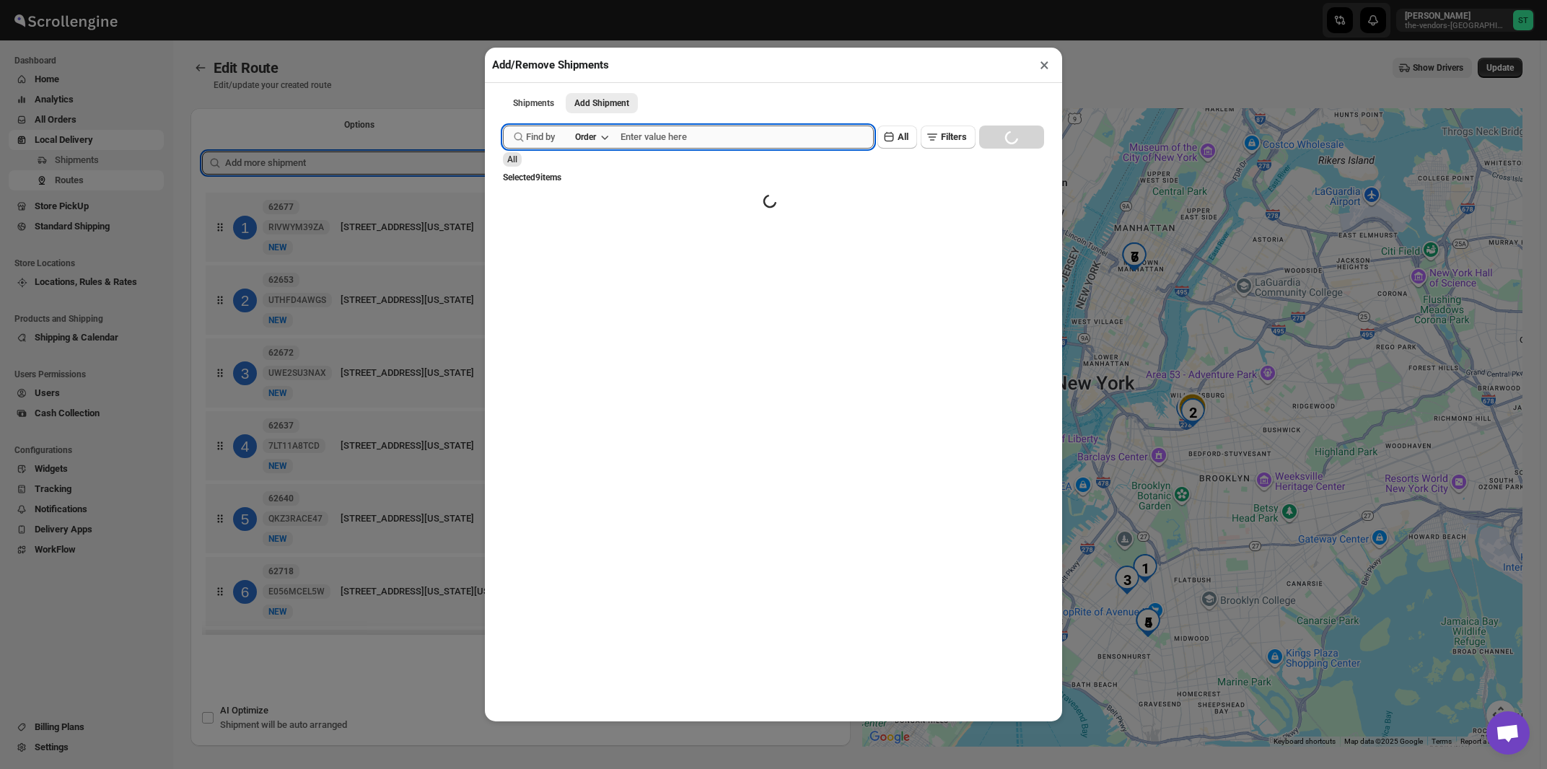
click at [642, 139] on input "text" at bounding box center [746, 137] width 253 height 23
type input "62673"
click at [503, 0] on button "Submit" at bounding box center [523, 7] width 41 height 15
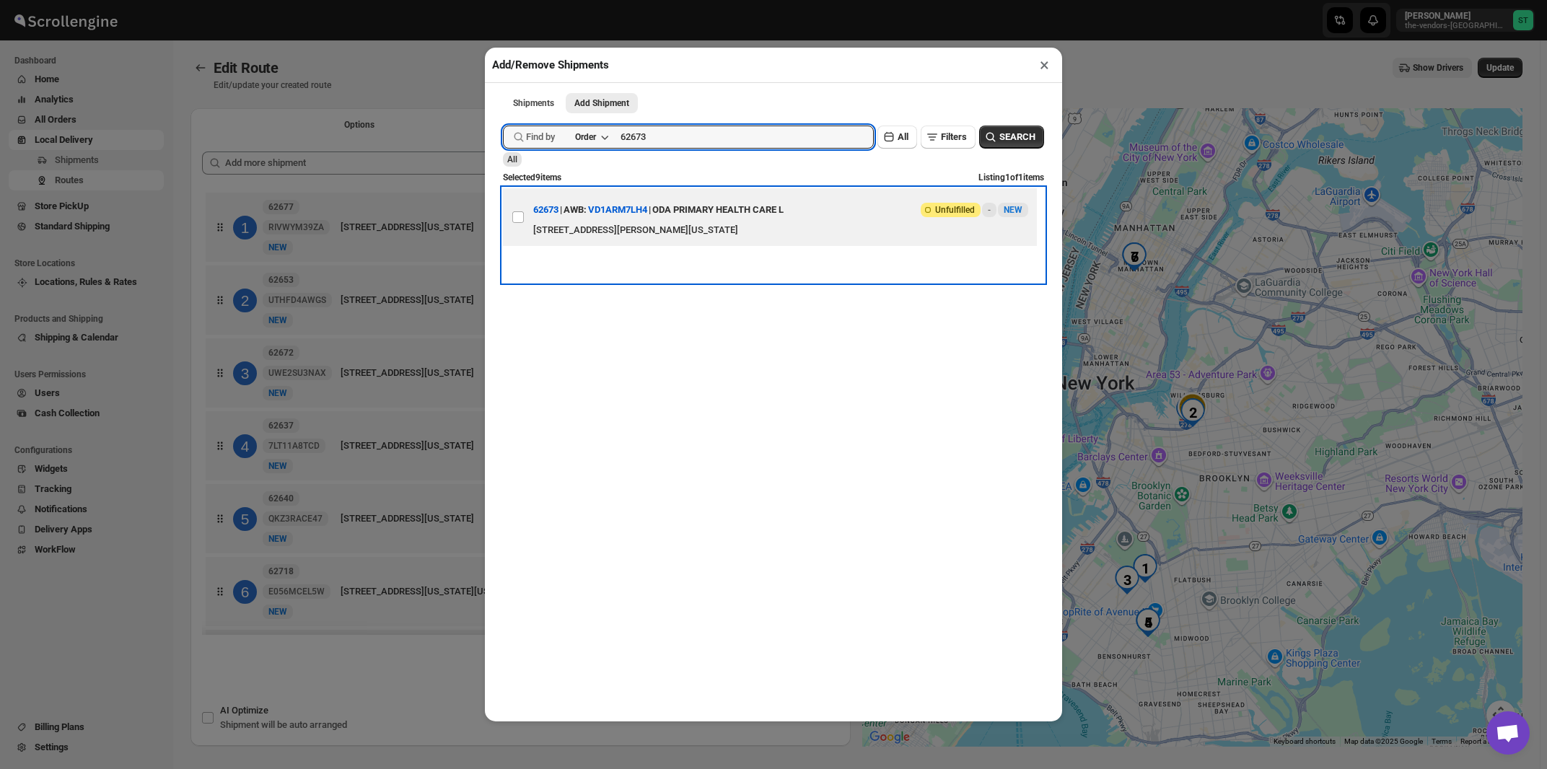
click at [724, 214] on div "ODA PRIMARY HEALTH CARE L" at bounding box center [717, 210] width 131 height 26
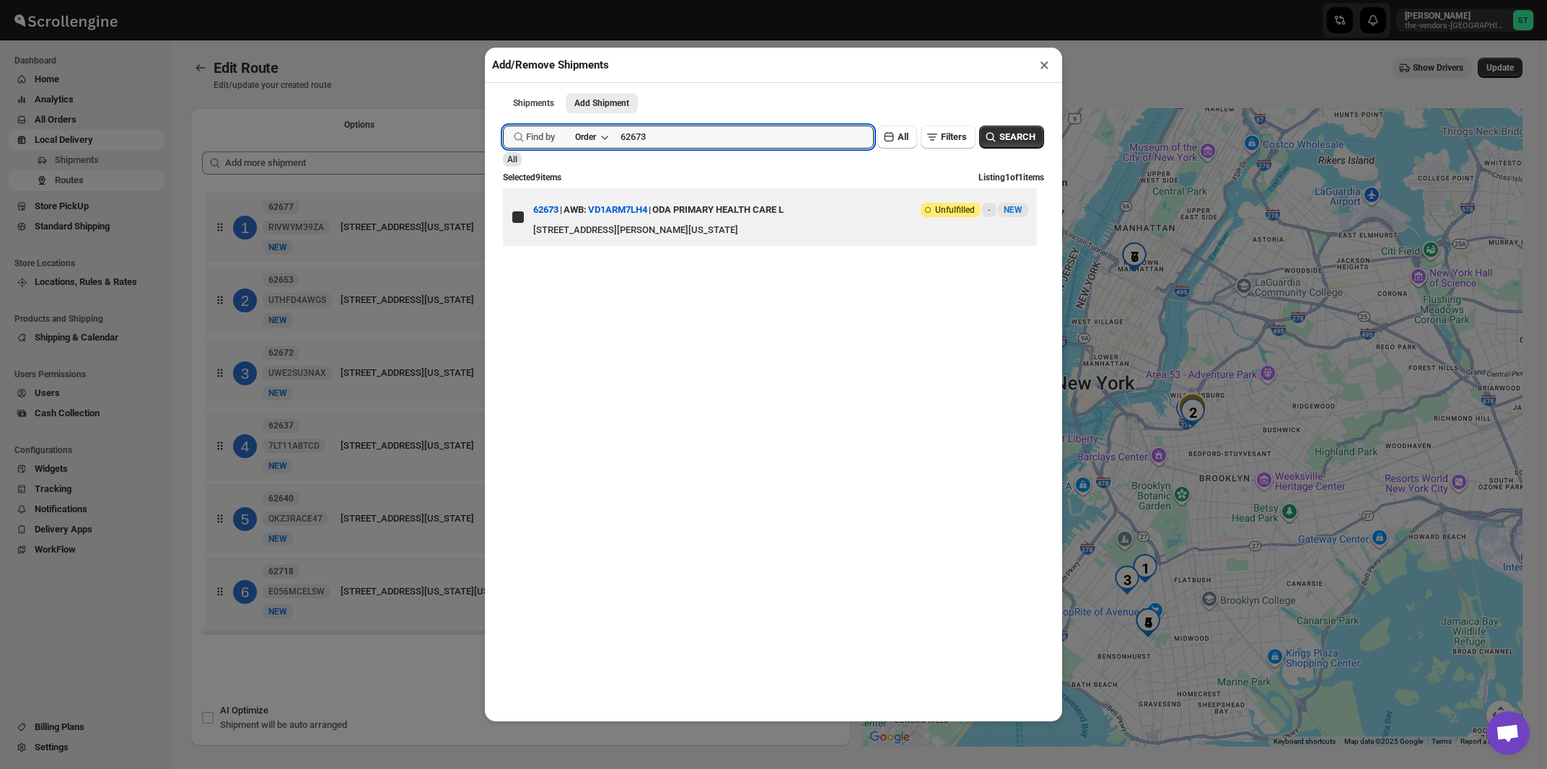
checkbox input "true"
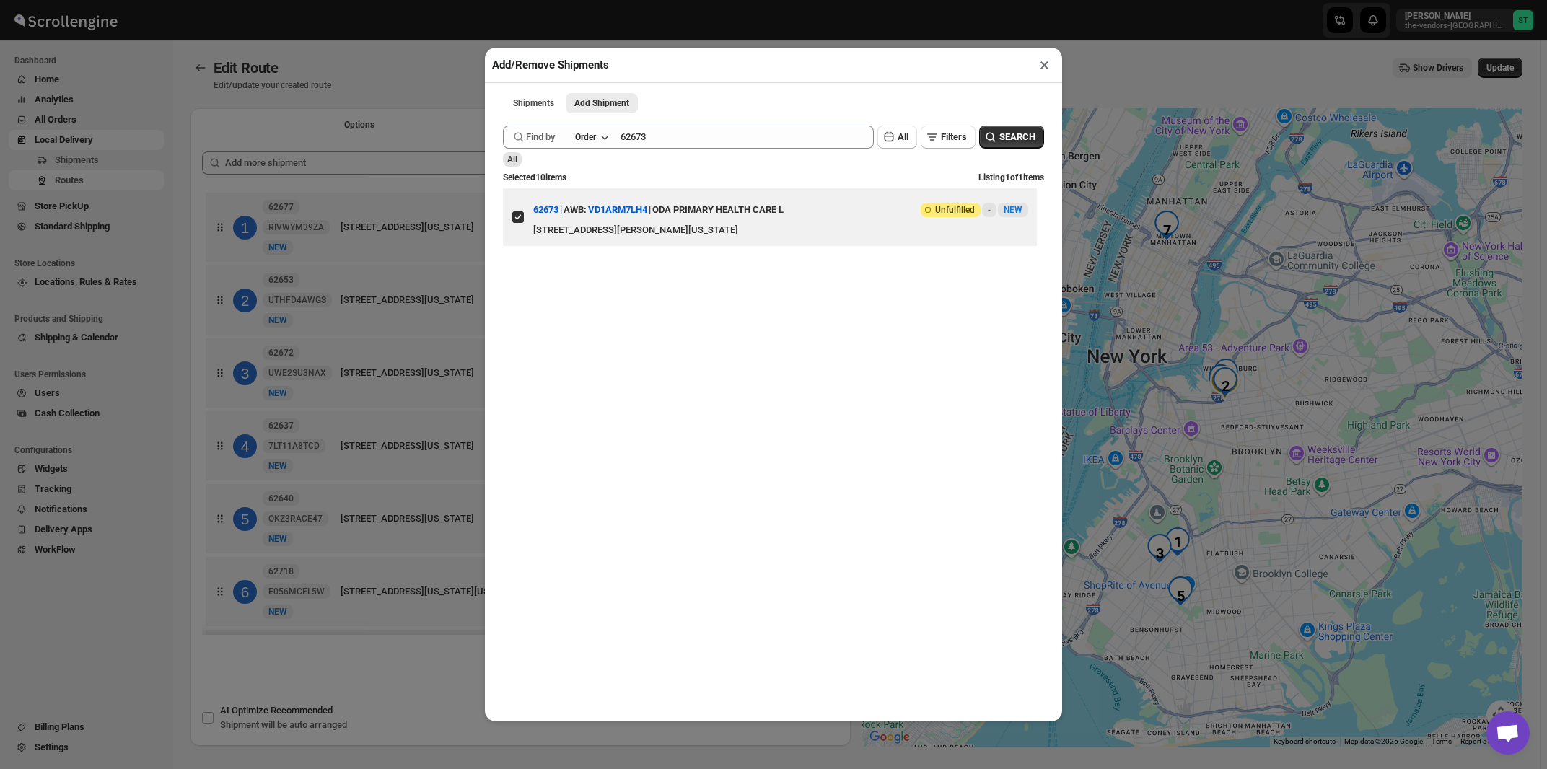
click at [1045, 68] on button "×" at bounding box center [1044, 65] width 21 height 20
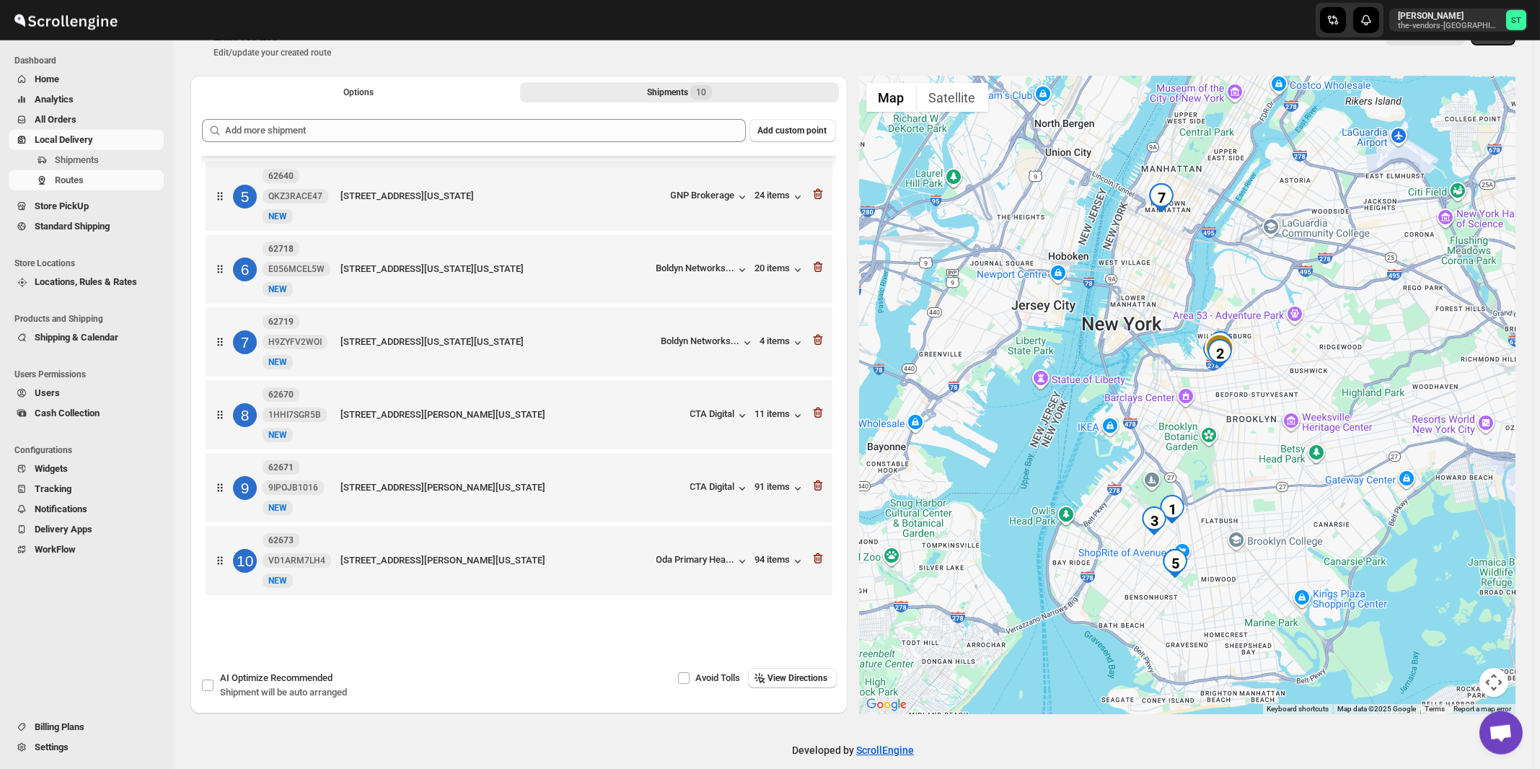
scroll to position [50, 0]
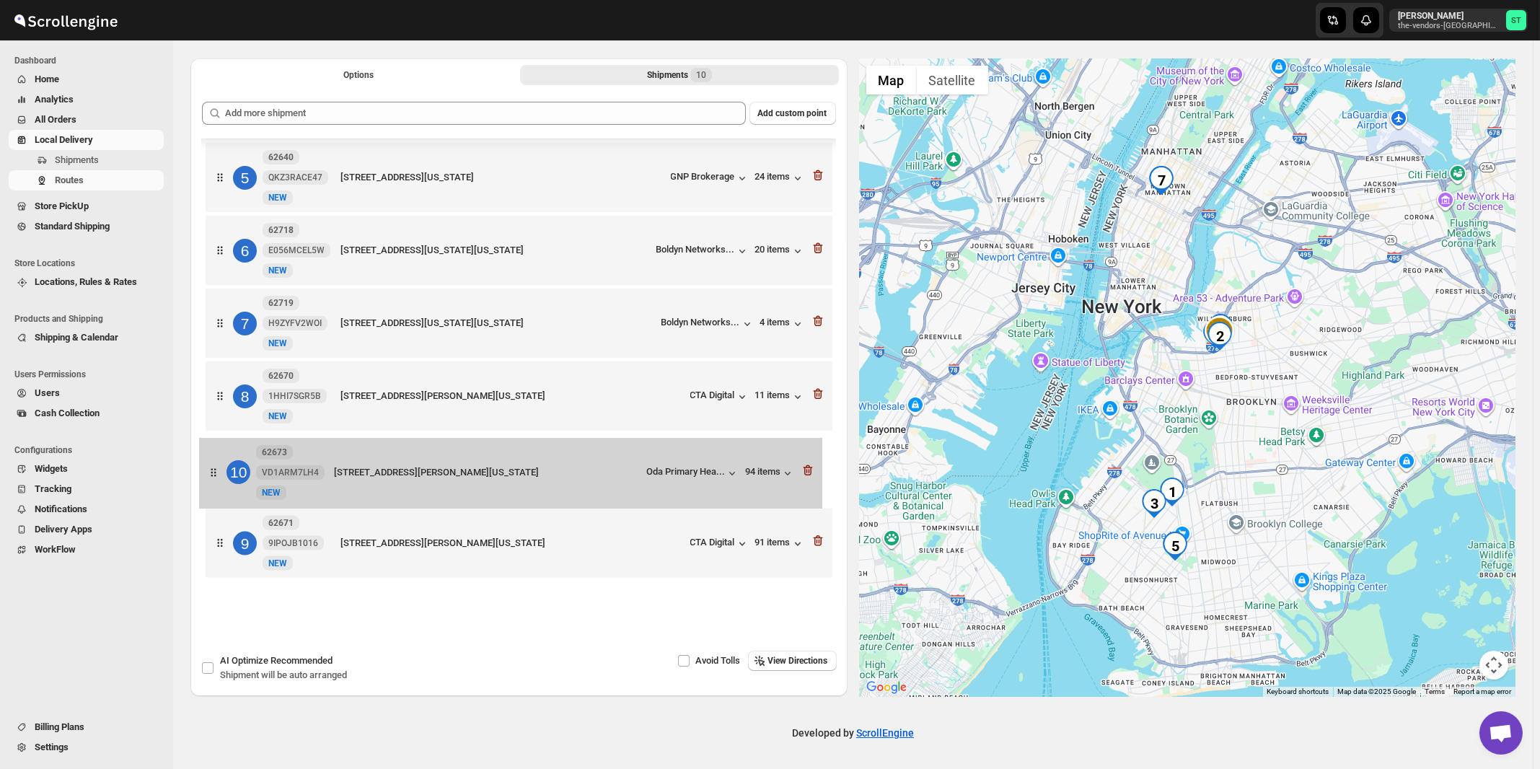
drag, startPoint x: 641, startPoint y: 545, endPoint x: 636, endPoint y: 468, distance: 77.4
click at [636, 468] on div "1 62677 RIVWYM39ZA New NEW [STREET_ADDRESS][US_STATE] [PERSON_NAME] CPA... 44 i…" at bounding box center [519, 216] width 634 height 737
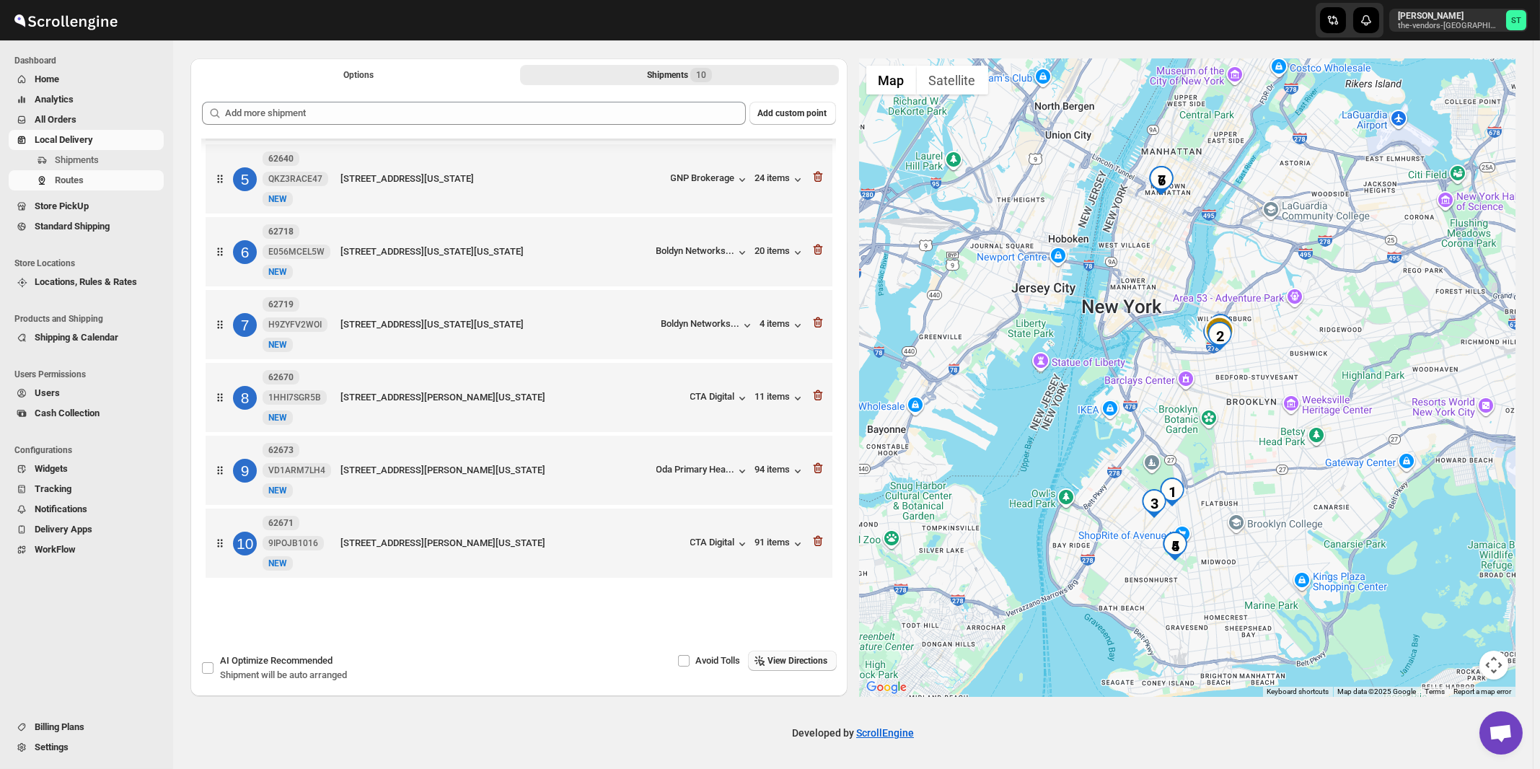
click at [798, 666] on span "View Directions" at bounding box center [798, 661] width 60 height 12
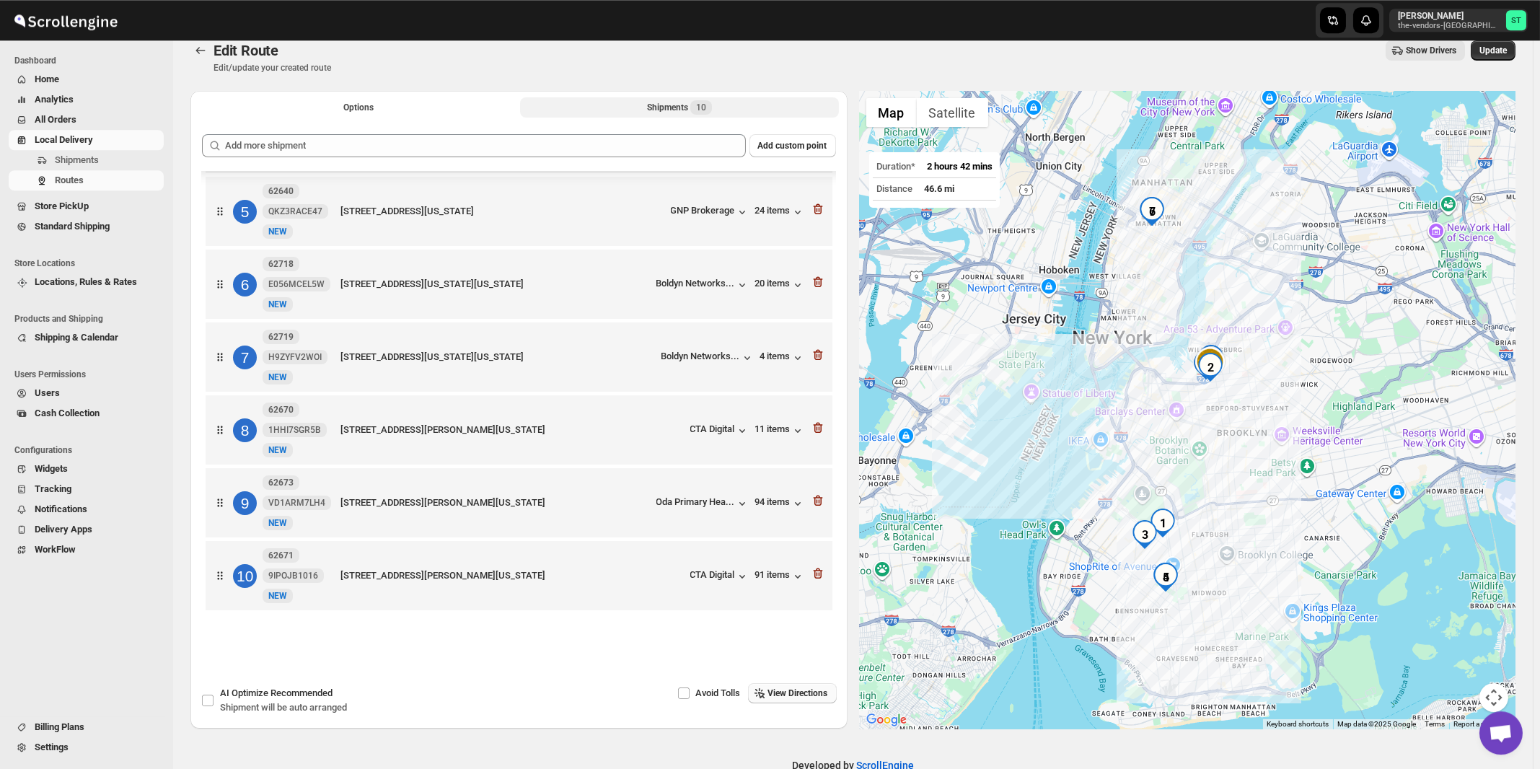
scroll to position [0, 0]
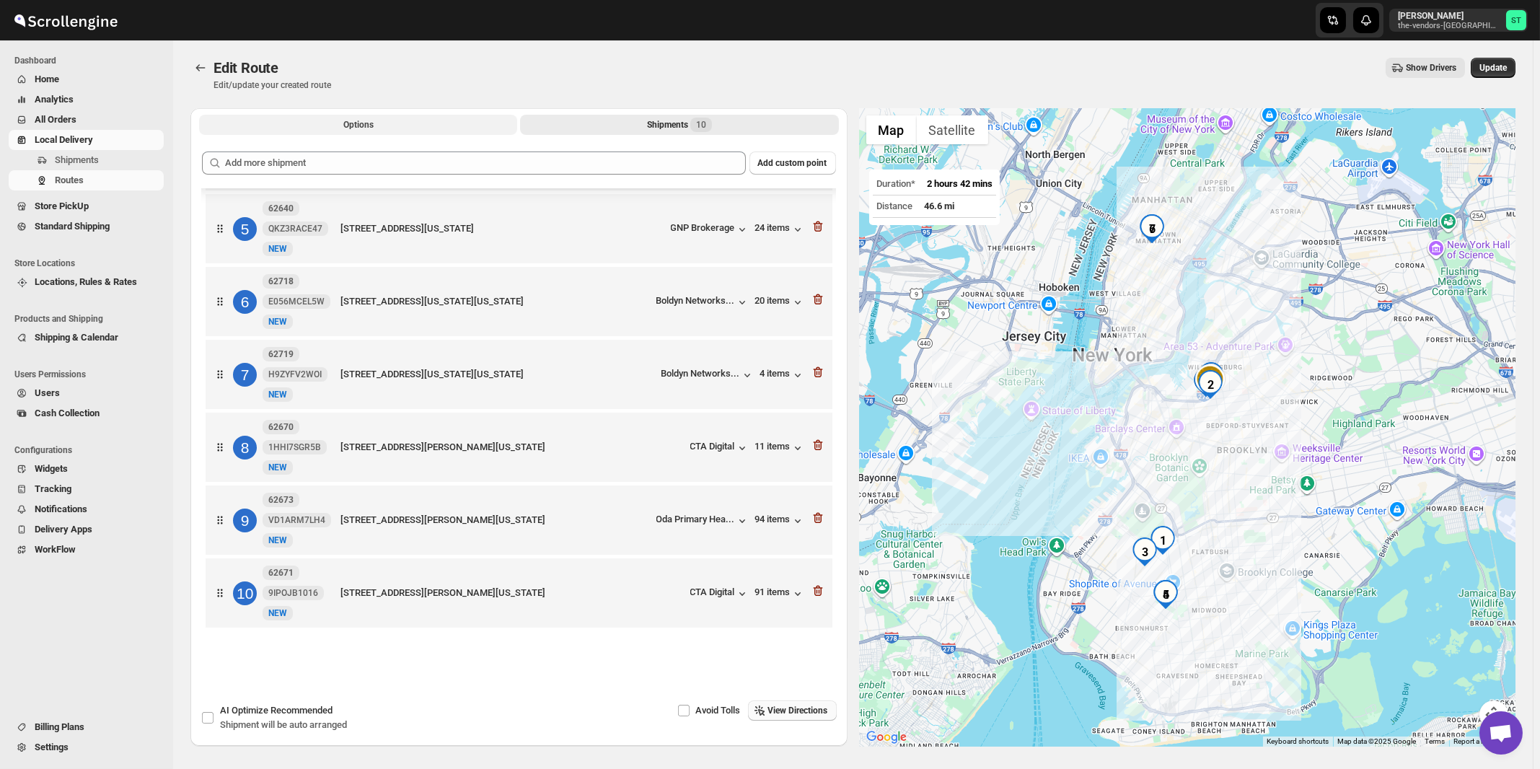
click at [375, 129] on button "Options" at bounding box center [358, 125] width 318 height 20
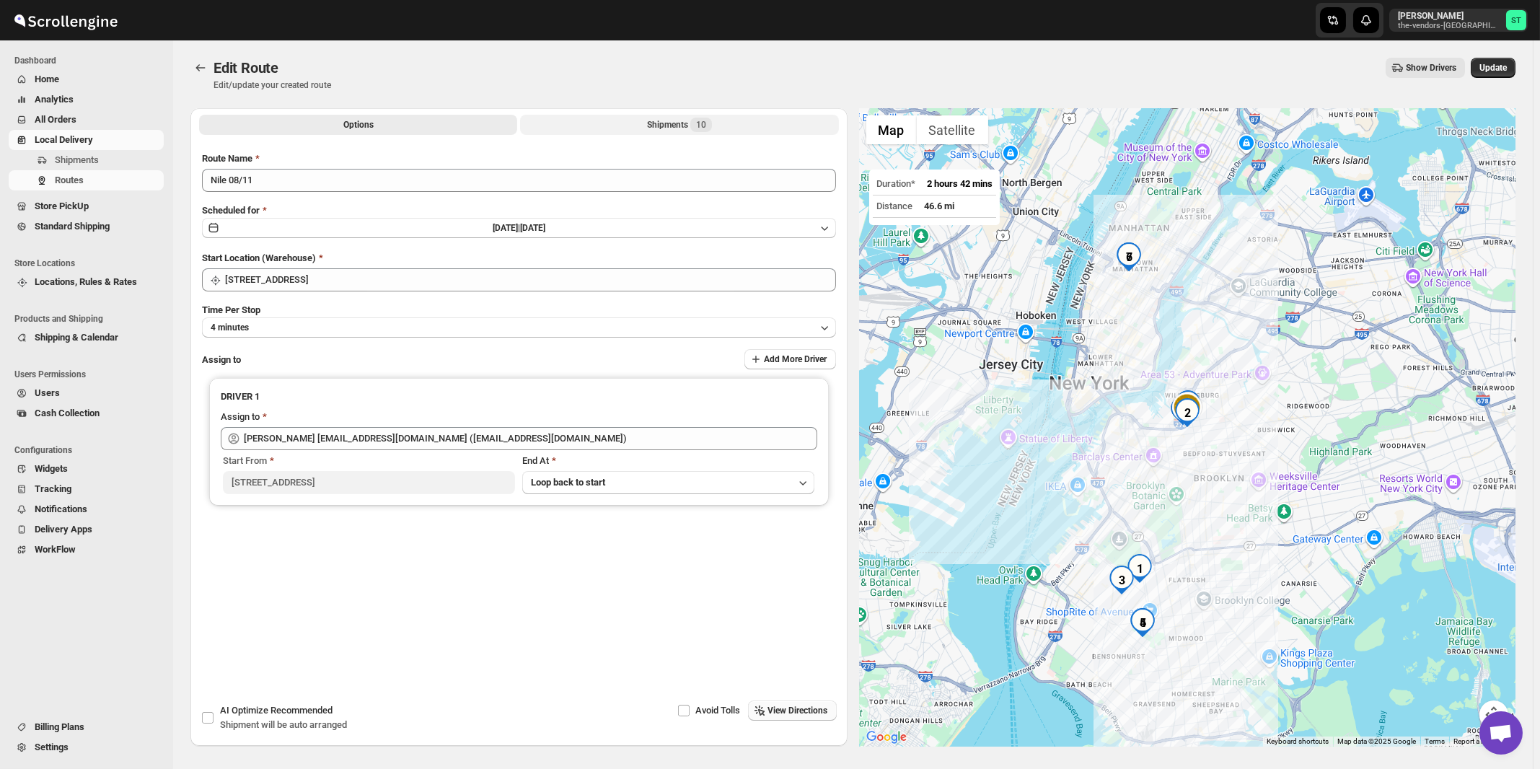
click at [698, 125] on span "10" at bounding box center [701, 125] width 22 height 14
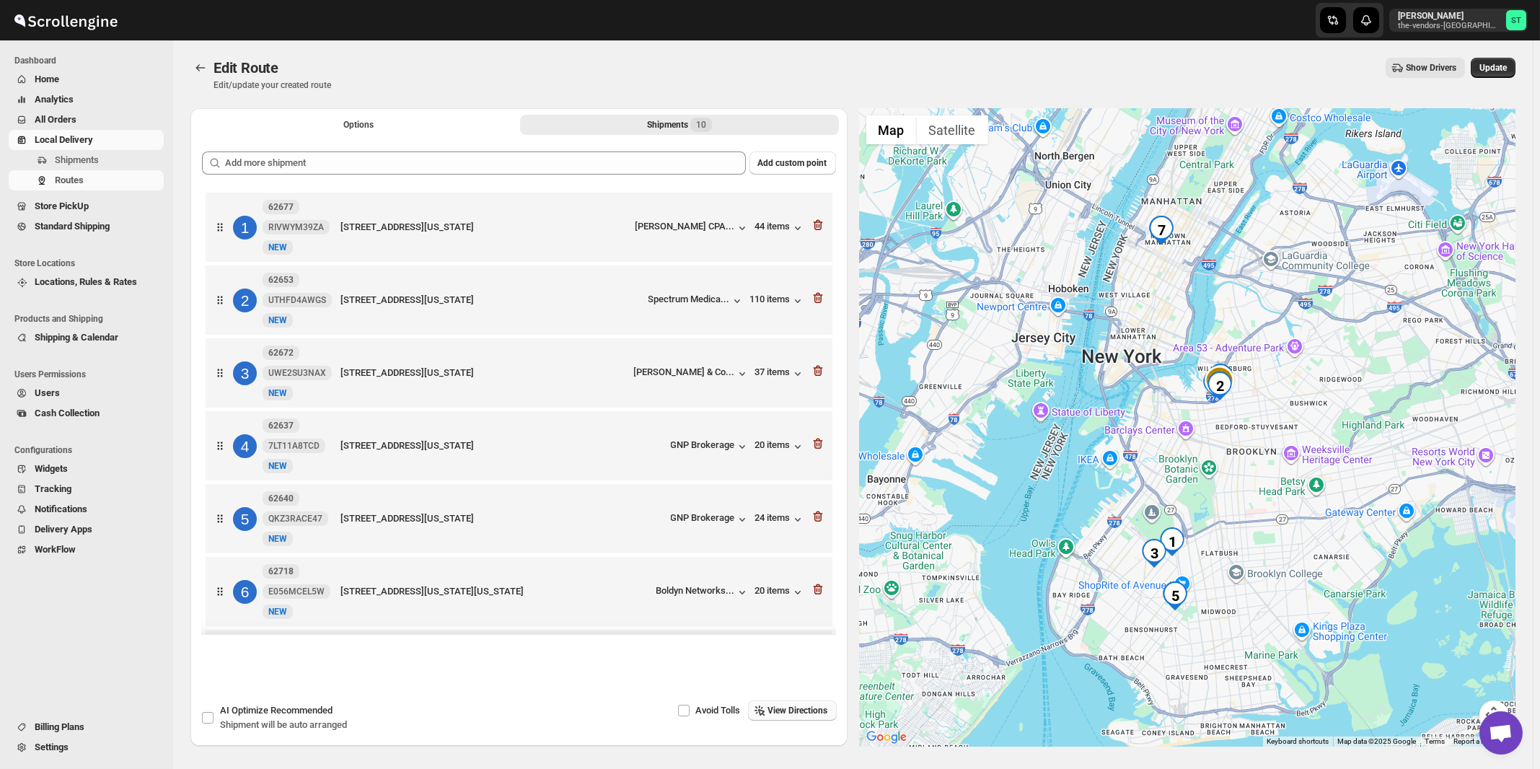
click at [809, 711] on span "View Directions" at bounding box center [798, 711] width 60 height 12
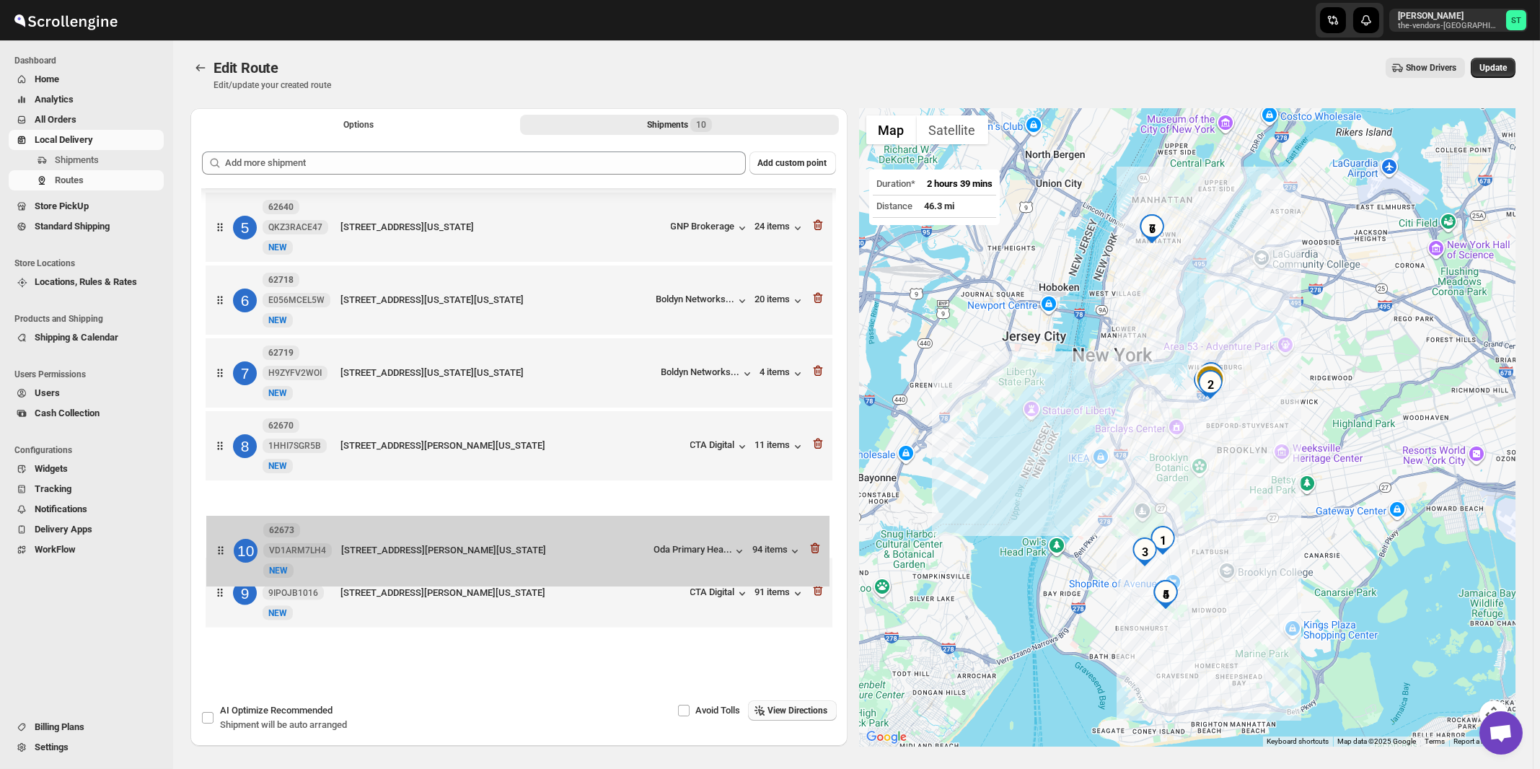
scroll to position [1, 0]
drag, startPoint x: 607, startPoint y: 586, endPoint x: 614, endPoint y: 517, distance: 69.6
click at [613, 522] on div "1 62677 RIVWYM39ZA New NEW [STREET_ADDRESS][US_STATE] [PERSON_NAME] CPA... 44 i…" at bounding box center [519, 265] width 634 height 737
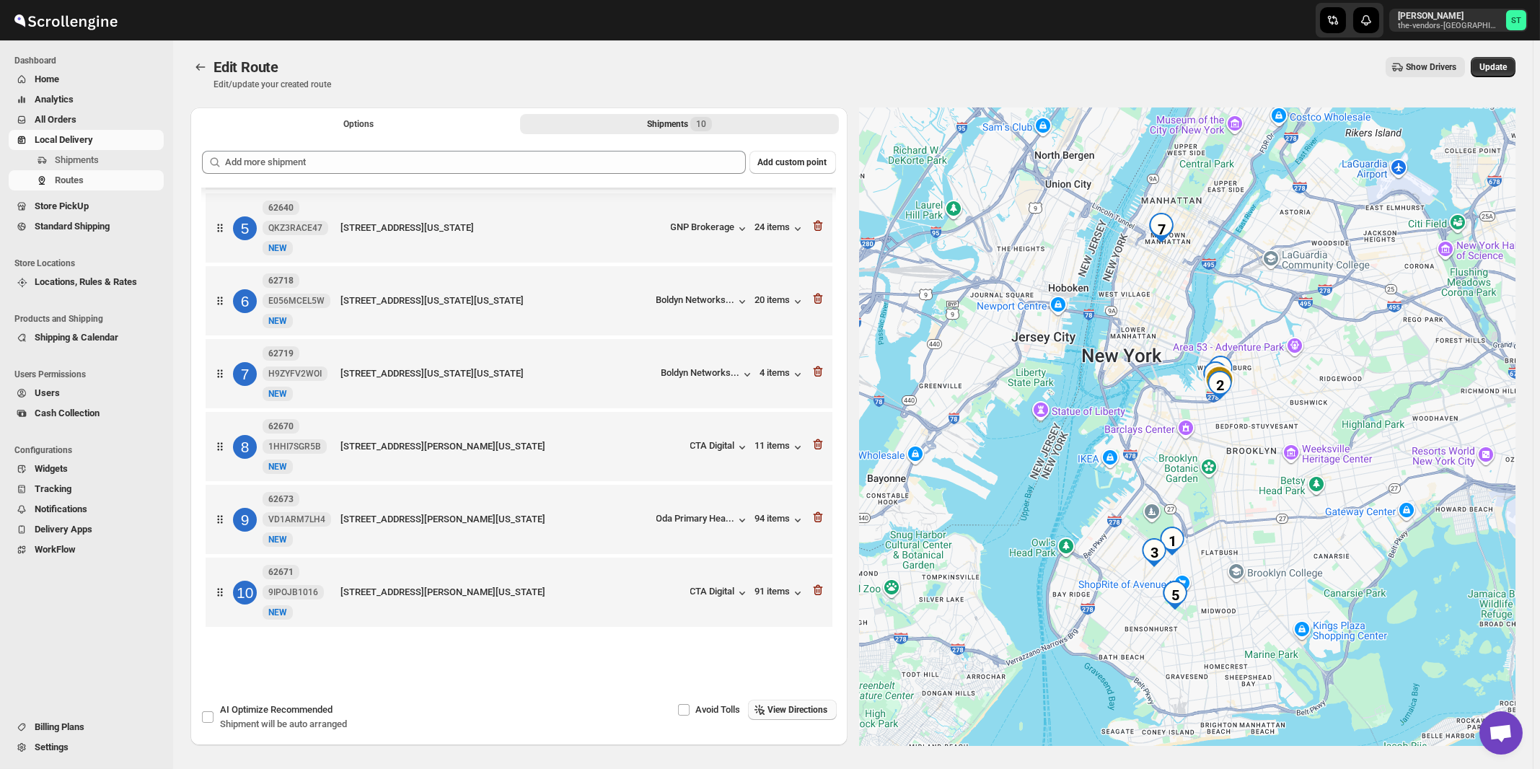
click at [790, 714] on span "View Directions" at bounding box center [798, 710] width 60 height 12
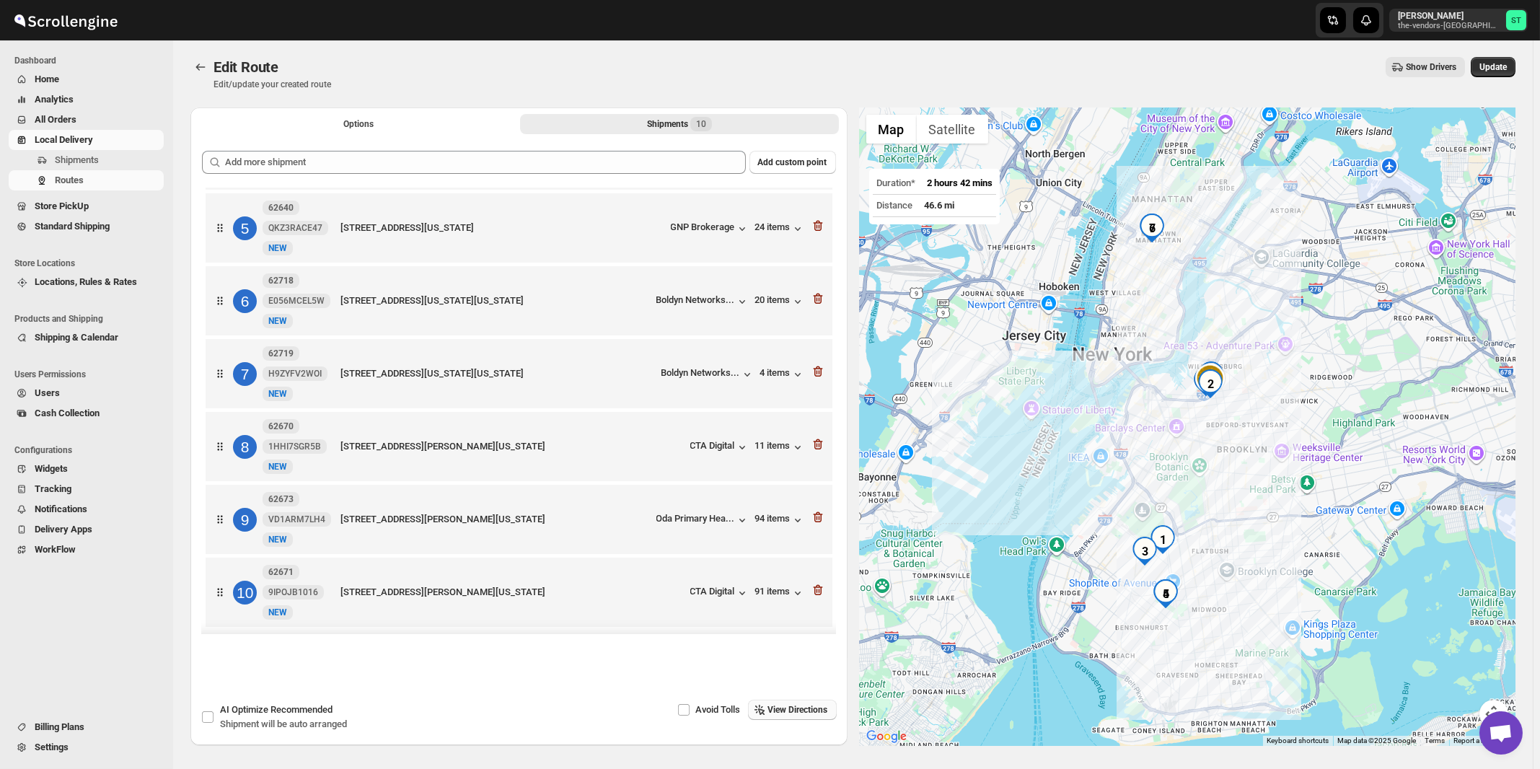
scroll to position [0, 0]
click at [1513, 74] on button "Update" at bounding box center [1493, 67] width 45 height 20
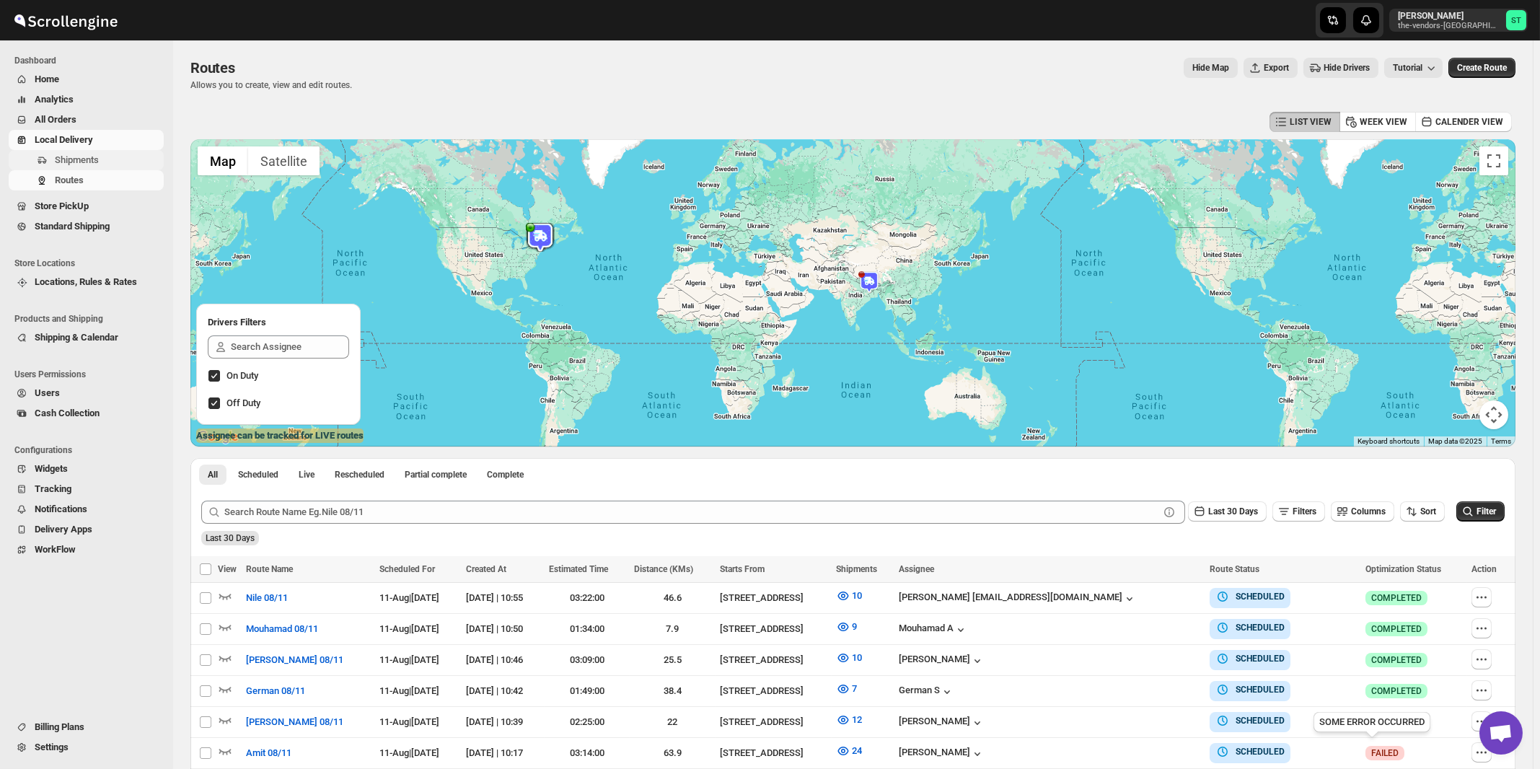
click at [66, 157] on span "Shipments" at bounding box center [77, 159] width 44 height 11
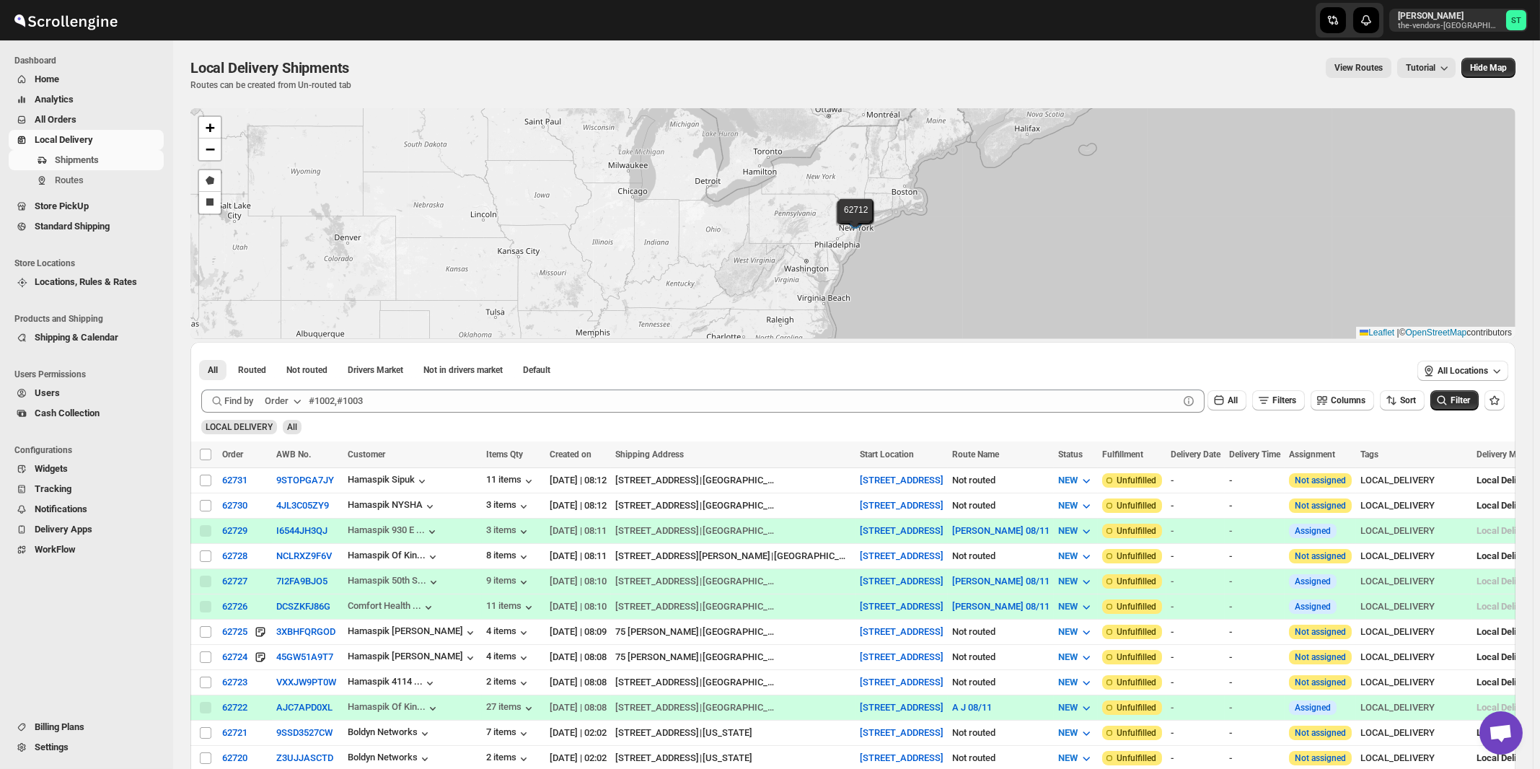
click at [277, 398] on div "Order" at bounding box center [277, 401] width 24 height 14
click at [292, 512] on div "Customer Name" at bounding box center [286, 508] width 66 height 14
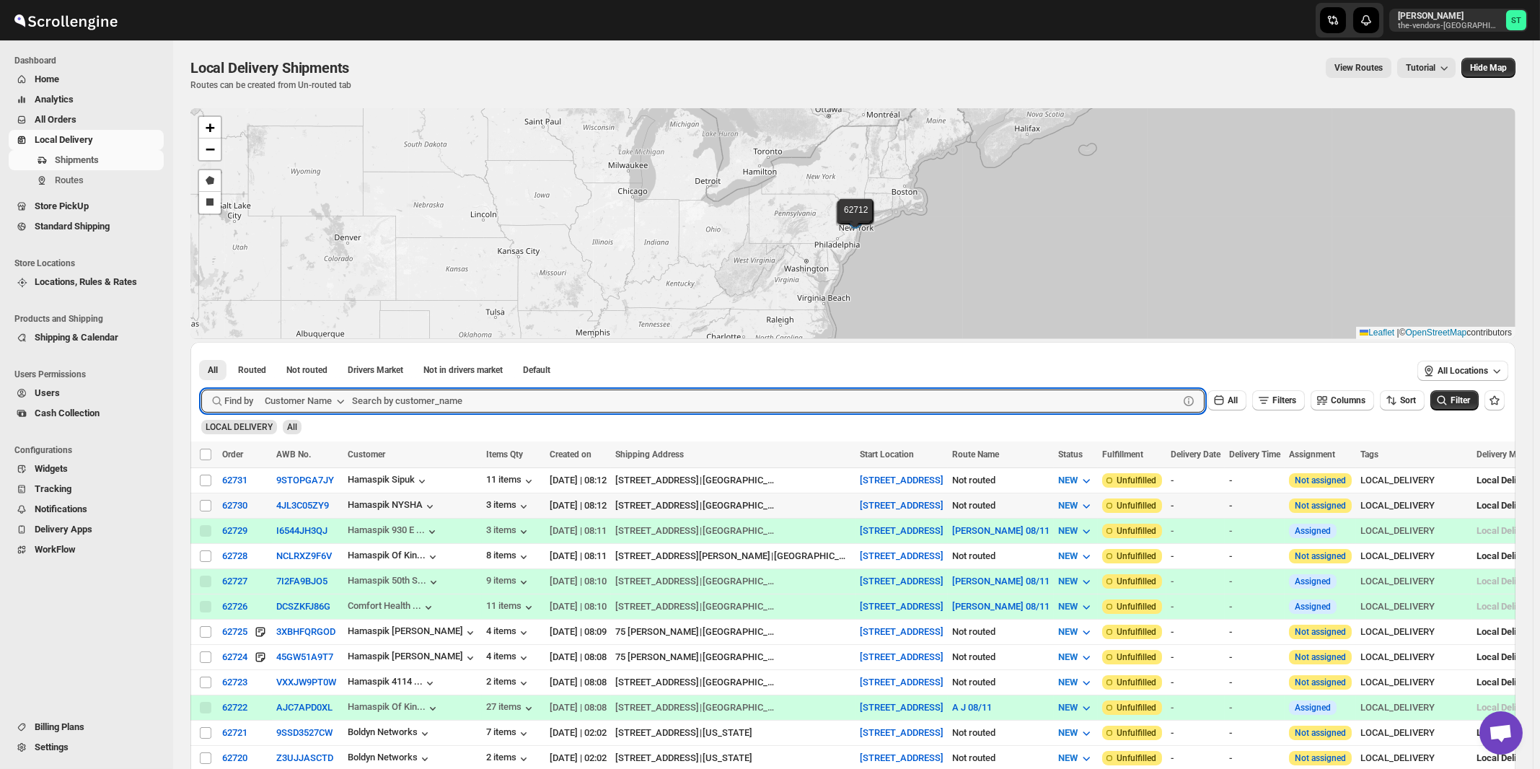
paste input "Rabsky Group (Upstairs)"
type input "Rabsky Group"
click button "Submit" at bounding box center [221, 349] width 41 height 15
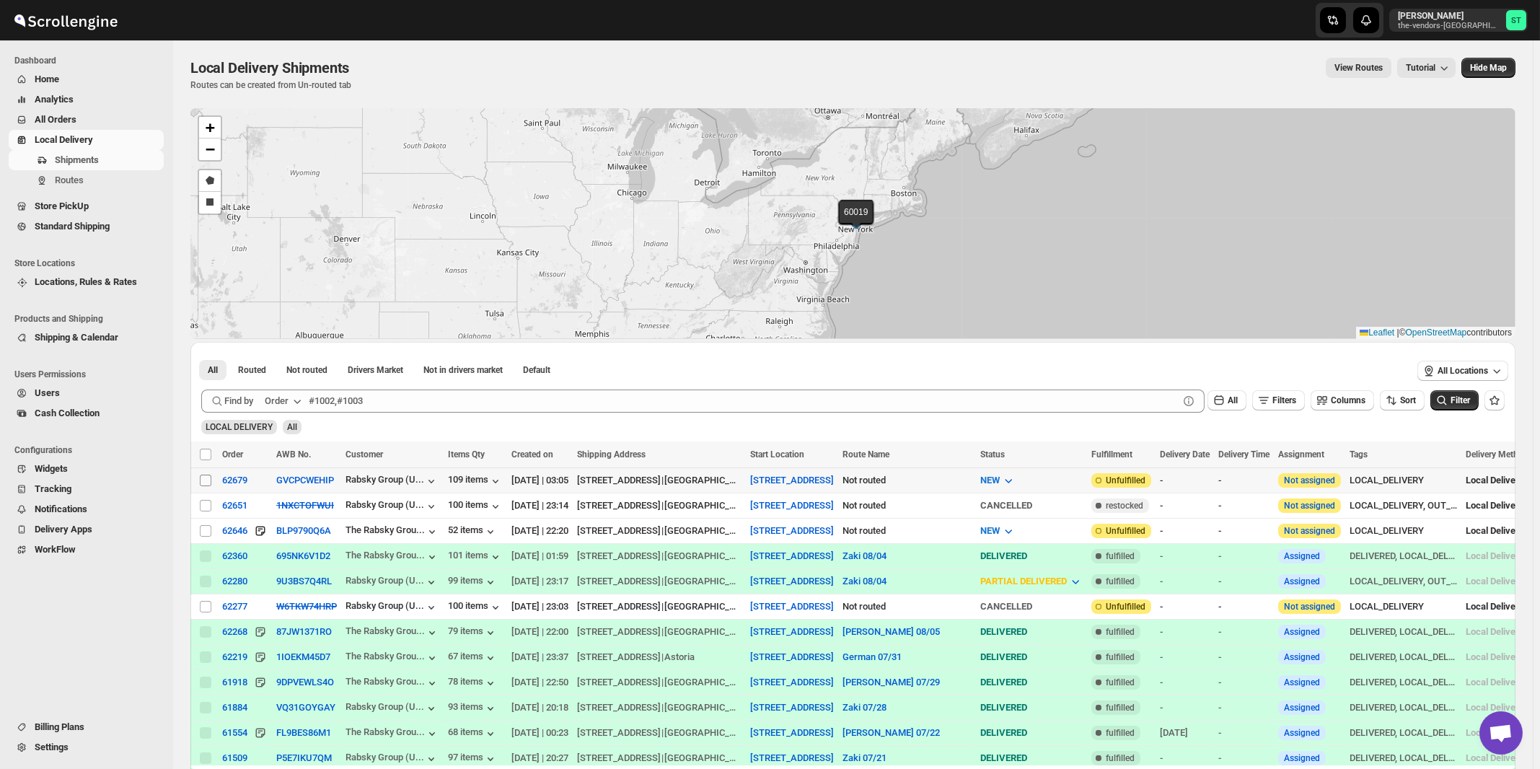
click at [206, 482] on input "Select shipment" at bounding box center [206, 481] width 12 height 12
checkbox input "true"
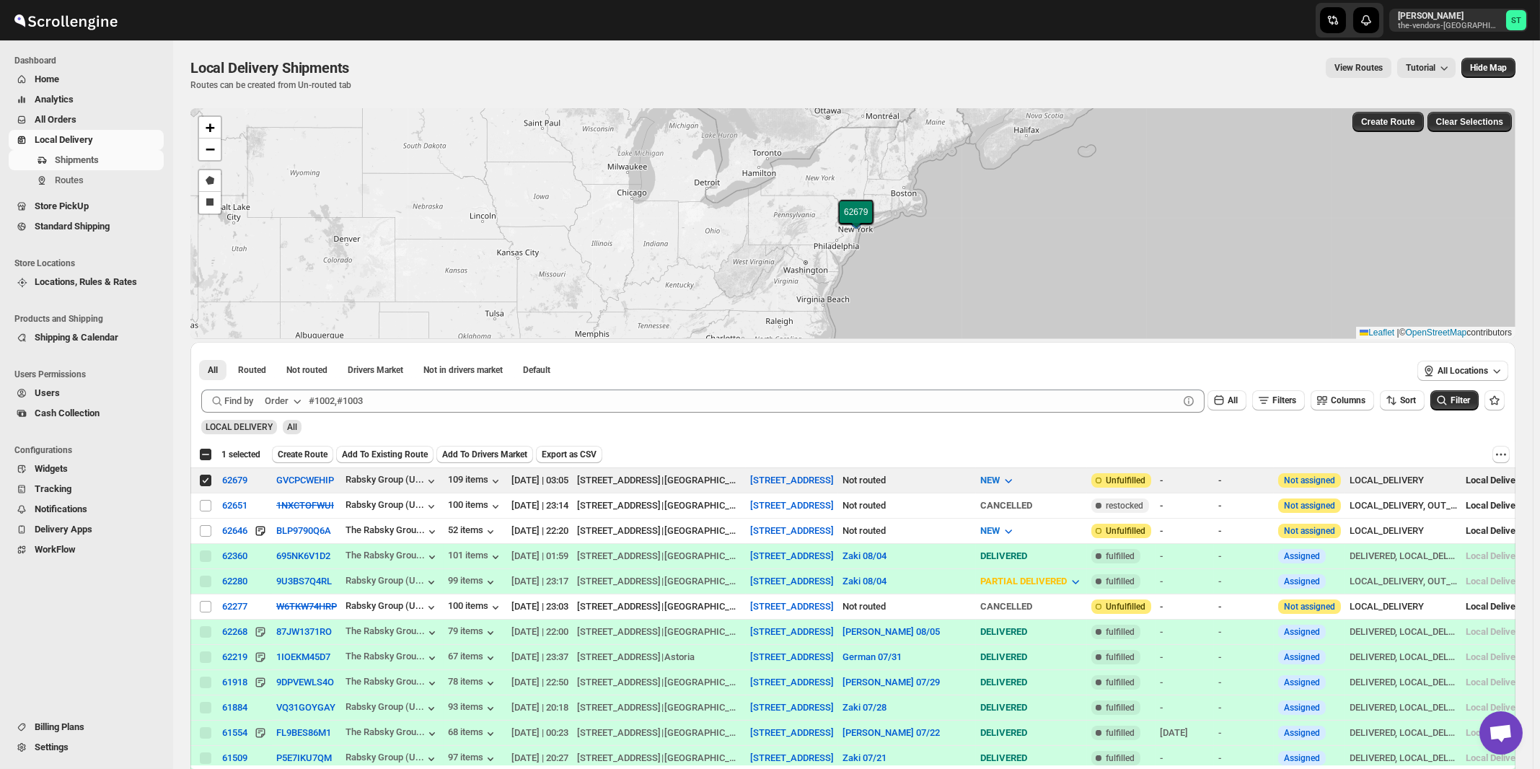
click at [296, 400] on icon "button" at bounding box center [297, 402] width 7 height 4
click at [306, 517] on button "Customer Name" at bounding box center [285, 508] width 75 height 23
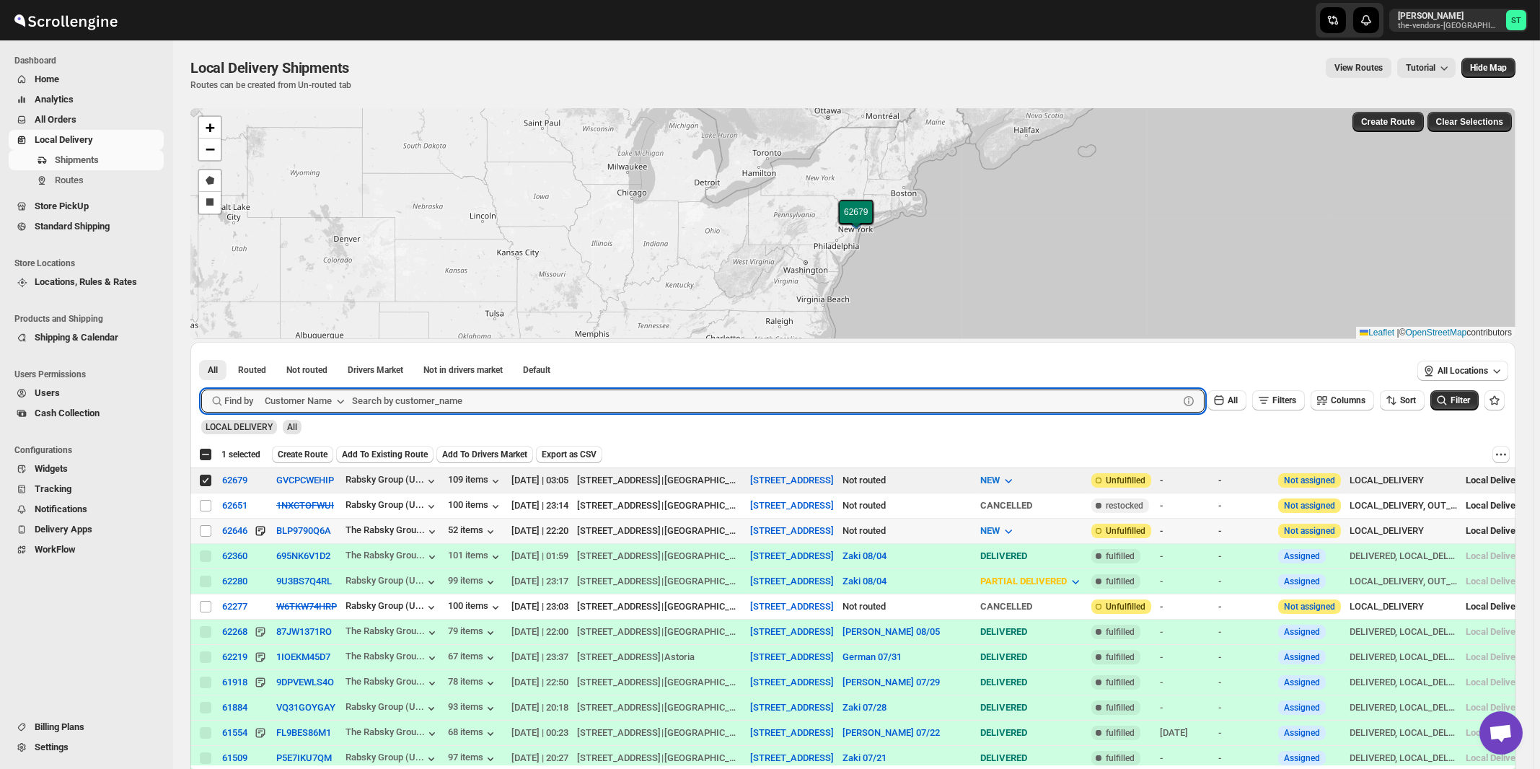
paste input "The Vendors - [PERSON_NAME]"
type input "The Vendors - [PERSON_NAME]"
click button "Submit" at bounding box center [221, 349] width 41 height 15
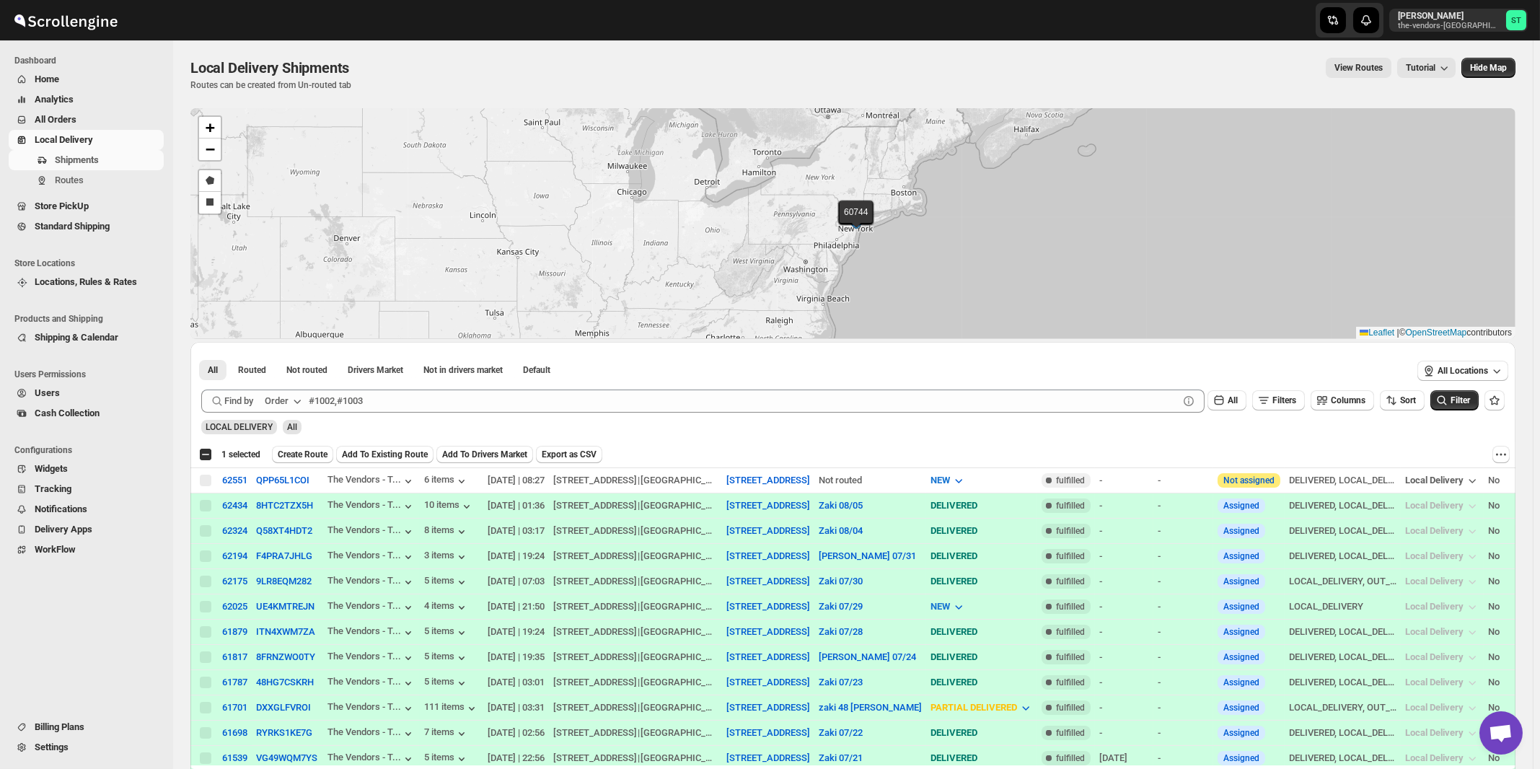
click at [281, 398] on div "Order" at bounding box center [277, 401] width 24 height 14
click at [297, 513] on div "Customer Name" at bounding box center [286, 508] width 66 height 14
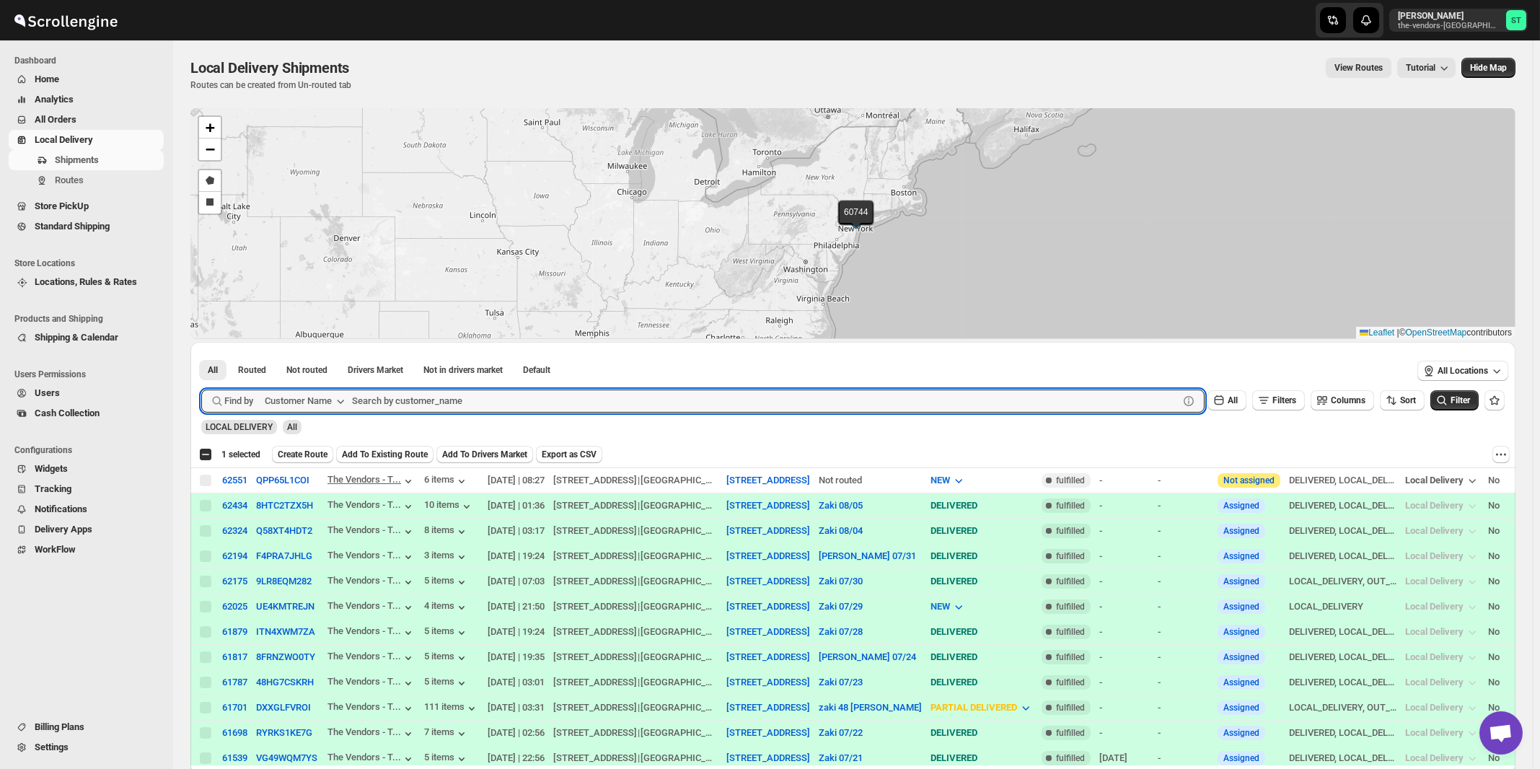
paste input "[PERSON_NAME] Suite 205"
type input "[PERSON_NAME]"
click button "Submit" at bounding box center [221, 349] width 41 height 15
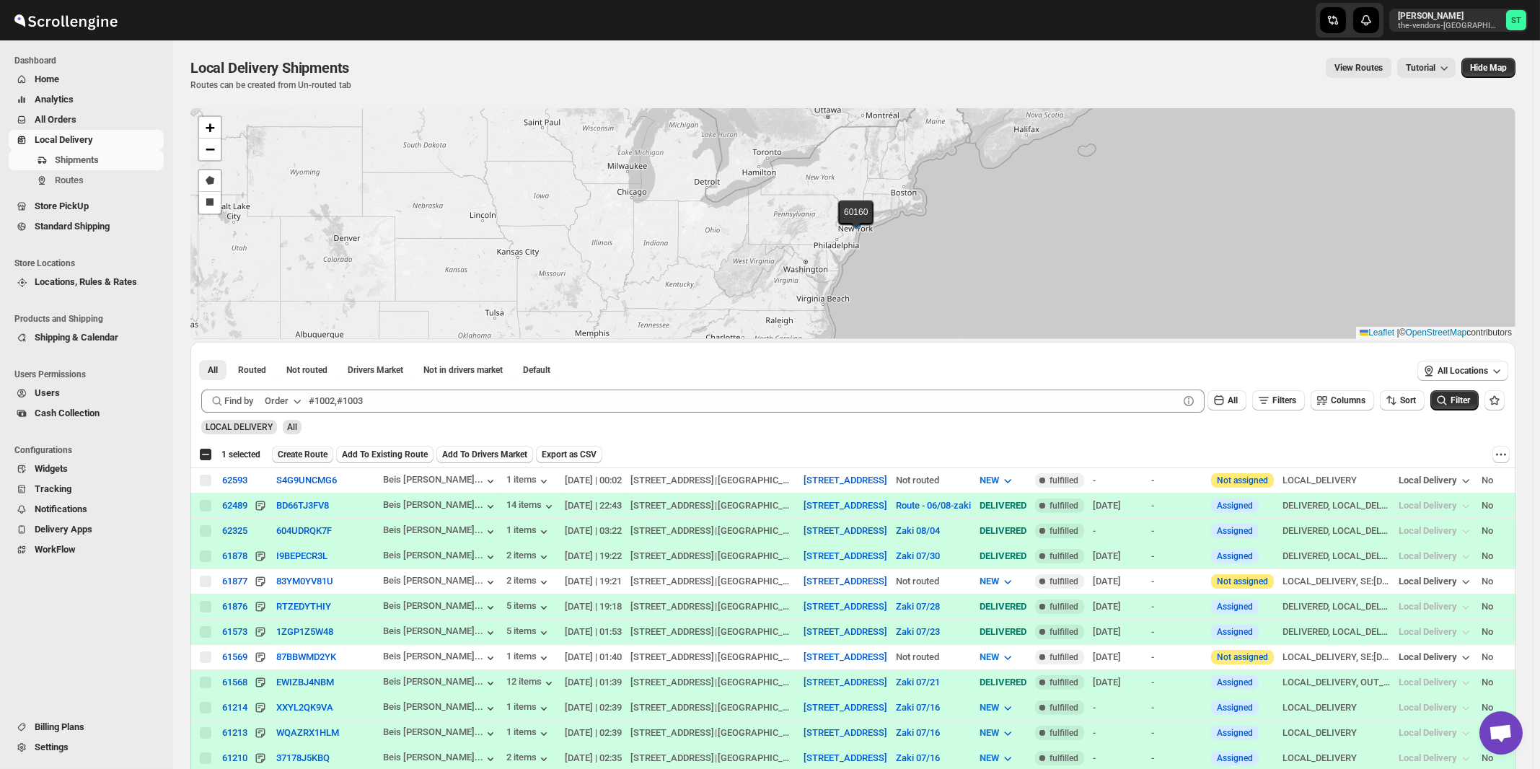
click at [312, 457] on span "Create Route" at bounding box center [303, 455] width 50 height 12
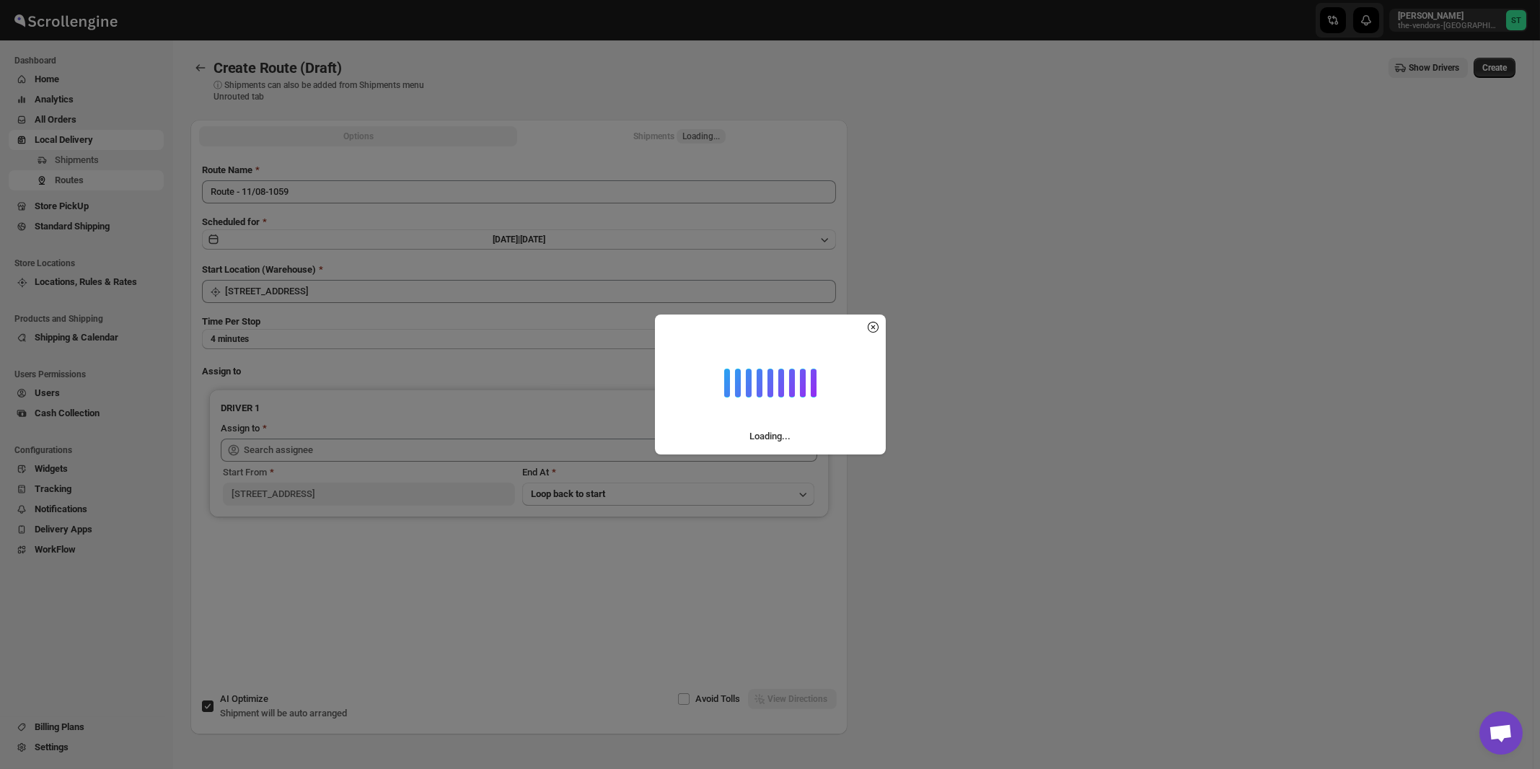
type input "Route - 11/08-1059"
type input "[STREET_ADDRESS]"
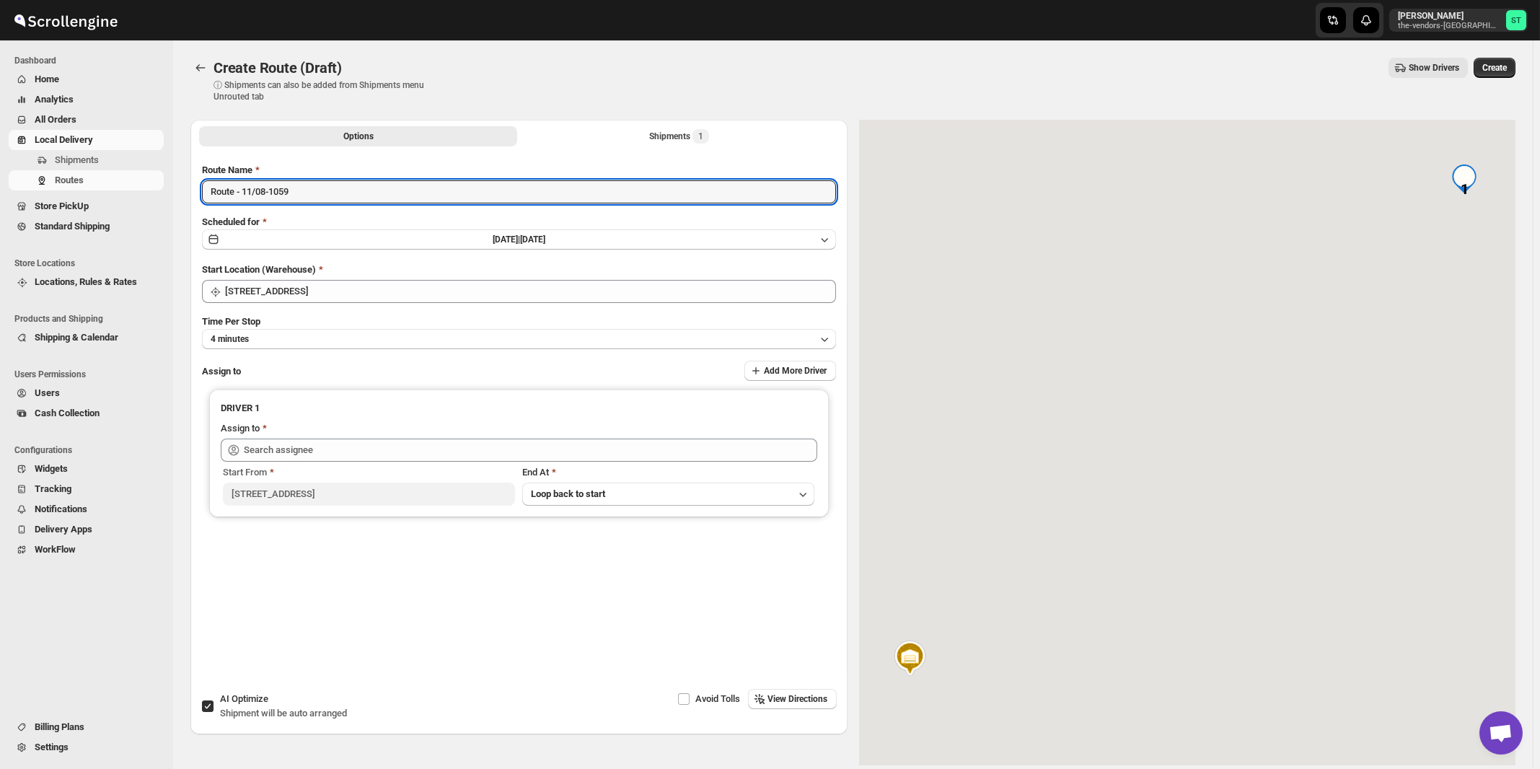
click at [353, 198] on input "Route - 11/08-1059" at bounding box center [519, 191] width 634 height 23
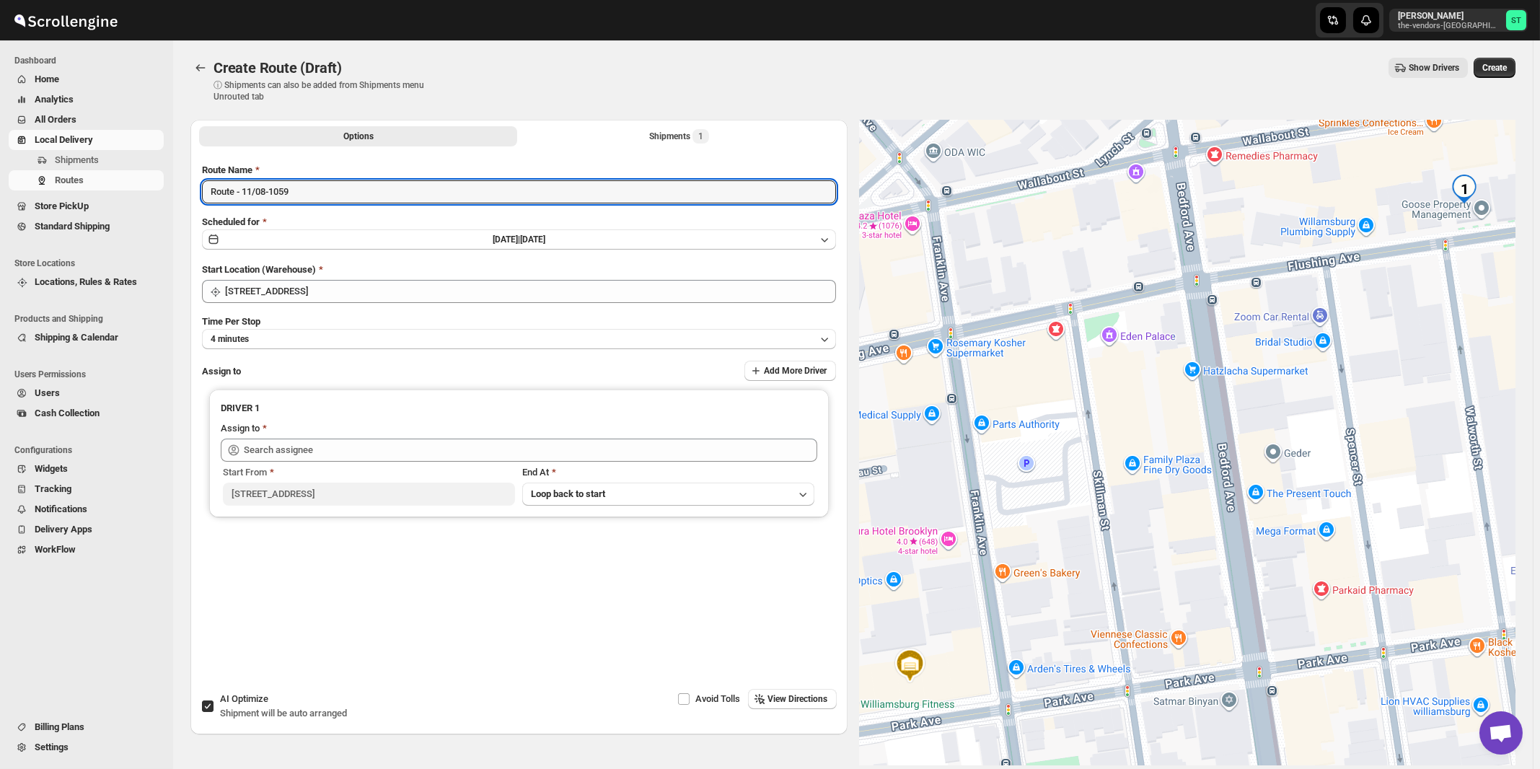
paste input "Zaki"
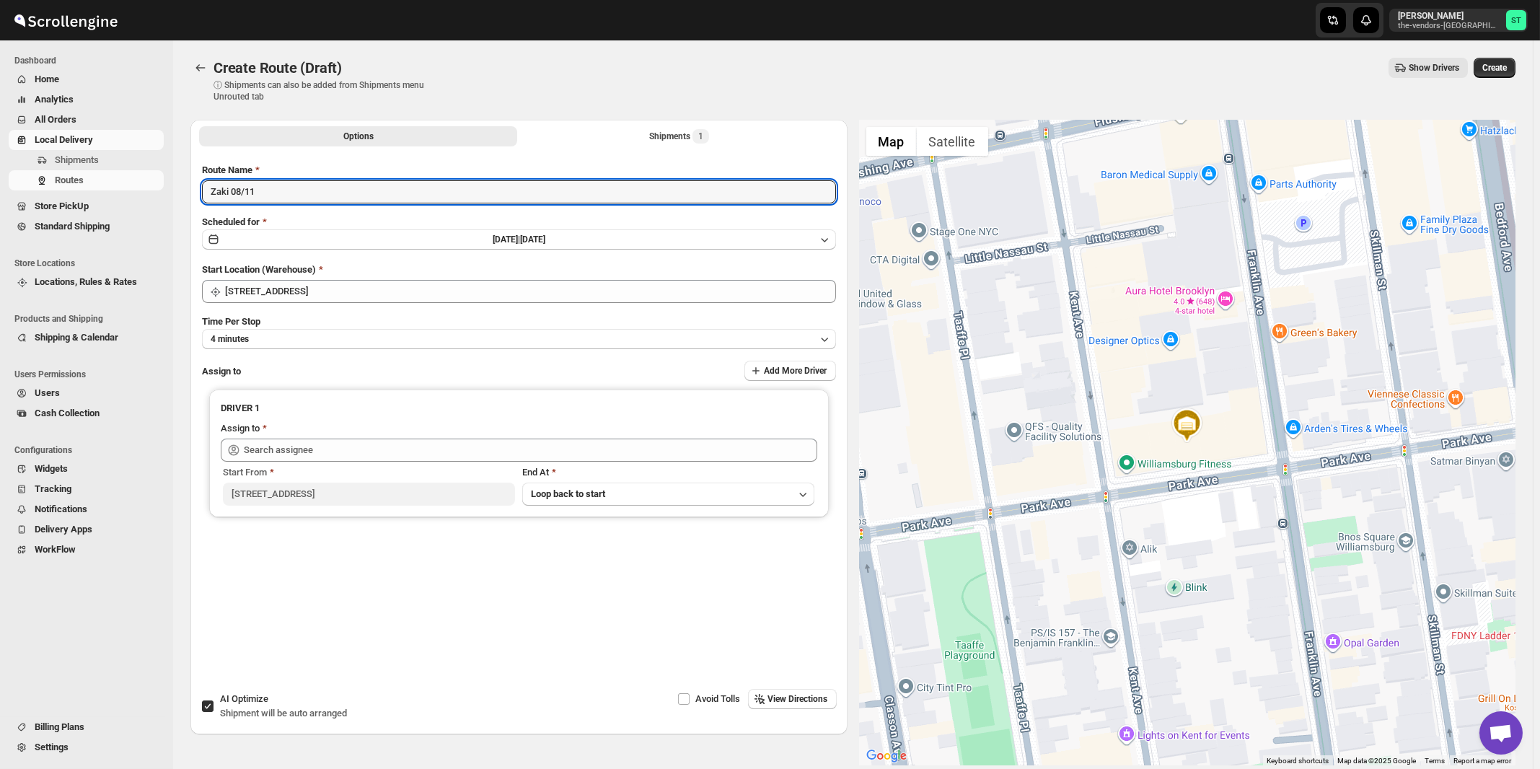
type input "Zaki 08/11"
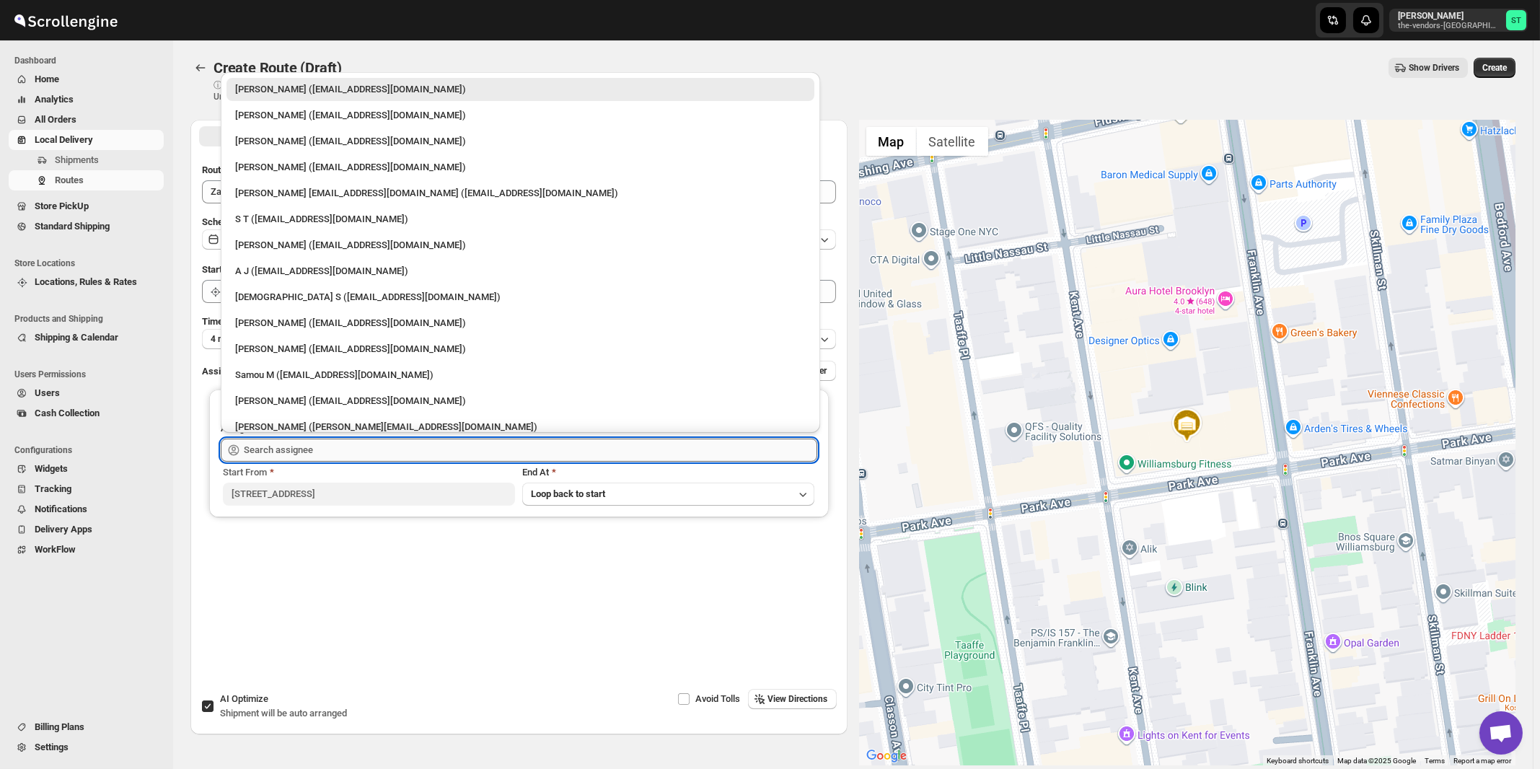
click at [333, 441] on input "text" at bounding box center [531, 450] width 574 height 23
click at [298, 400] on div "[PERSON_NAME] ([EMAIL_ADDRESS][DOMAIN_NAME])" at bounding box center [520, 401] width 571 height 14
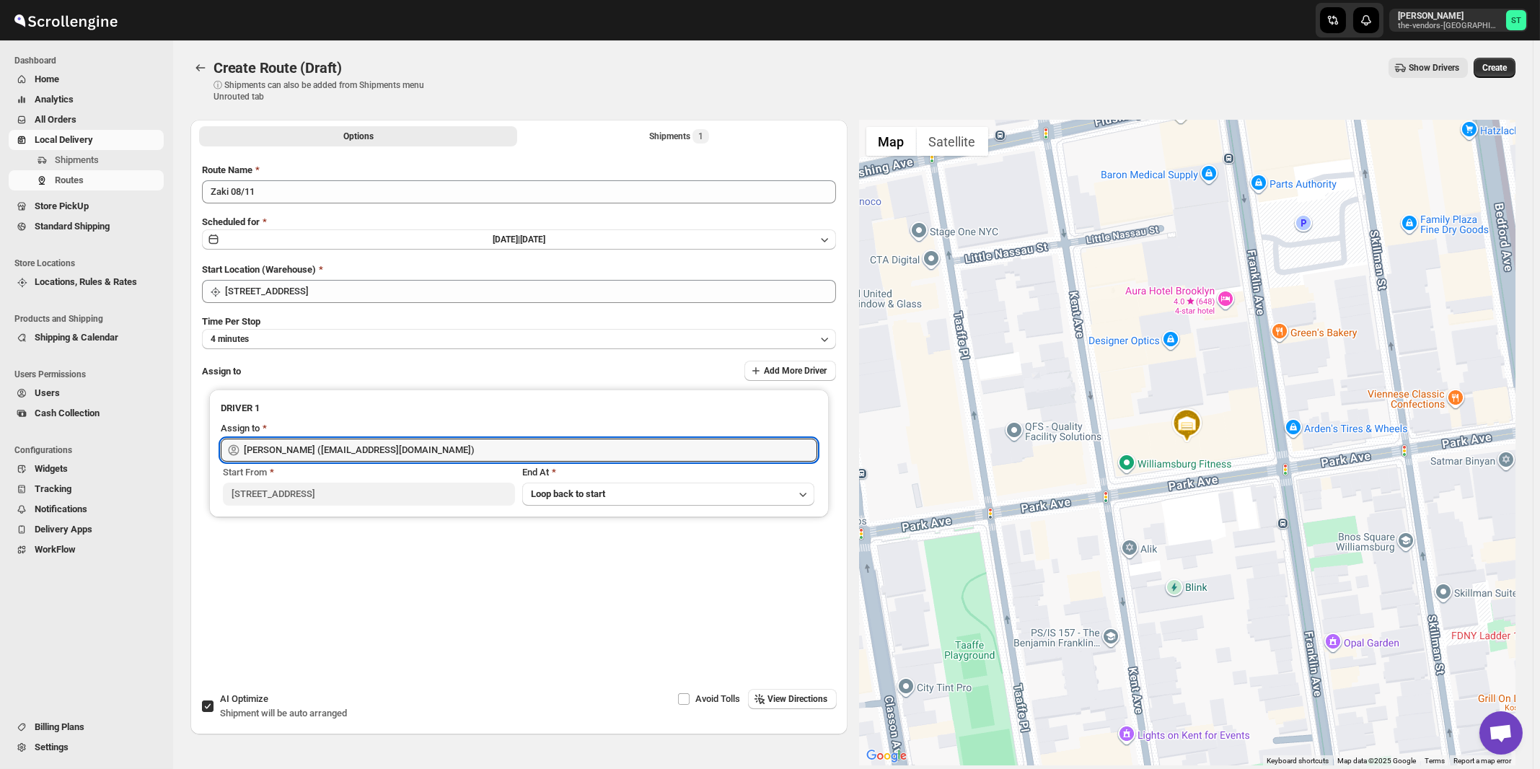
type input "[PERSON_NAME] ([EMAIL_ADDRESS][DOMAIN_NAME])"
drag, startPoint x: 816, startPoint y: 696, endPoint x: 750, endPoint y: 605, distance: 112.1
click at [816, 697] on span "View Directions" at bounding box center [798, 699] width 60 height 12
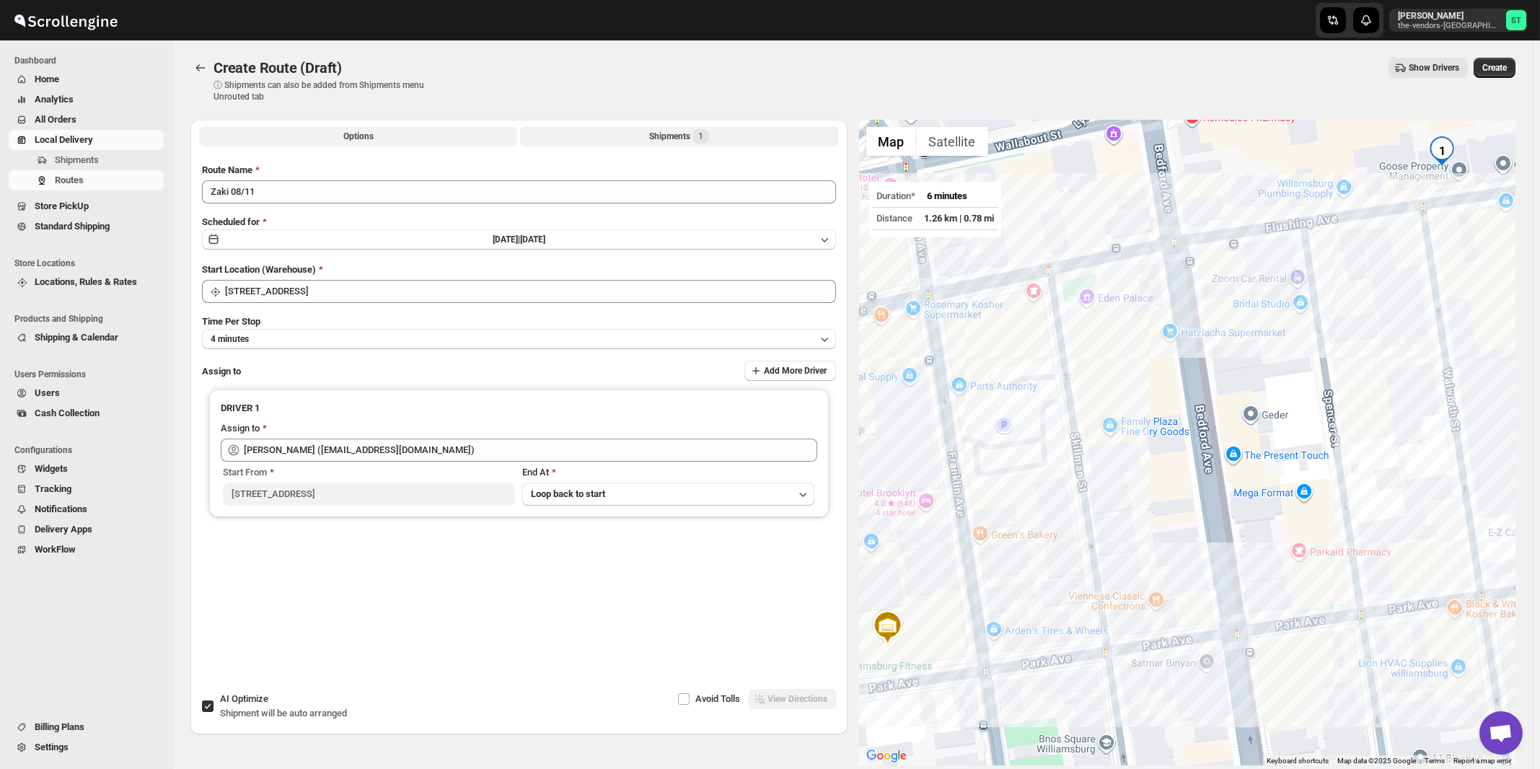
click at [703, 137] on span "1" at bounding box center [700, 137] width 5 height 12
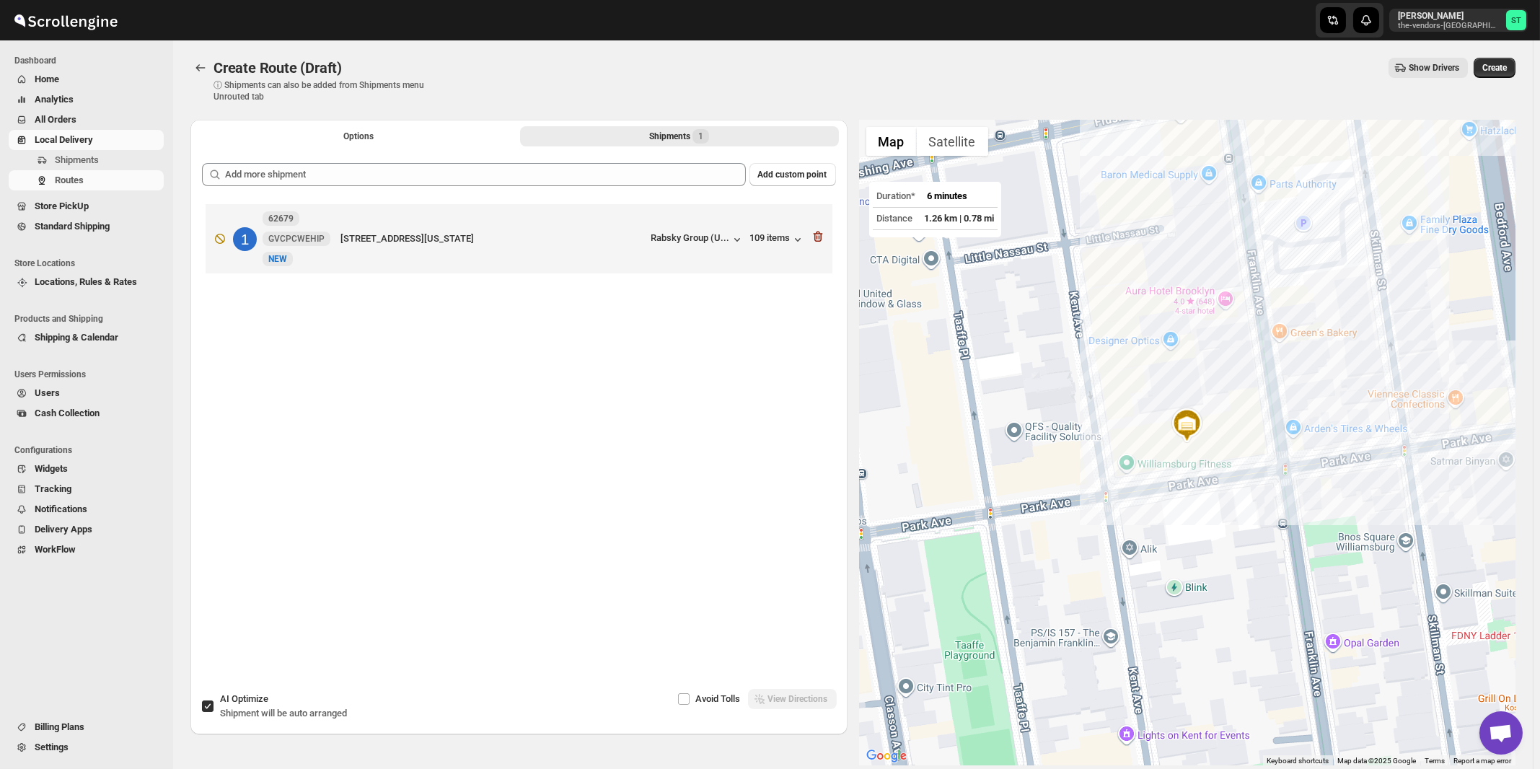
click at [244, 698] on span "AI Optimize" at bounding box center [244, 698] width 48 height 11
click at [214, 701] on input "AI Optimize Shipment will be auto arranged" at bounding box center [208, 707] width 12 height 12
checkbox input "false"
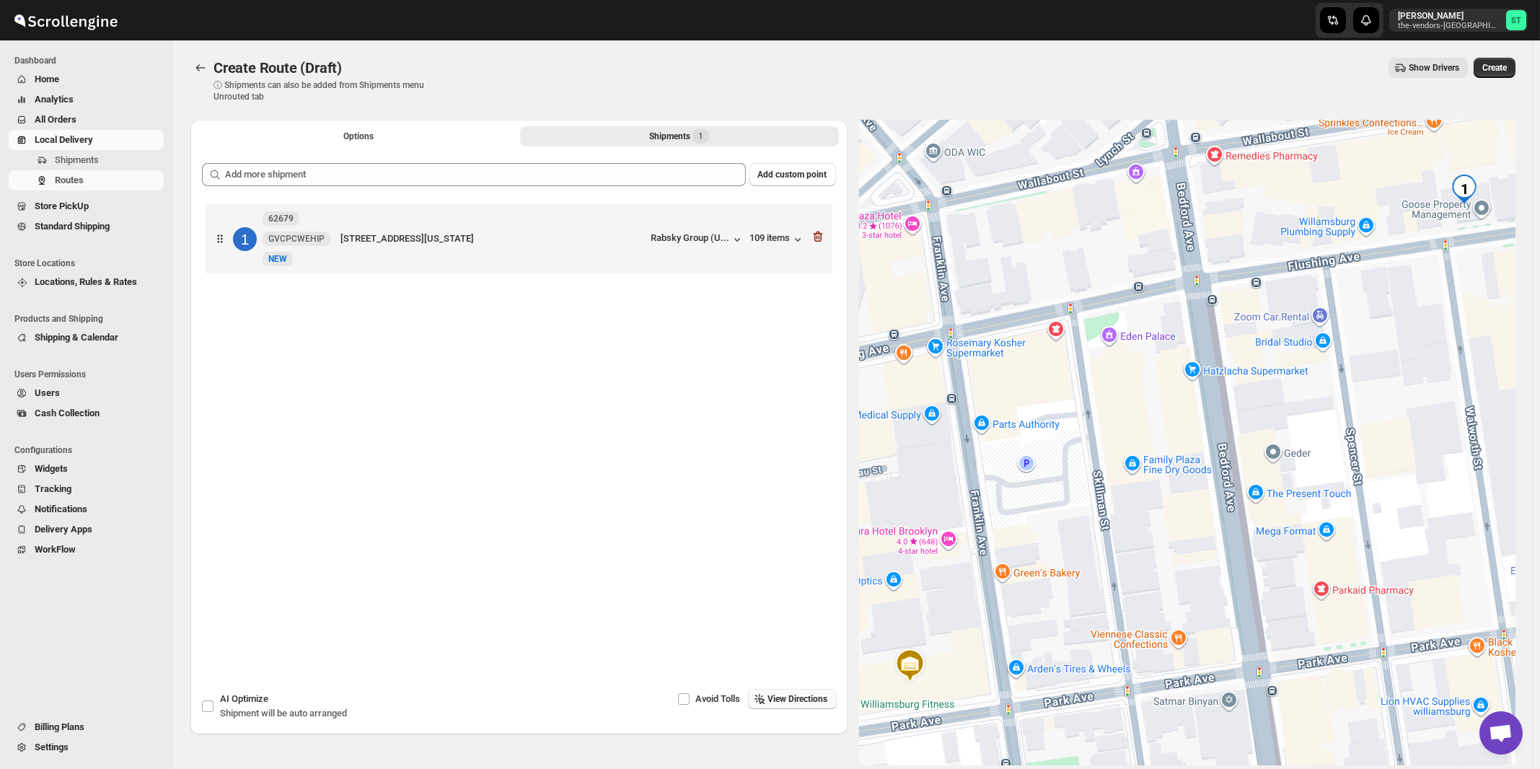
click at [823, 703] on span "View Directions" at bounding box center [798, 699] width 60 height 12
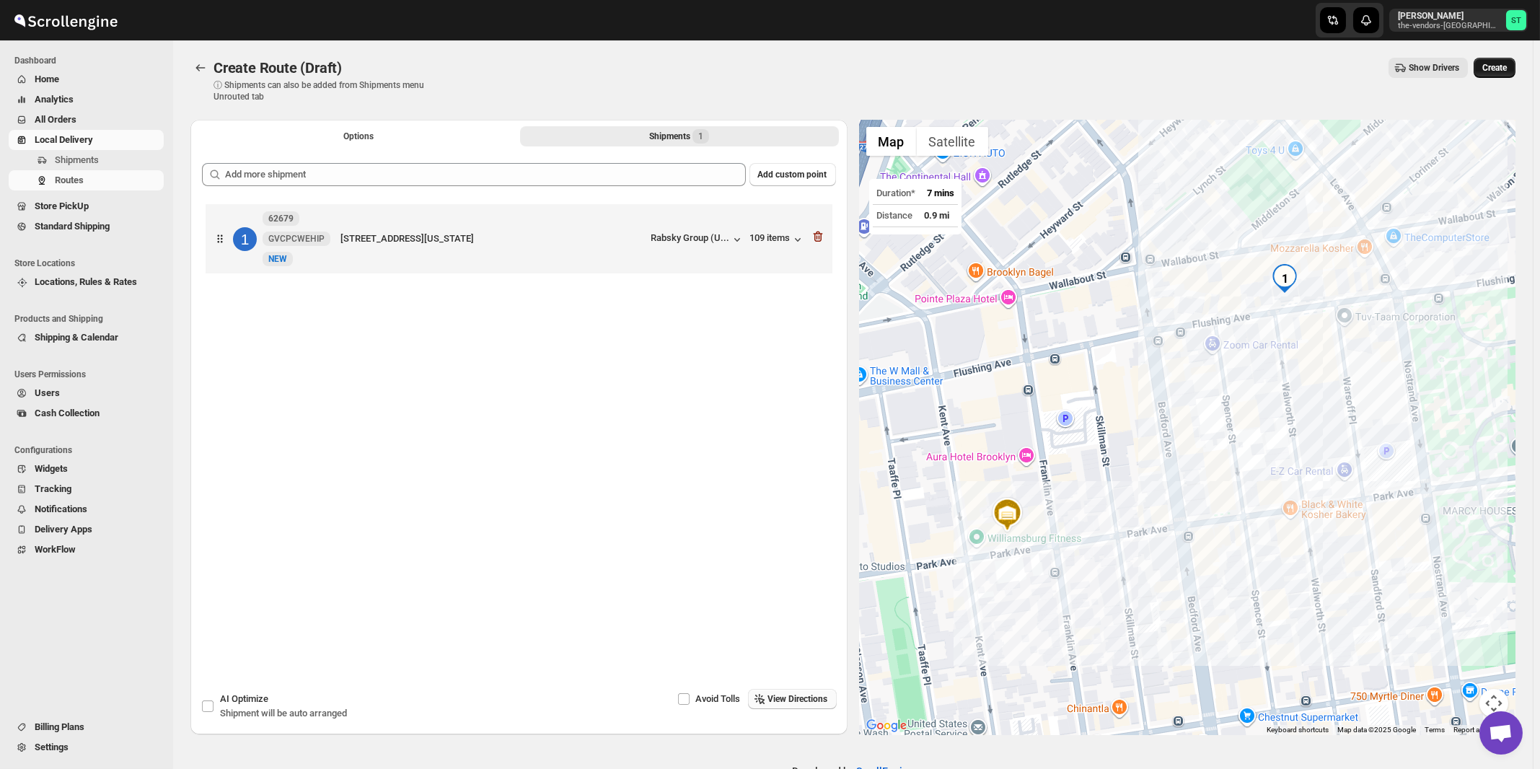
click at [1506, 67] on span "Create" at bounding box center [1495, 68] width 25 height 12
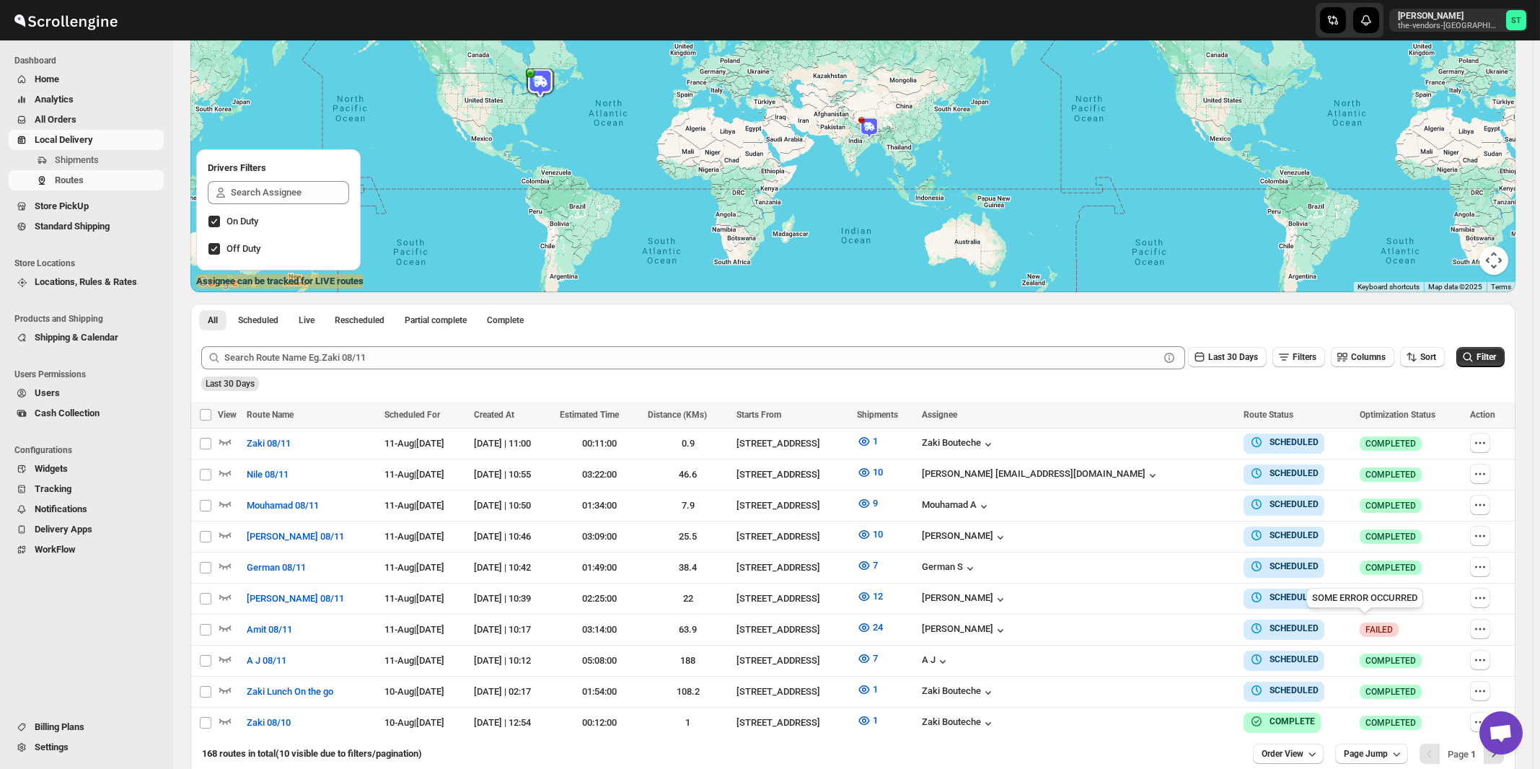
scroll to position [223, 0]
